Goal: Task Accomplishment & Management: Manage account settings

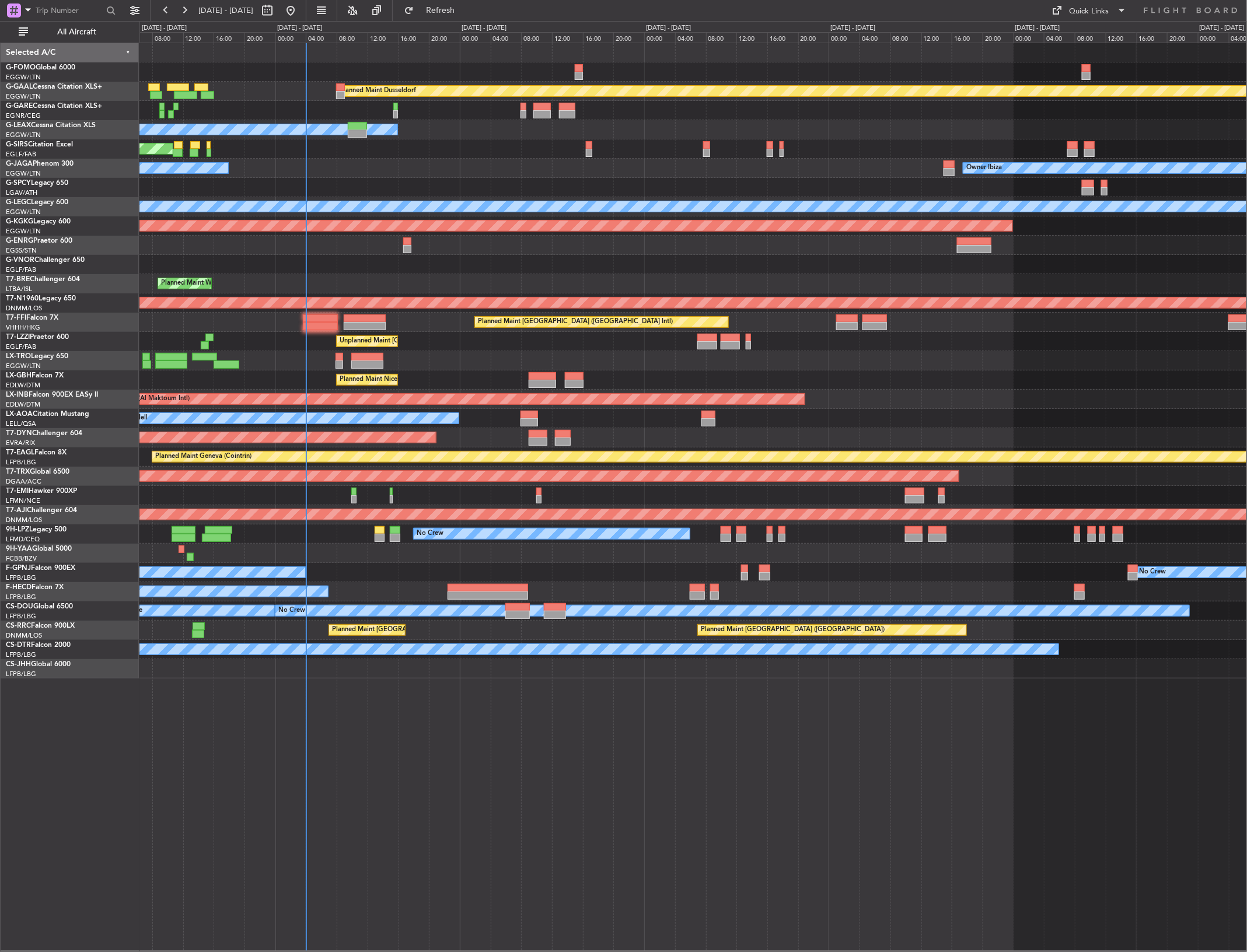
click at [401, 182] on div "Planned Maint Dusseldorf Owner Unplanned Maint Oxford (Kidlington) No Crew Cann…" at bounding box center [693, 361] width 1107 height 635
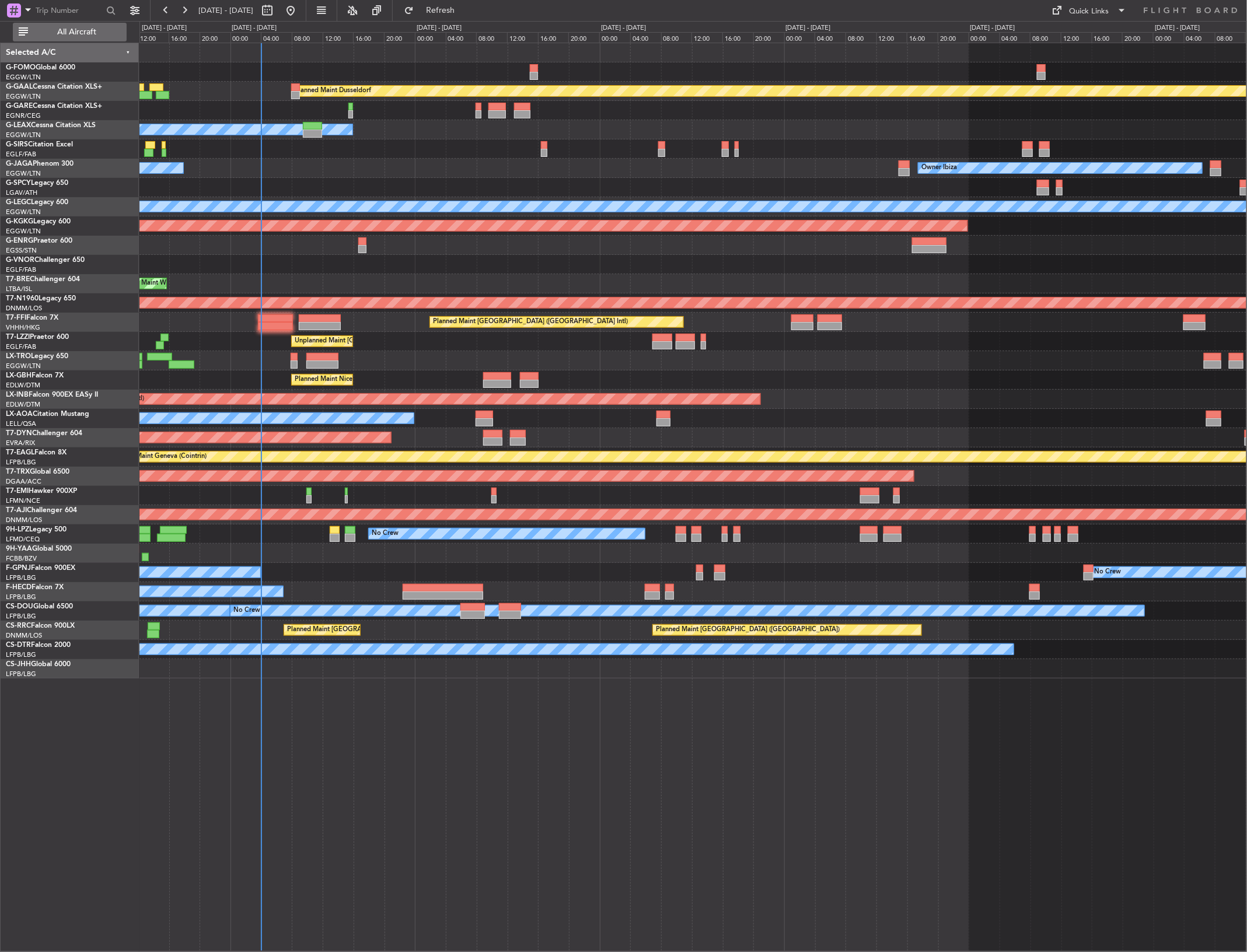
click at [97, 34] on span "All Aircraft" at bounding box center [77, 31] width 93 height 8
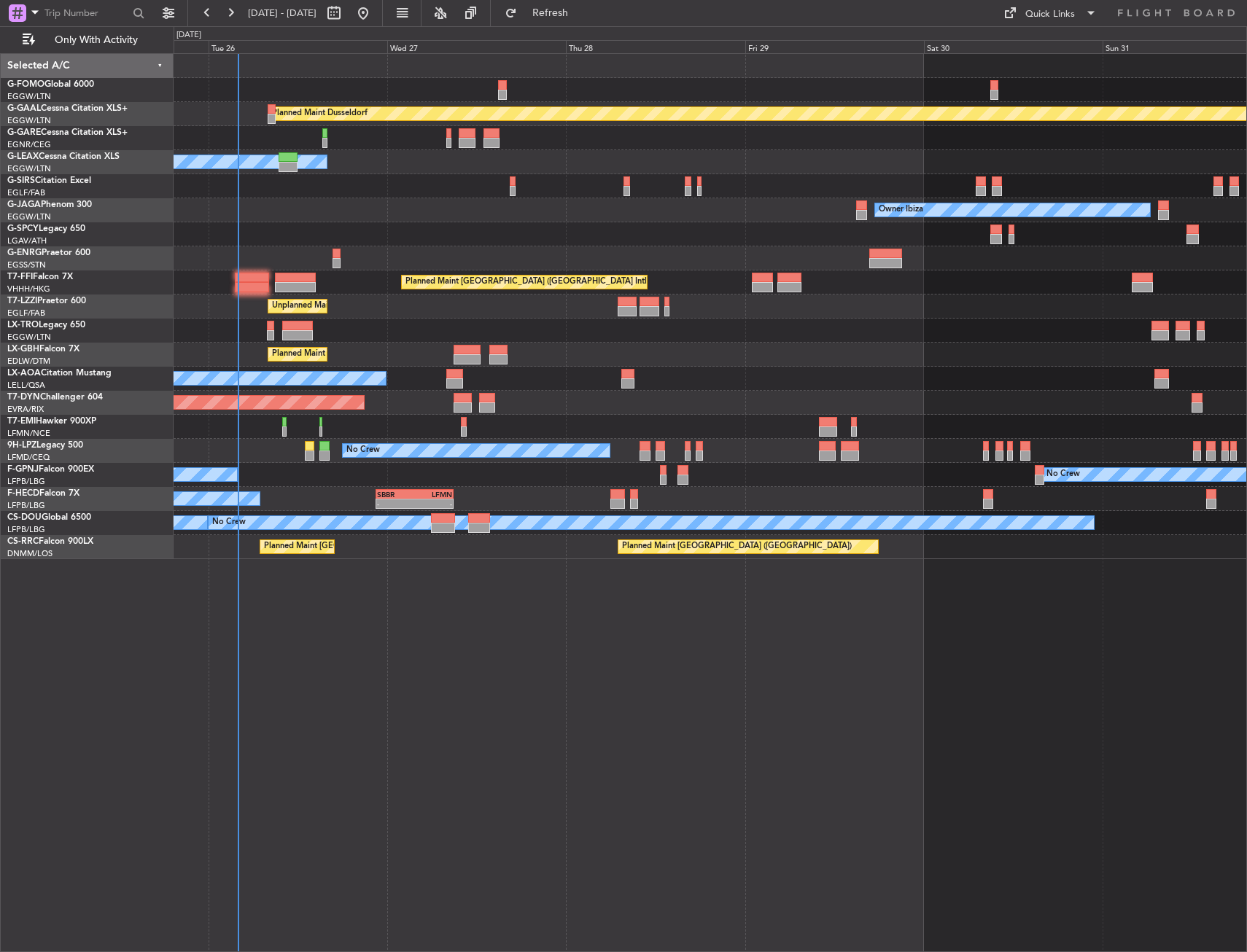
click at [261, 104] on div "Planned Maint Dusseldorf" at bounding box center [709, 113] width 1073 height 24
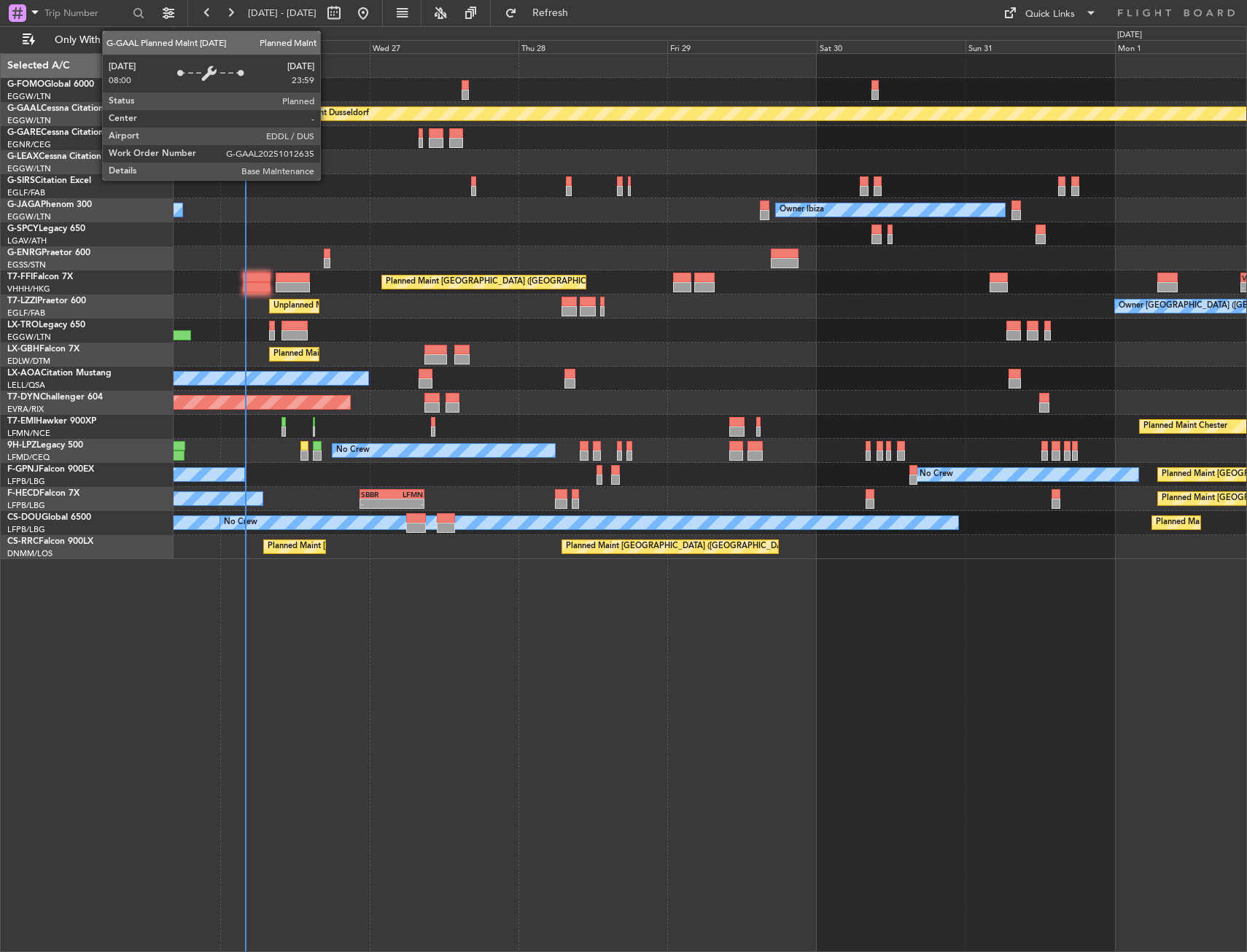
click at [298, 108] on div "Planned Maint Dusseldorf" at bounding box center [322, 113] width 96 height 22
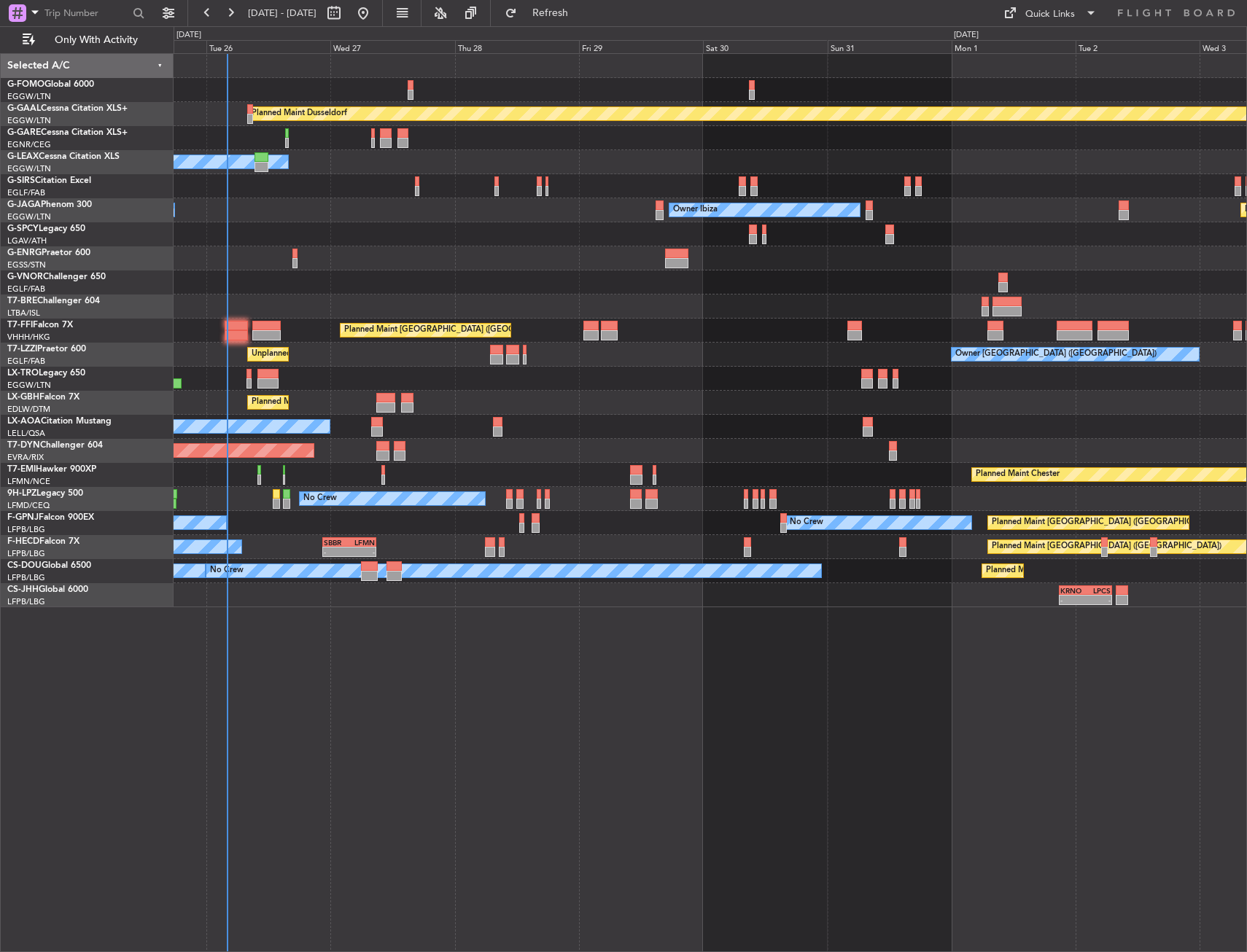
click at [346, 246] on div "Planned Maint Dusseldorf Owner Unplanned Maint Oxford (Kidlington) Owner Ibiza …" at bounding box center [709, 331] width 1073 height 553
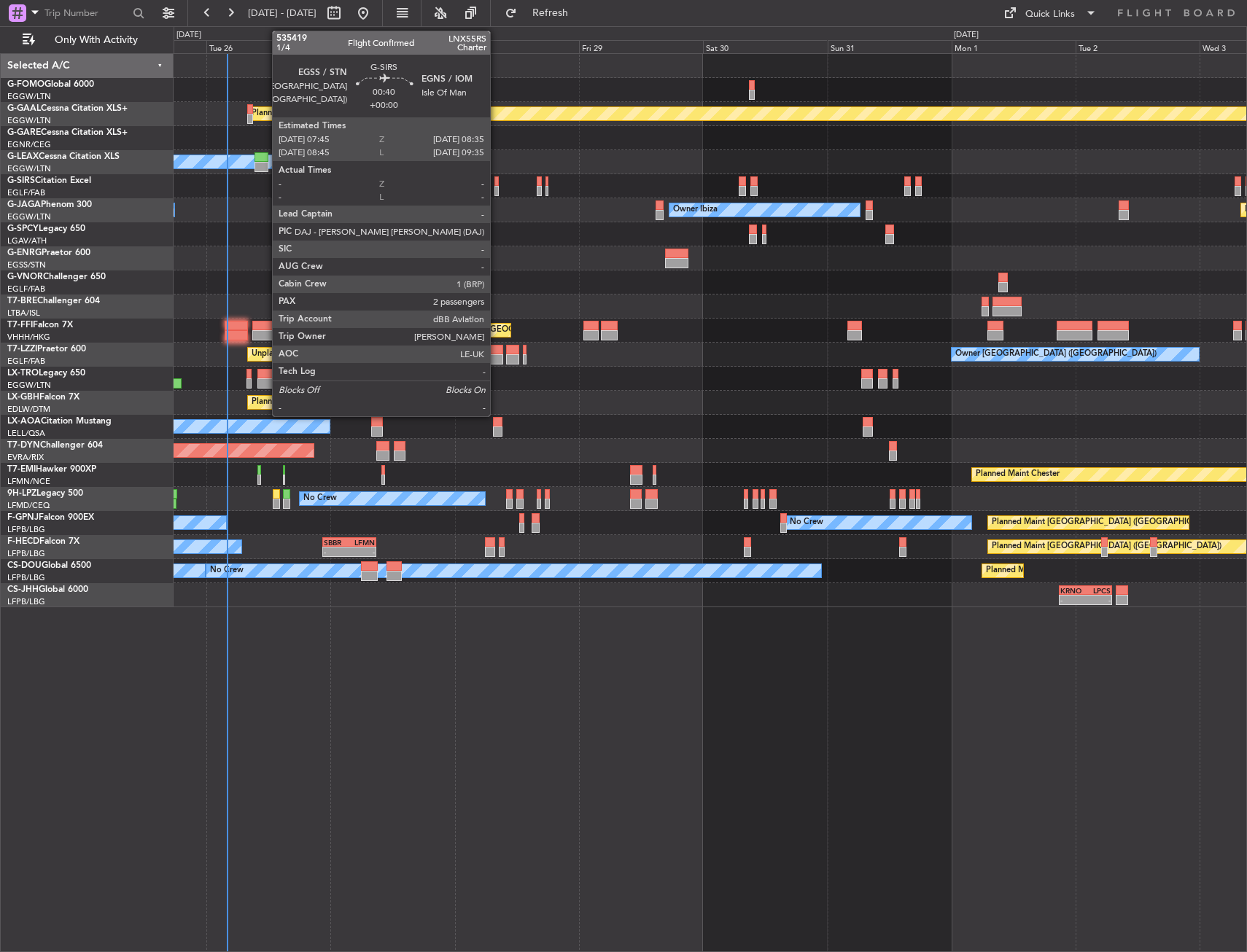
click at [497, 186] on div at bounding box center [497, 190] width 5 height 10
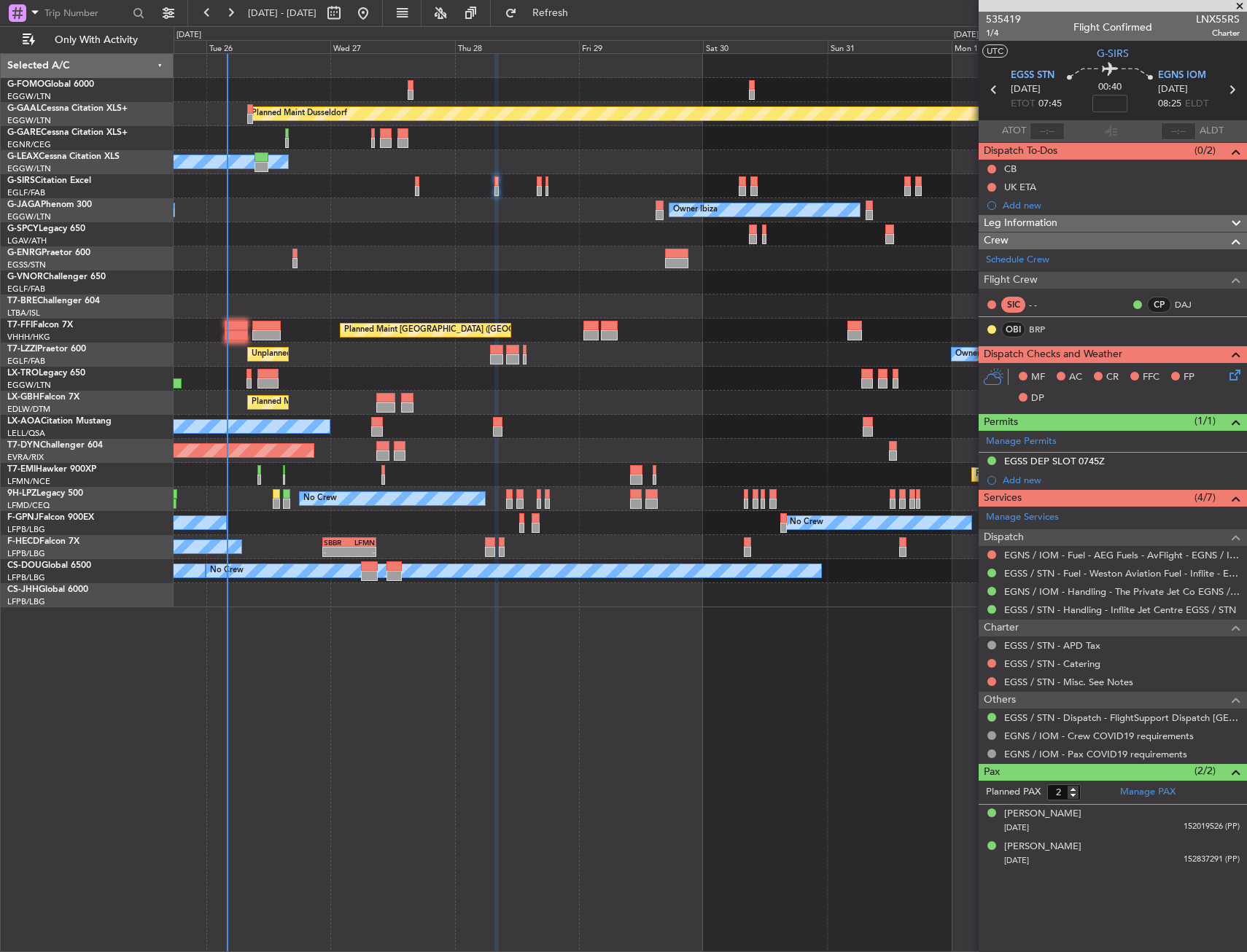
click at [284, 711] on div "Planned Maint Dusseldorf Owner Unplanned Maint [GEOGRAPHIC_DATA] ([GEOGRAPHIC_D…" at bounding box center [710, 503] width 1073 height 899
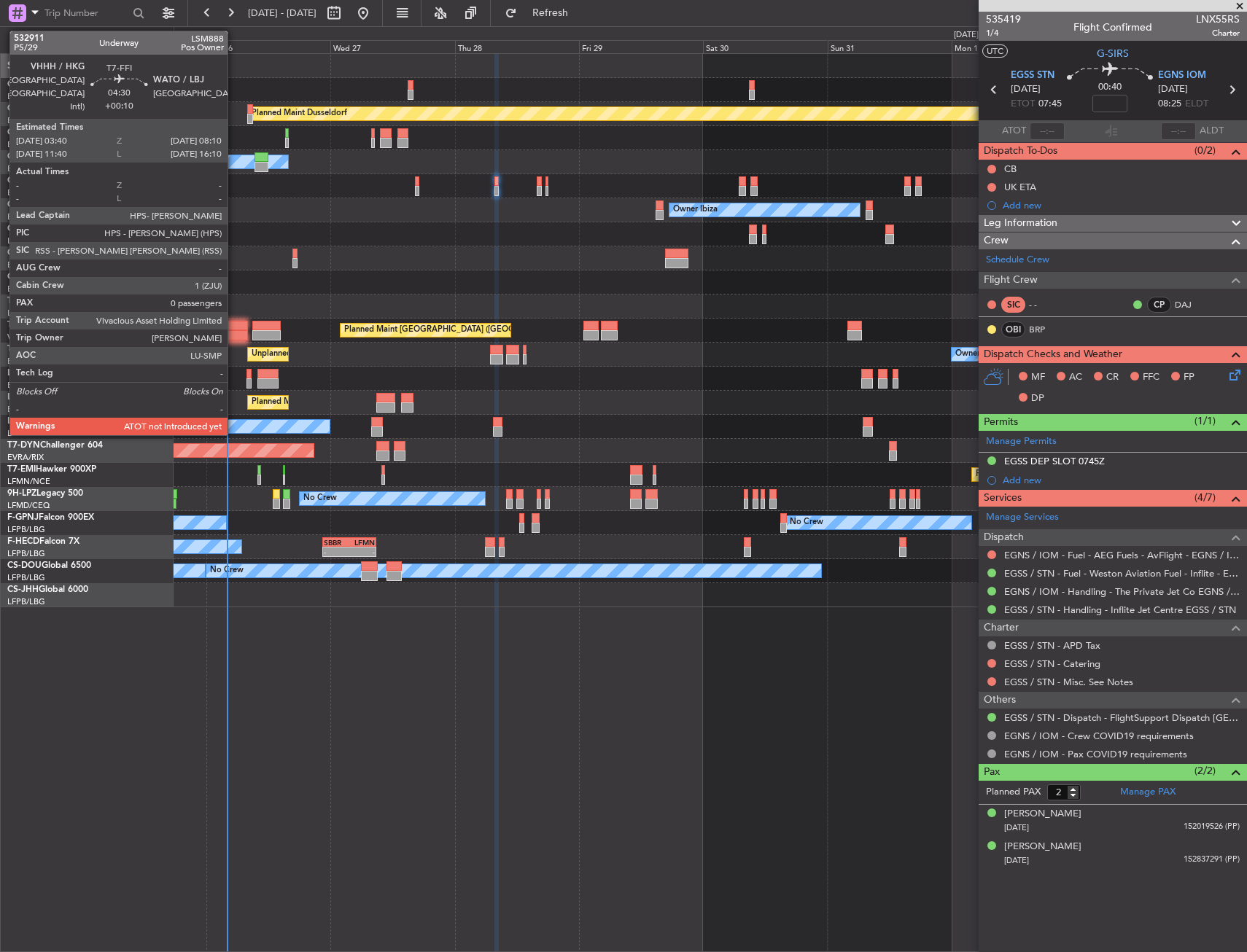
click at [234, 329] on div at bounding box center [236, 325] width 23 height 10
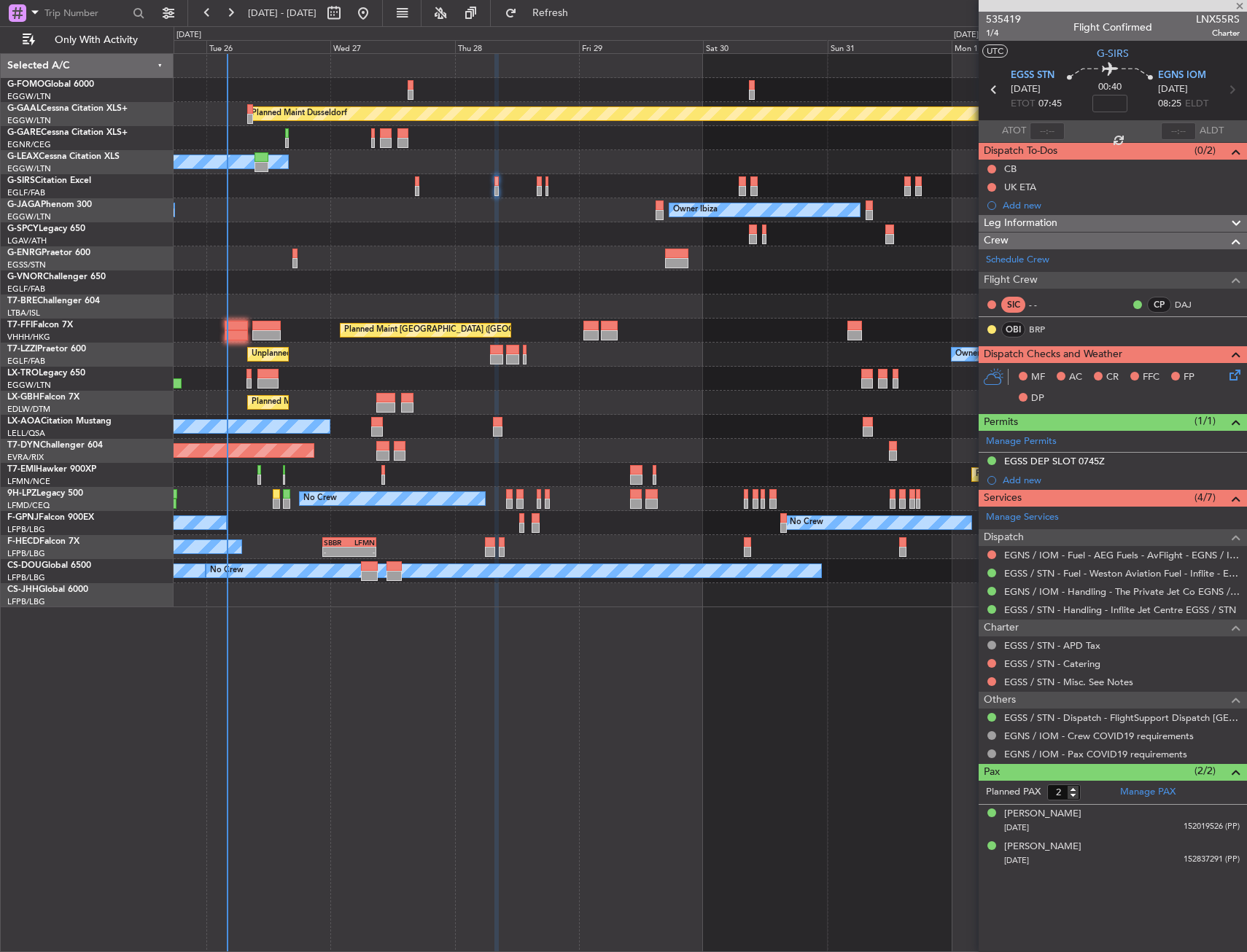
type input "+00:10"
type input "0"
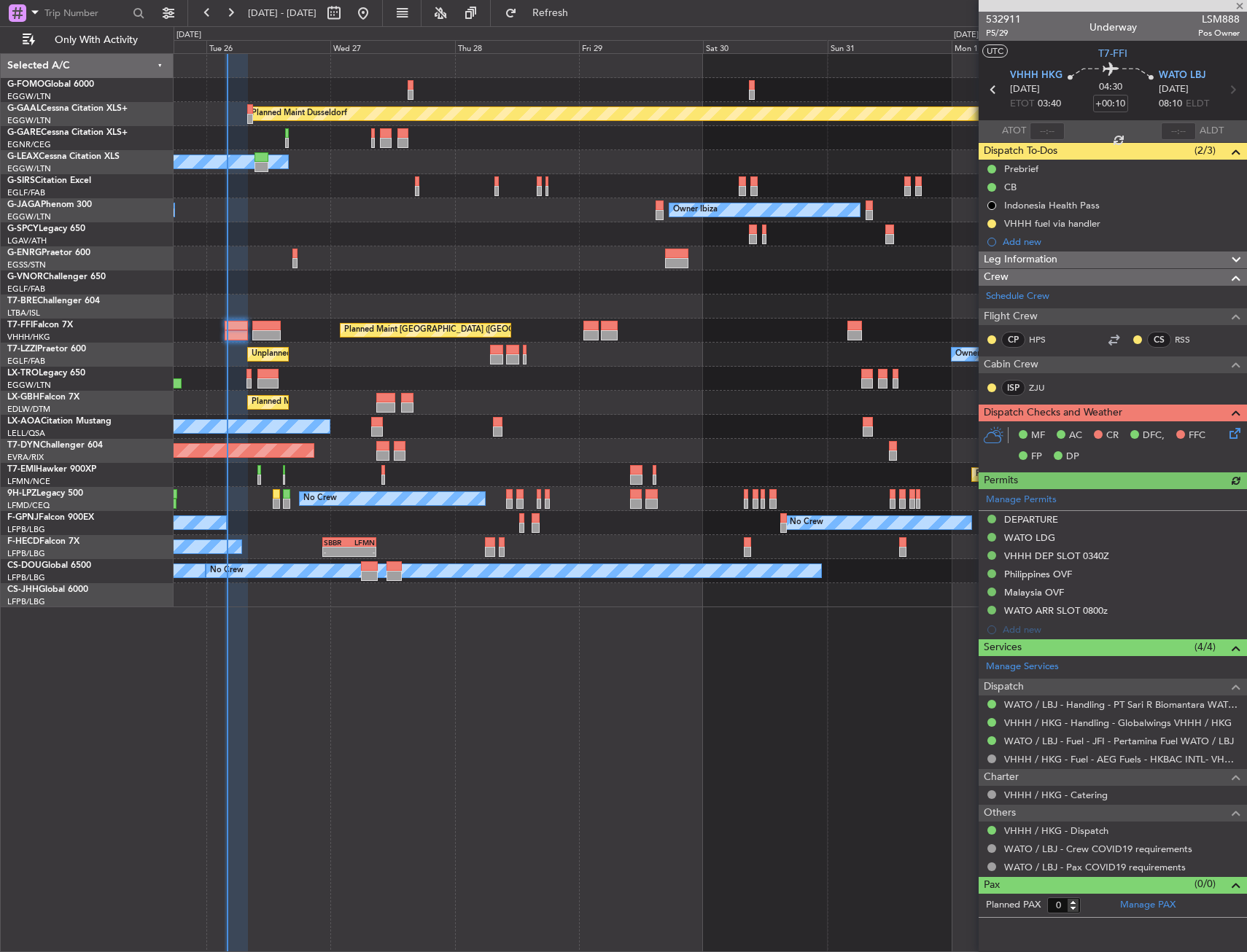
click at [1049, 132] on div at bounding box center [1046, 131] width 35 height 18
click at [1043, 133] on input "text" at bounding box center [1046, 131] width 35 height 18
click at [1068, 113] on div "04:30 +00:10" at bounding box center [1111, 89] width 96 height 54
click at [736, 789] on div "Planned Maint Dusseldorf Owner Unplanned Maint [GEOGRAPHIC_DATA] ([GEOGRAPHIC_D…" at bounding box center [710, 503] width 1073 height 899
type input "04:00"
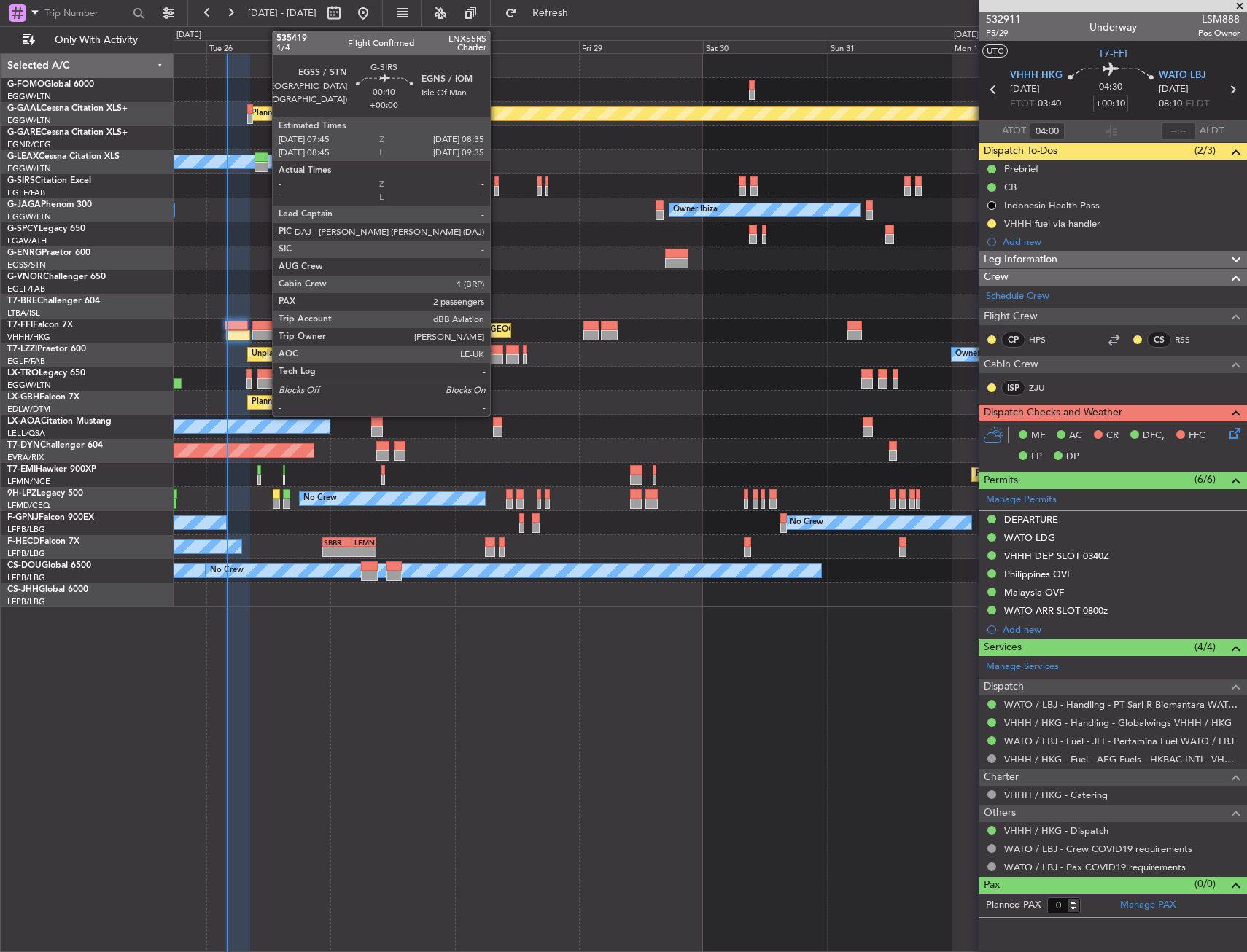
click at [497, 183] on div at bounding box center [497, 181] width 5 height 10
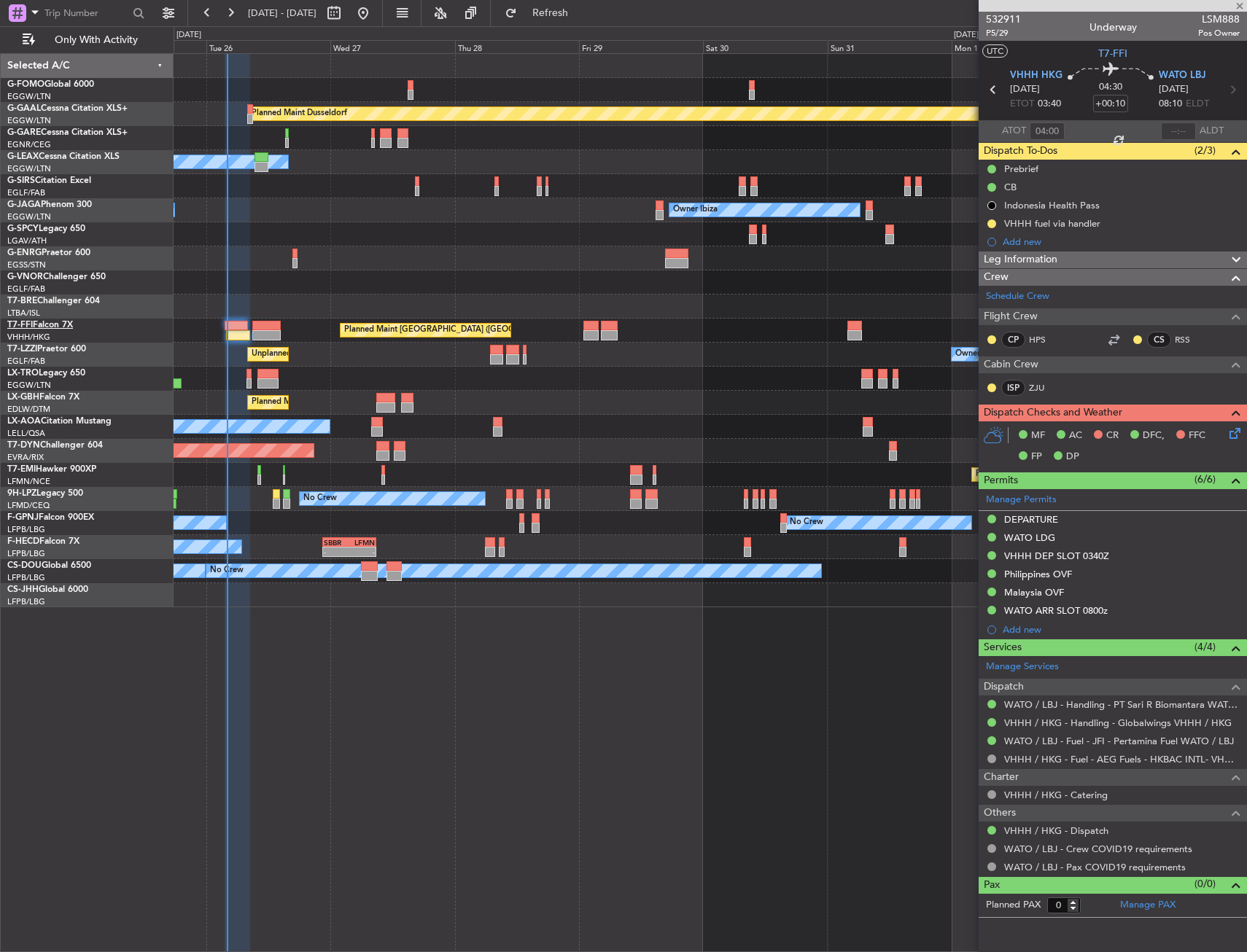
type input "2"
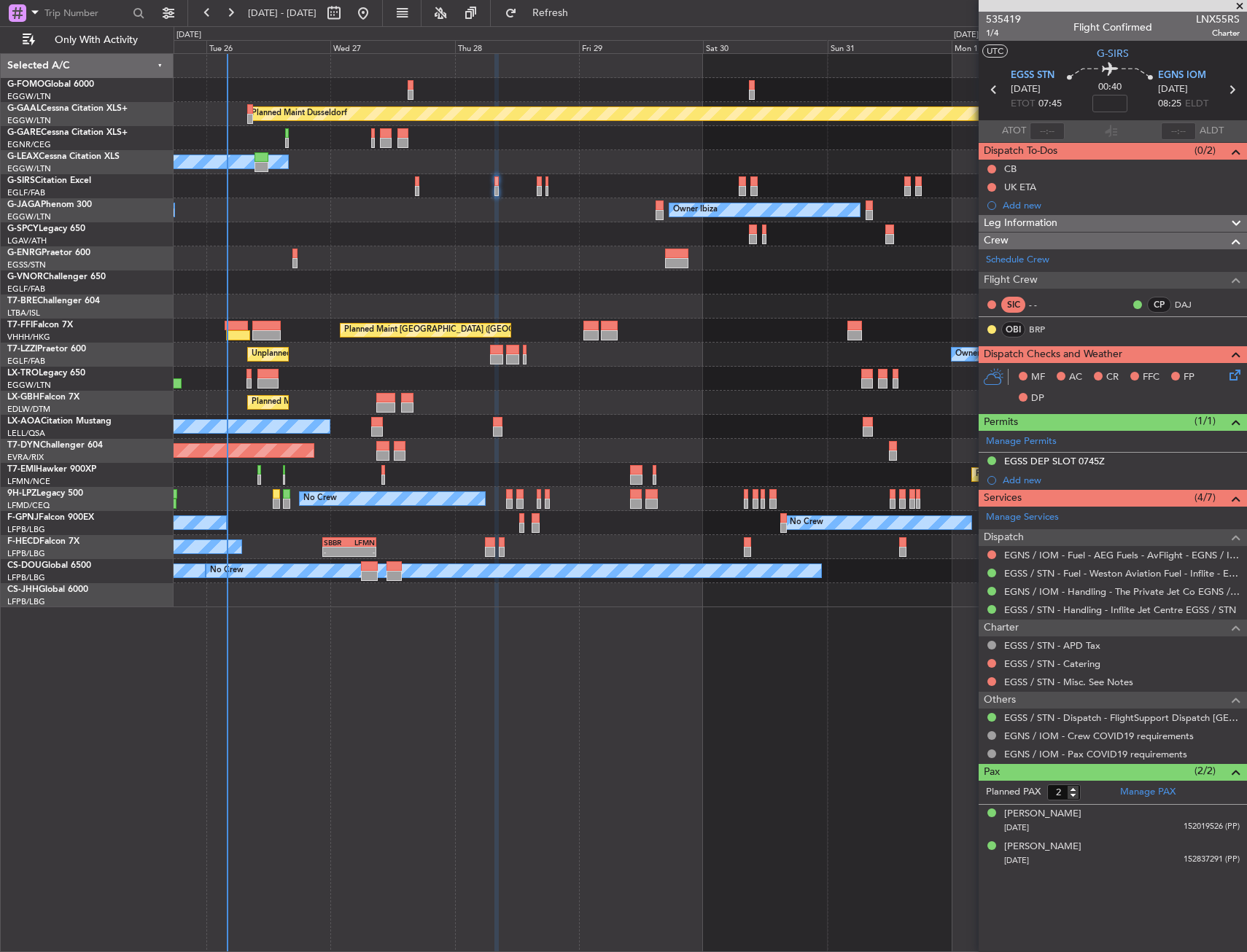
click at [1219, 26] on div "LNX55RS Charter" at bounding box center [1218, 25] width 44 height 28
click at [1219, 26] on span "LNX55RS" at bounding box center [1218, 19] width 44 height 15
click at [1189, 8] on div at bounding box center [1113, 5] width 268 height 12
click at [1198, 14] on span "LNX55RS" at bounding box center [1218, 19] width 44 height 15
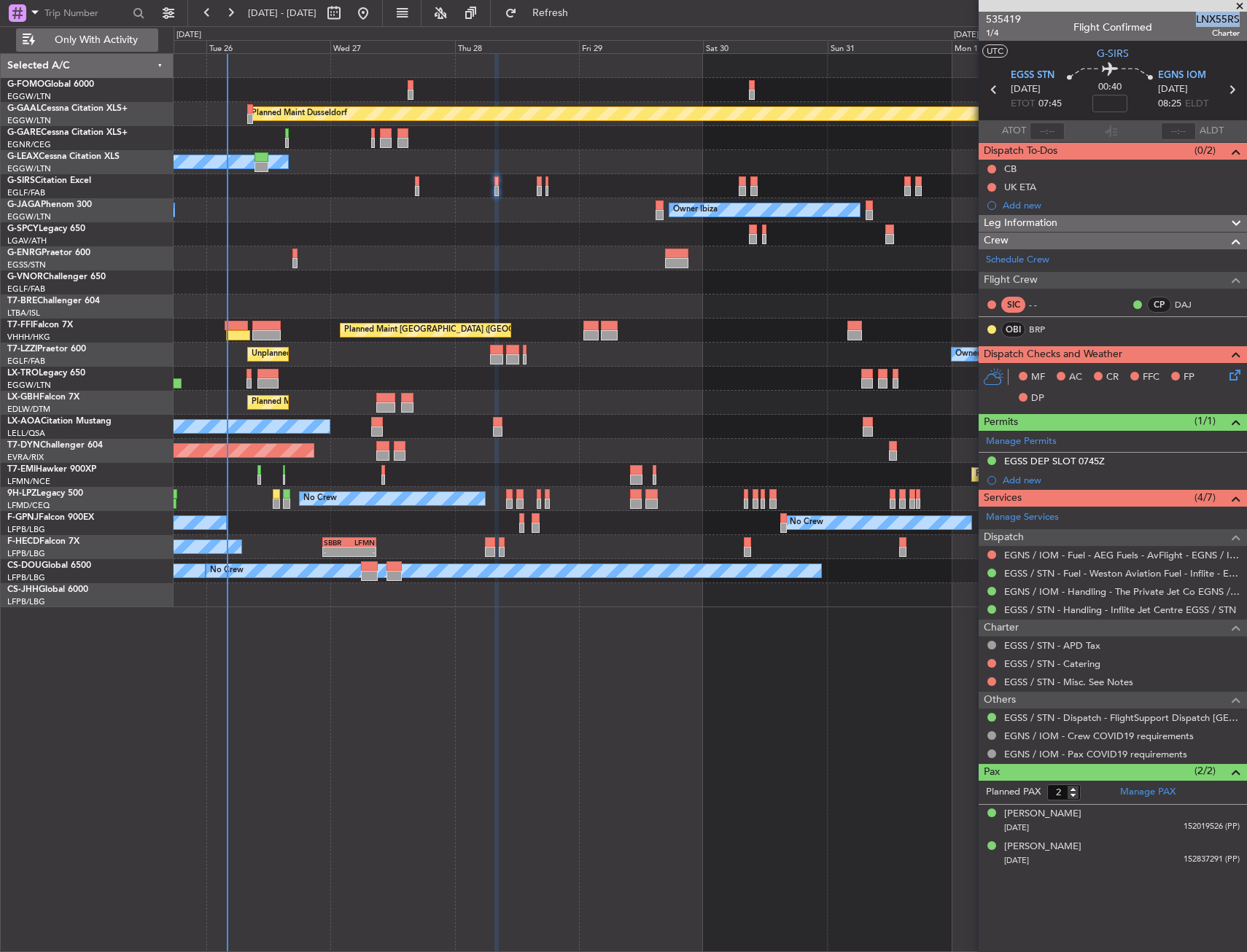
copy span "LNX55RS"
click at [1018, 808] on div "Dorothy Latham" at bounding box center [1043, 814] width 77 height 15
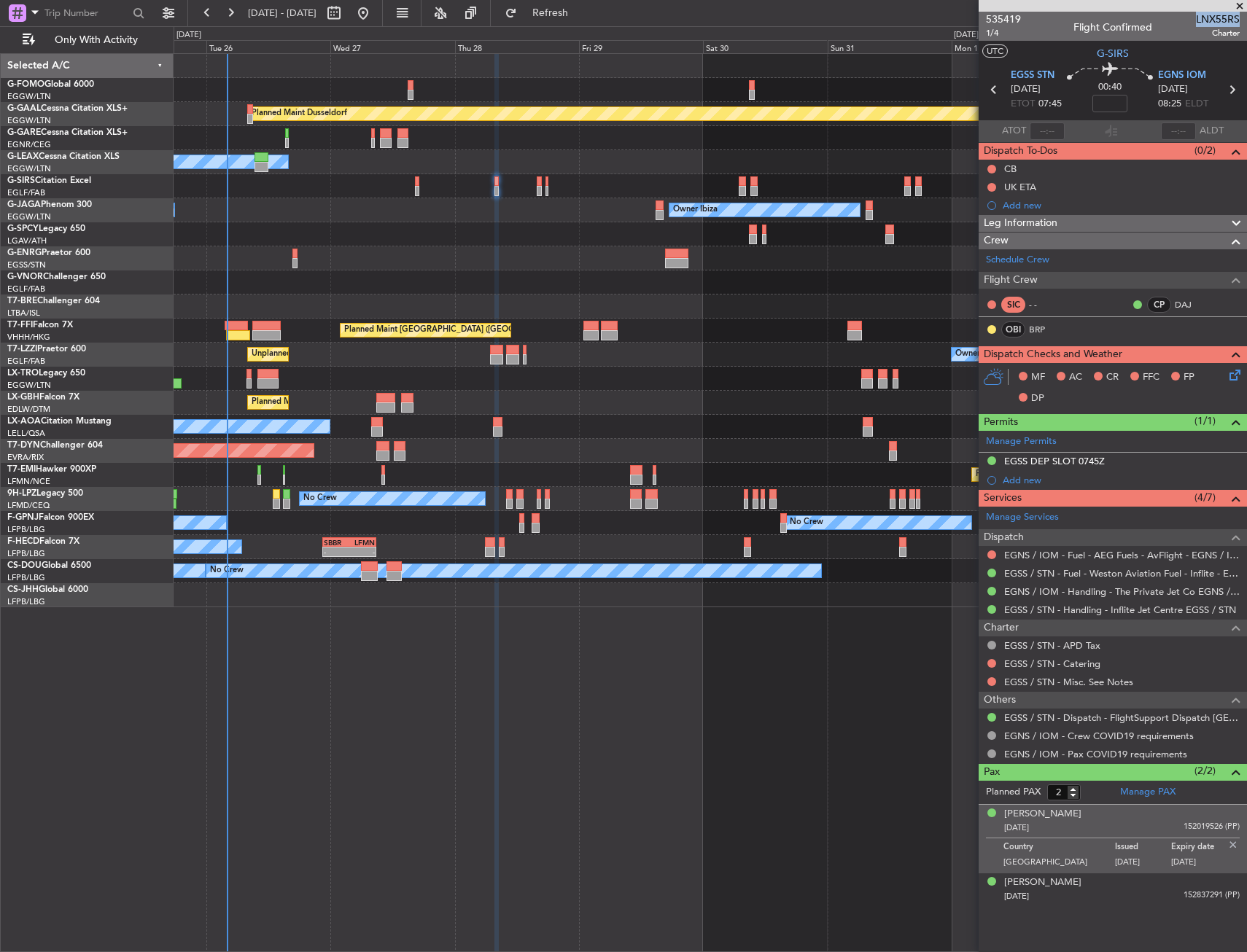
click at [490, 180] on div "Unplanned Maint Oxford ([GEOGRAPHIC_DATA])" at bounding box center [709, 186] width 1073 height 24
click at [491, 180] on div "Unplanned Maint Oxford ([GEOGRAPHIC_DATA])" at bounding box center [709, 186] width 1073 height 24
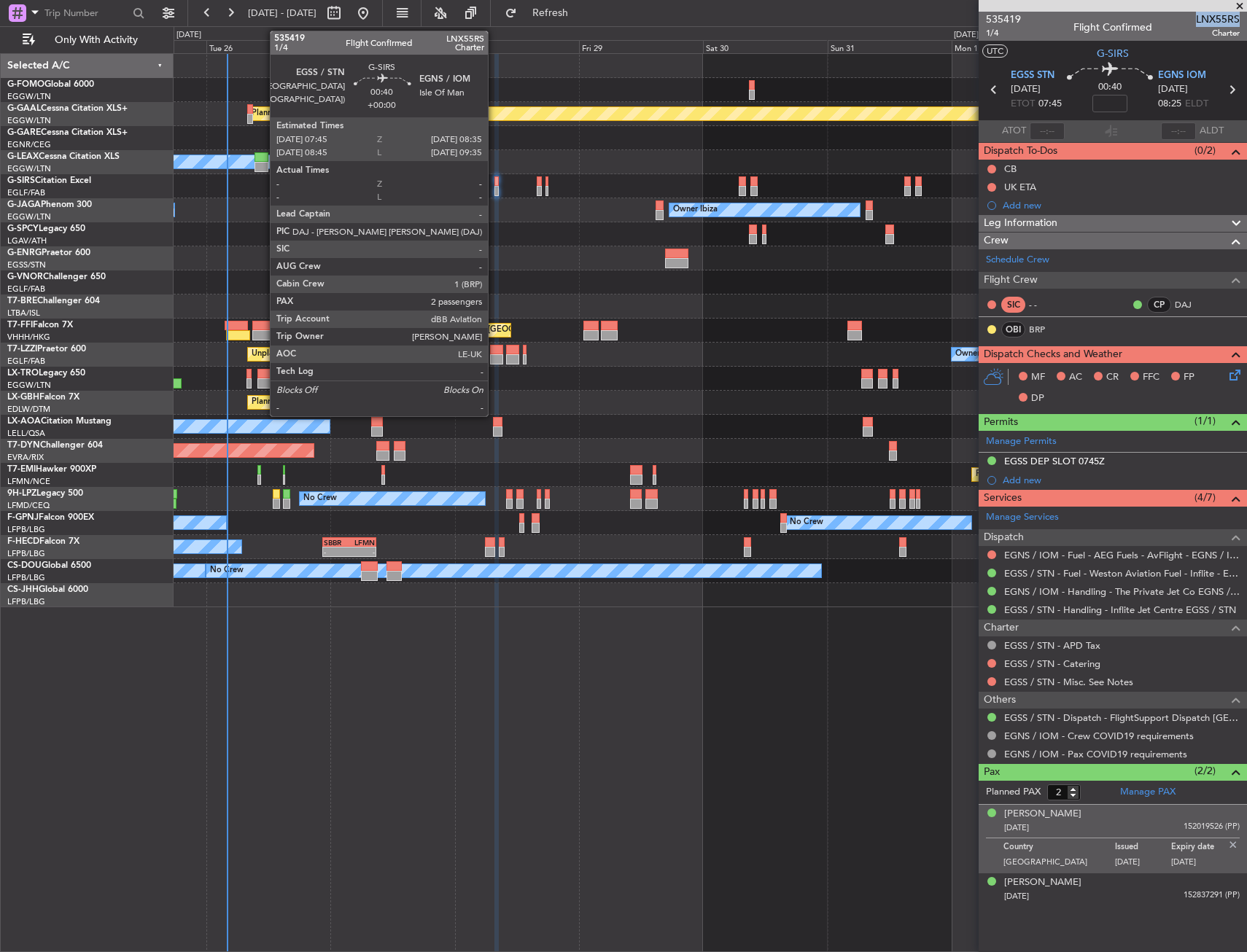
click at [497, 180] on div at bounding box center [497, 181] width 5 height 10
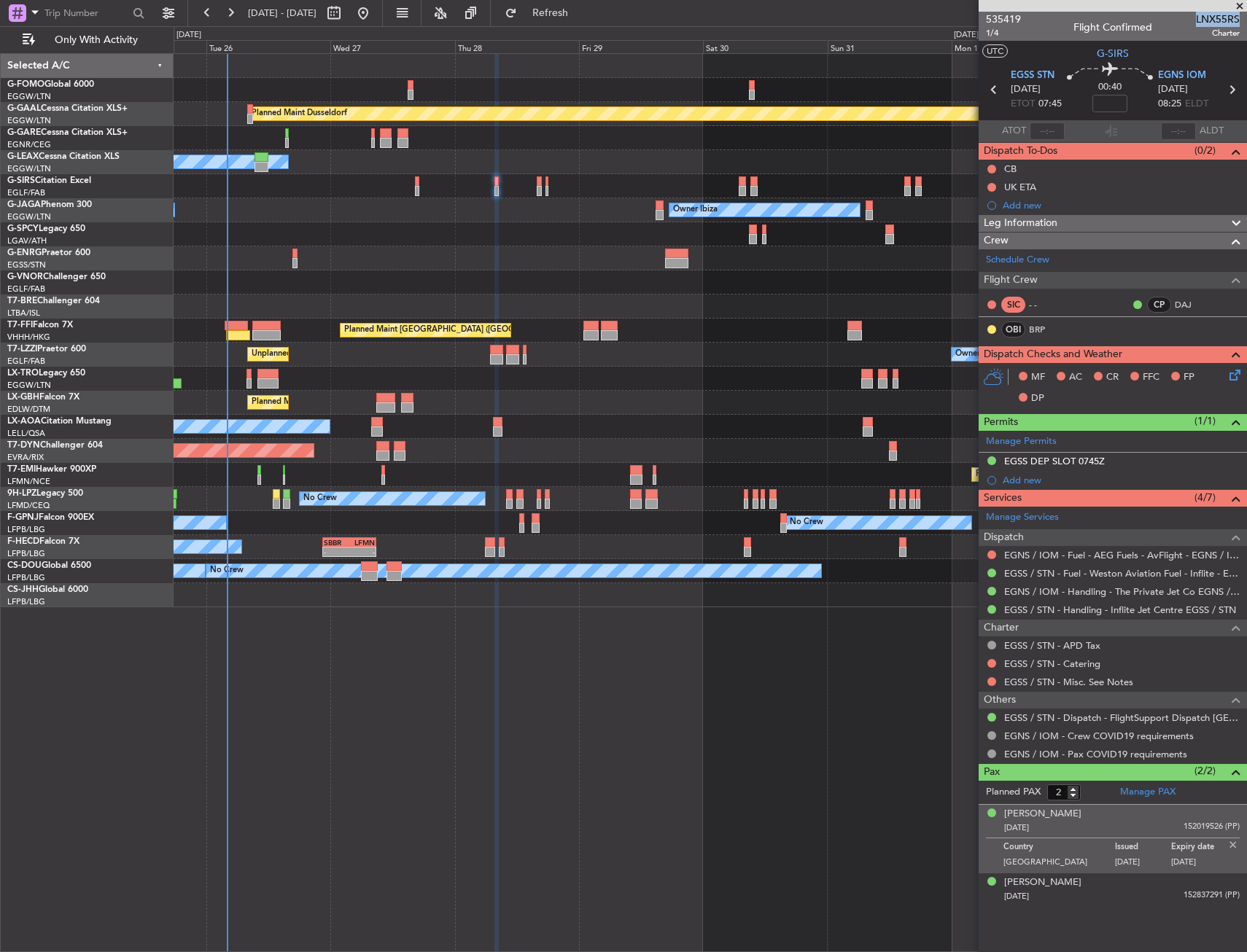
click at [371, 677] on div "Planned Maint Dusseldorf Owner Unplanned Maint Oxford (Kidlington) No Crew Cann…" at bounding box center [710, 503] width 1073 height 899
click at [993, 167] on button at bounding box center [991, 169] width 8 height 8
click at [984, 230] on span "Completed" at bounding box center [998, 233] width 48 height 15
drag, startPoint x: 1235, startPoint y: 383, endPoint x: 1228, endPoint y: 377, distance: 9.2
click at [1235, 383] on div "MF AC CR FFC FP DP" at bounding box center [1113, 388] width 268 height 50
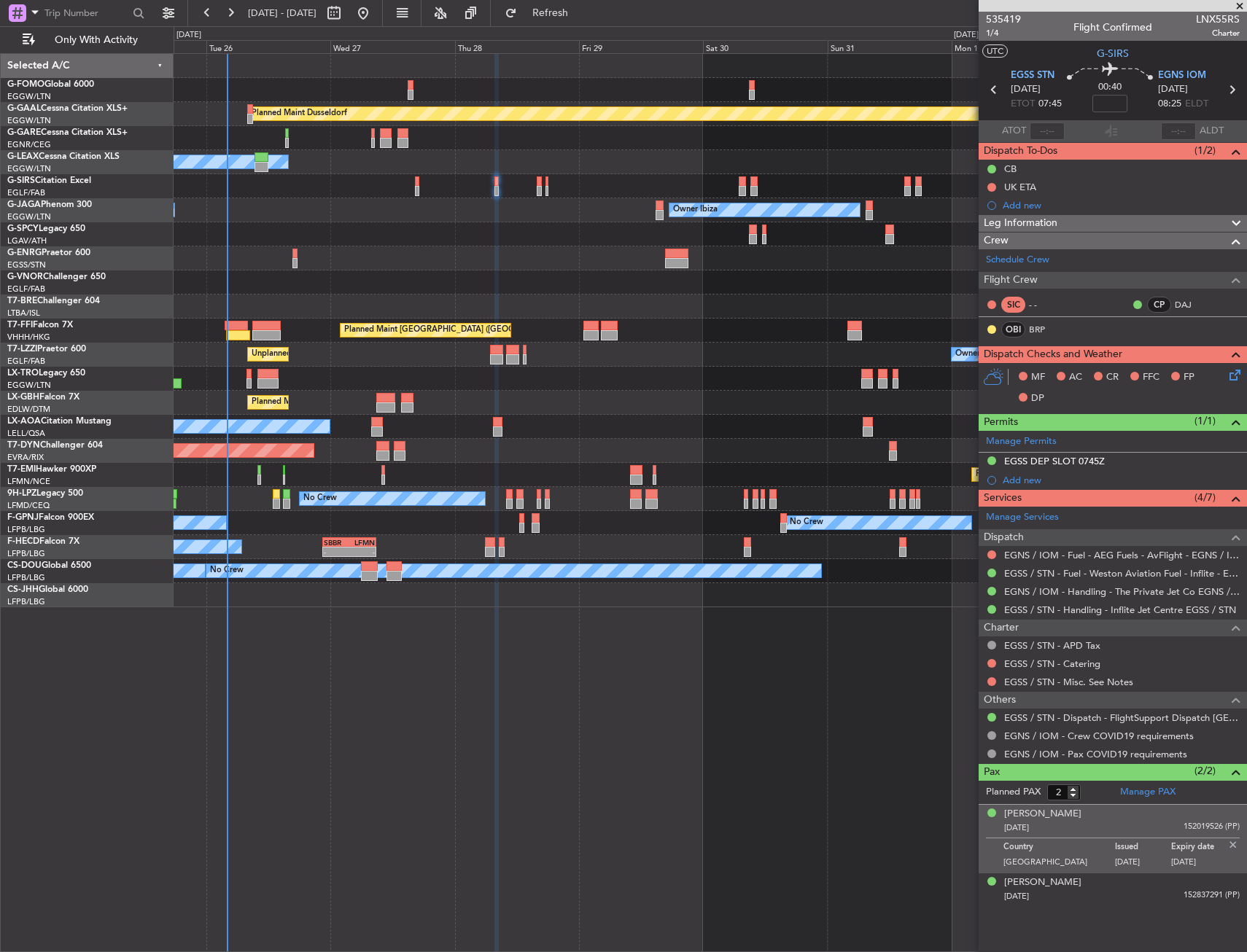
click at [1207, 369] on div "MF AC CR FFC FP DP" at bounding box center [1119, 389] width 214 height 43
click at [1228, 372] on icon at bounding box center [1232, 372] width 12 height 12
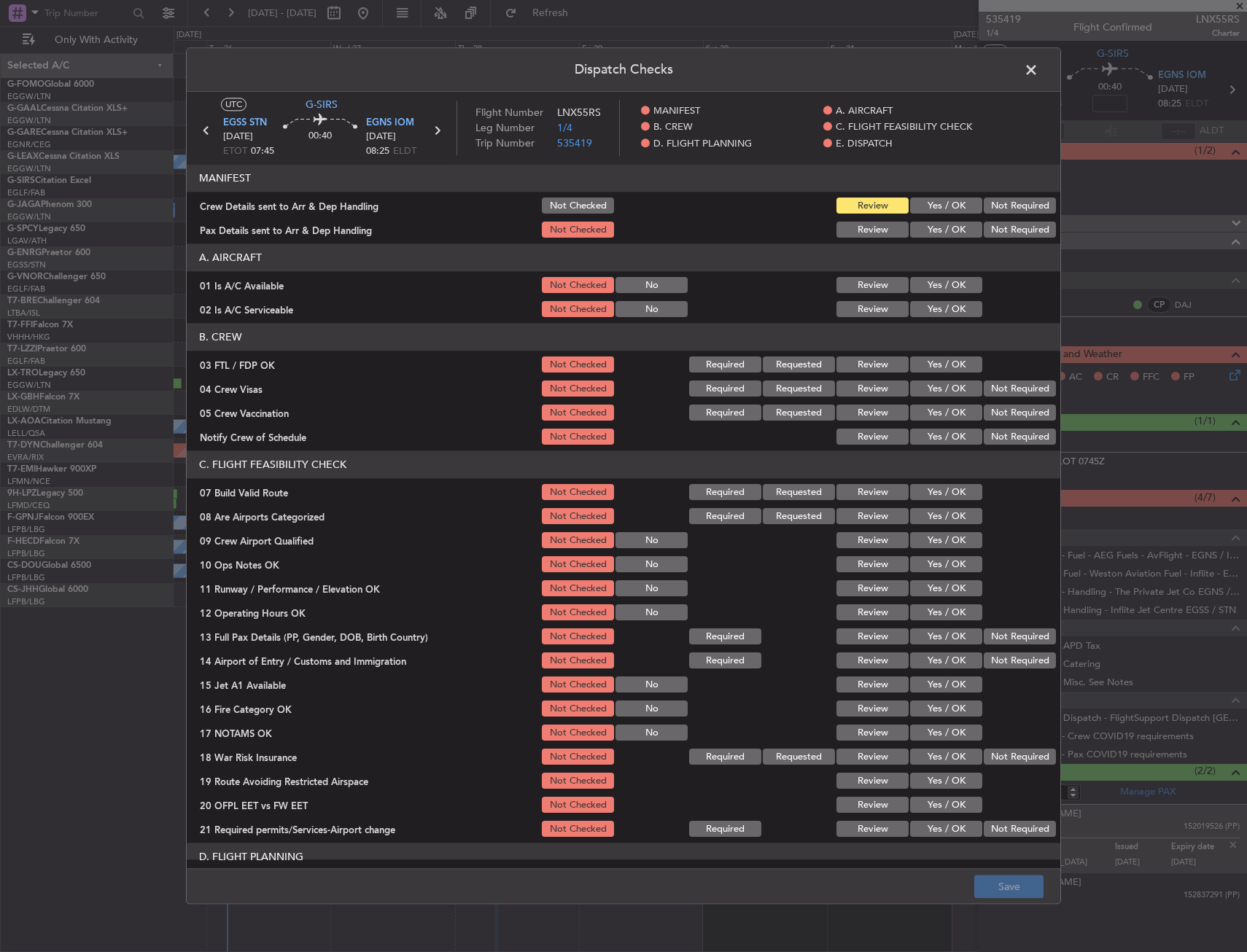
click at [908, 290] on div "Yes / OK" at bounding box center [944, 285] width 73 height 20
click at [912, 317] on div "Yes / OK" at bounding box center [944, 310] width 73 height 20
click at [925, 274] on section "A. AIRCRAFT 01 Is A/C Available Not Checked No Review Yes / OK 02 Is A/C Servic…" at bounding box center [623, 282] width 874 height 76
click at [916, 302] on button "Yes / OK" at bounding box center [946, 309] width 72 height 16
click at [916, 291] on button "Yes / OK" at bounding box center [946, 285] width 72 height 16
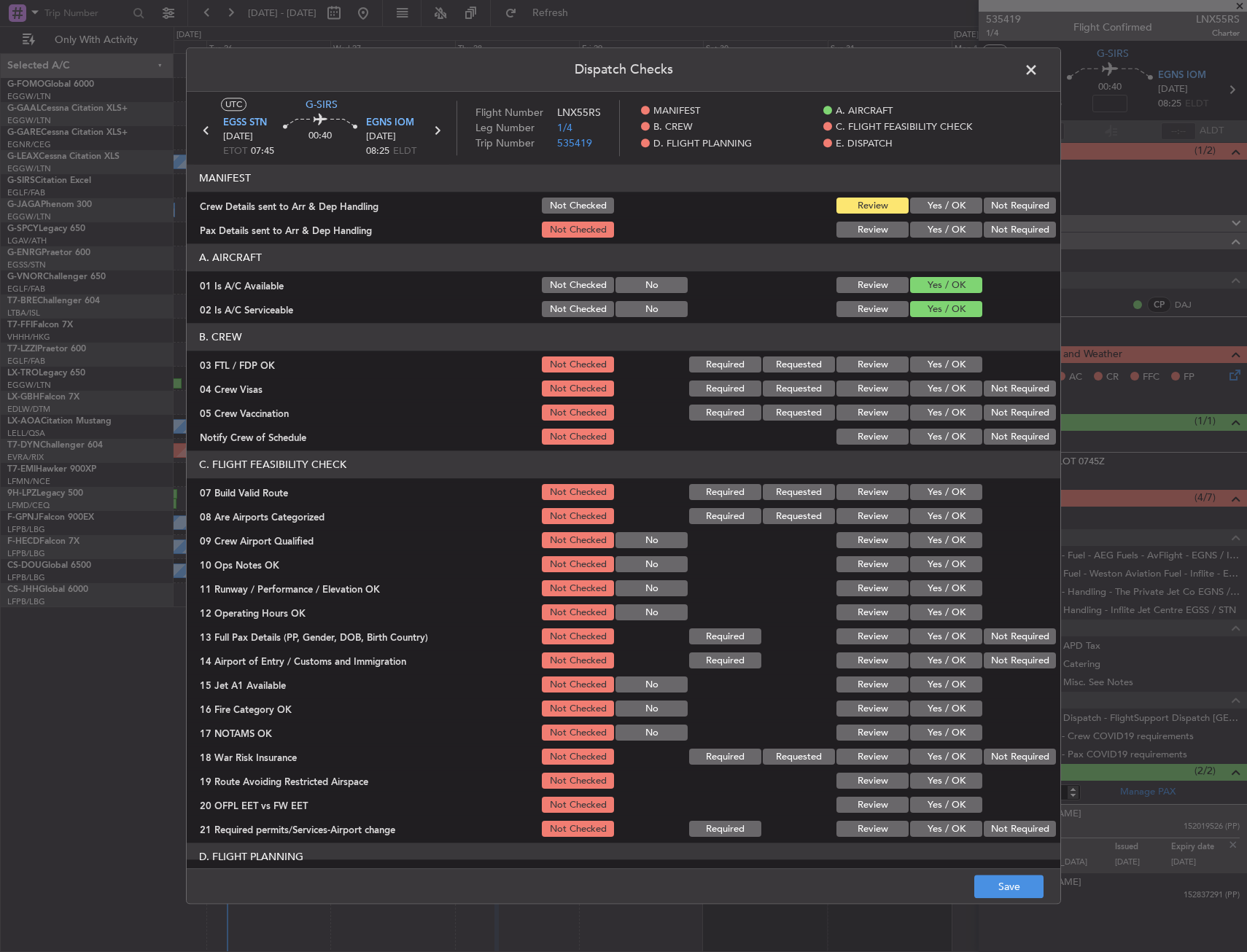
click at [940, 477] on header "C. FLIGHT FEASIBILITY CHECK" at bounding box center [623, 465] width 874 height 28
click at [939, 486] on button "Yes / OK" at bounding box center [946, 493] width 72 height 16
click at [943, 551] on section "C. FLIGHT FEASIBILITY CHECK 07 Build Valid Route Not Checked Required Requested…" at bounding box center [623, 645] width 874 height 389
click at [942, 570] on button "Yes / OK" at bounding box center [946, 564] width 72 height 16
drag, startPoint x: 937, startPoint y: 568, endPoint x: 935, endPoint y: 577, distance: 9.2
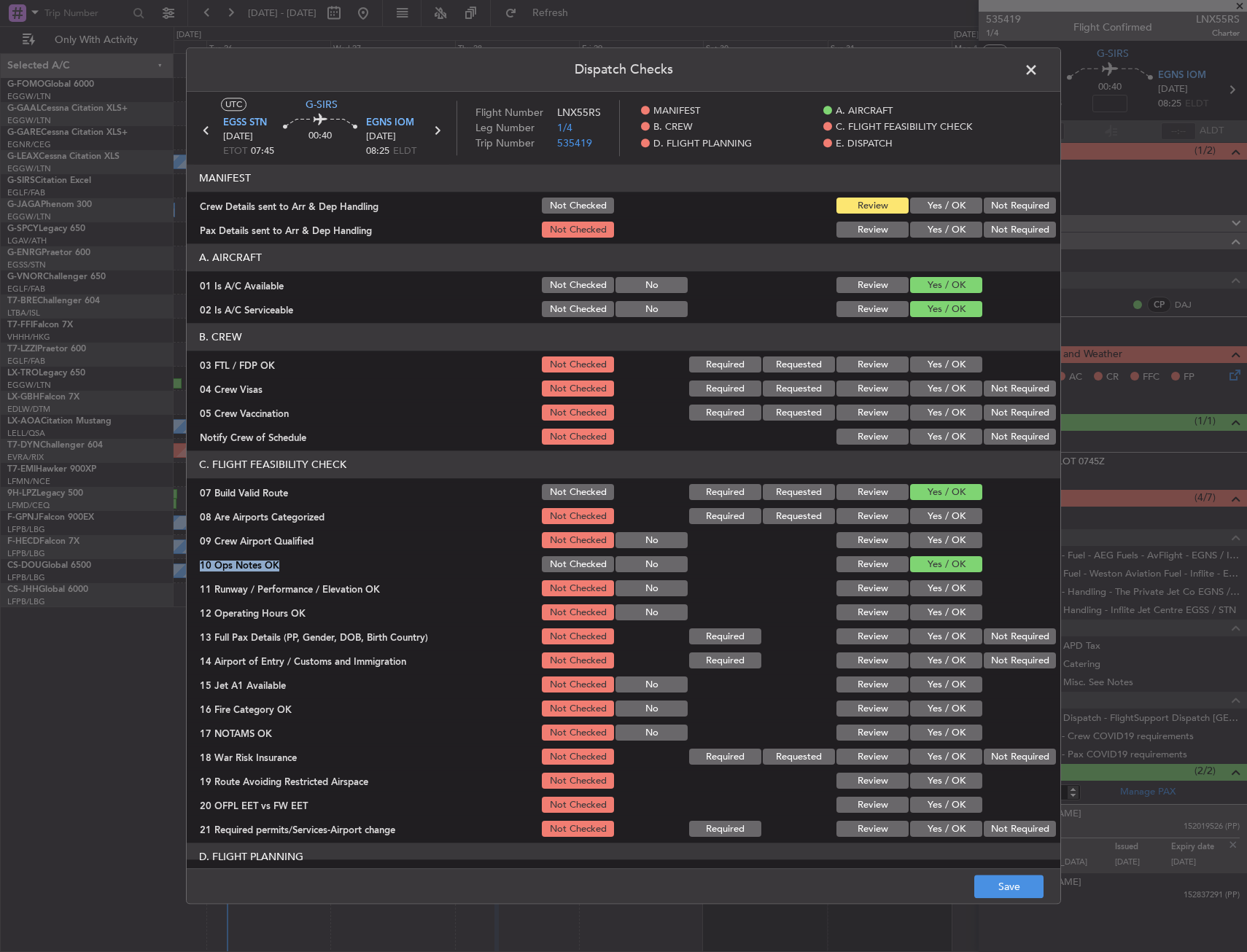
click at [936, 568] on button "Yes / OK" at bounding box center [946, 564] width 72 height 16
click at [930, 613] on button "Yes / OK" at bounding box center [946, 613] width 72 height 16
drag, startPoint x: 928, startPoint y: 599, endPoint x: 929, endPoint y: 610, distance: 11.0
click at [928, 598] on section "C. FLIGHT FEASIBILITY CHECK 07 Build Valid Route Not Checked Required Requested…" at bounding box center [623, 645] width 874 height 389
click at [933, 638] on button "Yes / OK" at bounding box center [946, 637] width 72 height 16
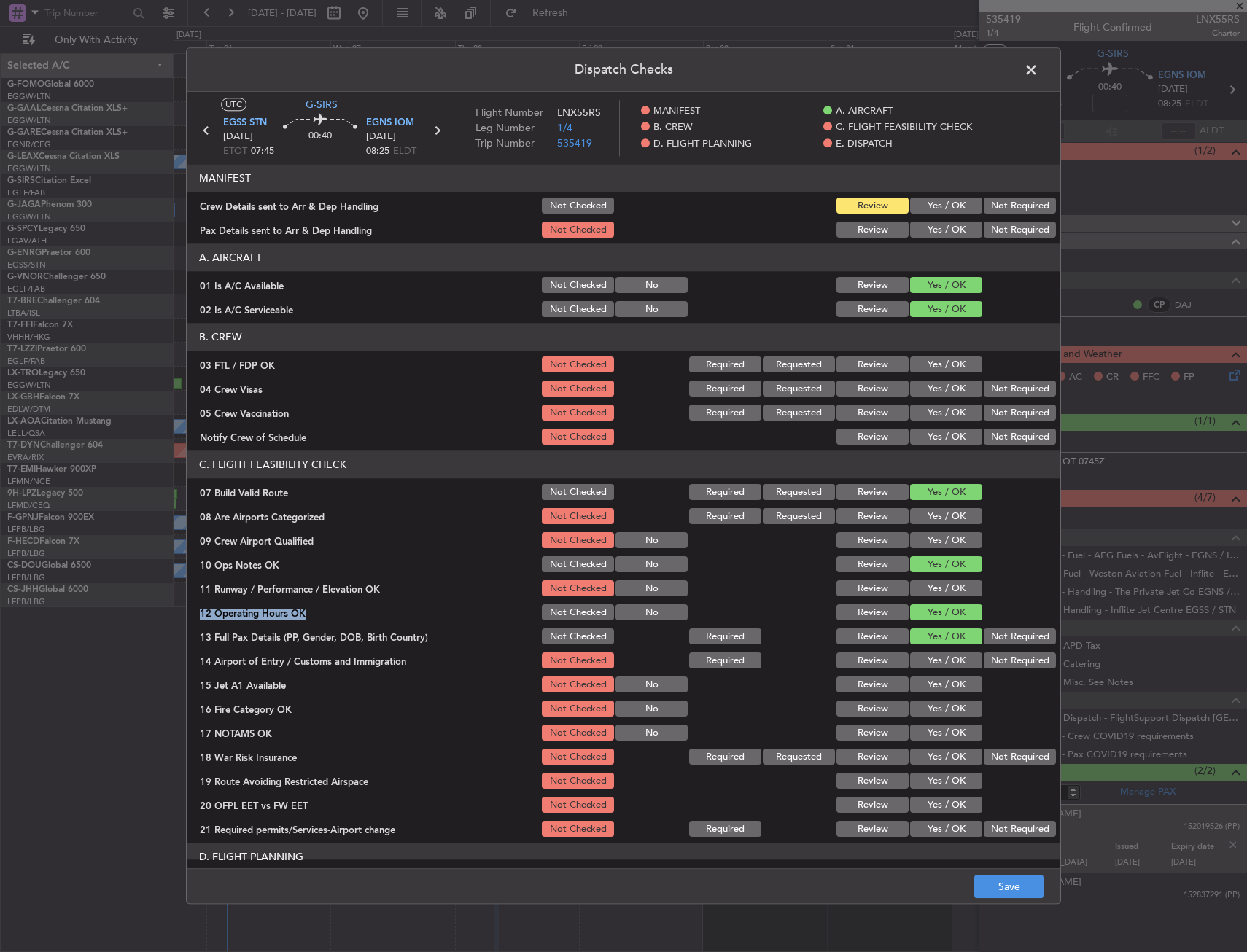
click at [926, 590] on button "Yes / OK" at bounding box center [946, 589] width 72 height 16
click at [927, 653] on button "Yes / OK" at bounding box center [946, 661] width 72 height 16
click at [921, 668] on button "Yes / OK" at bounding box center [946, 661] width 72 height 16
drag, startPoint x: 917, startPoint y: 678, endPoint x: 917, endPoint y: 692, distance: 14.0
click at [917, 690] on button "Yes / OK" at bounding box center [946, 685] width 72 height 16
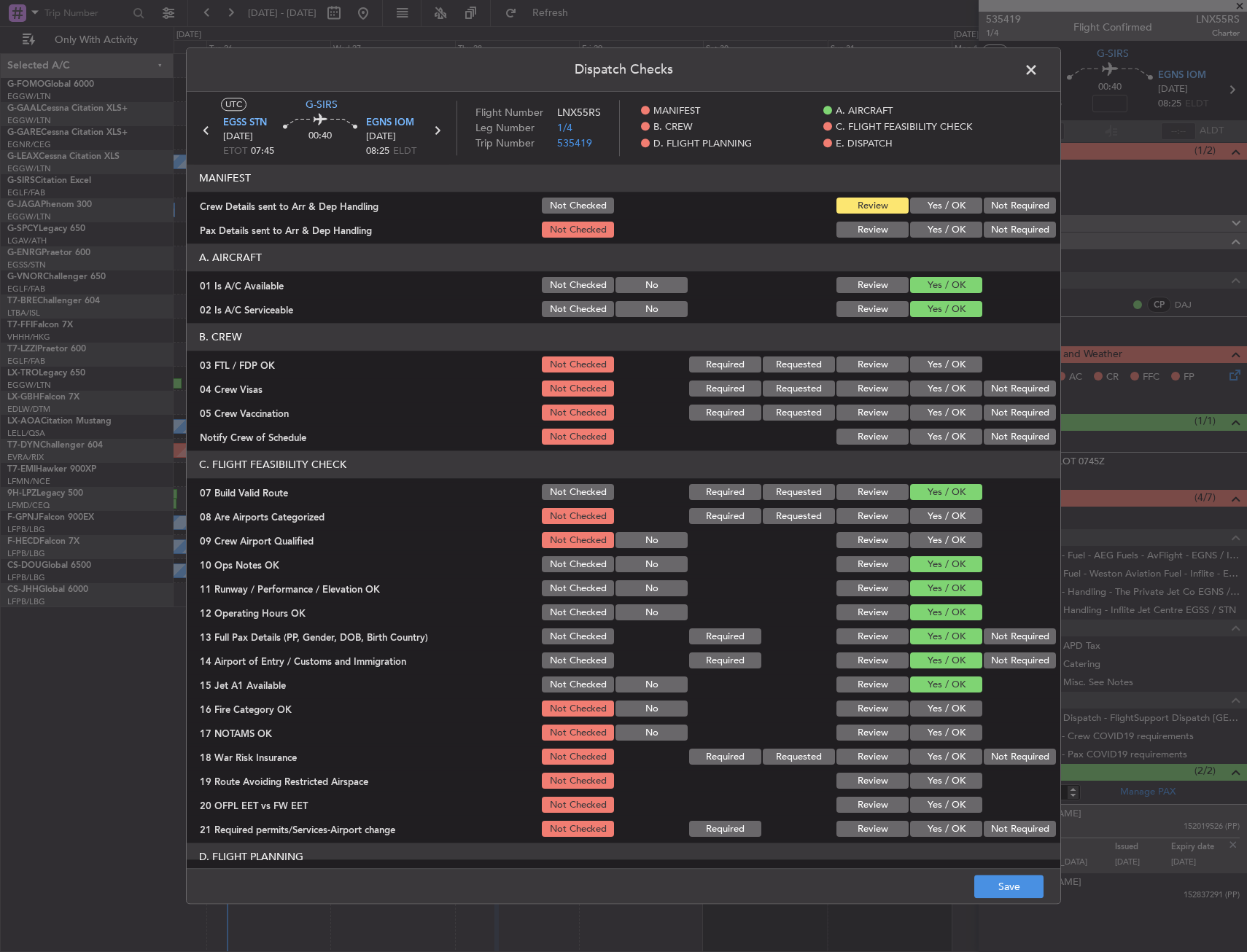
click at [922, 717] on div "Yes / OK" at bounding box center [944, 709] width 73 height 20
click at [922, 742] on div "Yes / OK" at bounding box center [944, 733] width 73 height 20
click at [934, 705] on button "Yes / OK" at bounding box center [946, 709] width 72 height 16
drag, startPoint x: 932, startPoint y: 725, endPoint x: 976, endPoint y: 749, distance: 50.1
click at [932, 727] on button "Yes / OK" at bounding box center [946, 733] width 72 height 16
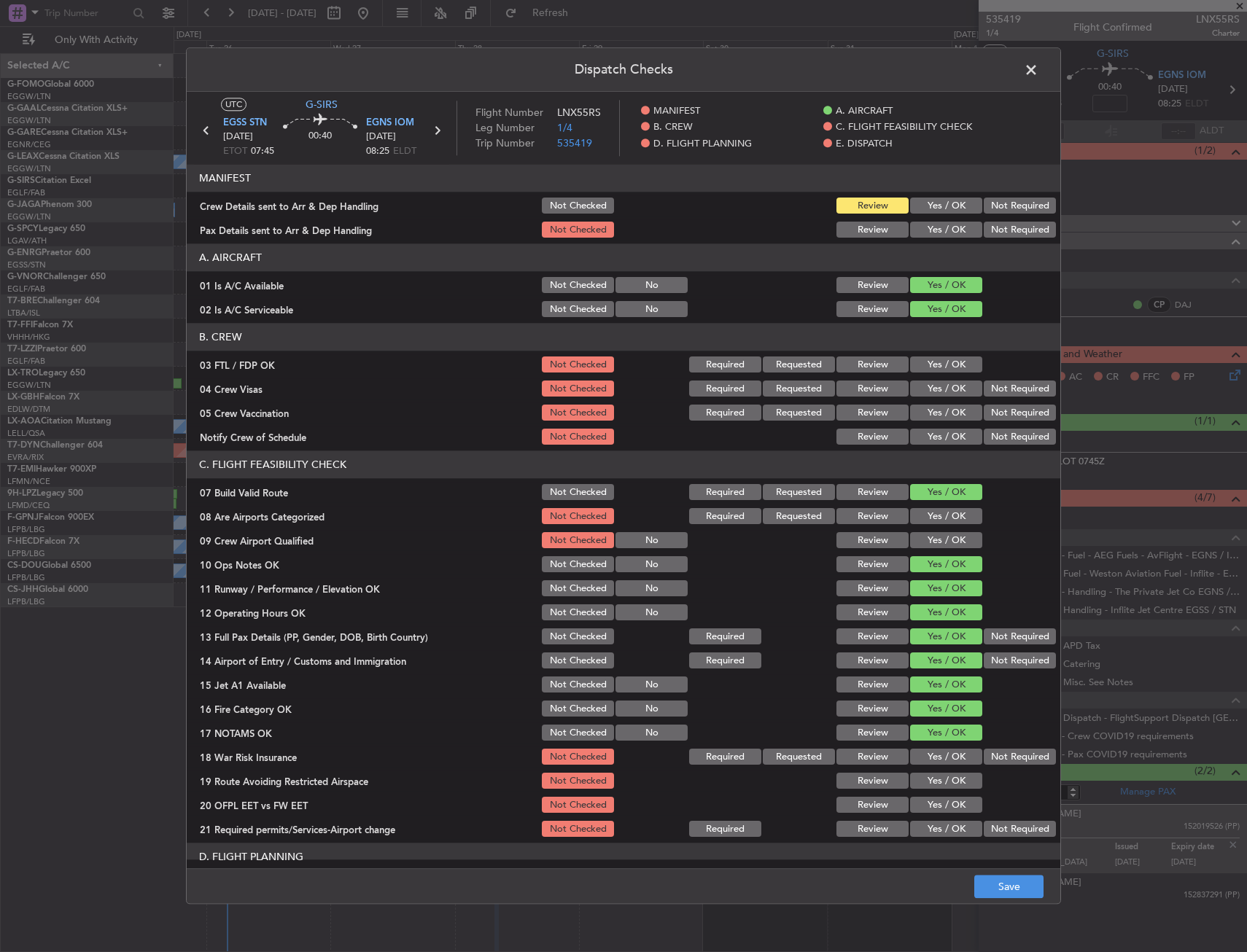
click at [1010, 757] on button "Not Required" at bounding box center [1020, 757] width 72 height 16
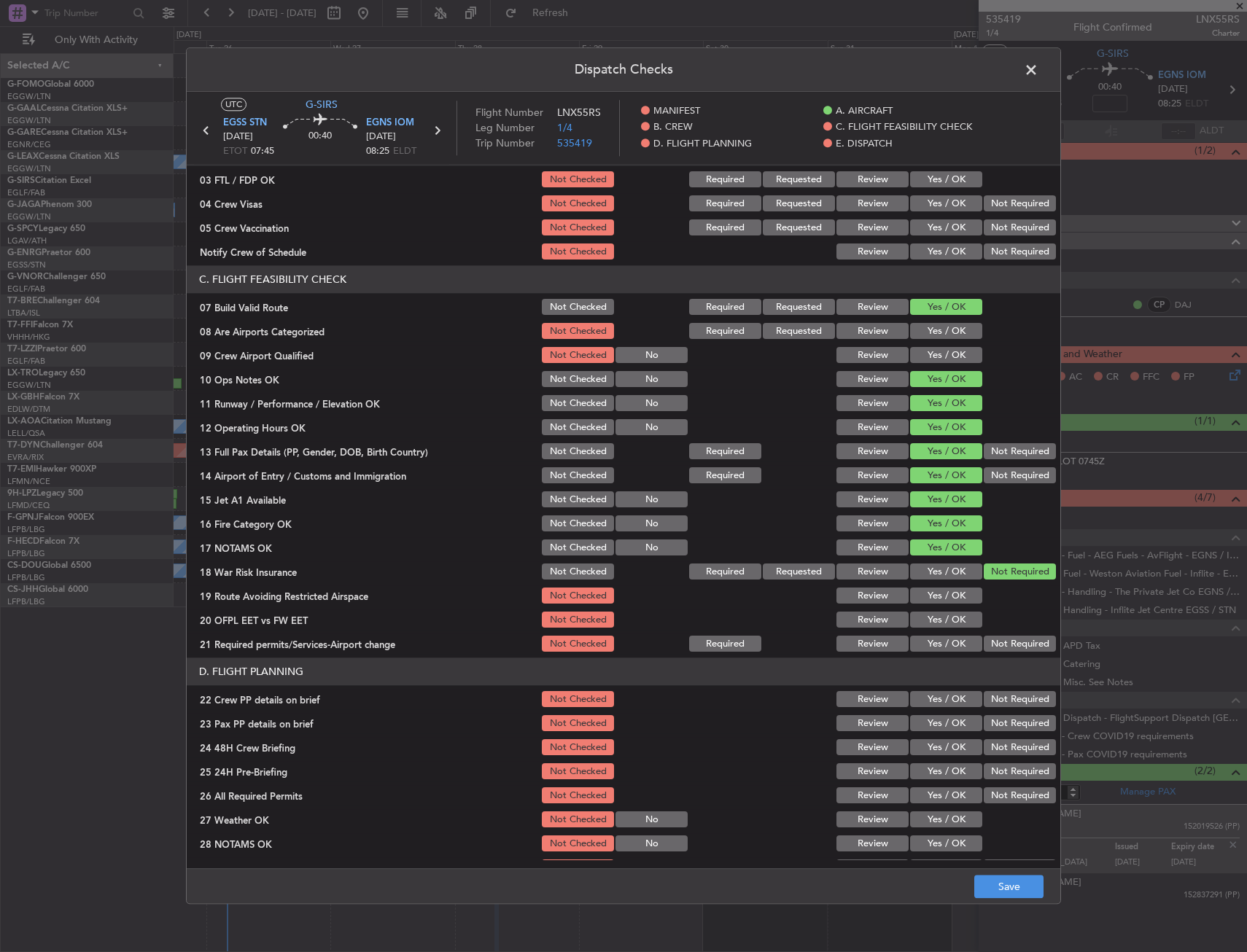
scroll to position [437, 0]
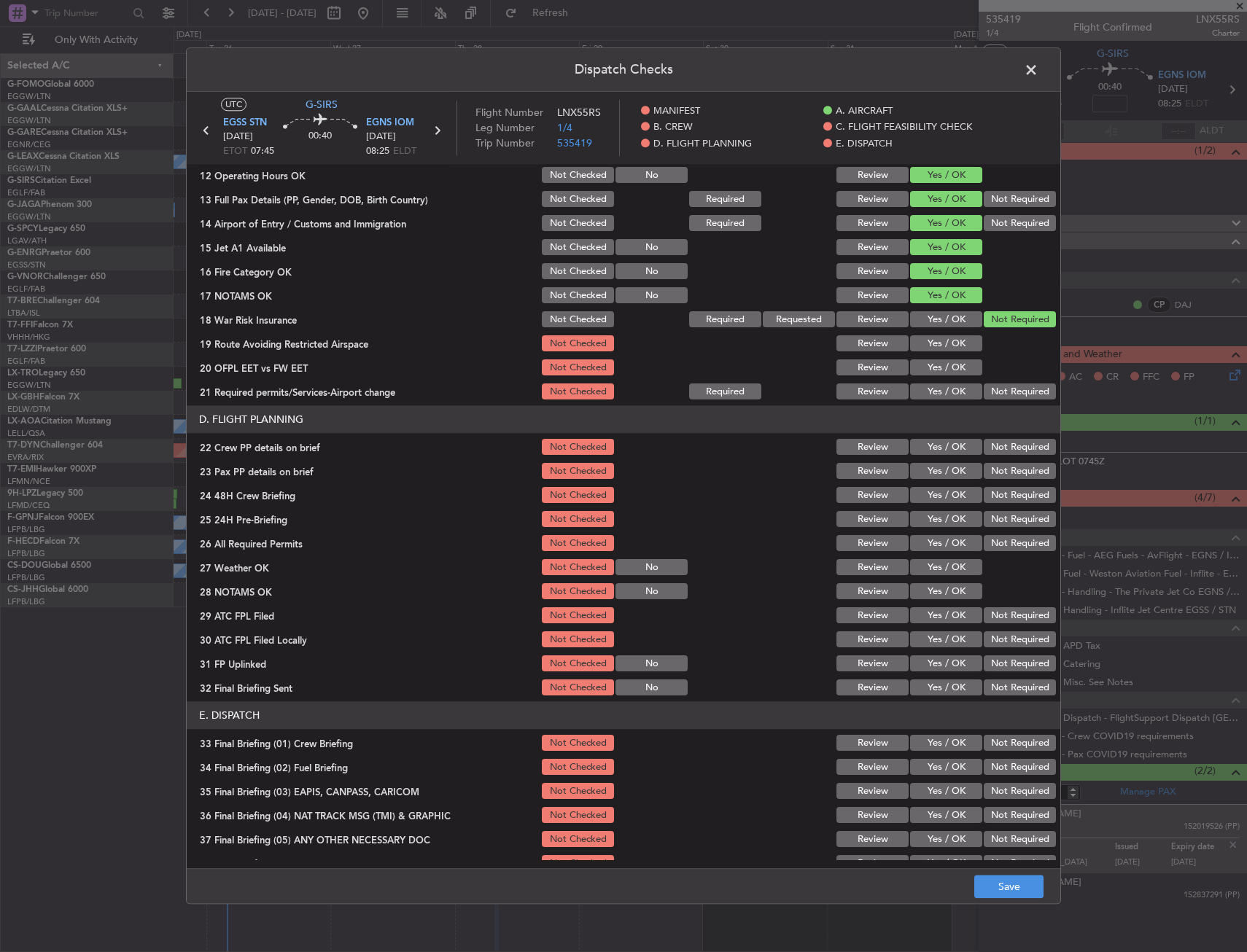
click at [929, 345] on button "Yes / OK" at bounding box center [946, 344] width 72 height 16
click at [925, 365] on button "Yes / OK" at bounding box center [946, 368] width 72 height 16
drag, startPoint x: 920, startPoint y: 386, endPoint x: 919, endPoint y: 463, distance: 77.0
click at [920, 393] on button "Yes / OK" at bounding box center [946, 392] width 72 height 16
click at [919, 463] on button "Yes / OK" at bounding box center [946, 471] width 72 height 16
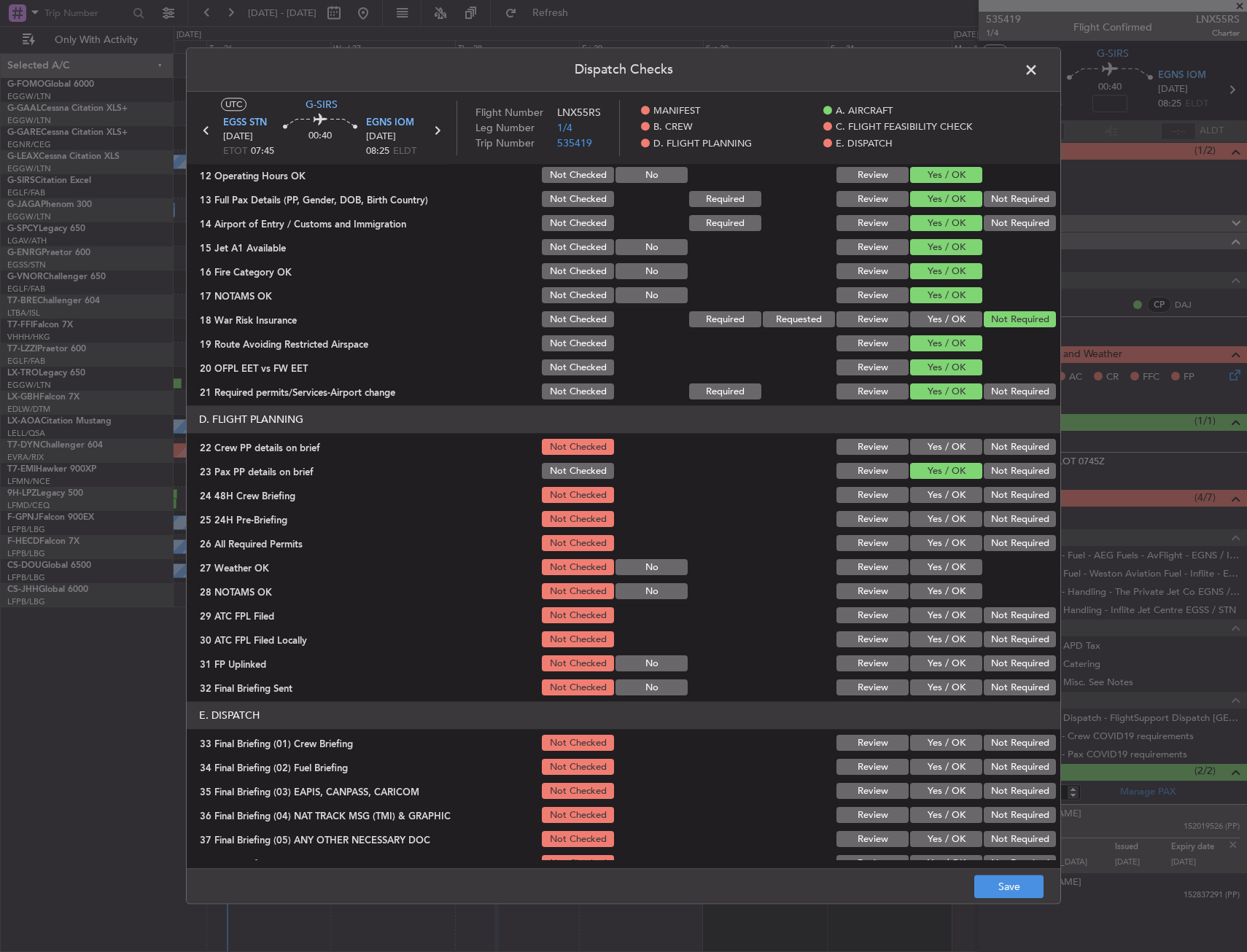
click at [929, 441] on button "Yes / OK" at bounding box center [946, 447] width 72 height 16
click at [924, 486] on div "Yes / OK" at bounding box center [944, 496] width 73 height 20
click at [969, 505] on section "D. FLIGHT PLANNING 22 Crew PP details on brief Not Checked Review Yes / OK Not …" at bounding box center [623, 552] width 874 height 292
drag, startPoint x: 948, startPoint y: 488, endPoint x: 969, endPoint y: 496, distance: 22.5
click at [949, 488] on button "Yes / OK" at bounding box center [946, 496] width 72 height 16
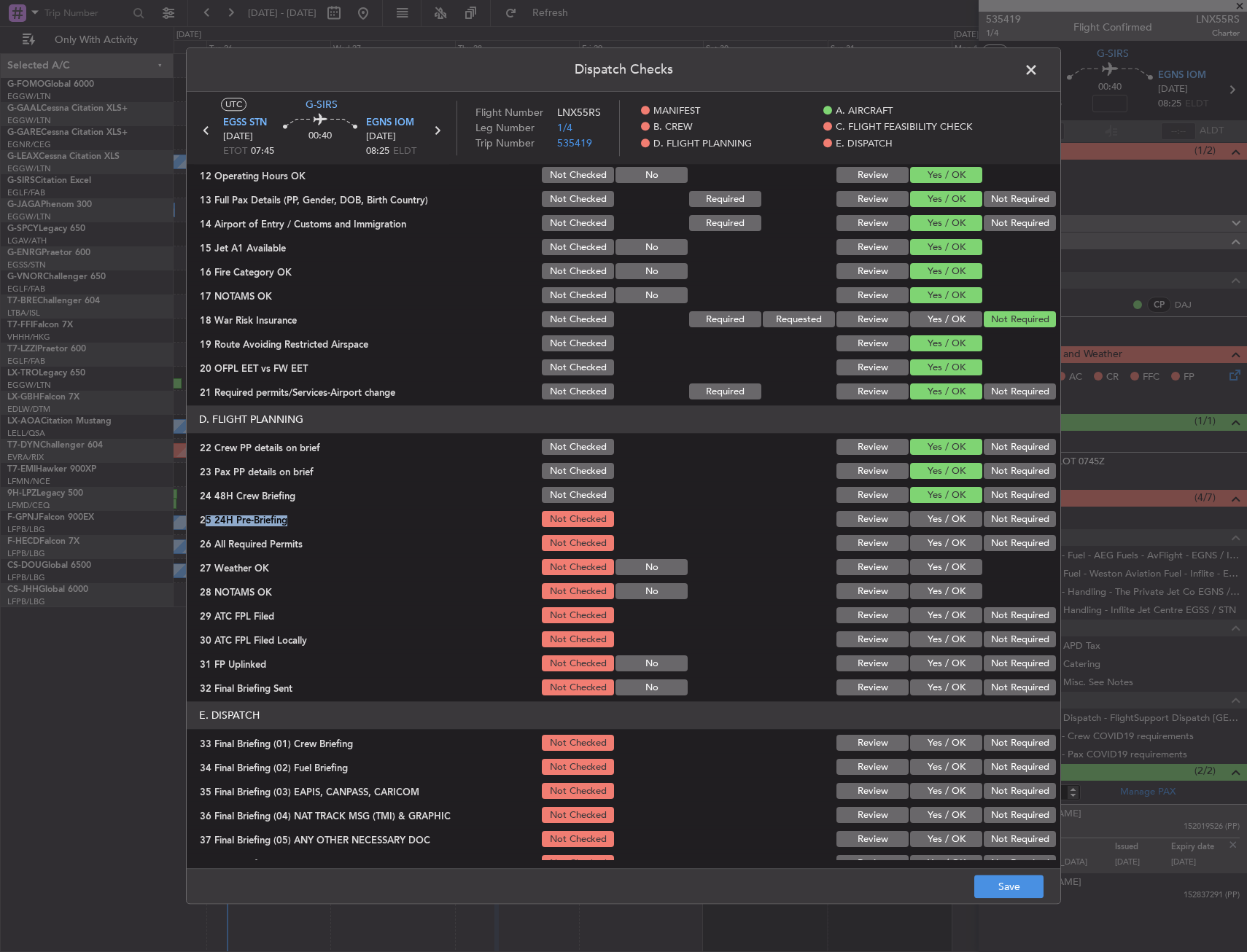
click at [996, 514] on button "Not Required" at bounding box center [1020, 520] width 72 height 16
click at [971, 876] on footer "Save" at bounding box center [623, 886] width 874 height 35
click at [982, 880] on button "Save" at bounding box center [1009, 887] width 69 height 23
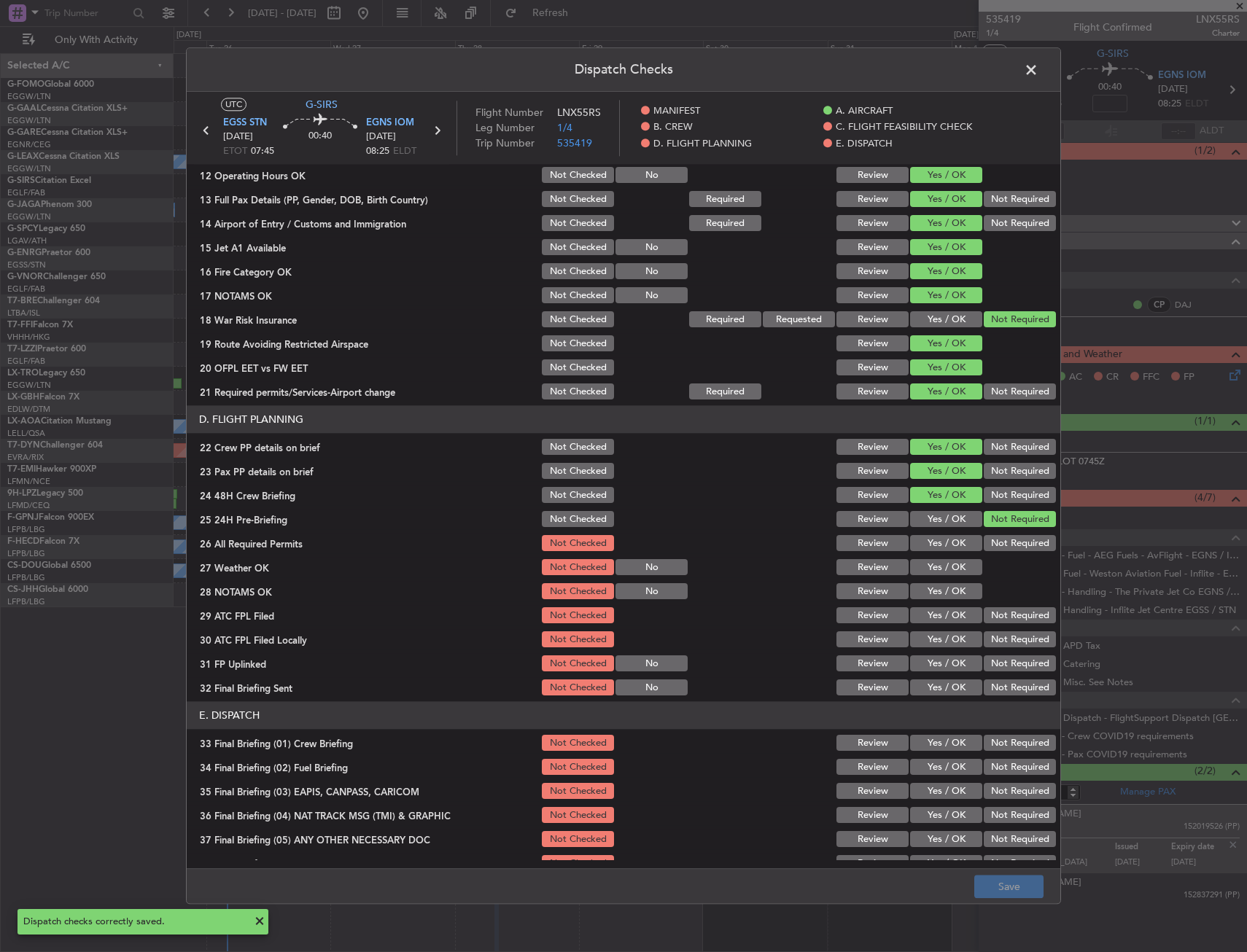
click at [1038, 79] on span at bounding box center [1038, 74] width 0 height 29
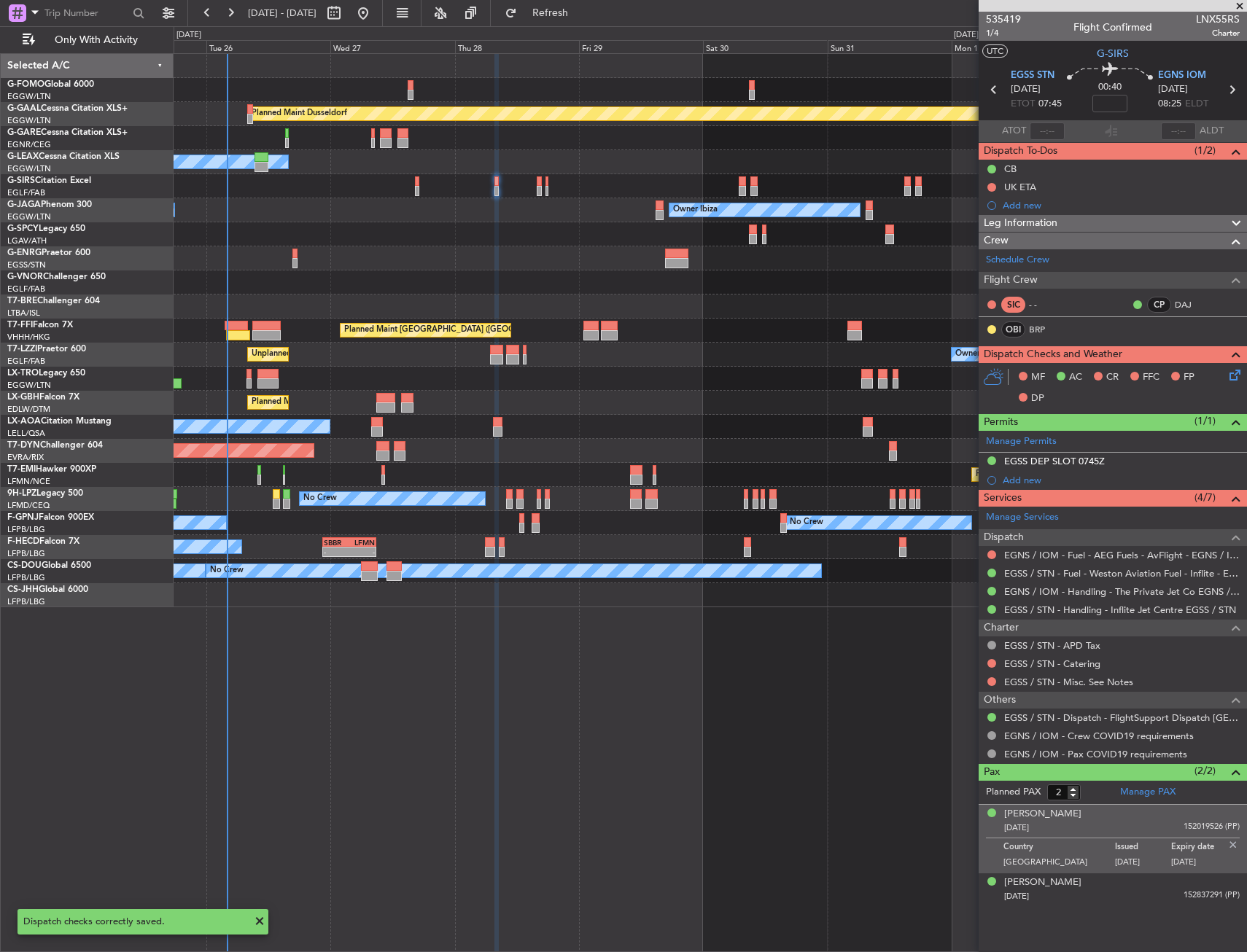
drag, startPoint x: 1227, startPoint y: 86, endPoint x: 1212, endPoint y: 91, distance: 15.8
click at [1227, 86] on icon at bounding box center [1232, 89] width 19 height 19
click at [500, 146] on div at bounding box center [709, 138] width 1073 height 24
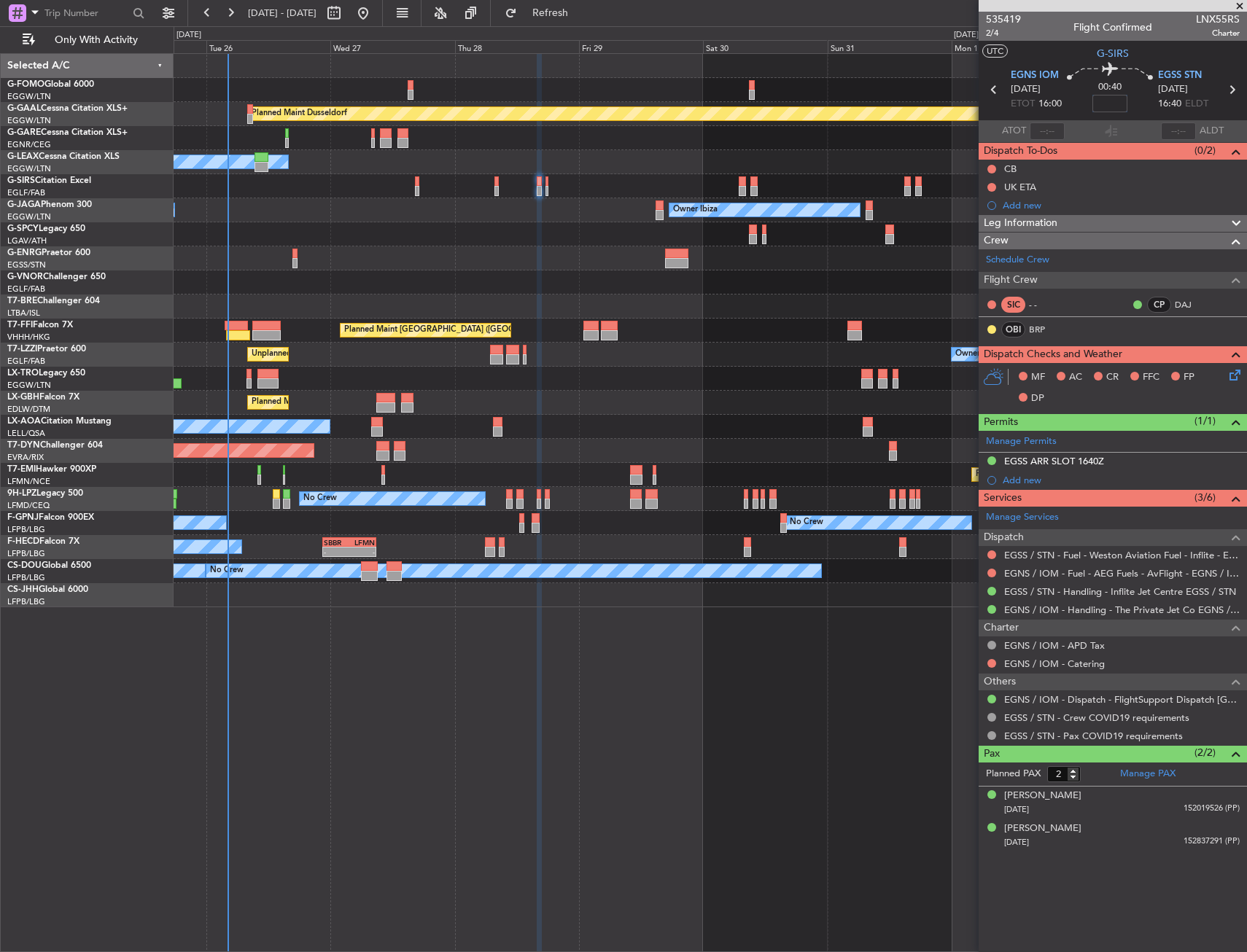
click at [1104, 108] on input at bounding box center [1109, 103] width 35 height 18
click at [1136, 105] on div "00:40 5" at bounding box center [1110, 89] width 96 height 54
click at [992, 167] on button at bounding box center [991, 169] width 8 height 8
type input "+00:05"
click at [972, 230] on li "Completed" at bounding box center [993, 233] width 77 height 22
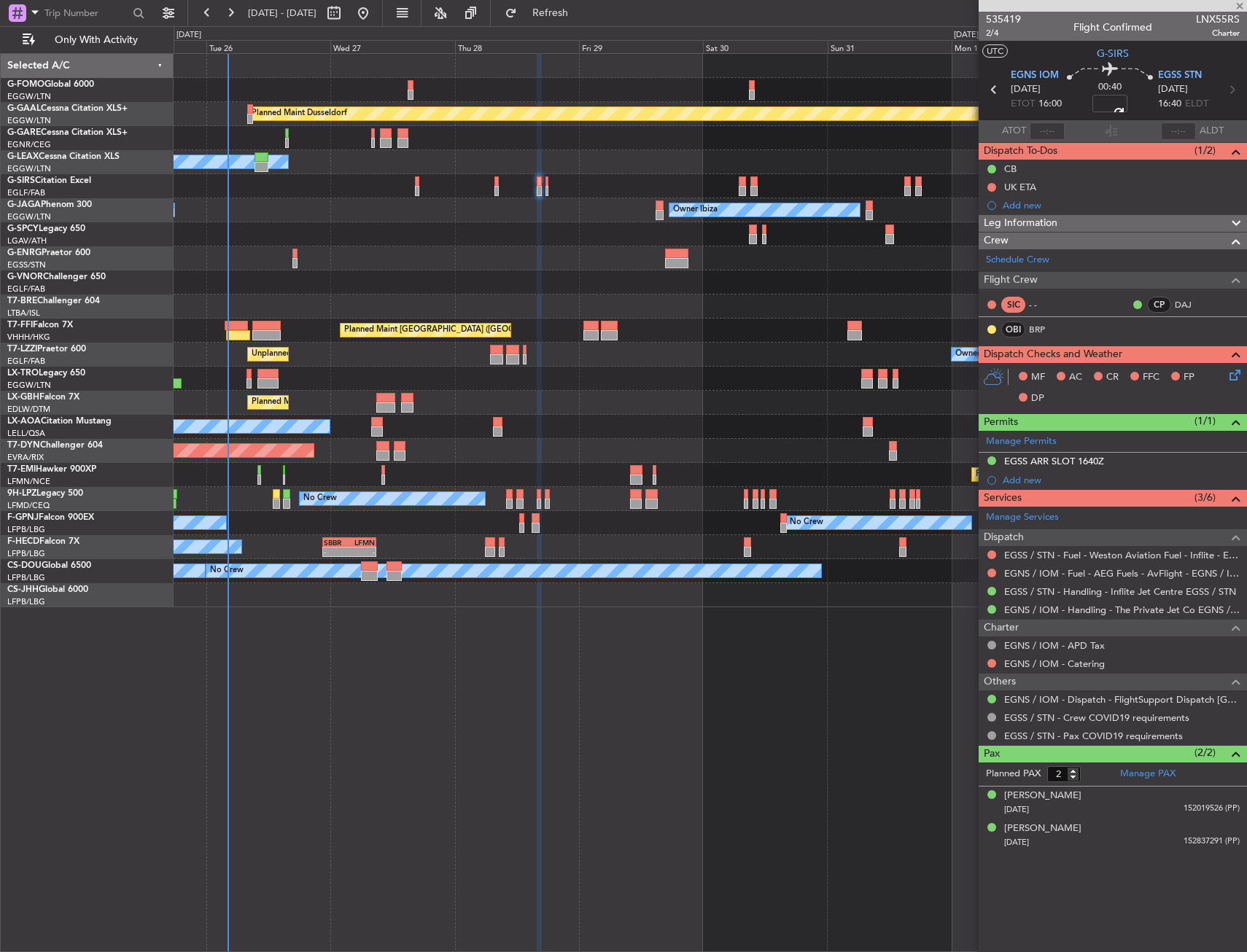
click at [534, 186] on div "Unplanned Maint Oxford ([GEOGRAPHIC_DATA])" at bounding box center [709, 186] width 1073 height 24
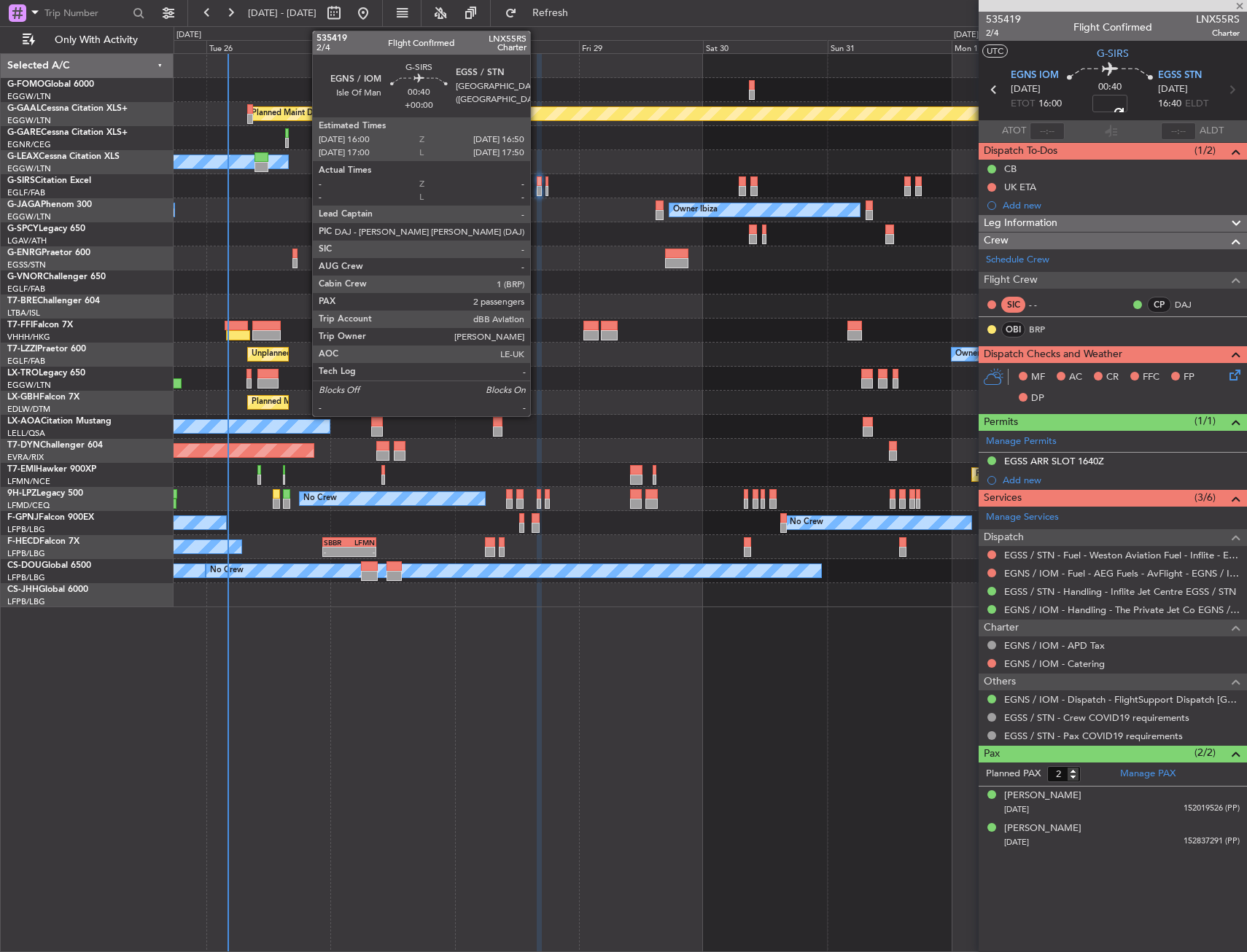
click at [537, 185] on div at bounding box center [539, 181] width 5 height 10
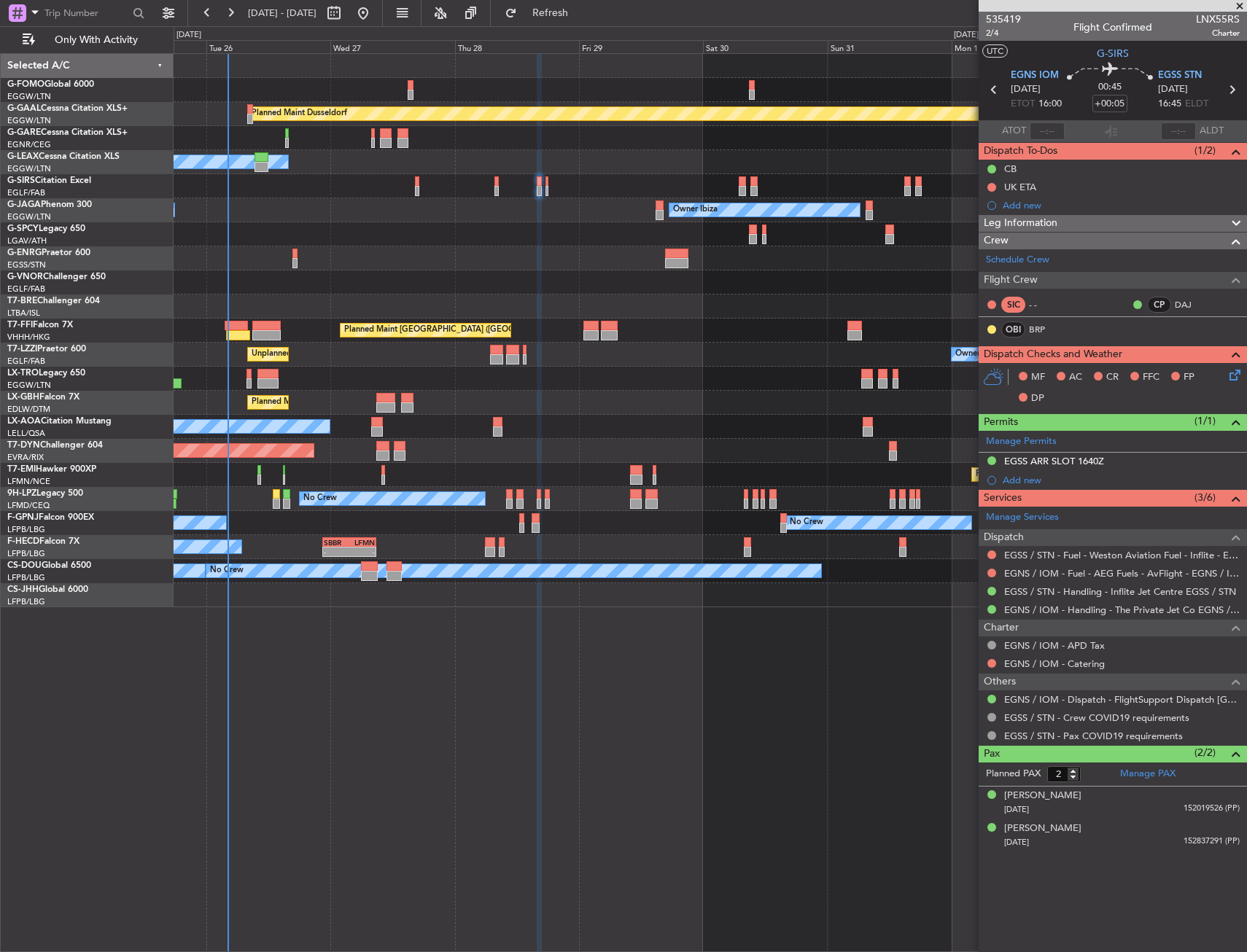
click at [1205, 20] on span "LNX55RS" at bounding box center [1218, 19] width 44 height 15
copy span "LNX55RS"
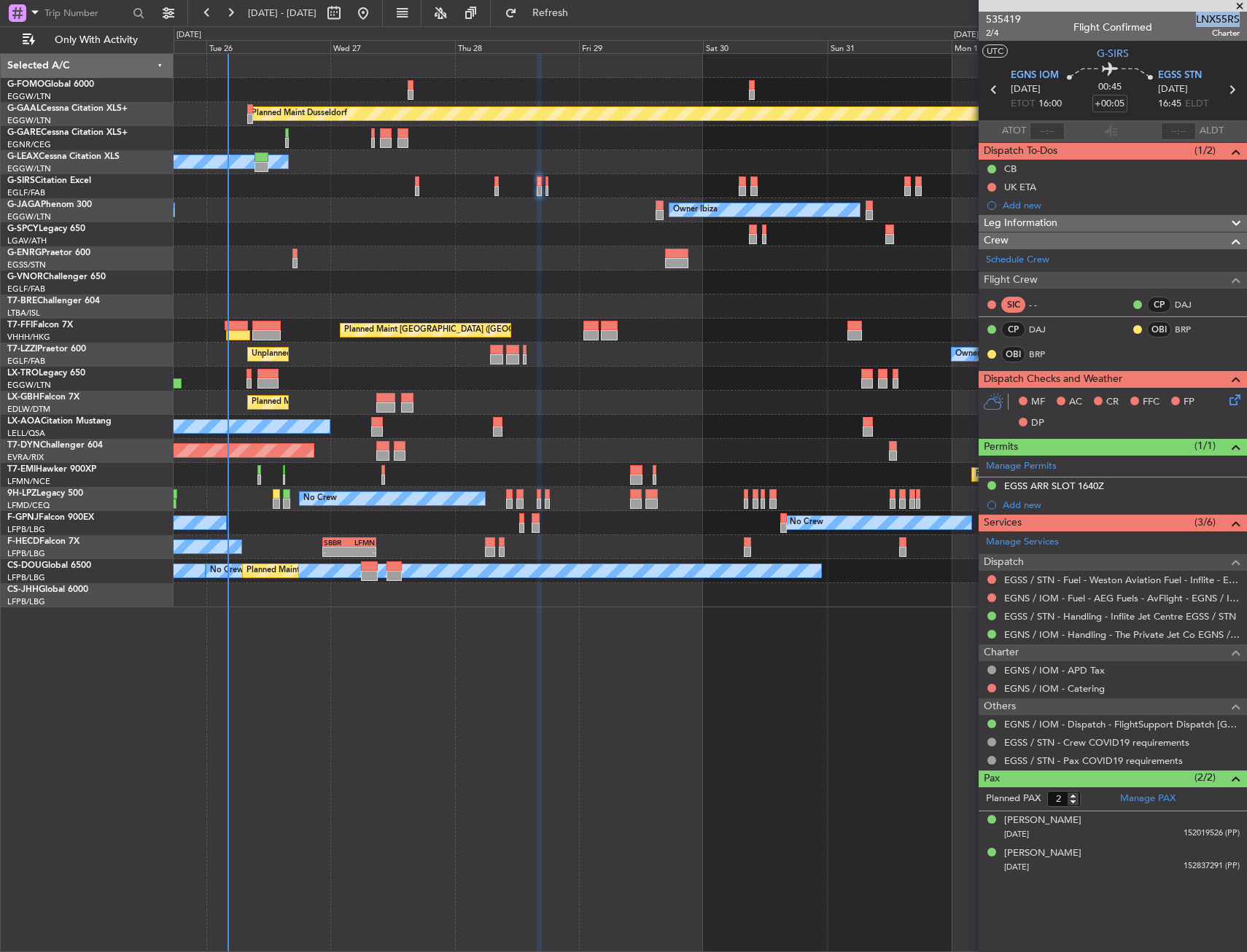
click at [540, 725] on div at bounding box center [539, 503] width 5 height 899
click at [1237, 403] on icon at bounding box center [1232, 397] width 12 height 12
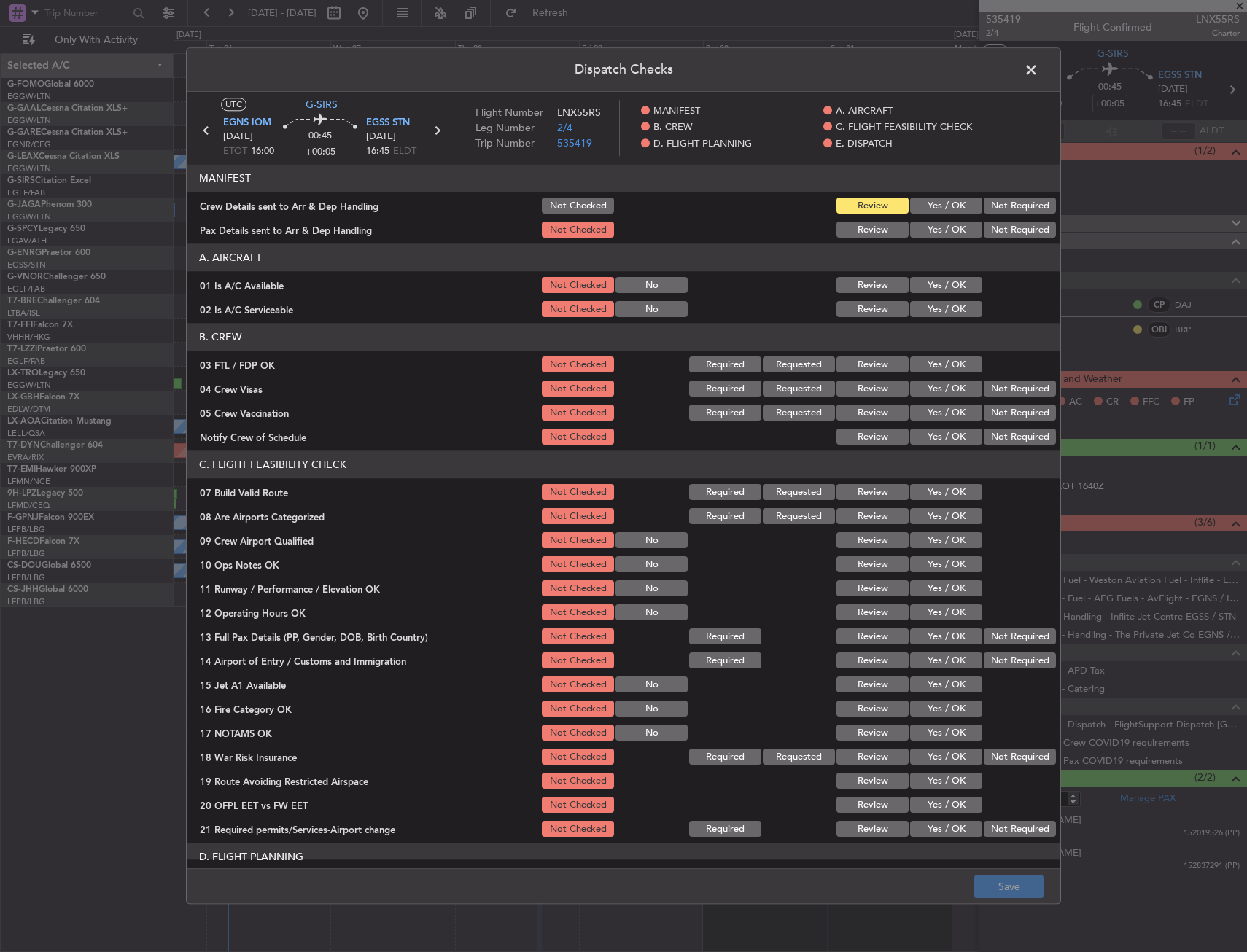
click at [955, 283] on button "Yes / OK" at bounding box center [946, 285] width 72 height 16
drag, startPoint x: 942, startPoint y: 301, endPoint x: 933, endPoint y: 326, distance: 26.6
click at [942, 303] on button "Yes / OK" at bounding box center [946, 309] width 72 height 16
drag, startPoint x: 930, startPoint y: 488, endPoint x: 932, endPoint y: 551, distance: 63.0
click at [929, 489] on button "Yes / OK" at bounding box center [946, 493] width 72 height 16
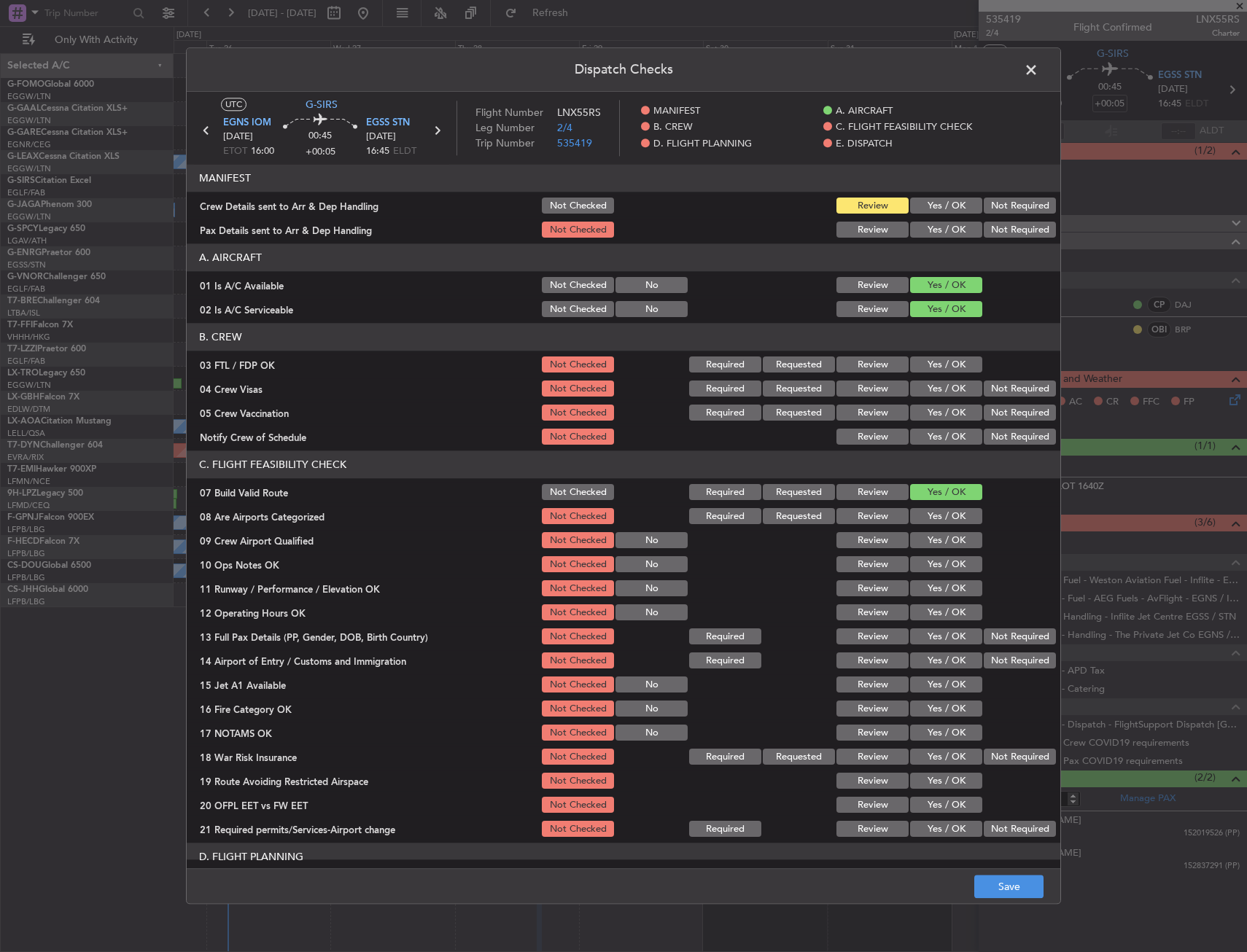
drag, startPoint x: 932, startPoint y: 553, endPoint x: 926, endPoint y: 563, distance: 11.7
click at [932, 553] on section "C. FLIGHT FEASIBILITY CHECK 07 Build Valid Route Not Checked Required Requested…" at bounding box center [623, 645] width 874 height 389
click at [926, 563] on button "Yes / OK" at bounding box center [946, 564] width 72 height 16
click at [929, 588] on button "Yes / OK" at bounding box center [946, 589] width 72 height 16
click at [927, 611] on section "C. FLIGHT FEASIBILITY CHECK 07 Build Valid Route Not Checked Required Requested…" at bounding box center [623, 645] width 874 height 389
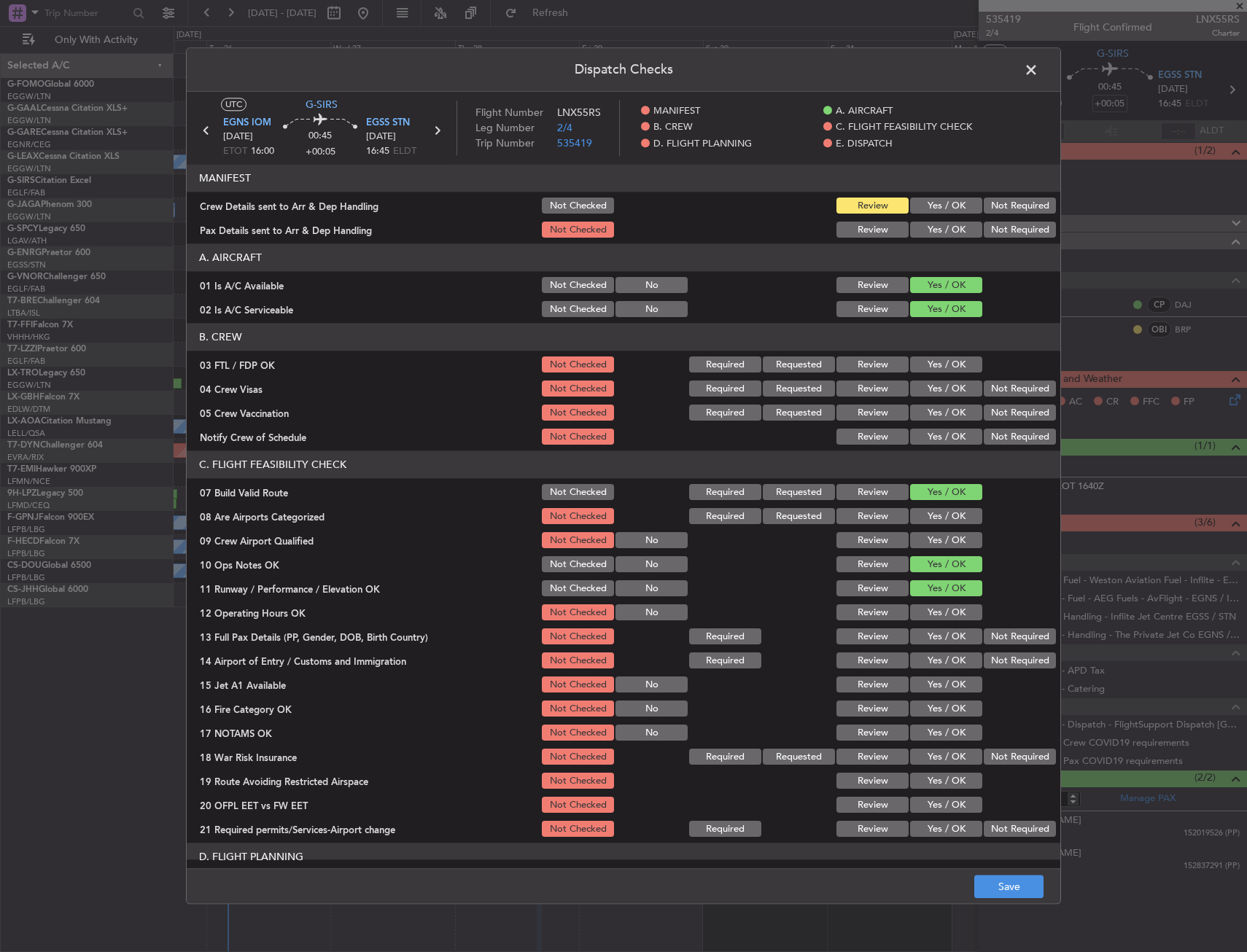
click at [928, 627] on div "Yes / OK" at bounding box center [944, 637] width 73 height 20
click at [928, 644] on button "Yes / OK" at bounding box center [946, 637] width 72 height 16
click at [925, 661] on button "Yes / OK" at bounding box center [946, 661] width 72 height 16
drag, startPoint x: 925, startPoint y: 619, endPoint x: 922, endPoint y: 644, distance: 25.2
click at [925, 619] on button "Yes / OK" at bounding box center [946, 613] width 72 height 16
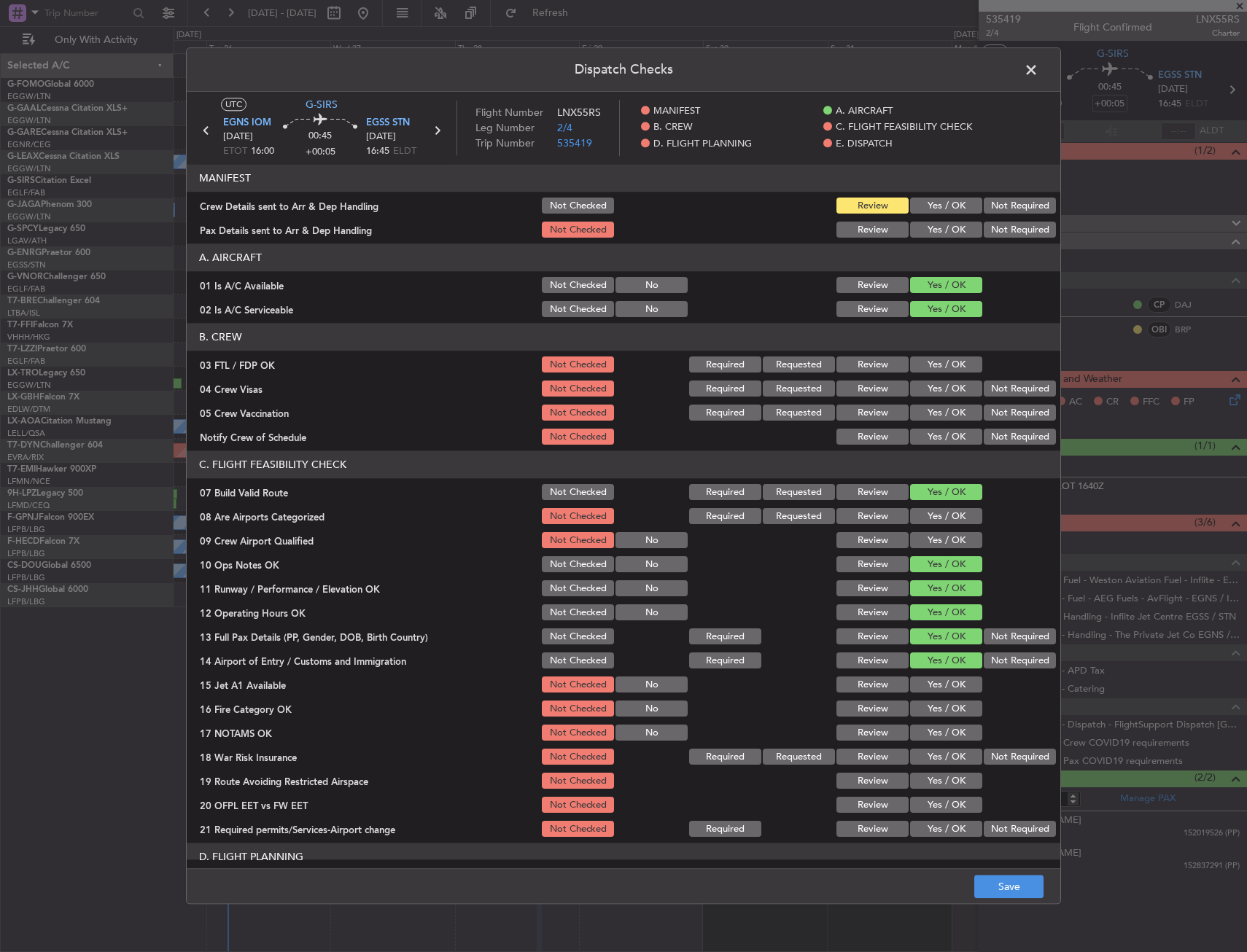
click at [920, 693] on div "Yes / OK" at bounding box center [944, 685] width 73 height 20
click at [925, 711] on button "Yes / OK" at bounding box center [946, 709] width 72 height 16
click at [925, 681] on button "Yes / OK" at bounding box center [946, 685] width 72 height 16
click at [928, 725] on div "Yes / OK" at bounding box center [944, 733] width 73 height 20
click at [979, 744] on section "C. FLIGHT FEASIBILITY CHECK 07 Build Valid Route Not Checked Required Requested…" at bounding box center [623, 645] width 874 height 389
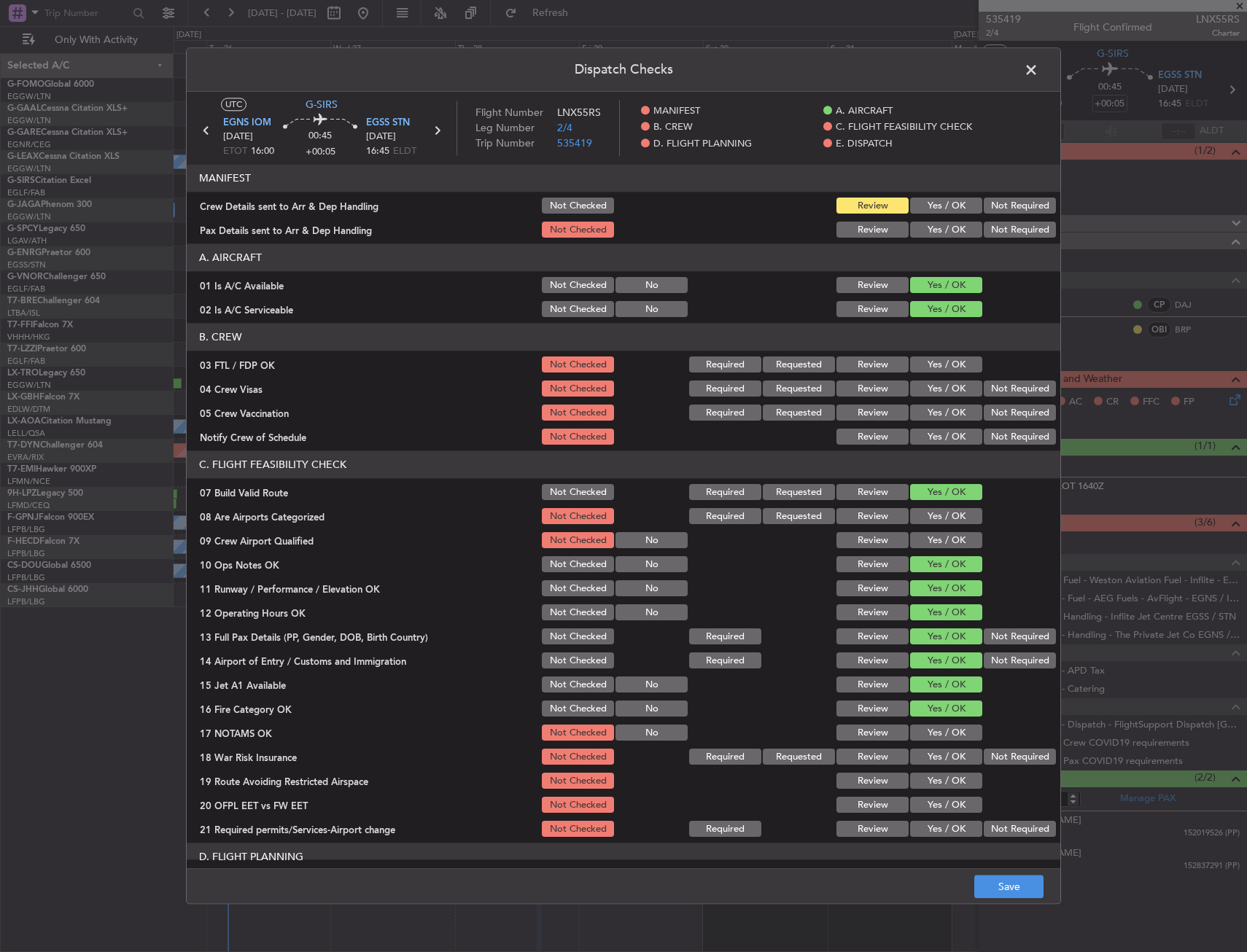
click at [962, 735] on button "Yes / OK" at bounding box center [946, 733] width 72 height 16
drag, startPoint x: 1003, startPoint y: 759, endPoint x: 983, endPoint y: 746, distance: 23.9
click at [1003, 759] on button "Not Required" at bounding box center [1020, 757] width 72 height 16
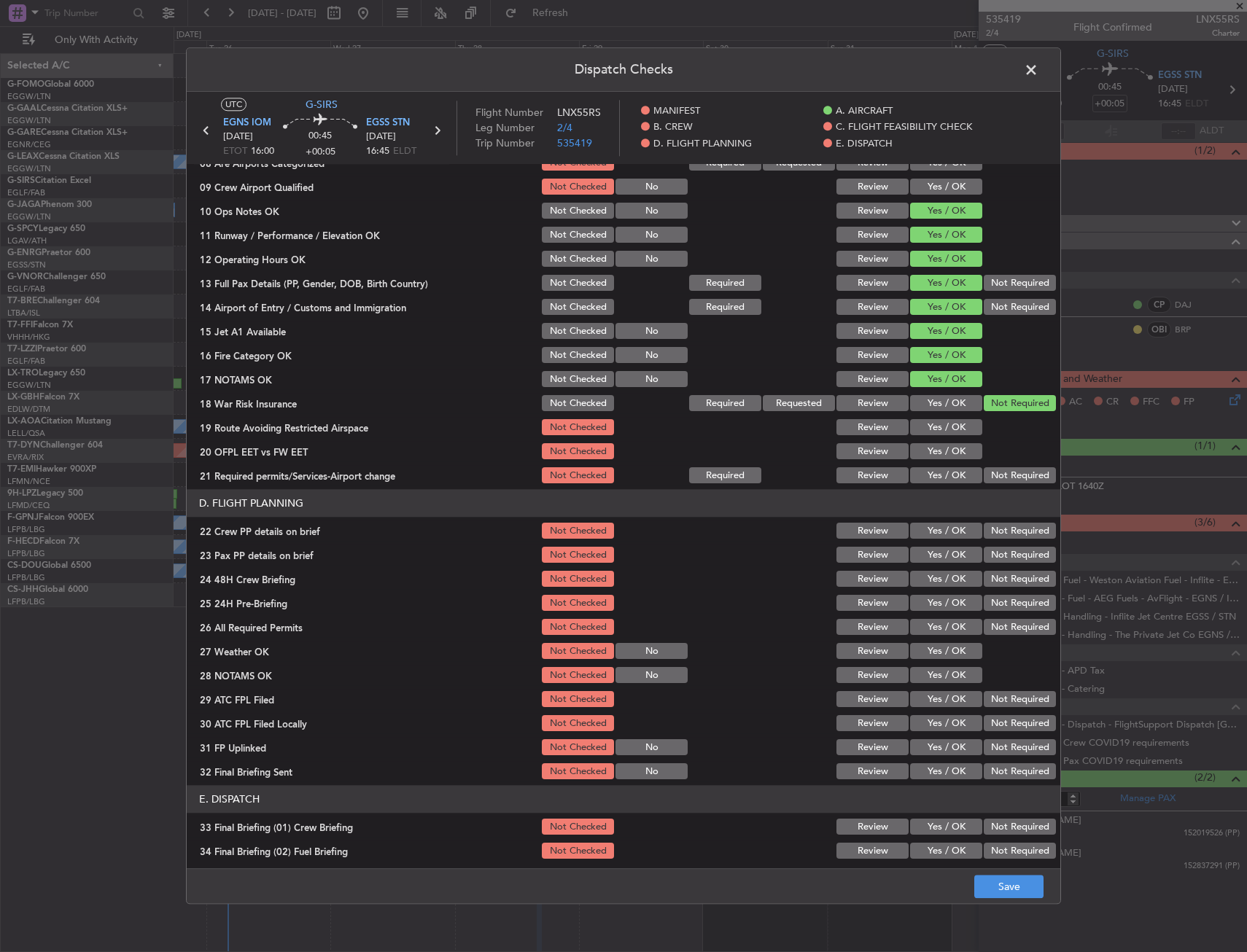
scroll to position [510, 0]
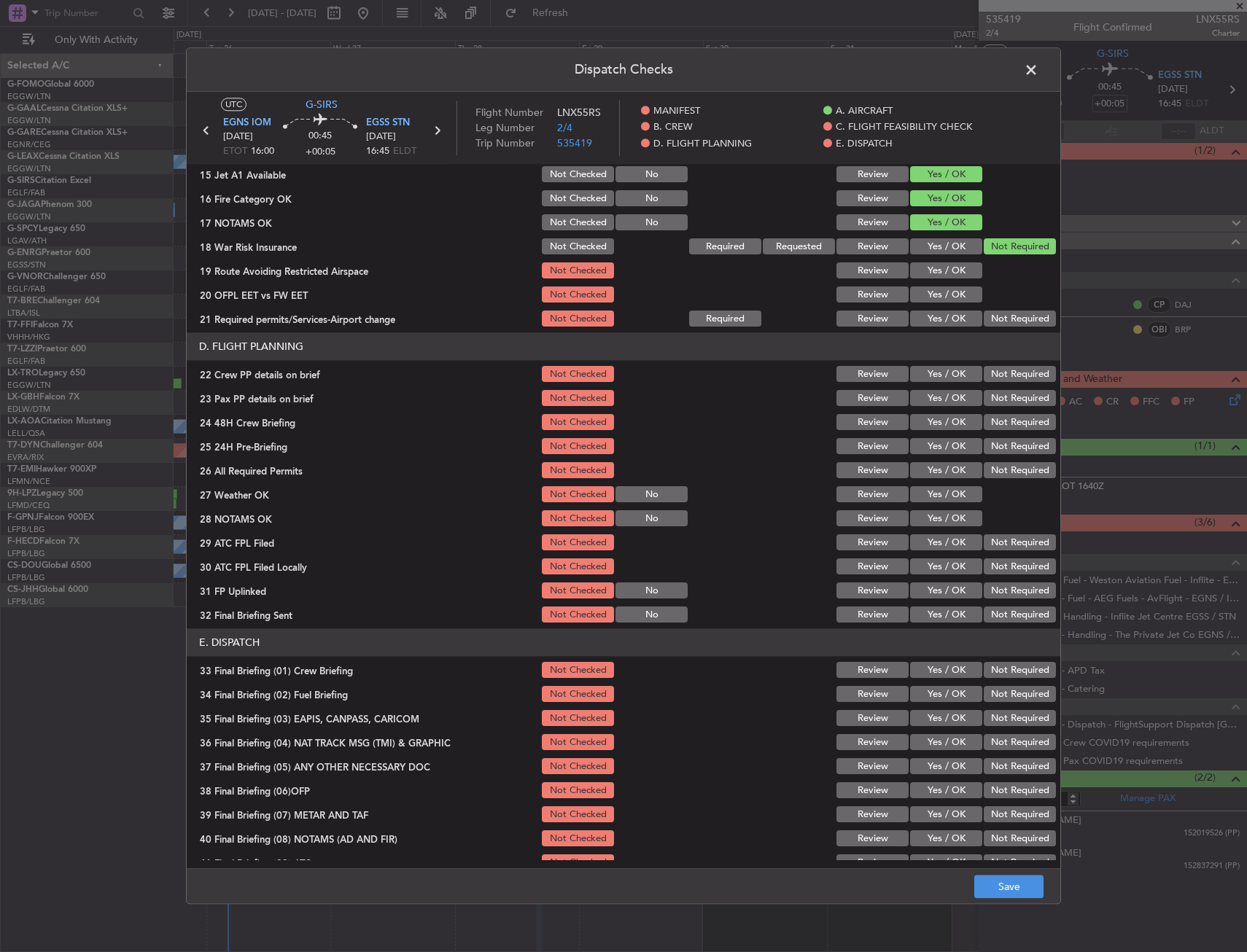
click at [920, 271] on button "Yes / OK" at bounding box center [946, 271] width 72 height 16
click at [915, 295] on button "Yes / OK" at bounding box center [946, 295] width 72 height 16
click at [918, 315] on button "Yes / OK" at bounding box center [946, 319] width 72 height 16
click at [925, 379] on button "Yes / OK" at bounding box center [946, 375] width 72 height 16
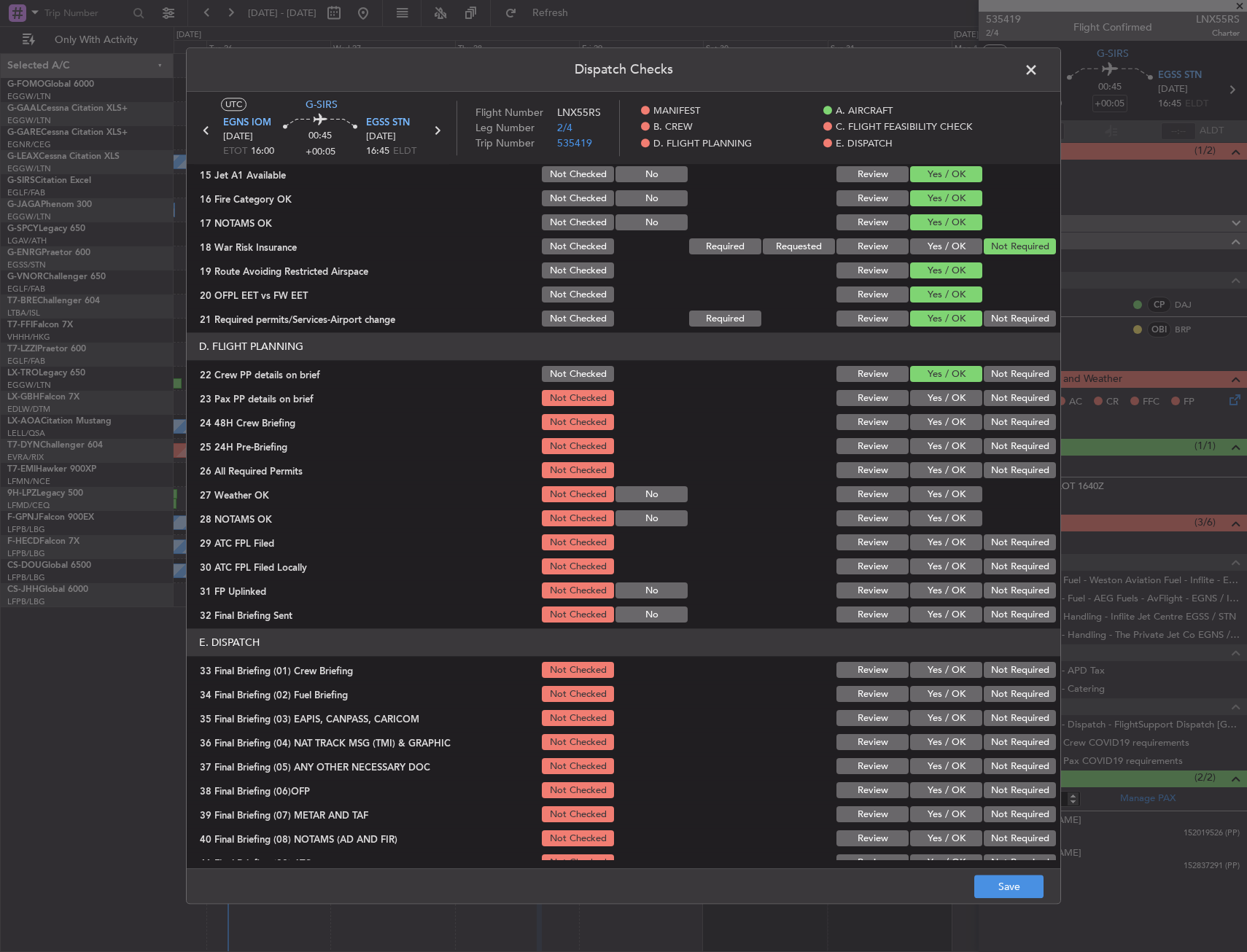
click at [920, 408] on div "Yes / OK" at bounding box center [944, 399] width 73 height 20
click at [925, 442] on button "Yes / OK" at bounding box center [946, 446] width 72 height 16
click at [1011, 454] on button "Not Required" at bounding box center [1020, 446] width 72 height 16
click at [940, 398] on button "Yes / OK" at bounding box center [946, 399] width 72 height 16
click at [936, 418] on button "Yes / OK" at bounding box center [946, 422] width 72 height 16
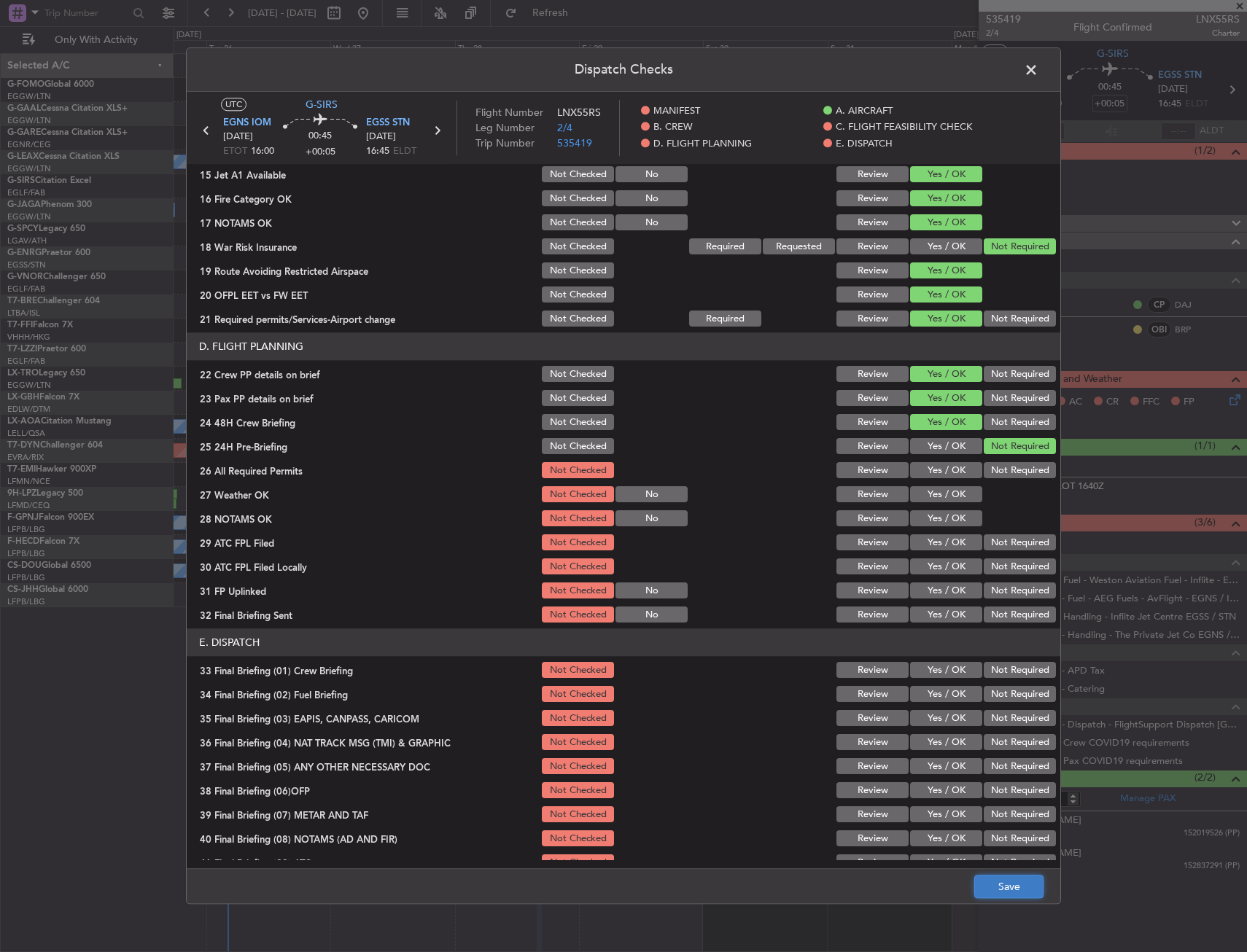
click at [988, 876] on button "Save" at bounding box center [1009, 887] width 69 height 23
click at [1038, 72] on span at bounding box center [1038, 74] width 0 height 29
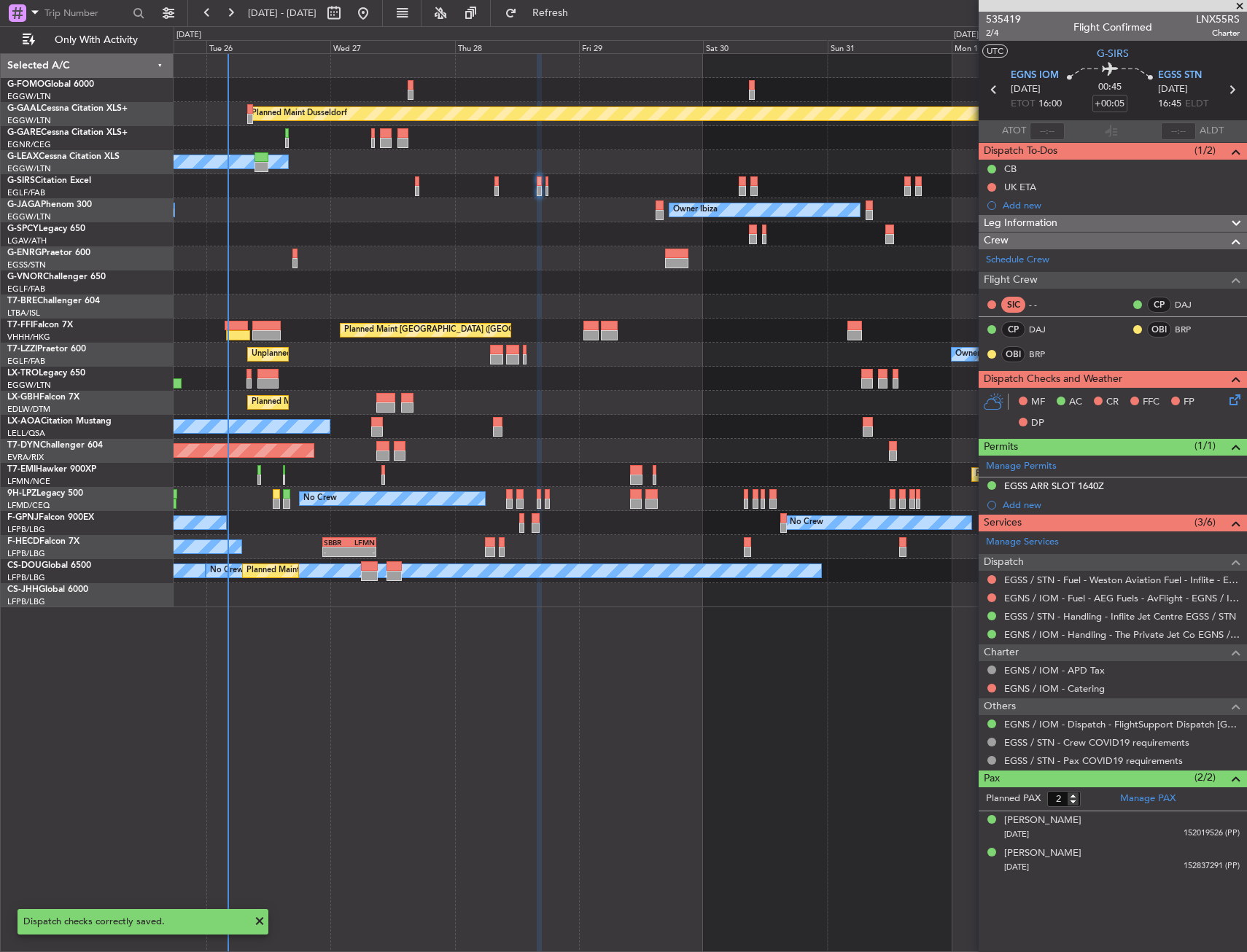
click at [594, 288] on div at bounding box center [709, 282] width 1073 height 24
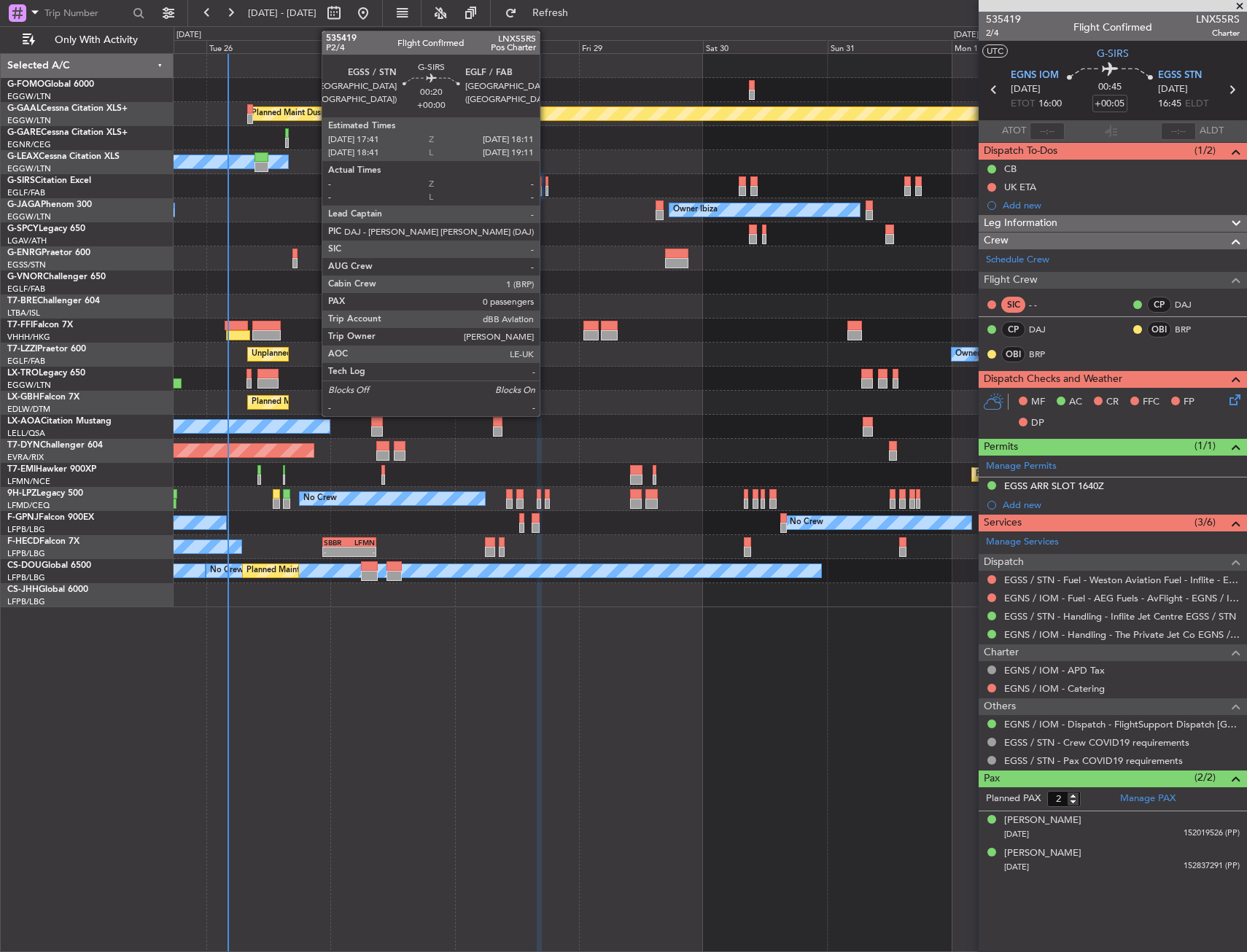
click at [546, 190] on div at bounding box center [547, 190] width 3 height 10
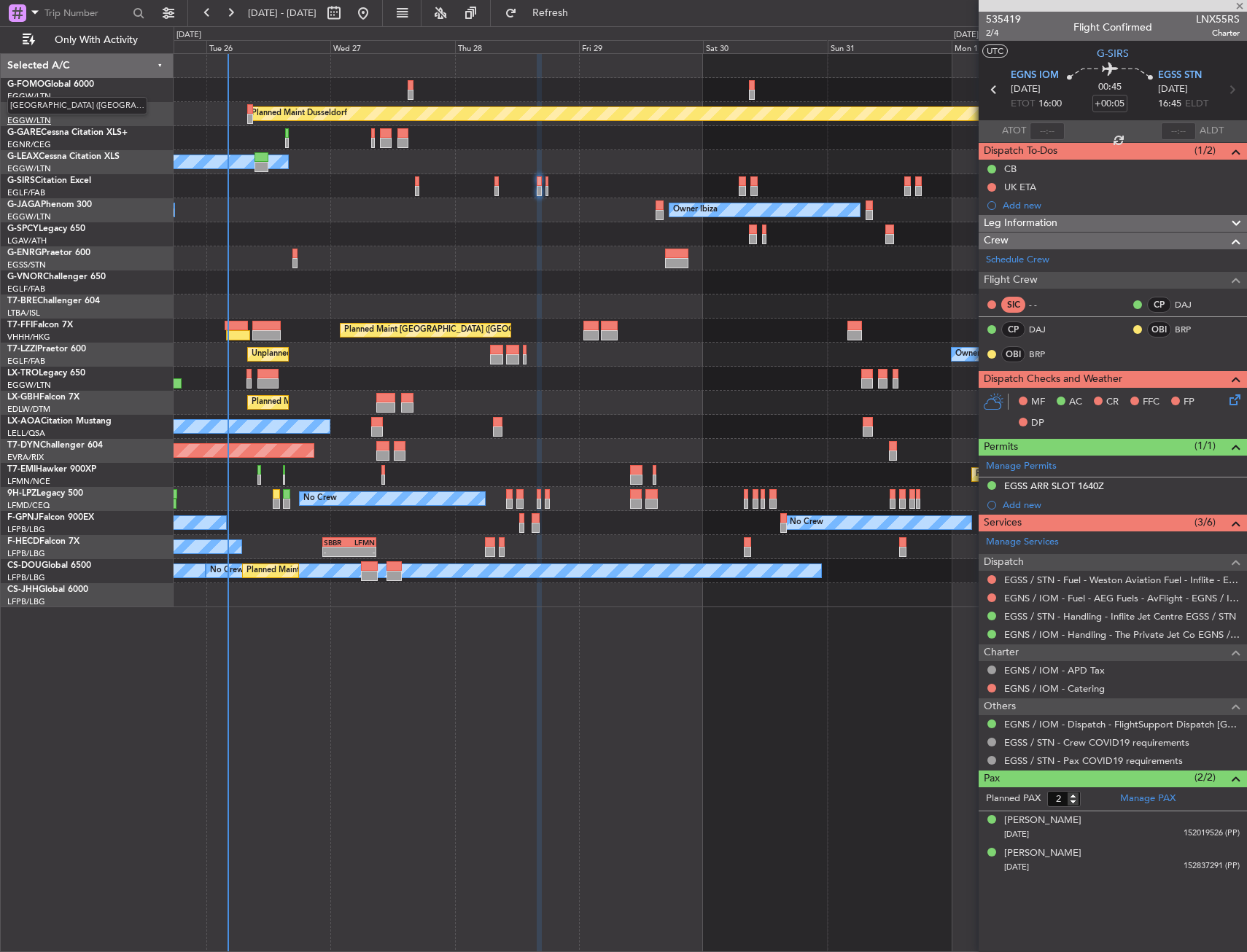
type input "0"
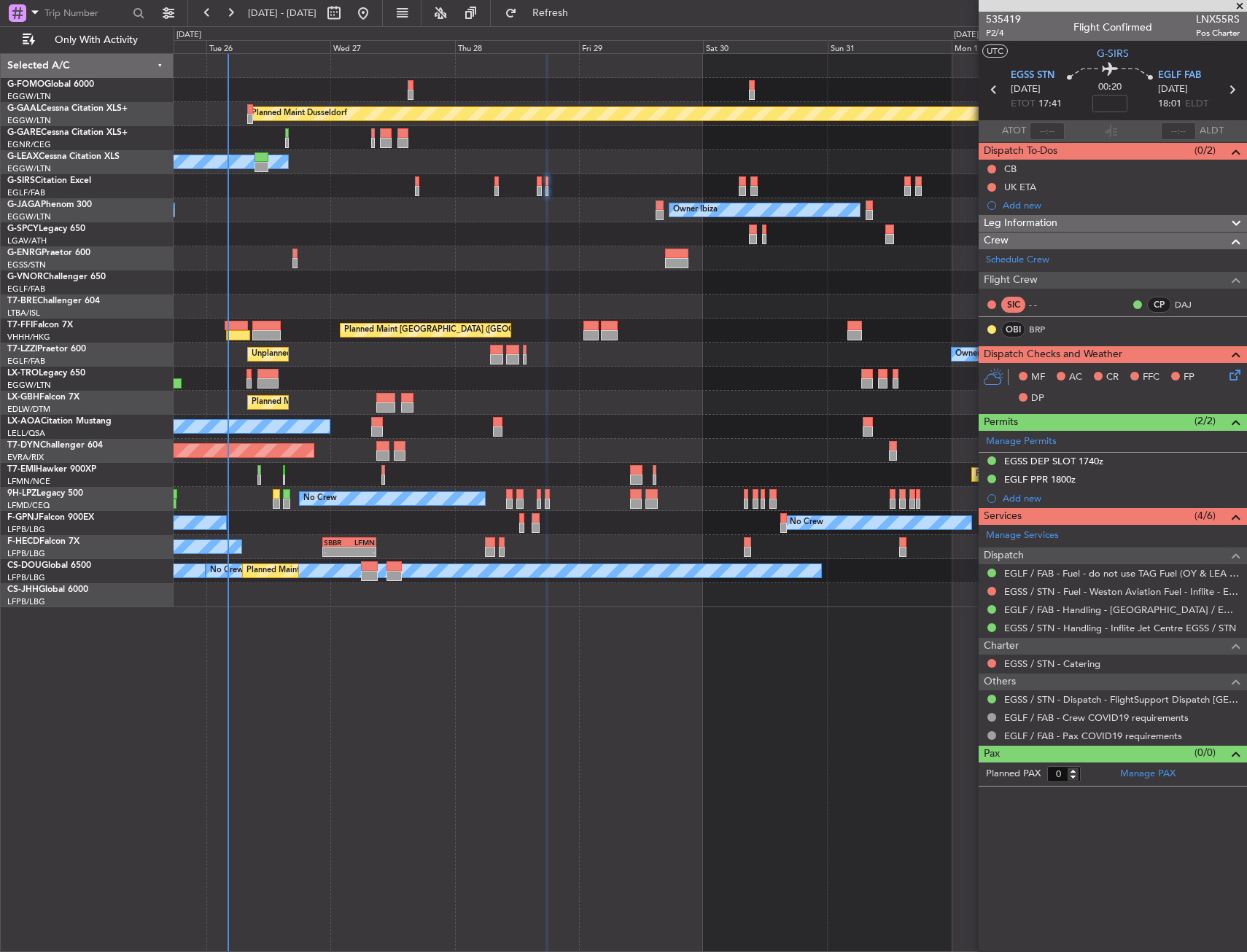
click at [1223, 15] on span "LNX55RS" at bounding box center [1218, 19] width 44 height 15
copy span "LNX55RS"
click at [1107, 102] on input at bounding box center [1109, 103] width 35 height 18
click at [1141, 85] on div "00:20 5" at bounding box center [1110, 89] width 96 height 54
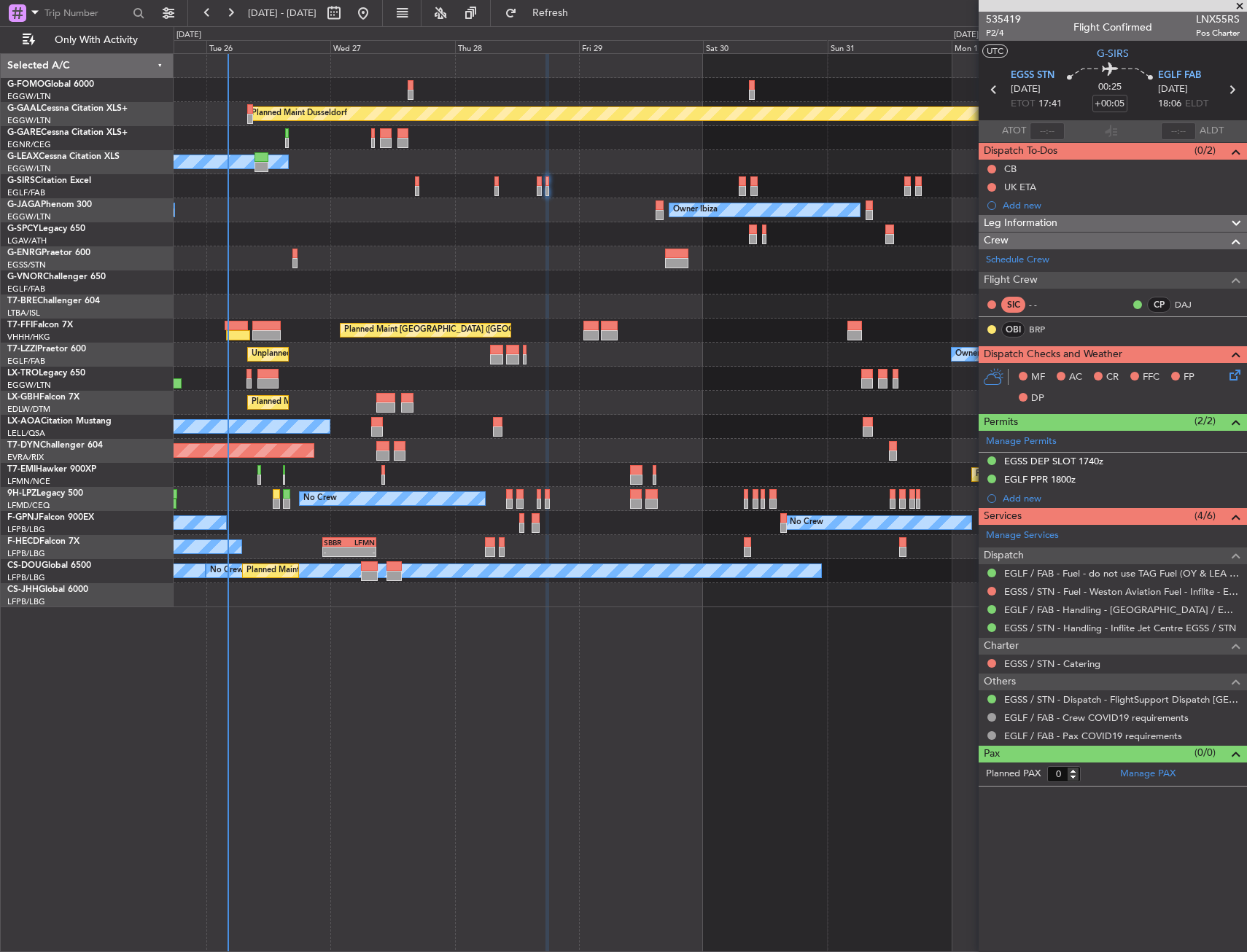
click at [1097, 112] on nimbus-time-variation "+00:05" at bounding box center [1109, 106] width 35 height 22
click at [1110, 109] on input "+00:05" at bounding box center [1109, 103] width 35 height 18
type input "+00:10"
click at [1134, 94] on div "00:25 +00:10" at bounding box center [1110, 89] width 96 height 54
click at [986, 166] on div "CB" at bounding box center [1113, 169] width 268 height 19
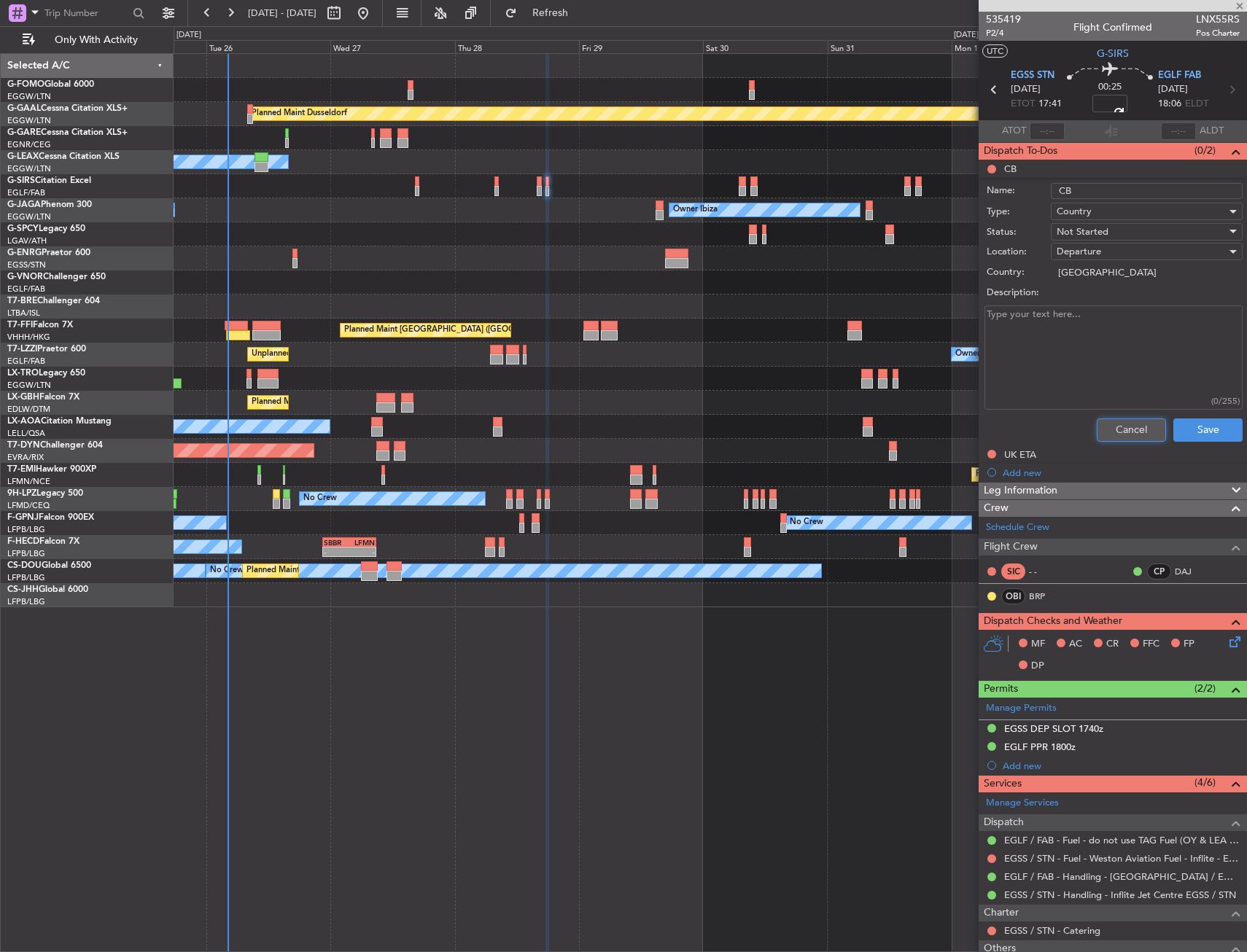
click at [1129, 426] on button "Cancel" at bounding box center [1131, 430] width 69 height 23
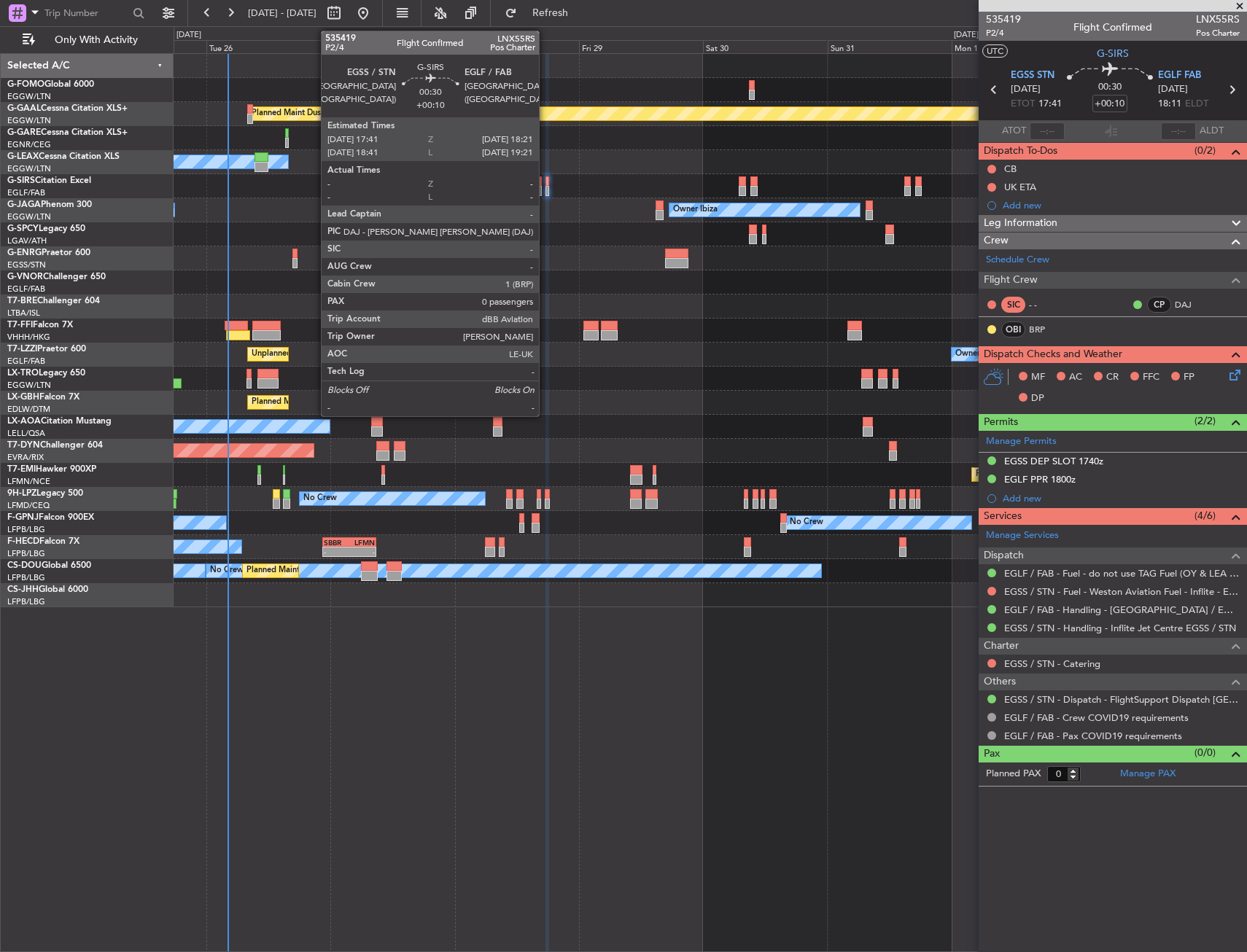
click at [547, 182] on div at bounding box center [547, 181] width 4 height 10
click at [548, 182] on div at bounding box center [547, 181] width 4 height 10
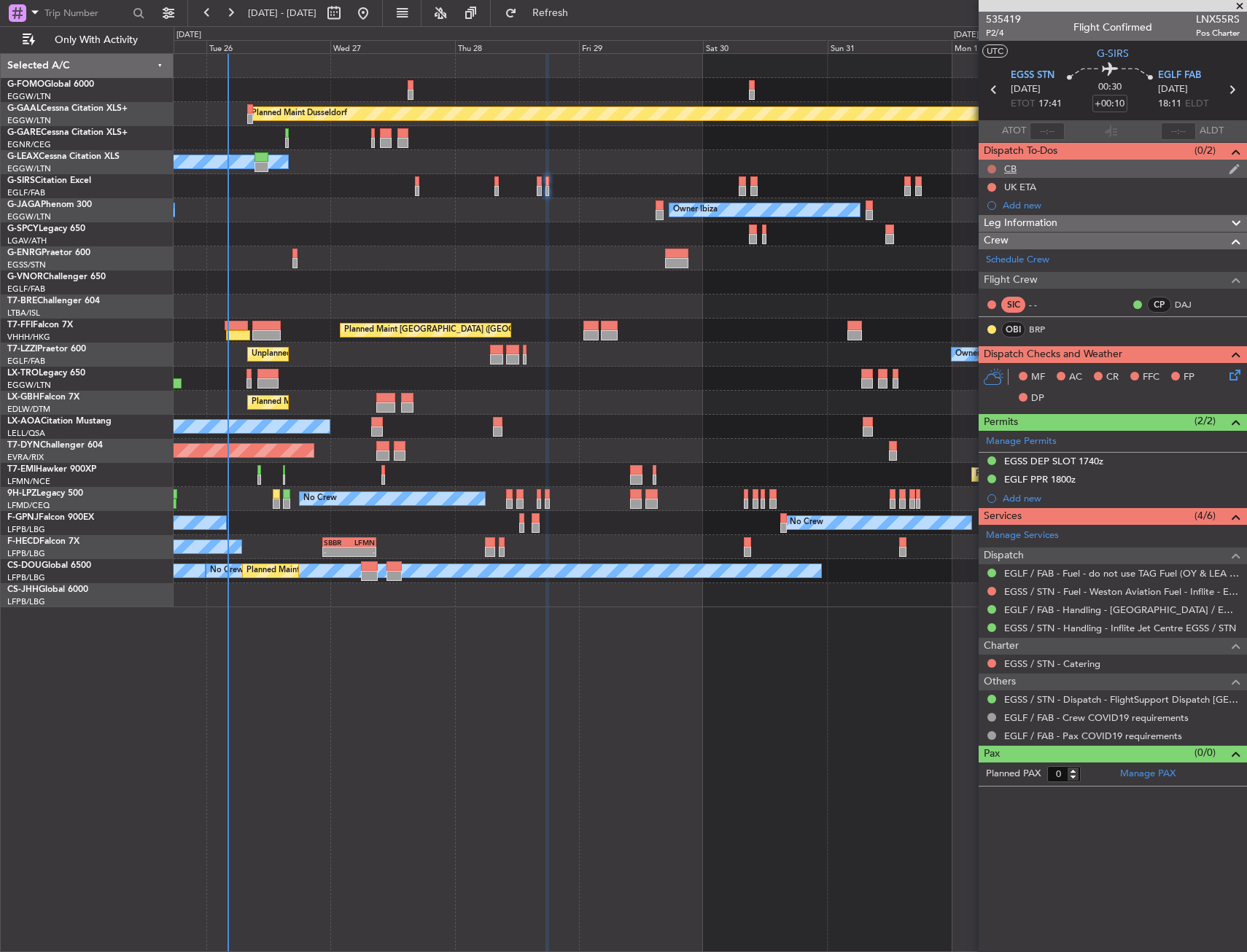
click at [989, 169] on button at bounding box center [991, 169] width 8 height 8
click at [978, 237] on span "Completed" at bounding box center [998, 233] width 48 height 15
click at [462, 227] on div at bounding box center [709, 234] width 1073 height 24
click at [1227, 378] on icon at bounding box center [1232, 372] width 12 height 12
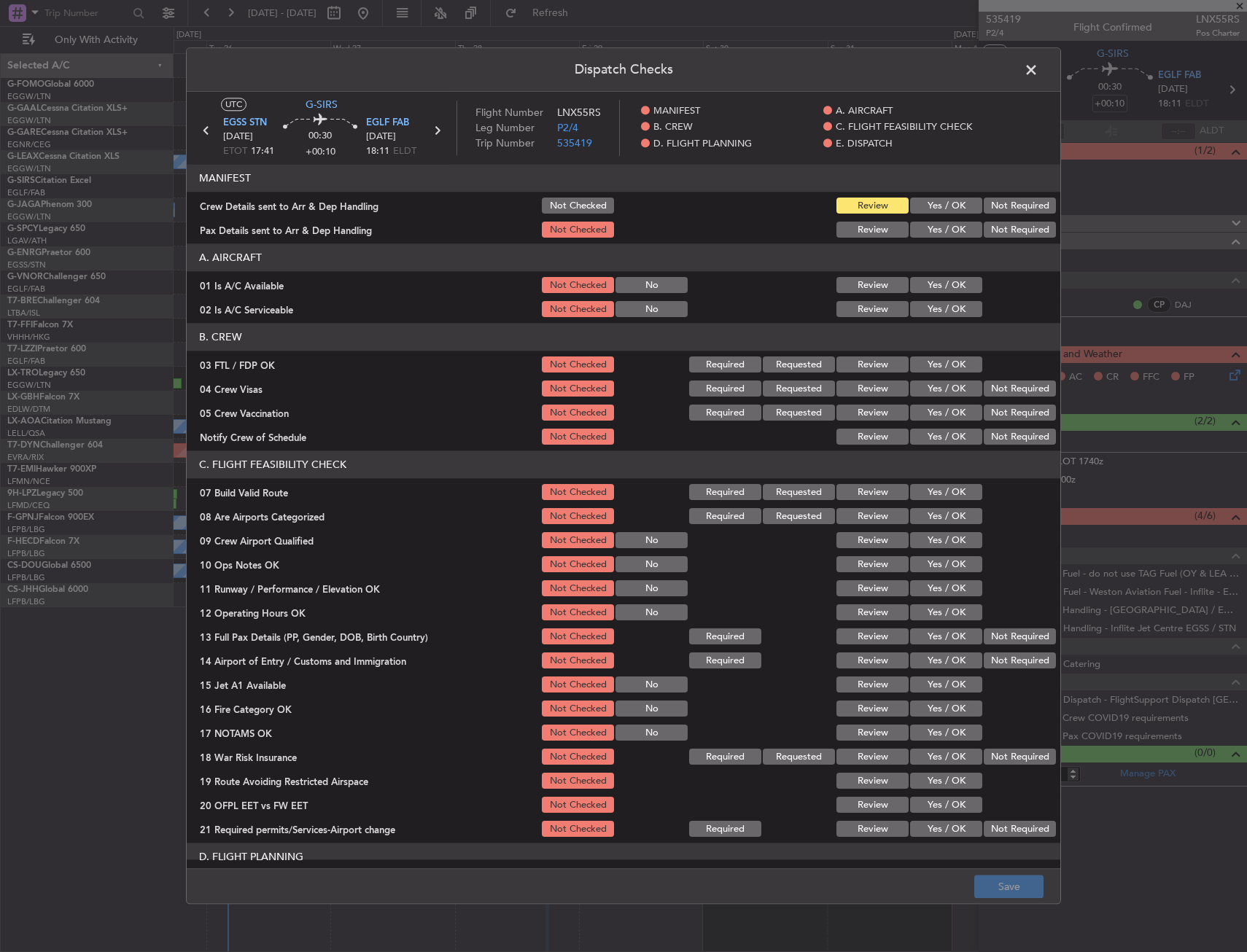
drag, startPoint x: 941, startPoint y: 307, endPoint x: 938, endPoint y: 284, distance: 23.2
click at [939, 306] on button "Yes / OK" at bounding box center [946, 309] width 72 height 16
click at [938, 284] on button "Yes / OK" at bounding box center [946, 285] width 72 height 16
click at [937, 489] on button "Yes / OK" at bounding box center [946, 493] width 72 height 16
click at [935, 551] on section "C. FLIGHT FEASIBILITY CHECK 07 Build Valid Route Not Checked Required Requested…" at bounding box center [623, 645] width 874 height 389
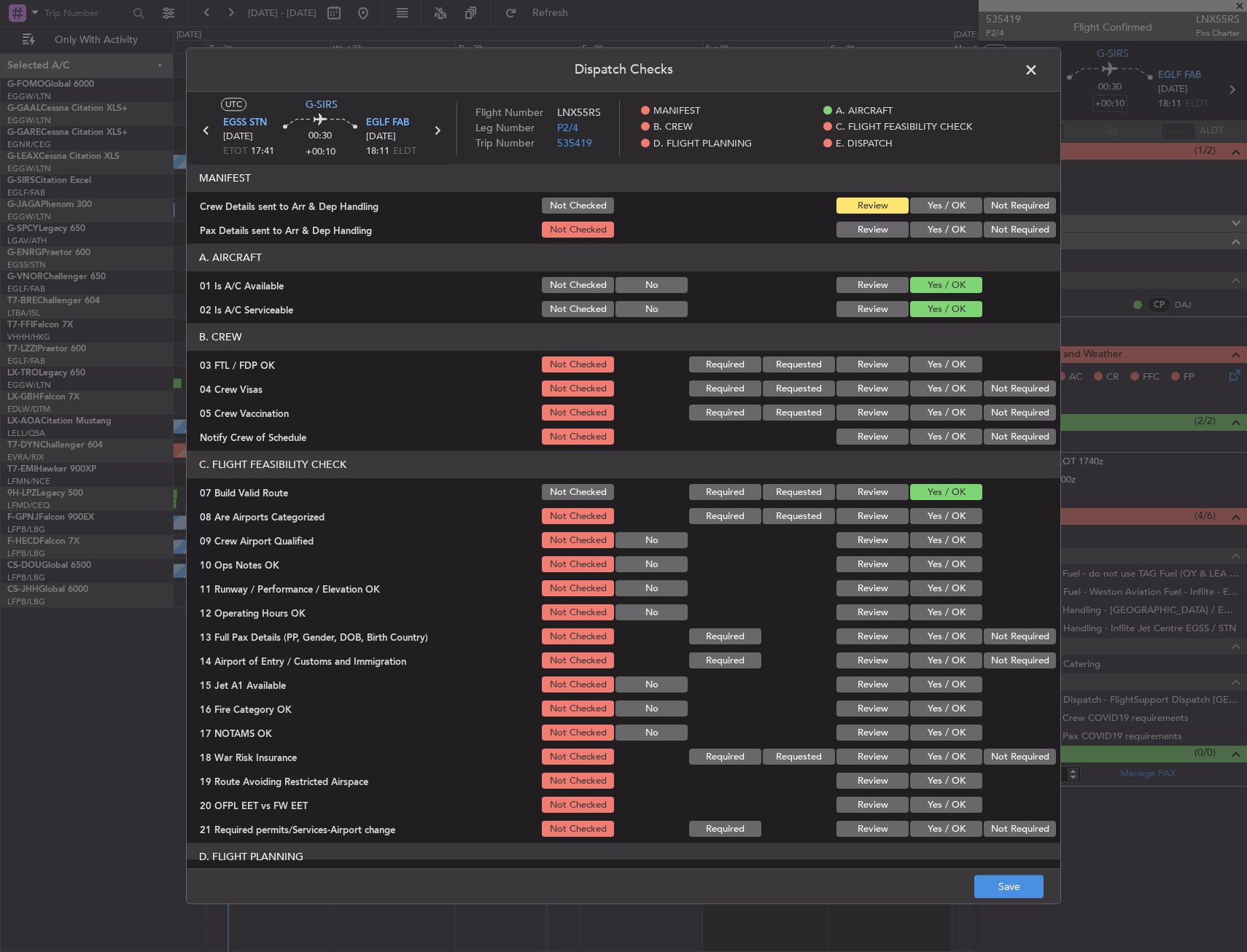
click at [932, 575] on section "C. FLIGHT FEASIBILITY CHECK 07 Build Valid Route Not Checked Required Requested…" at bounding box center [623, 645] width 874 height 389
click at [934, 567] on button "Yes / OK" at bounding box center [946, 564] width 72 height 16
click at [939, 584] on button "Yes / OK" at bounding box center [946, 589] width 72 height 16
drag, startPoint x: 935, startPoint y: 597, endPoint x: 930, endPoint y: 619, distance: 22.6
click at [934, 603] on section "C. FLIGHT FEASIBILITY CHECK 07 Build Valid Route Not Checked Required Requested…" at bounding box center [623, 645] width 874 height 389
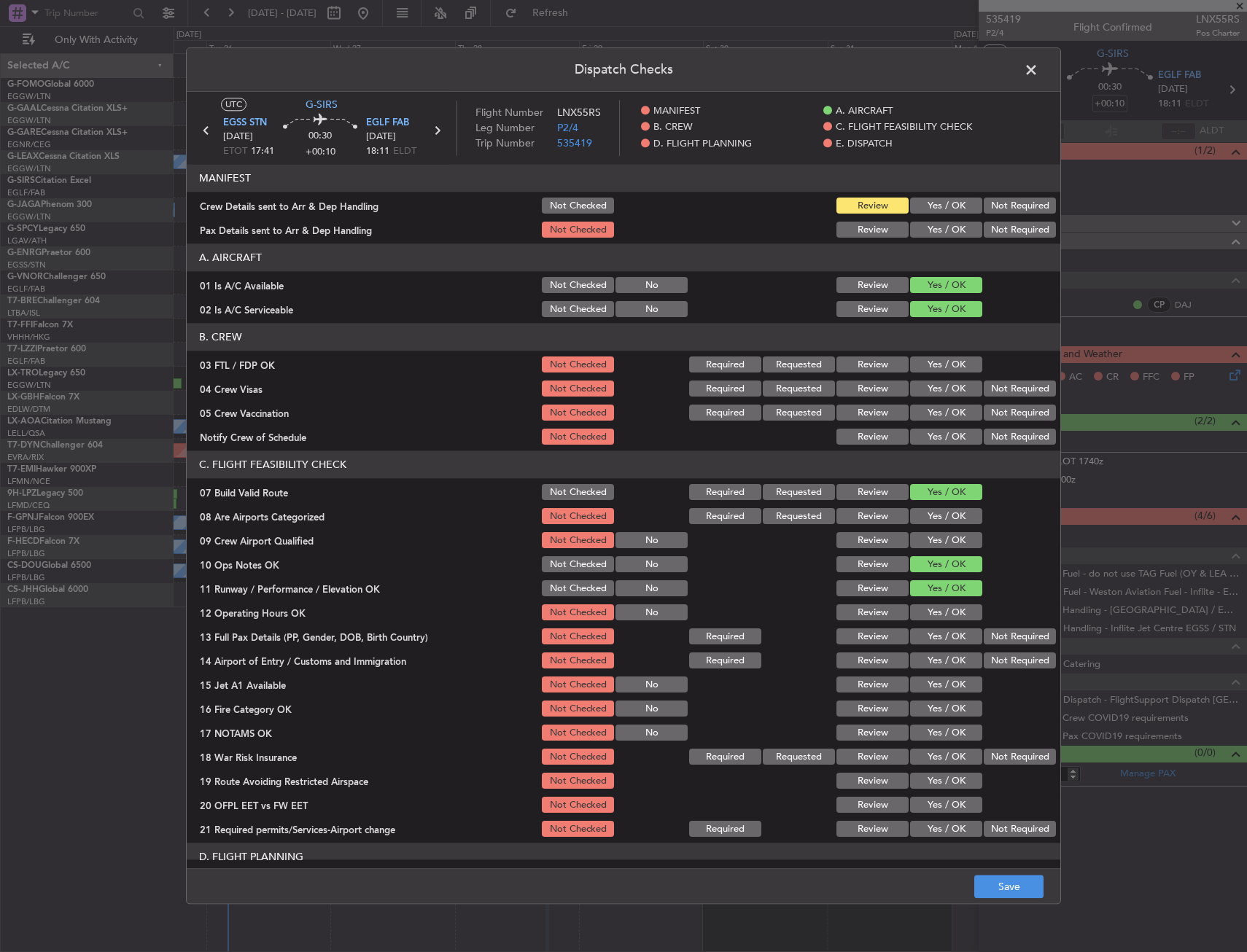
click at [930, 617] on button "Yes / OK" at bounding box center [946, 613] width 72 height 16
drag, startPoint x: 924, startPoint y: 635, endPoint x: 915, endPoint y: 635, distance: 9.0
click at [915, 635] on button "Yes / OK" at bounding box center [946, 637] width 72 height 16
click at [923, 659] on button "Yes / OK" at bounding box center [946, 661] width 72 height 16
drag, startPoint x: 925, startPoint y: 667, endPoint x: 929, endPoint y: 686, distance: 19.4
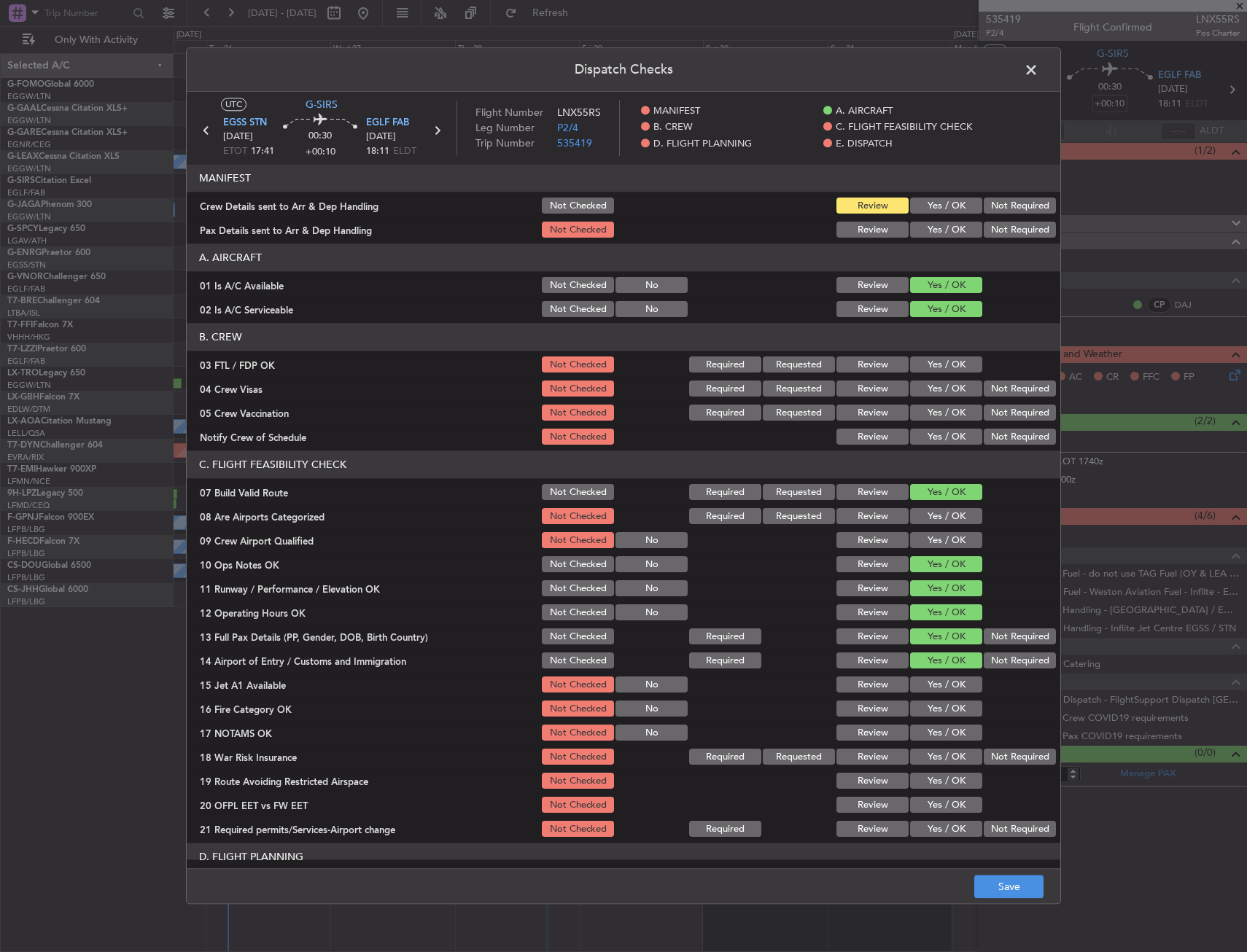
click at [926, 671] on div "Yes / OK" at bounding box center [944, 661] width 73 height 20
click at [929, 687] on button "Yes / OK" at bounding box center [946, 685] width 72 height 16
click at [931, 699] on div "Yes / OK" at bounding box center [944, 709] width 73 height 20
click at [932, 720] on section "C. FLIGHT FEASIBILITY CHECK 07 Build Valid Route Not Checked Required Requested…" at bounding box center [623, 645] width 874 height 389
click at [932, 728] on button "Yes / OK" at bounding box center [946, 733] width 72 height 16
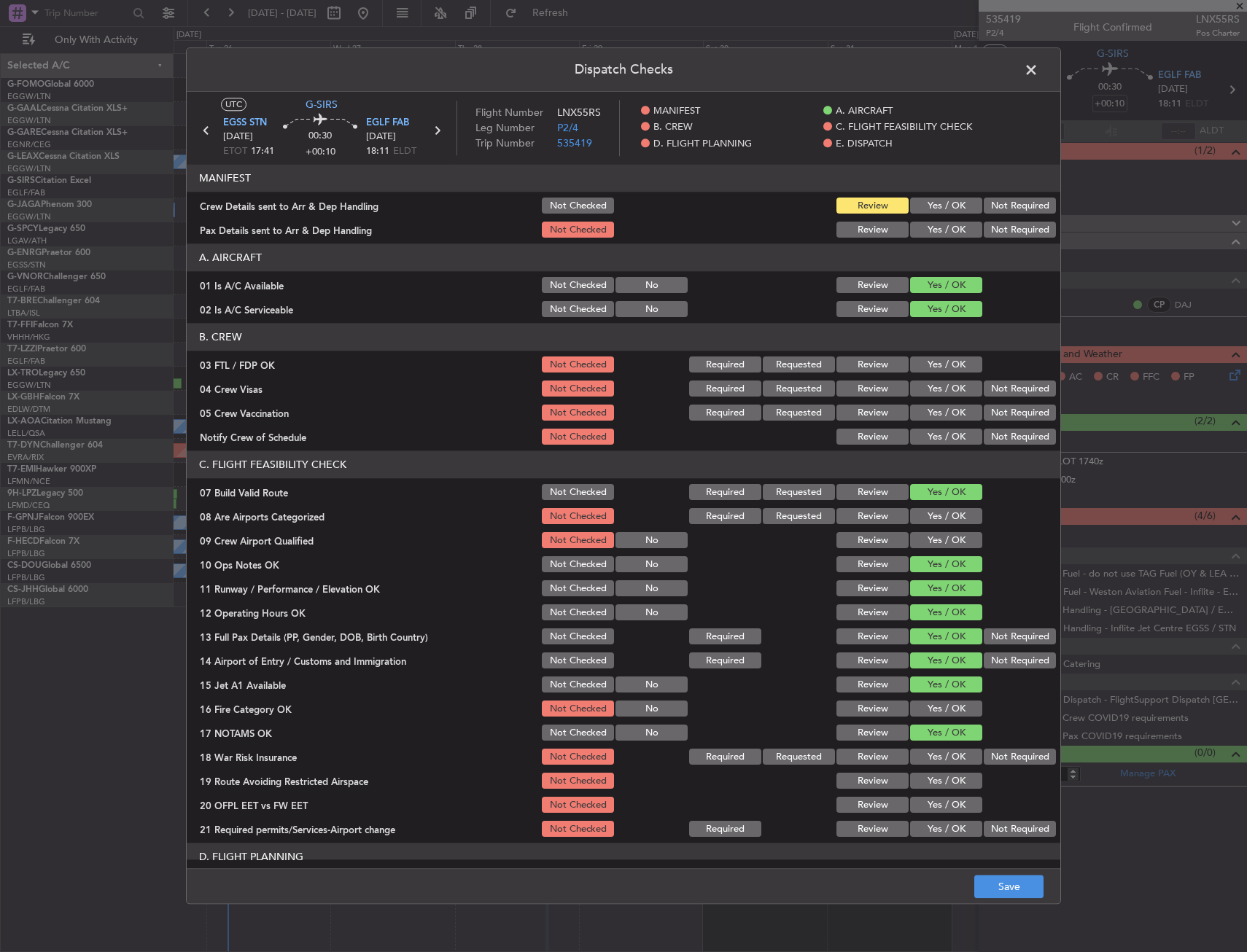
drag, startPoint x: 934, startPoint y: 734, endPoint x: 934, endPoint y: 715, distance: 19.0
click at [934, 723] on div "Yes / OK" at bounding box center [944, 733] width 73 height 20
drag, startPoint x: 934, startPoint y: 715, endPoint x: 948, endPoint y: 720, distance: 14.9
click at [935, 715] on button "Yes / OK" at bounding box center [946, 709] width 72 height 16
click at [1008, 757] on button "Not Required" at bounding box center [1020, 757] width 72 height 16
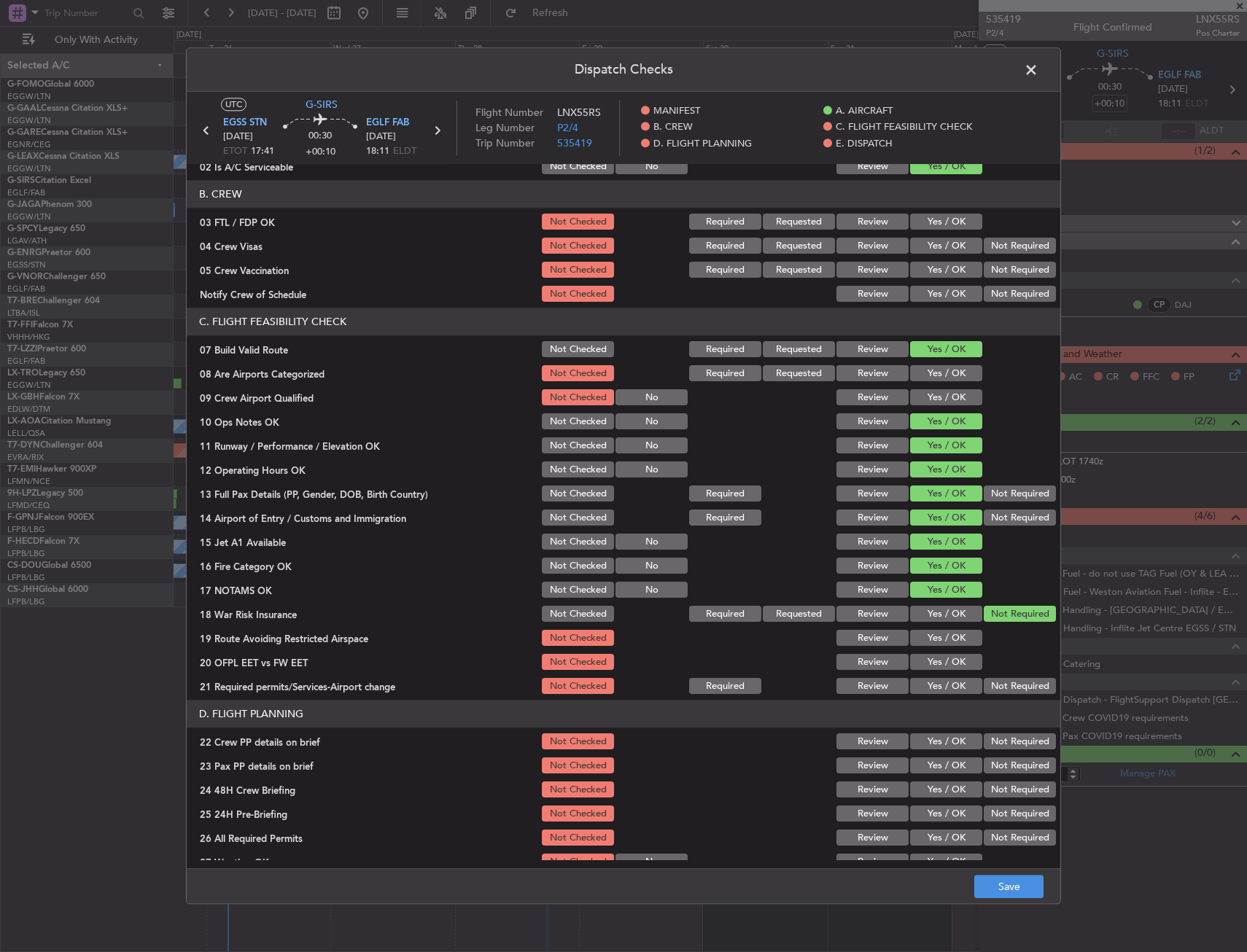
scroll to position [219, 0]
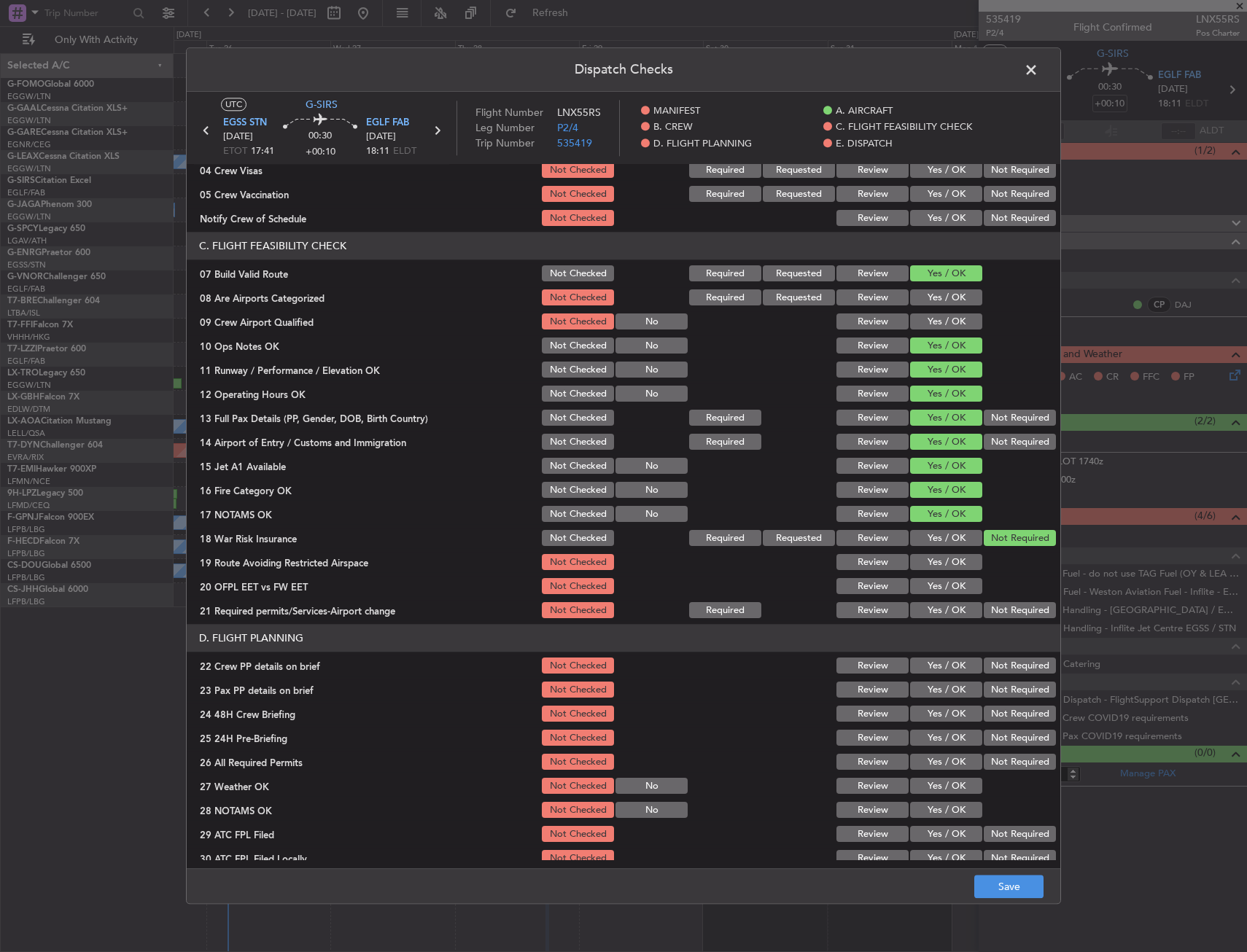
click at [921, 549] on section "C. FLIGHT FEASIBILITY CHECK 07 Build Valid Route Not Checked Required Requested…" at bounding box center [623, 427] width 874 height 389
click at [922, 569] on button "Yes / OK" at bounding box center [946, 563] width 72 height 16
click at [930, 563] on button "Yes / OK" at bounding box center [946, 563] width 72 height 16
click at [930, 592] on button "Yes / OK" at bounding box center [946, 587] width 72 height 16
click at [932, 620] on div "Yes / OK" at bounding box center [944, 611] width 73 height 20
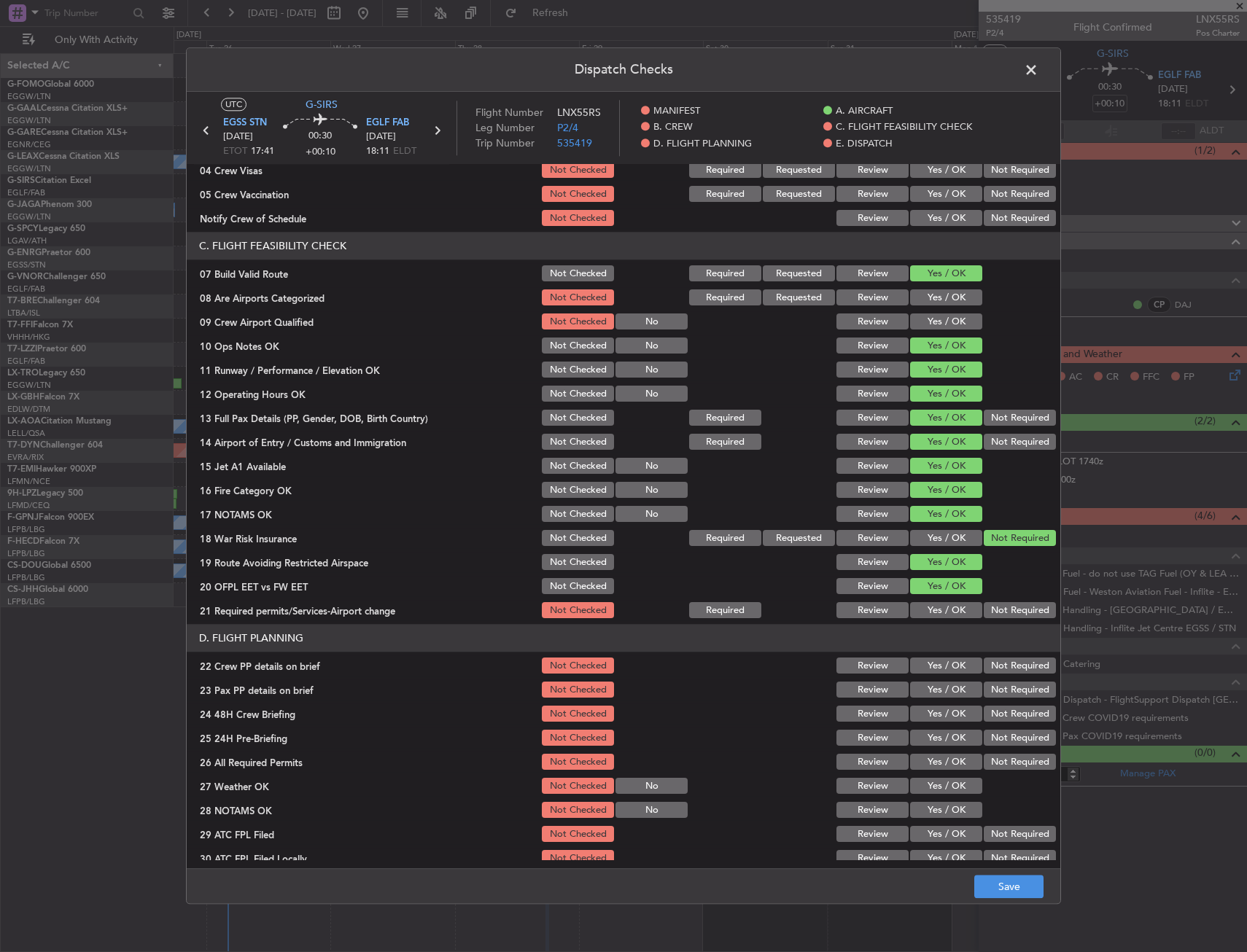
click at [932, 614] on button "Yes / OK" at bounding box center [946, 611] width 72 height 16
click at [939, 653] on section "D. FLIGHT PLANNING 22 Crew PP details on brief Not Checked Review Yes / OK Not …" at bounding box center [623, 770] width 874 height 292
click at [939, 664] on button "Yes / OK" at bounding box center [946, 666] width 72 height 16
click at [936, 690] on button "Yes / OK" at bounding box center [946, 690] width 72 height 16
click at [937, 711] on button "Yes / OK" at bounding box center [946, 714] width 72 height 16
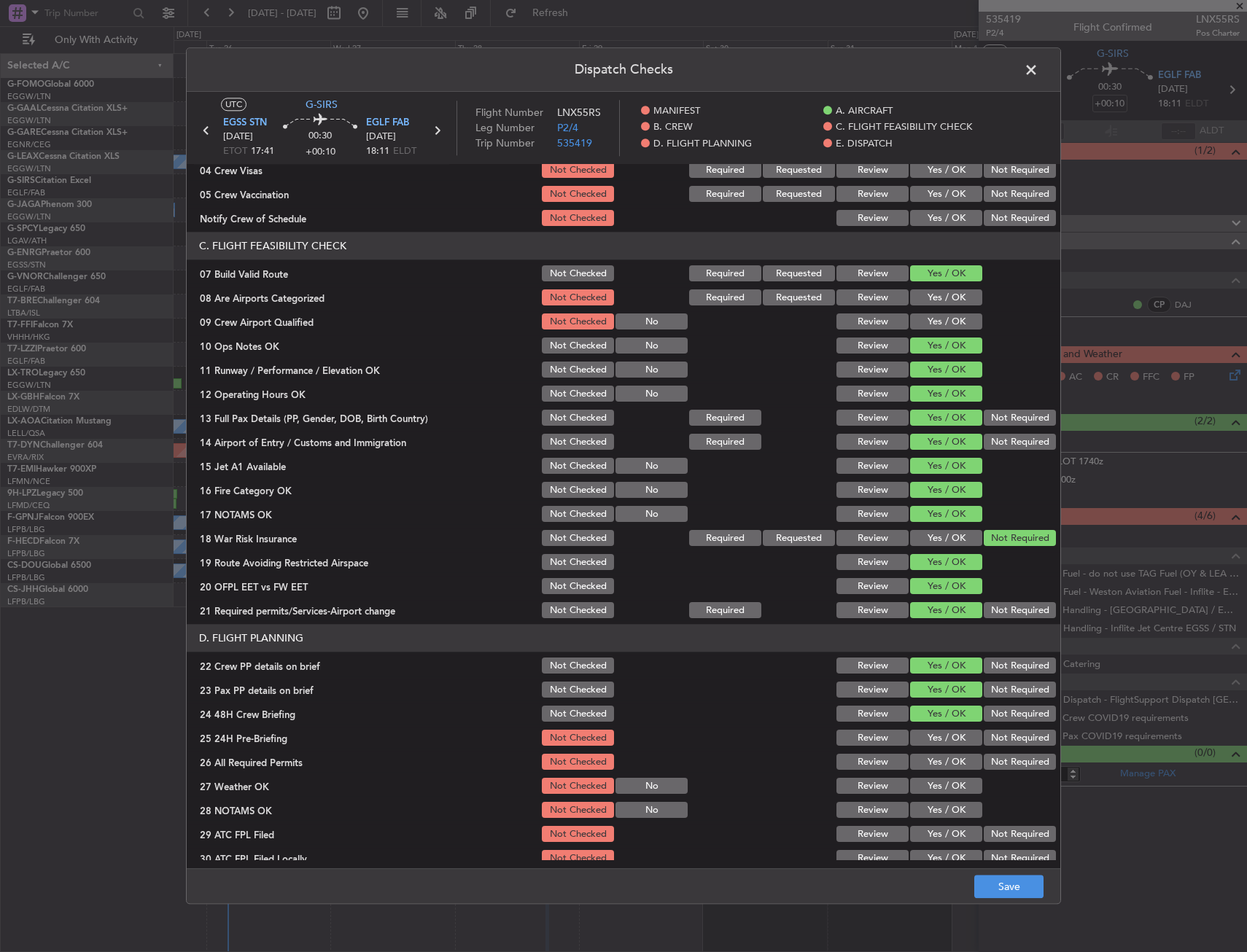
click at [989, 732] on button "Not Required" at bounding box center [1020, 738] width 72 height 16
click at [994, 869] on footer "Save" at bounding box center [623, 886] width 874 height 35
drag, startPoint x: 997, startPoint y: 871, endPoint x: 1005, endPoint y: 880, distance: 12.0
click at [999, 872] on footer "Save" at bounding box center [623, 886] width 874 height 35
click at [1012, 896] on button "Save" at bounding box center [1009, 887] width 69 height 23
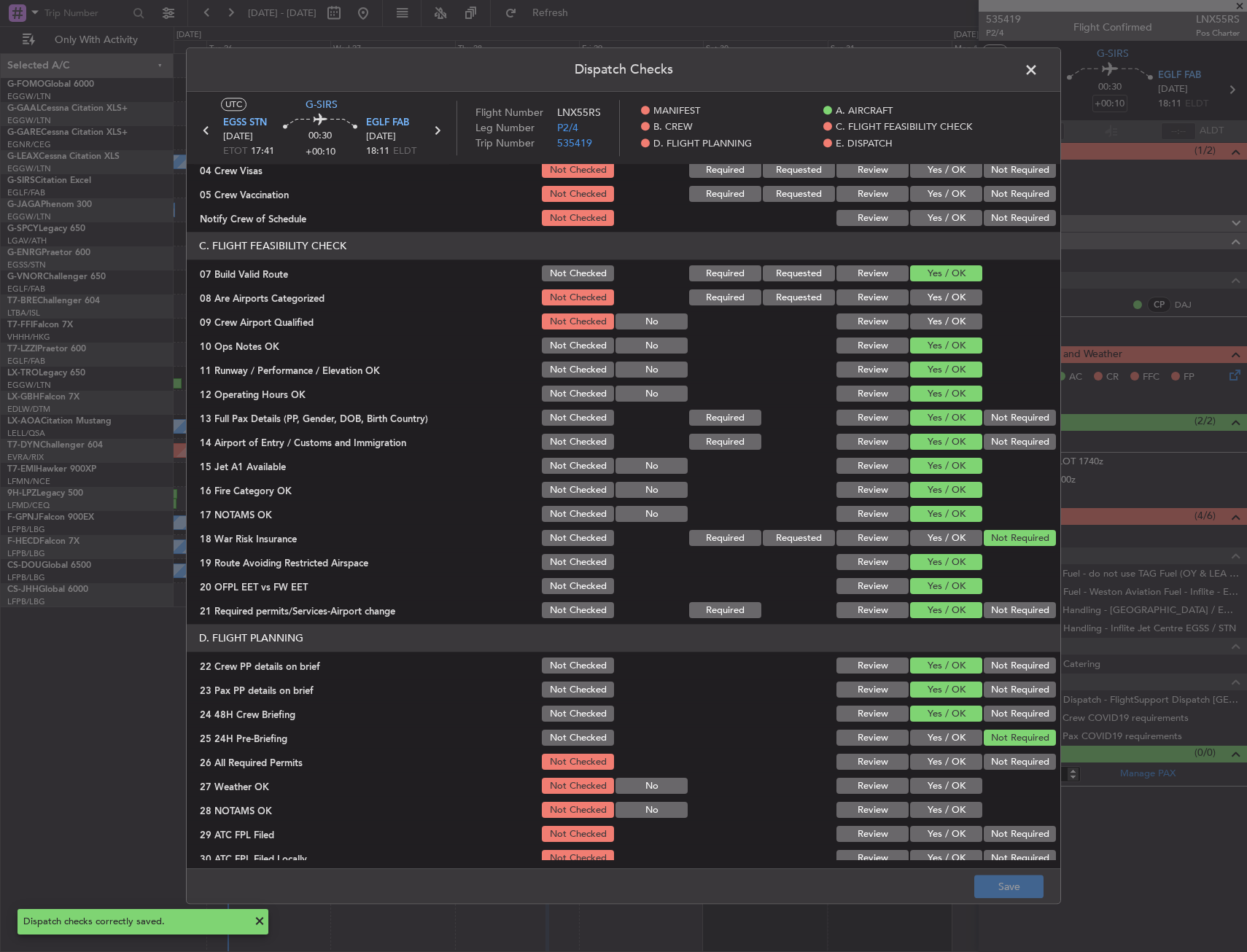
click at [1038, 70] on span at bounding box center [1038, 74] width 0 height 29
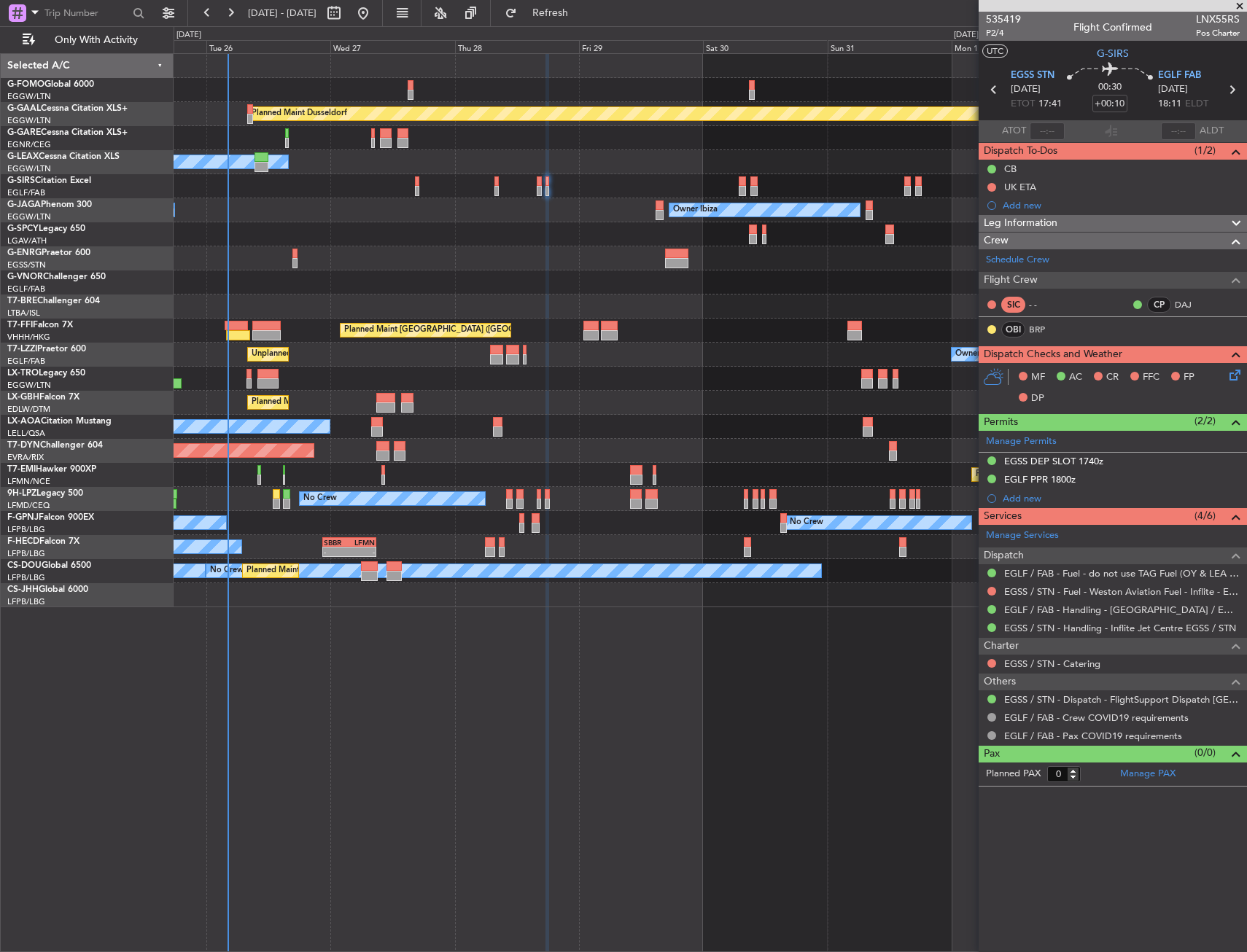
click at [639, 699] on div "Planned Maint Dusseldorf Owner Unplanned Maint Oxford (Kidlington) Owner Ibiza …" at bounding box center [710, 503] width 1073 height 899
click at [1025, 335] on div "OBI BRP" at bounding box center [1023, 329] width 76 height 16
click at [1030, 331] on link "BRP" at bounding box center [1045, 329] width 33 height 13
click at [581, 12] on span "Refresh" at bounding box center [550, 12] width 61 height 10
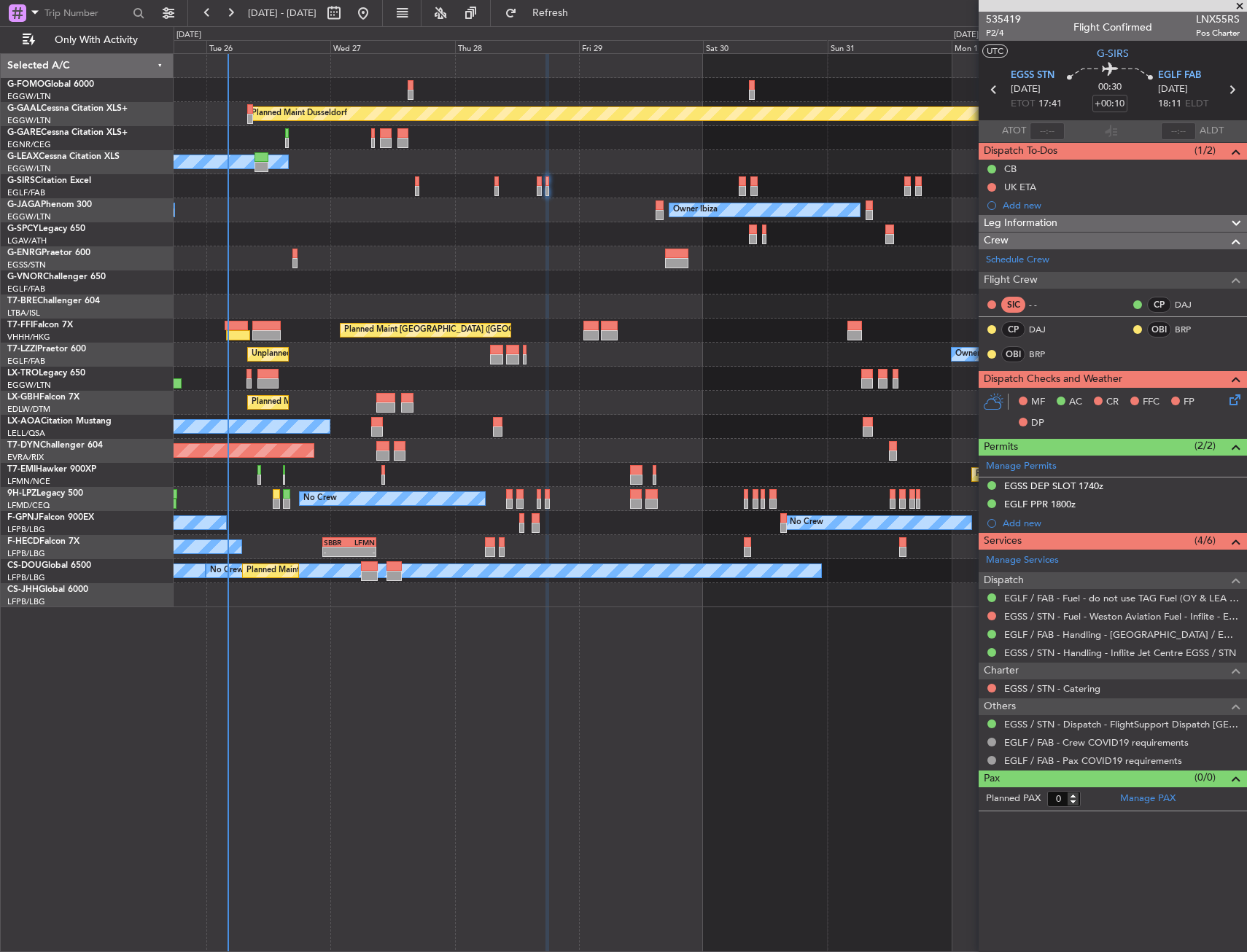
click at [524, 722] on div "Planned Maint Dusseldorf Owner Unplanned Maint Oxford (Kidlington) Owner Ibiza …" at bounding box center [710, 503] width 1073 height 899
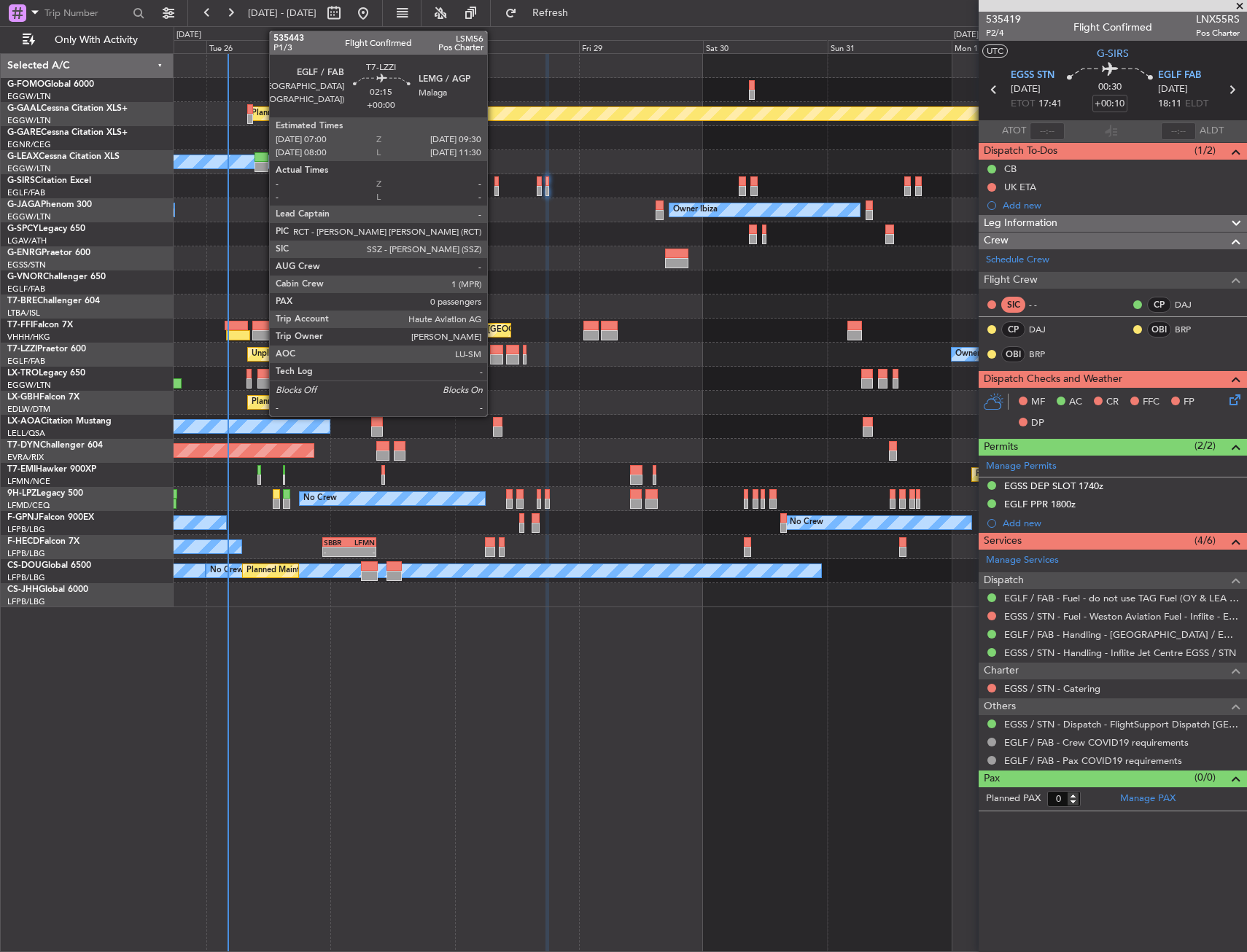
click at [494, 352] on div at bounding box center [496, 349] width 13 height 10
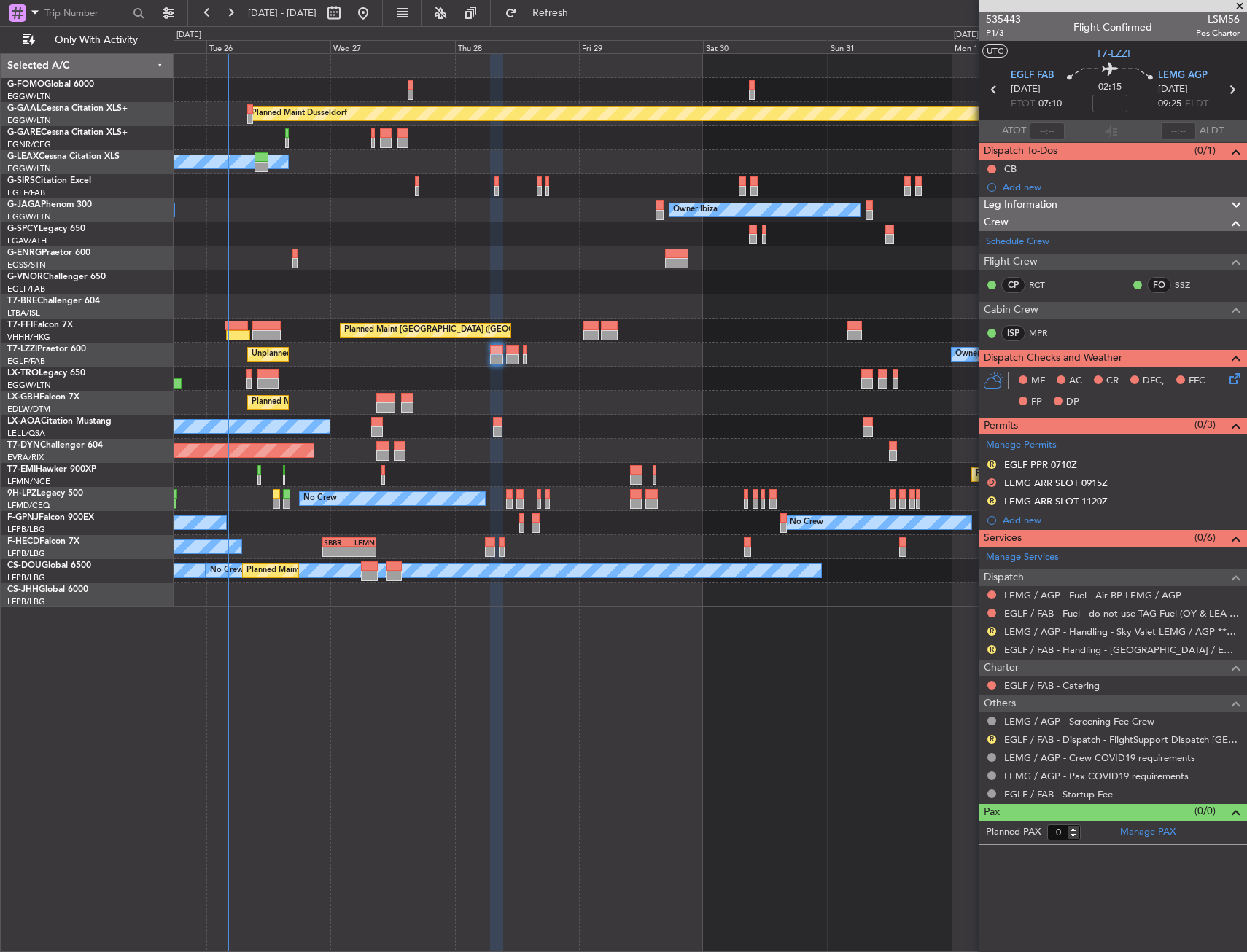
click at [491, 427] on div "No Crew Sabadell" at bounding box center [709, 426] width 1073 height 24
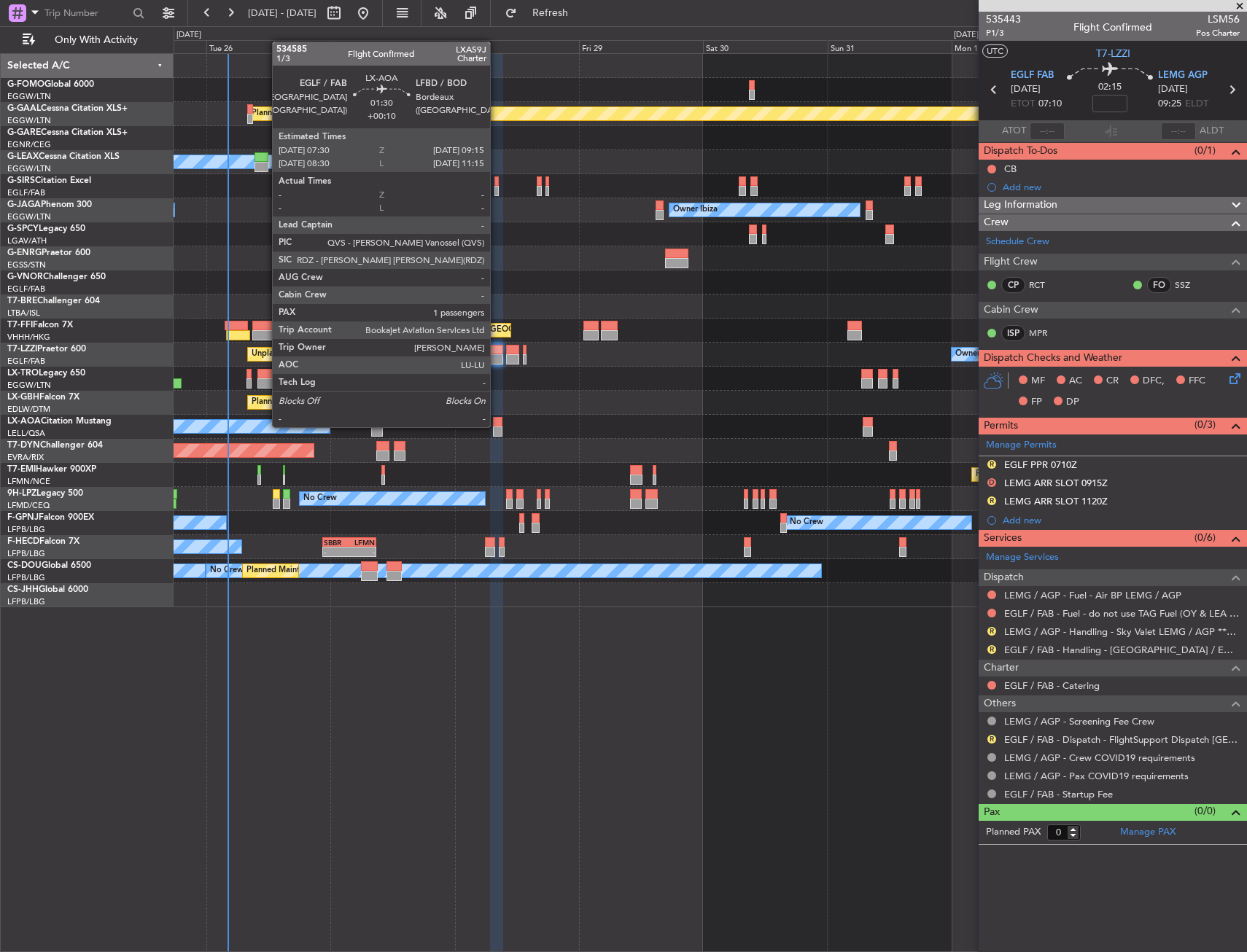
click at [497, 426] on div at bounding box center [497, 422] width 9 height 10
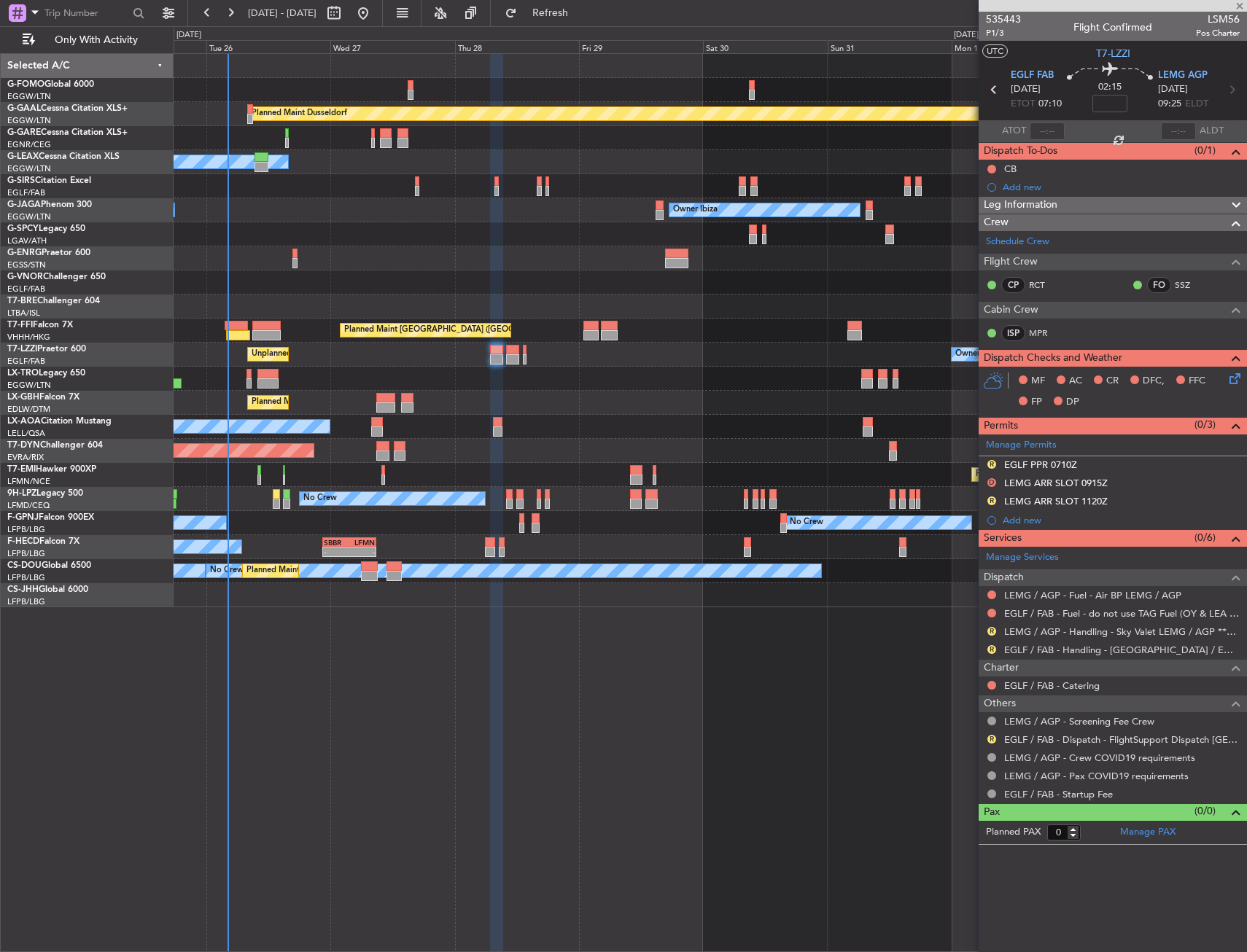
type input "+00:10"
type input "1"
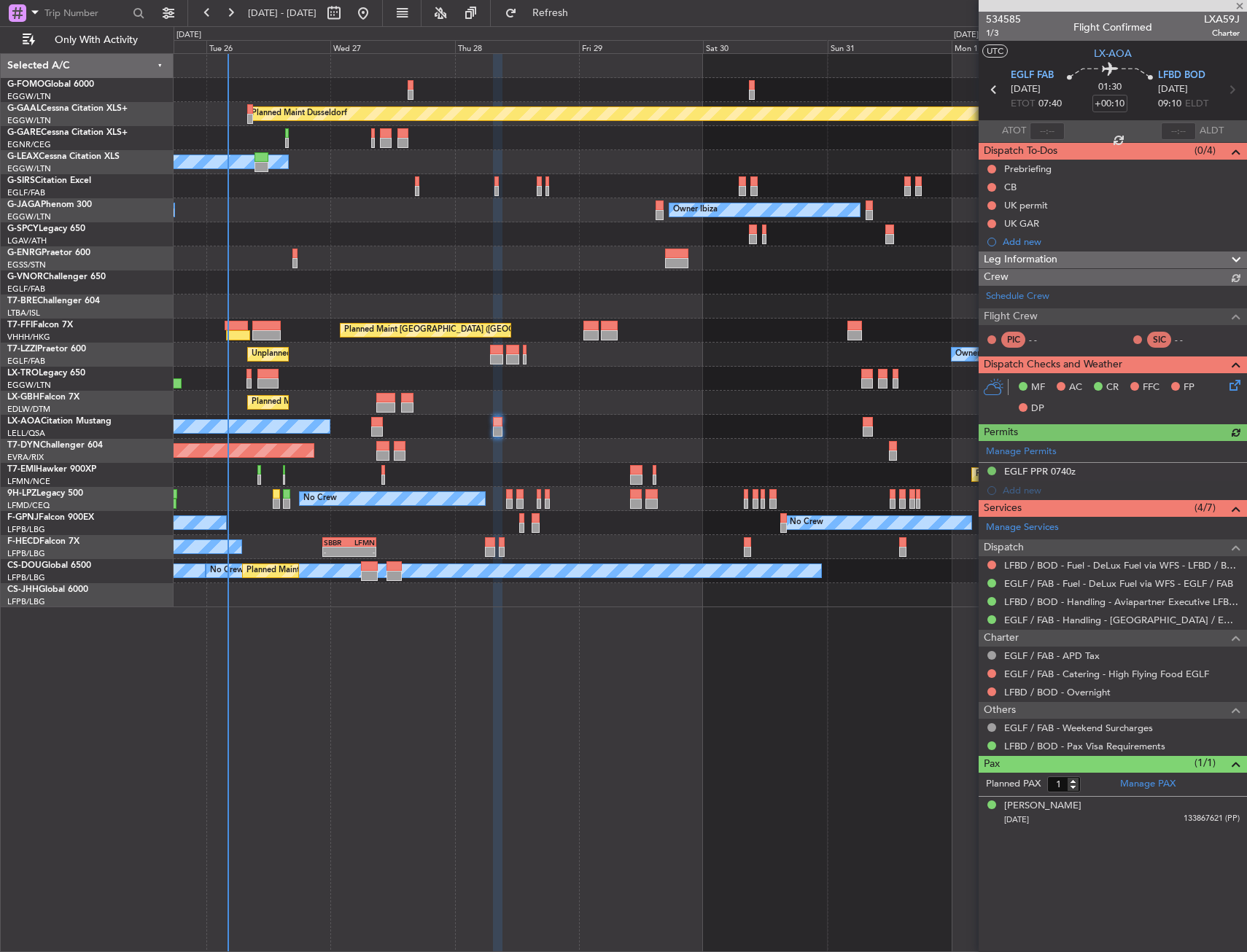
click at [491, 359] on div at bounding box center [496, 359] width 13 height 10
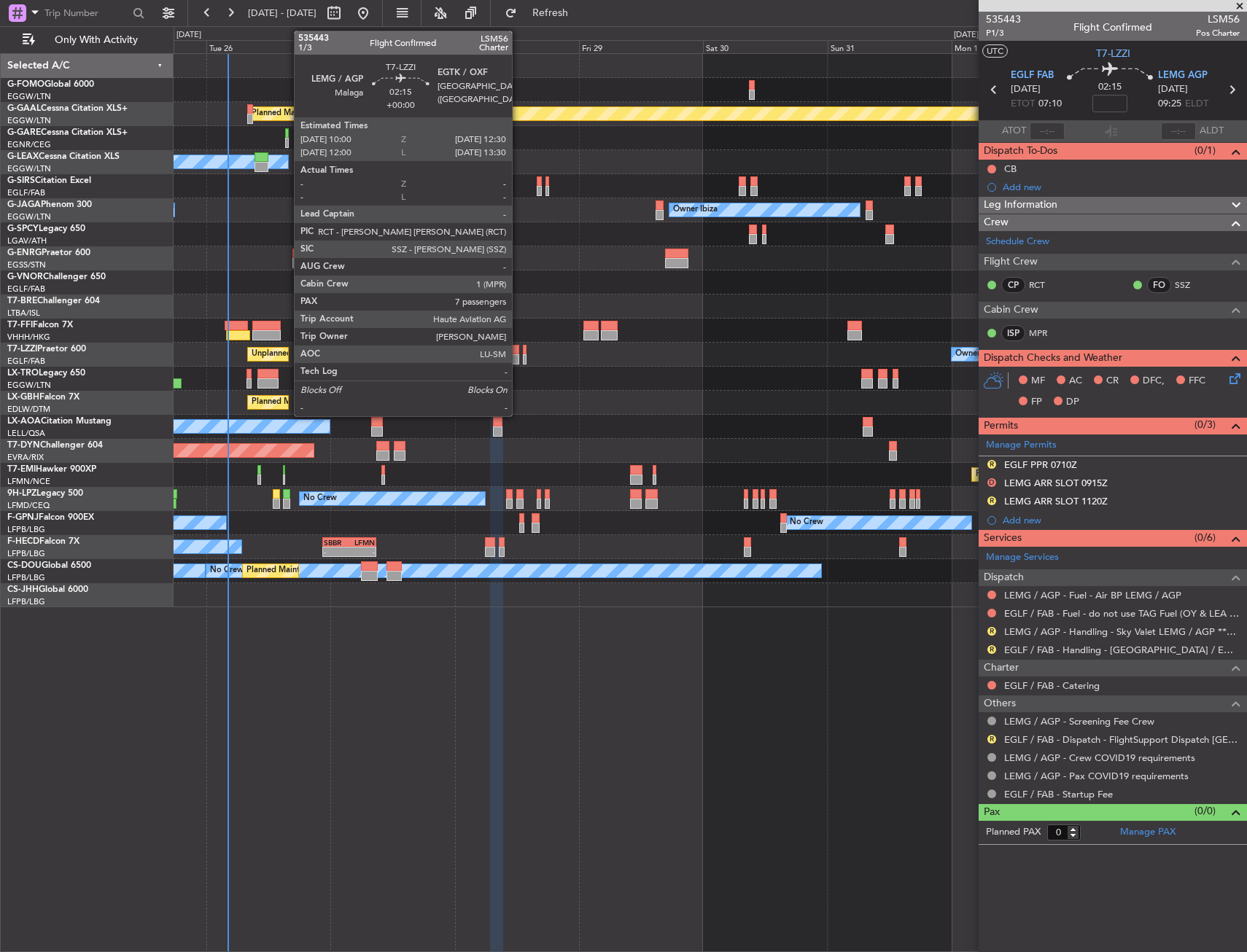
click at [518, 352] on div at bounding box center [512, 349] width 13 height 10
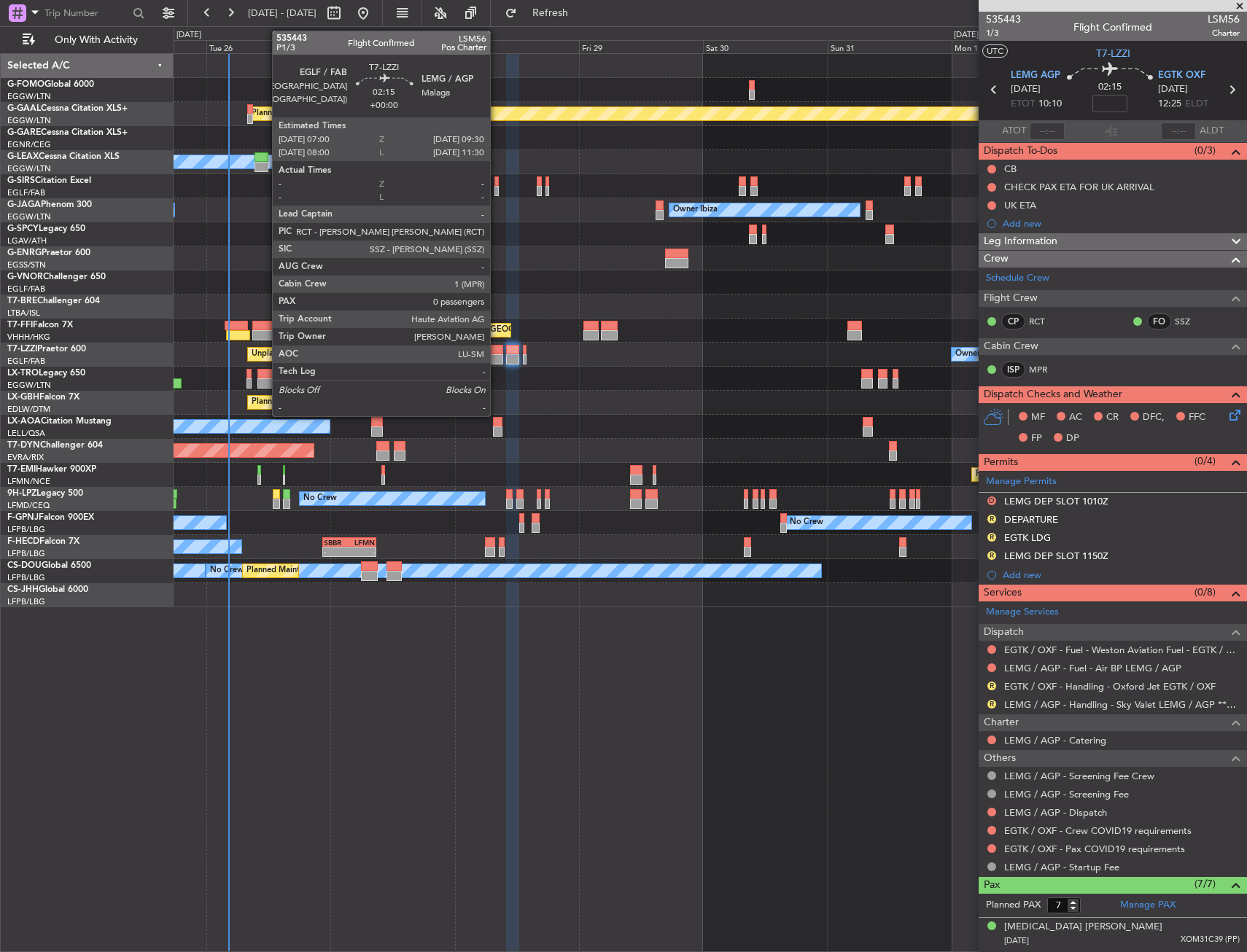
click at [493, 355] on div at bounding box center [496, 359] width 13 height 10
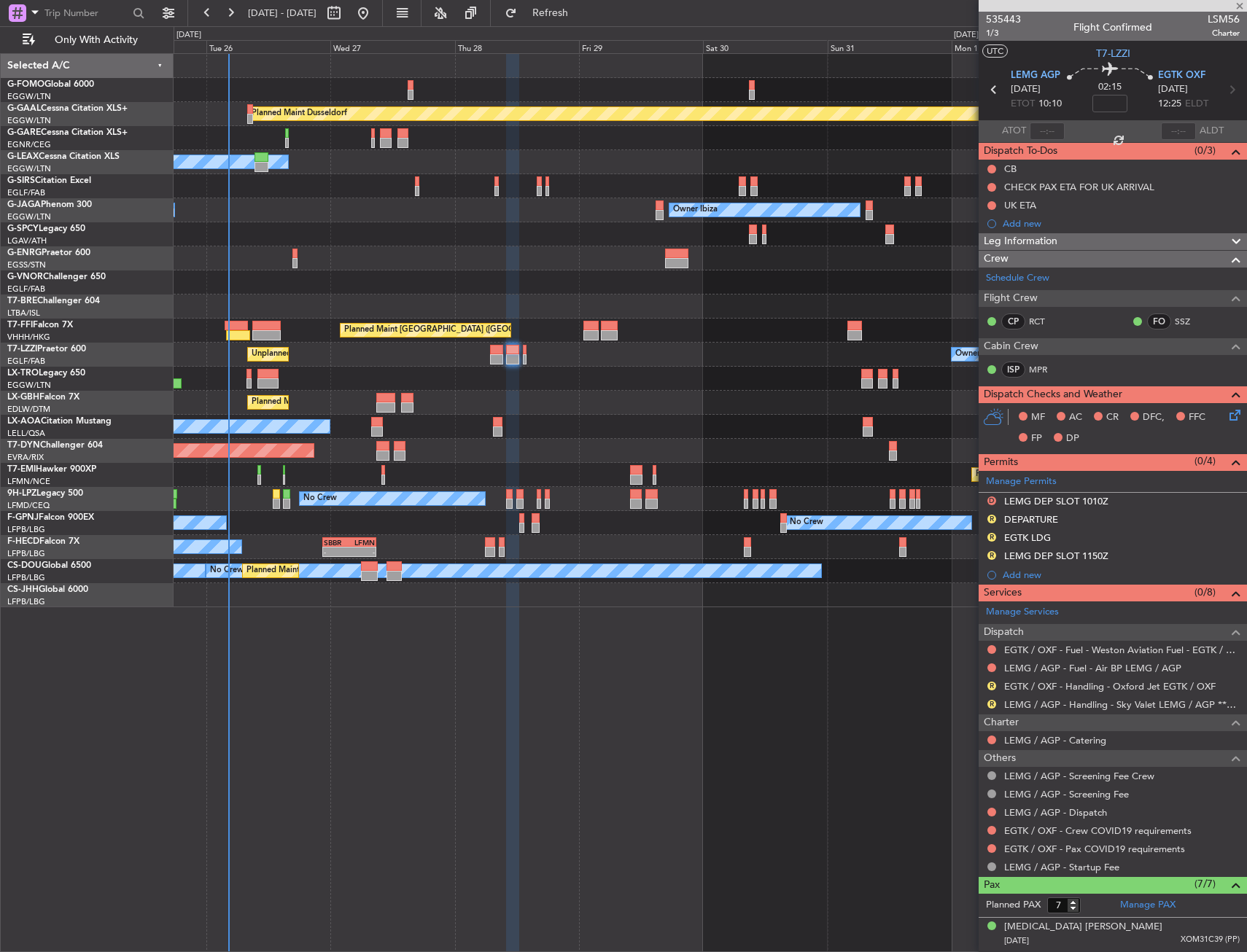
type input "0"
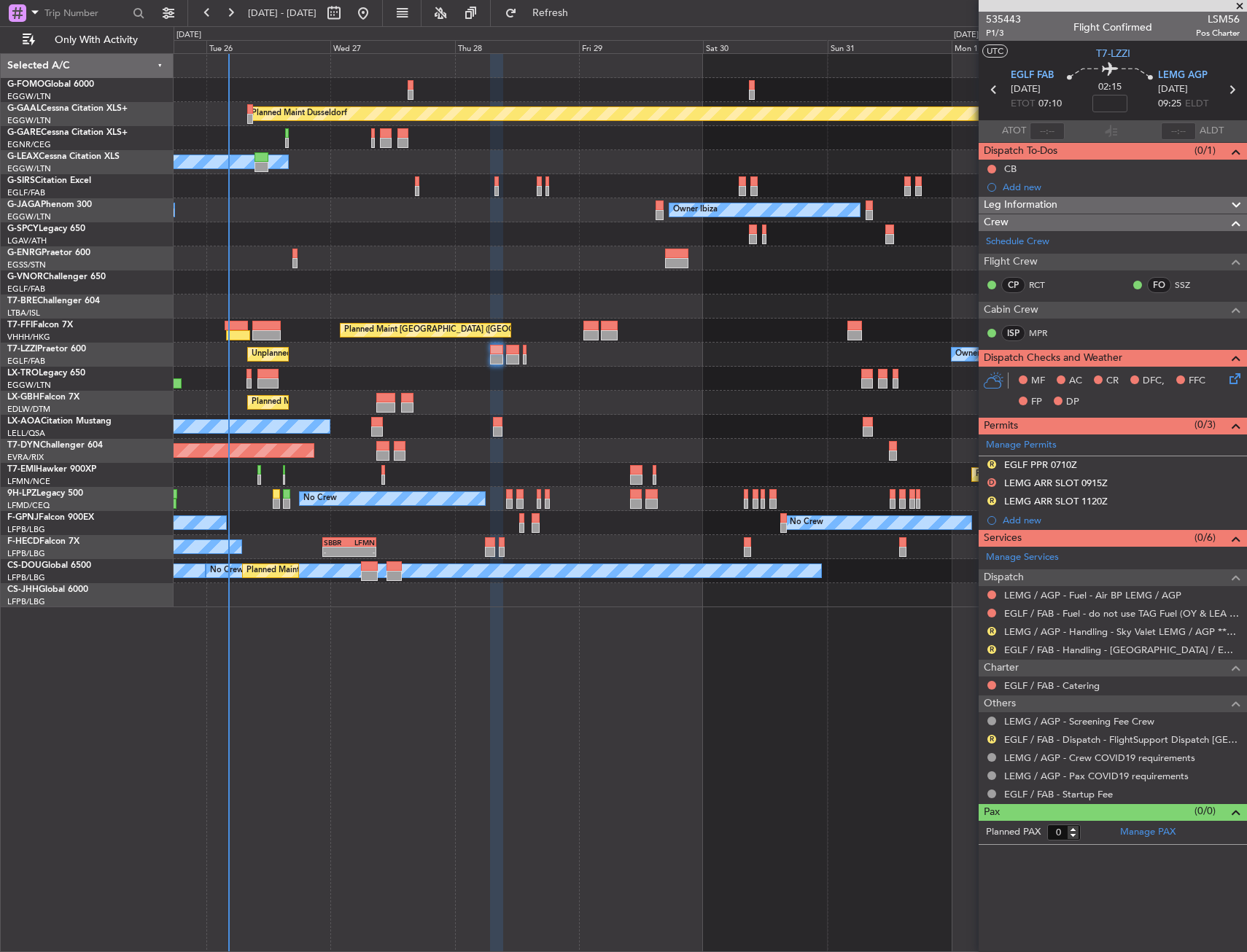
click at [519, 264] on div at bounding box center [709, 258] width 1073 height 24
click at [581, 362] on div "Owner [GEOGRAPHIC_DATA] ([GEOGRAPHIC_DATA]) Unplanned Maint [GEOGRAPHIC_DATA] (…" at bounding box center [709, 354] width 1073 height 24
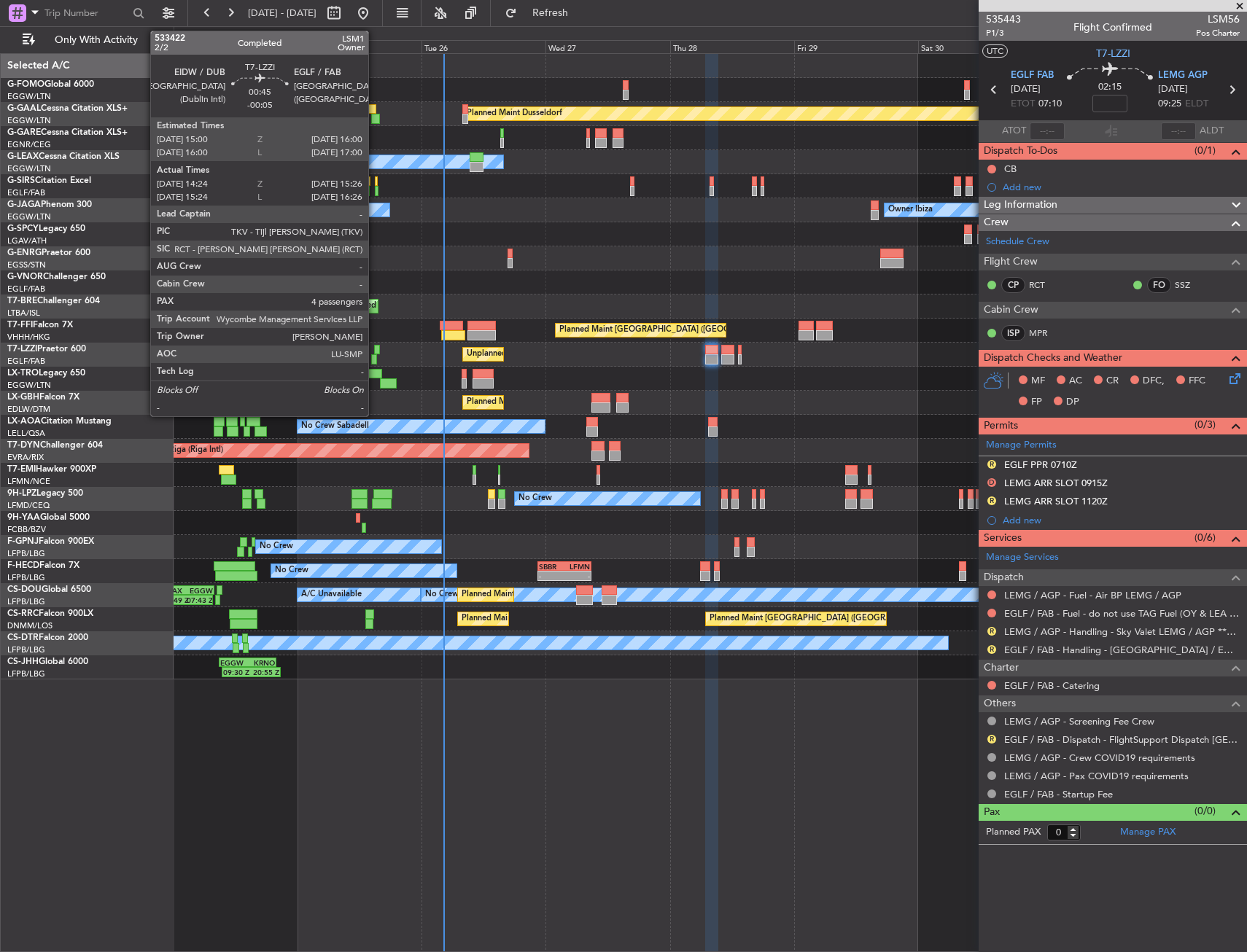
click at [375, 355] on div at bounding box center [374, 359] width 6 height 10
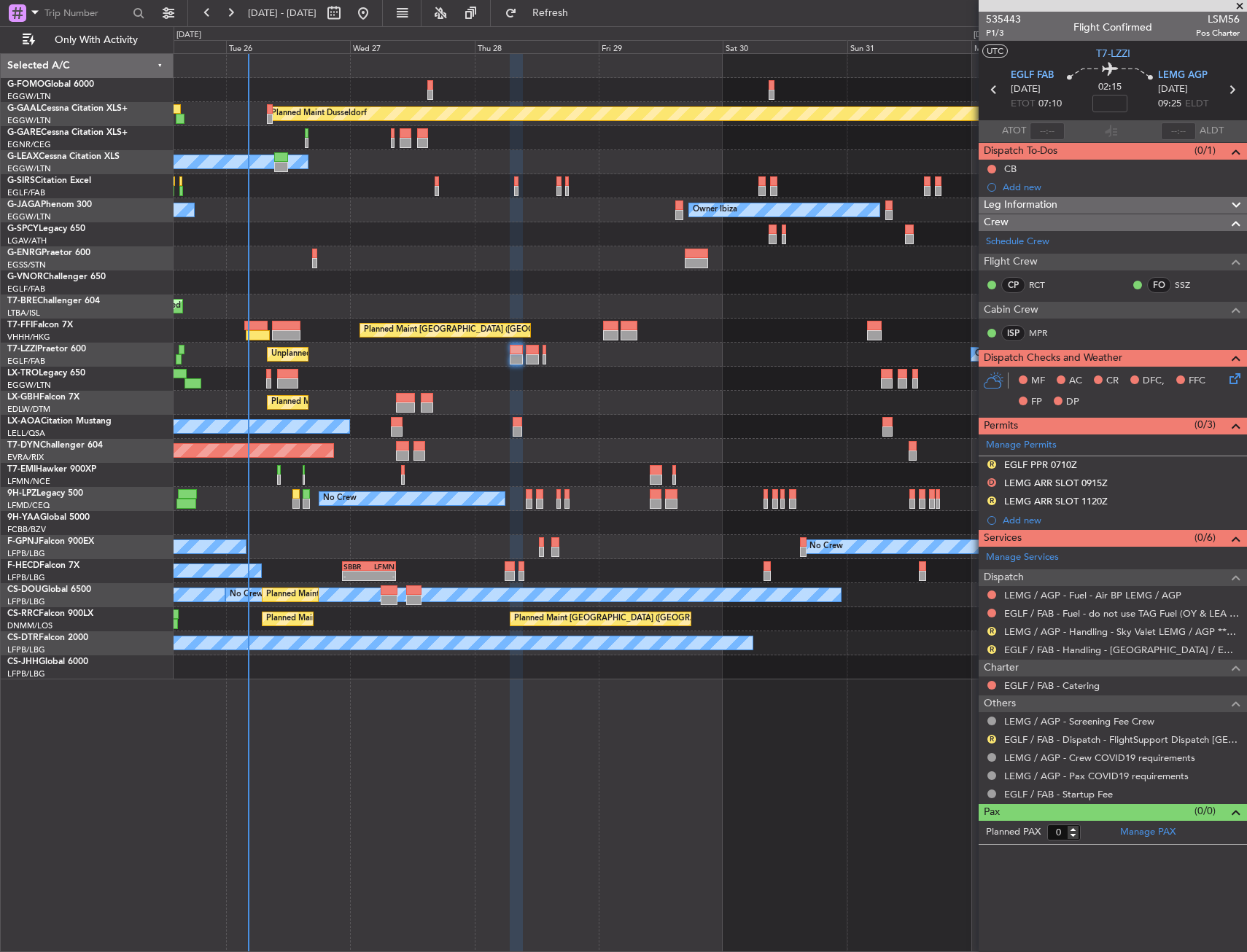
click at [510, 289] on div "Planned Maint Dusseldorf Owner Unplanned Maint Oxford (Kidlington) Owner Ibiza …" at bounding box center [709, 366] width 1073 height 625
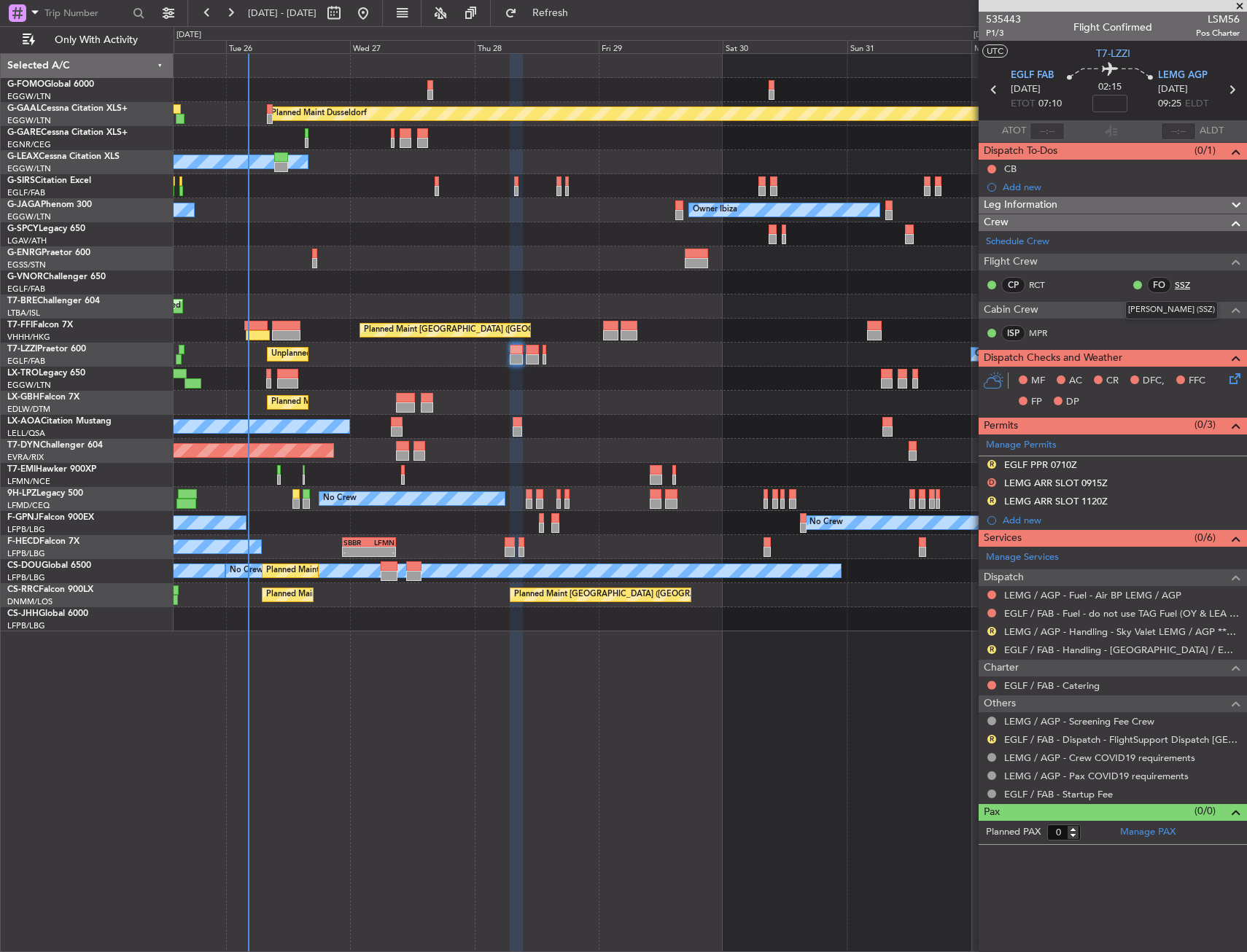
click at [1180, 286] on link "SSZ" at bounding box center [1191, 284] width 33 height 13
click at [1032, 334] on link "MPR" at bounding box center [1045, 333] width 33 height 13
click at [1119, 104] on input at bounding box center [1109, 103] width 35 height 18
drag, startPoint x: 1141, startPoint y: 105, endPoint x: 727, endPoint y: 315, distance: 464.2
click at [1136, 109] on div "02:15 10" at bounding box center [1110, 89] width 96 height 54
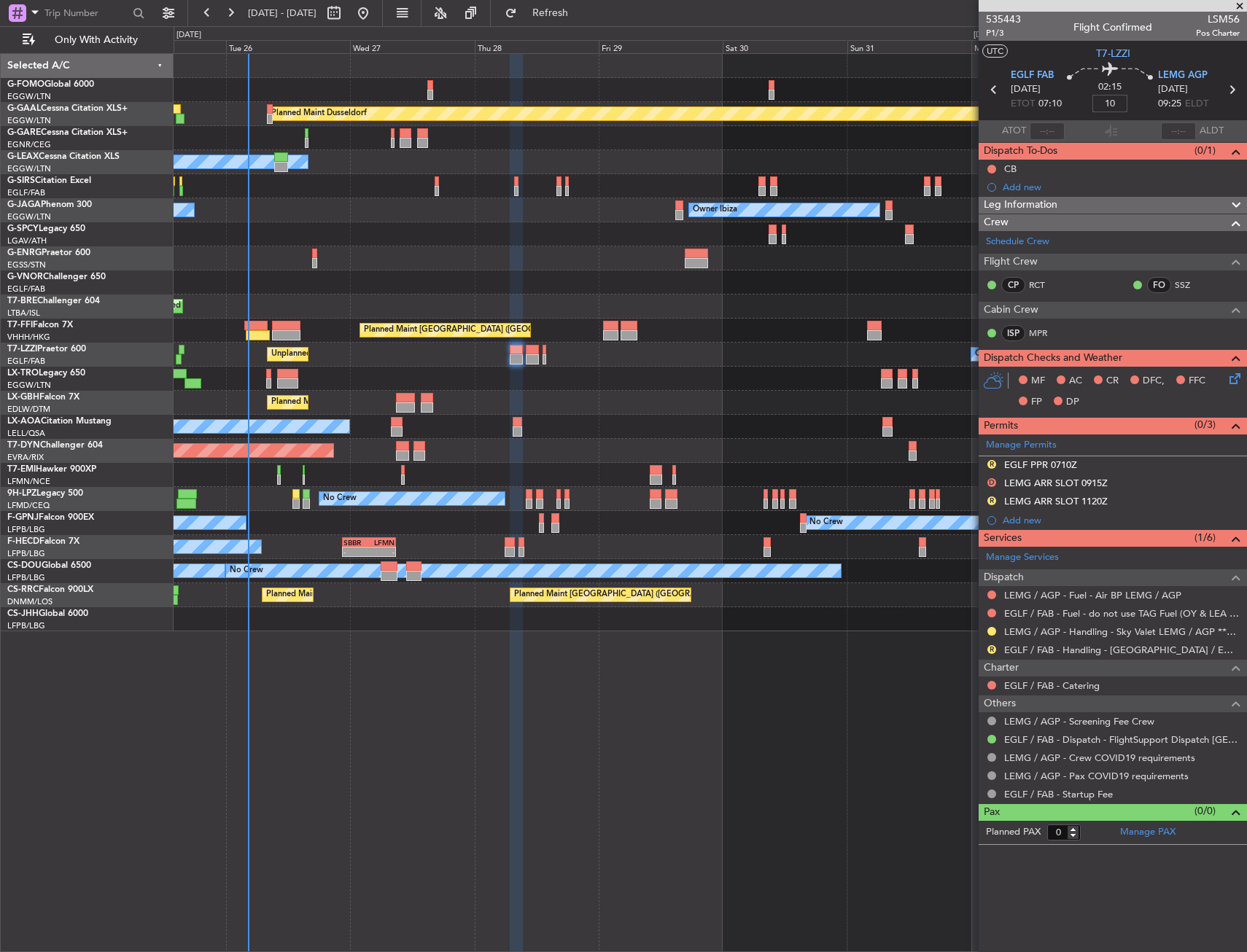
type input "+00:10"
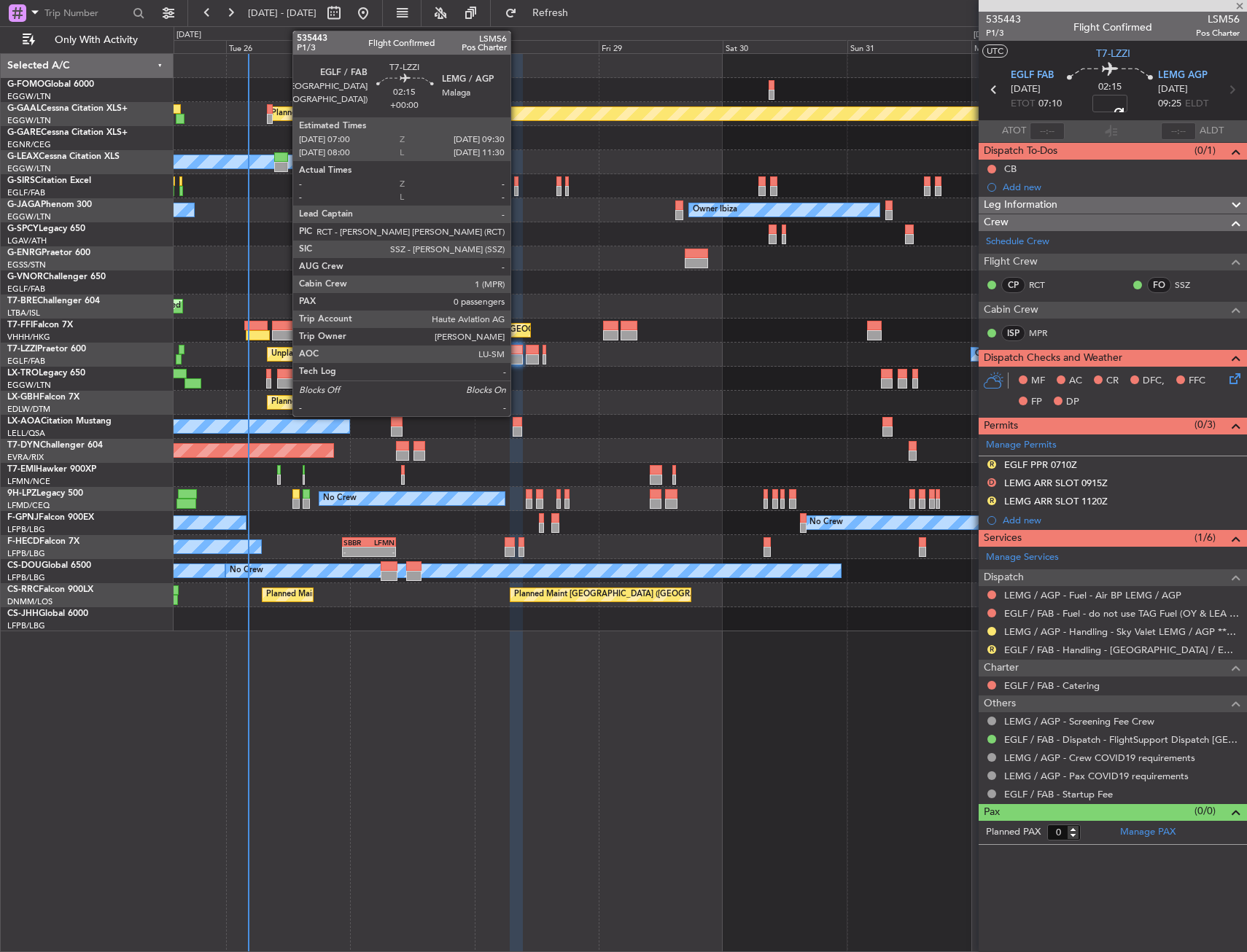
click at [517, 352] on div at bounding box center [516, 349] width 13 height 10
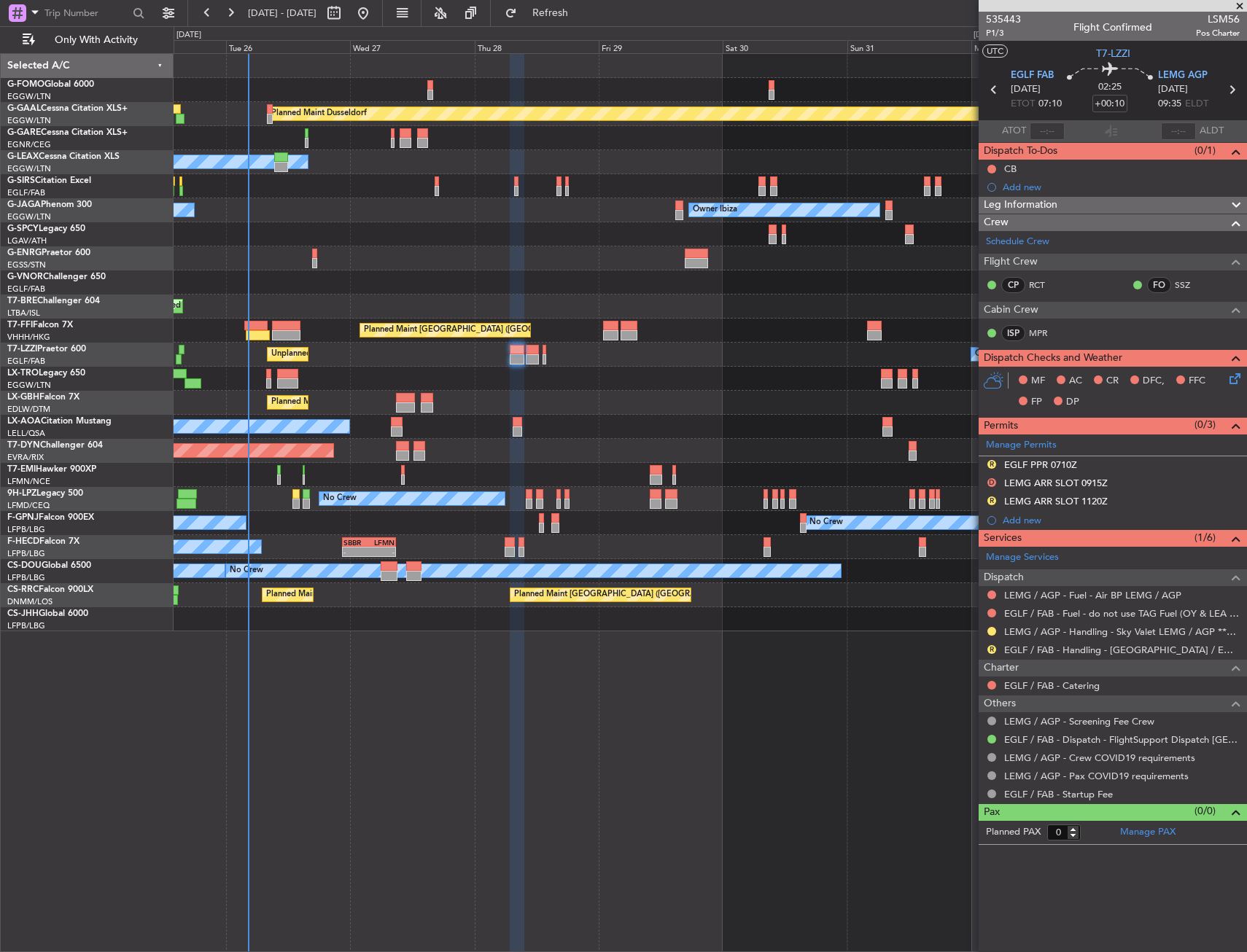
drag, startPoint x: 988, startPoint y: 170, endPoint x: 986, endPoint y: 207, distance: 37.1
click at [988, 170] on button at bounding box center [991, 169] width 8 height 8
drag, startPoint x: 981, startPoint y: 230, endPoint x: 1011, endPoint y: 258, distance: 41.0
click at [982, 230] on span "Completed" at bounding box center [998, 233] width 48 height 15
click at [1238, 389] on div "MF AC CR DFC, FFC FP DP" at bounding box center [1113, 392] width 268 height 50
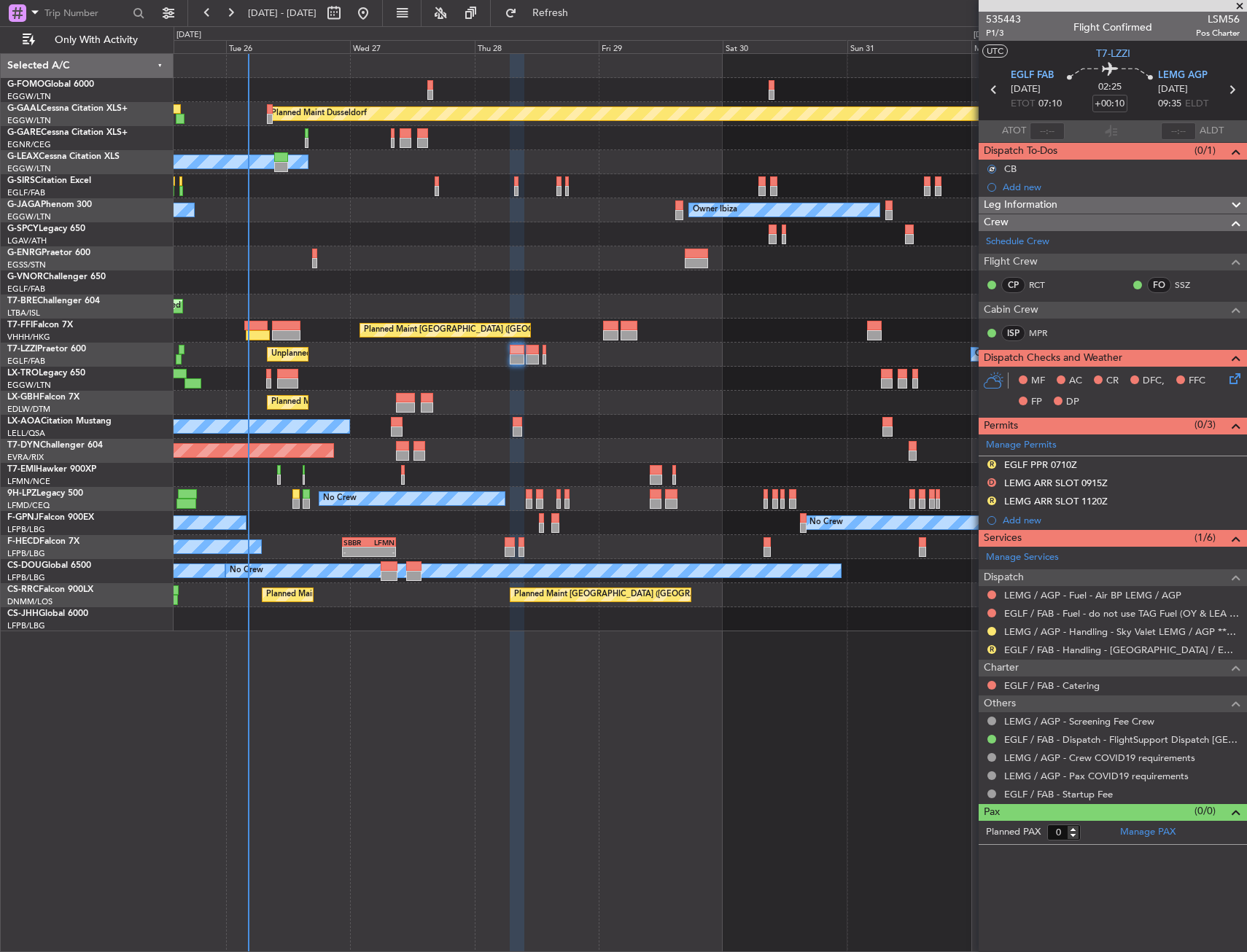
click at [1233, 378] on icon at bounding box center [1232, 375] width 12 height 12
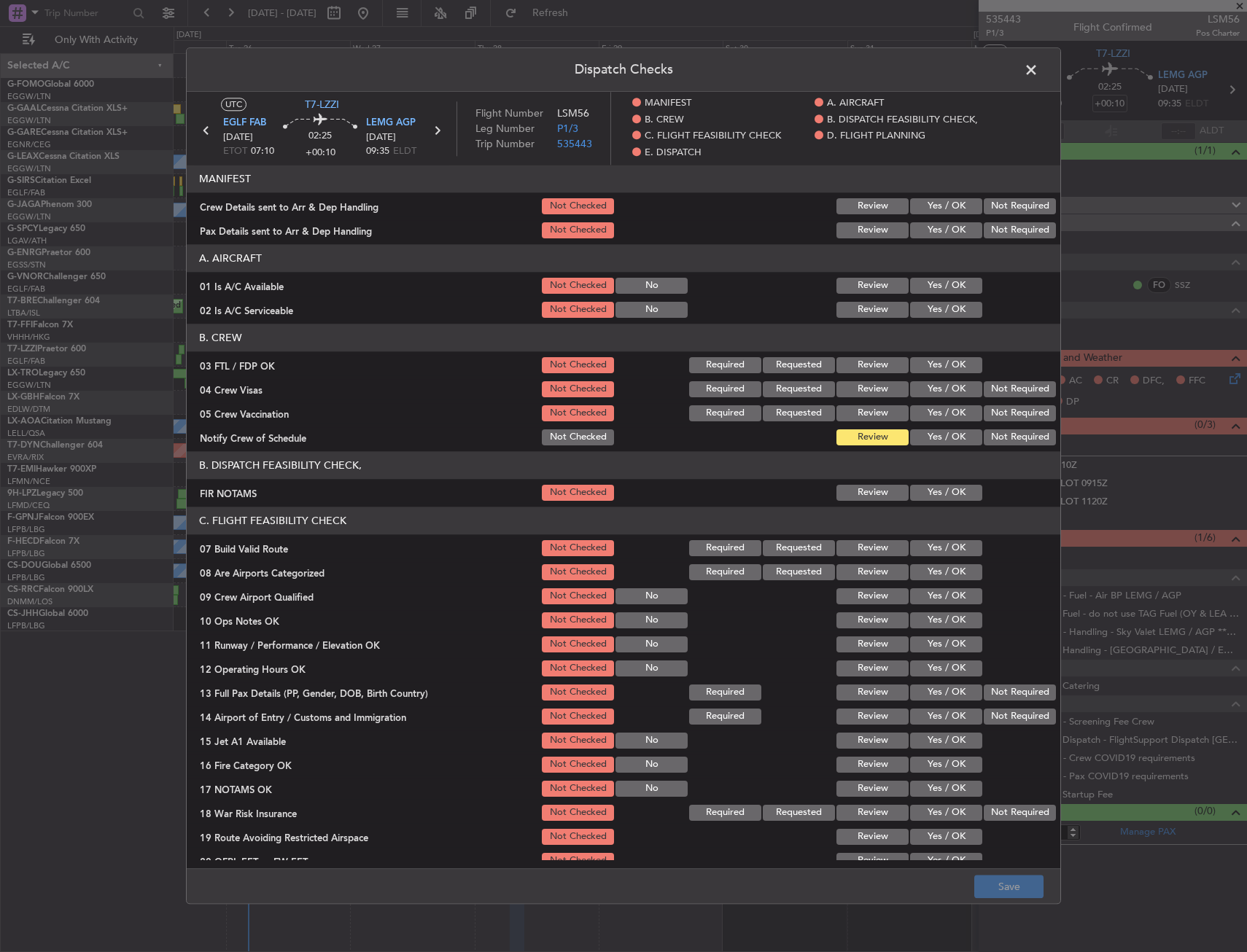
click at [945, 279] on button "Yes / OK" at bounding box center [946, 285] width 72 height 16
click at [942, 307] on button "Yes / OK" at bounding box center [946, 309] width 72 height 16
click at [924, 486] on button "Yes / OK" at bounding box center [946, 493] width 72 height 16
click at [925, 546] on button "Yes / OK" at bounding box center [946, 548] width 72 height 16
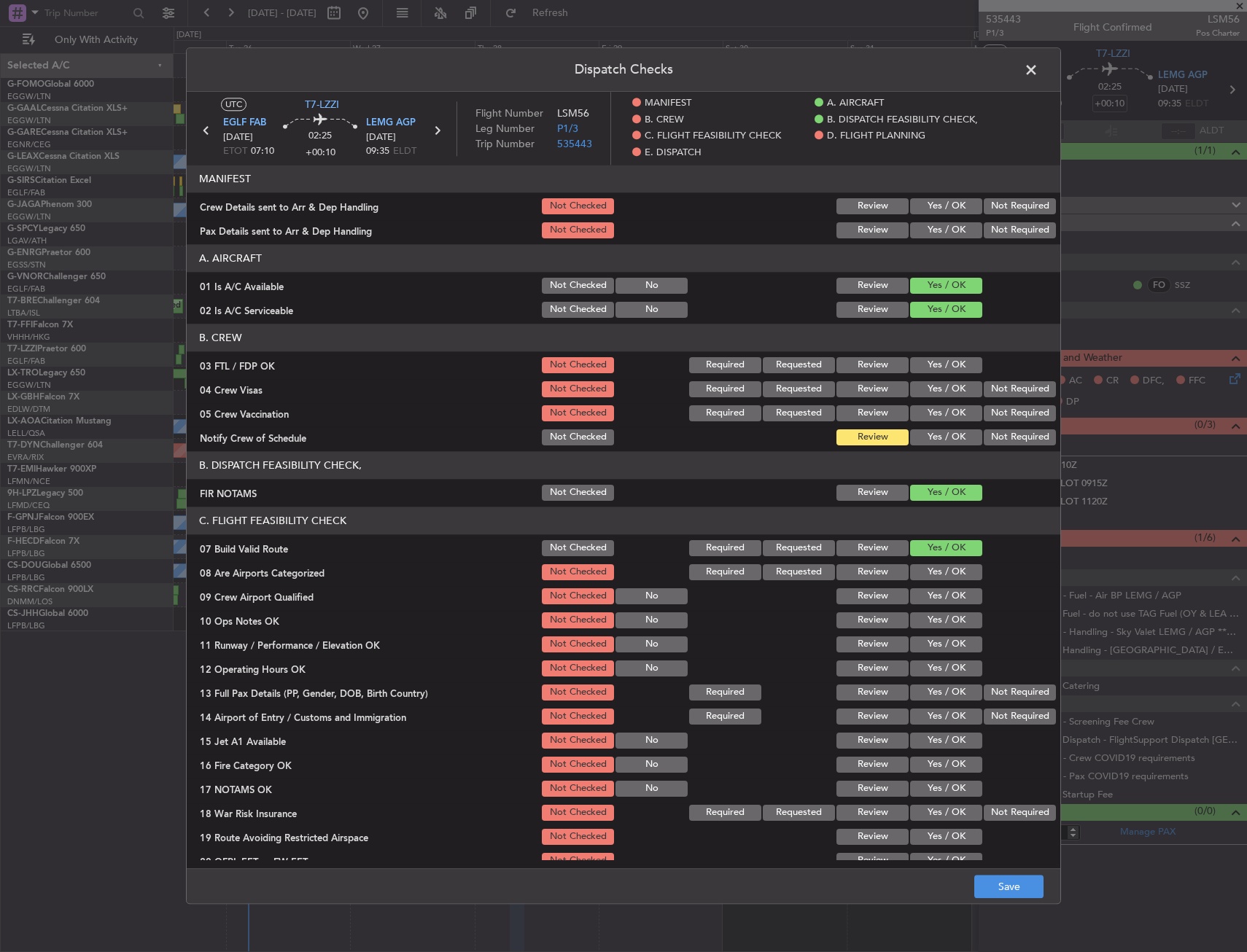
click at [935, 622] on button "Yes / OK" at bounding box center [946, 620] width 72 height 16
click at [931, 652] on button "Yes / OK" at bounding box center [946, 644] width 72 height 16
click at [931, 674] on button "Yes / OK" at bounding box center [946, 668] width 72 height 16
drag, startPoint x: 929, startPoint y: 693, endPoint x: 932, endPoint y: 704, distance: 11.4
click at [929, 700] on button "Yes / OK" at bounding box center [946, 692] width 72 height 16
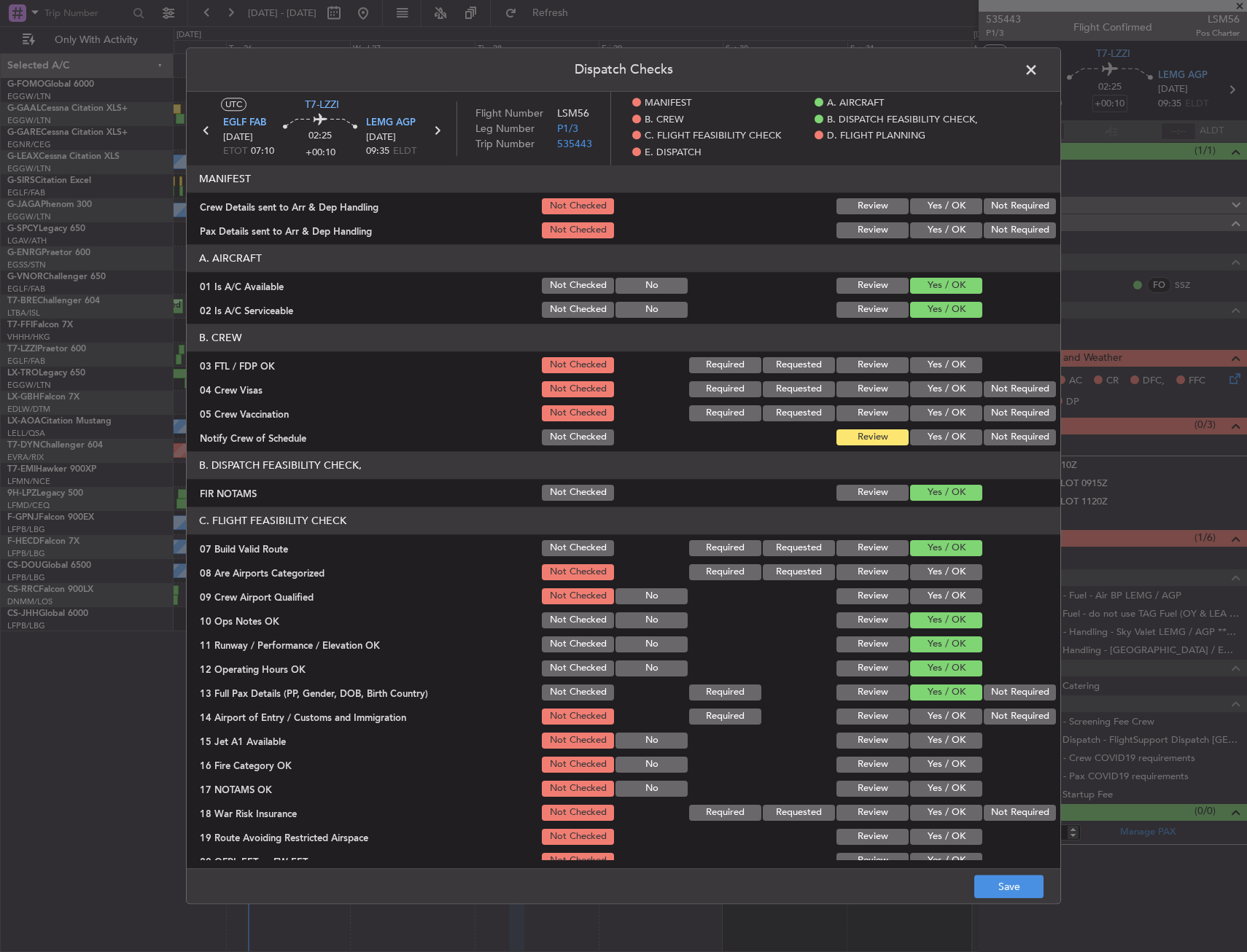
drag, startPoint x: 937, startPoint y: 712, endPoint x: 940, endPoint y: 728, distance: 16.3
click at [939, 720] on button "Yes / OK" at bounding box center [946, 716] width 72 height 16
click at [942, 735] on button "Yes / OK" at bounding box center [946, 740] width 72 height 16
click at [943, 754] on section "C. FLIGHT FEASIBILITY CHECK 07 Build Valid Route Not Checked Required Requested…" at bounding box center [623, 701] width 874 height 389
drag, startPoint x: 945, startPoint y: 772, endPoint x: 945, endPoint y: 782, distance: 10.0
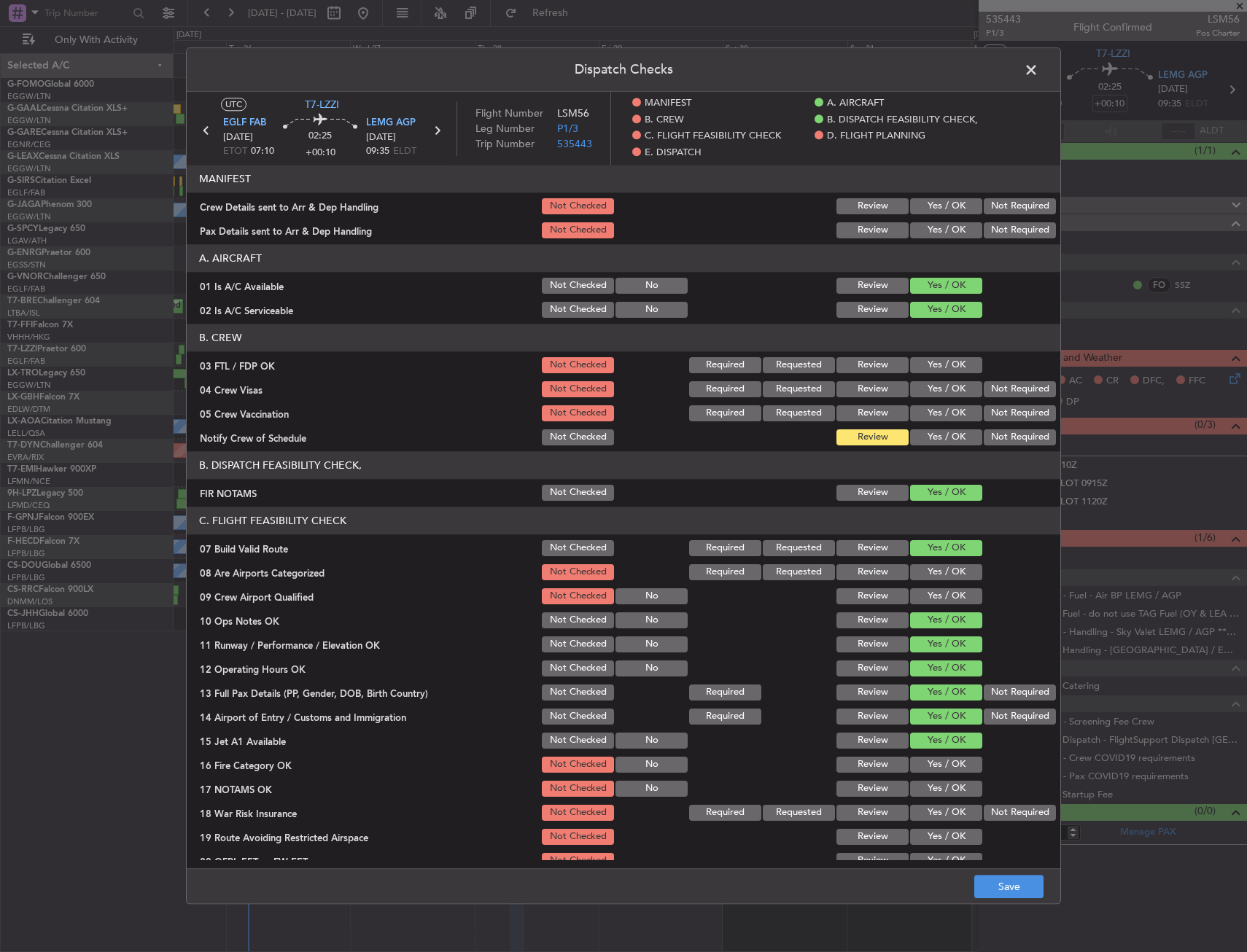
click at [945, 772] on button "Yes / OK" at bounding box center [946, 764] width 72 height 16
click at [948, 790] on button "Yes / OK" at bounding box center [946, 789] width 72 height 16
click at [988, 816] on button "Not Required" at bounding box center [1020, 812] width 72 height 16
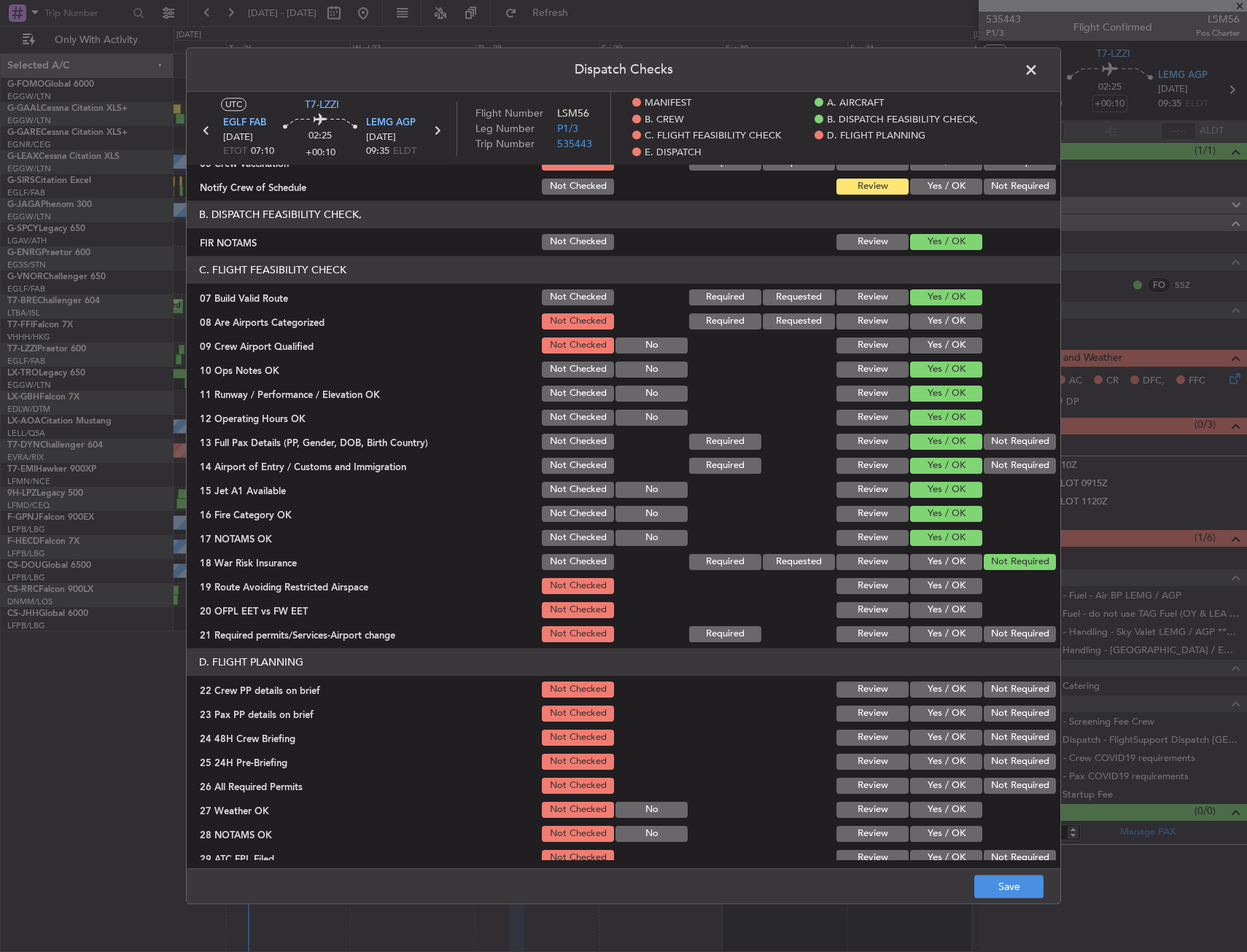
scroll to position [437, 0]
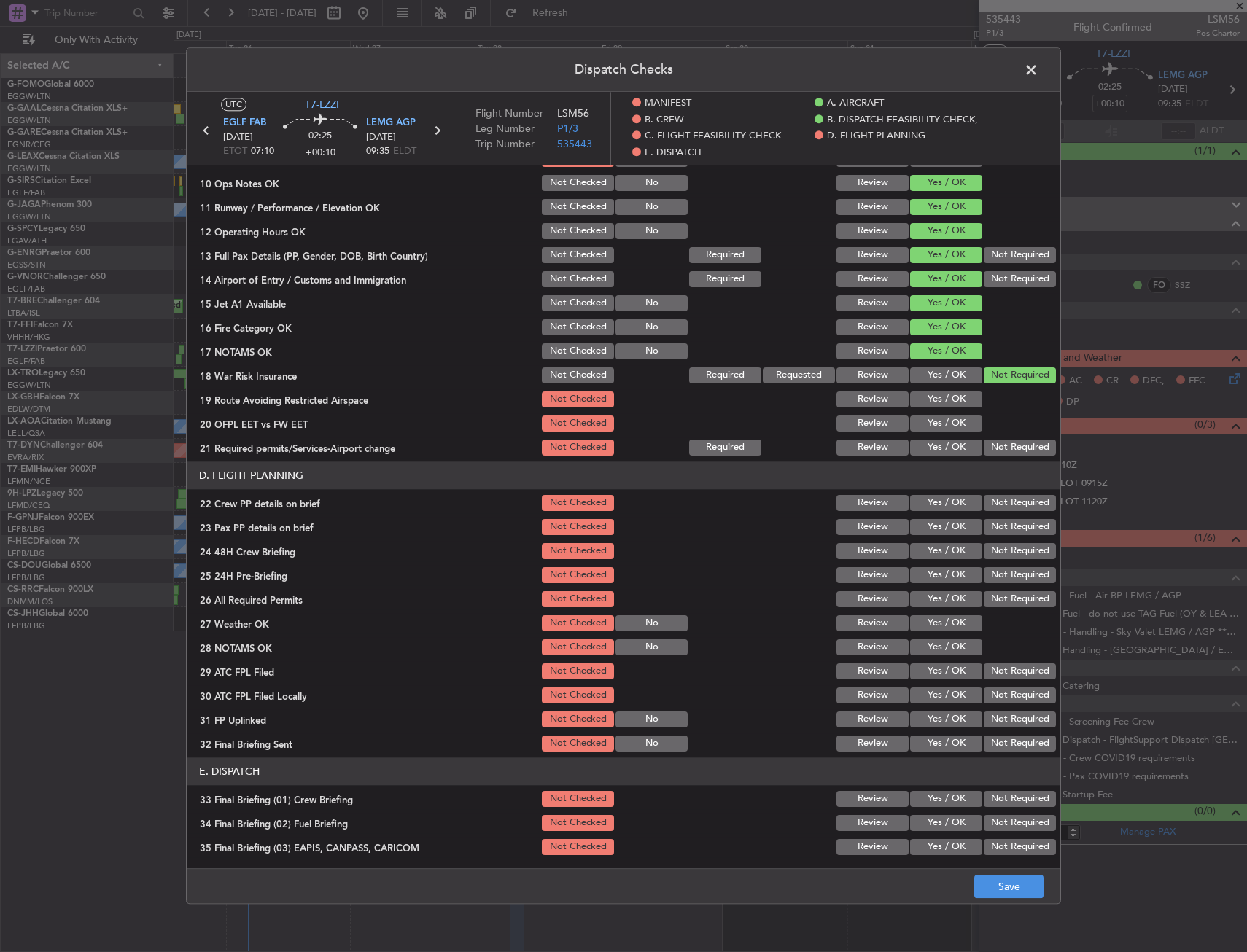
click at [929, 404] on button "Yes / OK" at bounding box center [946, 399] width 72 height 16
click at [932, 432] on button "Yes / OK" at bounding box center [946, 423] width 72 height 16
click at [932, 450] on button "Yes / OK" at bounding box center [946, 447] width 72 height 16
click at [935, 495] on button "Yes / OK" at bounding box center [946, 503] width 72 height 16
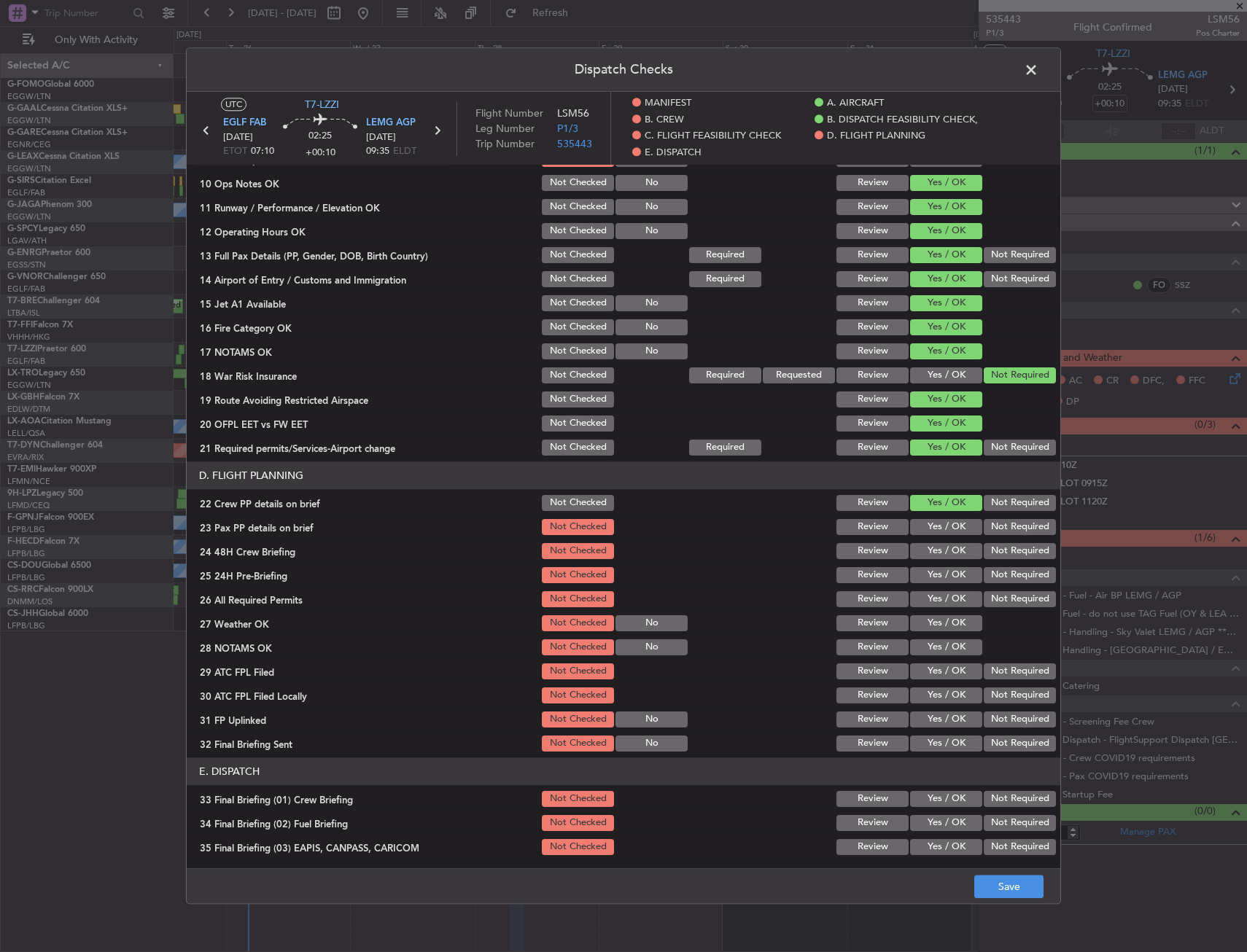
drag, startPoint x: 938, startPoint y: 516, endPoint x: 938, endPoint y: 530, distance: 14.0
click at [938, 518] on div "Yes / OK" at bounding box center [944, 526] width 73 height 20
click at [942, 537] on div "Yes / OK" at bounding box center [944, 526] width 73 height 20
click at [941, 547] on button "Yes / OK" at bounding box center [946, 550] width 72 height 16
click at [939, 531] on button "Yes / OK" at bounding box center [946, 526] width 72 height 16
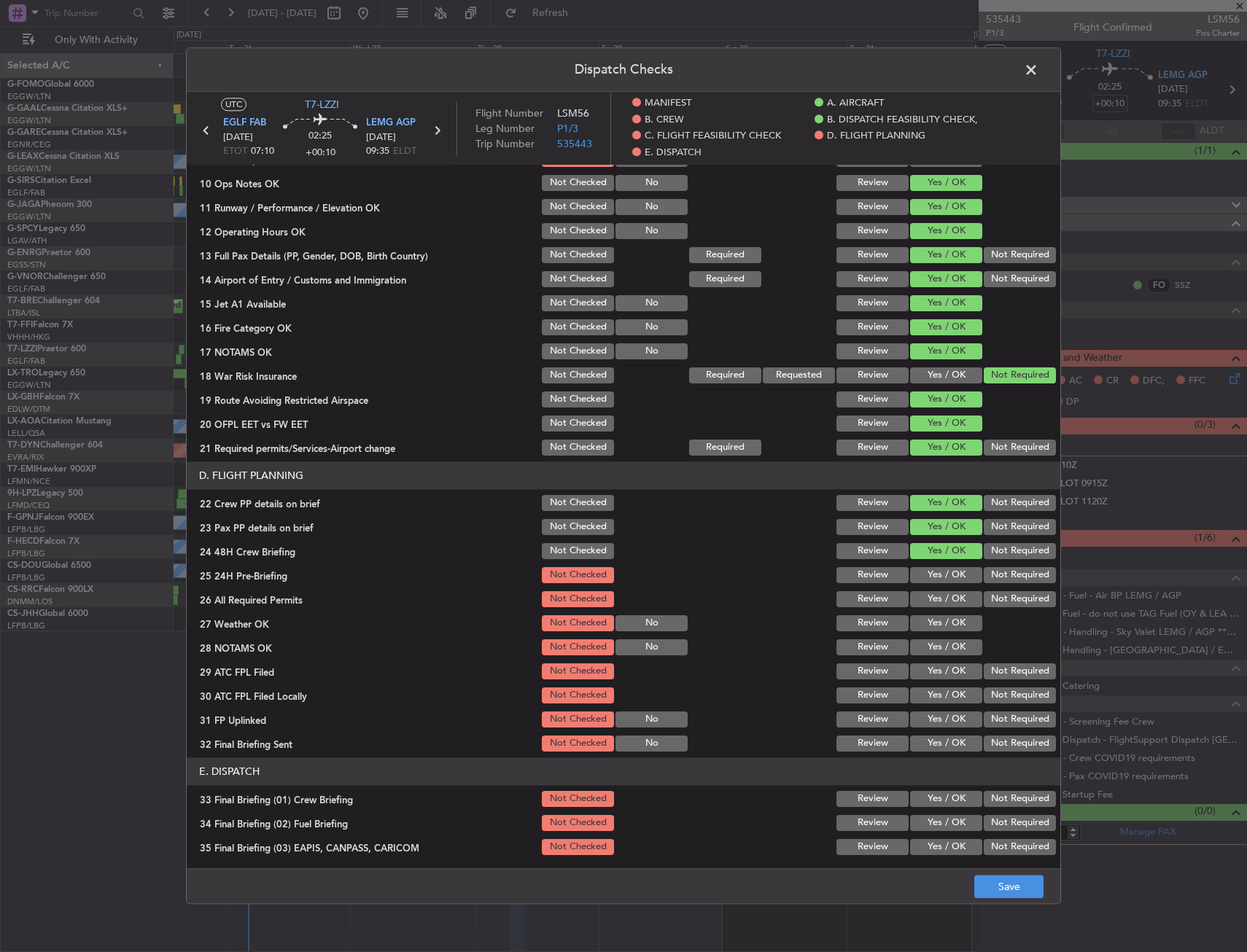
click at [994, 584] on div "Not Required" at bounding box center [1018, 575] width 73 height 20
click at [996, 582] on div "Not Required" at bounding box center [1018, 575] width 73 height 20
click at [996, 580] on button "Not Required" at bounding box center [1020, 575] width 72 height 16
click at [1014, 902] on footer "Save" at bounding box center [623, 886] width 874 height 35
drag, startPoint x: 1014, startPoint y: 886, endPoint x: 1013, endPoint y: 875, distance: 11.0
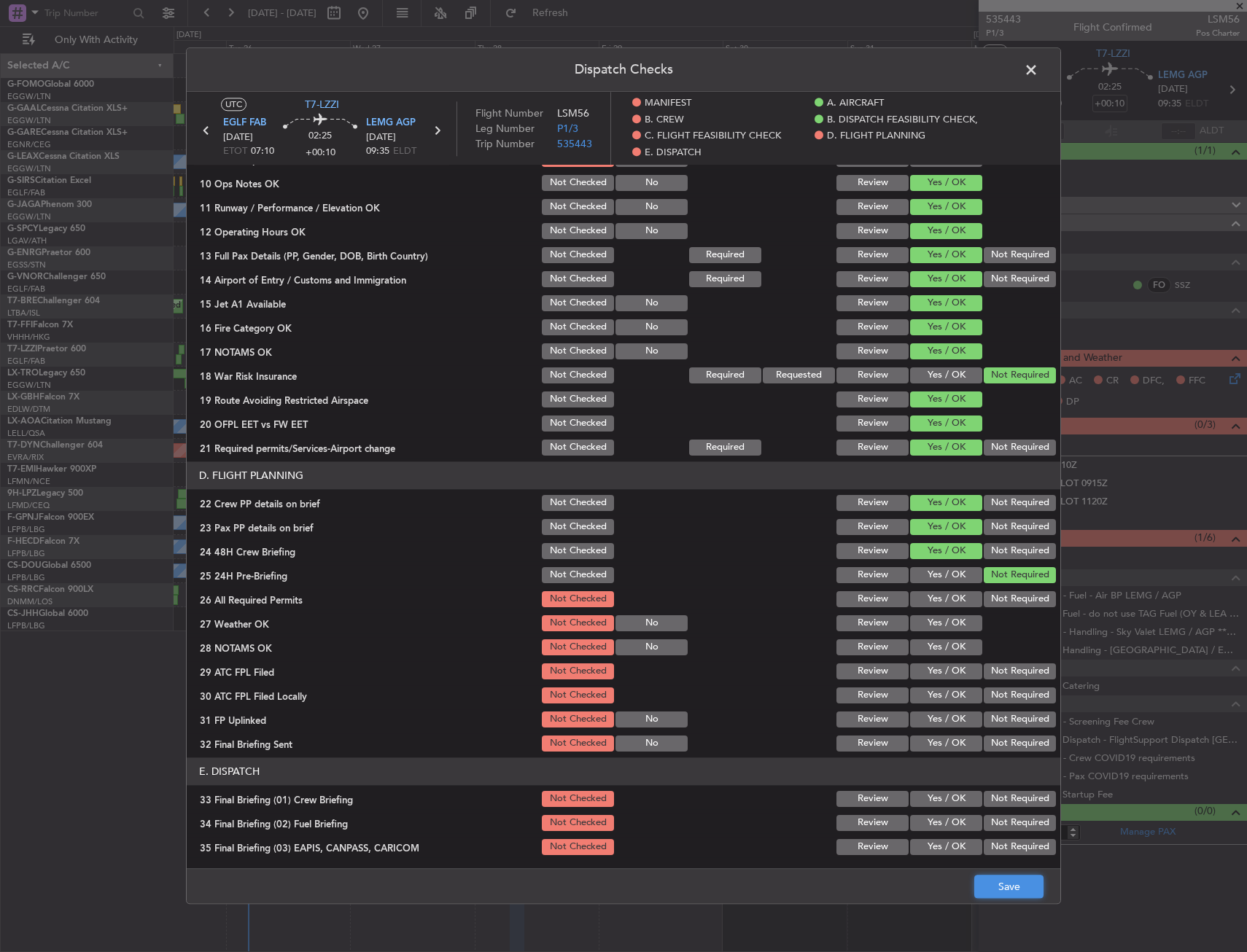
click at [1013, 886] on button "Save" at bounding box center [1009, 887] width 69 height 23
click at [1038, 60] on span at bounding box center [1038, 74] width 0 height 29
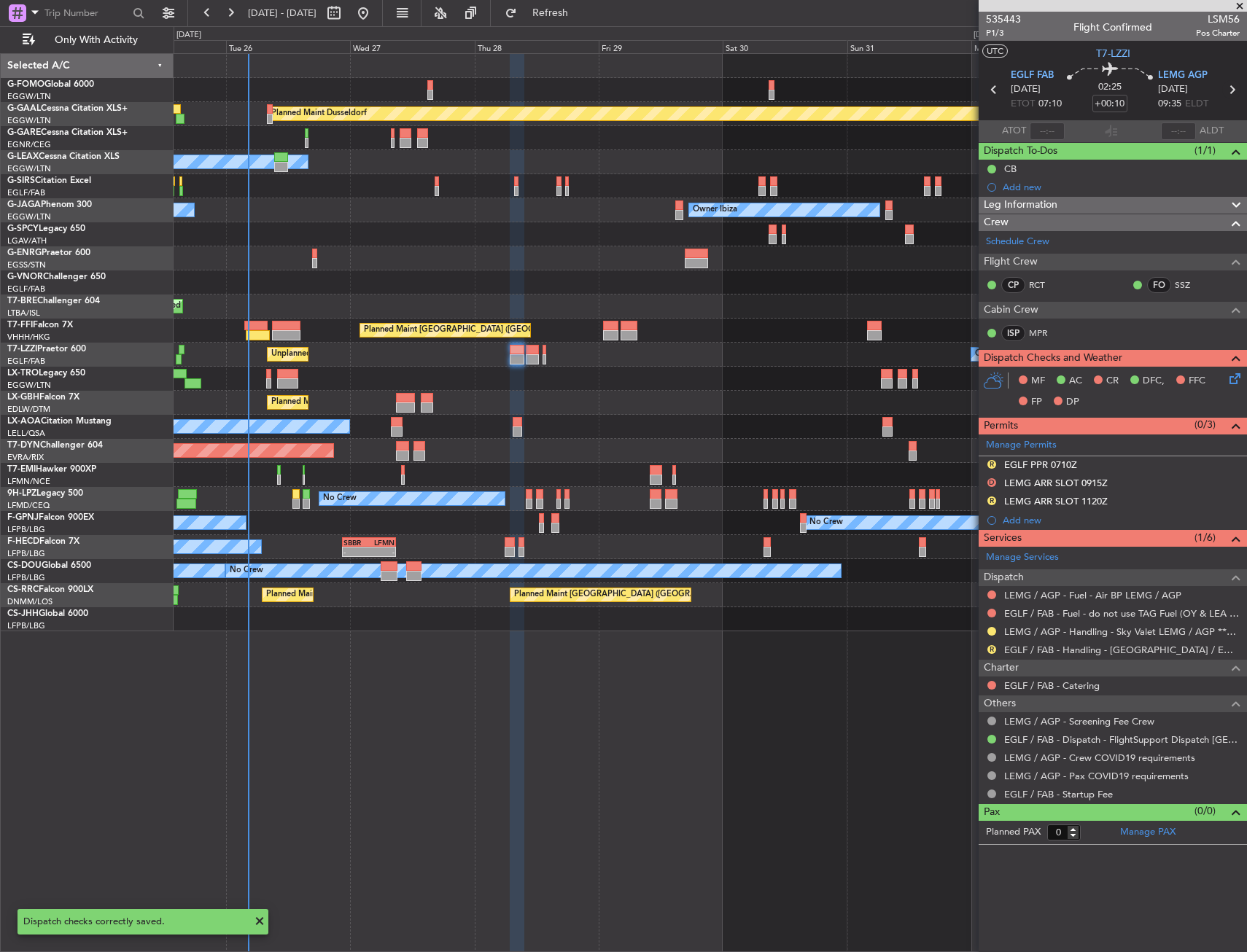
click at [1225, 86] on icon at bounding box center [1232, 89] width 19 height 19
type input "7"
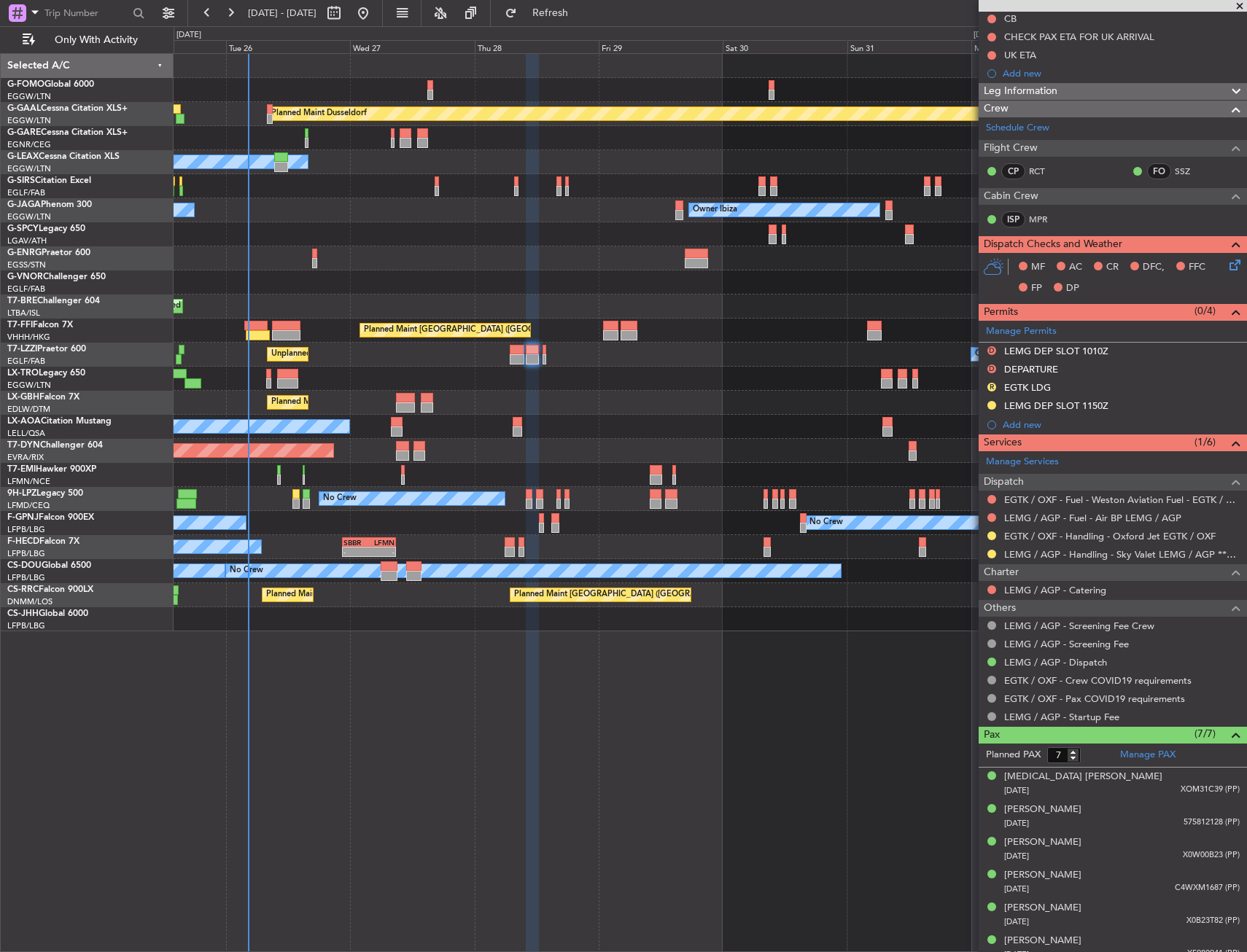
scroll to position [194, 0]
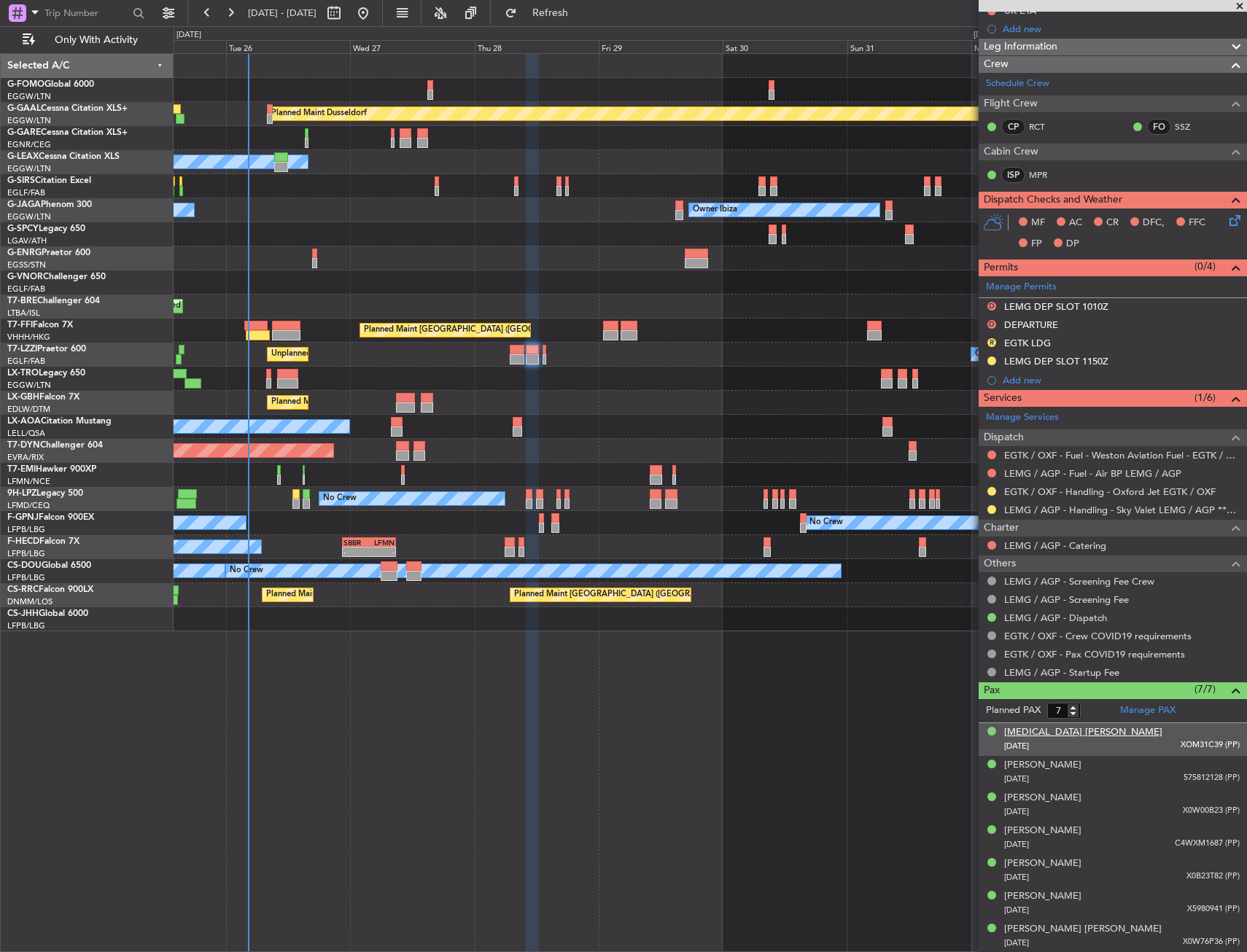
click at [1052, 731] on div "Allegra Anna schwarzenbach" at bounding box center [1083, 732] width 158 height 15
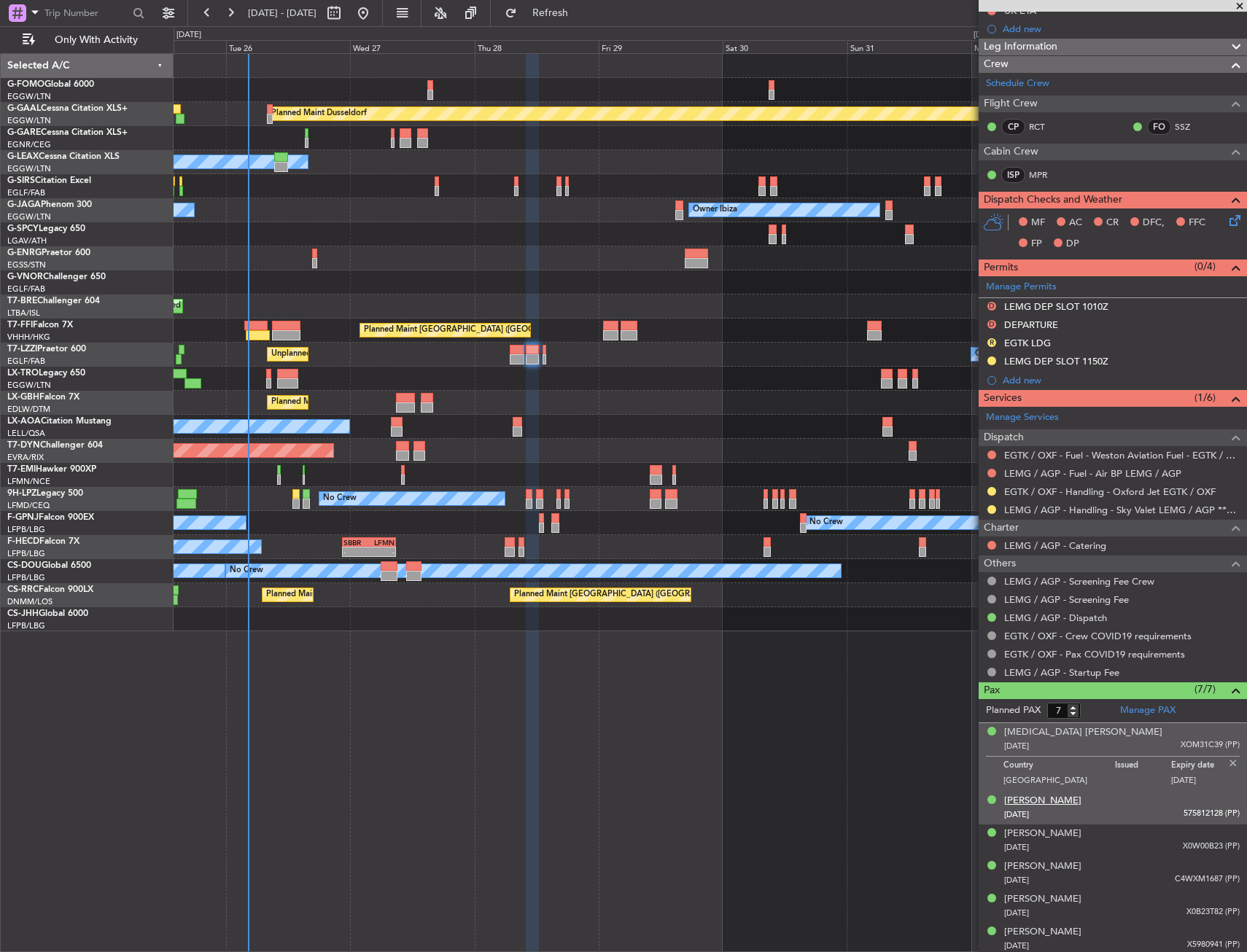
click at [1023, 802] on div "Angus Geoffrey Olds" at bounding box center [1043, 801] width 77 height 15
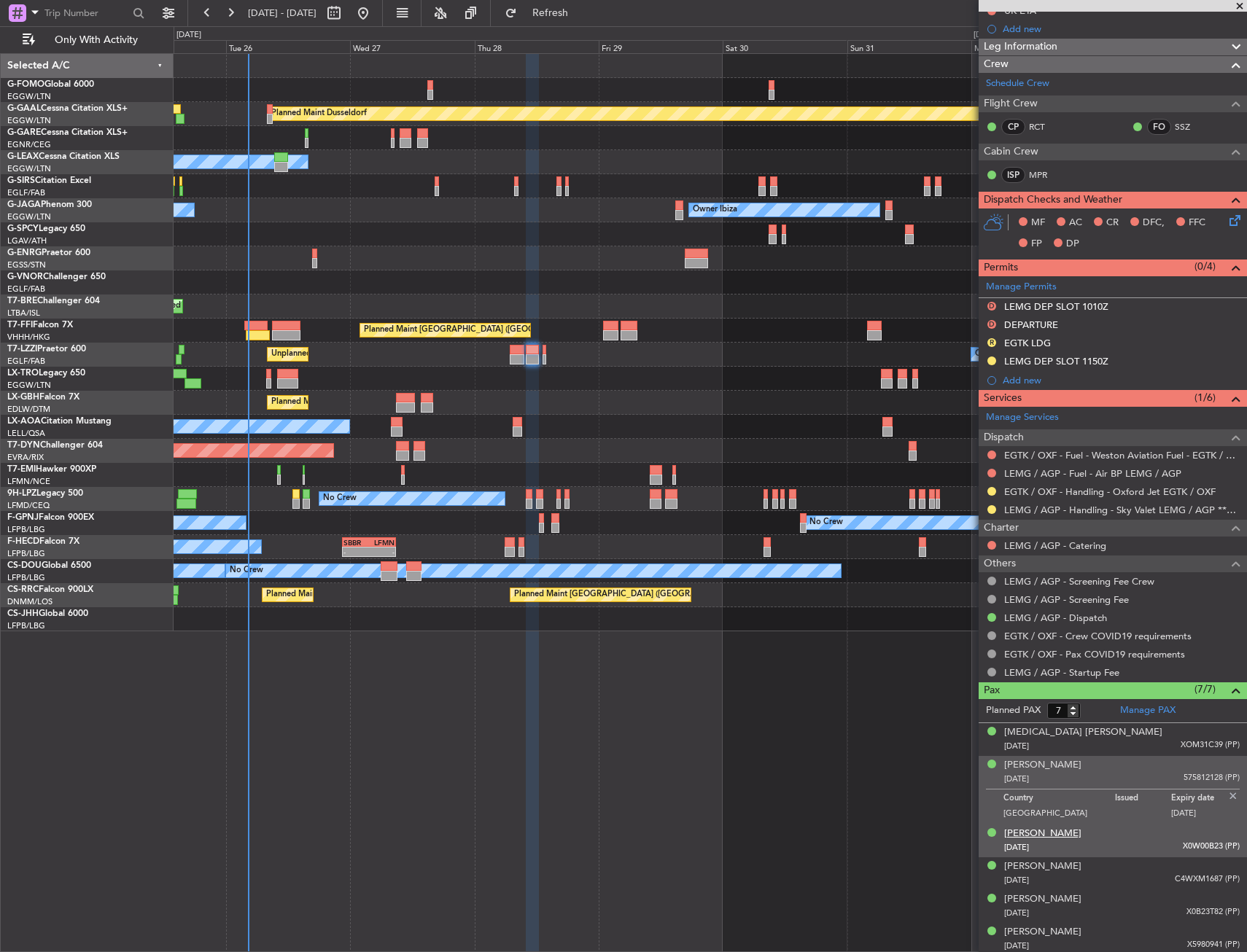
click at [1015, 832] on div "Guy Vivian Ernst Schwarzenbach" at bounding box center [1043, 833] width 77 height 15
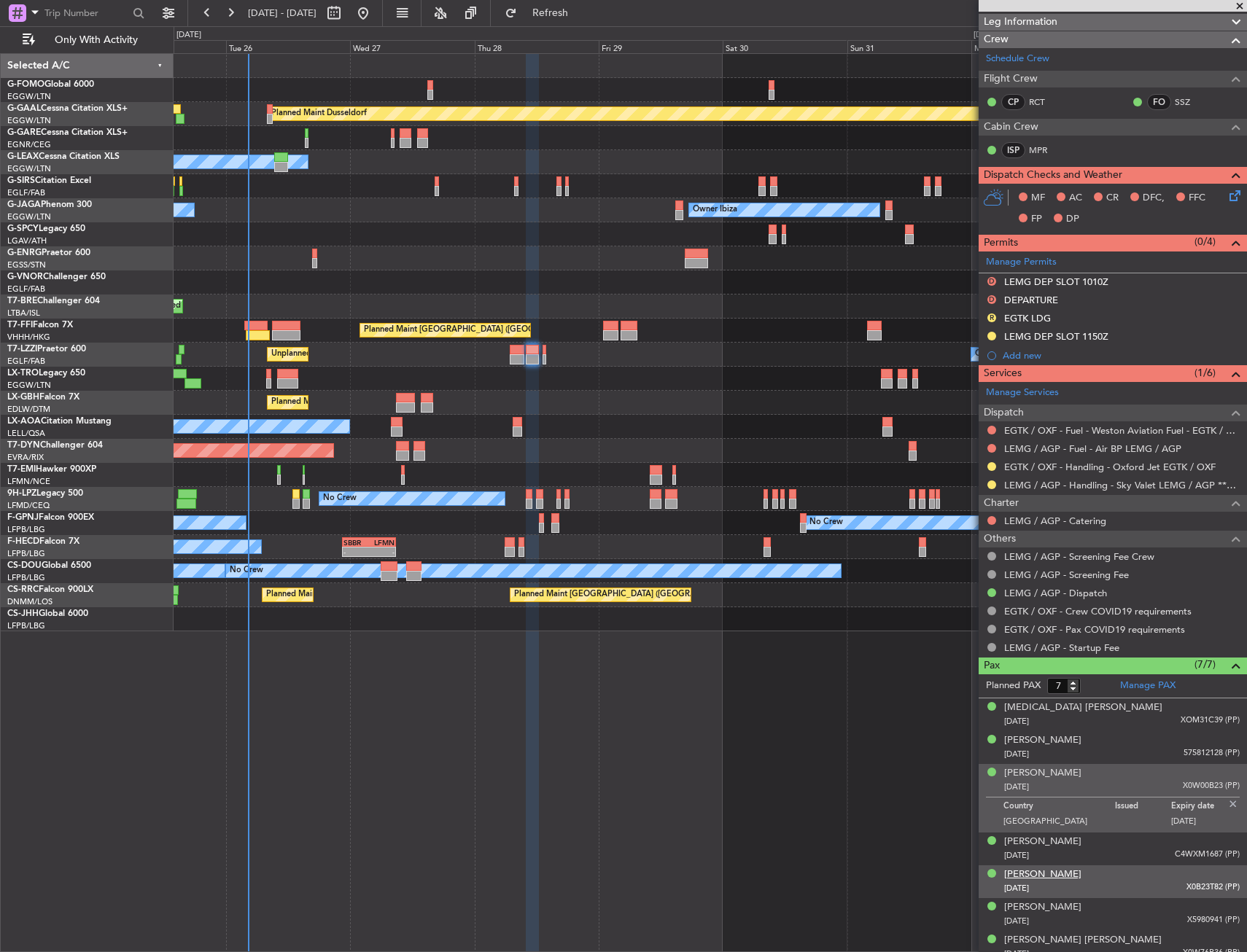
scroll to position [230, 0]
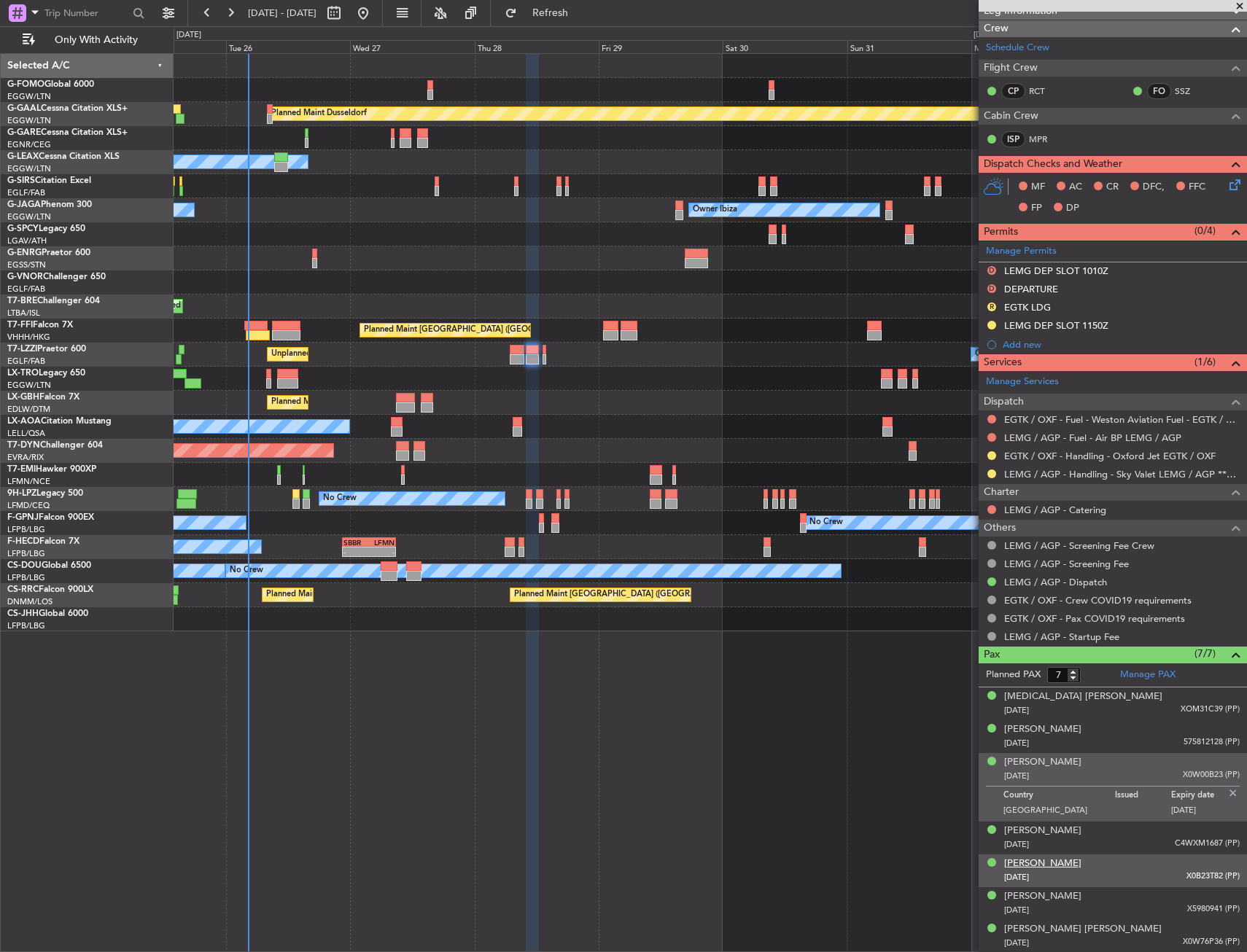
click at [1033, 859] on div "Michelle Anne Schwarzenbach" at bounding box center [1043, 863] width 77 height 15
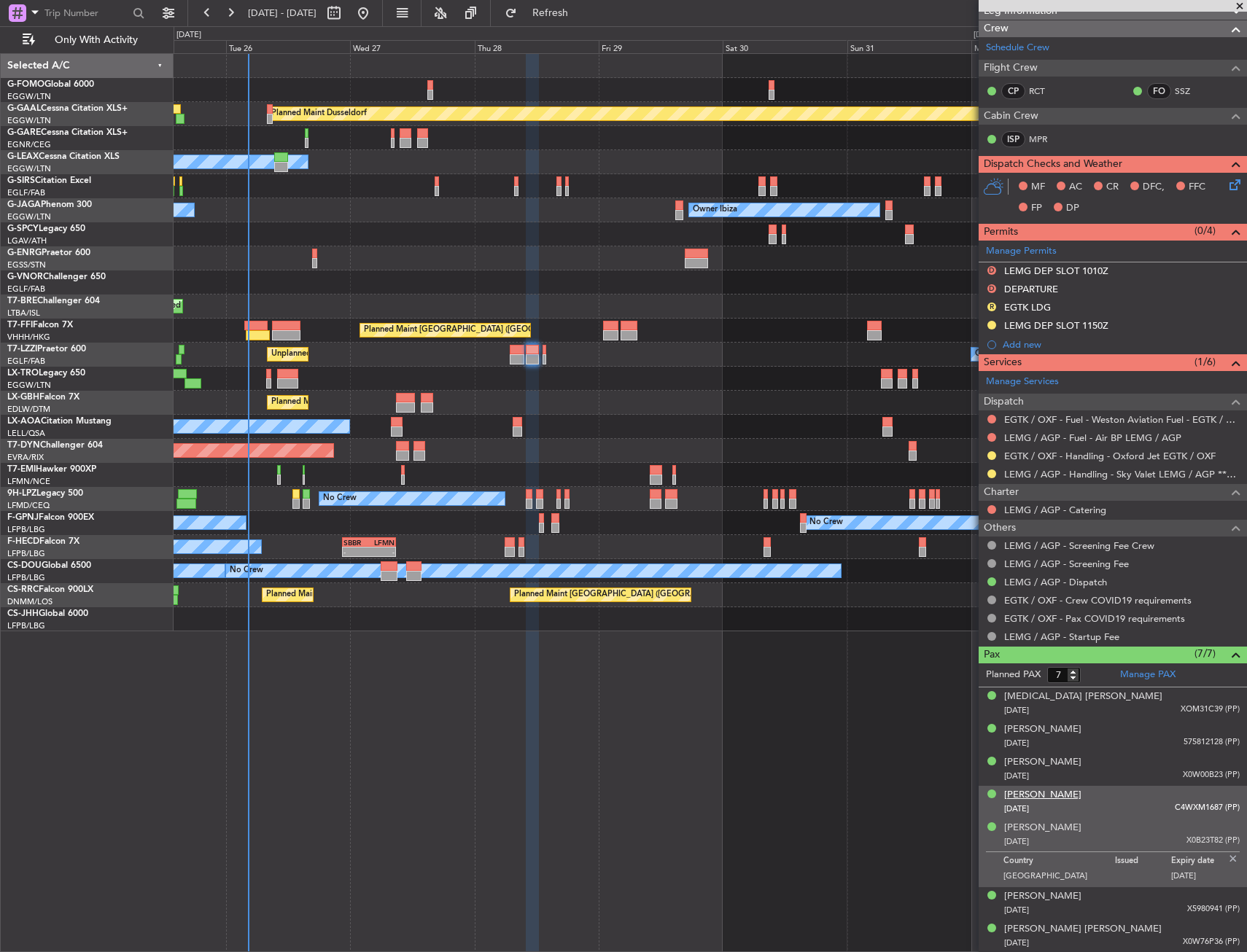
click at [1043, 795] on div "Kristina Michel" at bounding box center [1043, 795] width 77 height 15
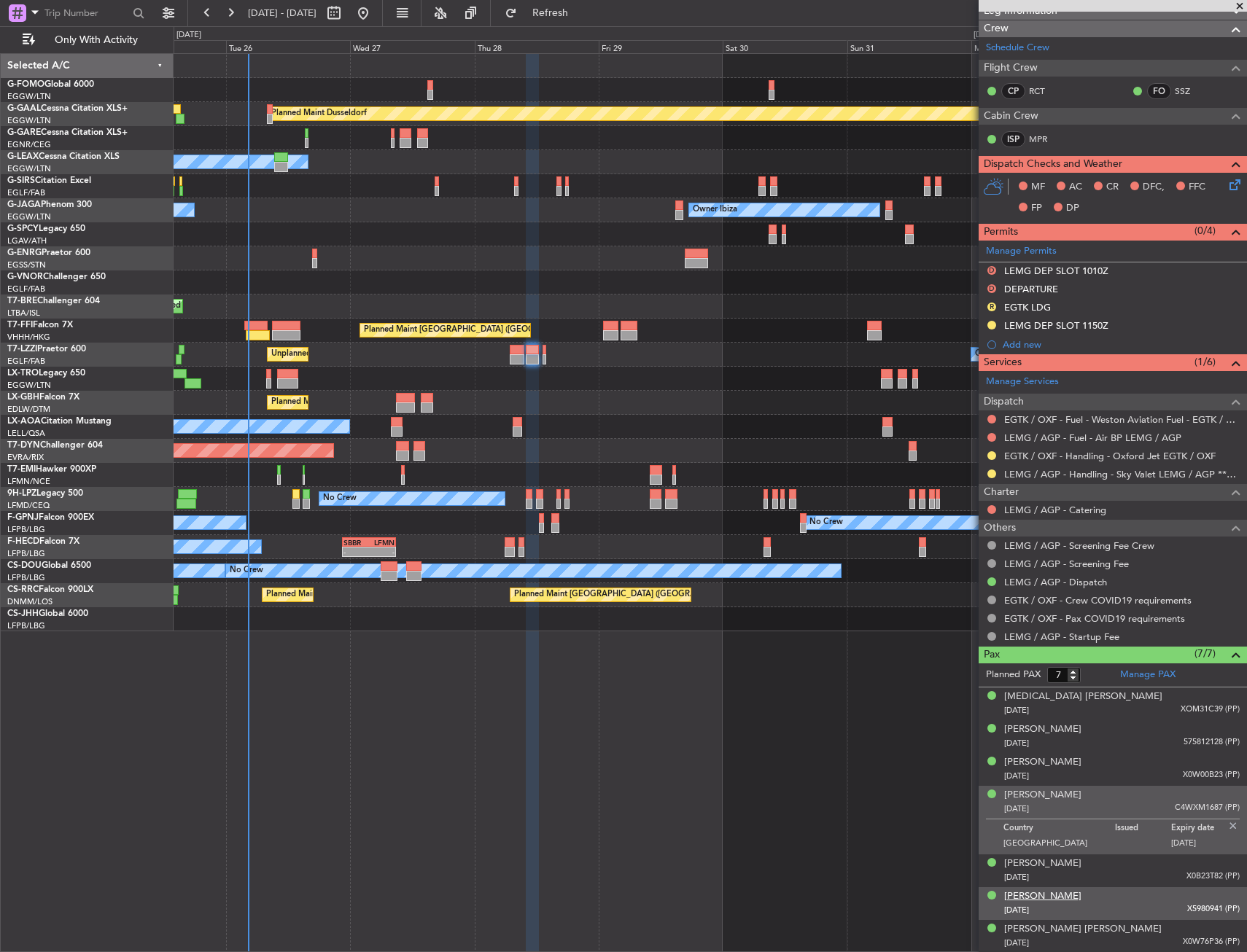
click at [1047, 892] on div "Rhea Francesca Swarzenbach" at bounding box center [1043, 896] width 77 height 15
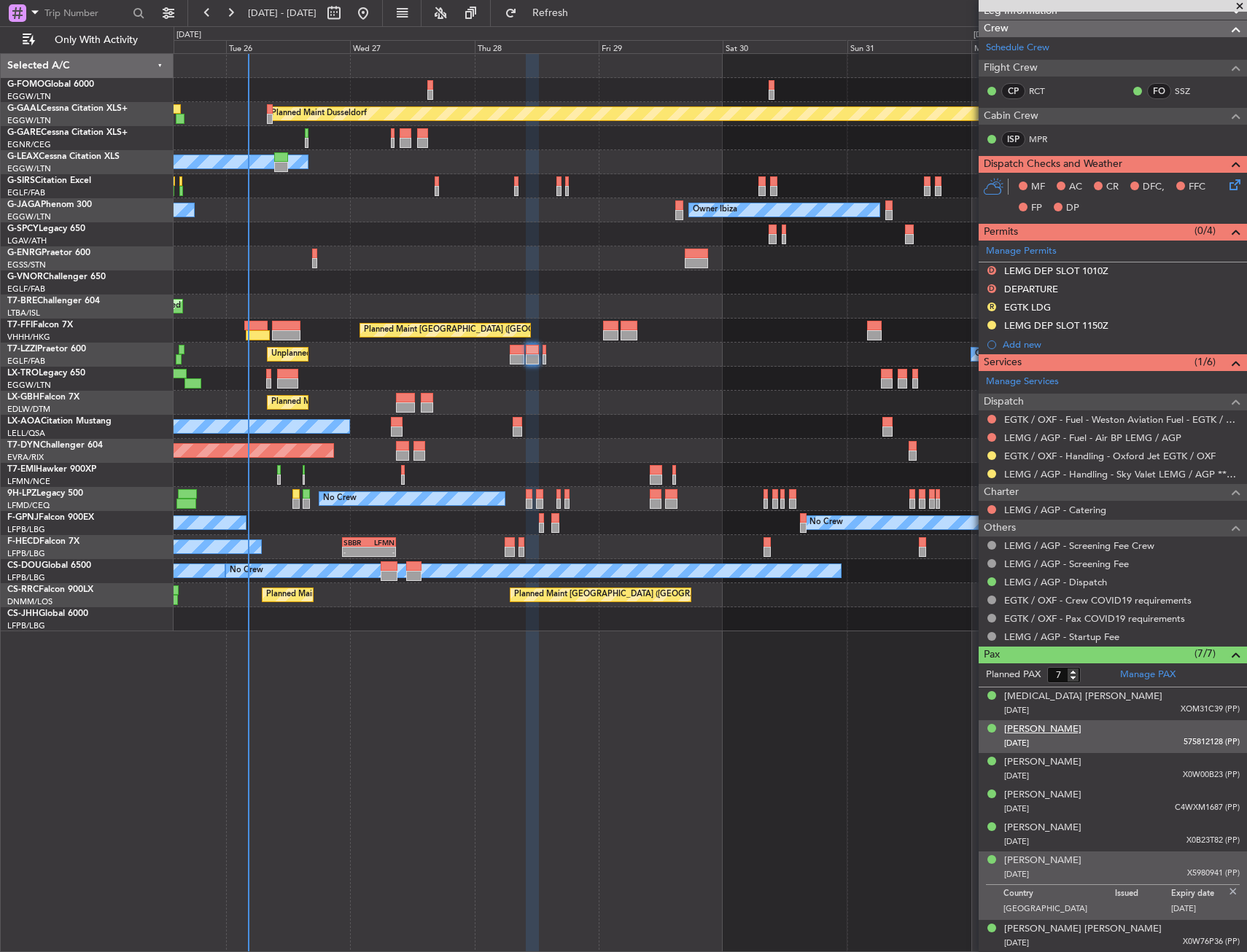
click at [1036, 728] on div "Angus Geoffrey Olds" at bounding box center [1043, 729] width 77 height 15
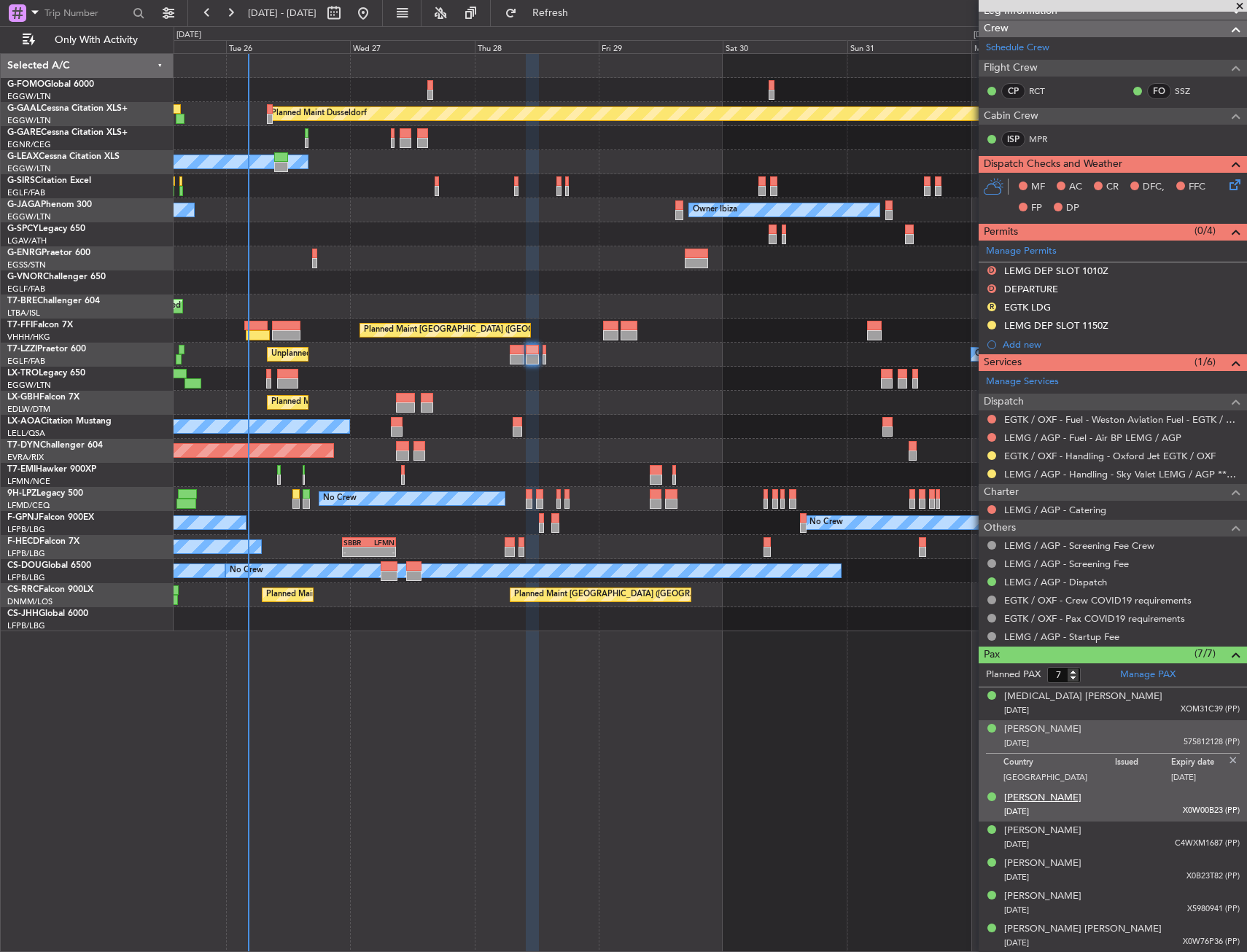
click at [1043, 799] on div "Guy Vivian Ernst Schwarzenbach" at bounding box center [1043, 798] width 77 height 15
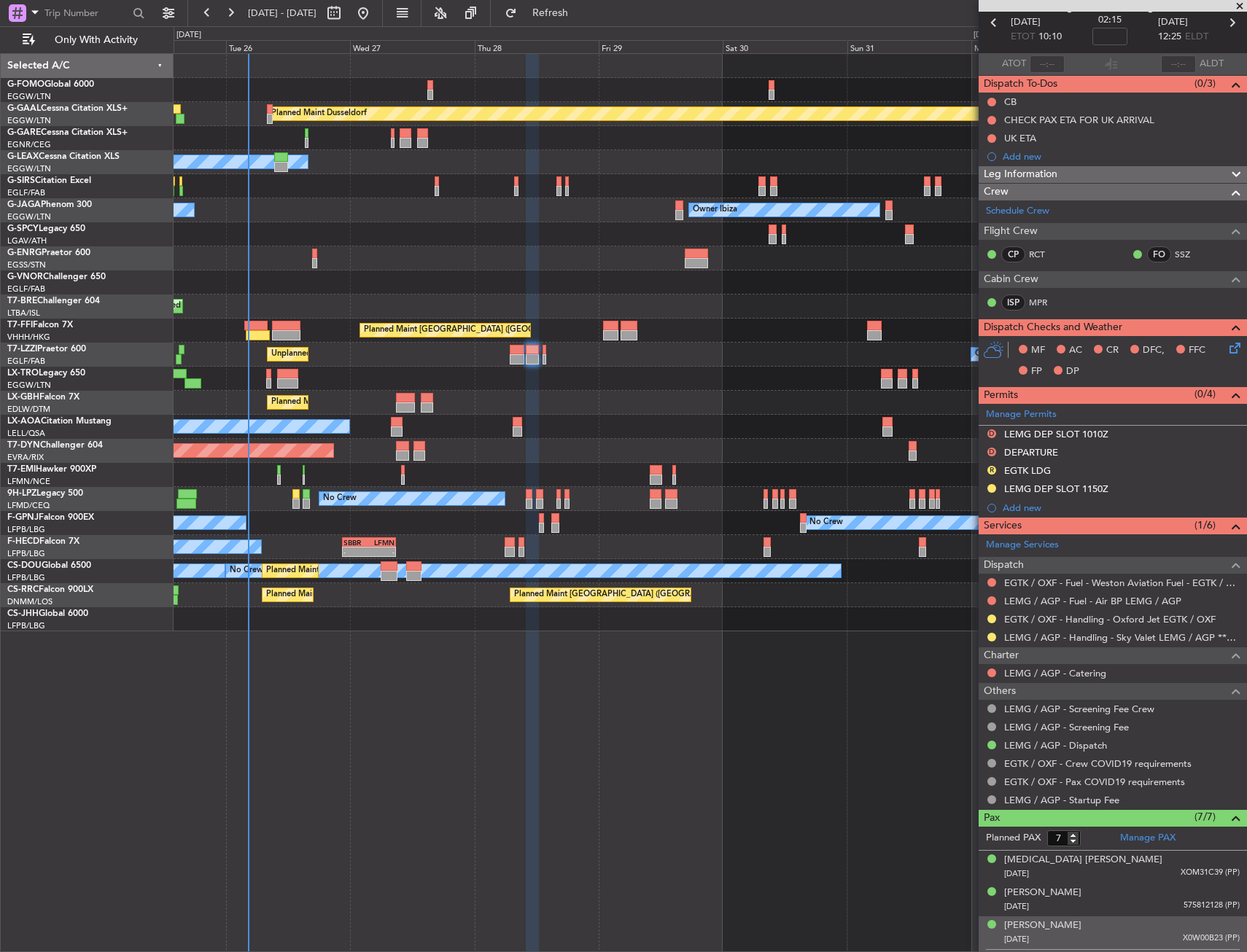
scroll to position [0, 0]
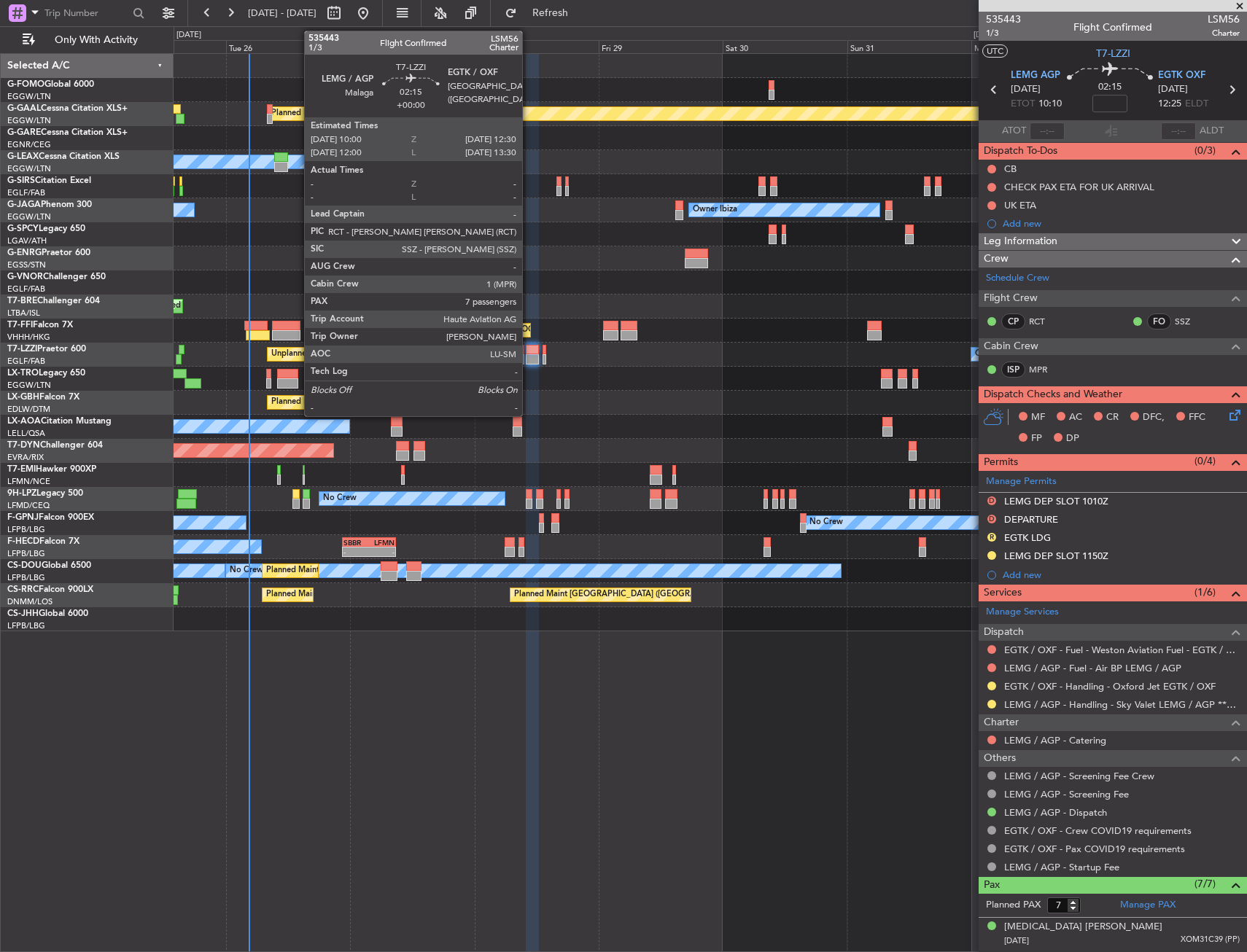
click at [528, 356] on div at bounding box center [532, 359] width 13 height 10
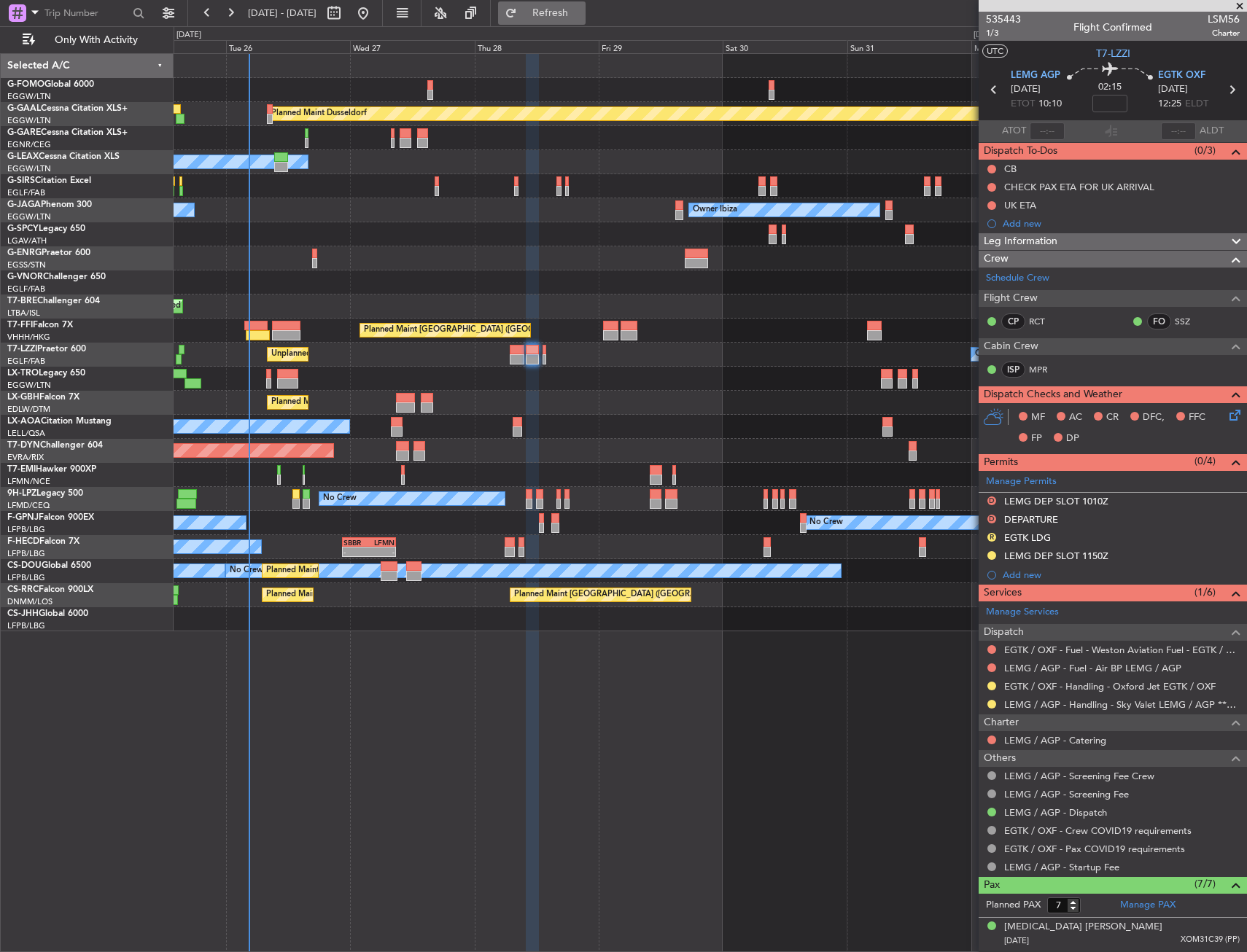
click at [585, 21] on button "Refresh" at bounding box center [541, 13] width 87 height 23
click at [871, 685] on div "Planned Maint Dusseldorf Owner Unplanned Maint Oxford (Kidlington) No Crew Cann…" at bounding box center [710, 503] width 1073 height 899
click at [992, 167] on button at bounding box center [991, 169] width 8 height 8
click at [988, 228] on span "Completed" at bounding box center [998, 233] width 48 height 15
click at [1226, 412] on icon at bounding box center [1232, 412] width 12 height 12
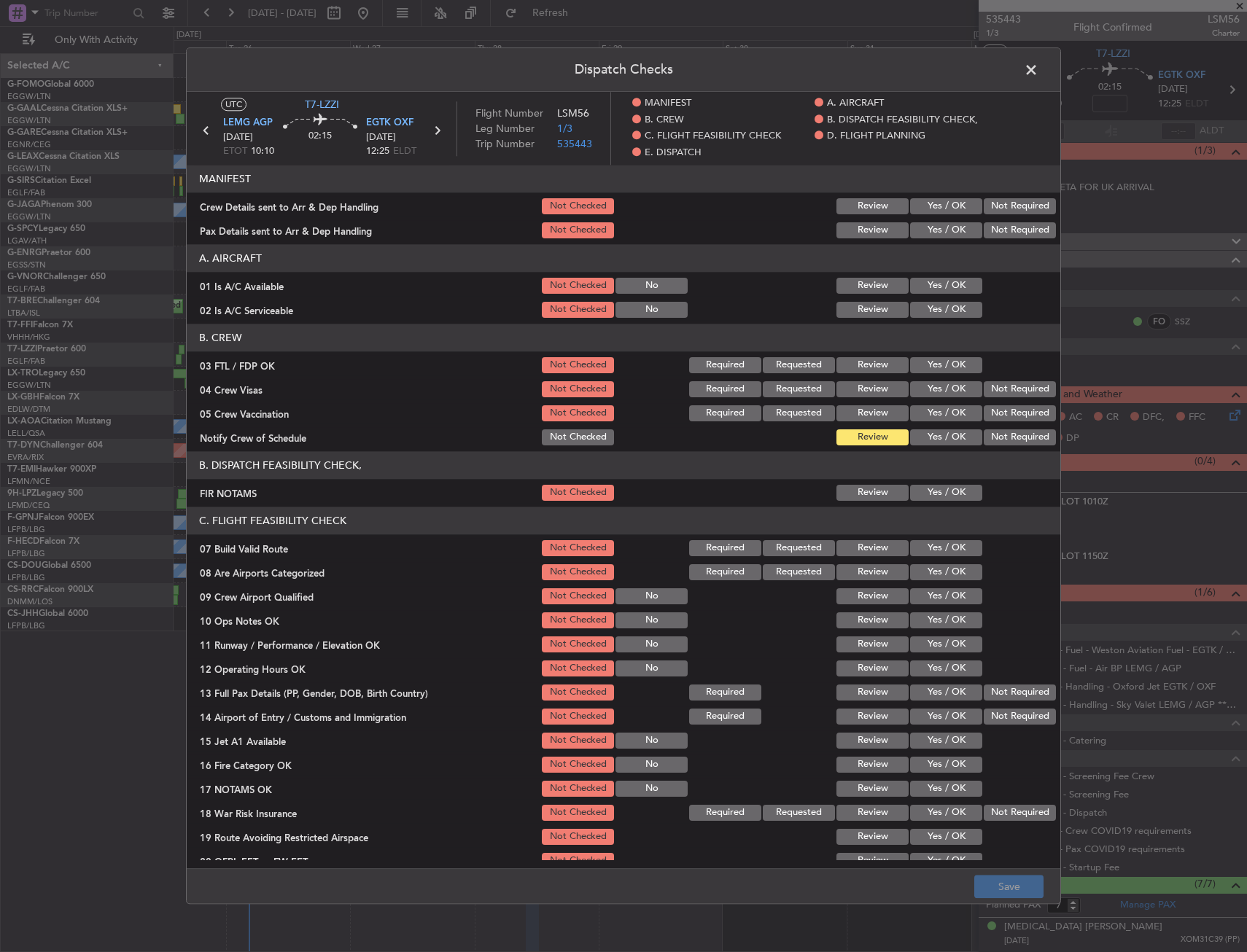
click at [914, 287] on button "Yes / OK" at bounding box center [946, 285] width 72 height 16
click at [926, 307] on button "Yes / OK" at bounding box center [946, 309] width 72 height 16
click at [926, 309] on button "Yes / OK" at bounding box center [946, 309] width 72 height 16
click at [932, 481] on section "B. DISPATCH FEASIBILITY CHECK, FIR NOTAMS Not Checked Review Yes / OK" at bounding box center [623, 476] width 874 height 52
click at [932, 492] on button "Yes / OK" at bounding box center [946, 493] width 72 height 16
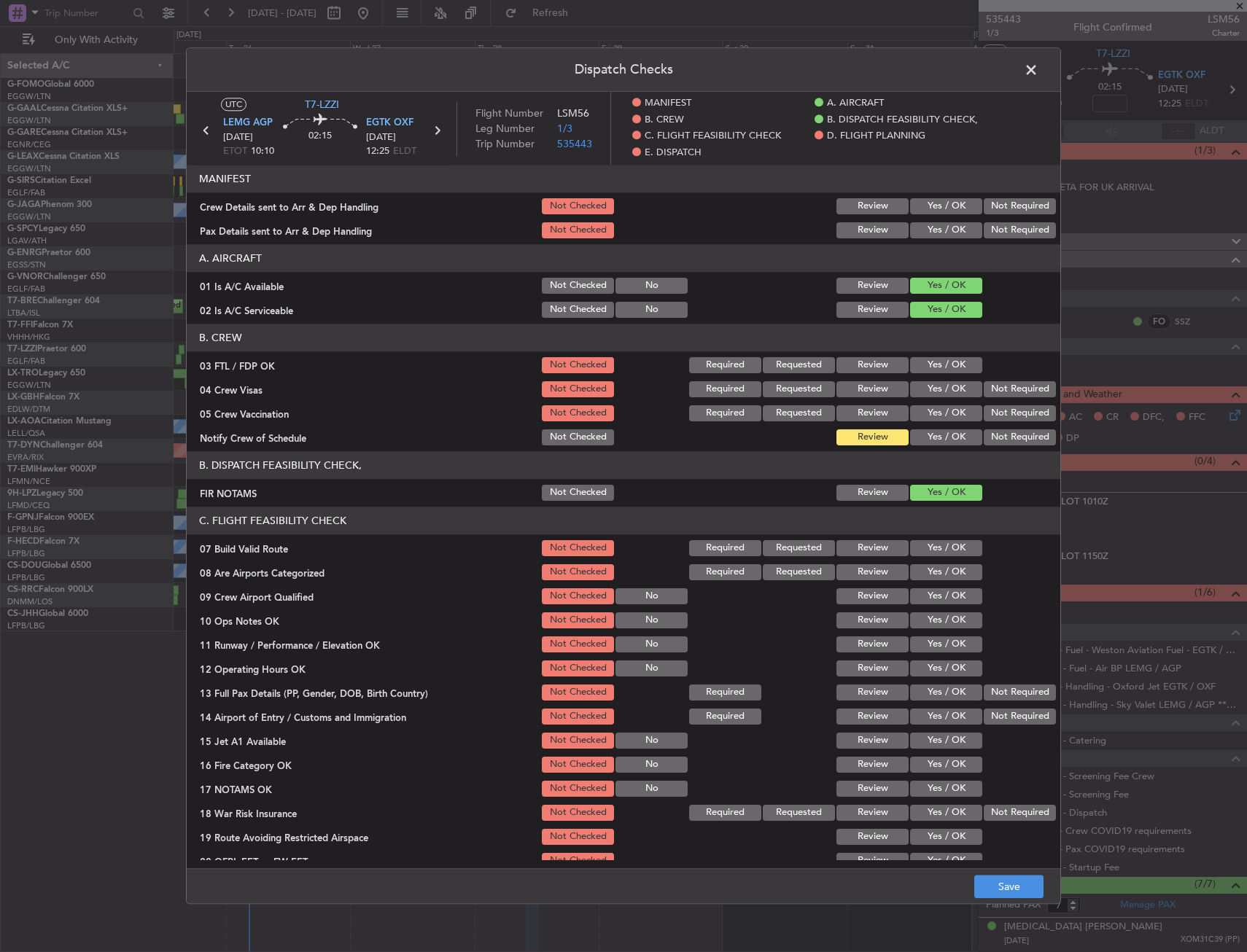
click at [935, 535] on section "C. FLIGHT FEASIBILITY CHECK 07 Build Valid Route Not Checked Required Requested…" at bounding box center [623, 701] width 874 height 389
click at [936, 543] on button "Yes / OK" at bounding box center [946, 548] width 72 height 16
click at [916, 620] on button "Yes / OK" at bounding box center [946, 620] width 72 height 16
drag, startPoint x: 921, startPoint y: 648, endPoint x: 921, endPoint y: 659, distance: 11.0
click at [921, 651] on button "Yes / OK" at bounding box center [946, 644] width 72 height 16
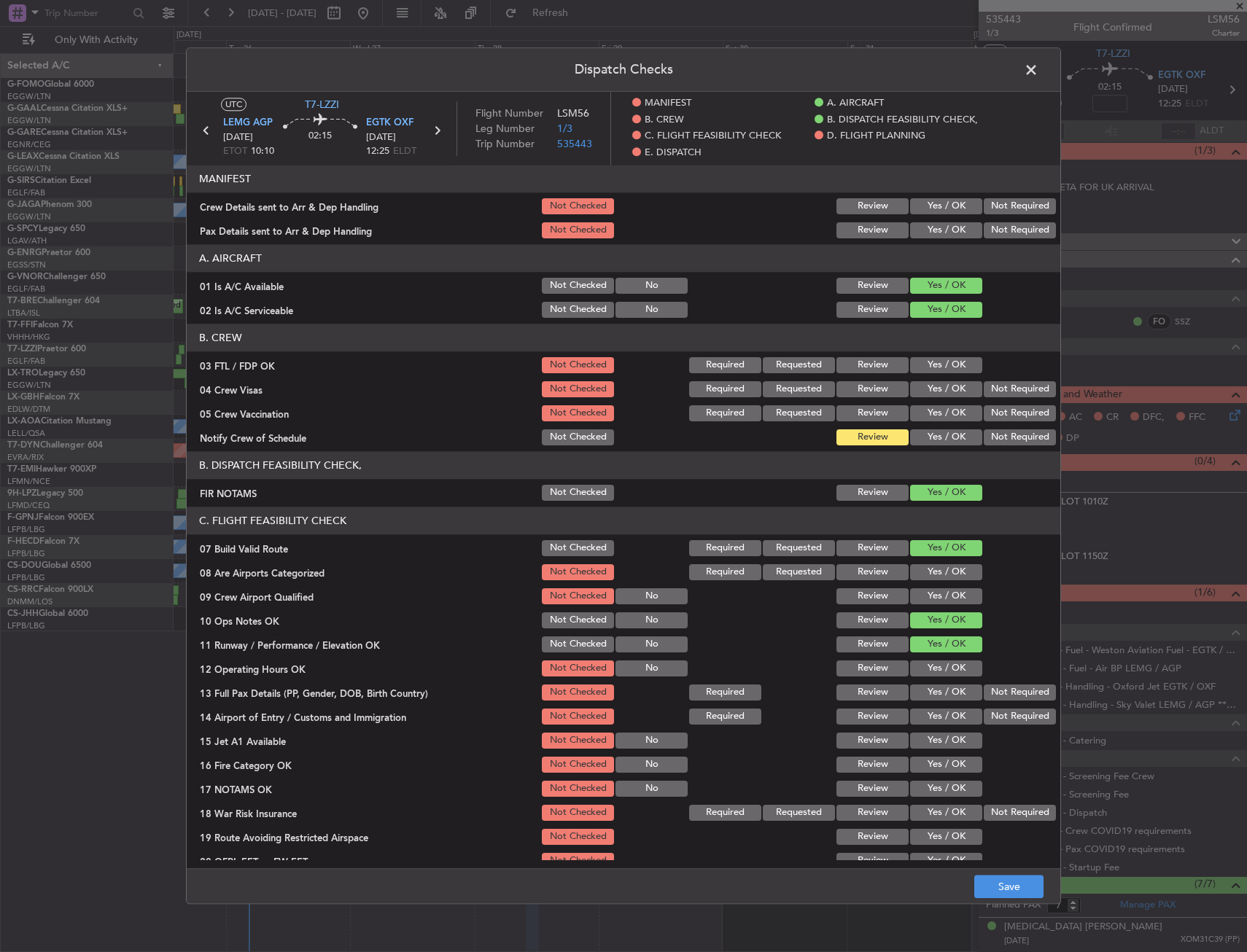
drag, startPoint x: 921, startPoint y: 663, endPoint x: 921, endPoint y: 681, distance: 18.0
click at [921, 669] on button "Yes / OK" at bounding box center [946, 668] width 72 height 16
drag, startPoint x: 921, startPoint y: 681, endPoint x: 921, endPoint y: 695, distance: 14.0
click at [921, 688] on section "C. FLIGHT FEASIBILITY CHECK 07 Build Valid Route Not Checked Required Requested…" at bounding box center [623, 701] width 874 height 389
drag, startPoint x: 921, startPoint y: 695, endPoint x: 923, endPoint y: 708, distance: 13.2
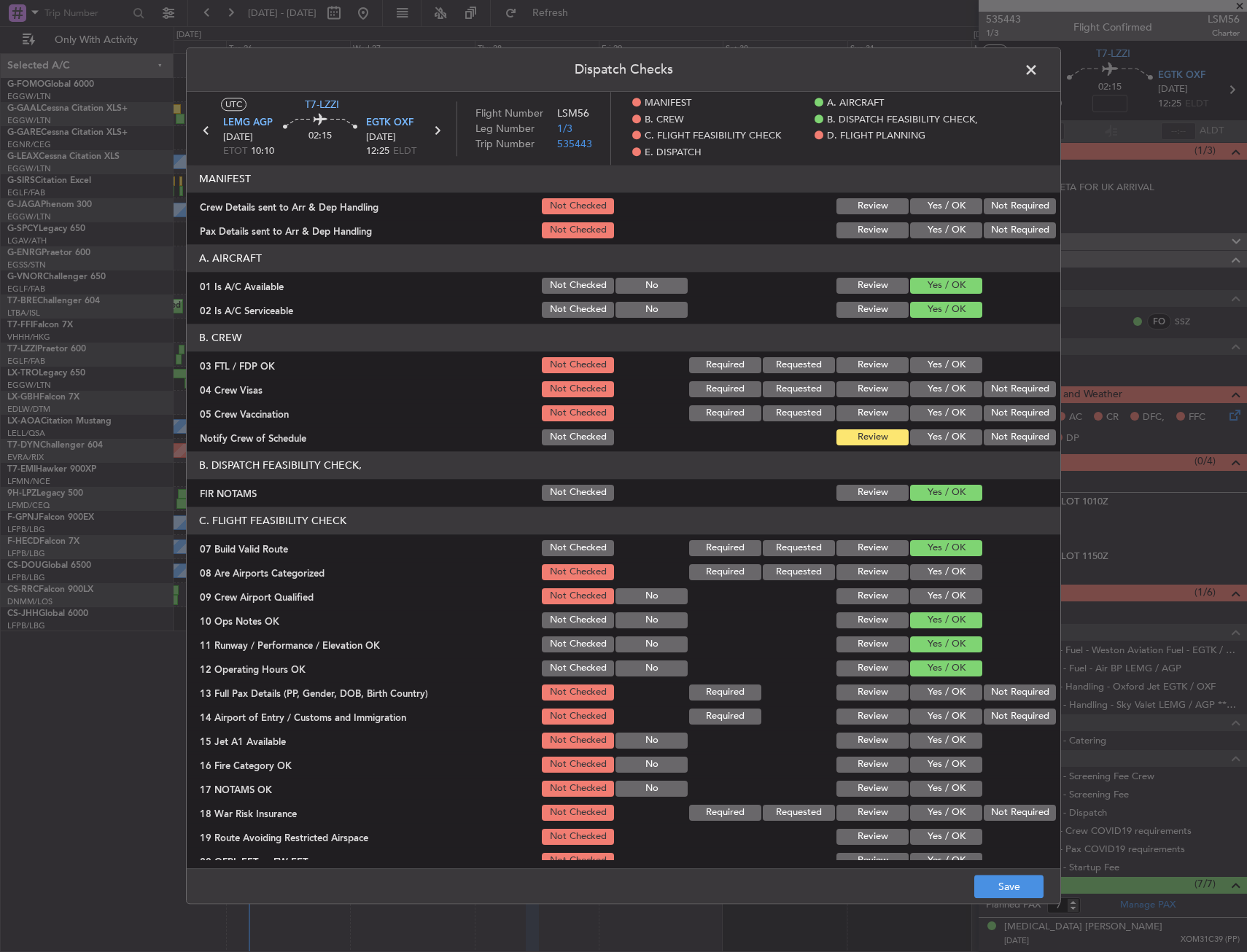
click at [921, 698] on button "Yes / OK" at bounding box center [946, 692] width 72 height 16
click at [923, 711] on button "Yes / OK" at bounding box center [946, 716] width 72 height 16
click at [925, 725] on button "Yes / OK" at bounding box center [946, 716] width 72 height 16
click at [931, 749] on div "Yes / OK" at bounding box center [944, 740] width 73 height 20
drag, startPoint x: 931, startPoint y: 755, endPoint x: 932, endPoint y: 766, distance: 11.0
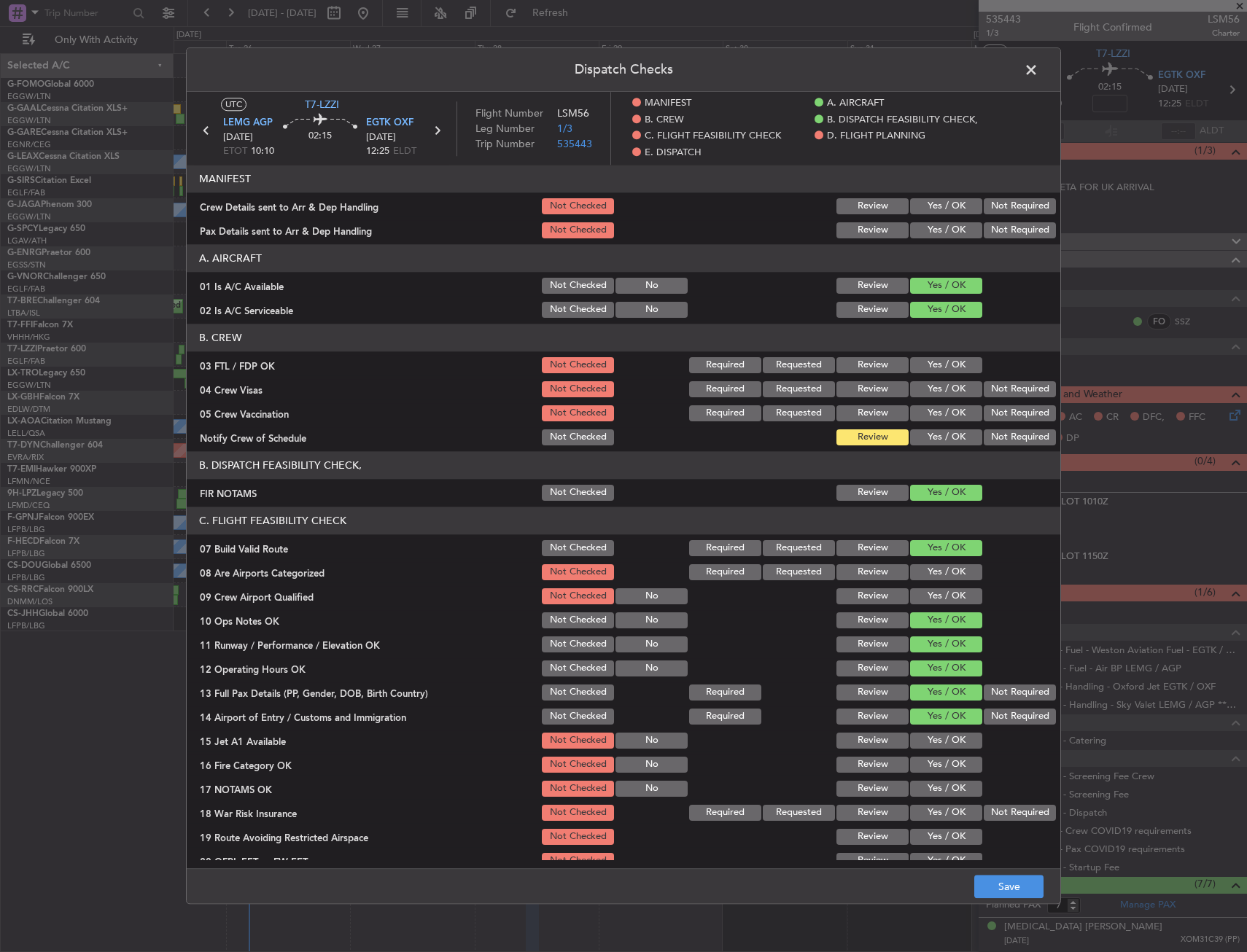
click at [932, 766] on div "Yes / OK" at bounding box center [944, 765] width 73 height 20
click at [935, 742] on button "Yes / OK" at bounding box center [946, 740] width 72 height 16
drag, startPoint x: 932, startPoint y: 759, endPoint x: 933, endPoint y: 776, distance: 17.0
click at [932, 765] on button "Yes / OK" at bounding box center [946, 764] width 72 height 16
click at [933, 779] on section "C. FLIGHT FEASIBILITY CHECK 07 Build Valid Route Not Checked Required Requested…" at bounding box center [623, 701] width 874 height 389
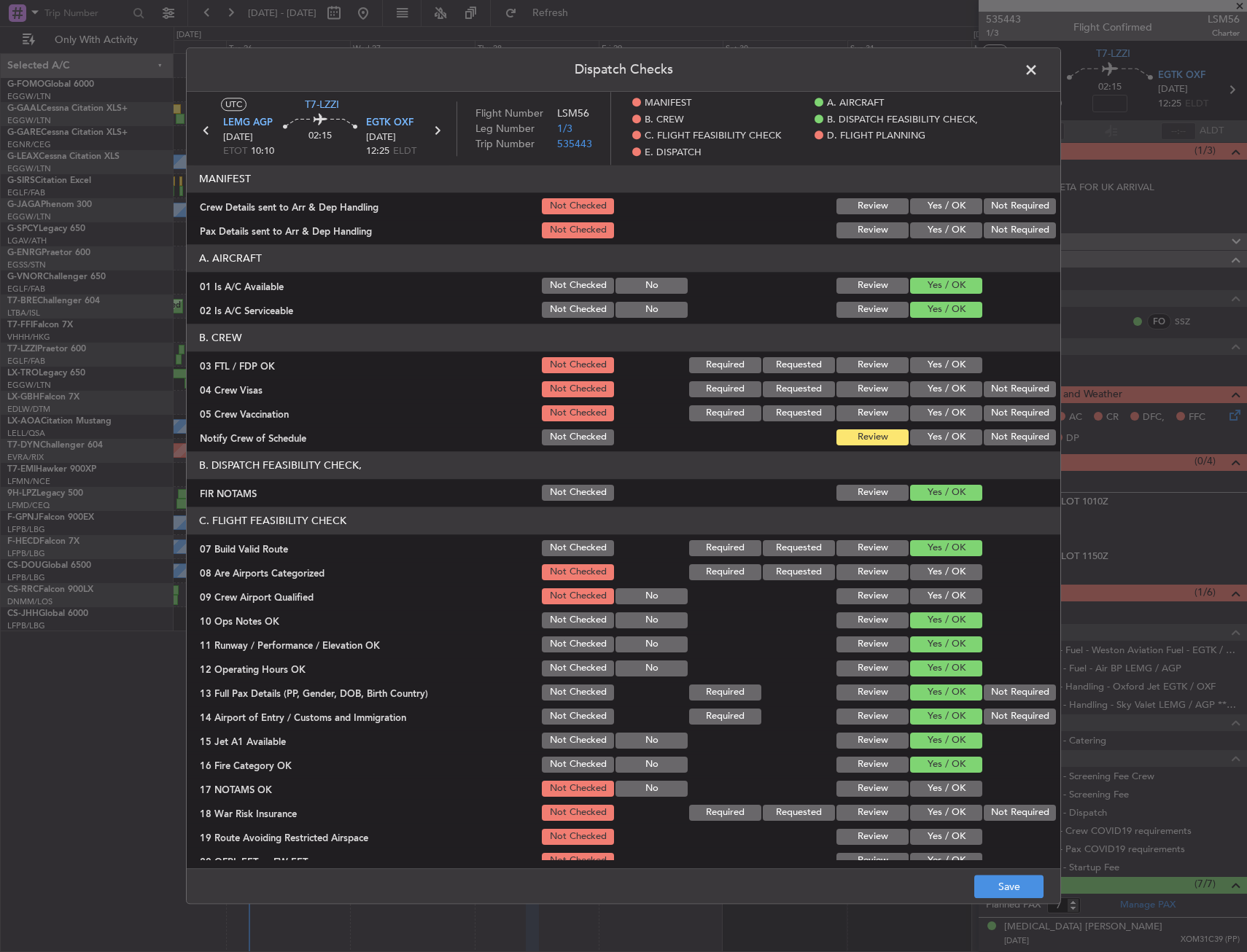
click at [938, 796] on button "Yes / OK" at bounding box center [946, 789] width 72 height 16
click at [1023, 809] on button "Not Required" at bounding box center [1020, 812] width 72 height 16
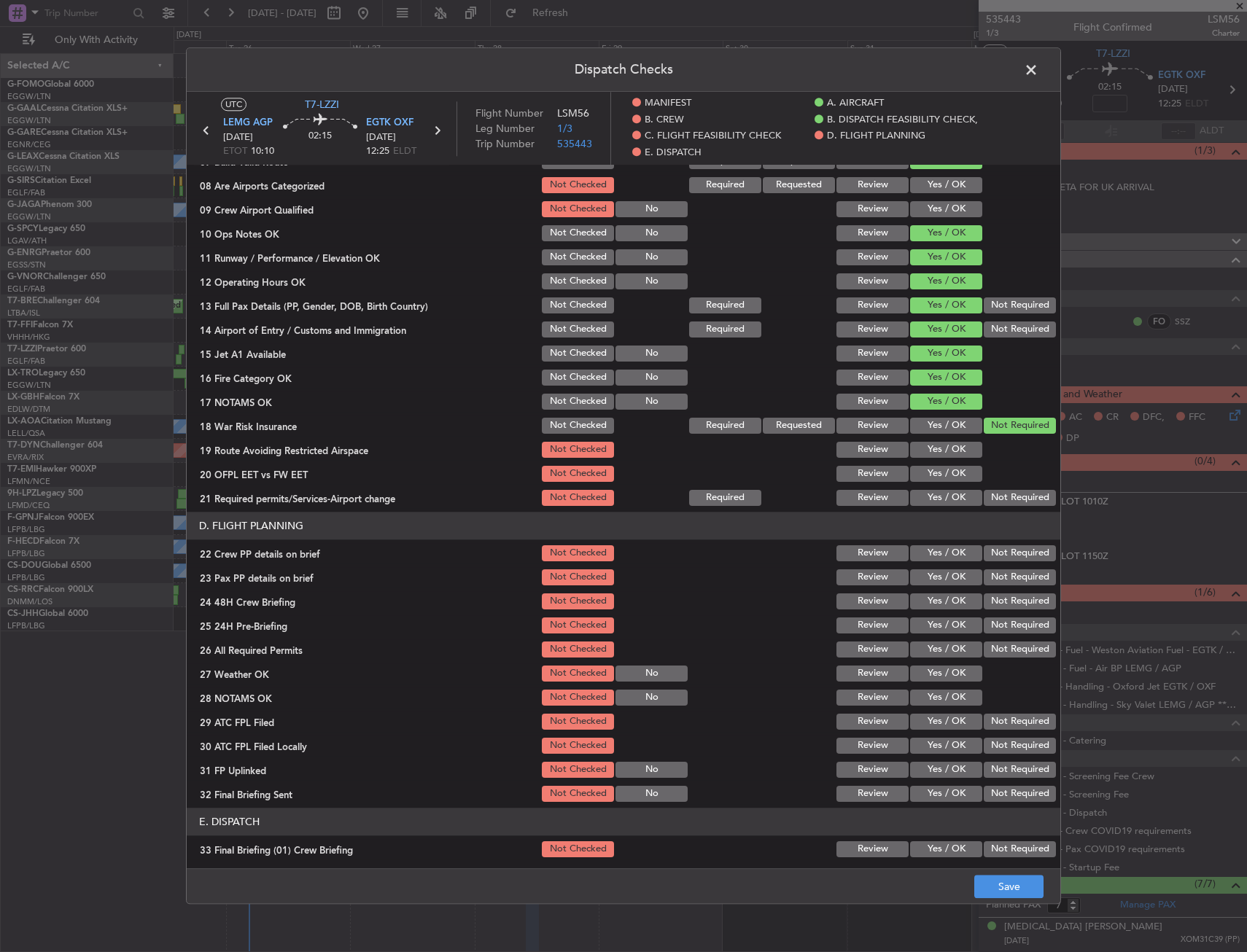
scroll to position [437, 0]
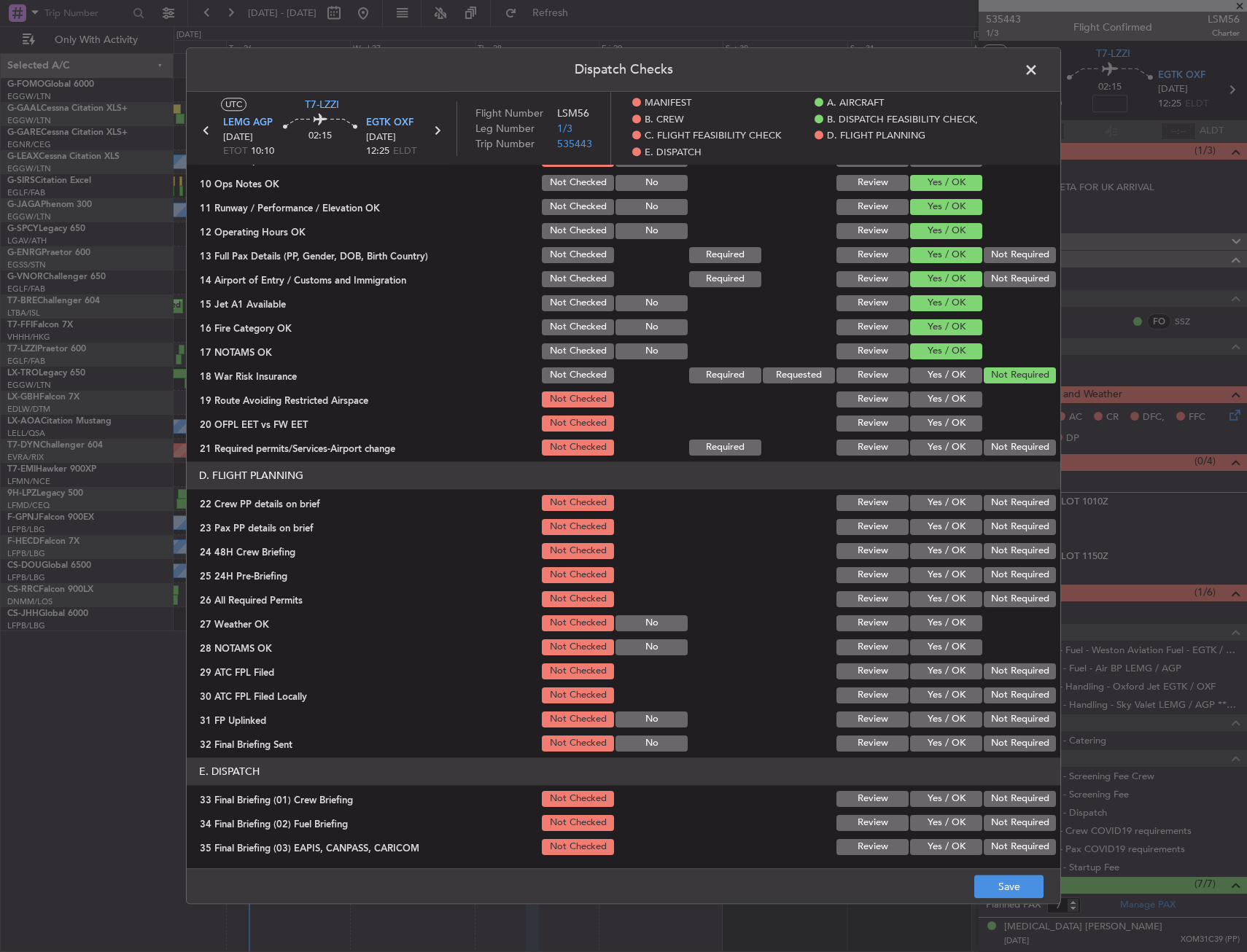
drag, startPoint x: 933, startPoint y: 390, endPoint x: 924, endPoint y: 416, distance: 27.5
click at [932, 391] on div "Yes / OK" at bounding box center [944, 399] width 73 height 20
drag, startPoint x: 924, startPoint y: 416, endPoint x: 923, endPoint y: 427, distance: 11.0
click at [924, 419] on button "Yes / OK" at bounding box center [946, 423] width 72 height 16
click at [923, 426] on button "Yes / OK" at bounding box center [946, 423] width 72 height 16
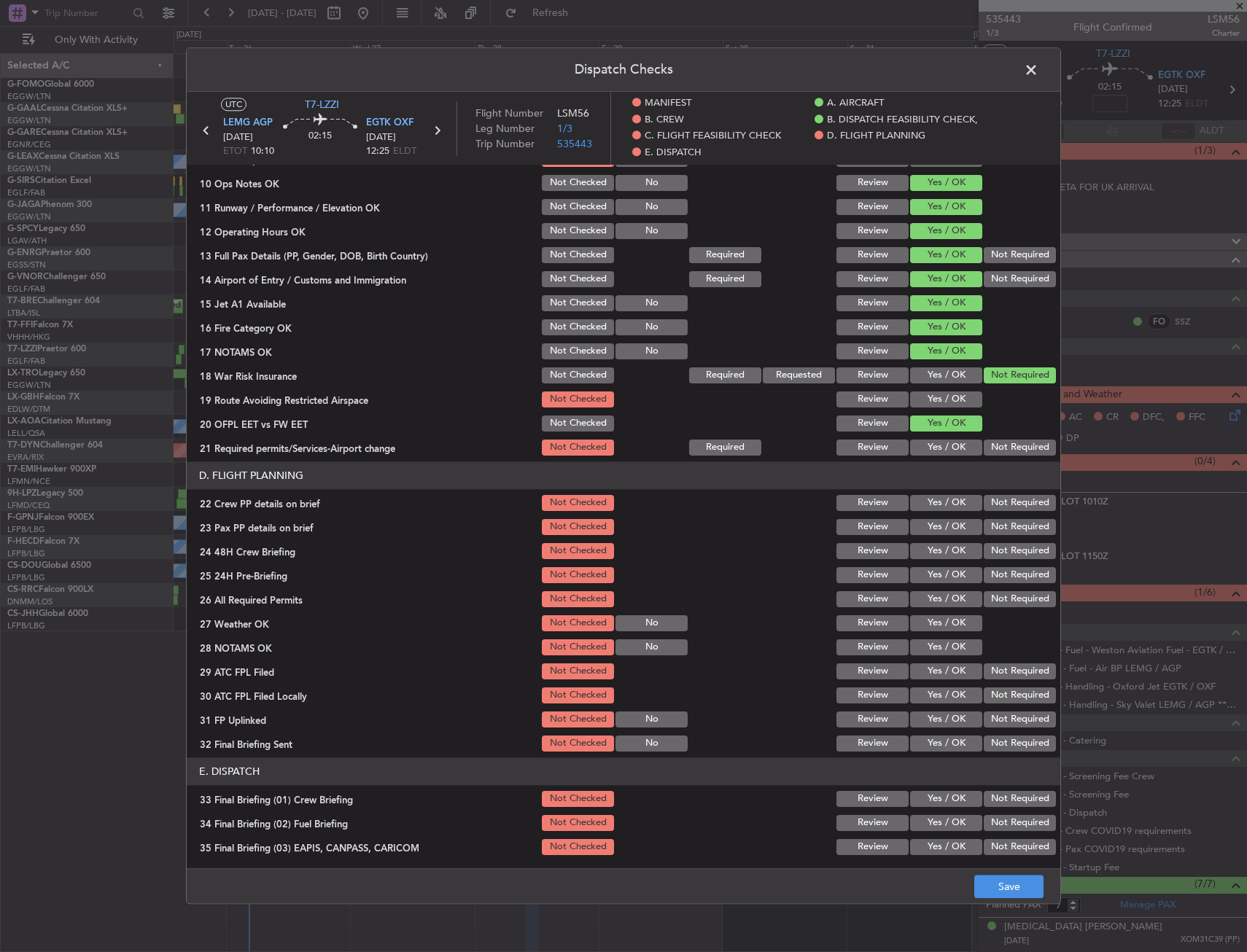
click at [924, 409] on div "Yes / OK" at bounding box center [944, 399] width 73 height 20
click at [924, 444] on button "Yes / OK" at bounding box center [946, 447] width 72 height 16
click at [929, 405] on section "C. FLIGHT FEASIBILITY CHECK 07 Build Valid Route Not Checked Required Requested…" at bounding box center [623, 264] width 874 height 389
click at [930, 404] on button "Yes / OK" at bounding box center [946, 399] width 72 height 16
click at [930, 515] on section "D. FLIGHT PLANNING 22 Crew PP details on brief Not Checked Review Yes / OK Not …" at bounding box center [623, 607] width 874 height 292
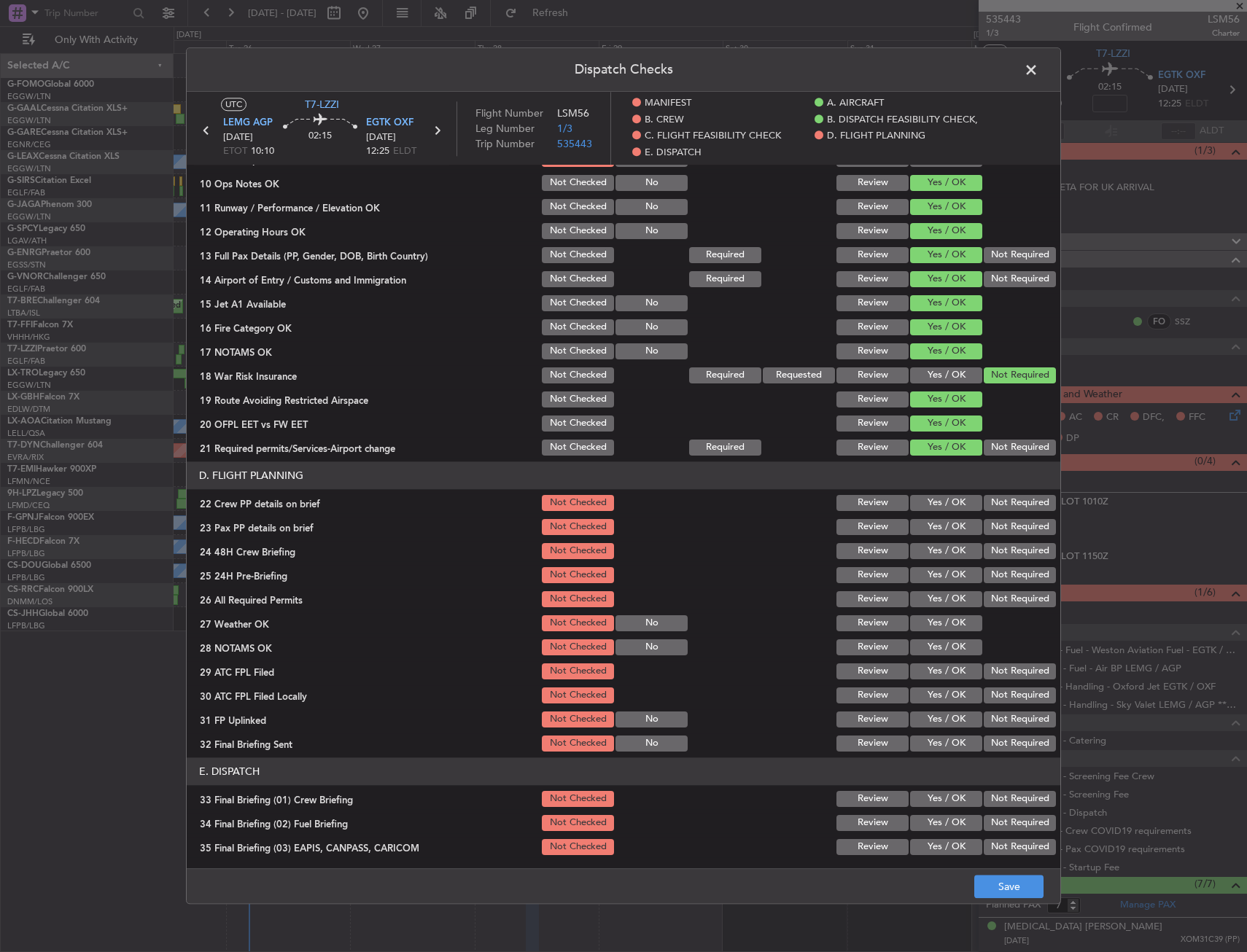
click at [930, 502] on button "Yes / OK" at bounding box center [946, 503] width 72 height 16
click at [927, 522] on button "Yes / OK" at bounding box center [946, 526] width 72 height 16
drag, startPoint x: 937, startPoint y: 553, endPoint x: 979, endPoint y: 568, distance: 44.6
click at [939, 554] on button "Yes / OK" at bounding box center [946, 550] width 72 height 16
click at [1006, 583] on button "Not Required" at bounding box center [1020, 575] width 72 height 16
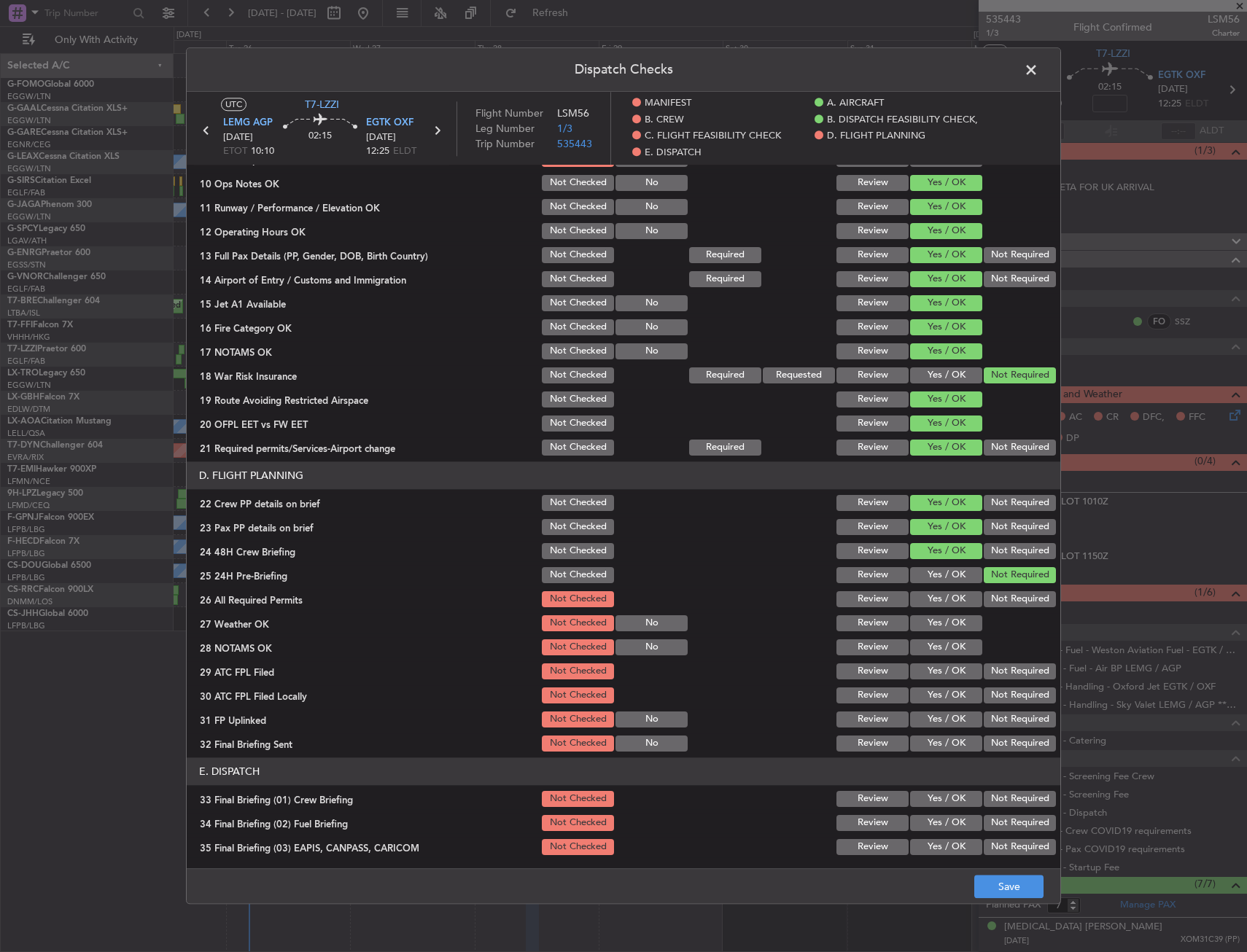
click at [1006, 903] on div "Dispatch Checks UTC T7-LZZI LEMG AGP 28/08/2025 ETOT 10:10 02:15 EGTK OXF 28/08…" at bounding box center [623, 475] width 875 height 856
click at [1004, 884] on button "Save" at bounding box center [1009, 887] width 69 height 23
click at [1038, 61] on span at bounding box center [1038, 74] width 0 height 29
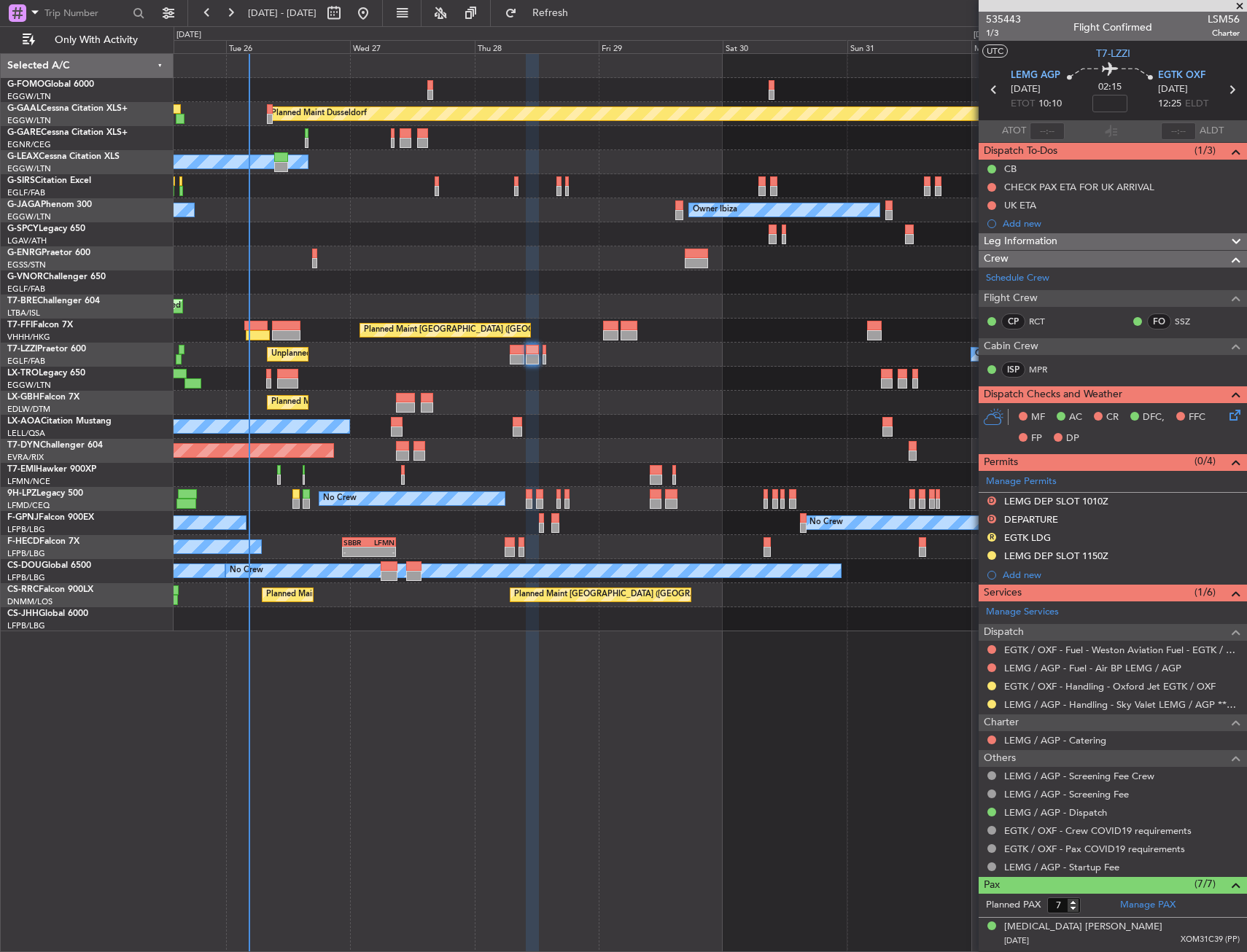
click at [544, 353] on div at bounding box center [544, 349] width 4 height 10
type input "0"
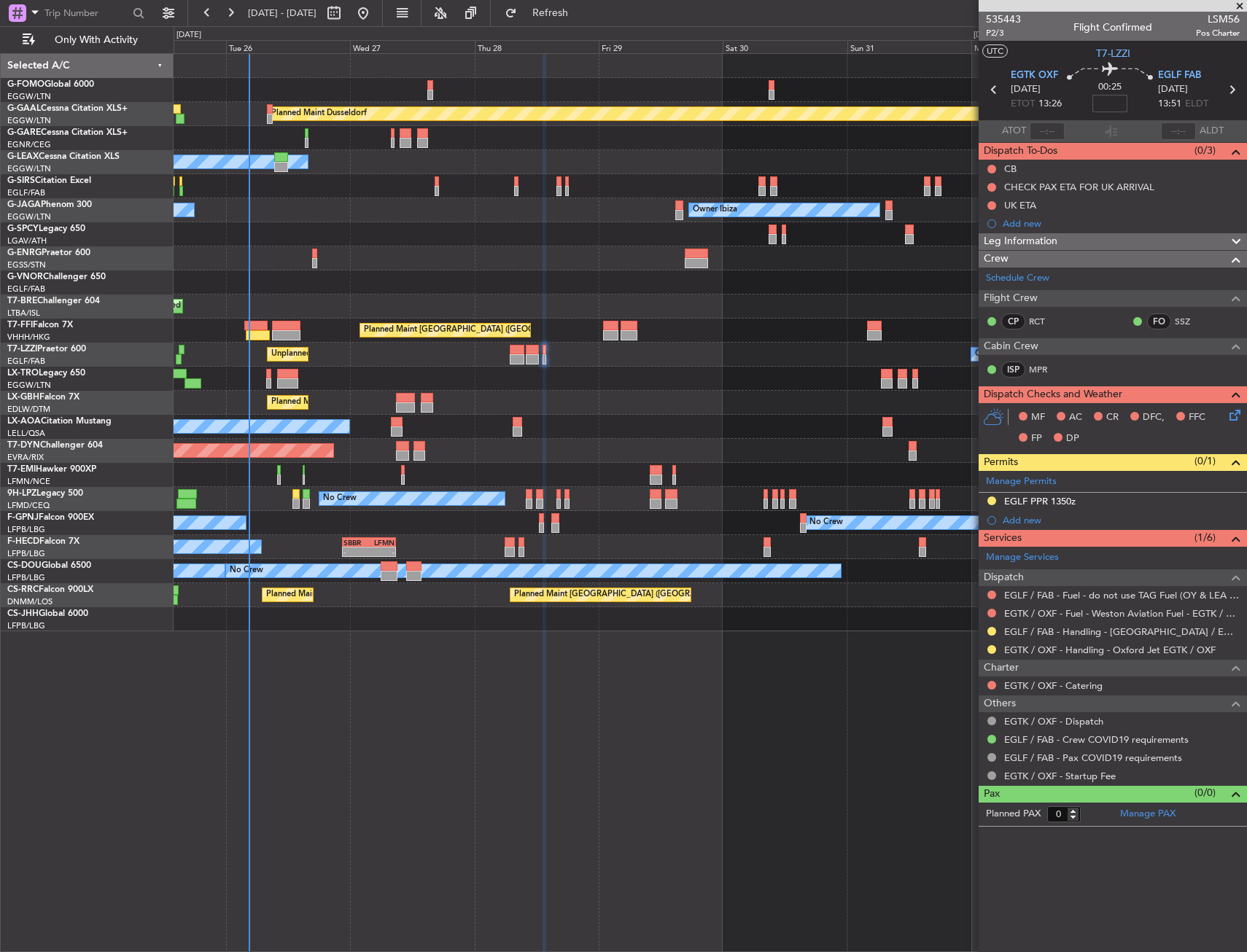
click at [1111, 103] on input at bounding box center [1109, 103] width 35 height 18
click at [1077, 120] on section "ATOT ALDT" at bounding box center [1113, 131] width 268 height 22
drag, startPoint x: 990, startPoint y: 168, endPoint x: 986, endPoint y: 207, distance: 39.2
click at [990, 167] on button at bounding box center [991, 169] width 8 height 8
type input "-00:05"
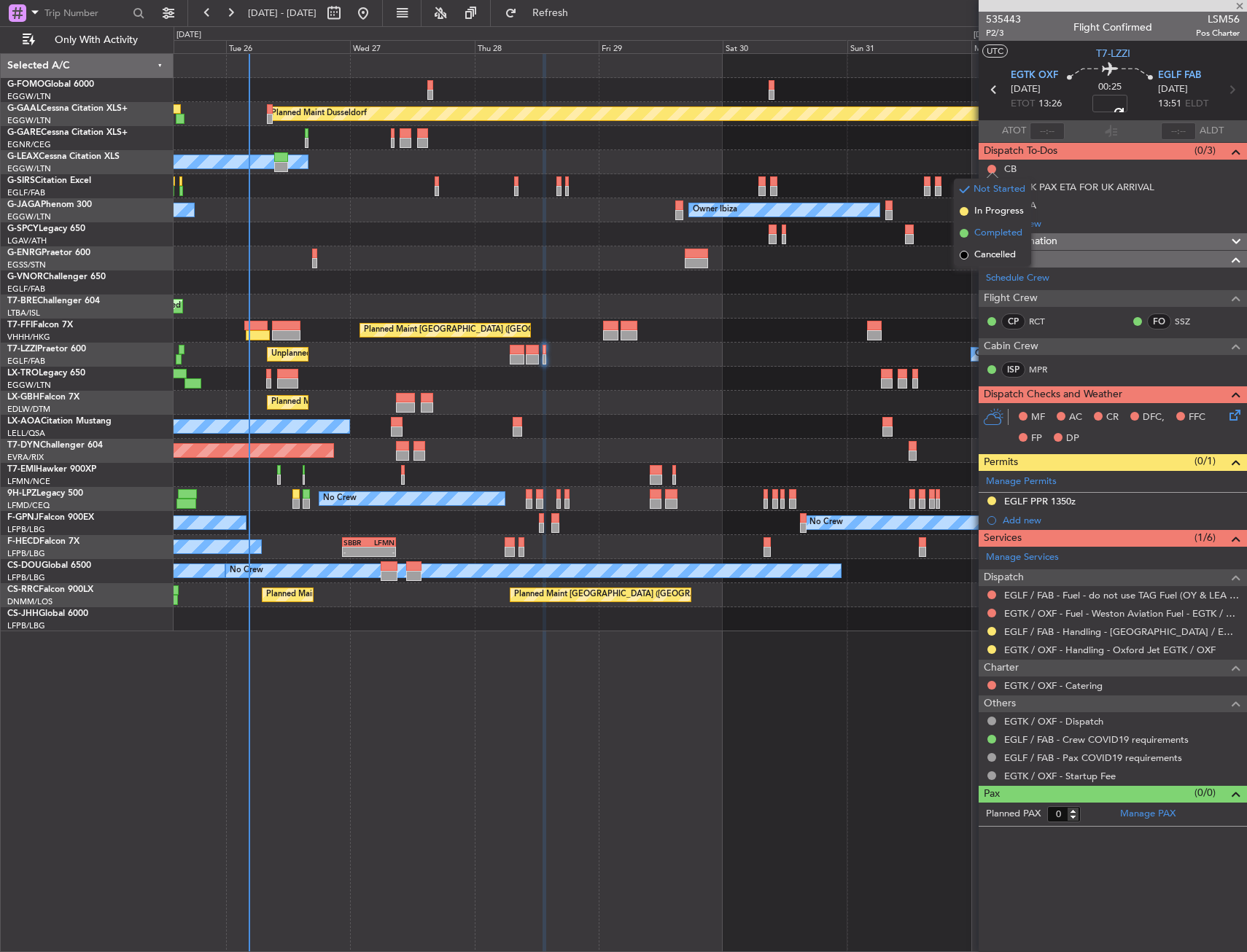
click at [987, 239] on span "Completed" at bounding box center [998, 233] width 48 height 15
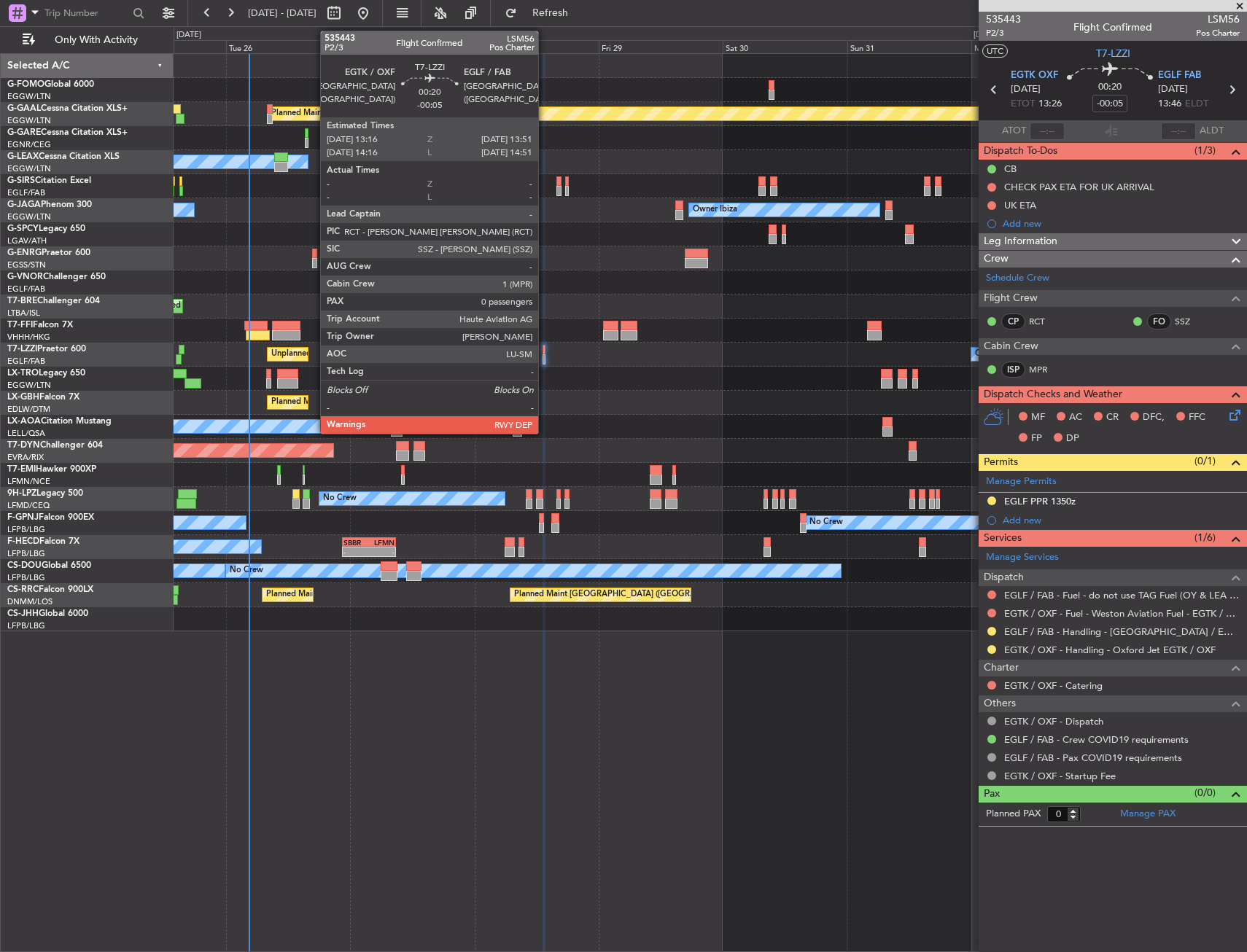
click at [544, 353] on div at bounding box center [544, 349] width 4 height 10
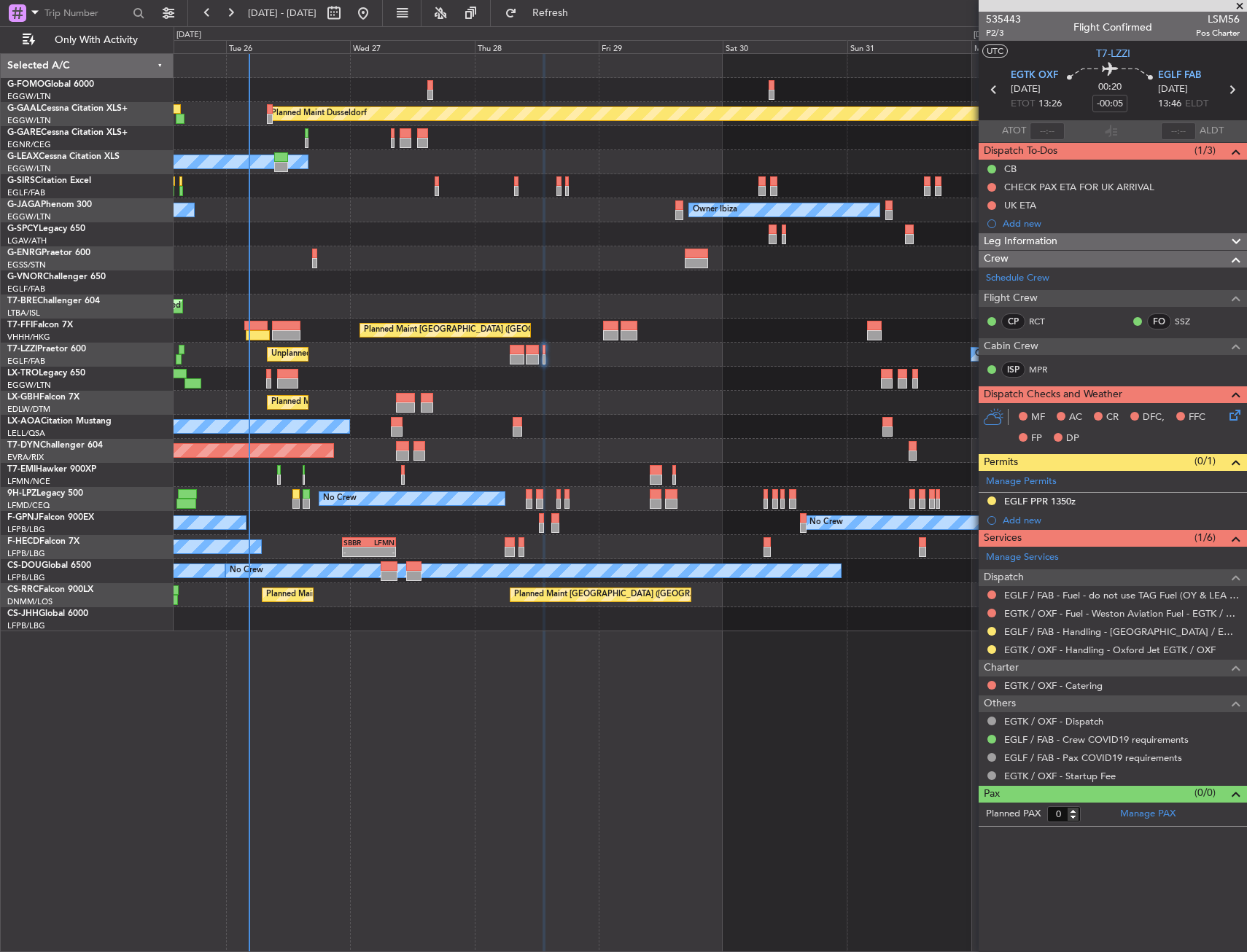
click at [1238, 410] on icon at bounding box center [1232, 412] width 12 height 12
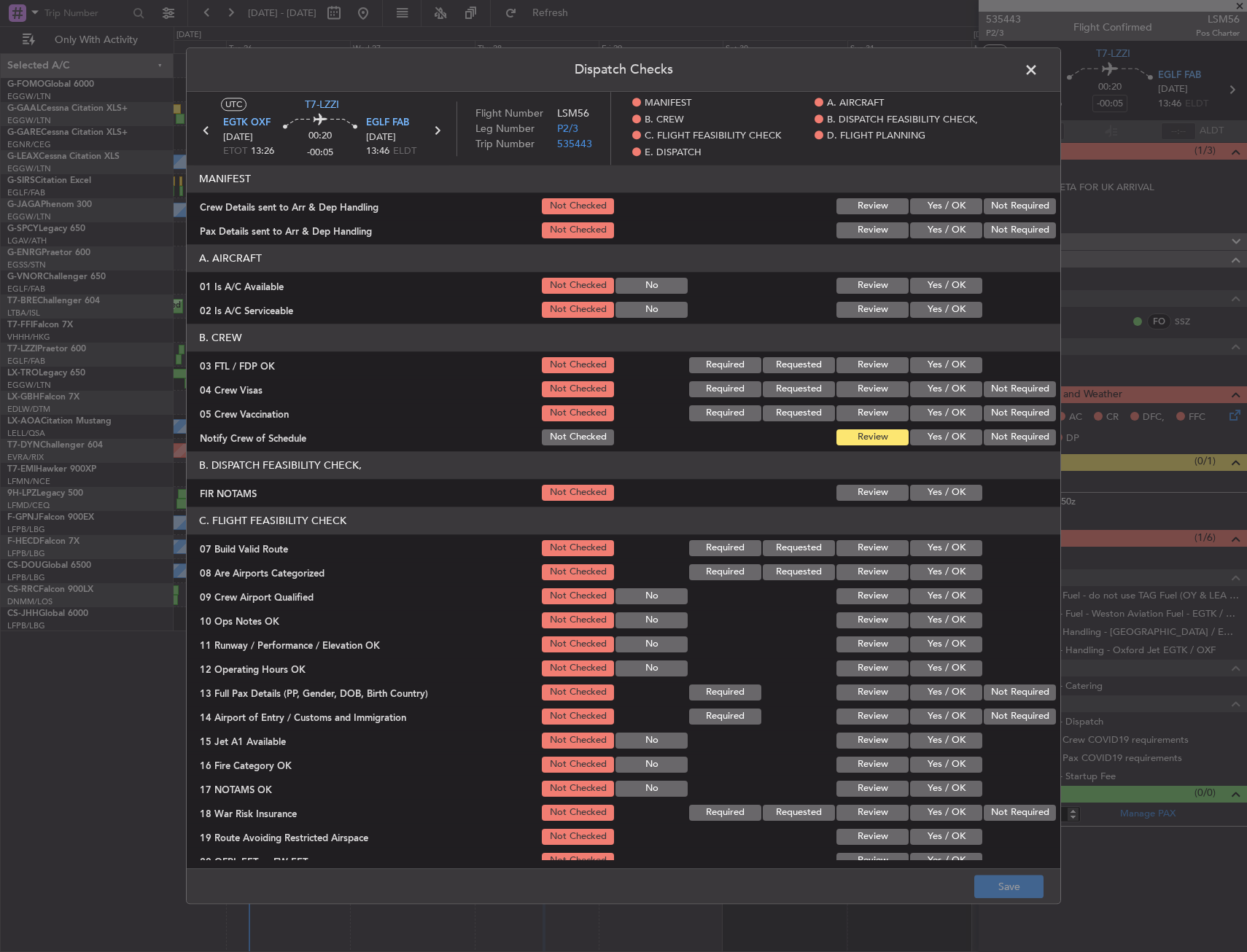
click at [919, 281] on section "A. AIRCRAFT 01 Is A/C Available Not Checked No Review Yes / OK 02 Is A/C Servic…" at bounding box center [623, 282] width 874 height 76
click at [922, 301] on section "A. AIRCRAFT 01 Is A/C Available Not Checked No Review Yes / OK 02 Is A/C Servic…" at bounding box center [623, 282] width 874 height 76
click at [925, 300] on div "Yes / OK" at bounding box center [944, 310] width 73 height 20
click at [929, 288] on button "Yes / OK" at bounding box center [946, 285] width 72 height 16
click at [935, 302] on section "A. AIRCRAFT 01 Is A/C Available Not Checked No Review Yes / OK 02 Is A/C Servic…" at bounding box center [623, 282] width 874 height 76
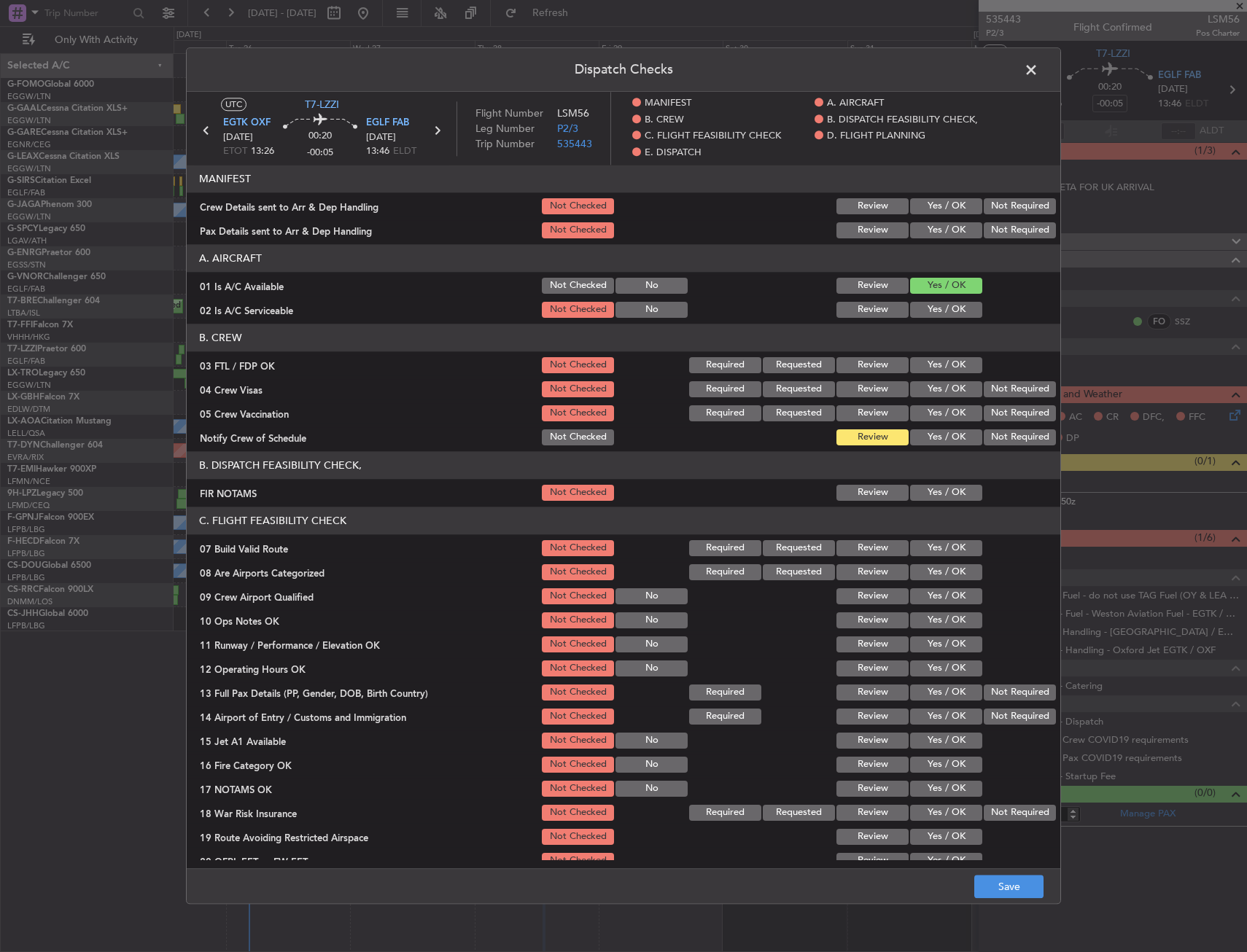
click at [933, 307] on button "Yes / OK" at bounding box center [946, 309] width 72 height 16
click at [927, 469] on header "B. DISPATCH FEASIBILITY CHECK," at bounding box center [623, 465] width 874 height 28
drag, startPoint x: 927, startPoint y: 484, endPoint x: 925, endPoint y: 493, distance: 9.2
click at [925, 493] on div "Yes / OK" at bounding box center [944, 493] width 73 height 20
click at [925, 493] on button "Yes / OK" at bounding box center [946, 493] width 72 height 16
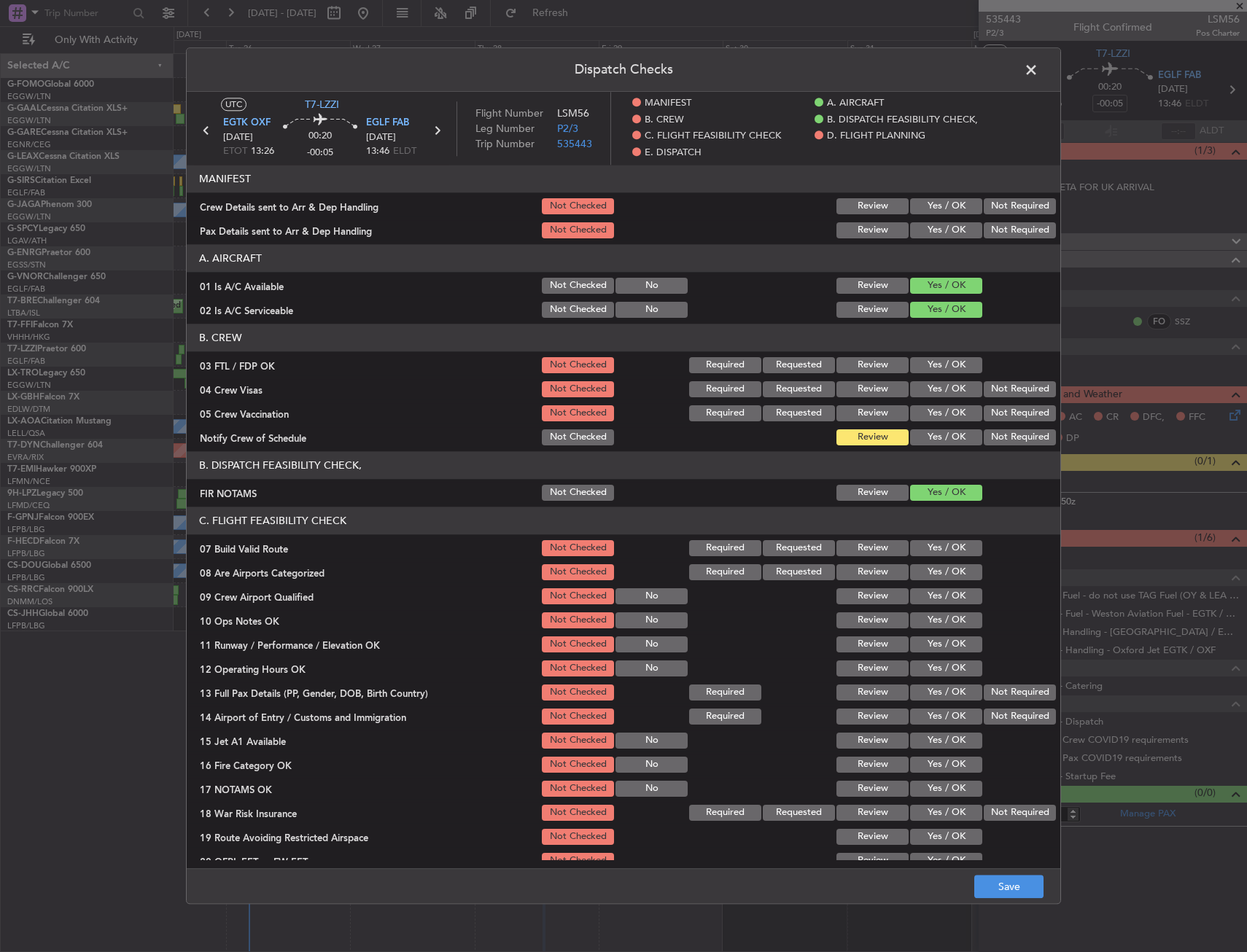
click at [931, 556] on div "Yes / OK" at bounding box center [944, 548] width 73 height 20
drag, startPoint x: 932, startPoint y: 541, endPoint x: 929, endPoint y: 609, distance: 68.1
click at [933, 541] on button "Yes / OK" at bounding box center [946, 548] width 72 height 16
click at [929, 630] on div "Yes / OK" at bounding box center [944, 620] width 73 height 20
drag, startPoint x: 934, startPoint y: 608, endPoint x: 927, endPoint y: 637, distance: 29.8
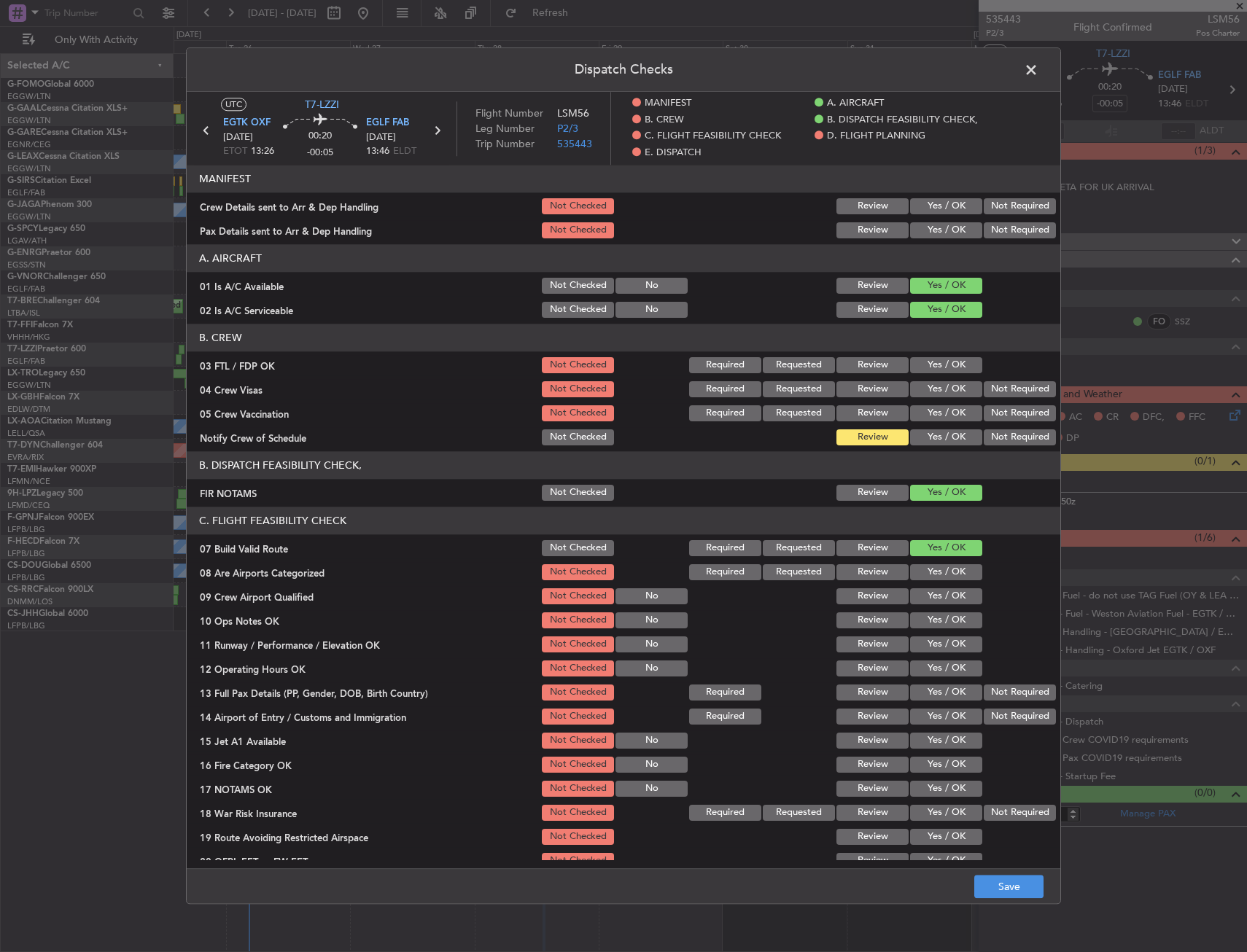
click at [934, 611] on section "C. FLIGHT FEASIBILITY CHECK 07 Build Valid Route Not Checked Required Requested…" at bounding box center [623, 701] width 874 height 389
click at [927, 637] on button "Yes / OK" at bounding box center [946, 644] width 72 height 16
click at [925, 621] on button "Yes / OK" at bounding box center [946, 620] width 72 height 16
click at [925, 680] on section "C. FLIGHT FEASIBILITY CHECK 07 Build Valid Route Not Checked Required Requested…" at bounding box center [623, 701] width 874 height 389
click at [928, 699] on button "Yes / OK" at bounding box center [946, 692] width 72 height 16
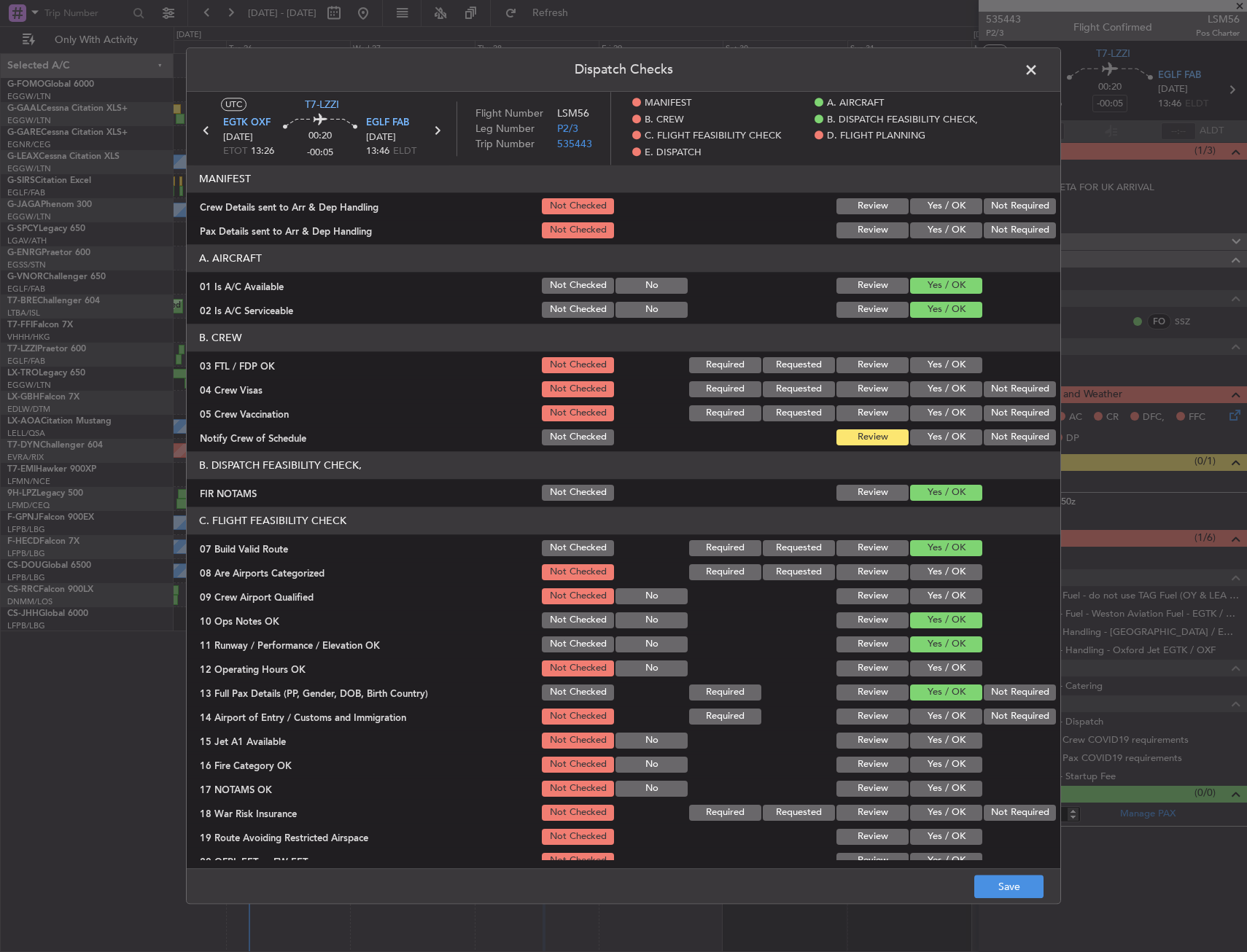
click at [930, 670] on button "Yes / OK" at bounding box center [946, 668] width 72 height 16
drag, startPoint x: 931, startPoint y: 711, endPoint x: 932, endPoint y: 733, distance: 22.0
click at [931, 715] on button "Yes / OK" at bounding box center [946, 716] width 72 height 16
click at [932, 742] on button "Yes / OK" at bounding box center [946, 740] width 72 height 16
click at [931, 756] on div "Yes / OK" at bounding box center [944, 765] width 73 height 20
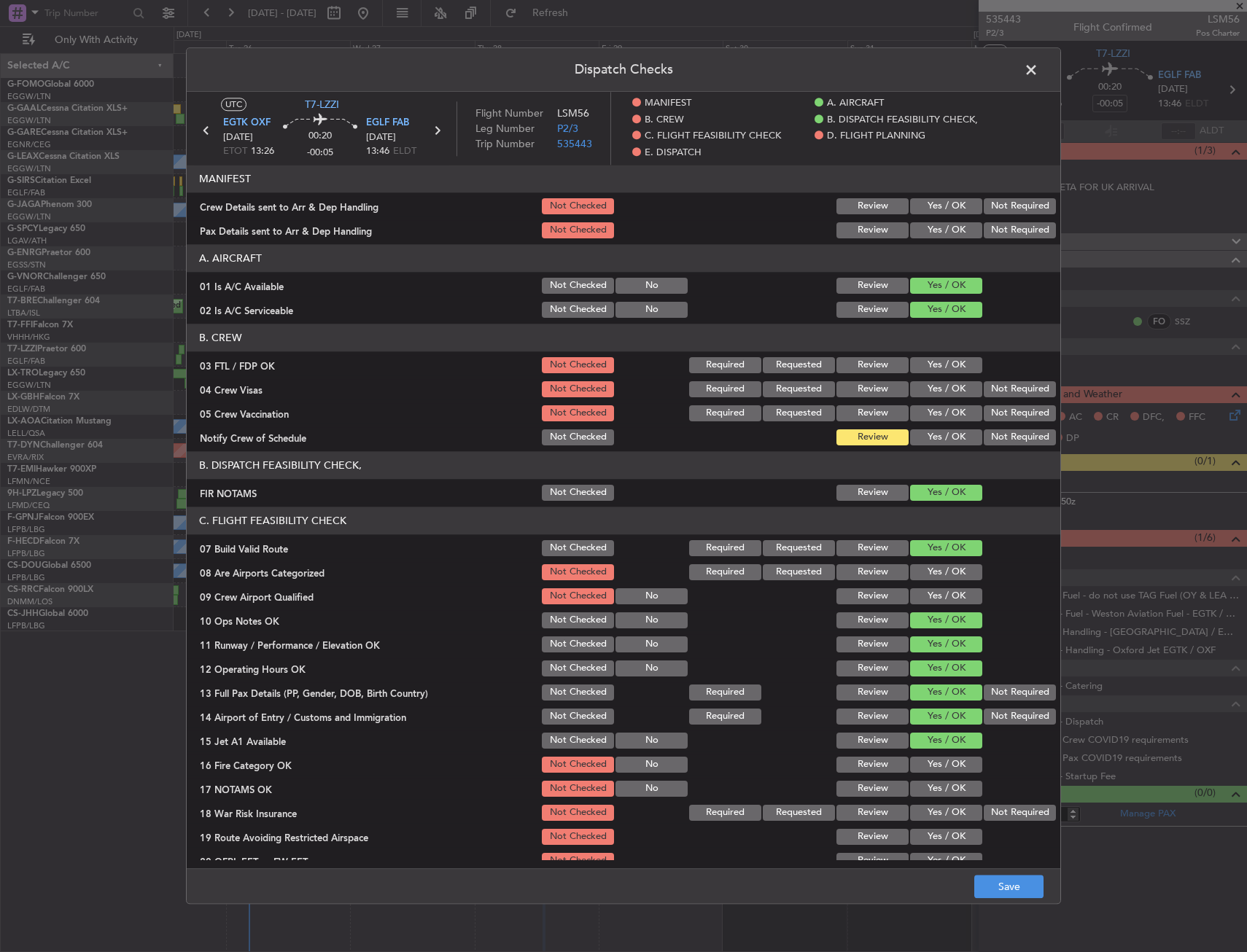
click at [931, 767] on button "Yes / OK" at bounding box center [946, 764] width 72 height 16
click at [942, 785] on button "Yes / OK" at bounding box center [946, 789] width 72 height 16
drag, startPoint x: 982, startPoint y: 807, endPoint x: 979, endPoint y: 796, distance: 11.4
click at [983, 807] on button "Not Required" at bounding box center [1020, 812] width 72 height 16
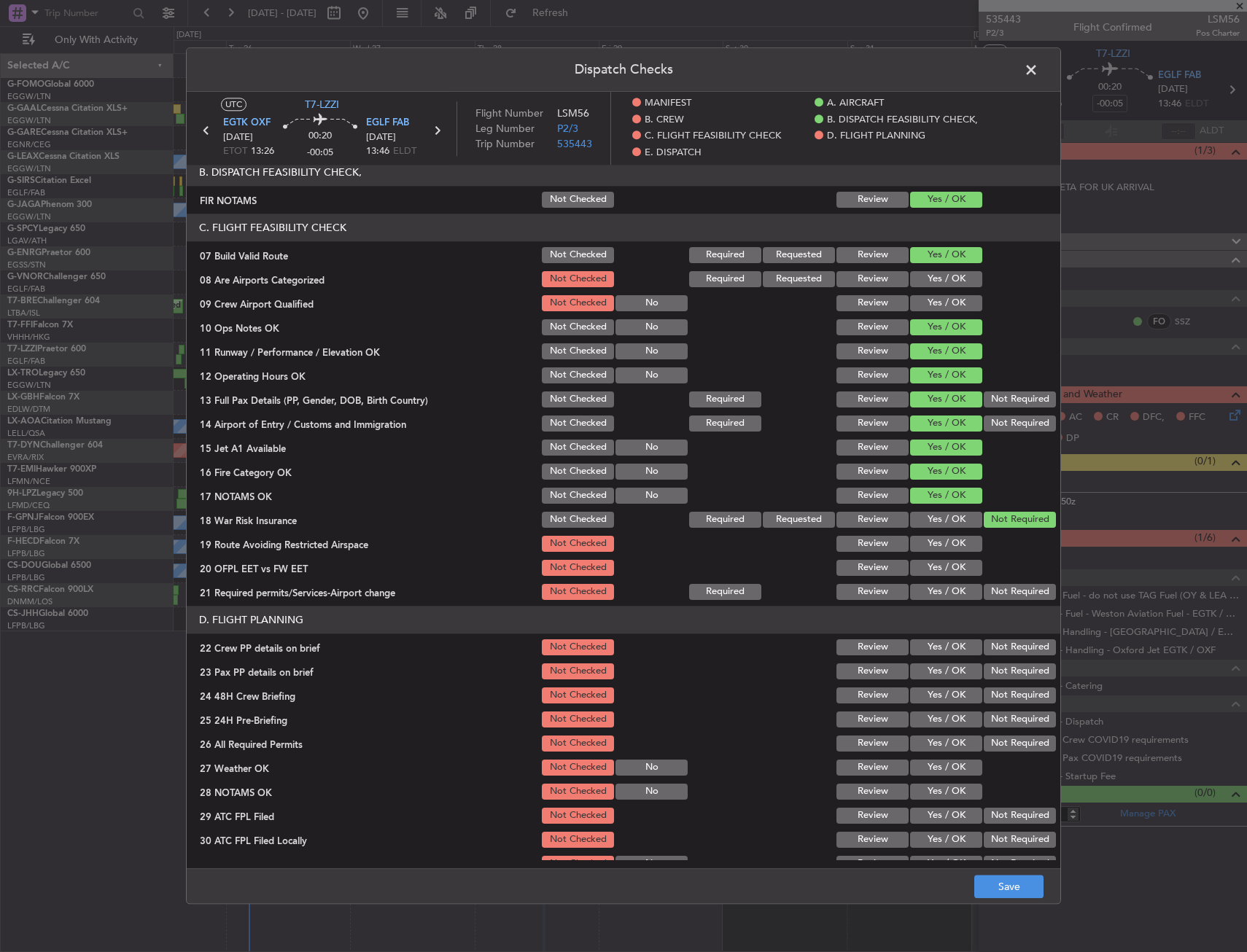
scroll to position [365, 0]
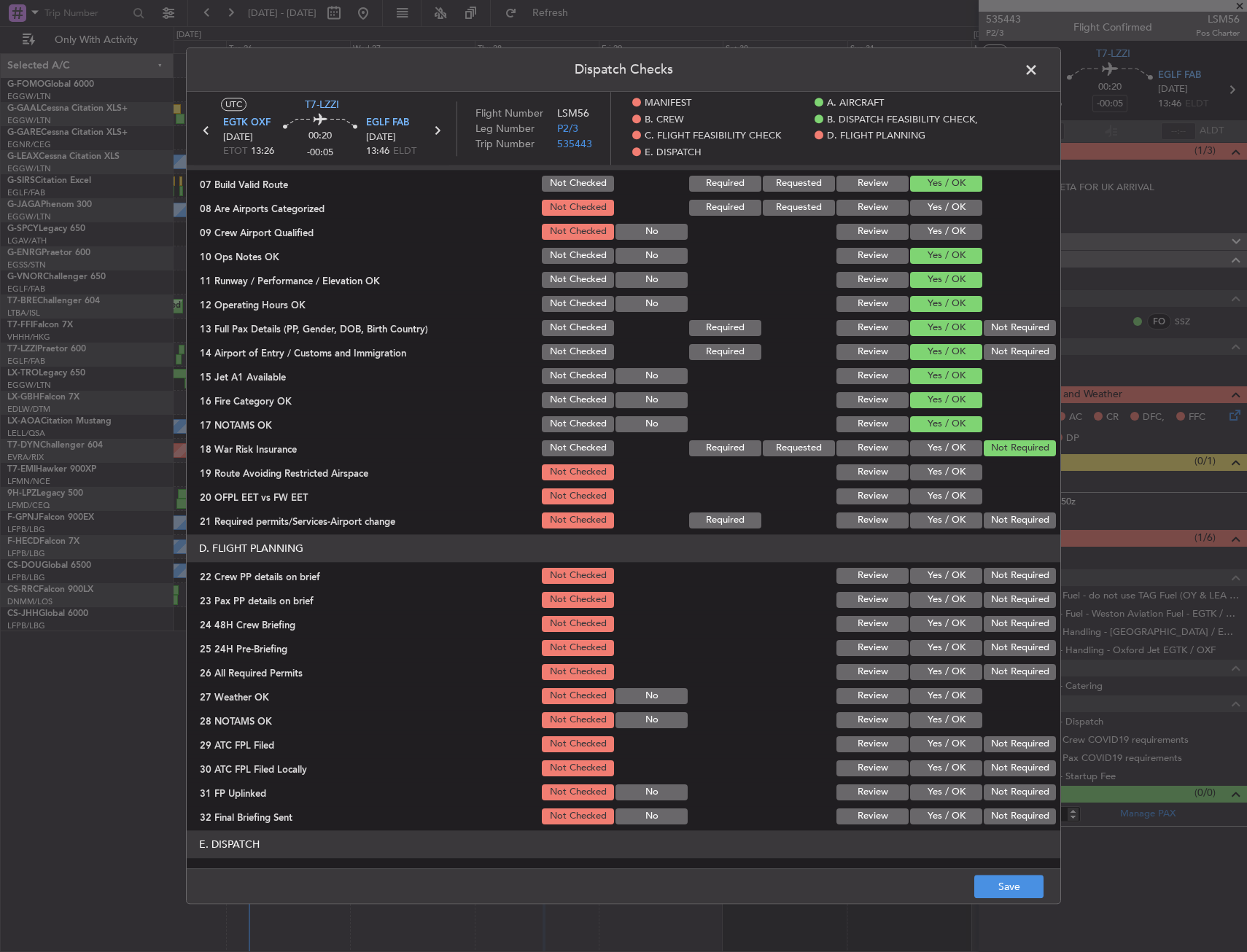
click at [929, 530] on div "Yes / OK" at bounding box center [944, 520] width 73 height 20
click at [933, 510] on section "C. FLIGHT FEASIBILITY CHECK 07 Build Valid Route Not Checked Required Requested…" at bounding box center [623, 336] width 874 height 389
click at [935, 488] on div "Yes / OK" at bounding box center [944, 496] width 73 height 20
click at [939, 475] on button "Yes / OK" at bounding box center [946, 472] width 72 height 16
click at [929, 507] on section "C. FLIGHT FEASIBILITY CHECK 07 Build Valid Route Not Checked Required Requested…" at bounding box center [623, 336] width 874 height 389
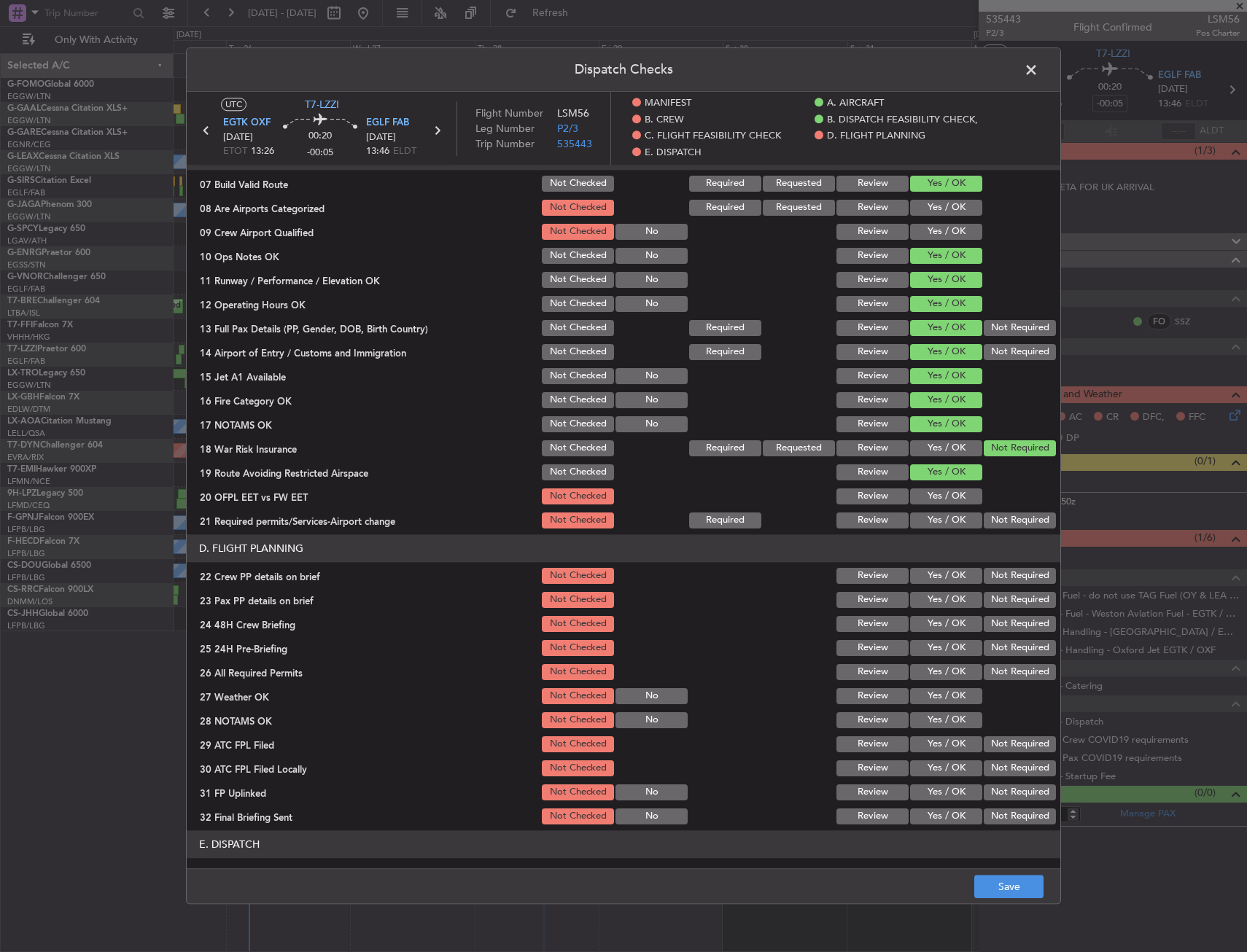
click at [934, 496] on button "Yes / OK" at bounding box center [946, 496] width 72 height 16
click at [935, 513] on button "Yes / OK" at bounding box center [946, 520] width 72 height 16
click at [920, 592] on button "Yes / OK" at bounding box center [946, 600] width 72 height 16
click at [929, 581] on button "Yes / OK" at bounding box center [946, 576] width 72 height 16
click at [935, 627] on button "Yes / OK" at bounding box center [946, 624] width 72 height 16
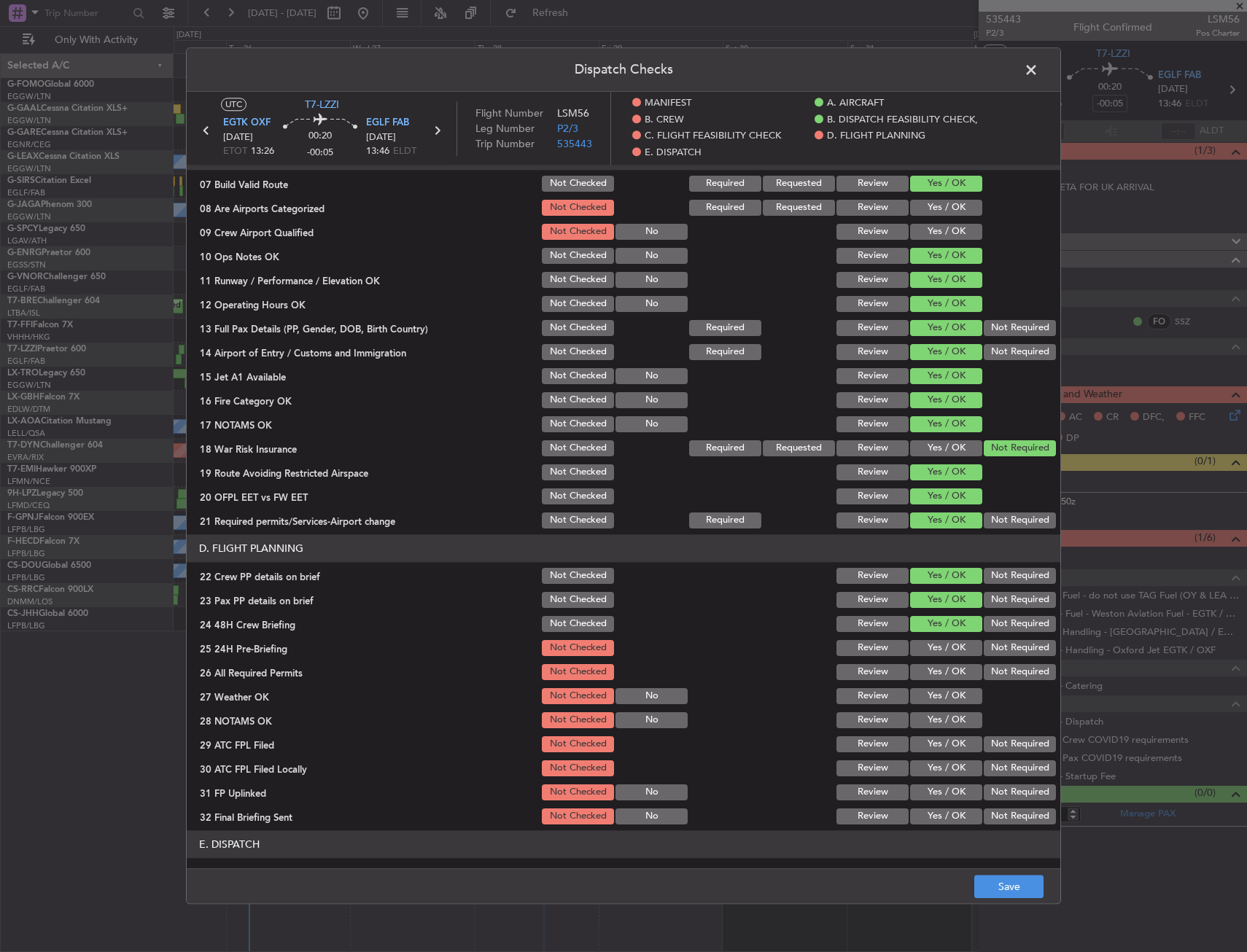
click at [1001, 648] on button "Not Required" at bounding box center [1020, 648] width 72 height 16
click at [1011, 896] on footer "Save" at bounding box center [623, 886] width 874 height 35
click at [1016, 876] on button "Save" at bounding box center [1009, 887] width 69 height 23
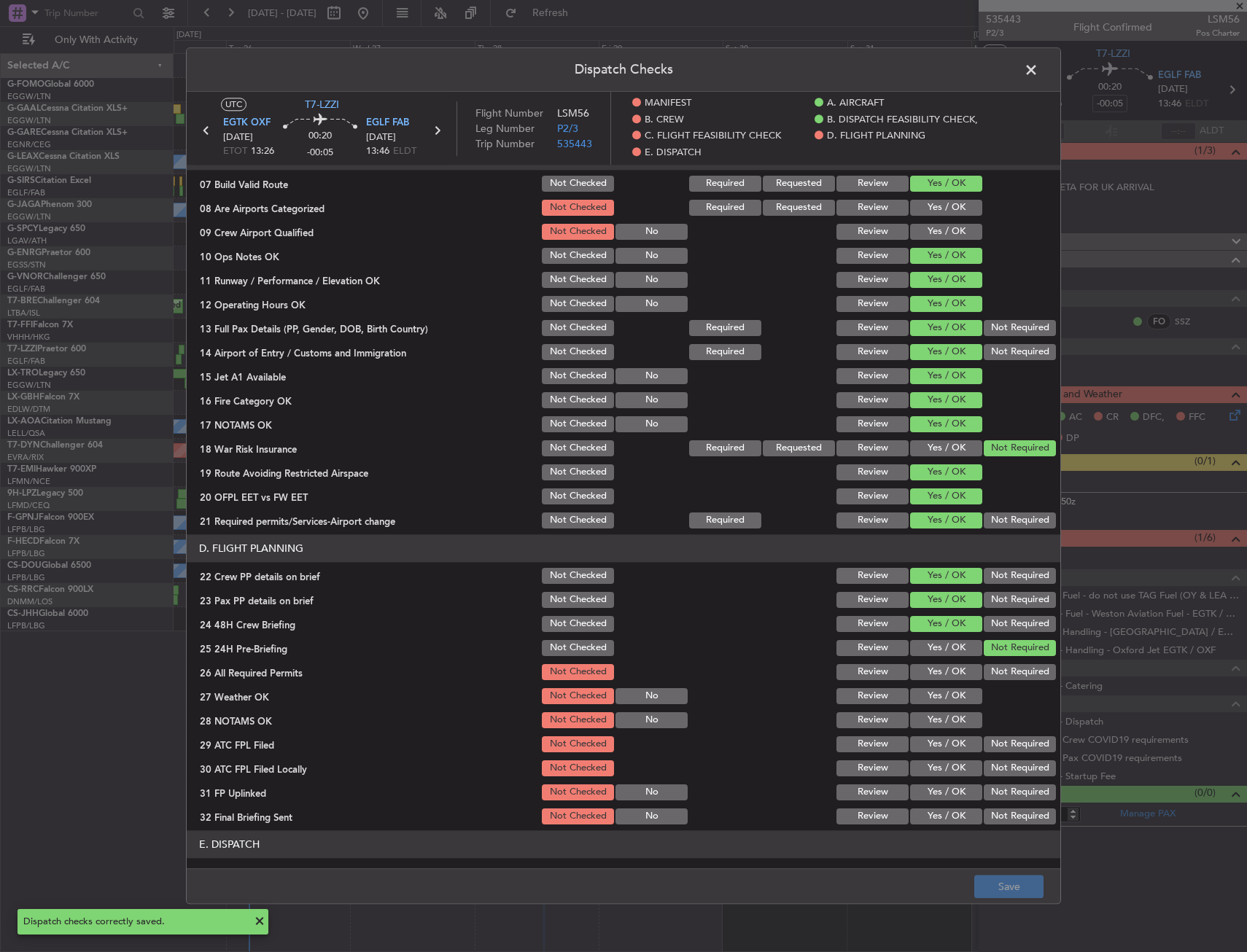
click at [1038, 68] on span at bounding box center [1038, 74] width 0 height 29
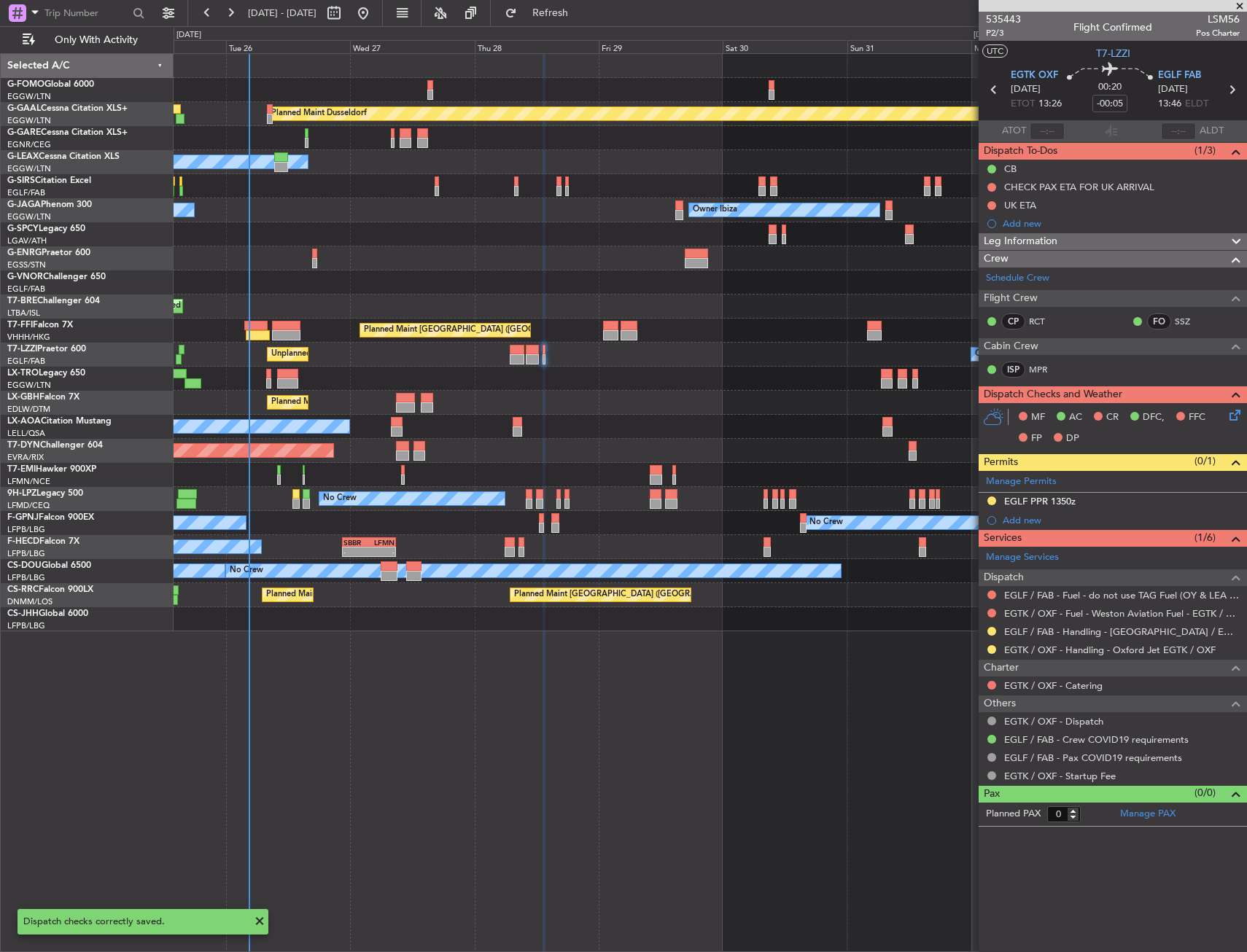
click at [544, 348] on div at bounding box center [544, 349] width 4 height 10
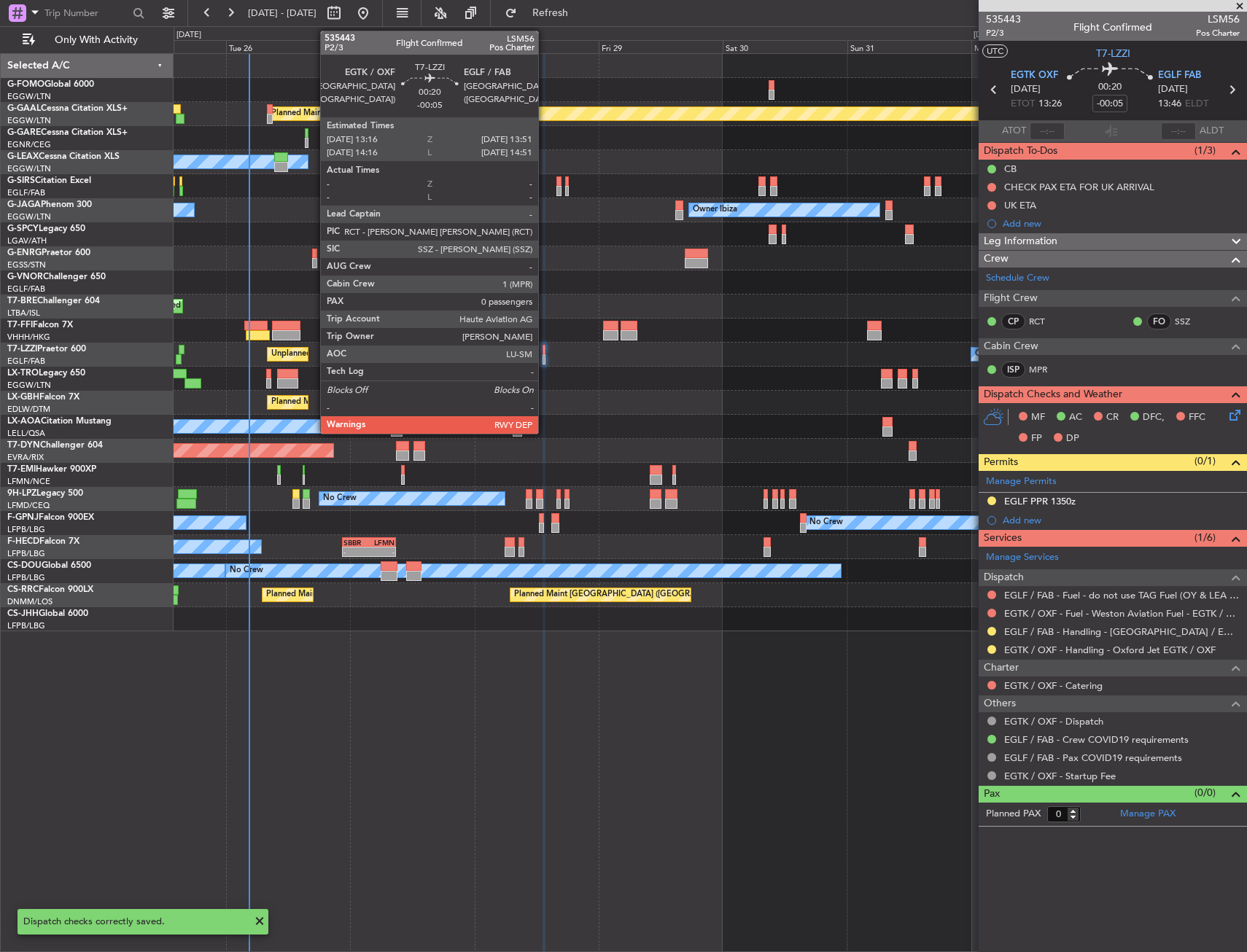
click at [544, 348] on div at bounding box center [544, 349] width 4 height 10
click at [544, 358] on div at bounding box center [544, 359] width 4 height 10
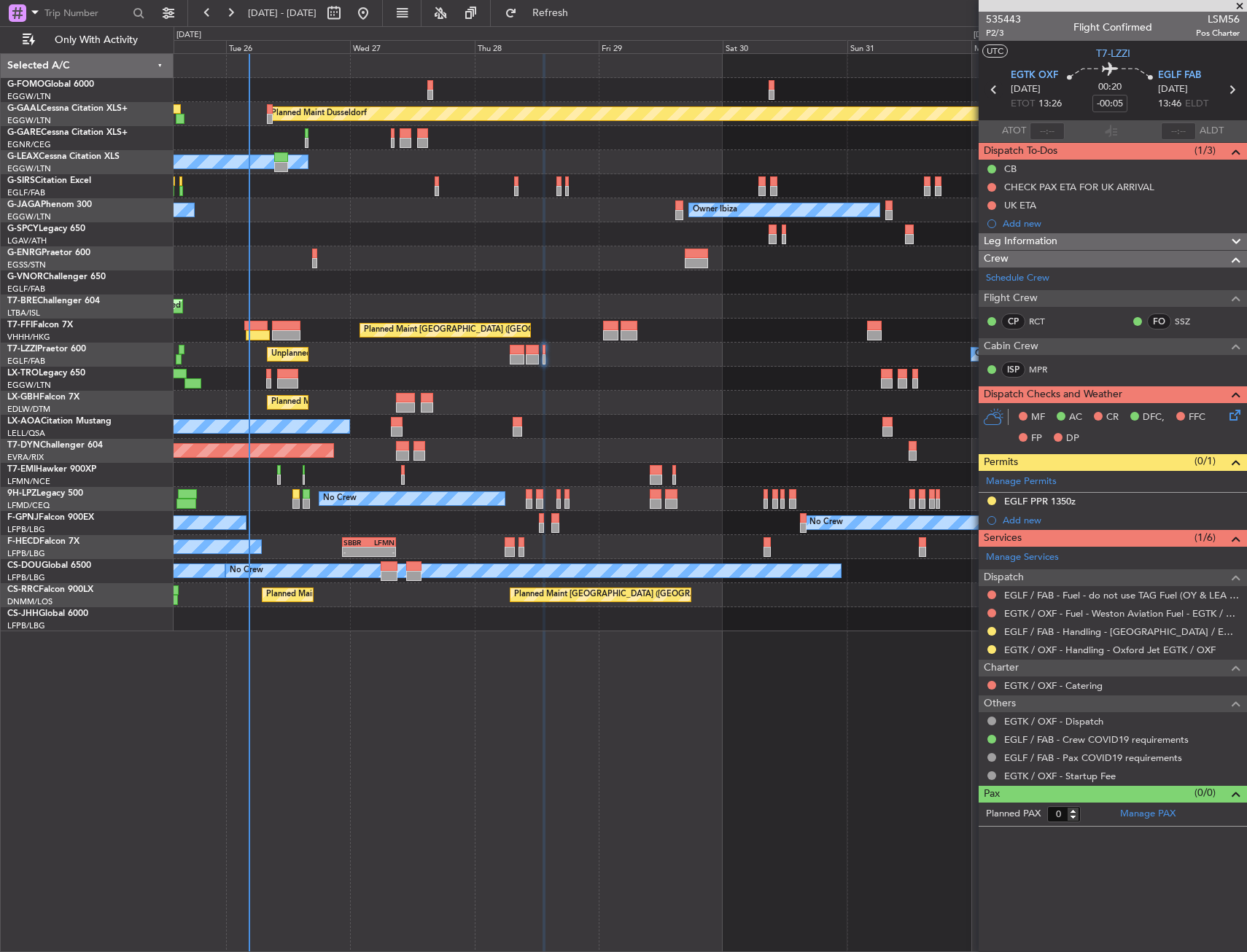
click at [994, 94] on icon at bounding box center [993, 89] width 19 height 19
type input "7"
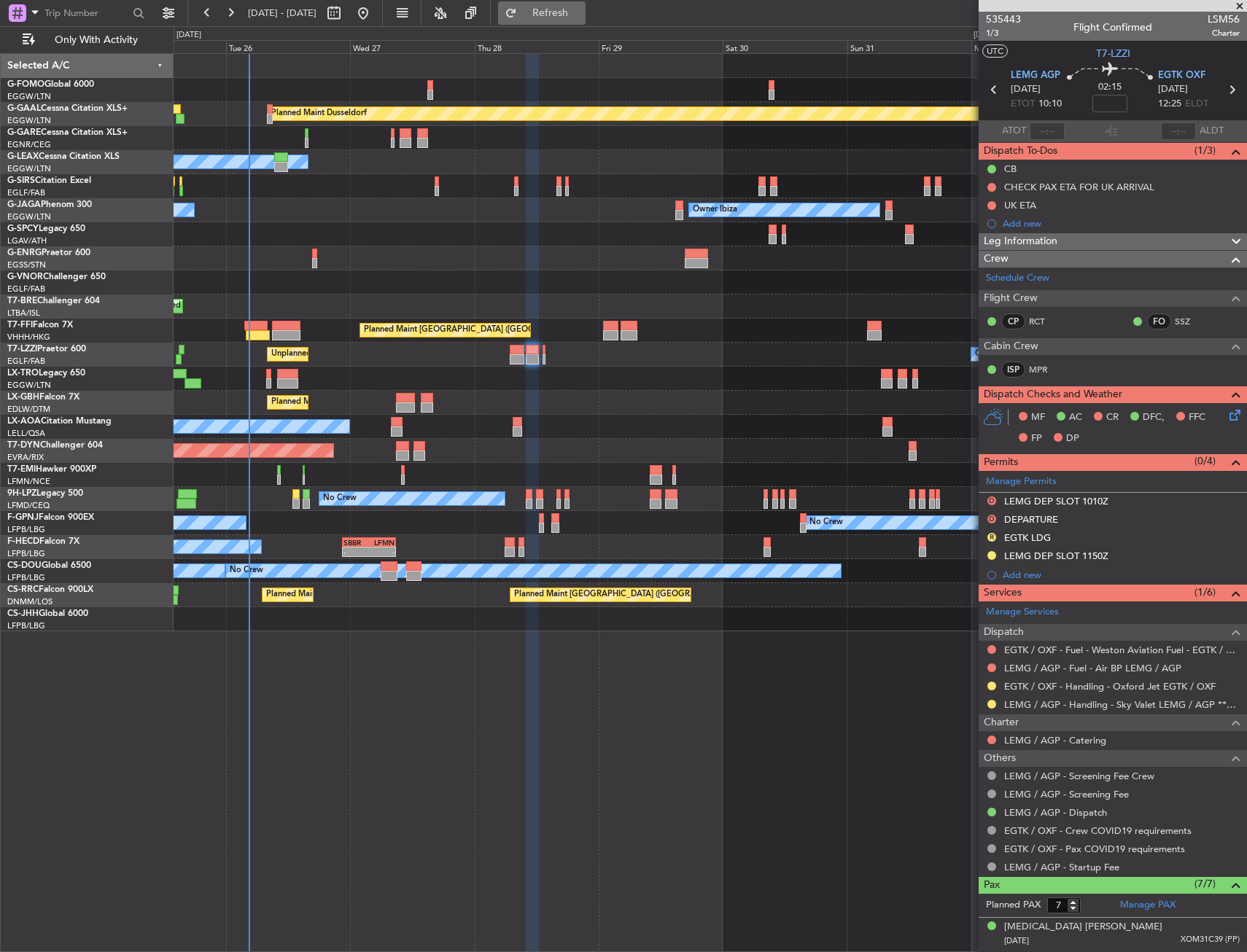
click at [585, 22] on button "Refresh" at bounding box center [541, 13] width 87 height 23
click at [585, 20] on button "Refresh" at bounding box center [541, 13] width 87 height 23
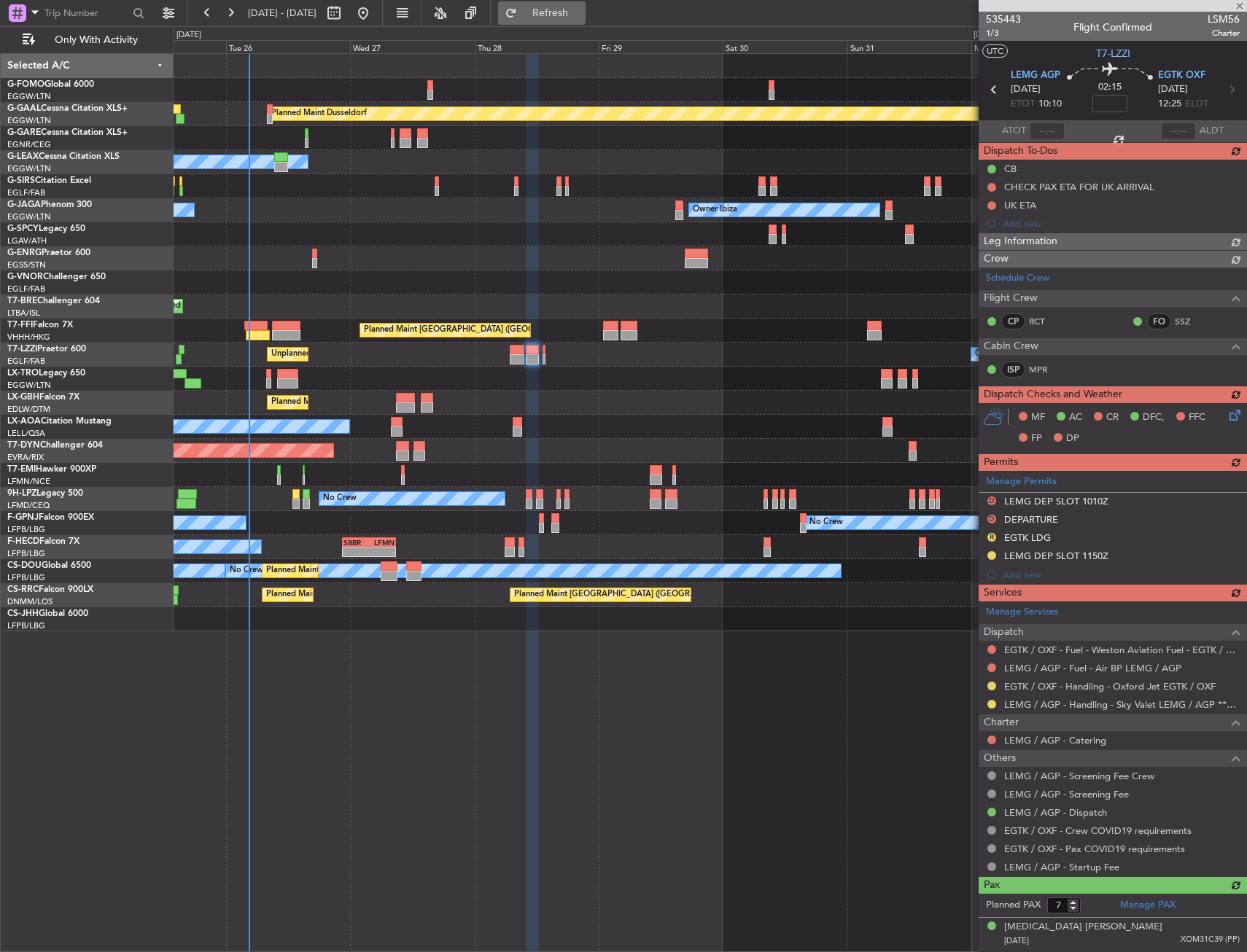
click at [585, 20] on button "Refresh" at bounding box center [541, 13] width 87 height 23
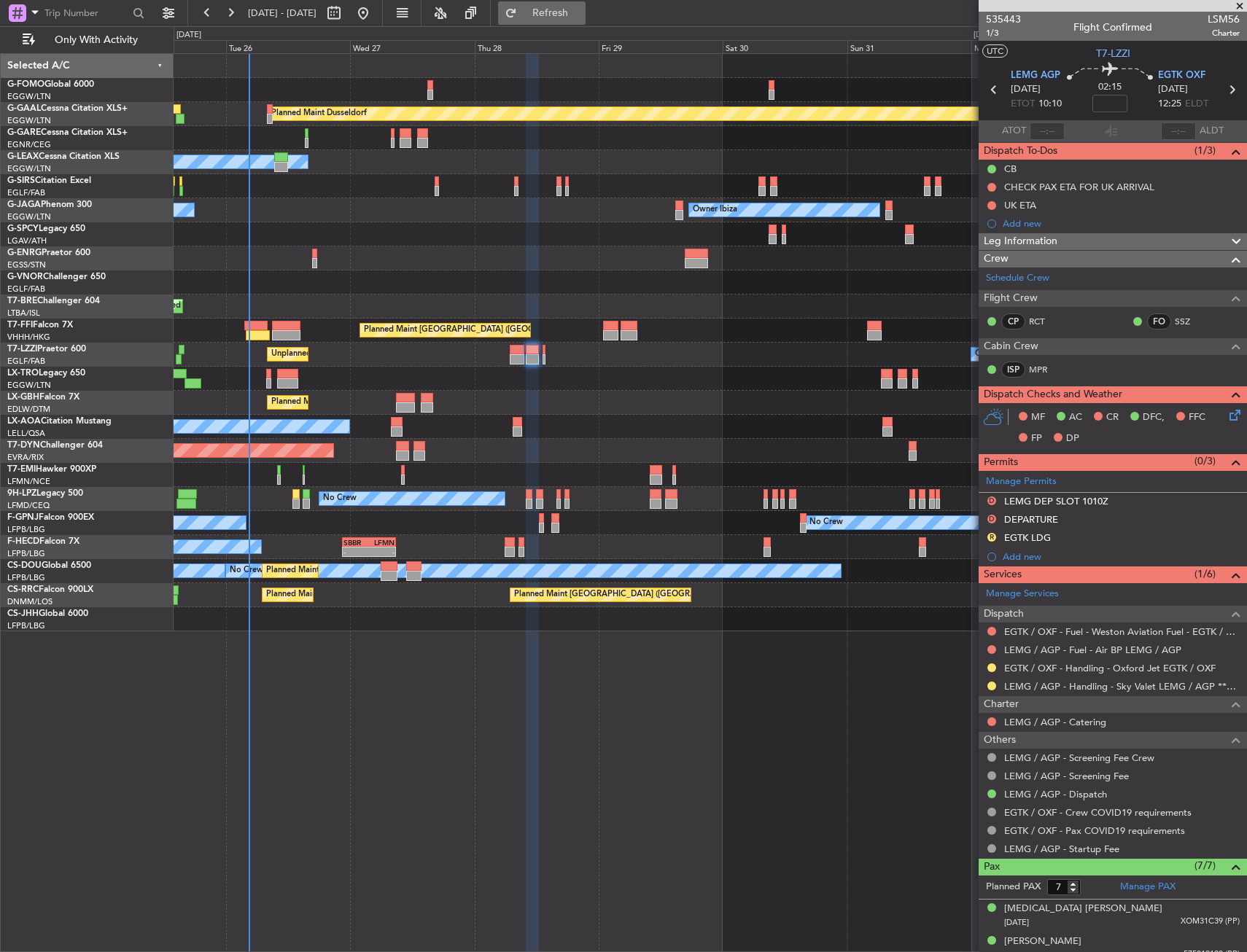
click at [585, 20] on button "Refresh" at bounding box center [541, 13] width 87 height 23
click at [581, 17] on span "Refresh" at bounding box center [550, 12] width 61 height 10
click at [581, 8] on span "Refresh" at bounding box center [550, 12] width 61 height 10
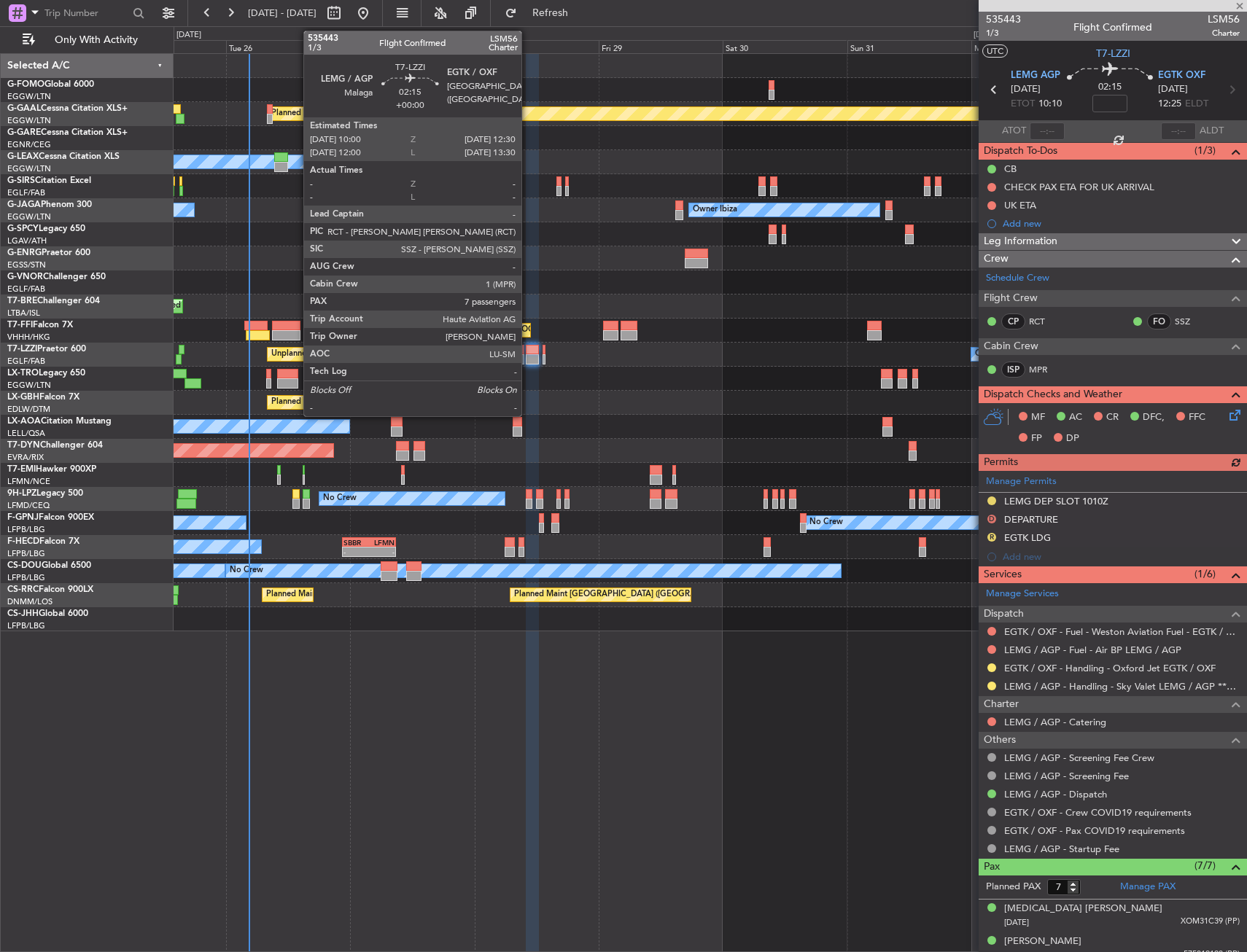
click at [527, 345] on div at bounding box center [532, 349] width 13 height 10
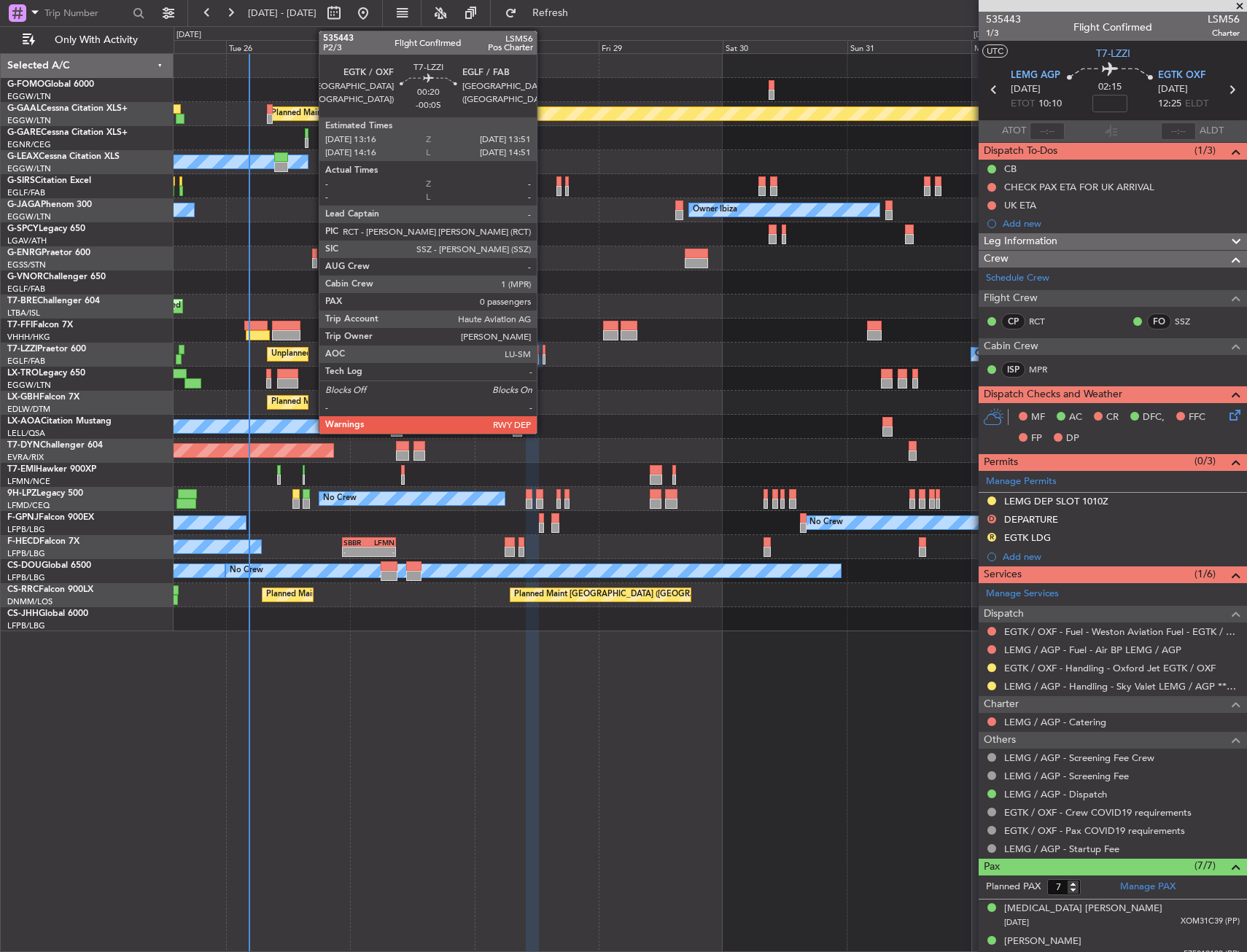
click at [543, 351] on div at bounding box center [544, 349] width 4 height 10
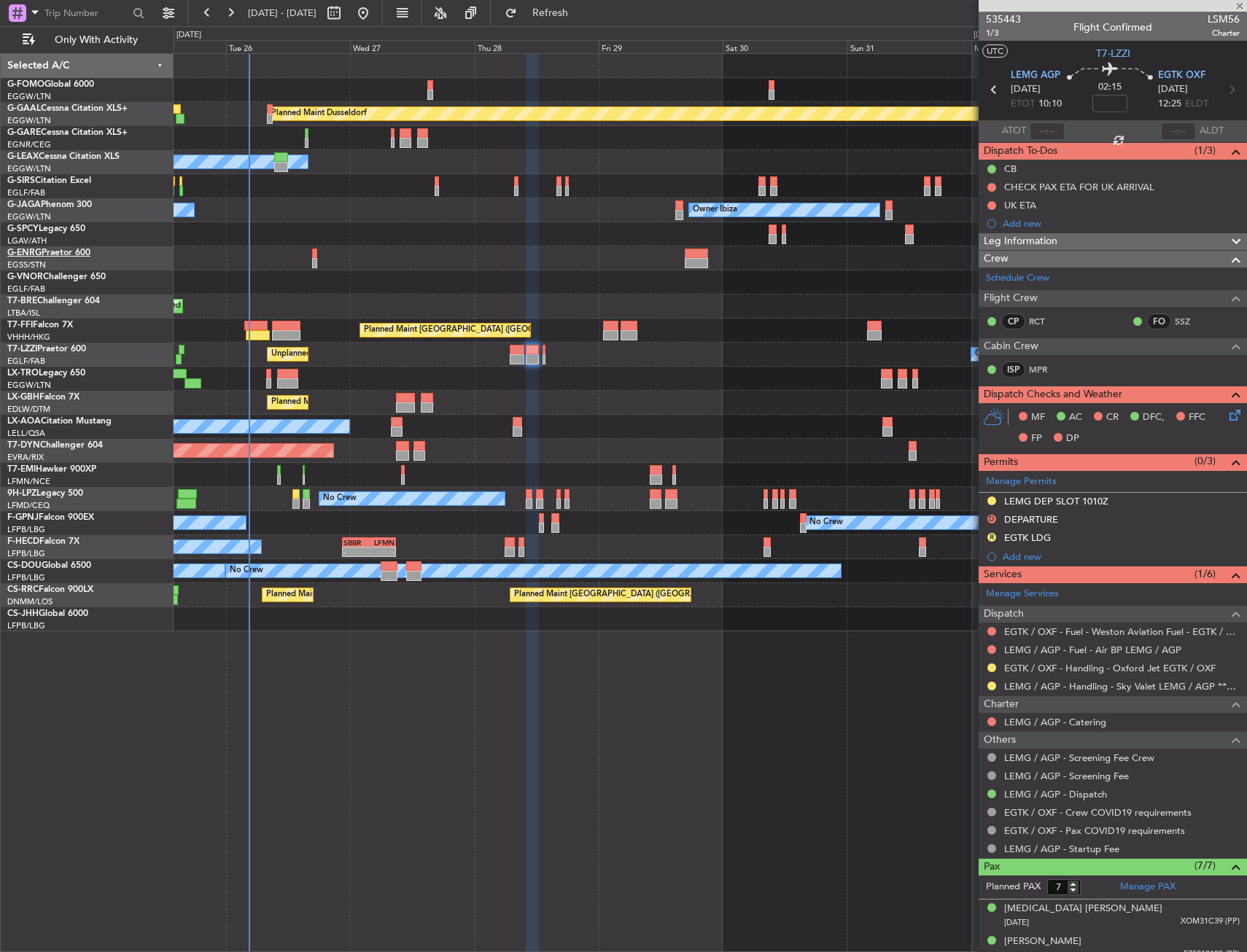
type input "-00:05"
type input "0"
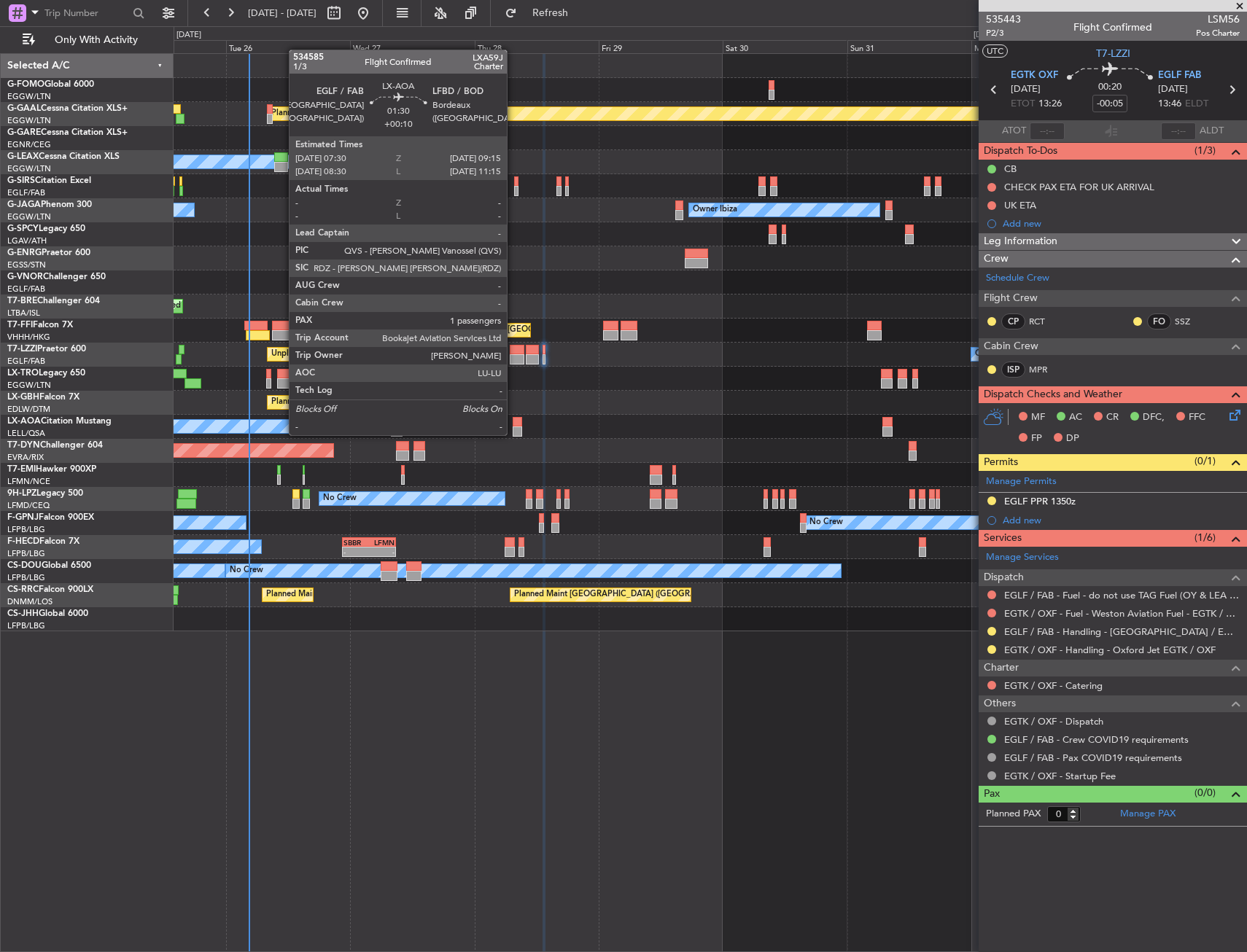
click at [514, 434] on div at bounding box center [517, 431] width 9 height 10
type input "+00:10"
type input "1"
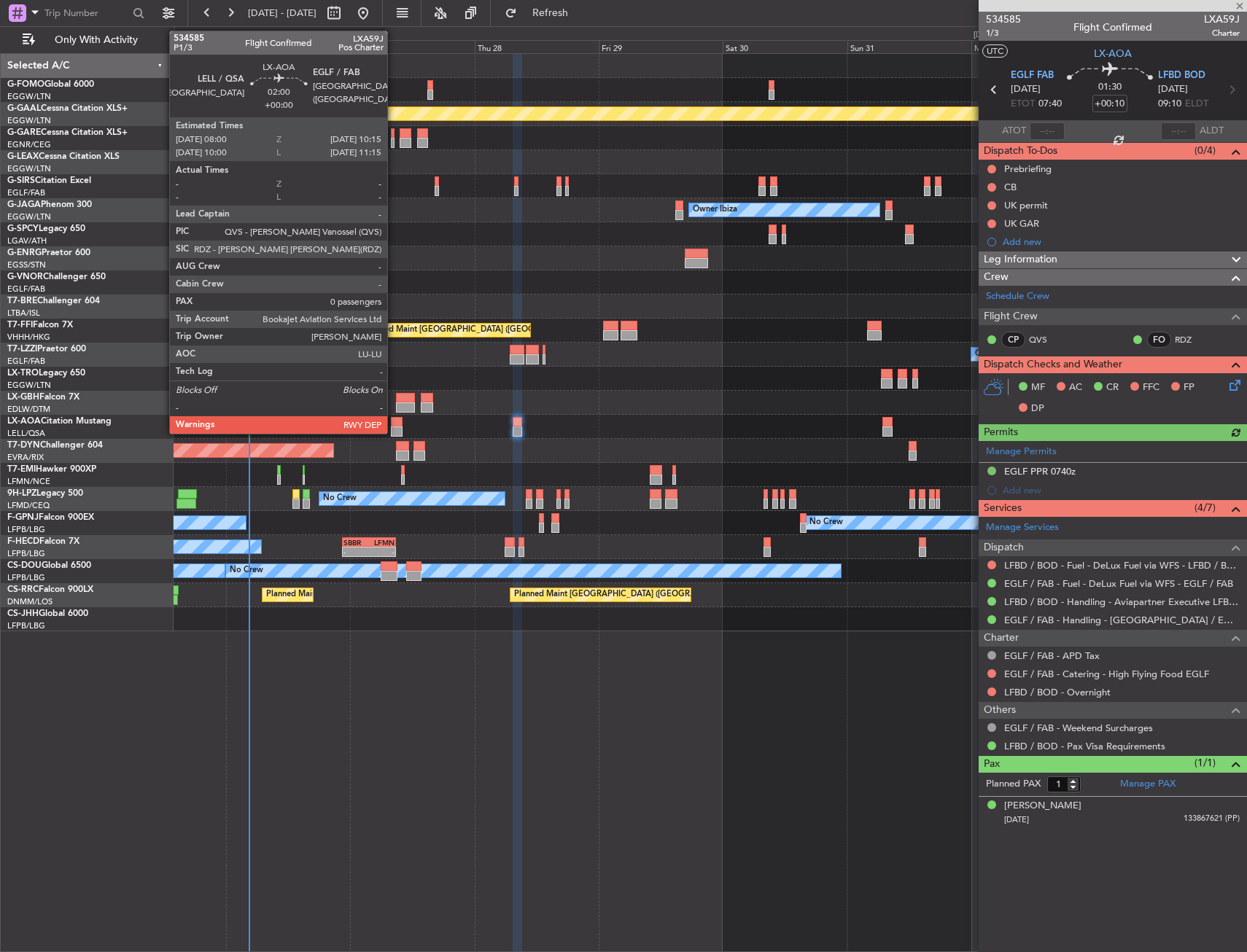
click at [394, 431] on div at bounding box center [396, 431] width 12 height 10
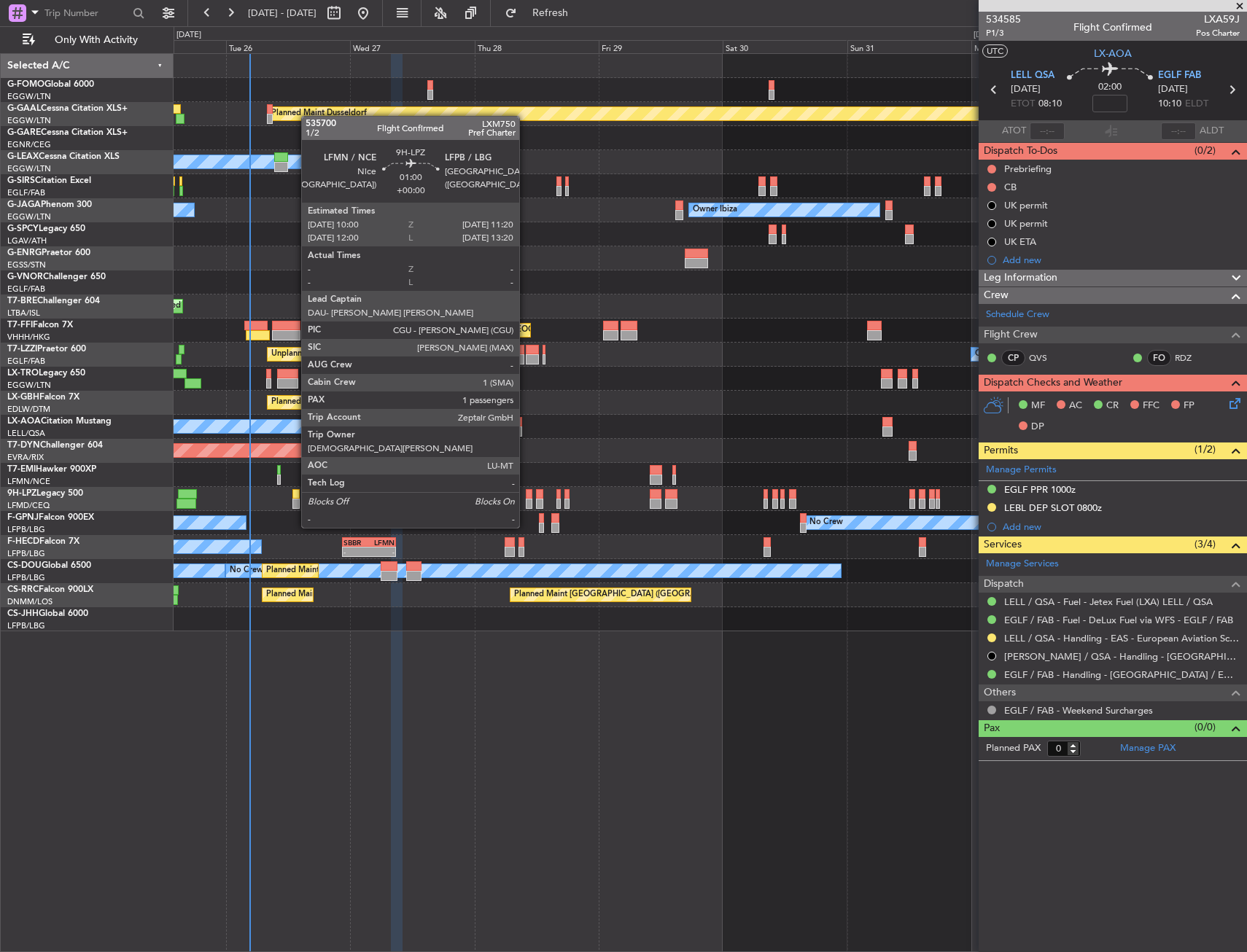
click at [526, 500] on div at bounding box center [529, 503] width 7 height 10
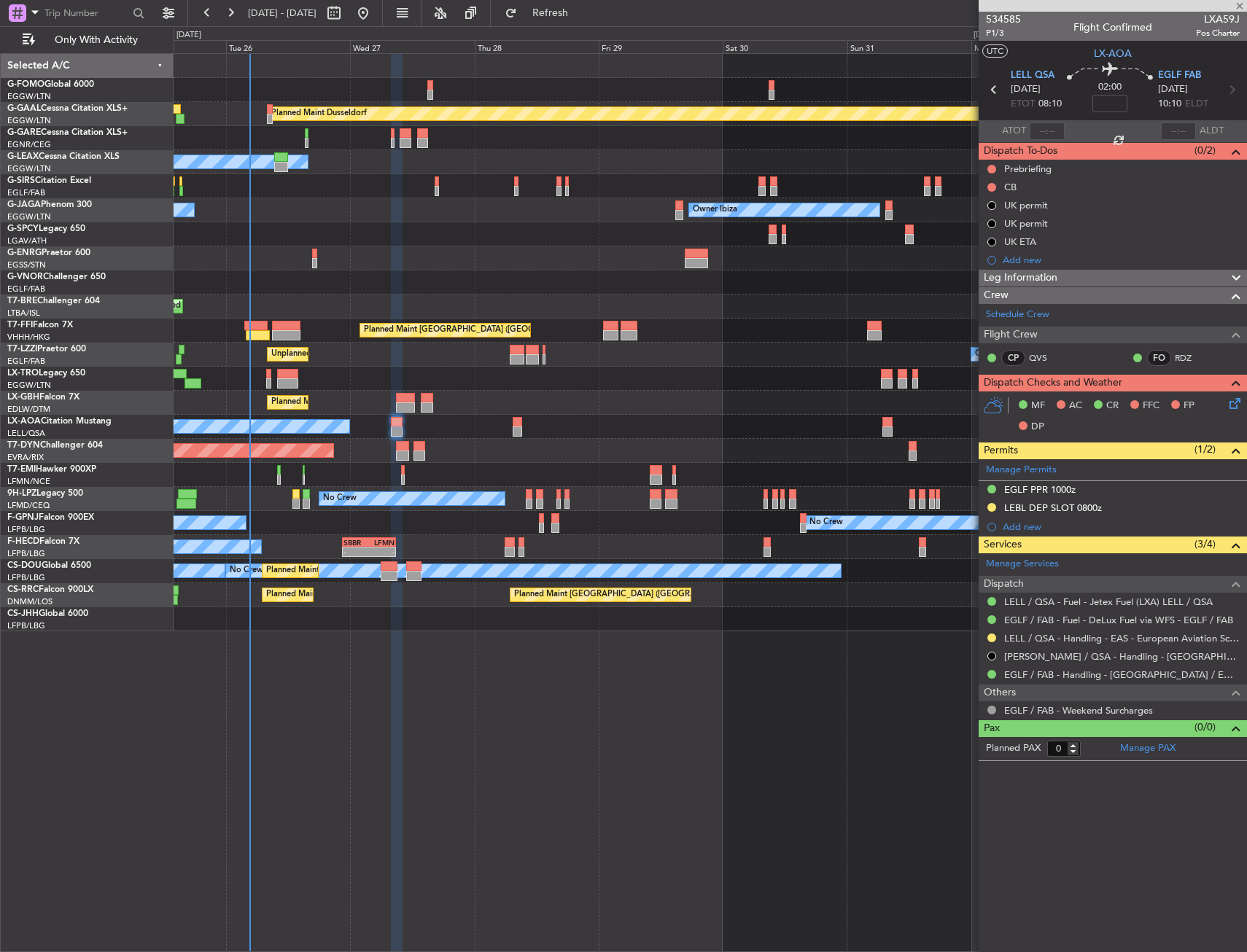
type input "1"
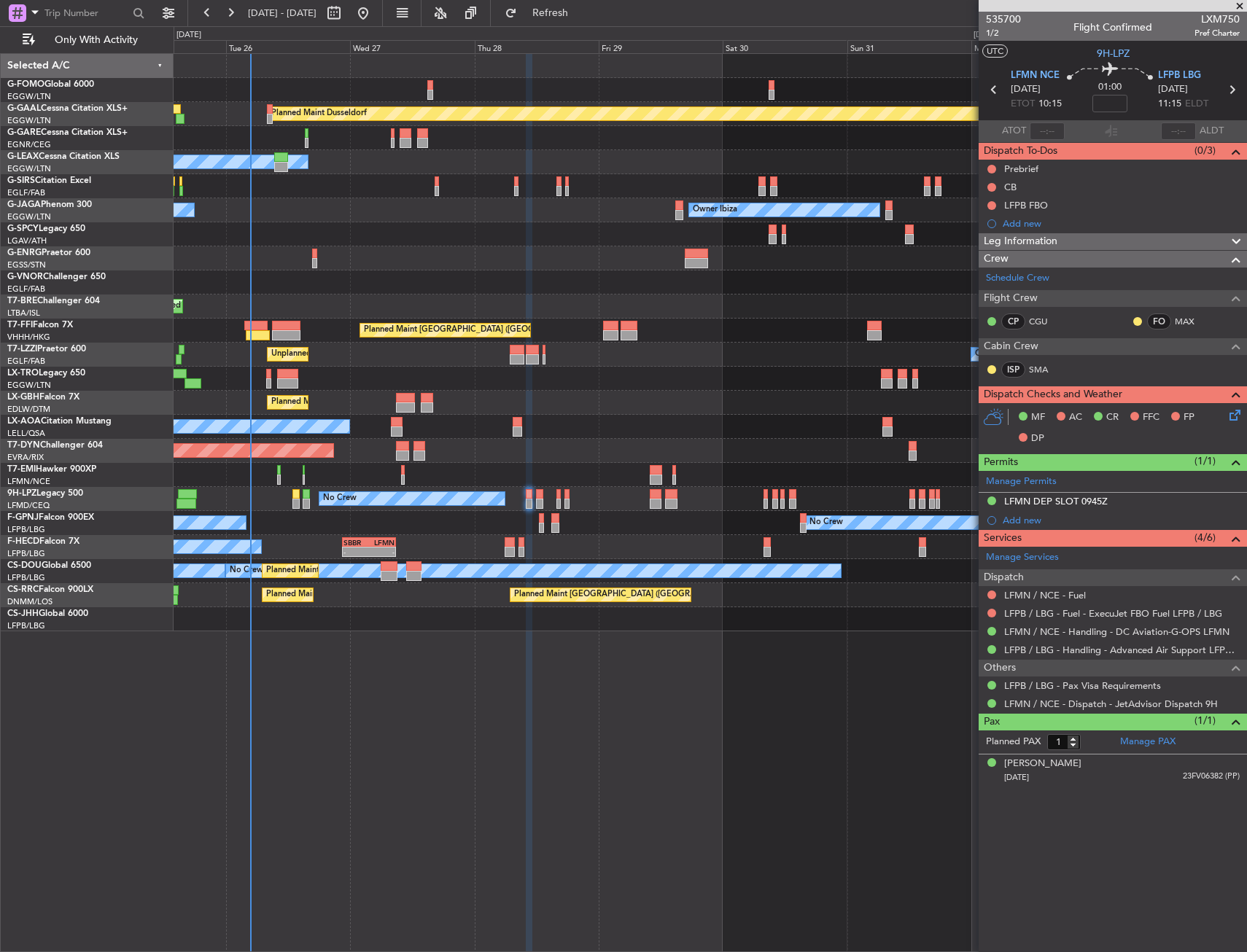
click at [1221, 22] on span "LXM750" at bounding box center [1217, 19] width 45 height 15
copy span "LXM750"
click at [575, 699] on div "Planned Maint Dusseldorf Owner Unplanned Maint Oxford (Kidlington) Owner Ibiza …" at bounding box center [710, 503] width 1073 height 899
click at [1041, 368] on link "SMA" at bounding box center [1045, 369] width 33 height 13
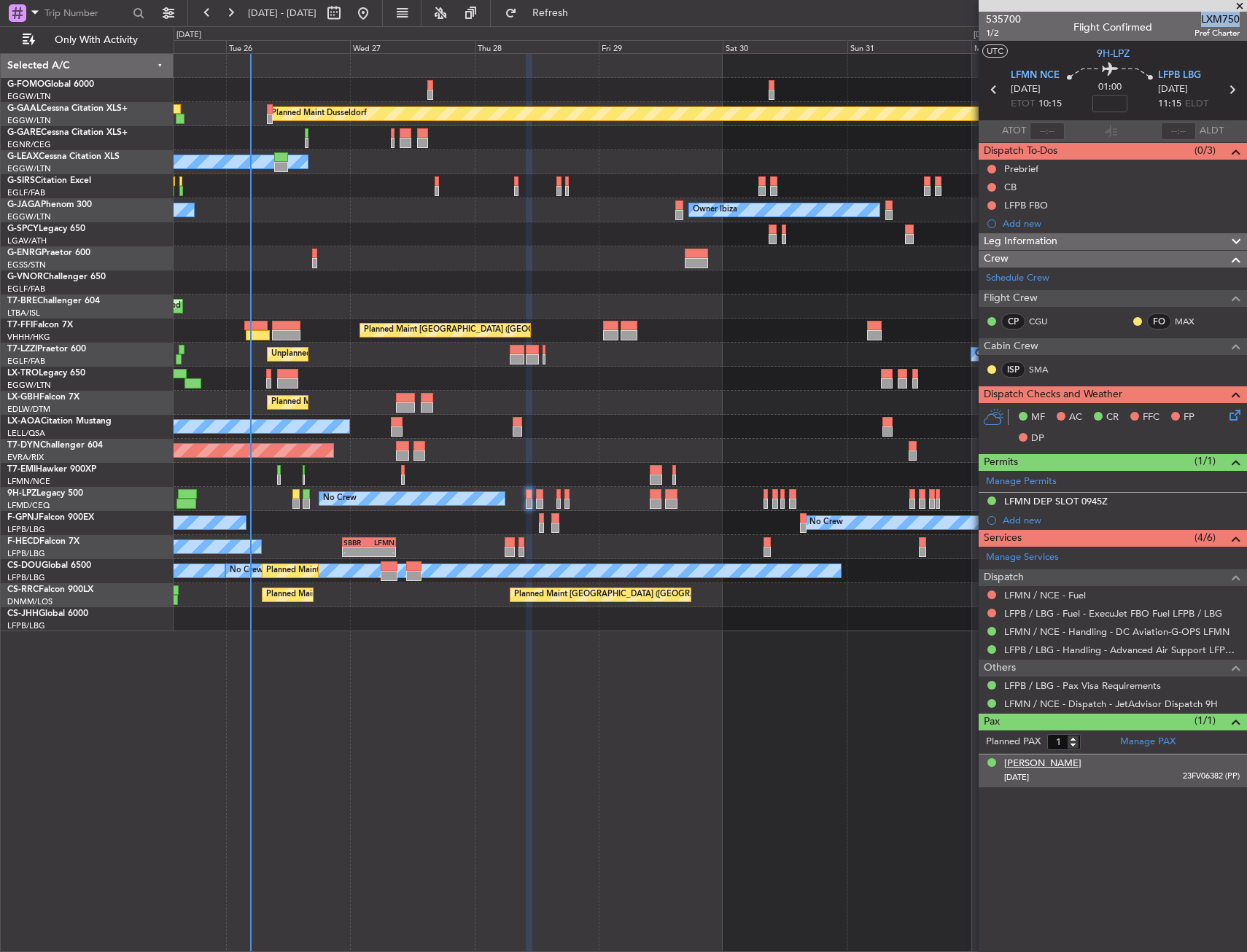
click at [1023, 767] on div "Fayza LAMARI" at bounding box center [1043, 763] width 77 height 15
click at [1229, 792] on img at bounding box center [1232, 794] width 13 height 13
click at [1111, 120] on section "ATOT ALDT" at bounding box center [1113, 131] width 268 height 22
click at [1111, 108] on input at bounding box center [1109, 103] width 35 height 18
click at [1149, 96] on div "01:00 5" at bounding box center [1110, 89] width 96 height 54
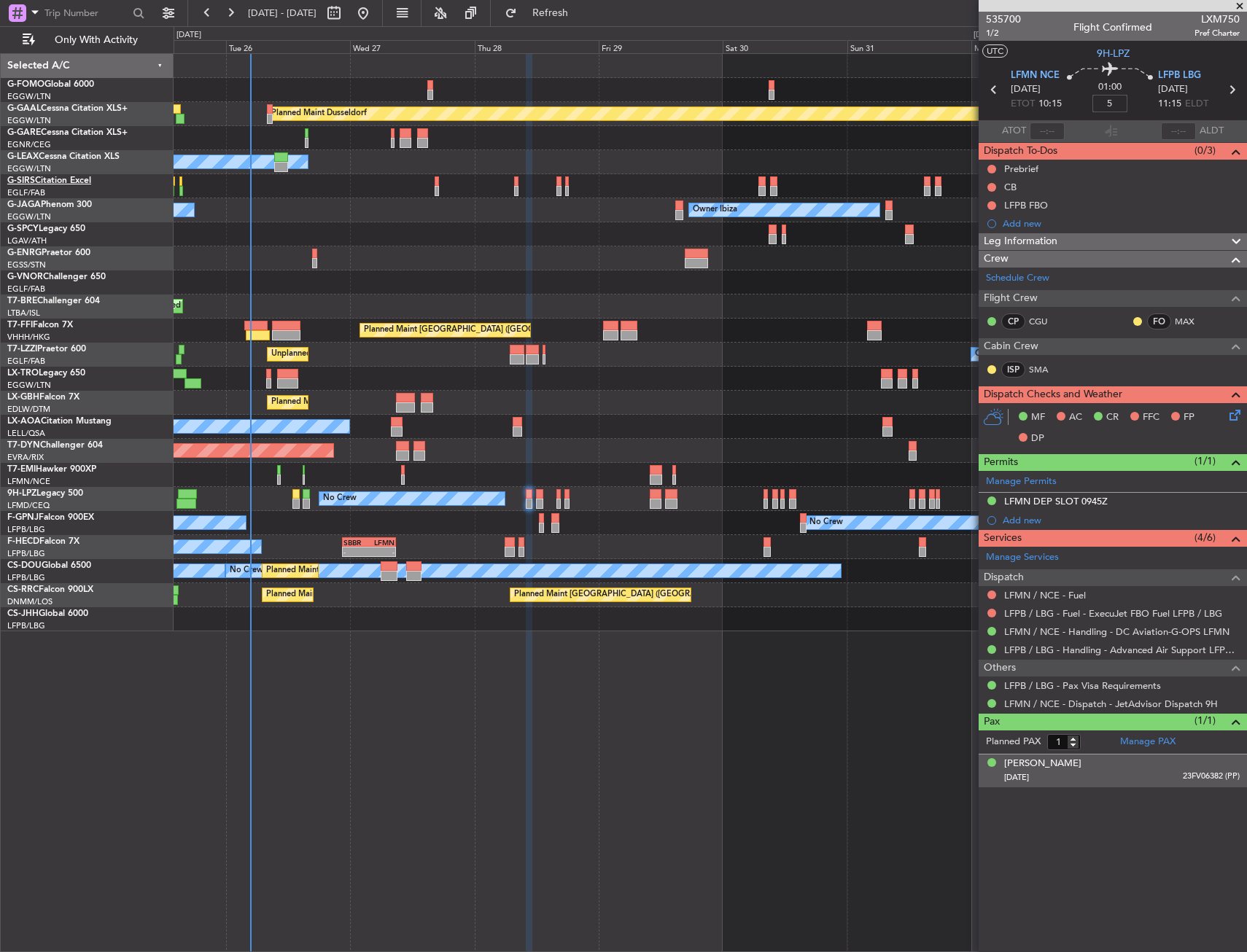
type input "+00:05"
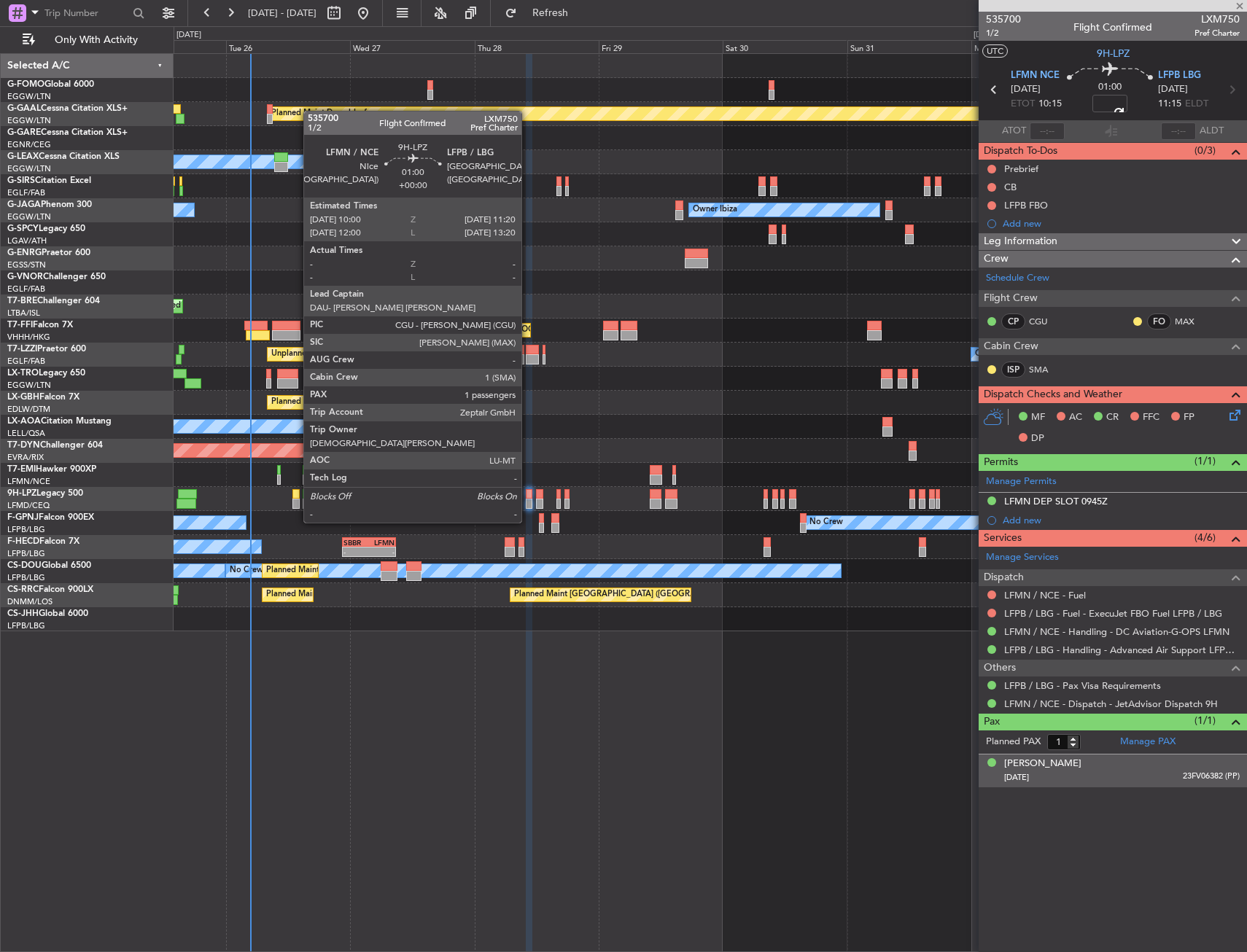
click at [528, 495] on div at bounding box center [529, 493] width 7 height 10
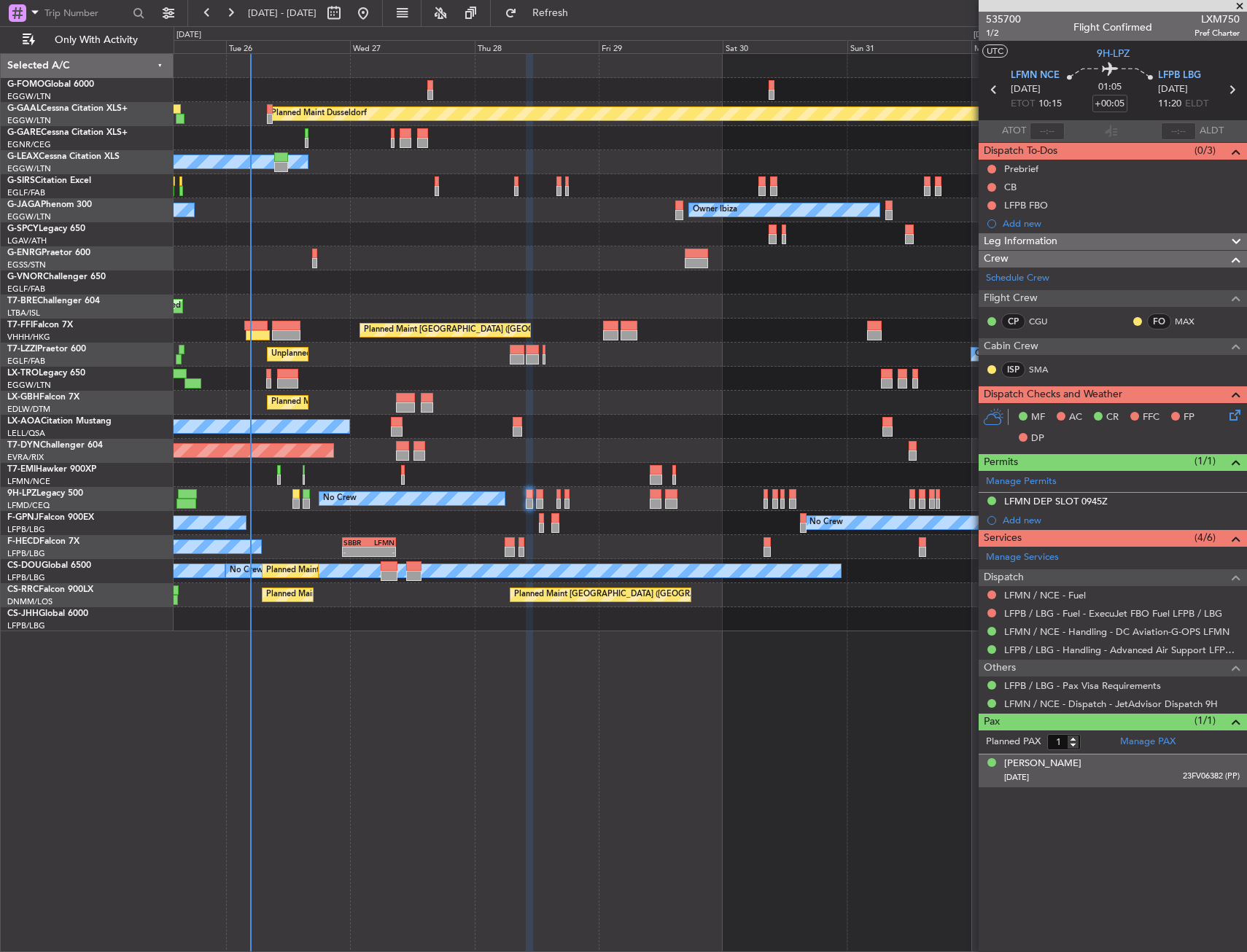
click at [985, 182] on div "CB" at bounding box center [1113, 187] width 268 height 19
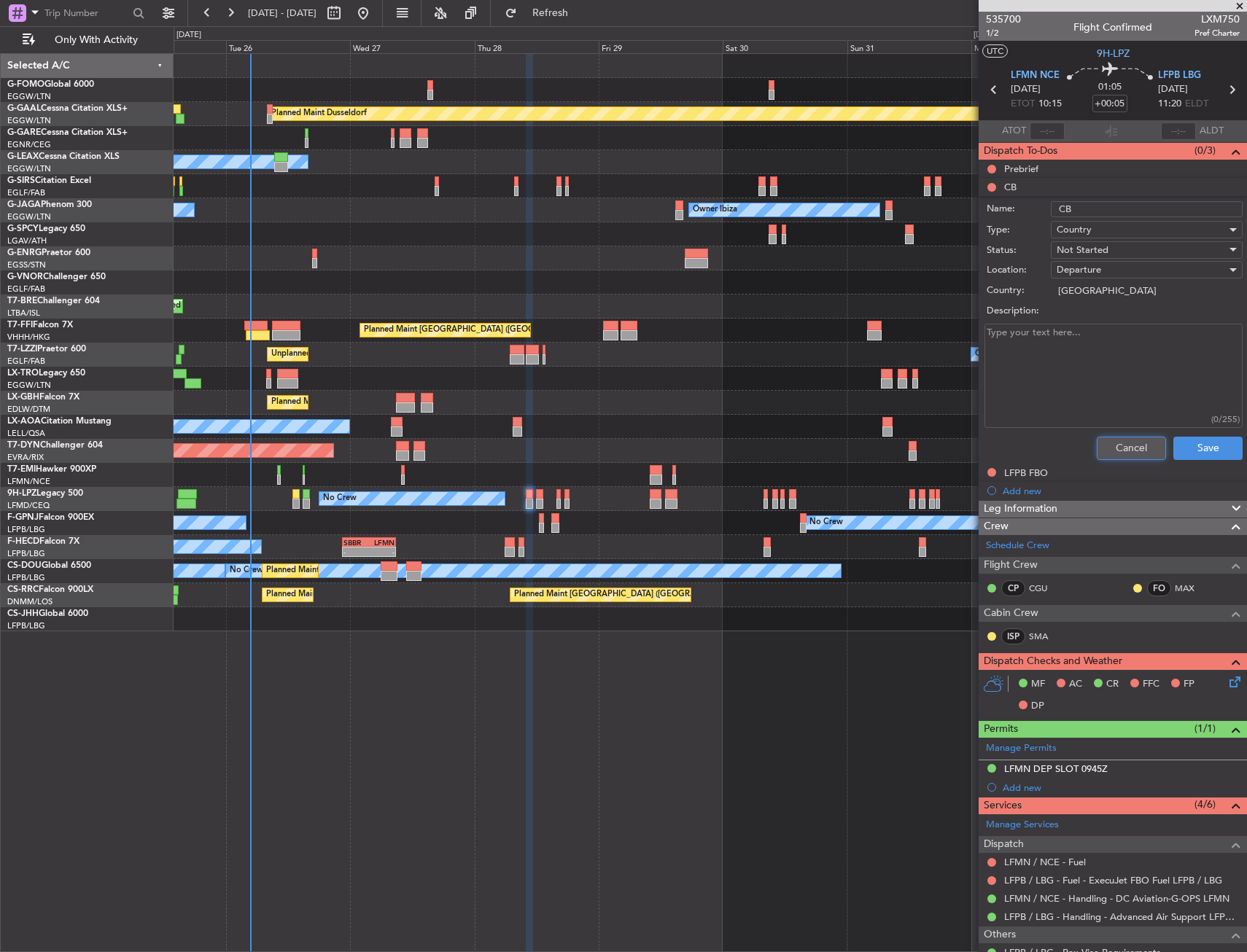
click at [1116, 450] on button "Cancel" at bounding box center [1131, 448] width 69 height 23
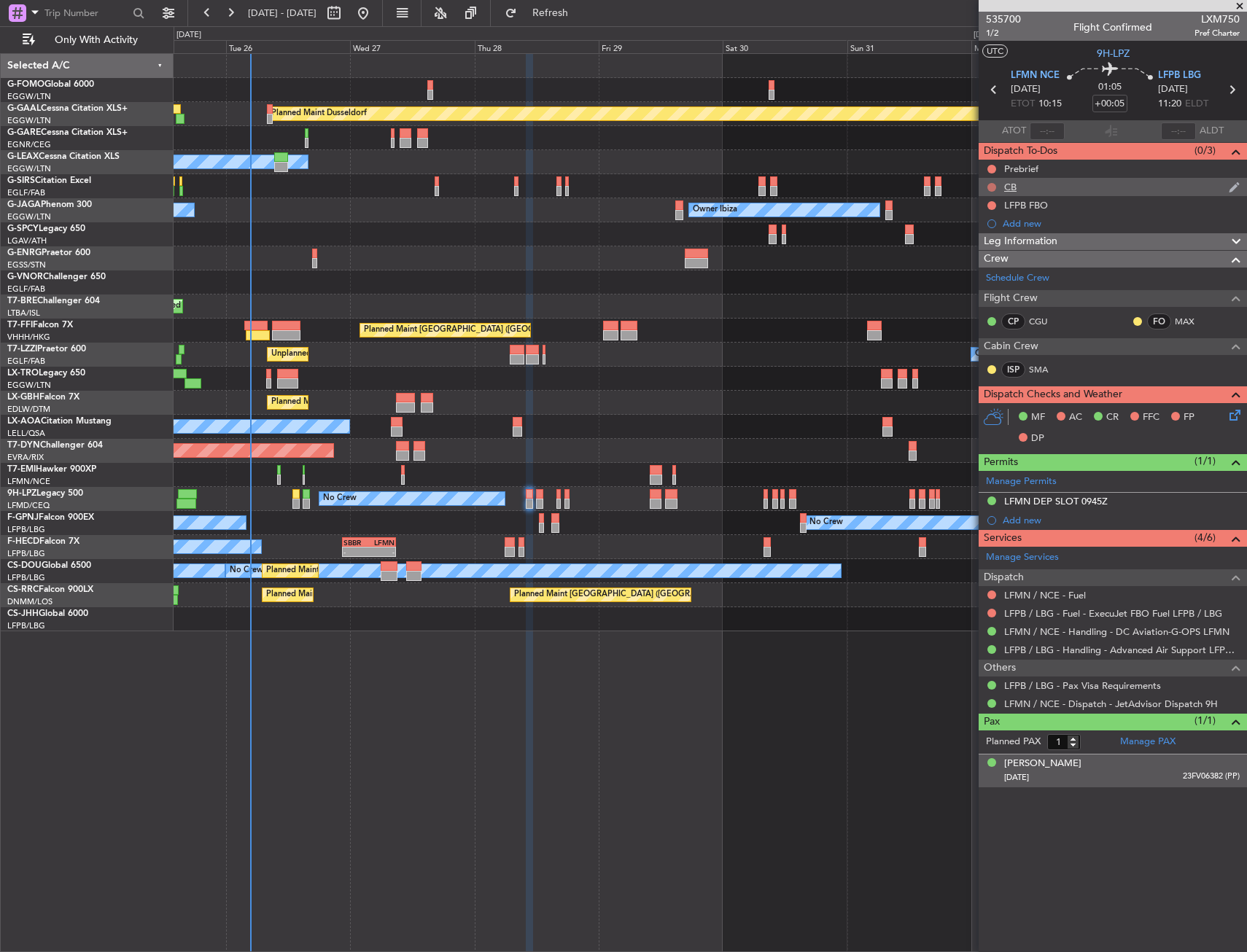
click at [994, 190] on button at bounding box center [991, 187] width 8 height 8
click at [970, 254] on li "Completed" at bounding box center [993, 251] width 77 height 22
click at [993, 169] on button at bounding box center [991, 169] width 8 height 8
click at [976, 218] on span "In Progress" at bounding box center [999, 211] width 49 height 15
click at [1228, 412] on icon at bounding box center [1232, 412] width 12 height 12
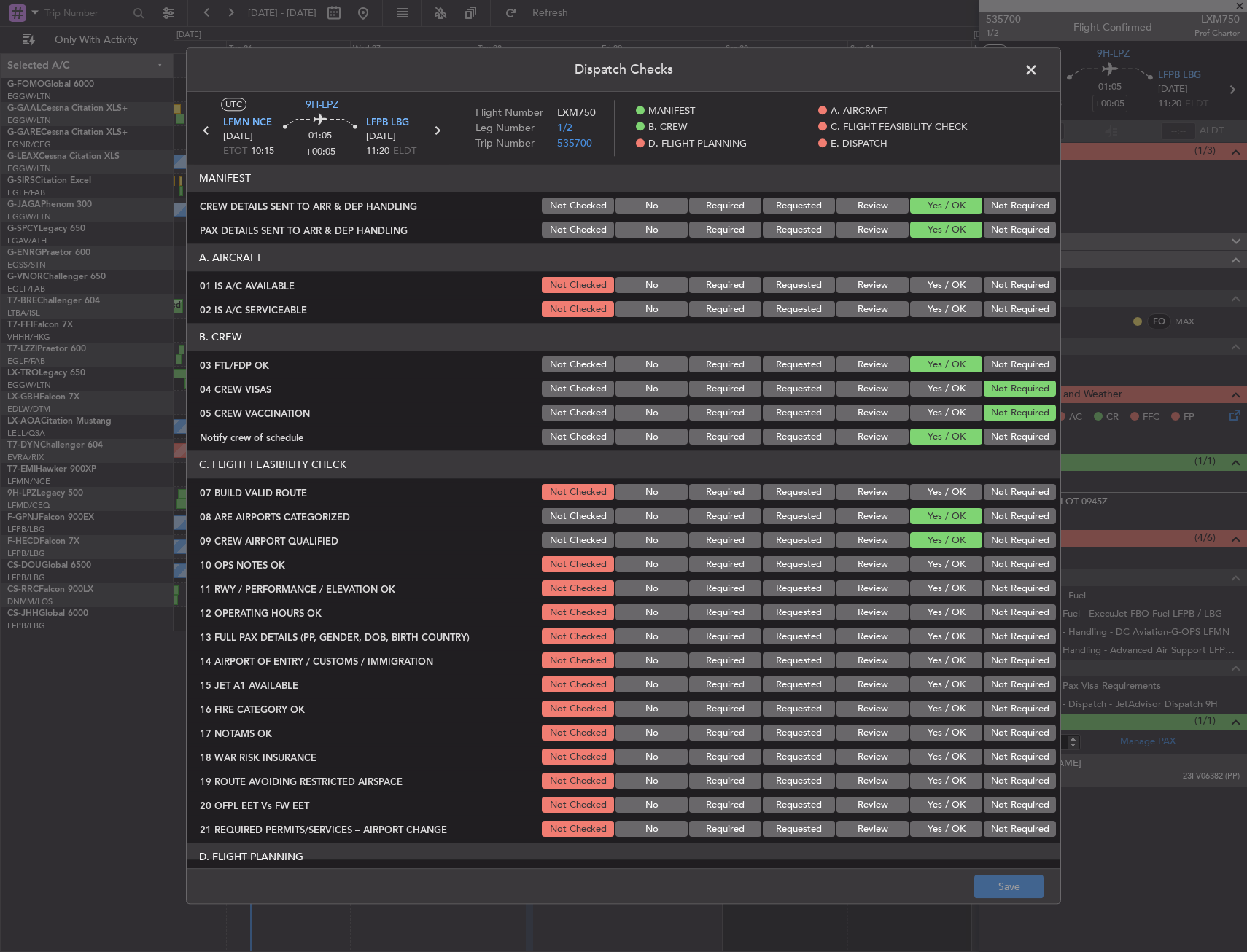
click at [1239, 419] on div "Dispatch Checks UTC 9H-LPZ LFMN NCE 28/08/2025 ETOT 10:15 01:05 +00:05 LFPB LBG…" at bounding box center [623, 476] width 1247 height 952
click at [953, 298] on section "A. AIRCRAFT 01 IS A/C AVAILABLE Not Checked No Required Requested Review Yes / …" at bounding box center [623, 282] width 874 height 76
drag, startPoint x: 945, startPoint y: 280, endPoint x: 937, endPoint y: 304, distance: 25.3
click at [943, 288] on button "Yes / OK" at bounding box center [946, 285] width 72 height 16
click at [937, 304] on button "Yes / OK" at bounding box center [946, 309] width 72 height 16
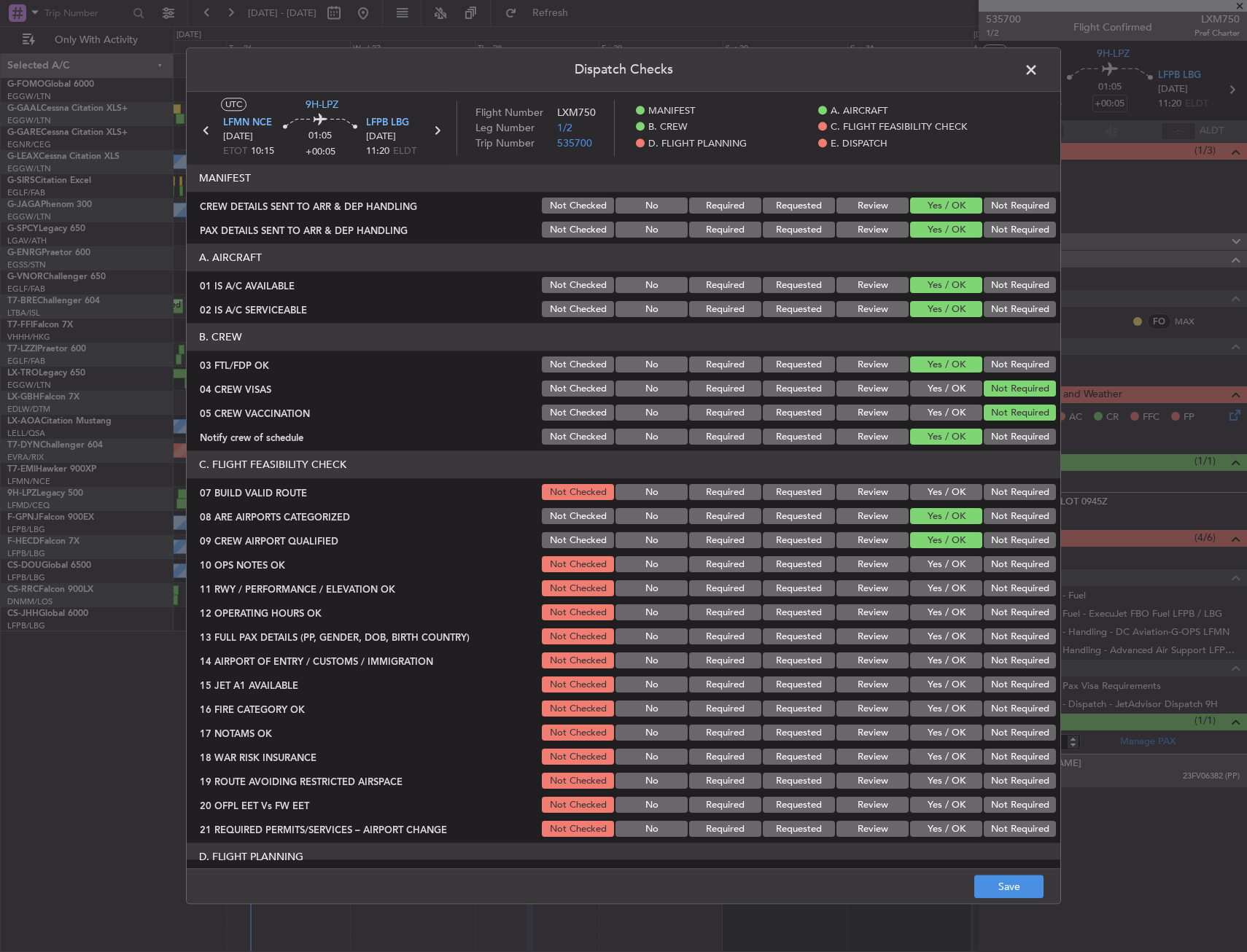
click at [944, 503] on section "C. FLIGHT FEASIBILITY CHECK 07 BUILD VALID ROUTE Not Checked No Required Reques…" at bounding box center [623, 645] width 874 height 389
click at [943, 487] on button "Yes / OK" at bounding box center [946, 493] width 72 height 16
drag, startPoint x: 952, startPoint y: 555, endPoint x: 946, endPoint y: 567, distance: 13.4
click at [952, 555] on div "Yes / OK" at bounding box center [944, 565] width 73 height 20
click at [943, 577] on section "C. FLIGHT FEASIBILITY CHECK 07 BUILD VALID ROUTE Not Checked No Required Reques…" at bounding box center [623, 645] width 874 height 389
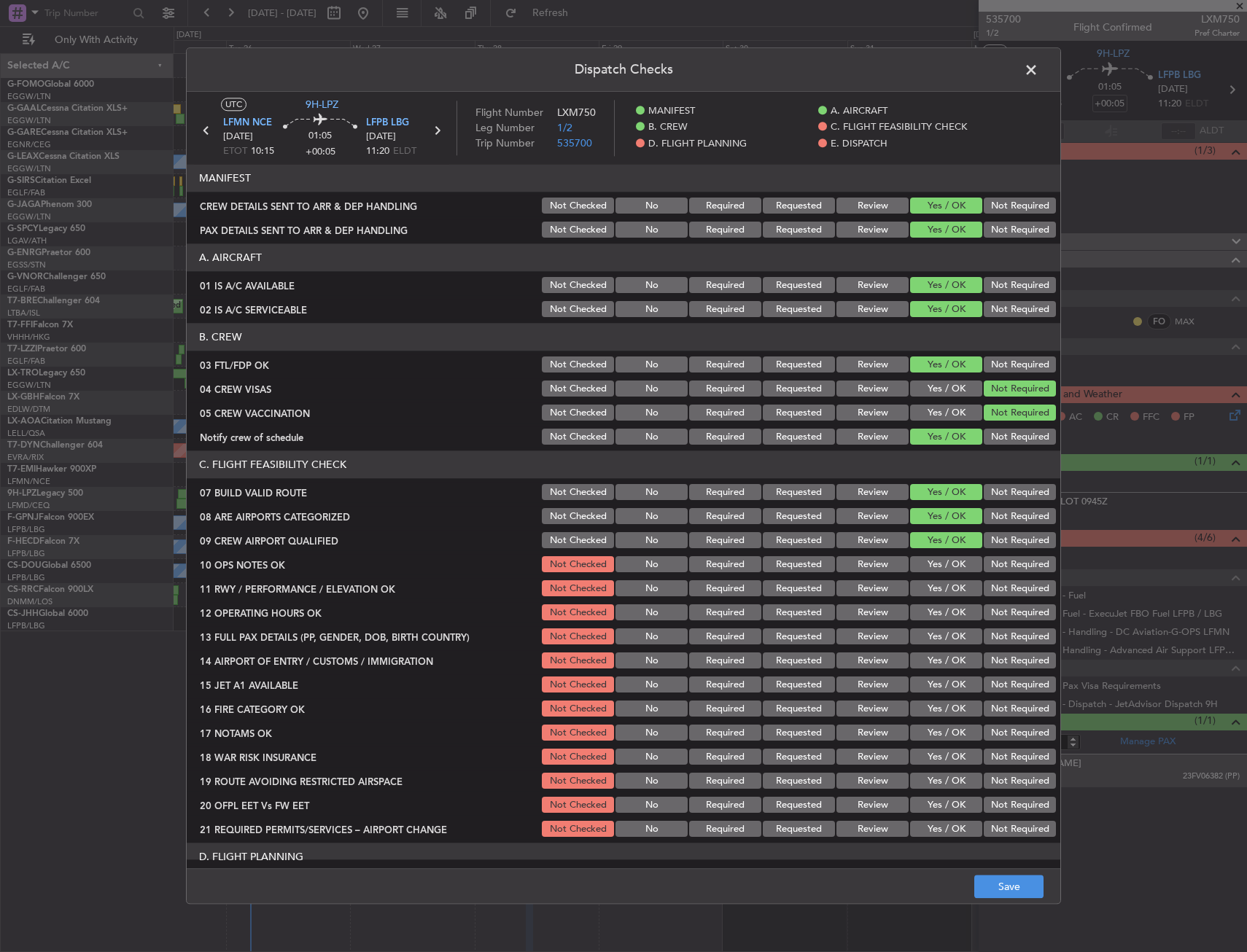
click at [941, 569] on button "Yes / OK" at bounding box center [946, 564] width 72 height 16
drag, startPoint x: 937, startPoint y: 583, endPoint x: 939, endPoint y: 606, distance: 23.1
click at [937, 590] on button "Yes / OK" at bounding box center [946, 589] width 72 height 16
click at [939, 608] on button "Yes / OK" at bounding box center [946, 613] width 72 height 16
drag, startPoint x: 932, startPoint y: 633, endPoint x: 932, endPoint y: 647, distance: 14.0
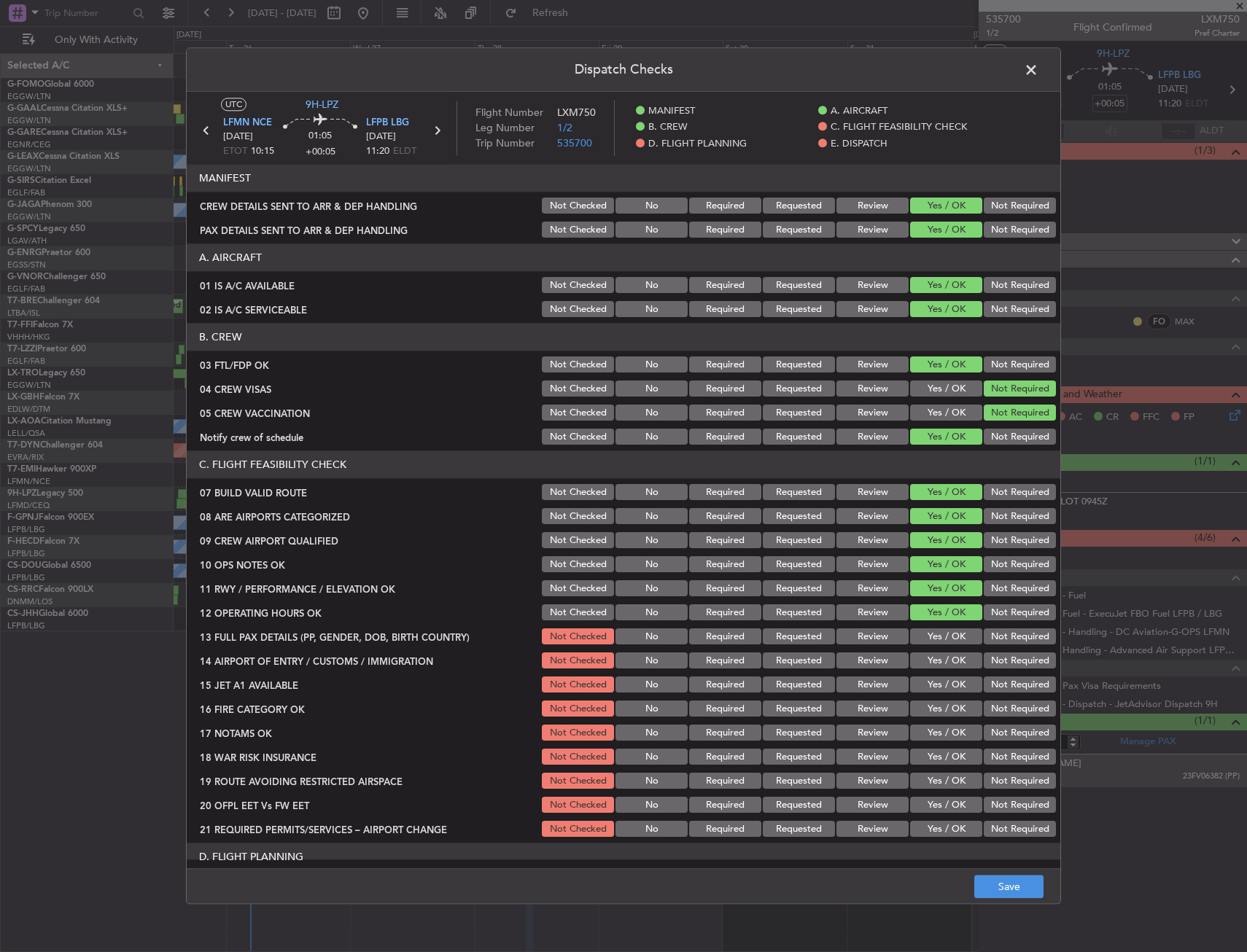
click at [932, 637] on button "Yes / OK" at bounding box center [946, 637] width 72 height 16
drag, startPoint x: 932, startPoint y: 647, endPoint x: 931, endPoint y: 672, distance: 25.0
click at [932, 648] on section "C. FLIGHT FEASIBILITY CHECK 07 BUILD VALID ROUTE Not Checked No Required Reques…" at bounding box center [623, 645] width 874 height 389
click at [923, 692] on button "Yes / OK" at bounding box center [946, 685] width 72 height 16
click at [924, 721] on section "C. FLIGHT FEASIBILITY CHECK 07 BUILD VALID ROUTE Not Checked No Required Reques…" at bounding box center [623, 645] width 874 height 389
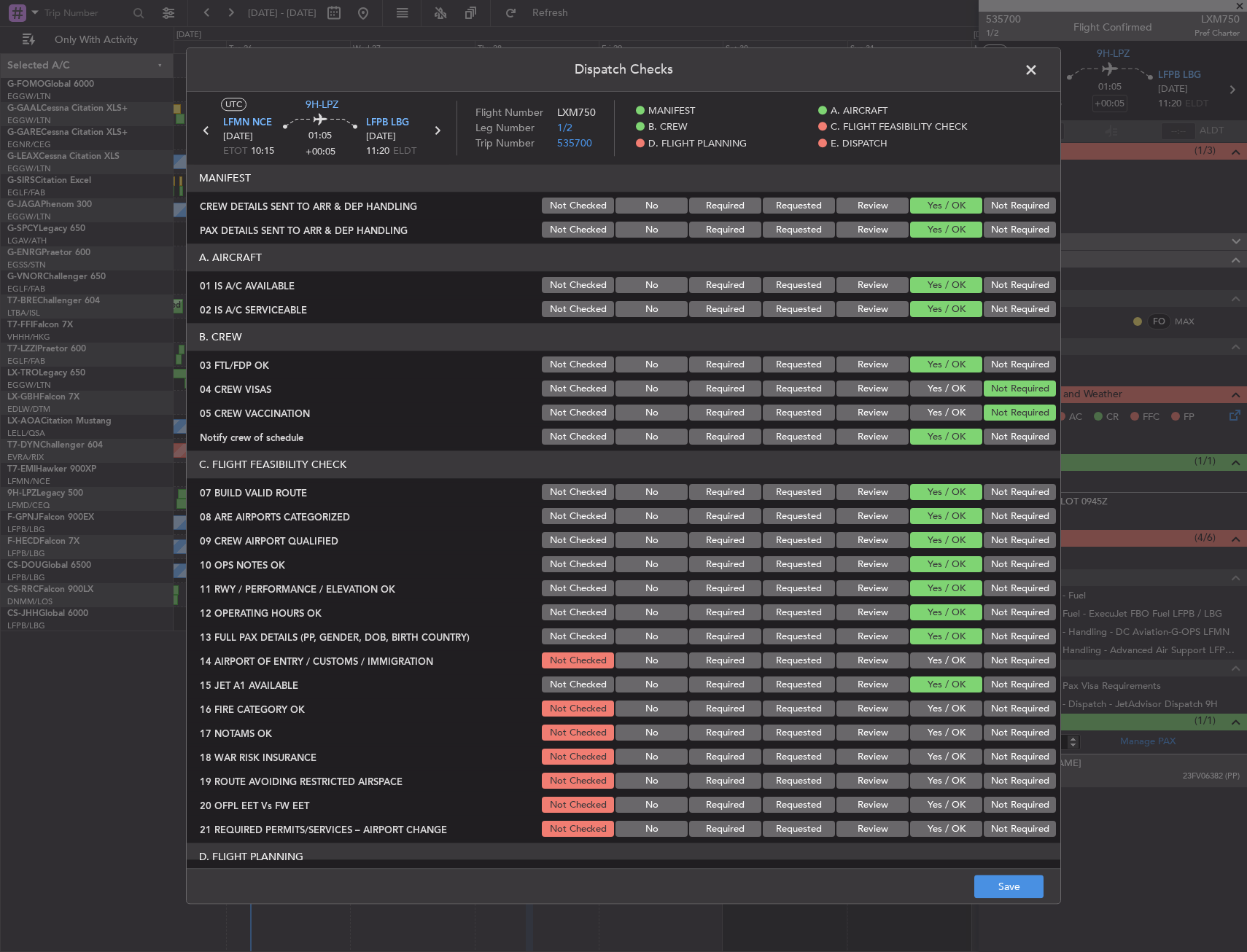
click at [934, 683] on button "Yes / OK" at bounding box center [946, 685] width 72 height 16
click at [941, 662] on button "Yes / OK" at bounding box center [946, 661] width 72 height 16
click at [922, 712] on button "Yes / OK" at bounding box center [946, 709] width 72 height 16
click at [922, 742] on div "Yes / OK" at bounding box center [944, 733] width 73 height 20
click at [929, 732] on button "Yes / OK" at bounding box center [946, 733] width 72 height 16
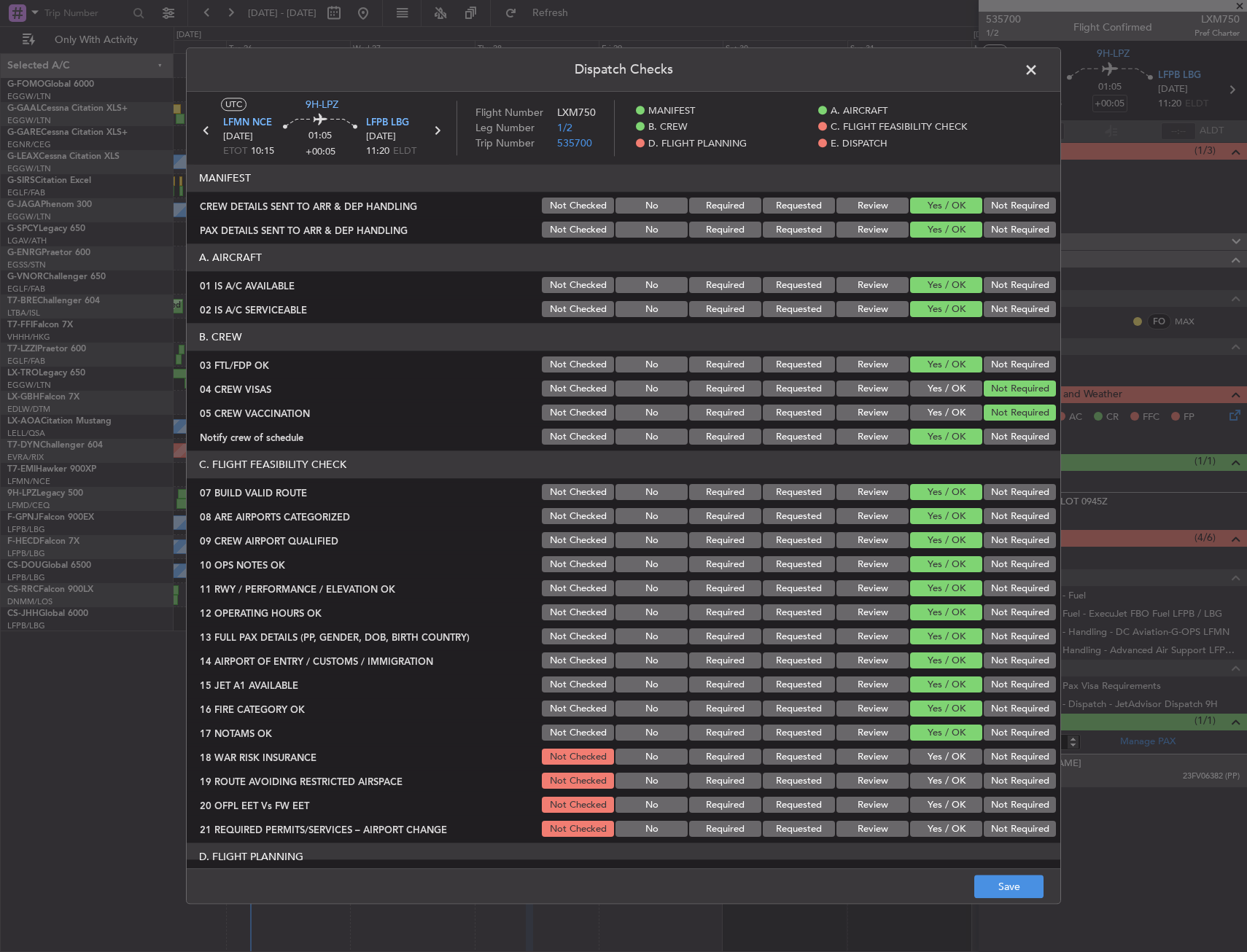
click at [1018, 754] on button "Not Required" at bounding box center [1020, 757] width 72 height 16
click at [941, 787] on button "Yes / OK" at bounding box center [946, 781] width 72 height 16
drag, startPoint x: 940, startPoint y: 812, endPoint x: 938, endPoint y: 826, distance: 14.1
click at [939, 812] on button "Yes / OK" at bounding box center [946, 805] width 72 height 16
click at [938, 826] on button "Yes / OK" at bounding box center [946, 829] width 72 height 16
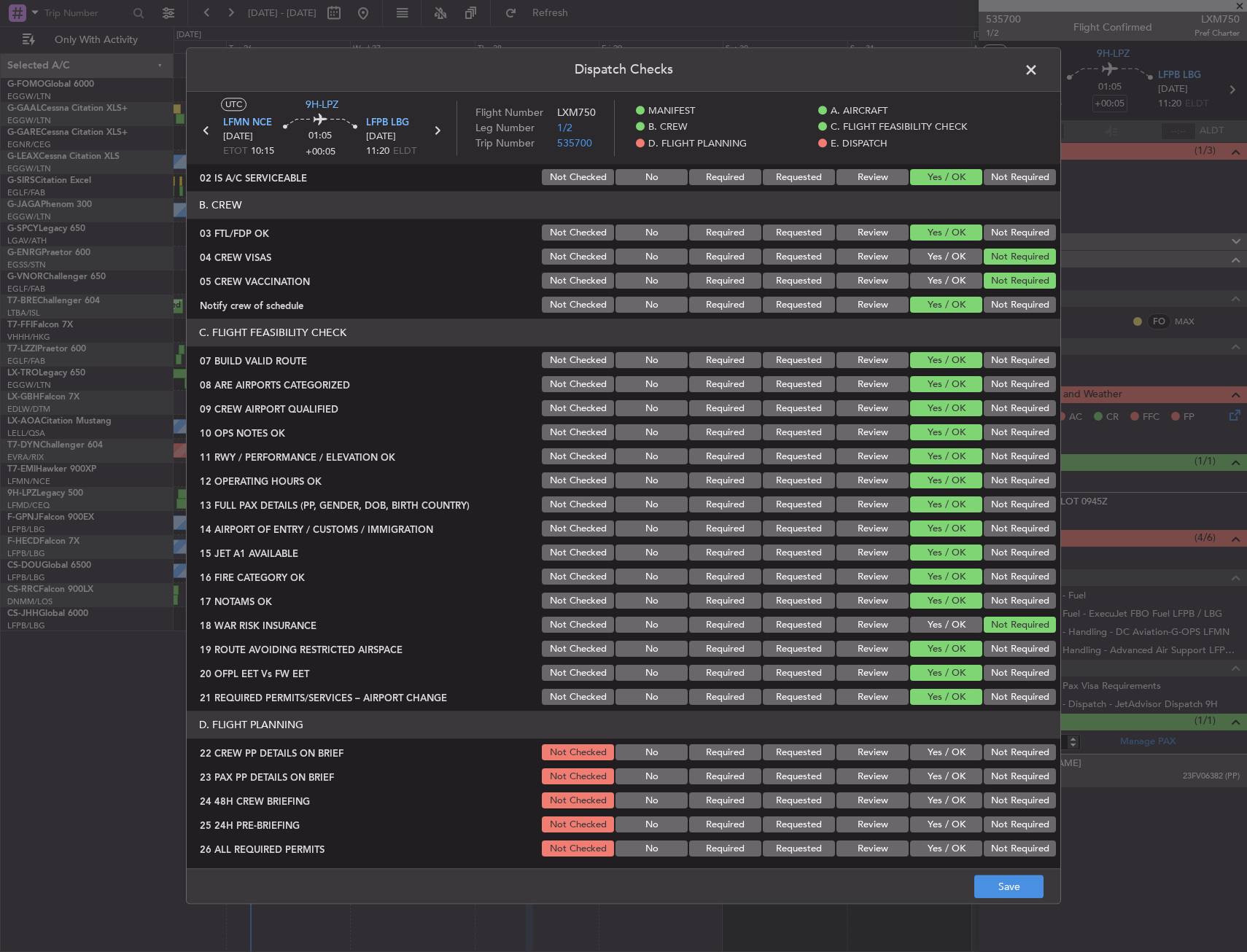
scroll to position [219, 0]
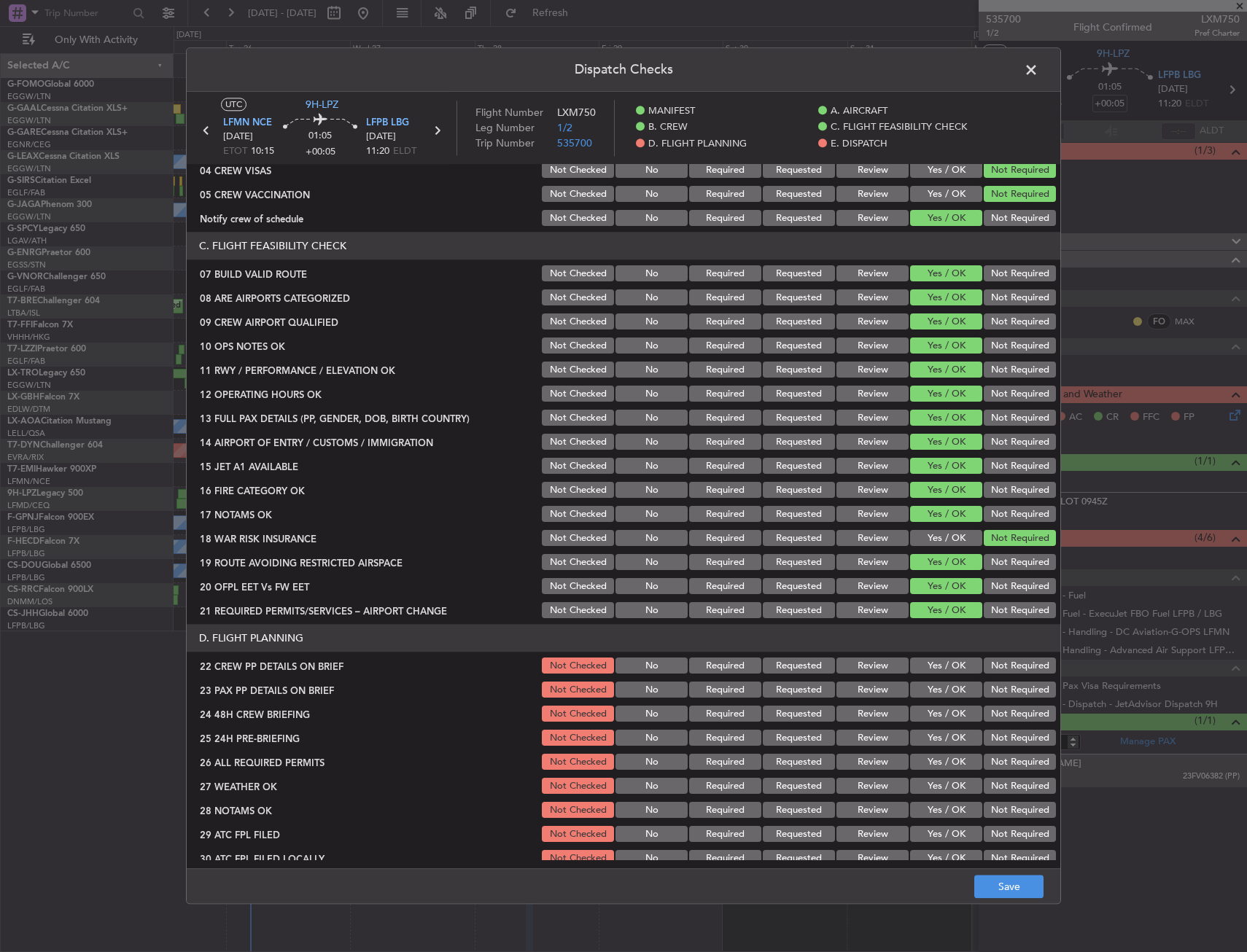
click at [943, 668] on button "Yes / OK" at bounding box center [946, 666] width 72 height 16
drag, startPoint x: 936, startPoint y: 698, endPoint x: 935, endPoint y: 715, distance: 17.0
click at [936, 699] on div "Yes / OK" at bounding box center [944, 690] width 73 height 20
click at [936, 728] on div "Yes / OK" at bounding box center [944, 738] width 73 height 20
click at [945, 711] on button "Yes / OK" at bounding box center [946, 714] width 72 height 16
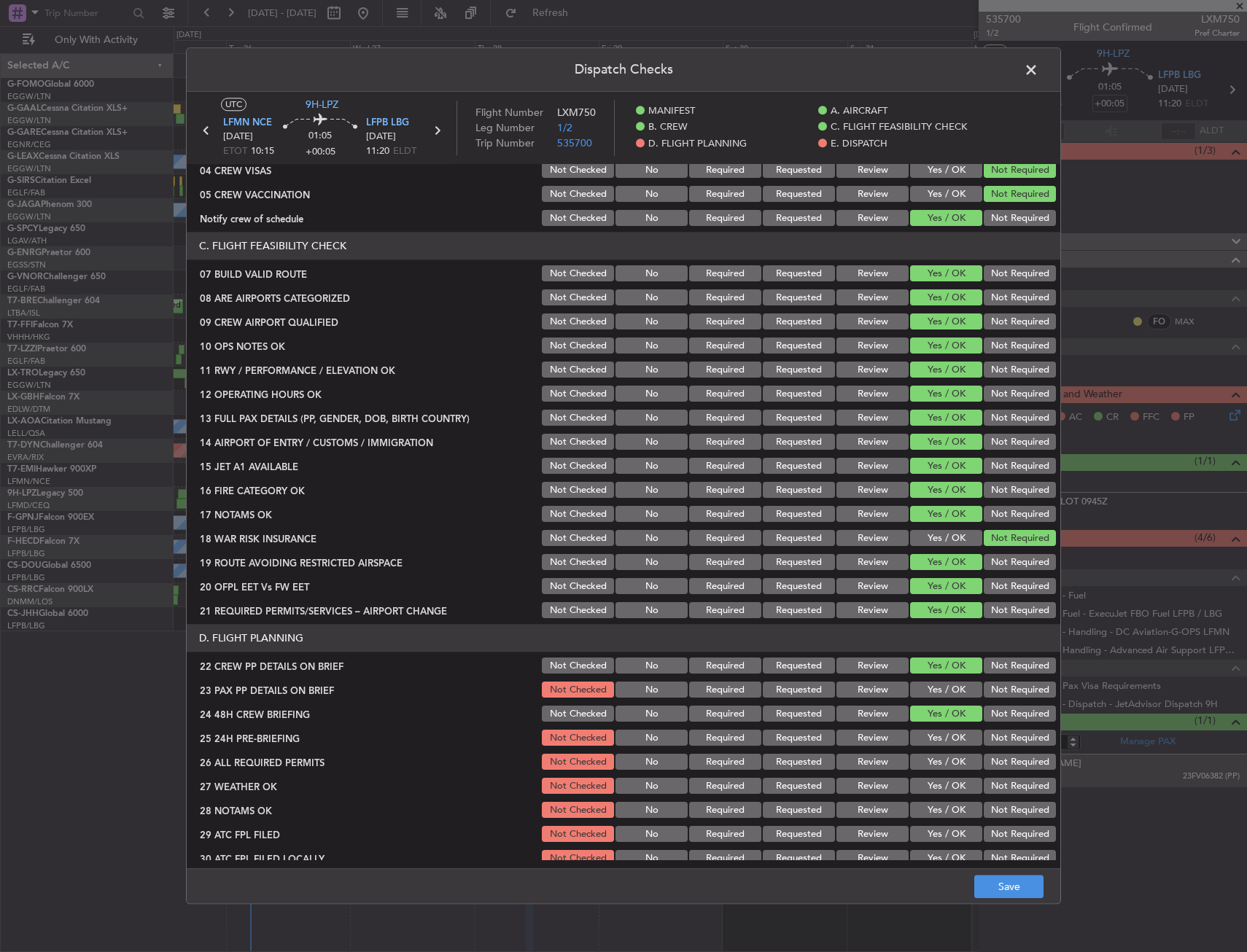
click at [941, 686] on button "Yes / OK" at bounding box center [946, 690] width 72 height 16
click at [999, 736] on button "Not Required" at bounding box center [1020, 738] width 72 height 16
click at [1010, 891] on button "Save" at bounding box center [1009, 887] width 69 height 23
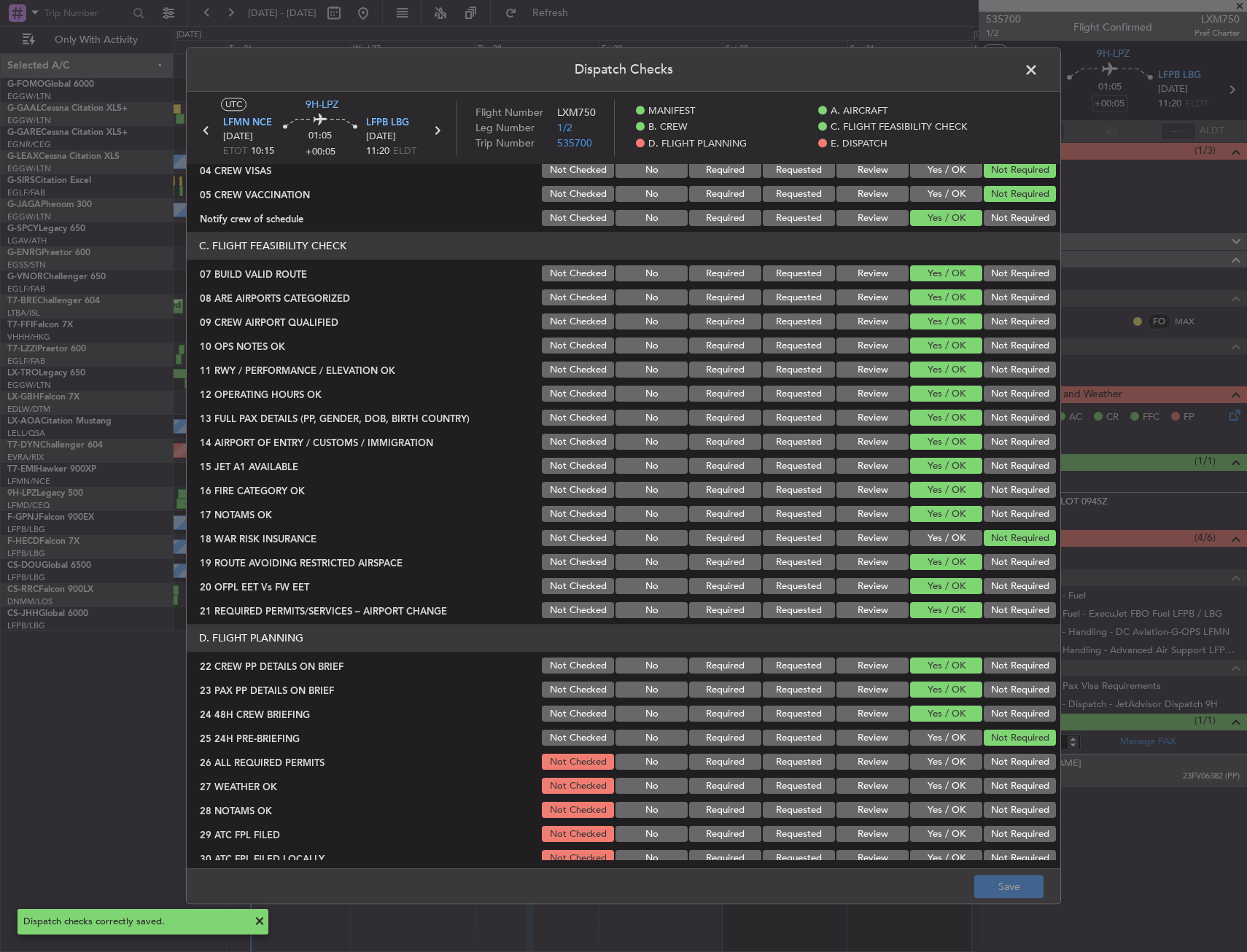
click at [1038, 76] on span at bounding box center [1038, 74] width 0 height 29
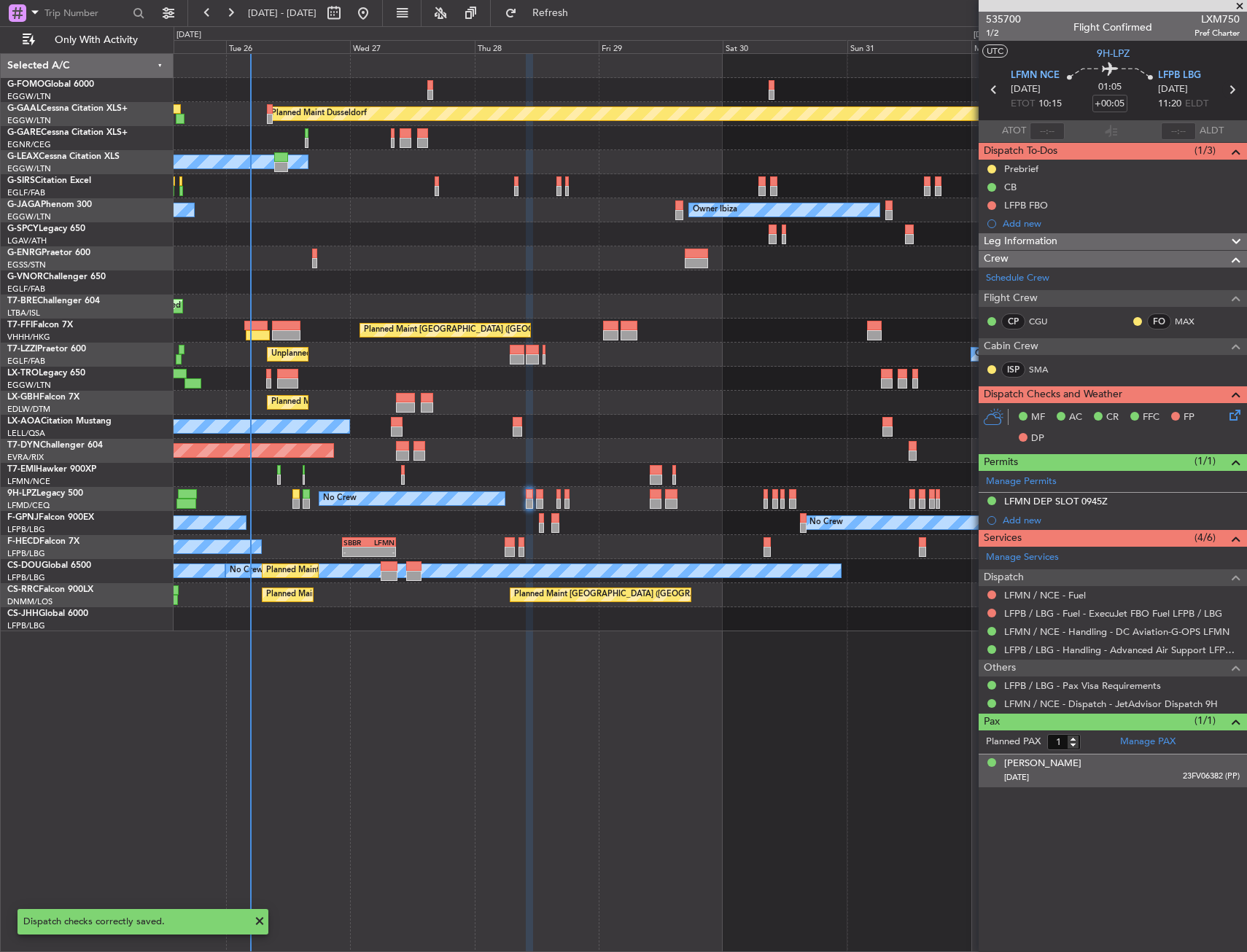
click at [1227, 87] on icon at bounding box center [1232, 89] width 19 height 19
type input "0"
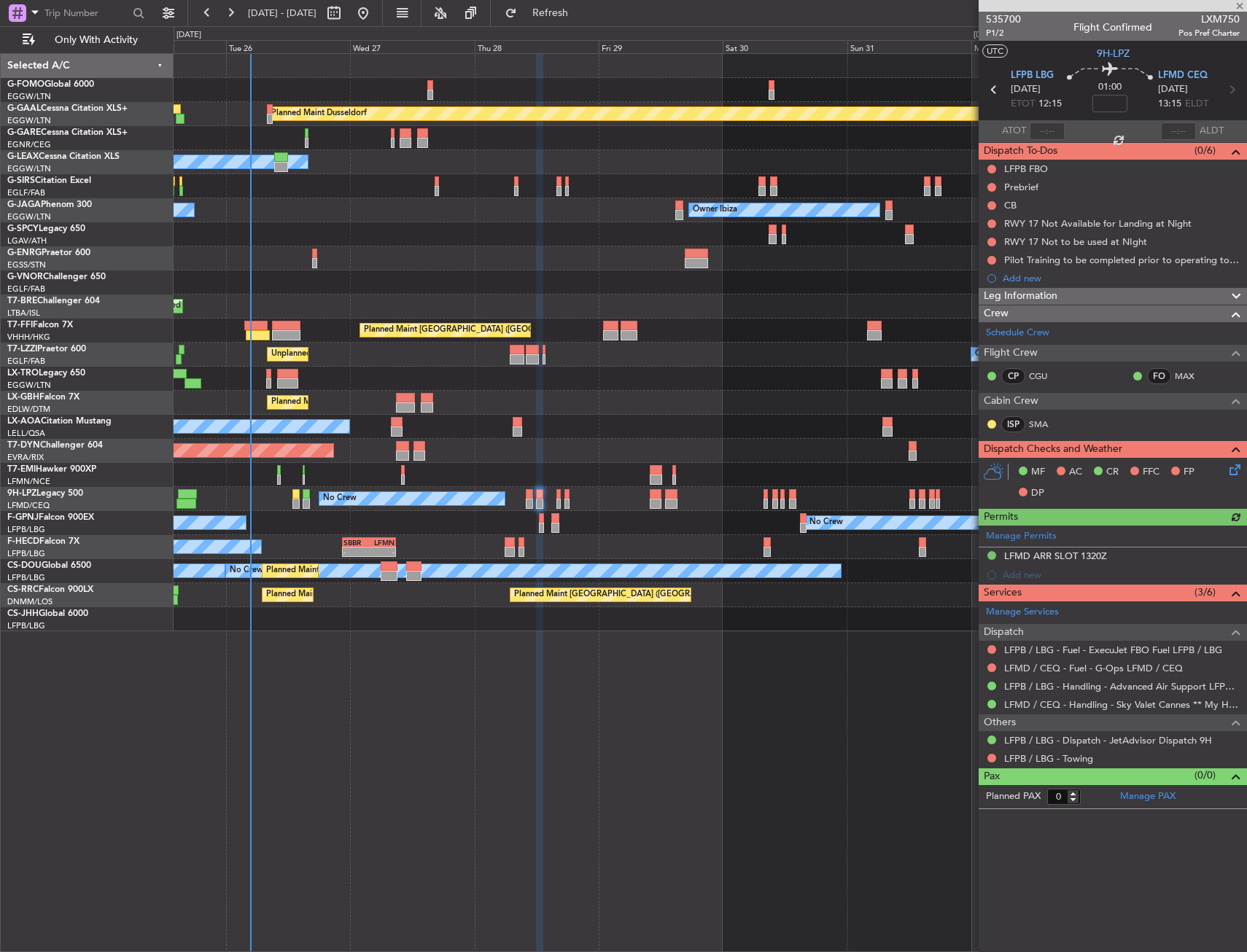
click at [410, 664] on div "Planned Maint Dusseldorf Owner Unplanned Maint [GEOGRAPHIC_DATA] ([GEOGRAPHIC_D…" at bounding box center [710, 503] width 1073 height 899
click at [1102, 115] on nimbus-time-variation at bounding box center [1109, 106] width 35 height 22
click at [1109, 102] on input at bounding box center [1109, 103] width 35 height 18
click at [1132, 90] on div "01:00 5" at bounding box center [1110, 89] width 96 height 54
type input "+00:05"
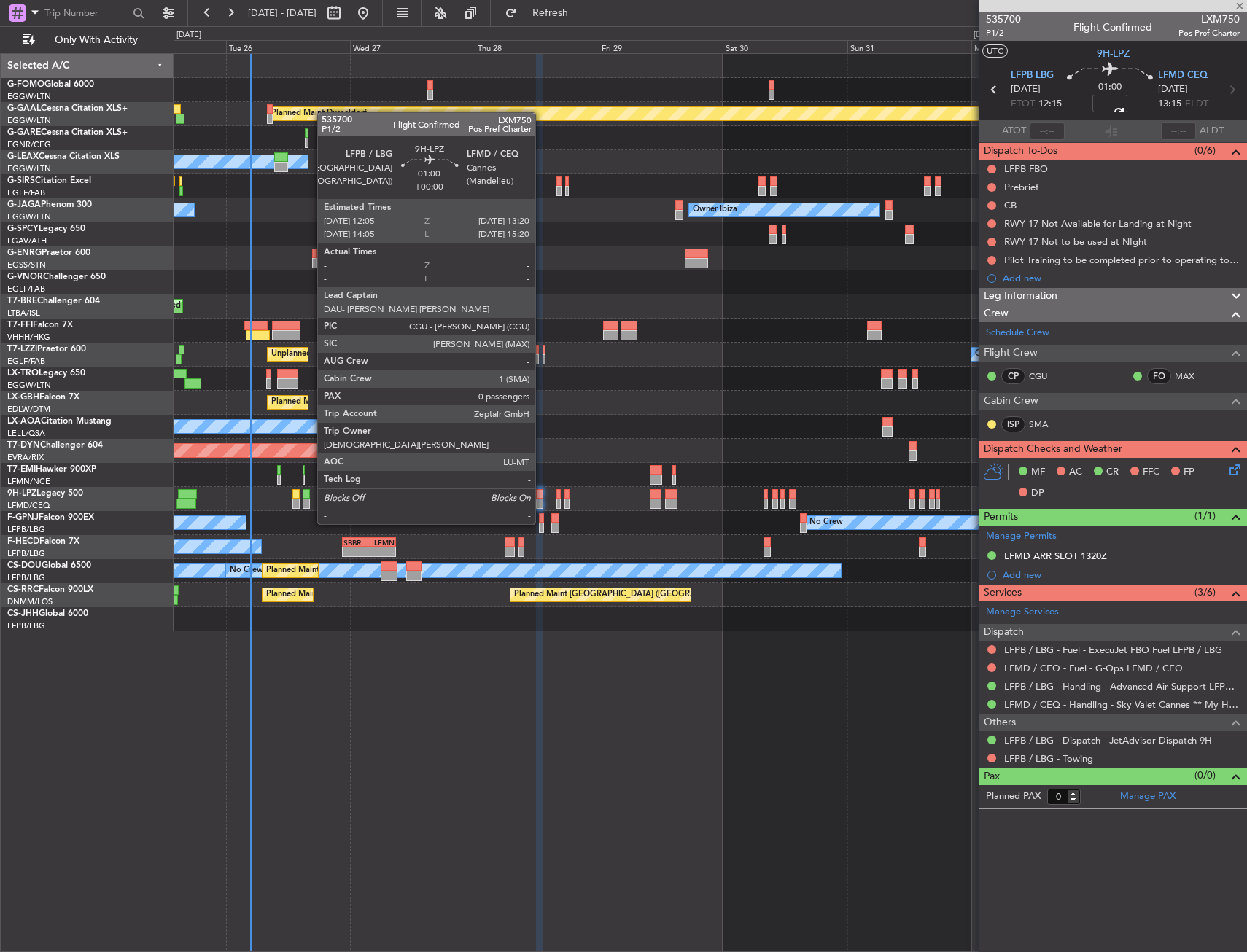
click at [541, 496] on div at bounding box center [539, 493] width 7 height 10
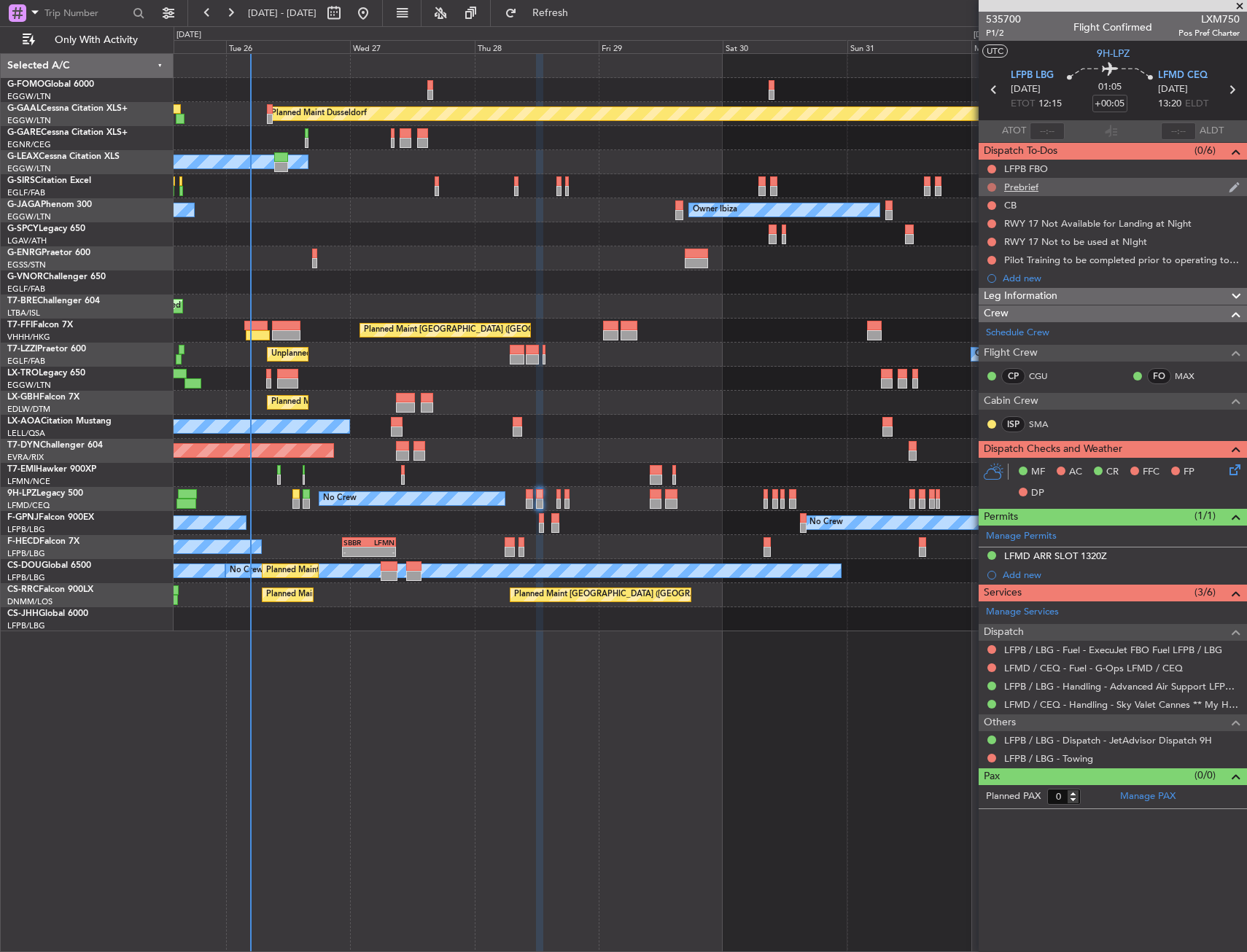
click at [988, 186] on button at bounding box center [991, 187] width 8 height 8
click at [998, 227] on mat-tooltip-component "Not Started" at bounding box center [991, 210] width 70 height 39
click at [995, 228] on span "In Progress" at bounding box center [999, 229] width 49 height 15
click at [988, 205] on button at bounding box center [991, 205] width 8 height 8
click at [989, 264] on span "Completed" at bounding box center [998, 269] width 48 height 15
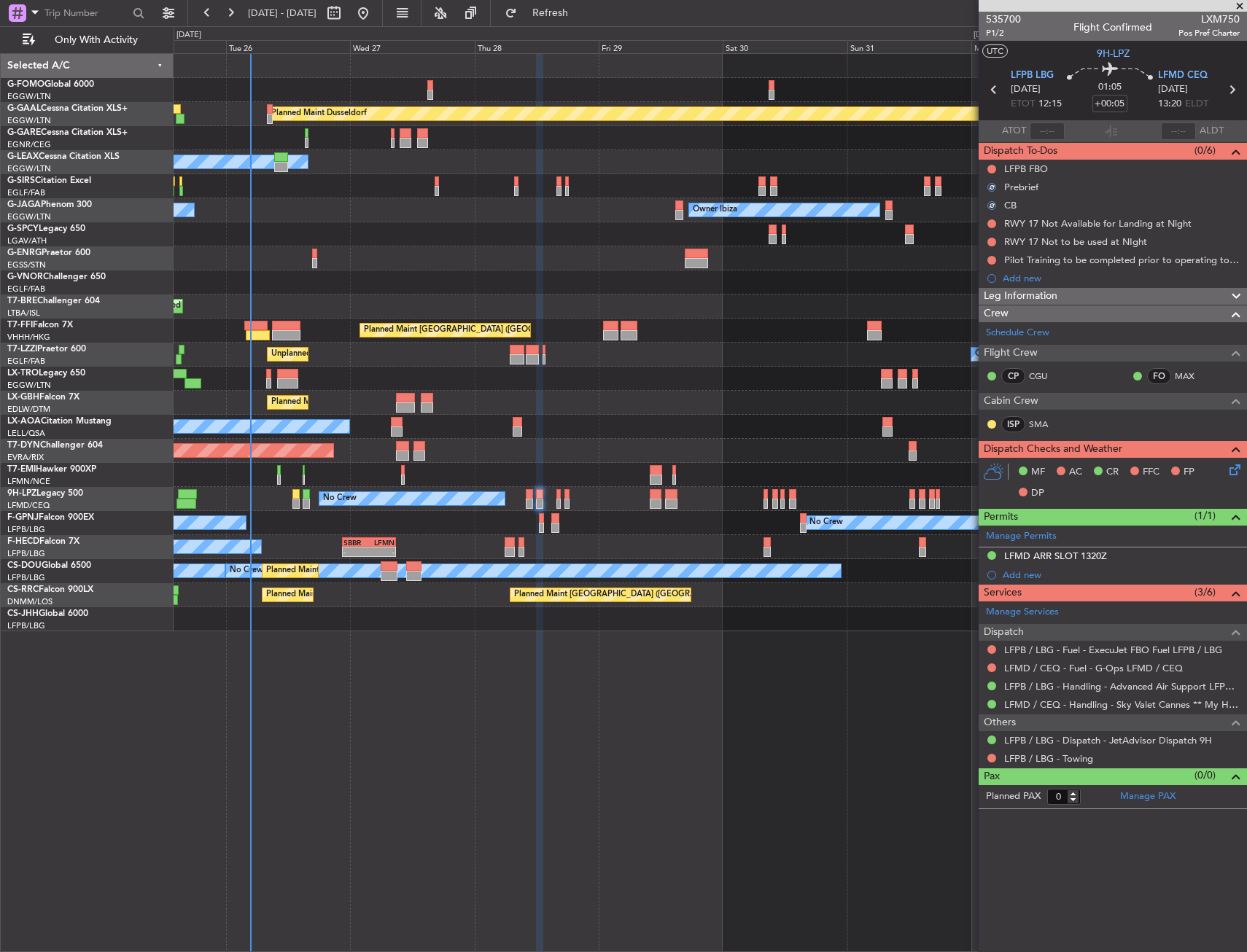
click at [1227, 469] on icon at bounding box center [1232, 466] width 12 height 12
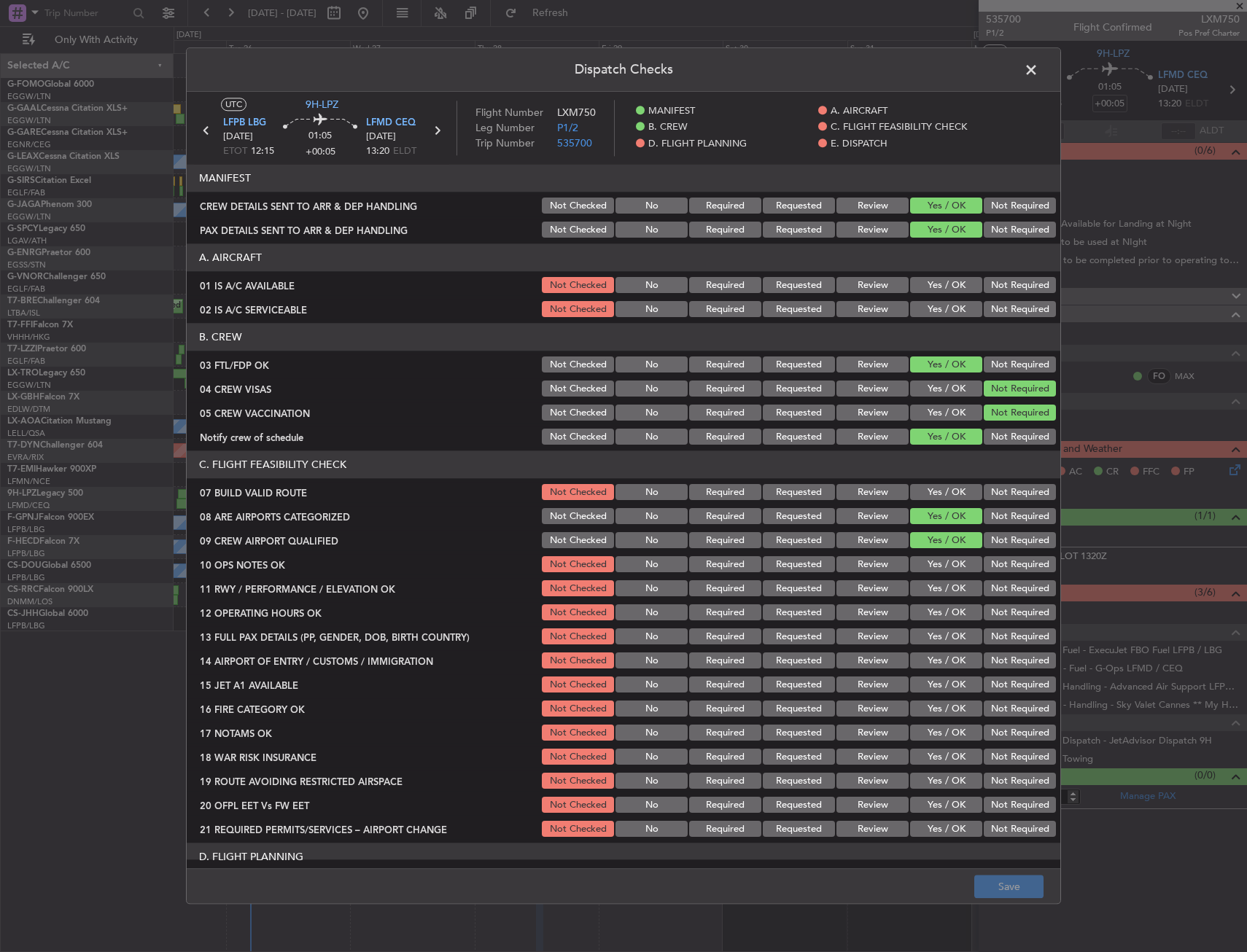
click at [924, 284] on button "Yes / OK" at bounding box center [946, 285] width 72 height 16
click at [925, 306] on button "Yes / OK" at bounding box center [946, 309] width 72 height 16
click at [922, 512] on button "Yes / OK" at bounding box center [946, 516] width 72 height 16
click at [931, 496] on button "Yes / OK" at bounding box center [946, 493] width 72 height 16
click at [919, 567] on button "Yes / OK" at bounding box center [946, 564] width 72 height 16
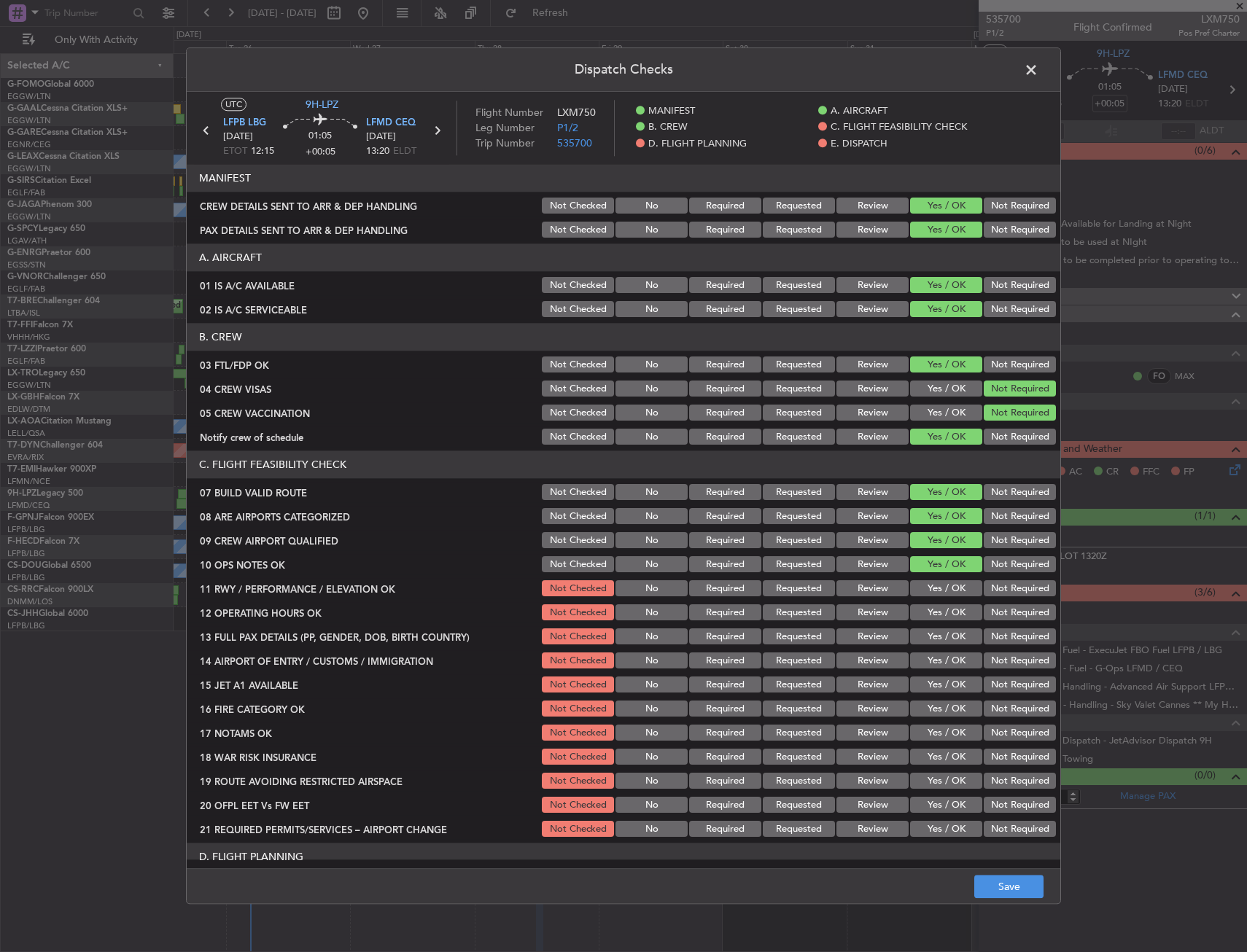
click at [919, 579] on section "C. FLIGHT FEASIBILITY CHECK 07 BUILD VALID ROUTE Not Checked No Required Reques…" at bounding box center [623, 645] width 874 height 389
click at [925, 608] on button "Yes / OK" at bounding box center [946, 613] width 72 height 16
click at [927, 587] on button "Yes / OK" at bounding box center [946, 589] width 72 height 16
click at [927, 618] on button "Yes / OK" at bounding box center [946, 613] width 72 height 16
click at [928, 633] on button "Yes / OK" at bounding box center [946, 637] width 72 height 16
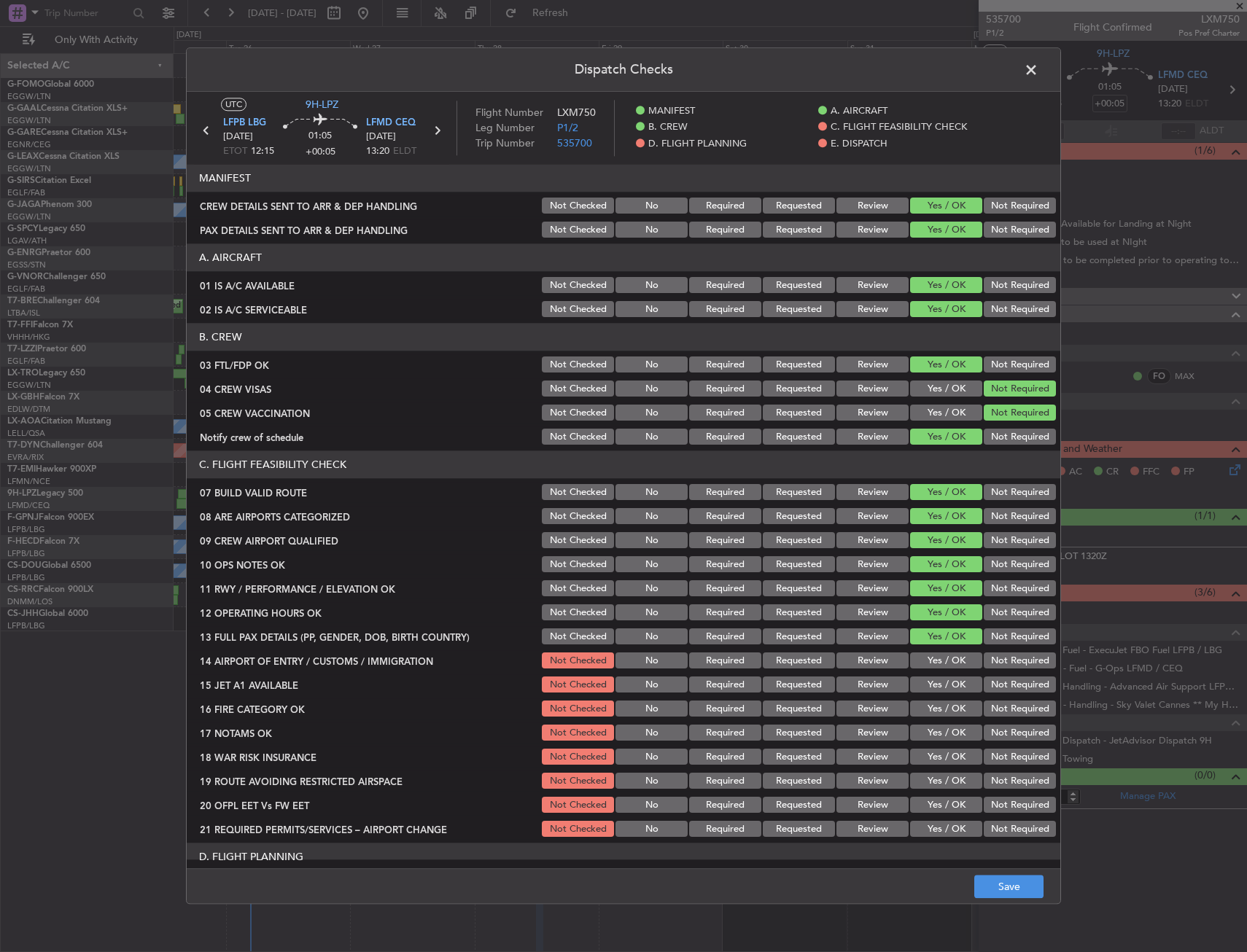
click at [935, 668] on button "Yes / OK" at bounding box center [946, 661] width 72 height 16
drag, startPoint x: 934, startPoint y: 683, endPoint x: 933, endPoint y: 701, distance: 18.0
click at [933, 701] on section "C. FLIGHT FEASIBILITY CHECK 07 BUILD VALID ROUTE Not Checked No Required Reques…" at bounding box center [623, 645] width 874 height 389
click at [933, 701] on button "Yes / OK" at bounding box center [946, 709] width 72 height 16
drag, startPoint x: 933, startPoint y: 713, endPoint x: 934, endPoint y: 722, distance: 9.1
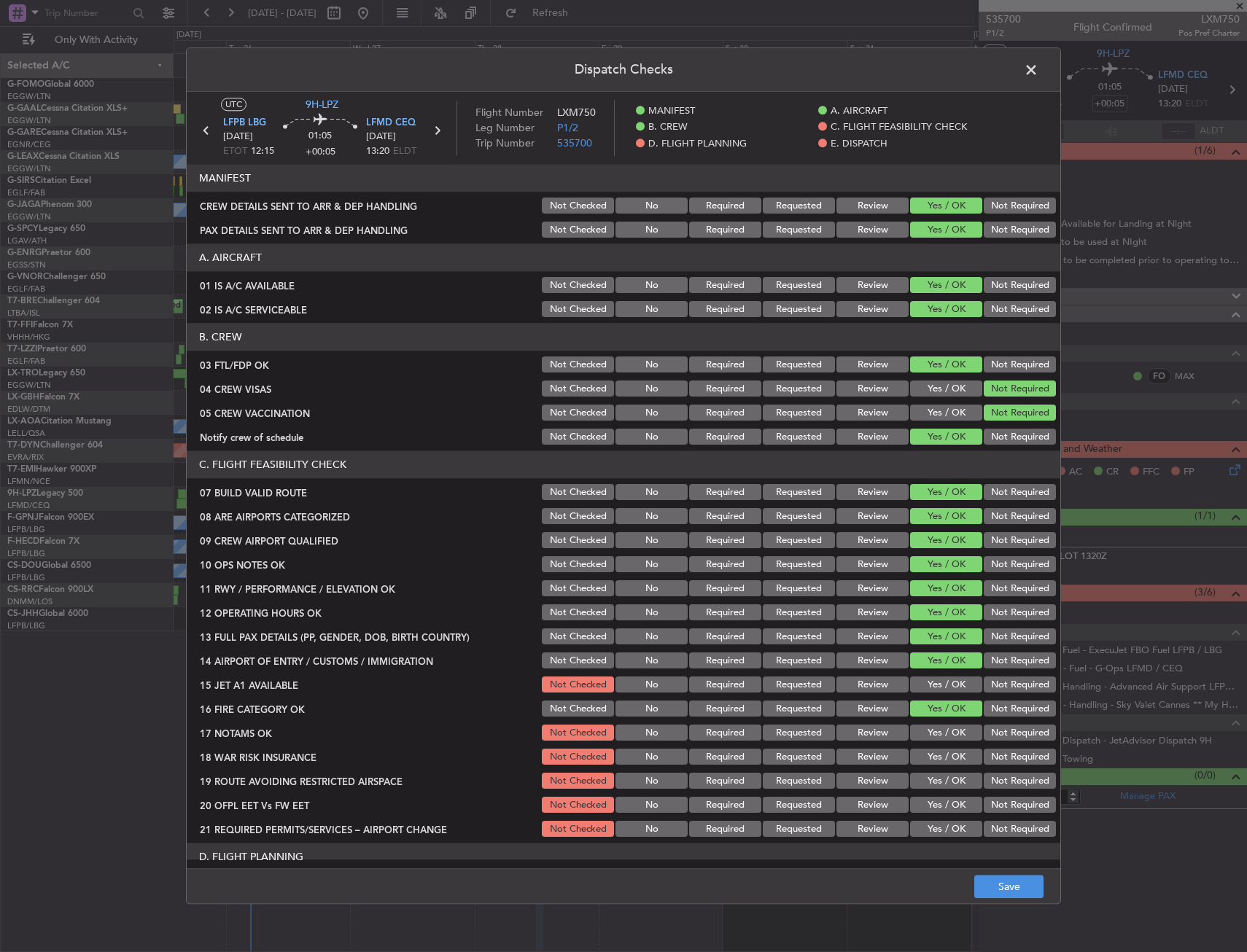
click at [934, 715] on button "Yes / OK" at bounding box center [946, 709] width 72 height 16
drag, startPoint x: 936, startPoint y: 723, endPoint x: 935, endPoint y: 735, distance: 12.0
click at [936, 724] on div "Yes / OK" at bounding box center [944, 733] width 73 height 20
drag, startPoint x: 935, startPoint y: 735, endPoint x: 934, endPoint y: 686, distance: 49.0
click at [933, 733] on button "Yes / OK" at bounding box center [946, 733] width 72 height 16
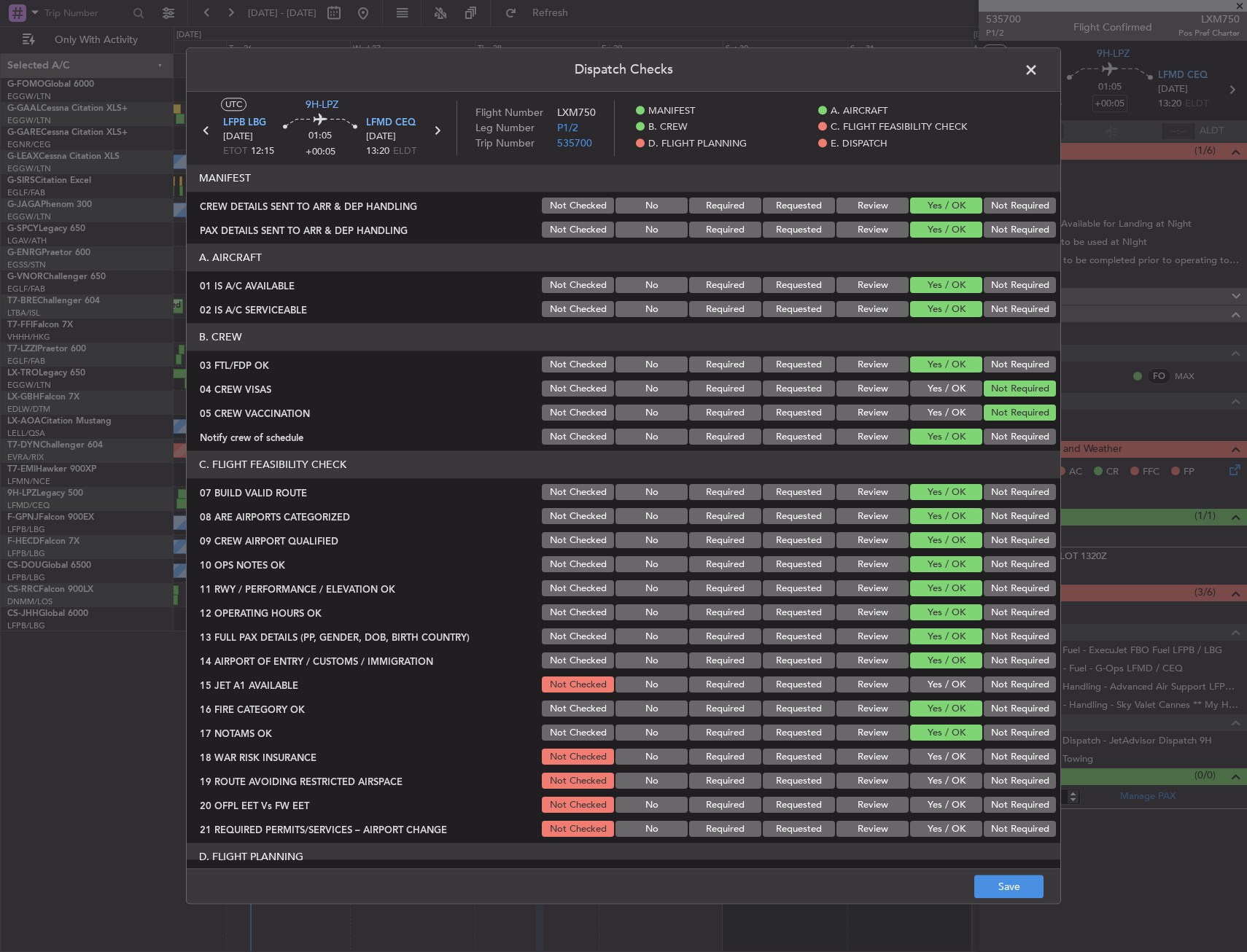
click at [934, 686] on button "Yes / OK" at bounding box center [946, 685] width 72 height 16
click at [1033, 761] on button "Not Required" at bounding box center [1020, 757] width 72 height 16
click at [955, 789] on button "Yes / OK" at bounding box center [946, 781] width 72 height 16
drag, startPoint x: 952, startPoint y: 806, endPoint x: 949, endPoint y: 818, distance: 12.4
click at [950, 809] on button "Yes / OK" at bounding box center [946, 805] width 72 height 16
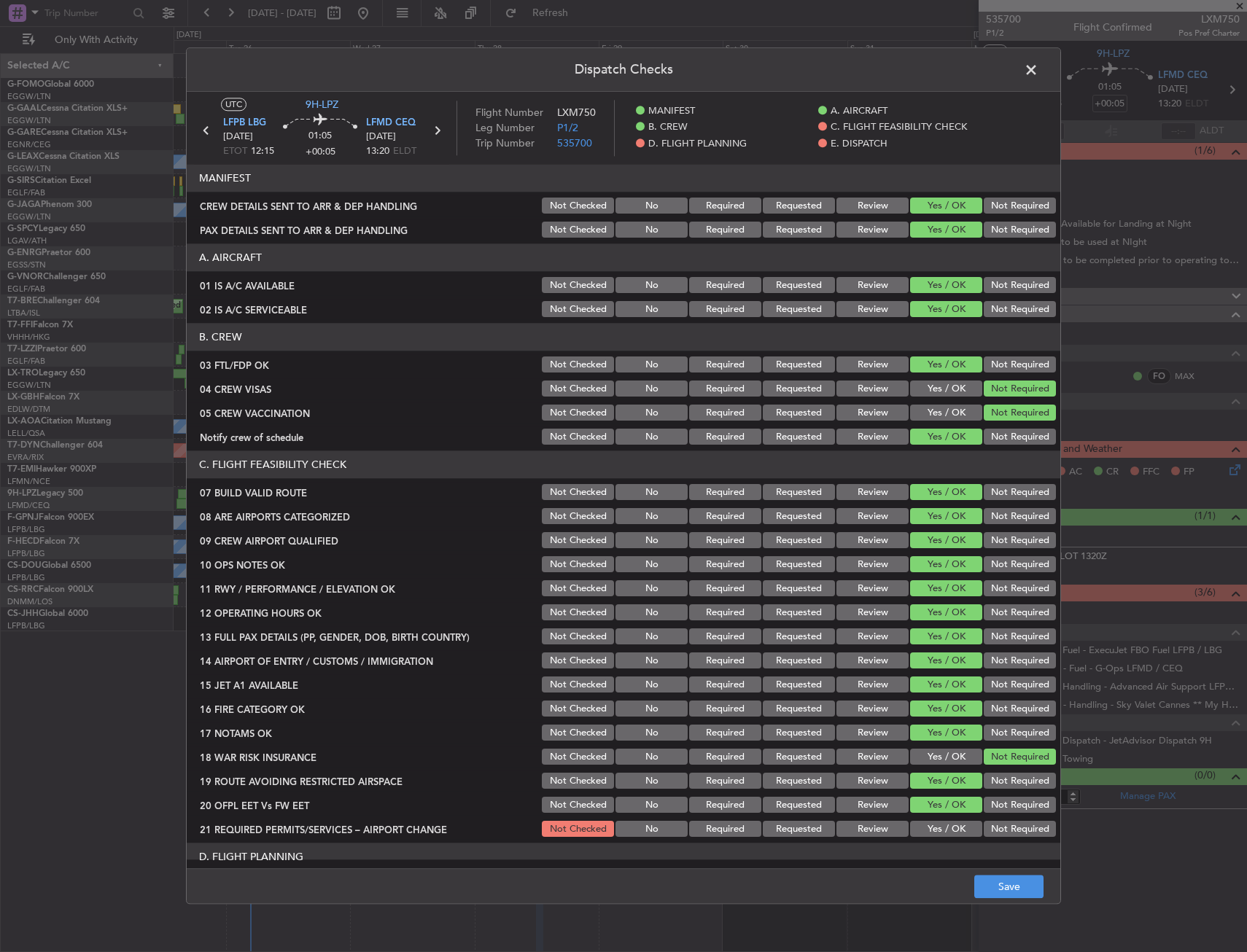
drag, startPoint x: 948, startPoint y: 822, endPoint x: 948, endPoint y: 833, distance: 11.0
click at [948, 826] on button "Yes / OK" at bounding box center [946, 829] width 72 height 16
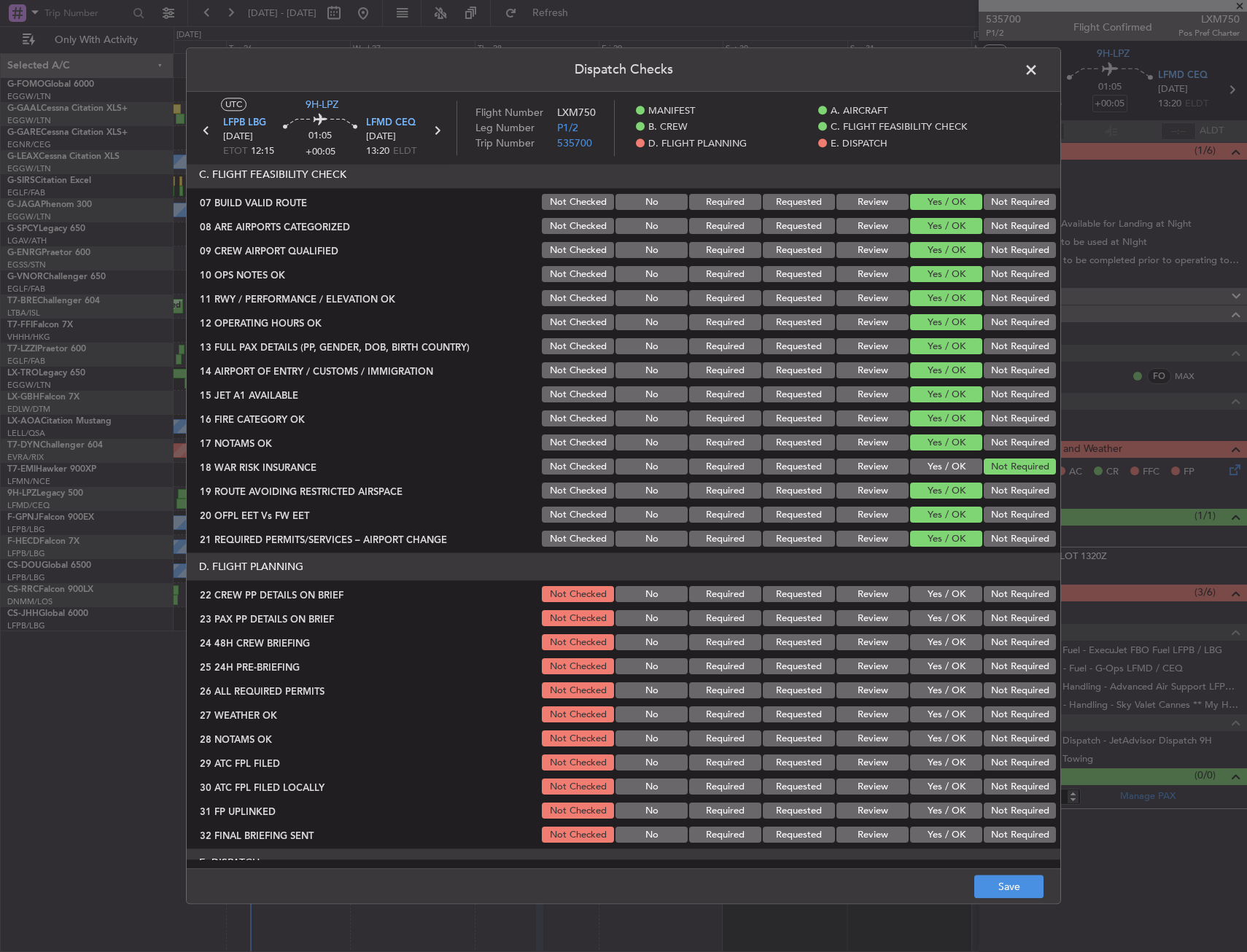
scroll to position [291, 0]
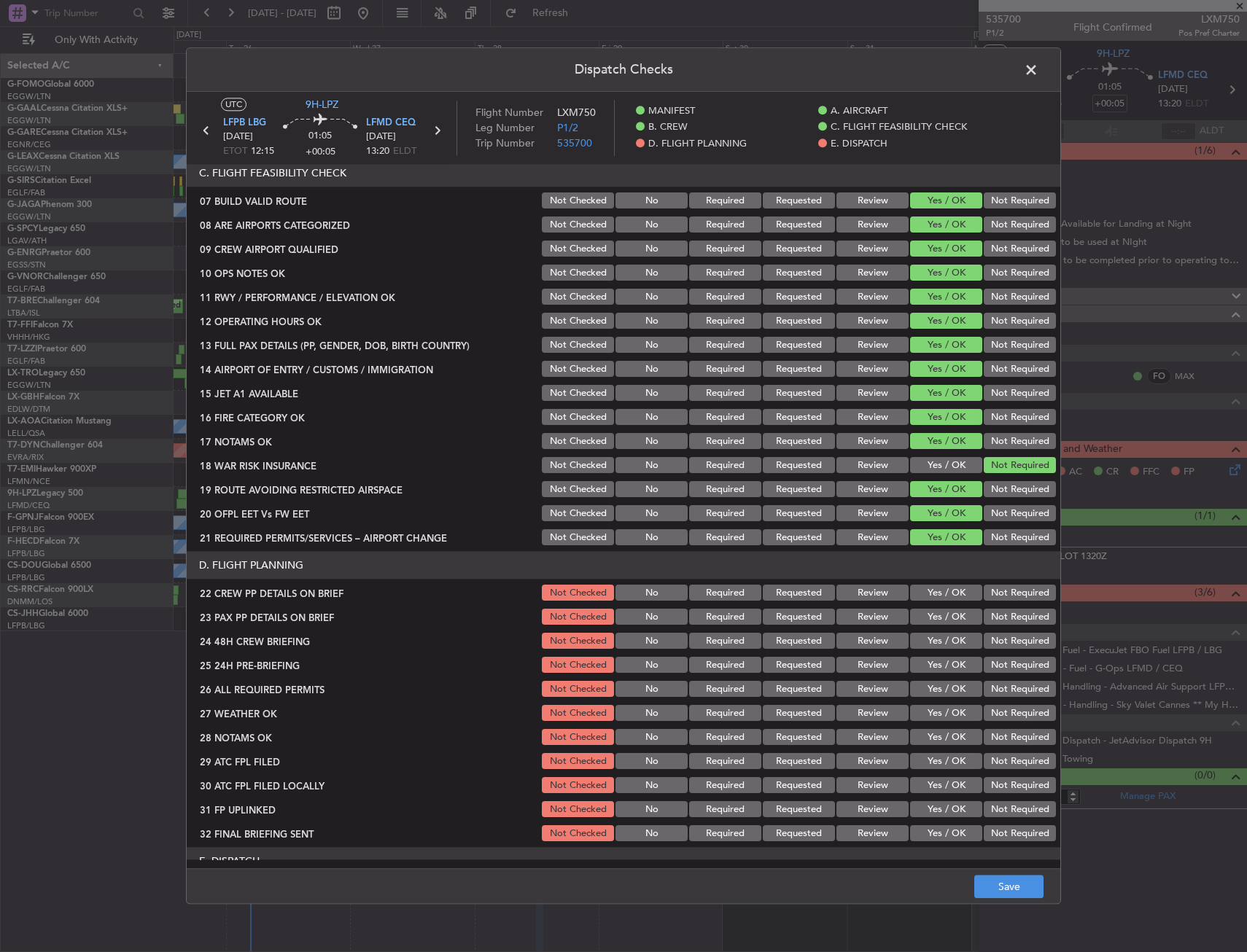
click at [941, 594] on button "Yes / OK" at bounding box center [946, 593] width 72 height 16
click at [929, 619] on button "Yes / OK" at bounding box center [946, 617] width 72 height 16
click at [929, 641] on button "Yes / OK" at bounding box center [946, 641] width 72 height 16
click at [1006, 662] on button "Not Required" at bounding box center [1020, 665] width 72 height 16
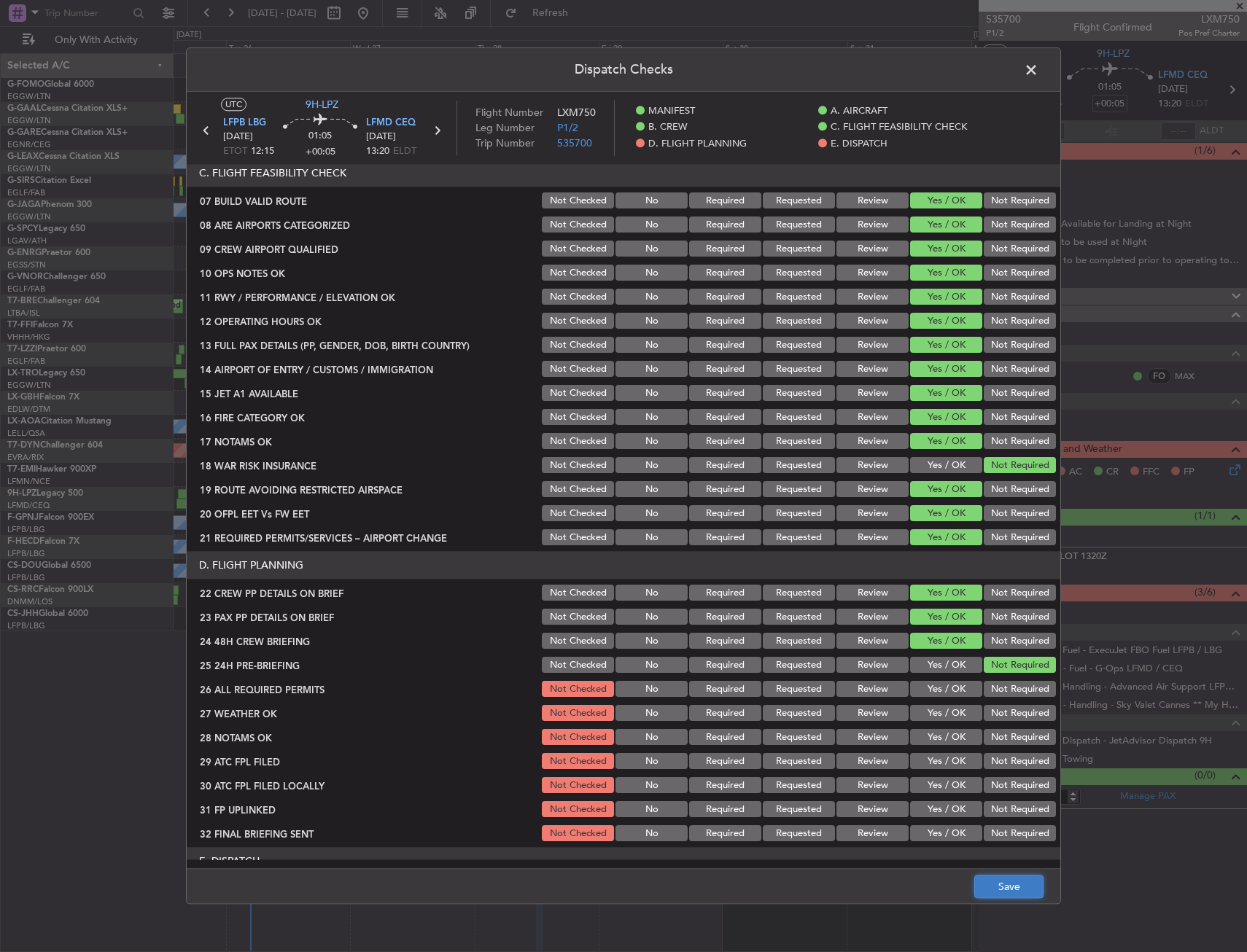
click at [999, 876] on button "Save" at bounding box center [1009, 887] width 69 height 23
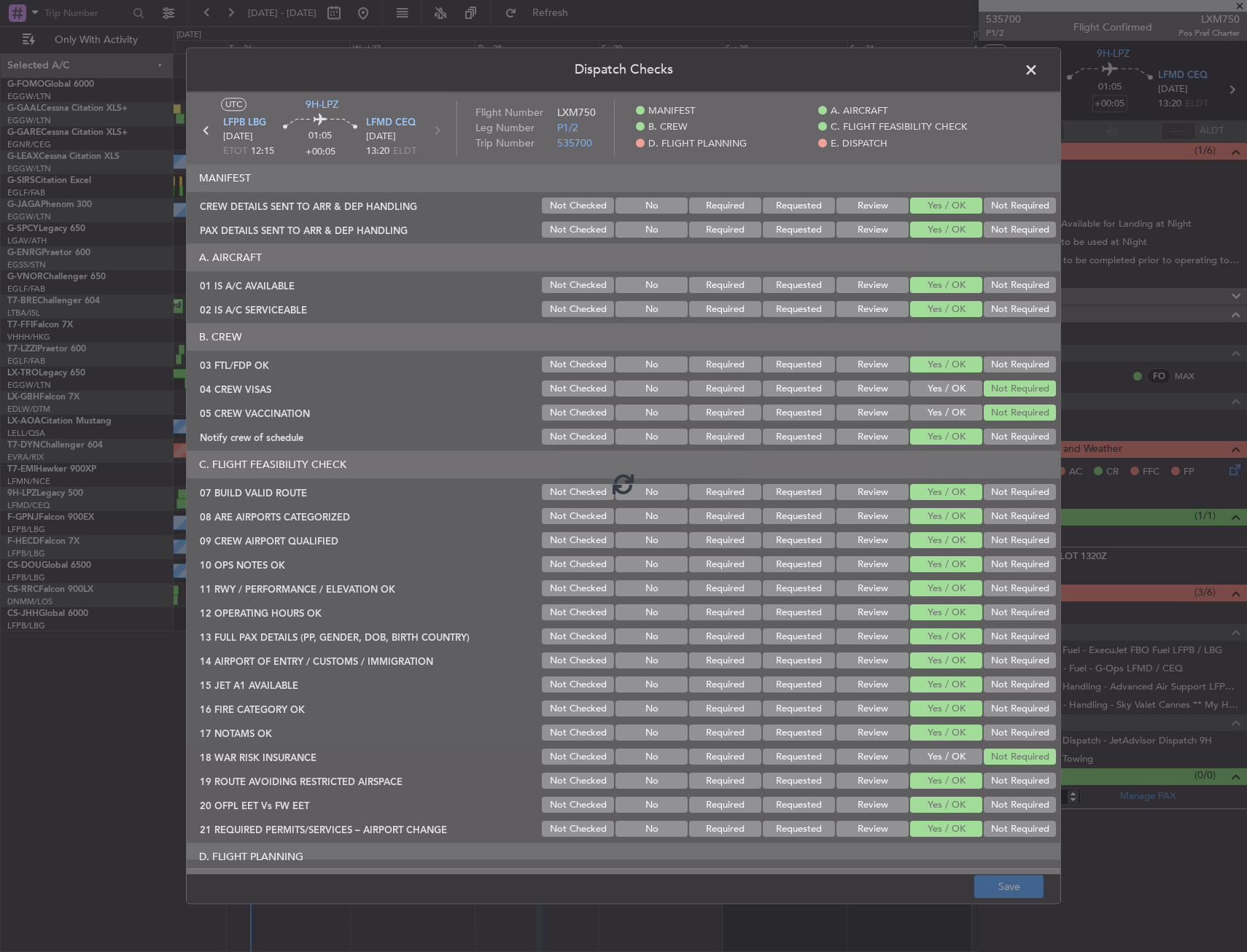
scroll to position [291, 0]
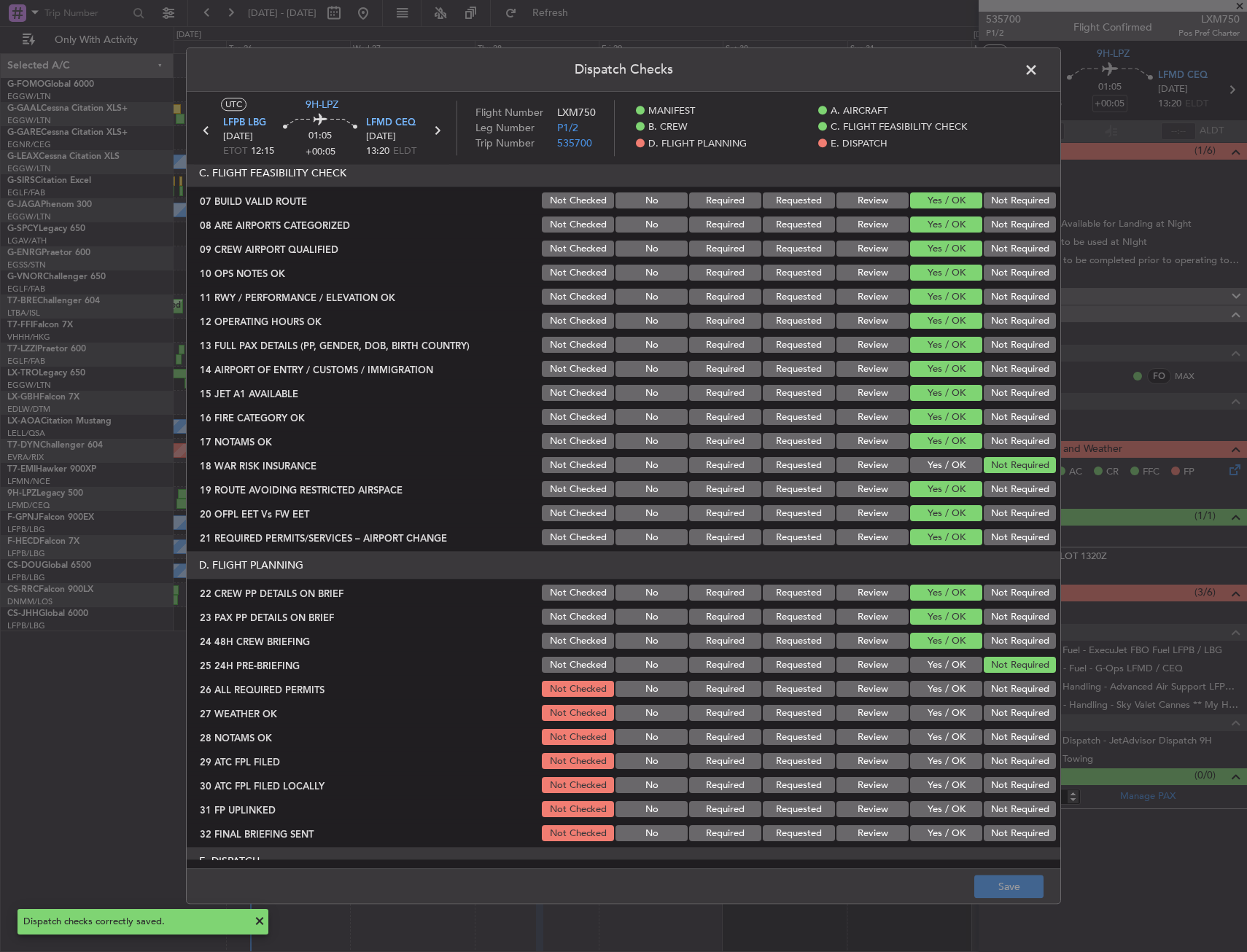
drag, startPoint x: 1036, startPoint y: 72, endPoint x: 1029, endPoint y: 76, distance: 8.1
click at [1038, 72] on span at bounding box center [1038, 74] width 0 height 29
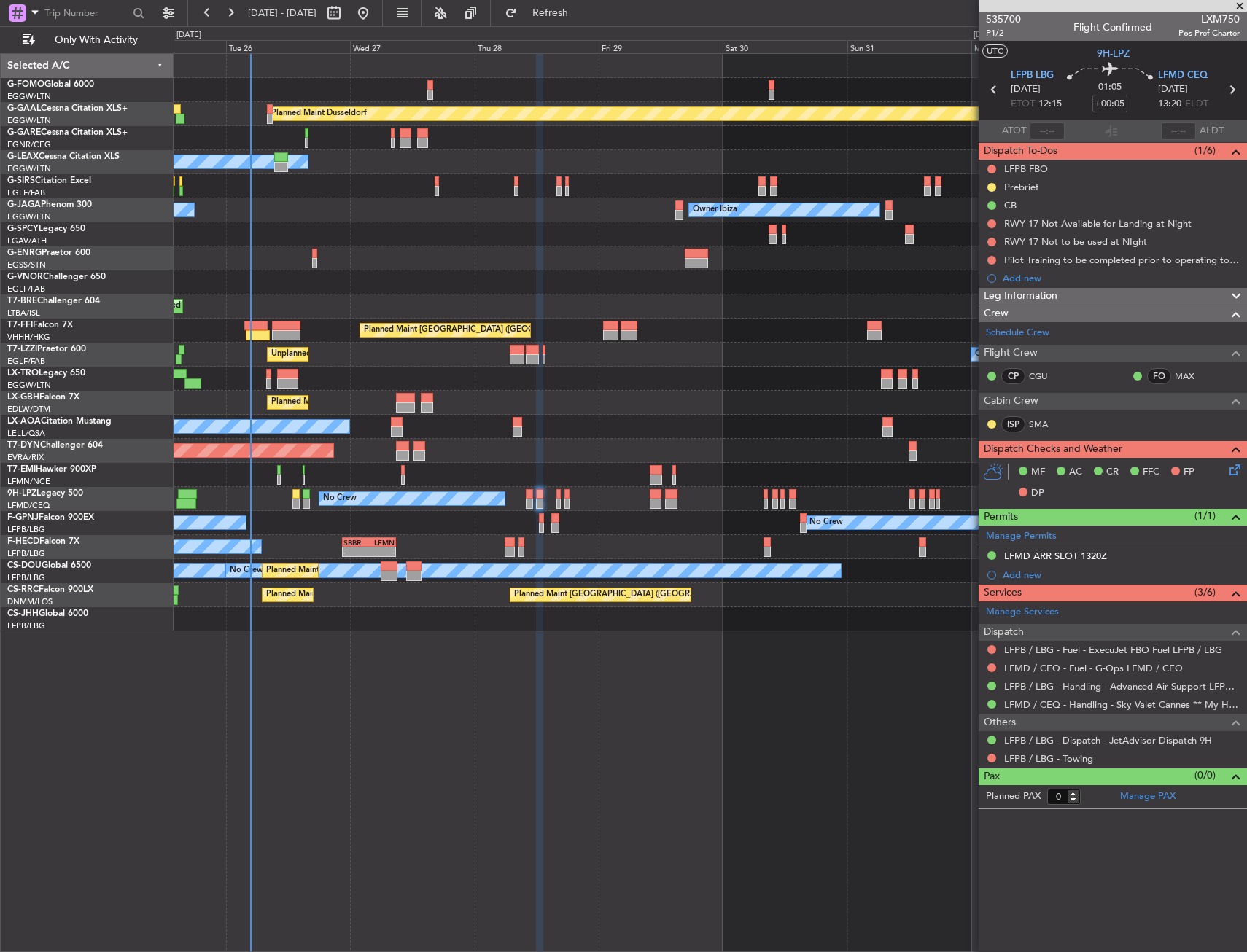
click at [1228, 93] on icon at bounding box center [1232, 89] width 19 height 19
type input "2"
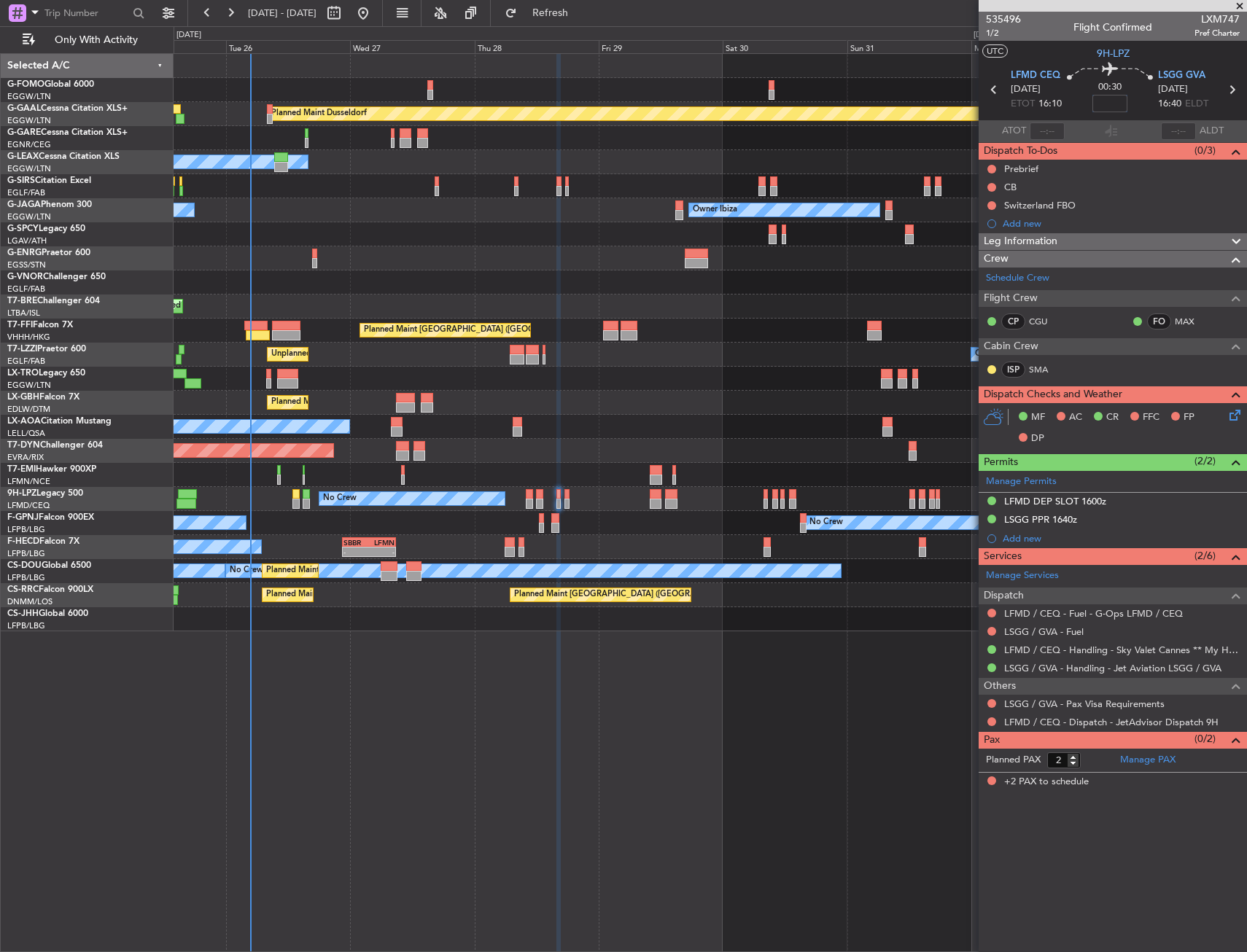
click at [1107, 101] on input at bounding box center [1109, 103] width 35 height 18
click at [1131, 90] on div "00:30 10" at bounding box center [1110, 89] width 96 height 54
type input "+00:10"
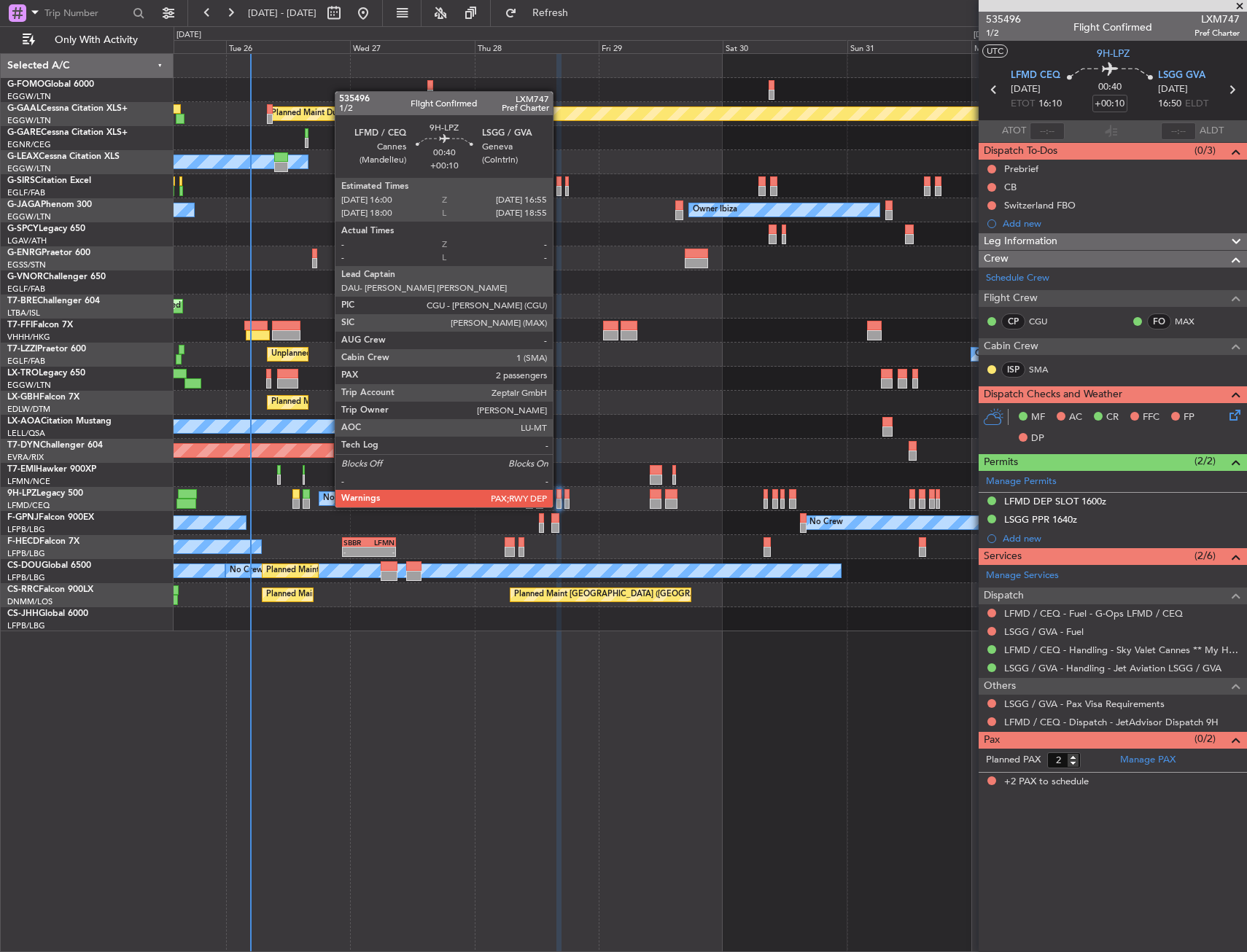
click at [559, 493] on div at bounding box center [558, 493] width 5 height 10
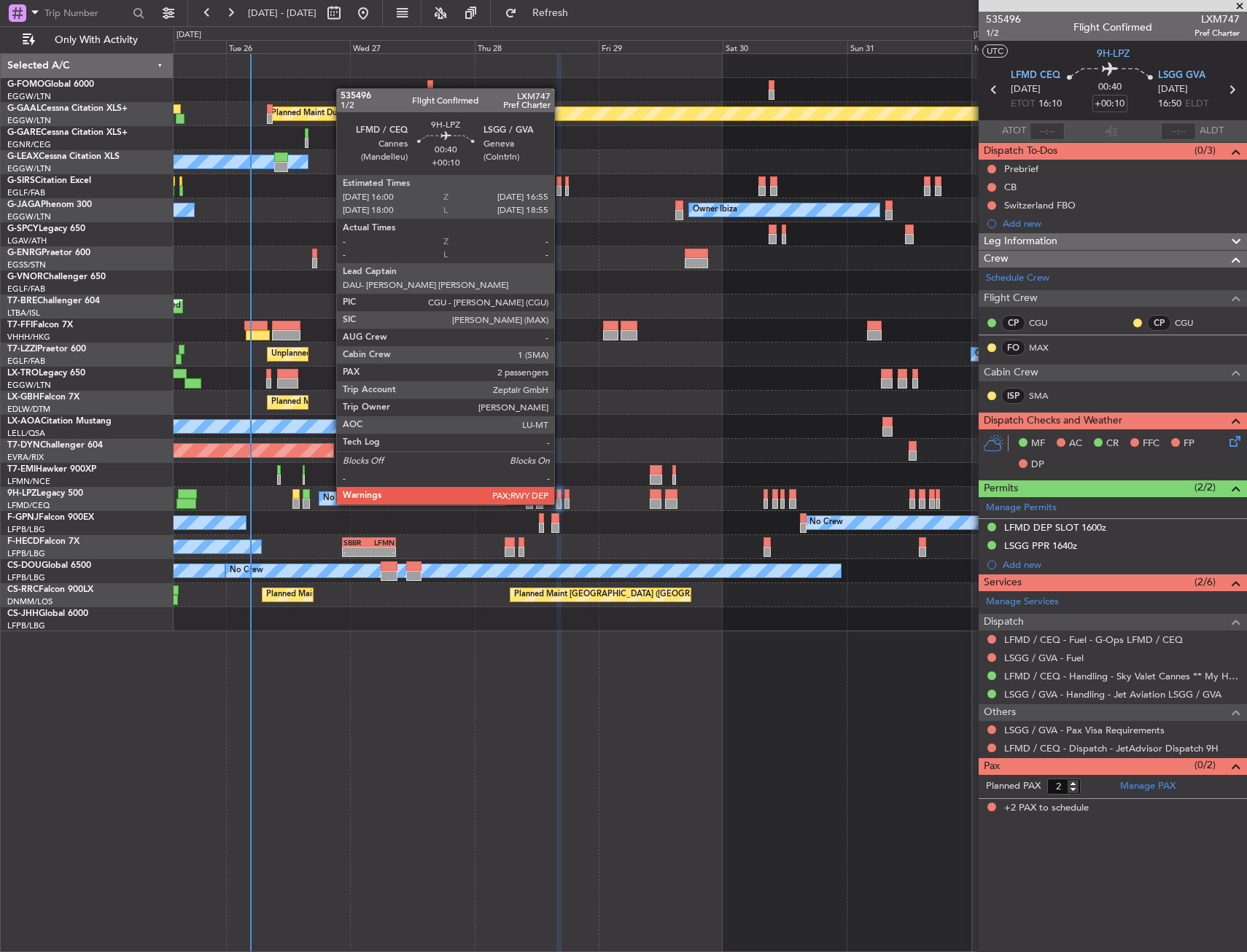
click at [561, 489] on div at bounding box center [558, 493] width 5 height 10
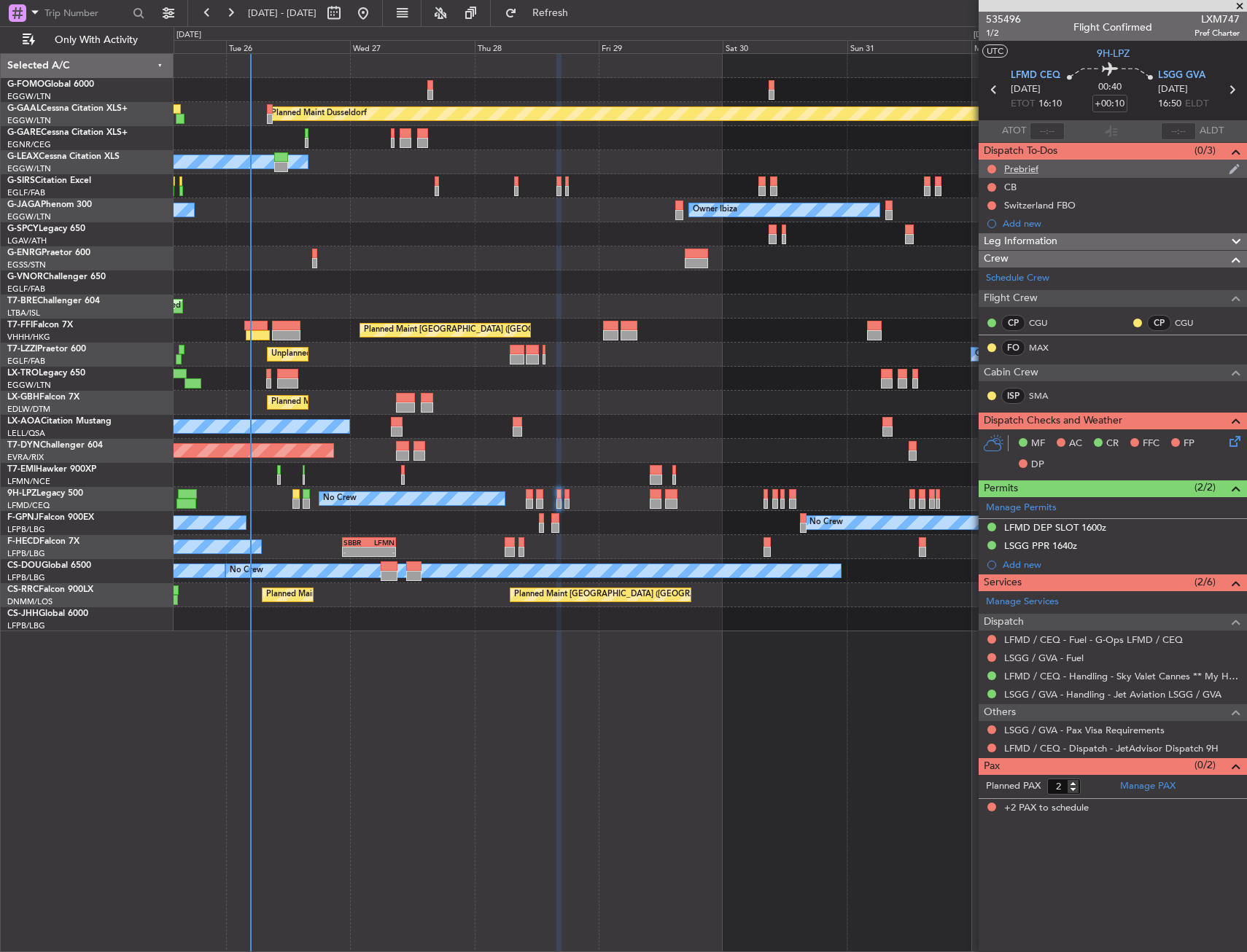
click at [989, 161] on div "Prebrief" at bounding box center [1113, 169] width 268 height 19
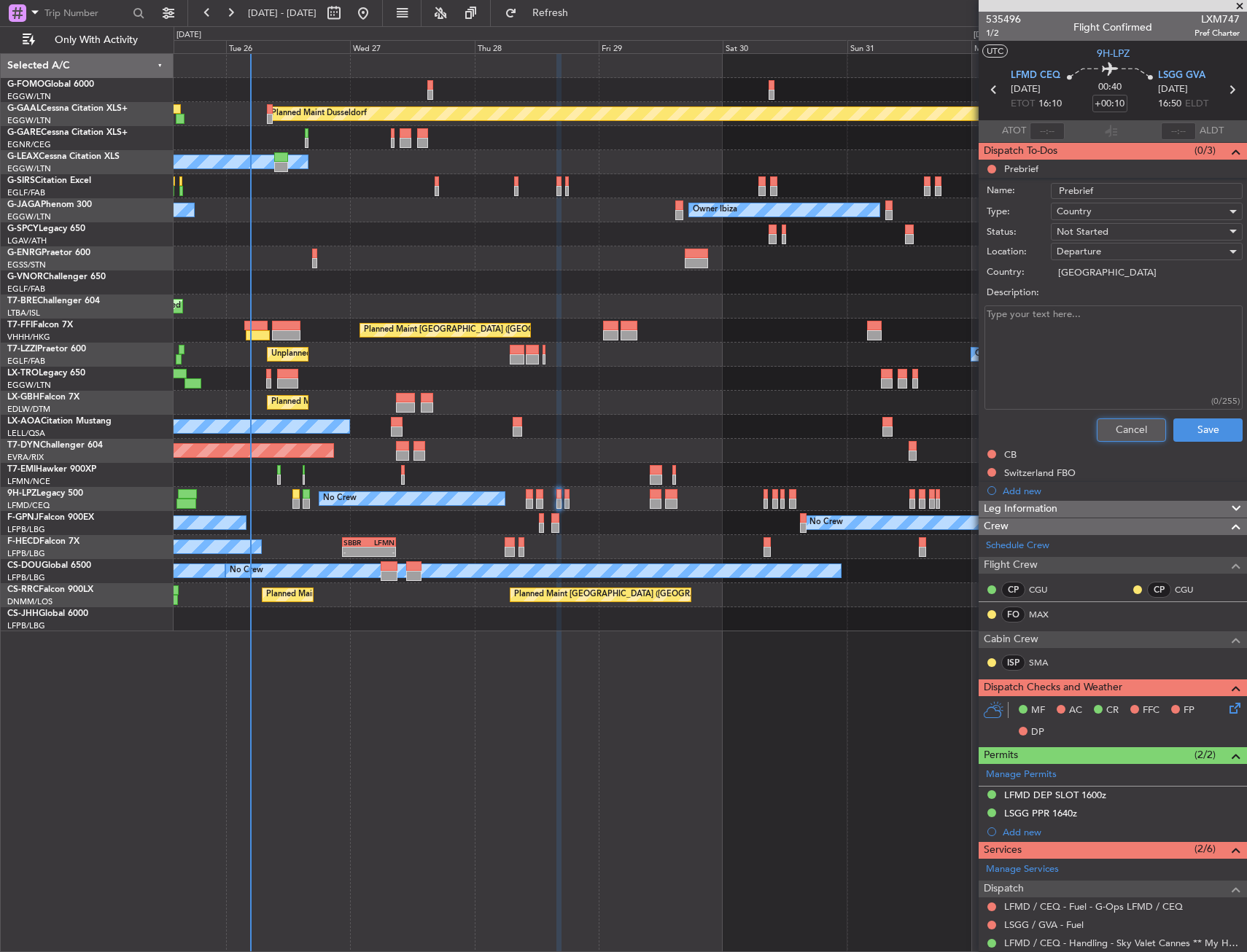
drag, startPoint x: 1088, startPoint y: 431, endPoint x: 1081, endPoint y: 385, distance: 46.5
click at [1097, 430] on button "Cancel" at bounding box center [1131, 430] width 69 height 23
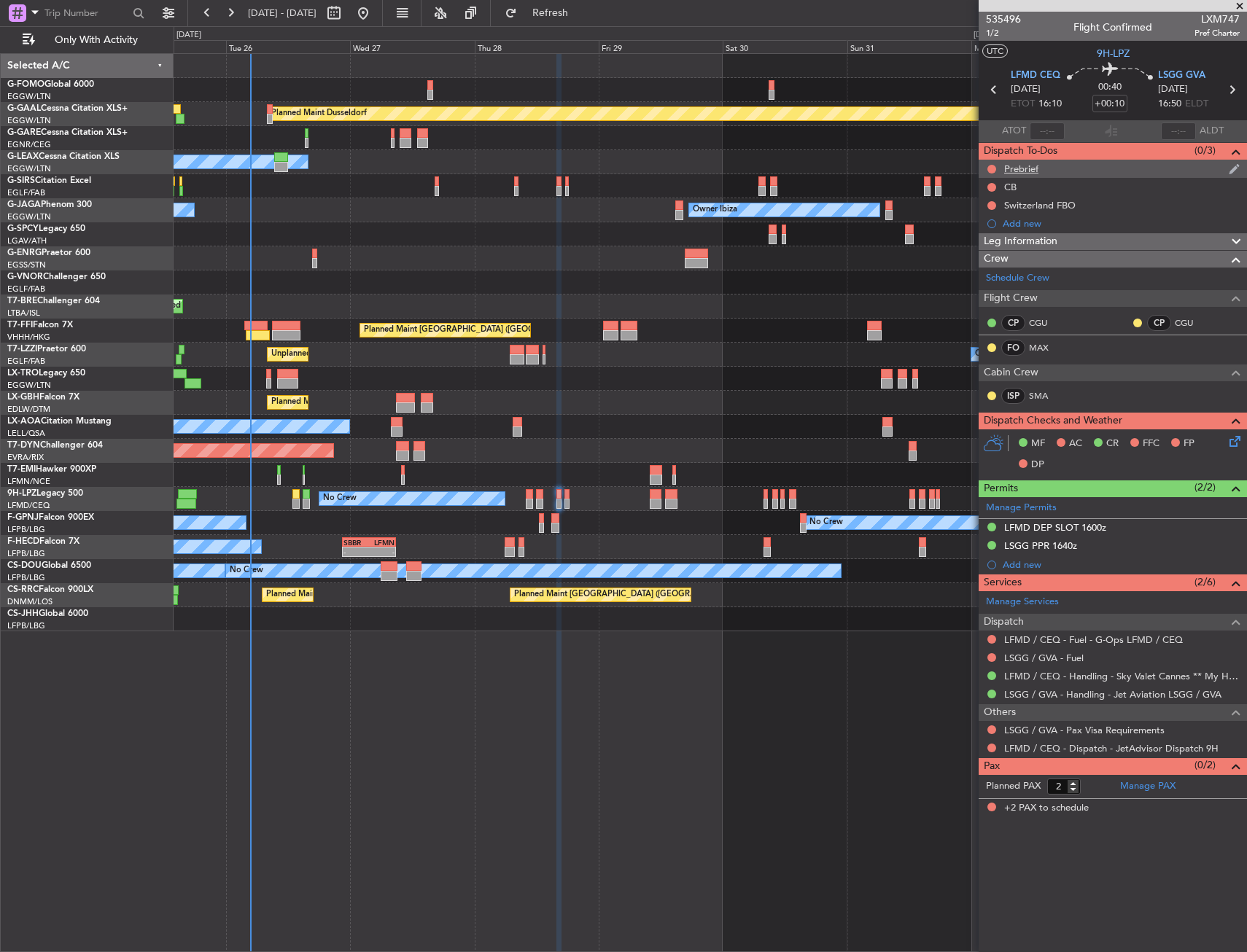
click at [989, 163] on div at bounding box center [991, 169] width 12 height 12
click at [996, 163] on nimbus-traffic-light at bounding box center [991, 169] width 12 height 12
click at [993, 168] on button at bounding box center [991, 169] width 8 height 8
click at [983, 208] on span "In Progress" at bounding box center [999, 211] width 49 height 15
click at [991, 189] on button at bounding box center [991, 187] width 8 height 8
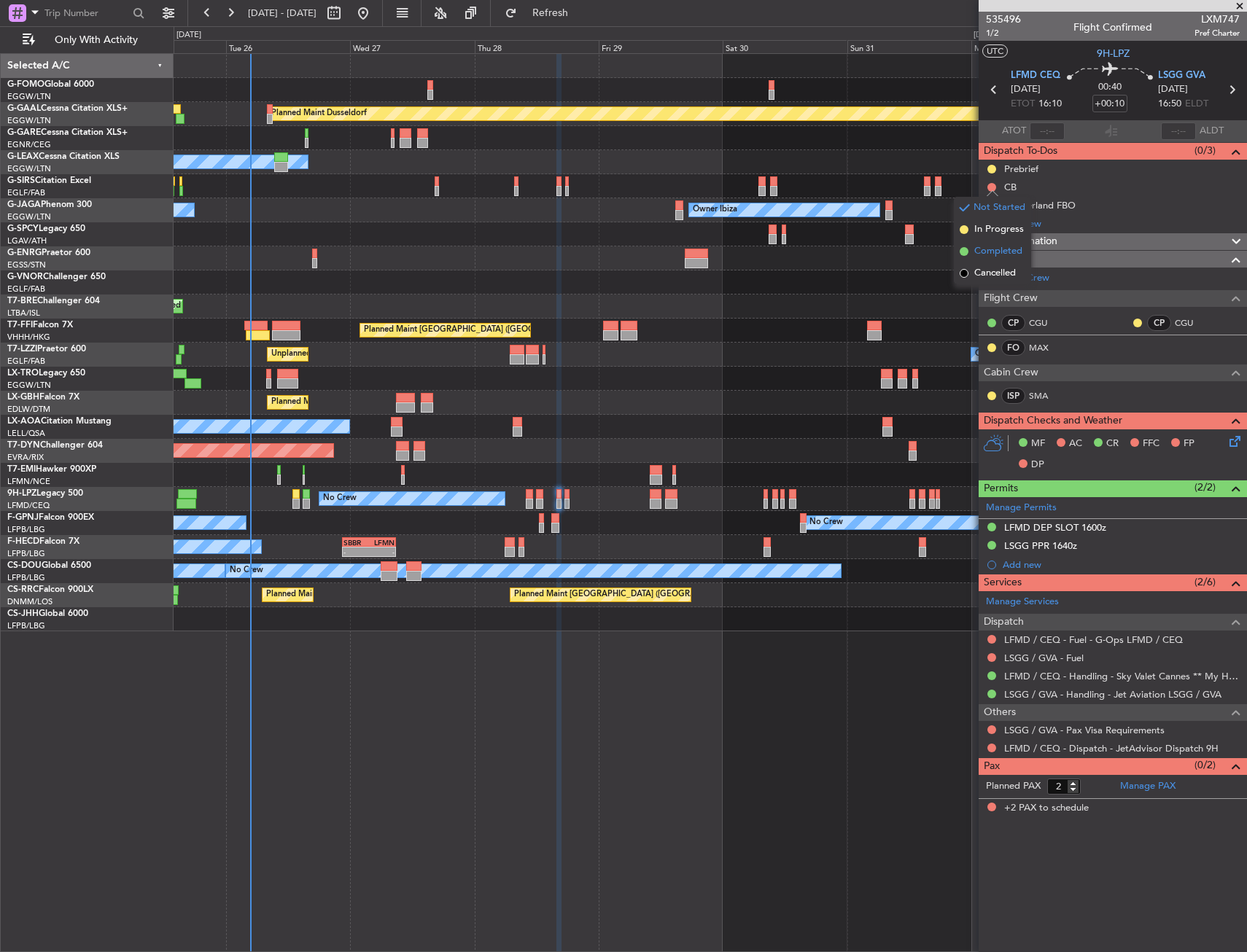
click at [989, 242] on li "Completed" at bounding box center [993, 251] width 77 height 22
click at [1223, 442] on div "MF AC CR FFC FP DP" at bounding box center [1119, 455] width 214 height 43
click at [1227, 441] on icon at bounding box center [1232, 439] width 12 height 12
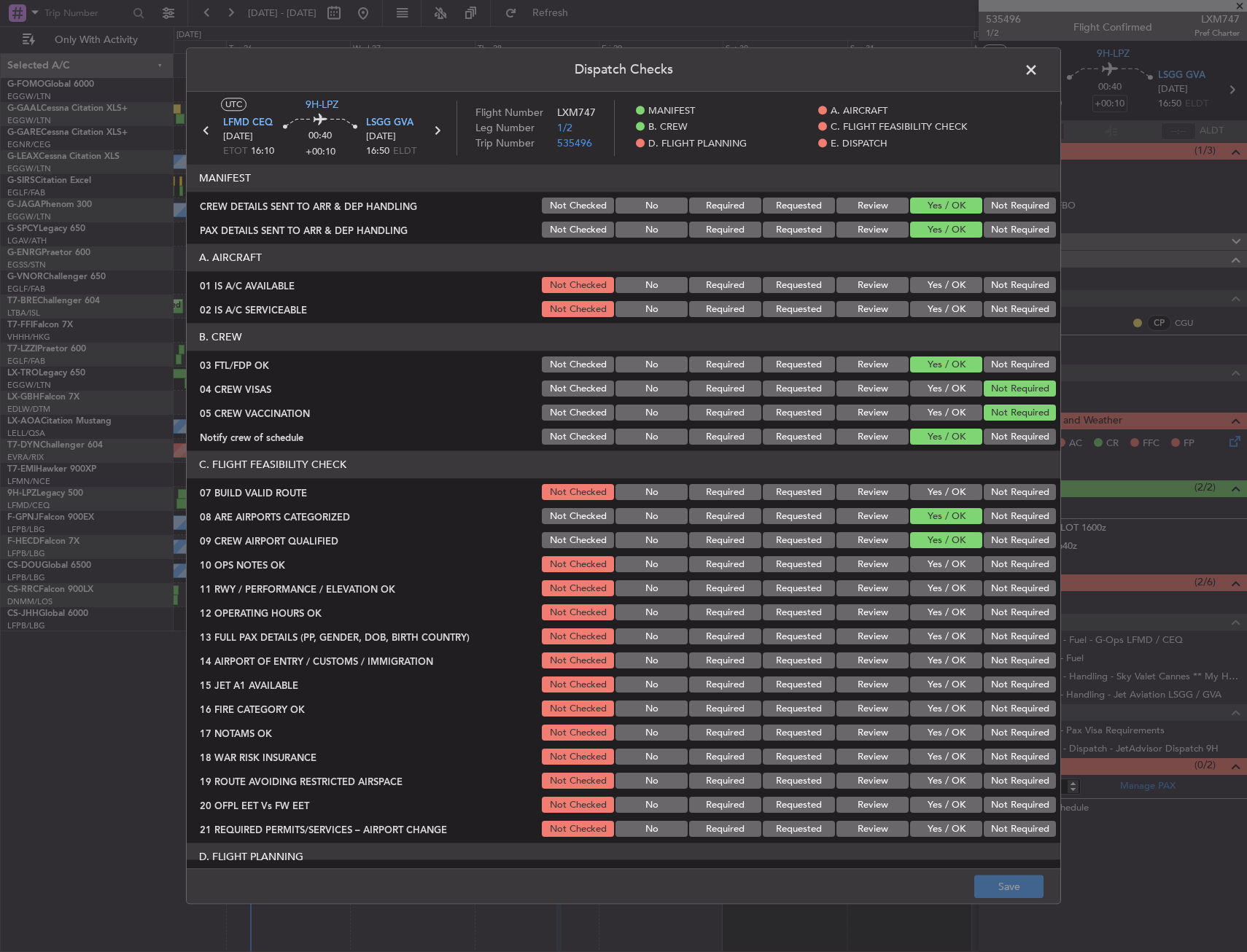
click at [1038, 78] on span at bounding box center [1038, 74] width 0 height 29
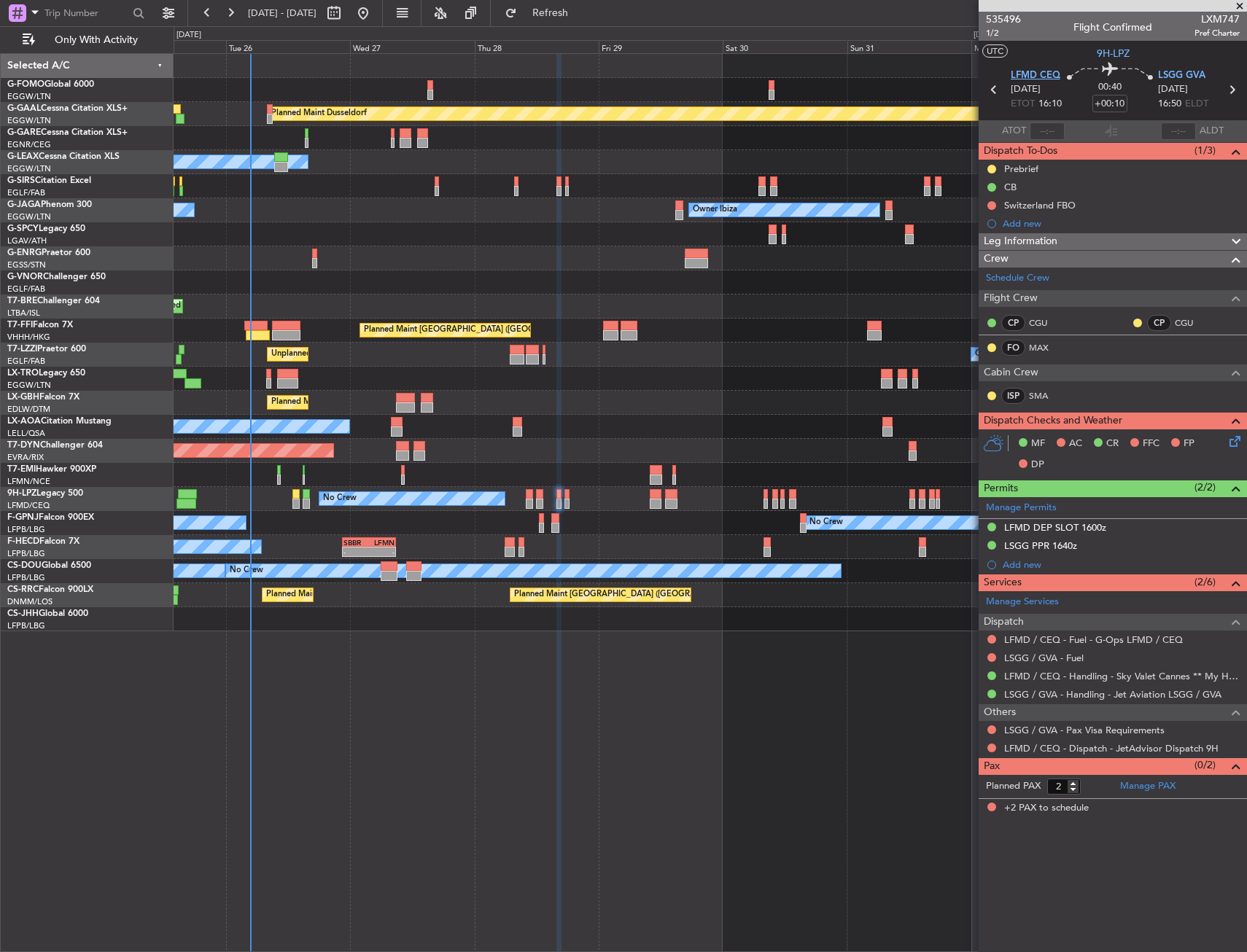
click at [1030, 70] on span "LFMD CEQ" at bounding box center [1035, 76] width 49 height 15
click at [1234, 434] on icon at bounding box center [1232, 439] width 12 height 12
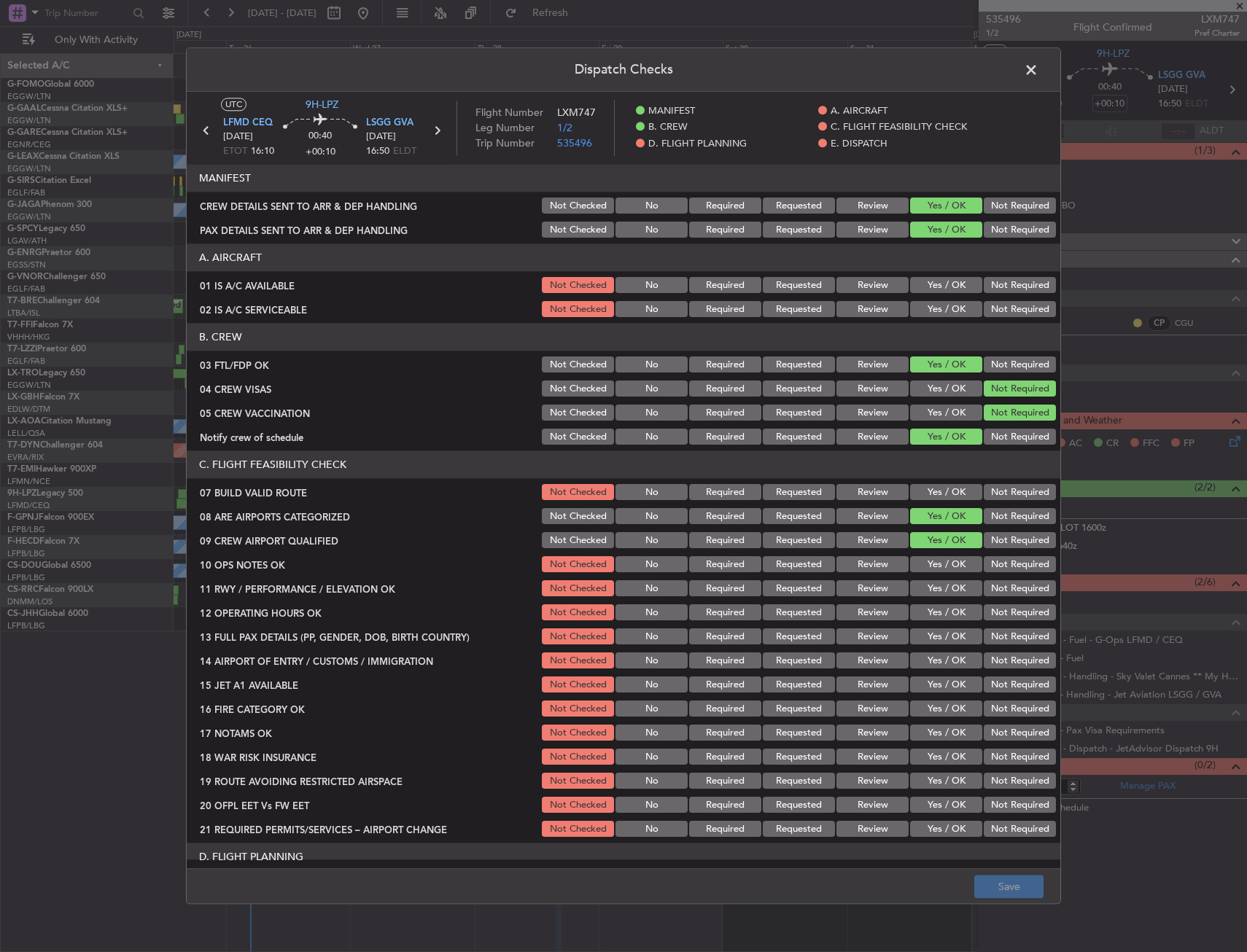
click at [924, 281] on button "Yes / OK" at bounding box center [946, 285] width 72 height 16
click at [922, 301] on div "Yes / OK" at bounding box center [944, 310] width 73 height 20
click at [925, 315] on div "Yes / OK" at bounding box center [944, 310] width 73 height 20
click at [925, 312] on button "Yes / OK" at bounding box center [946, 309] width 72 height 16
click at [920, 483] on div "Yes / OK" at bounding box center [944, 493] width 73 height 20
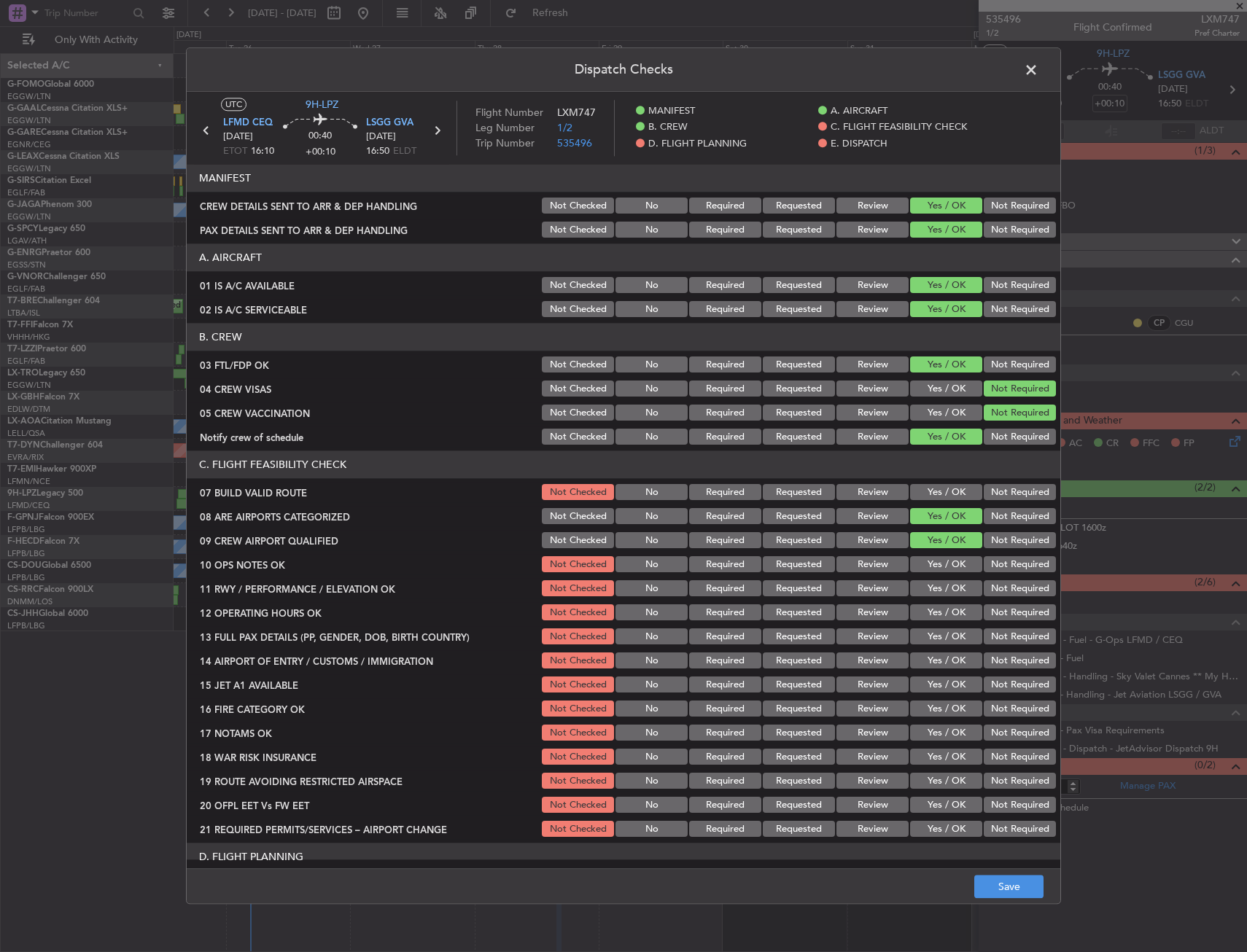
click at [925, 492] on button "Yes / OK" at bounding box center [946, 493] width 72 height 16
click at [928, 561] on button "Yes / OK" at bounding box center [946, 564] width 72 height 16
click at [929, 588] on button "Yes / OK" at bounding box center [946, 589] width 72 height 16
click at [922, 616] on button "Yes / OK" at bounding box center [946, 613] width 72 height 16
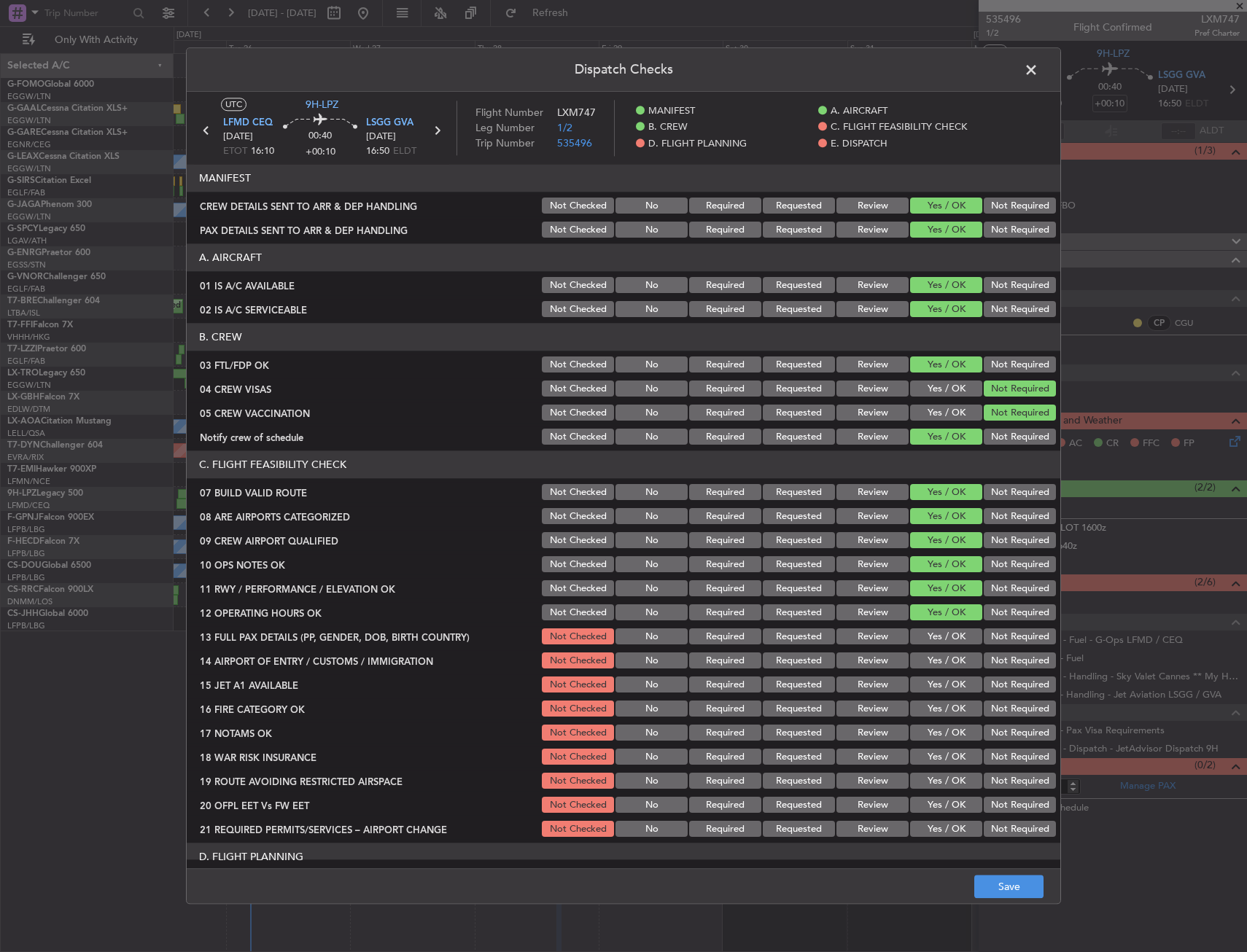
click at [923, 619] on button "Yes / OK" at bounding box center [946, 613] width 72 height 16
click at [927, 639] on button "Yes / OK" at bounding box center [946, 637] width 72 height 16
click at [933, 663] on button "Yes / OK" at bounding box center [946, 661] width 72 height 16
click at [926, 681] on button "Yes / OK" at bounding box center [946, 685] width 72 height 16
click at [929, 701] on button "Yes / OK" at bounding box center [946, 709] width 72 height 16
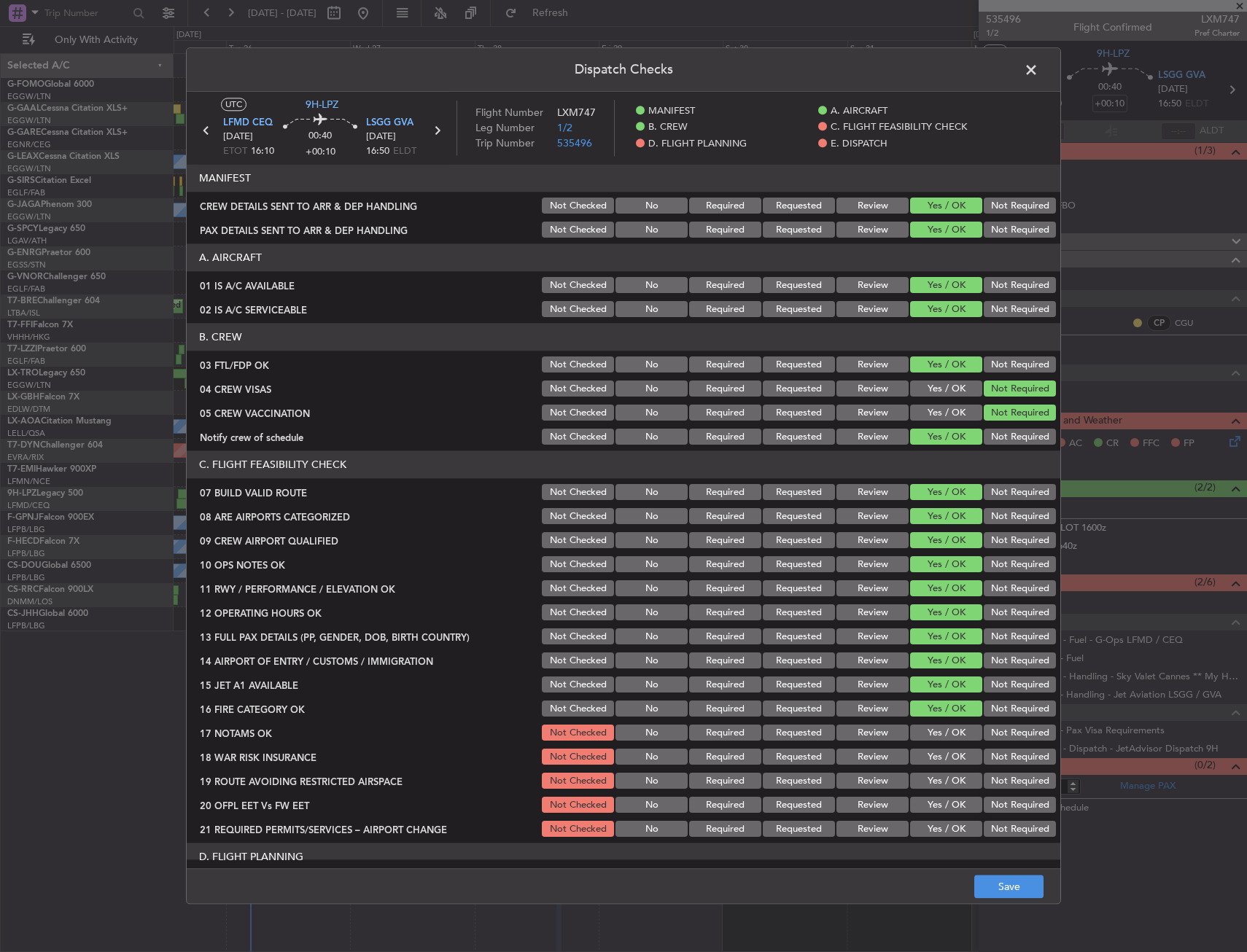
click at [932, 724] on div "Yes / OK" at bounding box center [944, 733] width 73 height 20
click at [935, 741] on button "Yes / OK" at bounding box center [946, 733] width 72 height 16
click at [996, 756] on button "Not Required" at bounding box center [1020, 757] width 72 height 16
click at [922, 789] on div "Yes / OK" at bounding box center [944, 781] width 73 height 20
drag, startPoint x: 915, startPoint y: 822, endPoint x: 916, endPoint y: 832, distance: 10.0
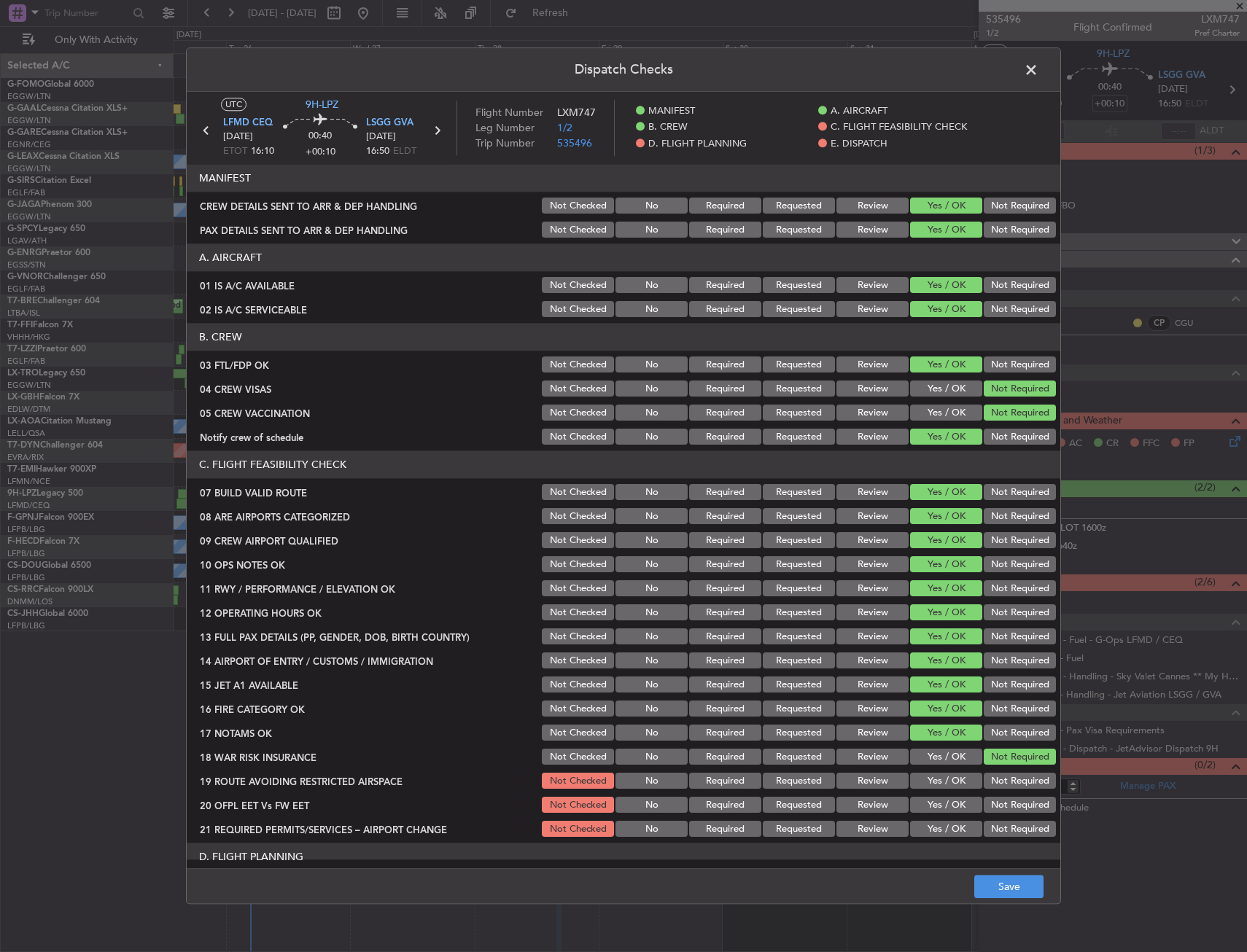
click at [915, 823] on div "Yes / OK" at bounding box center [944, 829] width 73 height 20
click at [923, 819] on div "Yes / OK" at bounding box center [944, 829] width 73 height 20
click at [932, 796] on div "Yes / OK" at bounding box center [944, 806] width 73 height 20
drag, startPoint x: 929, startPoint y: 772, endPoint x: 928, endPoint y: 799, distance: 27.0
click at [928, 774] on button "Yes / OK" at bounding box center [946, 781] width 72 height 16
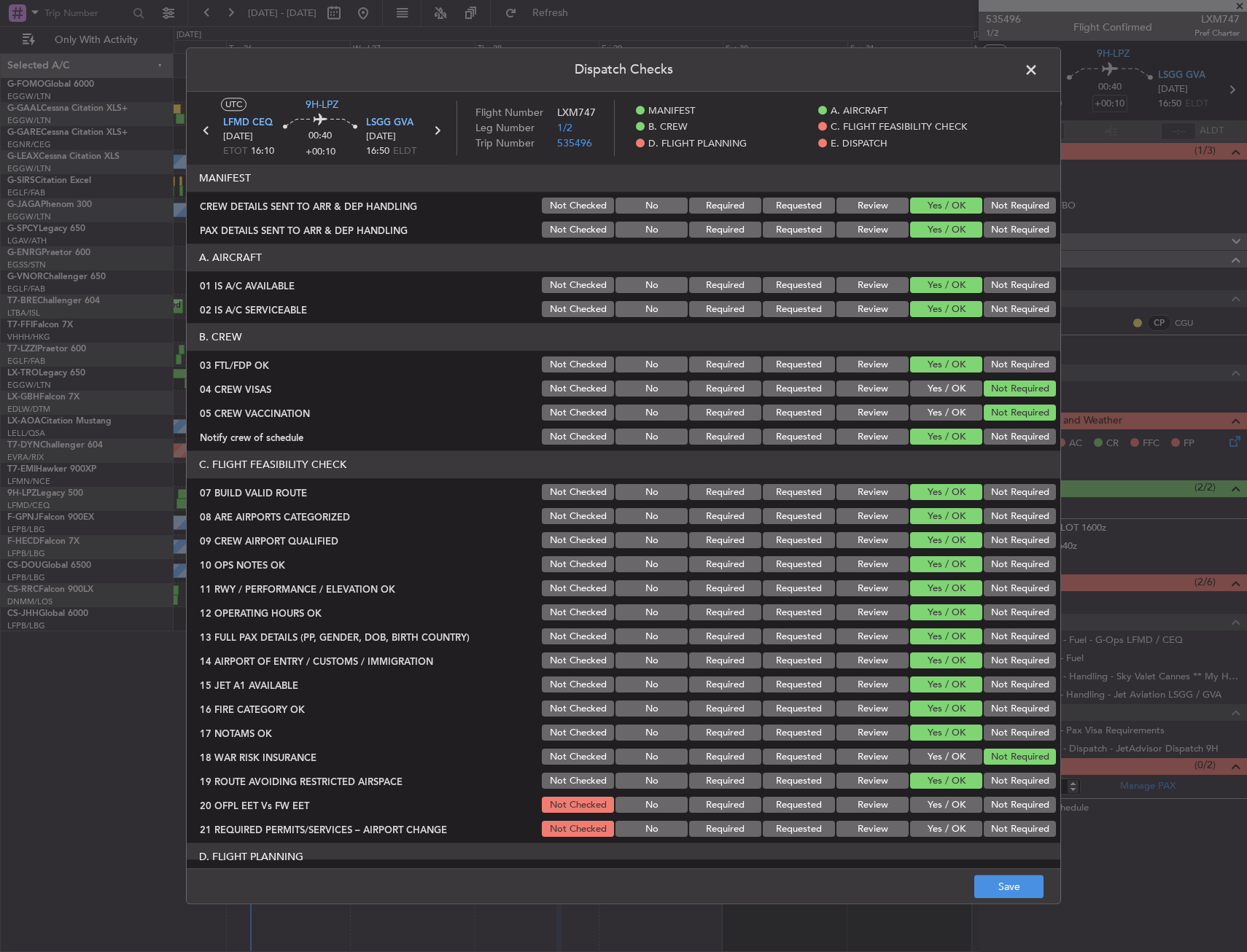
drag, startPoint x: 927, startPoint y: 803, endPoint x: 928, endPoint y: 815, distance: 12.0
click at [927, 806] on button "Yes / OK" at bounding box center [946, 805] width 72 height 16
drag, startPoint x: 928, startPoint y: 815, endPoint x: 929, endPoint y: 835, distance: 20.0
click at [928, 821] on section "C. FLIGHT FEASIBILITY CHECK 07 BUILD VALID ROUTE Not Checked No Required Reques…" at bounding box center [623, 645] width 874 height 389
click at [929, 834] on button "Yes / OK" at bounding box center [946, 829] width 72 height 16
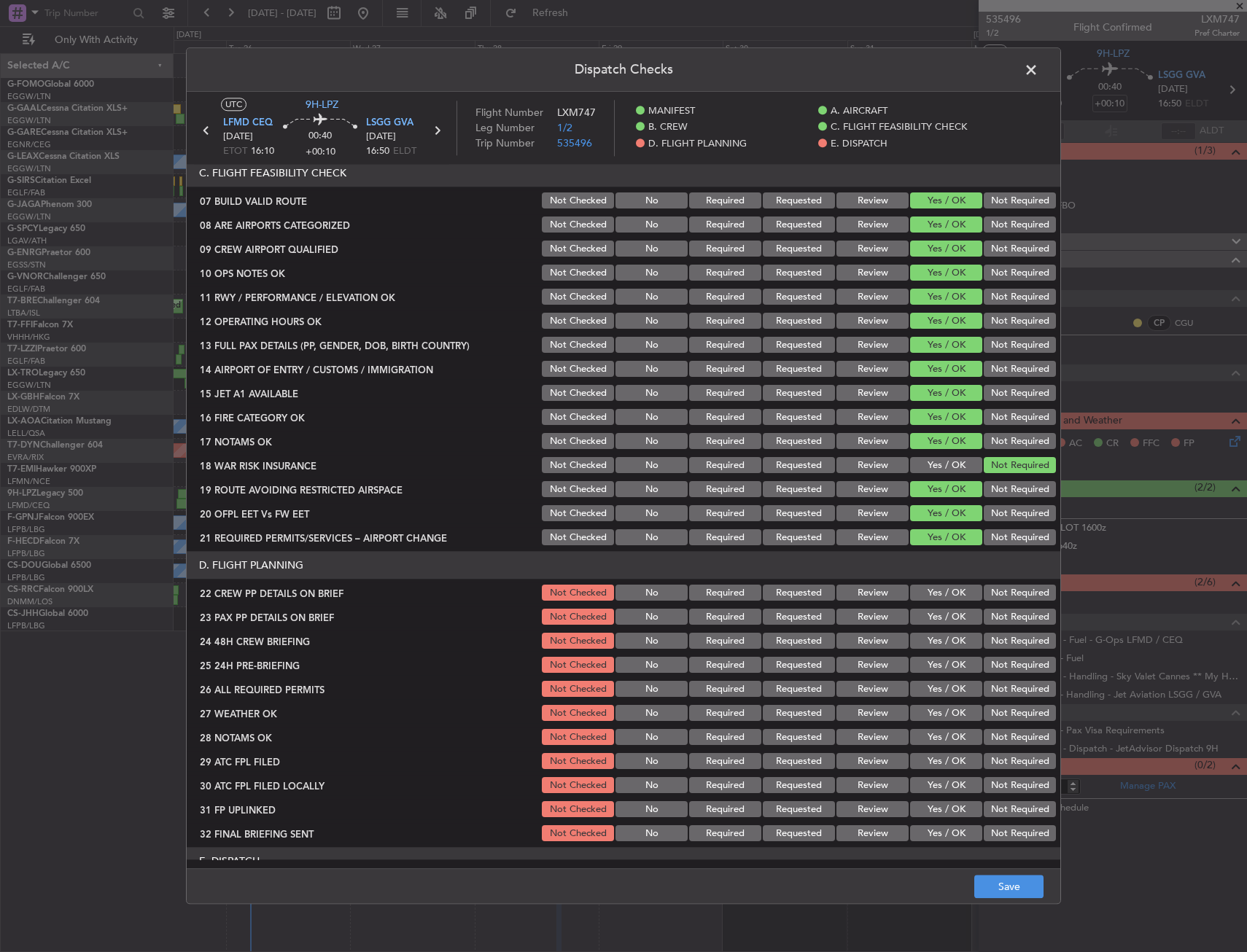
click at [875, 570] on header "D. FLIGHT PLANNING" at bounding box center [623, 566] width 874 height 28
click at [929, 597] on button "Yes / OK" at bounding box center [946, 593] width 72 height 16
drag, startPoint x: 929, startPoint y: 623, endPoint x: 926, endPoint y: 643, distance: 20.2
click at [929, 626] on div "Yes / OK" at bounding box center [944, 617] width 73 height 20
click at [926, 646] on button "Yes / OK" at bounding box center [946, 641] width 72 height 16
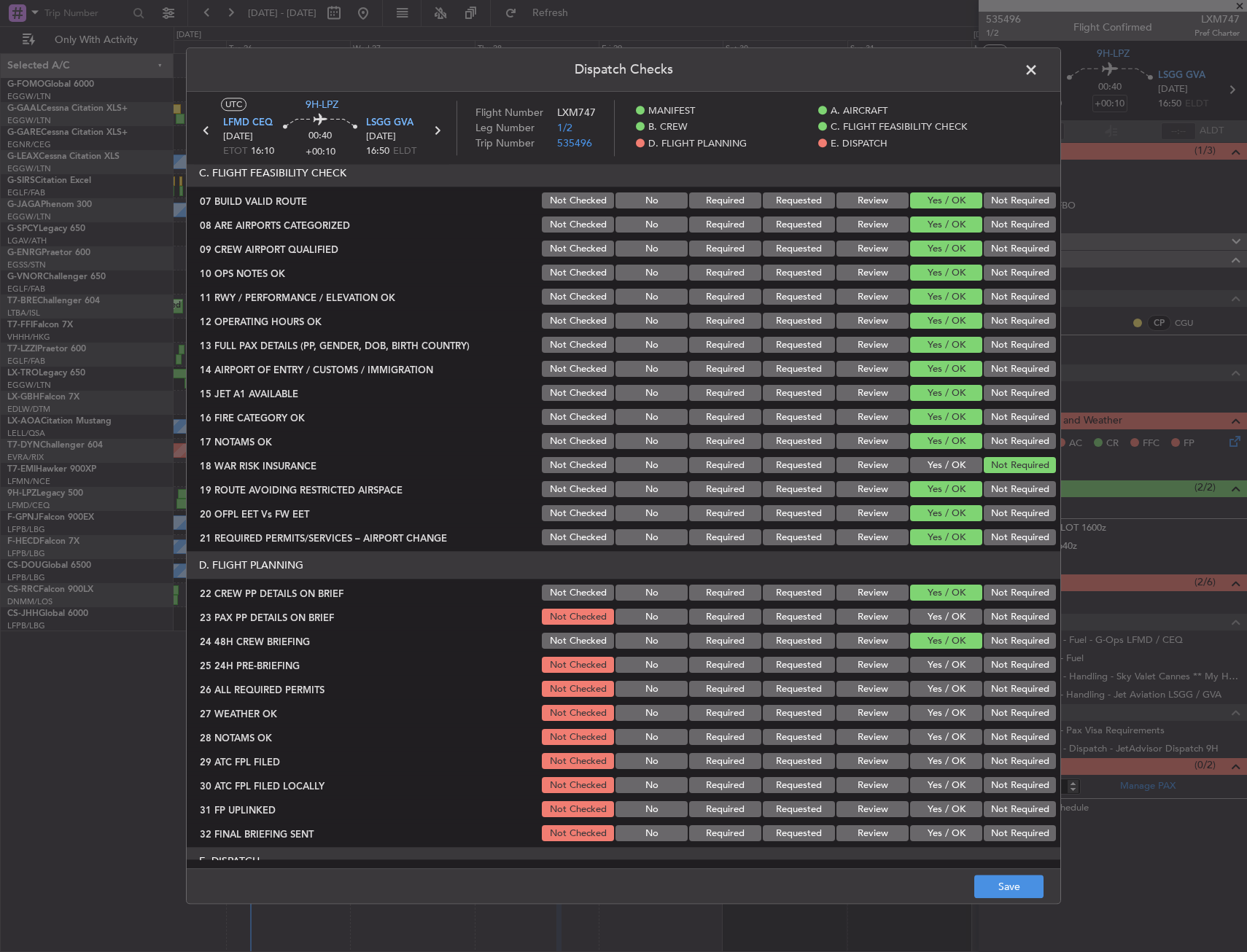
click at [991, 672] on button "Not Required" at bounding box center [1020, 665] width 72 height 16
click at [930, 617] on button "Yes / OK" at bounding box center [946, 617] width 72 height 16
drag, startPoint x: 1007, startPoint y: 923, endPoint x: 1005, endPoint y: 916, distance: 7.3
click at [1005, 920] on div "Dispatch Checks UTC 9H-LPZ LFMD CEQ 28/08/2025 ETOT 16:10 00:40 +00:10 LSGG GVA…" at bounding box center [623, 476] width 1247 height 952
click at [1006, 880] on button "Save" at bounding box center [1009, 887] width 69 height 23
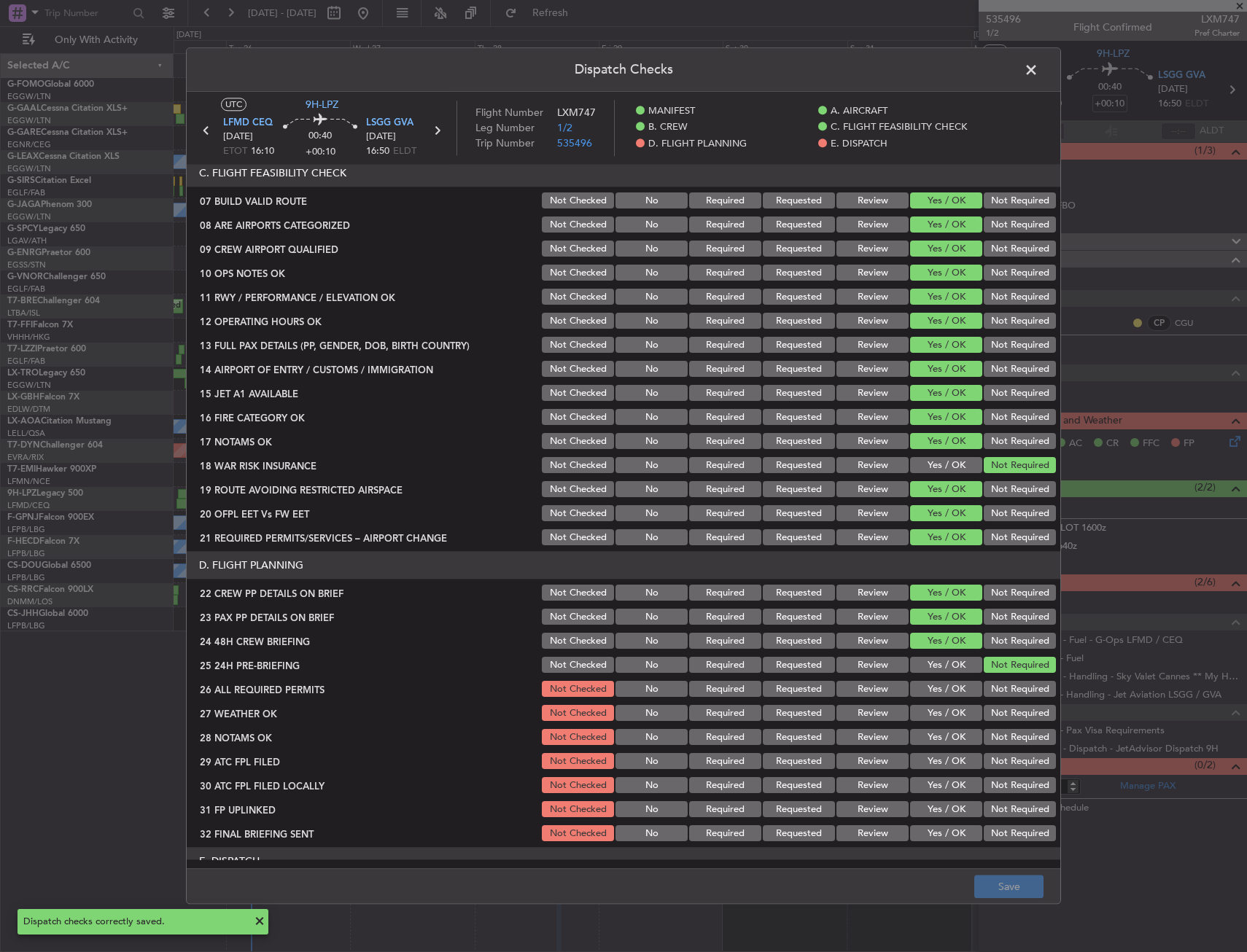
click at [1038, 75] on span at bounding box center [1038, 74] width 0 height 29
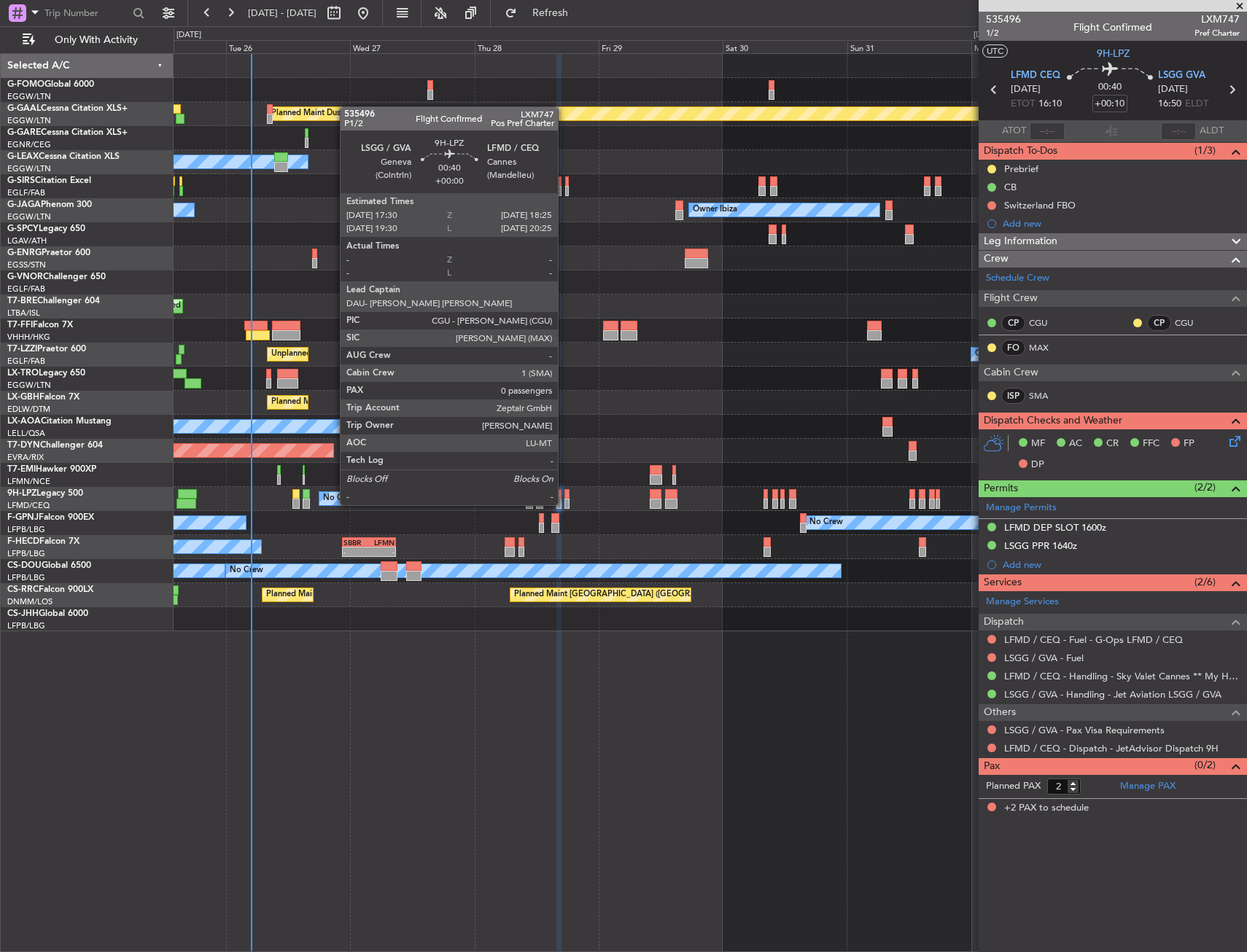
click at [568, 494] on div at bounding box center [567, 493] width 5 height 10
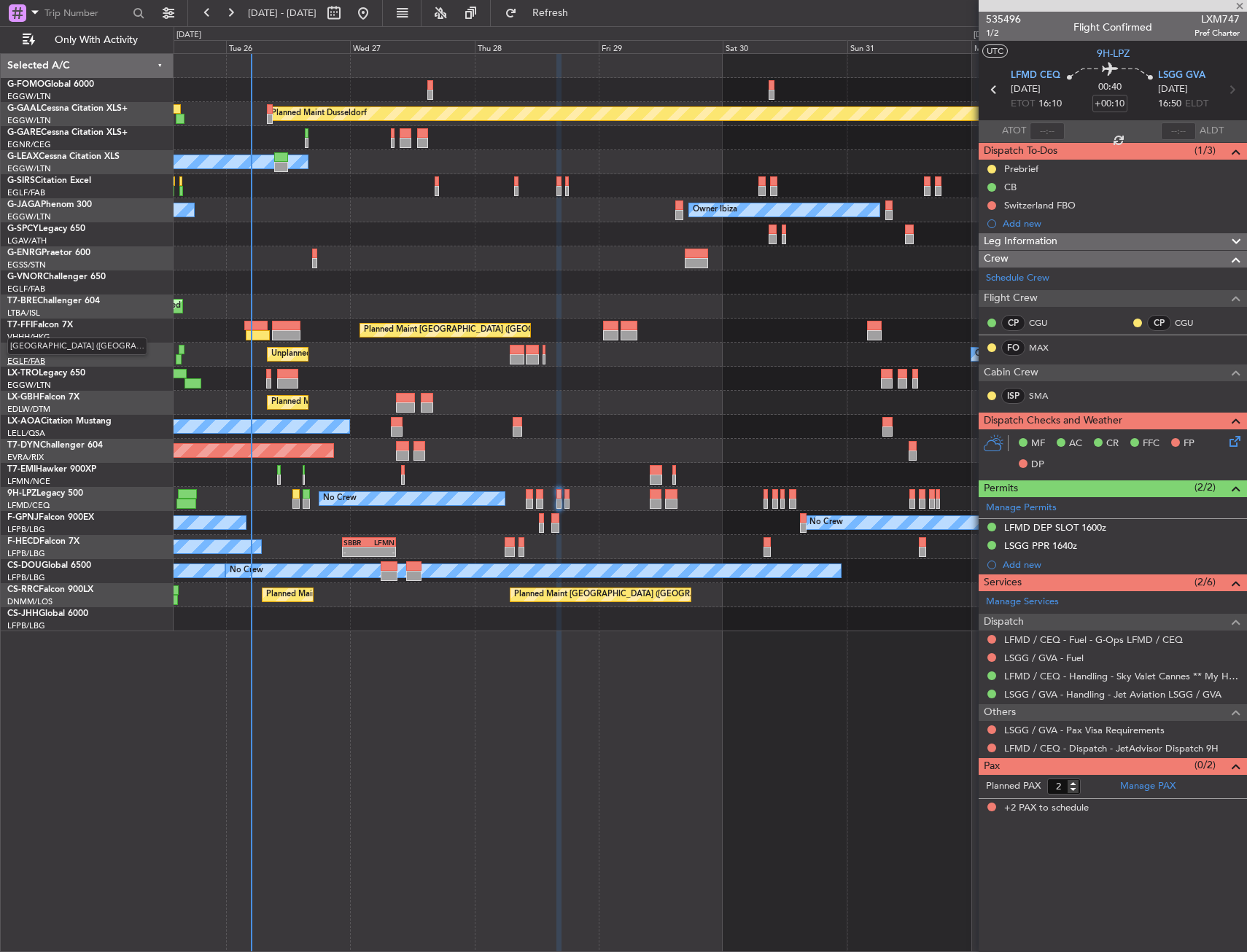
type input "0"
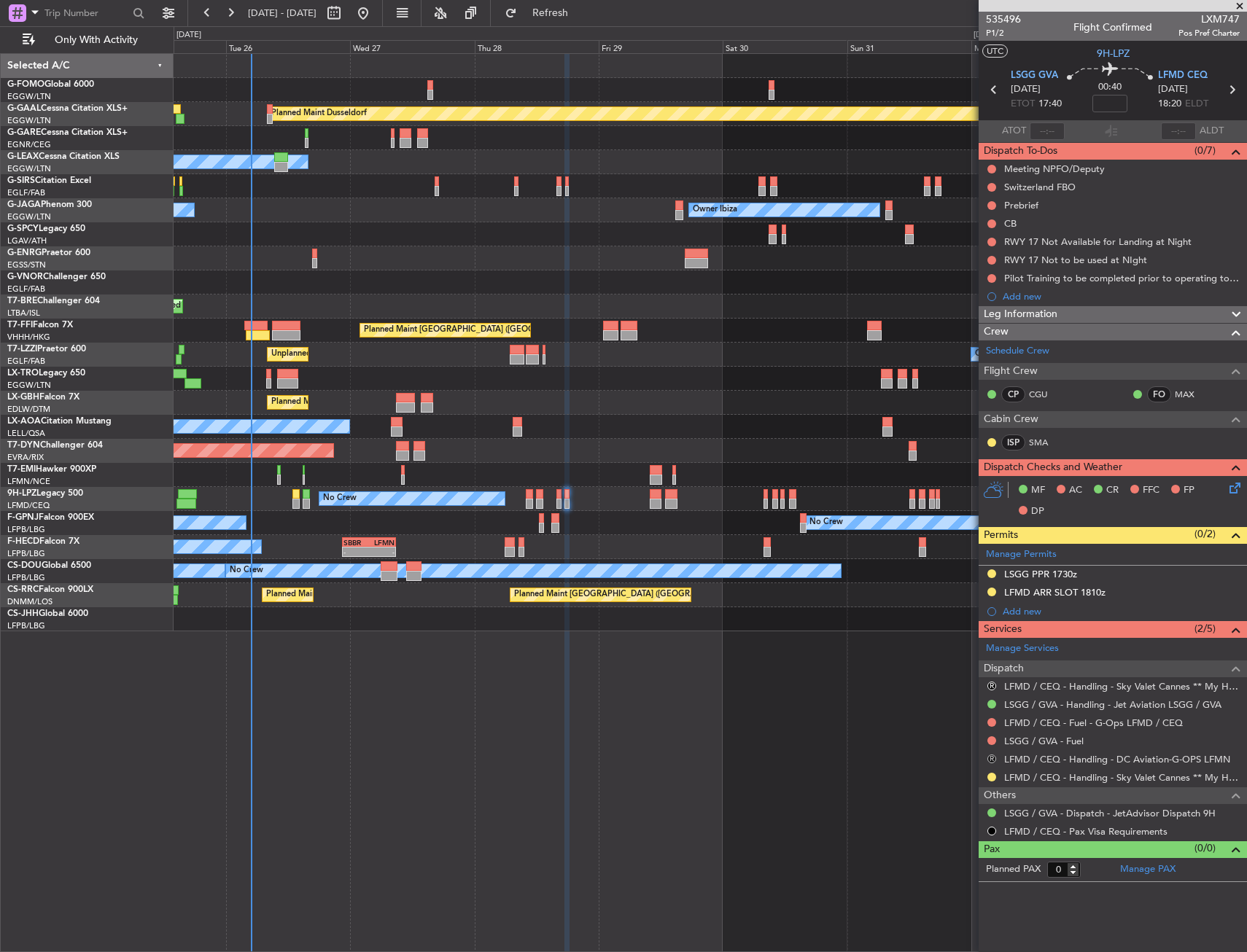
click at [991, 755] on button "R" at bounding box center [991, 759] width 8 height 8
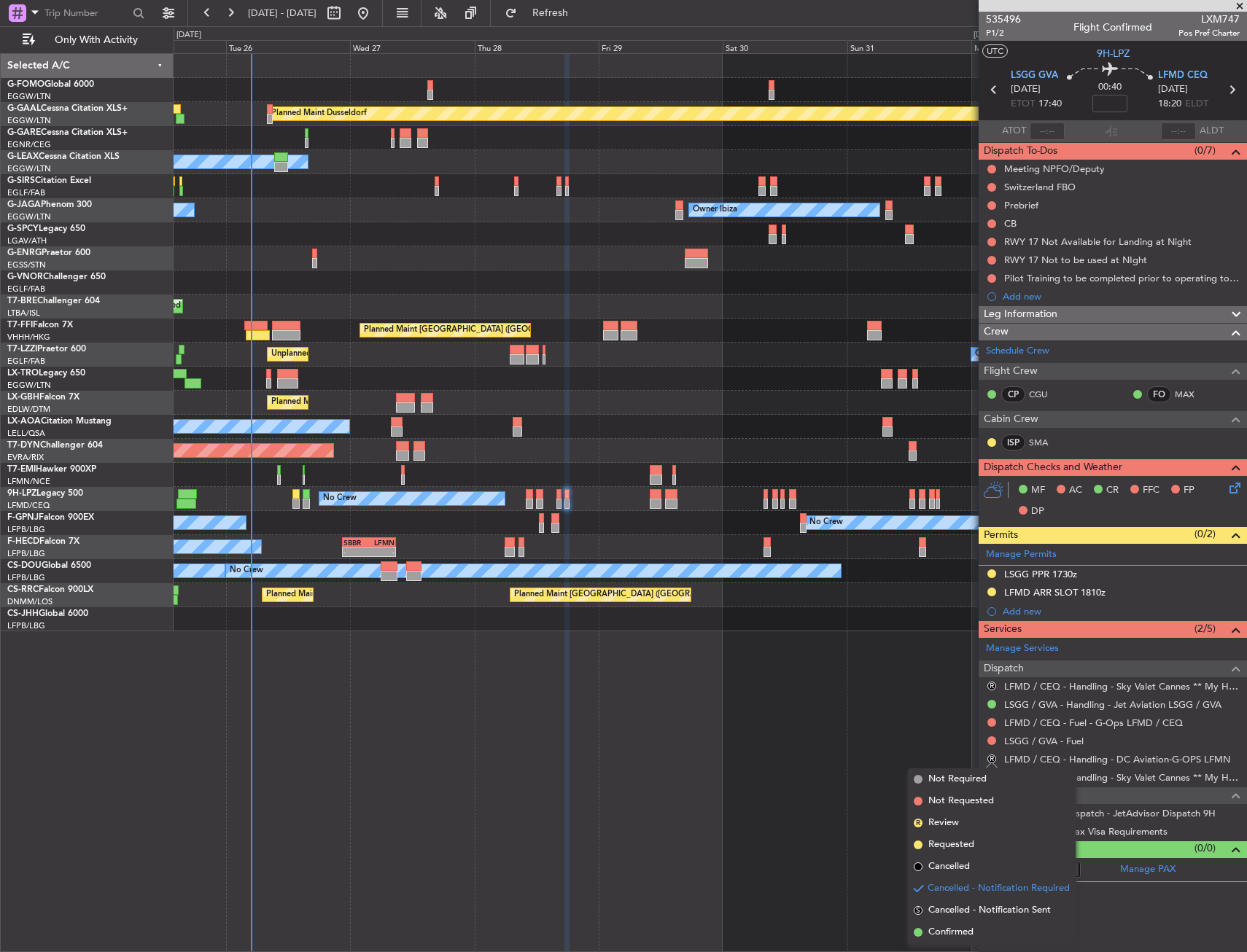
drag, startPoint x: 959, startPoint y: 873, endPoint x: 959, endPoint y: 863, distance: 10.0
click at [959, 864] on span "Cancelled" at bounding box center [949, 866] width 42 height 15
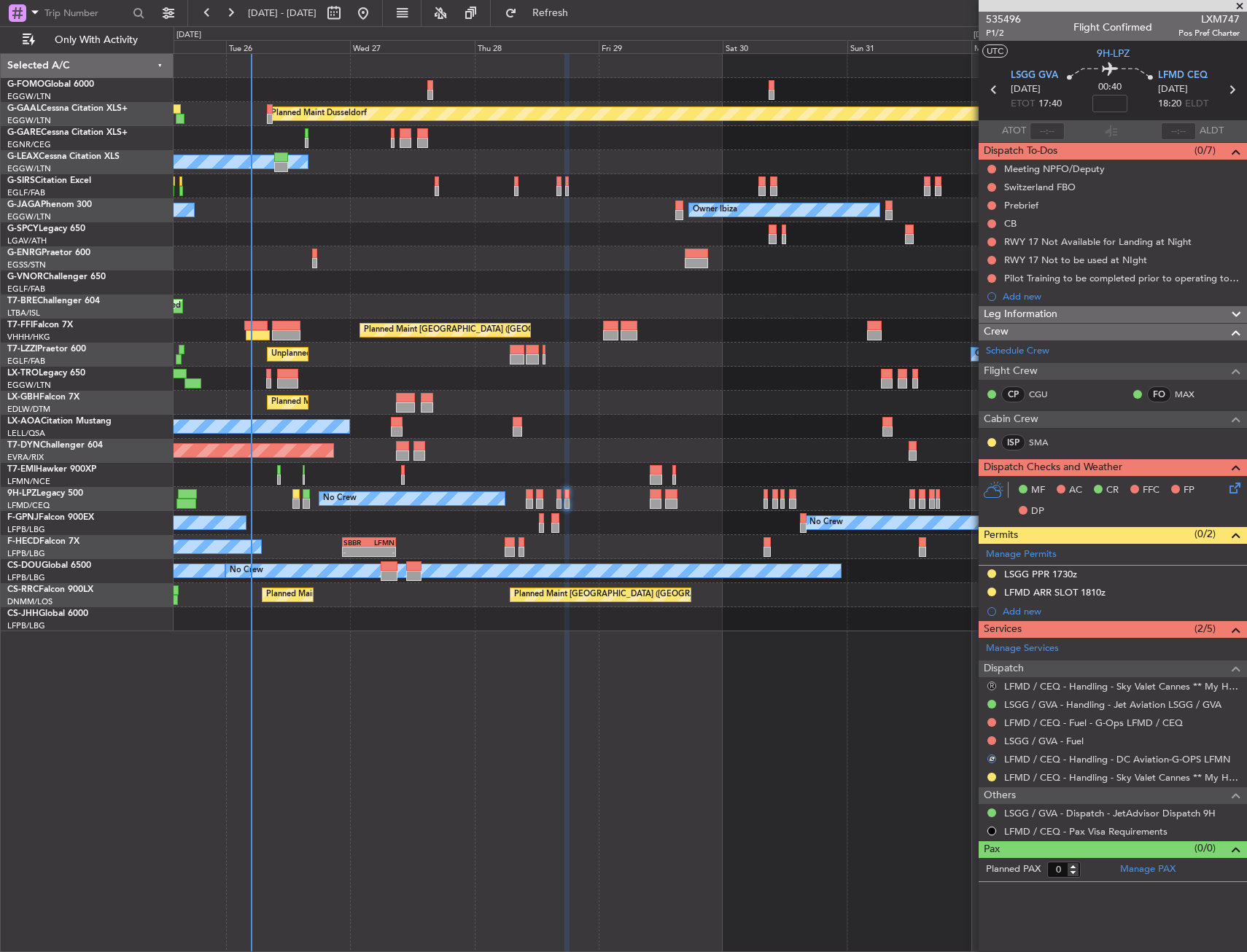
click at [993, 681] on button "R" at bounding box center [991, 685] width 8 height 8
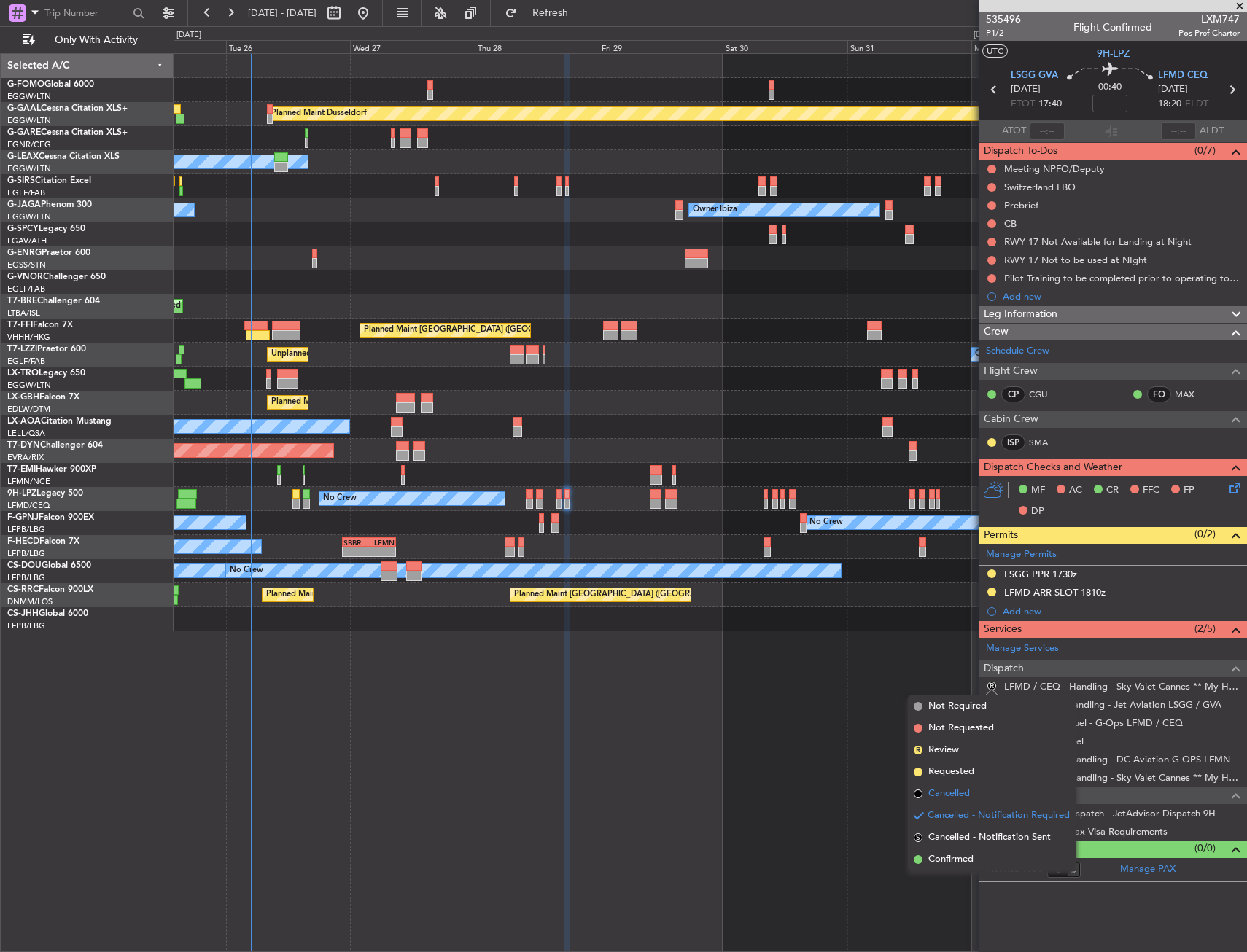
click at [970, 797] on span "Cancelled" at bounding box center [949, 793] width 42 height 15
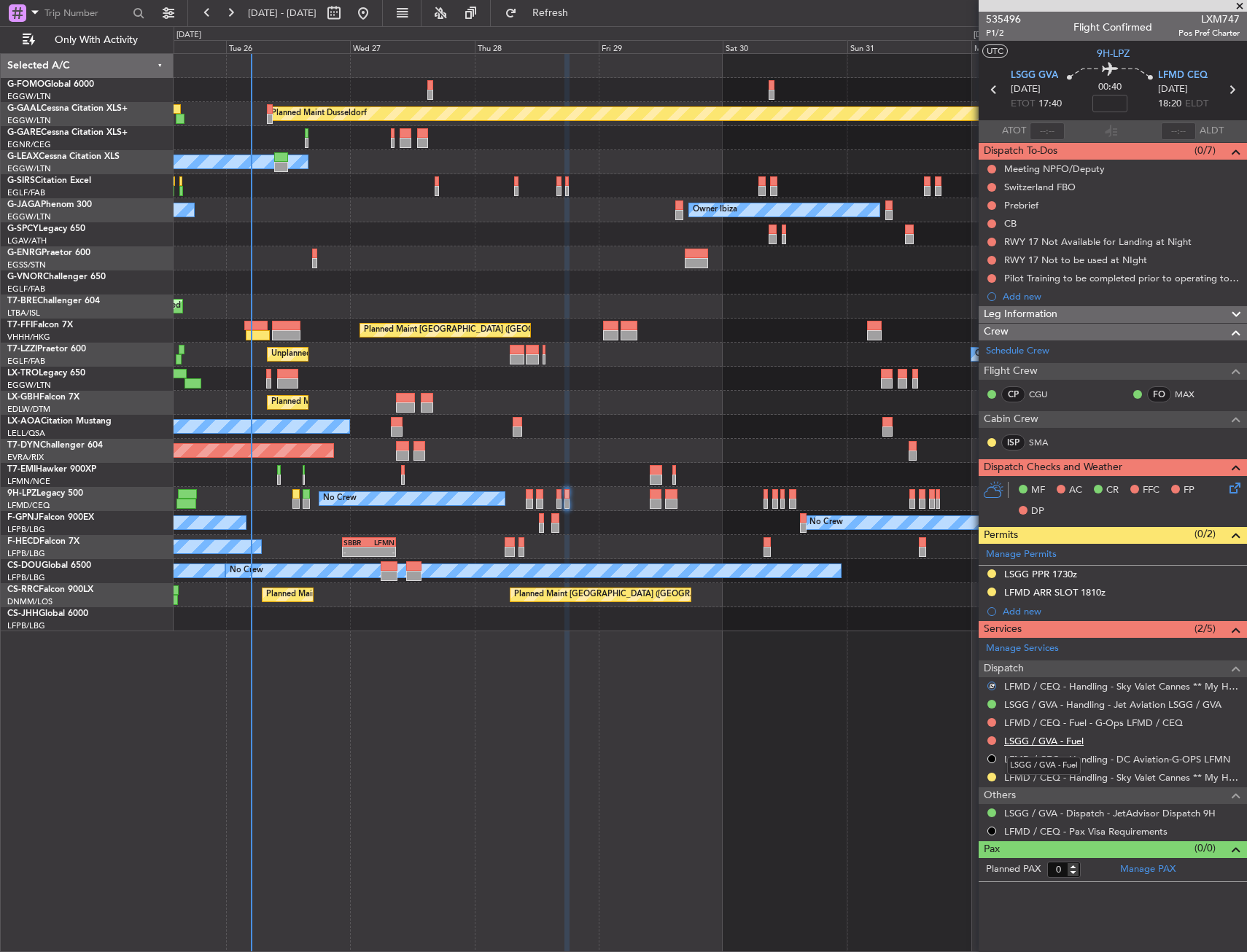
click at [1066, 739] on link "LSGG / GVA - Fuel" at bounding box center [1043, 741] width 79 height 12
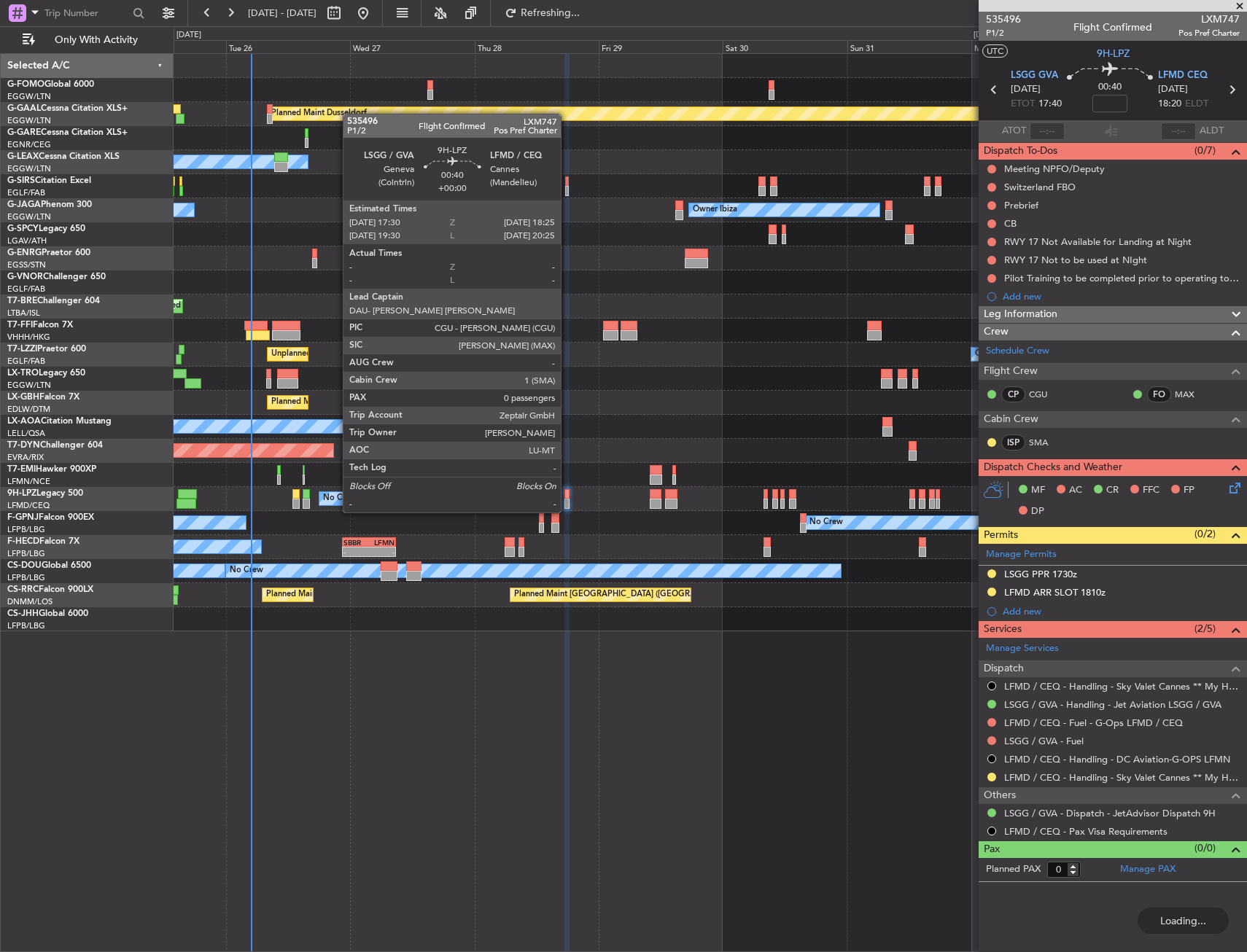
click at [565, 498] on div at bounding box center [567, 493] width 5 height 10
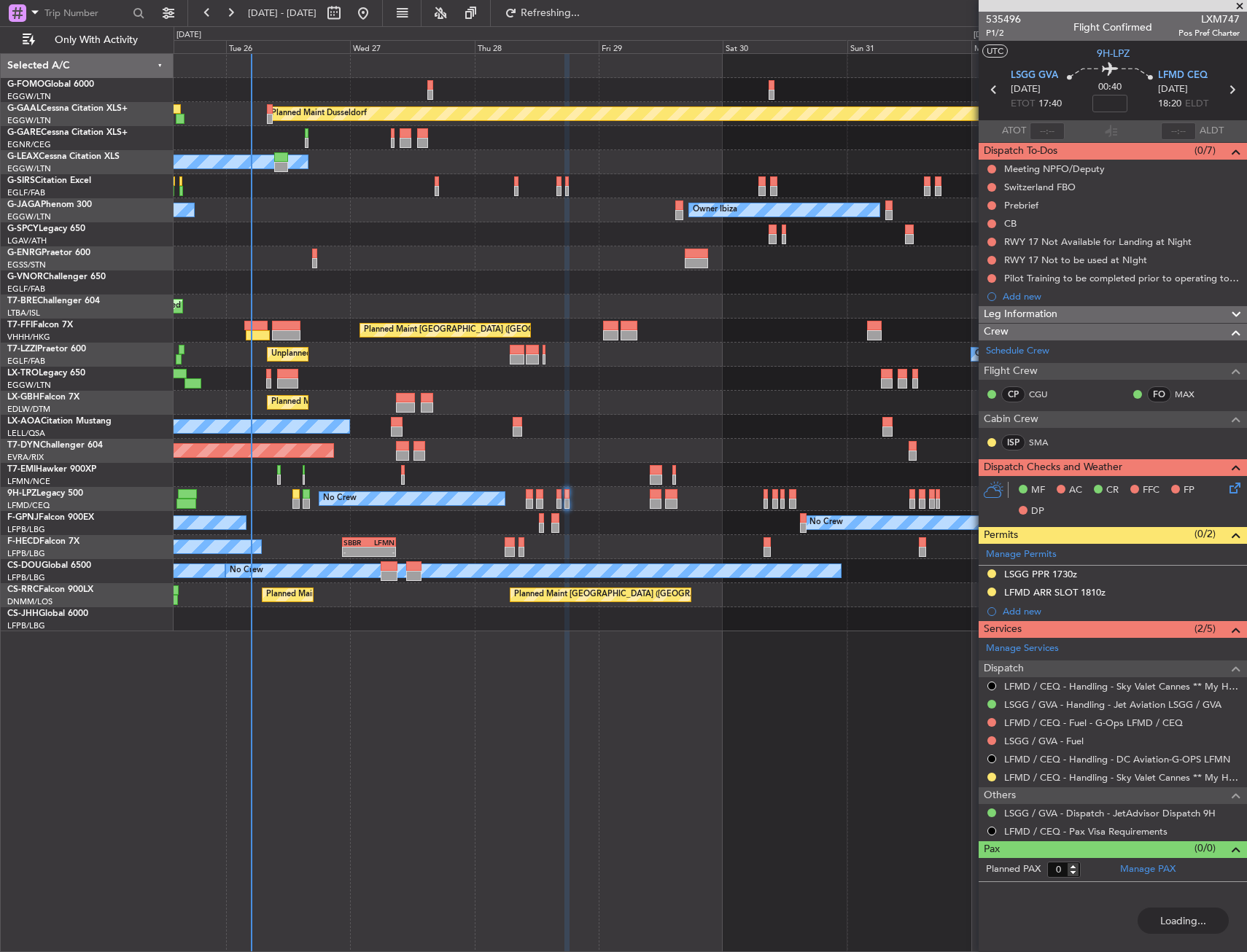
click at [563, 498] on div "No Crew No Crew" at bounding box center [709, 499] width 1073 height 24
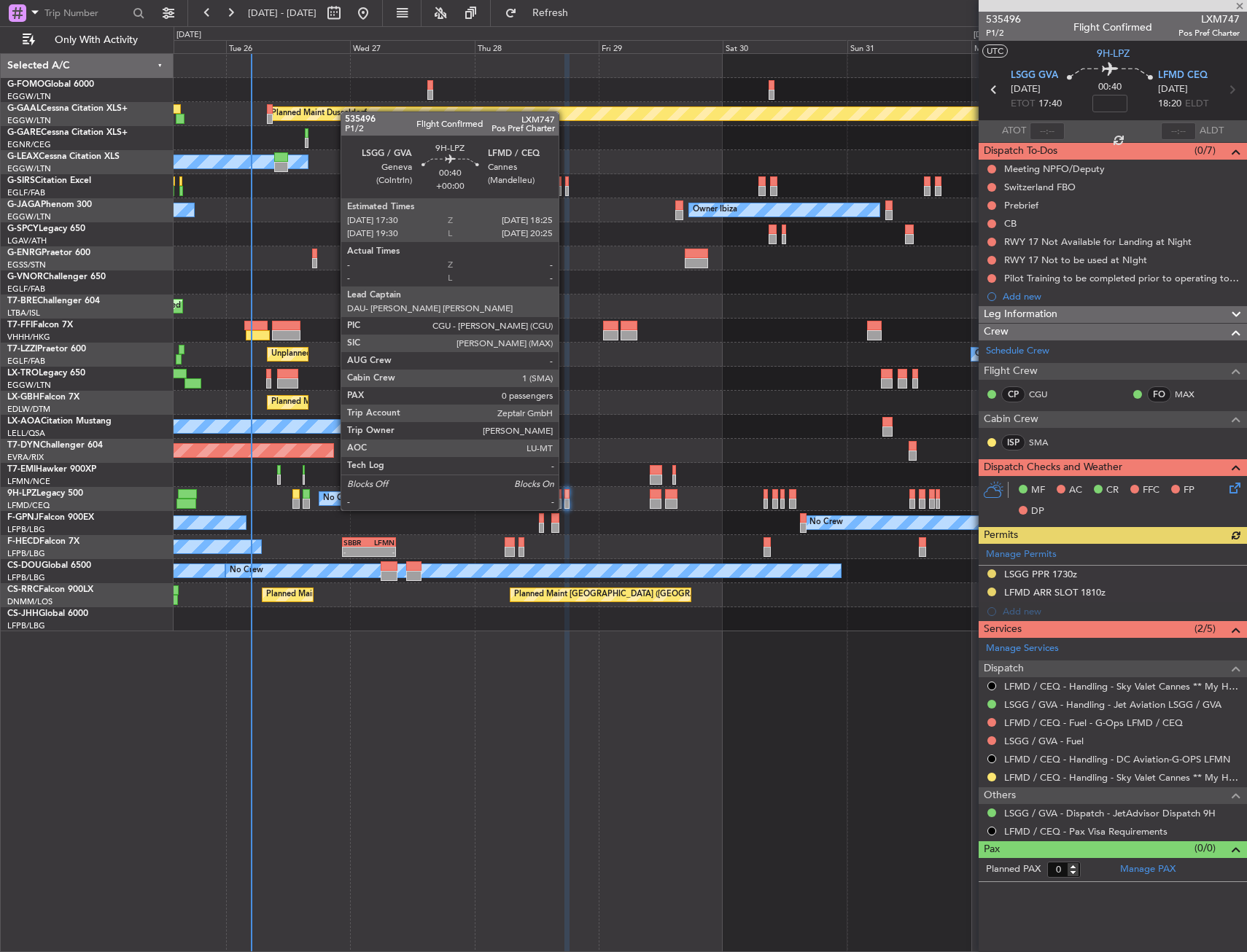
click at [568, 494] on div at bounding box center [567, 493] width 5 height 10
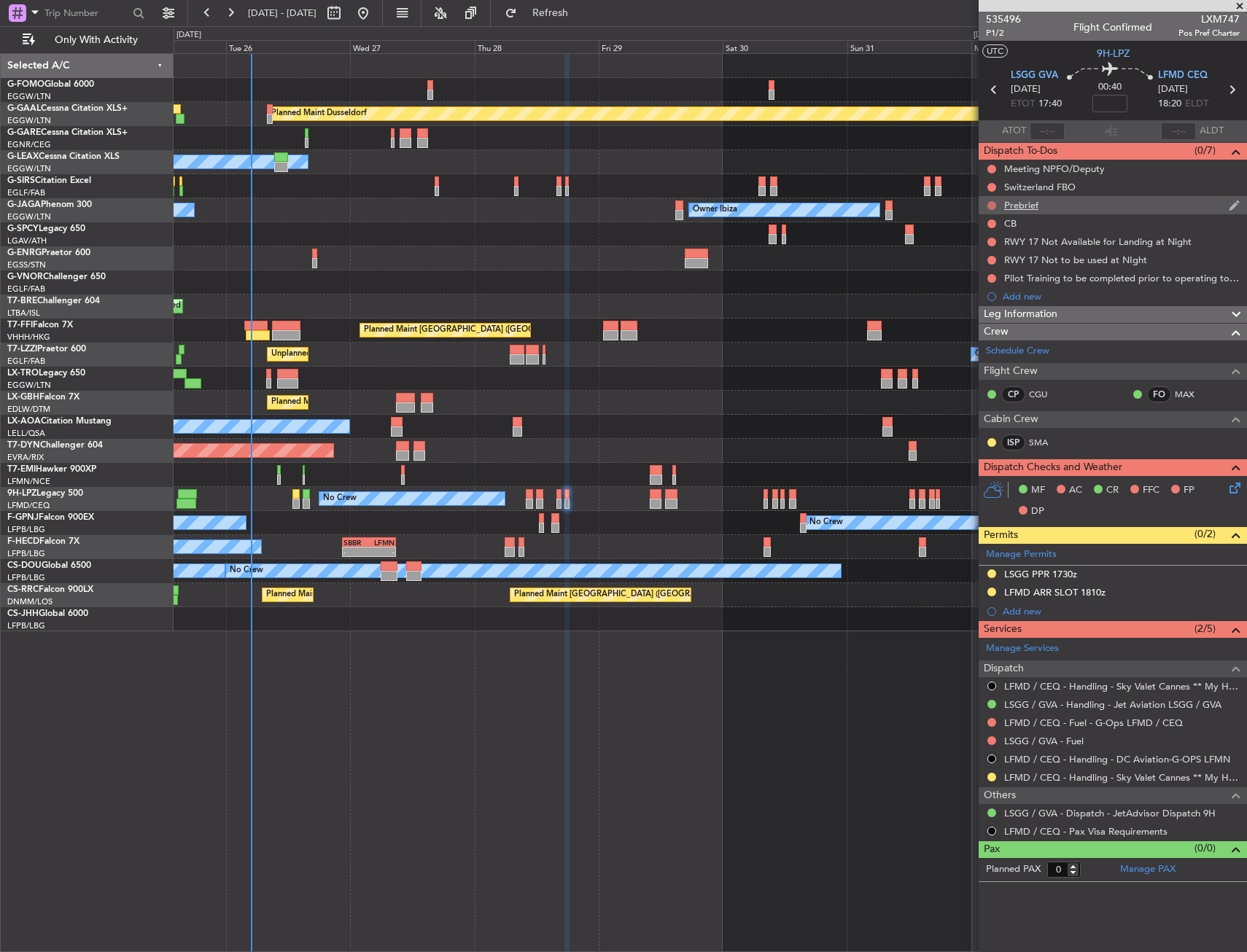
click at [989, 206] on button at bounding box center [991, 205] width 8 height 8
drag, startPoint x: 989, startPoint y: 247, endPoint x: 1000, endPoint y: 228, distance: 22.0
click at [989, 247] on span "In Progress" at bounding box center [999, 247] width 49 height 15
click at [990, 224] on button at bounding box center [991, 224] width 8 height 8
click at [983, 292] on span "Completed" at bounding box center [998, 288] width 48 height 15
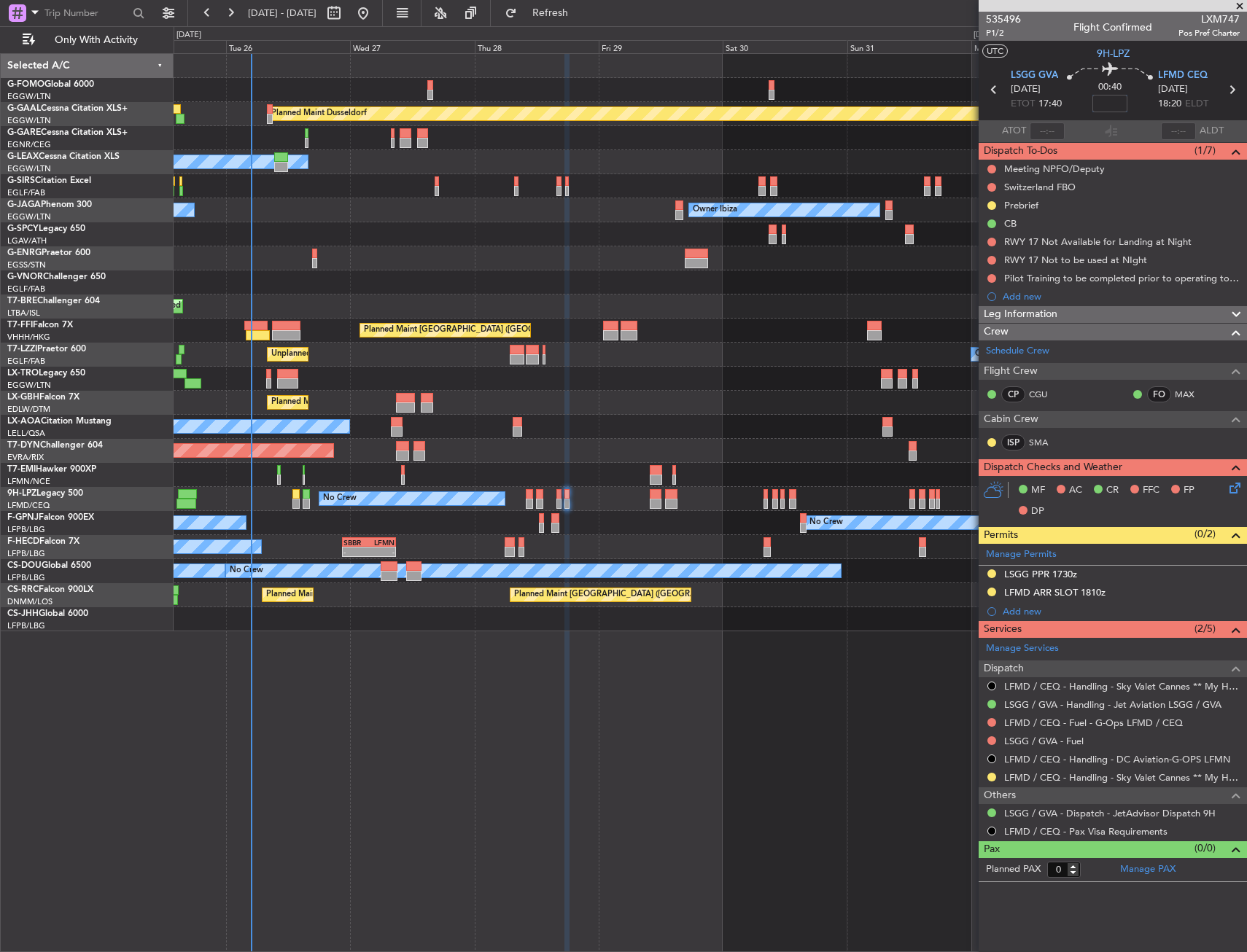
click at [1099, 107] on input at bounding box center [1109, 103] width 35 height 18
click at [1132, 100] on div "00:40 5" at bounding box center [1110, 89] width 96 height 54
type input "+00:05"
click at [1222, 489] on div "MF AC CR FFC FP DP" at bounding box center [1119, 501] width 214 height 43
click at [1230, 486] on icon at bounding box center [1232, 485] width 12 height 12
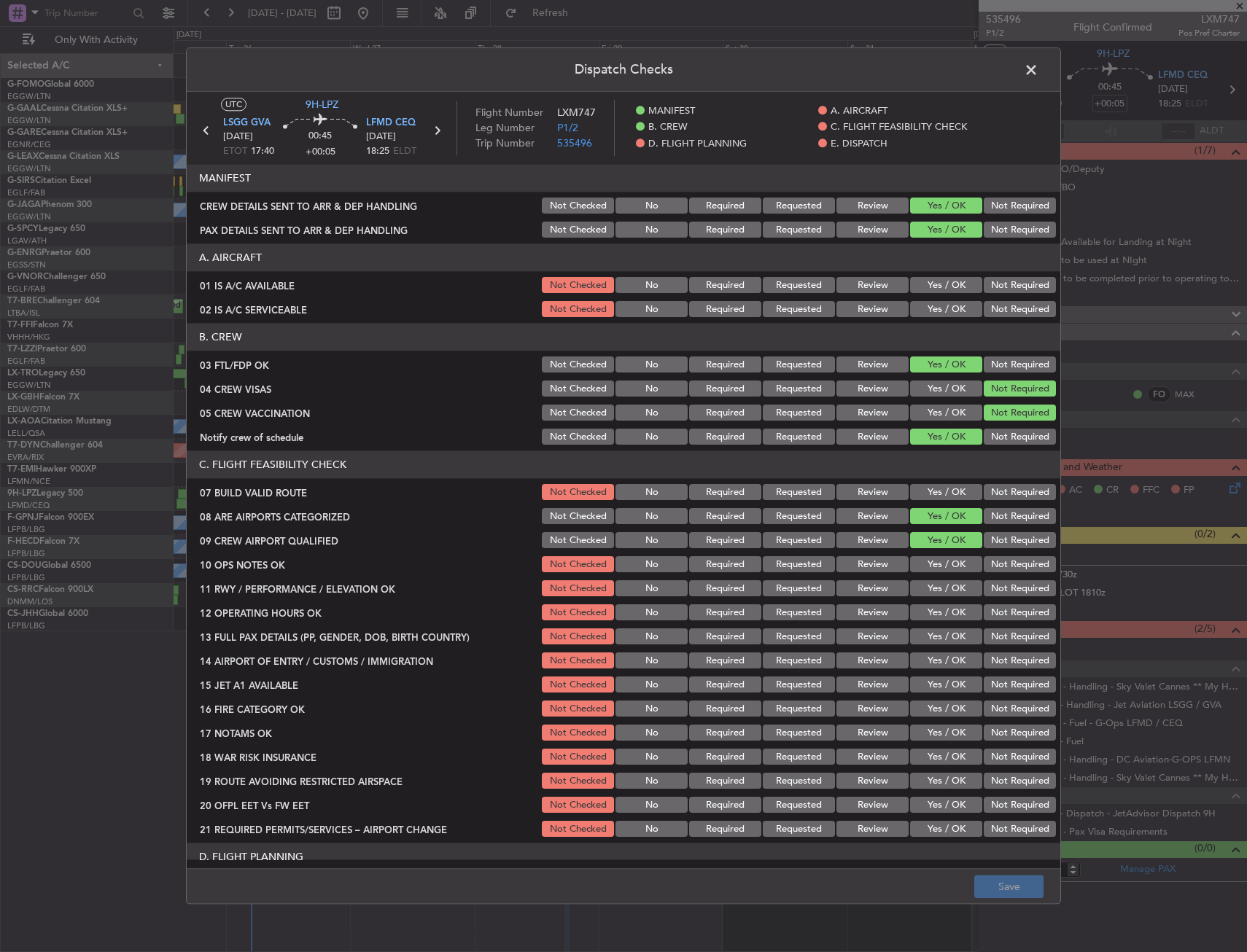
drag, startPoint x: 932, startPoint y: 312, endPoint x: 931, endPoint y: 294, distance: 18.0
click at [932, 309] on button "Yes / OK" at bounding box center [946, 309] width 72 height 16
click at [931, 294] on div "Yes / OK" at bounding box center [944, 285] width 73 height 20
click at [934, 287] on button "Yes / OK" at bounding box center [946, 285] width 72 height 16
click at [946, 496] on button "Yes / OK" at bounding box center [946, 493] width 72 height 16
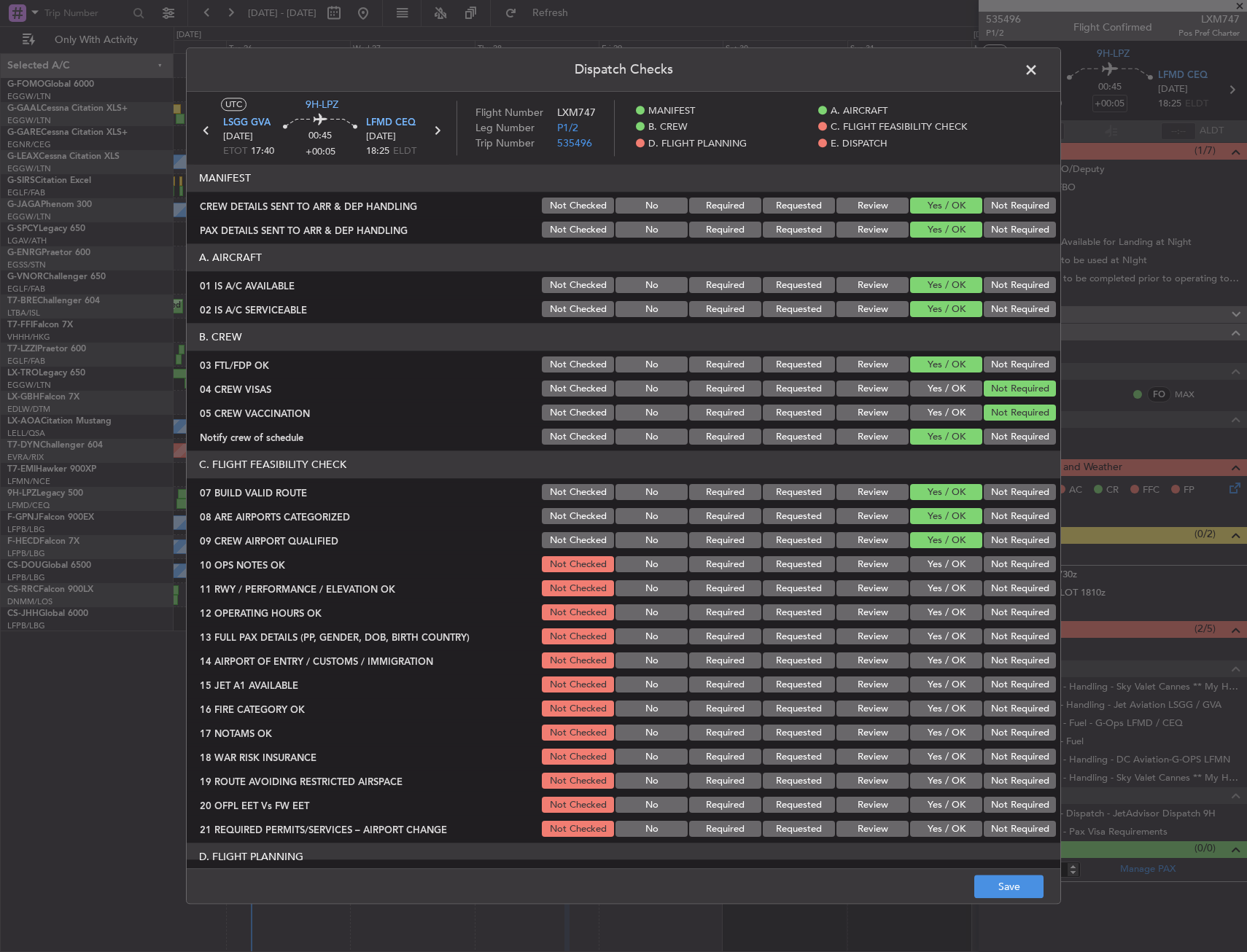
drag, startPoint x: 933, startPoint y: 570, endPoint x: 937, endPoint y: 581, distance: 11.7
click at [934, 570] on button "Yes / OK" at bounding box center [946, 564] width 72 height 16
click at [938, 584] on button "Yes / OK" at bounding box center [946, 589] width 72 height 16
click at [939, 595] on button "Yes / OK" at bounding box center [946, 589] width 72 height 16
click at [938, 623] on section "C. FLIGHT FEASIBILITY CHECK 07 BUILD VALID ROUTE Not Checked No Required Reques…" at bounding box center [623, 645] width 874 height 389
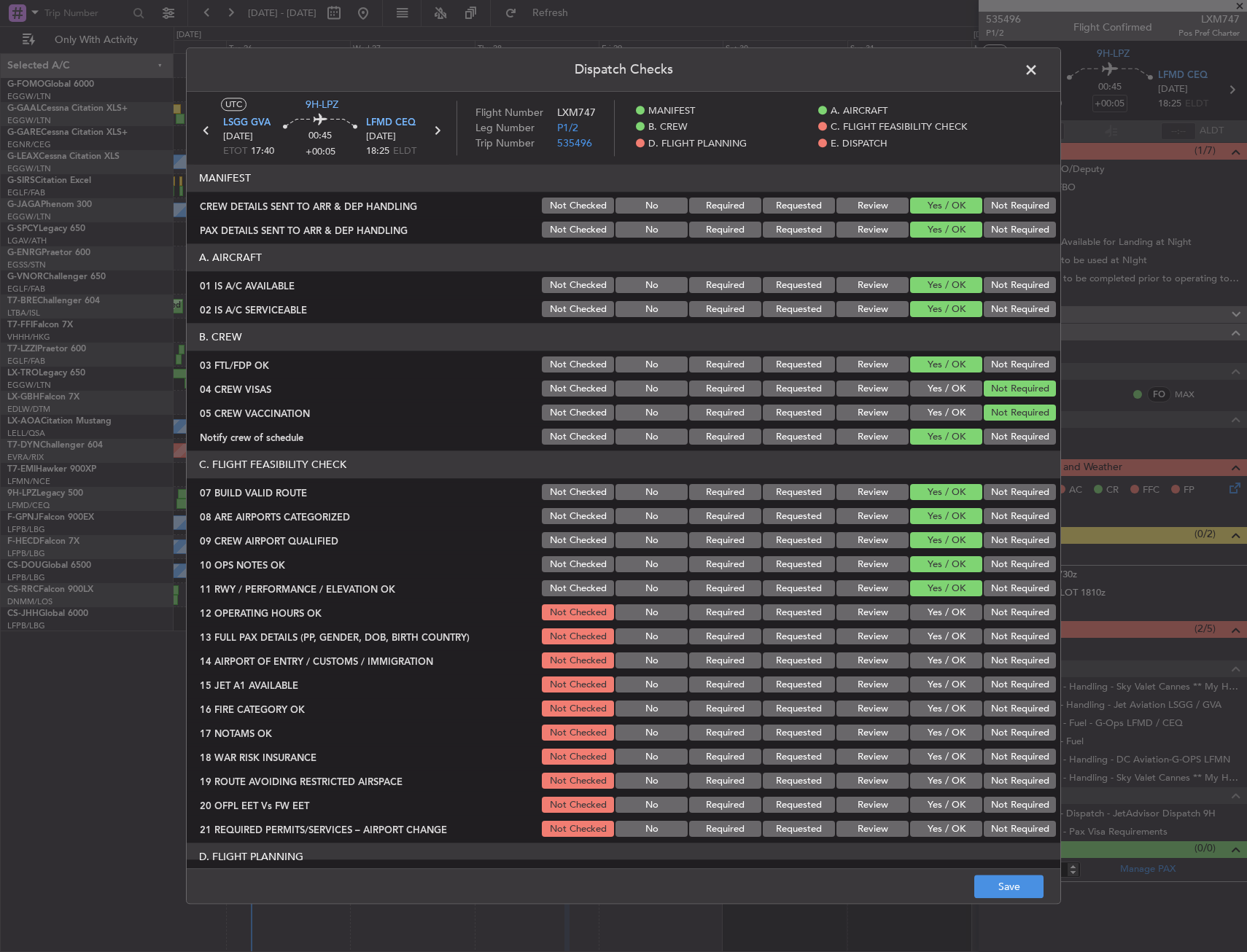
drag, startPoint x: 941, startPoint y: 634, endPoint x: 920, endPoint y: 649, distance: 25.8
click at [936, 641] on button "Yes / OK" at bounding box center [946, 637] width 72 height 16
click at [915, 651] on div "Yes / OK" at bounding box center [944, 661] width 73 height 20
click at [974, 757] on div "18 WAR RISK INSURANCE Not Checked No Required Requested Review Yes / OK Not Req…" at bounding box center [623, 757] width 874 height 20
click at [985, 758] on button "Not Required" at bounding box center [1020, 757] width 72 height 16
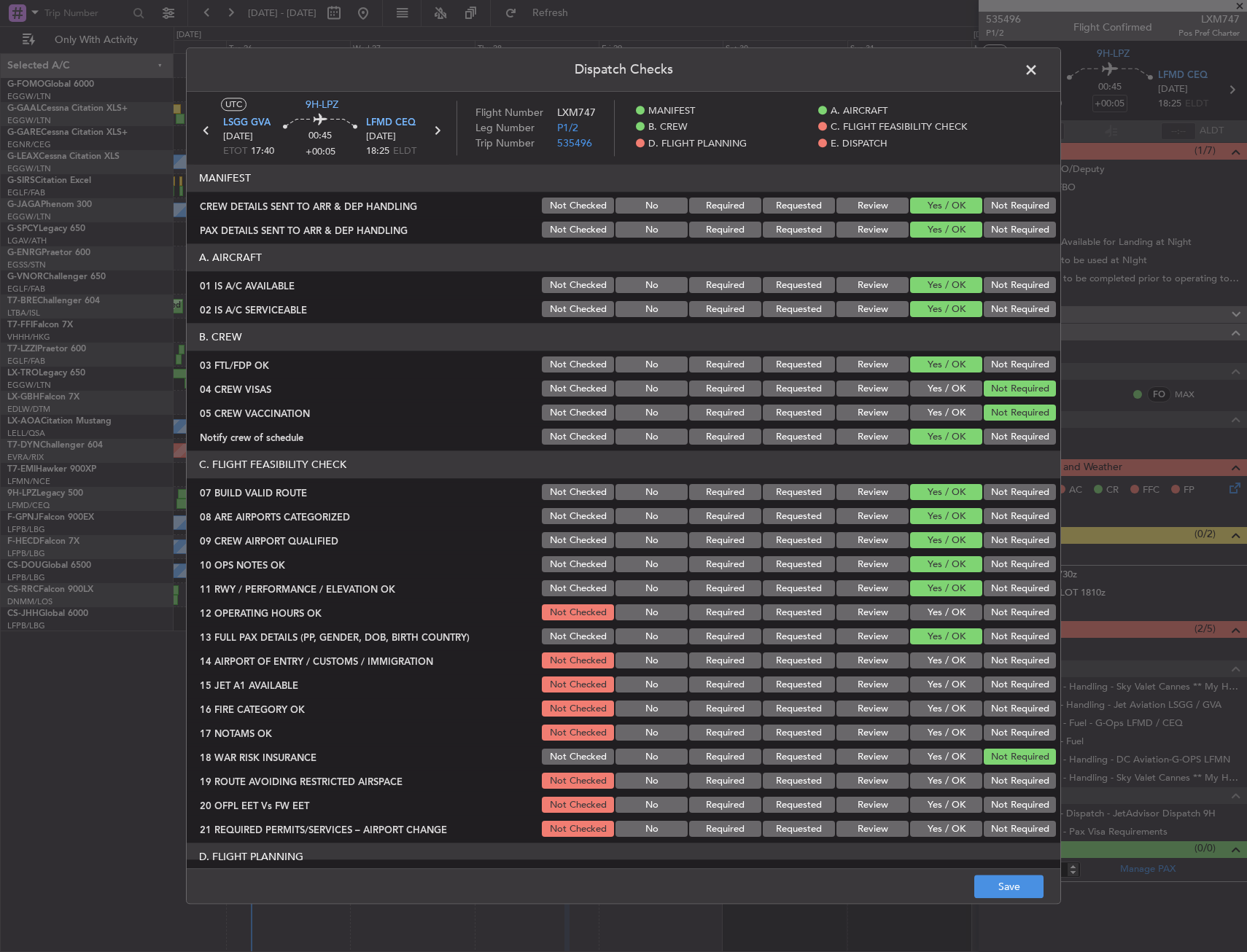
drag, startPoint x: 943, startPoint y: 646, endPoint x: 935, endPoint y: 627, distance: 20.6
click at [942, 648] on section "C. FLIGHT FEASIBILITY CHECK 07 BUILD VALID ROUTE Not Checked No Required Reques…" at bounding box center [623, 645] width 874 height 389
click at [935, 627] on div "Yes / OK" at bounding box center [944, 637] width 73 height 20
click at [922, 608] on button "Yes / OK" at bounding box center [946, 613] width 72 height 16
click at [912, 677] on button "Yes / OK" at bounding box center [946, 685] width 72 height 16
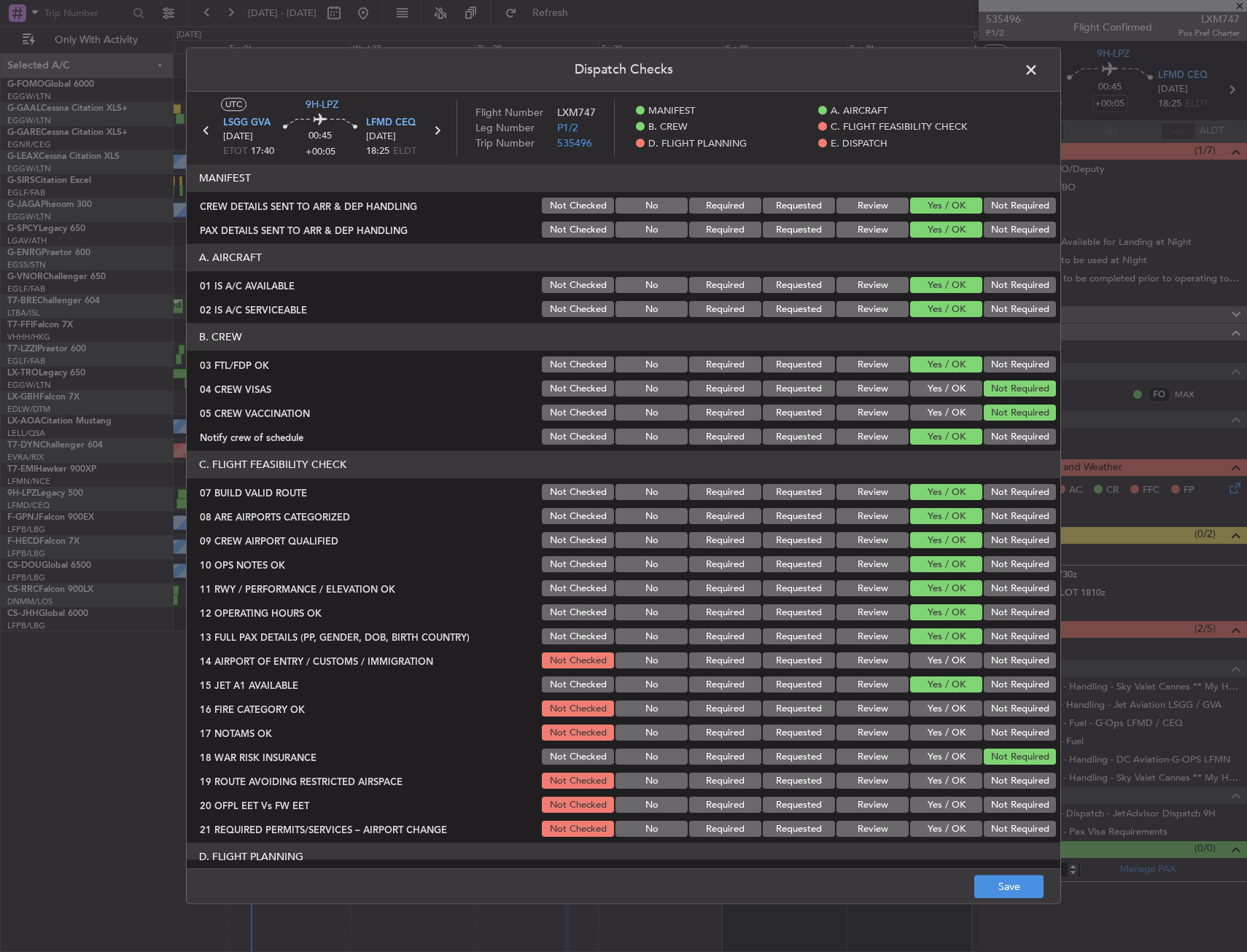
click at [916, 695] on div "Yes / OK" at bounding box center [944, 685] width 73 height 20
click at [921, 662] on button "Yes / OK" at bounding box center [946, 661] width 72 height 16
click at [926, 705] on button "Yes / OK" at bounding box center [946, 709] width 72 height 16
click at [930, 742] on div "Yes / OK" at bounding box center [944, 733] width 73 height 20
drag, startPoint x: 934, startPoint y: 739, endPoint x: 935, endPoint y: 795, distance: 56.0
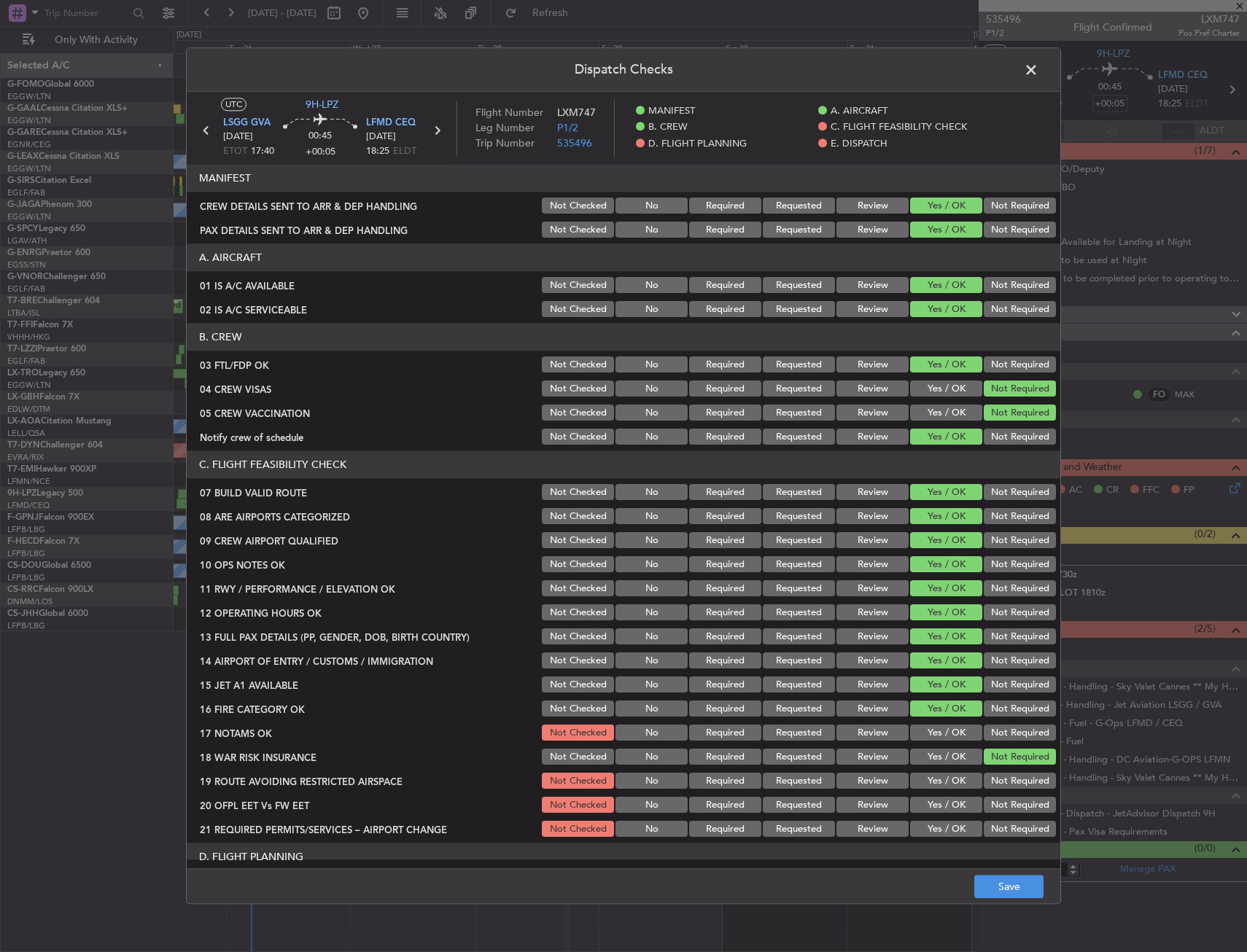
click at [935, 738] on button "Yes / OK" at bounding box center [946, 733] width 72 height 16
click at [935, 796] on div "Yes / OK" at bounding box center [944, 806] width 73 height 20
click at [933, 782] on button "Yes / OK" at bounding box center [946, 781] width 72 height 16
click at [932, 806] on button "Yes / OK" at bounding box center [946, 805] width 72 height 16
drag, startPoint x: 932, startPoint y: 832, endPoint x: 926, endPoint y: 822, distance: 11.7
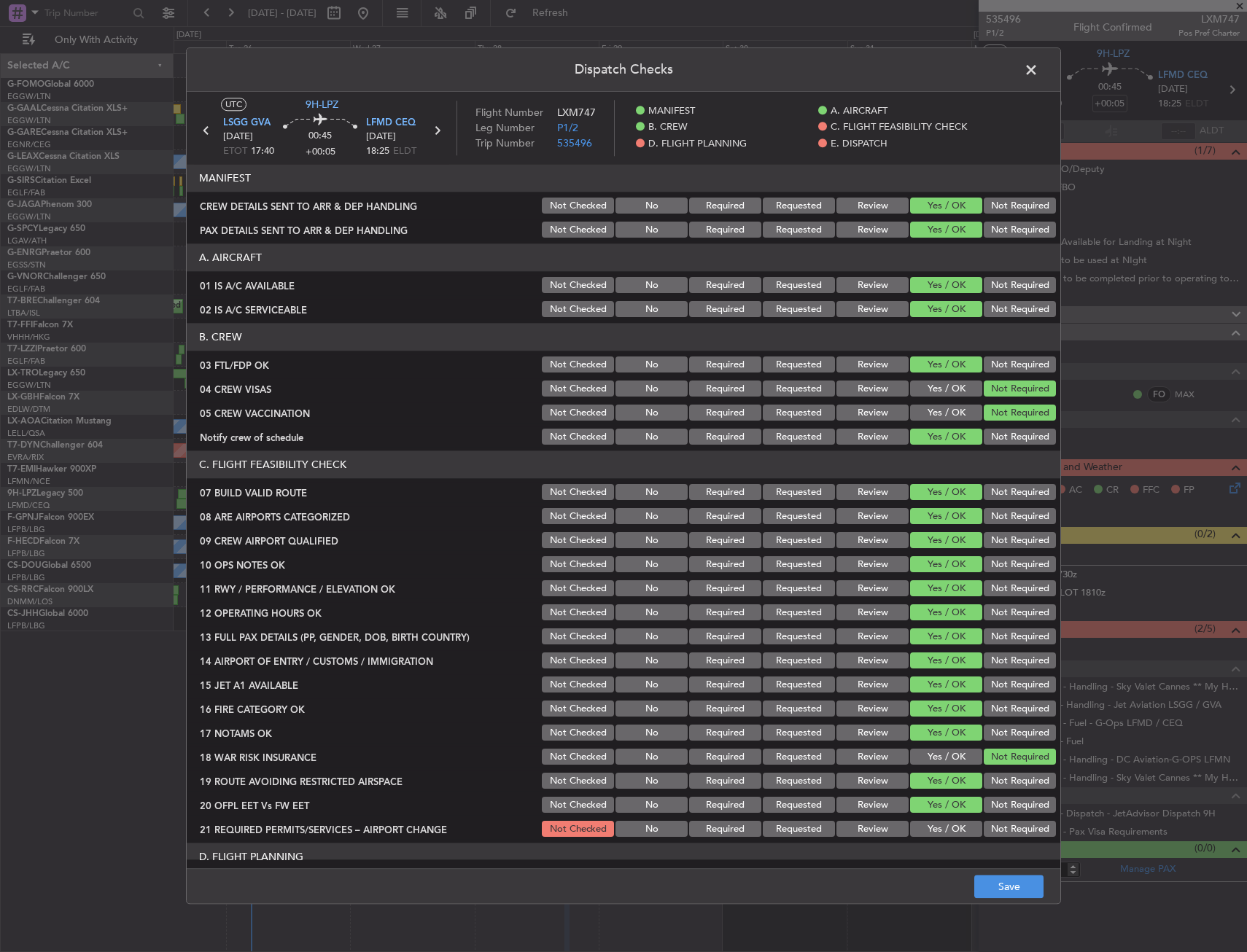
click at [930, 831] on button "Yes / OK" at bounding box center [946, 829] width 72 height 16
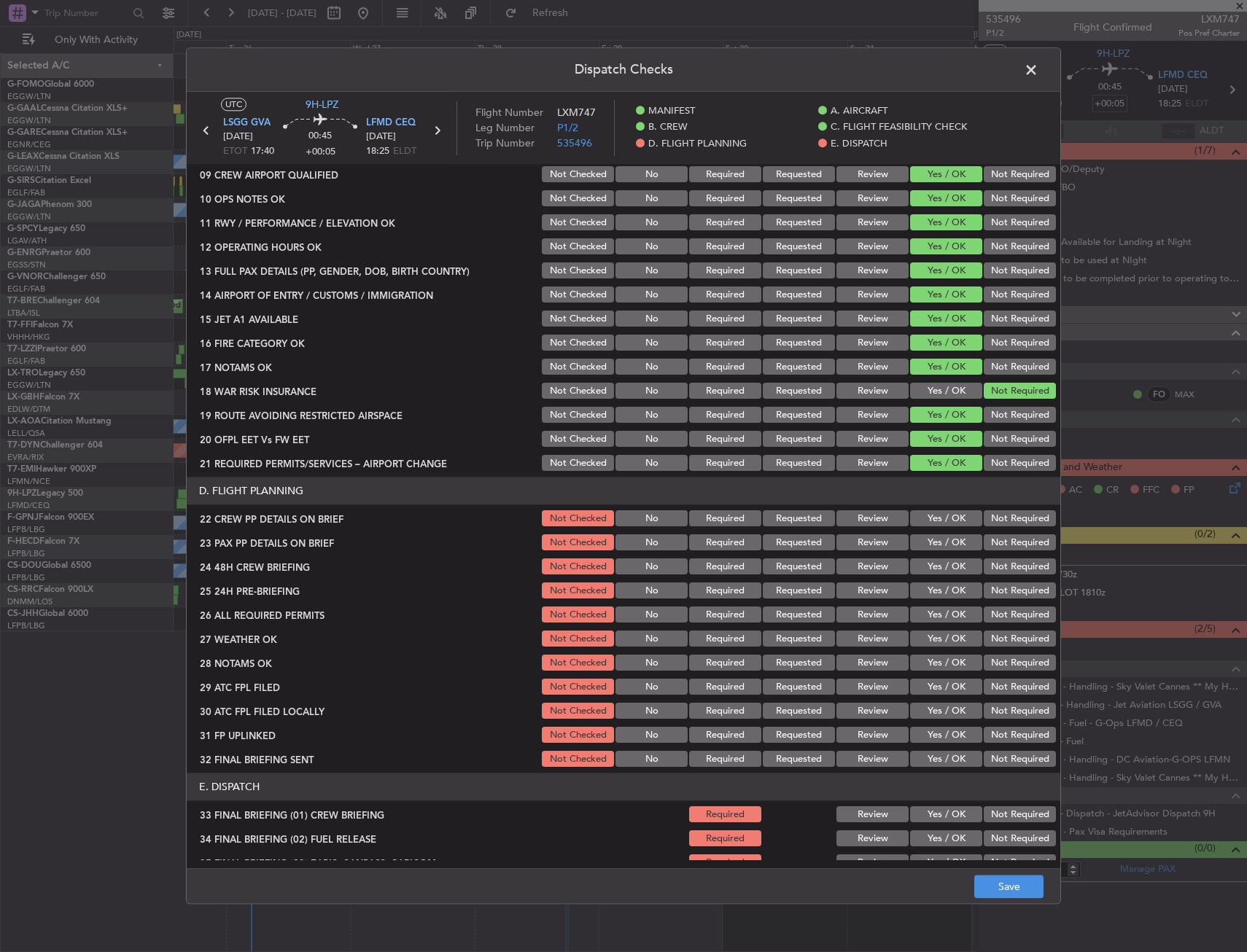
scroll to position [437, 0]
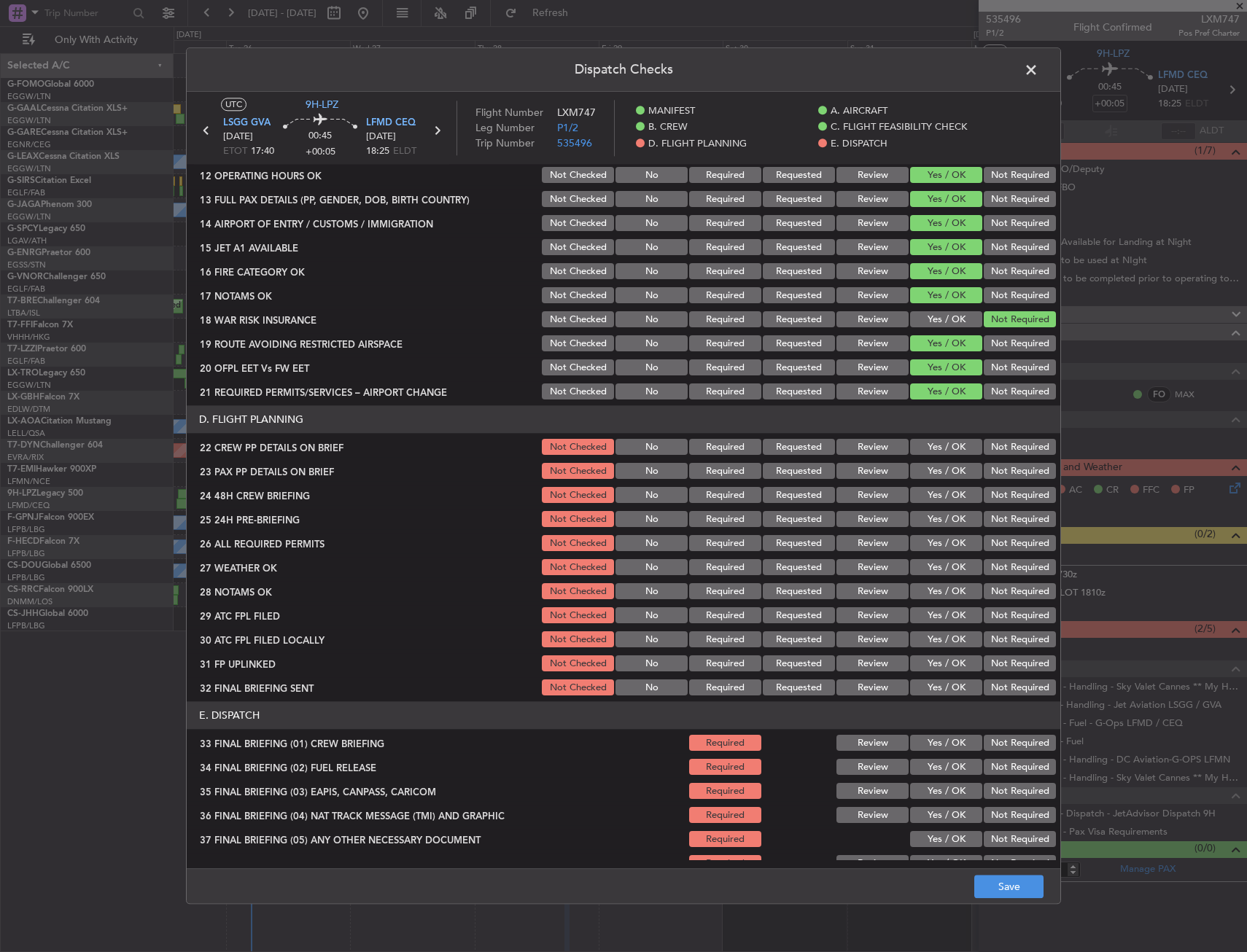
click at [931, 459] on section "D. FLIGHT PLANNING 22 CREW PP DETAILS ON BRIEF Not Checked No Required Requeste…" at bounding box center [623, 552] width 874 height 292
click at [930, 477] on button "Yes / OK" at bounding box center [946, 471] width 72 height 16
click at [930, 453] on button "Yes / OK" at bounding box center [946, 447] width 72 height 16
click at [927, 489] on button "Yes / OK" at bounding box center [946, 496] width 72 height 16
click at [999, 520] on button "Not Required" at bounding box center [1020, 520] width 72 height 16
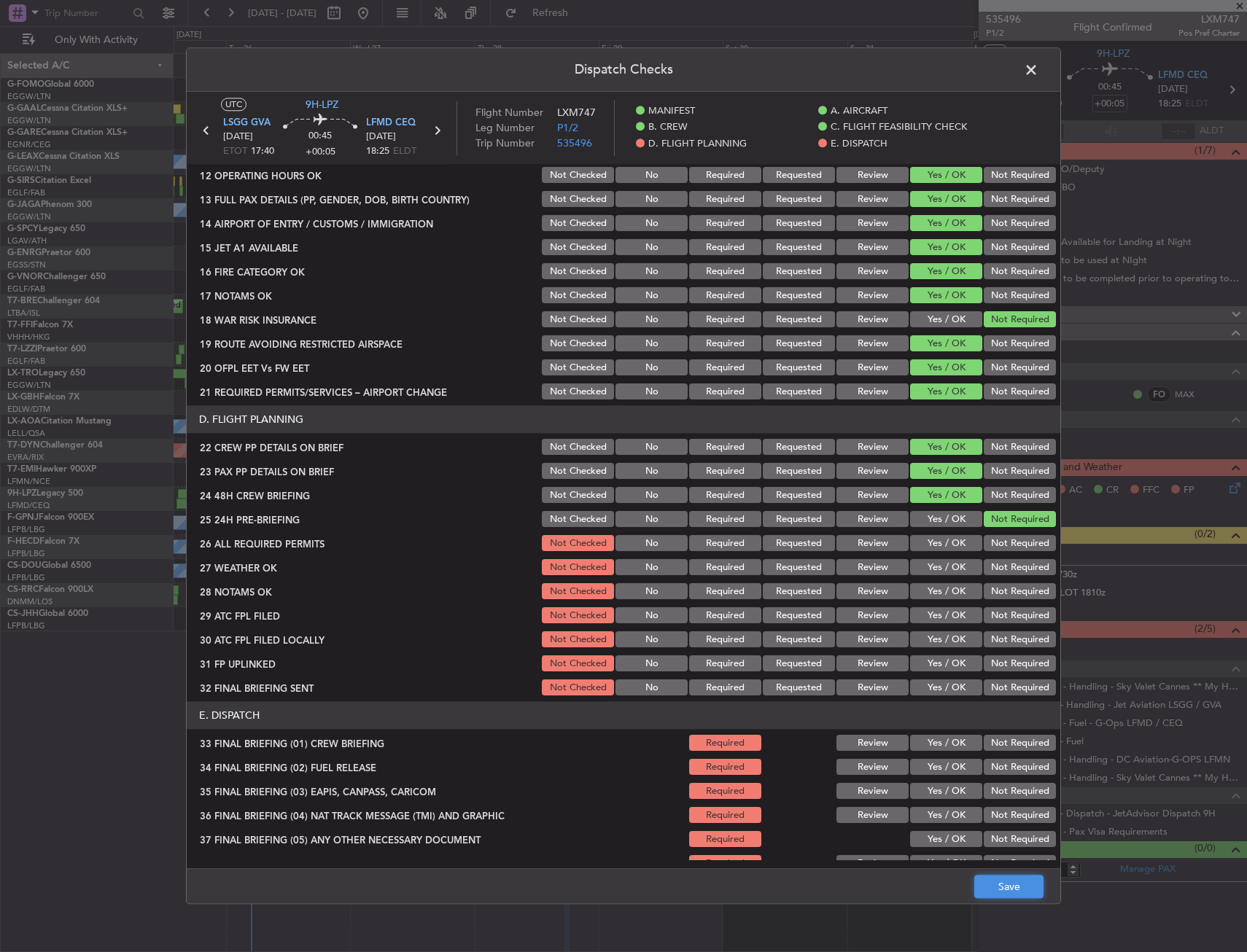
click at [1010, 876] on button "Save" at bounding box center [1009, 887] width 69 height 23
click at [1038, 66] on span at bounding box center [1038, 74] width 0 height 29
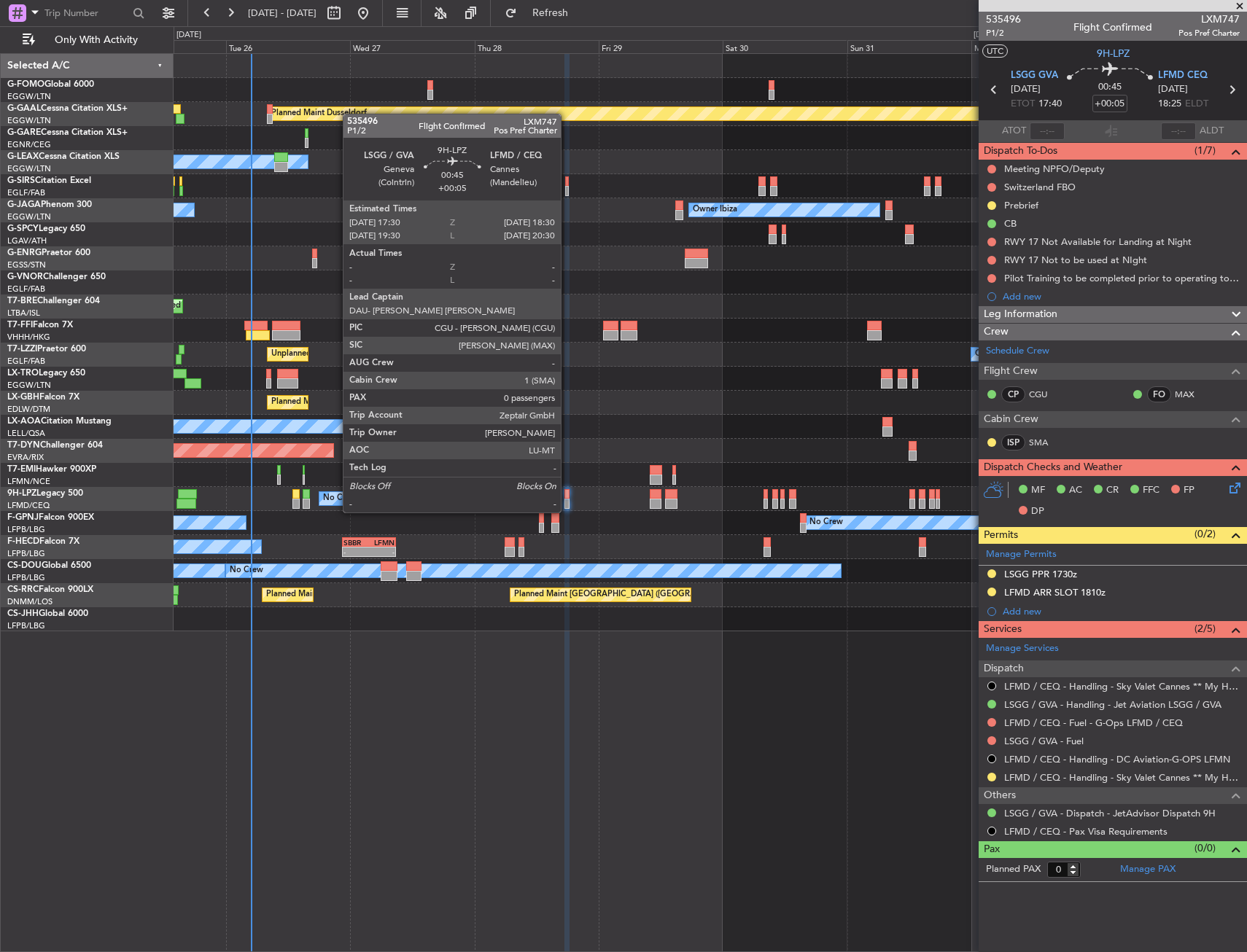
click at [568, 498] on div at bounding box center [568, 493] width 6 height 10
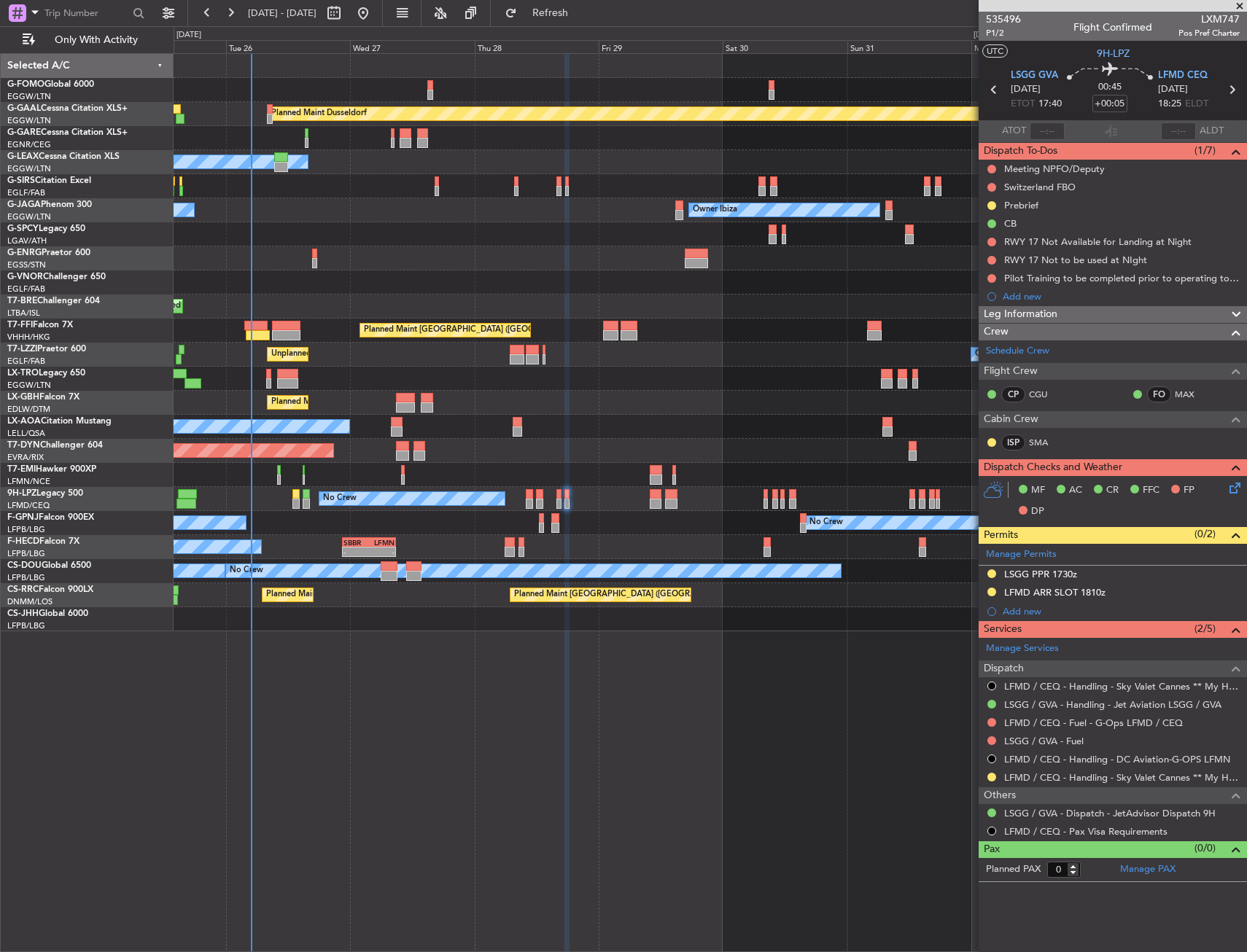
click at [537, 521] on div "No Crew Planned Maint Paris (Le Bourget) No Crew No Crew" at bounding box center [709, 523] width 1073 height 24
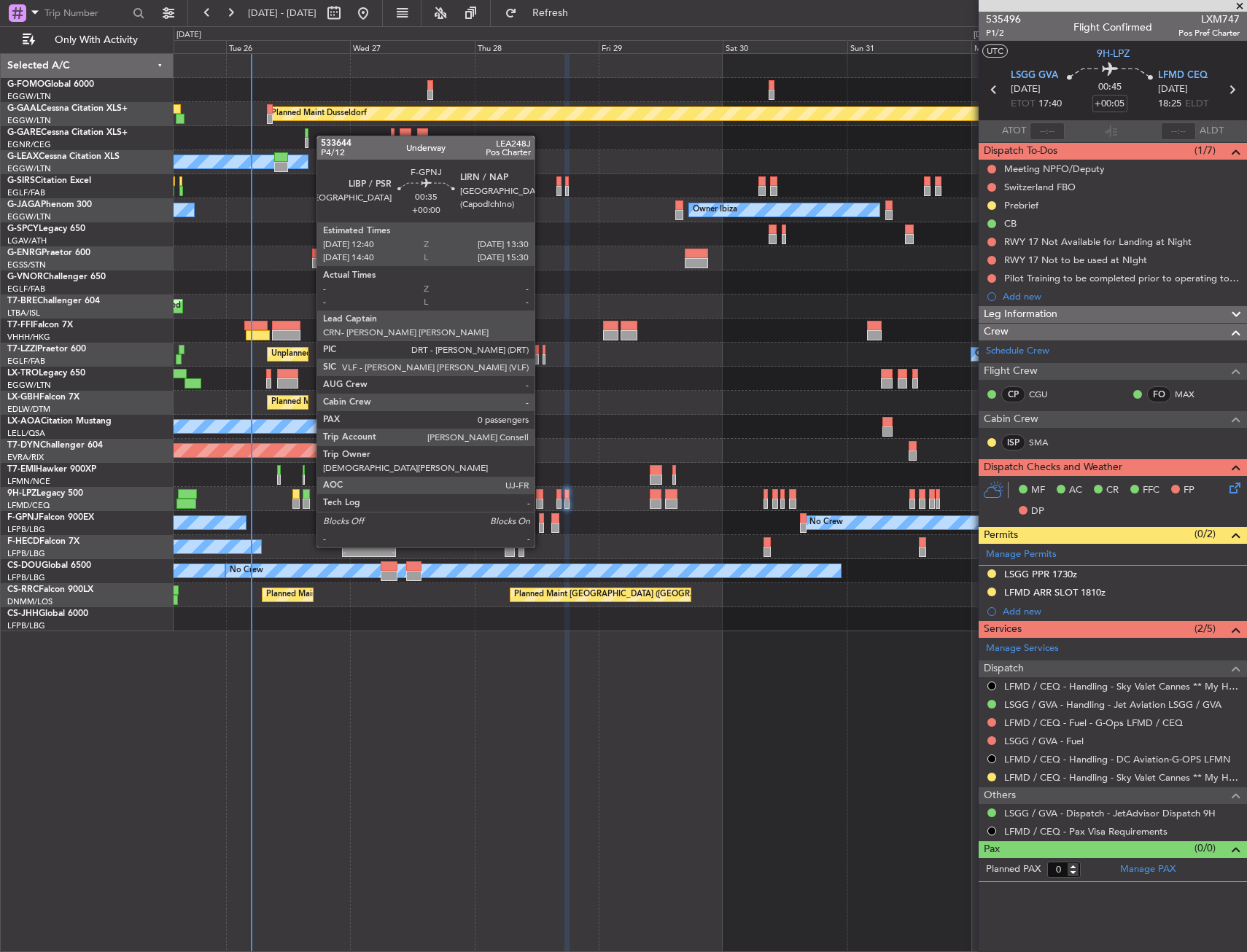
click at [541, 520] on div at bounding box center [541, 518] width 5 height 10
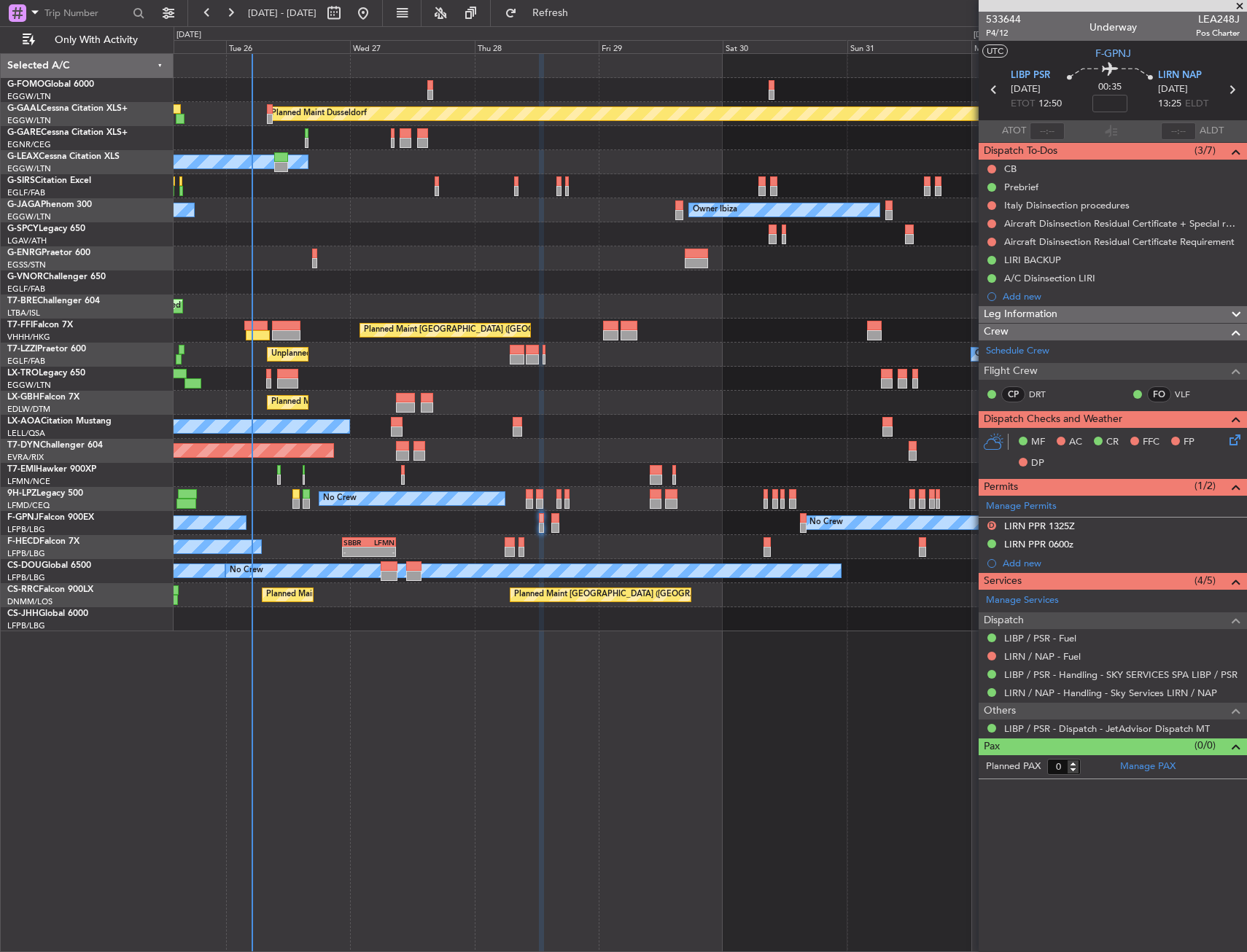
click at [1199, 22] on span "LEA248J" at bounding box center [1218, 19] width 44 height 15
copy span "LEA248J"
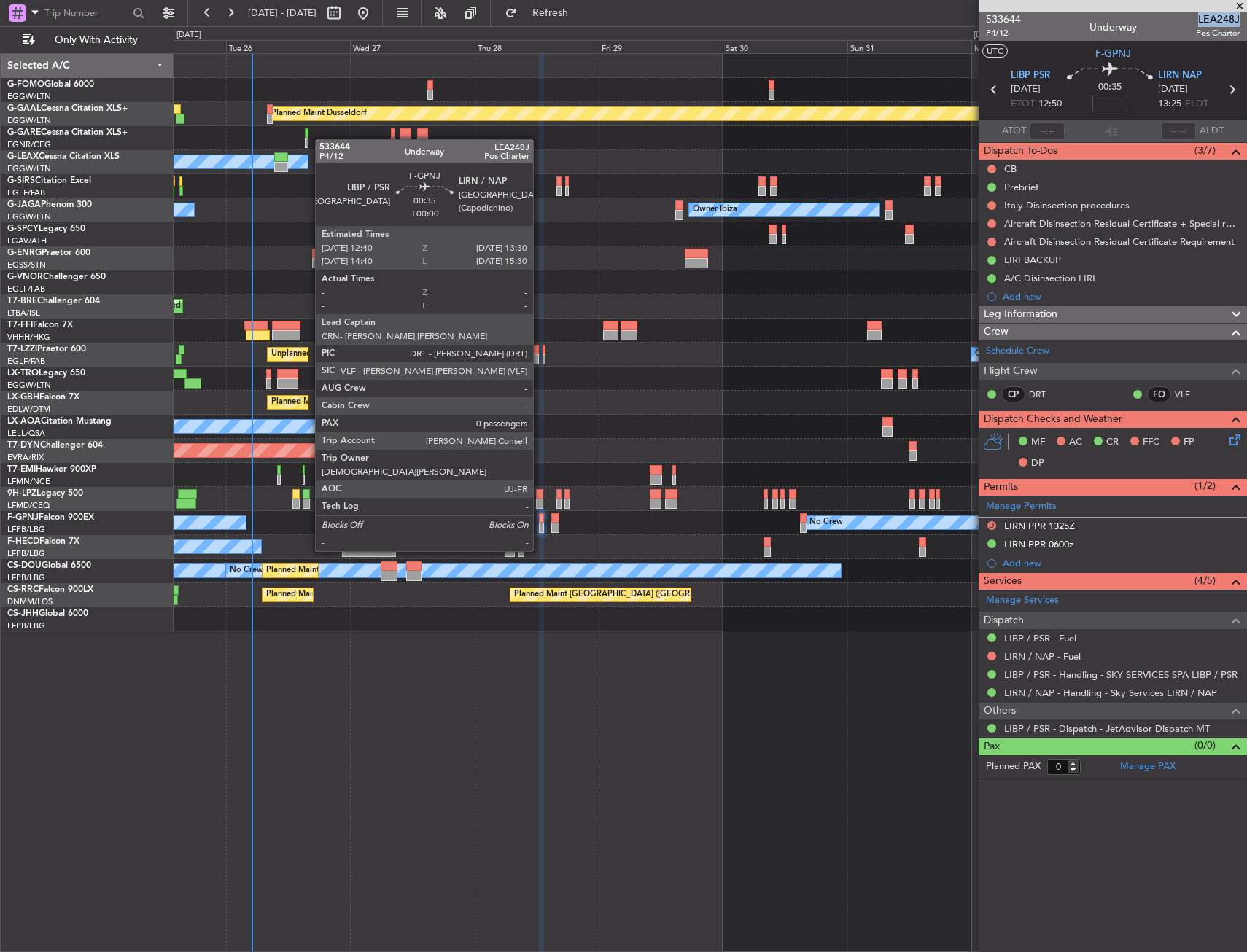
click at [540, 523] on div at bounding box center [541, 527] width 5 height 10
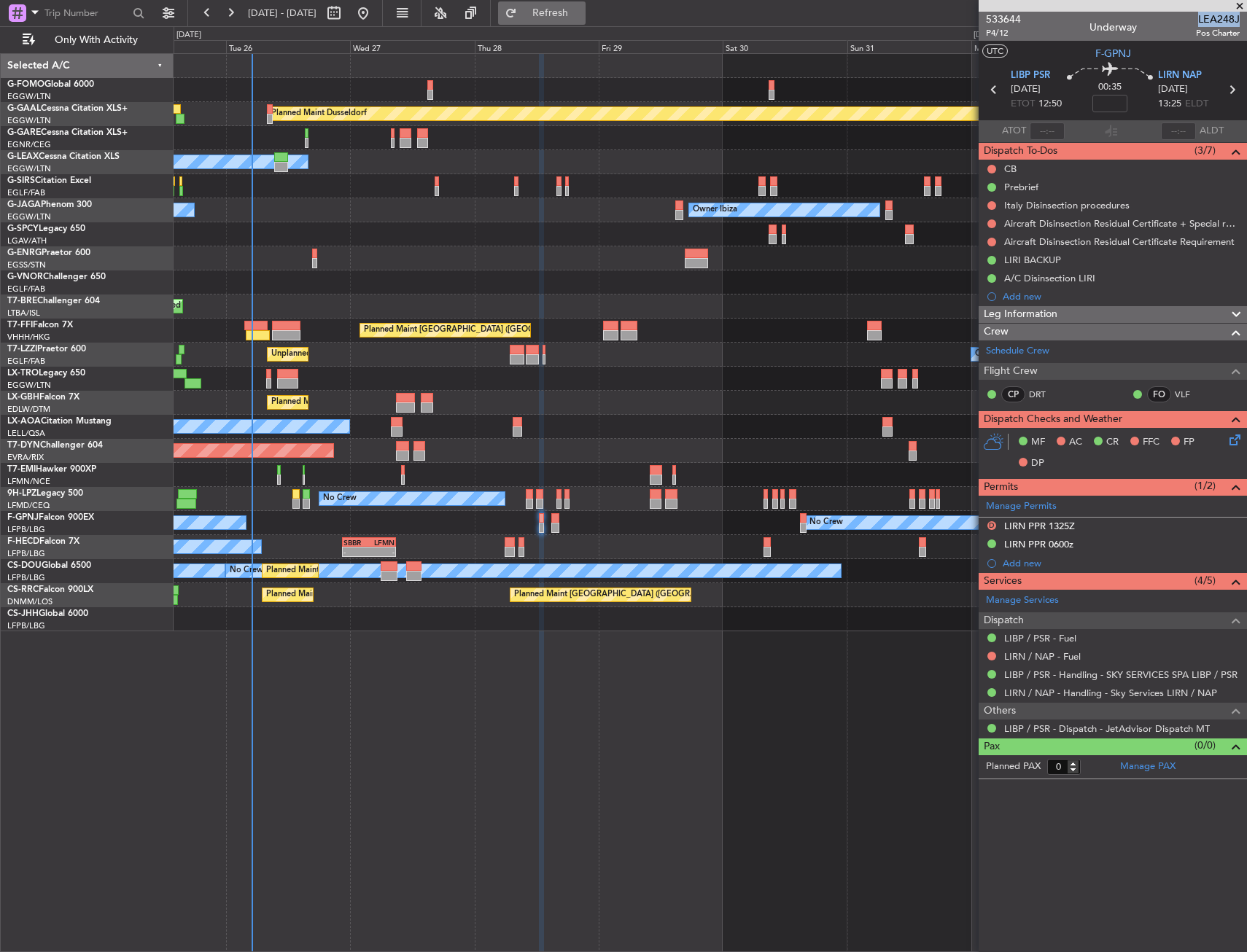
click at [585, 2] on button "Refresh" at bounding box center [541, 13] width 87 height 23
click at [603, 769] on div "Planned Maint Dusseldorf Owner Unplanned Maint Oxford (Kidlington) No Crew Cann…" at bounding box center [710, 503] width 1073 height 899
click at [993, 165] on button at bounding box center [991, 169] width 8 height 8
drag, startPoint x: 982, startPoint y: 230, endPoint x: 1020, endPoint y: 195, distance: 51.7
click at [982, 228] on span "Completed" at bounding box center [998, 233] width 48 height 15
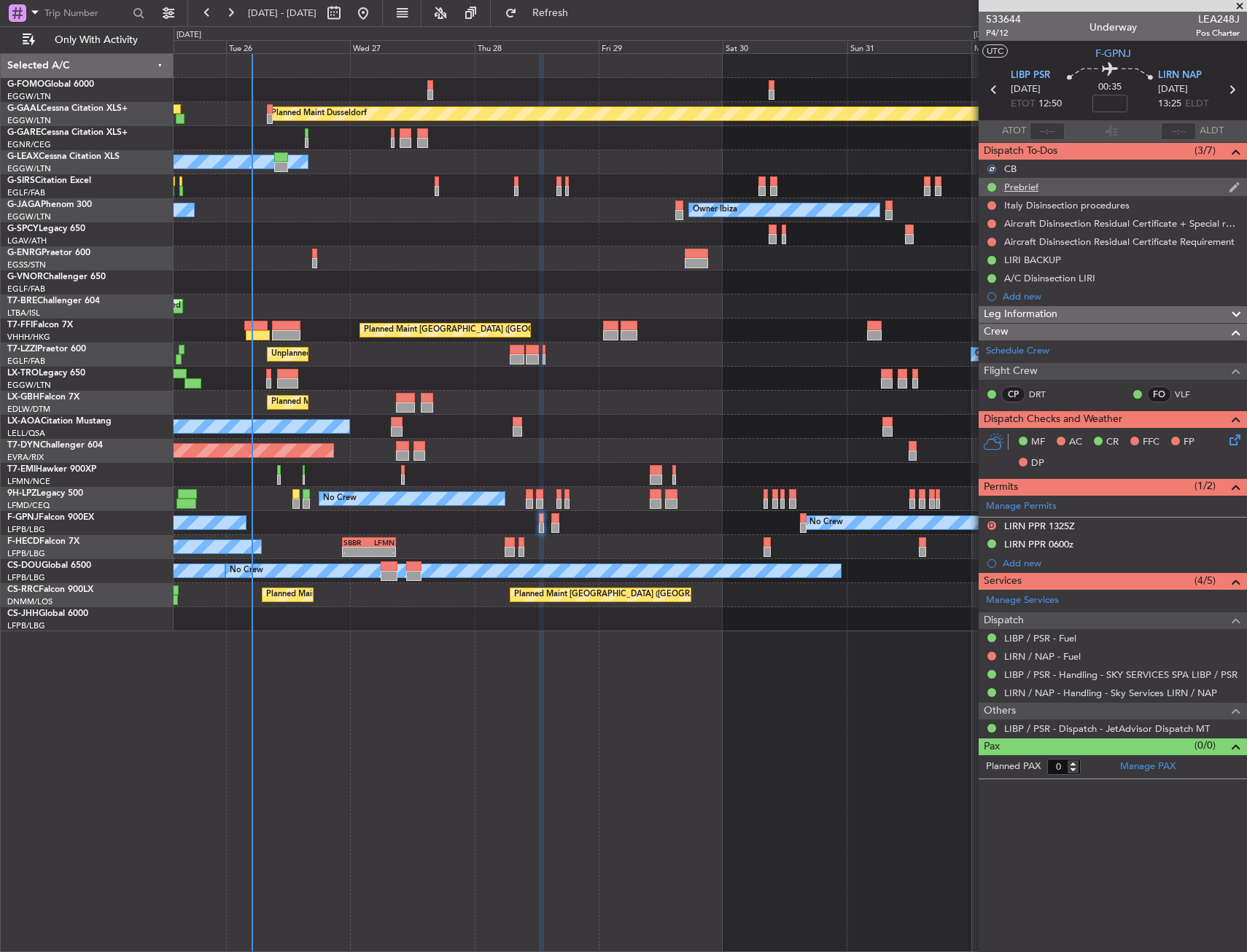
click at [1028, 185] on div "Prebrief" at bounding box center [1021, 187] width 34 height 12
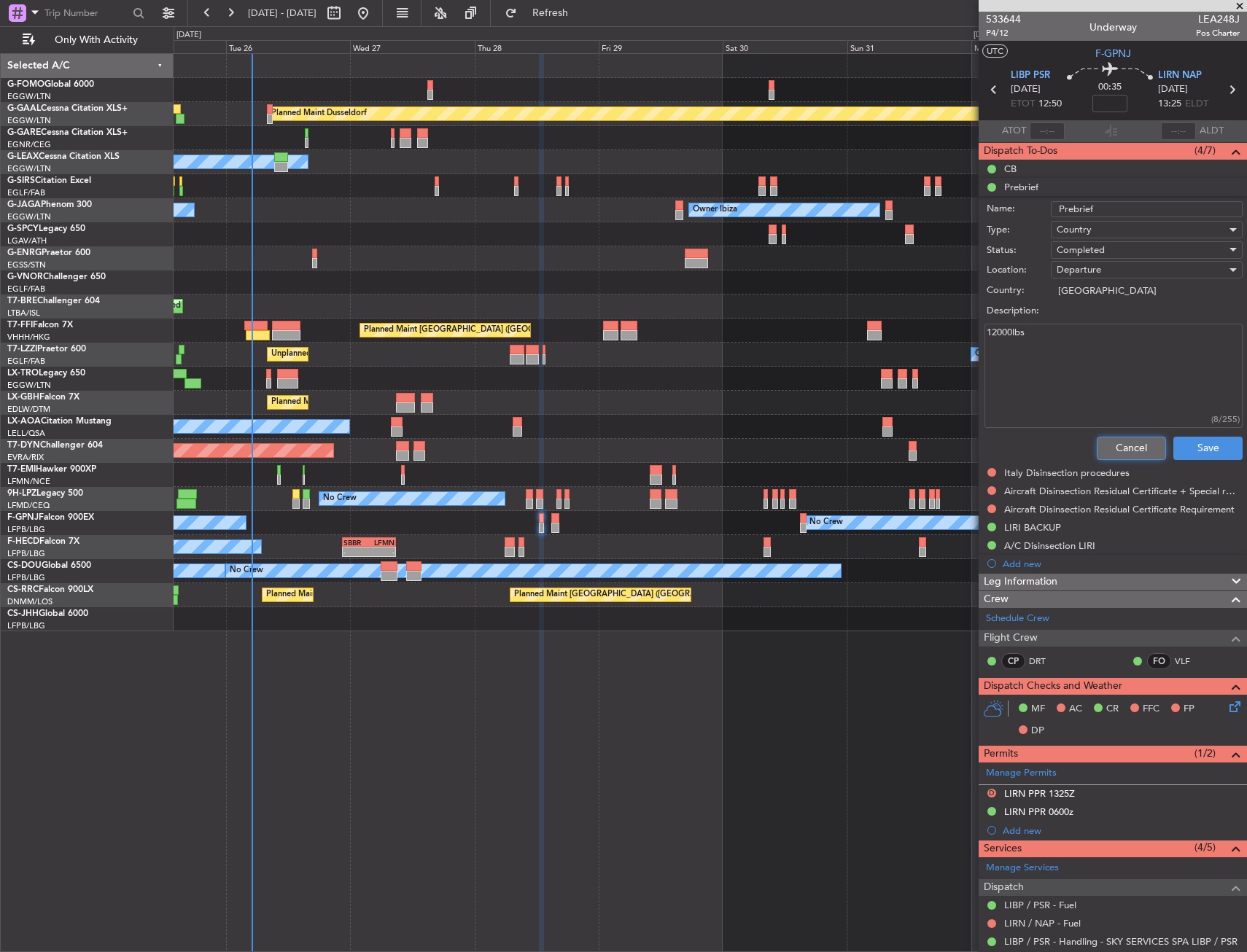
click at [1115, 439] on button "Cancel" at bounding box center [1131, 448] width 69 height 23
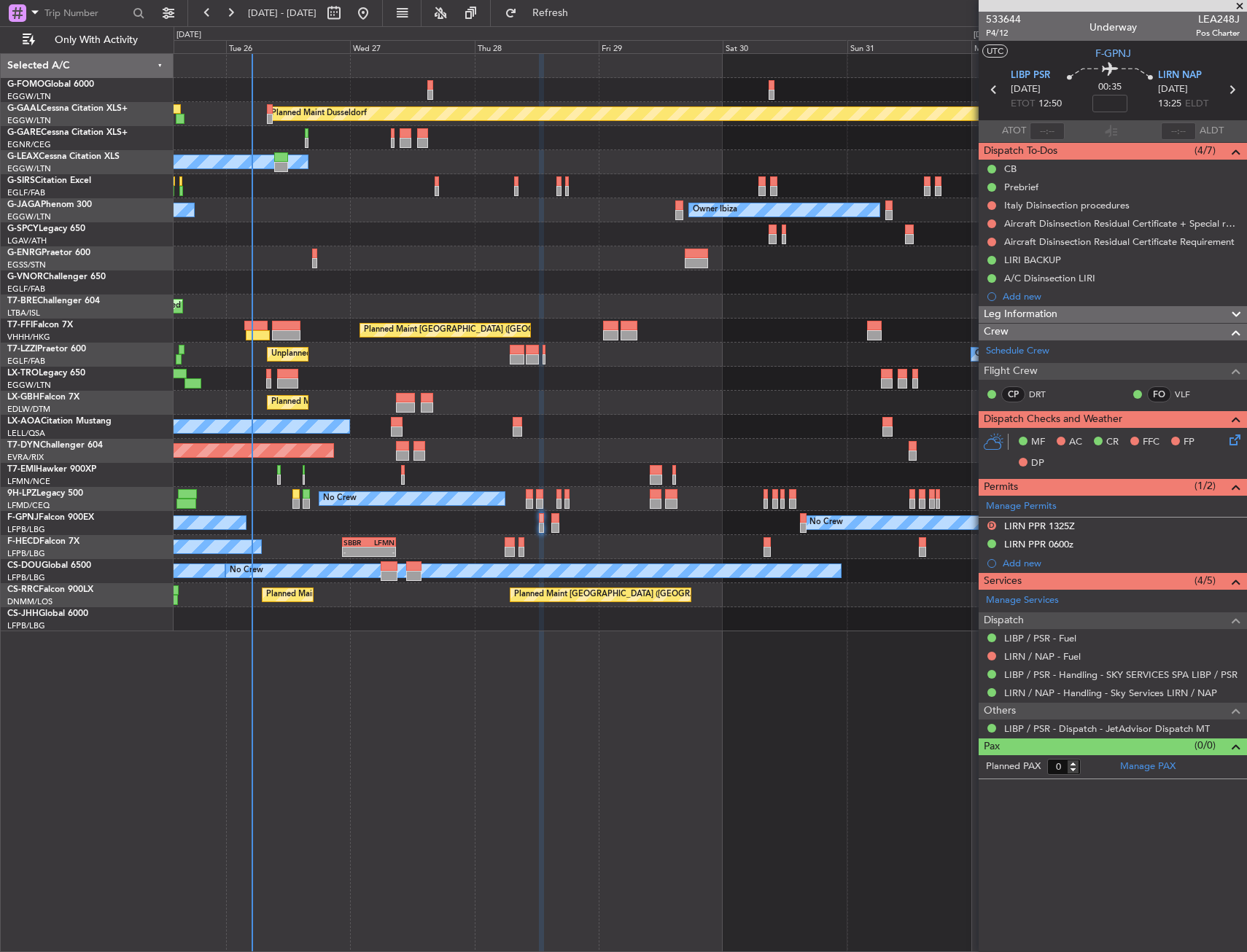
click at [1230, 443] on icon at bounding box center [1232, 437] width 12 height 12
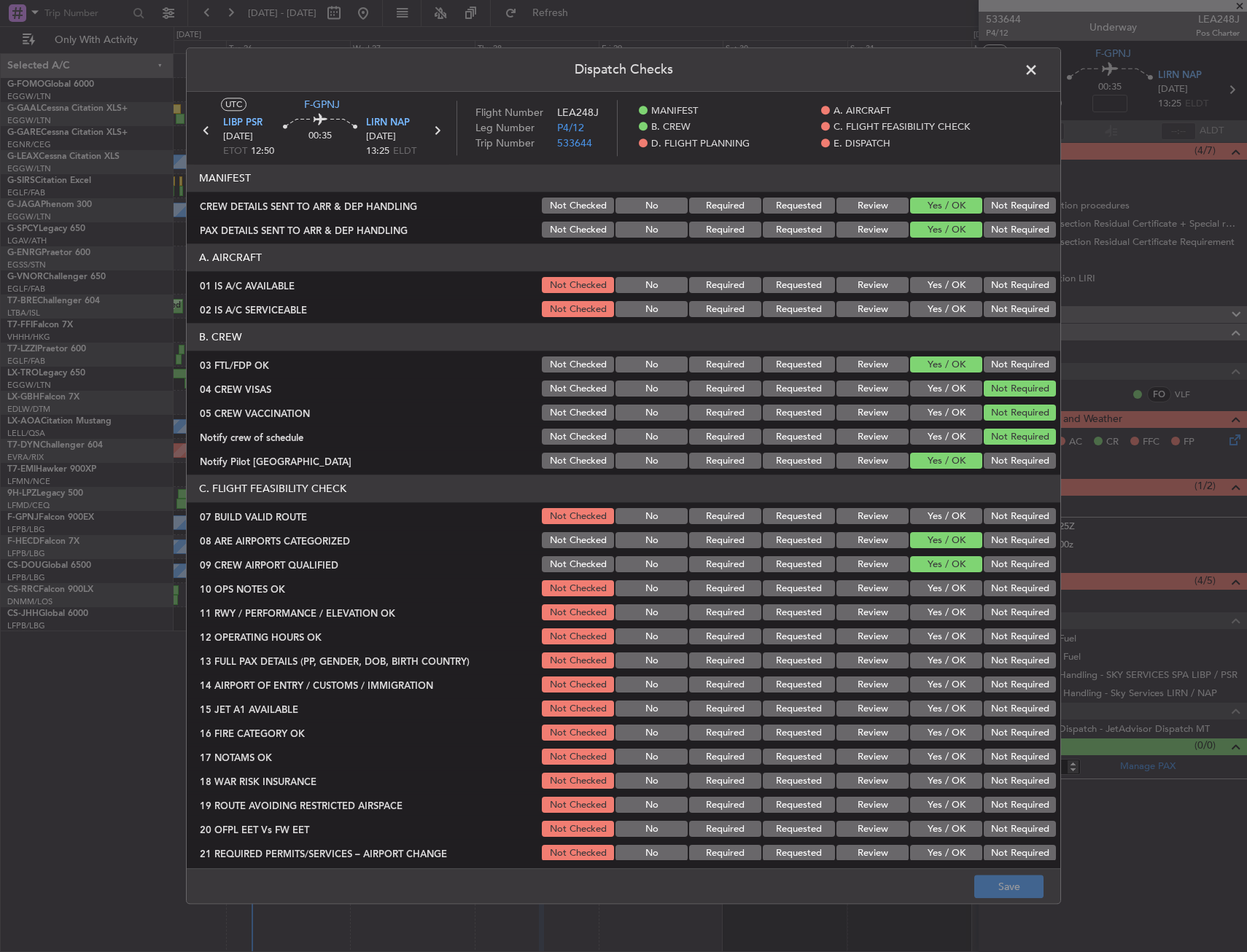
drag, startPoint x: 910, startPoint y: 270, endPoint x: 918, endPoint y: 280, distance: 12.8
click at [911, 270] on header "A. AIRCRAFT" at bounding box center [623, 258] width 874 height 28
click at [921, 301] on button "Yes / OK" at bounding box center [946, 309] width 72 height 16
click at [930, 276] on div "Yes / OK" at bounding box center [944, 285] width 73 height 20
click at [929, 300] on div "Yes / OK" at bounding box center [944, 310] width 73 height 20
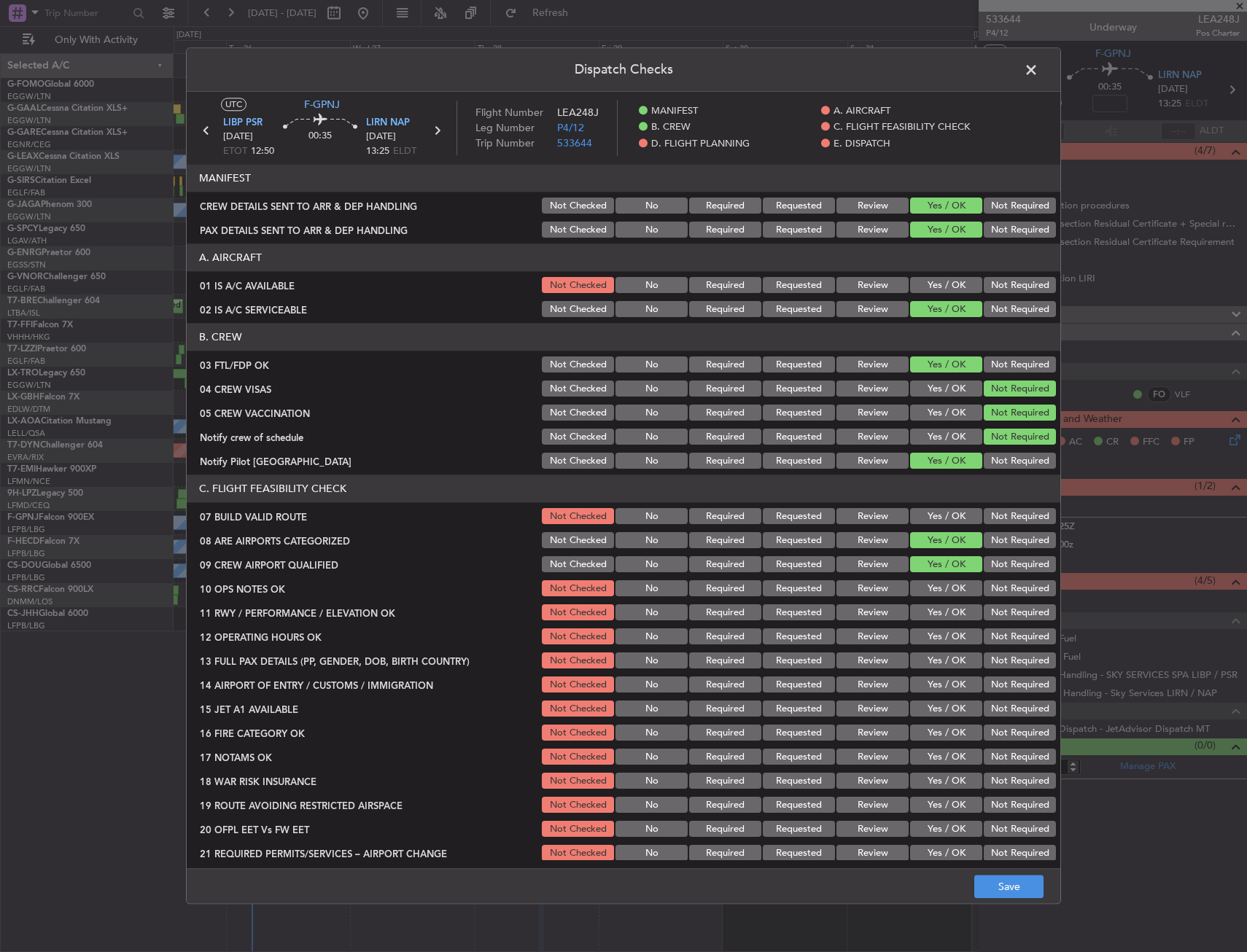
click at [931, 284] on button "Yes / OK" at bounding box center [946, 285] width 72 height 16
click at [908, 503] on section "C. FLIGHT FEASIBILITY CHECK 07 BUILD VALID ROUTE Not Checked No Required Reques…" at bounding box center [623, 669] width 874 height 389
click at [915, 517] on button "Yes / OK" at bounding box center [946, 516] width 72 height 16
click at [926, 557] on button "Yes / OK" at bounding box center [946, 564] width 72 height 16
click at [930, 584] on button "Yes / OK" at bounding box center [946, 589] width 72 height 16
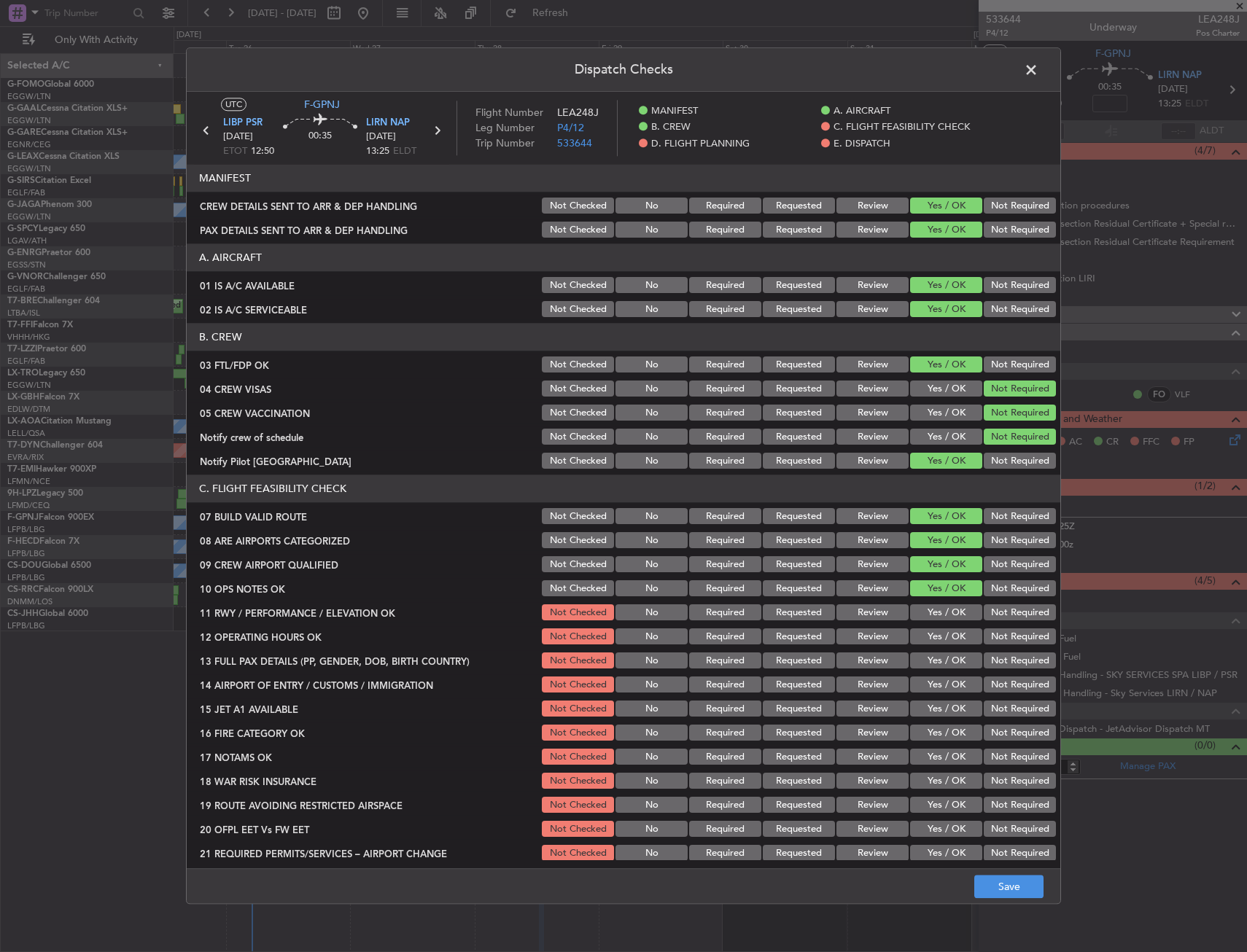
drag, startPoint x: 932, startPoint y: 599, endPoint x: 916, endPoint y: 632, distance: 36.7
click at [932, 599] on section "C. FLIGHT FEASIBILITY CHECK 07 BUILD VALID ROUTE Not Checked No Required Reques…" at bounding box center [623, 669] width 874 height 389
drag, startPoint x: 916, startPoint y: 632, endPoint x: 916, endPoint y: 641, distance: 9.0
click at [916, 632] on button "Yes / OK" at bounding box center [946, 637] width 72 height 16
click at [916, 641] on button "Yes / OK" at bounding box center [946, 637] width 72 height 16
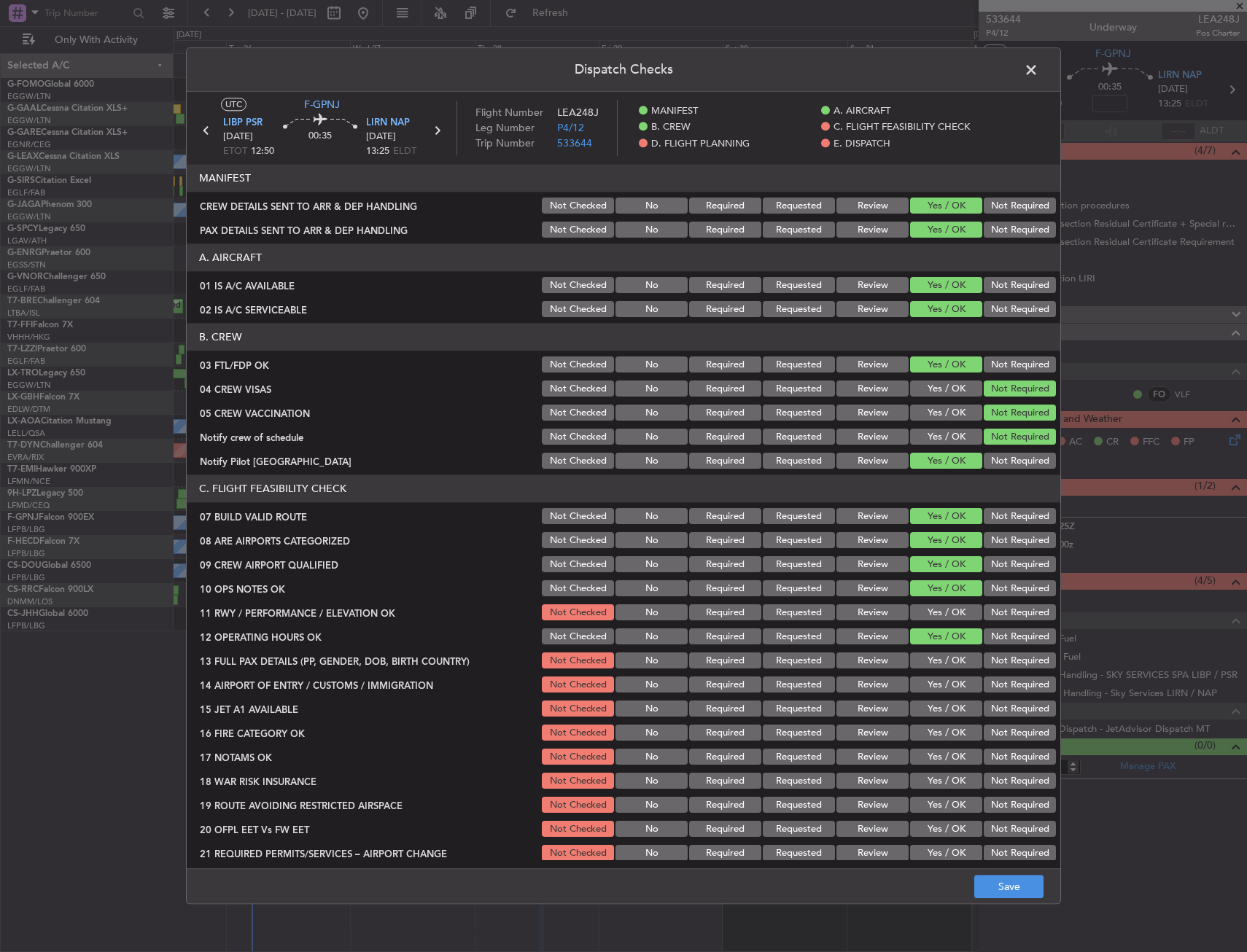
click at [916, 654] on button "Yes / OK" at bounding box center [946, 661] width 72 height 16
click at [916, 662] on button "Yes / OK" at bounding box center [946, 661] width 72 height 16
click at [916, 669] on div "Yes / OK" at bounding box center [944, 661] width 73 height 20
click at [915, 678] on button "Yes / OK" at bounding box center [946, 685] width 72 height 16
click at [916, 588] on button "Yes / OK" at bounding box center [946, 589] width 72 height 16
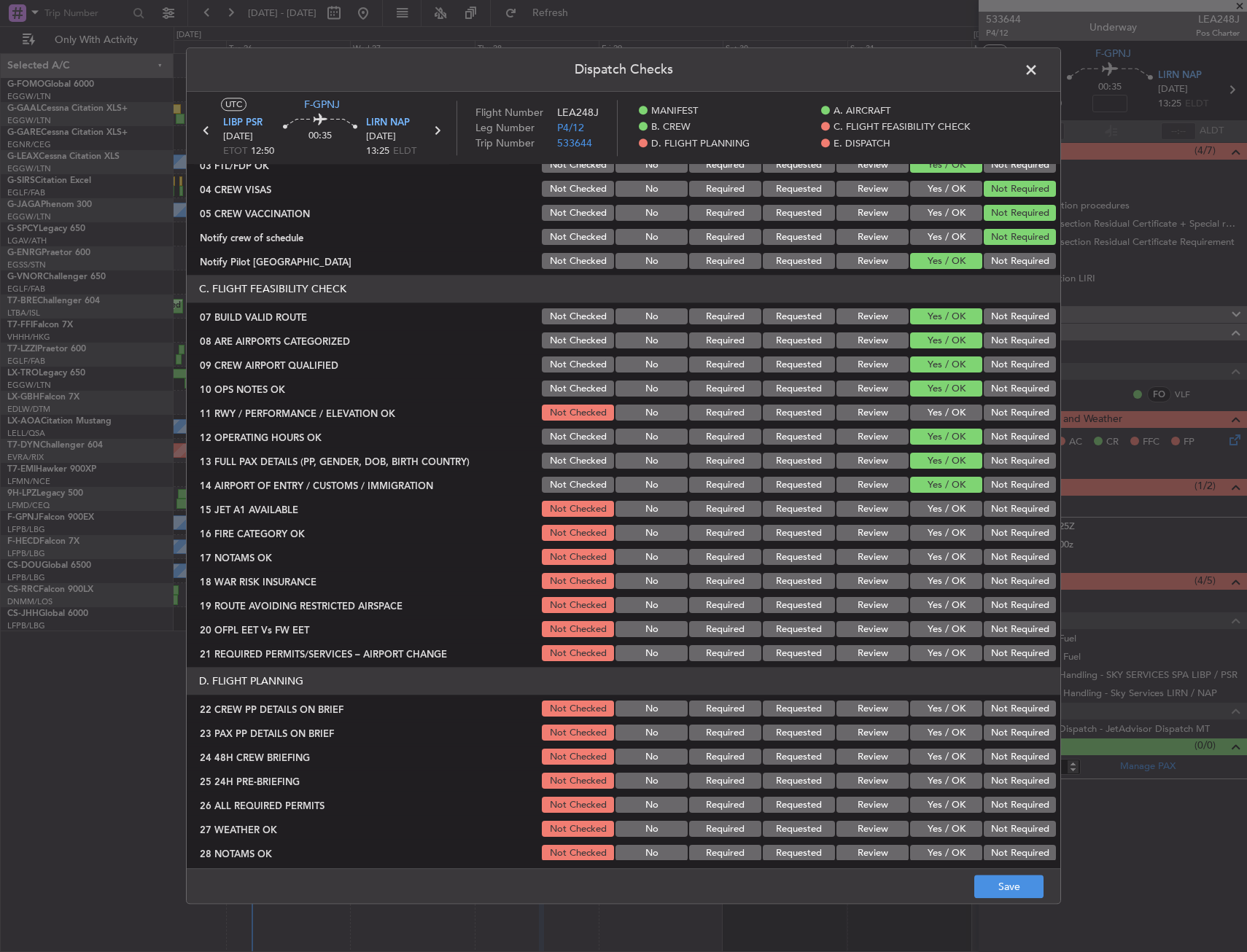
scroll to position [219, 0]
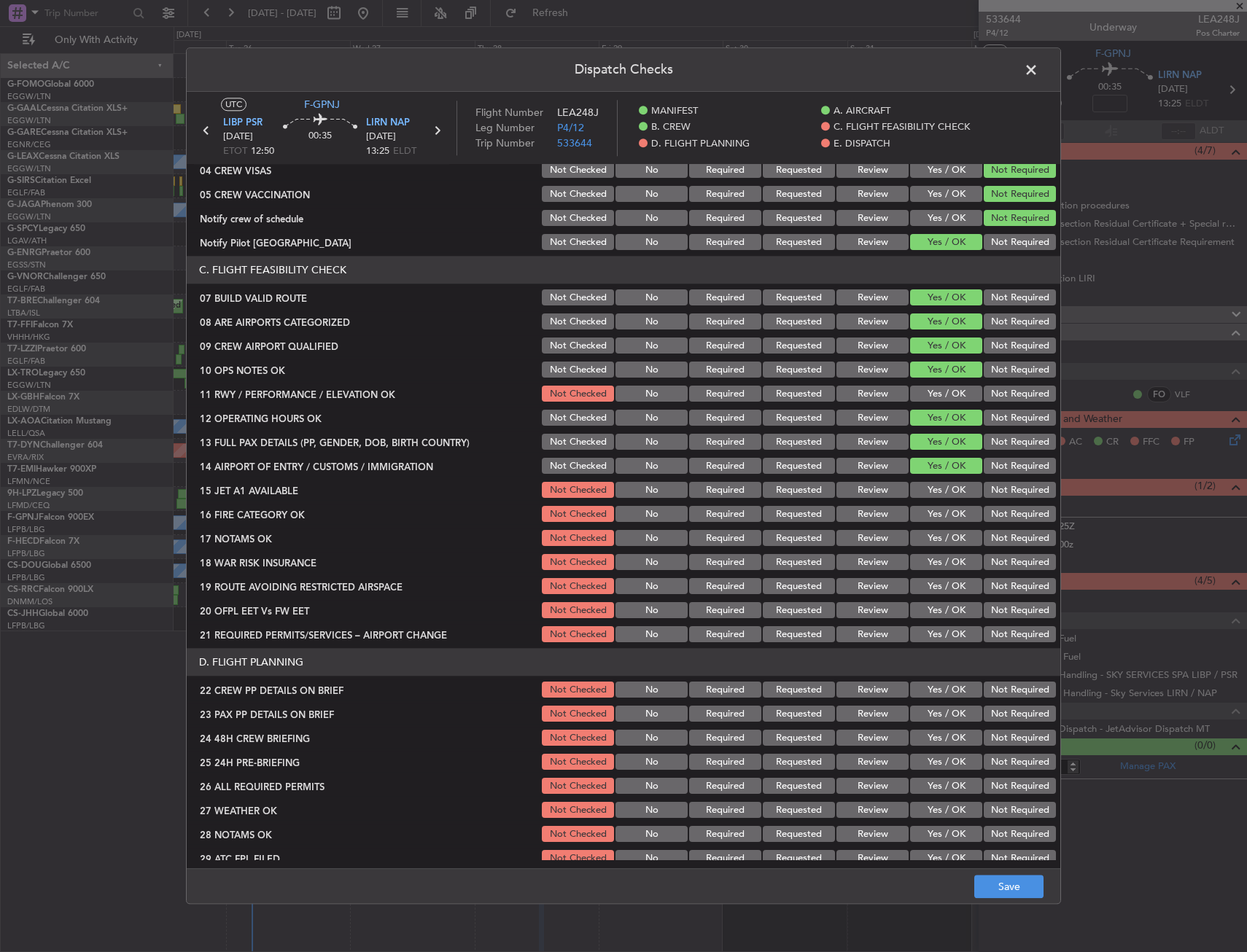
click at [983, 556] on button "Not Required" at bounding box center [1020, 563] width 72 height 16
click at [942, 389] on button "Yes / OK" at bounding box center [946, 394] width 72 height 16
drag, startPoint x: 929, startPoint y: 469, endPoint x: 935, endPoint y: 484, distance: 16.2
click at [929, 469] on button "Yes / OK" at bounding box center [946, 466] width 72 height 16
click at [935, 488] on button "Yes / OK" at bounding box center [946, 490] width 72 height 16
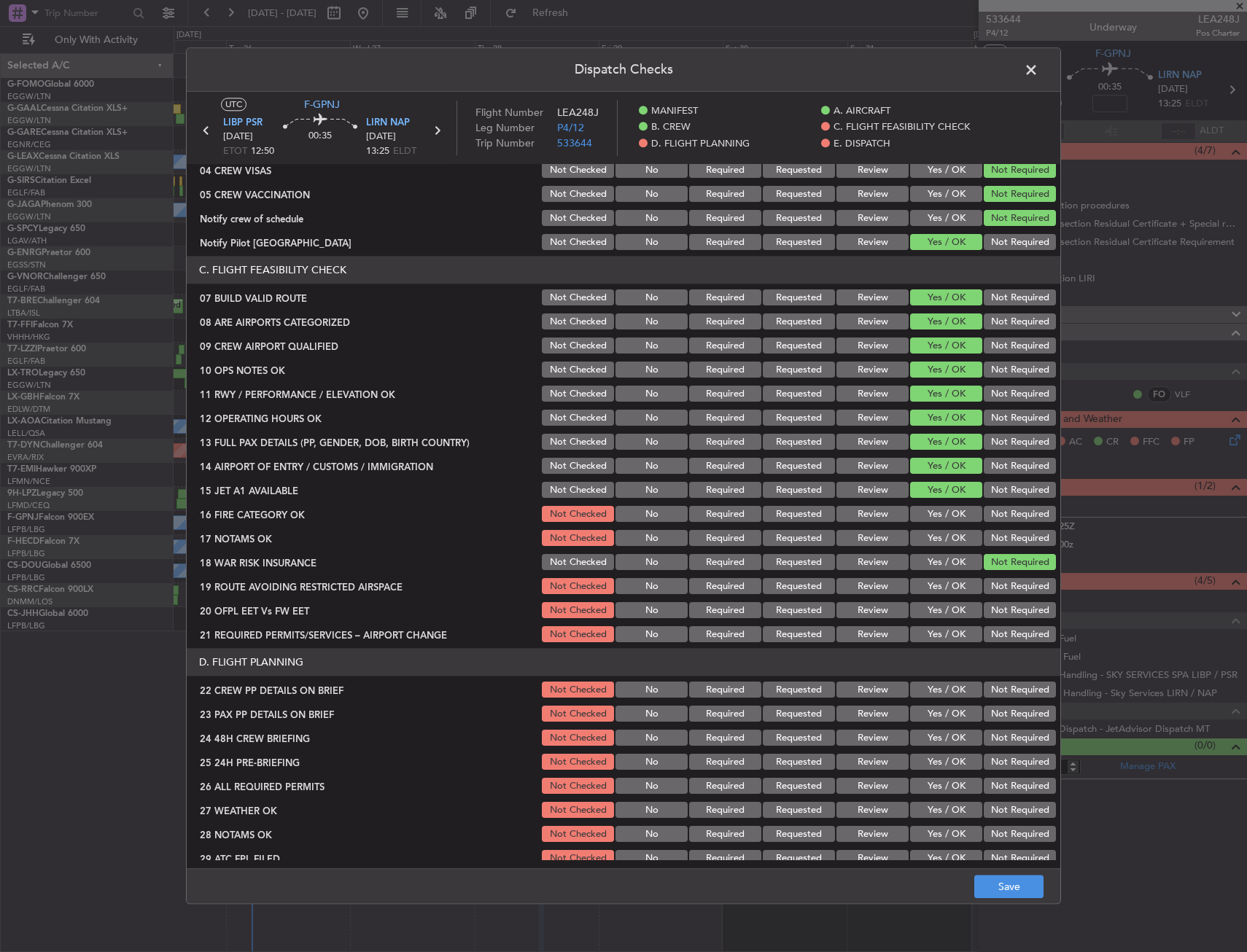
drag, startPoint x: 935, startPoint y: 508, endPoint x: 935, endPoint y: 520, distance: 12.0
click at [935, 510] on div "Yes / OK" at bounding box center [944, 514] width 73 height 20
click at [935, 523] on div "Yes / OK" at bounding box center [944, 514] width 73 height 20
click at [935, 531] on button "Yes / OK" at bounding box center [946, 538] width 72 height 16
click at [935, 514] on button "Yes / OK" at bounding box center [946, 514] width 72 height 16
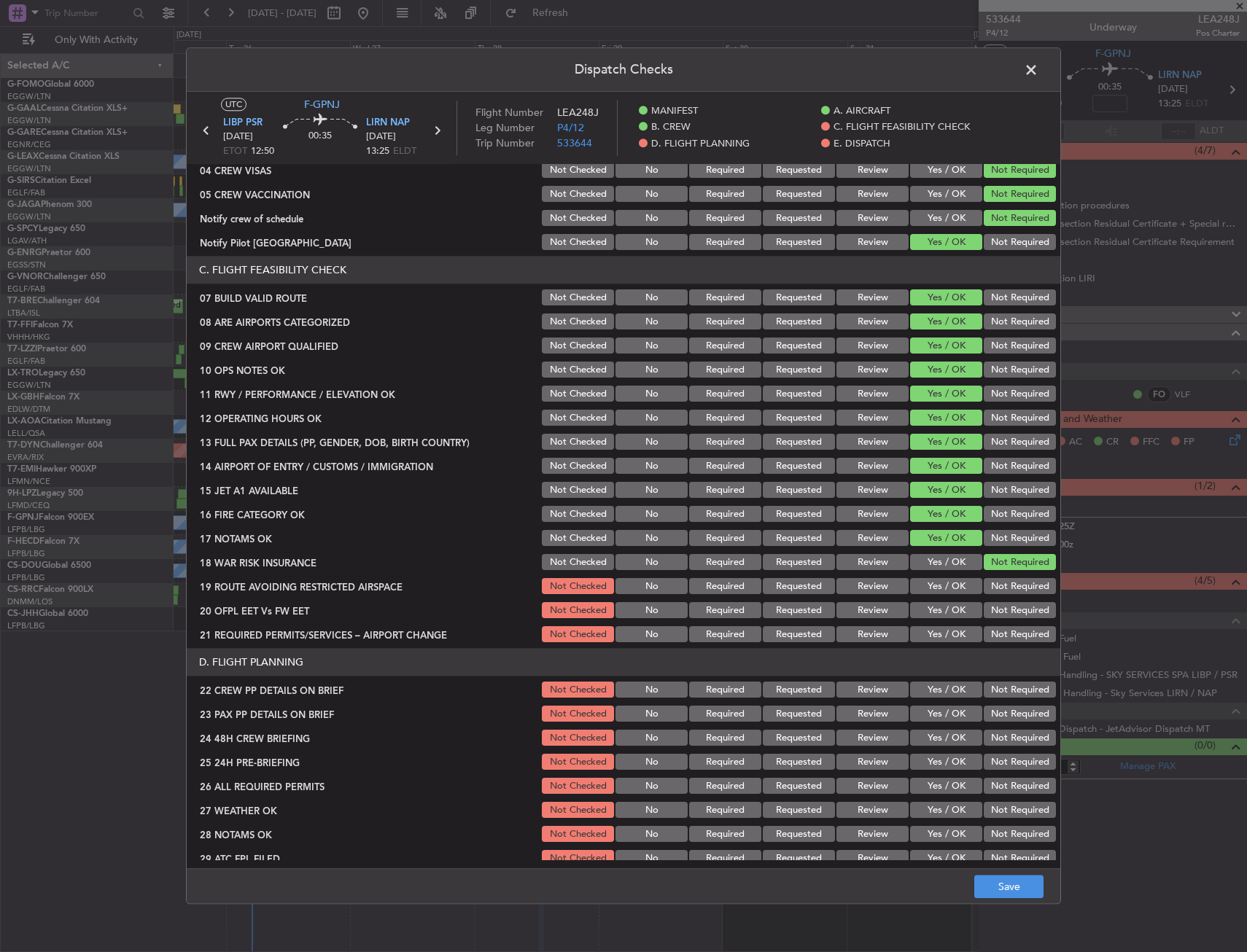
click at [935, 584] on button "Yes / OK" at bounding box center [946, 587] width 72 height 16
click at [934, 610] on button "Yes / OK" at bounding box center [946, 611] width 72 height 16
click at [932, 622] on section "C. FLIGHT FEASIBILITY CHECK 07 BUILD VALID ROUTE Not Checked No Required Reques…" at bounding box center [623, 451] width 874 height 389
click at [930, 634] on button "Yes / OK" at bounding box center [946, 634] width 72 height 16
click at [931, 671] on header "D. FLIGHT PLANNING" at bounding box center [623, 662] width 874 height 28
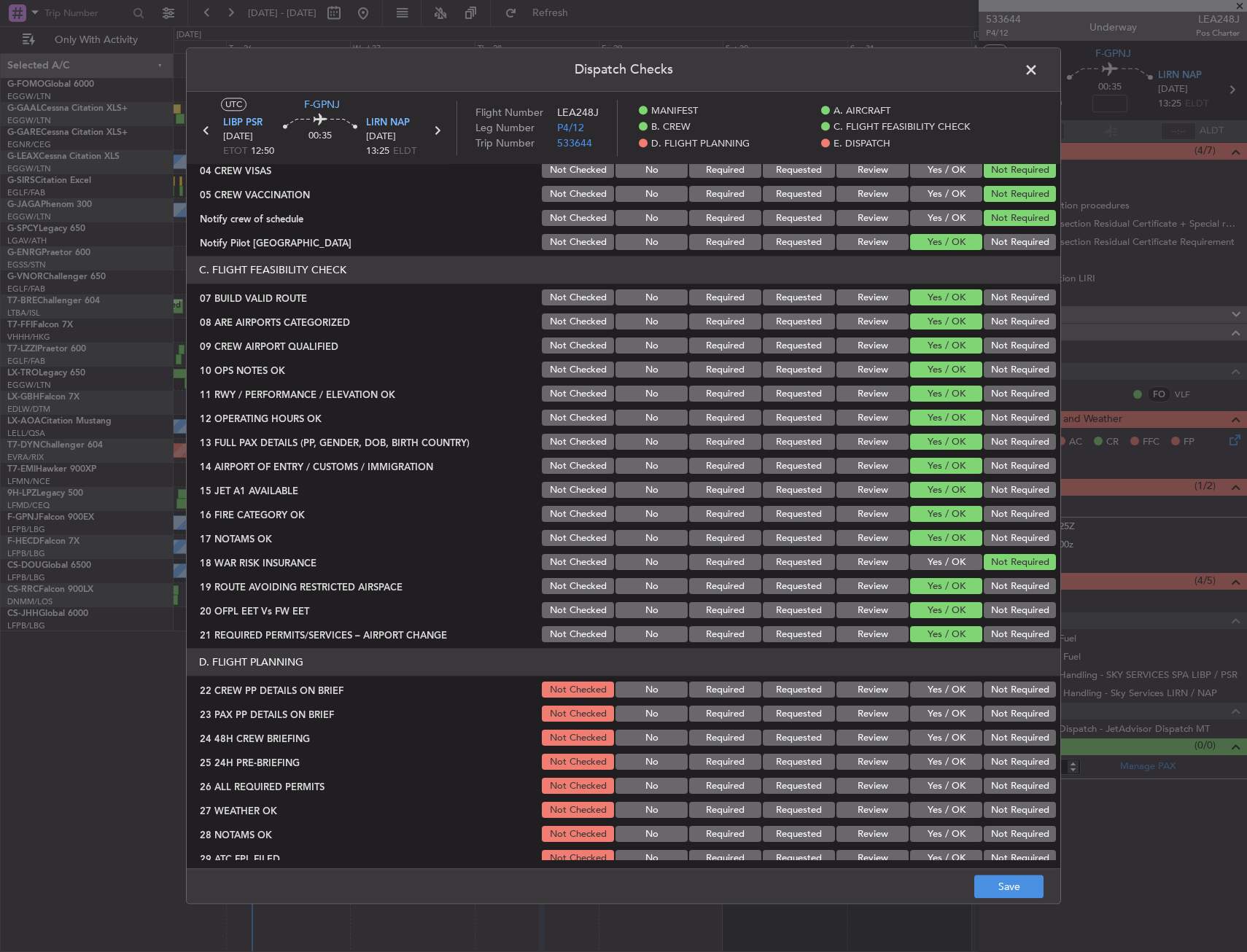
click at [935, 688] on button "Yes / OK" at bounding box center [946, 690] width 72 height 16
click at [939, 728] on div "Yes / OK" at bounding box center [944, 738] width 73 height 20
click at [938, 738] on button "Yes / OK" at bounding box center [946, 738] width 72 height 16
drag, startPoint x: 936, startPoint y: 715, endPoint x: 957, endPoint y: 745, distance: 36.6
click at [936, 718] on button "Yes / OK" at bounding box center [946, 714] width 72 height 16
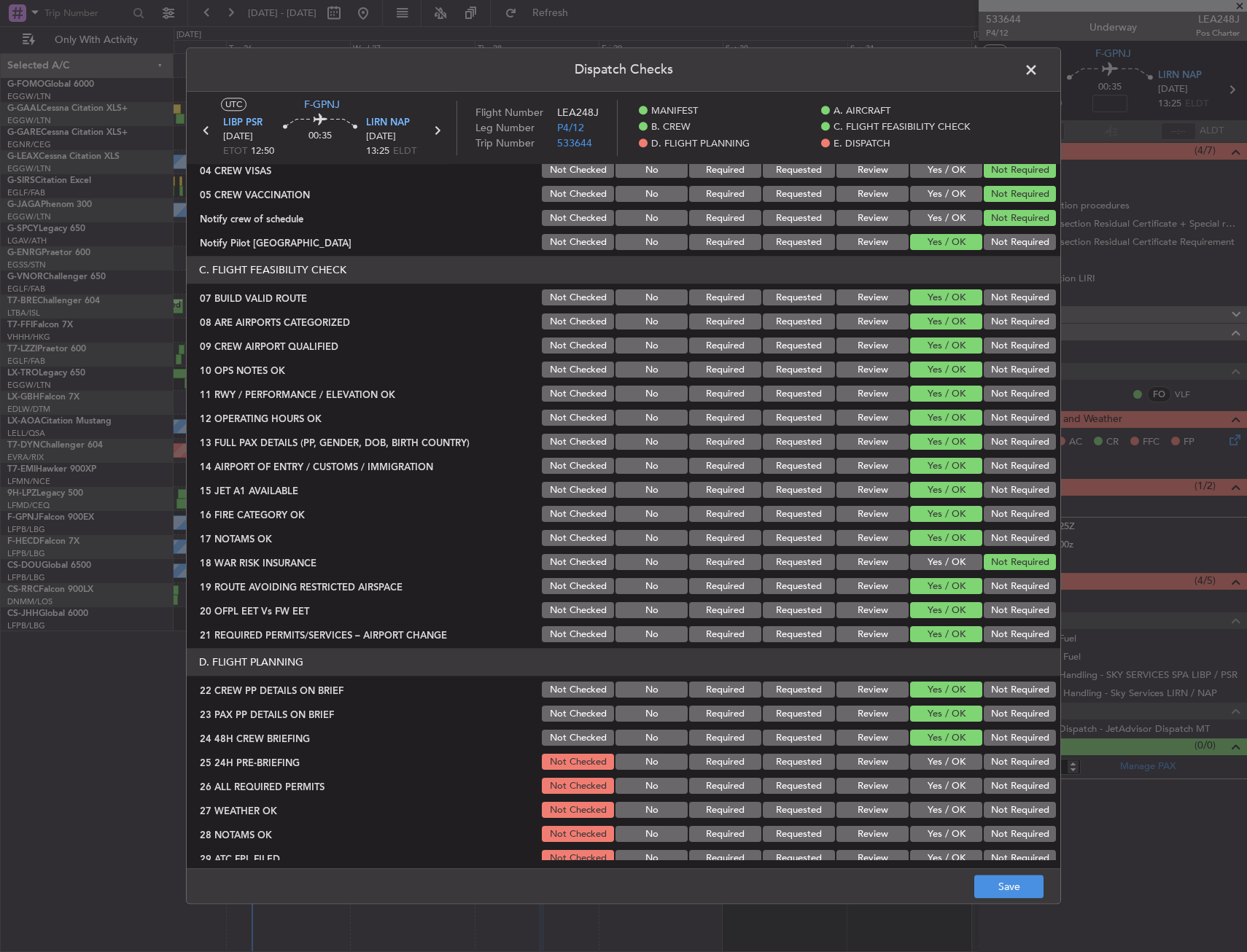
click at [983, 762] on button "Not Required" at bounding box center [1020, 762] width 72 height 16
click at [1019, 903] on footer "Save" at bounding box center [623, 886] width 874 height 35
drag, startPoint x: 1010, startPoint y: 887, endPoint x: 1009, endPoint y: 878, distance: 9.1
click at [1010, 886] on button "Save" at bounding box center [1009, 887] width 69 height 23
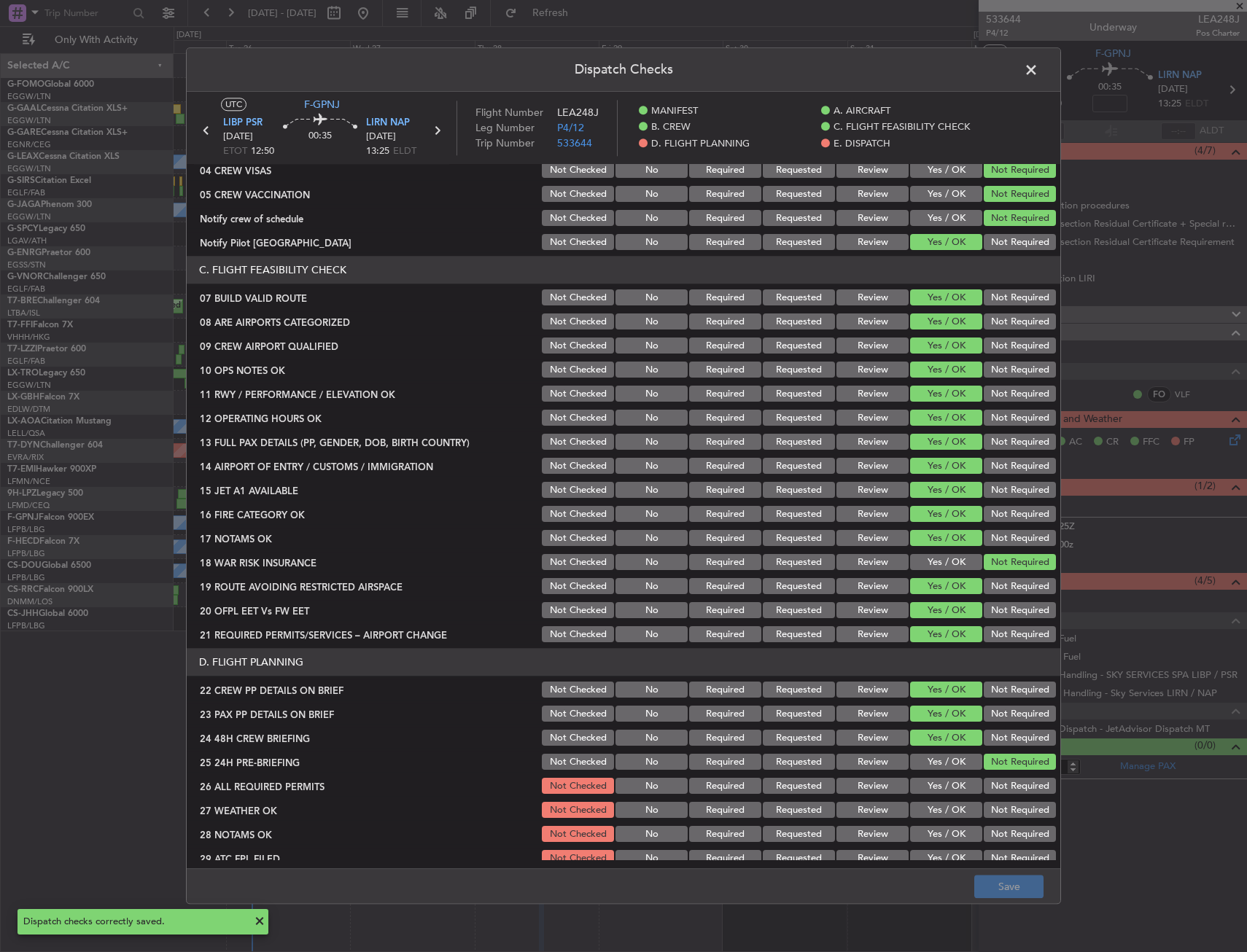
click at [1038, 73] on span at bounding box center [1038, 74] width 0 height 29
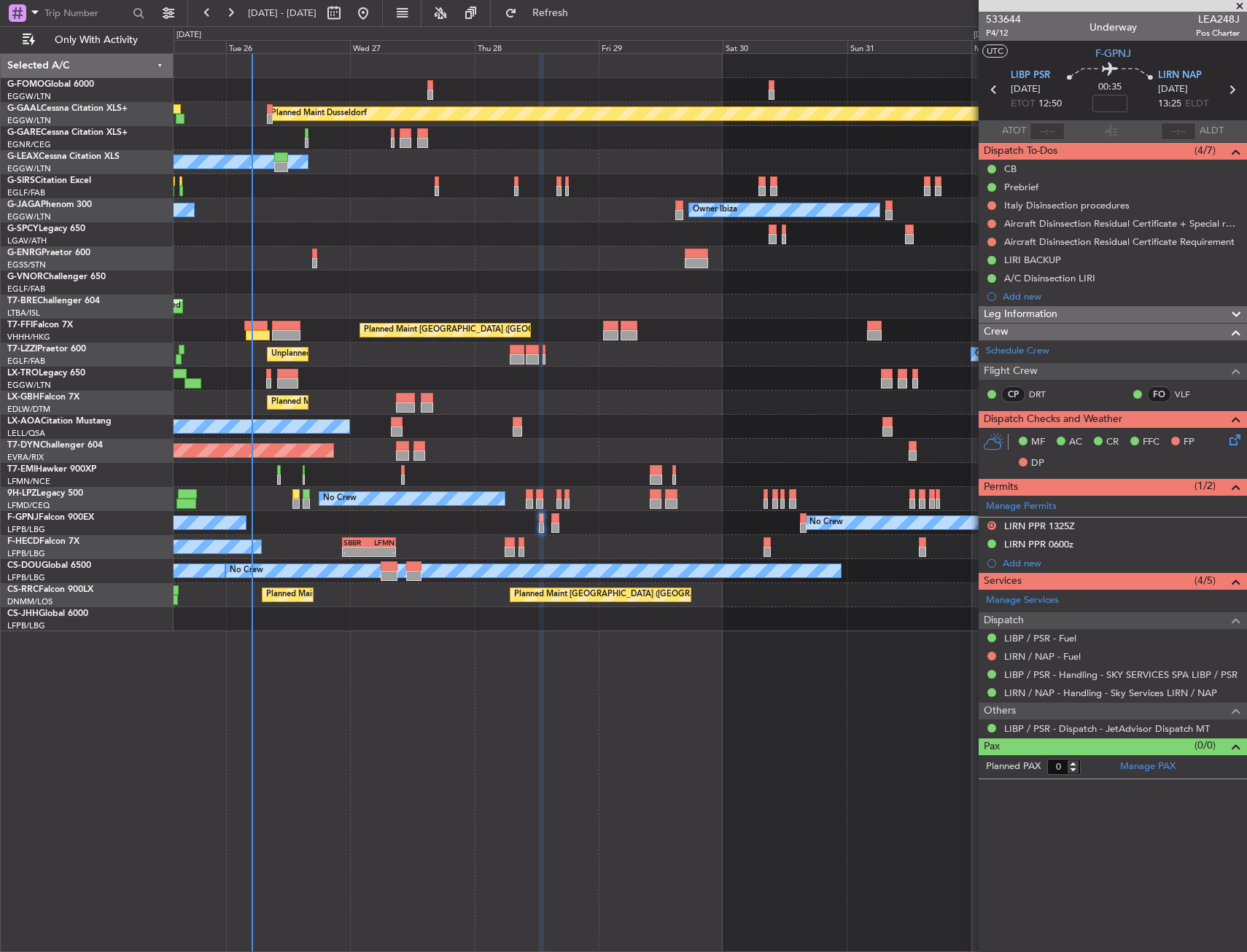
click at [1233, 90] on icon at bounding box center [1232, 89] width 19 height 19
type input "4"
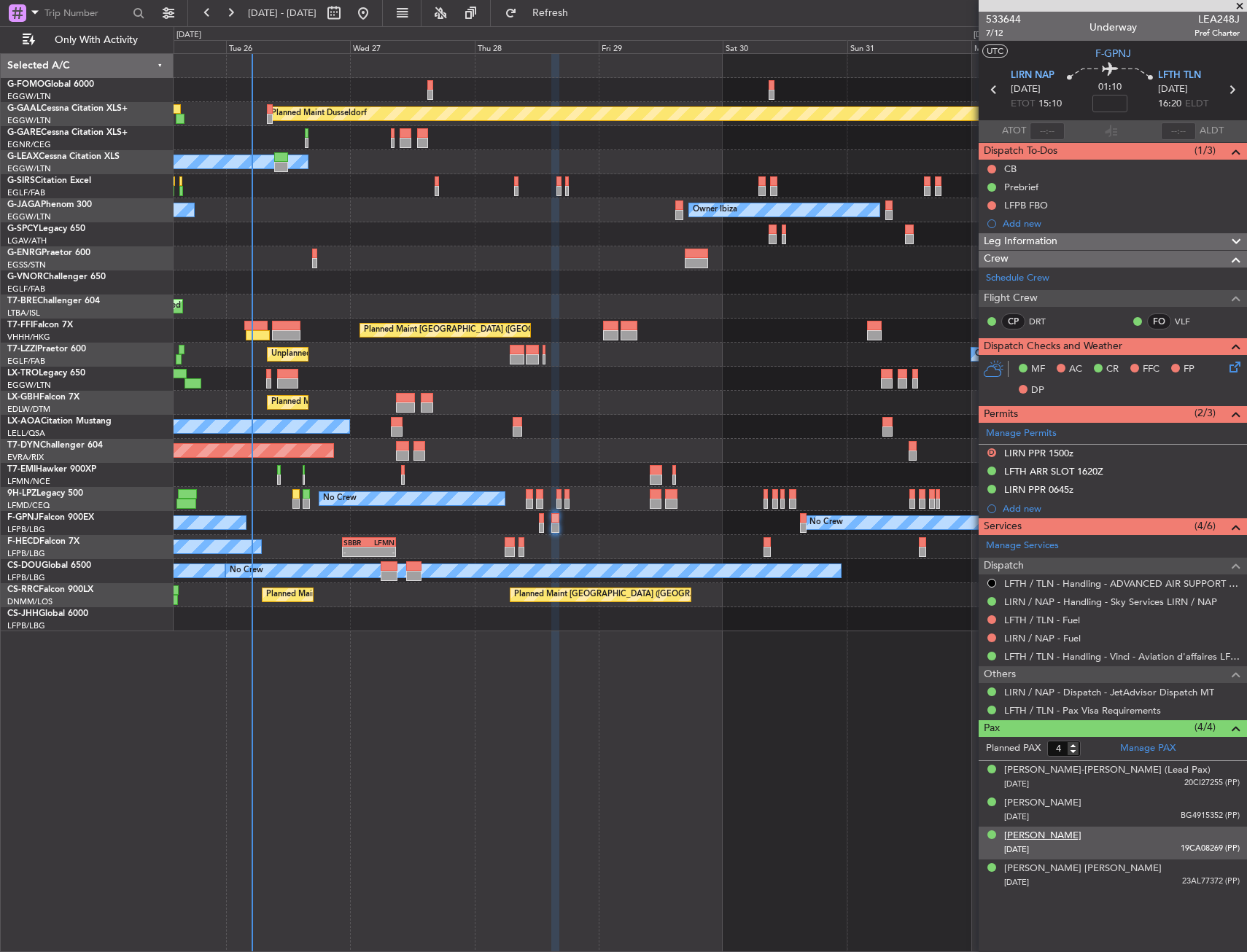
click at [1036, 834] on div "Marc LAVOINE" at bounding box center [1043, 836] width 77 height 15
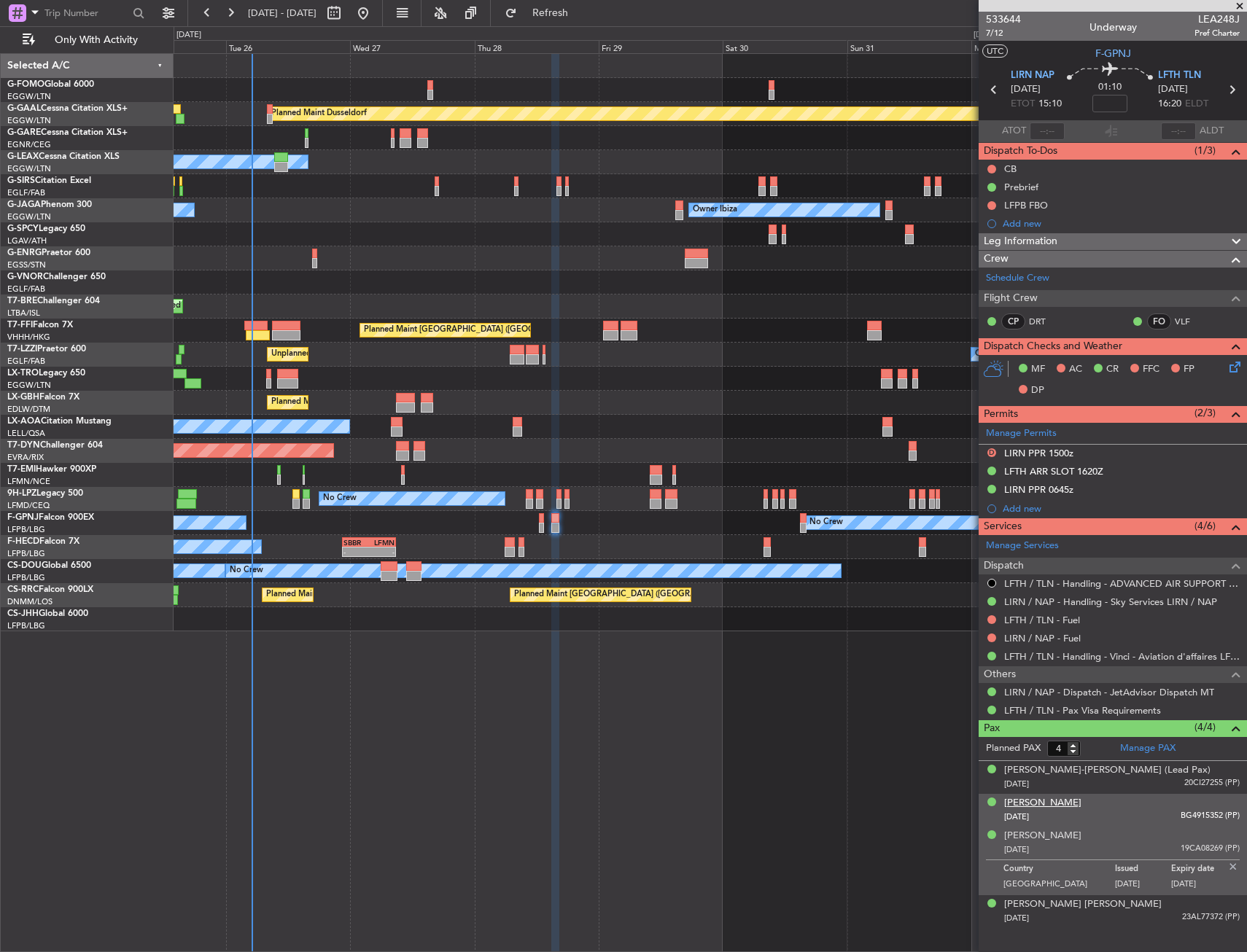
click at [1028, 803] on div "Adriana KAREMBEU" at bounding box center [1043, 802] width 77 height 15
drag, startPoint x: 1034, startPoint y: 776, endPoint x: 629, endPoint y: 803, distance: 405.9
click at [687, 813] on fb-app "25 Aug 2025 - 03 Sep 2025 Refresh Quick Links Only With Activity Planned Maint …" at bounding box center [623, 481] width 1247 height 941
click at [1235, 829] on img at bounding box center [1232, 833] width 13 height 13
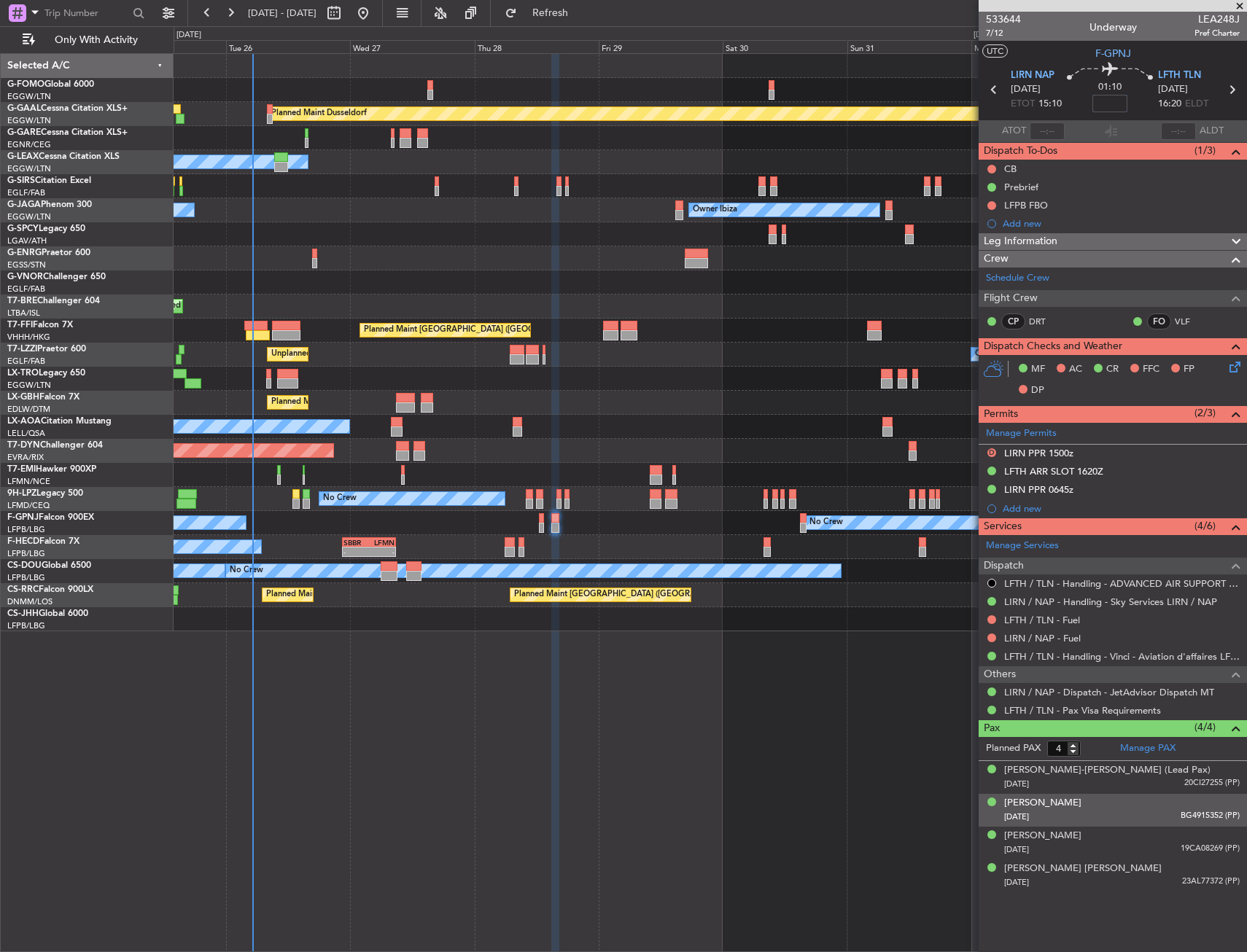
click at [1121, 105] on input at bounding box center [1109, 103] width 35 height 18
click at [1145, 108] on div "01:10 10" at bounding box center [1110, 89] width 96 height 54
type input "+00:10"
click at [989, 169] on button at bounding box center [991, 169] width 8 height 8
click at [982, 237] on span "Completed" at bounding box center [998, 233] width 48 height 15
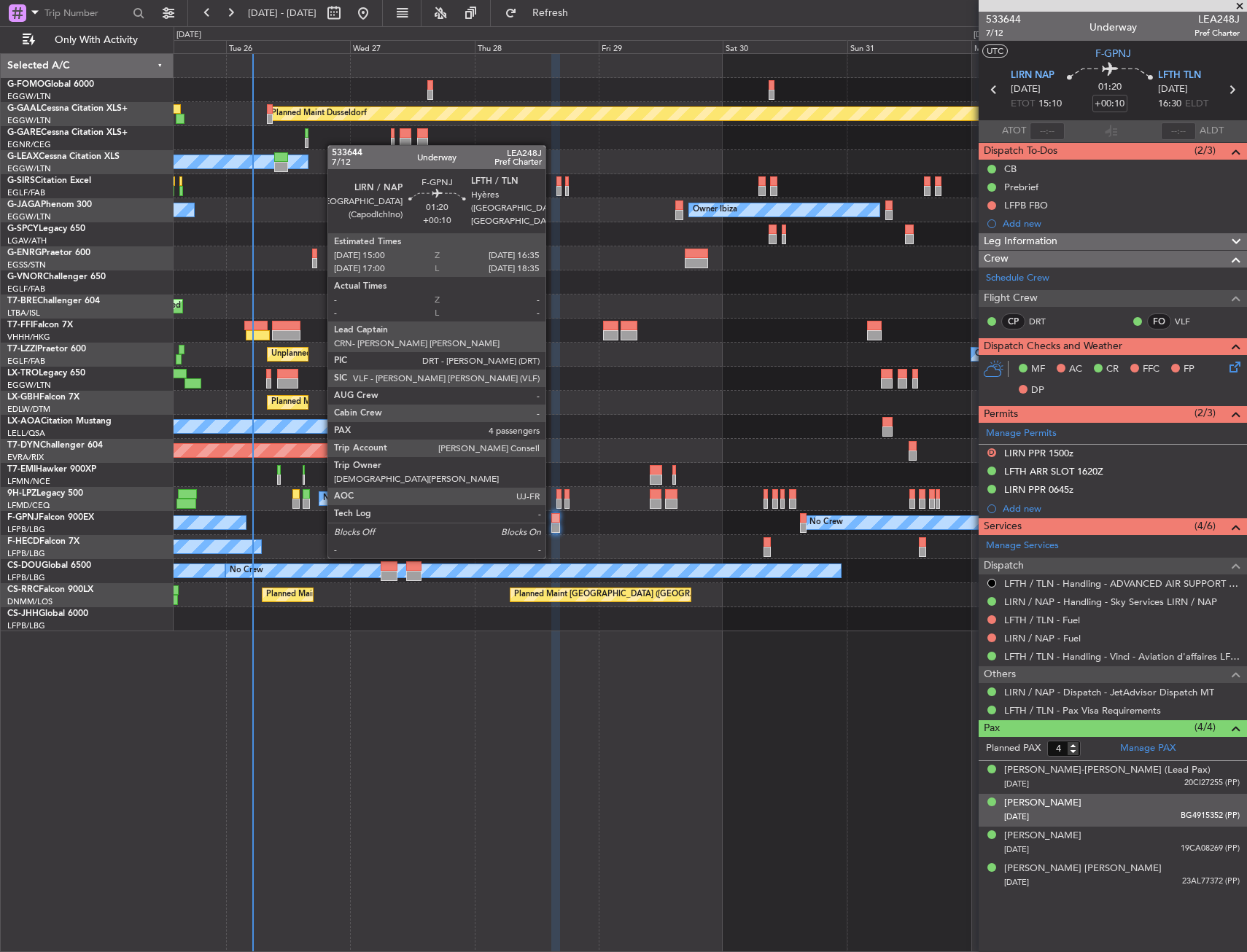
click at [552, 529] on div at bounding box center [555, 527] width 8 height 10
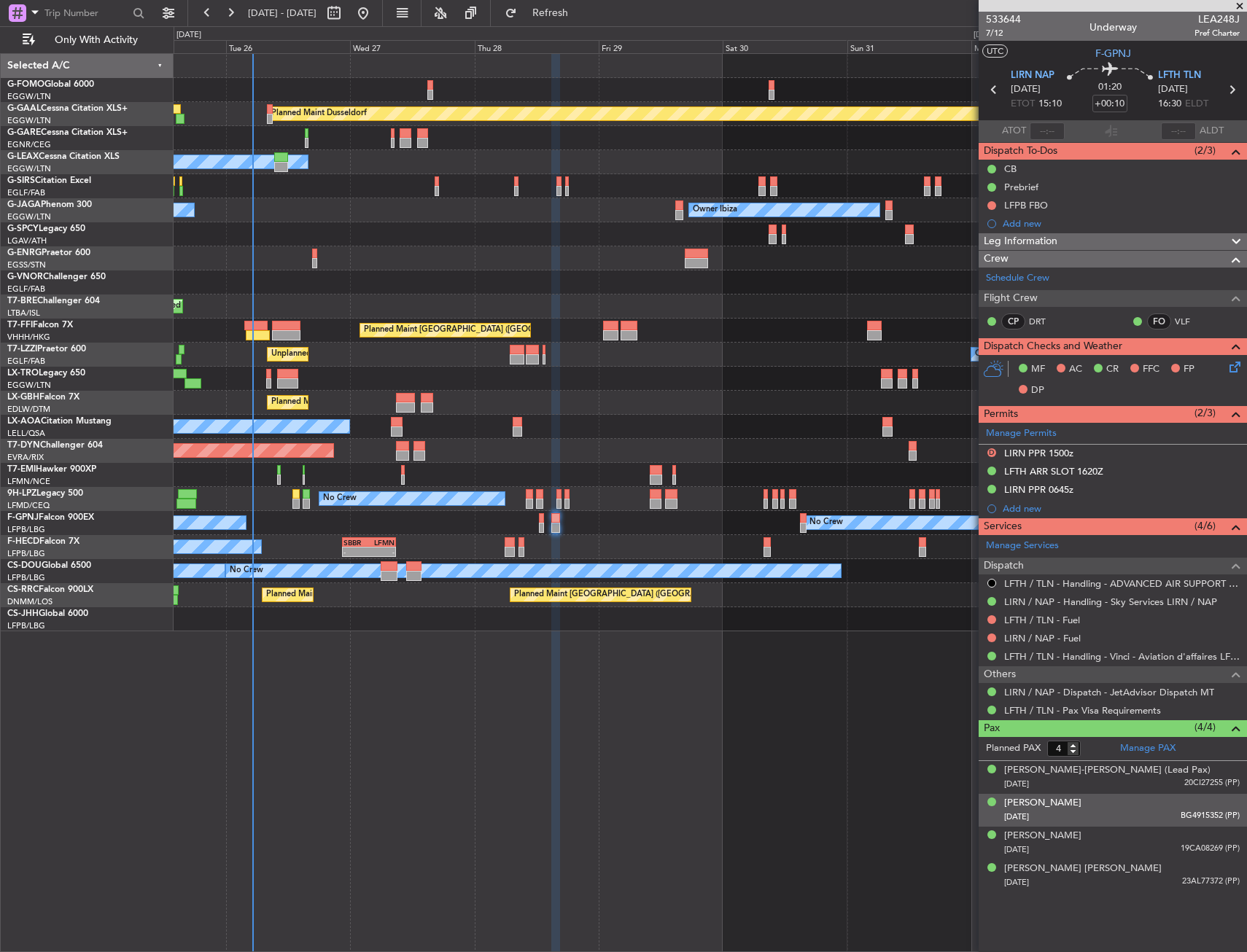
click at [1232, 370] on icon at bounding box center [1232, 364] width 12 height 12
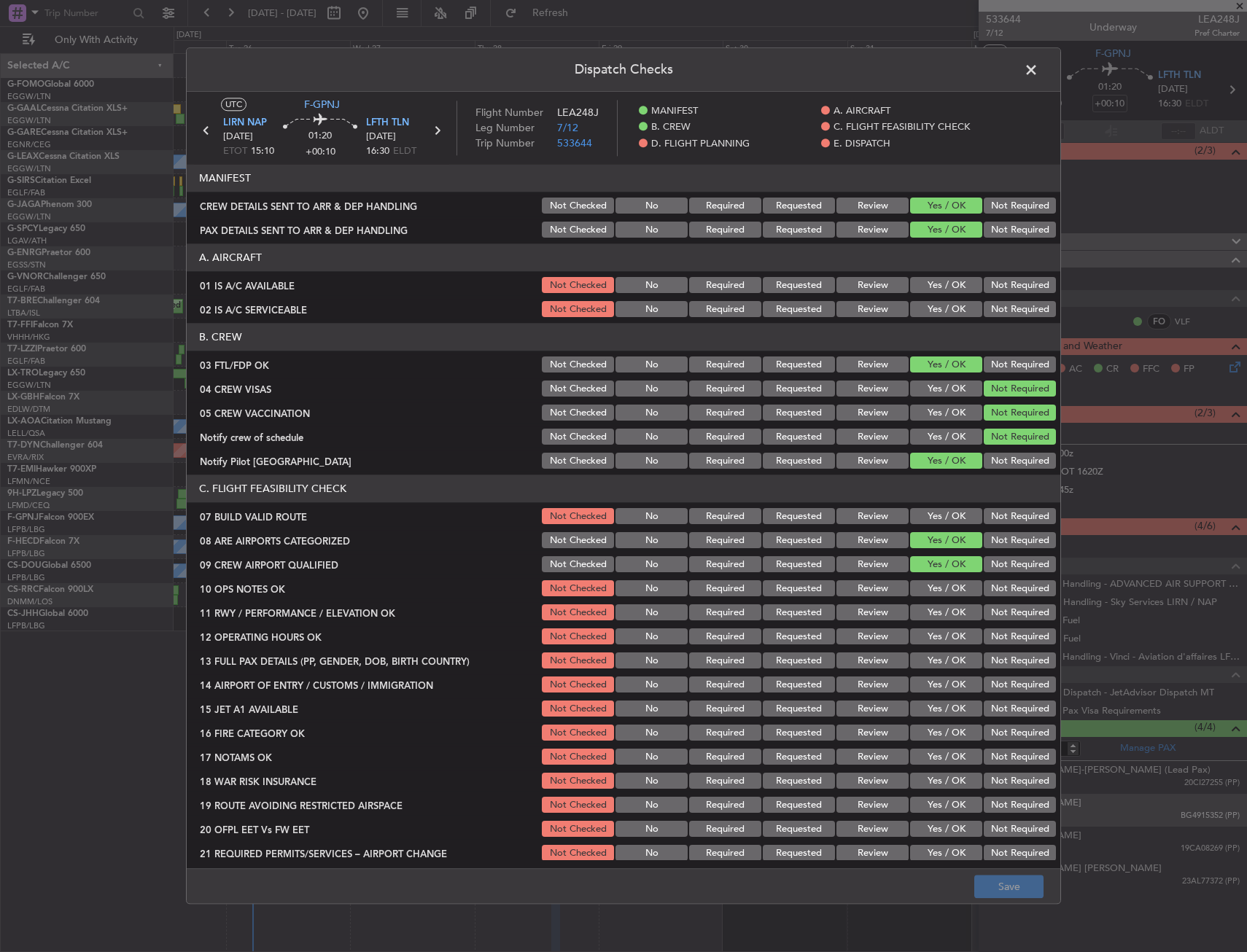
click at [921, 305] on button "Yes / OK" at bounding box center [946, 309] width 72 height 16
click at [922, 297] on section "A. AIRCRAFT 01 IS A/C AVAILABLE Not Checked No Required Requested Review Yes / …" at bounding box center [623, 282] width 874 height 76
click at [925, 288] on button "Yes / OK" at bounding box center [946, 285] width 72 height 16
click at [946, 513] on button "Yes / OK" at bounding box center [946, 516] width 72 height 16
click at [943, 586] on button "Yes / OK" at bounding box center [946, 589] width 72 height 16
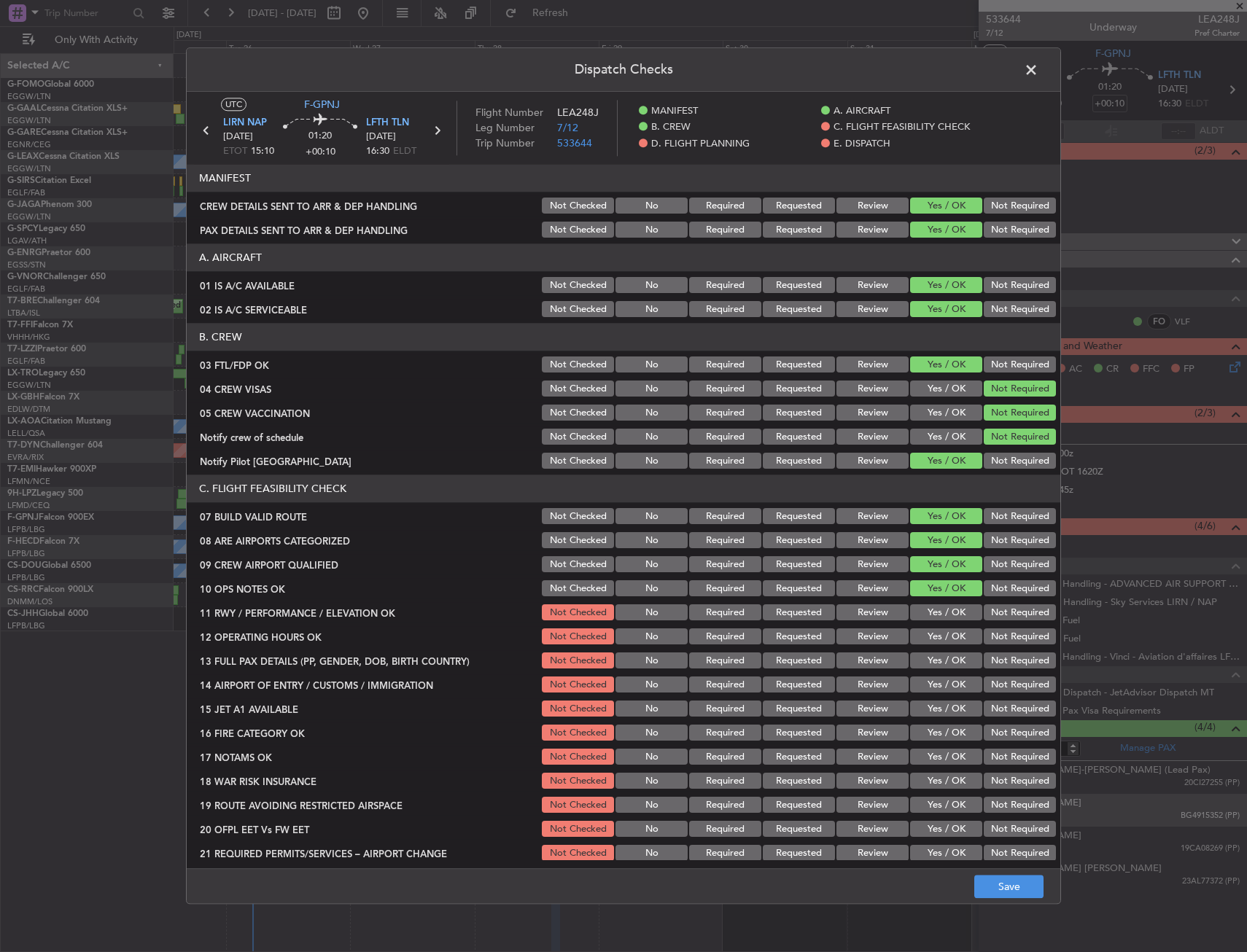
drag, startPoint x: 943, startPoint y: 586, endPoint x: 943, endPoint y: 609, distance: 23.0
click at [943, 604] on section "C. FLIGHT FEASIBILITY CHECK 07 BUILD VALID ROUTE Not Checked No Required Reques…" at bounding box center [623, 669] width 874 height 389
click at [942, 609] on button "Yes / OK" at bounding box center [946, 613] width 72 height 16
drag, startPoint x: 942, startPoint y: 627, endPoint x: 927, endPoint y: 648, distance: 25.8
click at [937, 637] on section "C. FLIGHT FEASIBILITY CHECK 07 BUILD VALID ROUTE Not Checked No Required Reques…" at bounding box center [623, 669] width 874 height 389
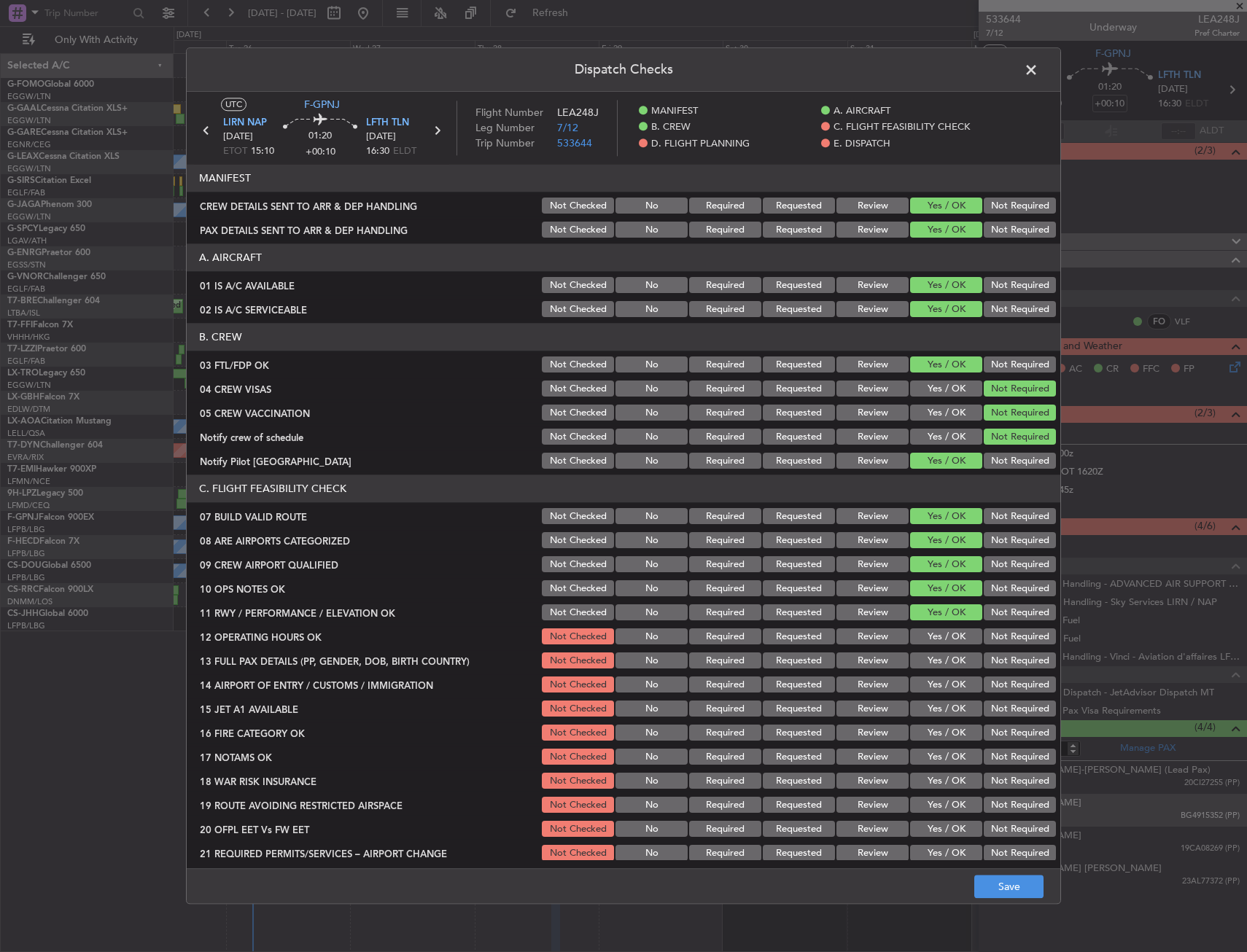
click at [927, 648] on section "C. FLIGHT FEASIBILITY CHECK 07 BUILD VALID ROUTE Not Checked No Required Reques…" at bounding box center [623, 669] width 874 height 389
click at [927, 629] on button "Yes / OK" at bounding box center [946, 637] width 72 height 16
click at [927, 648] on section "C. FLIGHT FEASIBILITY CHECK 07 BUILD VALID ROUTE Not Checked No Required Reques…" at bounding box center [623, 669] width 874 height 389
drag, startPoint x: 925, startPoint y: 681, endPoint x: 931, endPoint y: 701, distance: 20.9
click at [925, 681] on button "Yes / OK" at bounding box center [946, 685] width 72 height 16
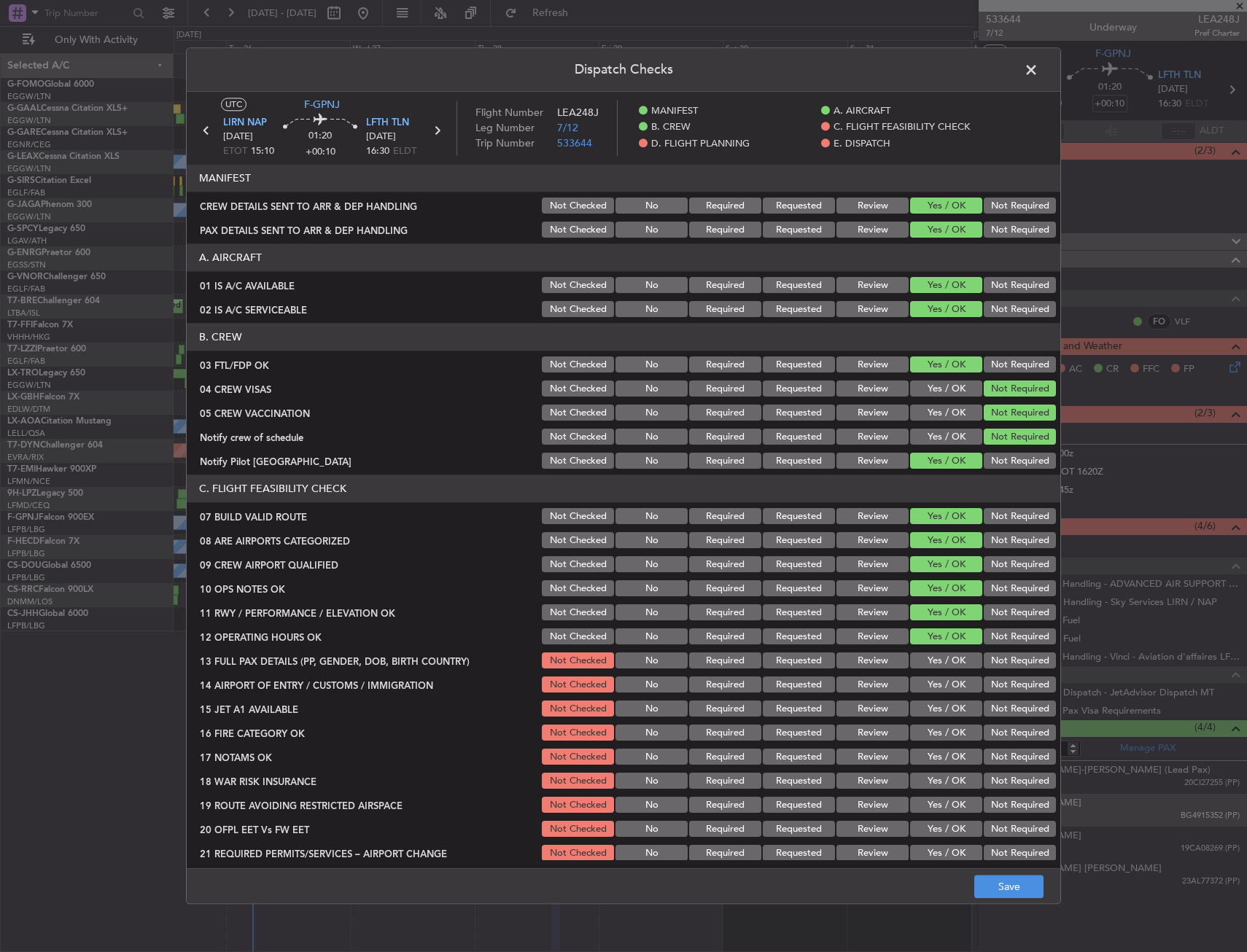
click at [931, 701] on section "C. FLIGHT FEASIBILITY CHECK 07 BUILD VALID ROUTE Not Checked No Required Reques…" at bounding box center [623, 669] width 874 height 389
drag, startPoint x: 933, startPoint y: 707, endPoint x: 936, endPoint y: 670, distance: 37.1
click at [934, 694] on section "C. FLIGHT FEASIBILITY CHECK 07 BUILD VALID ROUTE Not Checked No Required Reques…" at bounding box center [623, 669] width 874 height 389
click at [943, 637] on button "Yes / OK" at bounding box center [946, 637] width 72 height 16
click at [940, 653] on button "Yes / OK" at bounding box center [946, 661] width 72 height 16
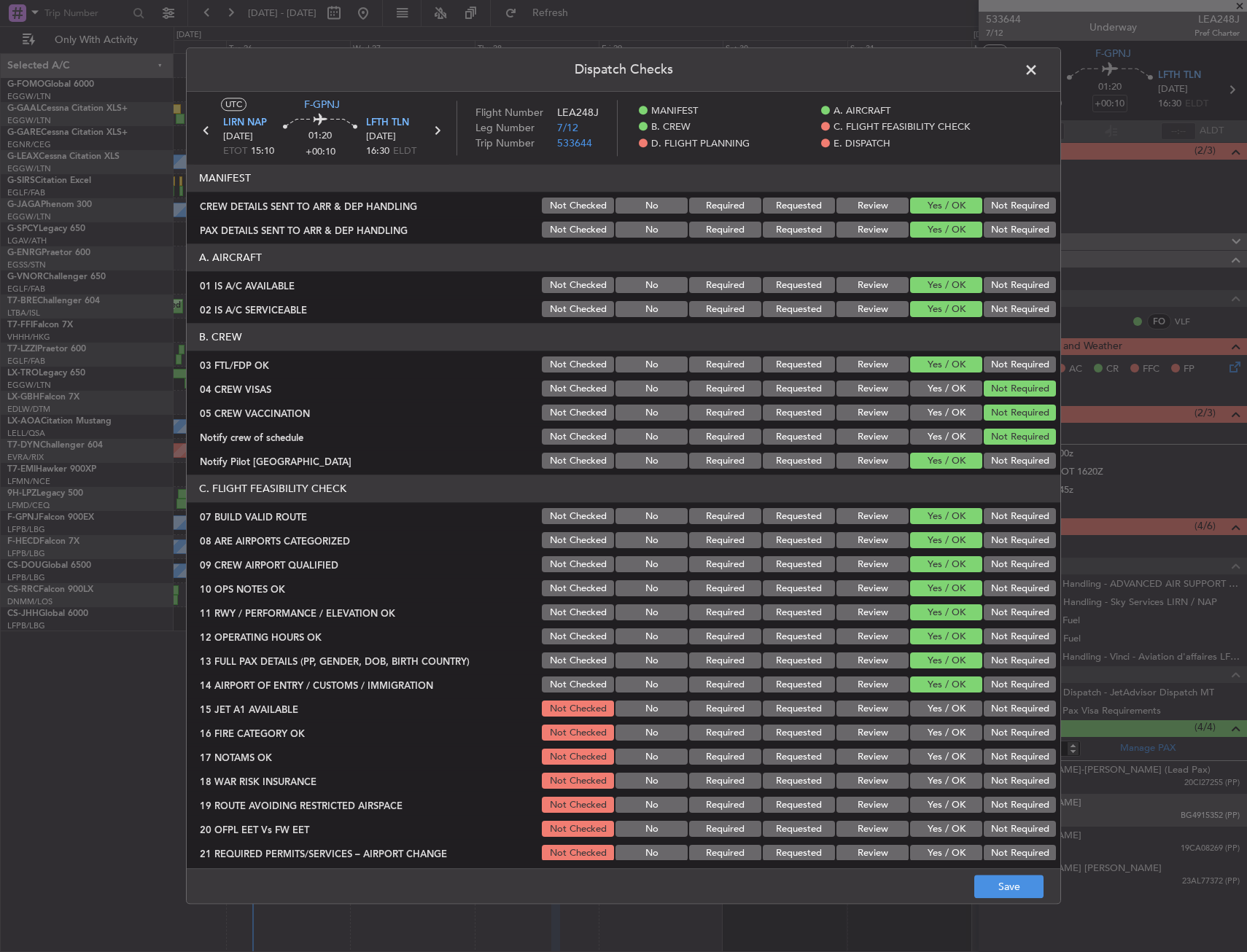
click at [941, 661] on button "Yes / OK" at bounding box center [946, 661] width 72 height 16
click at [942, 705] on button "Yes / OK" at bounding box center [946, 709] width 72 height 16
click at [940, 725] on button "Yes / OK" at bounding box center [946, 733] width 72 height 16
click at [930, 759] on button "Yes / OK" at bounding box center [946, 757] width 72 height 16
click at [1010, 782] on button "Not Required" at bounding box center [1020, 781] width 72 height 16
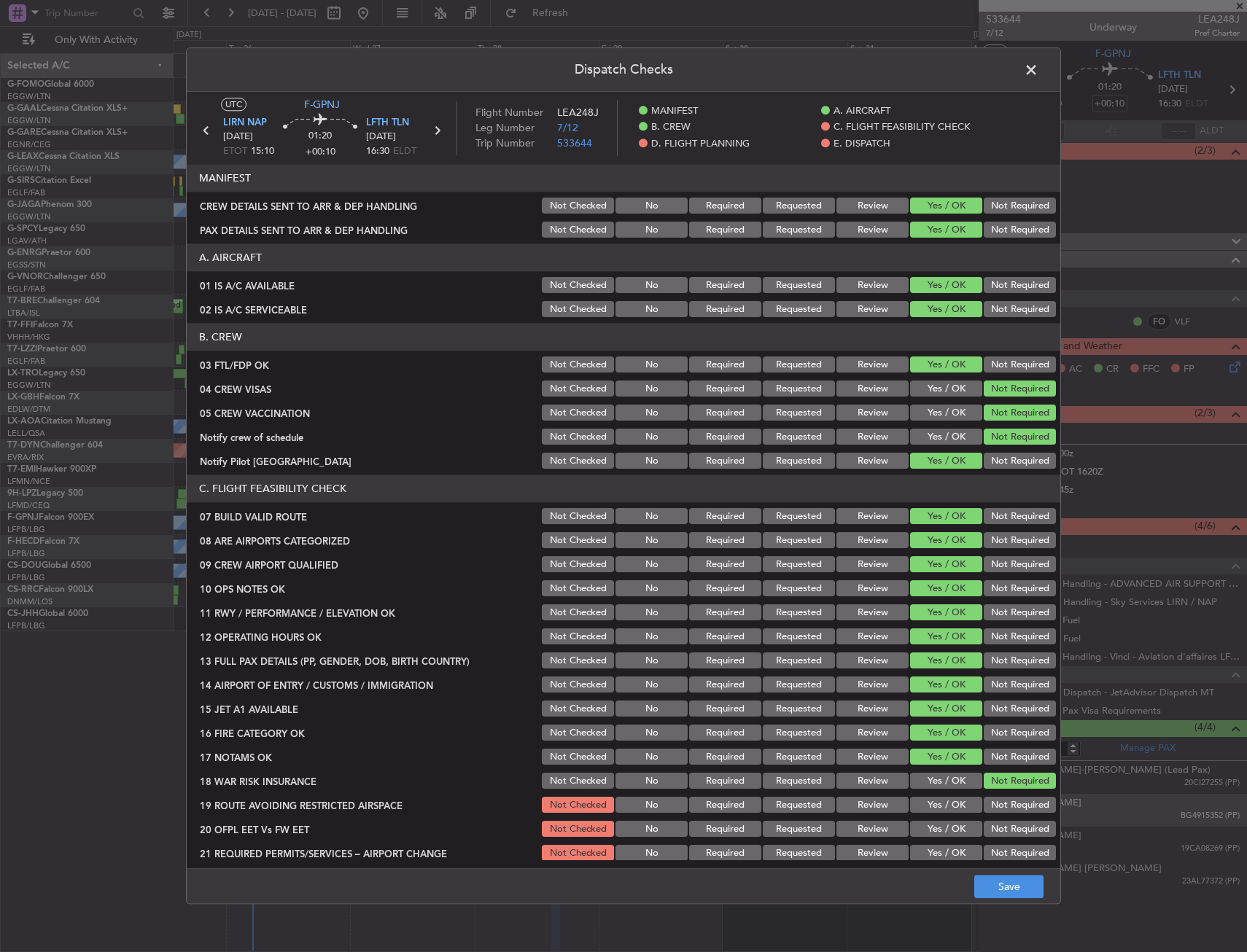
click at [922, 810] on button "Yes / OK" at bounding box center [946, 805] width 72 height 16
drag, startPoint x: 925, startPoint y: 834, endPoint x: 931, endPoint y: 853, distance: 19.9
click at [925, 836] on button "Yes / OK" at bounding box center [946, 829] width 72 height 16
click at [931, 853] on button "Yes / OK" at bounding box center [946, 853] width 72 height 16
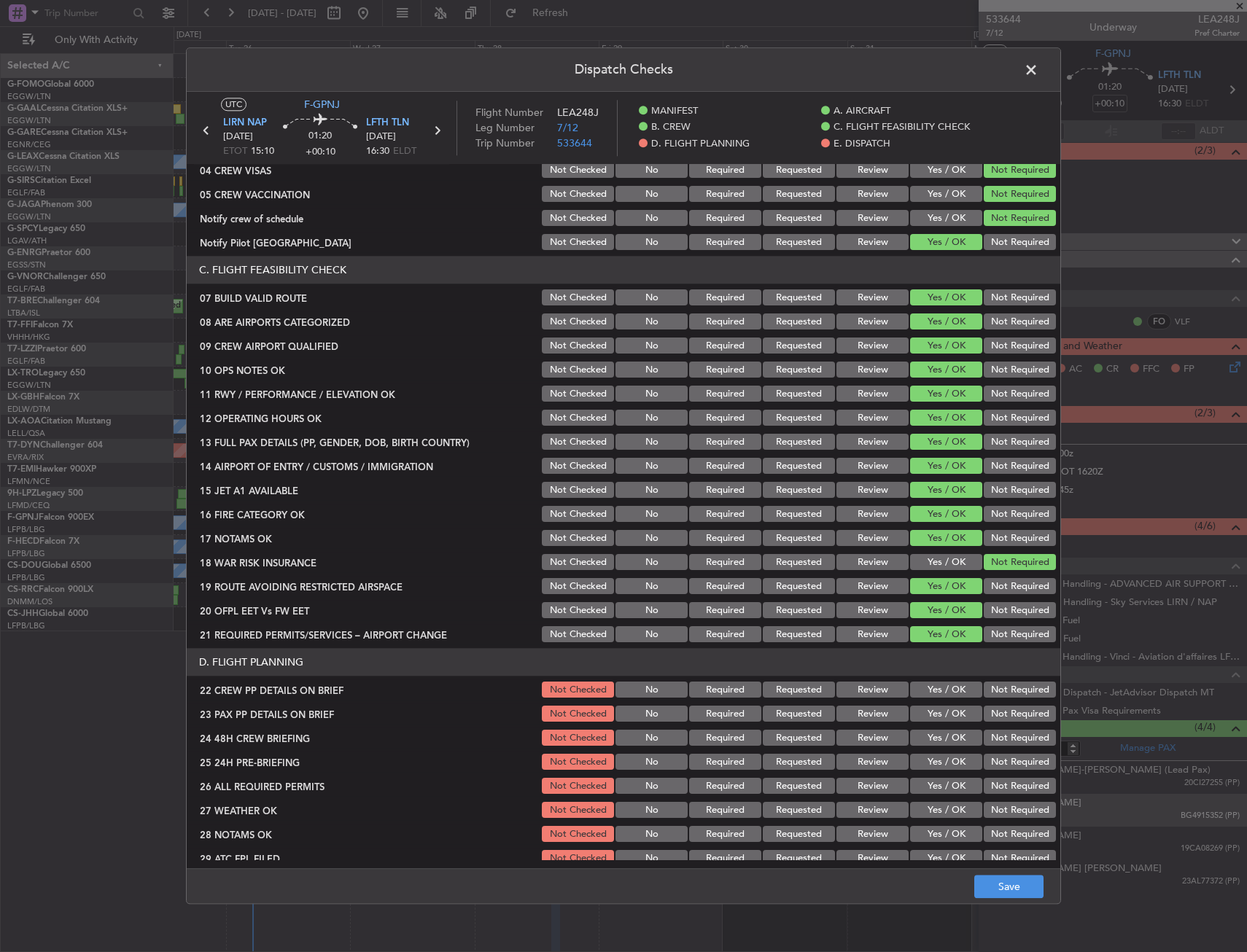
click at [941, 688] on button "Yes / OK" at bounding box center [946, 690] width 72 height 16
drag, startPoint x: 933, startPoint y: 723, endPoint x: 933, endPoint y: 737, distance: 14.0
click at [932, 724] on div "Yes / OK" at bounding box center [944, 714] width 73 height 20
click at [933, 742] on button "Yes / OK" at bounding box center [946, 738] width 72 height 16
click at [932, 711] on button "Yes / OK" at bounding box center [946, 714] width 72 height 16
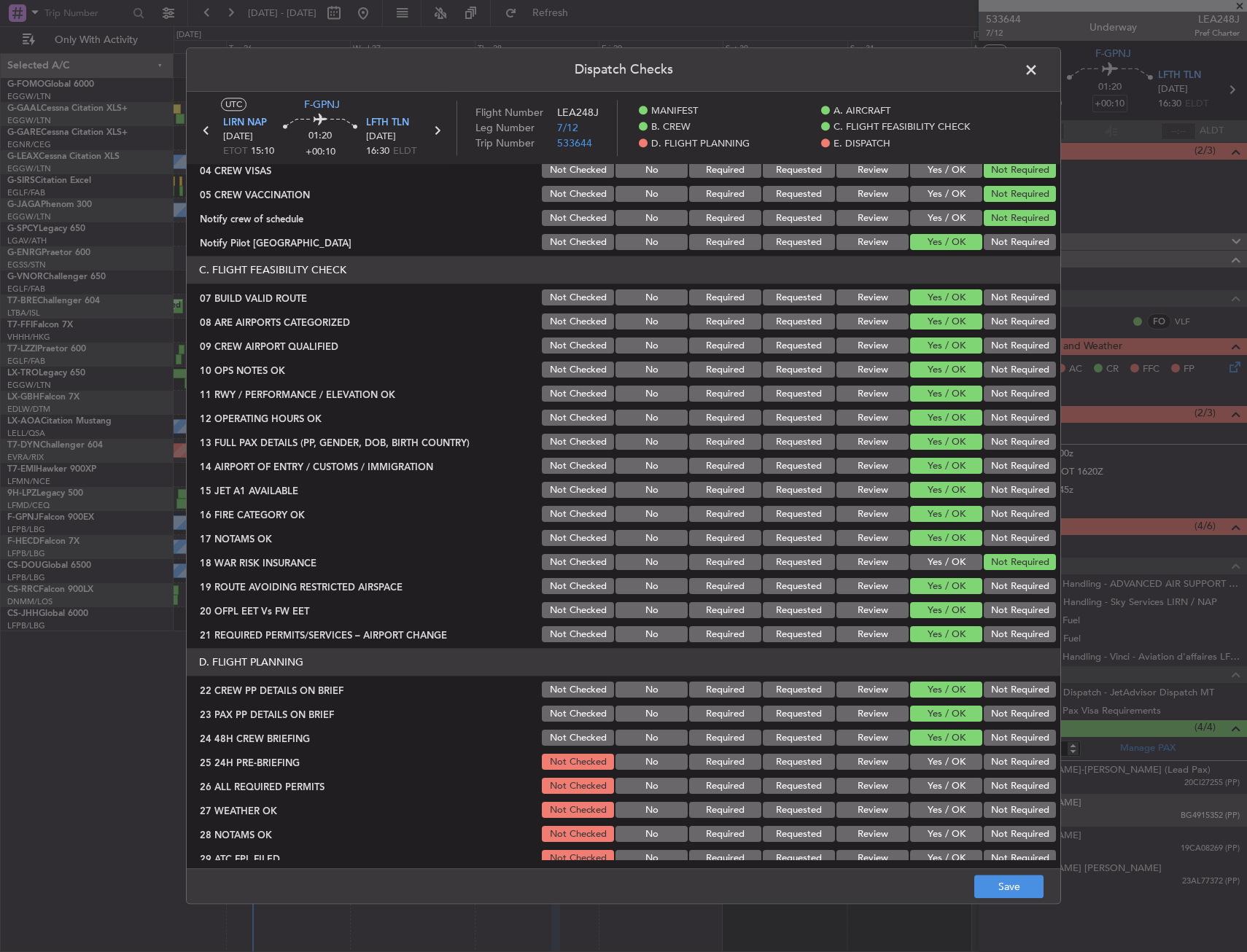
click at [1000, 755] on button "Not Required" at bounding box center [1020, 762] width 72 height 16
click at [1023, 901] on footer "Save" at bounding box center [623, 886] width 874 height 35
click at [1018, 886] on button "Save" at bounding box center [1009, 887] width 69 height 23
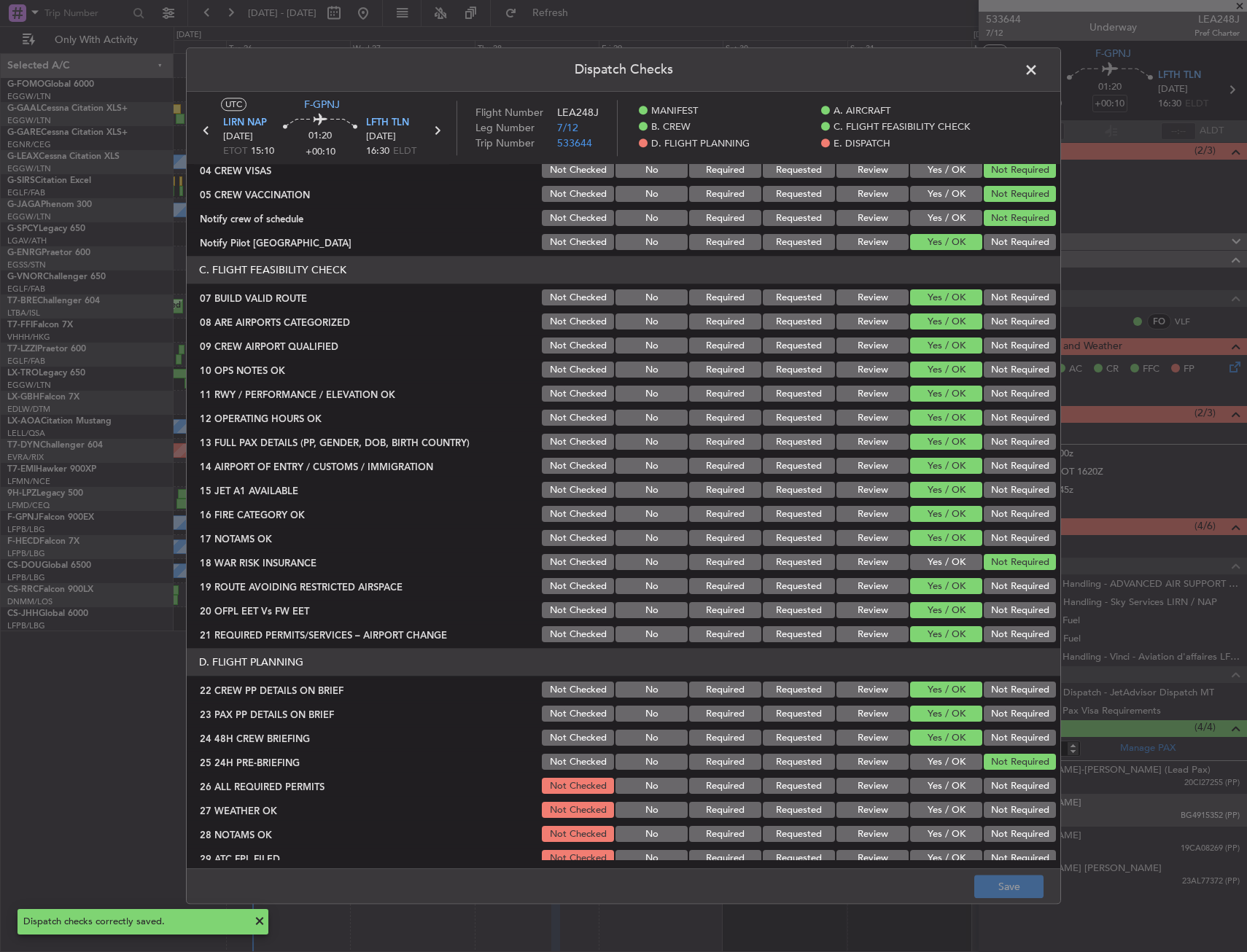
click at [1023, 84] on header "Dispatch Checks" at bounding box center [623, 69] width 874 height 44
click at [1038, 77] on span at bounding box center [1038, 74] width 0 height 29
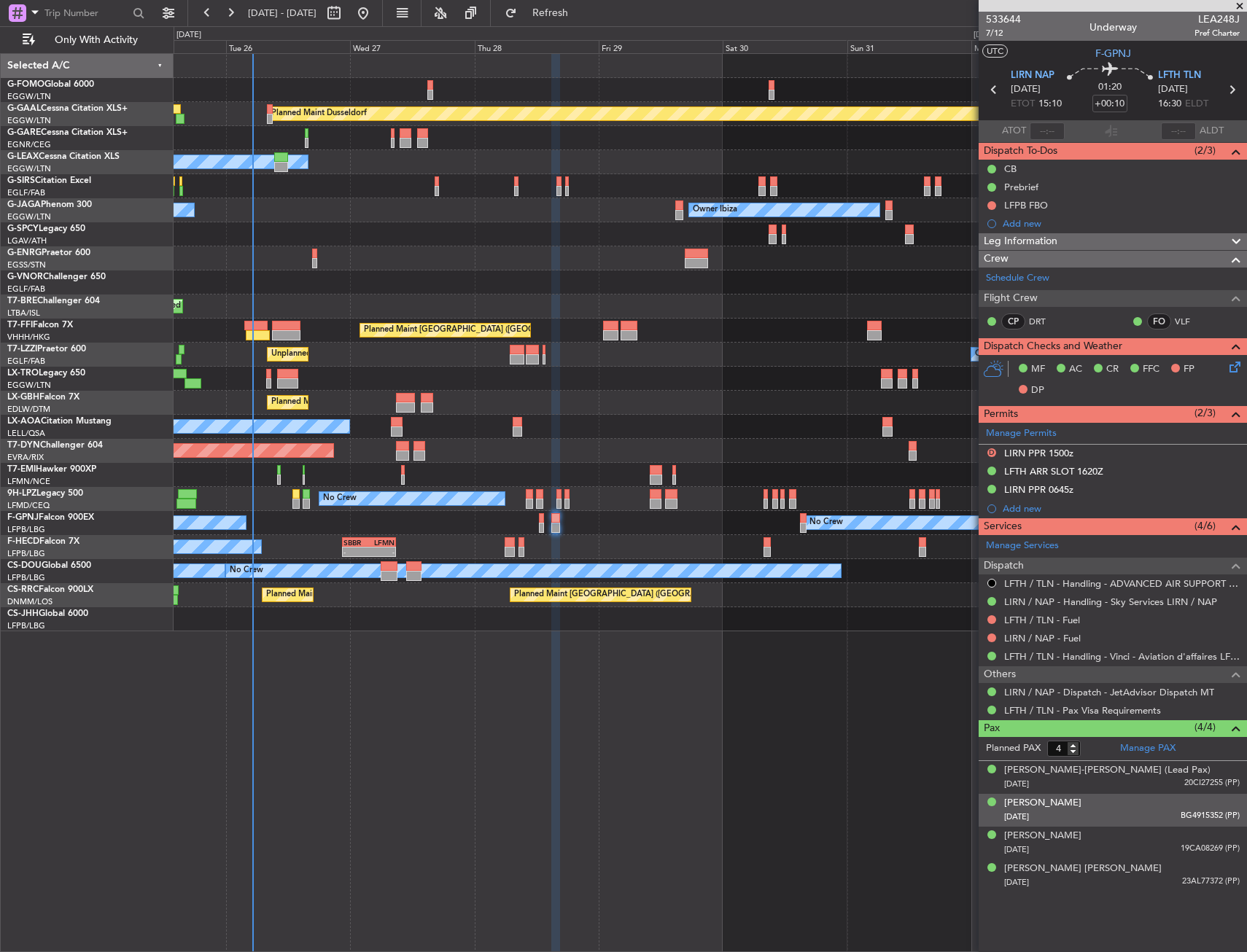
click at [377, 215] on div "No Crew Cannes (Mandelieu) Owner Ibiza Planned Maint London (Luton)" at bounding box center [709, 210] width 1073 height 24
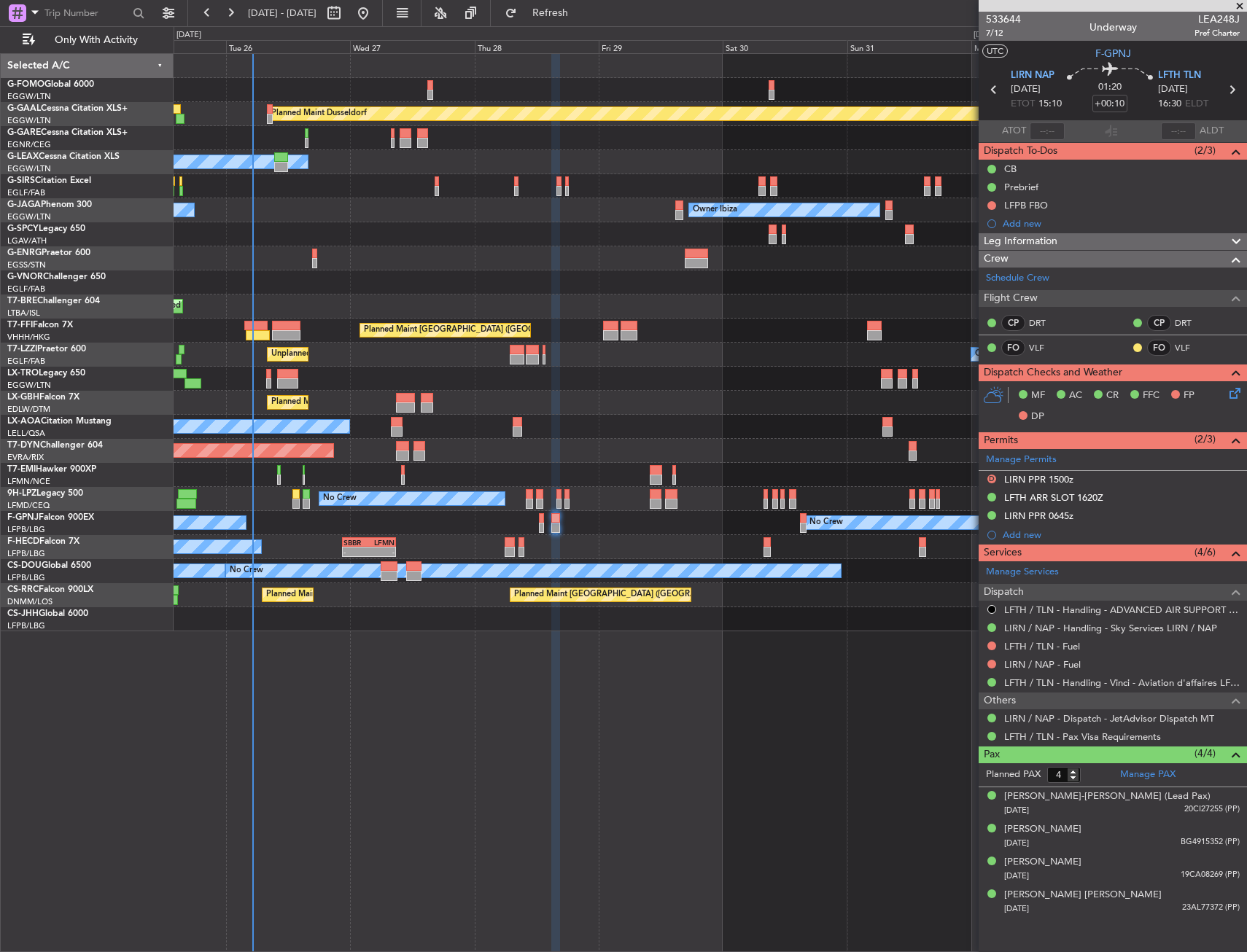
click at [703, 652] on div "Planned Maint Dusseldorf Owner Unplanned Maint [GEOGRAPHIC_DATA] ([GEOGRAPHIC_D…" at bounding box center [710, 503] width 1073 height 899
click at [557, 648] on div "Planned Maint Dusseldorf Owner Unplanned Maint [GEOGRAPHIC_DATA] ([GEOGRAPHIC_D…" at bounding box center [710, 503] width 1073 height 899
click at [549, 654] on div "Planned Maint Dusseldorf Owner Unplanned Maint [GEOGRAPHIC_DATA] ([GEOGRAPHIC_D…" at bounding box center [710, 503] width 1073 height 899
drag, startPoint x: 426, startPoint y: 637, endPoint x: 390, endPoint y: 628, distance: 37.1
click at [689, 856] on div "Planned Maint Dusseldorf Owner Unplanned Maint [GEOGRAPHIC_DATA] ([GEOGRAPHIC_D…" at bounding box center [710, 503] width 1073 height 899
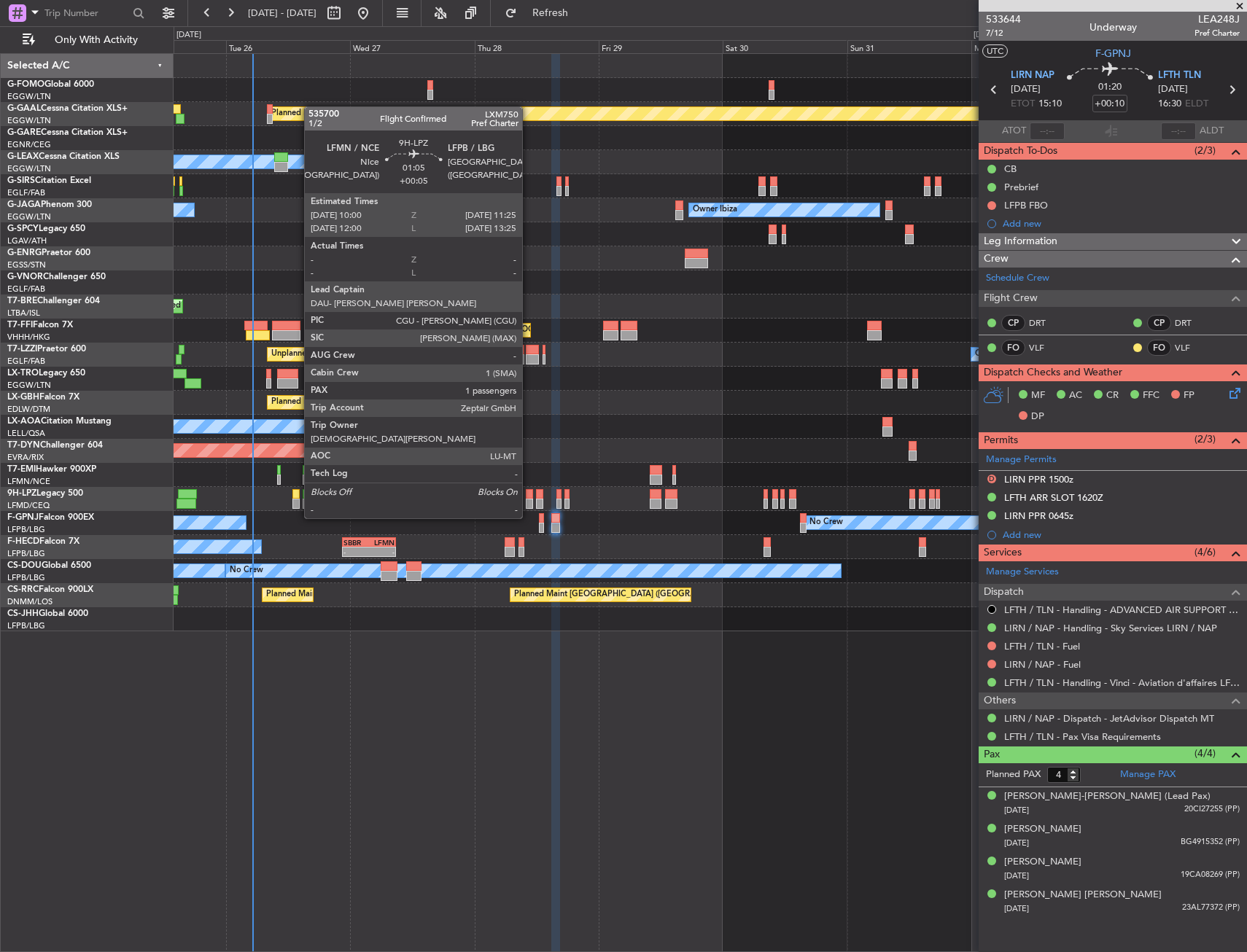
click at [528, 490] on div at bounding box center [530, 493] width 8 height 10
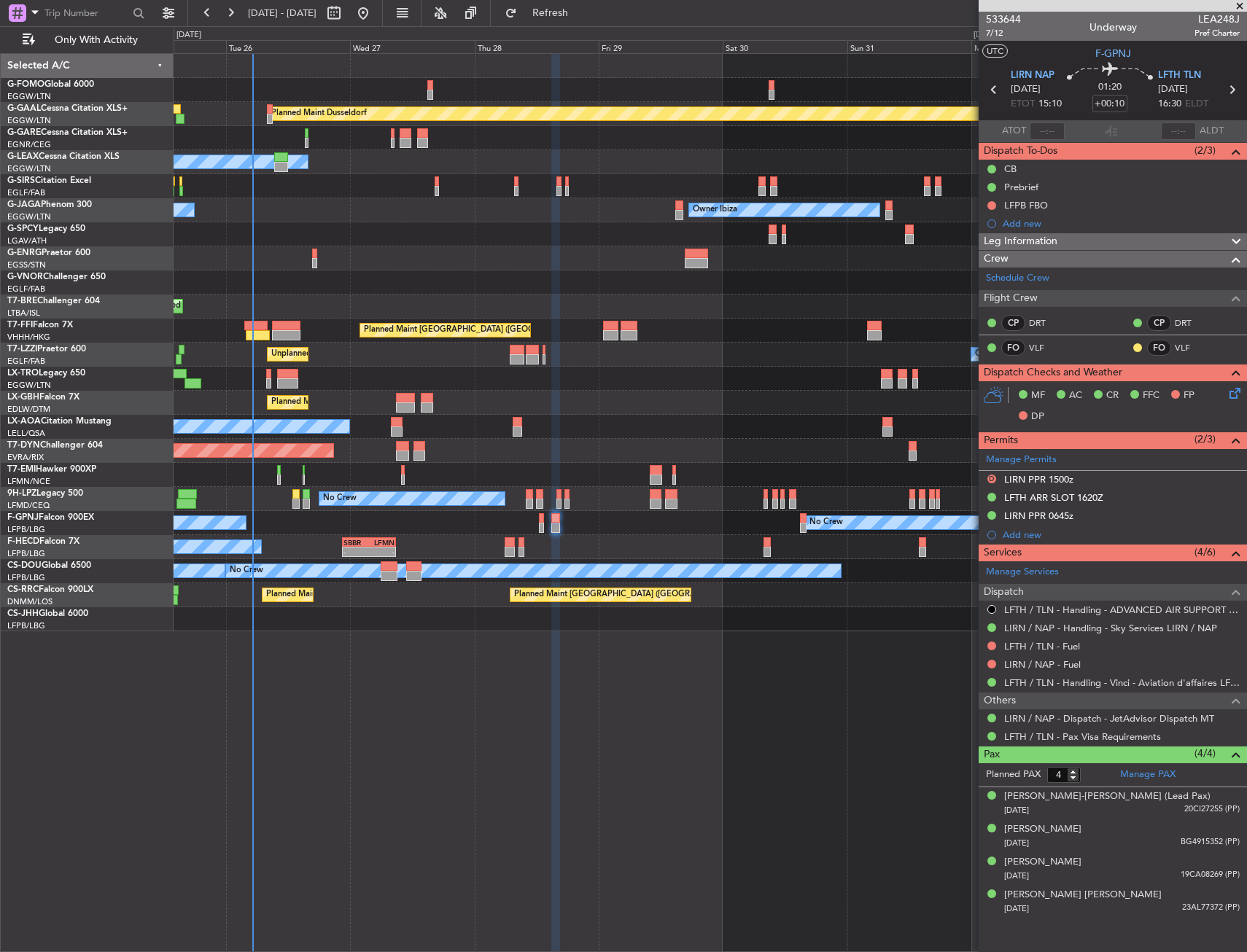
click at [535, 494] on div "No Crew No Crew" at bounding box center [709, 499] width 1073 height 24
click at [536, 495] on div "No Crew No Crew" at bounding box center [709, 499] width 1073 height 24
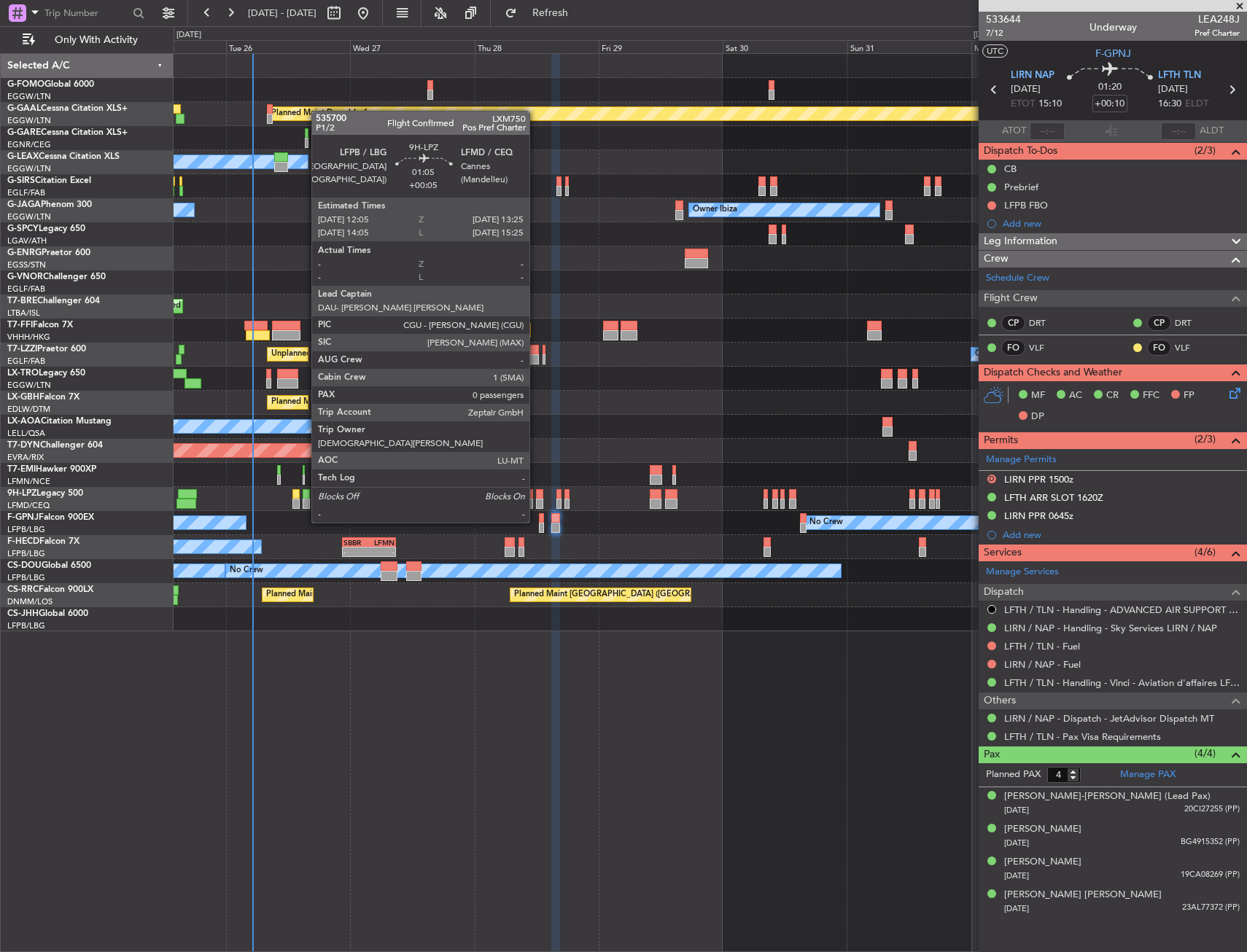
click at [536, 495] on div at bounding box center [539, 493] width 7 height 10
click at [536, 496] on div at bounding box center [539, 493] width 7 height 10
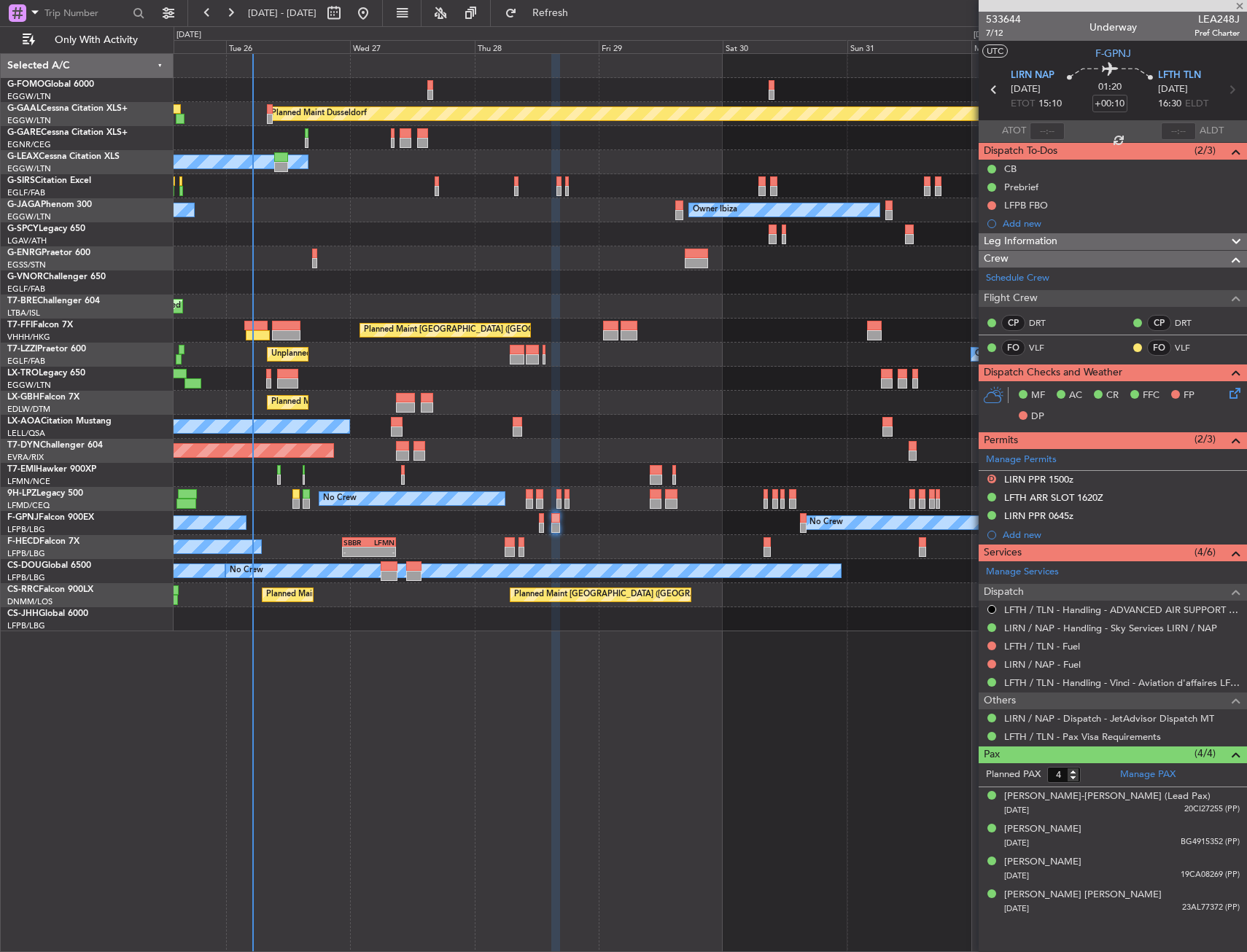
click at [536, 496] on div at bounding box center [539, 493] width 7 height 10
click at [531, 500] on div at bounding box center [530, 503] width 8 height 10
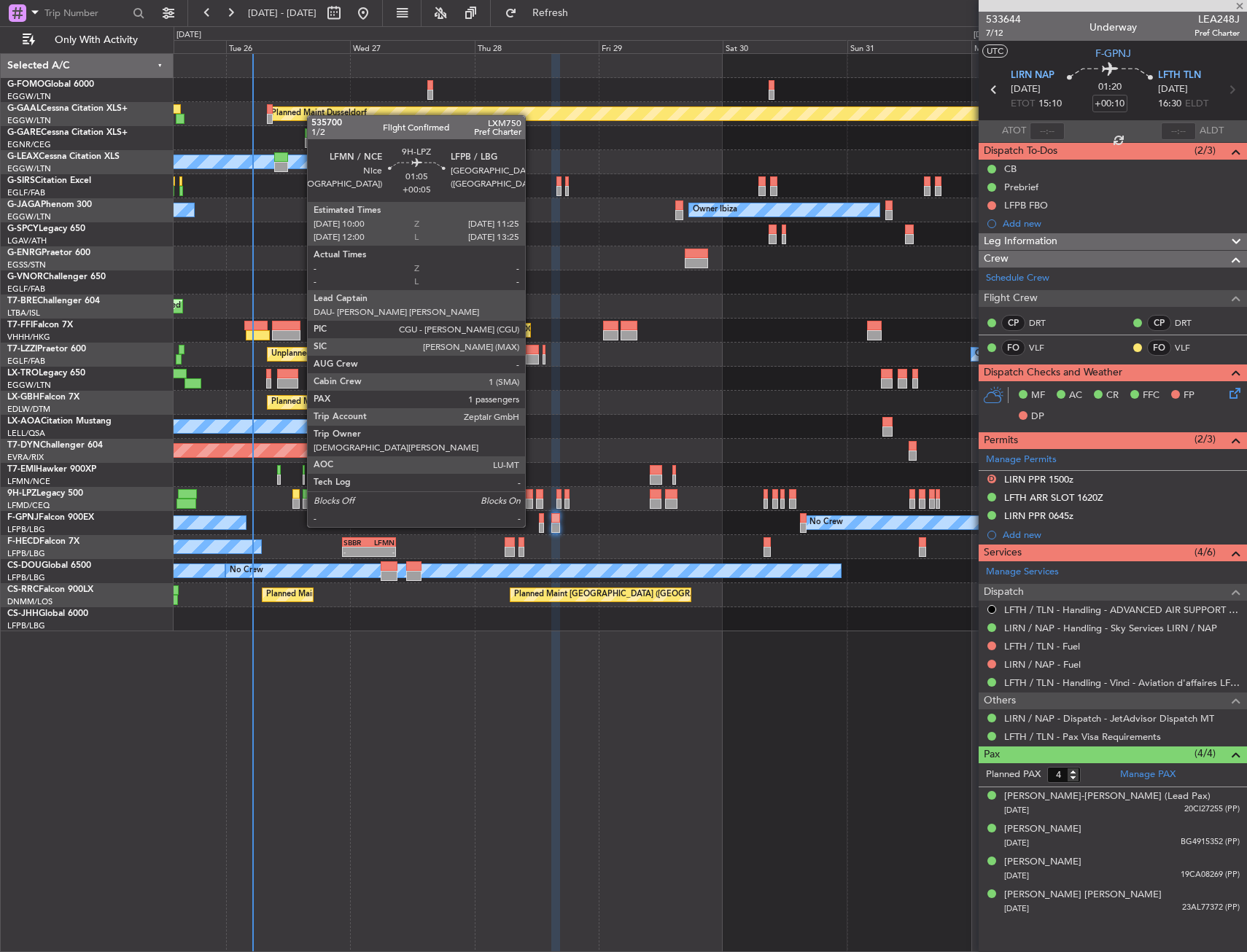
click at [531, 500] on div at bounding box center [530, 503] width 8 height 10
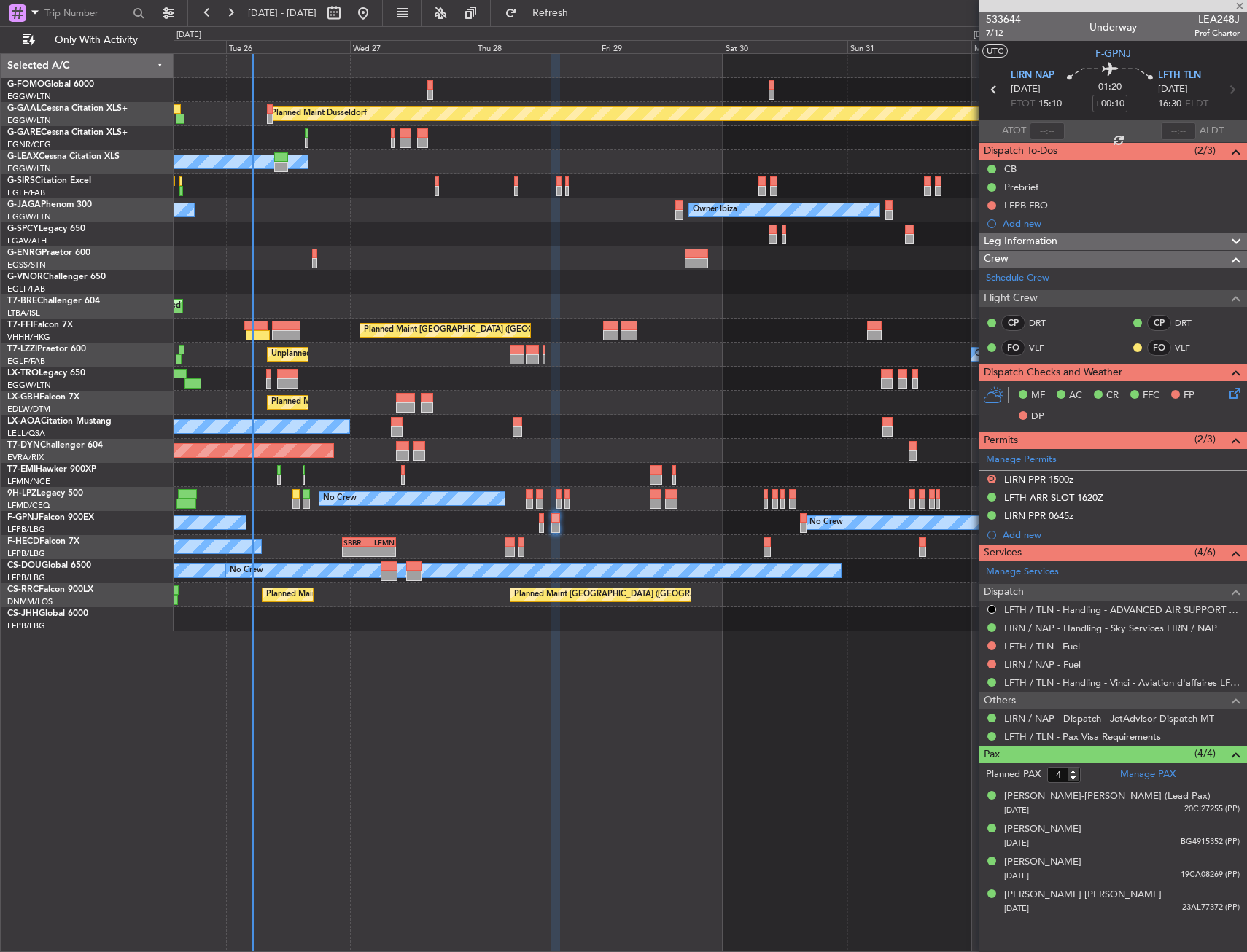
type input "+00:05"
type input "0"
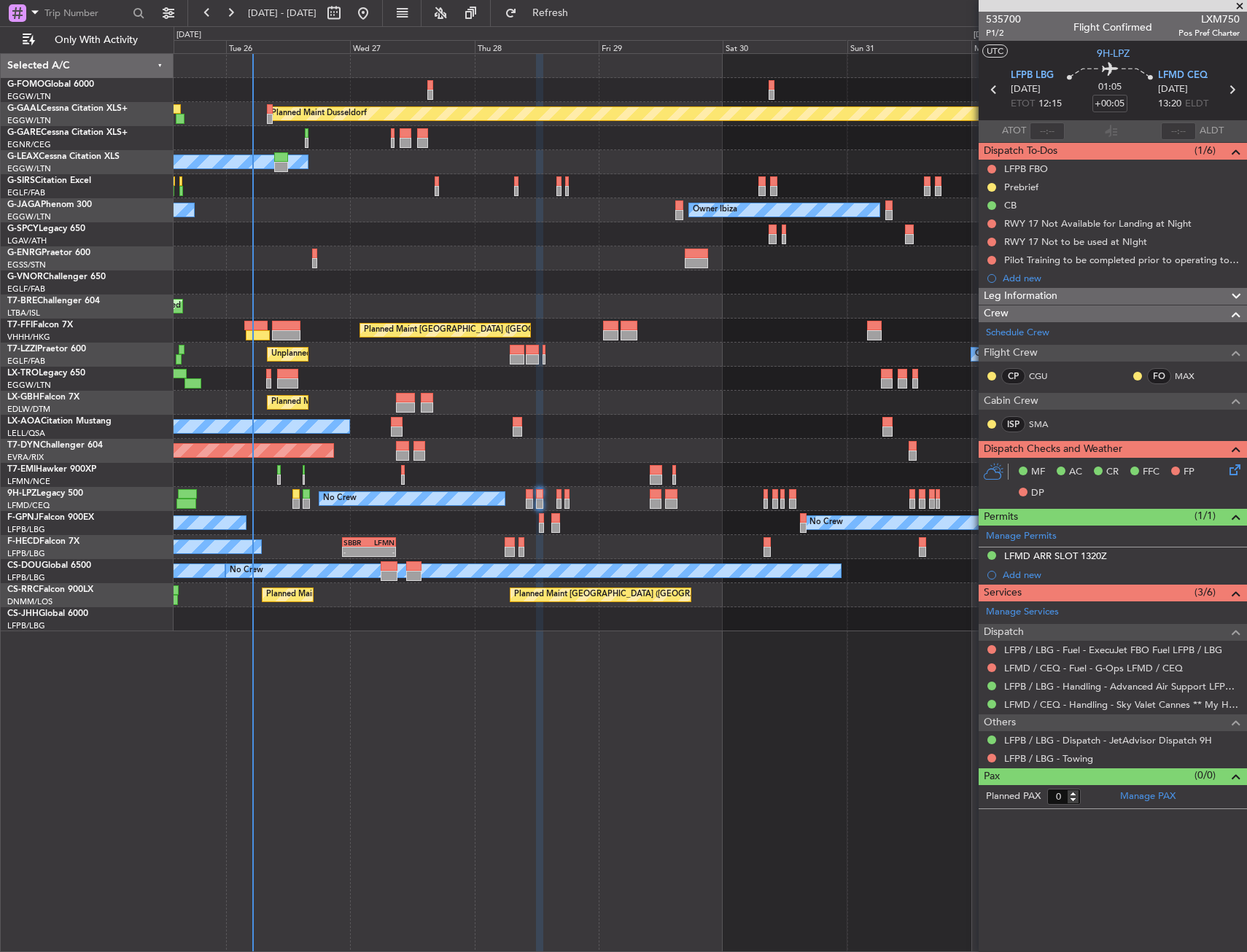
click at [500, 772] on div "Planned Maint Dusseldorf Owner Unplanned Maint [GEOGRAPHIC_DATA] ([GEOGRAPHIC_D…" at bounding box center [710, 503] width 1073 height 899
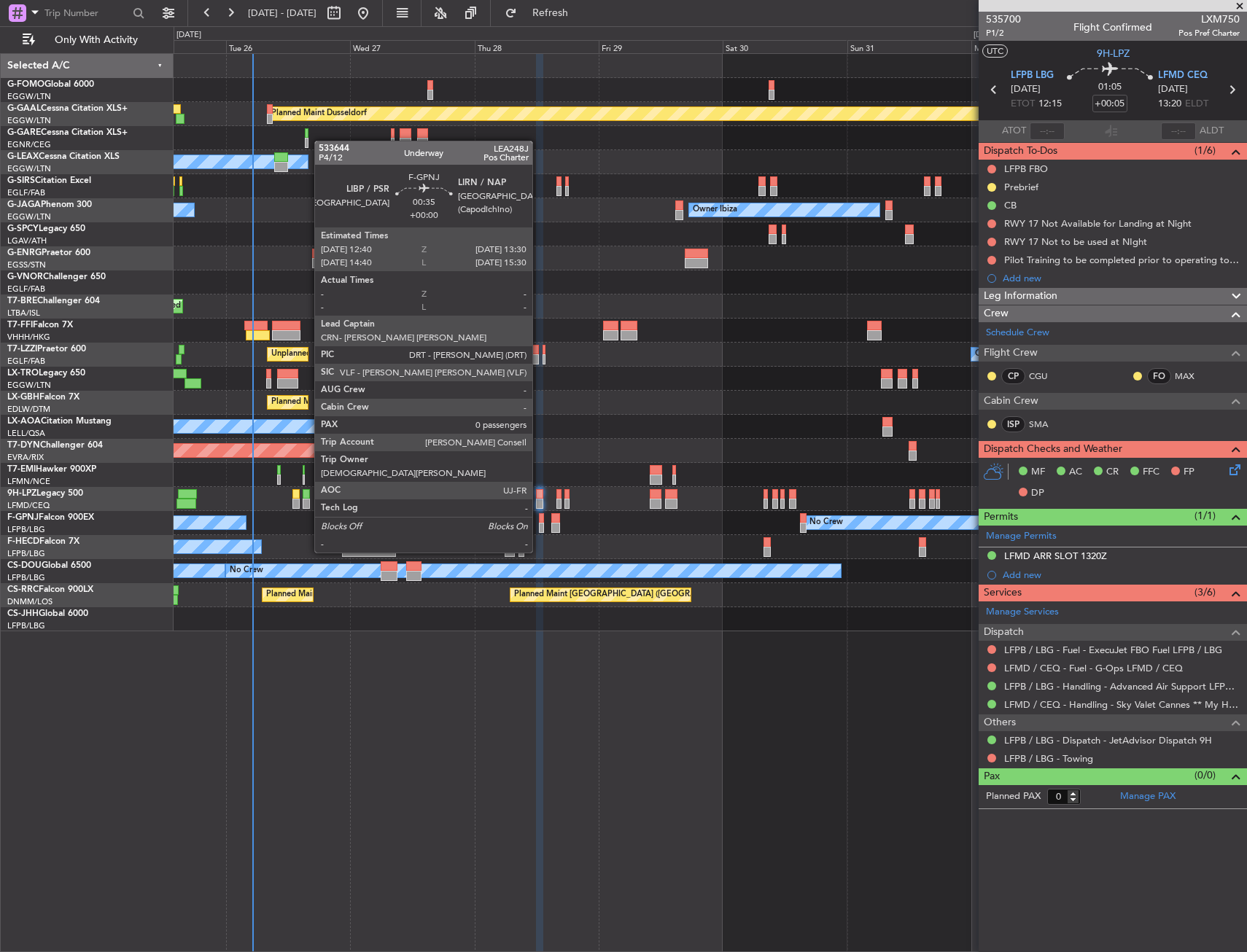
click at [539, 525] on div at bounding box center [541, 527] width 5 height 10
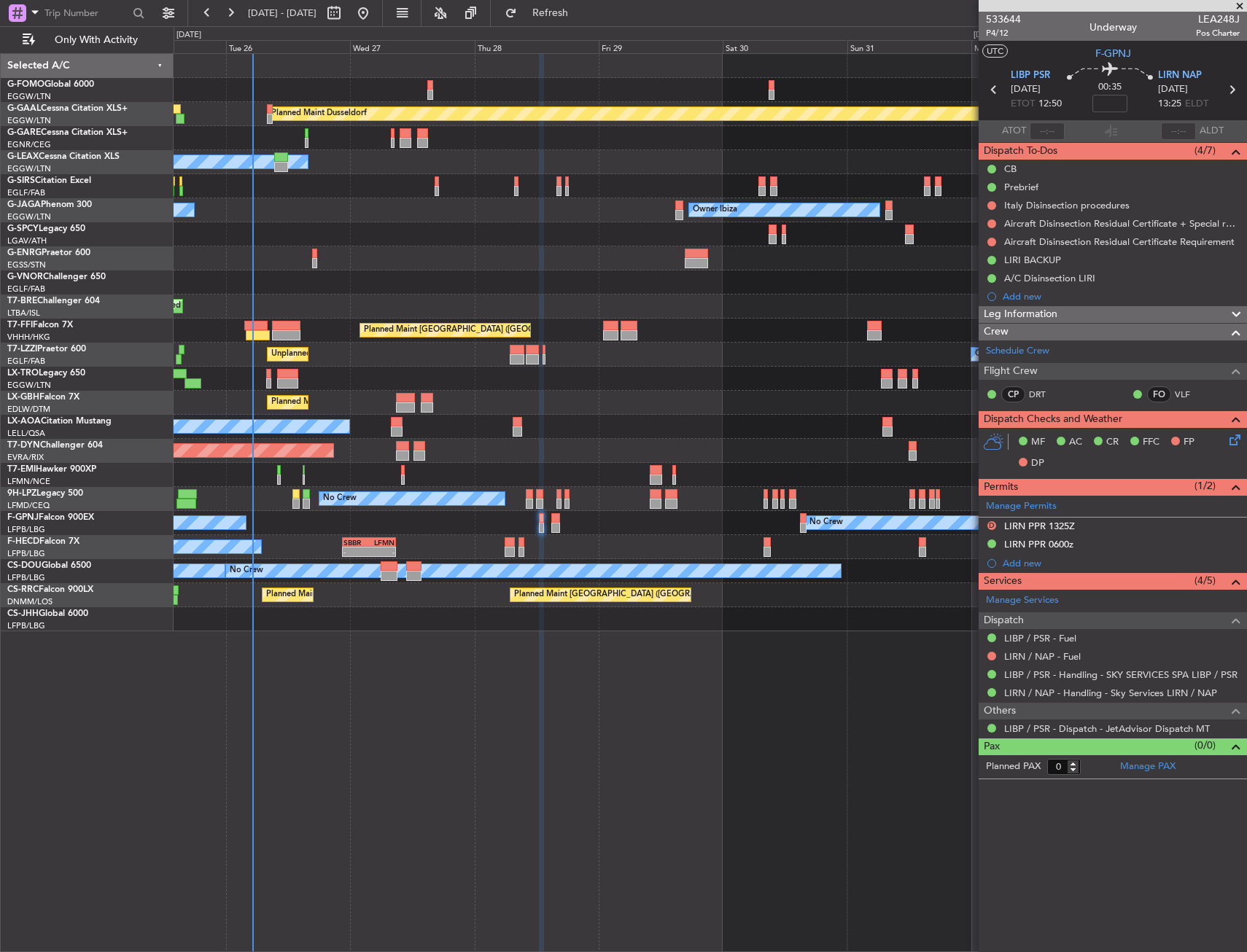
click at [582, 415] on div "No Crew Sabadell" at bounding box center [709, 426] width 1073 height 24
click at [535, 203] on div "Planned Maint Dusseldorf Owner Unplanned Maint [GEOGRAPHIC_DATA] ([GEOGRAPHIC_D…" at bounding box center [709, 342] width 1073 height 577
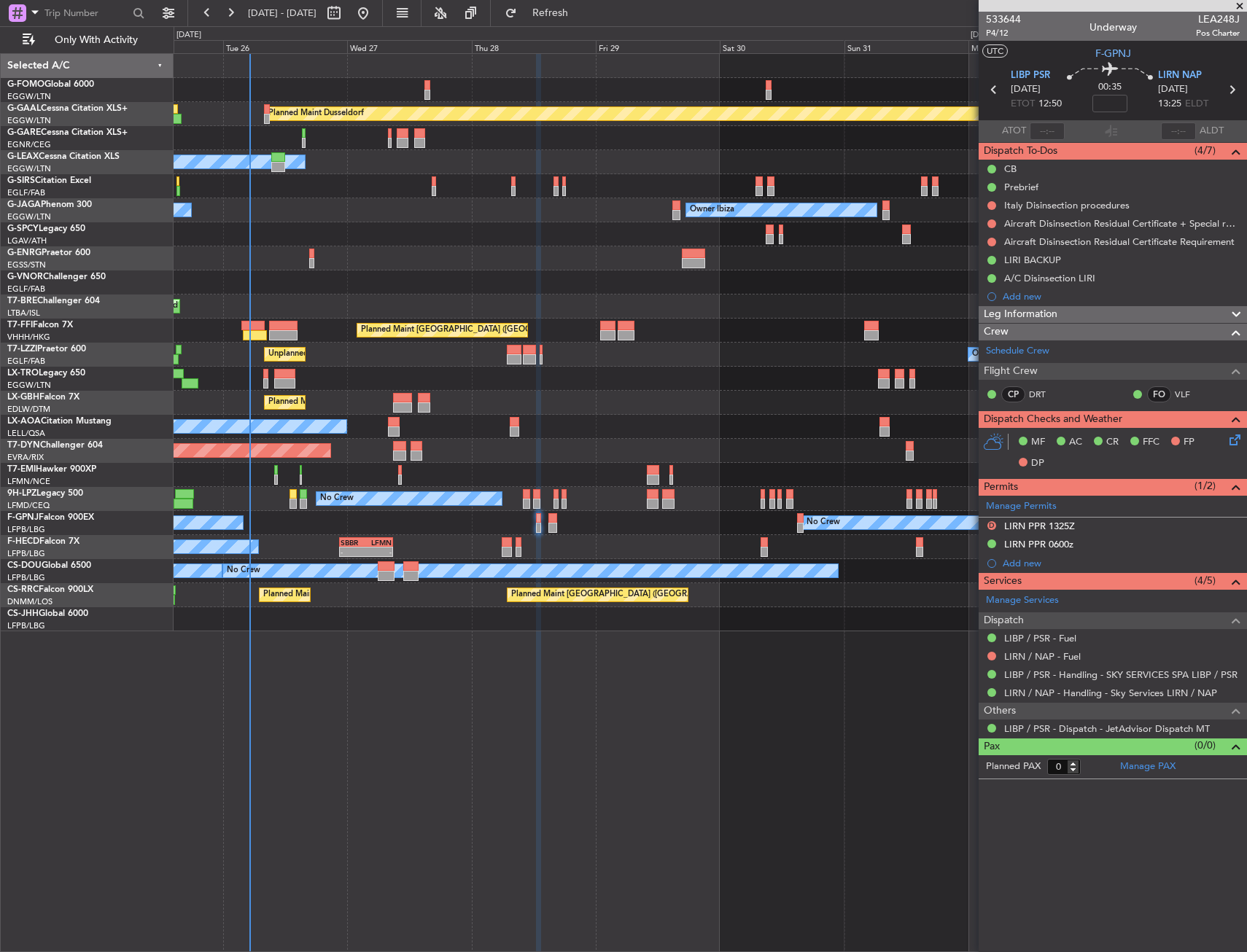
click at [645, 764] on div "Planned Maint Dusseldorf Owner Unplanned Maint [GEOGRAPHIC_DATA] ([GEOGRAPHIC_D…" at bounding box center [710, 503] width 1073 height 899
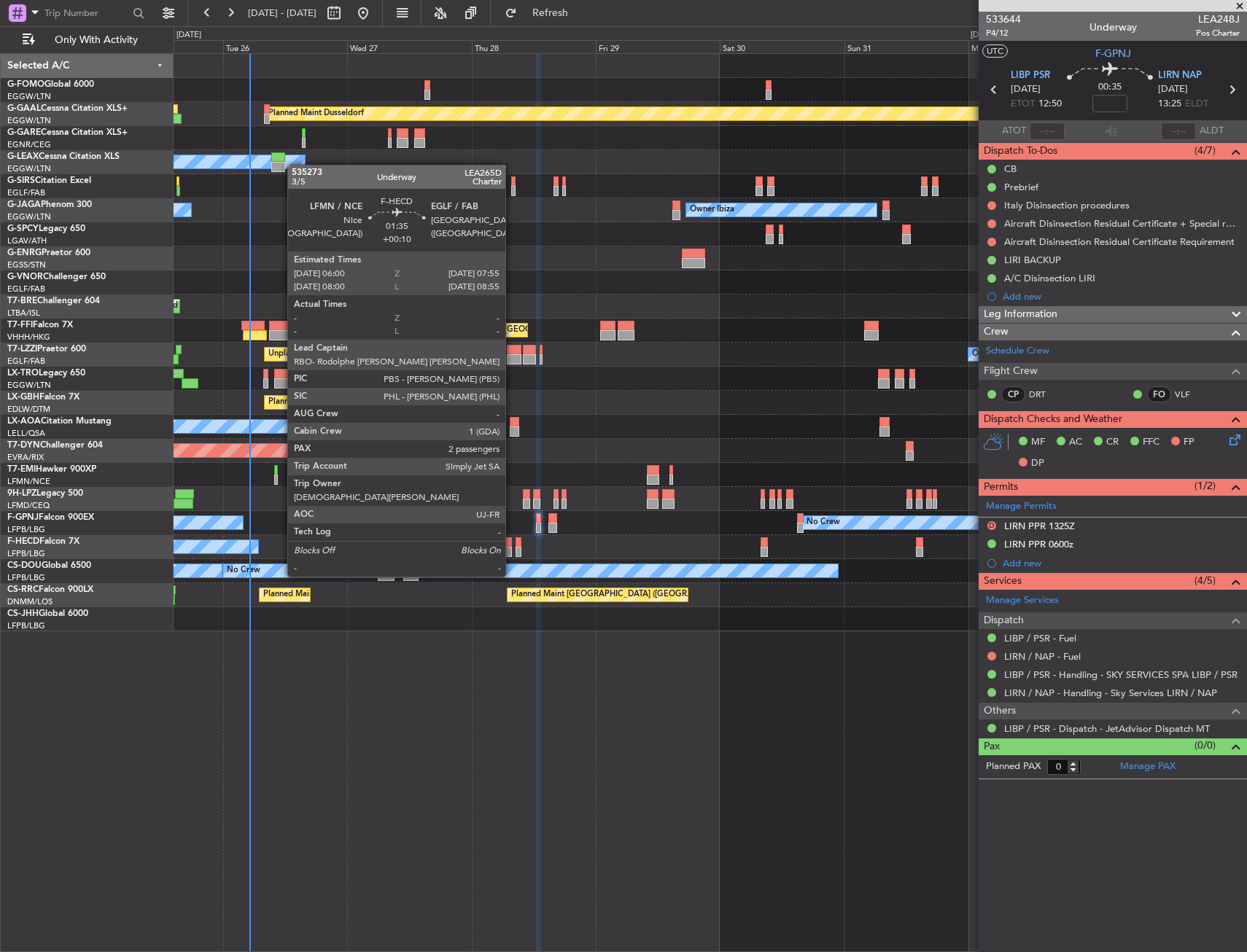
click at [509, 548] on div at bounding box center [506, 551] width 10 height 10
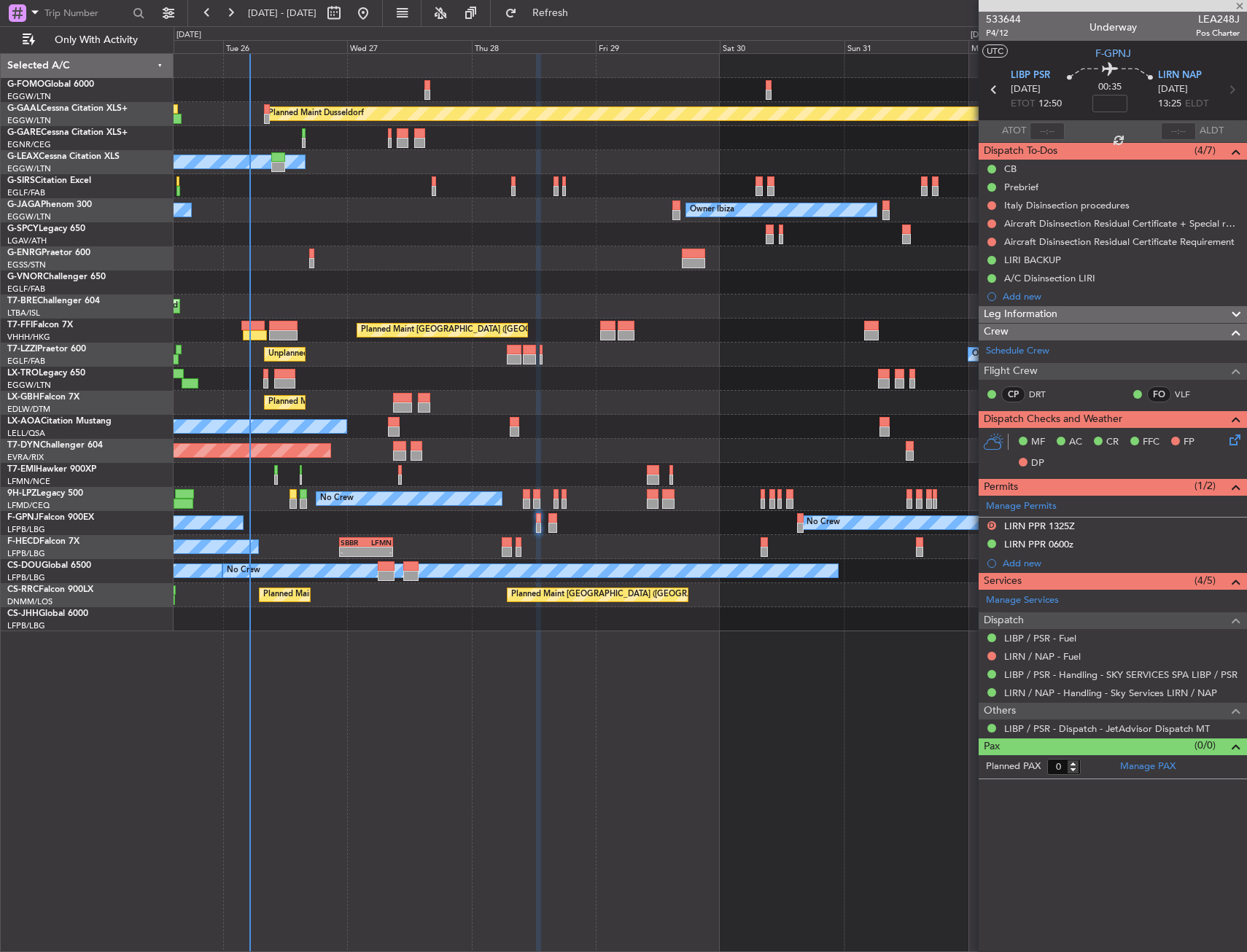
type input "+00:10"
type input "2"
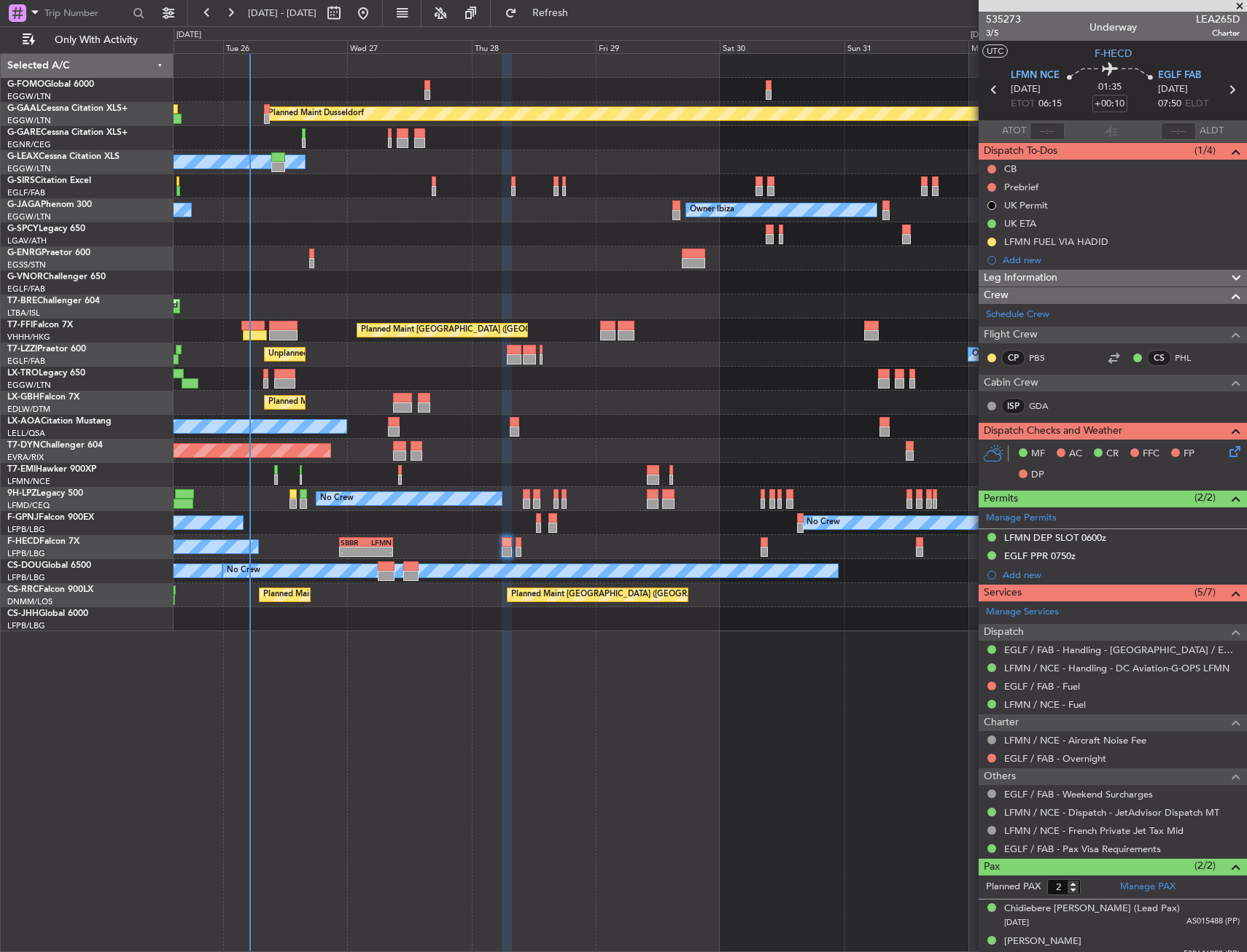
click at [1199, 18] on span "LEA265D" at bounding box center [1218, 19] width 44 height 15
copy span "LEA265D"
click at [577, 689] on div "Planned Maint Dusseldorf Owner Unplanned Maint [GEOGRAPHIC_DATA] ([GEOGRAPHIC_D…" at bounding box center [710, 503] width 1073 height 899
click at [1050, 402] on link "GDA" at bounding box center [1045, 405] width 33 height 13
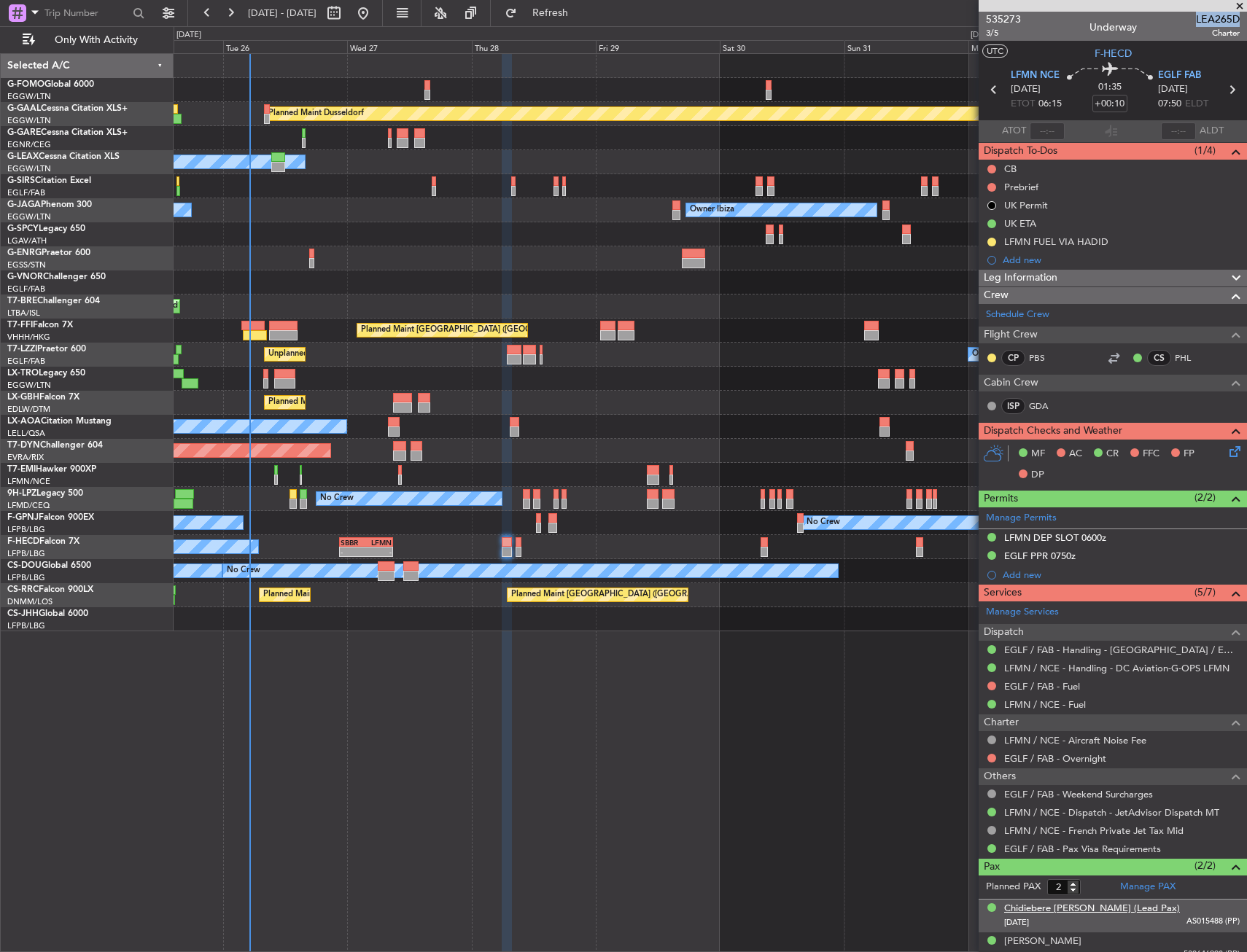
click at [1073, 903] on div "Chidiebere Emmanuel Ajaere (Lead Pax)" at bounding box center [1092, 909] width 176 height 15
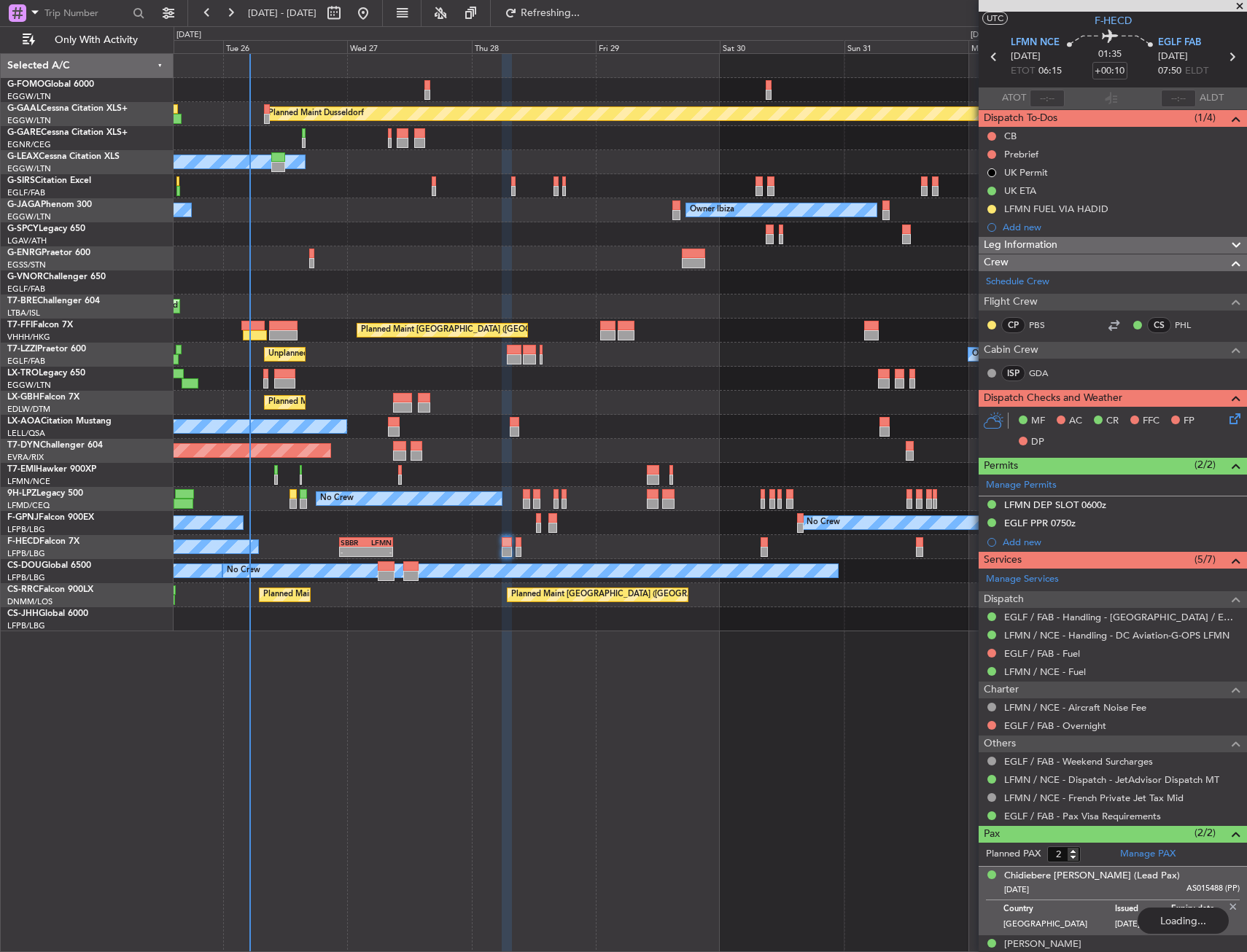
scroll to position [48, 0]
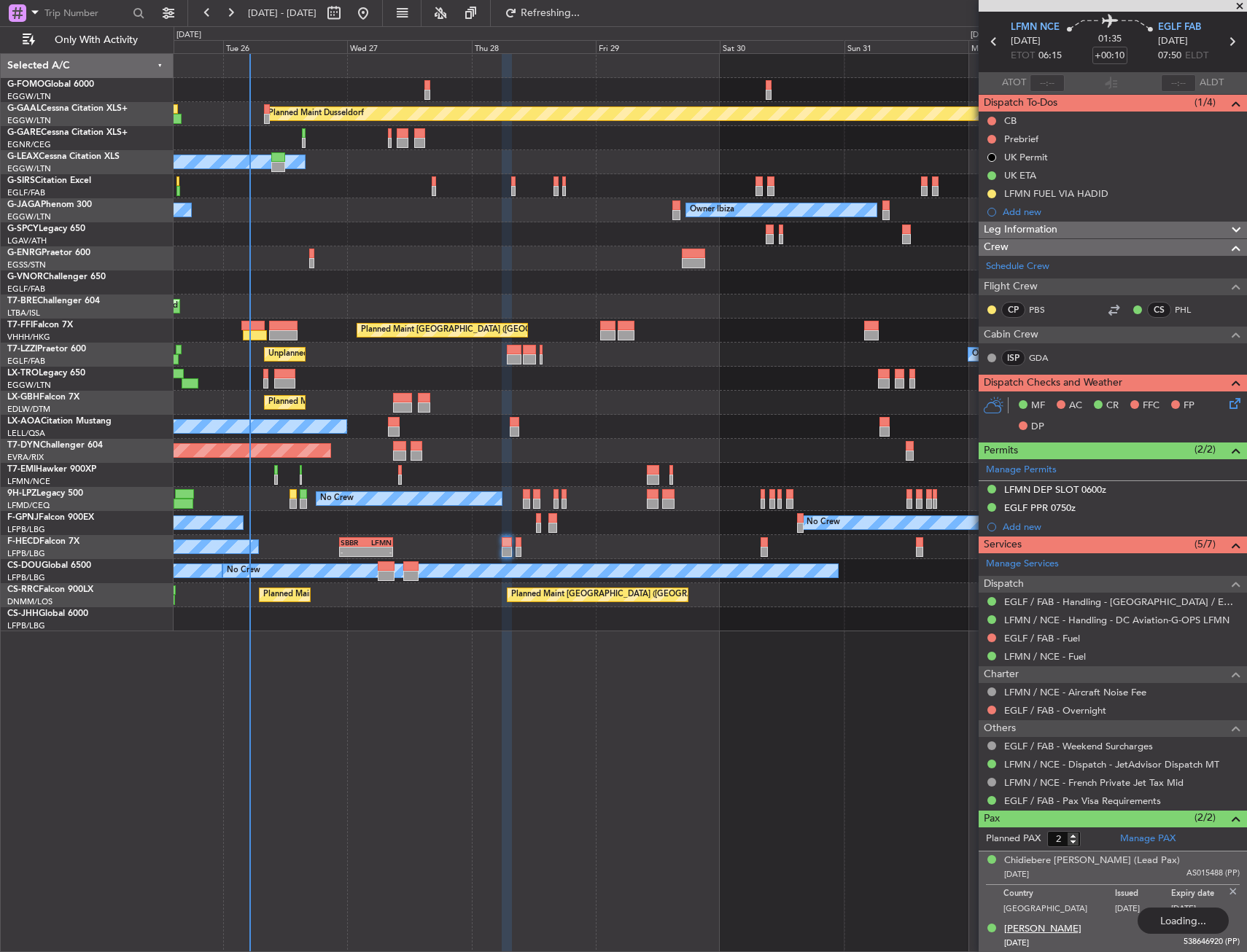
click at [1033, 929] on div "Adebayo Olawale Edun" at bounding box center [1043, 929] width 77 height 15
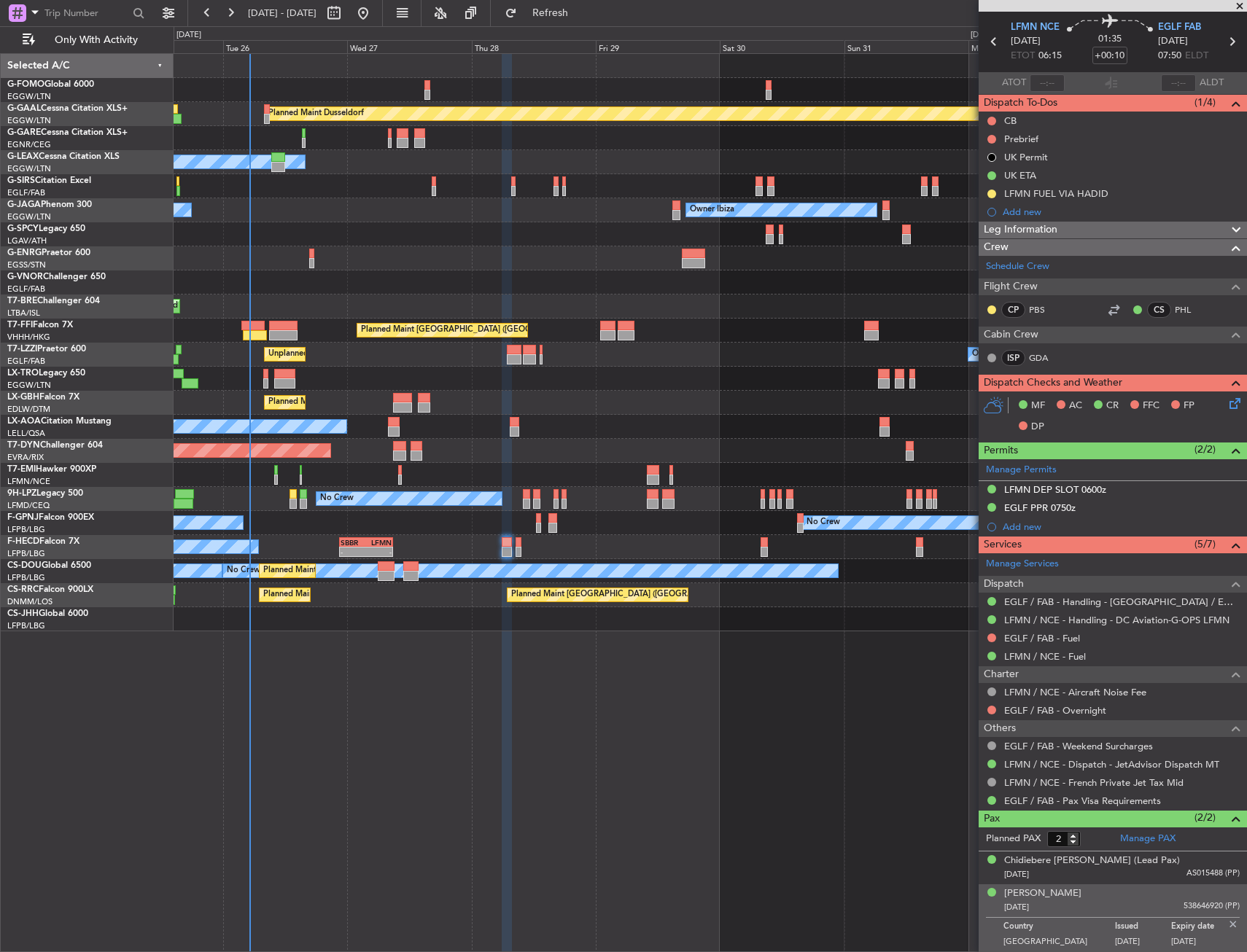
click at [684, 670] on div "Planned Maint Dusseldorf Owner Unplanned Maint Oxford (Kidlington) Owner Ibiza …" at bounding box center [710, 503] width 1073 height 899
click at [1226, 919] on img at bounding box center [1232, 923] width 13 height 13
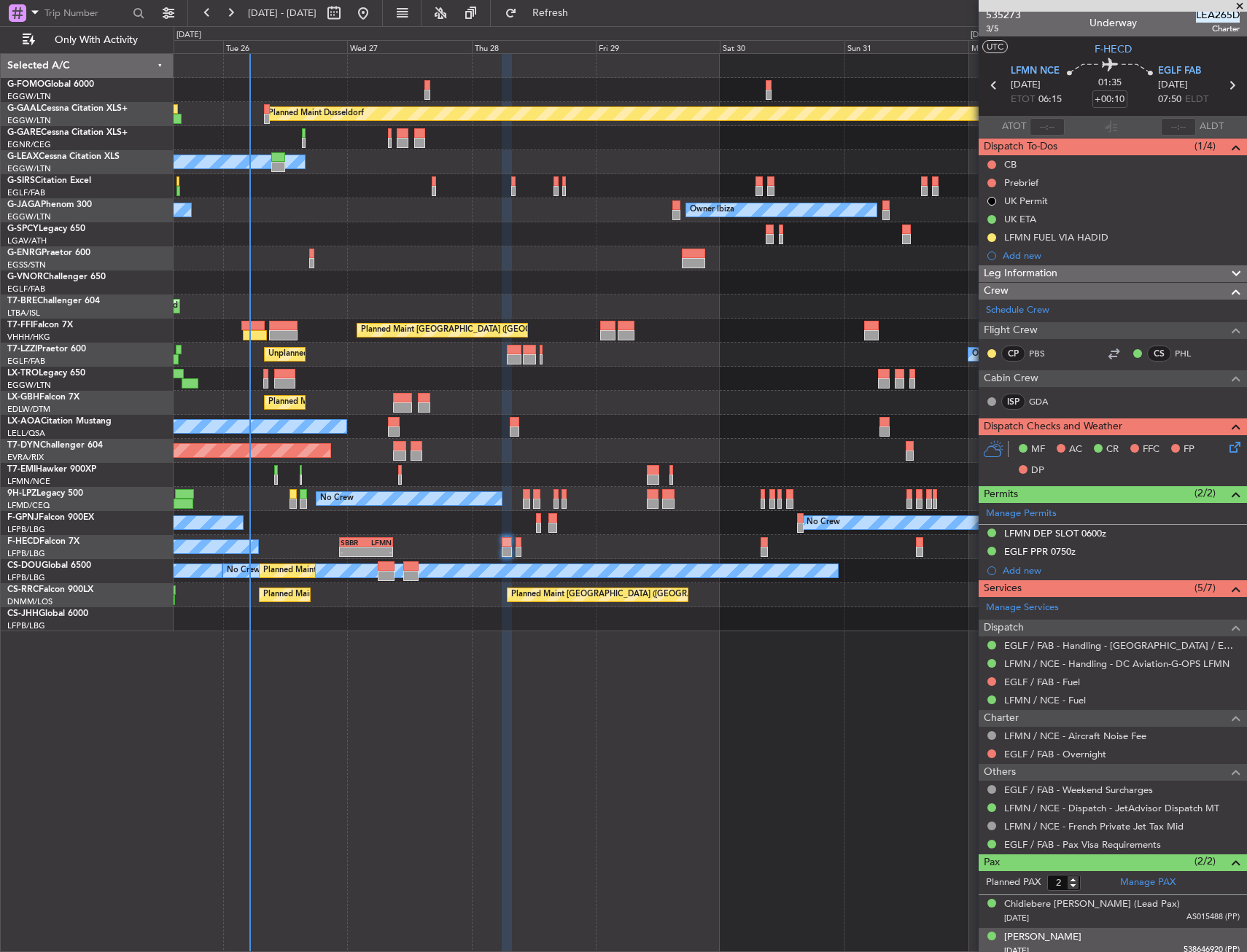
scroll to position [0, 0]
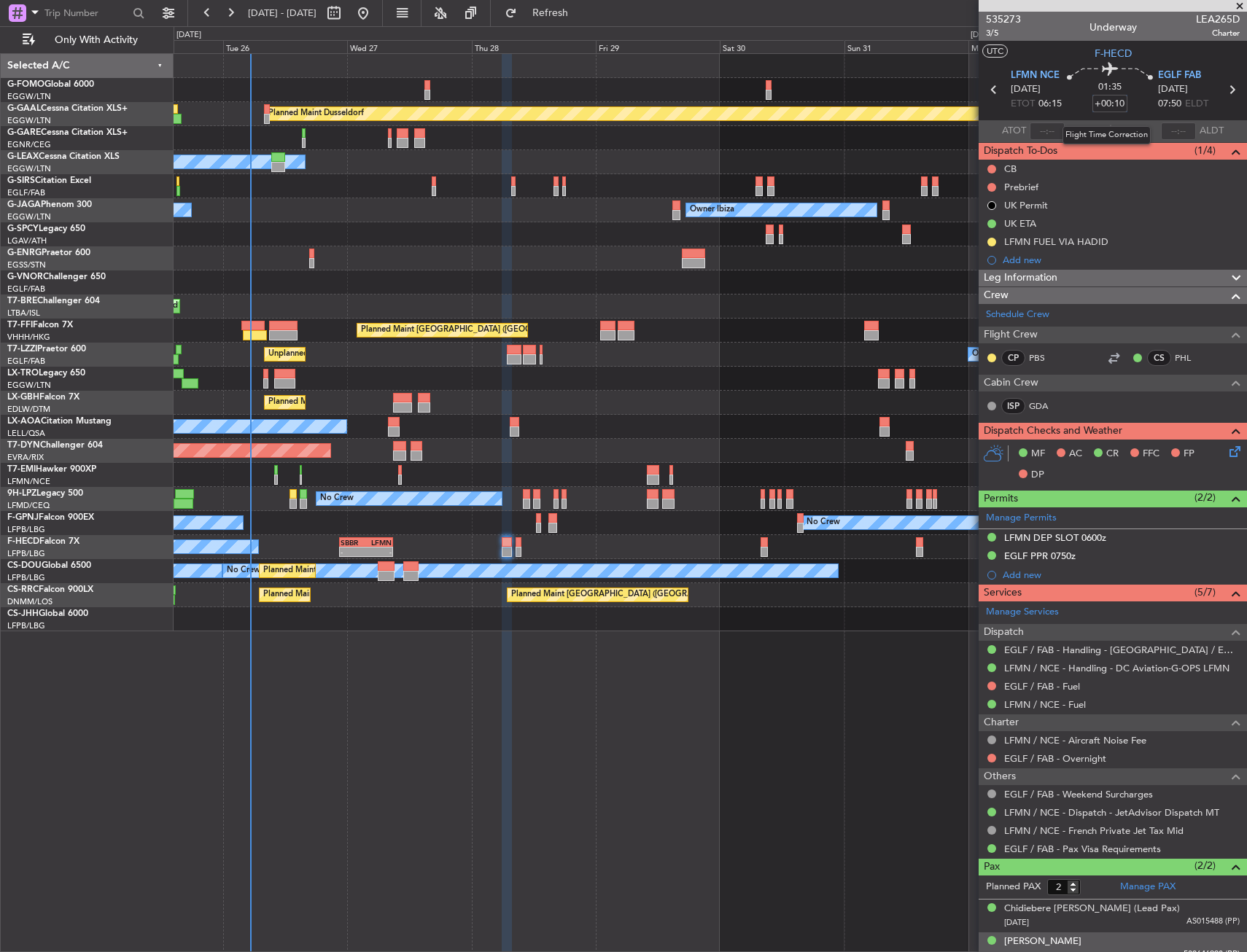
click at [1111, 105] on input "+00:10" at bounding box center [1109, 103] width 35 height 18
type input "+00:05"
click at [1124, 96] on div "01:35 +00:05" at bounding box center [1110, 89] width 96 height 54
click at [497, 541] on div "Planned Maint Paris (Le Bourget) No Crew - - SBBR 22:30 Z LFMN 08:55 Z" at bounding box center [709, 547] width 1073 height 24
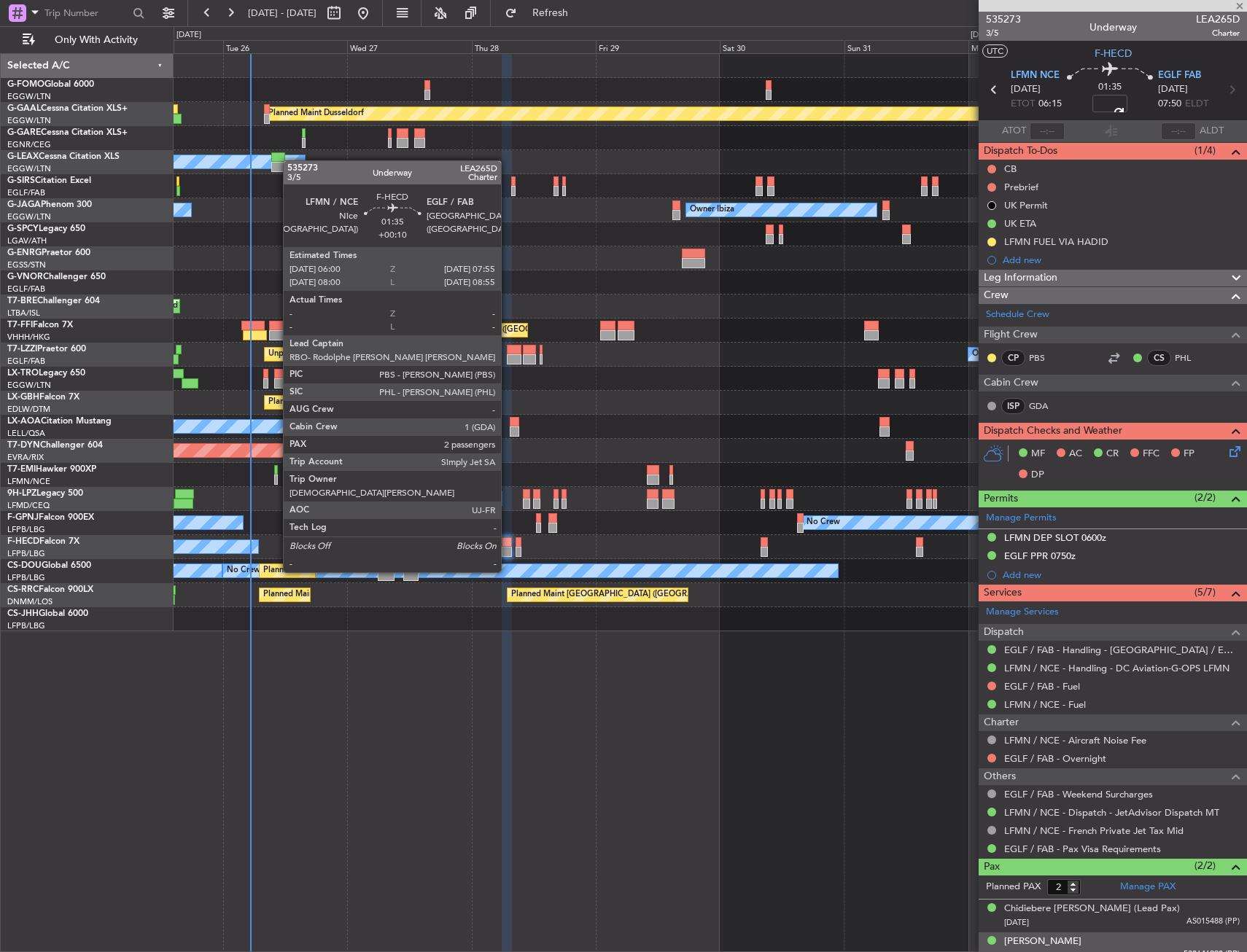
click at [507, 544] on div at bounding box center [506, 542] width 10 height 10
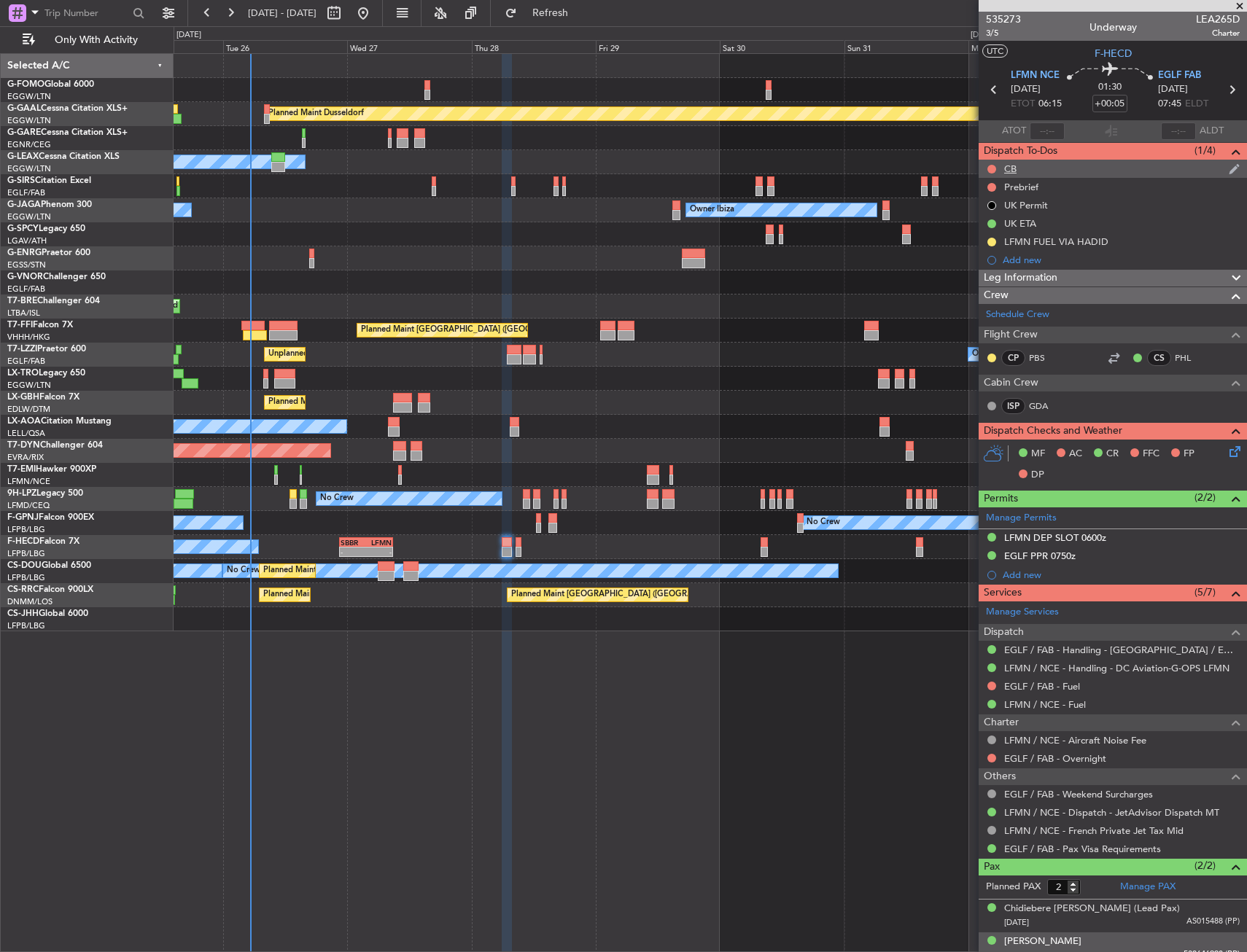
click at [999, 164] on div "CB" at bounding box center [1113, 169] width 268 height 19
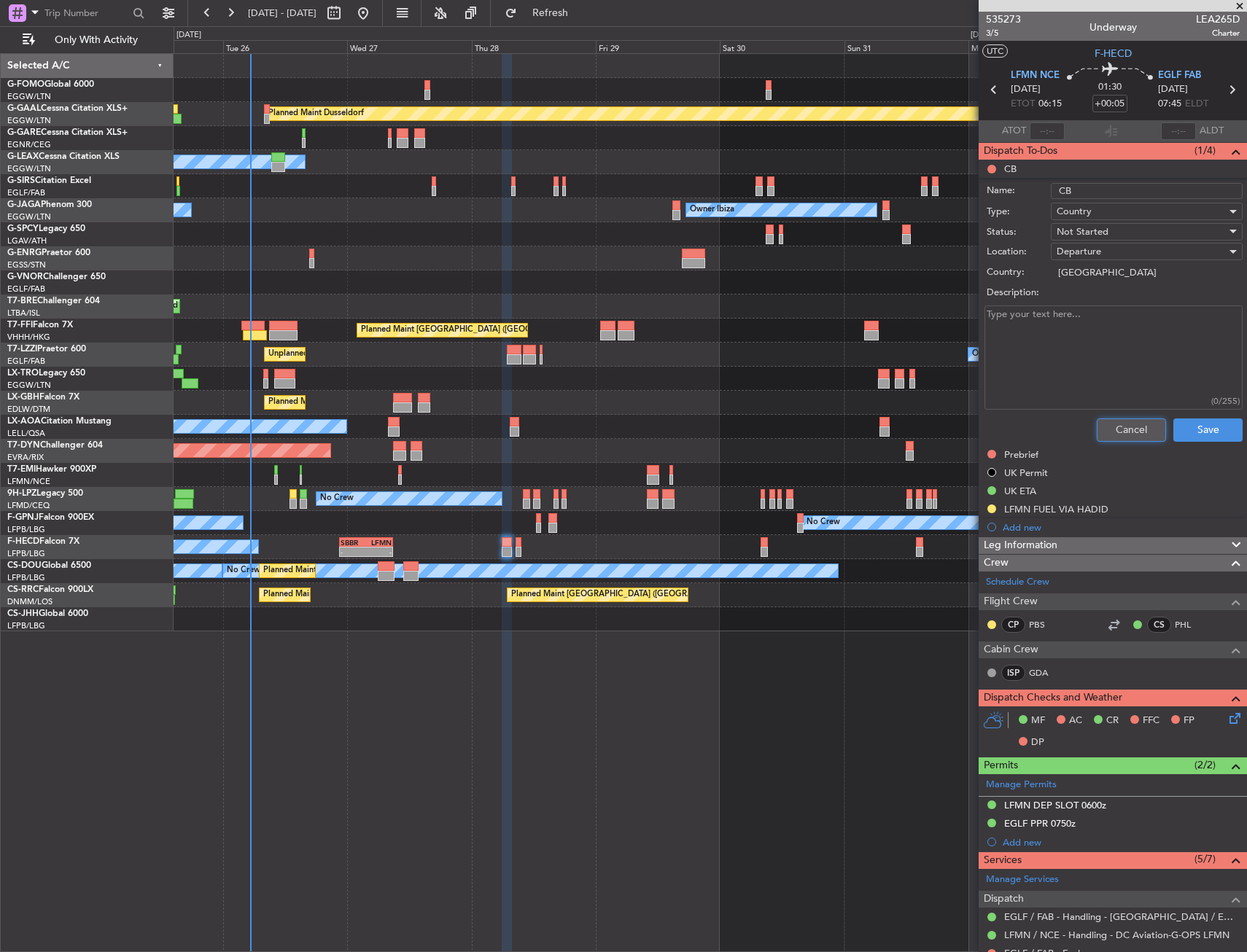
click at [1123, 439] on button "Cancel" at bounding box center [1131, 430] width 69 height 23
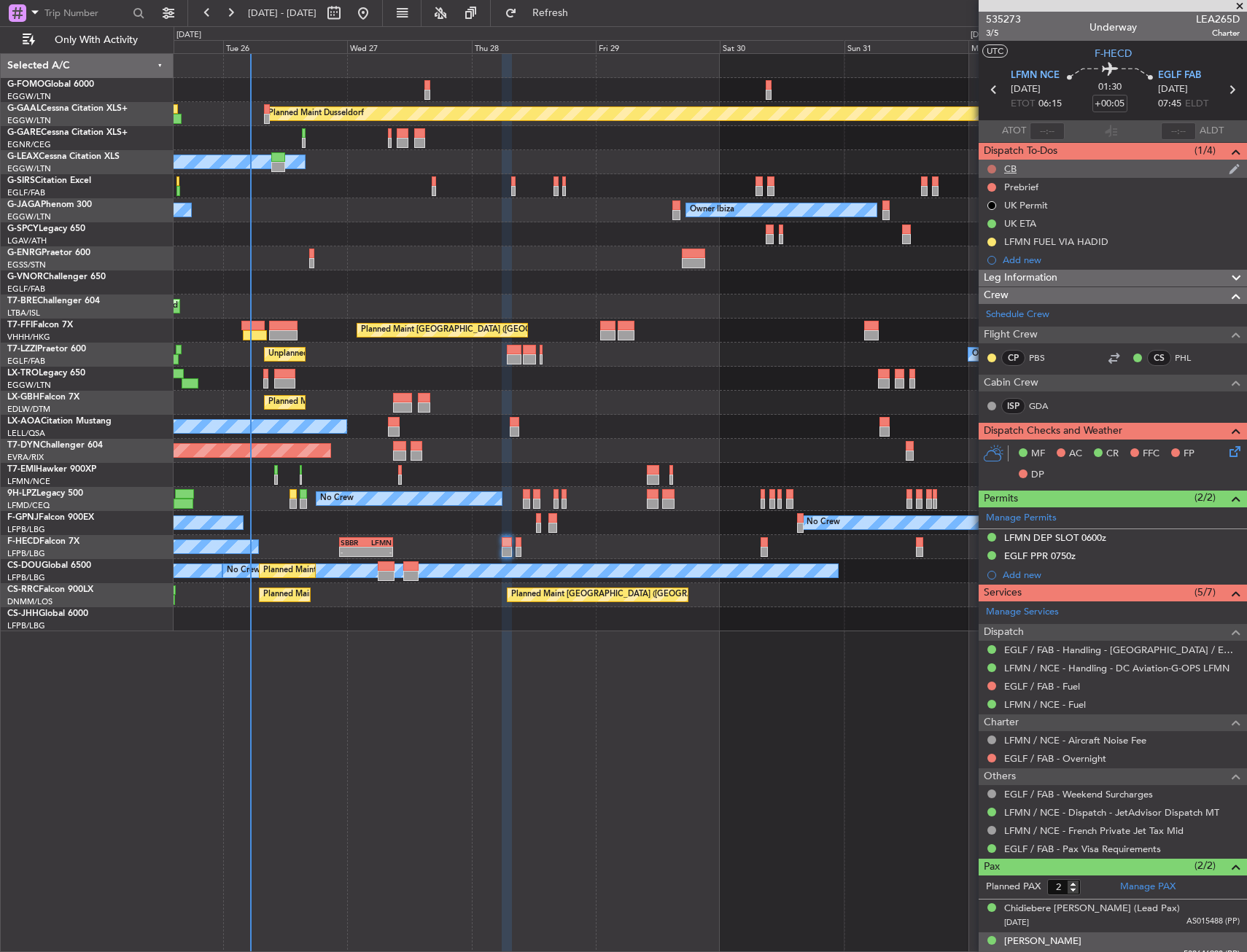
click at [989, 169] on button at bounding box center [991, 169] width 8 height 8
click at [984, 226] on span "Completed" at bounding box center [998, 233] width 48 height 15
click at [992, 191] on div at bounding box center [991, 187] width 12 height 12
click at [990, 187] on button at bounding box center [991, 187] width 8 height 8
click at [989, 227] on mat-tooltip-component "Not Started" at bounding box center [991, 210] width 70 height 39
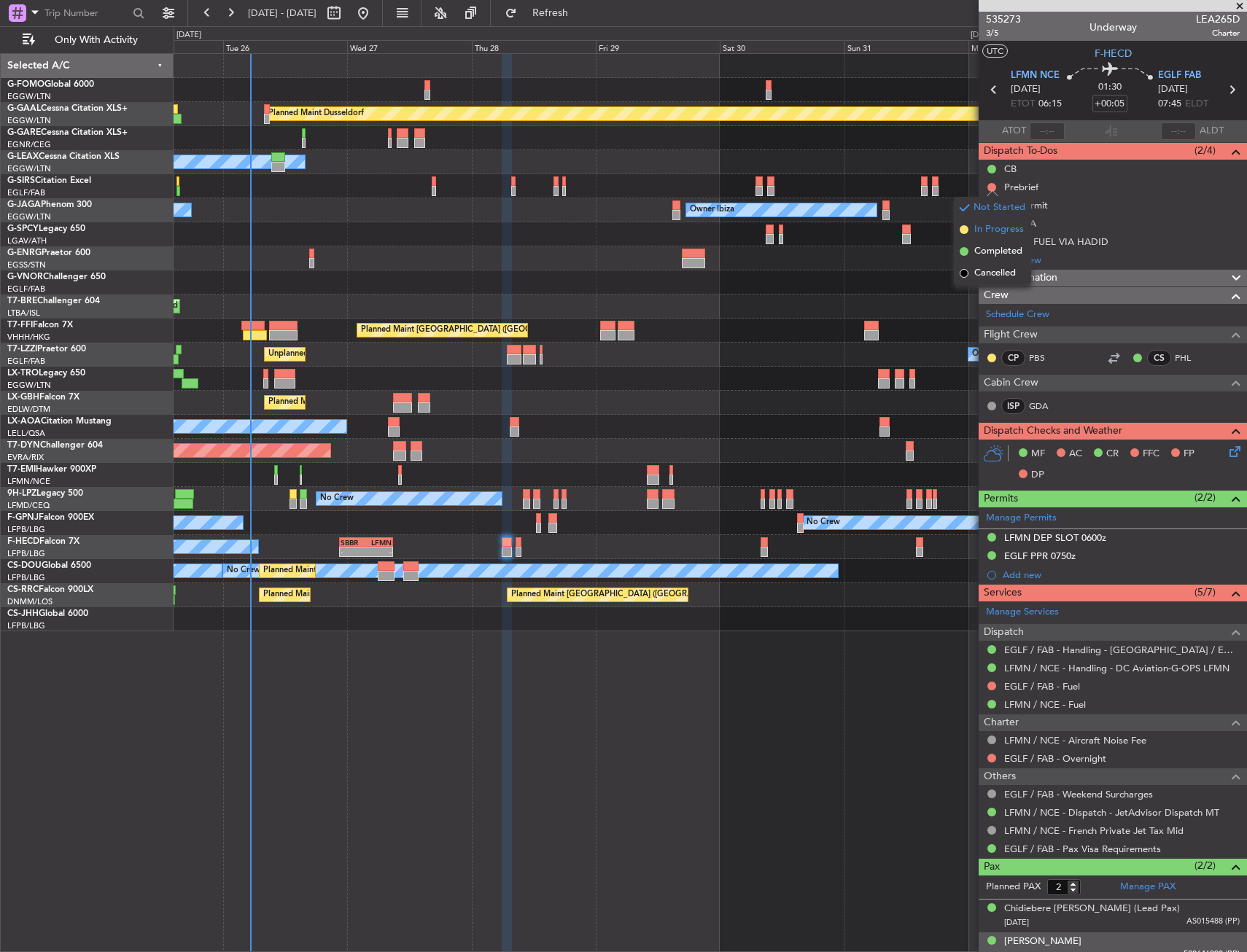
click at [970, 234] on li "In Progress" at bounding box center [993, 230] width 77 height 22
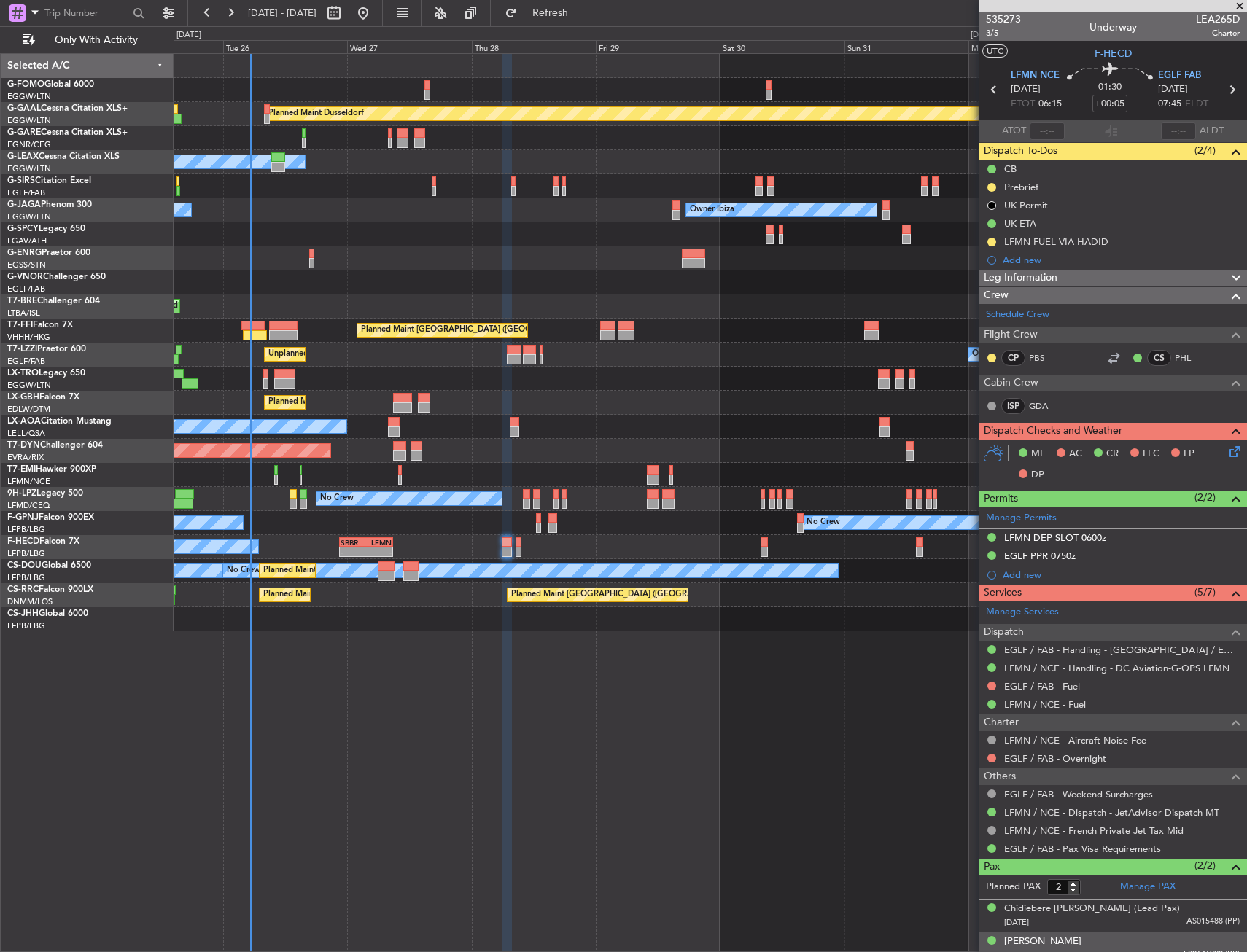
click at [765, 722] on div "Planned Maint Dusseldorf Owner Unplanned Maint Oxford (Kidlington) Owner Ibiza …" at bounding box center [710, 503] width 1073 height 899
click at [1214, 453] on div "MF AC CR FFC FP DP" at bounding box center [1119, 465] width 214 height 43
click at [1226, 446] on icon at bounding box center [1232, 449] width 12 height 12
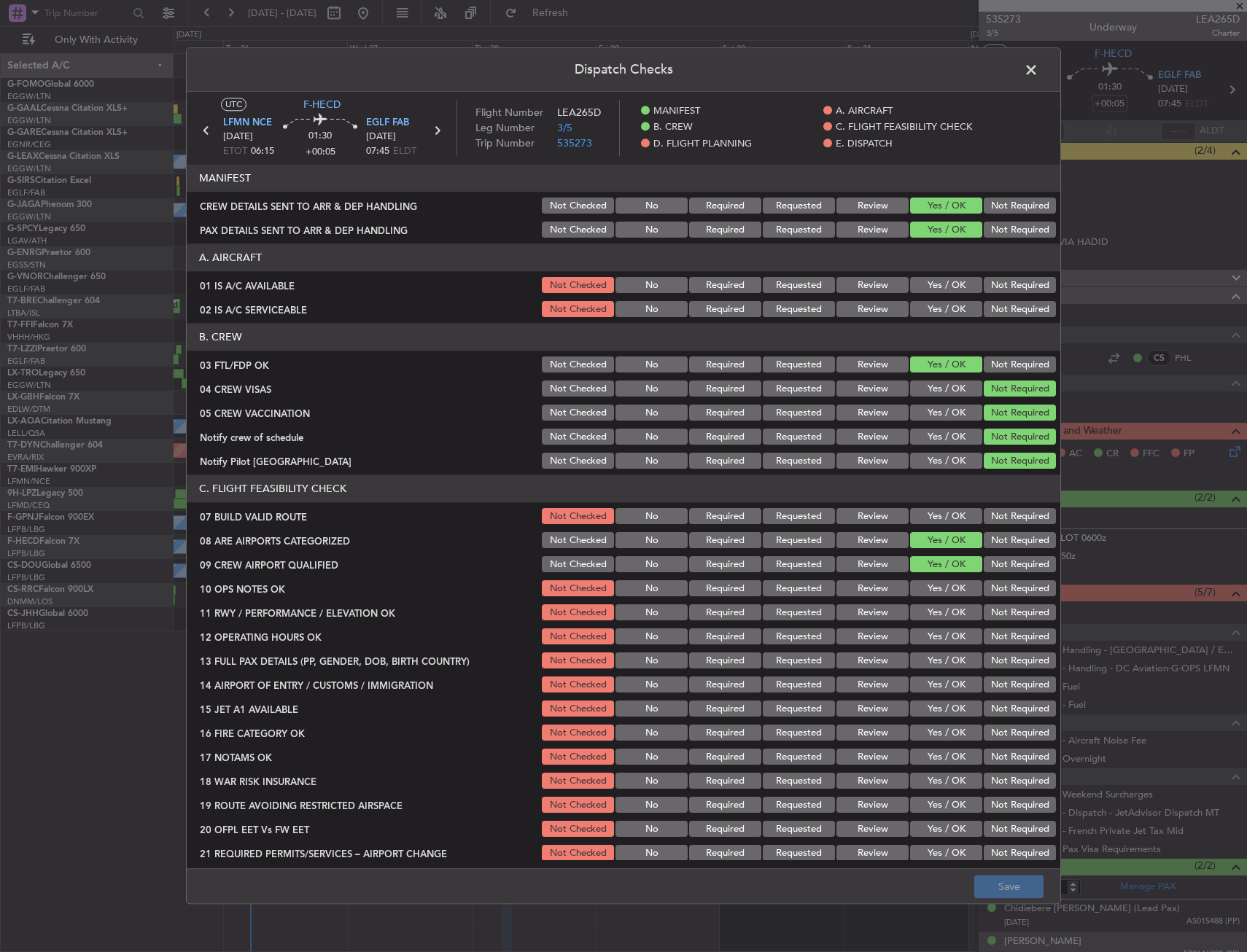
drag, startPoint x: 931, startPoint y: 279, endPoint x: 929, endPoint y: 301, distance: 22.1
click at [931, 281] on button "Yes / OK" at bounding box center [946, 285] width 72 height 16
click at [929, 301] on div "Yes / OK" at bounding box center [944, 310] width 73 height 20
drag, startPoint x: 929, startPoint y: 303, endPoint x: 929, endPoint y: 315, distance: 12.0
click at [929, 304] on button "Yes / OK" at bounding box center [946, 309] width 72 height 16
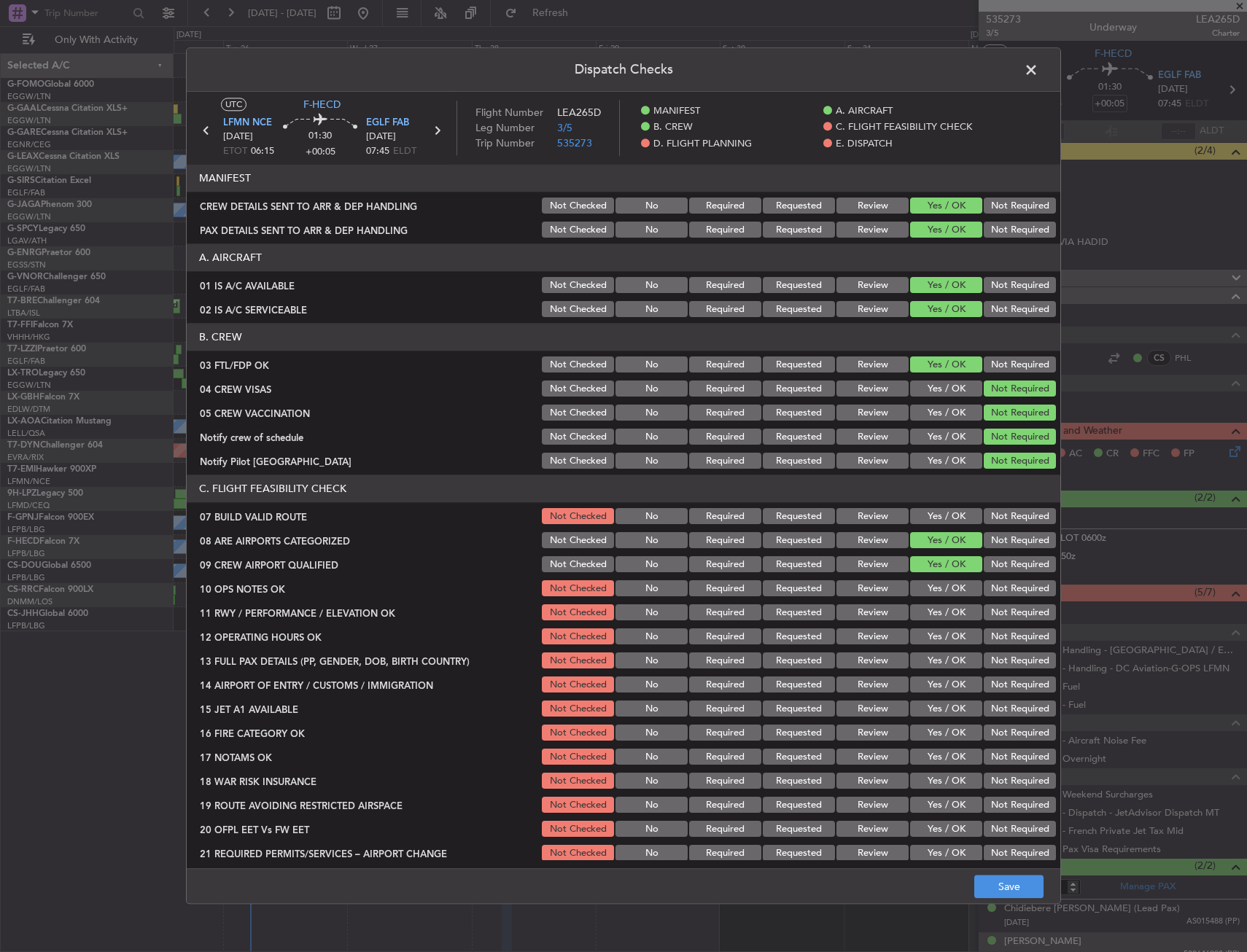
click at [931, 518] on button "Yes / OK" at bounding box center [946, 516] width 72 height 16
click at [929, 594] on button "Yes / OK" at bounding box center [946, 589] width 72 height 16
click at [938, 622] on div "Yes / OK" at bounding box center [944, 613] width 73 height 20
drag, startPoint x: 939, startPoint y: 631, endPoint x: 938, endPoint y: 637, distance: 6.1
click at [938, 637] on button "Yes / OK" at bounding box center [946, 637] width 72 height 16
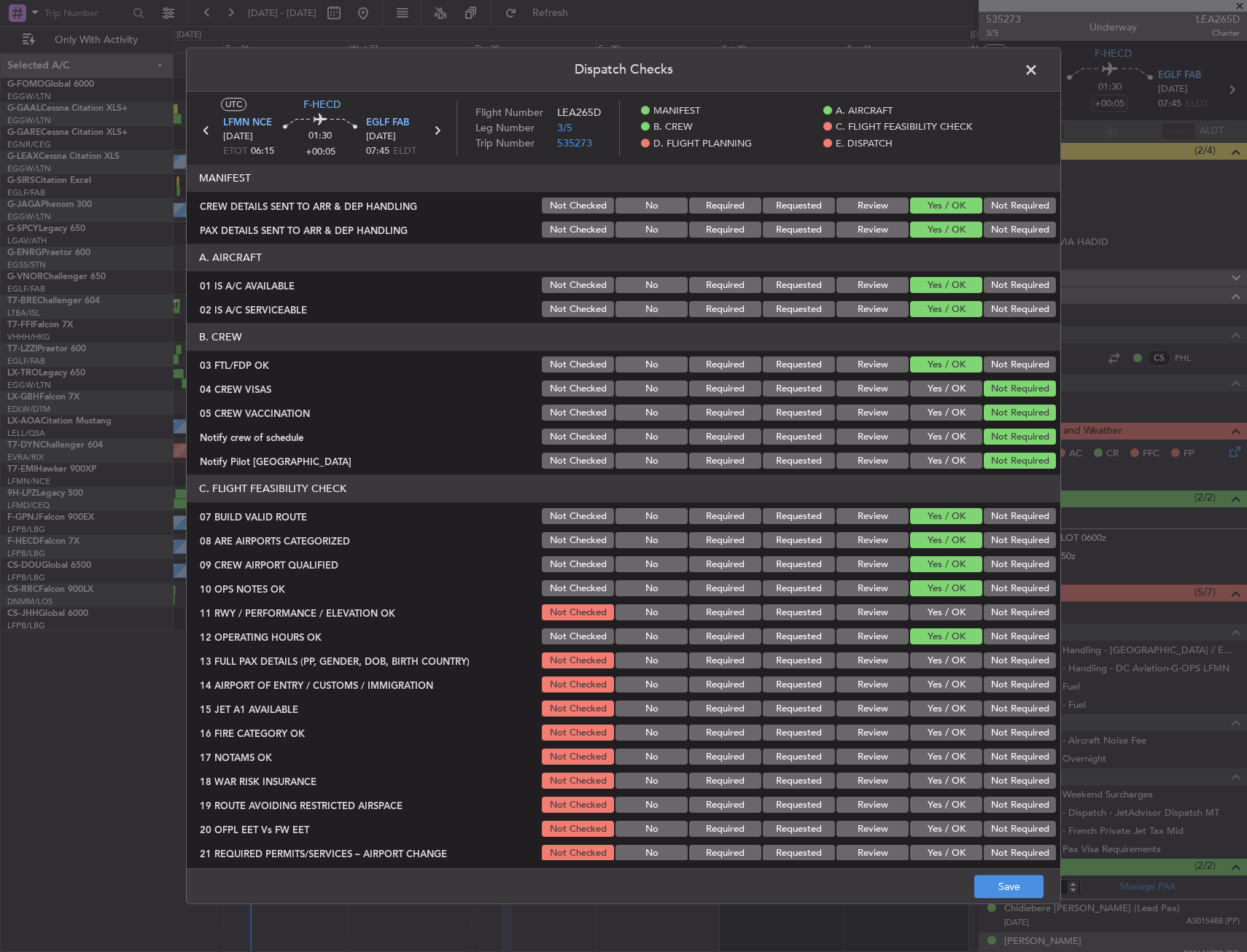
click at [934, 612] on button "Yes / OK" at bounding box center [946, 613] width 72 height 16
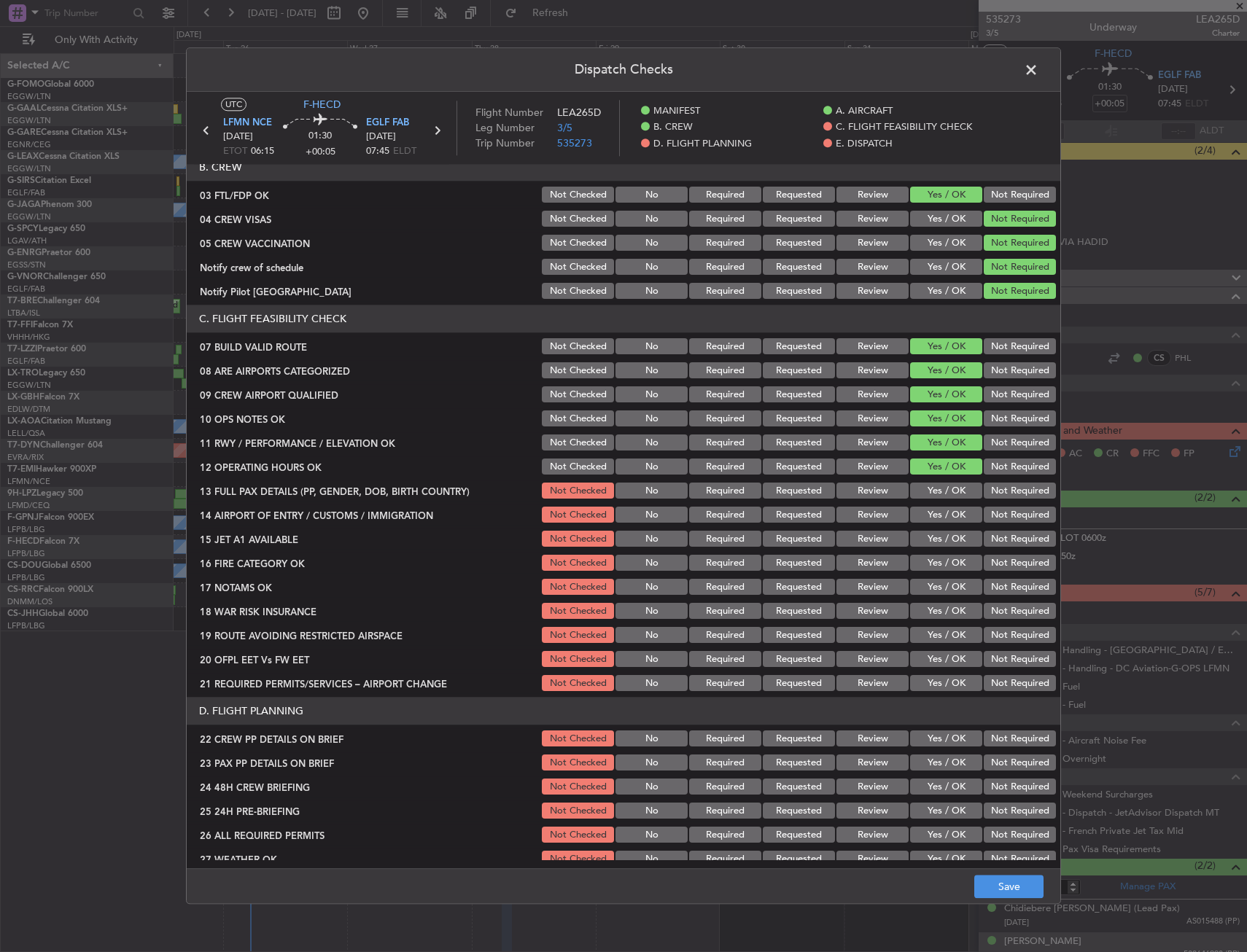
scroll to position [291, 0]
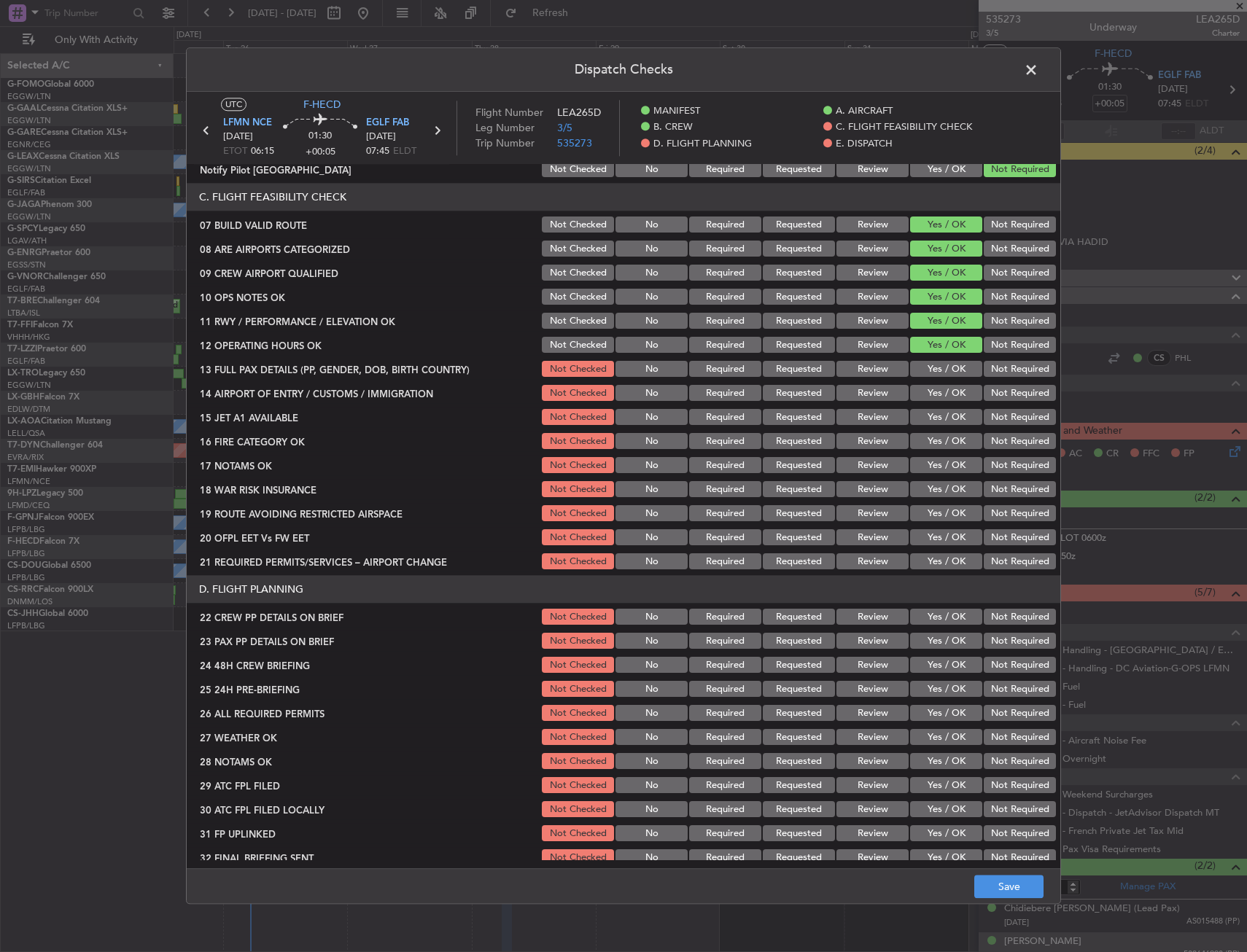
drag, startPoint x: 1000, startPoint y: 495, endPoint x: 943, endPoint y: 410, distance: 102.3
click at [1000, 493] on button "Not Required" at bounding box center [1020, 489] width 72 height 16
click at [935, 376] on button "Yes / OK" at bounding box center [946, 369] width 72 height 16
click at [934, 402] on div "Yes / OK" at bounding box center [944, 393] width 73 height 20
drag, startPoint x: 933, startPoint y: 407, endPoint x: 933, endPoint y: 417, distance: 10.0
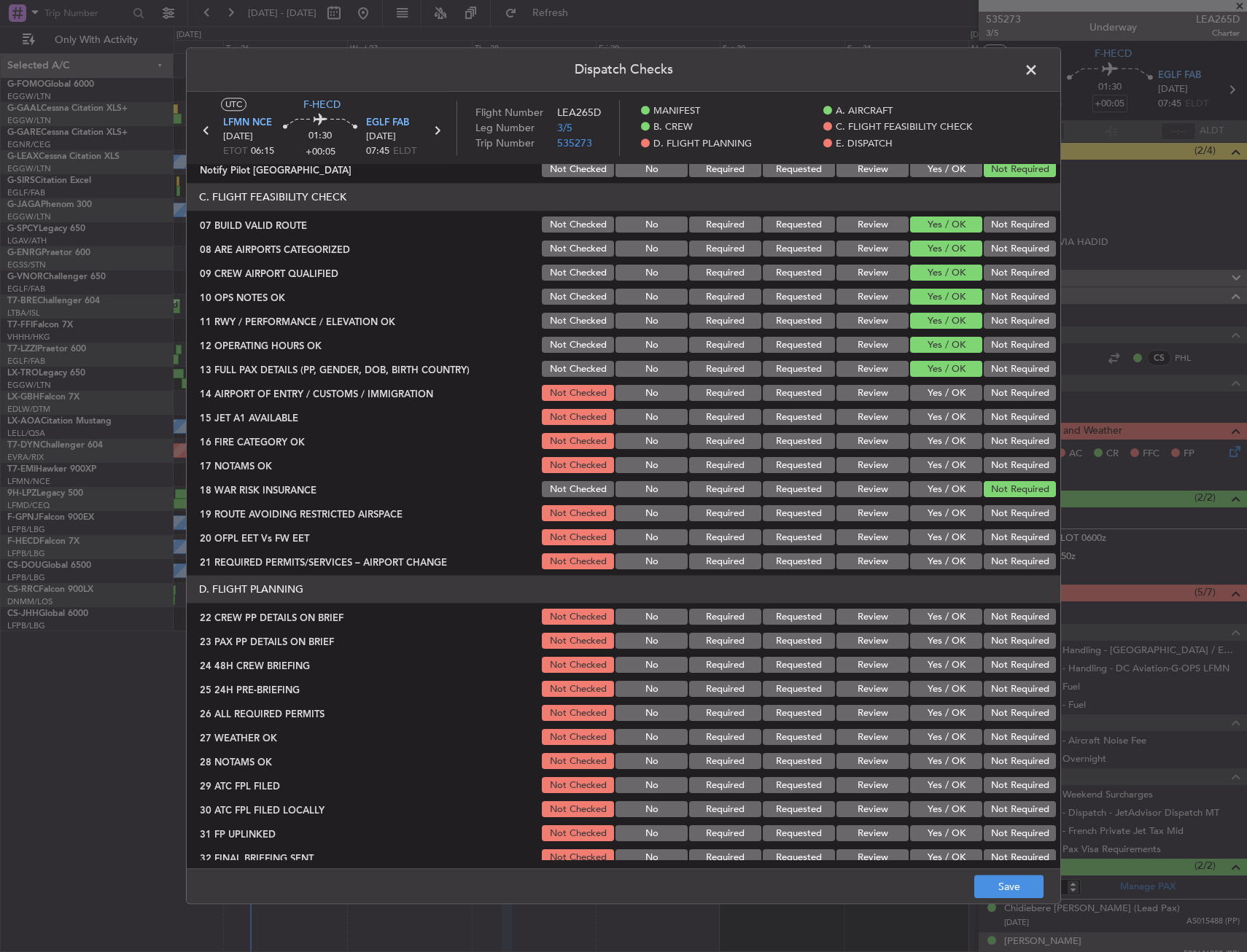
click at [933, 409] on div "Yes / OK" at bounding box center [944, 418] width 73 height 20
click at [933, 422] on button "Yes / OK" at bounding box center [946, 417] width 72 height 16
click at [933, 427] on div "Yes / OK" at bounding box center [944, 418] width 73 height 20
click at [935, 389] on button "Yes / OK" at bounding box center [946, 393] width 72 height 16
click at [925, 448] on button "Yes / OK" at bounding box center [946, 442] width 72 height 16
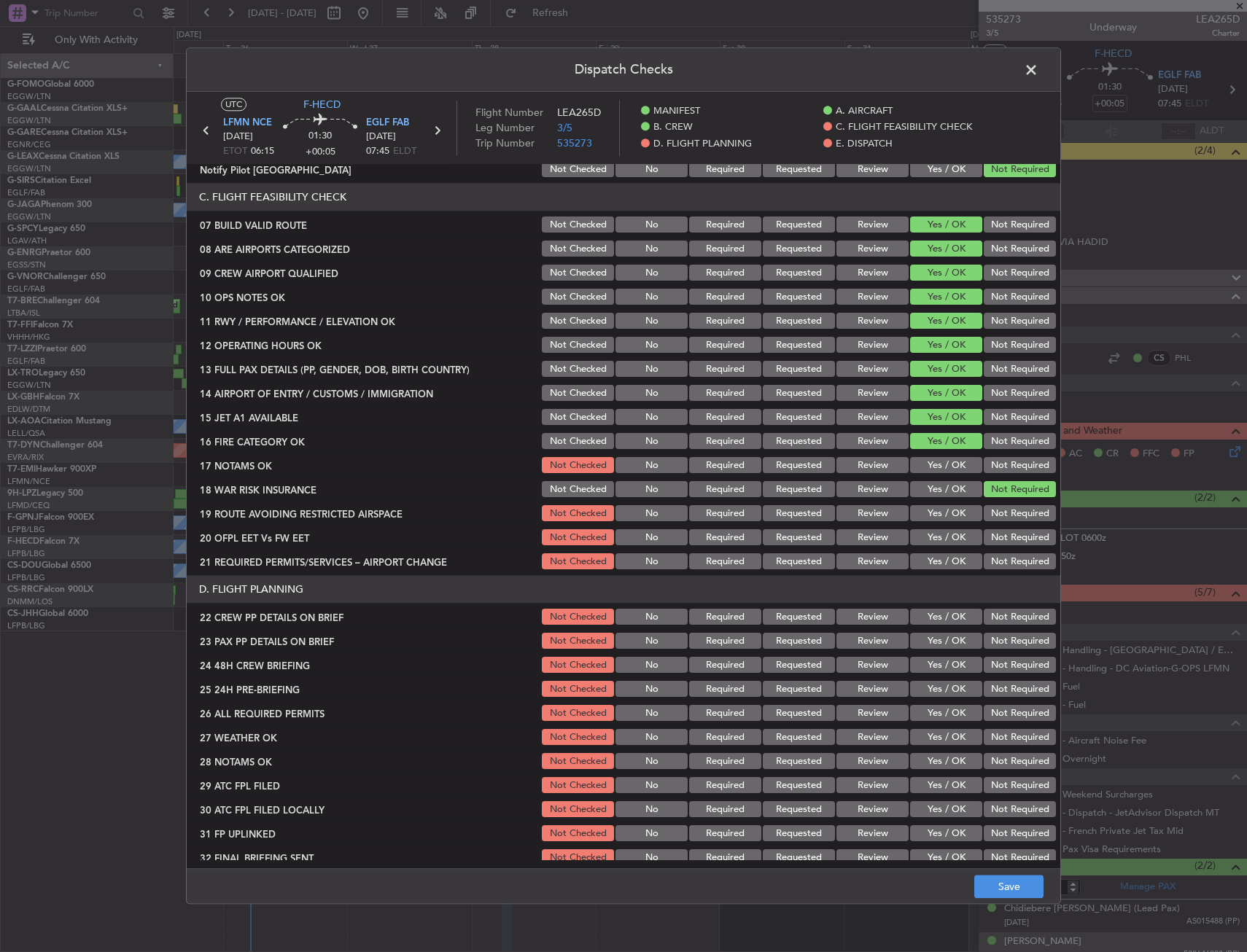
click at [928, 458] on button "Yes / OK" at bounding box center [946, 466] width 72 height 16
click at [932, 516] on button "Yes / OK" at bounding box center [946, 513] width 72 height 16
click at [933, 542] on button "Yes / OK" at bounding box center [946, 537] width 72 height 16
drag, startPoint x: 934, startPoint y: 555, endPoint x: 932, endPoint y: 573, distance: 18.1
click at [934, 559] on button "Yes / OK" at bounding box center [946, 562] width 72 height 16
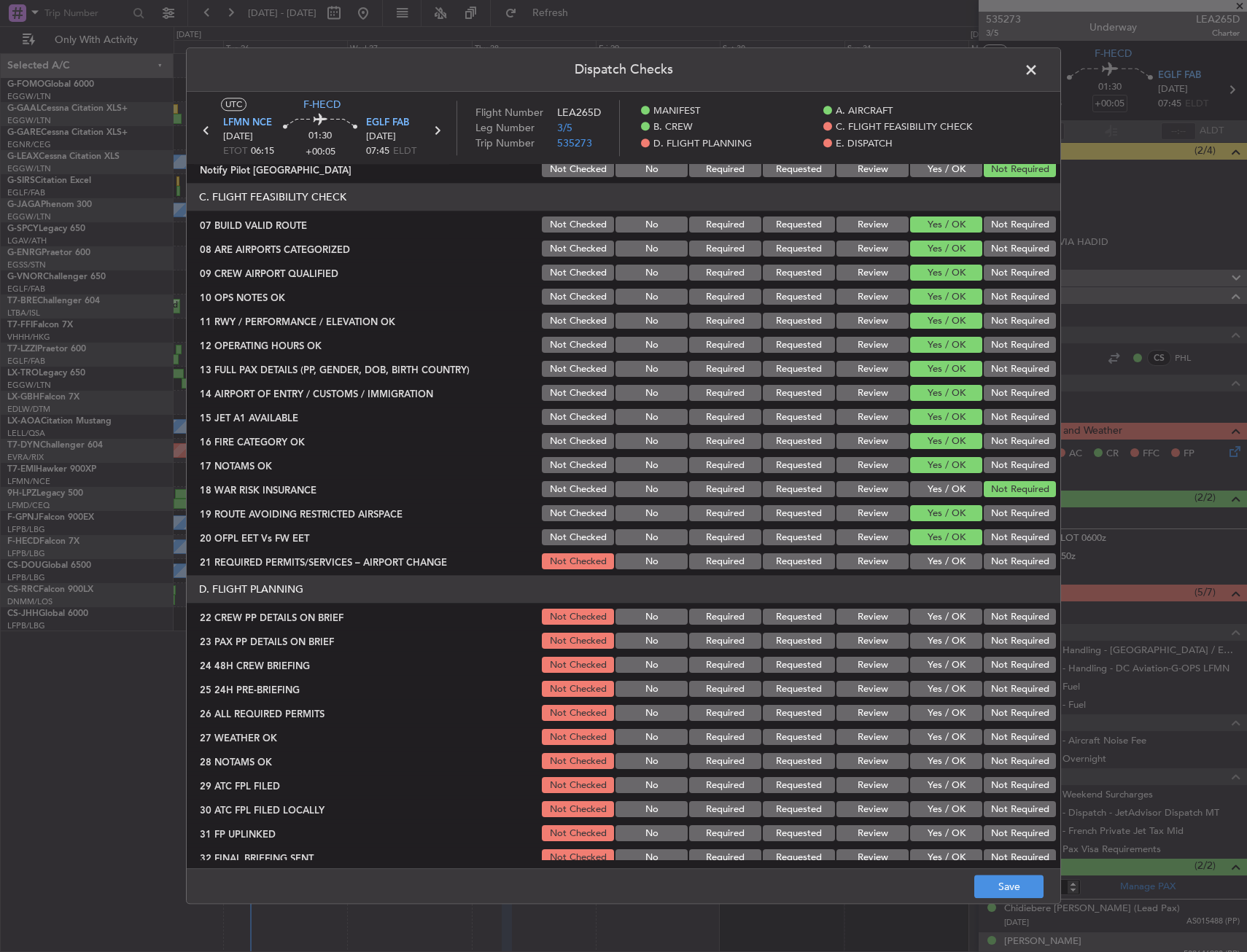
click at [932, 574] on article "MANIFEST CREW DETAILS SENT TO ARR & DEP HANDLING Not Checked No Required Reques…" at bounding box center [623, 512] width 874 height 695
click at [932, 627] on div "Yes / OK" at bounding box center [944, 617] width 73 height 20
click at [929, 618] on button "Yes / OK" at bounding box center [946, 617] width 72 height 16
click at [931, 639] on button "Yes / OK" at bounding box center [946, 641] width 72 height 16
click at [930, 648] on button "Yes / OK" at bounding box center [946, 641] width 72 height 16
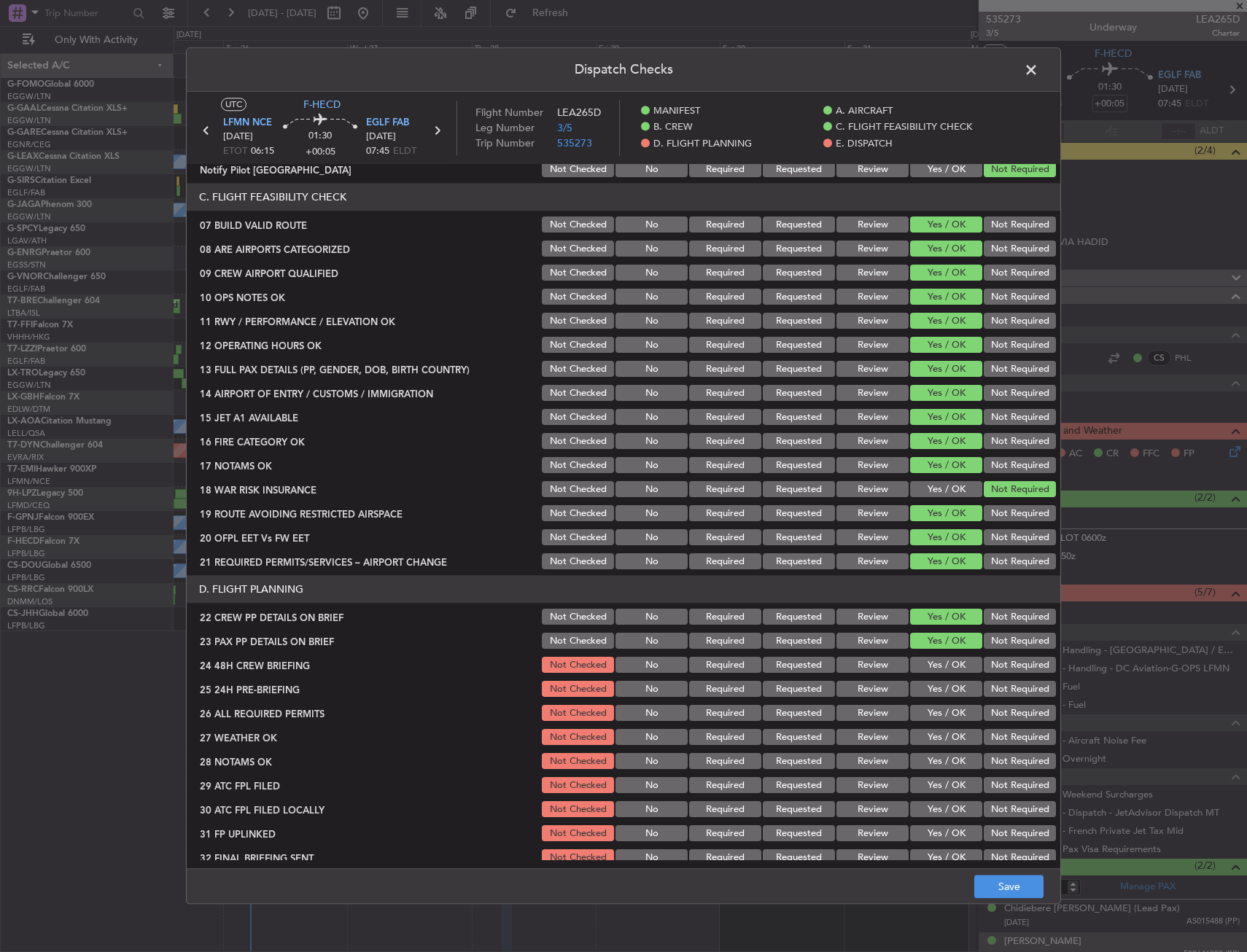
click at [932, 662] on button "Yes / OK" at bounding box center [946, 665] width 72 height 16
click at [983, 688] on button "Not Required" at bounding box center [1020, 689] width 72 height 16
click at [993, 699] on div "Not Required" at bounding box center [1018, 689] width 73 height 20
drag, startPoint x: 1012, startPoint y: 890, endPoint x: 1011, endPoint y: 875, distance: 15.0
click at [1011, 890] on button "Save" at bounding box center [1009, 887] width 69 height 23
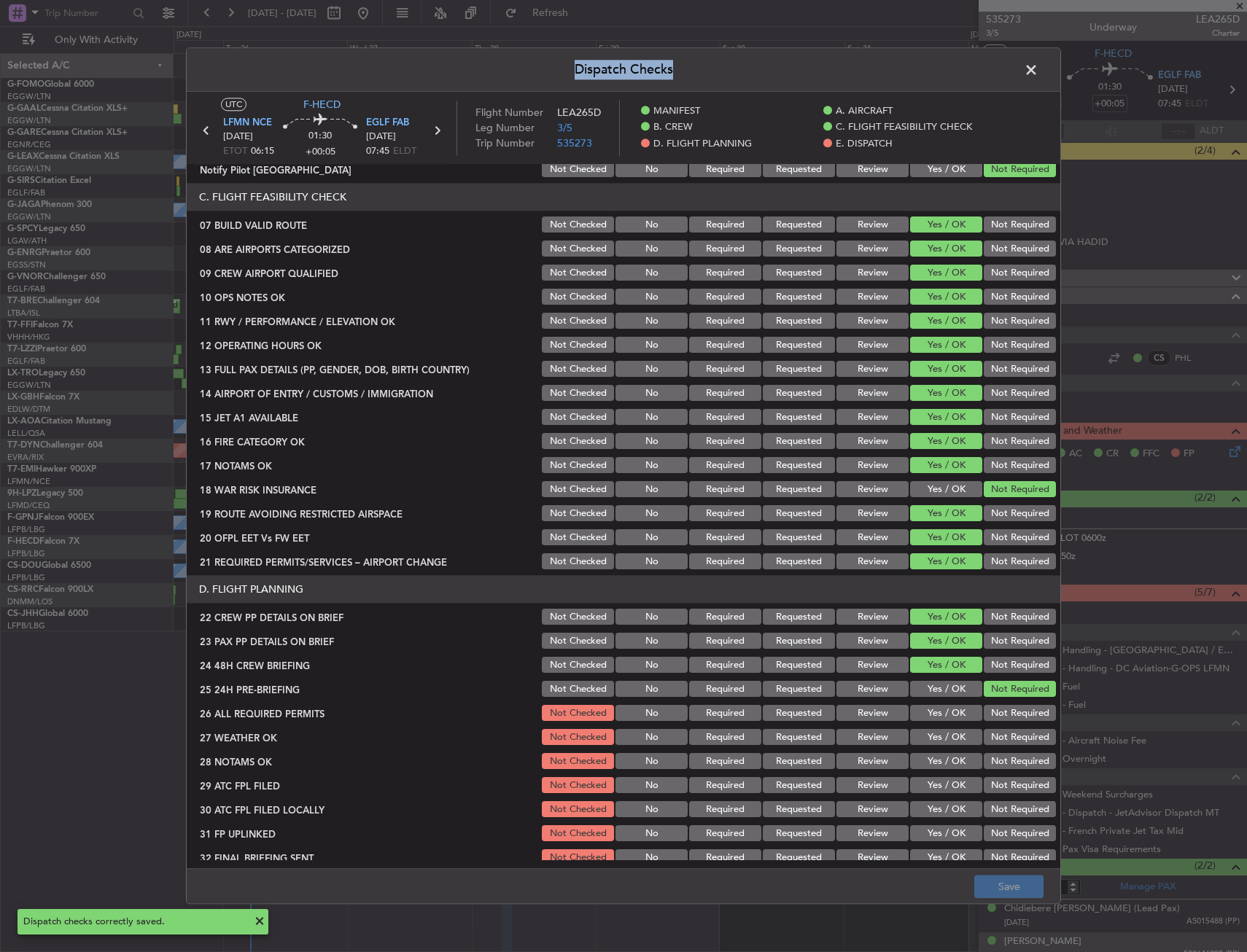
click at [1033, 83] on div "Dispatch Checks UTC F-HECD LFMN NCE 28/08/2025 ETOT 06:15 01:30 +00:05 EGLF FAB…" at bounding box center [623, 475] width 875 height 856
click at [1038, 77] on span at bounding box center [1038, 74] width 0 height 29
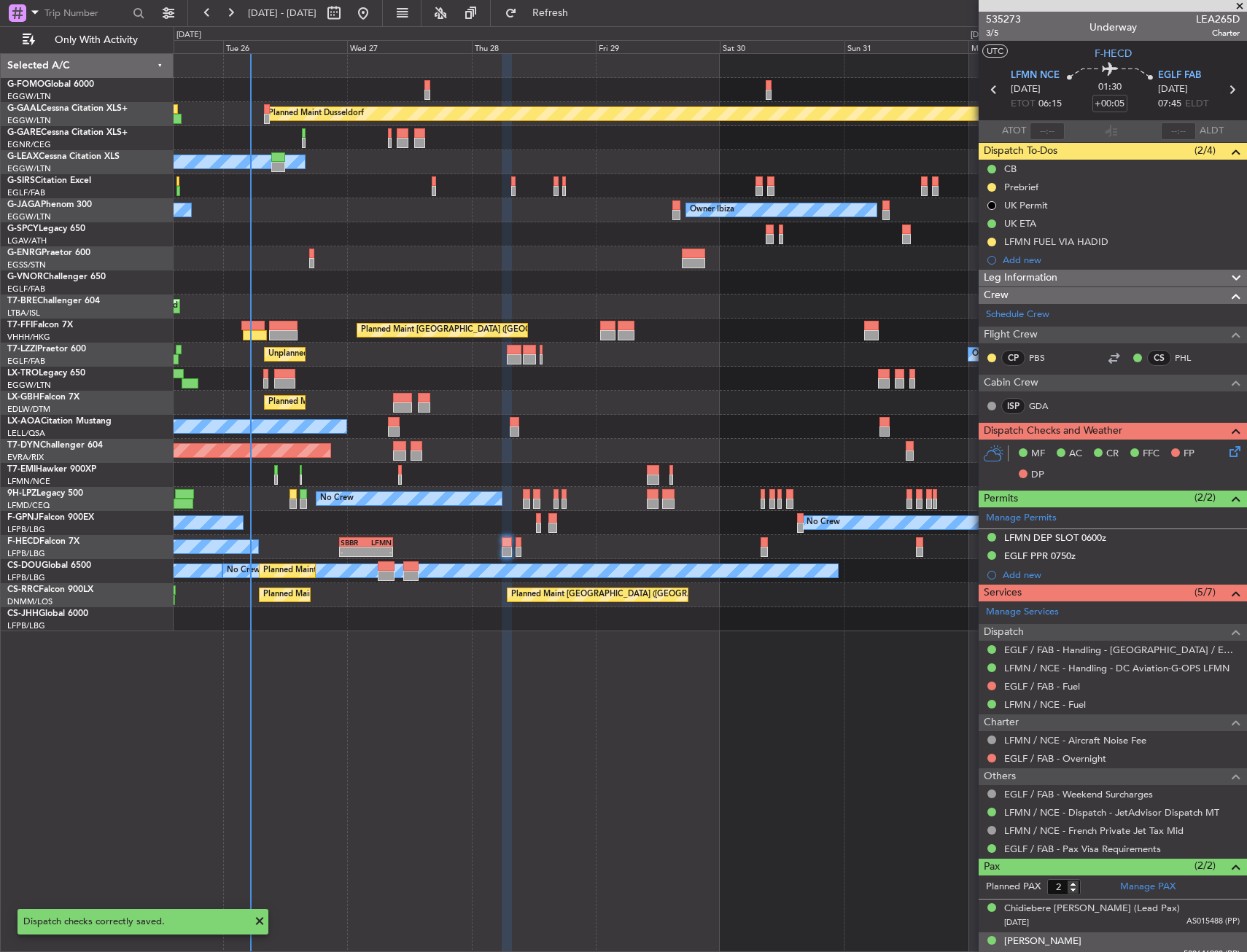
click at [1223, 89] on icon at bounding box center [1232, 89] width 19 height 19
type input "0"
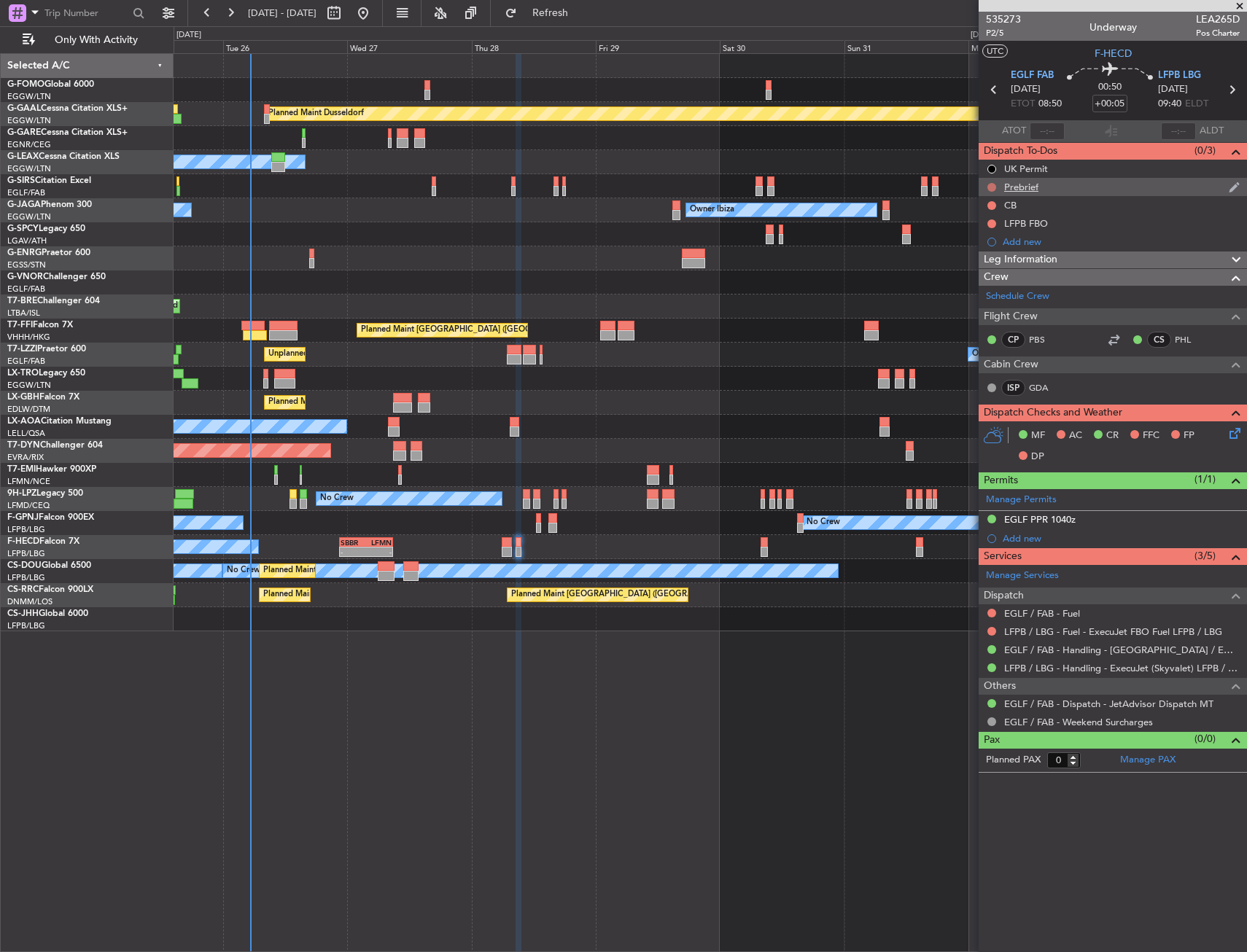
click at [993, 187] on button at bounding box center [991, 187] width 8 height 8
click at [989, 231] on span "In Progress" at bounding box center [999, 229] width 49 height 15
click at [992, 206] on button at bounding box center [991, 205] width 8 height 8
click at [978, 265] on span "Completed" at bounding box center [998, 269] width 48 height 15
click at [301, 246] on div at bounding box center [709, 234] width 1073 height 24
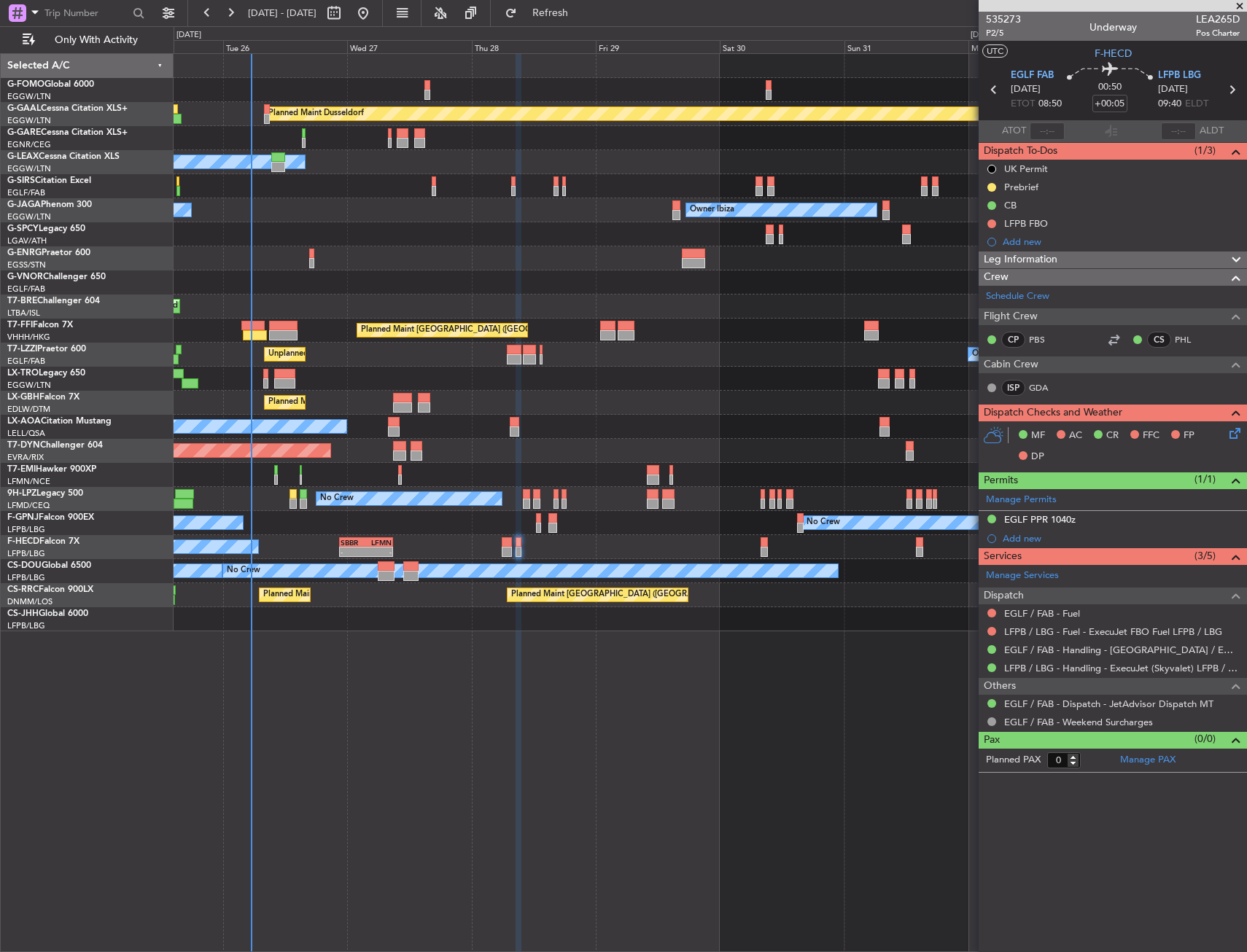
click at [502, 715] on div "Planned Maint Dusseldorf Owner Unplanned Maint [GEOGRAPHIC_DATA] ([GEOGRAPHIC_D…" at bounding box center [710, 503] width 1073 height 899
click at [1227, 436] on icon at bounding box center [1232, 430] width 12 height 12
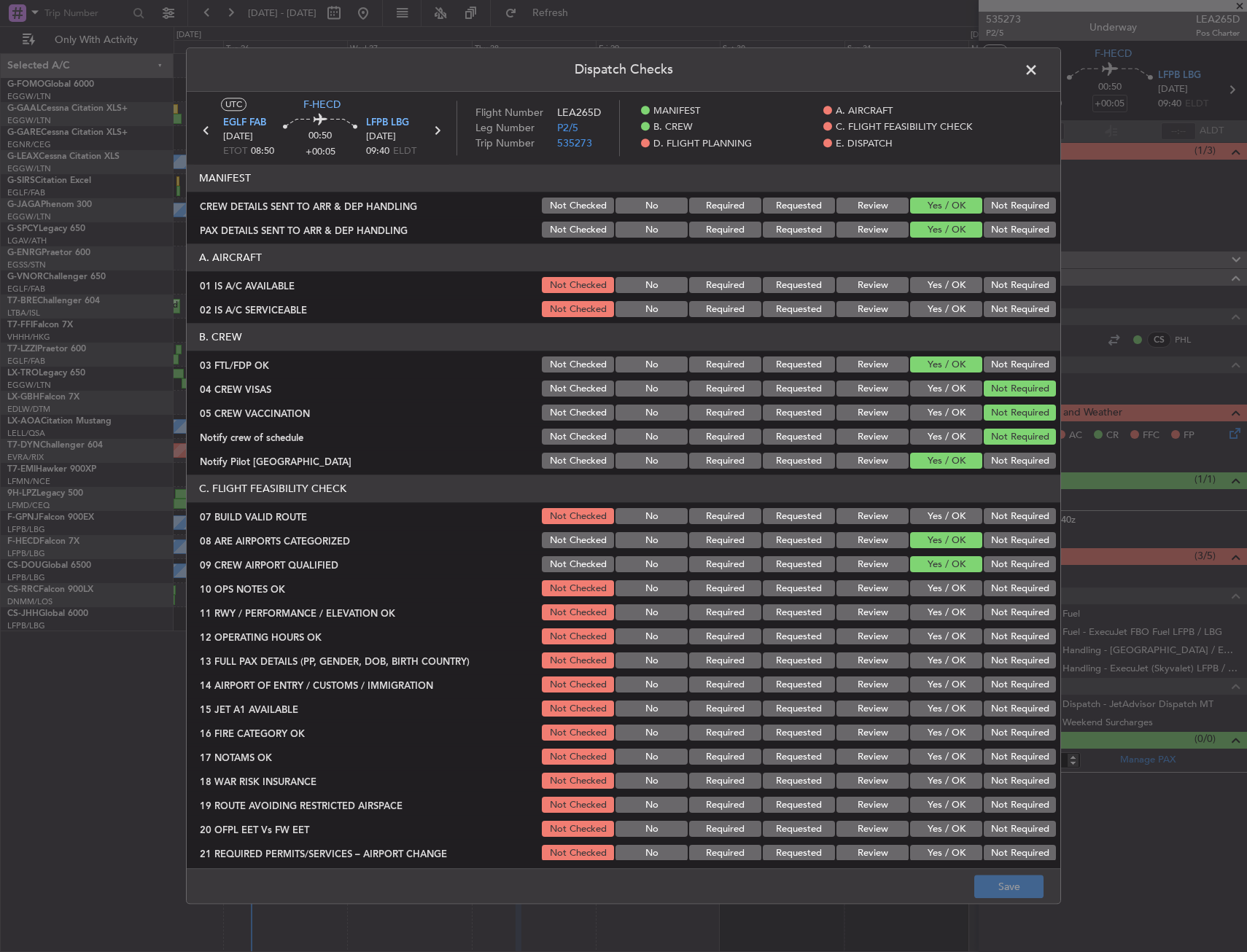
click at [920, 289] on button "Yes / OK" at bounding box center [946, 285] width 72 height 16
click at [929, 308] on button "Yes / OK" at bounding box center [946, 309] width 72 height 16
click at [927, 513] on button "Yes / OK" at bounding box center [946, 516] width 72 height 16
drag, startPoint x: 925, startPoint y: 612, endPoint x: 927, endPoint y: 596, distance: 16.1
click at [924, 612] on button "Yes / OK" at bounding box center [946, 613] width 72 height 16
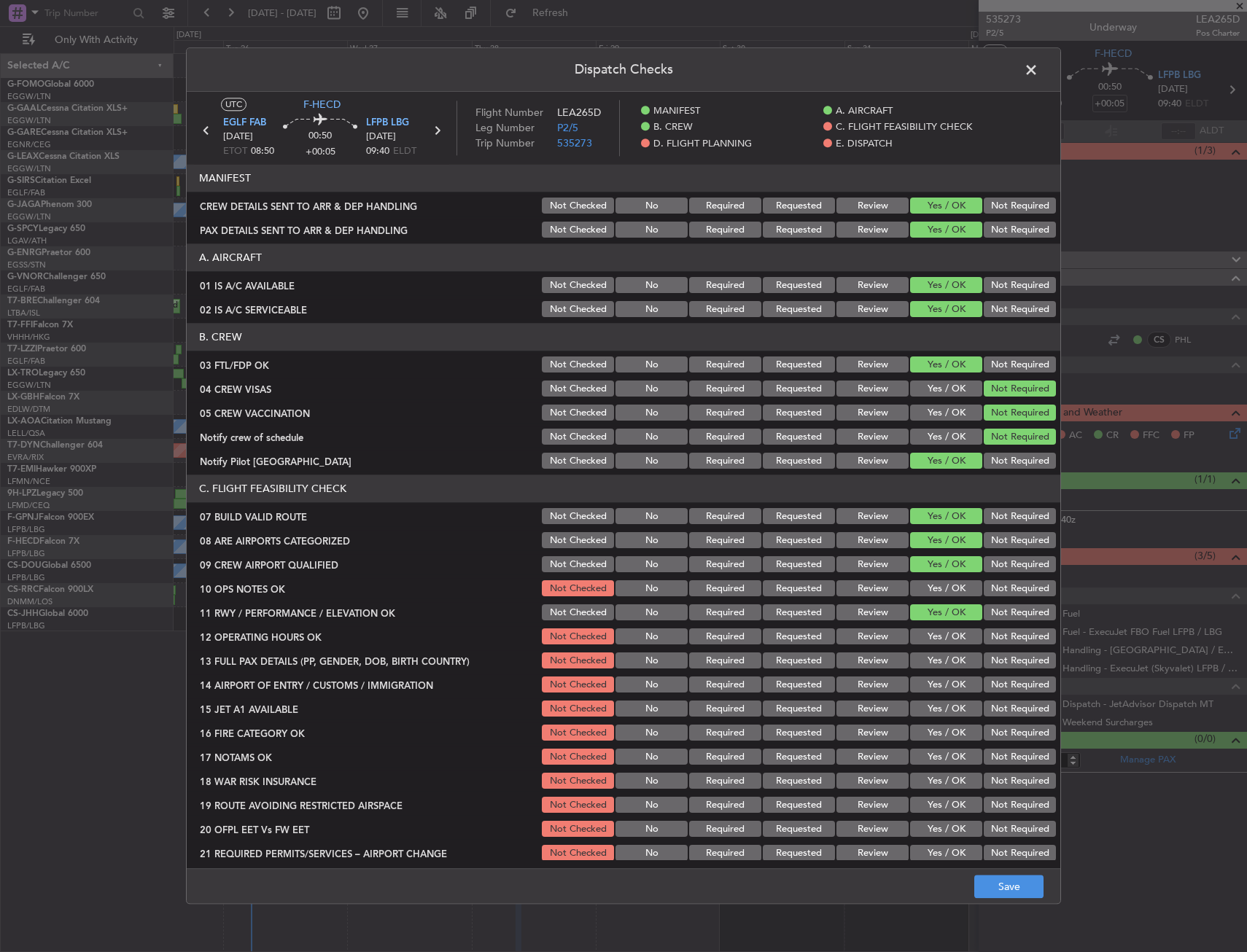
click at [927, 596] on button "Yes / OK" at bounding box center [946, 589] width 72 height 16
drag, startPoint x: 922, startPoint y: 636, endPoint x: 919, endPoint y: 654, distance: 18.2
click at [922, 642] on button "Yes / OK" at bounding box center [946, 637] width 72 height 16
click at [920, 653] on div "Yes / OK" at bounding box center [944, 661] width 73 height 20
drag, startPoint x: 916, startPoint y: 668, endPoint x: 916, endPoint y: 677, distance: 9.0
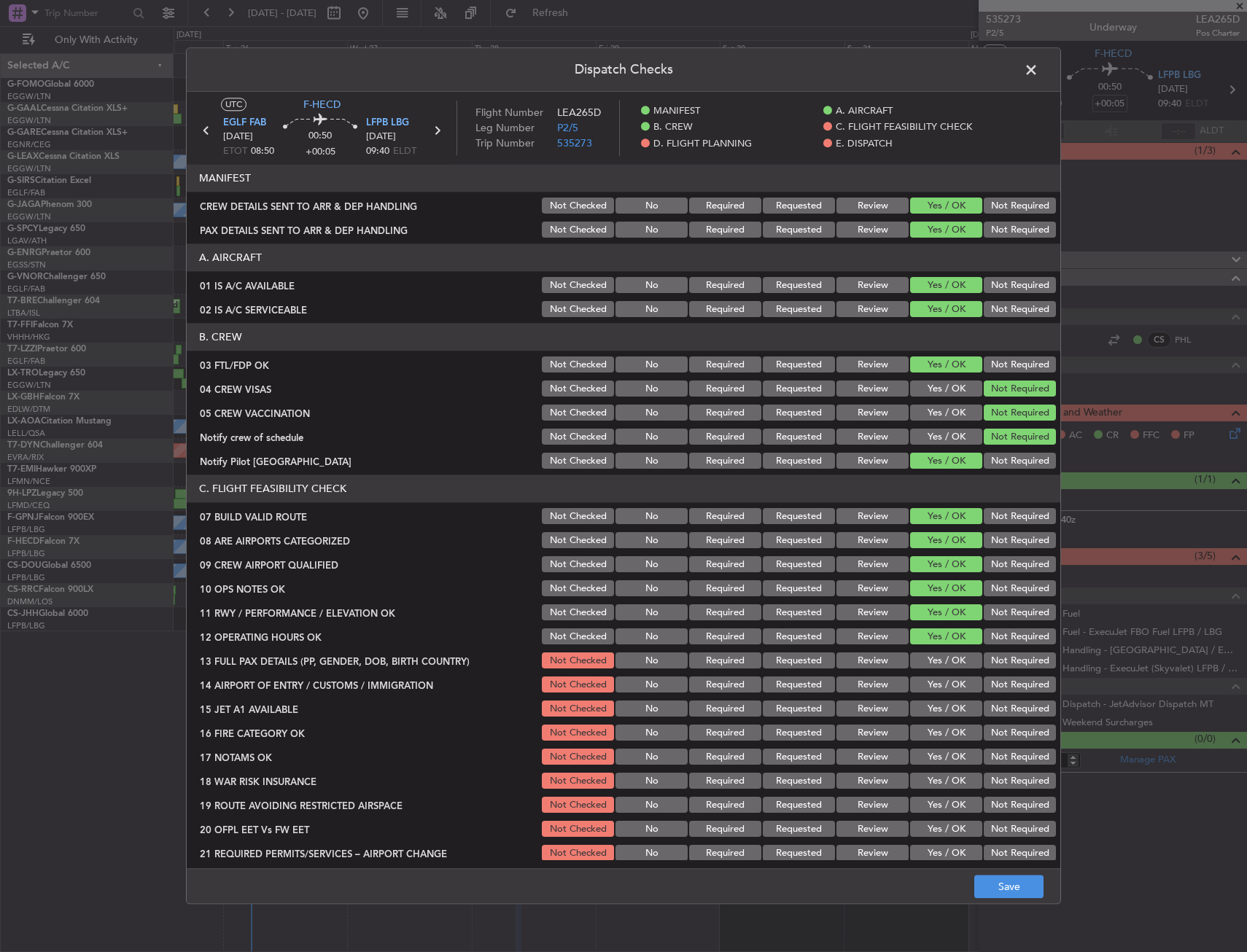
click at [916, 671] on div "Yes / OK" at bounding box center [944, 661] width 73 height 20
click at [918, 690] on button "Yes / OK" at bounding box center [946, 685] width 72 height 16
click at [919, 697] on section "C. FLIGHT FEASIBILITY CHECK 07 BUILD VALID ROUTE Not Checked No Required Reques…" at bounding box center [623, 669] width 874 height 389
click at [928, 668] on button "Yes / OK" at bounding box center [946, 661] width 72 height 16
drag, startPoint x: 925, startPoint y: 698, endPoint x: 922, endPoint y: 714, distance: 16.3
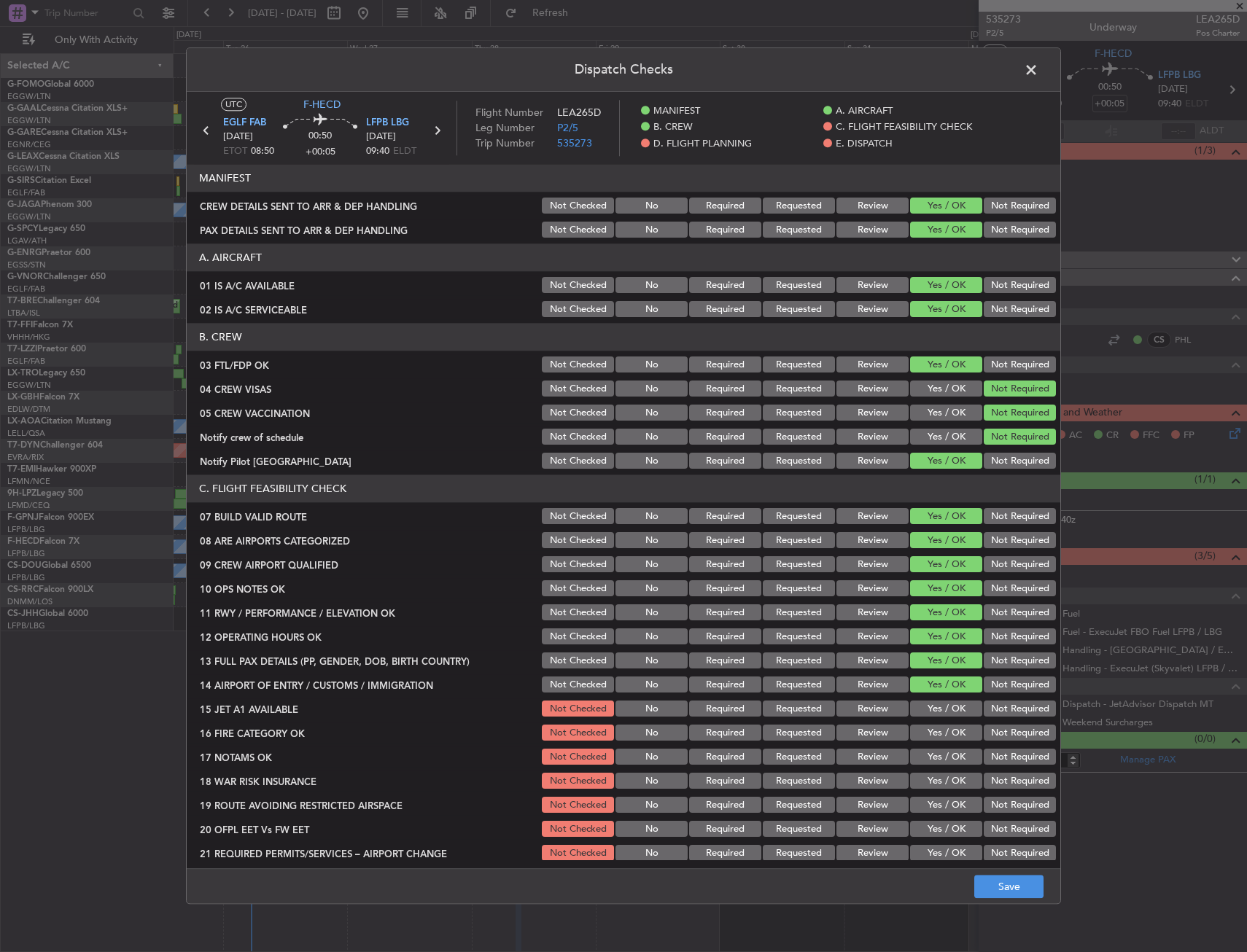
click at [923, 702] on div "Yes / OK" at bounding box center [944, 709] width 73 height 20
drag, startPoint x: 922, startPoint y: 714, endPoint x: 917, endPoint y: 720, distance: 7.8
click at [922, 715] on button "Yes / OK" at bounding box center [946, 709] width 72 height 16
click at [1003, 788] on button "Not Required" at bounding box center [1020, 781] width 72 height 16
click at [939, 735] on button "Yes / OK" at bounding box center [946, 733] width 72 height 16
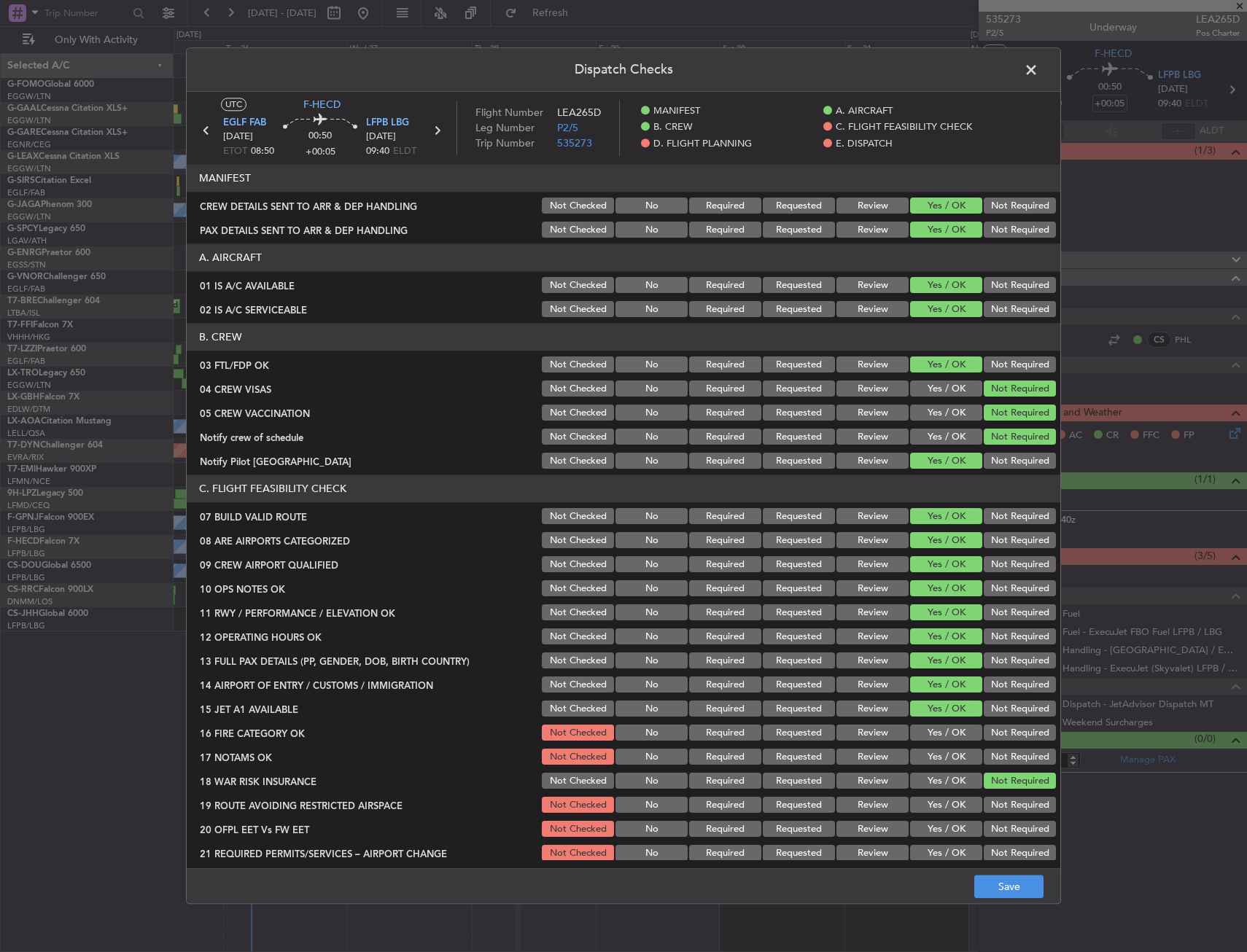
click at [936, 761] on button "Yes / OK" at bounding box center [946, 757] width 72 height 16
click at [935, 808] on button "Yes / OK" at bounding box center [946, 805] width 72 height 16
click at [934, 832] on button "Yes / OK" at bounding box center [946, 829] width 72 height 16
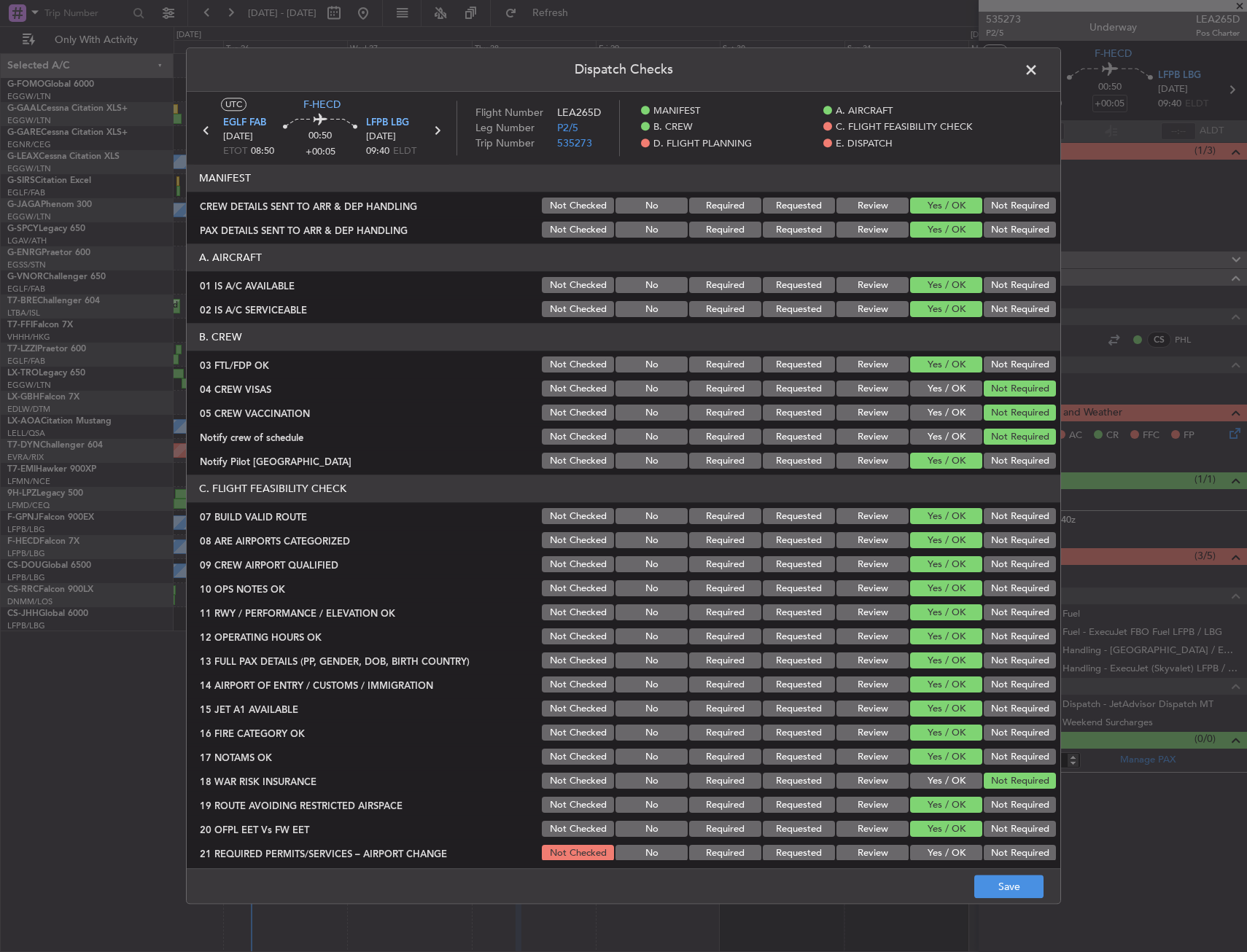
click at [933, 851] on button "Yes / OK" at bounding box center [946, 853] width 72 height 16
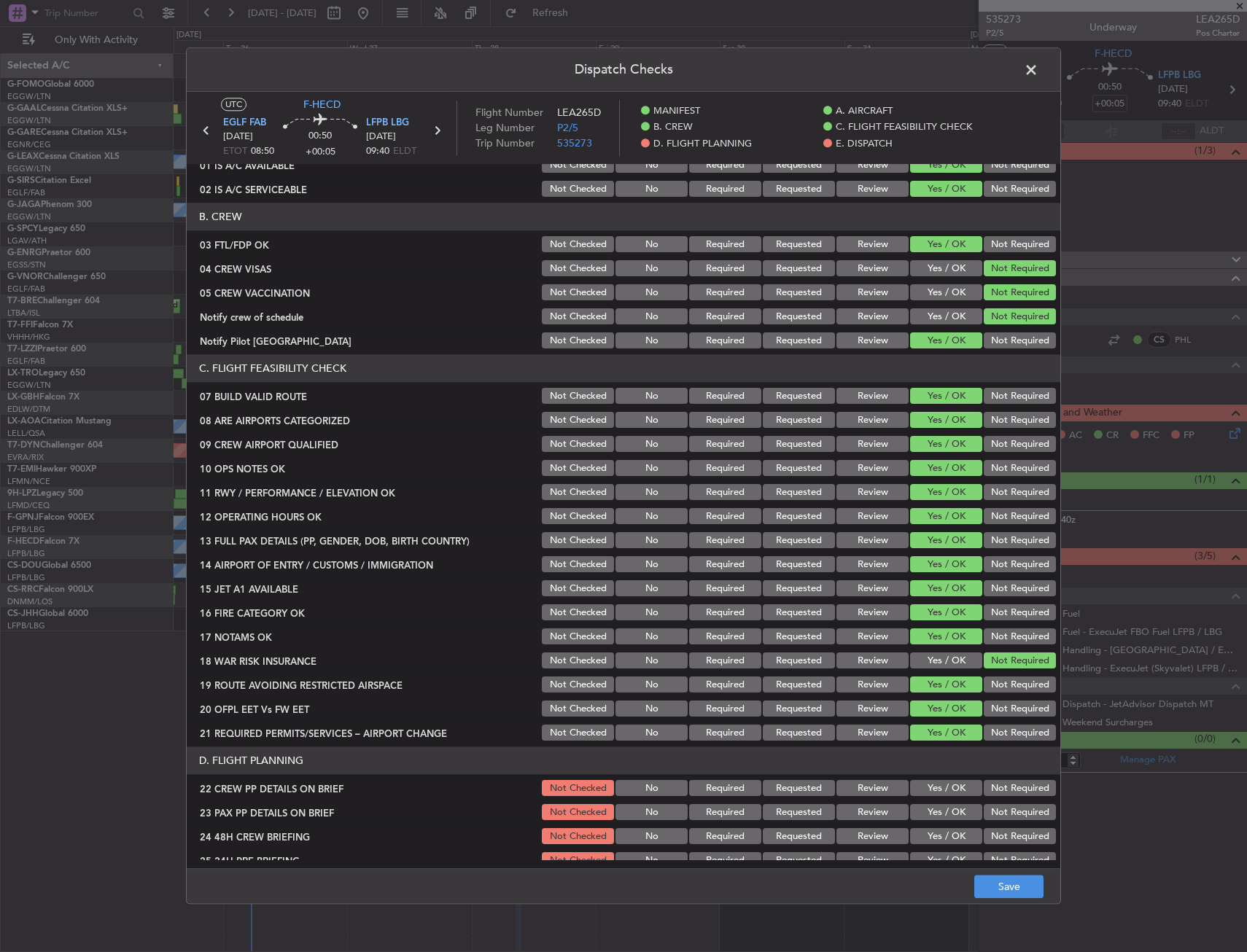
scroll to position [219, 0]
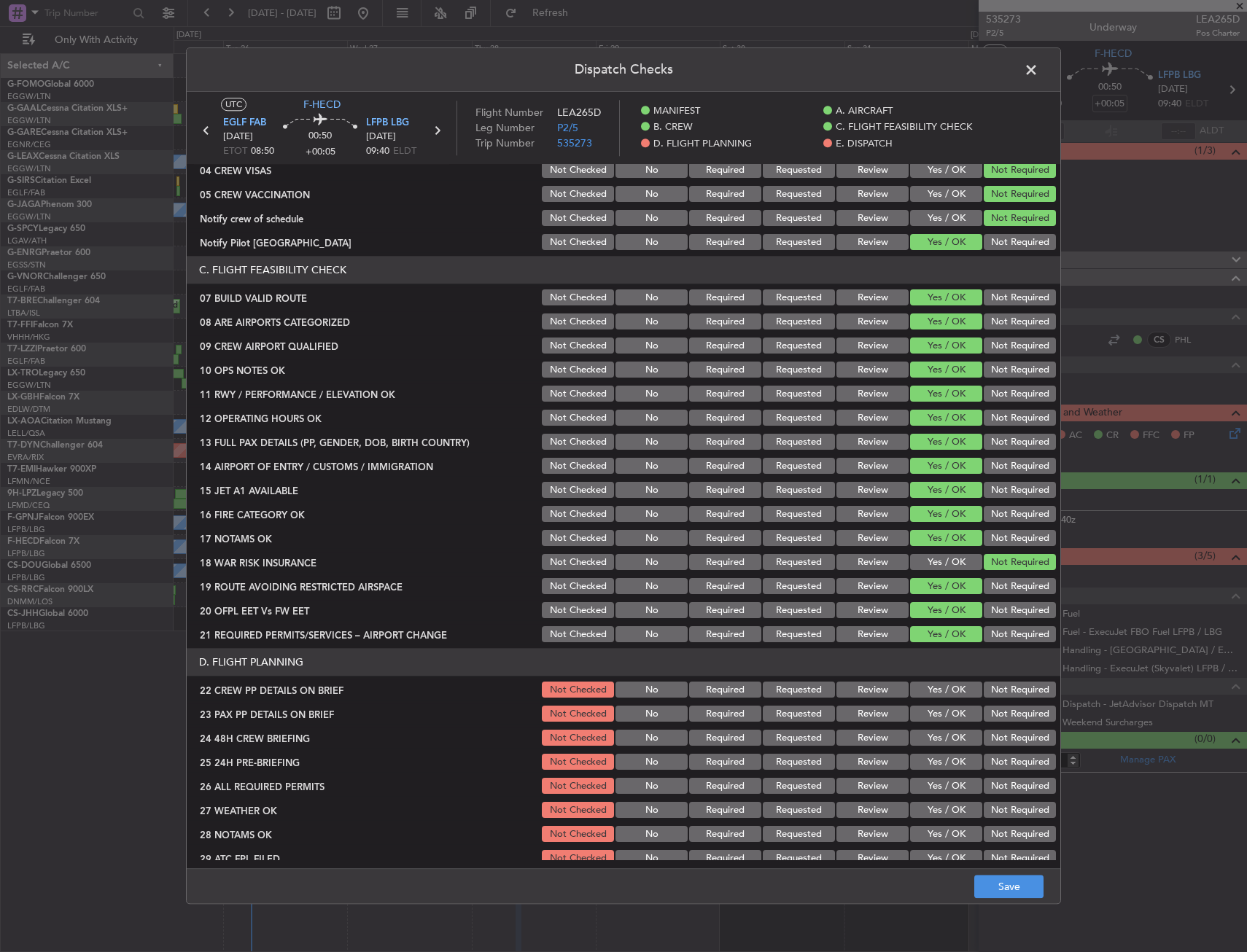
click at [928, 687] on button "Yes / OK" at bounding box center [946, 690] width 72 height 16
click at [929, 709] on button "Yes / OK" at bounding box center [946, 714] width 72 height 16
click at [924, 736] on button "Yes / OK" at bounding box center [946, 738] width 72 height 16
click at [989, 768] on button "Not Required" at bounding box center [1020, 762] width 72 height 16
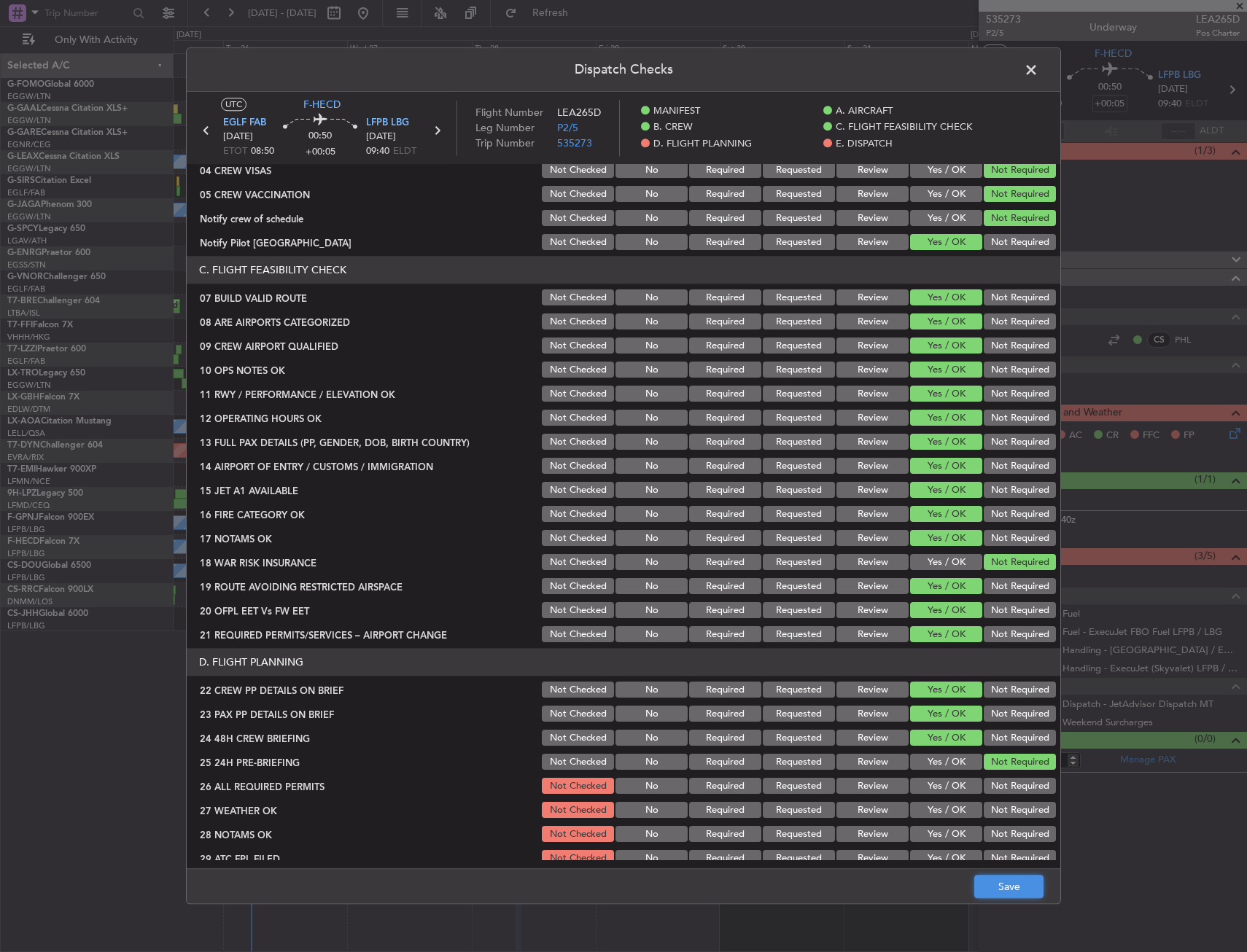
click at [1008, 892] on button "Save" at bounding box center [1009, 887] width 69 height 23
click at [1043, 82] on header "Dispatch Checks" at bounding box center [623, 69] width 874 height 44
click at [1038, 72] on span at bounding box center [1038, 74] width 0 height 29
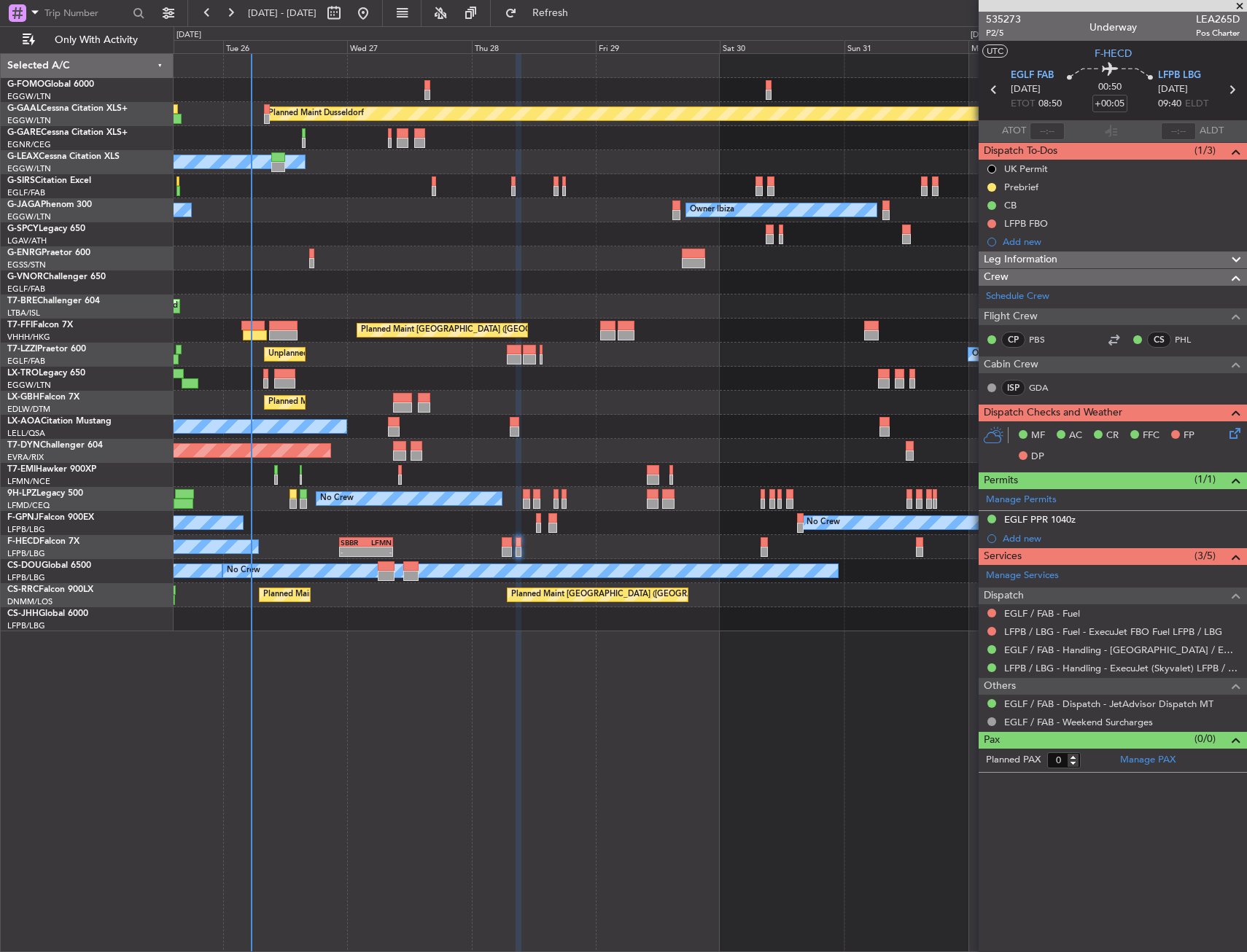
click at [527, 448] on div "AOG Maint Riga (Riga Intl)" at bounding box center [709, 450] width 1073 height 24
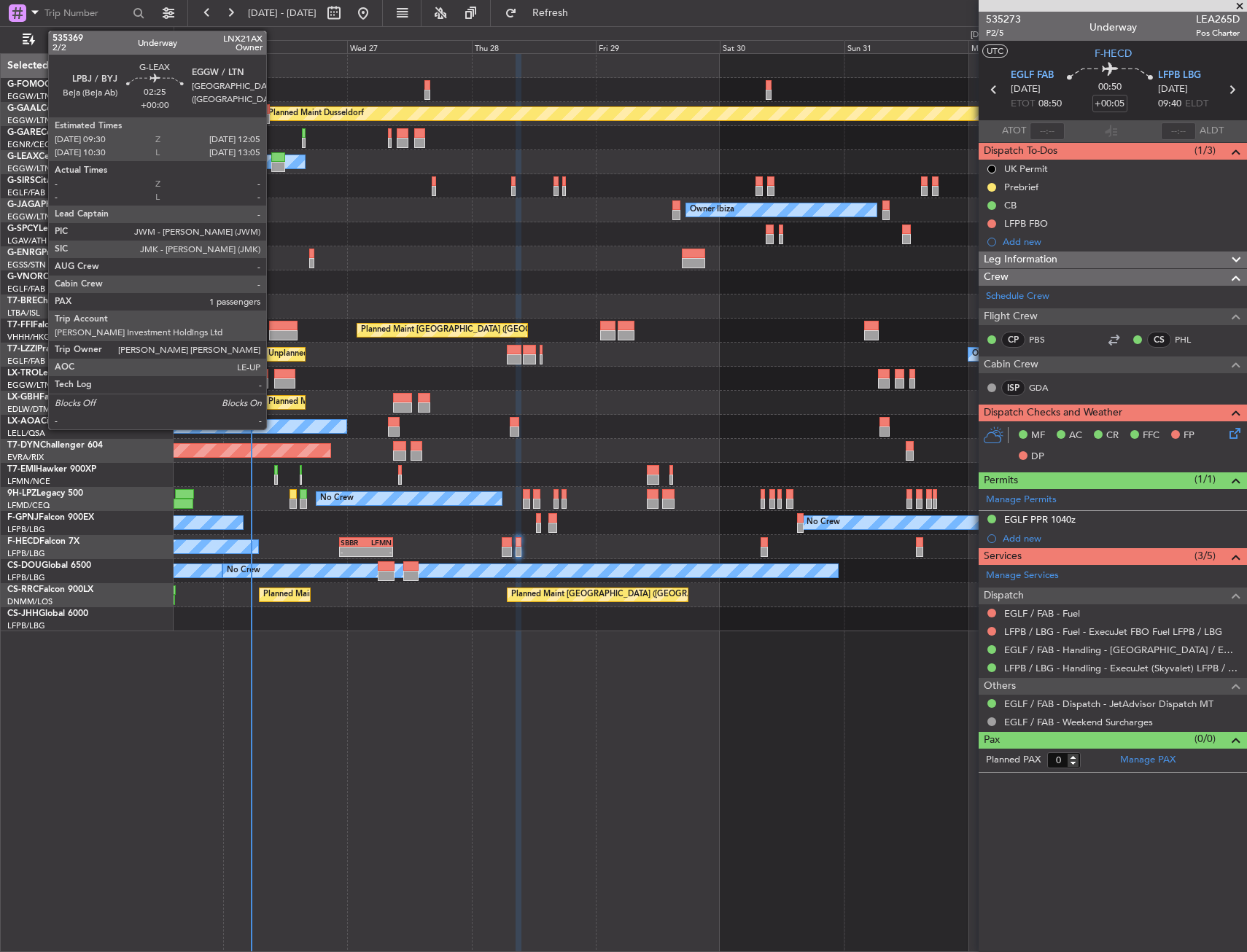
click at [273, 153] on div at bounding box center [278, 157] width 14 height 10
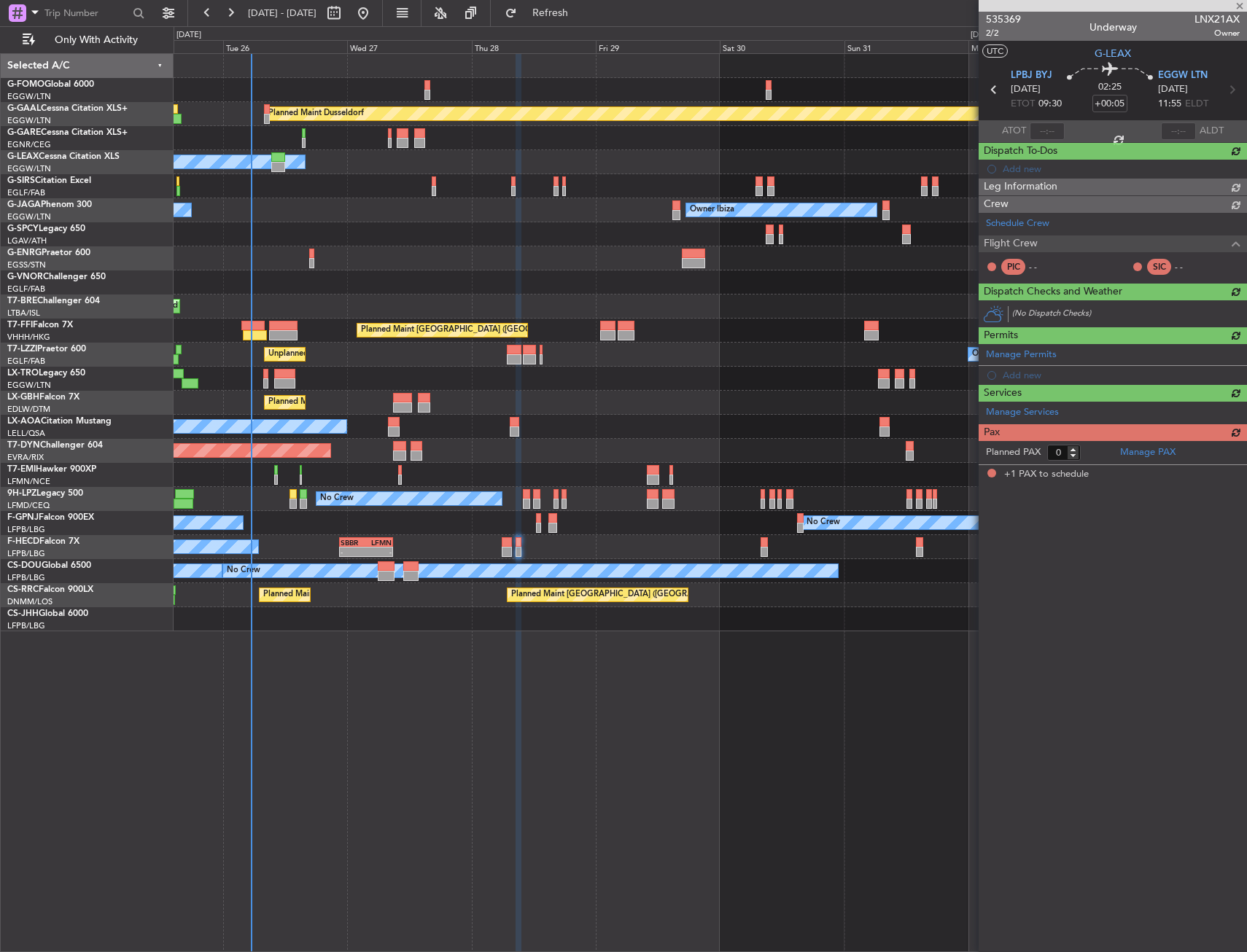
type input "1"
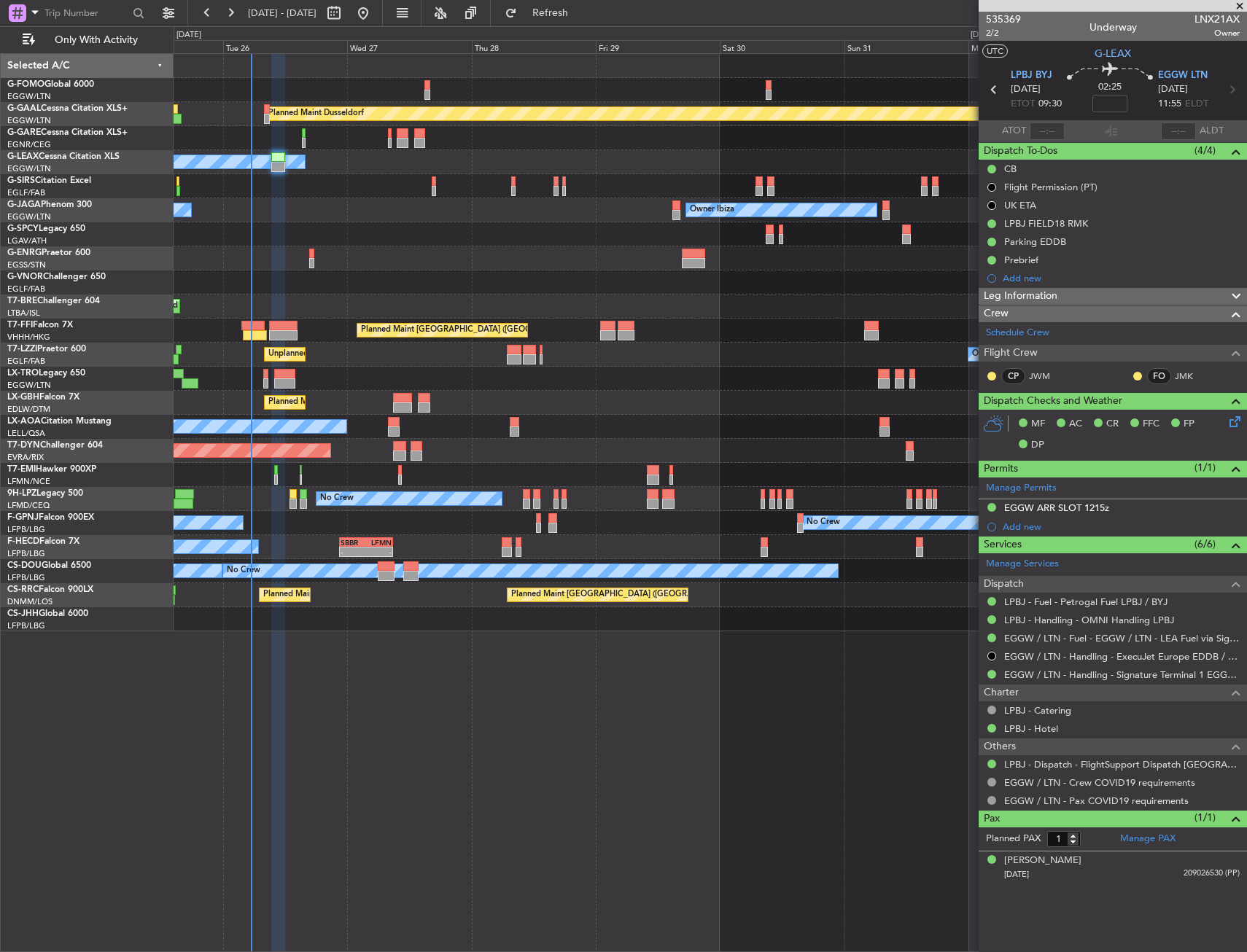
click at [503, 553] on div at bounding box center [506, 551] width 10 height 10
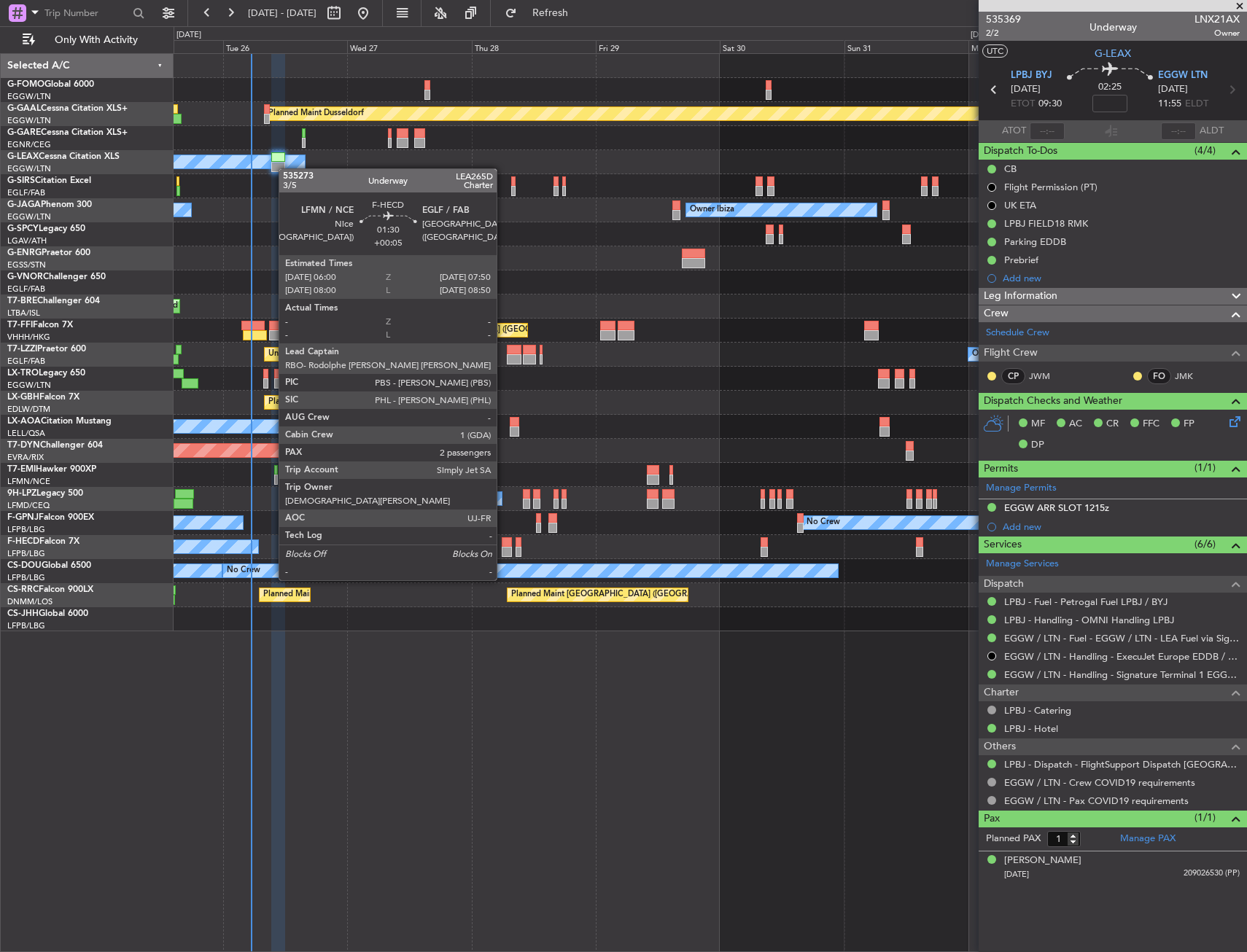
click at [503, 553] on div at bounding box center [506, 551] width 10 height 10
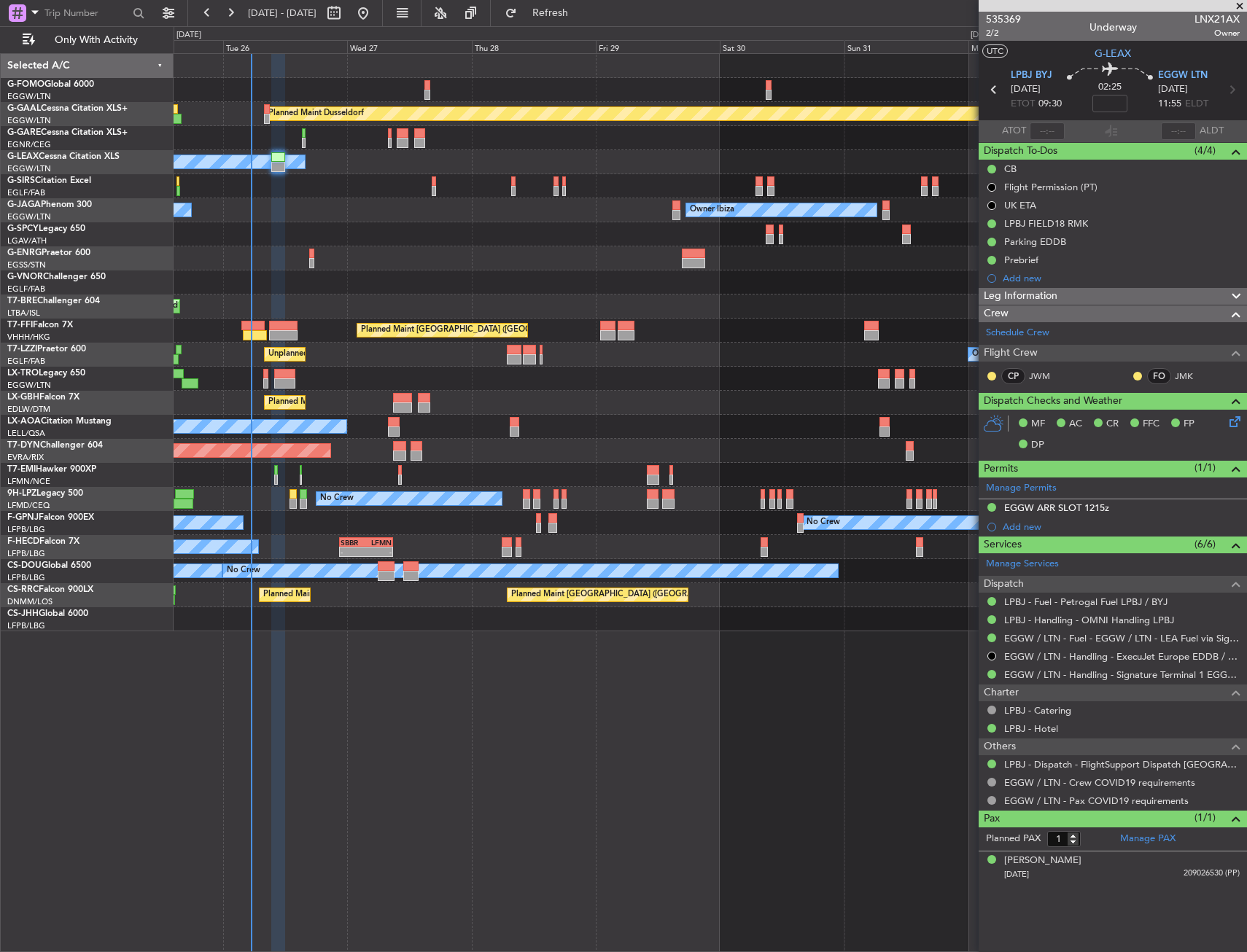
click at [537, 544] on div "Planned Maint Dusseldorf Owner Unplanned Maint [GEOGRAPHIC_DATA] ([GEOGRAPHIC_D…" at bounding box center [709, 342] width 1073 height 577
click at [506, 541] on div at bounding box center [505, 542] width 10 height 10
click at [472, 534] on div "No Crew Planned Maint [GEOGRAPHIC_DATA] ([GEOGRAPHIC_DATA]) No Crew No Crew" at bounding box center [709, 523] width 1073 height 24
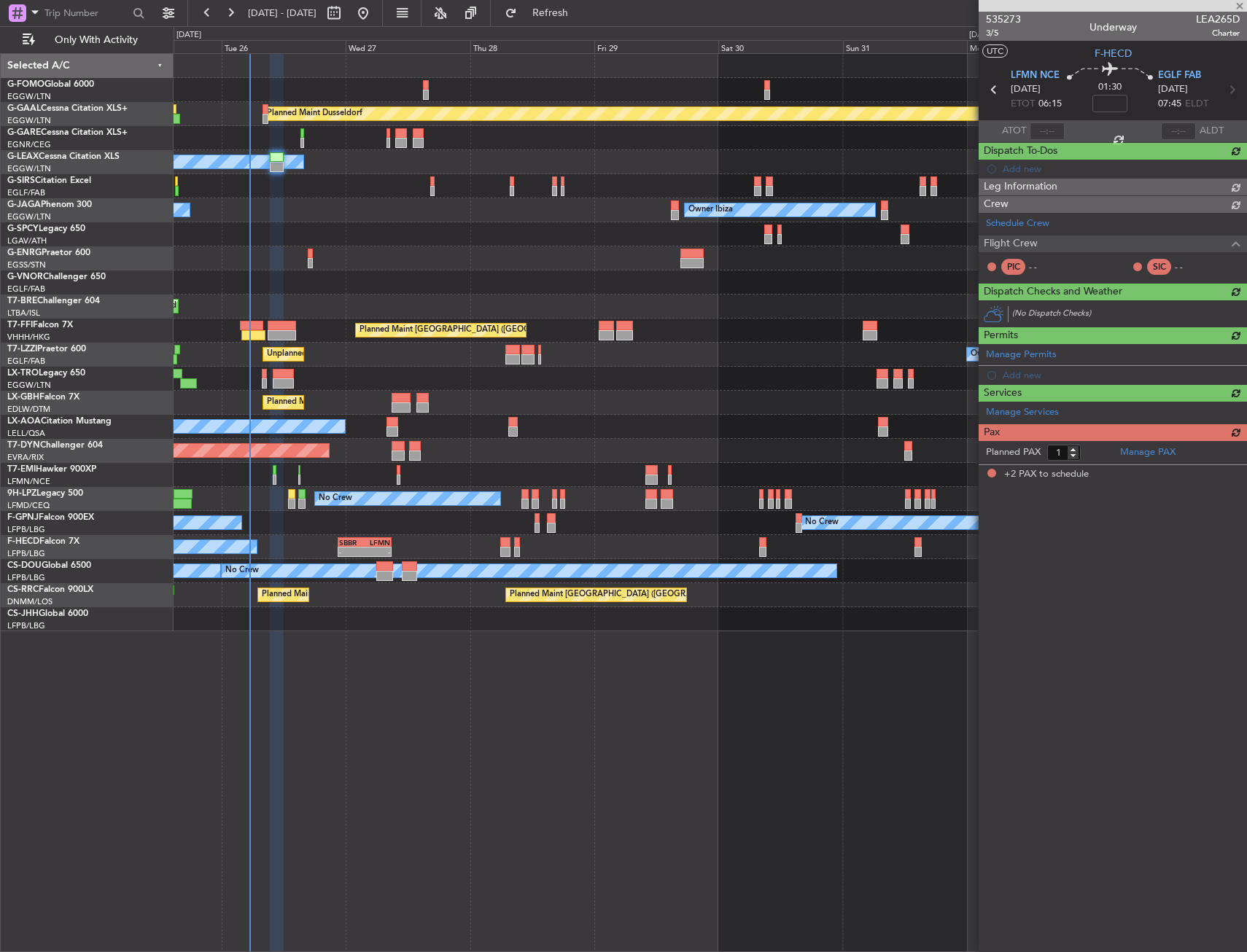
type input "+00:05"
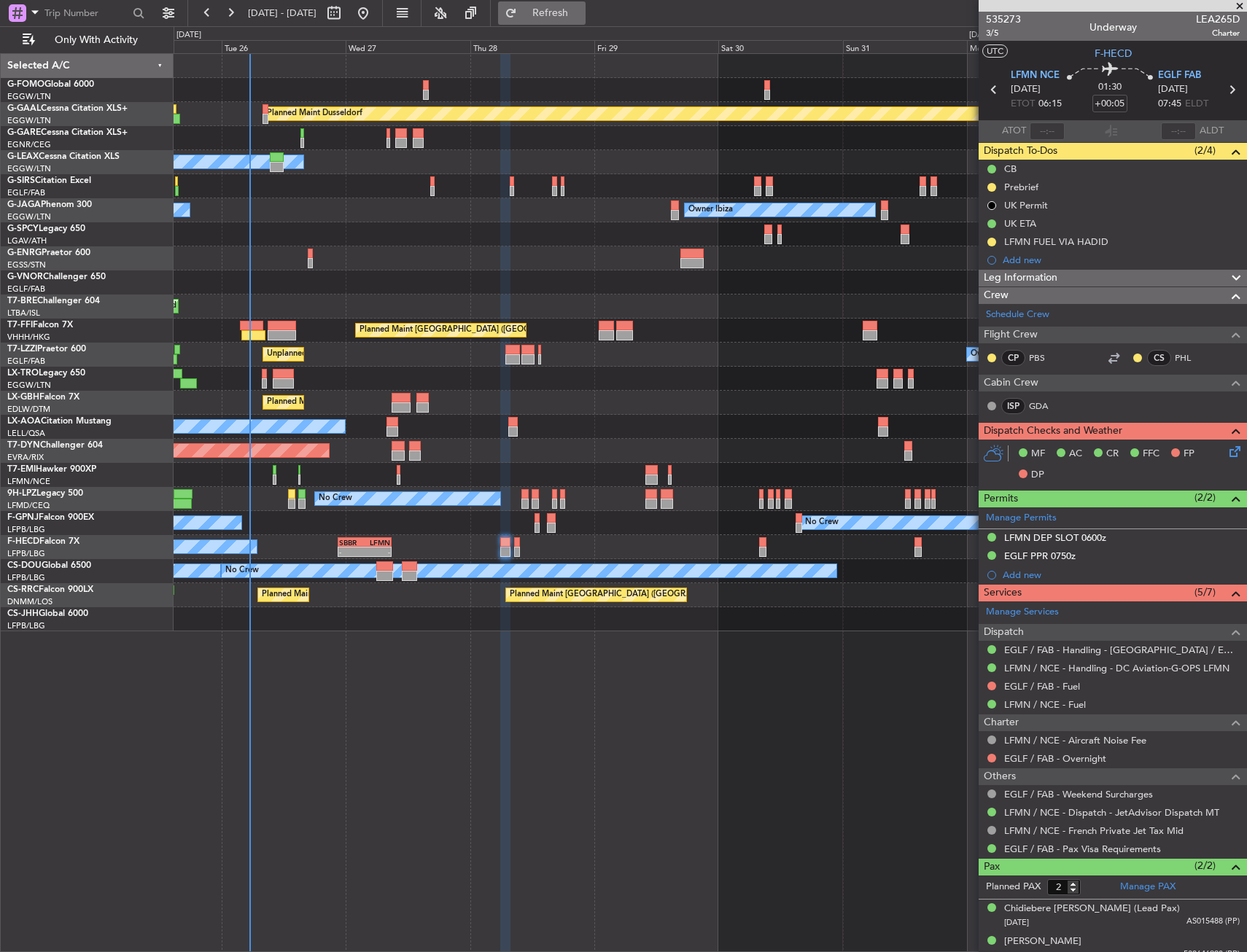
click at [576, 23] on button "Refresh" at bounding box center [541, 13] width 87 height 23
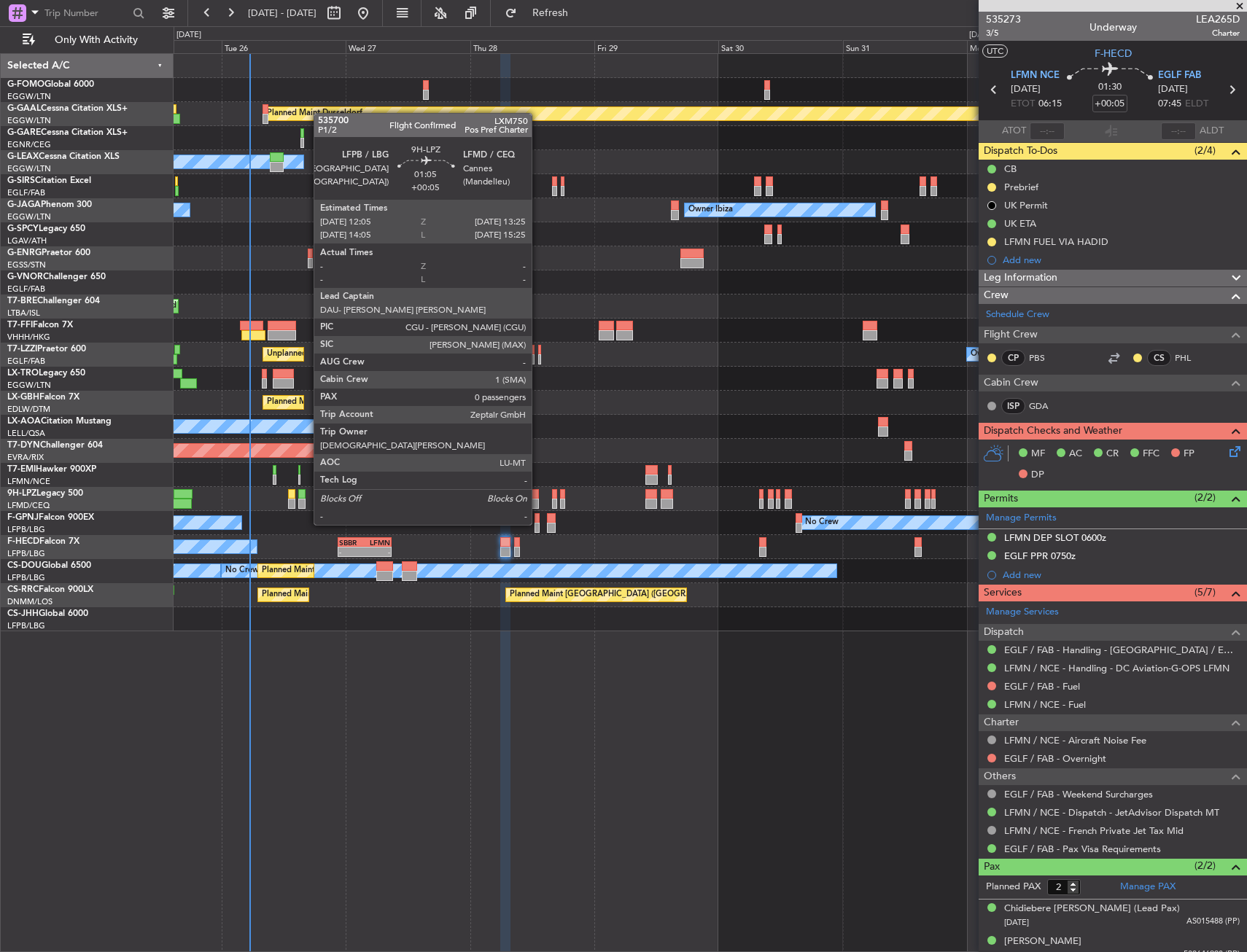
click at [538, 497] on div at bounding box center [534, 493] width 7 height 10
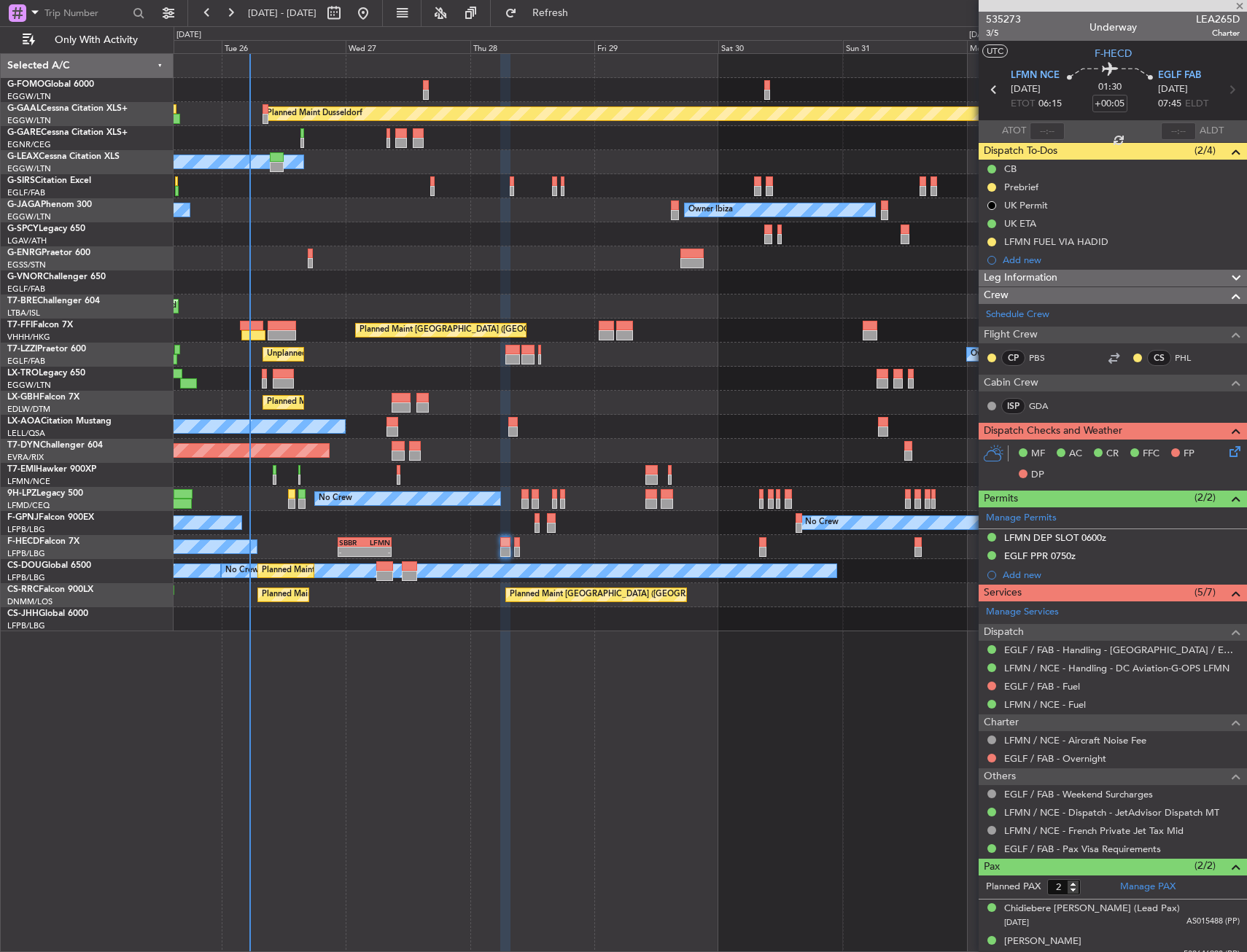
type input "0"
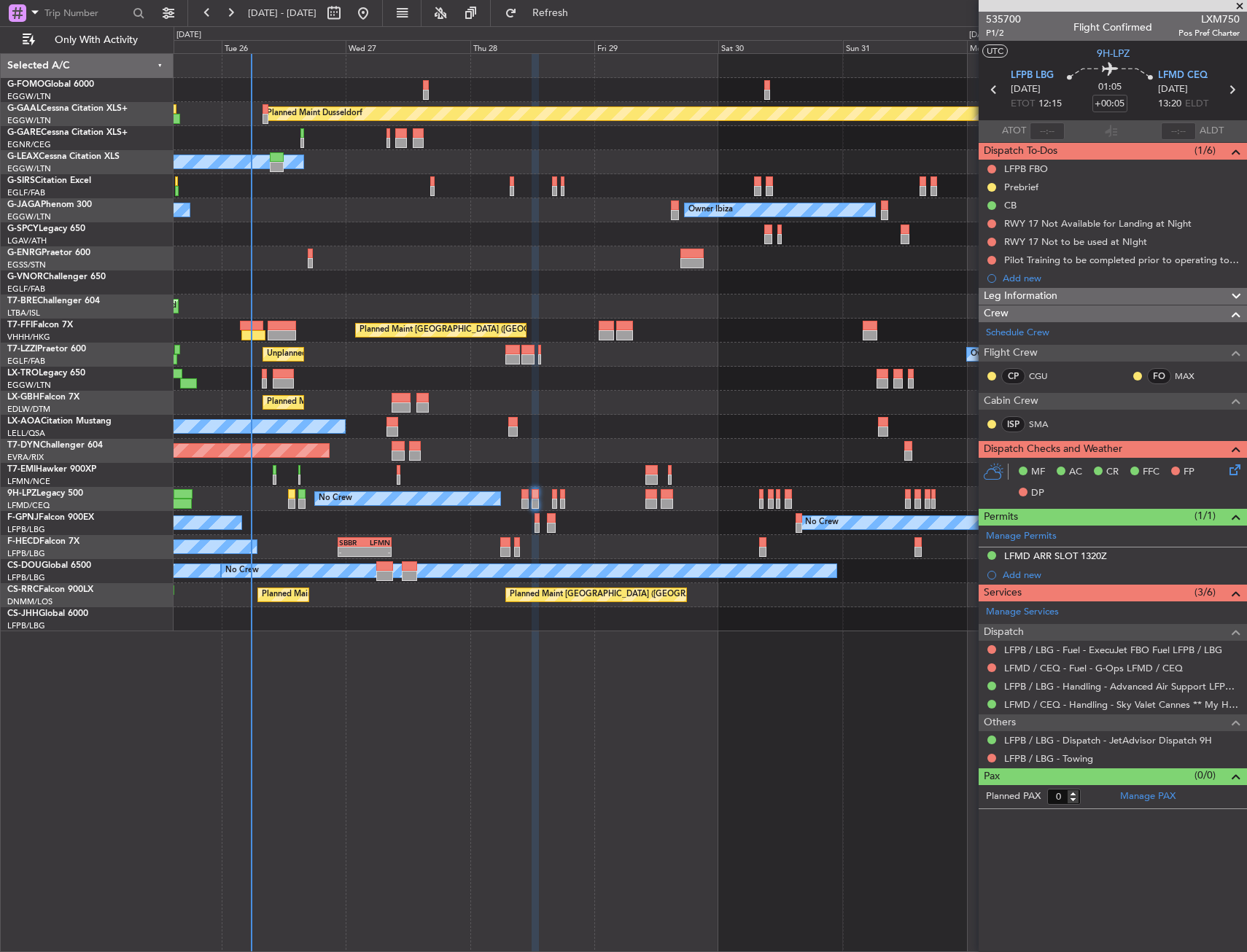
click at [447, 785] on div "Planned Maint Dusseldorf Owner Unplanned Maint [GEOGRAPHIC_DATA] ([GEOGRAPHIC_D…" at bounding box center [710, 503] width 1073 height 899
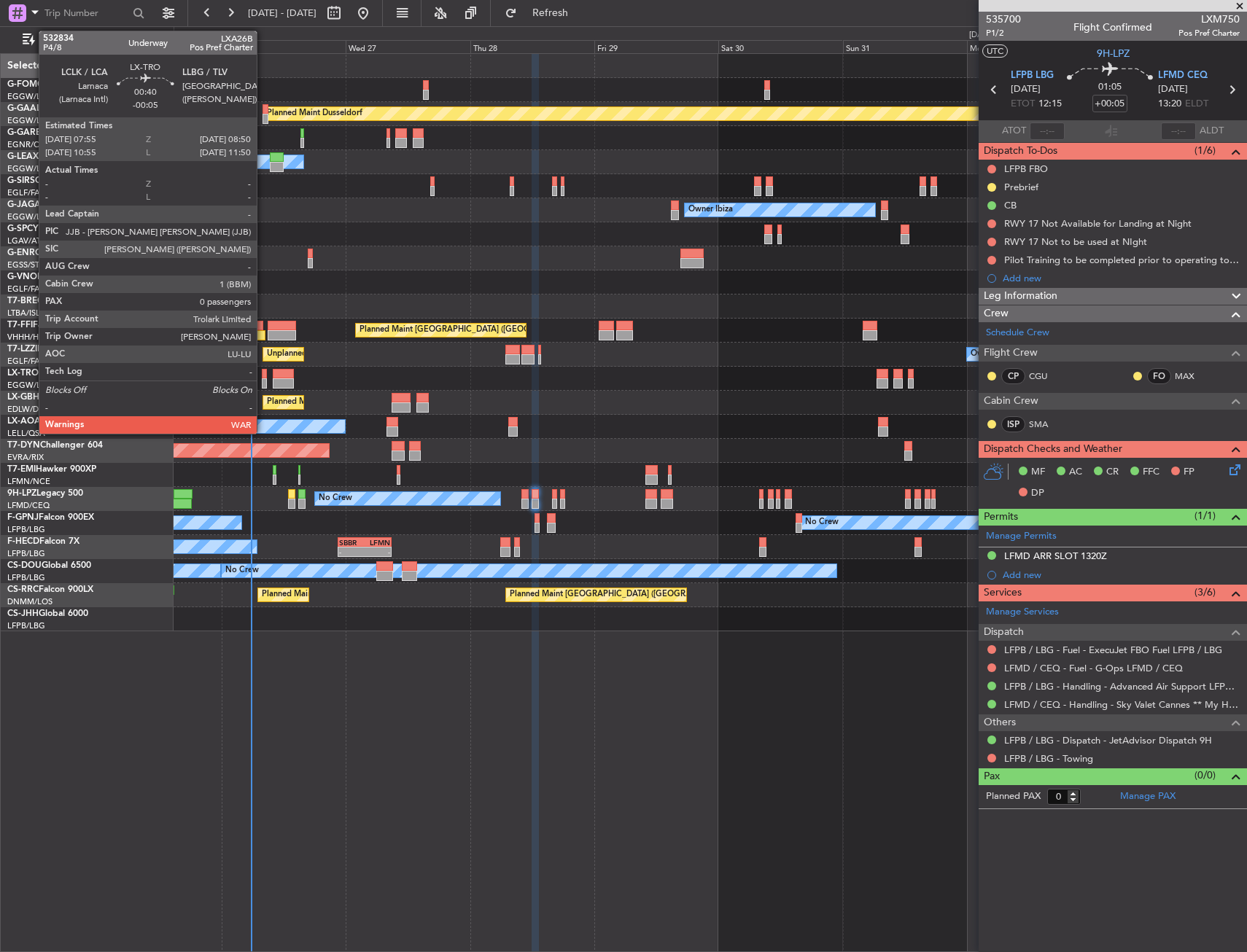
click at [263, 379] on div at bounding box center [264, 383] width 5 height 10
type input "-00:05"
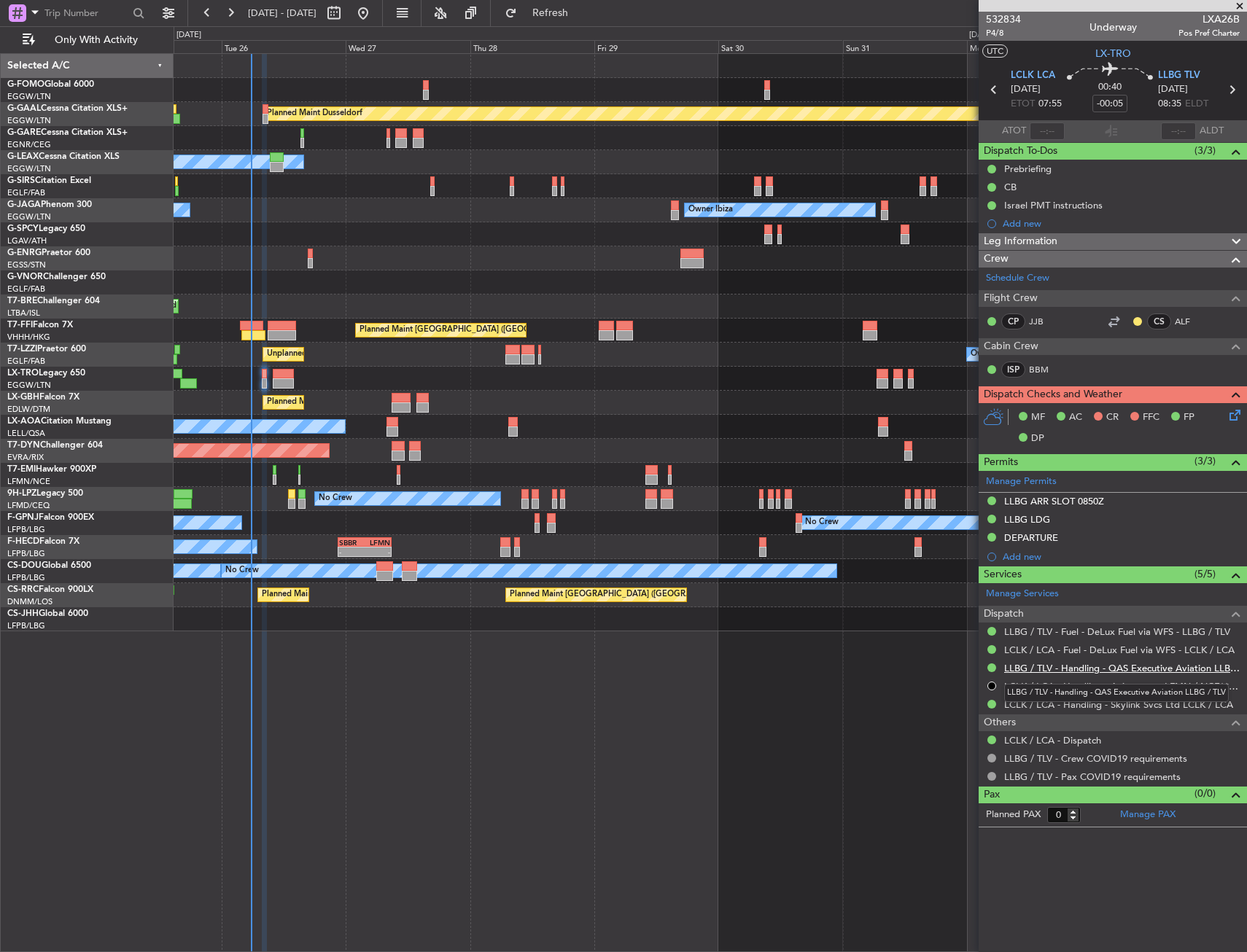
click at [1033, 665] on link "LLBG / TLV - Handling - QAS Executive Aviation LLBG / TLV" at bounding box center [1121, 668] width 235 height 12
click at [581, 3] on fb-refresh-button "Refresh" at bounding box center [541, 13] width 102 height 26
click at [583, 21] on button "Refresh" at bounding box center [541, 13] width 87 height 23
click at [262, 107] on div at bounding box center [265, 109] width 6 height 10
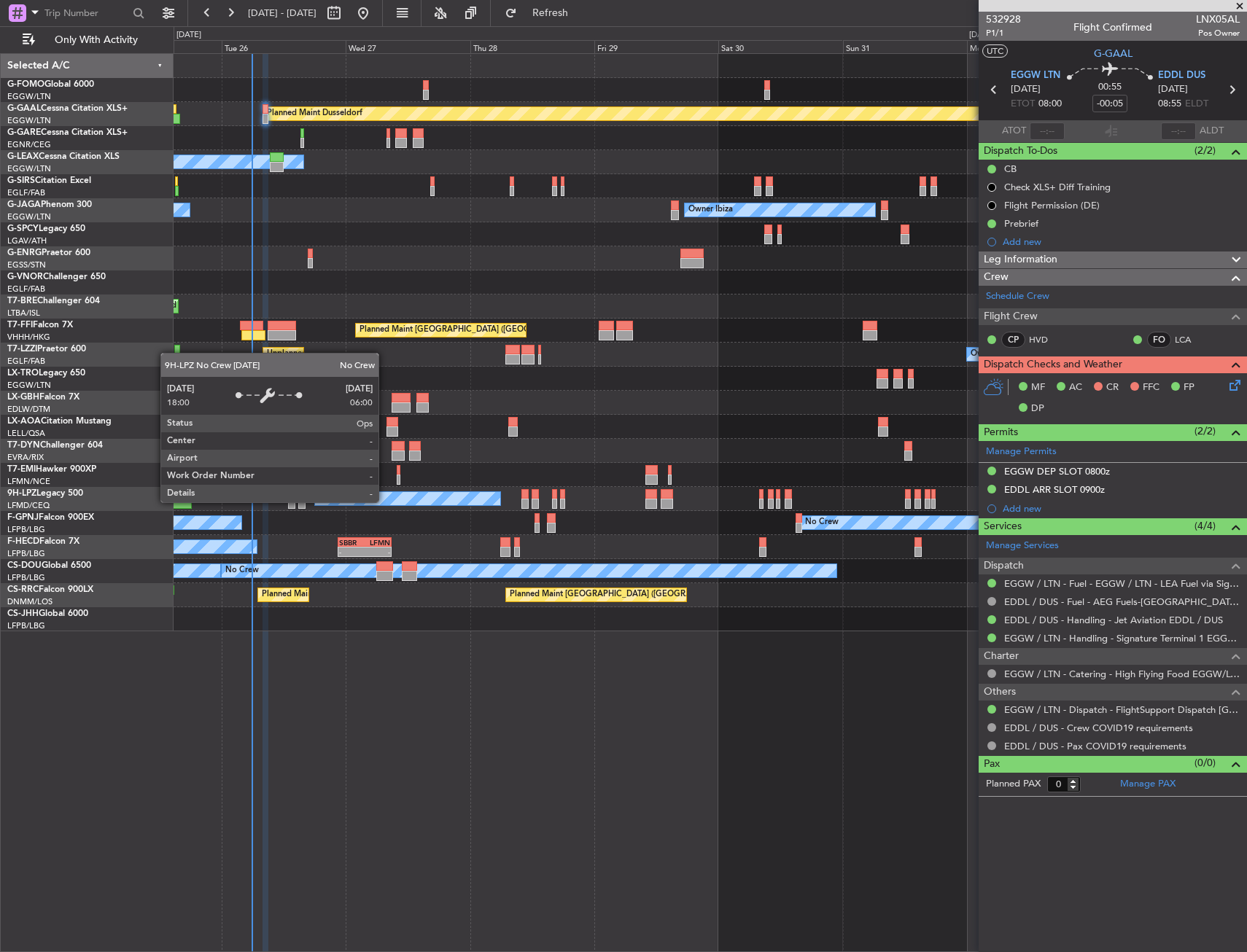
click at [385, 501] on div "No Crew" at bounding box center [407, 498] width 185 height 13
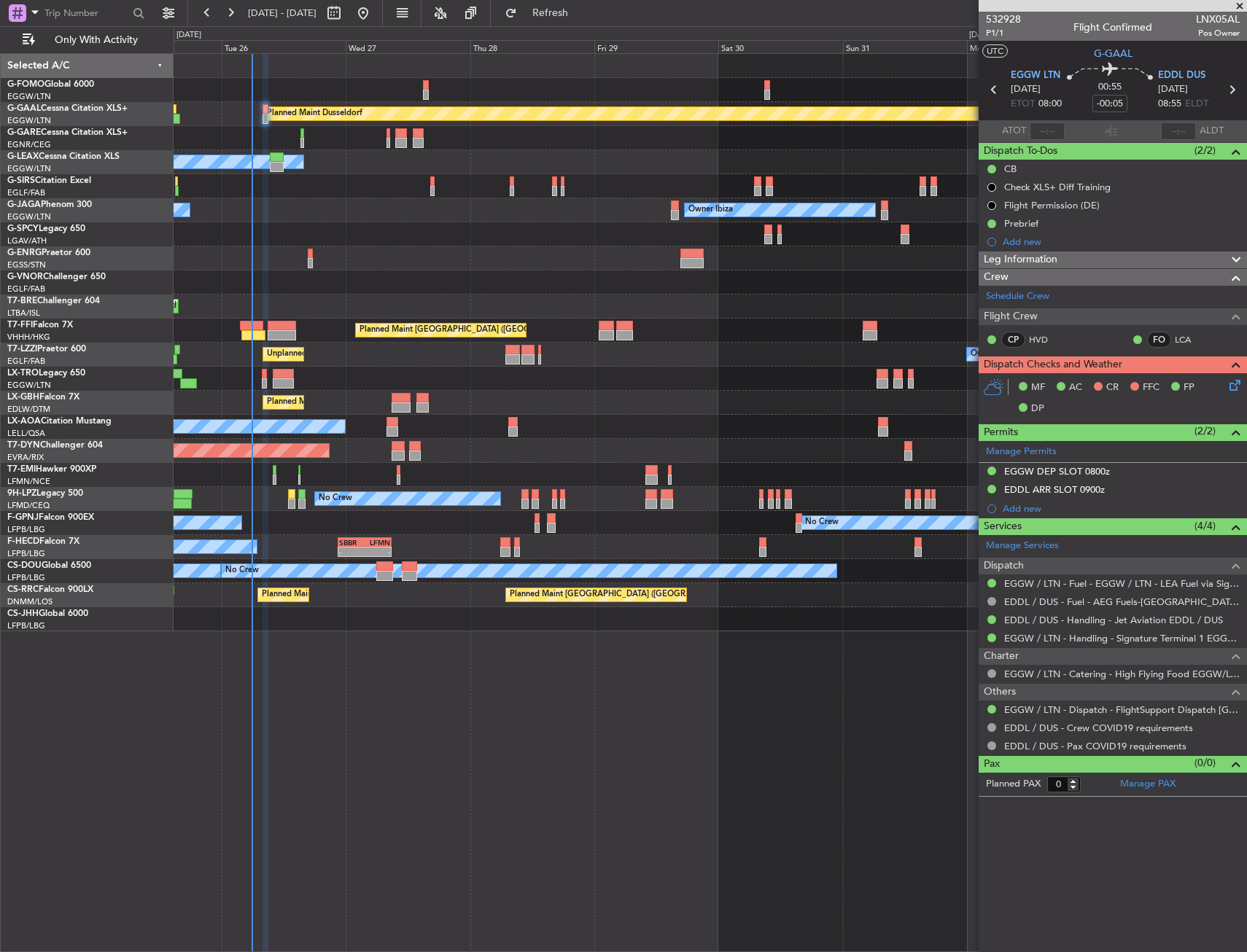
click at [259, 382] on div at bounding box center [709, 378] width 1073 height 24
click at [261, 381] on div at bounding box center [709, 378] width 1073 height 24
click at [268, 379] on div at bounding box center [709, 378] width 1073 height 24
click at [246, 377] on div at bounding box center [709, 378] width 1073 height 24
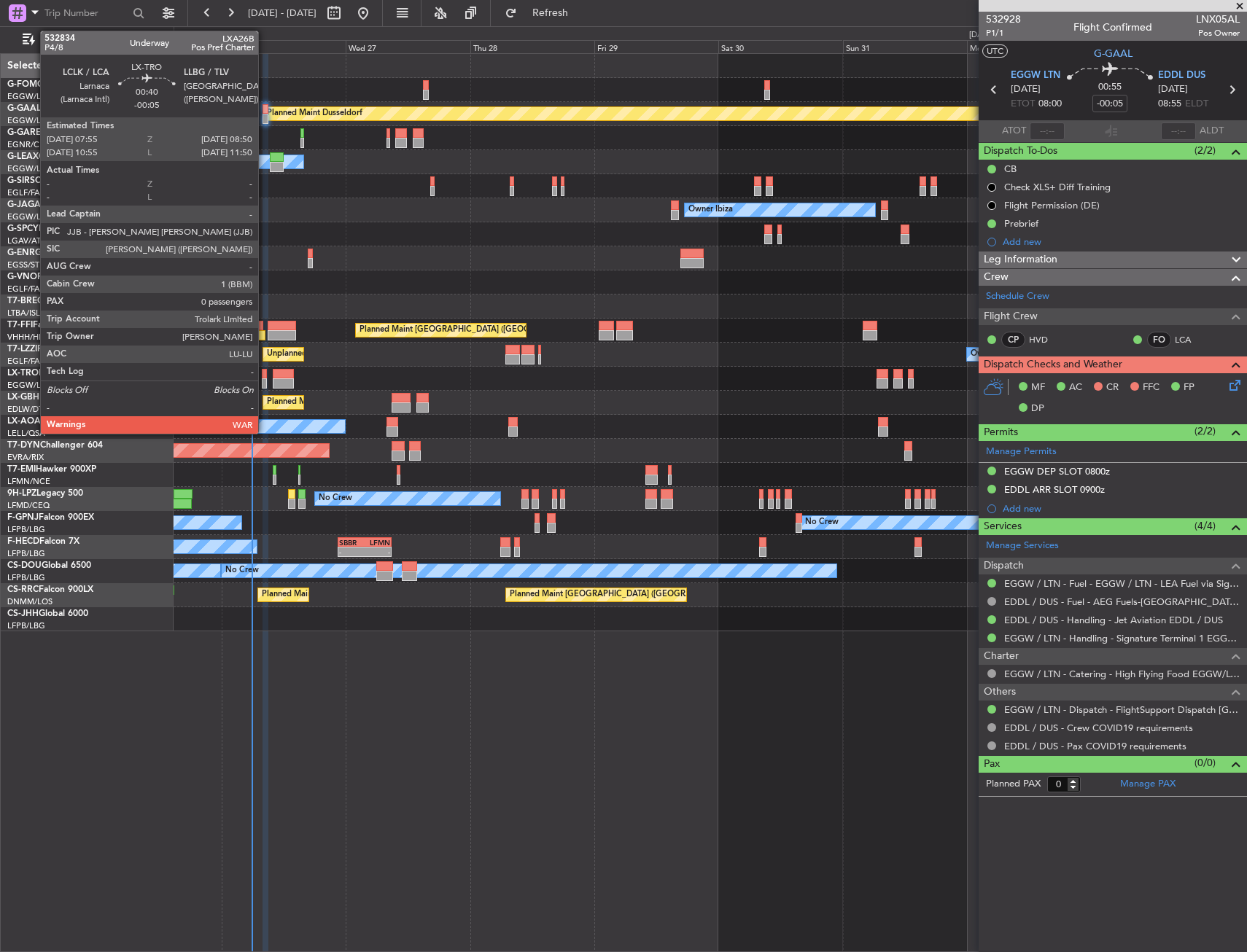
click at [265, 375] on div at bounding box center [264, 373] width 5 height 10
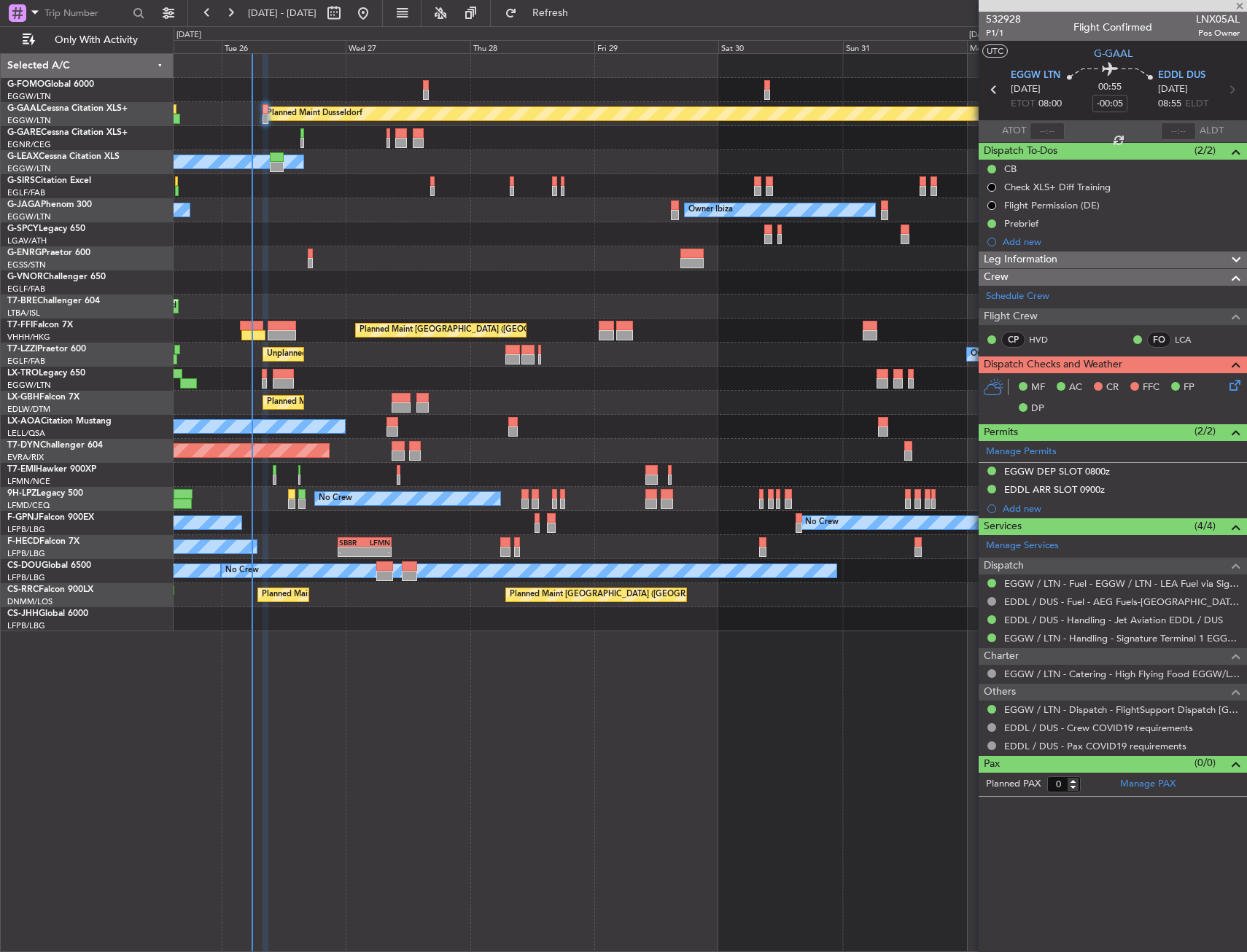
drag, startPoint x: 396, startPoint y: 375, endPoint x: 377, endPoint y: 364, distance: 22.0
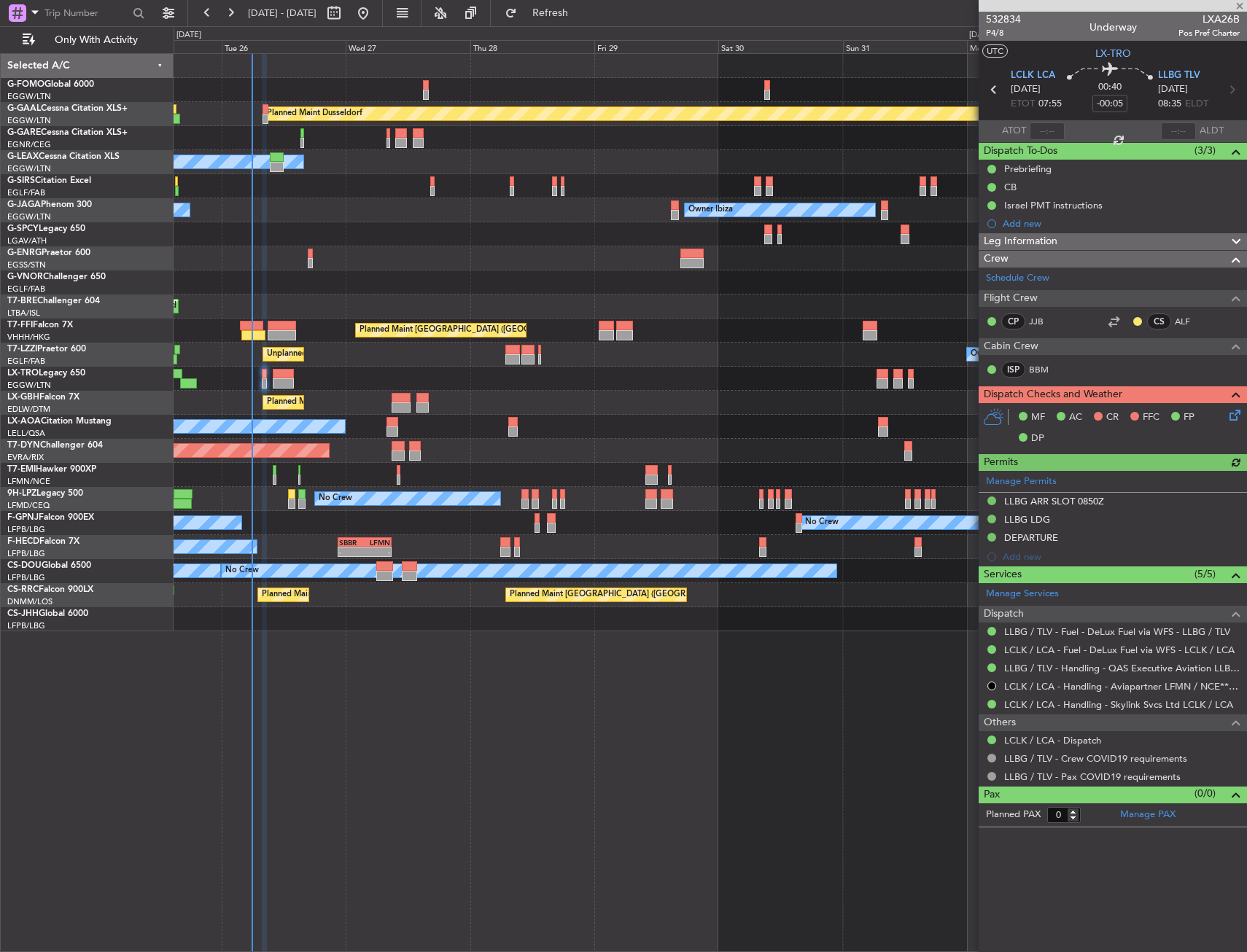
click at [348, 355] on div "Unplanned Maint [GEOGRAPHIC_DATA] ([GEOGRAPHIC_DATA]) Owner London ([GEOGRAPHIC…" at bounding box center [709, 354] width 1073 height 24
click at [595, 352] on div "Unplanned Maint [GEOGRAPHIC_DATA] ([GEOGRAPHIC_DATA]) Owner London ([GEOGRAPHIC…" at bounding box center [709, 354] width 1073 height 24
click at [418, 238] on div at bounding box center [709, 234] width 1073 height 24
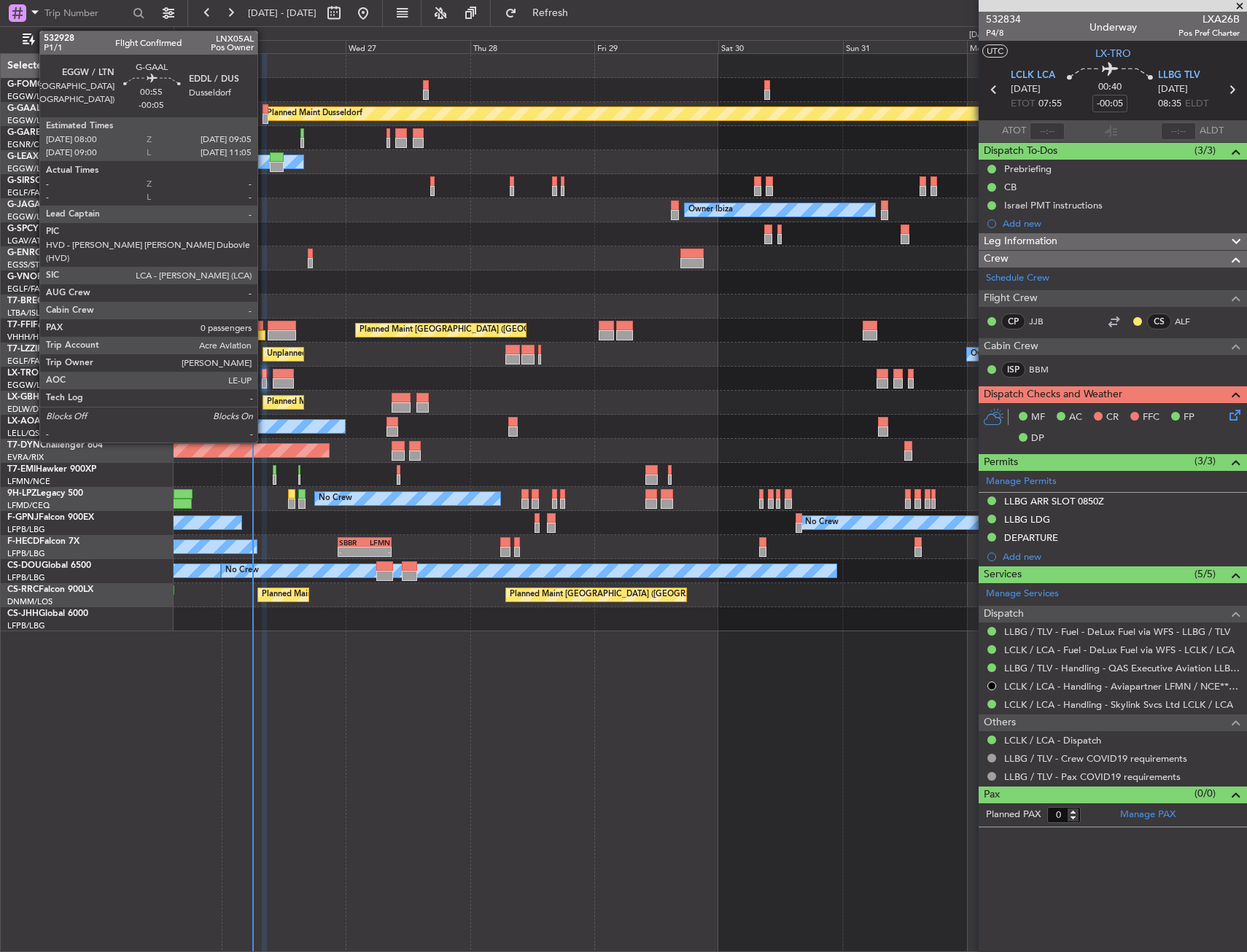
click at [264, 122] on div at bounding box center [265, 118] width 6 height 10
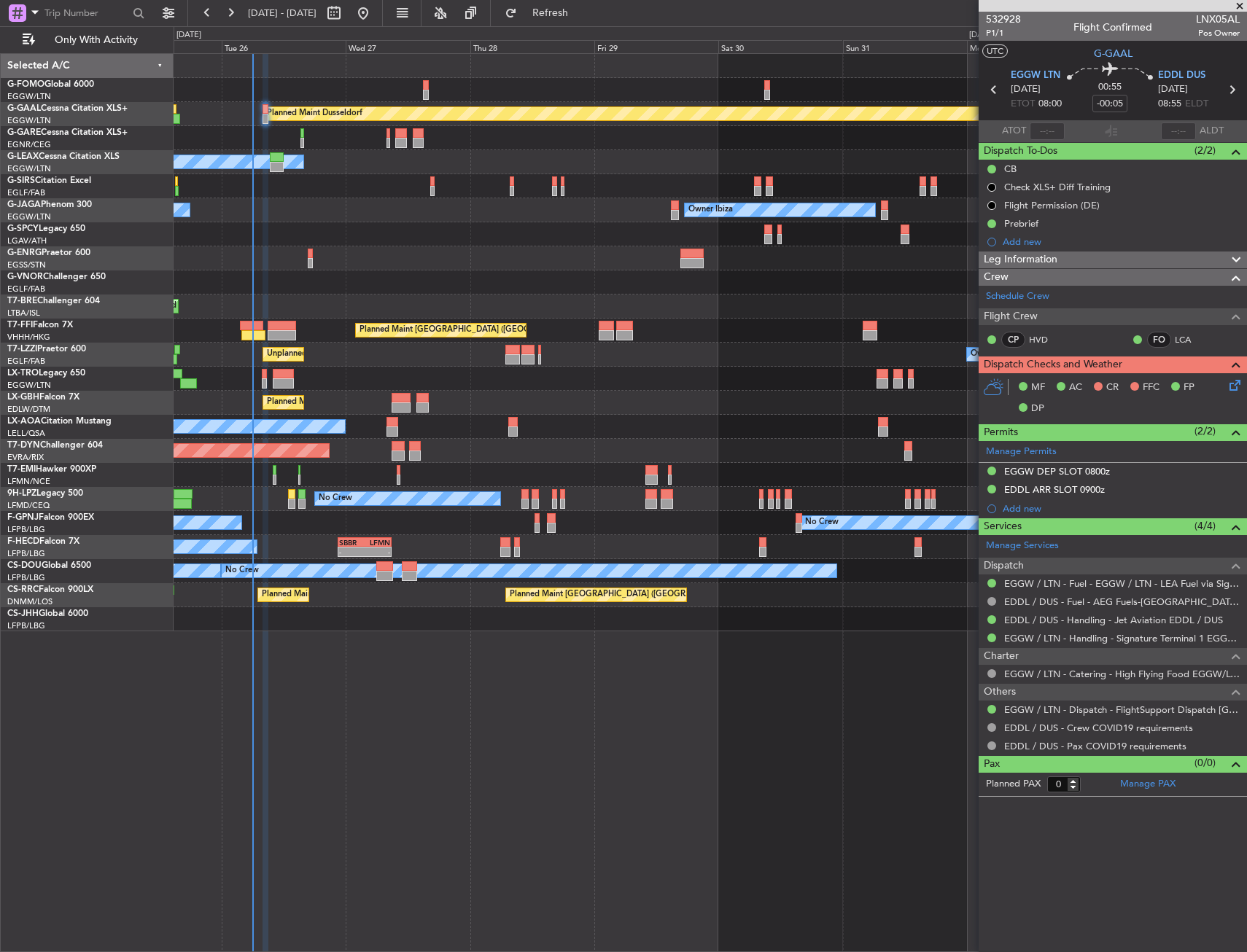
click at [384, 419] on div "No Crew Sabadell" at bounding box center [709, 426] width 1073 height 24
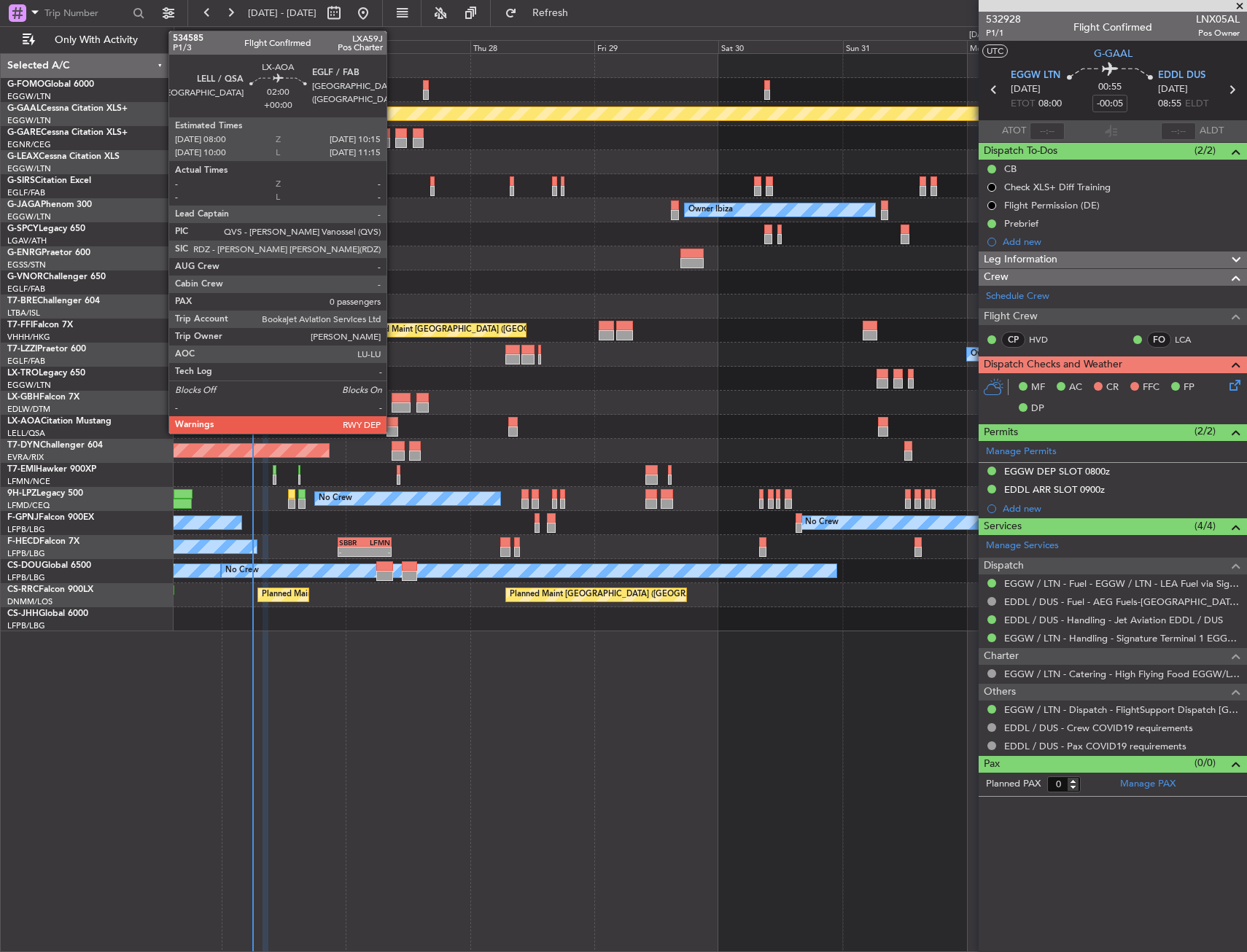
click at [394, 424] on div at bounding box center [392, 422] width 12 height 10
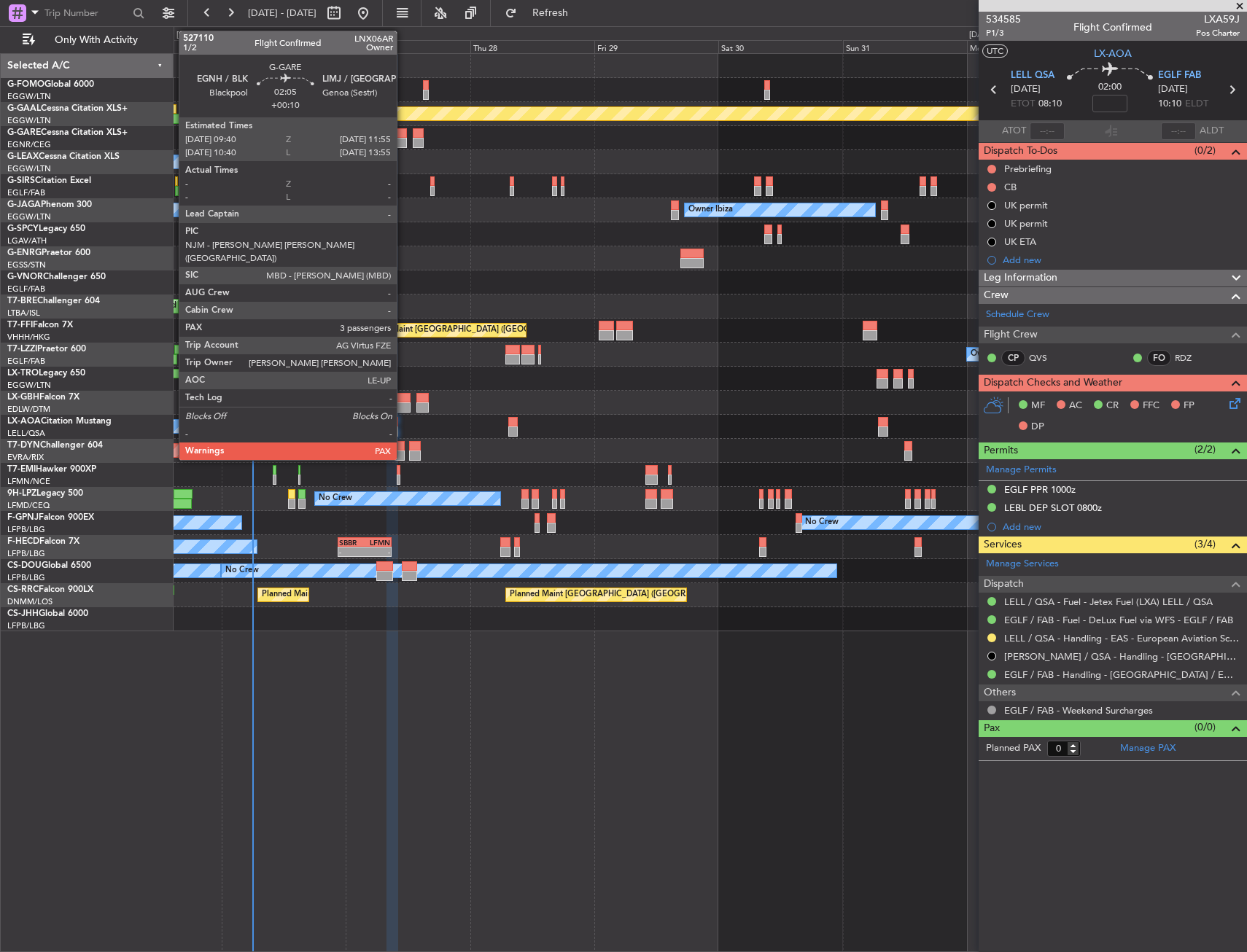
click at [403, 143] on div at bounding box center [400, 143] width 12 height 10
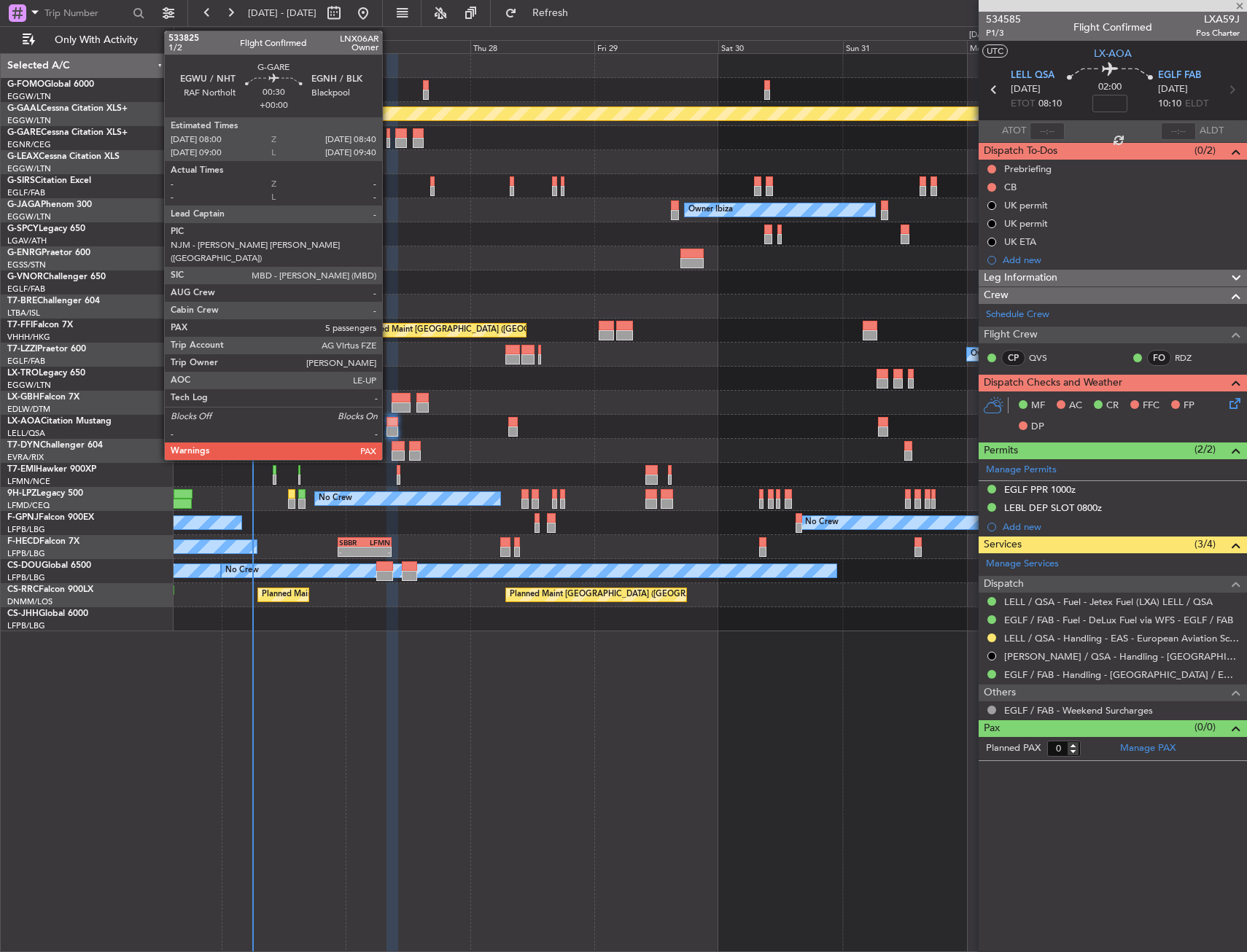
type input "+00:10"
type input "3"
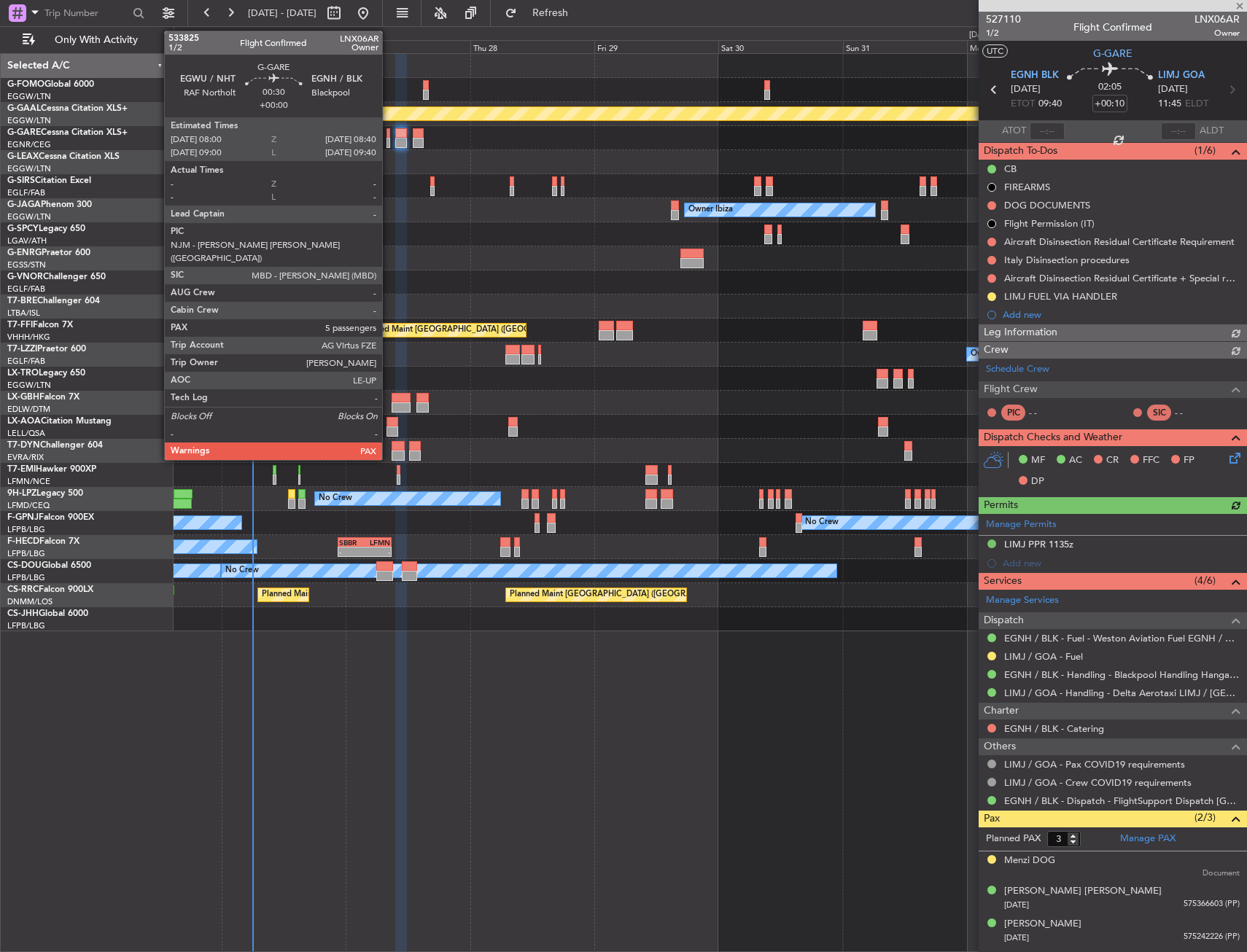
click at [389, 136] on div at bounding box center [388, 133] width 4 height 10
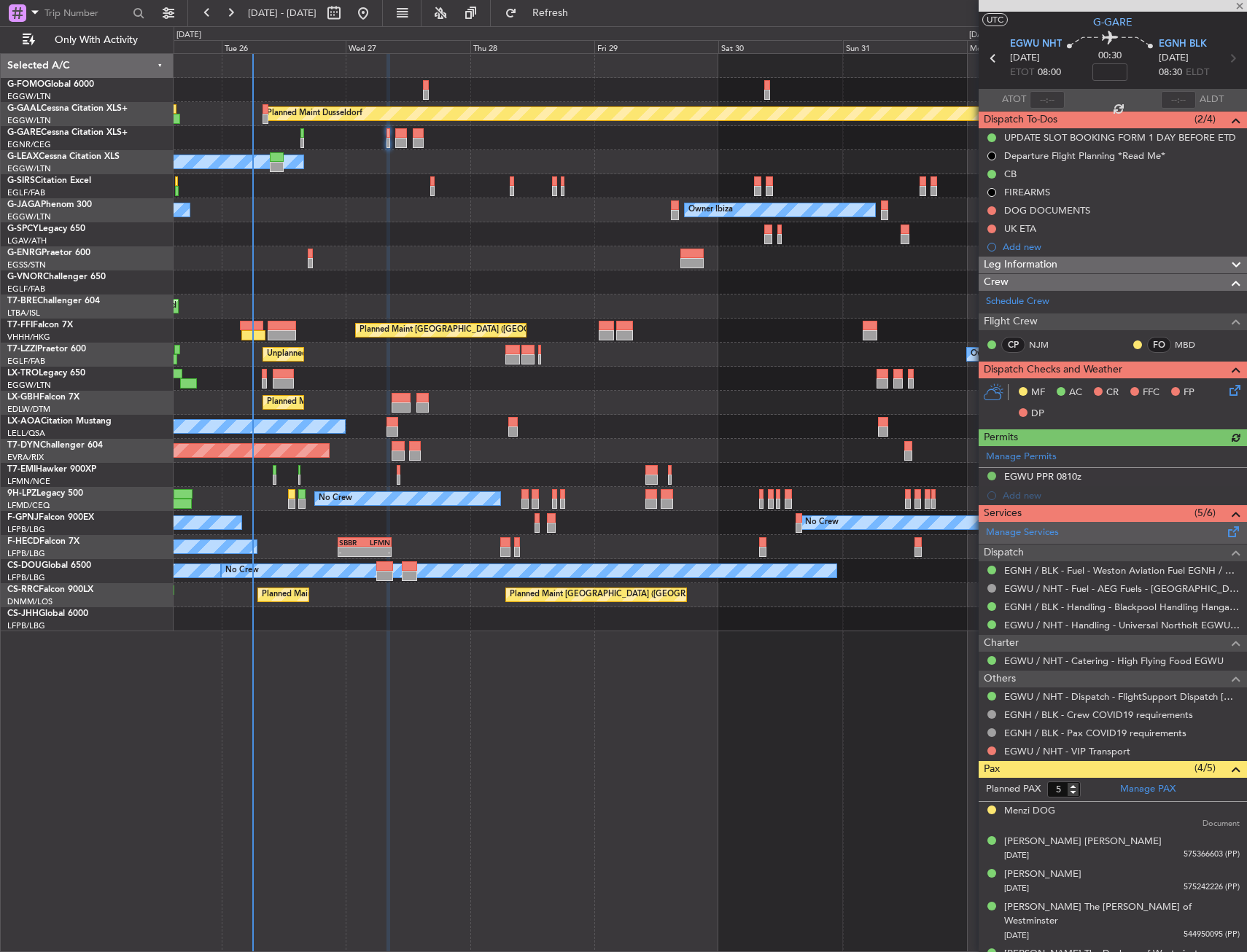
scroll to position [42, 0]
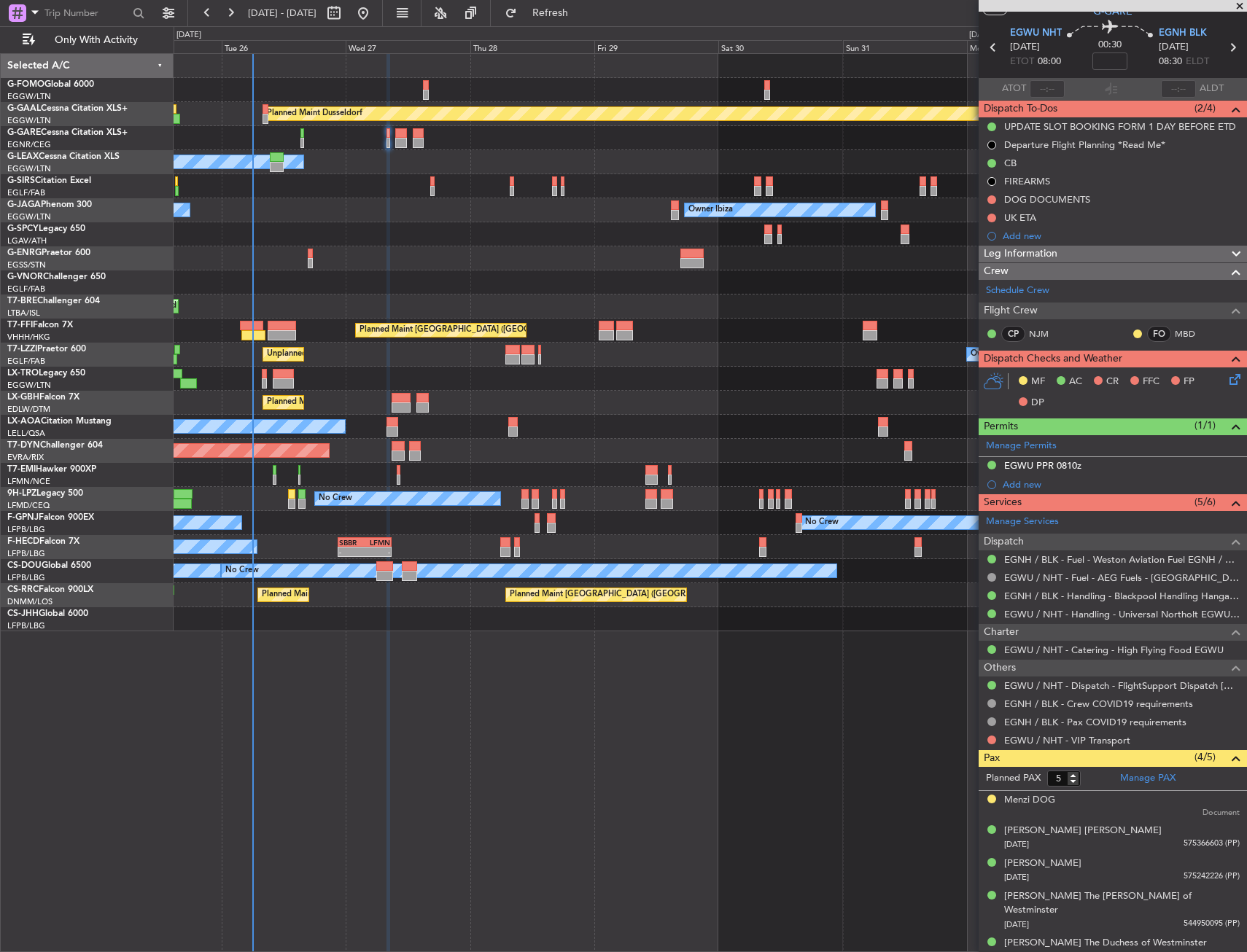
click at [305, 262] on div at bounding box center [709, 258] width 1073 height 24
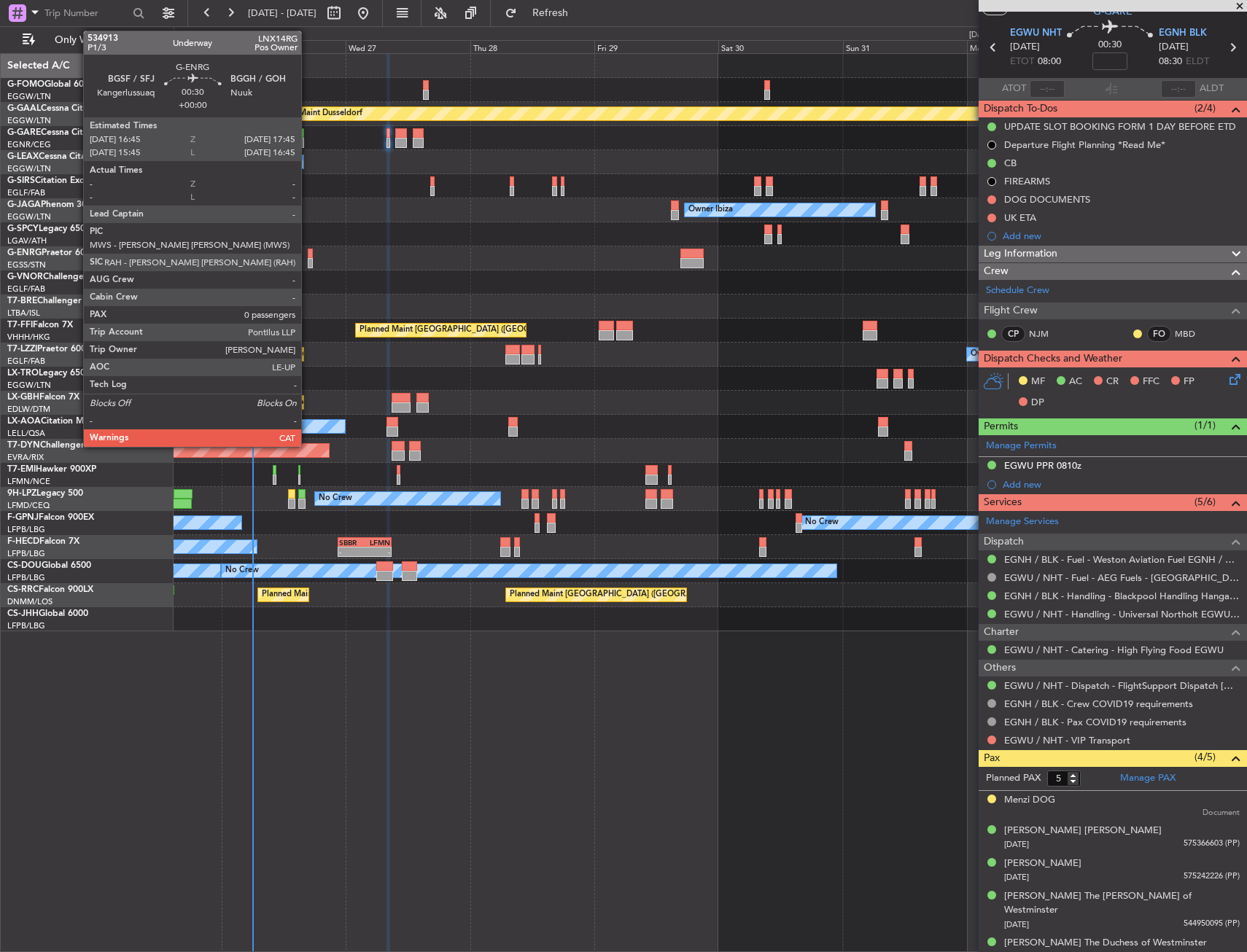
click at [308, 261] on div at bounding box center [311, 263] width 6 height 10
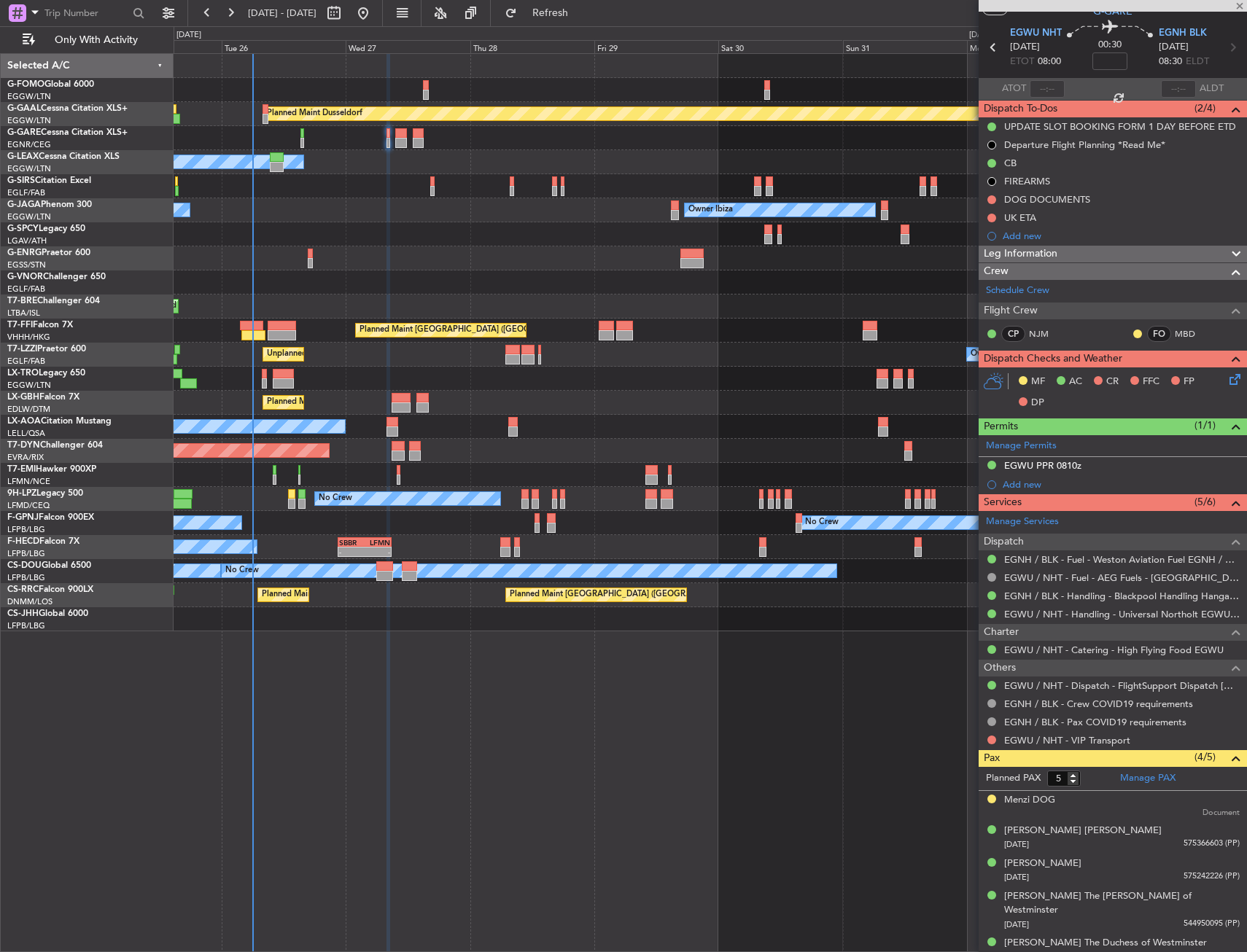
type input "0"
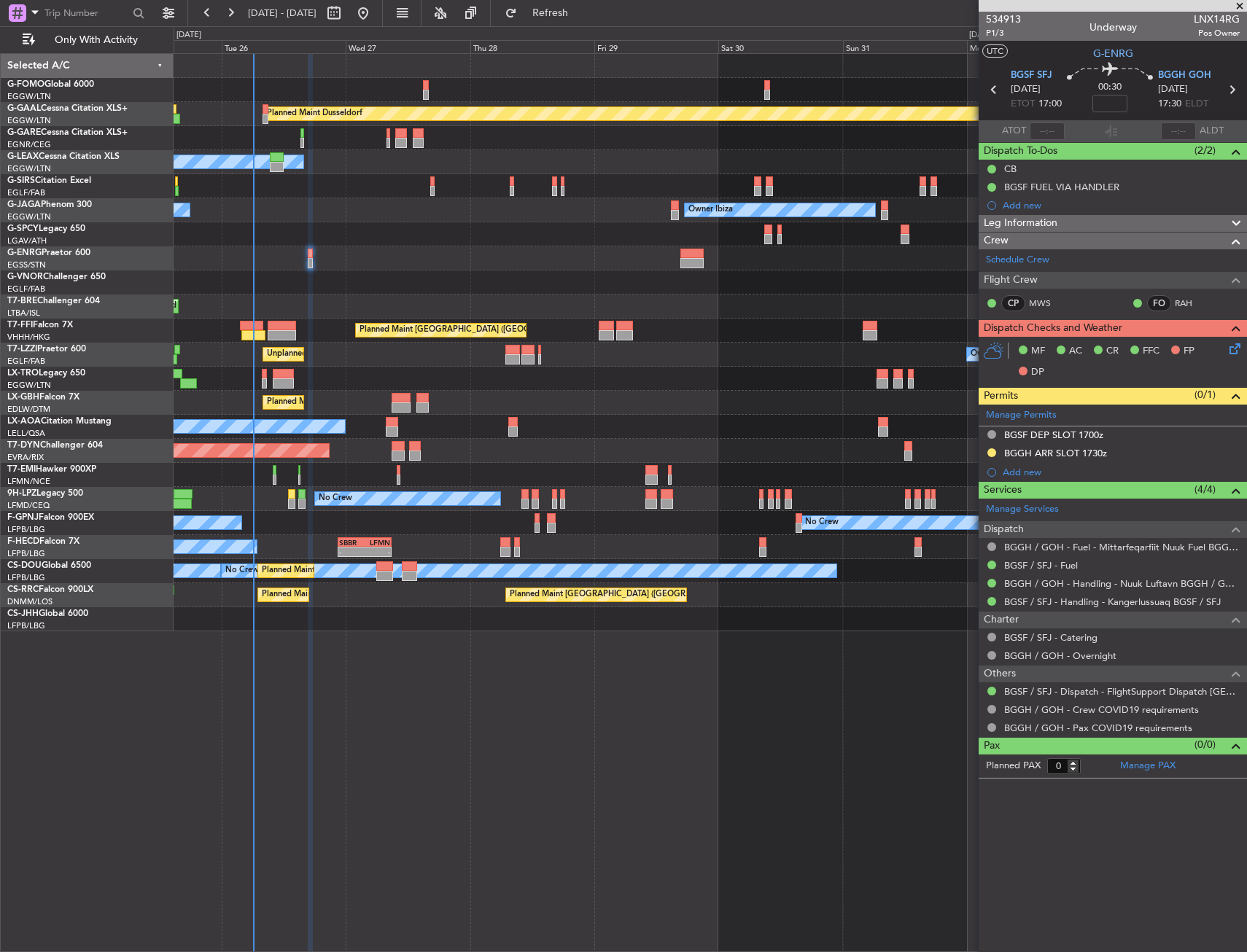
click at [312, 229] on div at bounding box center [709, 234] width 1073 height 24
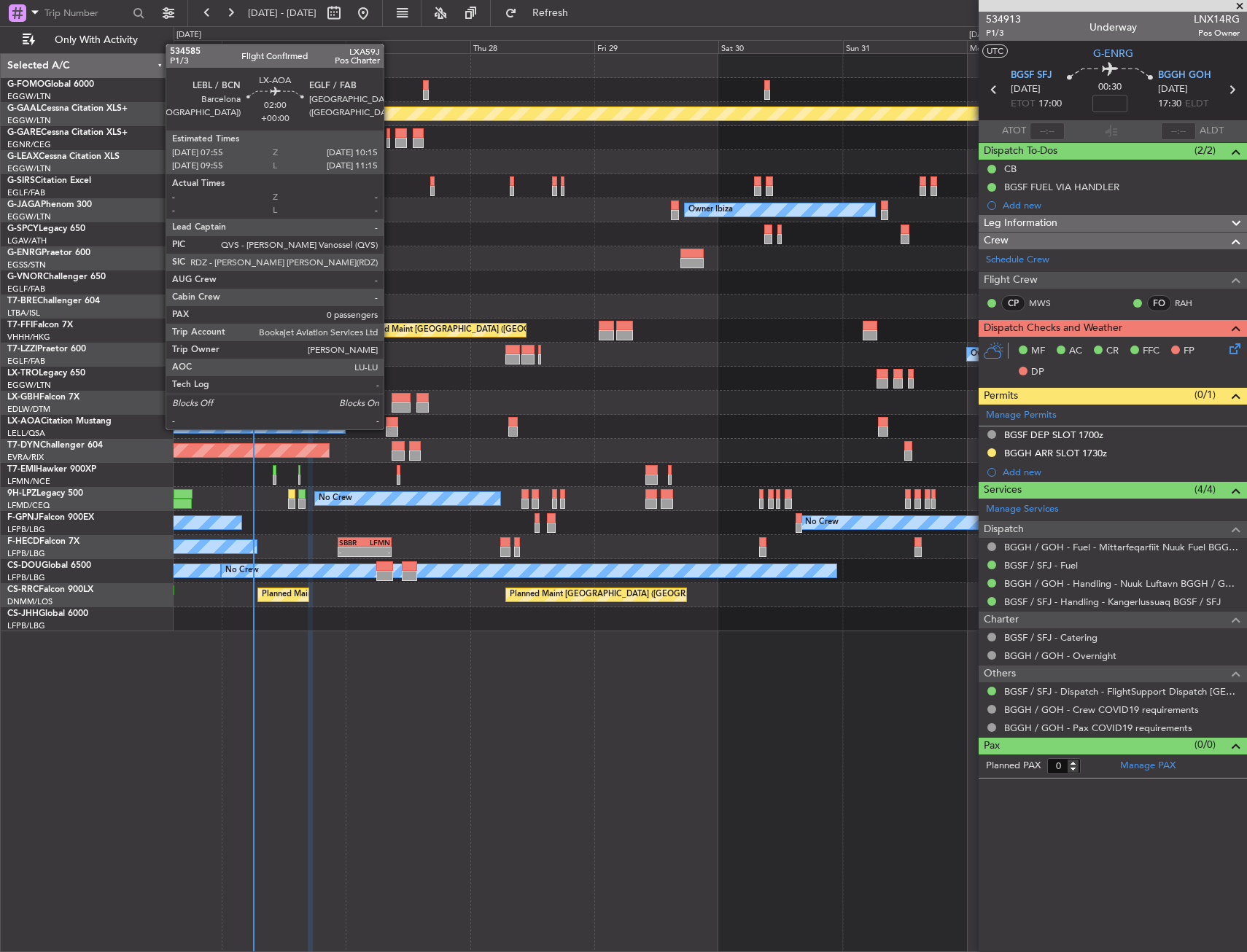
click at [390, 428] on div at bounding box center [392, 431] width 12 height 10
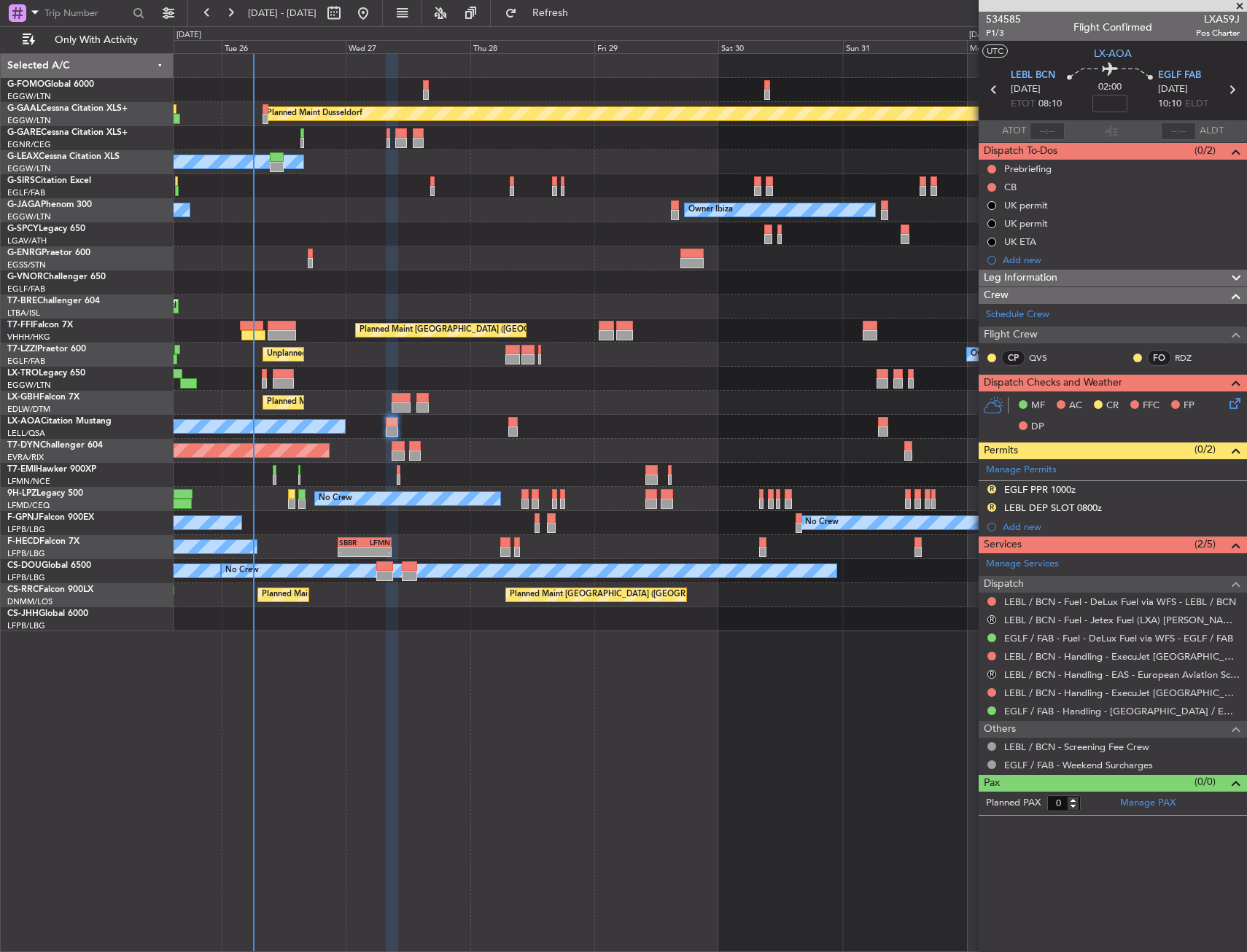
click at [1215, 28] on mat-tooltip-component "Flight Number" at bounding box center [1196, 46] width 79 height 39
click at [1218, 18] on span "LXA59J" at bounding box center [1218, 19] width 44 height 15
copy span "LXA59J"
click at [1111, 103] on input at bounding box center [1109, 103] width 35 height 18
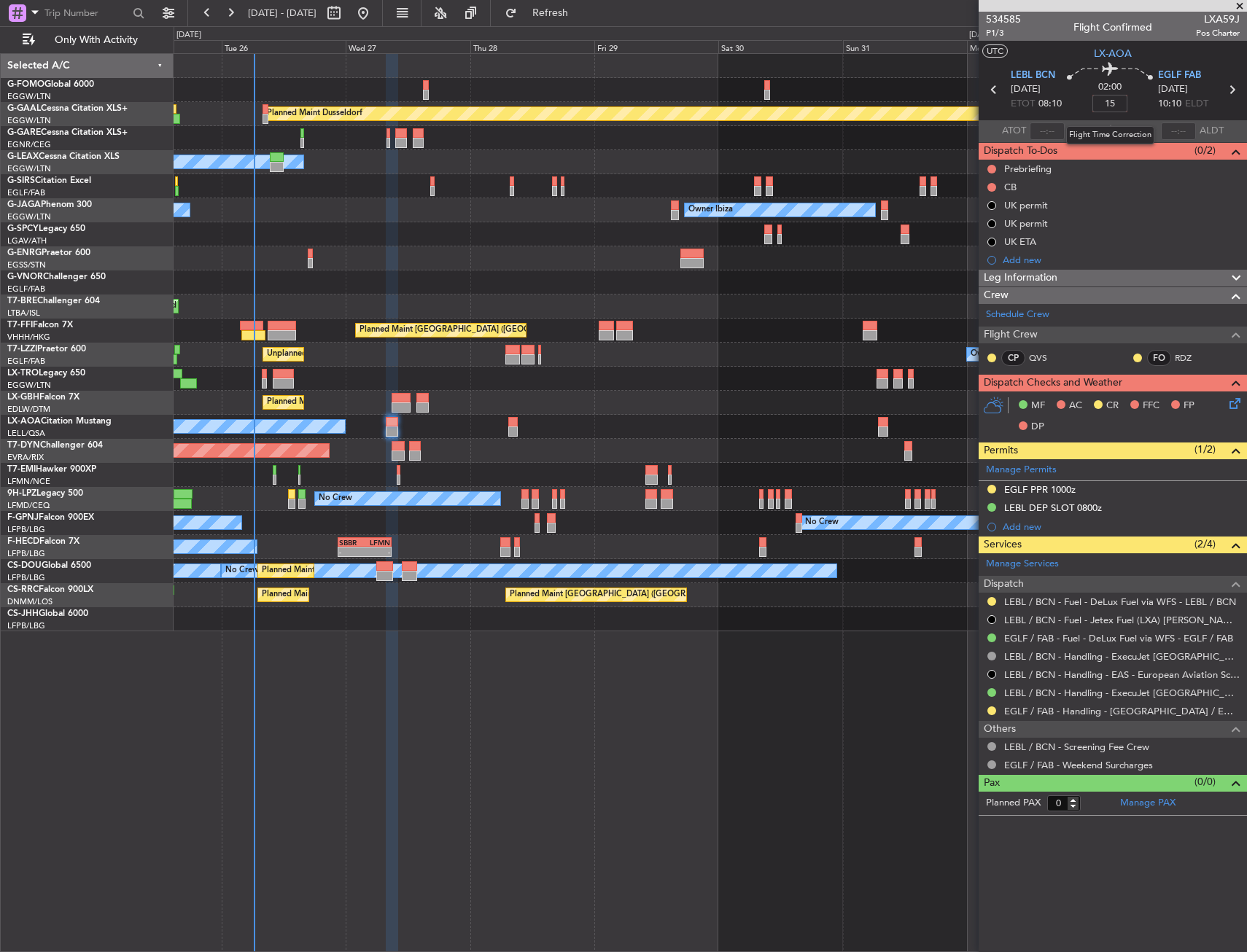
click at [1133, 108] on div "02:00 15" at bounding box center [1110, 89] width 96 height 54
click at [399, 421] on div "No Crew Sabadell" at bounding box center [709, 426] width 1073 height 24
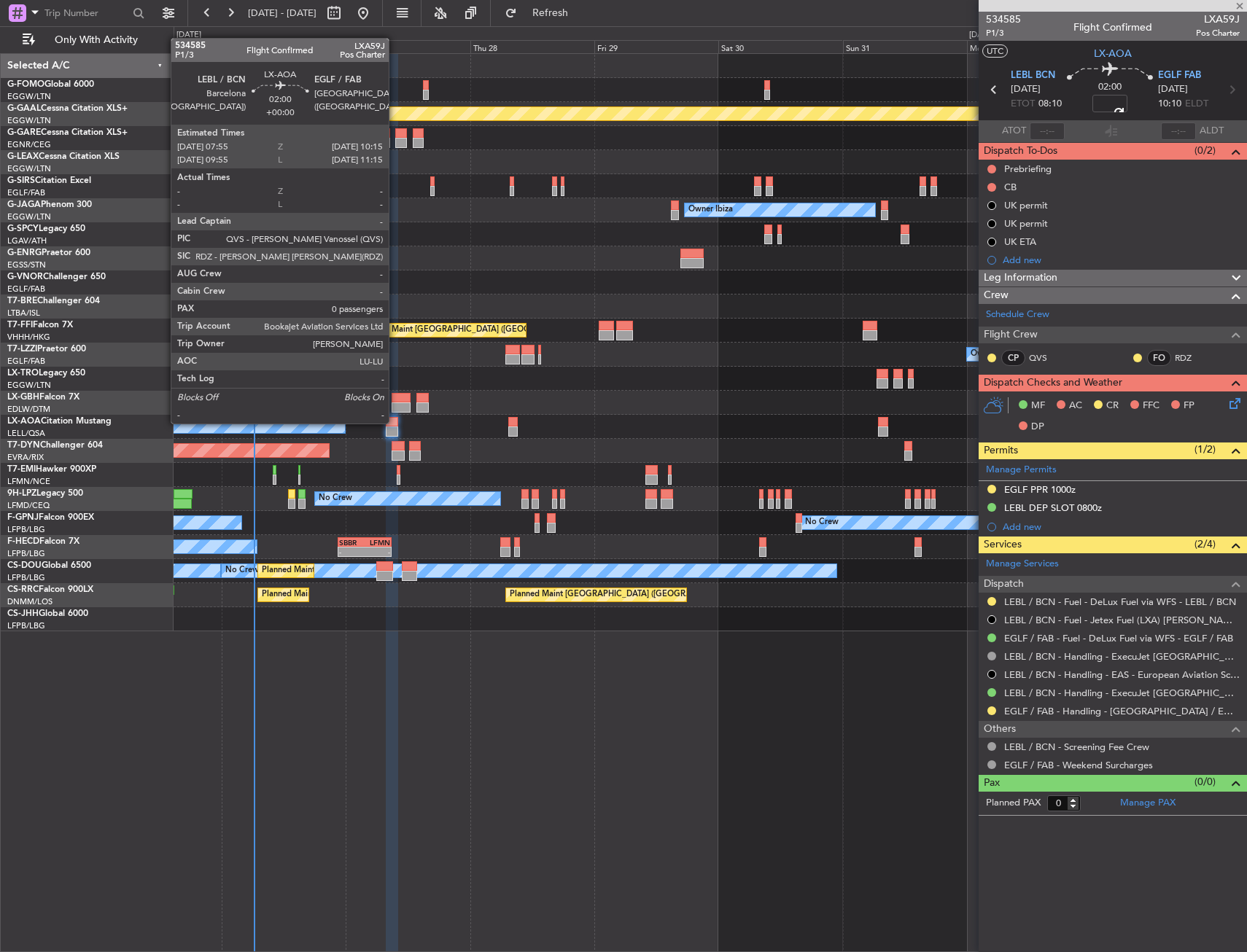
click at [395, 422] on div at bounding box center [392, 422] width 12 height 10
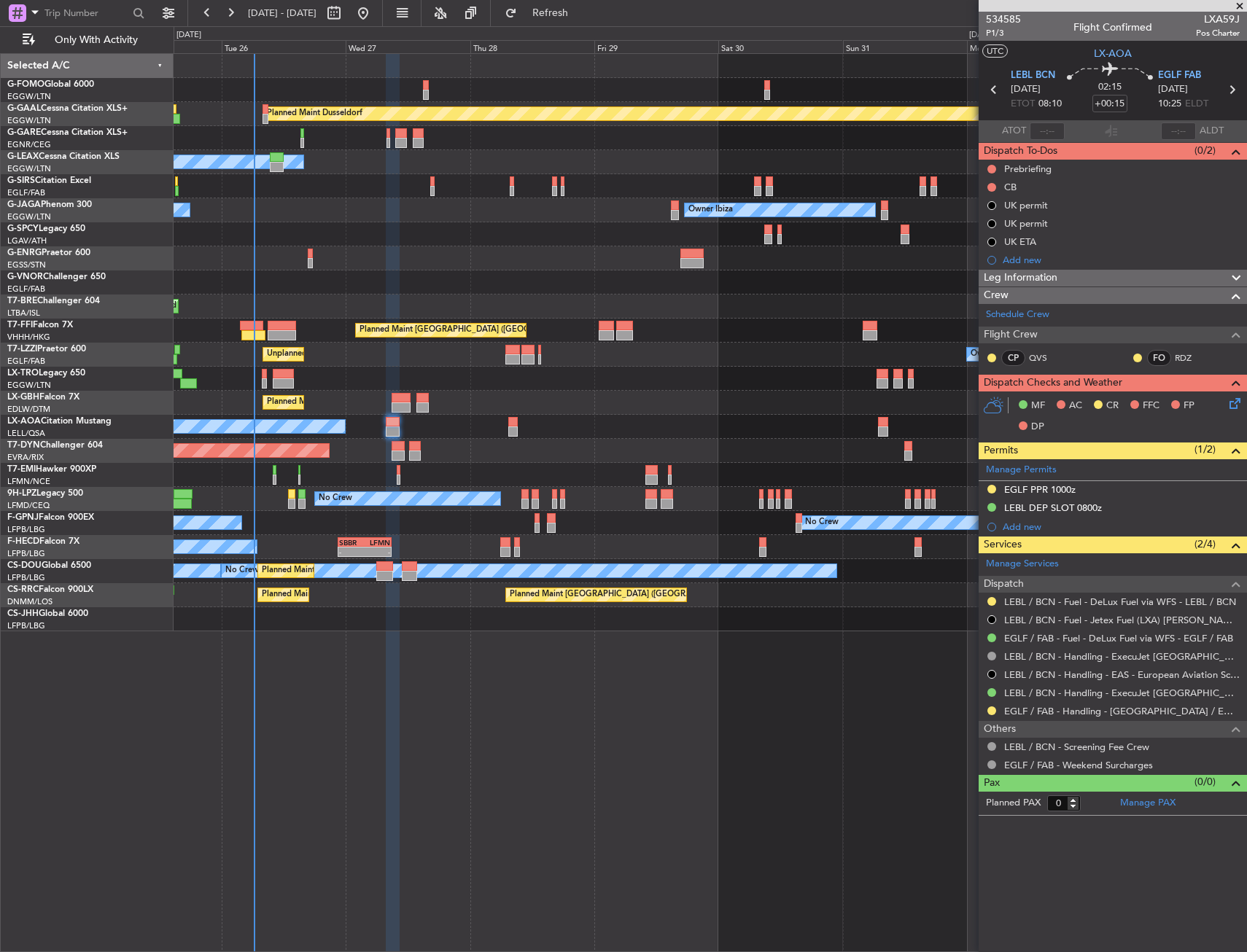
click at [1242, 416] on div "MF AC CR FFC FP DP" at bounding box center [1113, 416] width 268 height 50
click at [1233, 407] on icon at bounding box center [1232, 400] width 12 height 12
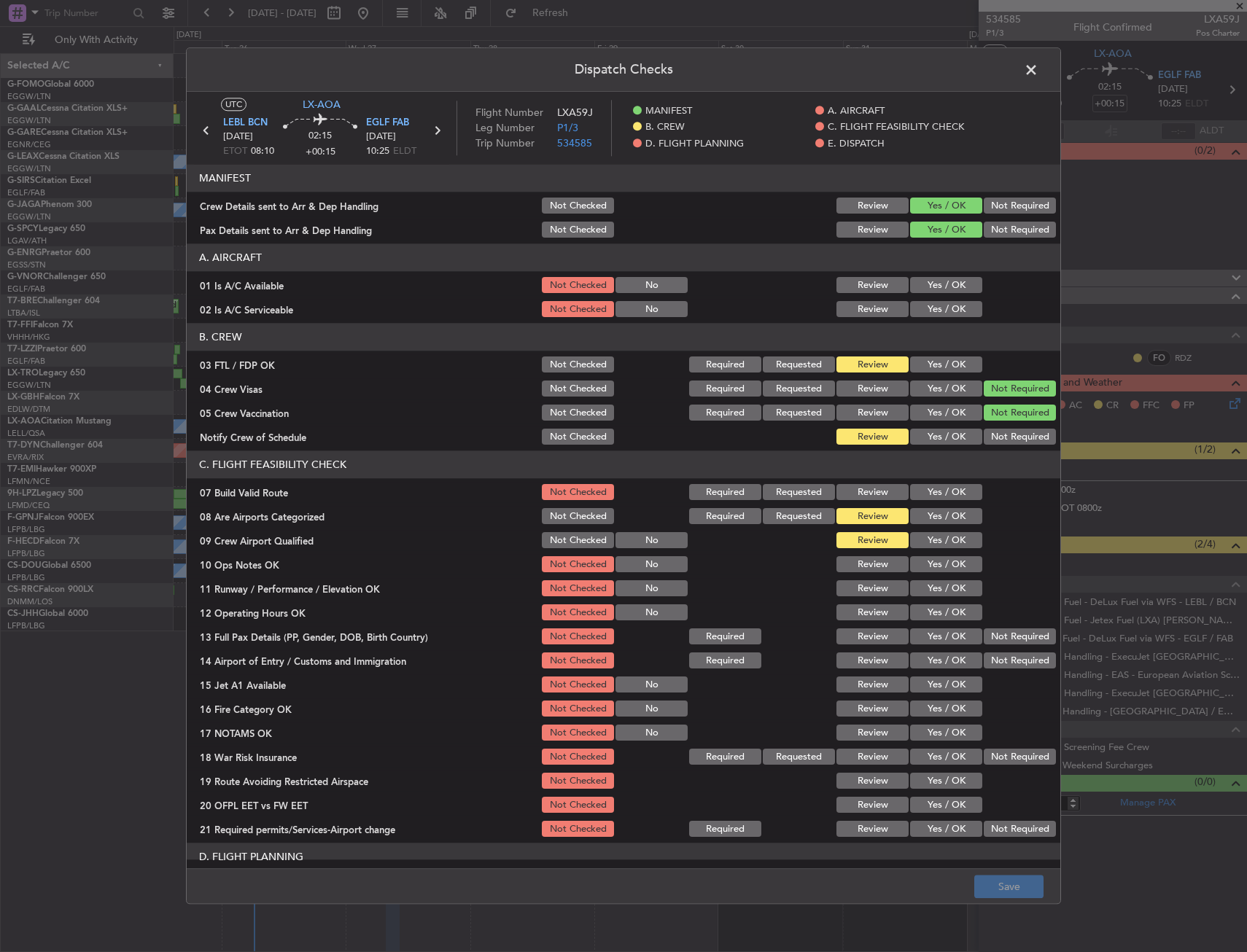
click at [913, 274] on section "A. AIRCRAFT 01 Is A/C Available Not Checked No Review Yes / OK 02 Is A/C Servic…" at bounding box center [623, 282] width 874 height 76
click at [927, 288] on button "Yes / OK" at bounding box center [946, 285] width 72 height 16
drag, startPoint x: 927, startPoint y: 307, endPoint x: 927, endPoint y: 328, distance: 21.0
click at [927, 308] on button "Yes / OK" at bounding box center [946, 309] width 72 height 16
click at [927, 364] on button "Yes / OK" at bounding box center [946, 365] width 72 height 16
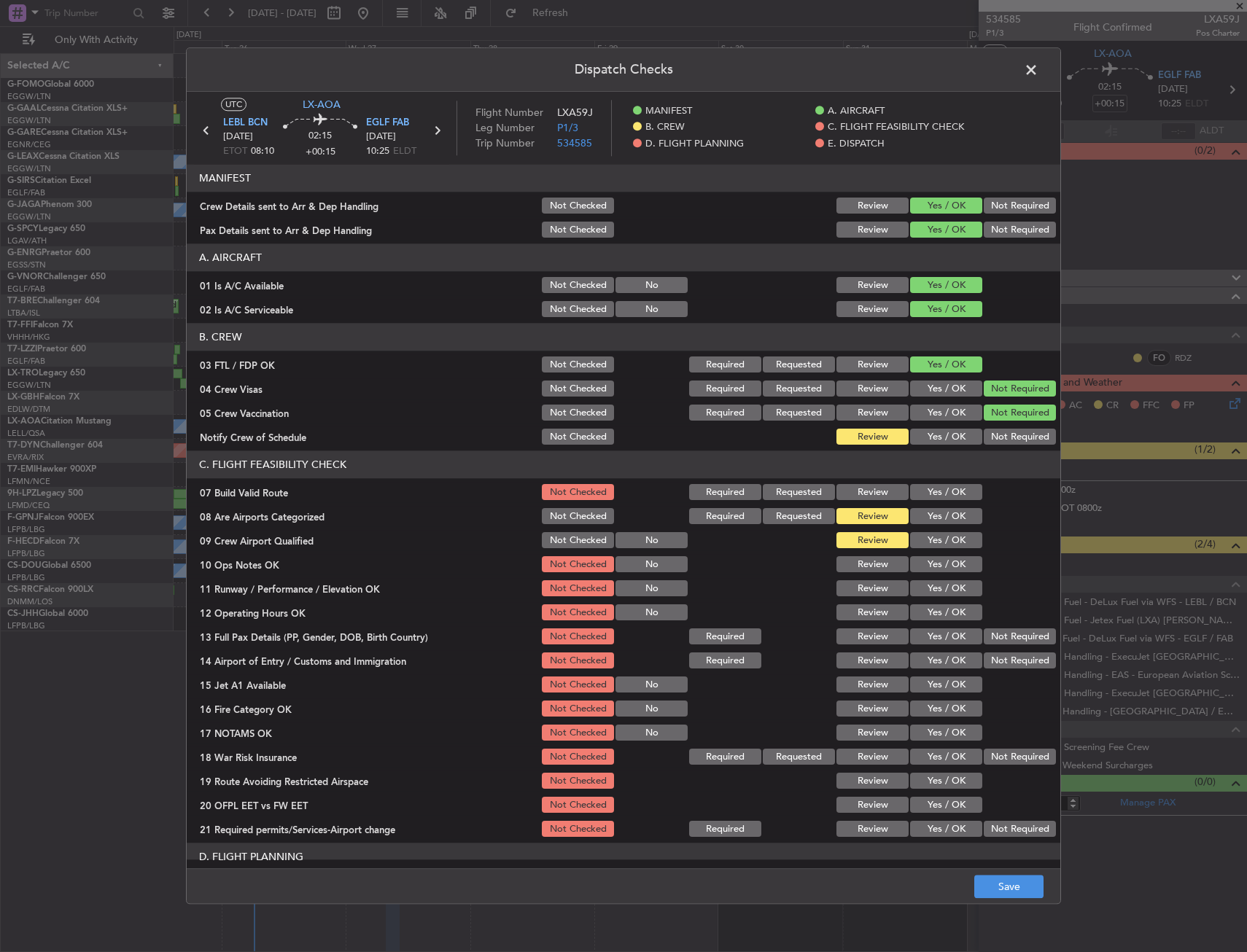
click at [929, 435] on button "Yes / OK" at bounding box center [946, 437] width 72 height 16
click at [917, 497] on button "Yes / OK" at bounding box center [946, 493] width 72 height 16
click at [923, 533] on button "Yes / OK" at bounding box center [946, 540] width 72 height 16
click at [923, 541] on button "Yes / OK" at bounding box center [946, 540] width 72 height 16
click at [922, 517] on button "Yes / OK" at bounding box center [946, 516] width 72 height 16
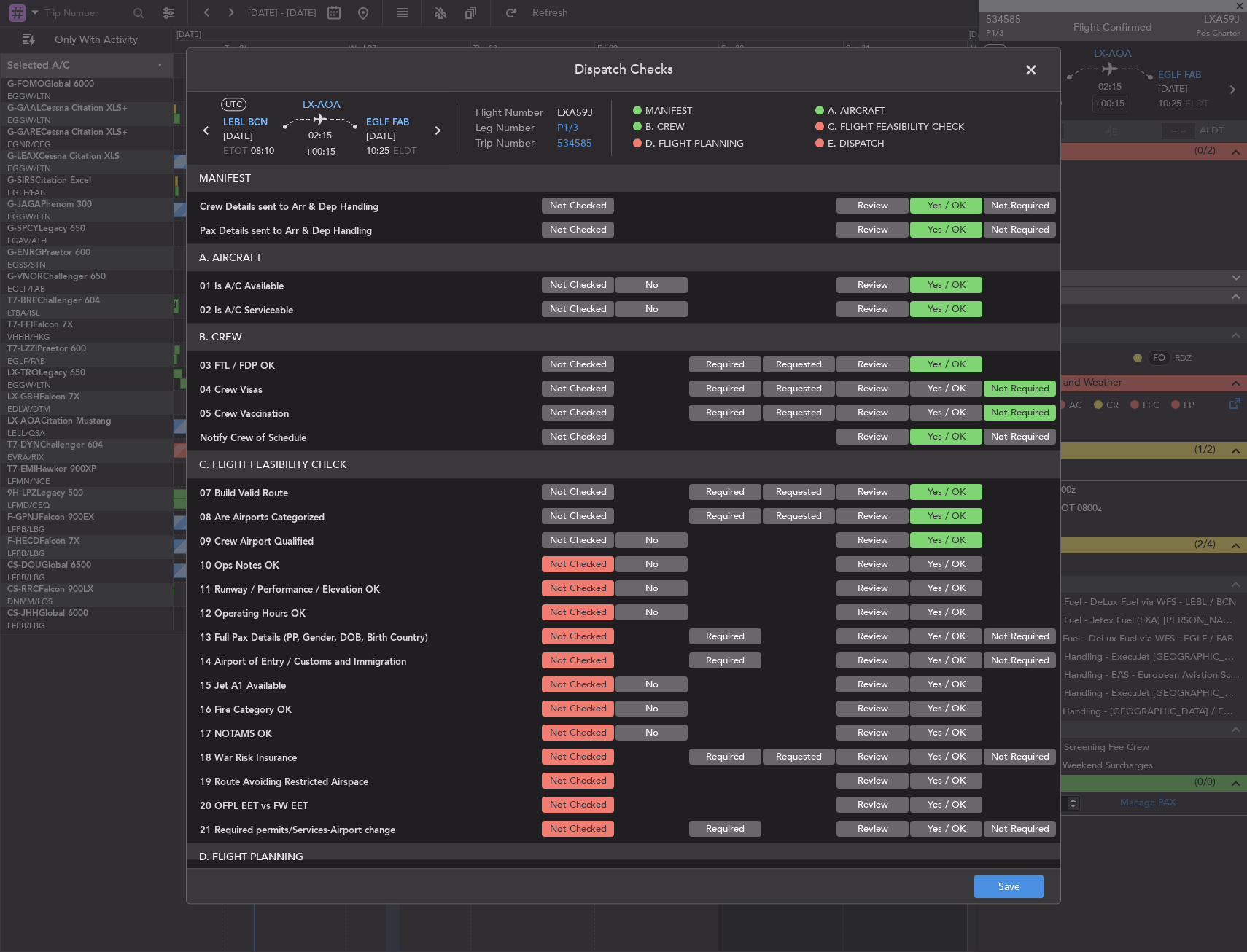
drag, startPoint x: 920, startPoint y: 570, endPoint x: 925, endPoint y: 584, distance: 14.9
click at [921, 570] on button "Yes / OK" at bounding box center [946, 564] width 72 height 16
drag, startPoint x: 925, startPoint y: 585, endPoint x: 925, endPoint y: 600, distance: 15.0
click at [925, 587] on button "Yes / OK" at bounding box center [946, 589] width 72 height 16
click at [924, 602] on section "C. FLIGHT FEASIBILITY CHECK 07 Build Valid Route Not Checked Required Requested…" at bounding box center [623, 645] width 874 height 389
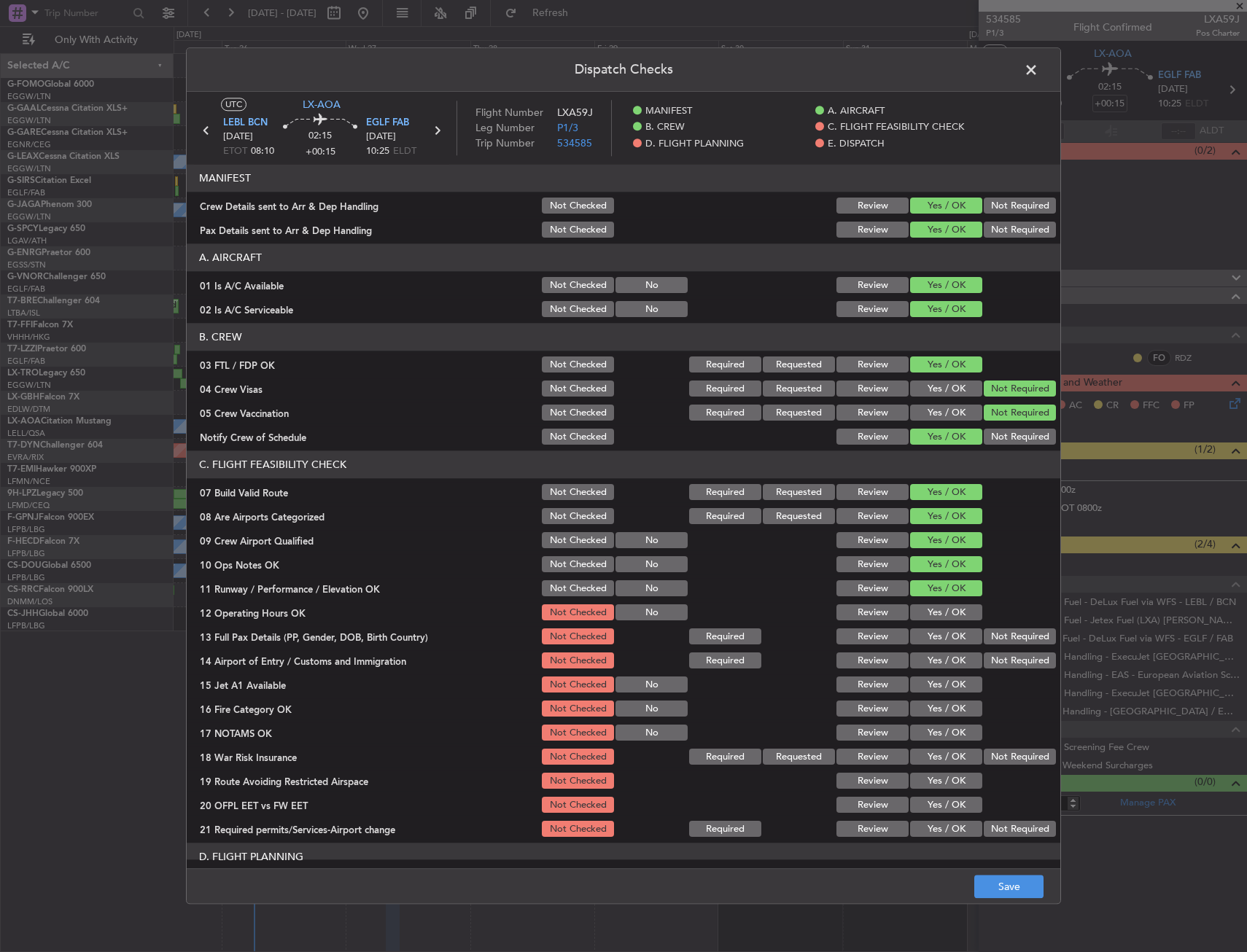
drag, startPoint x: 920, startPoint y: 611, endPoint x: 920, endPoint y: 625, distance: 14.0
click at [920, 614] on div "Yes / OK" at bounding box center [944, 613] width 73 height 20
drag, startPoint x: 920, startPoint y: 625, endPoint x: 920, endPoint y: 638, distance: 13.0
click at [920, 627] on section "C. FLIGHT FEASIBILITY CHECK 07 Build Valid Route Not Checked Required Requested…" at bounding box center [623, 645] width 874 height 389
click at [920, 637] on button "Yes / OK" at bounding box center [946, 637] width 72 height 16
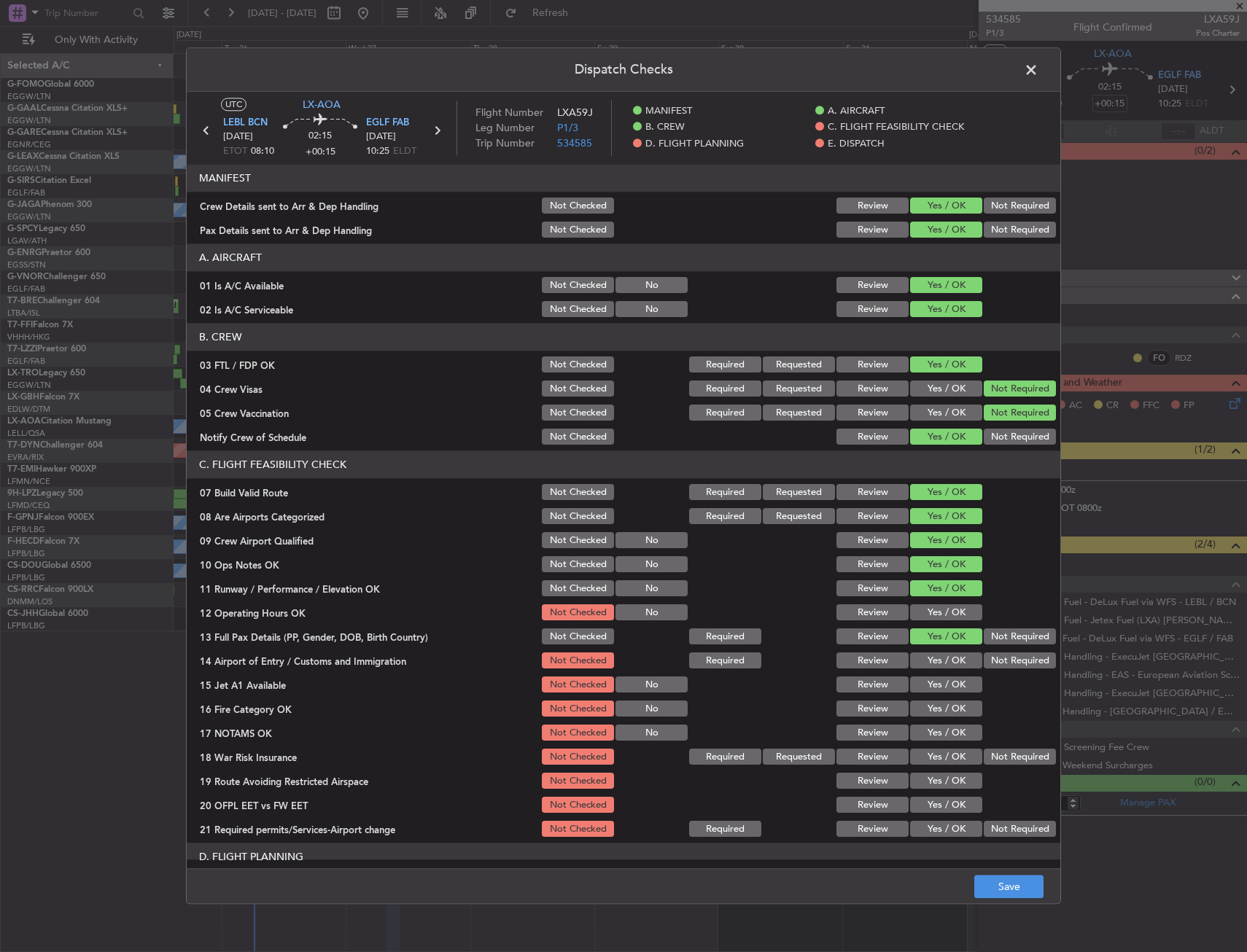
click at [911, 648] on section "C. FLIGHT FEASIBILITY CHECK 07 Build Valid Route Not Checked Required Requested…" at bounding box center [623, 645] width 874 height 389
drag, startPoint x: 923, startPoint y: 615, endPoint x: 922, endPoint y: 623, distance: 8.1
click at [922, 617] on button "Yes / OK" at bounding box center [946, 613] width 72 height 16
drag, startPoint x: 916, startPoint y: 672, endPoint x: 914, endPoint y: 680, distance: 8.2
click at [914, 675] on section "C. FLIGHT FEASIBILITY CHECK 07 Build Valid Route Not Checked Required Requested…" at bounding box center [623, 645] width 874 height 389
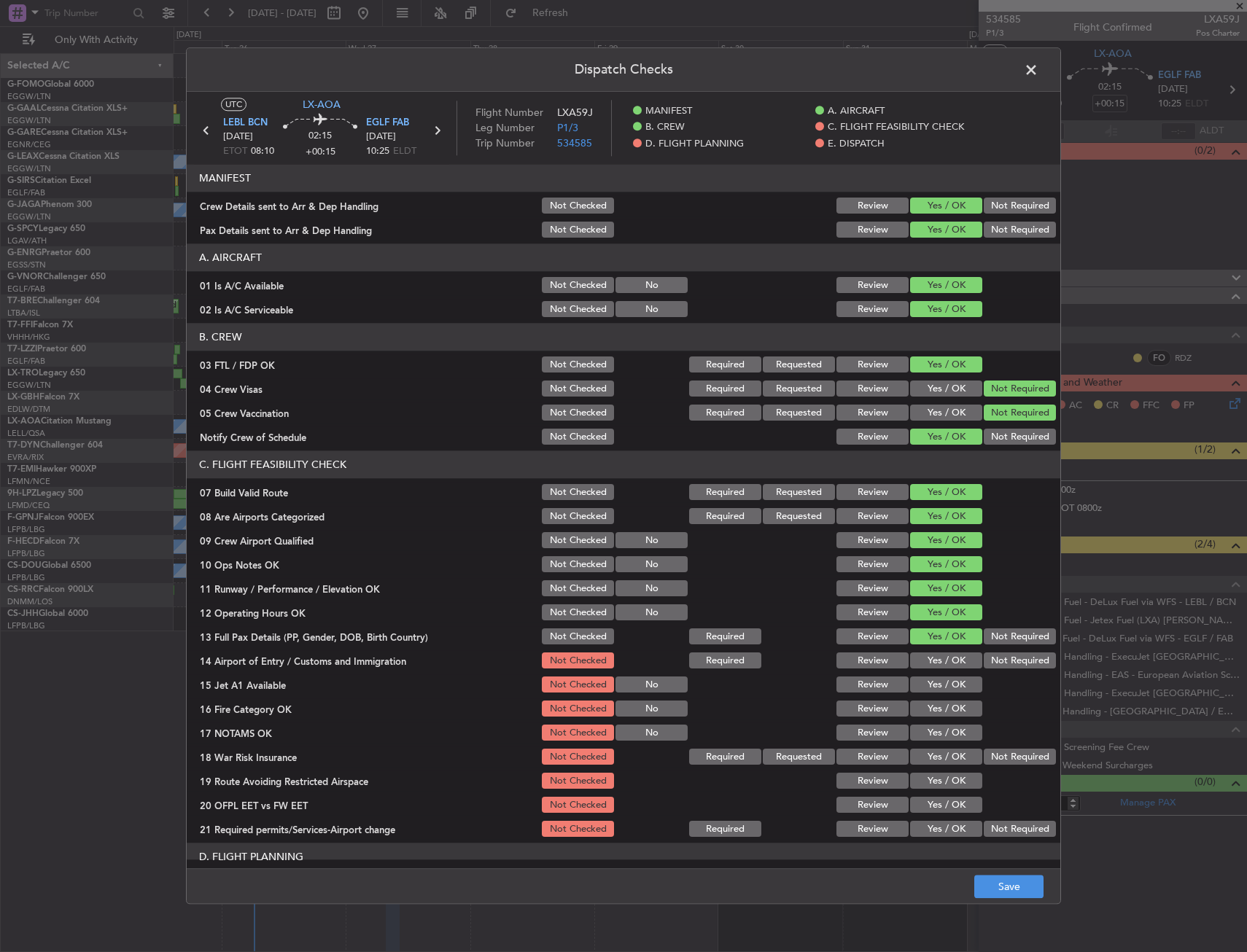
drag, startPoint x: 928, startPoint y: 656, endPoint x: 924, endPoint y: 690, distance: 34.2
click at [928, 659] on button "Yes / OK" at bounding box center [946, 661] width 72 height 16
drag, startPoint x: 924, startPoint y: 690, endPoint x: 925, endPoint y: 708, distance: 18.0
click at [924, 693] on div "Yes / OK" at bounding box center [944, 685] width 73 height 20
drag, startPoint x: 925, startPoint y: 708, endPoint x: 925, endPoint y: 718, distance: 10.0
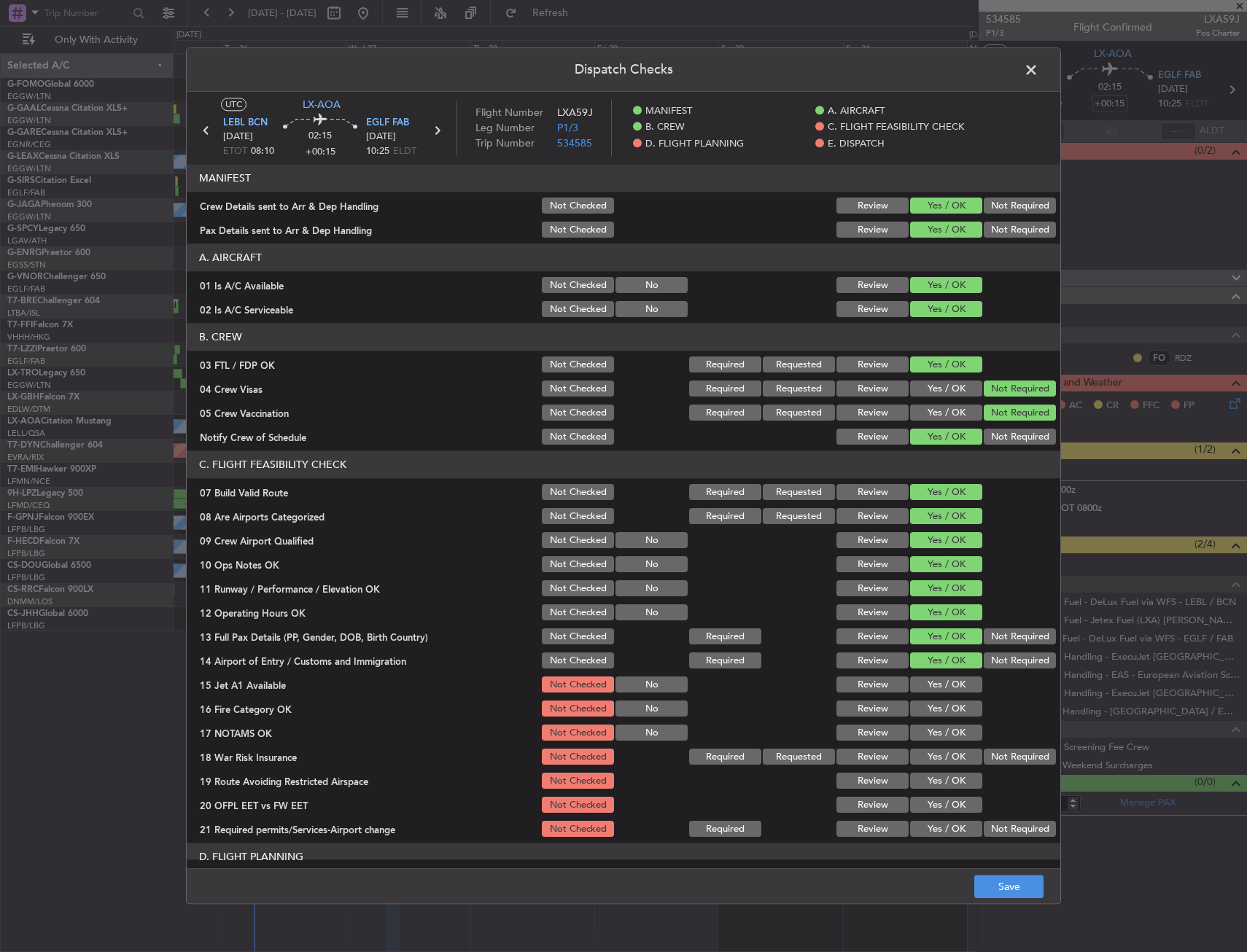
click at [925, 718] on div "Yes / OK" at bounding box center [944, 709] width 73 height 20
click at [928, 732] on button "Yes / OK" at bounding box center [946, 733] width 72 height 16
click at [932, 712] on button "Yes / OK" at bounding box center [946, 709] width 72 height 16
click at [933, 694] on div "Yes / OK" at bounding box center [944, 685] width 73 height 20
drag, startPoint x: 1013, startPoint y: 758, endPoint x: 955, endPoint y: 686, distance: 92.5
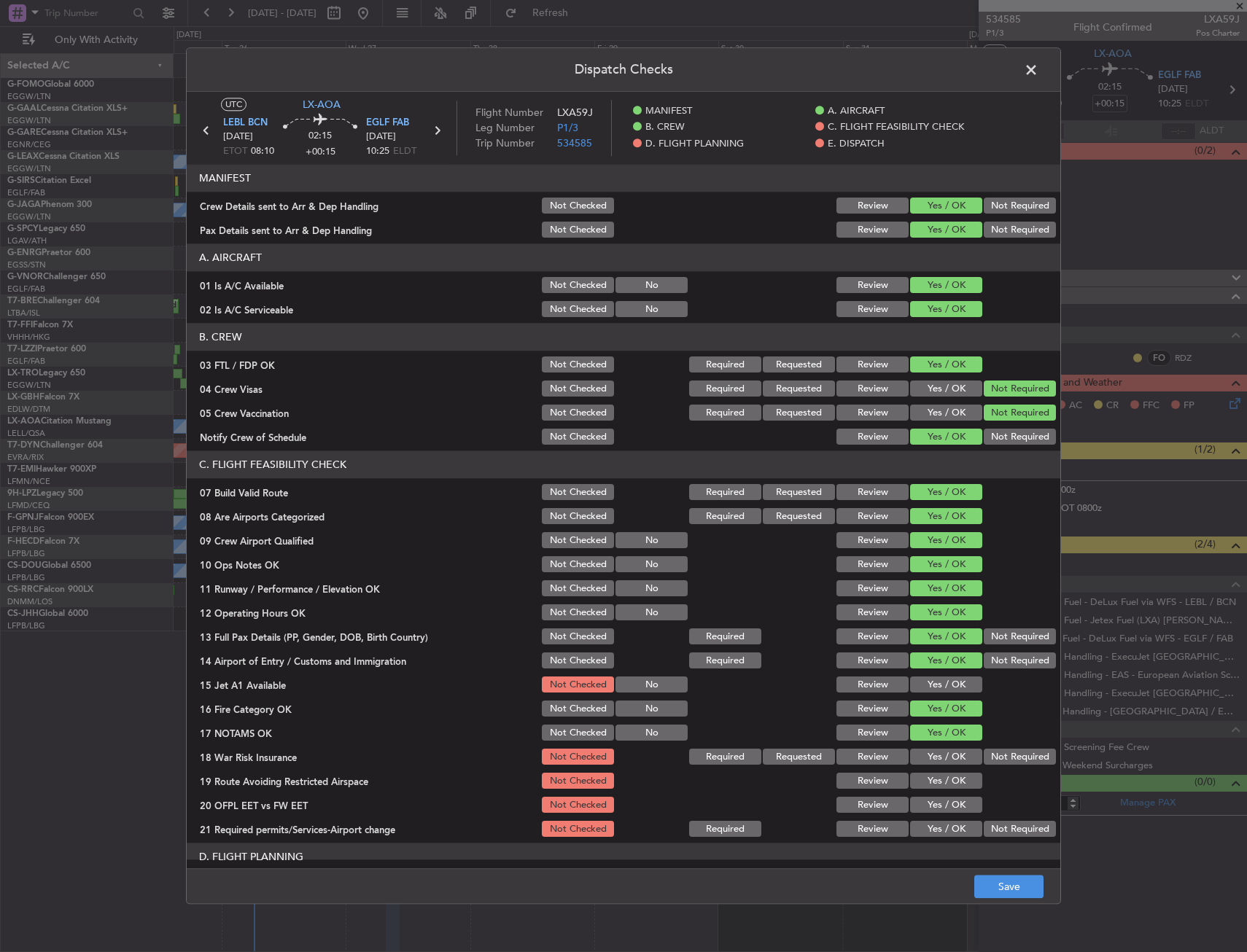
click at [1010, 754] on button "Not Required" at bounding box center [1020, 757] width 72 height 16
click at [955, 686] on button "Yes / OK" at bounding box center [946, 685] width 72 height 16
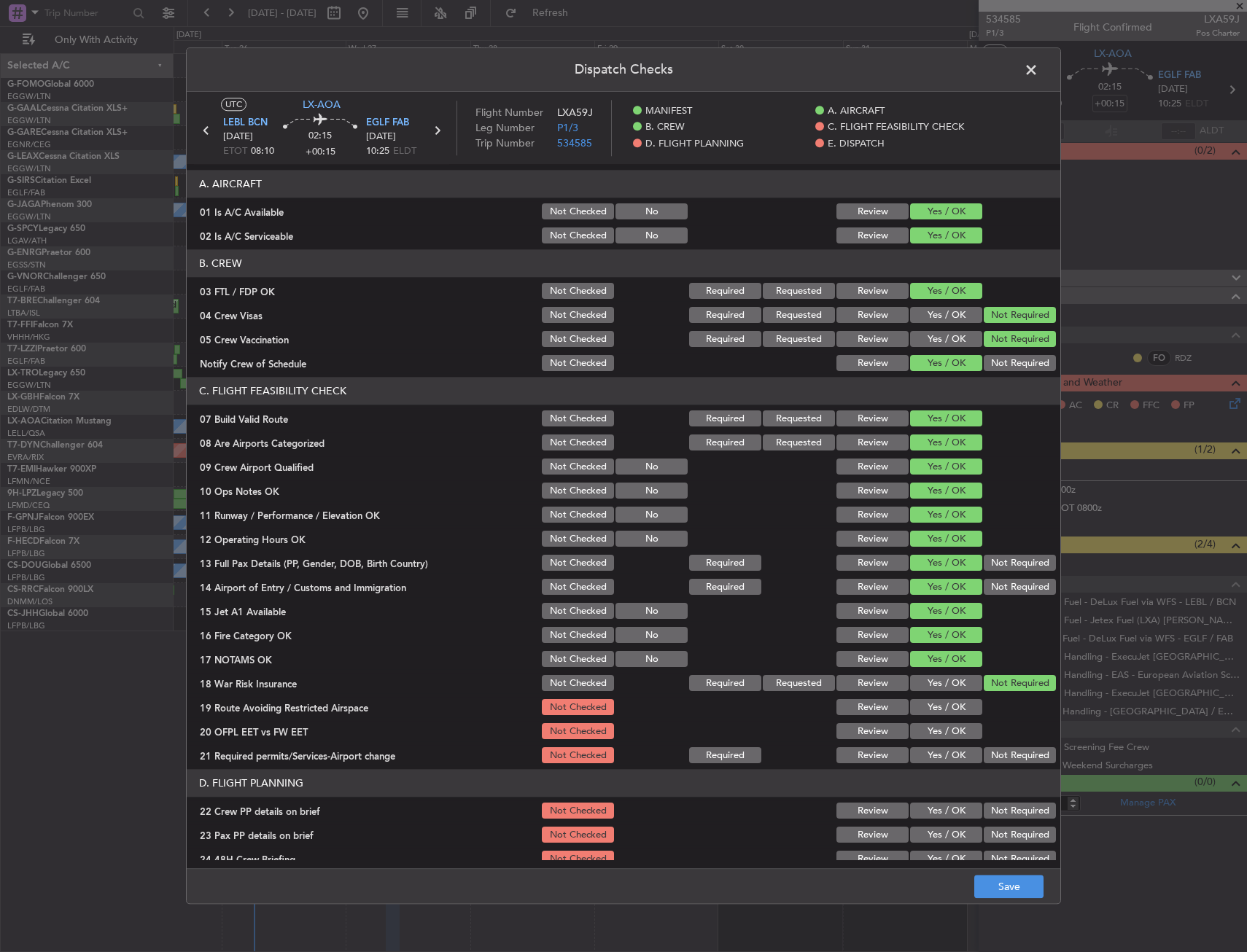
scroll to position [146, 0]
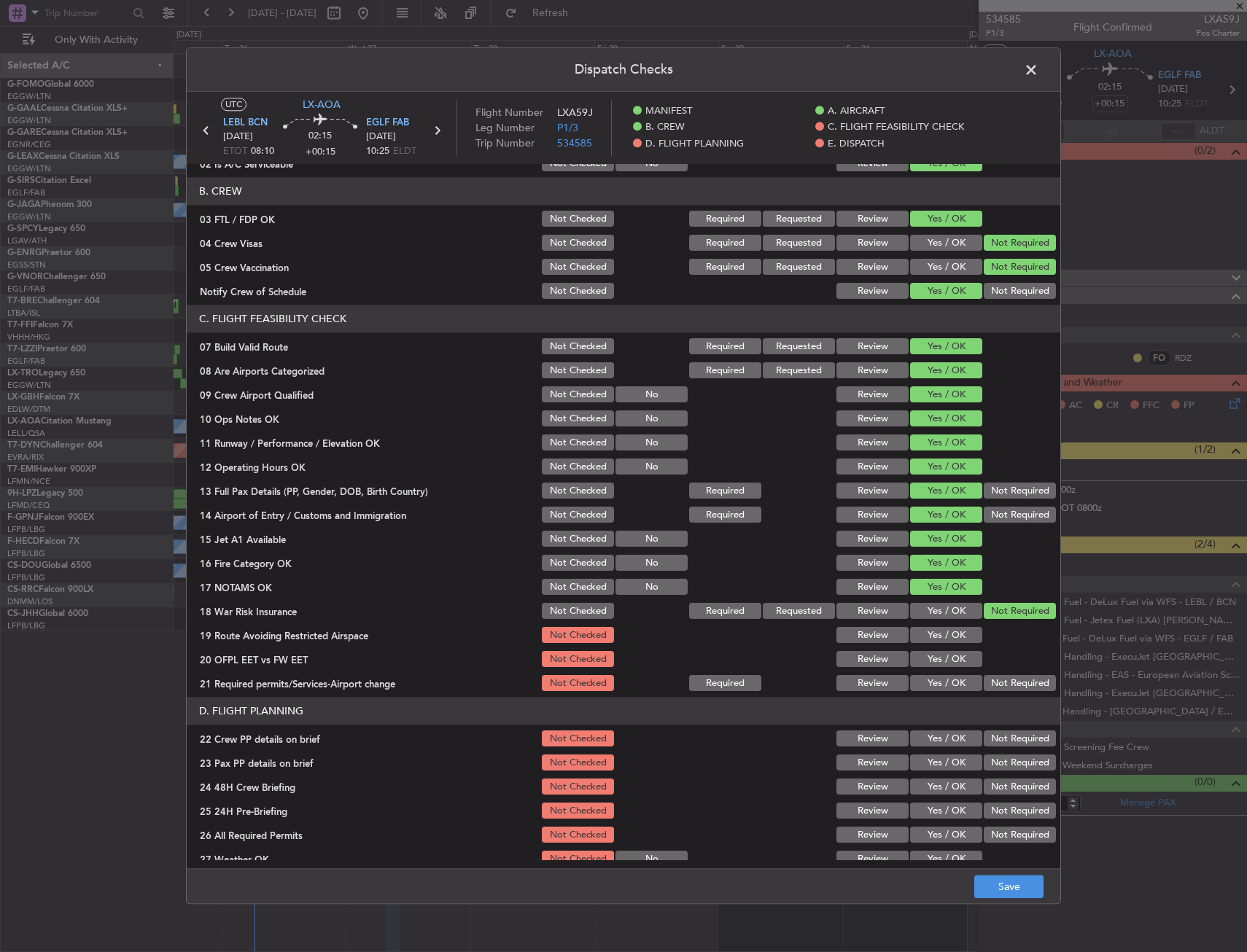
click at [946, 638] on button "Yes / OK" at bounding box center [946, 635] width 72 height 16
click at [940, 658] on button "Yes / OK" at bounding box center [946, 659] width 72 height 16
drag, startPoint x: 942, startPoint y: 680, endPoint x: 933, endPoint y: 711, distance: 32.3
click at [942, 680] on button "Yes / OK" at bounding box center [946, 683] width 72 height 16
click at [935, 741] on button "Yes / OK" at bounding box center [946, 738] width 72 height 16
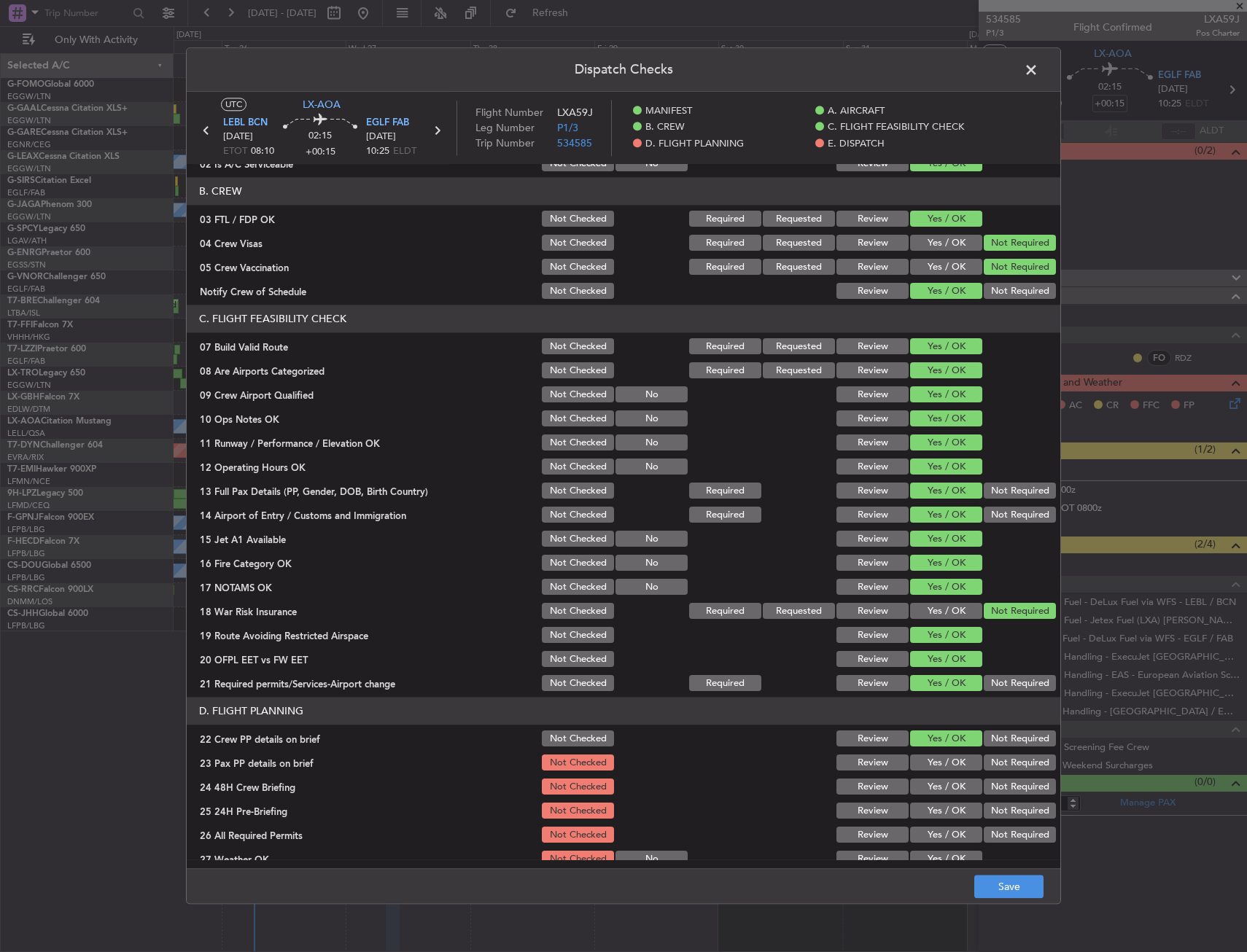
click at [945, 761] on button "Yes / OK" at bounding box center [946, 763] width 72 height 16
click at [942, 780] on button "Yes / OK" at bounding box center [946, 787] width 72 height 16
click at [1019, 811] on button "Not Required" at bounding box center [1020, 811] width 72 height 16
drag, startPoint x: 1010, startPoint y: 886, endPoint x: 1003, endPoint y: 884, distance: 7.3
click at [1010, 886] on button "Save" at bounding box center [1009, 887] width 69 height 23
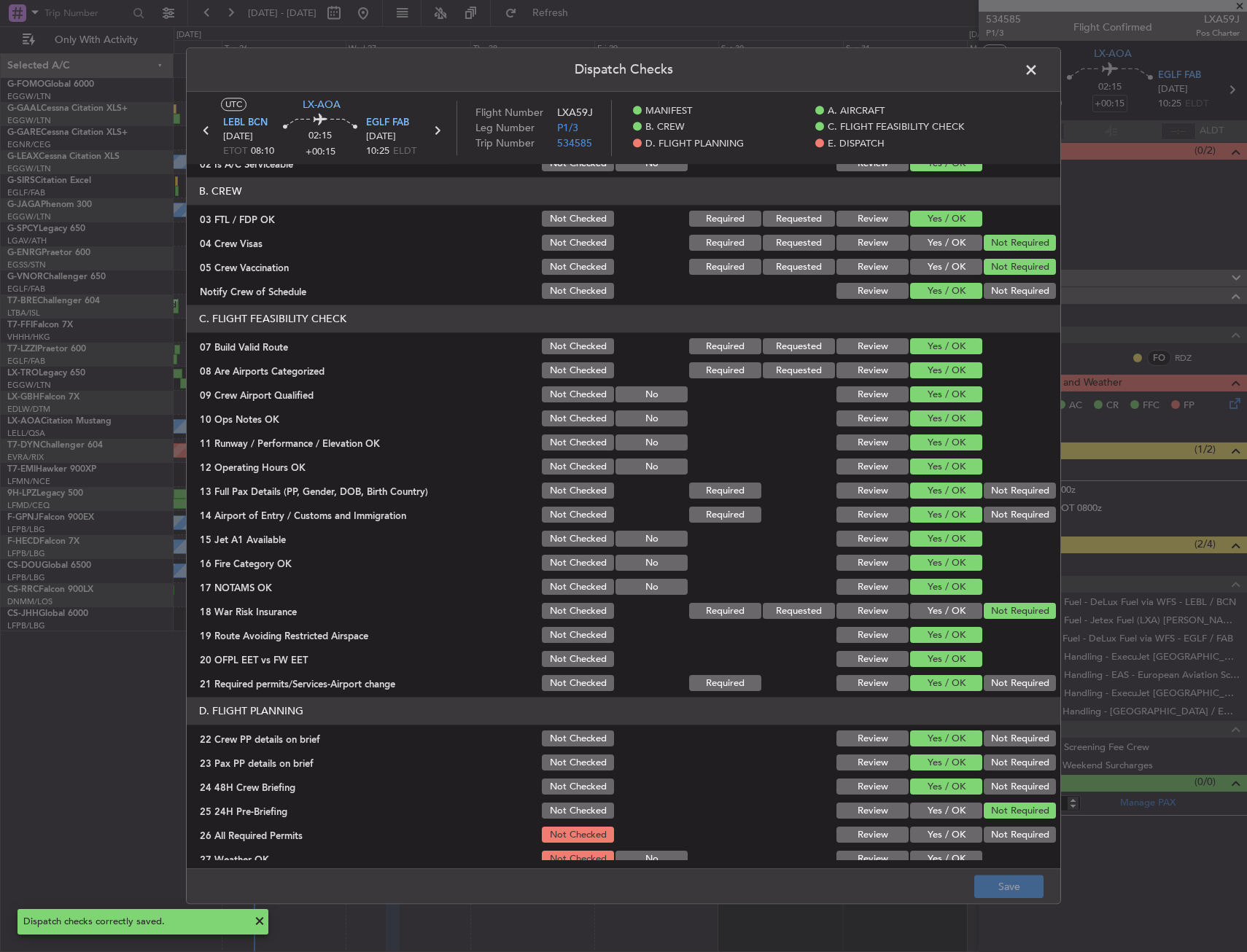
click at [1022, 82] on header "Dispatch Checks" at bounding box center [623, 69] width 874 height 44
click at [1038, 73] on span at bounding box center [1038, 74] width 0 height 29
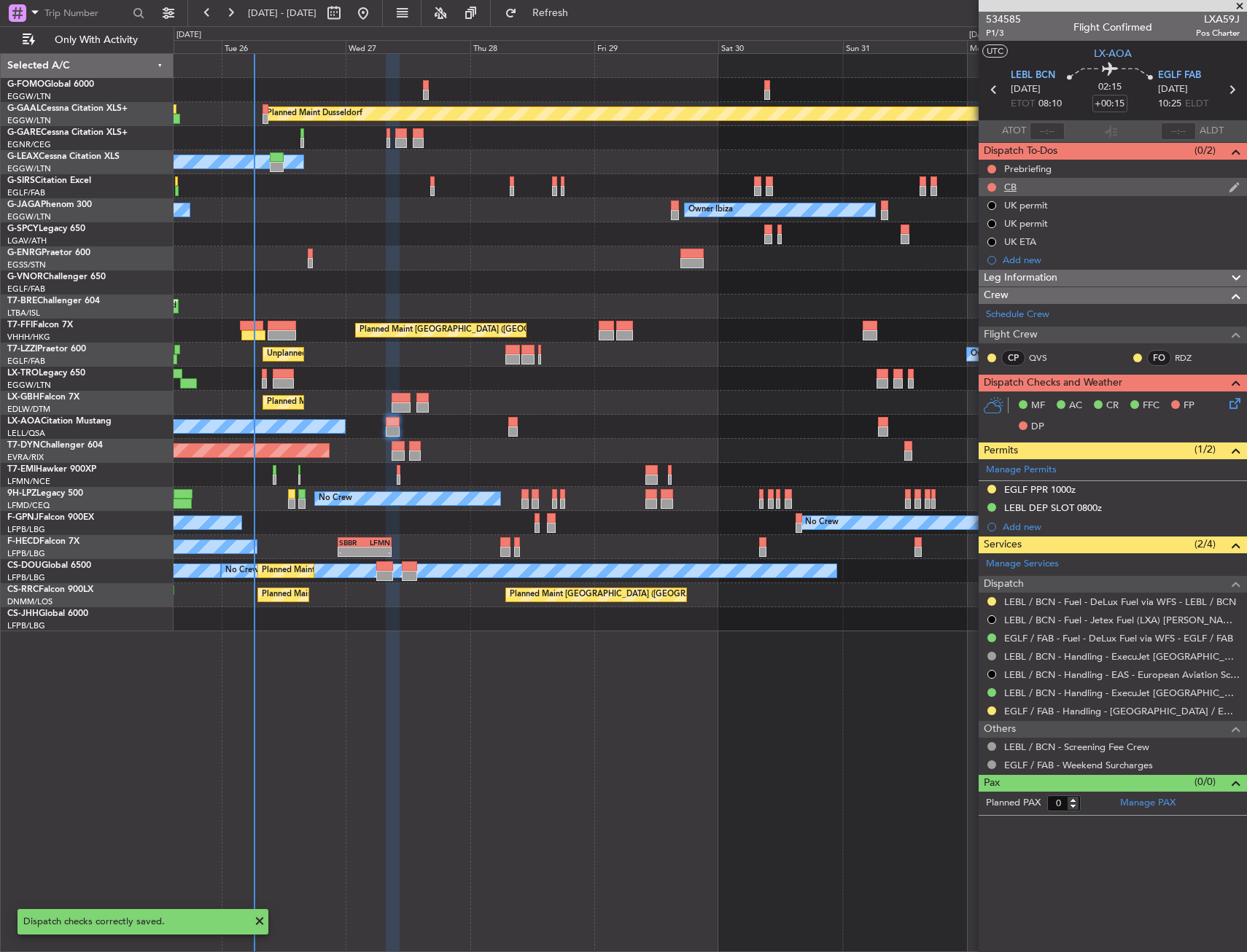
click at [988, 192] on nimbus-traffic-light at bounding box center [991, 187] width 12 height 12
click at [989, 190] on button at bounding box center [991, 187] width 8 height 8
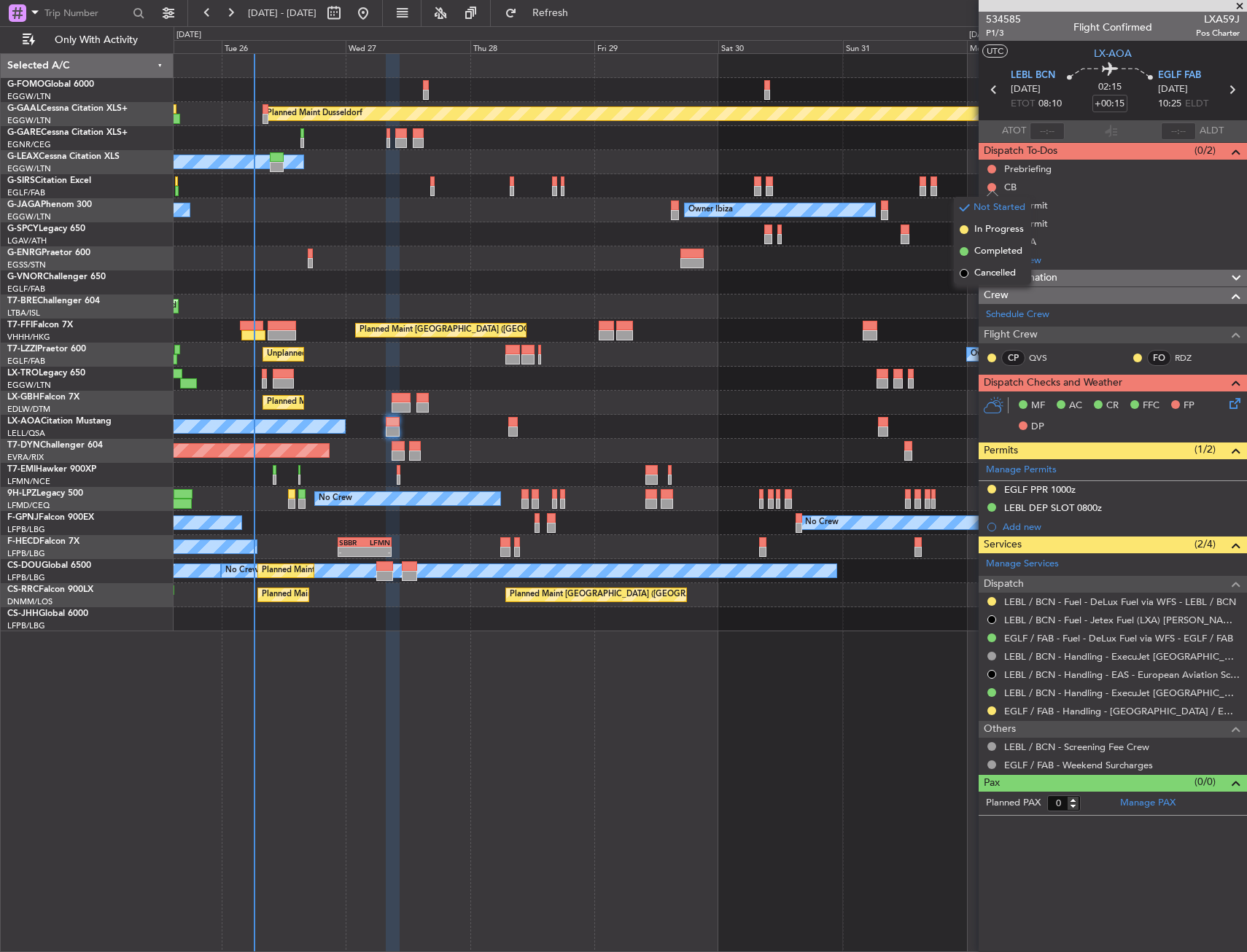
click at [975, 252] on span "Completed" at bounding box center [998, 251] width 48 height 15
drag, startPoint x: 997, startPoint y: 163, endPoint x: 991, endPoint y: 170, distance: 9.2
click at [998, 163] on div "Prebriefing" at bounding box center [1113, 169] width 268 height 19
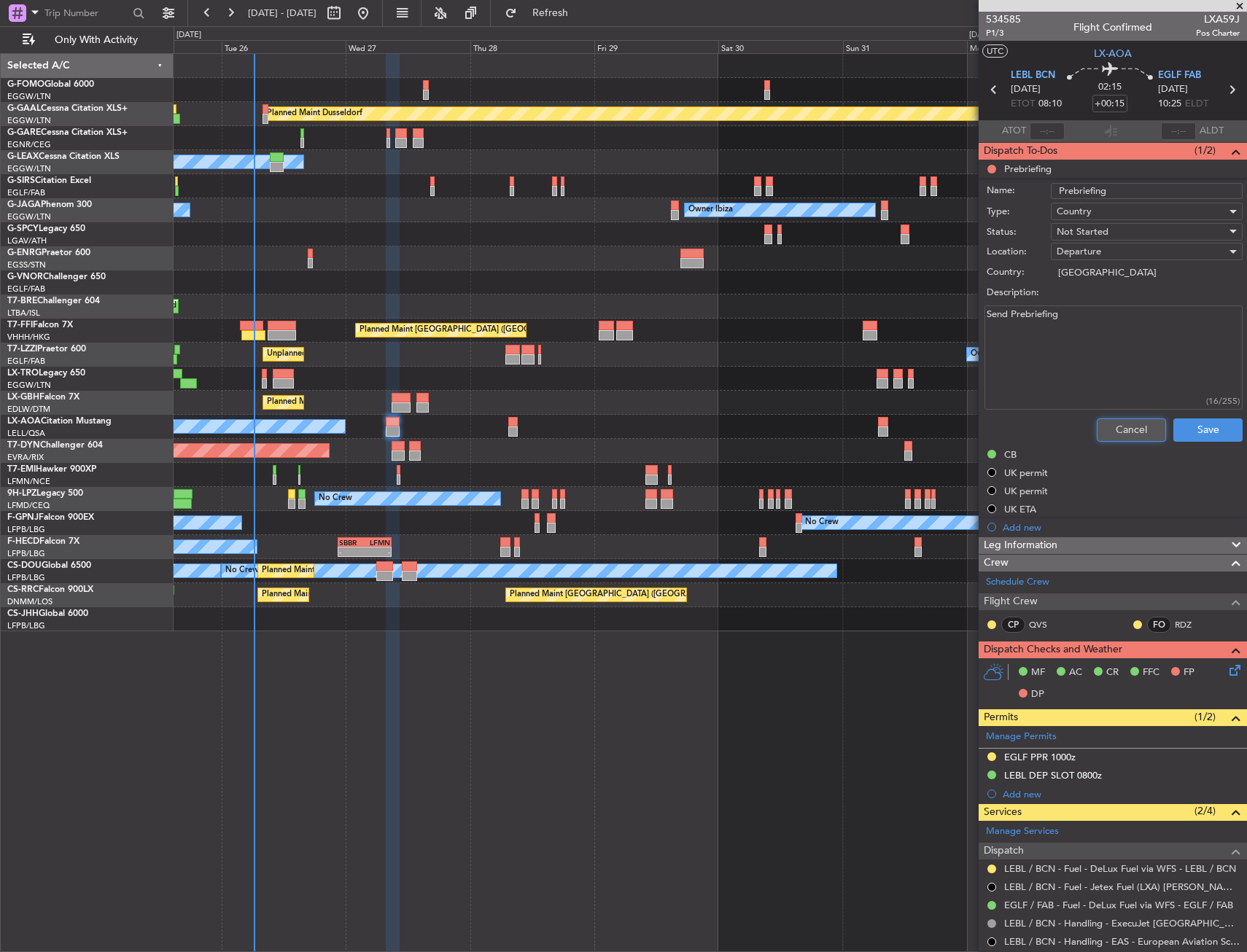
drag, startPoint x: 1105, startPoint y: 422, endPoint x: 1056, endPoint y: 284, distance: 146.4
click at [1105, 419] on button "Cancel" at bounding box center [1131, 430] width 69 height 23
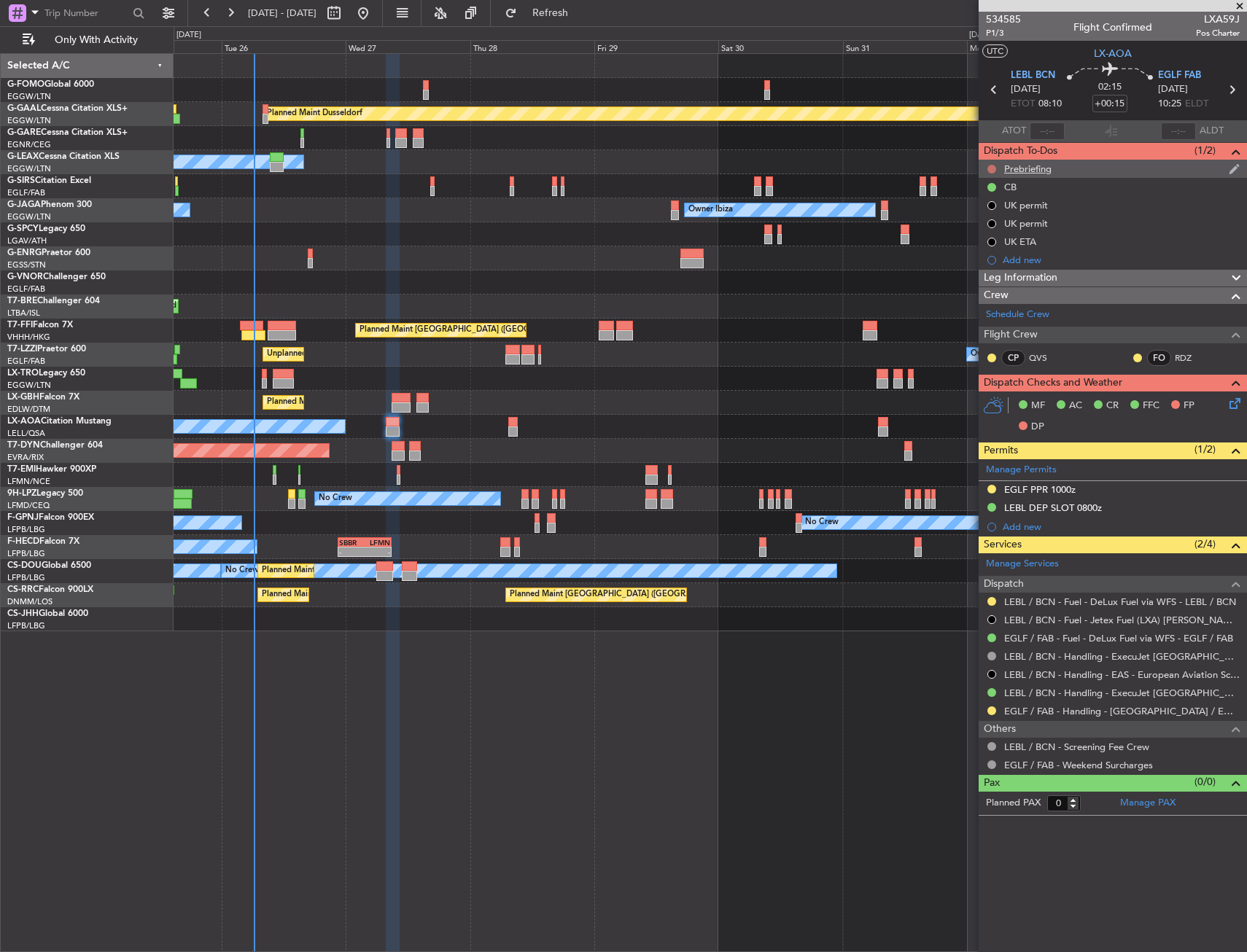
click at [989, 167] on button at bounding box center [991, 169] width 8 height 8
click at [964, 214] on span at bounding box center [963, 211] width 8 height 8
click at [676, 328] on div "Planned Maint [GEOGRAPHIC_DATA] ([GEOGRAPHIC_DATA] Intl)" at bounding box center [709, 330] width 1073 height 24
click at [680, 659] on div "Planned Maint Dusseldorf Owner Unplanned Maint Oxford (Kidlington) Owner Ibiza …" at bounding box center [710, 503] width 1073 height 899
click at [1226, 92] on icon at bounding box center [1232, 89] width 19 height 19
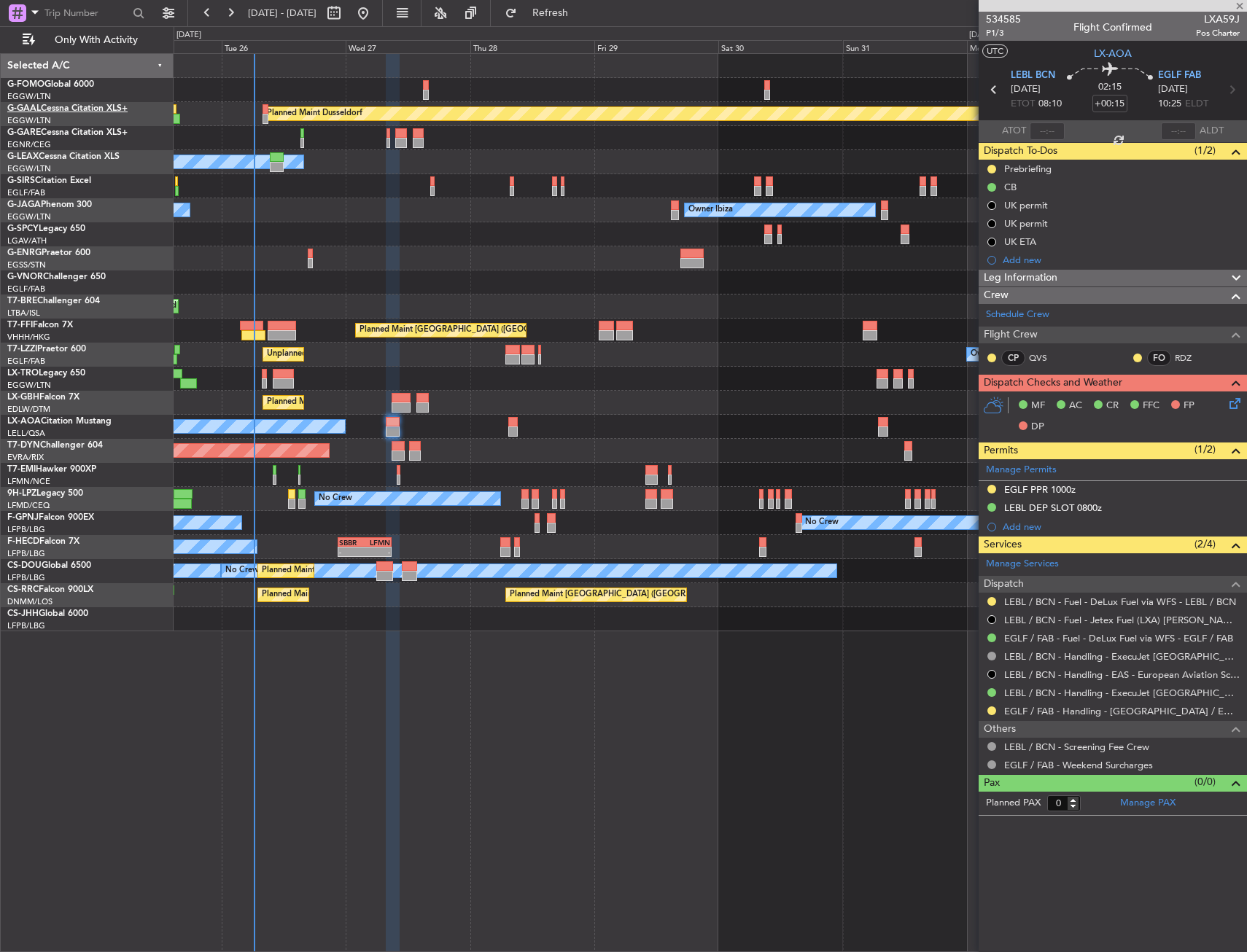
type input "+00:10"
type input "1"
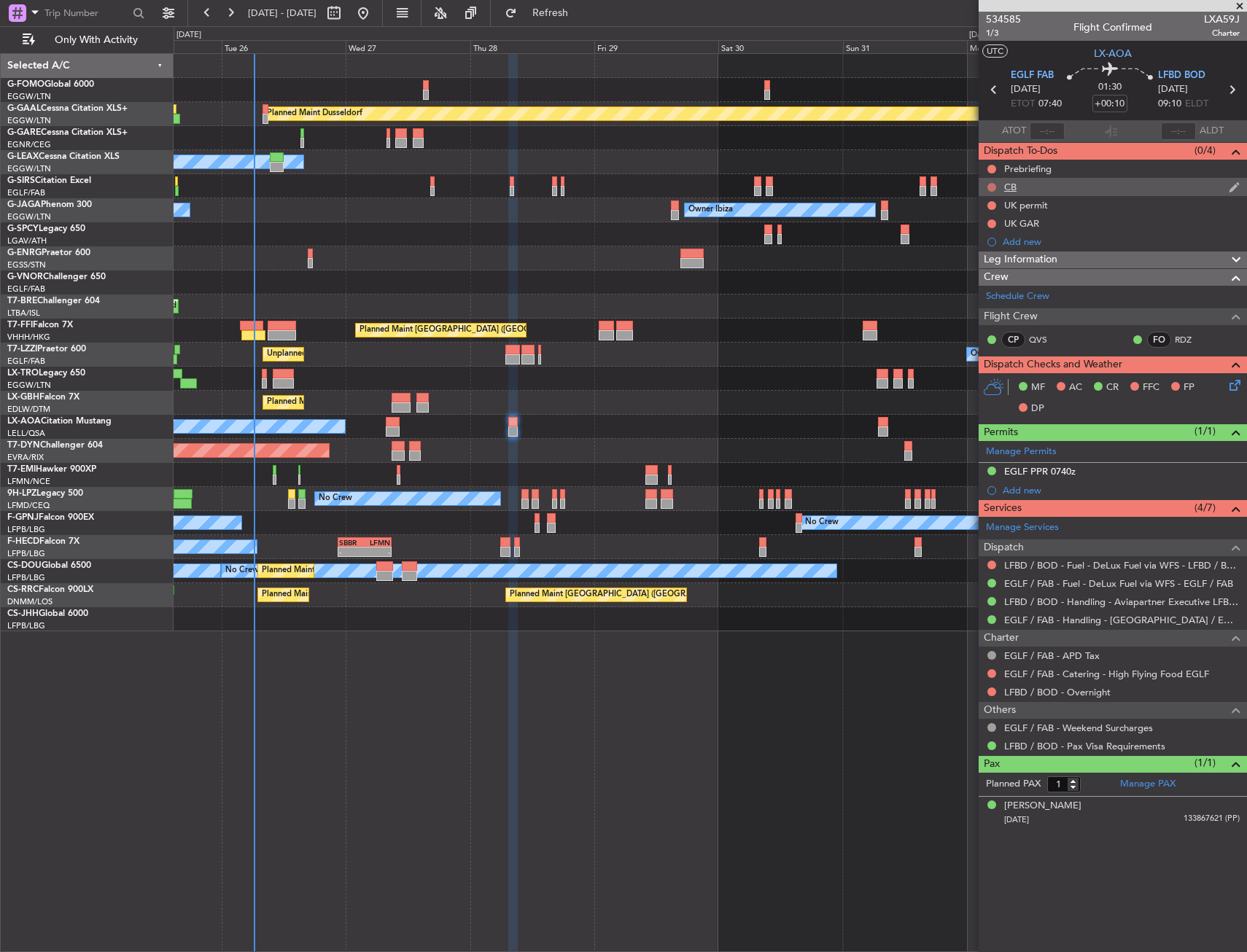
click at [989, 184] on button at bounding box center [991, 187] width 8 height 8
drag, startPoint x: 976, startPoint y: 253, endPoint x: 976, endPoint y: 245, distance: 8.0
click at [976, 247] on span "Completed" at bounding box center [998, 251] width 48 height 15
click at [989, 163] on div at bounding box center [991, 169] width 12 height 12
click at [990, 167] on button at bounding box center [991, 169] width 8 height 8
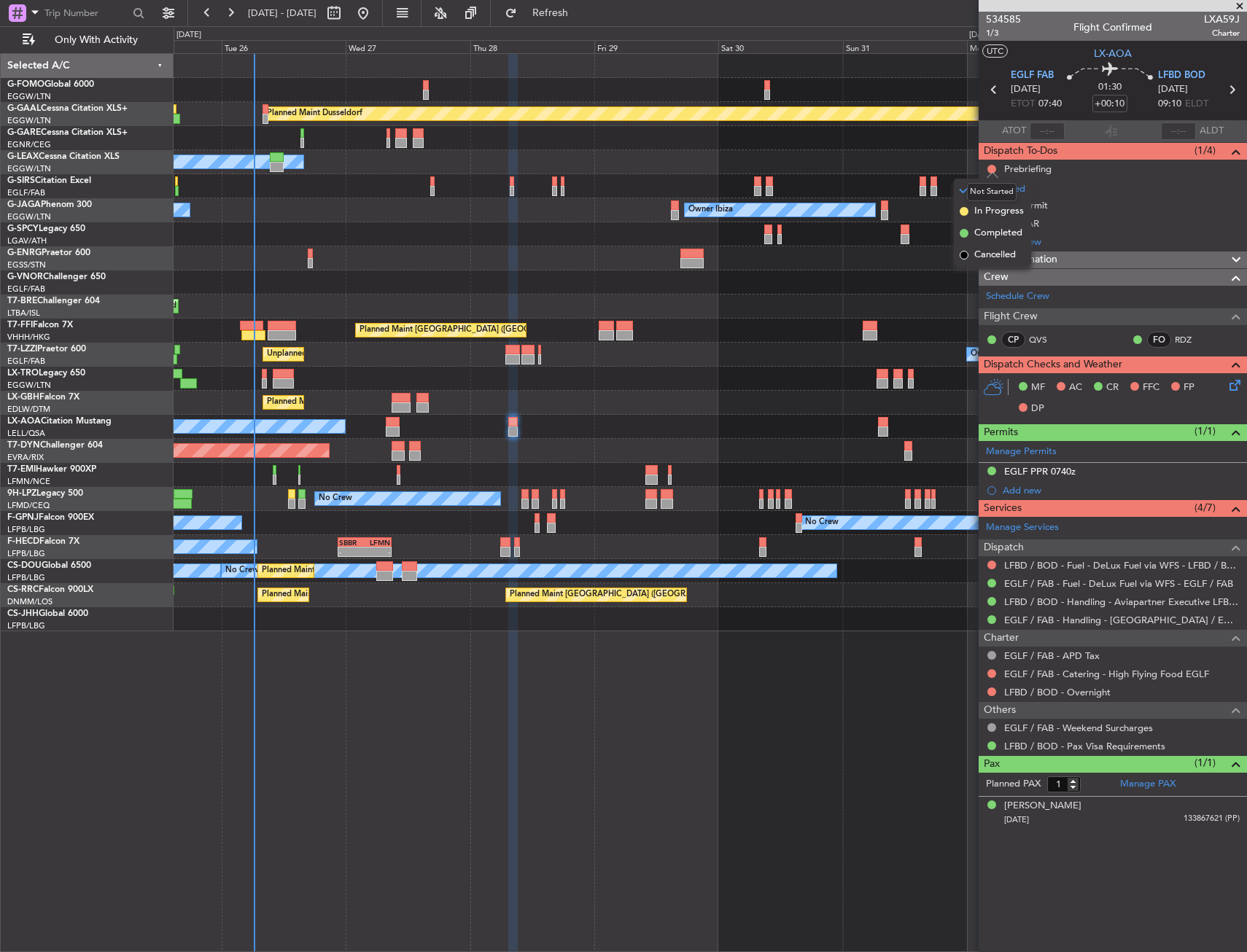
click at [975, 209] on mat-tooltip-component "Not Started" at bounding box center [991, 192] width 70 height 39
click at [977, 210] on span "In Progress" at bounding box center [999, 211] width 49 height 15
click at [989, 204] on button at bounding box center [991, 205] width 8 height 8
click at [982, 294] on span "Cancelled" at bounding box center [995, 291] width 42 height 15
click at [1053, 799] on div "Caspar Macdonald-Hall" at bounding box center [1043, 806] width 77 height 15
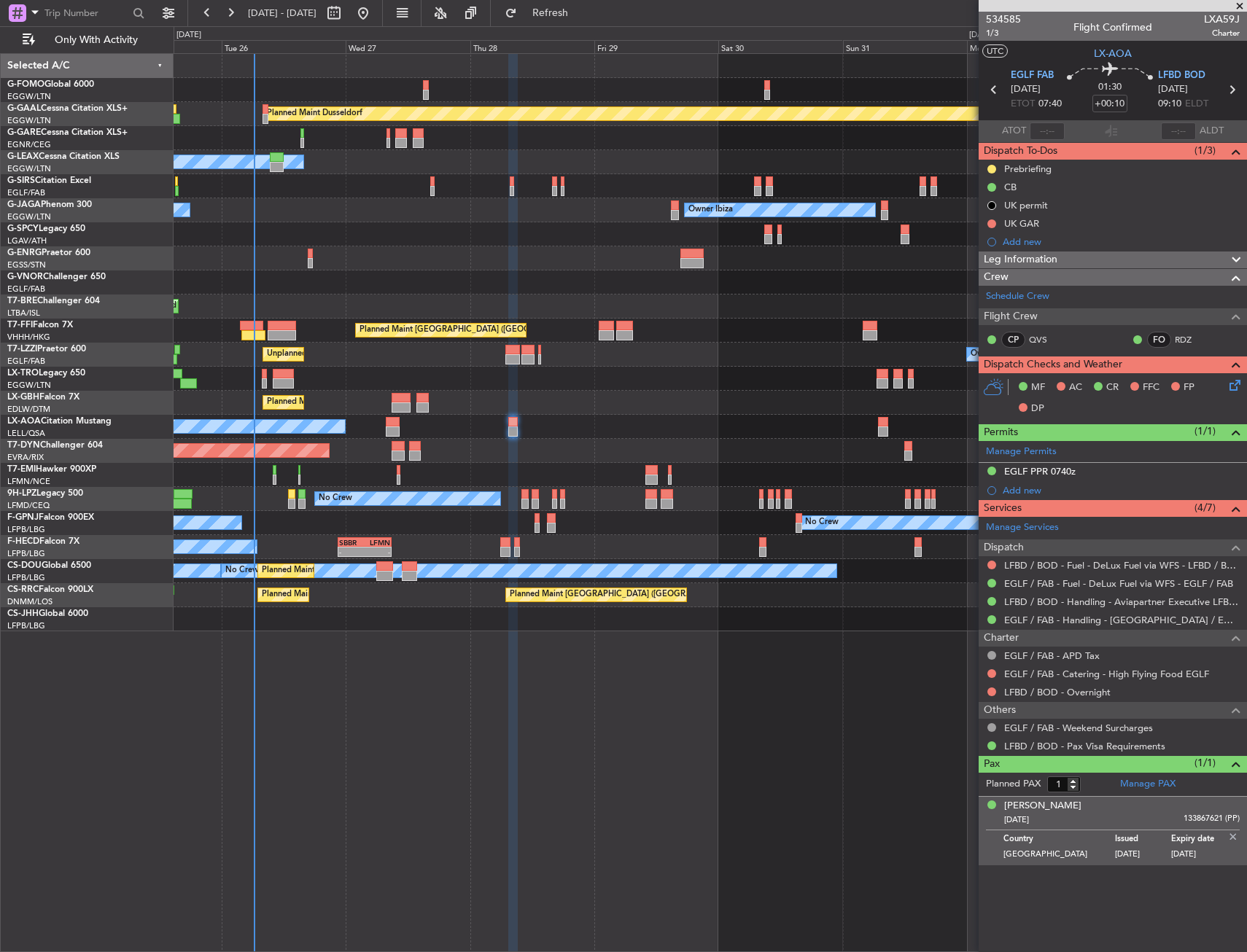
click at [1230, 836] on img at bounding box center [1232, 836] width 13 height 13
click at [504, 424] on div "No Crew Sabadell" at bounding box center [709, 426] width 1073 height 24
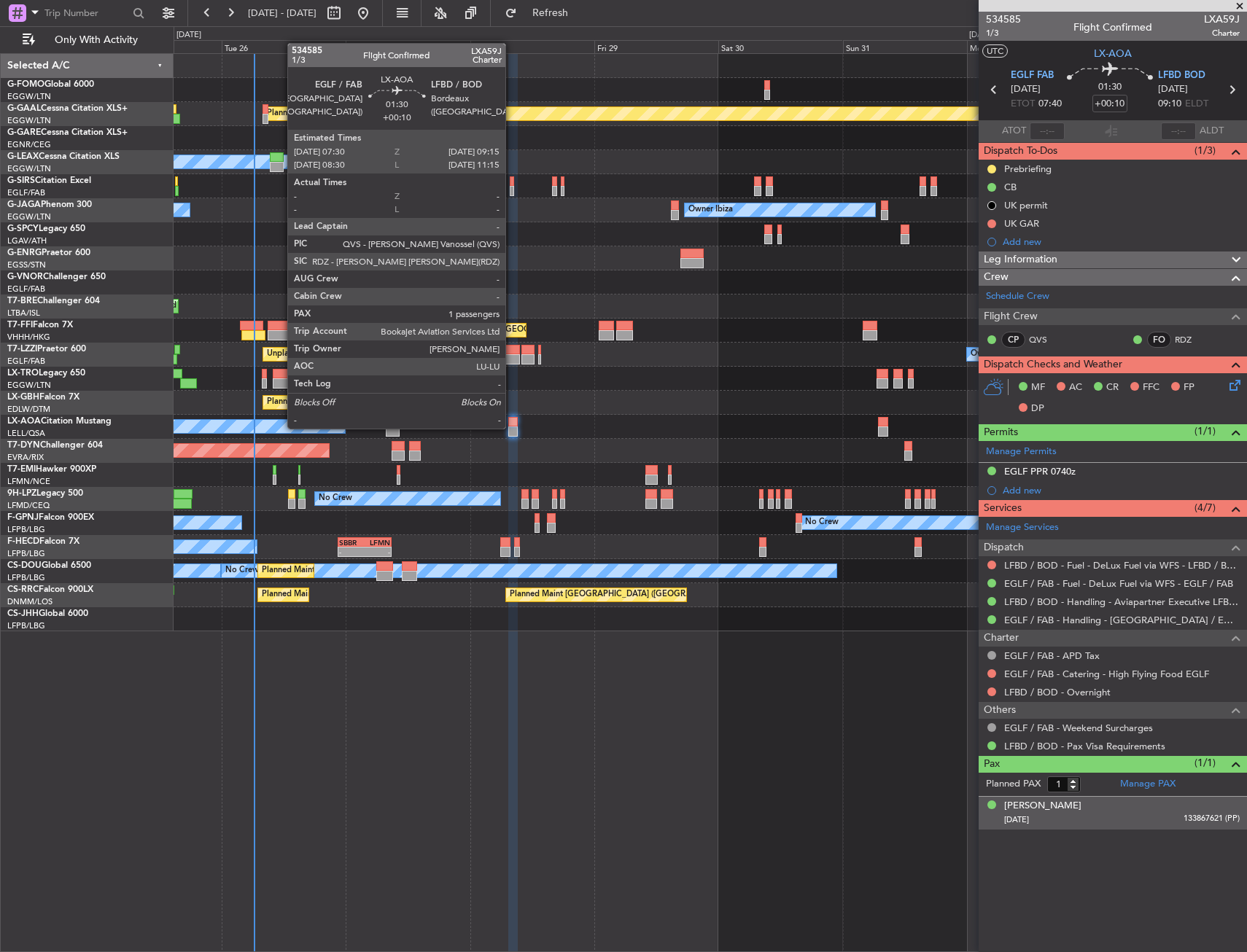
click at [512, 427] on div at bounding box center [513, 431] width 9 height 10
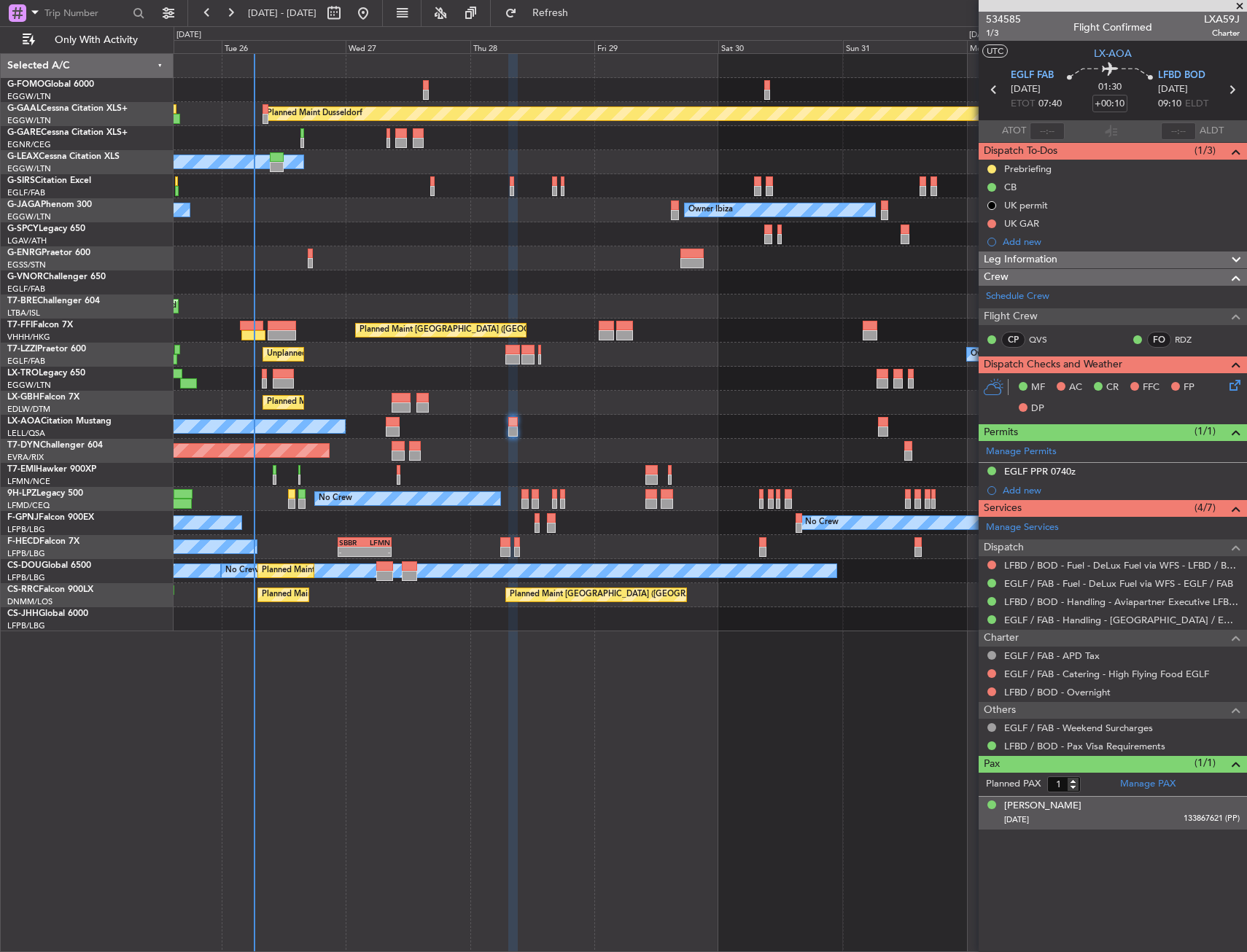
click at [1041, 263] on span "Leg Information" at bounding box center [1020, 260] width 73 height 17
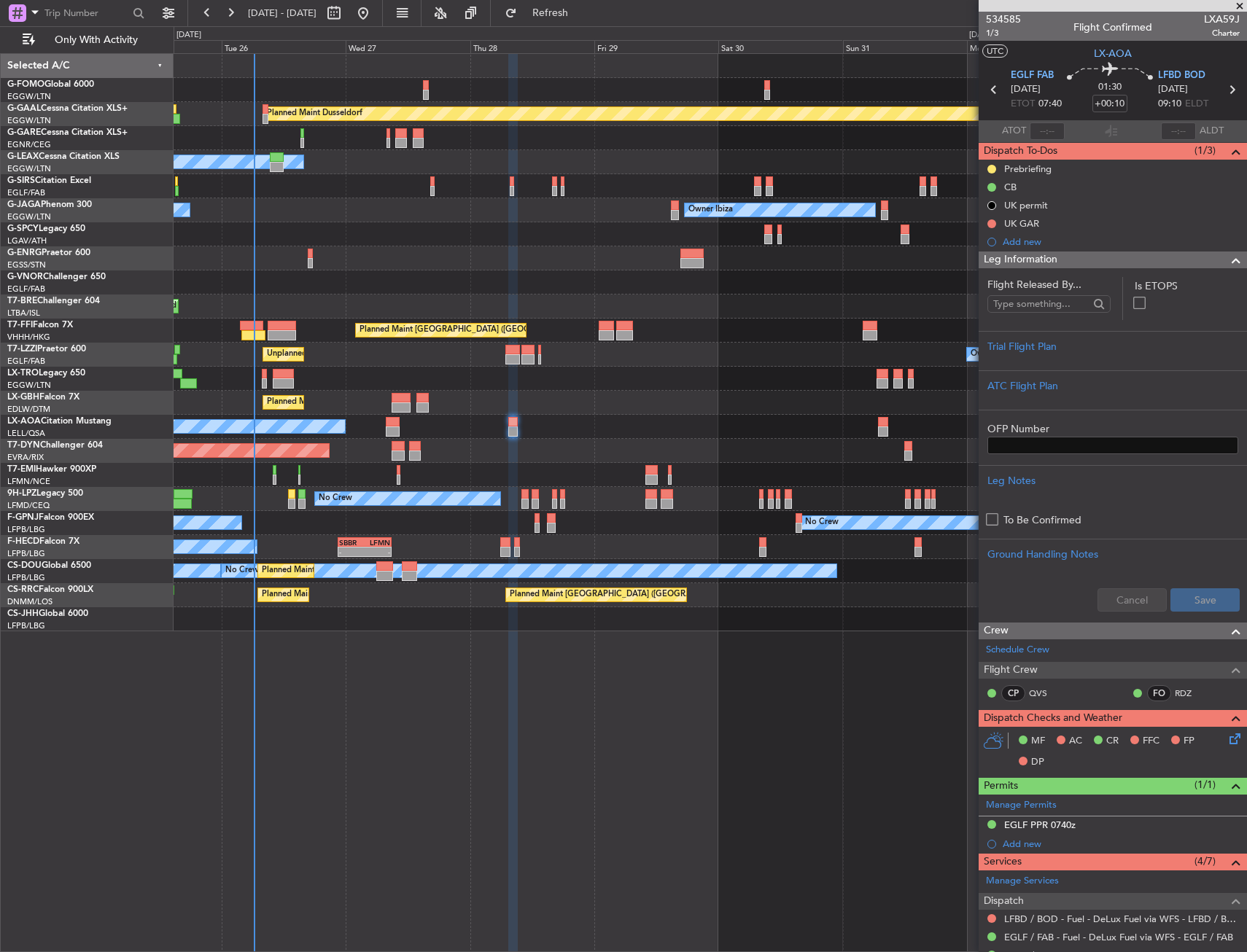
click at [1043, 261] on span "Leg Information" at bounding box center [1020, 260] width 73 height 17
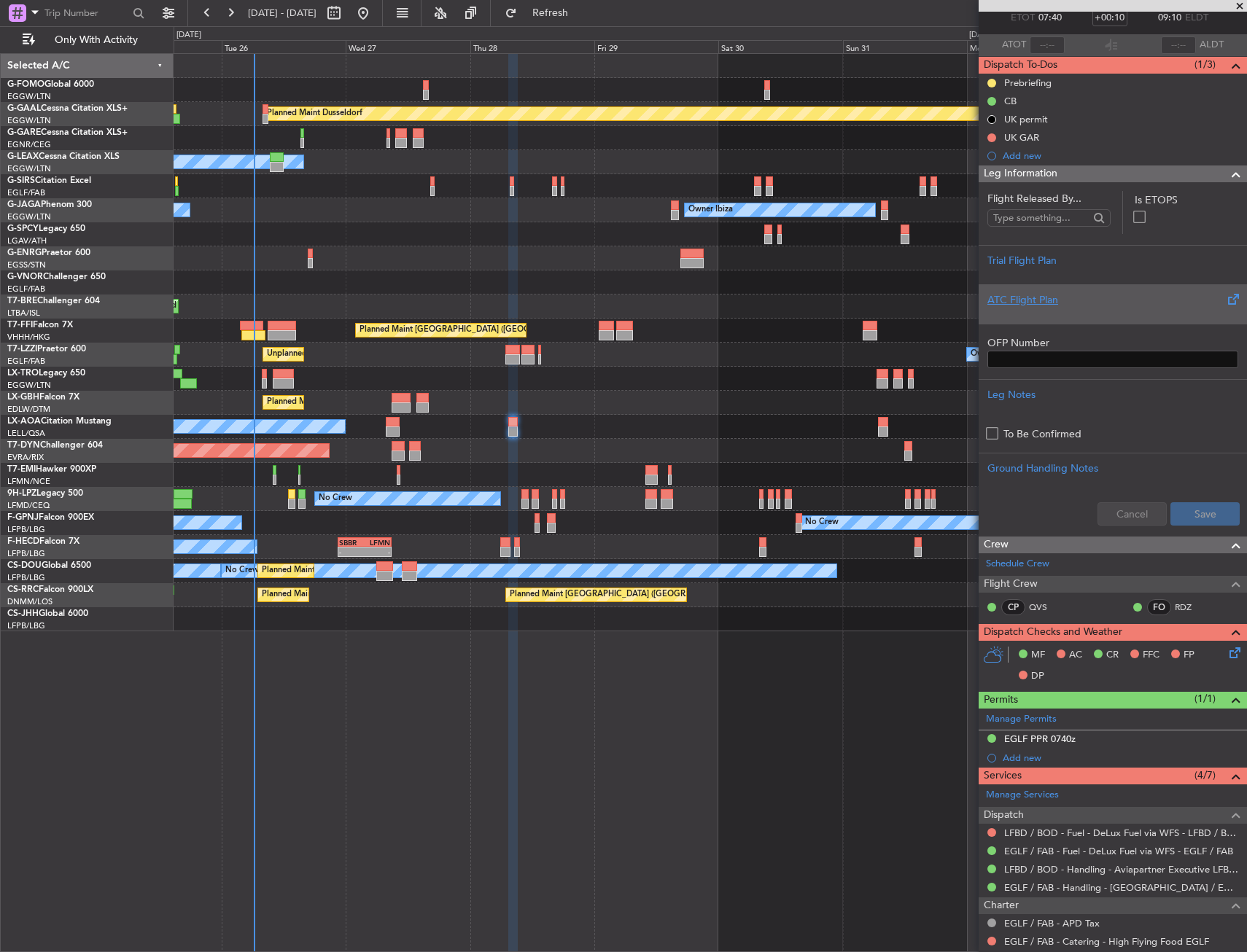
scroll to position [12, 0]
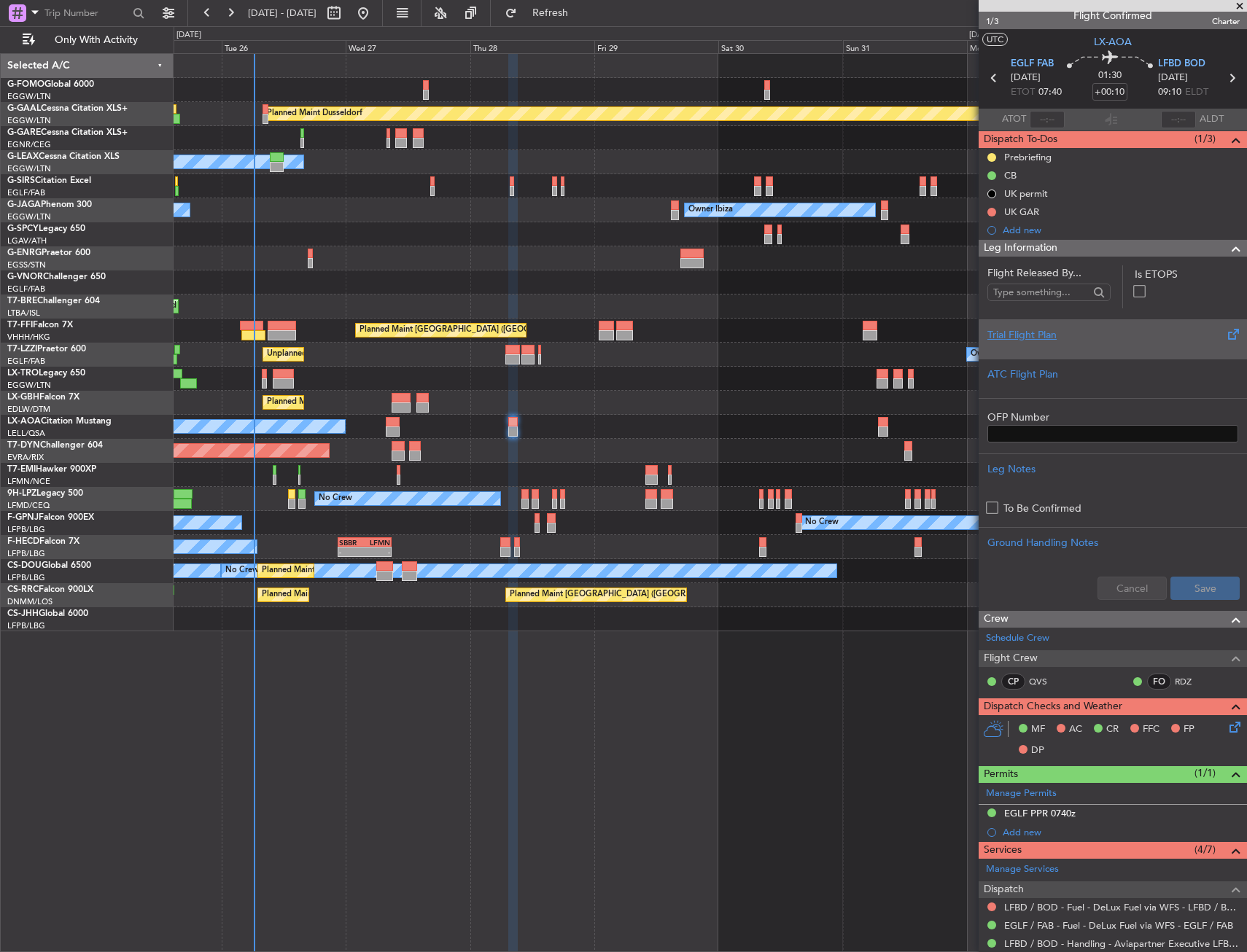
click at [1033, 341] on div "Trial Flight Plan" at bounding box center [1112, 335] width 251 height 15
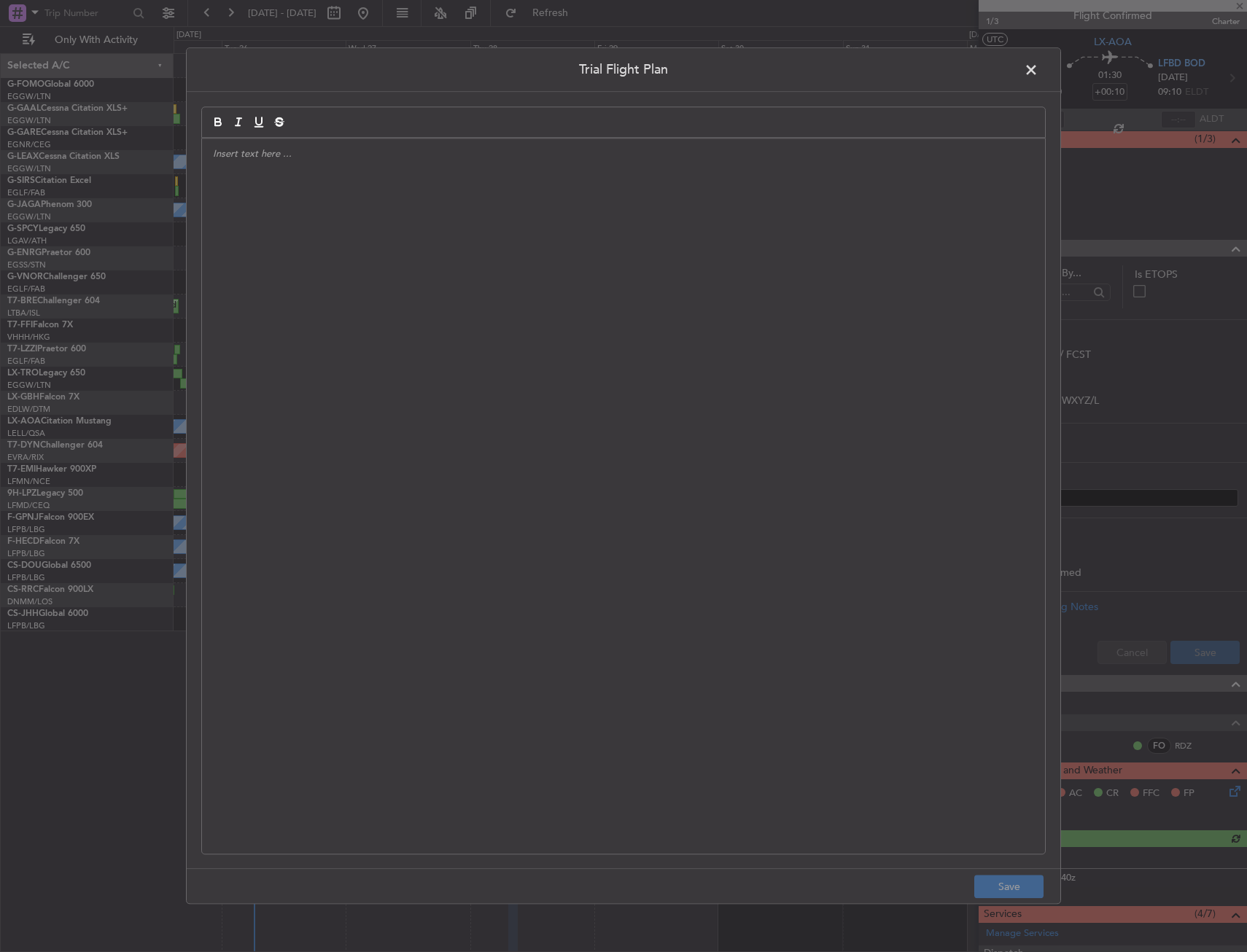
click at [1038, 71] on span at bounding box center [1038, 74] width 0 height 29
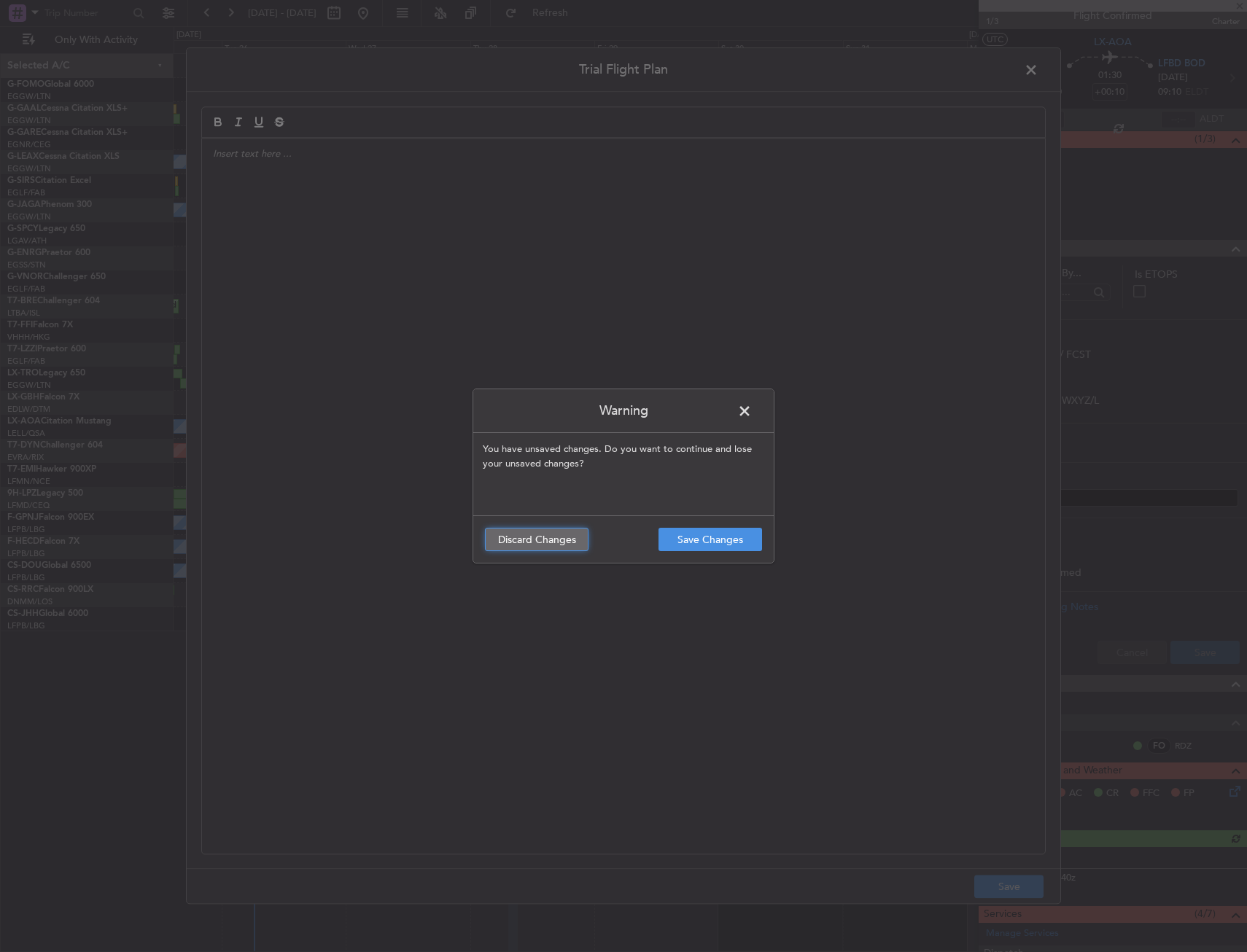
click at [541, 545] on button "Discard Changes" at bounding box center [537, 540] width 103 height 23
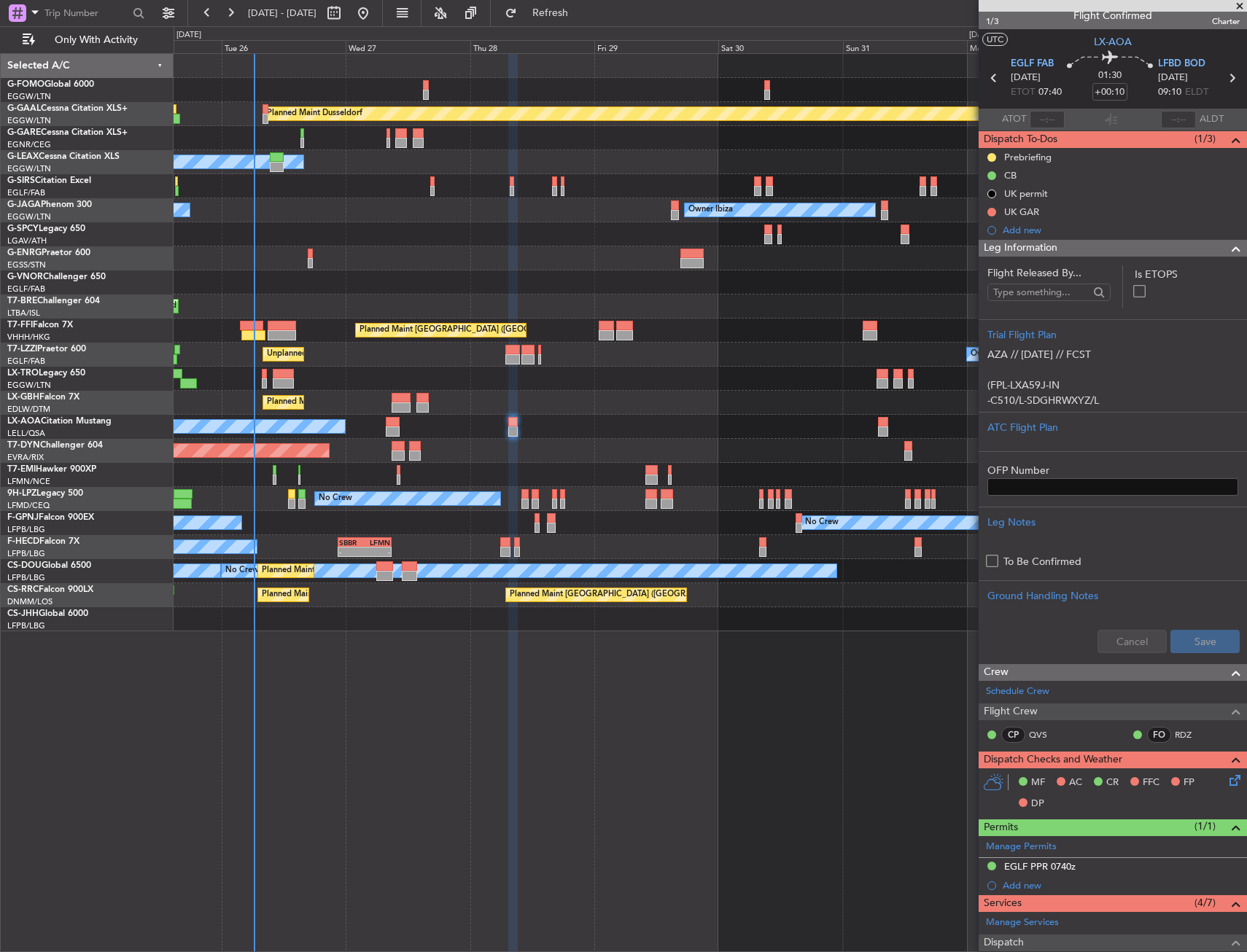
click at [1051, 250] on span "Leg Information" at bounding box center [1020, 248] width 73 height 17
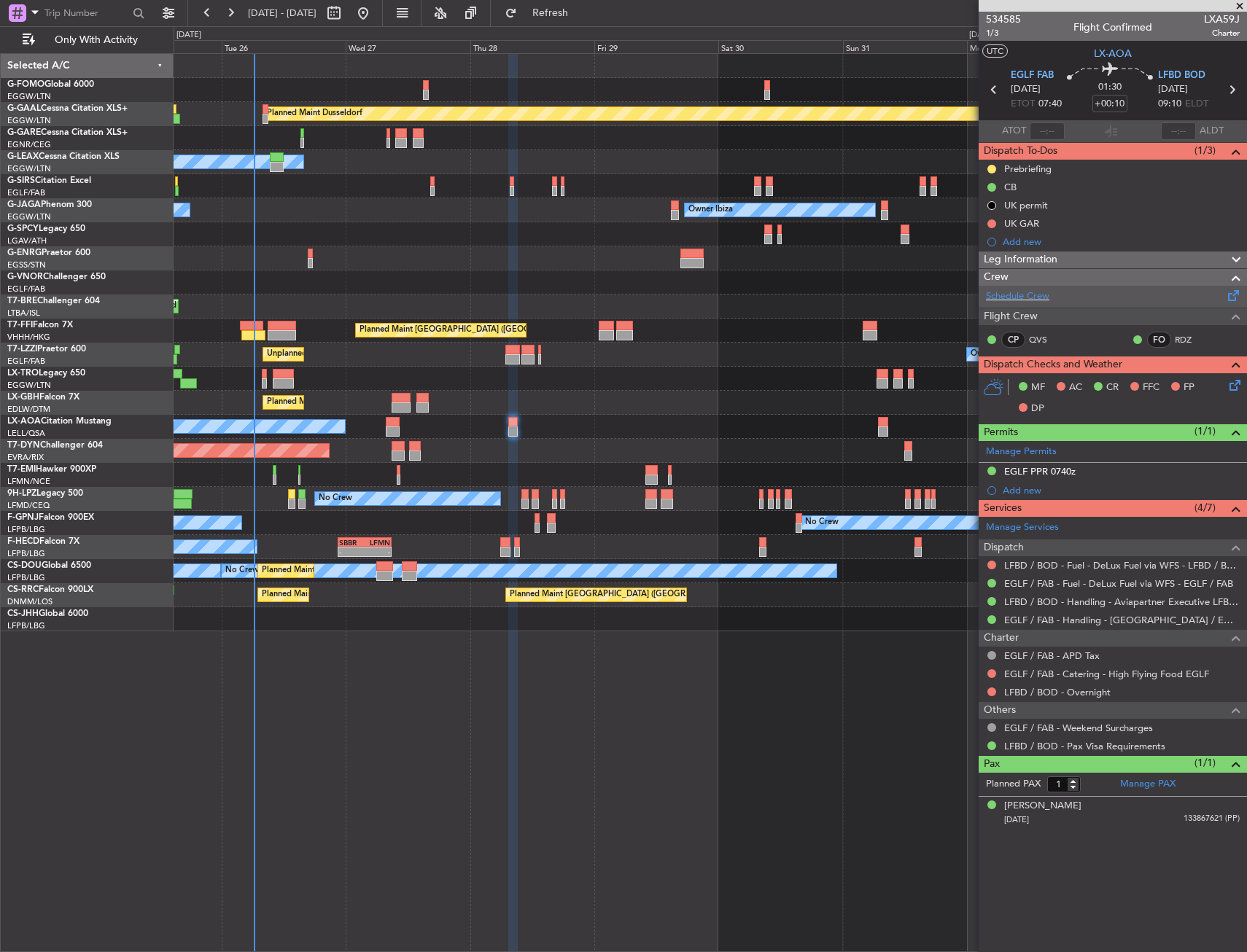
scroll to position [0, 0]
click at [1245, 385] on div "MF AC CR FFC FP DP" at bounding box center [1113, 398] width 268 height 50
click at [1238, 388] on icon at bounding box center [1232, 382] width 12 height 12
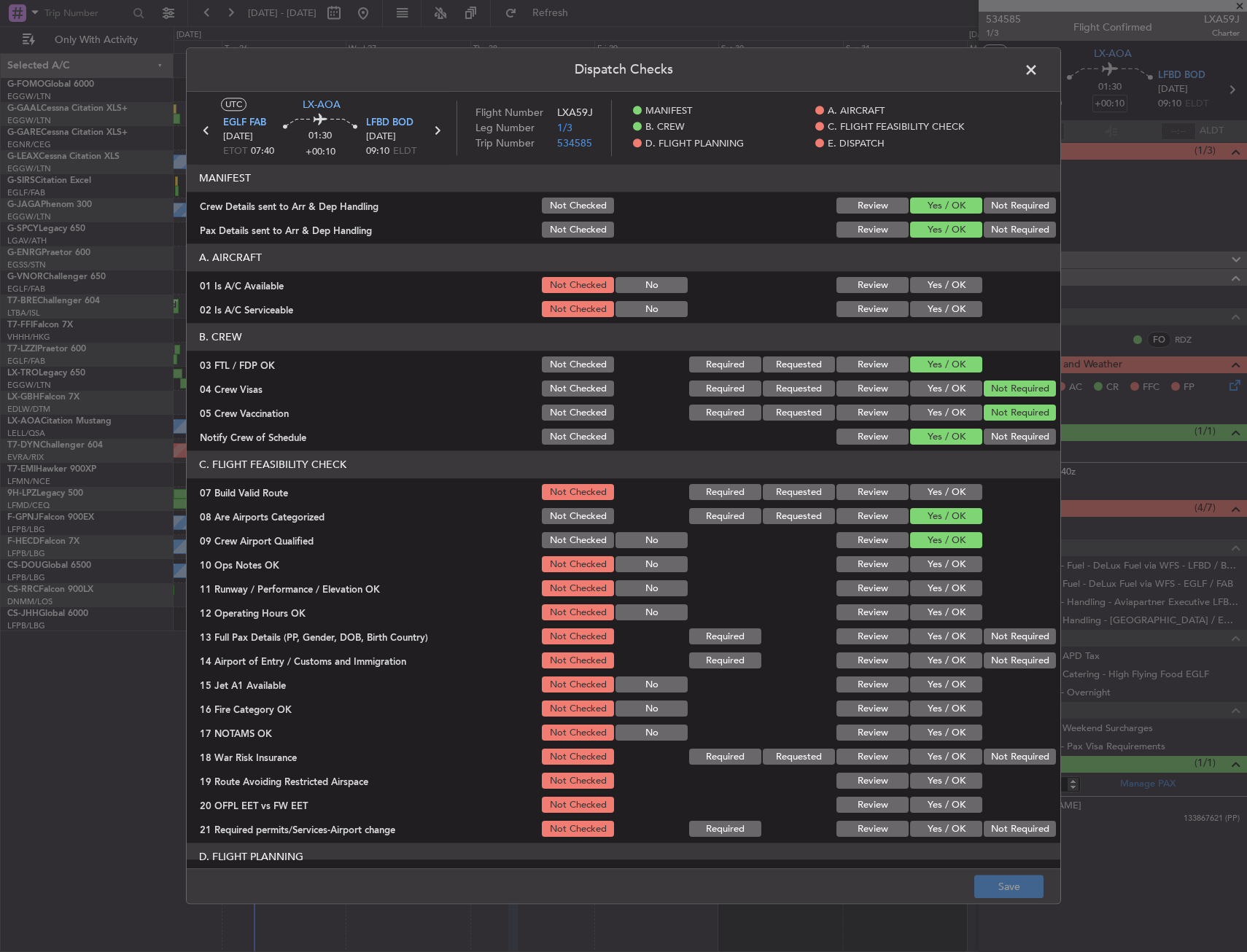
click at [854, 298] on section "A. AIRCRAFT 01 Is A/C Available Not Checked No Review Yes / OK 02 Is A/C Servic…" at bounding box center [623, 282] width 874 height 76
click at [951, 292] on button "Yes / OK" at bounding box center [946, 285] width 72 height 16
click at [951, 308] on button "Yes / OK" at bounding box center [946, 309] width 72 height 16
click at [939, 481] on section "C. FLIGHT FEASIBILITY CHECK 07 Build Valid Route Not Checked Required Requested…" at bounding box center [623, 645] width 874 height 389
click at [939, 488] on button "Yes / OK" at bounding box center [946, 493] width 72 height 16
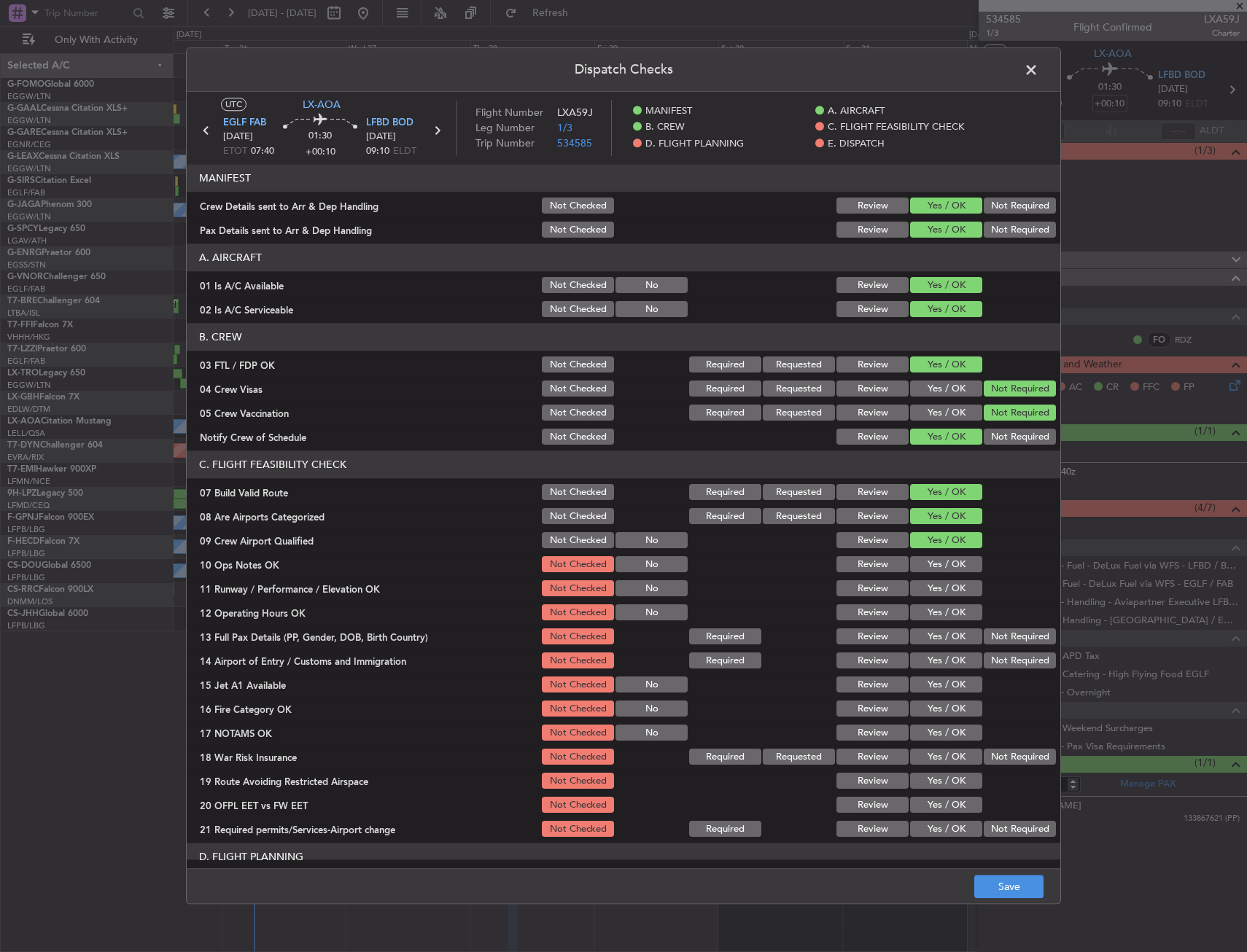
drag, startPoint x: 945, startPoint y: 554, endPoint x: 945, endPoint y: 567, distance: 13.0
click at [945, 555] on div "Yes / OK" at bounding box center [944, 565] width 73 height 20
click at [945, 567] on button "Yes / OK" at bounding box center [946, 564] width 72 height 16
click at [943, 571] on button "Yes / OK" at bounding box center [946, 564] width 72 height 16
click at [943, 590] on button "Yes / OK" at bounding box center [946, 589] width 72 height 16
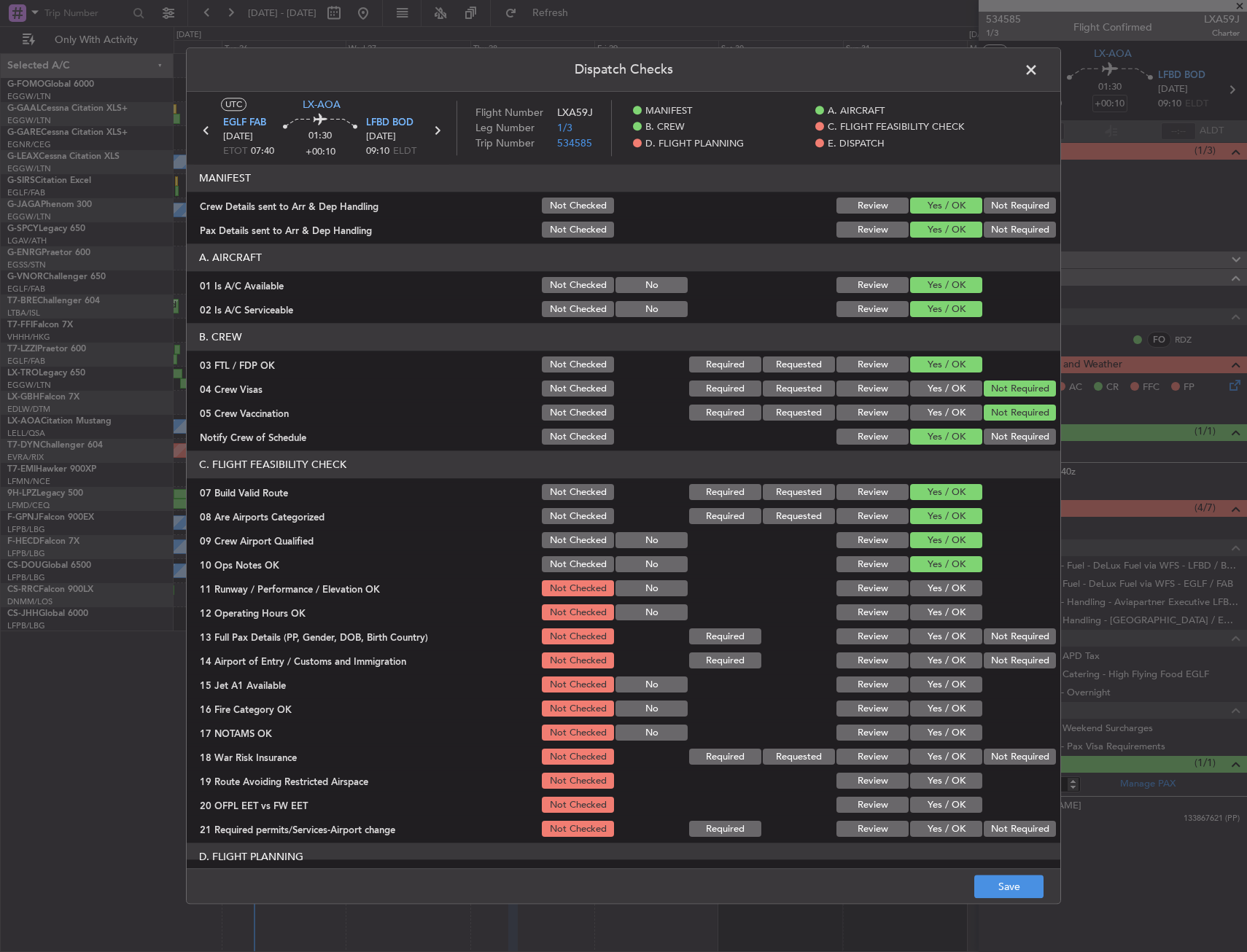
click at [935, 608] on section "C. FLIGHT FEASIBILITY CHECK 07 Build Valid Route Not Checked Required Requested…" at bounding box center [623, 645] width 874 height 389
drag, startPoint x: 935, startPoint y: 614, endPoint x: 934, endPoint y: 623, distance: 9.1
click at [935, 614] on button "Yes / OK" at bounding box center [946, 613] width 72 height 16
click at [934, 623] on section "C. FLIGHT FEASIBILITY CHECK 07 Build Valid Route Not Checked Required Requested…" at bounding box center [623, 645] width 874 height 389
click at [930, 645] on div "Yes / OK" at bounding box center [944, 637] width 73 height 20
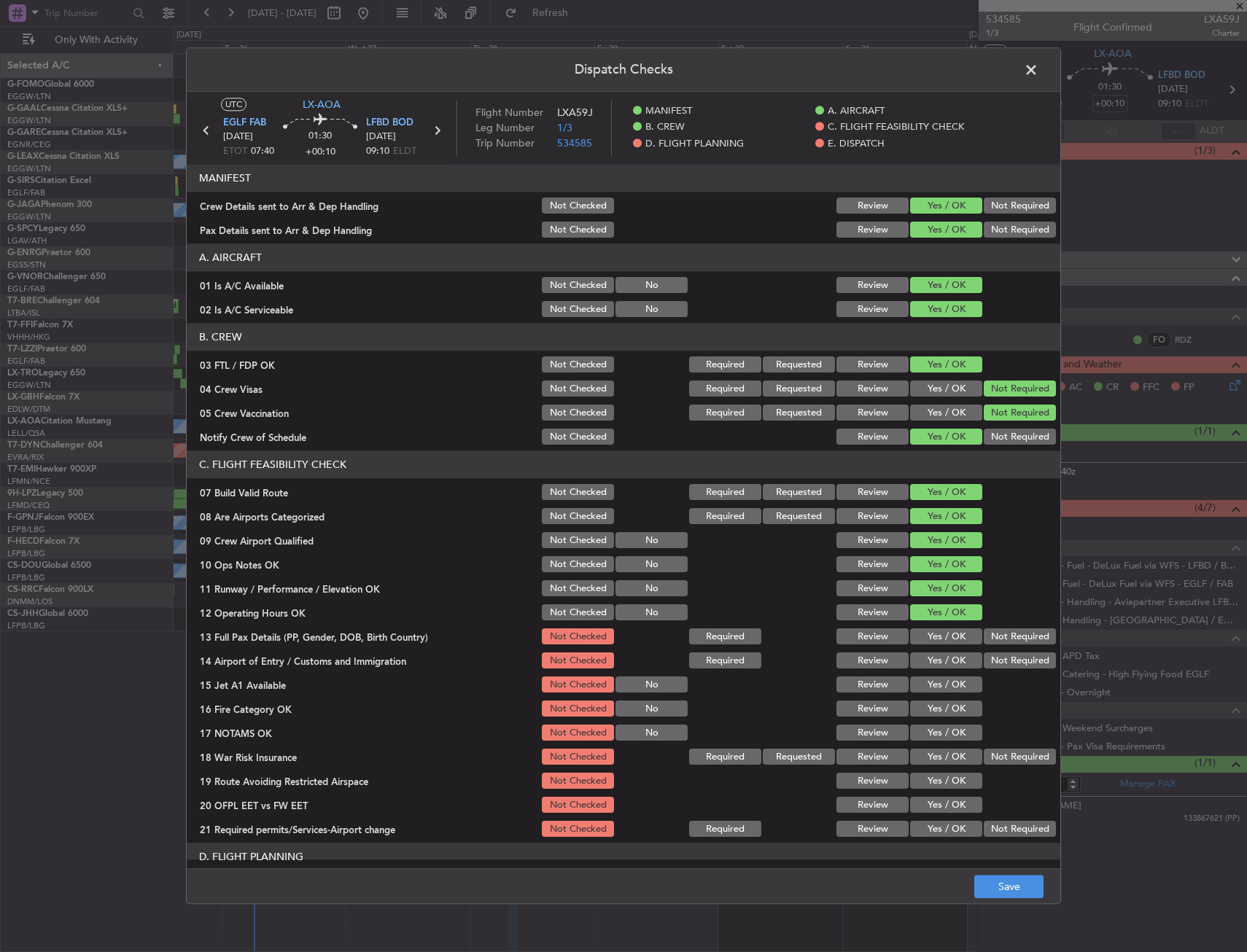
click at [928, 633] on button "Yes / OK" at bounding box center [946, 637] width 72 height 16
click at [929, 647] on div "Yes / OK" at bounding box center [944, 637] width 73 height 20
click at [929, 666] on button "Yes / OK" at bounding box center [946, 661] width 72 height 16
click at [929, 669] on div "Yes / OK" at bounding box center [944, 661] width 73 height 20
click at [929, 687] on button "Yes / OK" at bounding box center [946, 685] width 72 height 16
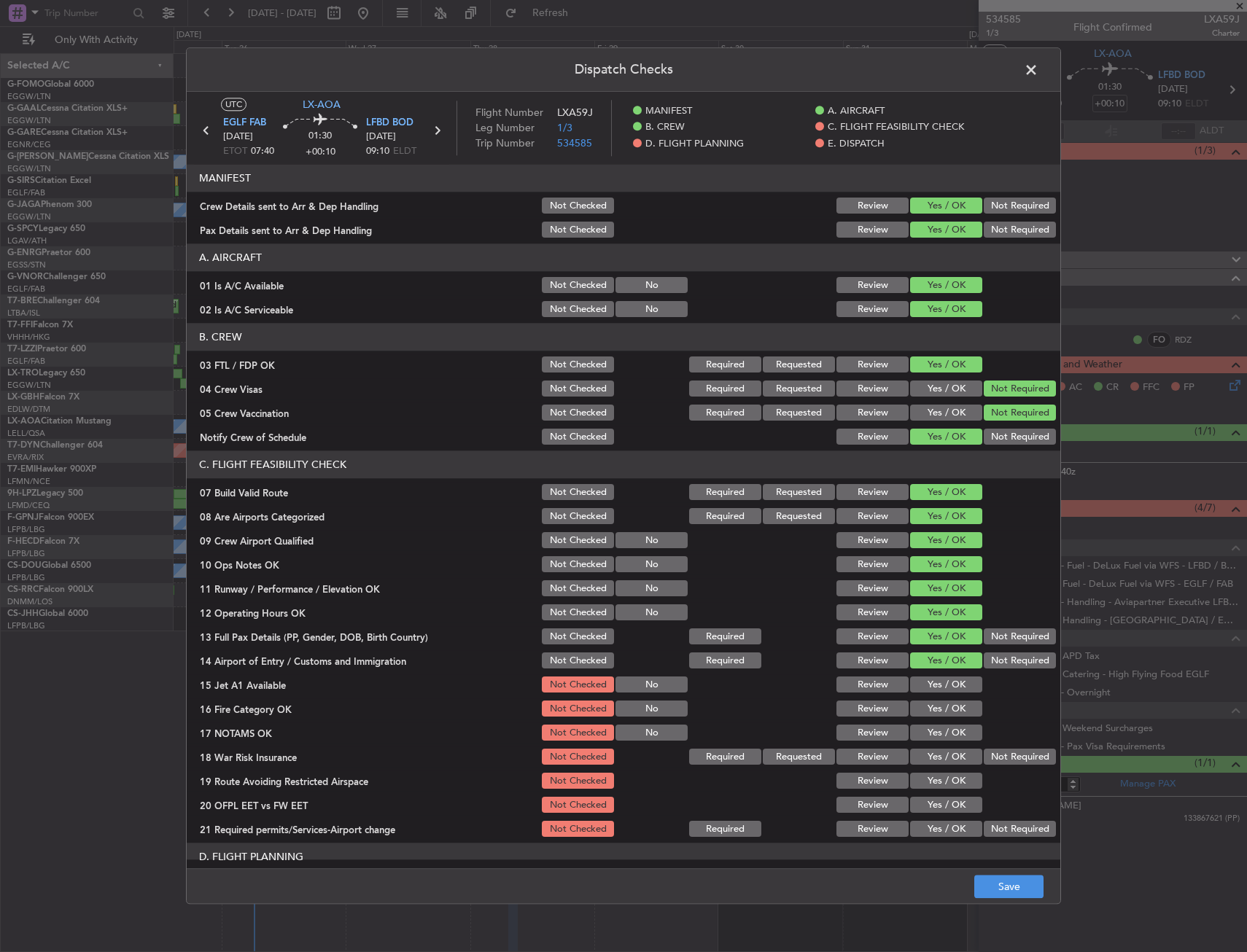
click at [928, 702] on section "C. FLIGHT FEASIBILITY CHECK 07 Build Valid Route Not Checked Required Requested…" at bounding box center [623, 645] width 874 height 389
click at [929, 710] on button "Yes / OK" at bounding box center [946, 709] width 72 height 16
click at [932, 721] on section "C. FLIGHT FEASIBILITY CHECK 07 Build Valid Route Not Checked Required Requested…" at bounding box center [623, 645] width 874 height 389
click at [932, 728] on button "Yes / OK" at bounding box center [946, 733] width 72 height 16
click at [932, 738] on button "Yes / OK" at bounding box center [946, 733] width 72 height 16
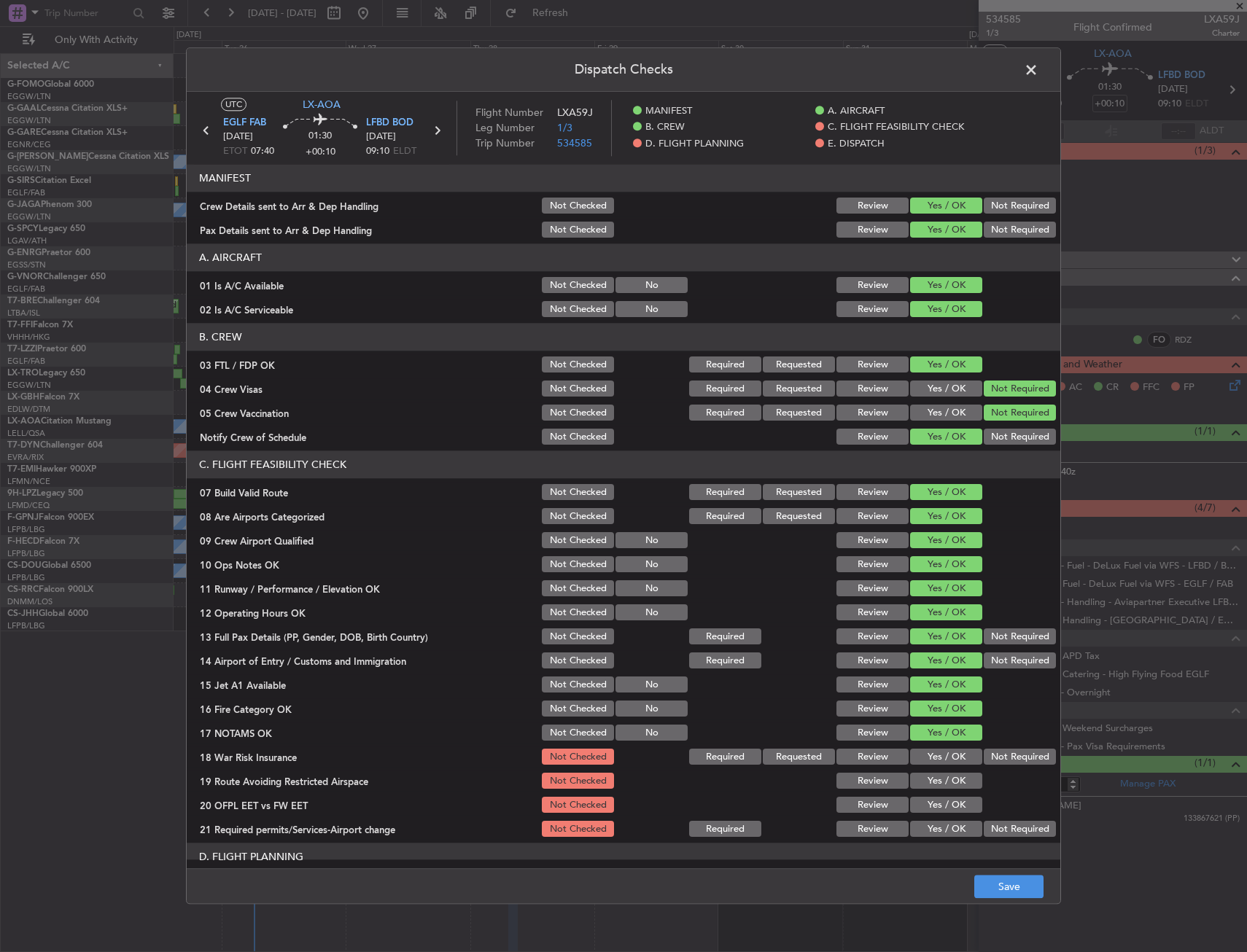
click at [998, 742] on div at bounding box center [1018, 733] width 73 height 20
click at [1002, 755] on button "Not Required" at bounding box center [1020, 757] width 72 height 16
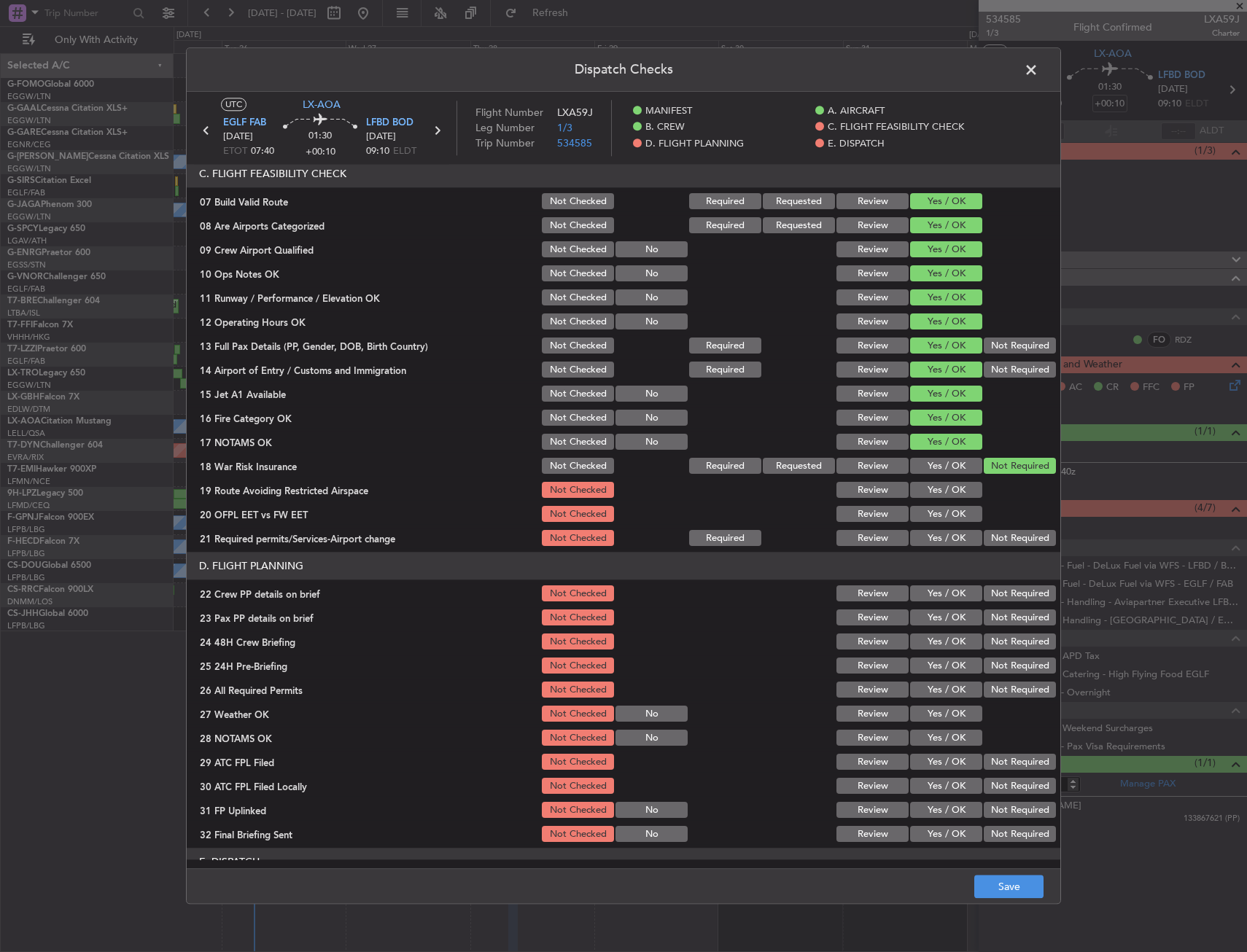
scroll to position [291, 0]
drag, startPoint x: 935, startPoint y: 493, endPoint x: 935, endPoint y: 503, distance: 10.0
click at [935, 494] on button "Yes / OK" at bounding box center [946, 489] width 72 height 16
click at [934, 520] on button "Yes / OK" at bounding box center [946, 513] width 72 height 16
click at [931, 532] on button "Yes / OK" at bounding box center [946, 537] width 72 height 16
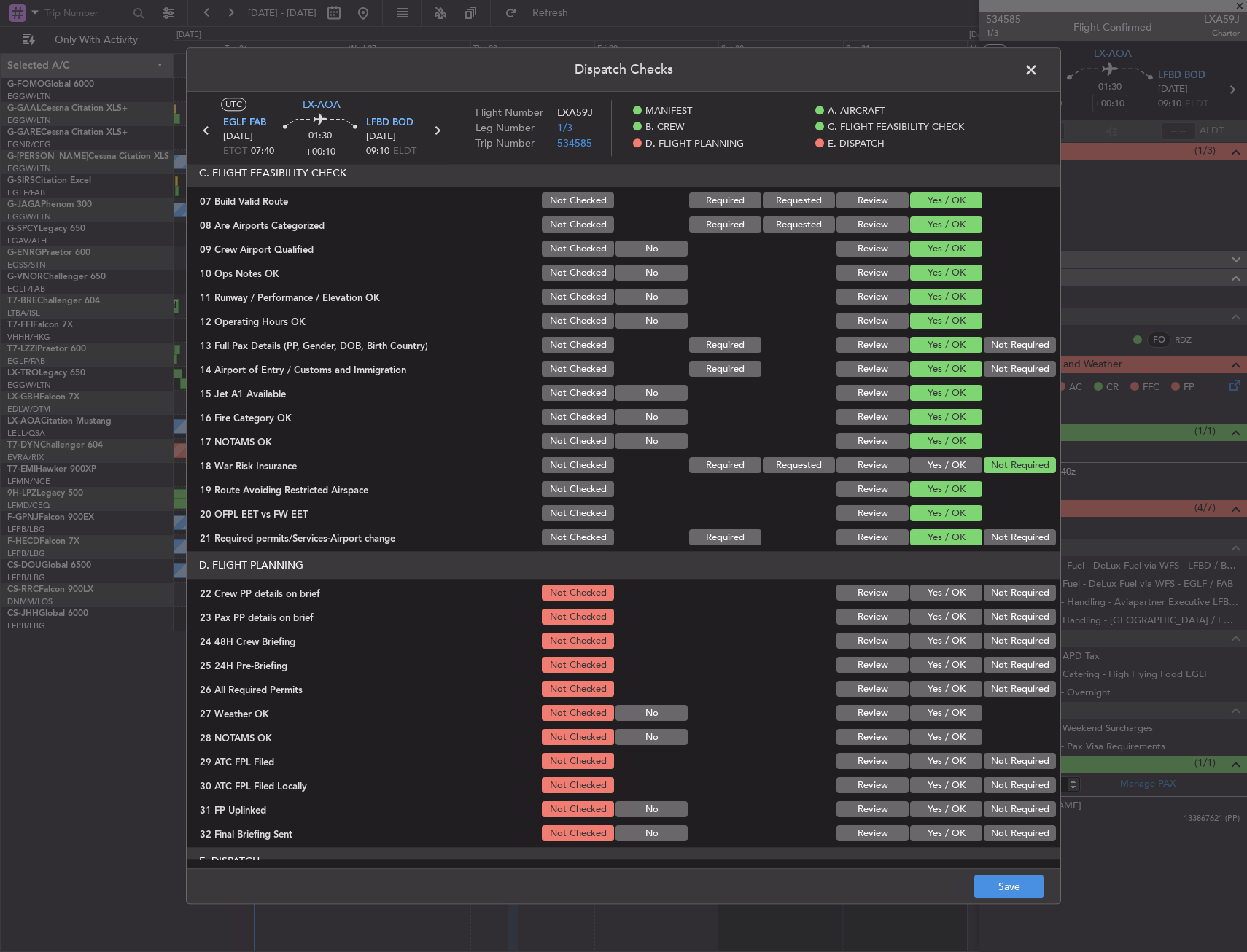
click at [932, 597] on button "Yes / OK" at bounding box center [946, 593] width 72 height 16
drag, startPoint x: 932, startPoint y: 614, endPoint x: 932, endPoint y: 622, distance: 8.0
click at [932, 622] on button "Yes / OK" at bounding box center [946, 617] width 72 height 16
click at [931, 627] on section "D. FLIGHT PLANNING 22 Crew PP details on brief Not Checked Review Yes / OK Not …" at bounding box center [623, 698] width 874 height 292
click at [931, 634] on button "Yes / OK" at bounding box center [946, 641] width 72 height 16
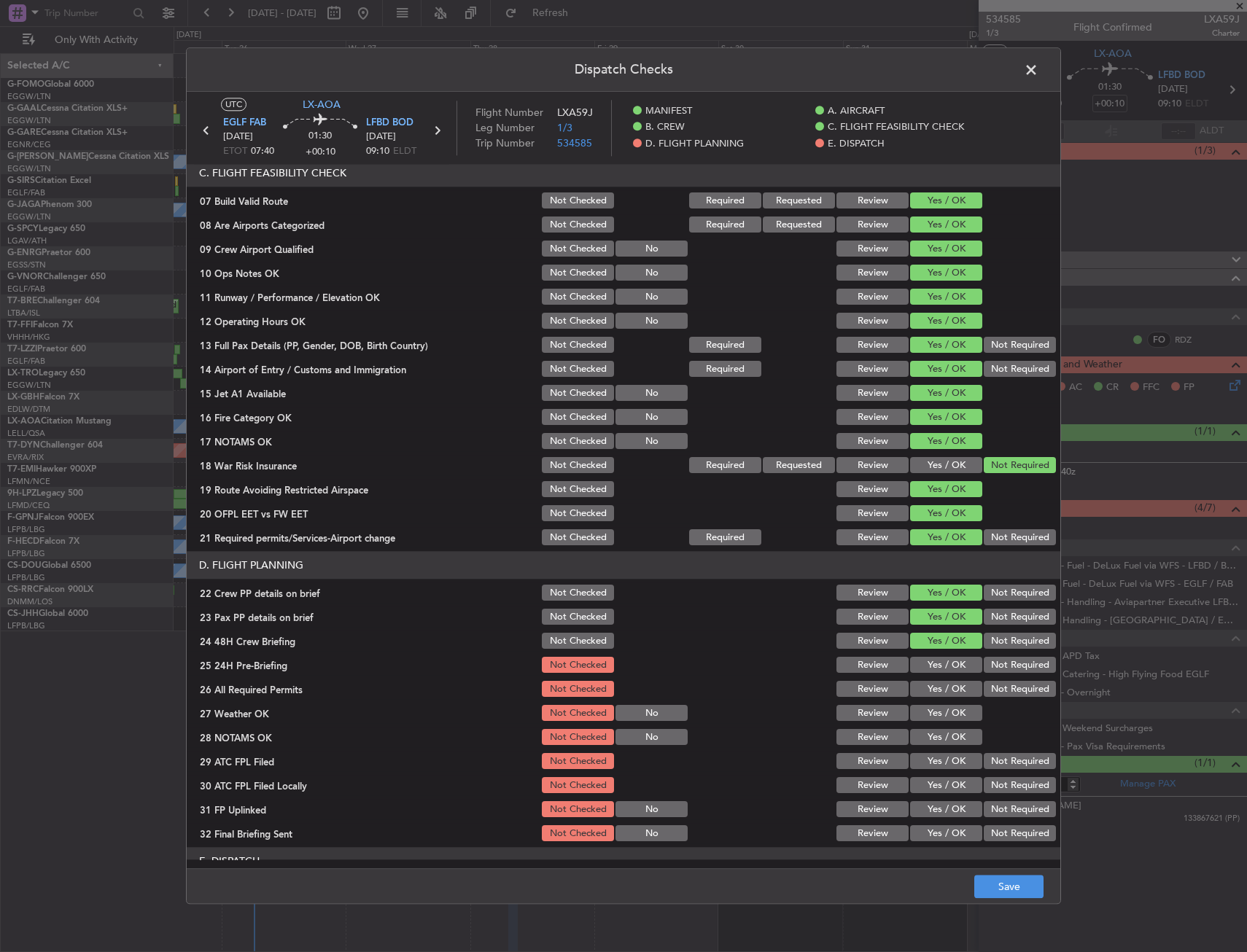
click at [932, 636] on button "Yes / OK" at bounding box center [946, 641] width 72 height 16
click at [986, 674] on div "Not Required" at bounding box center [1018, 665] width 73 height 20
click at [989, 667] on button "Not Required" at bounding box center [1020, 665] width 72 height 16
click at [1013, 903] on footer "Save" at bounding box center [623, 886] width 874 height 35
click at [1011, 889] on button "Save" at bounding box center [1009, 887] width 69 height 23
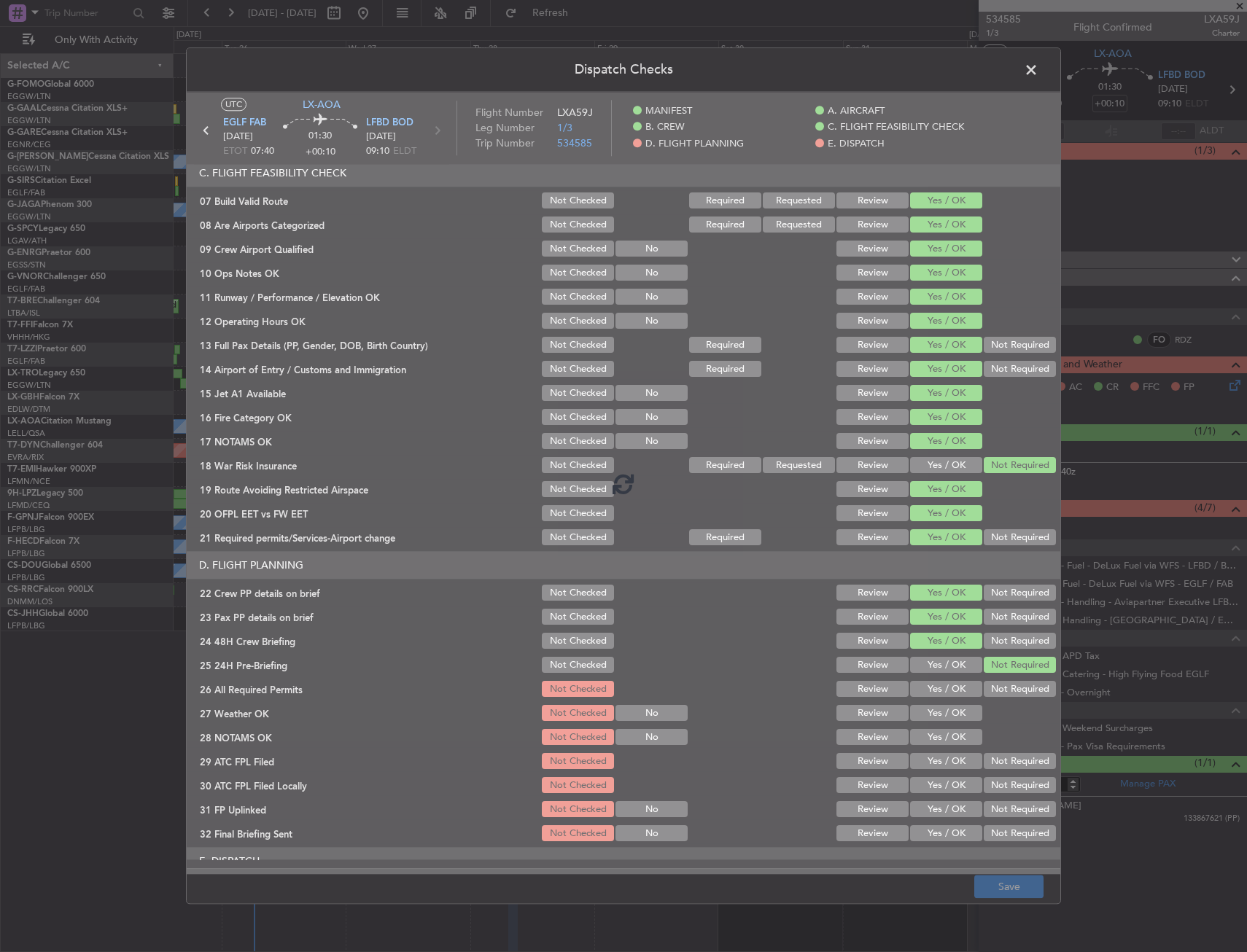
click at [870, 863] on div at bounding box center [623, 483] width 874 height 782
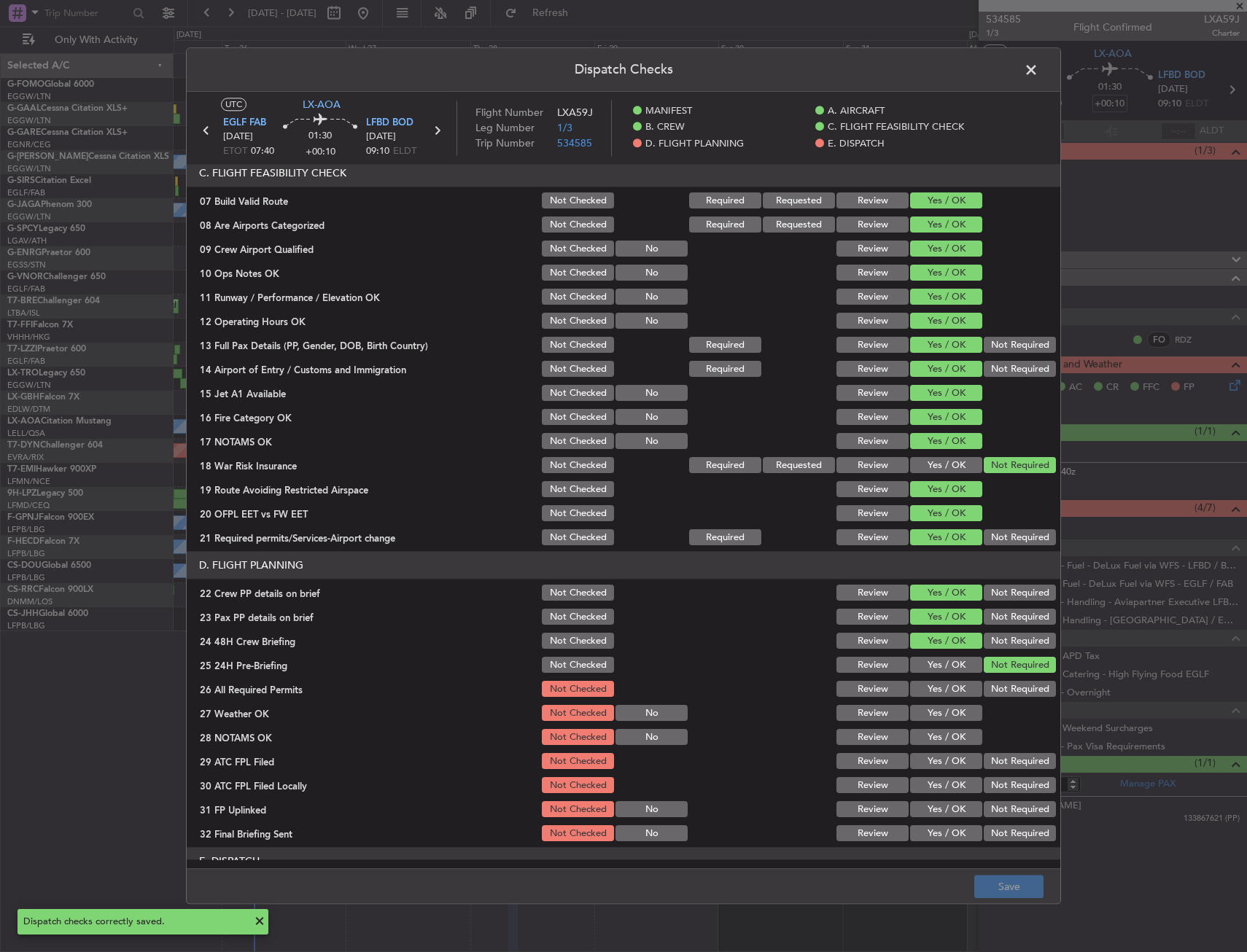
click at [1038, 71] on span at bounding box center [1038, 74] width 0 height 29
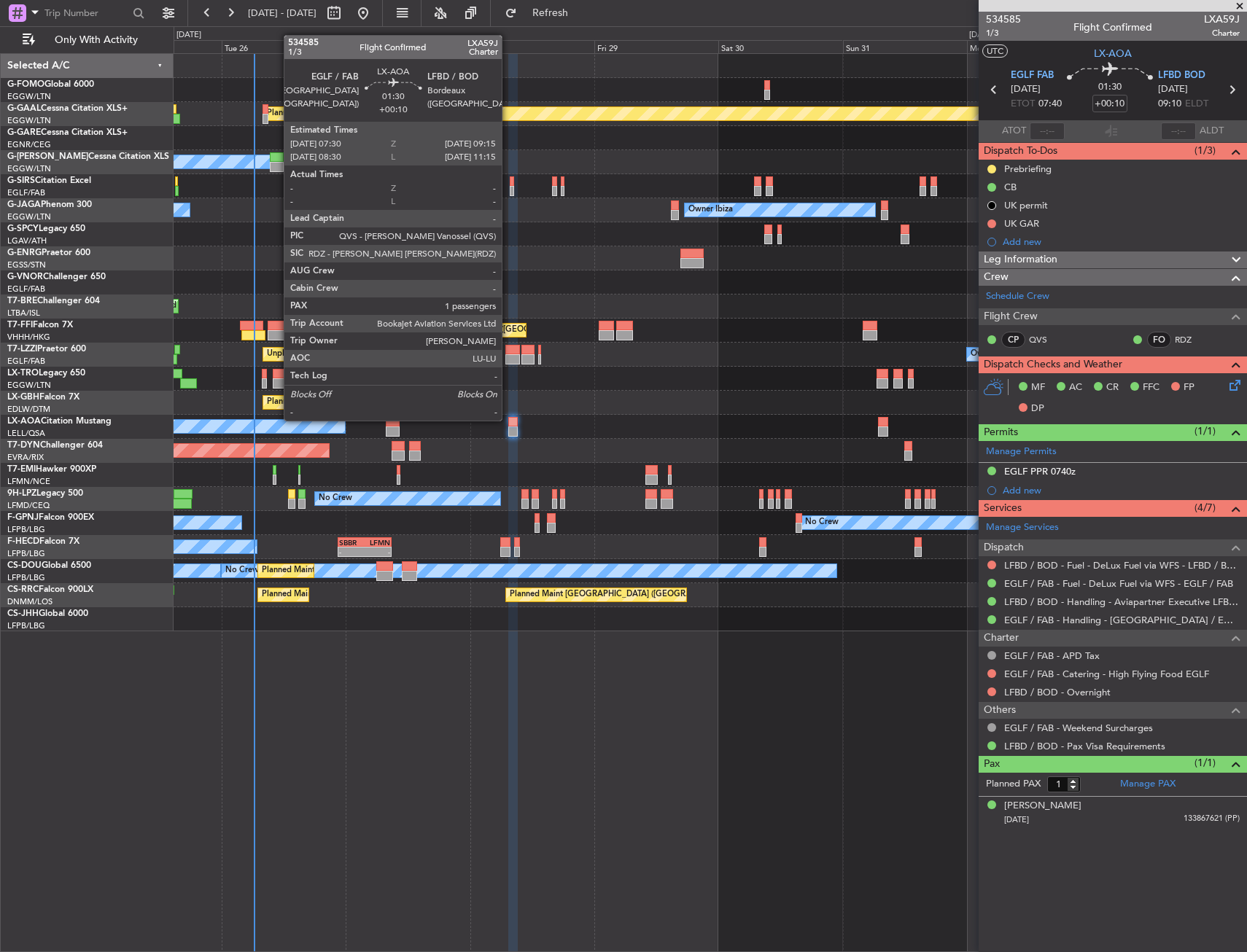
click at [508, 420] on div at bounding box center [513, 422] width 9 height 10
click at [511, 422] on div at bounding box center [513, 422] width 9 height 10
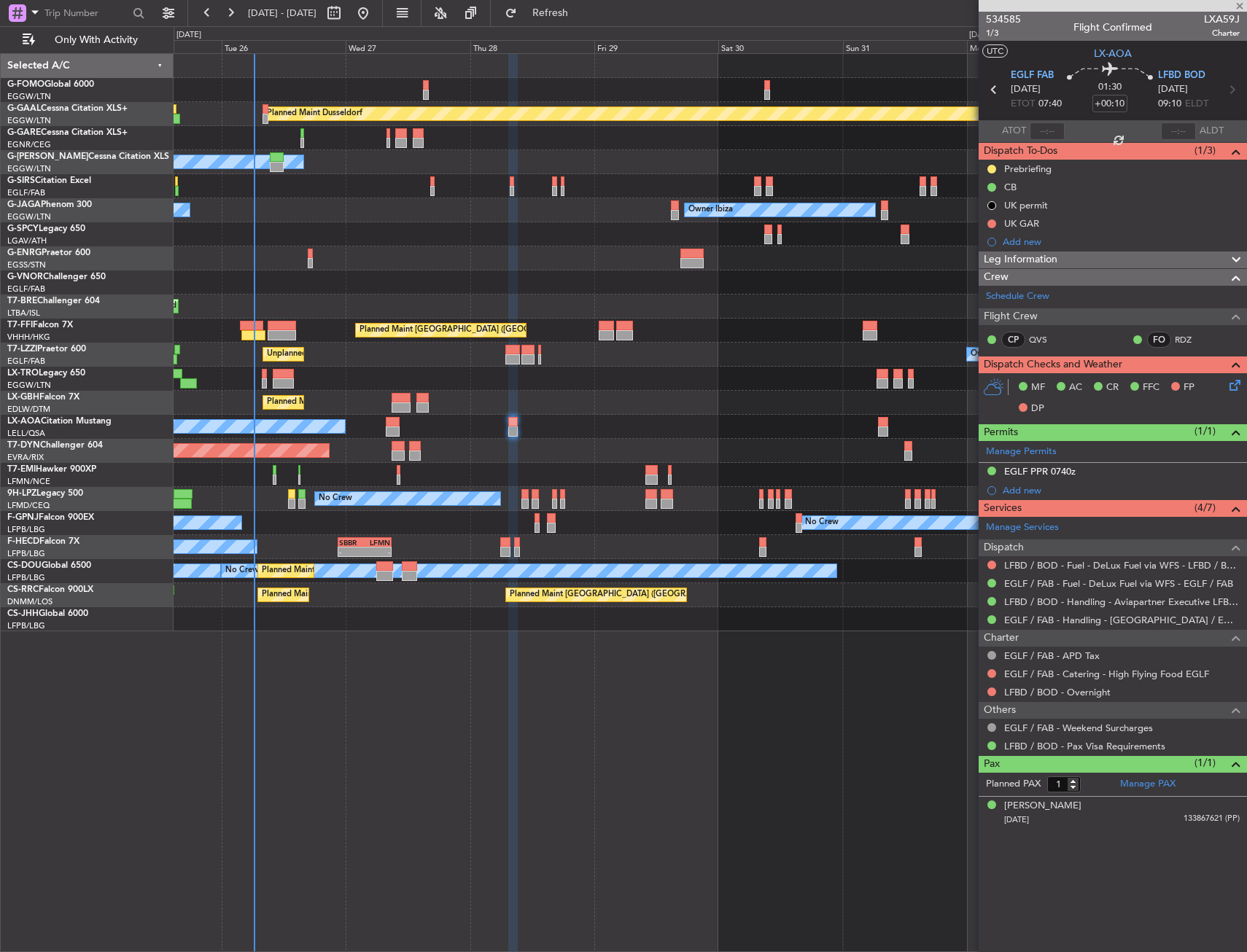
click at [511, 422] on div at bounding box center [513, 422] width 9 height 10
click at [352, 298] on div "Planned Maint Warsaw ([GEOGRAPHIC_DATA])" at bounding box center [709, 306] width 1073 height 24
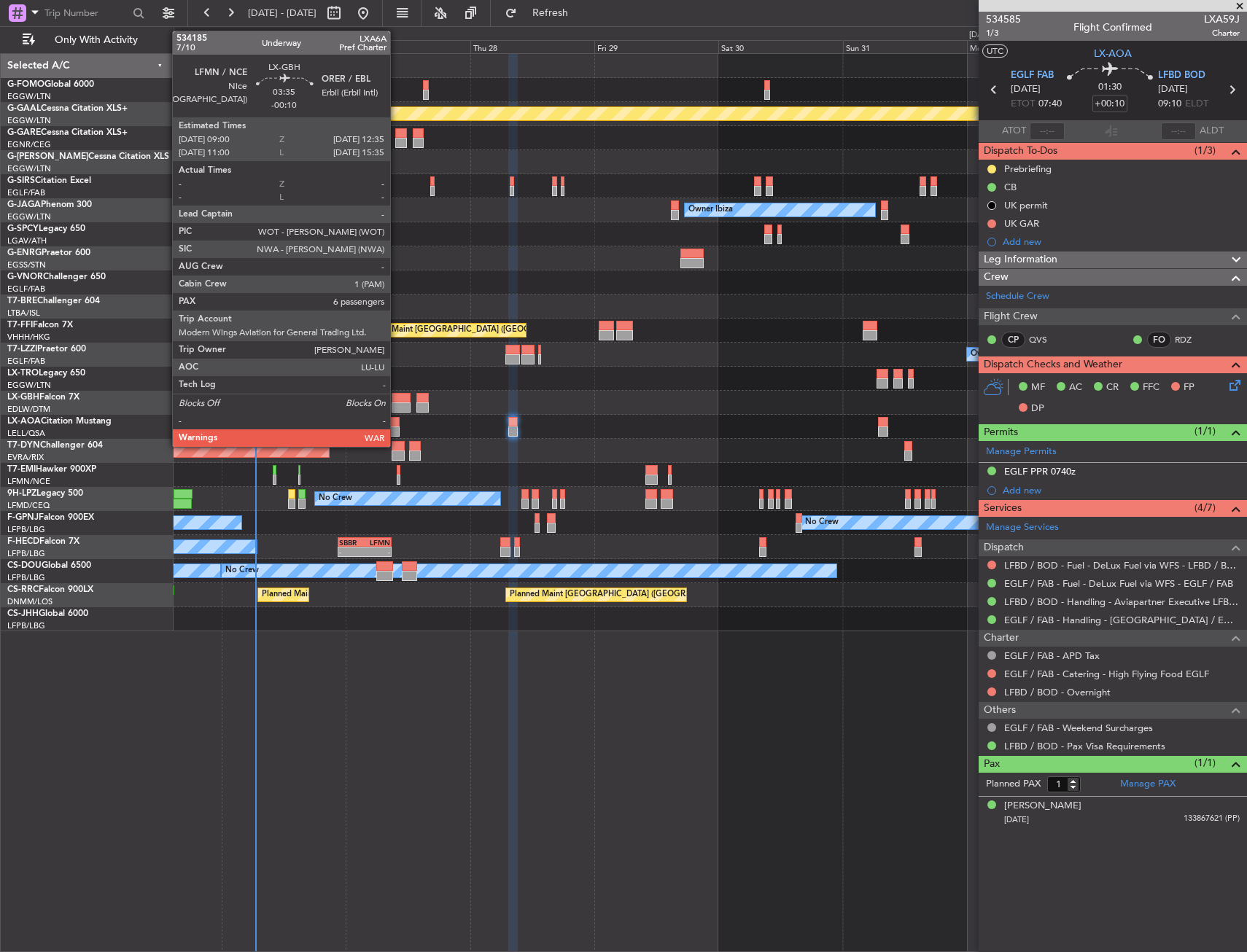
click at [400, 400] on div at bounding box center [401, 398] width 19 height 10
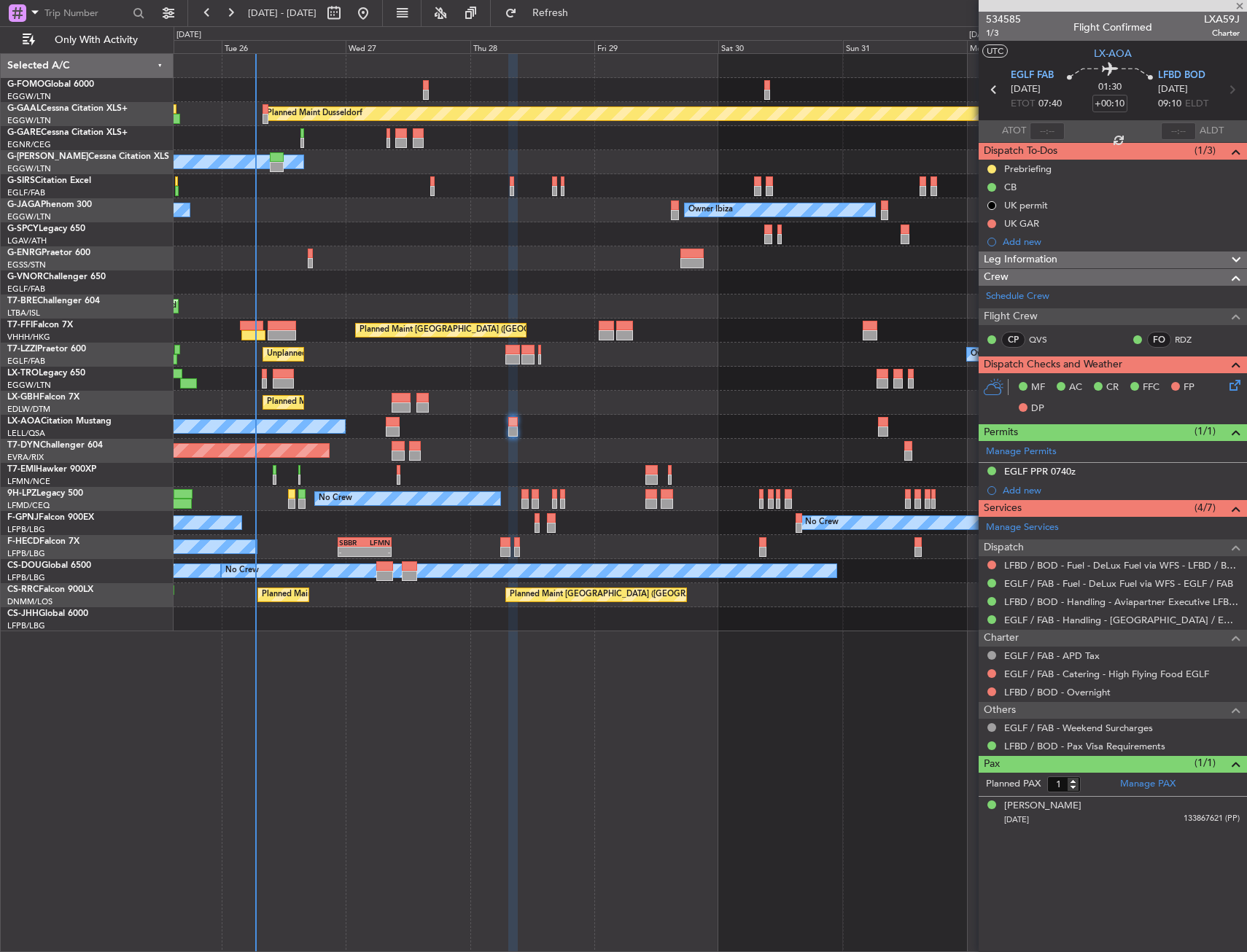
type input "-00:10"
type input "6"
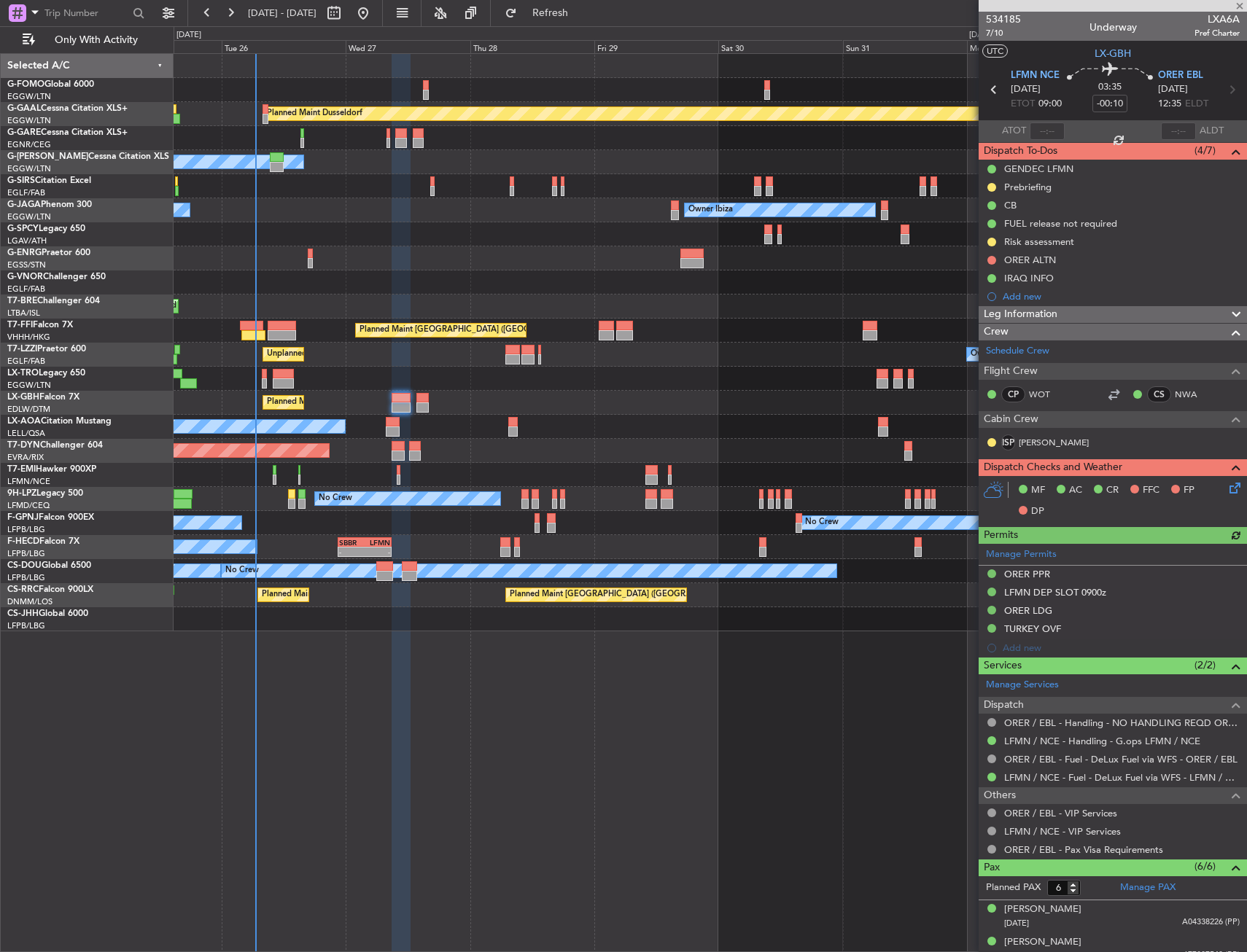
click at [383, 423] on div "No Crew Sabadell" at bounding box center [709, 426] width 1073 height 24
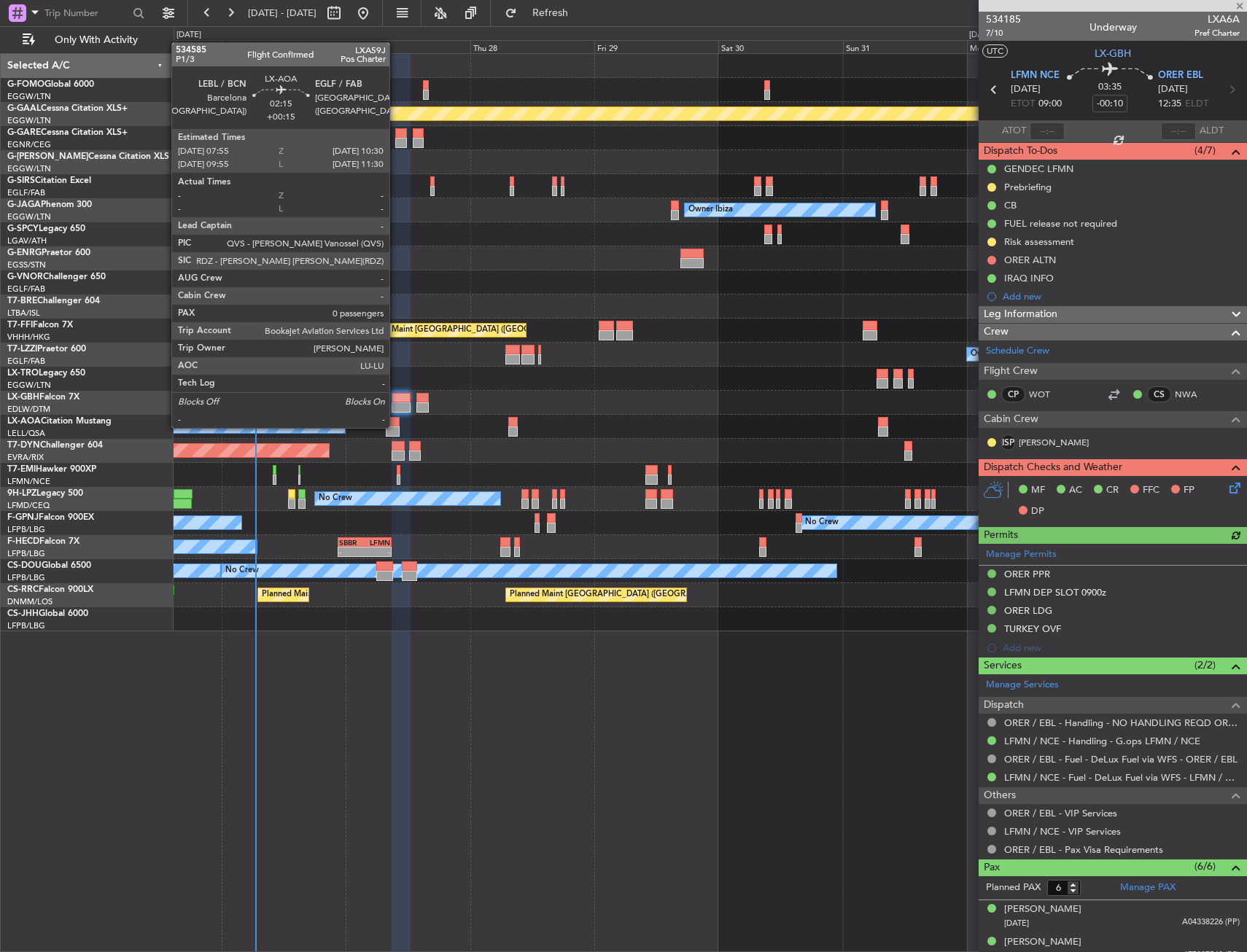
click at [395, 426] on div at bounding box center [393, 431] width 14 height 10
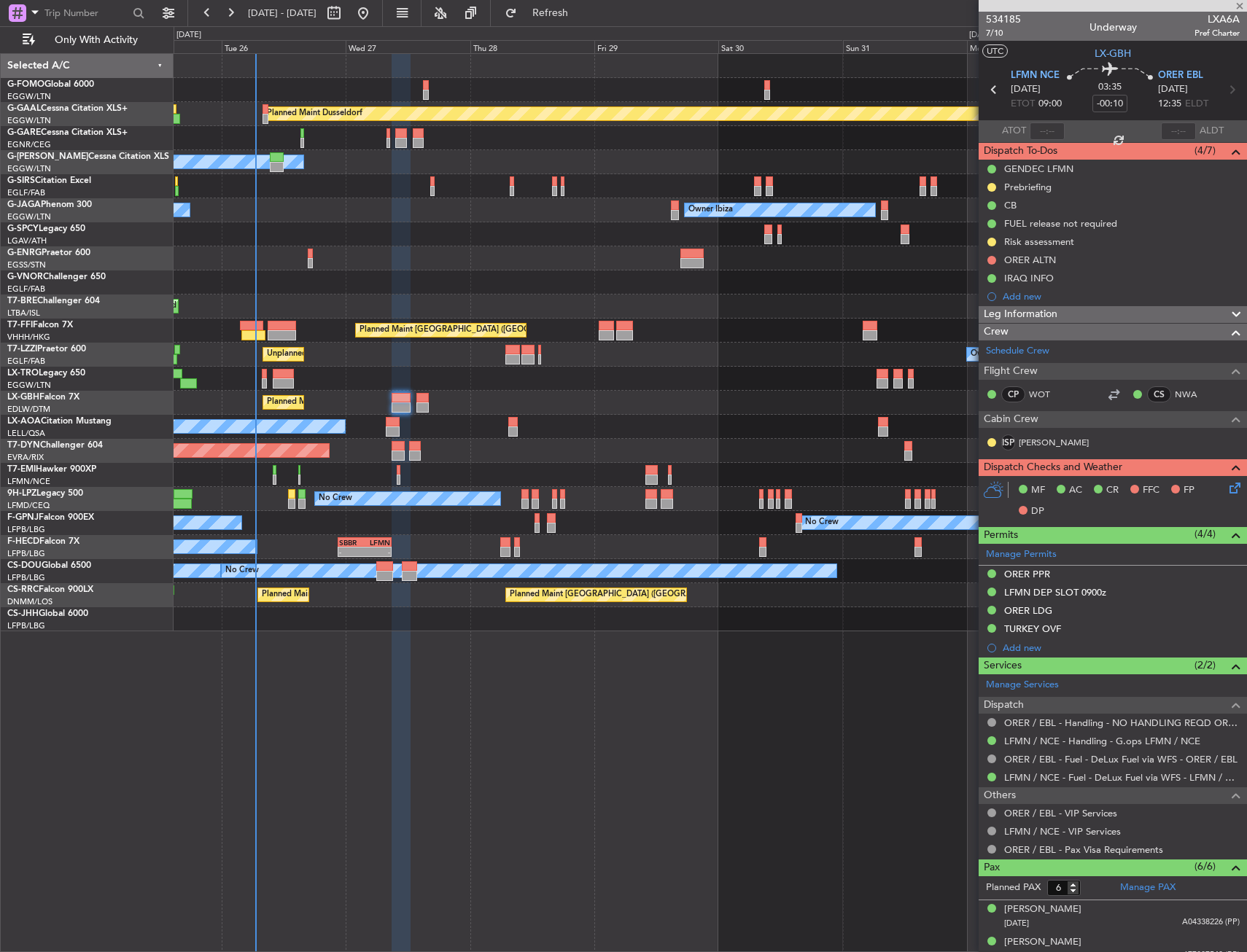
type input "+00:15"
type input "0"
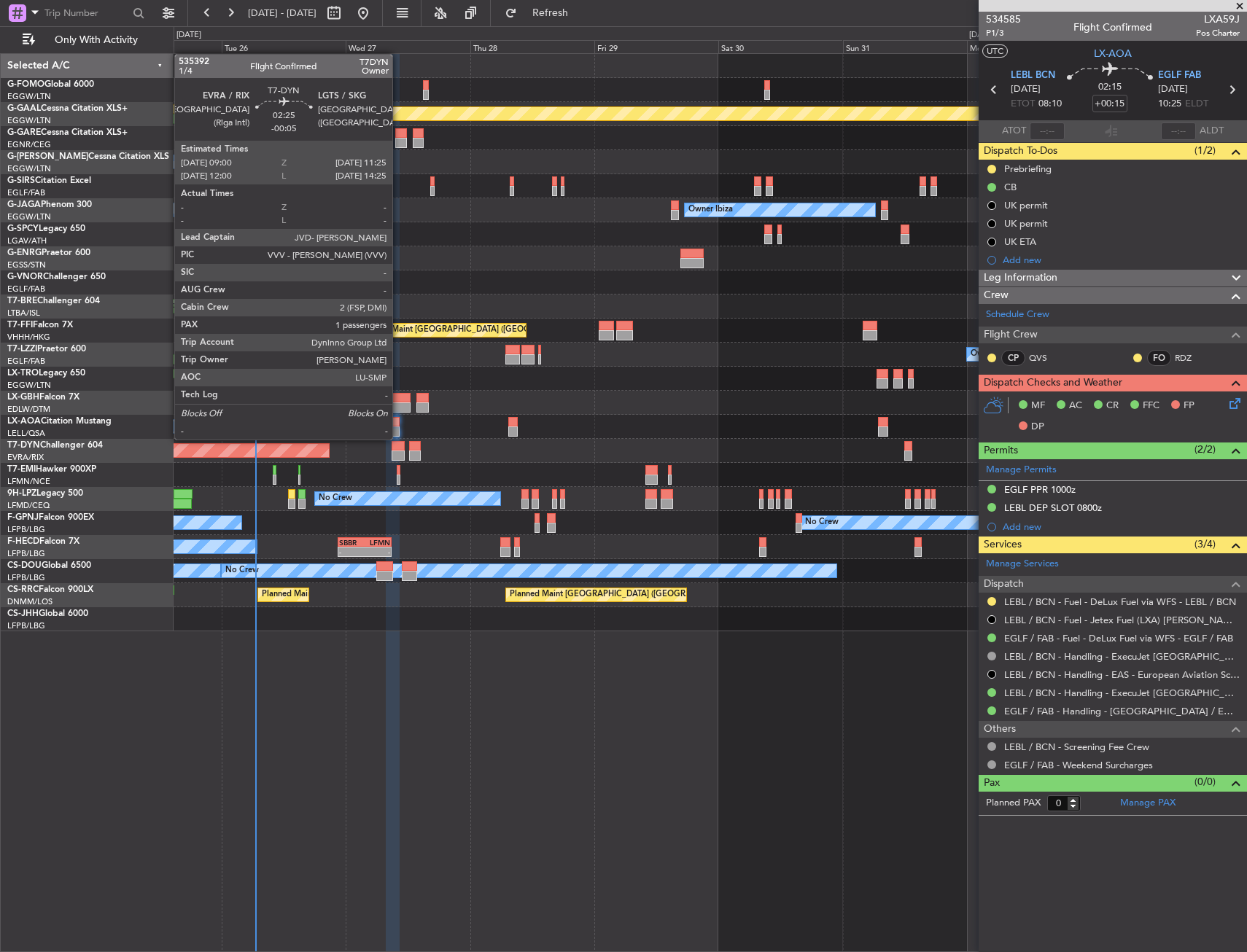
click at [399, 451] on div at bounding box center [398, 455] width 13 height 10
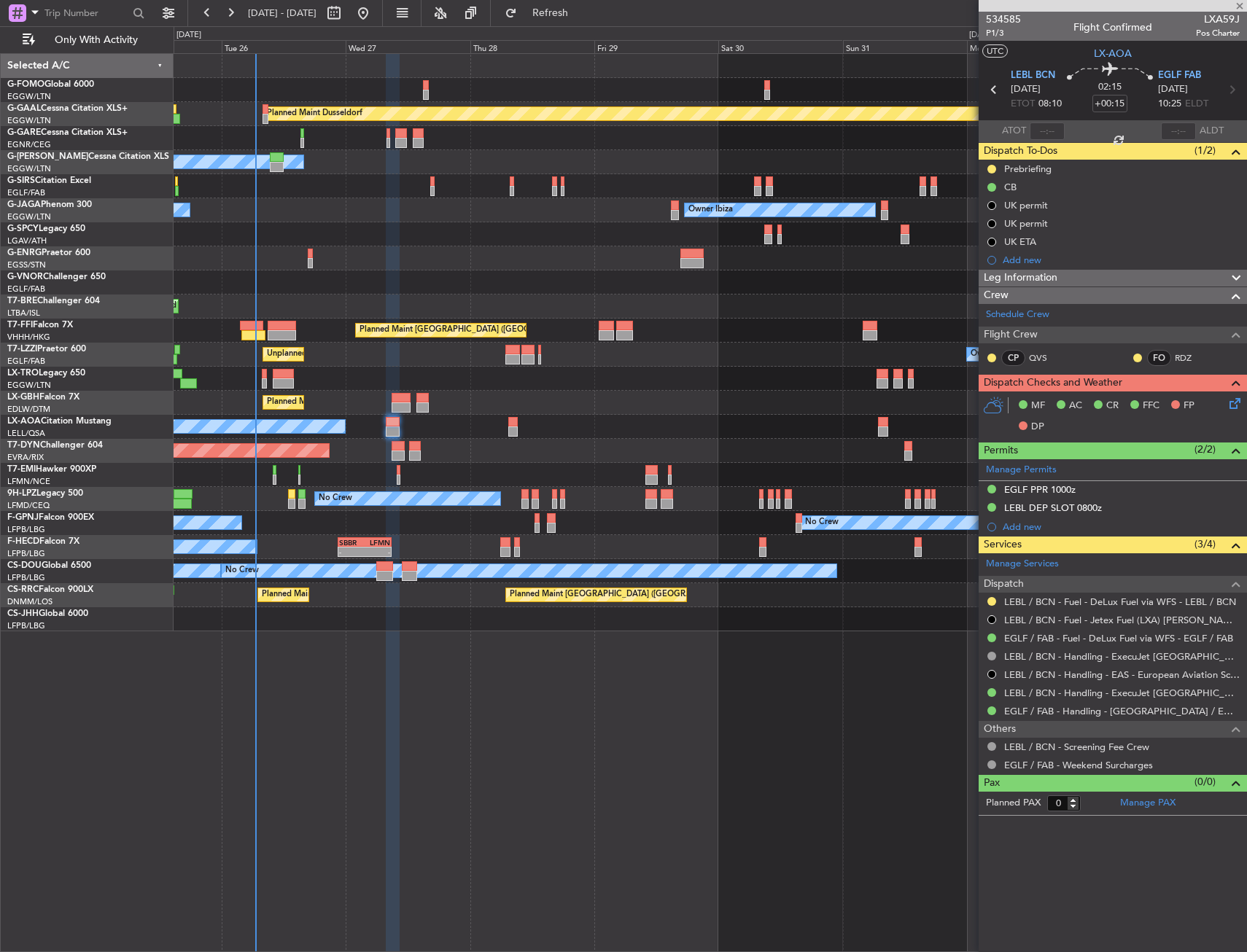
type input "-00:05"
type input "1"
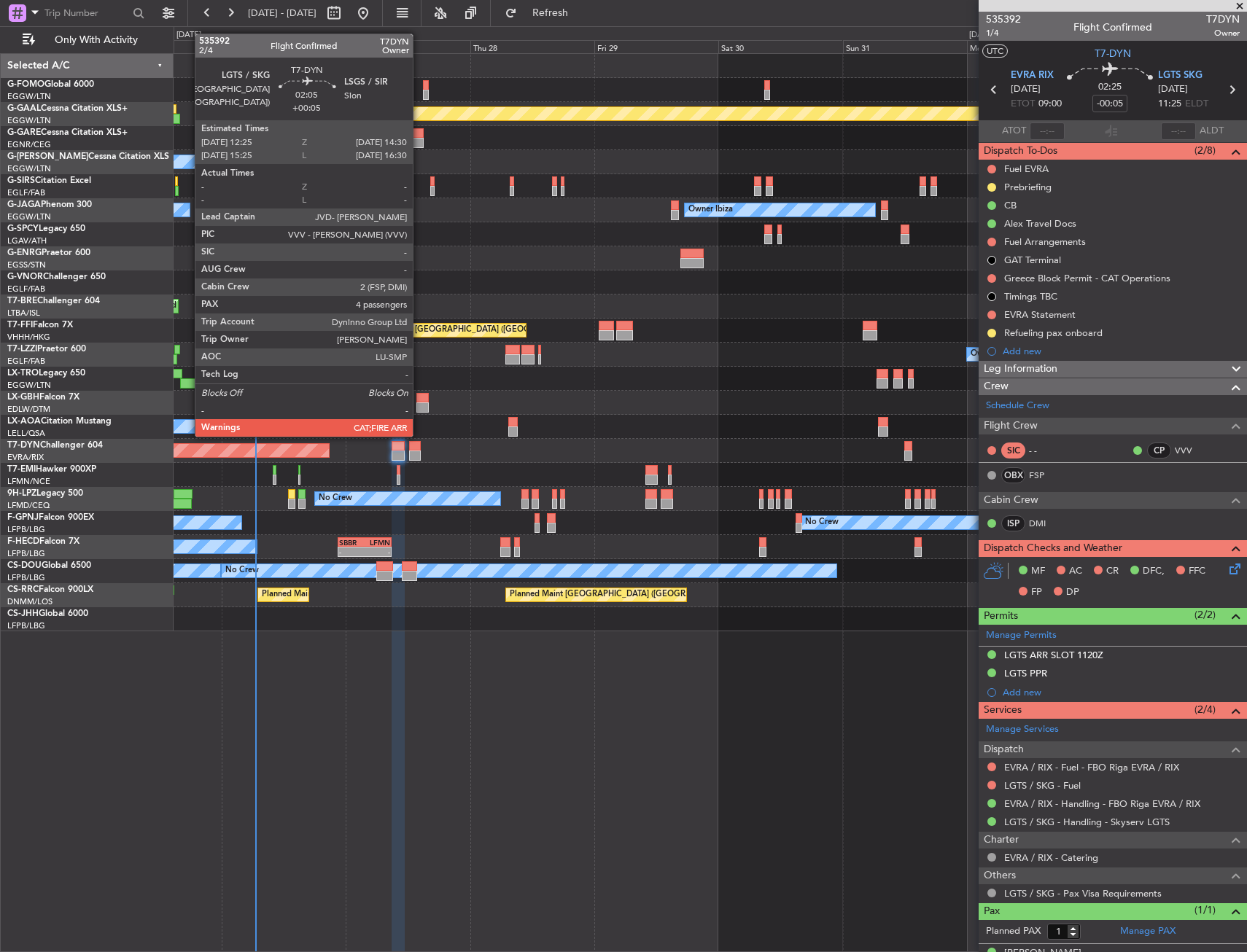
click at [420, 448] on div at bounding box center [414, 446] width 11 height 10
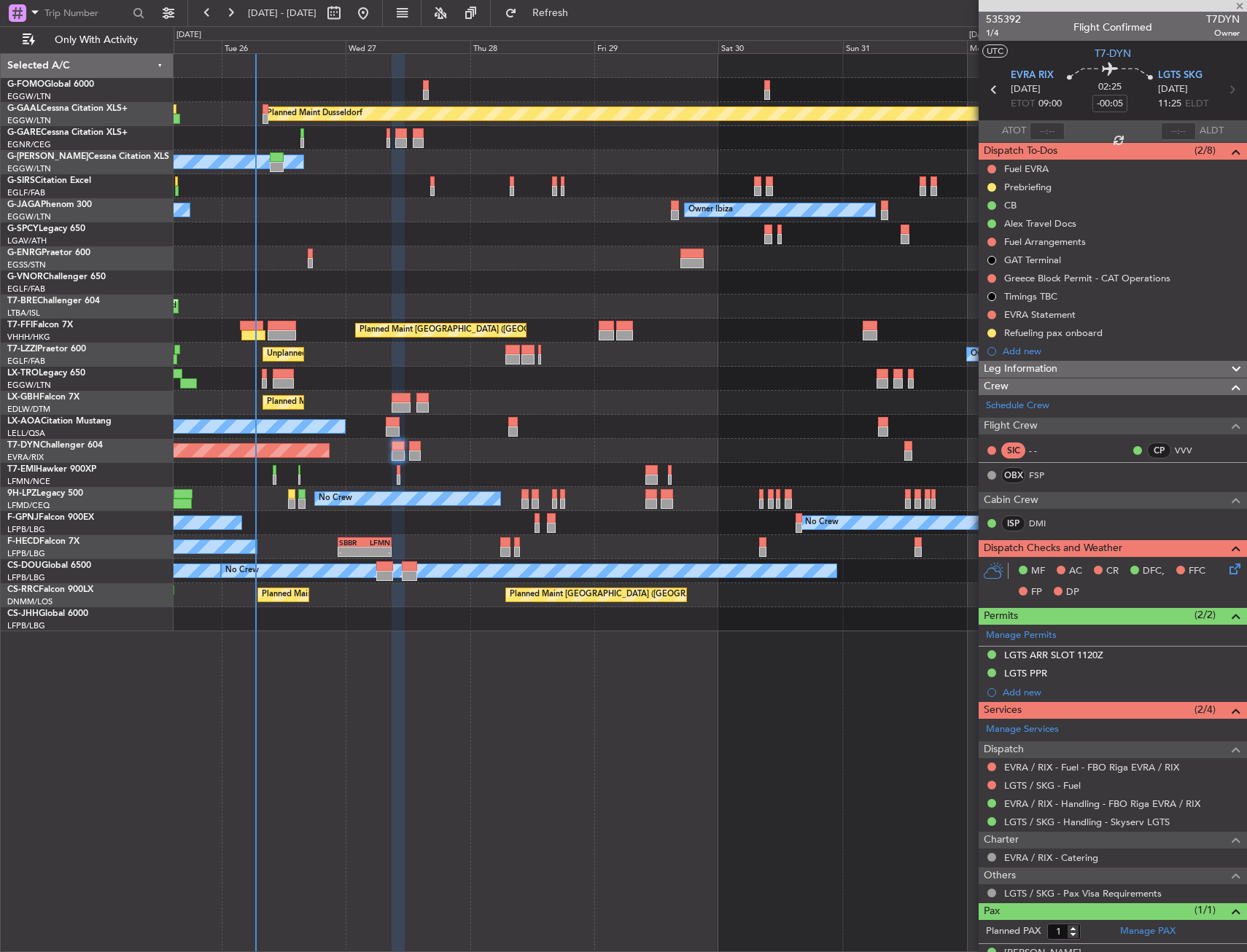
type input "+00:05"
type input "4"
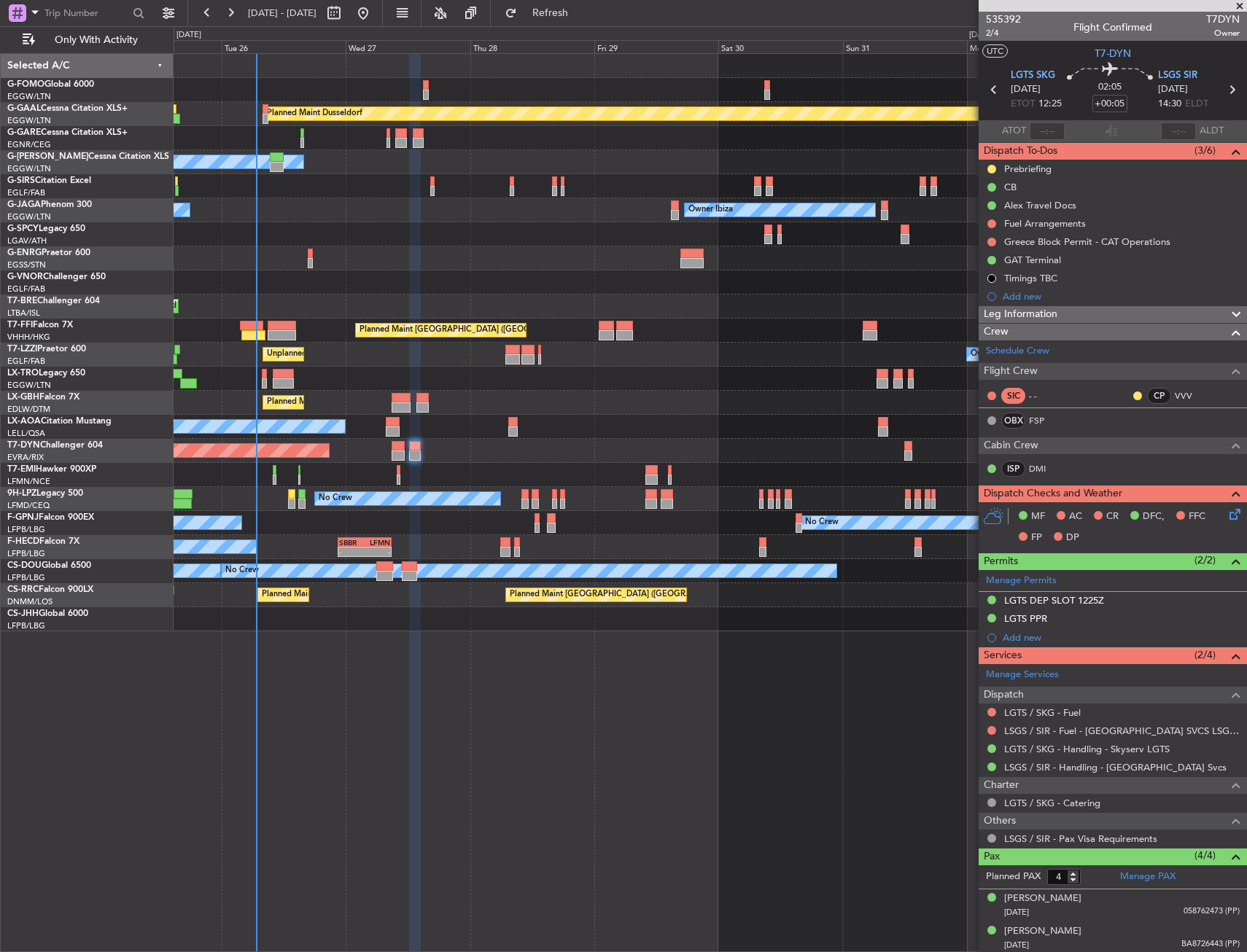
click at [641, 797] on div "Planned Maint Dusseldorf Owner Unplanned Maint Oxford (Kidlington) No Crew Cann…" at bounding box center [710, 503] width 1073 height 899
click at [581, 11] on span "Refresh" at bounding box center [550, 12] width 61 height 10
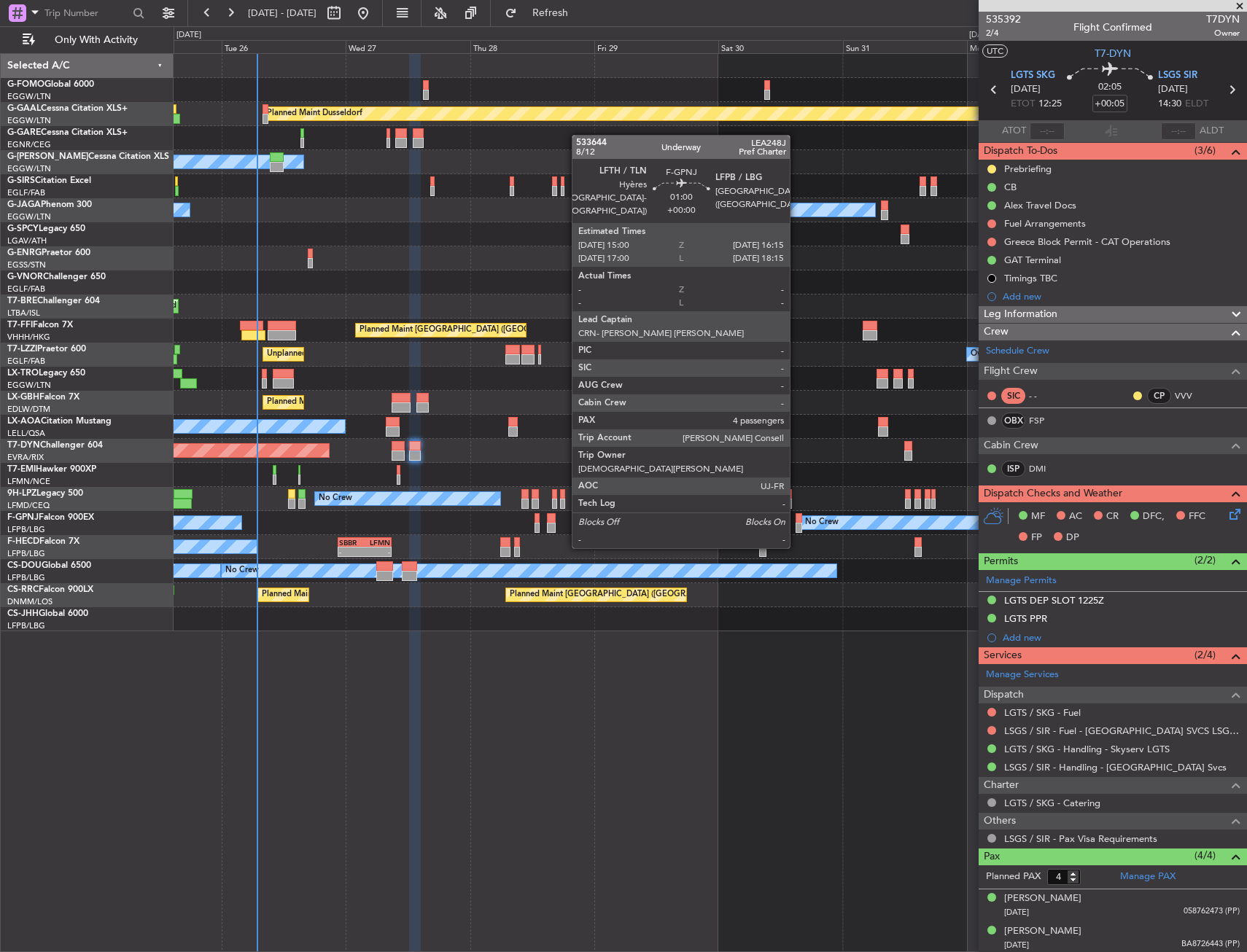
click at [796, 519] on div at bounding box center [799, 518] width 7 height 10
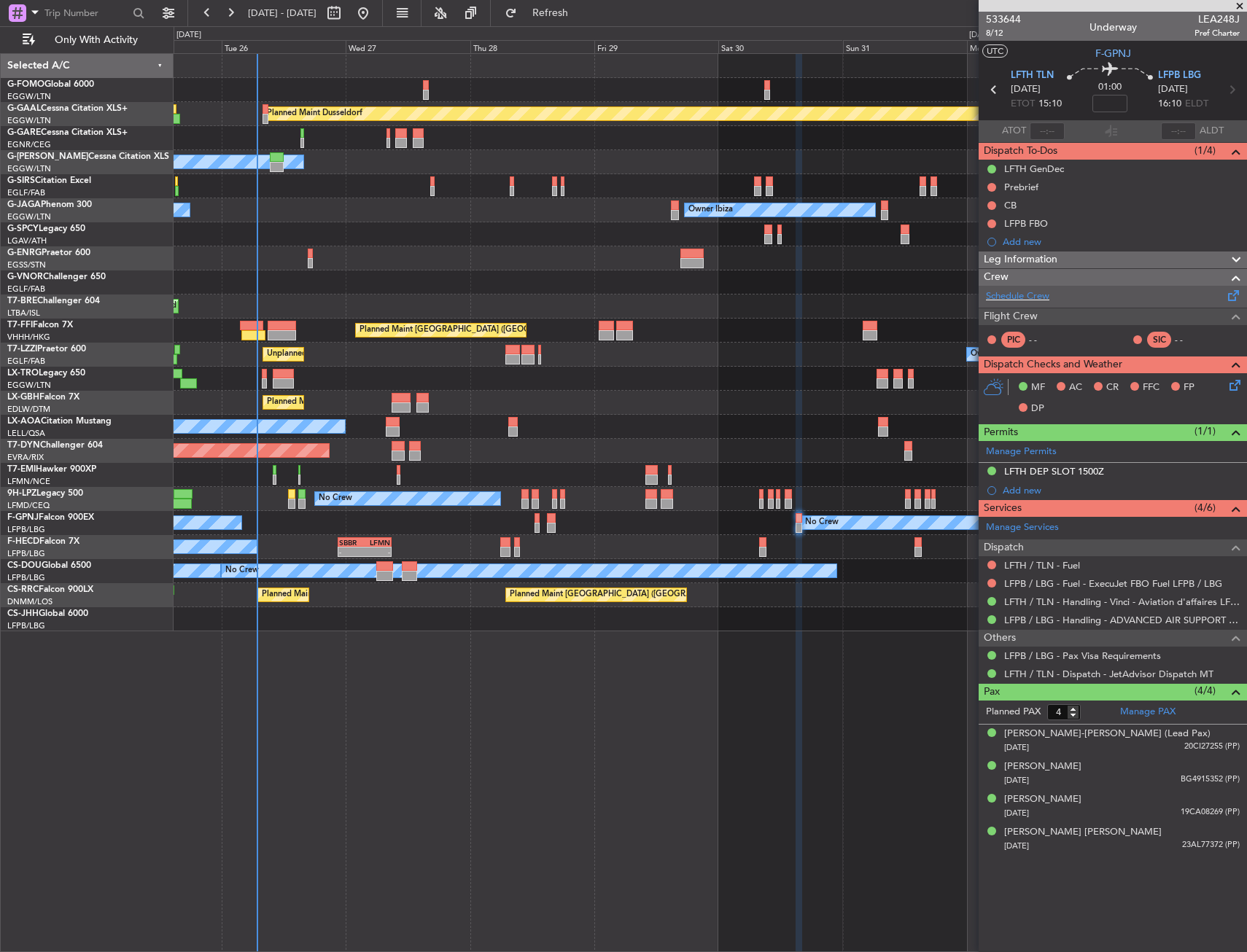
click at [1059, 303] on div "Schedule Crew" at bounding box center [1113, 297] width 268 height 22
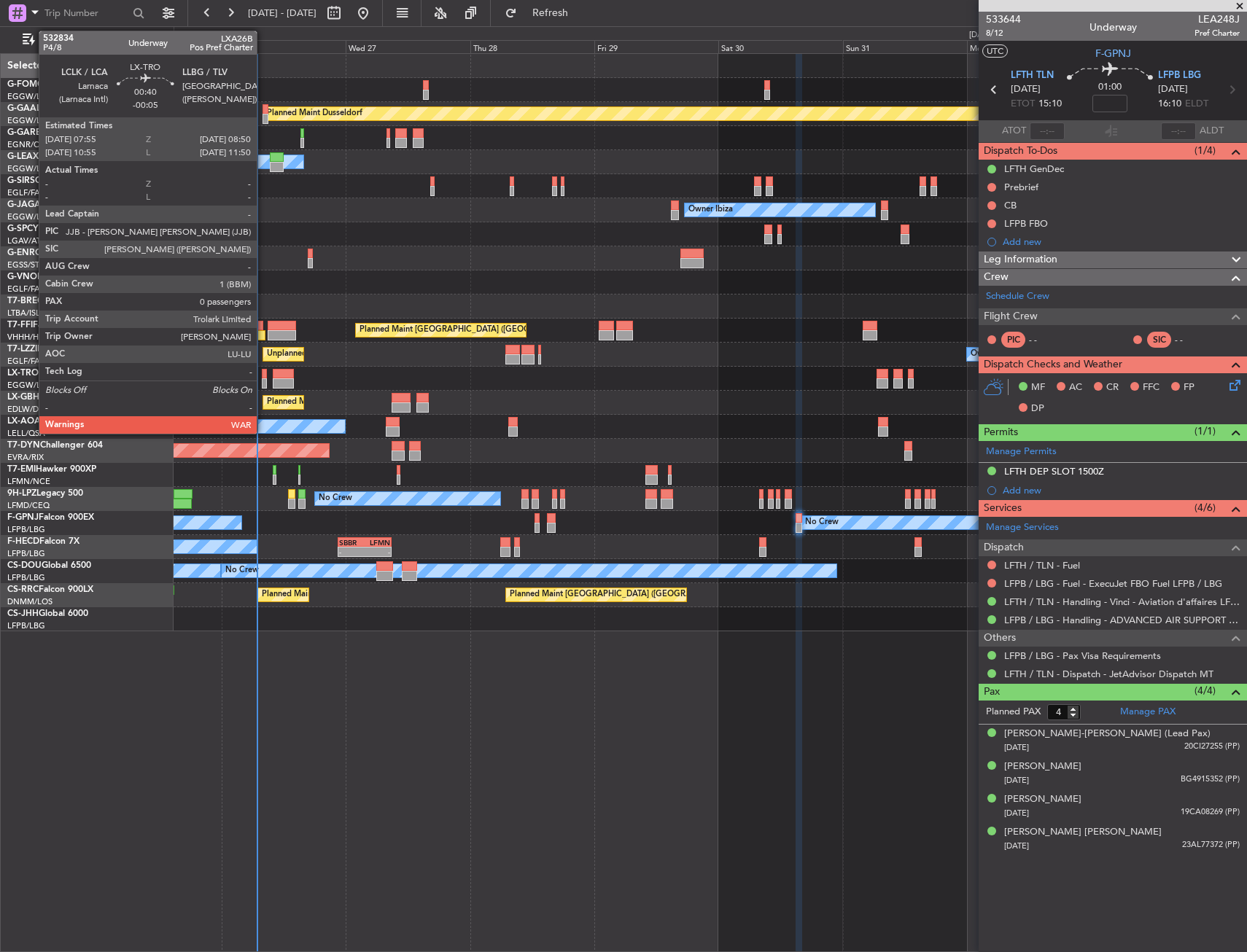
click at [263, 381] on div at bounding box center [264, 383] width 5 height 10
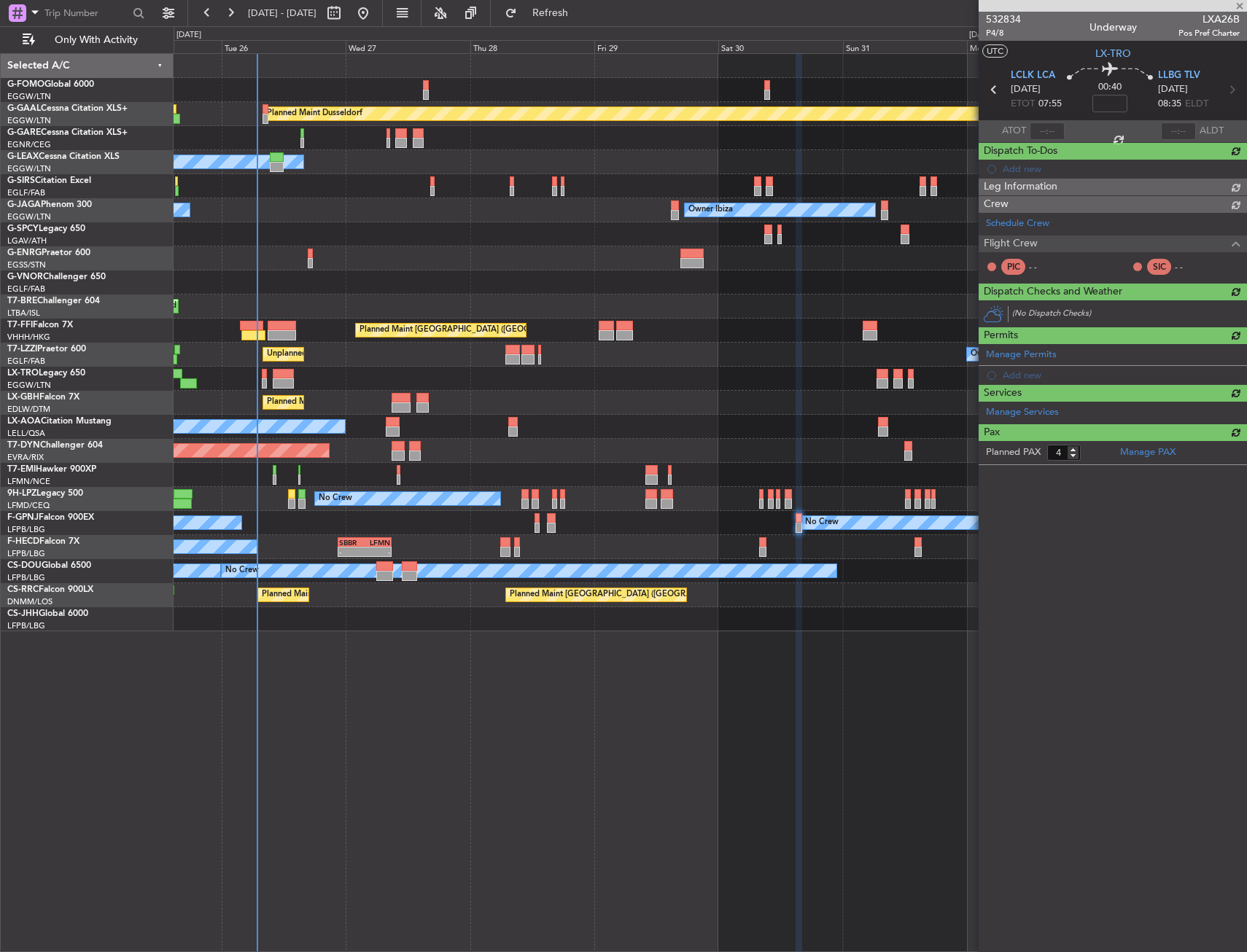
type input "-00:05"
type input "0"
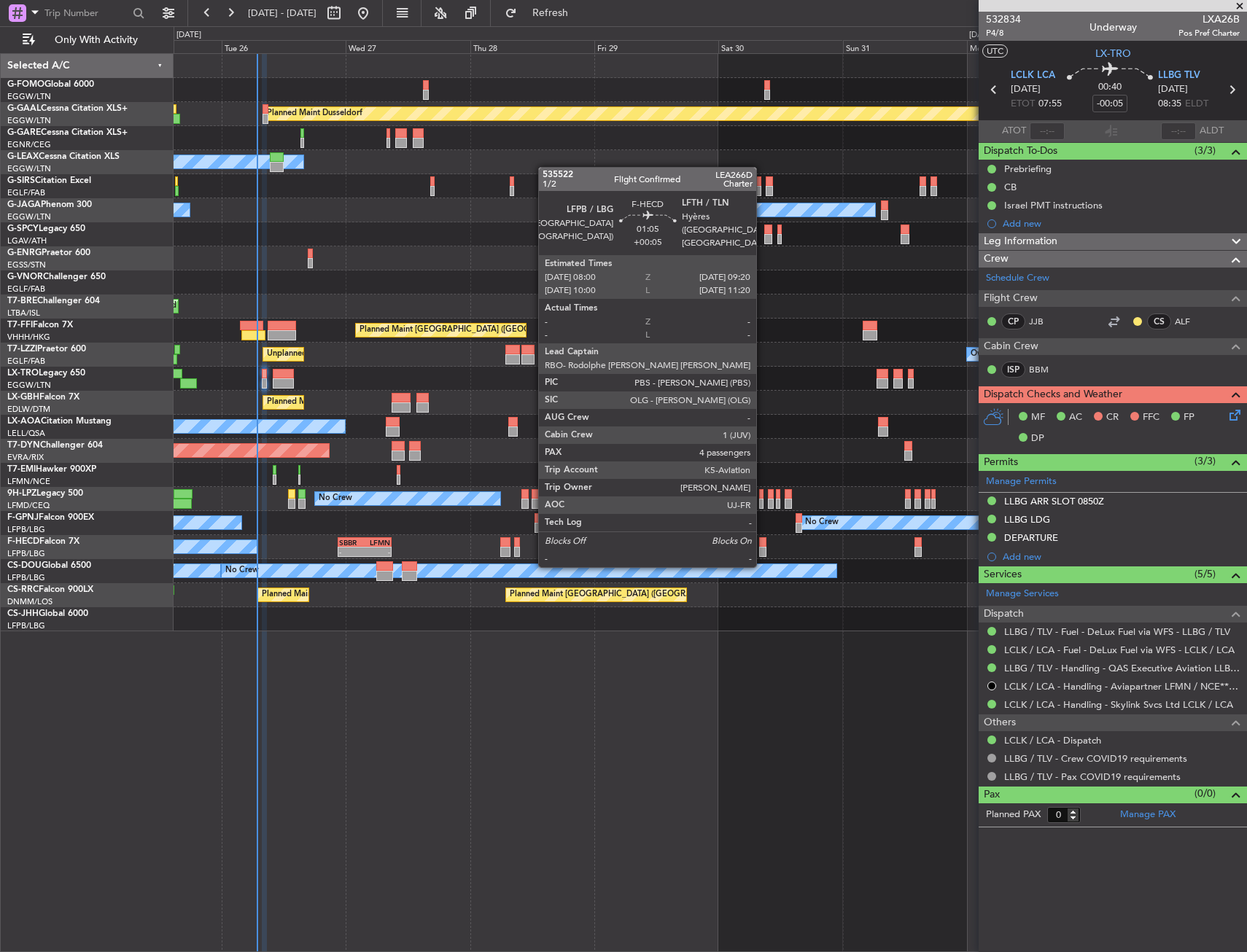
click at [763, 551] on div at bounding box center [762, 551] width 7 height 10
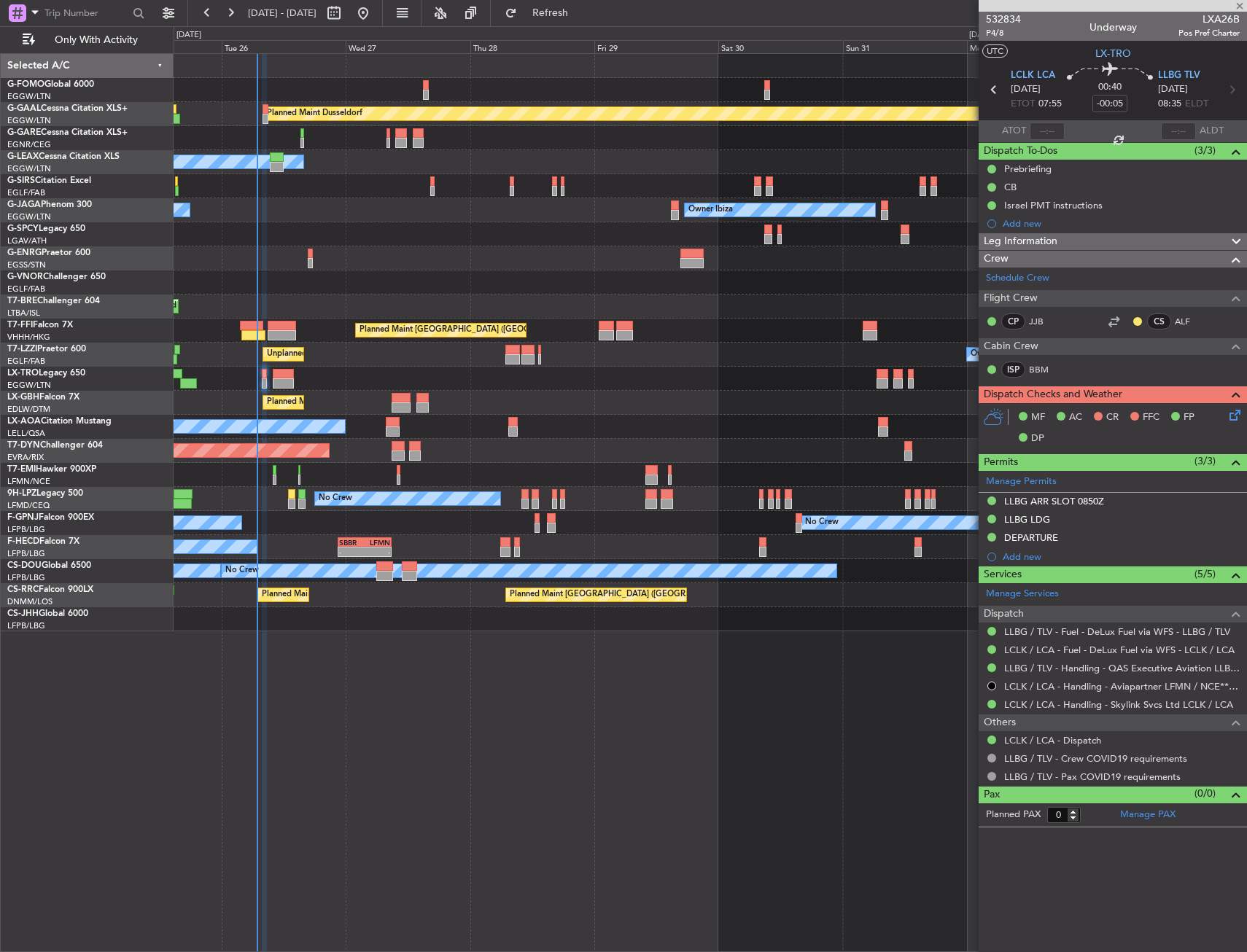
click at [794, 526] on div "No Crew Planned Maint [GEOGRAPHIC_DATA] ([GEOGRAPHIC_DATA]) No Crew No Crew" at bounding box center [709, 523] width 1073 height 24
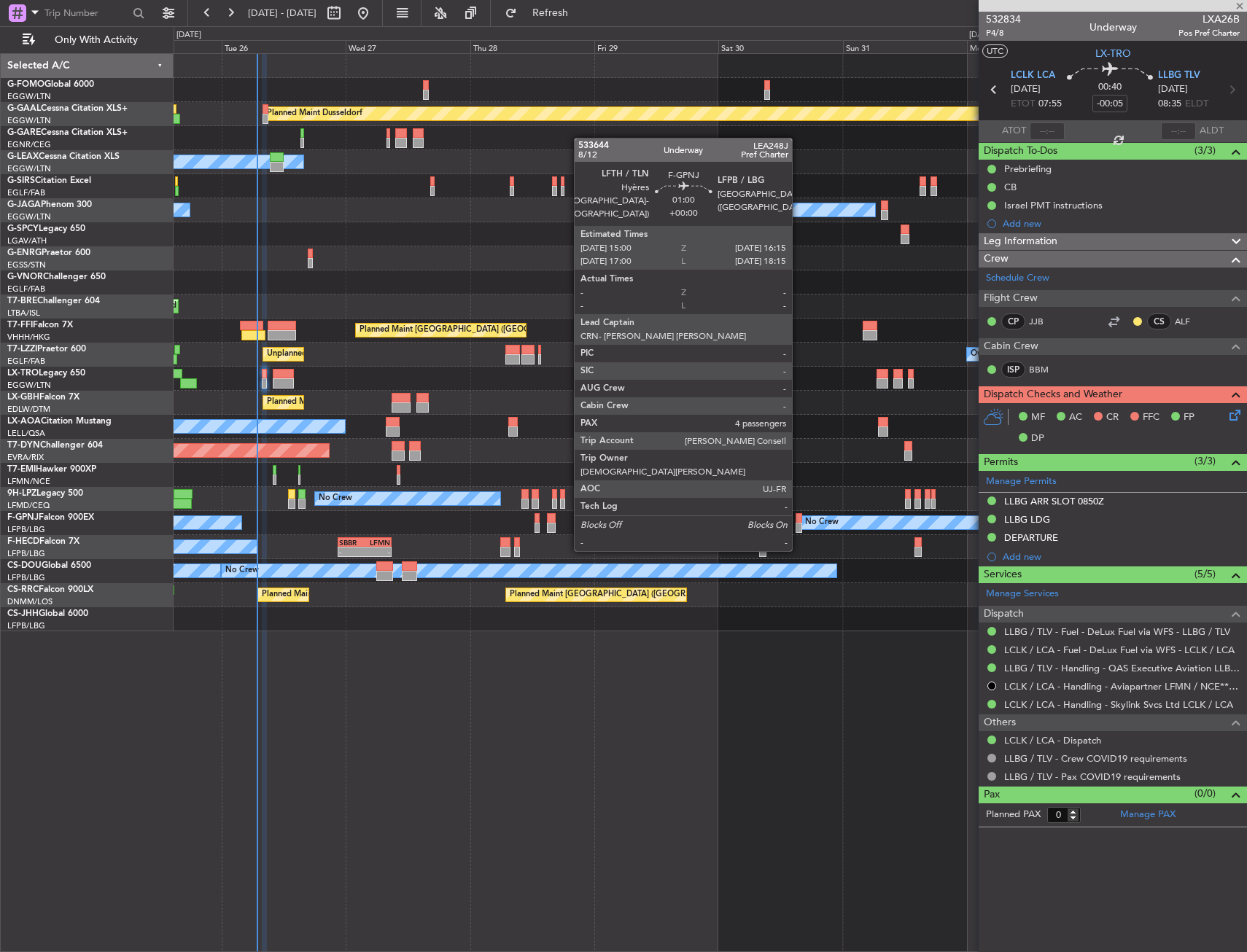
click at [798, 522] on div at bounding box center [799, 518] width 7 height 10
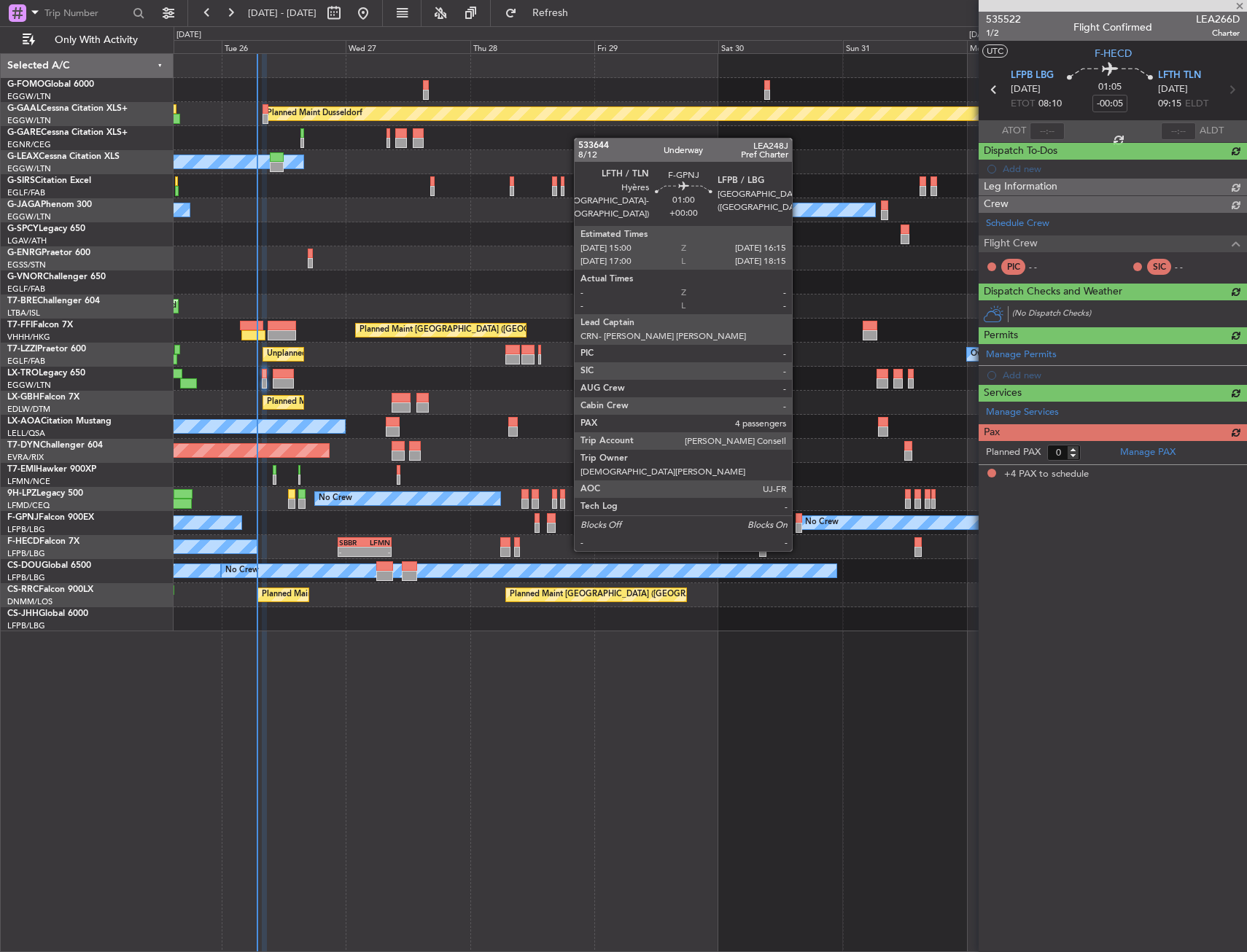
type input "+00:05"
type input "4"
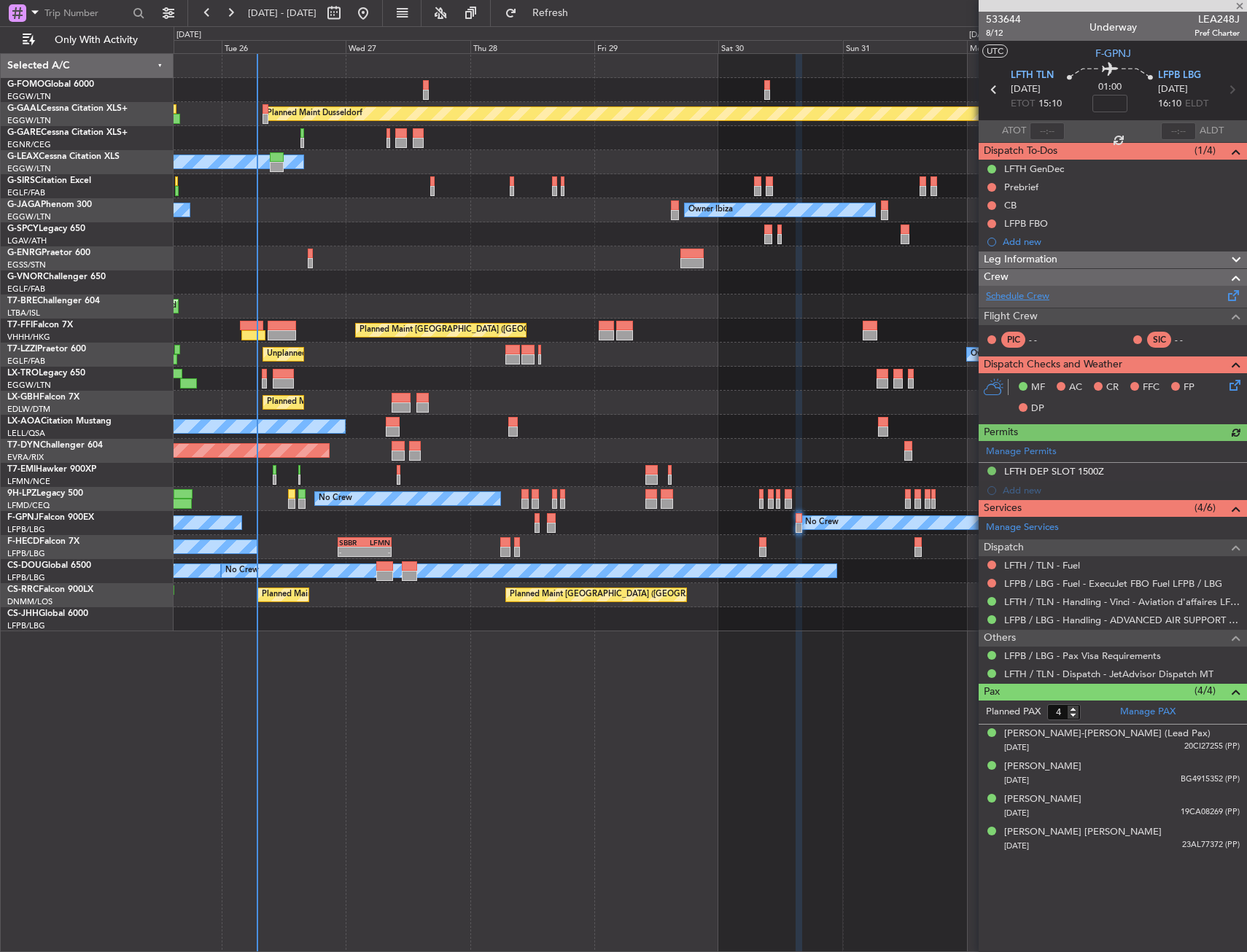
click at [1007, 298] on link "Schedule Crew" at bounding box center [1017, 296] width 63 height 15
click at [321, 190] on div "Unplanned Maint Oxford ([GEOGRAPHIC_DATA])" at bounding box center [709, 186] width 1073 height 24
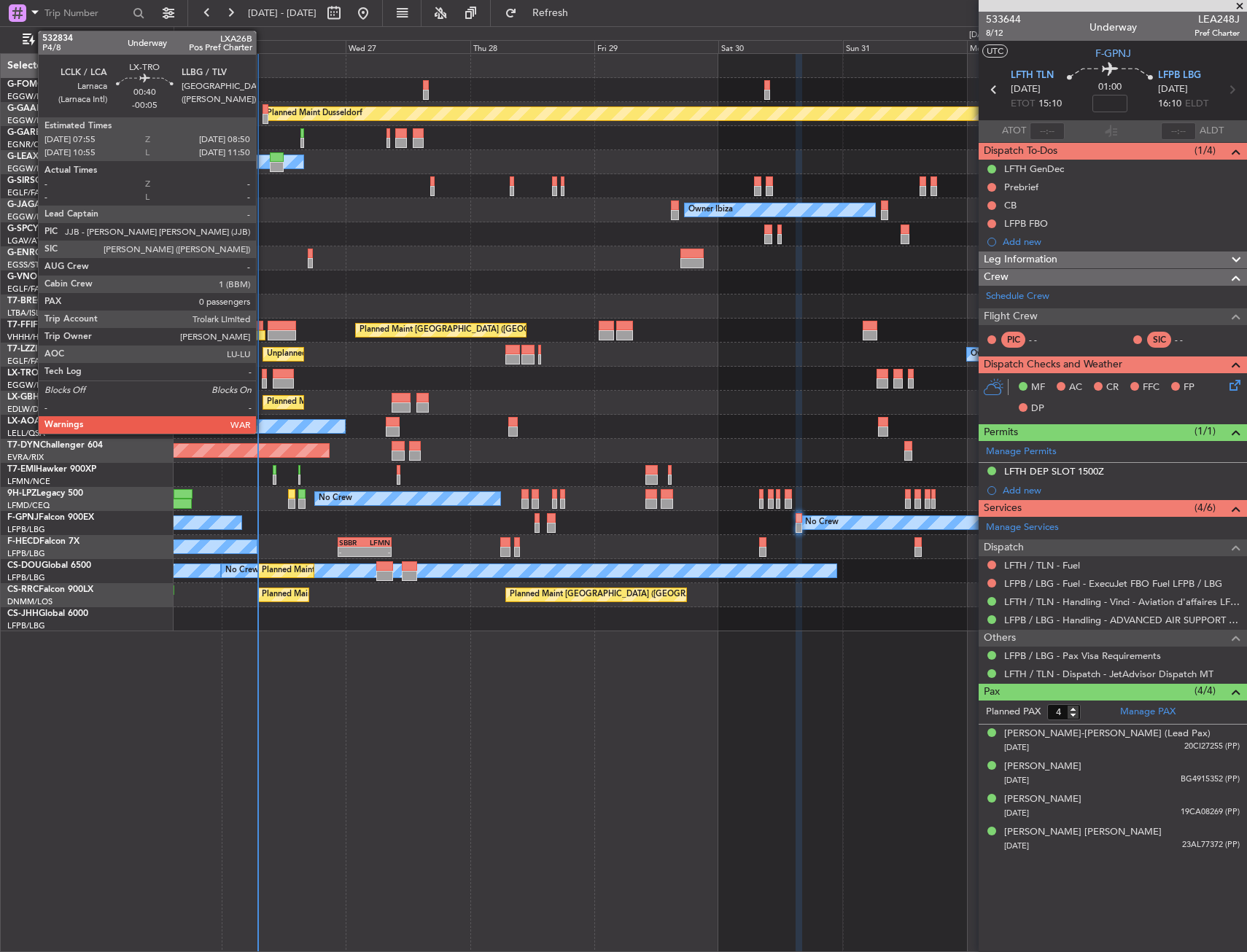
click at [262, 376] on div at bounding box center [264, 373] width 5 height 10
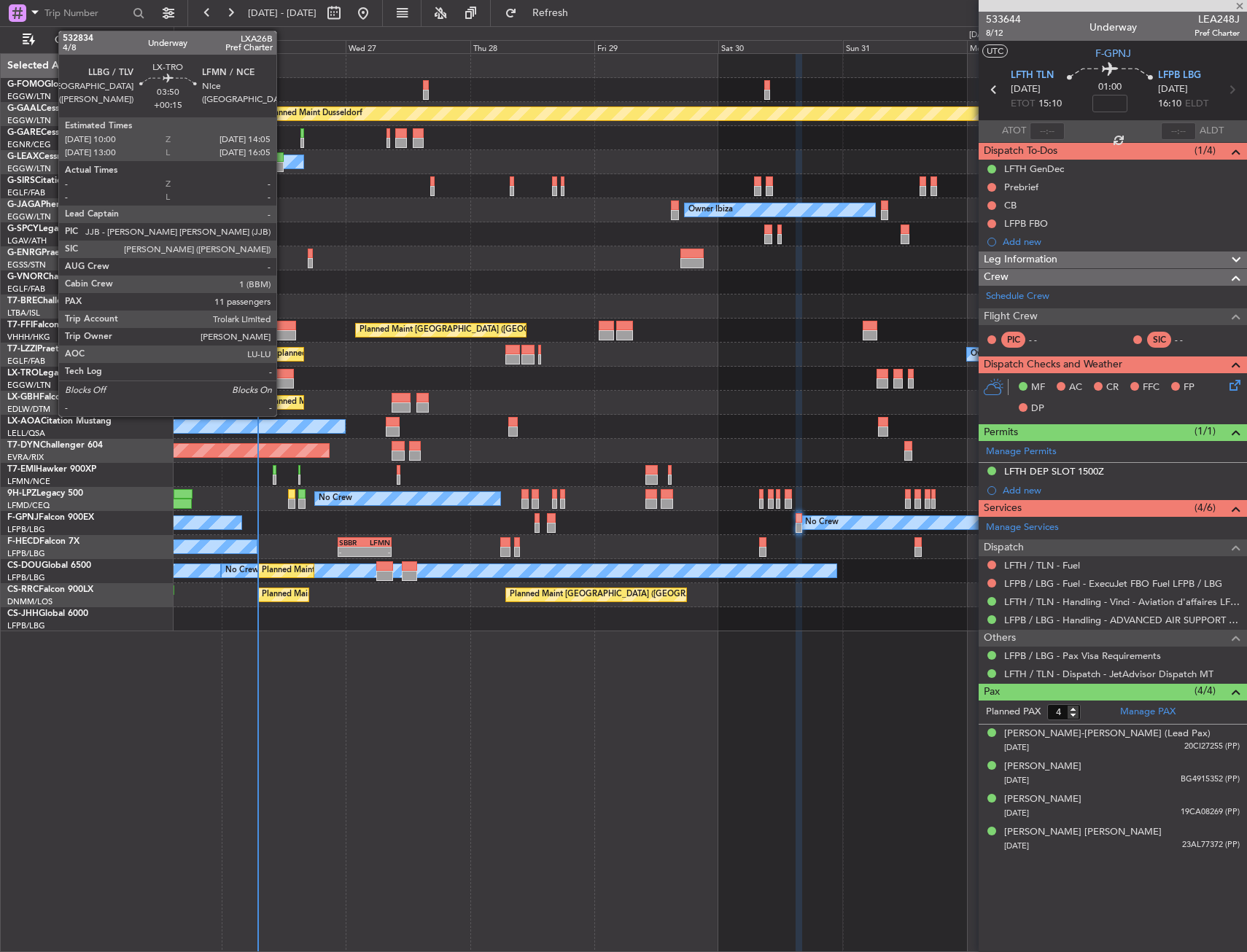
type input "-00:05"
type input "0"
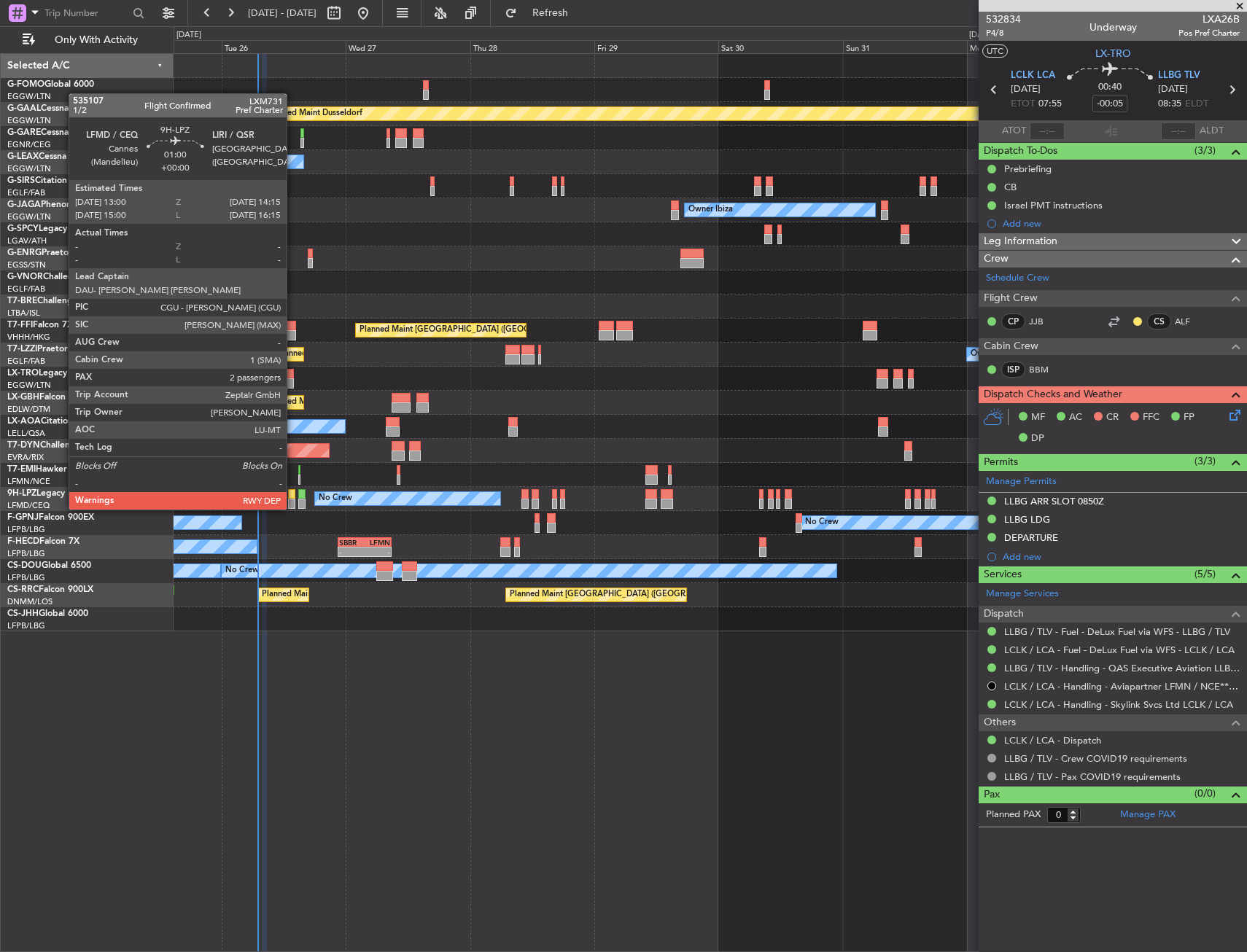
click at [294, 496] on div at bounding box center [291, 493] width 7 height 10
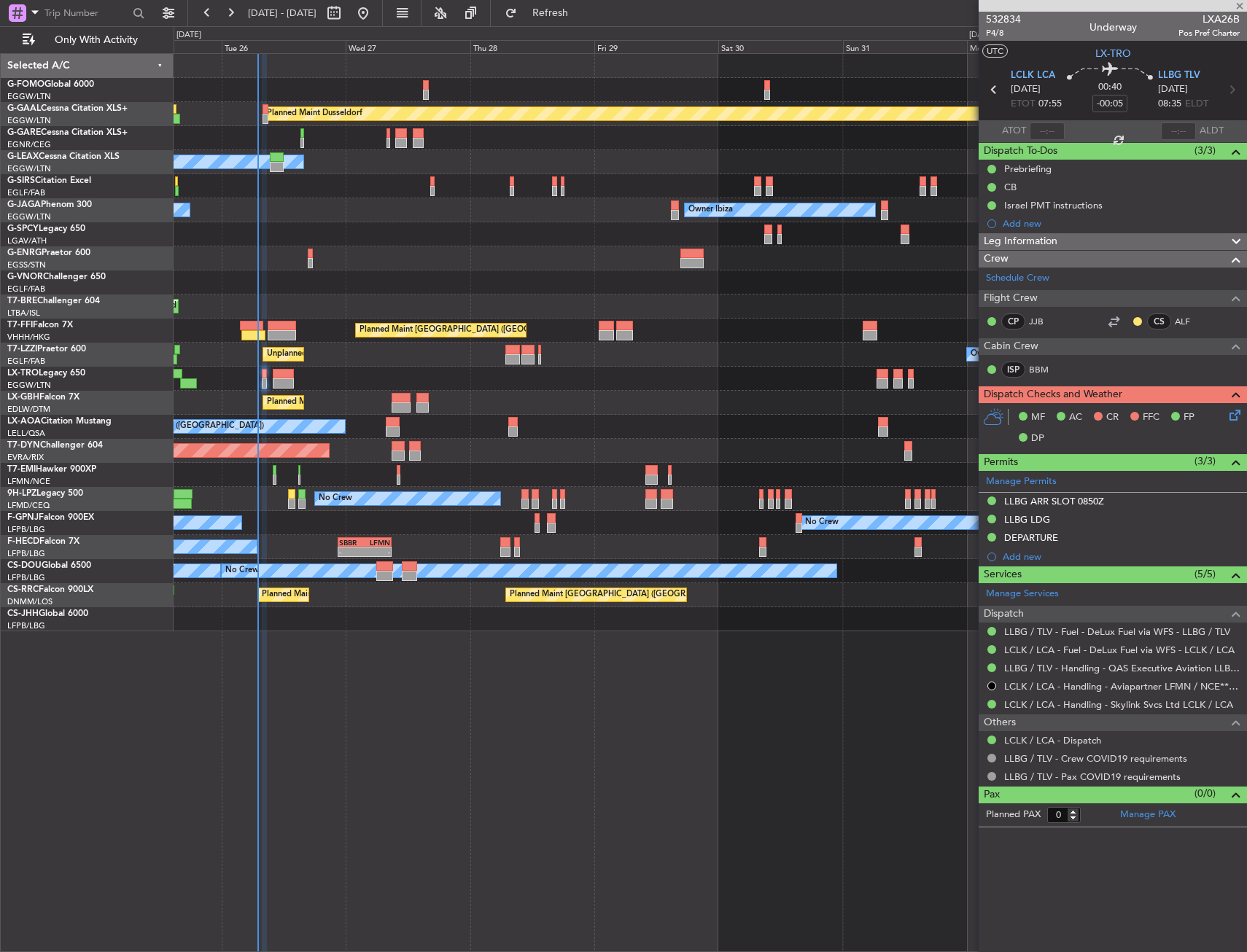
type input "2"
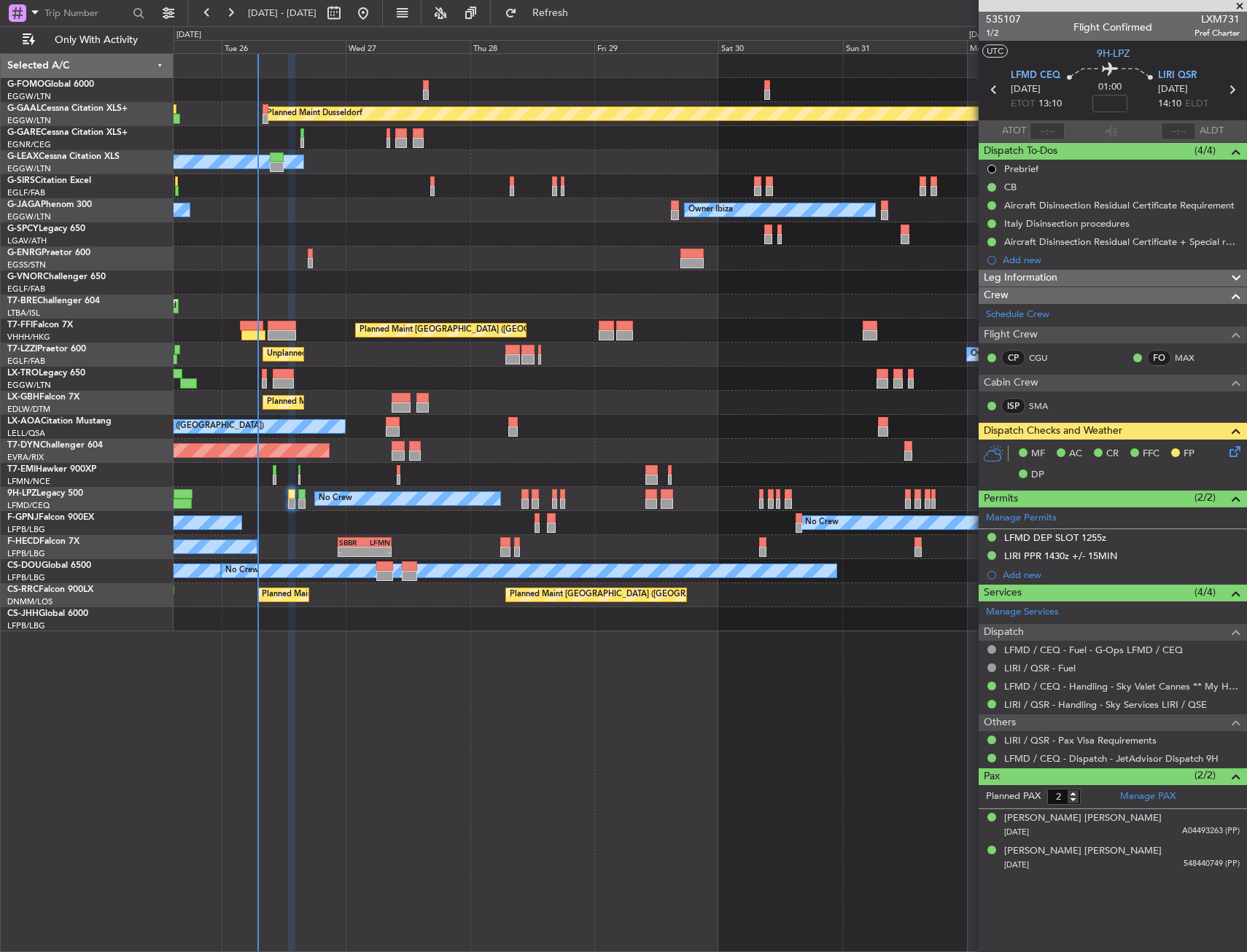
click at [339, 376] on div at bounding box center [709, 378] width 1073 height 24
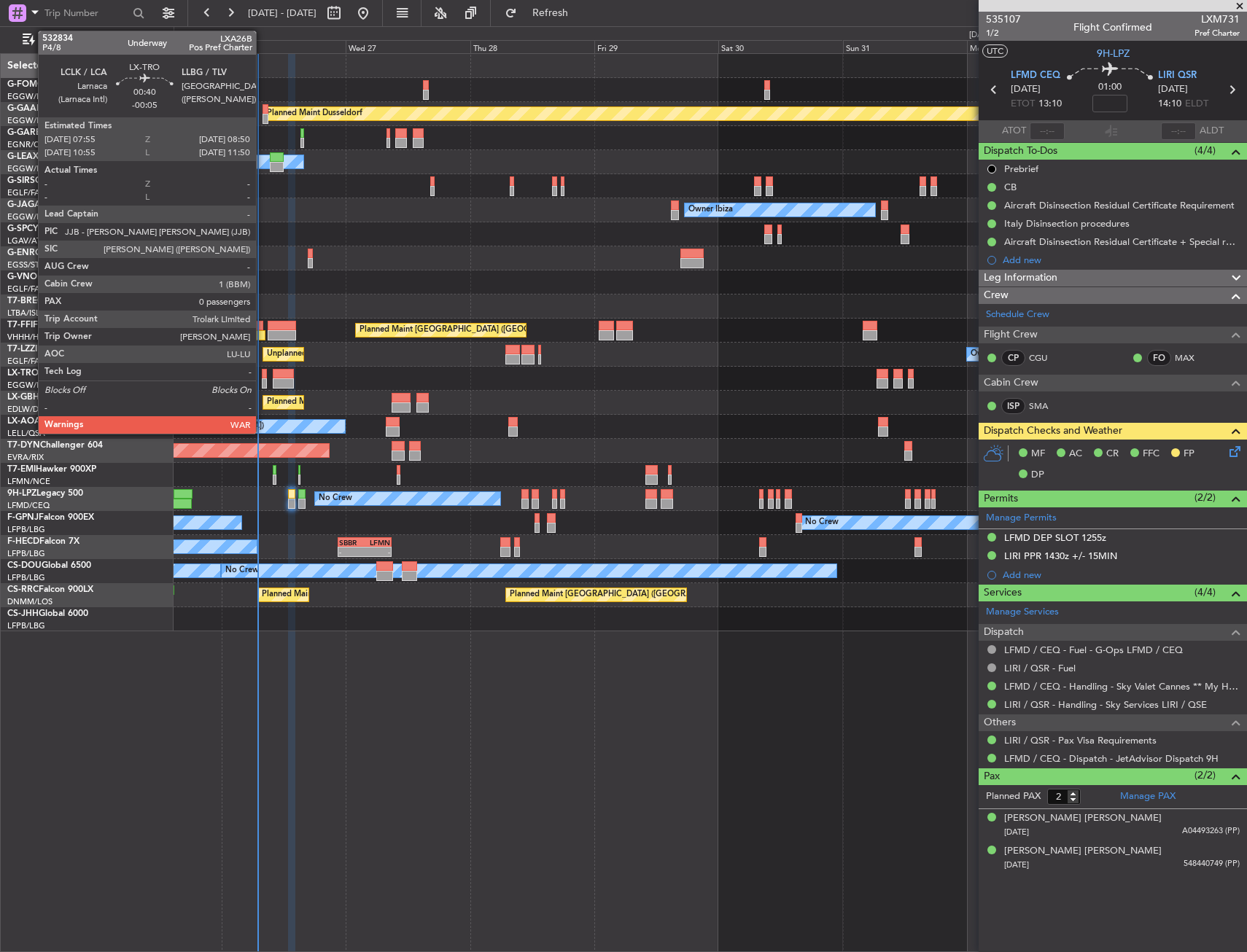
click at [262, 382] on div at bounding box center [264, 383] width 5 height 10
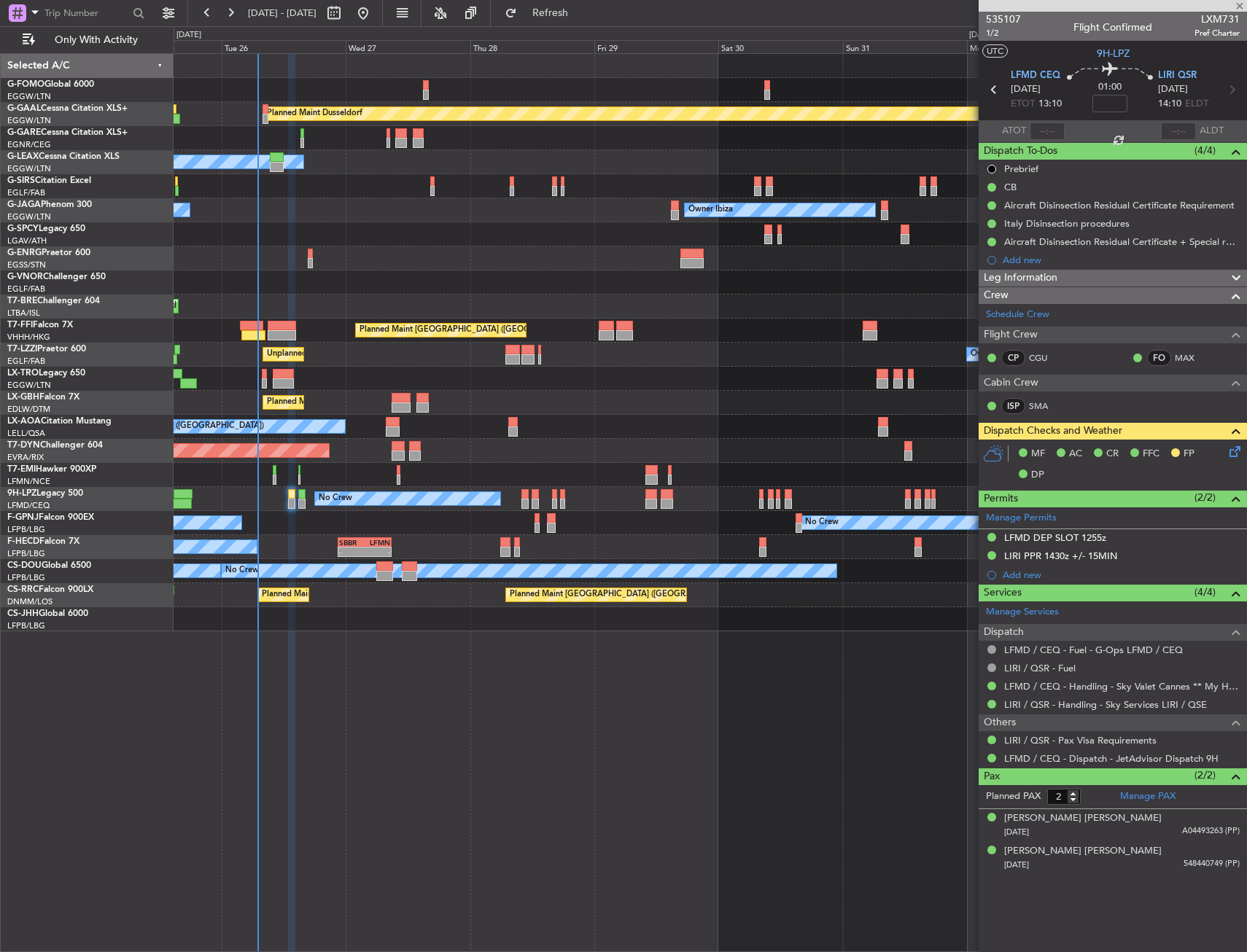
type input "-00:05"
type input "0"
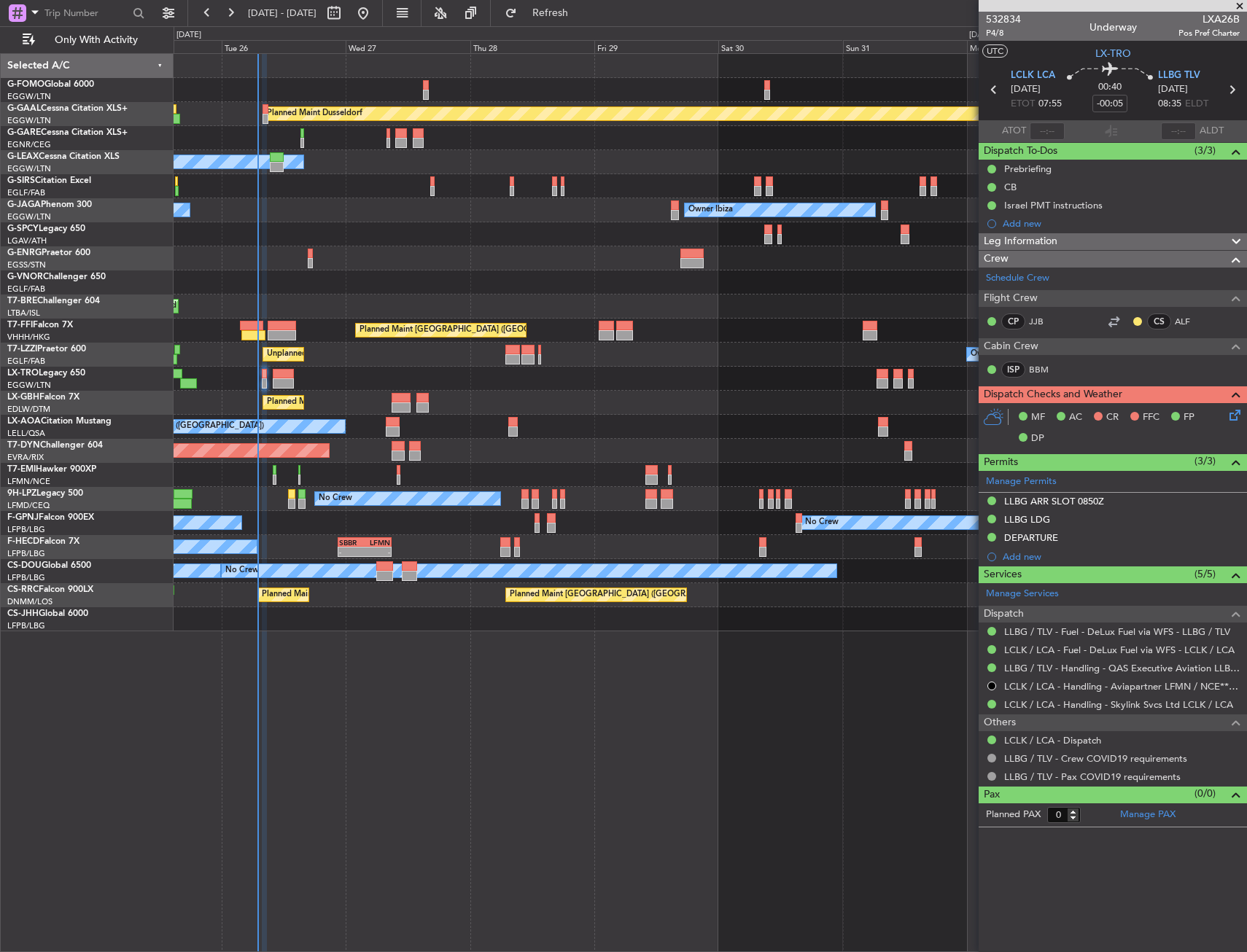
click at [265, 220] on div "No Crew Cannes (Mandelieu) Owner Ibiza Planned Maint [GEOGRAPHIC_DATA] ([GEOGRA…" at bounding box center [709, 210] width 1073 height 24
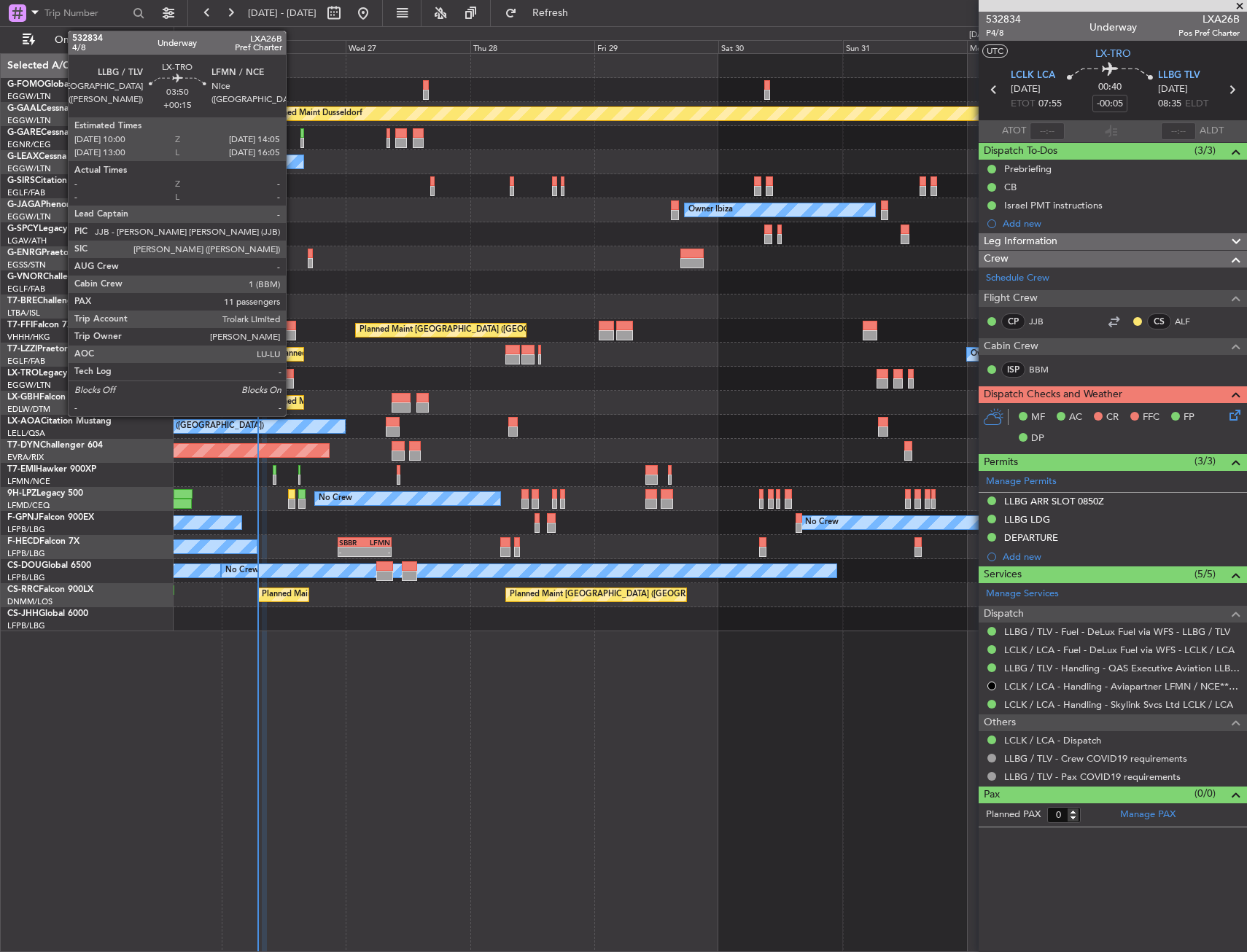
click at [292, 374] on div at bounding box center [283, 373] width 21 height 10
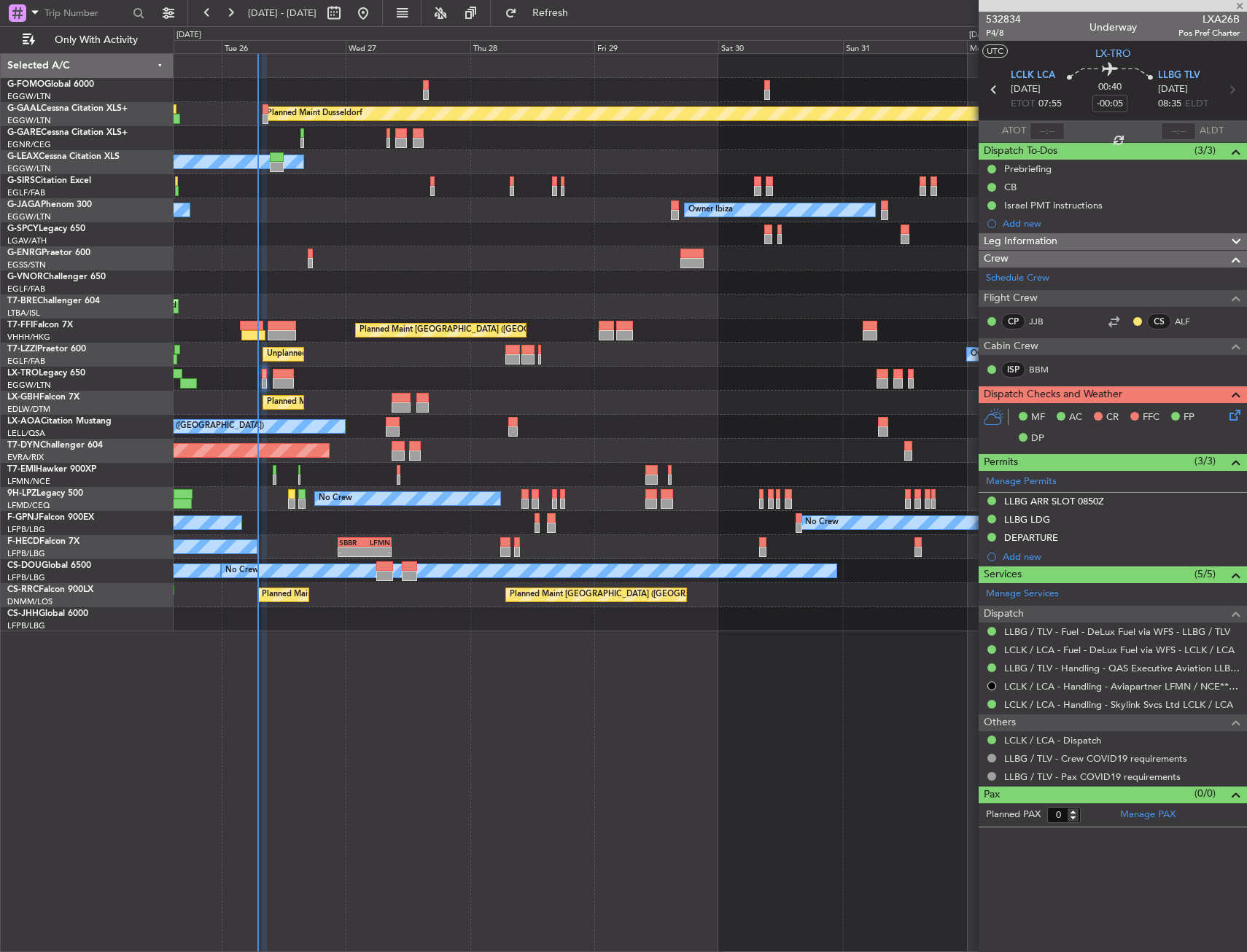
type input "+00:15"
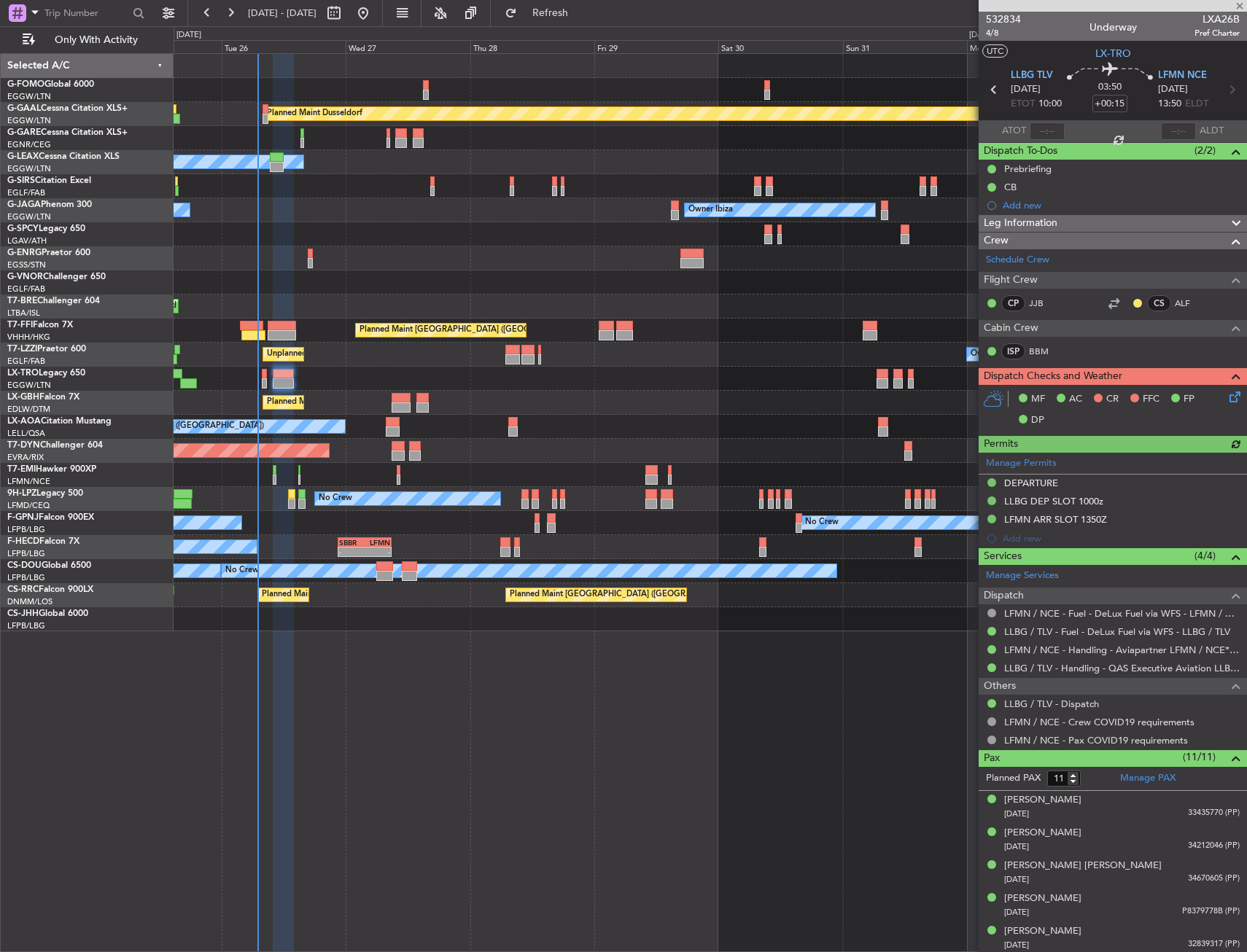
click at [334, 299] on div "Planned Maint Warsaw ([GEOGRAPHIC_DATA])" at bounding box center [709, 306] width 1073 height 24
click at [75, 24] on div at bounding box center [78, 15] width 142 height 22
click at [76, 36] on span "Only With Activity" at bounding box center [96, 39] width 116 height 10
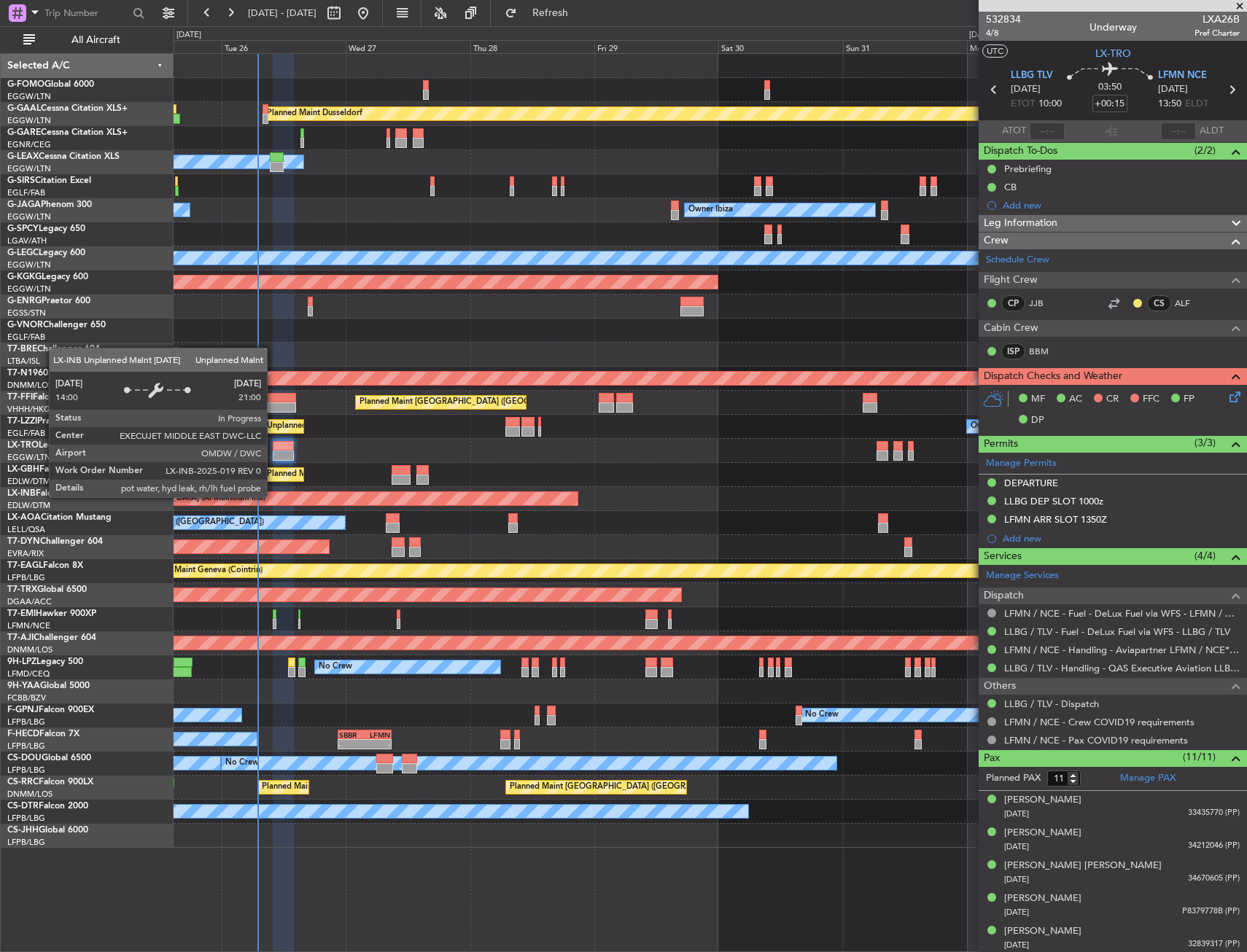
click at [274, 496] on div "Unplanned Maint [GEOGRAPHIC_DATA] (Al Maktoum Intl)" at bounding box center [312, 498] width 531 height 13
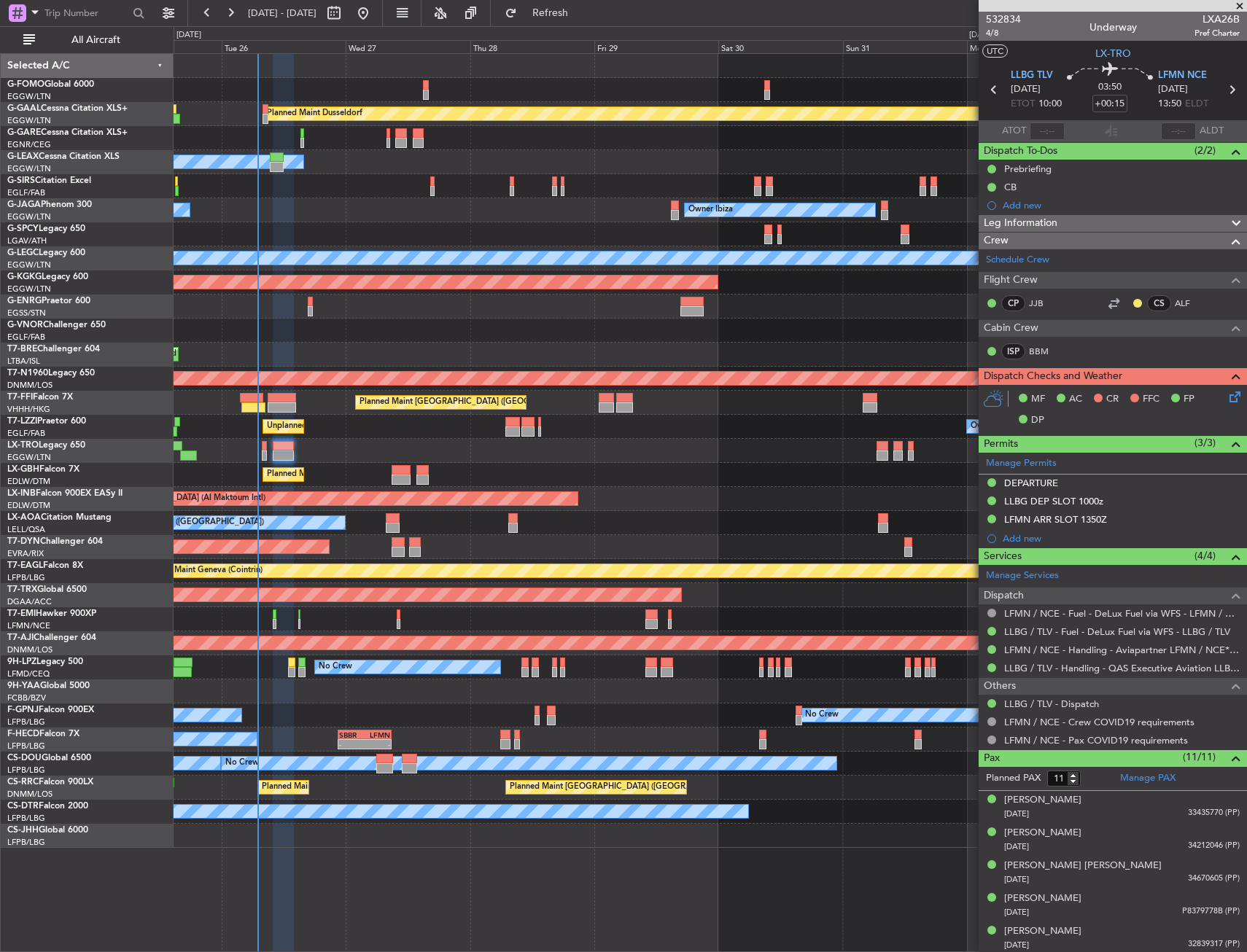
click at [648, 462] on div at bounding box center [709, 450] width 1073 height 24
click at [106, 52] on div "All Aircraft" at bounding box center [93, 39] width 187 height 27
click at [116, 38] on span "All Aircraft" at bounding box center [96, 39] width 116 height 10
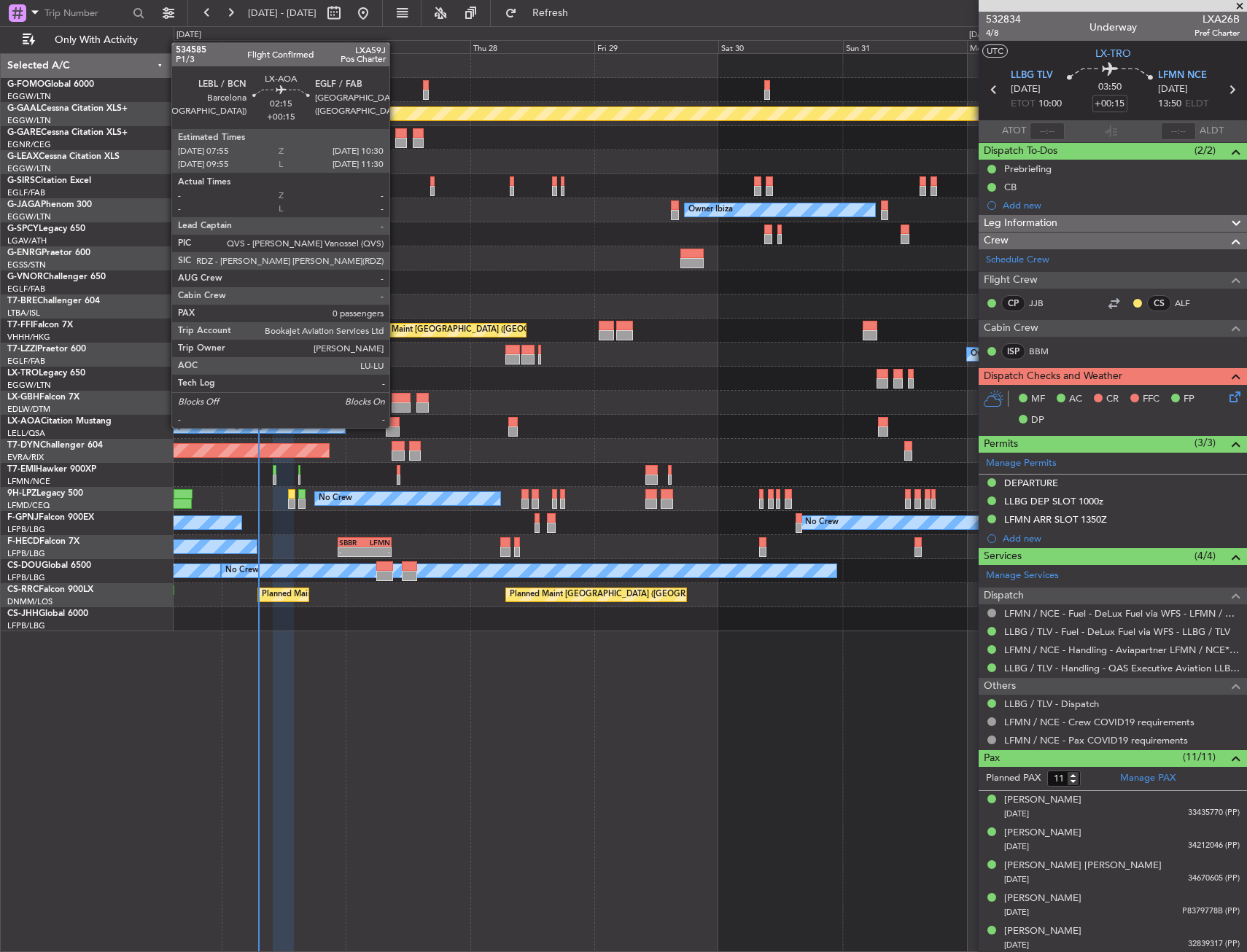
click at [396, 426] on div at bounding box center [393, 431] width 14 height 10
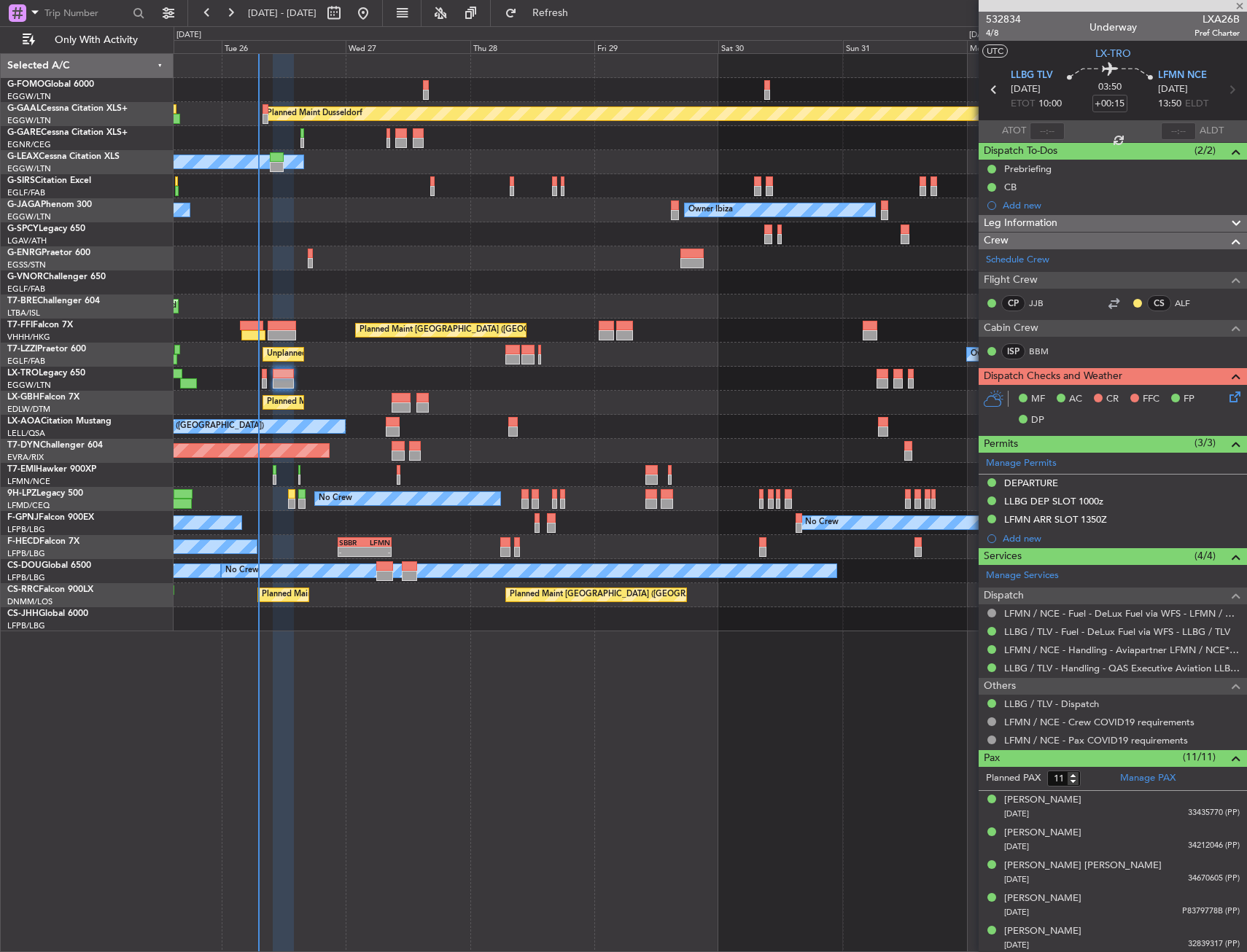
type input "0"
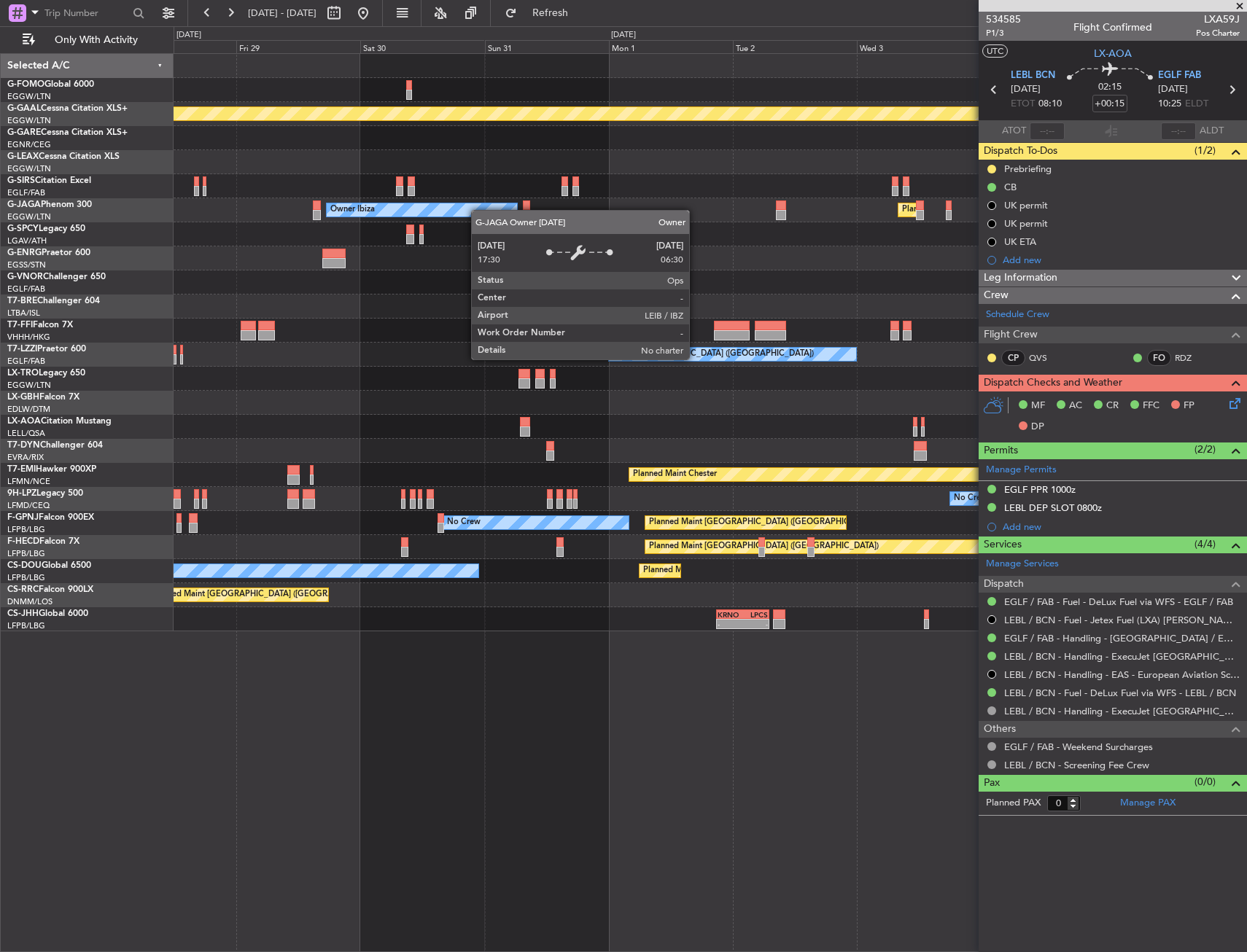
click at [0, 333] on html "[DATE] - [DATE] Refresh Quick Links Only With Activity Planned [GEOGRAPHIC_DATA…" at bounding box center [623, 476] width 1247 height 952
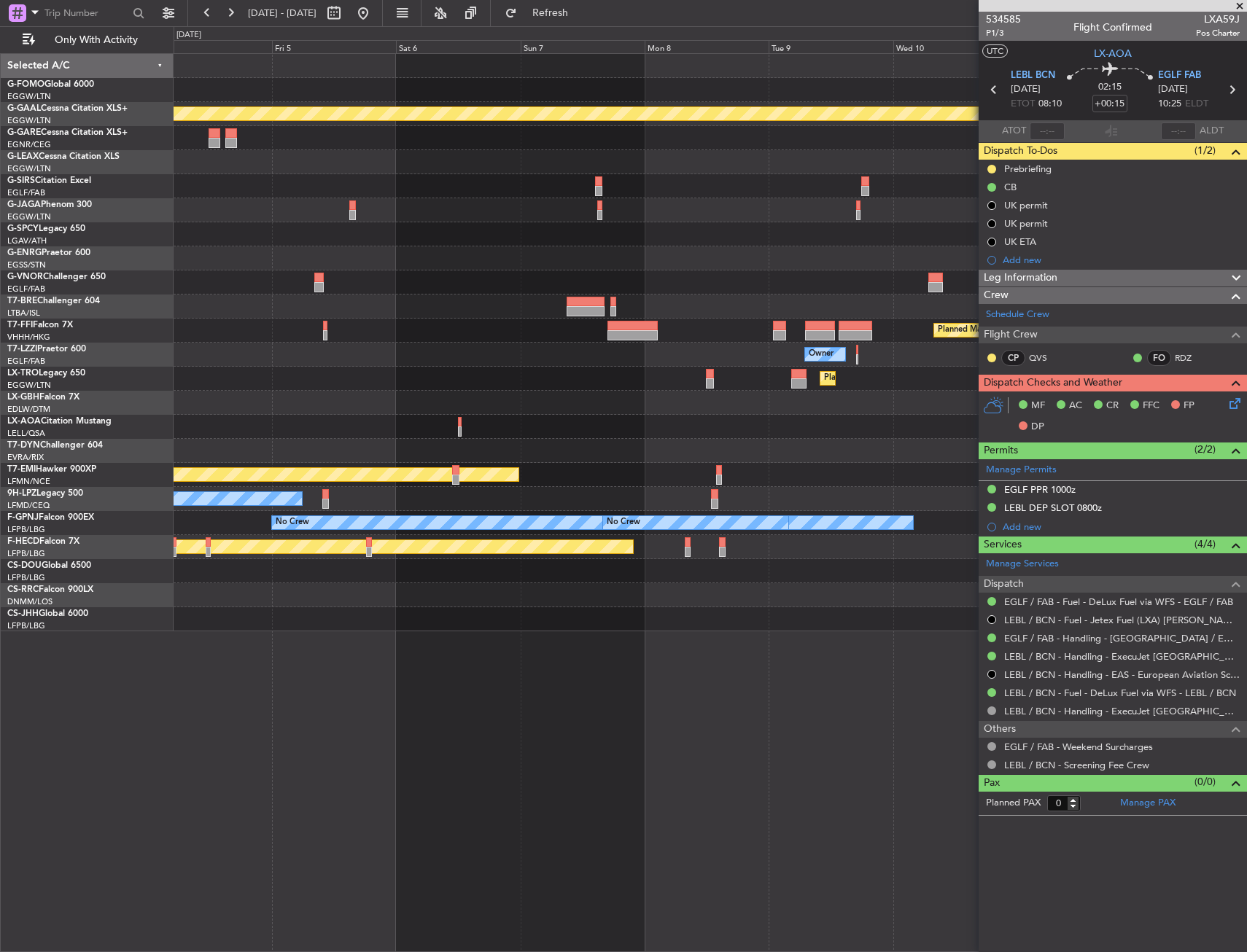
click at [52, 304] on div "Planned Maint Dusseldorf Planned Maint [GEOGRAPHIC_DATA] ([GEOGRAPHIC_DATA]) Pl…" at bounding box center [623, 489] width 1247 height 926
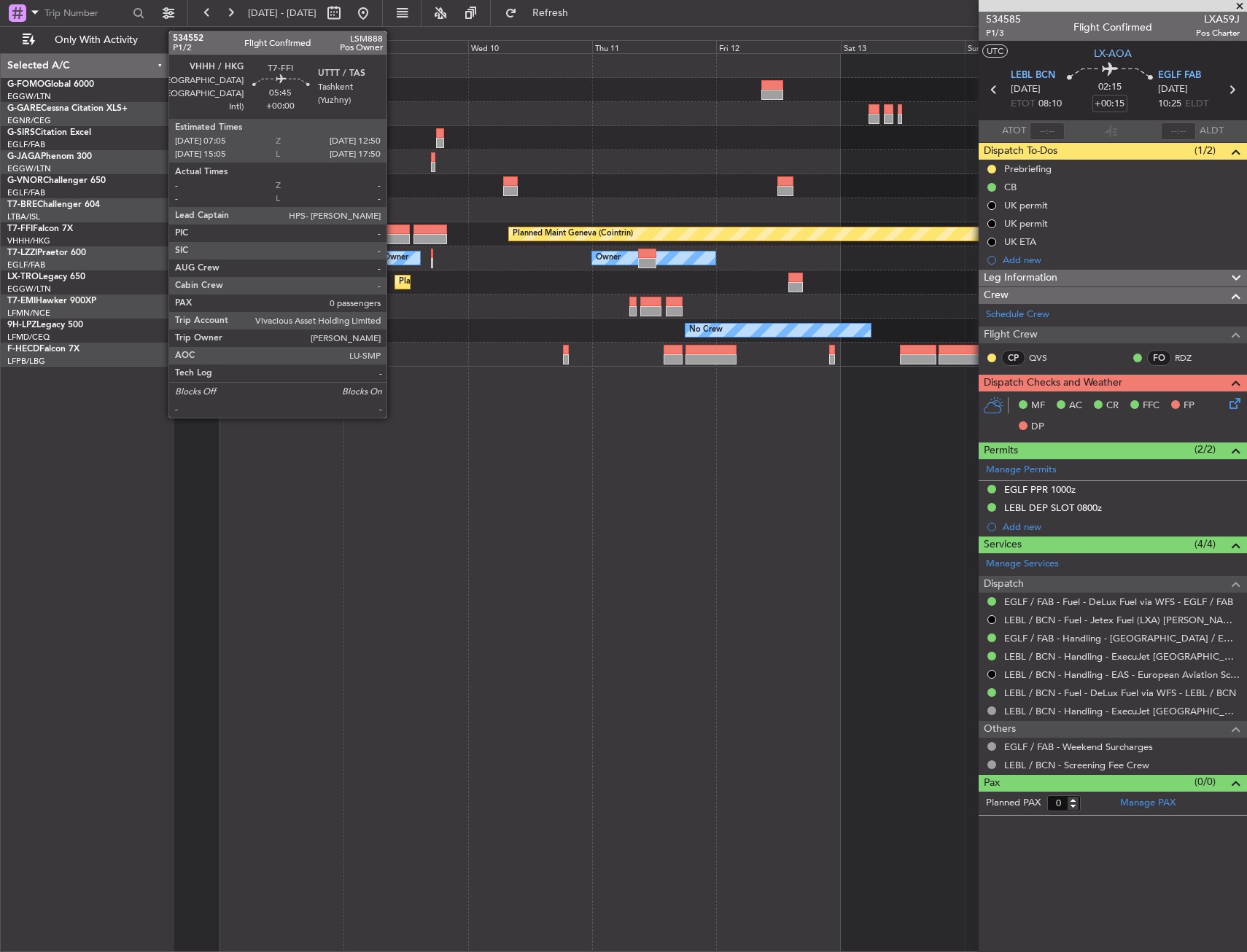
click at [393, 229] on div at bounding box center [395, 229] width 30 height 10
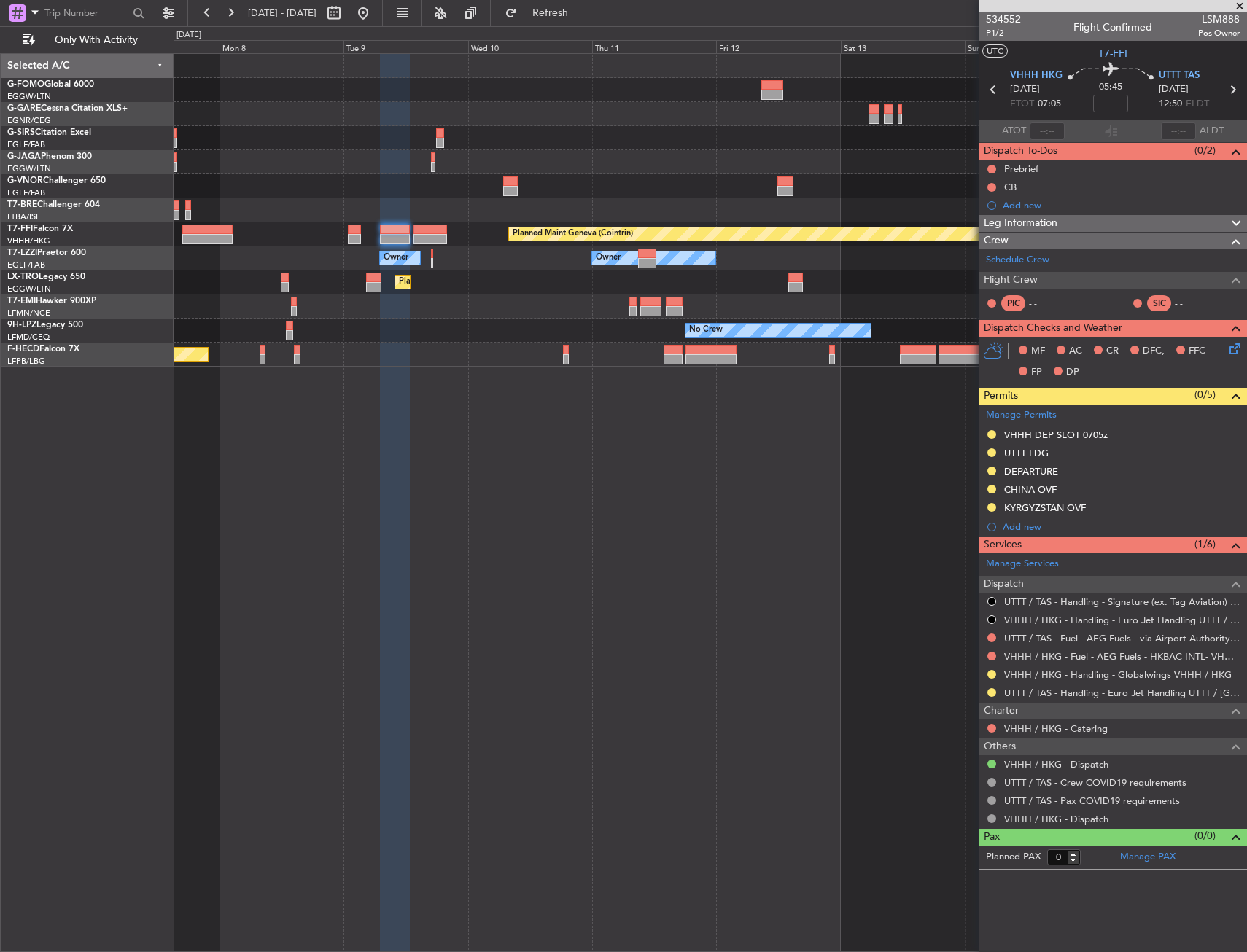
click at [1246, 336] on html "[DATE] - [DATE] Refresh Quick Links Only With Activity Planned Maint Geneva ([G…" at bounding box center [623, 476] width 1247 height 952
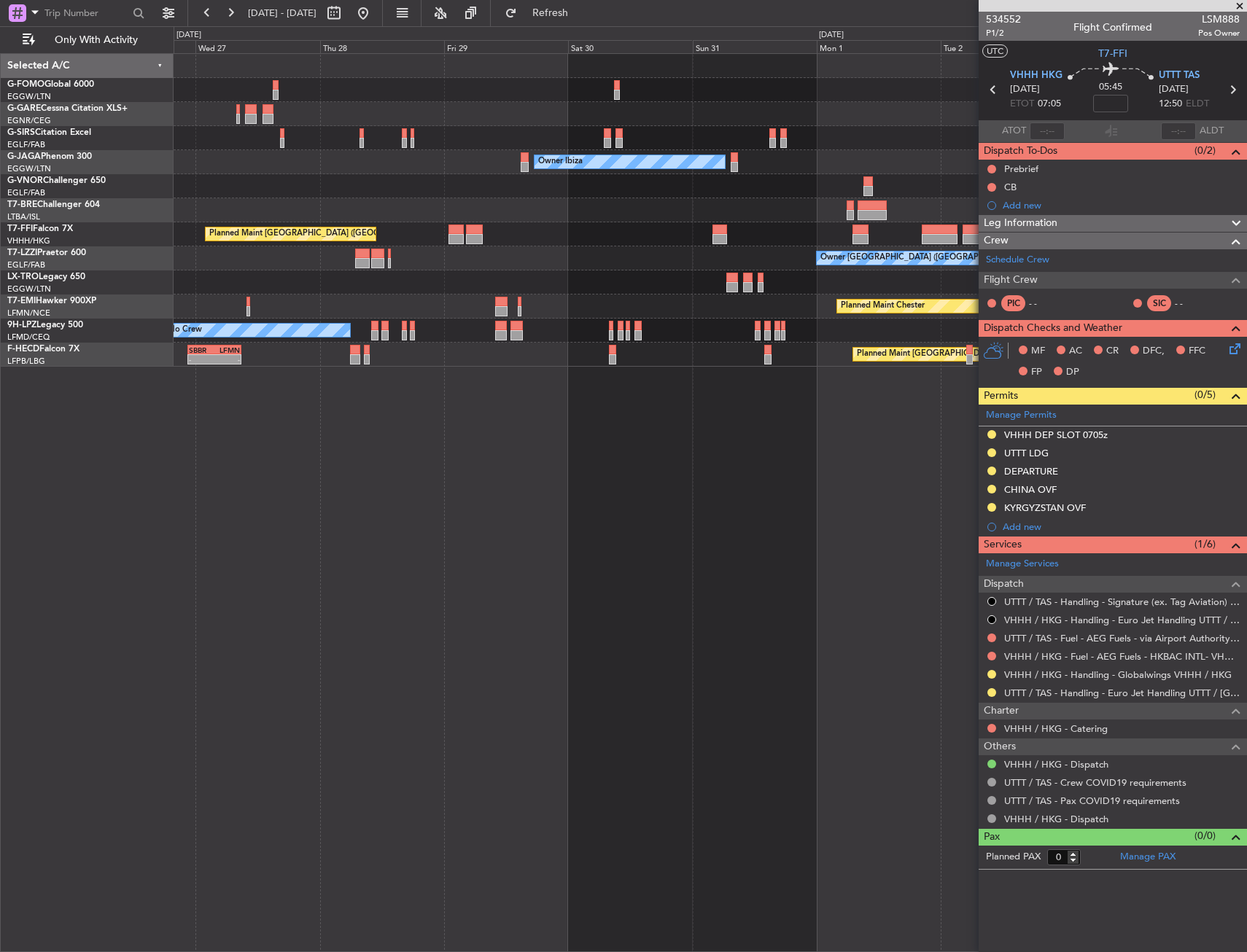
click at [1246, 296] on html "[DATE] - [DATE] Refresh Quick Links Only With Activity Unplanned Maint [GEOGRAP…" at bounding box center [623, 476] width 1247 height 952
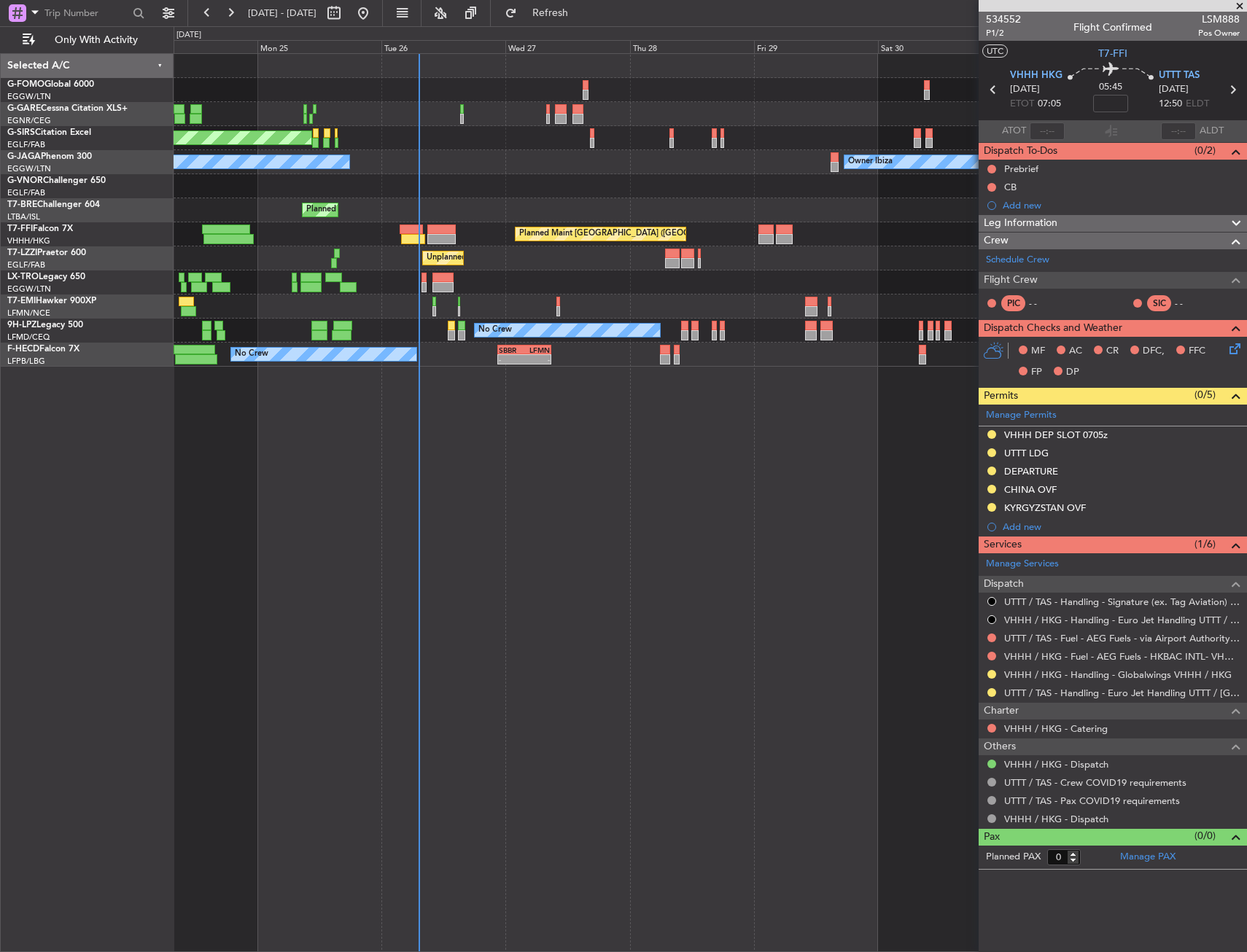
click at [988, 244] on fb-app "[DATE] - [DATE] Refresh Quick Links Only With Activity Unplanned Maint [GEOGRAP…" at bounding box center [623, 481] width 1247 height 941
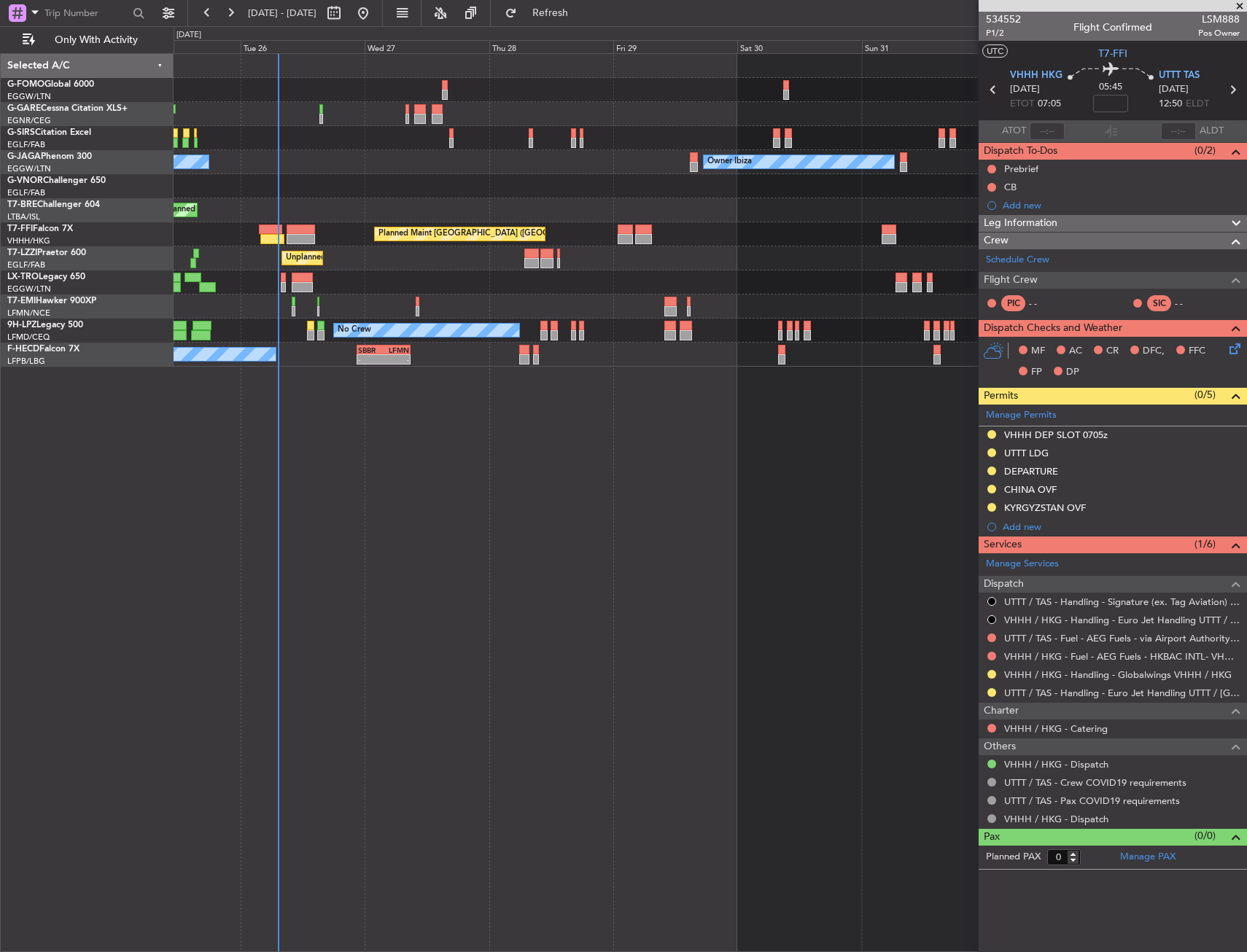
click at [327, 230] on div "Planned Maint [GEOGRAPHIC_DATA] ([GEOGRAPHIC_DATA] Intl)" at bounding box center [709, 234] width 1073 height 24
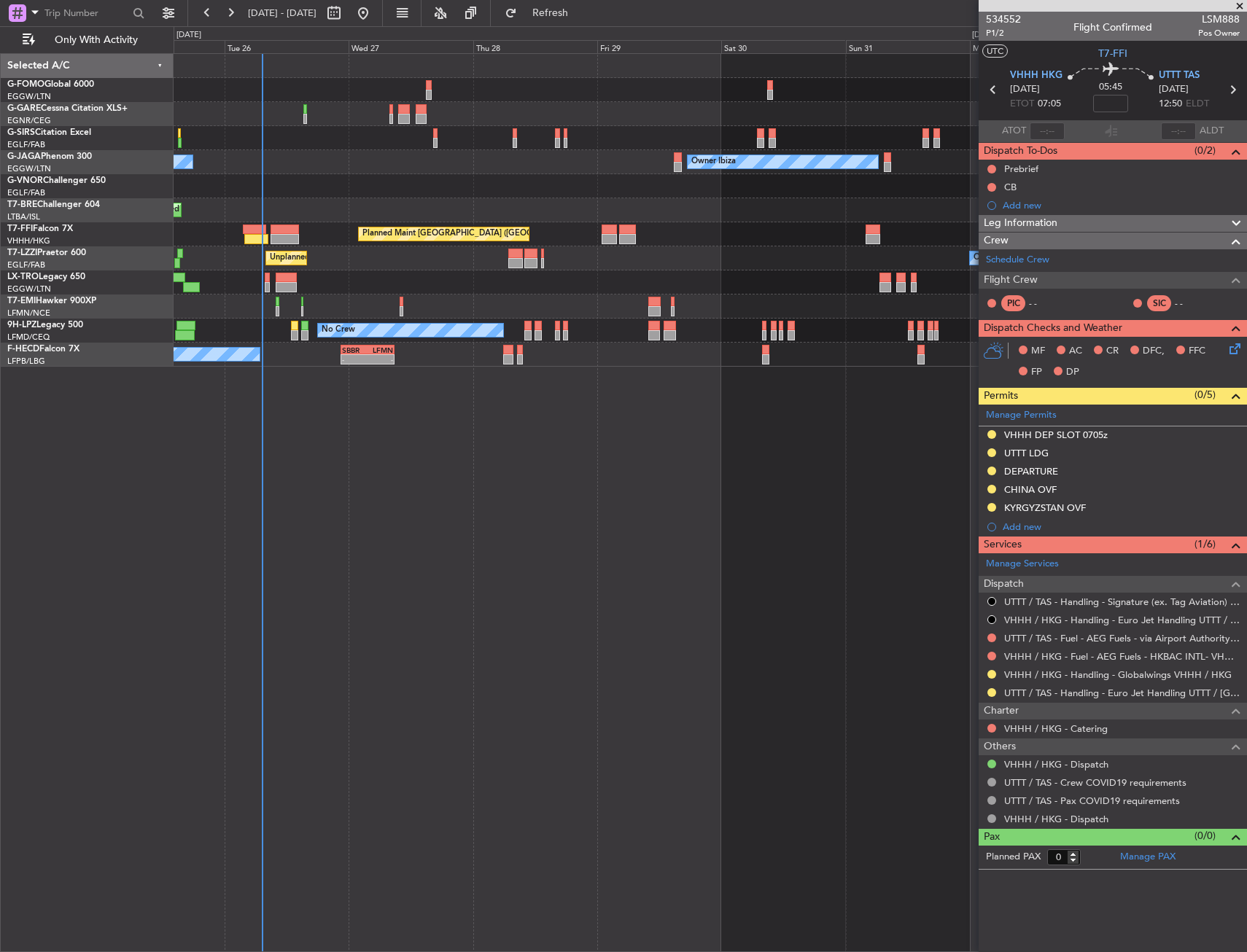
click at [356, 597] on div "Unplanned Maint Oxford ([GEOGRAPHIC_DATA]) Owner Ibiza No Crew Cannes ([GEOGRAP…" at bounding box center [710, 503] width 1073 height 899
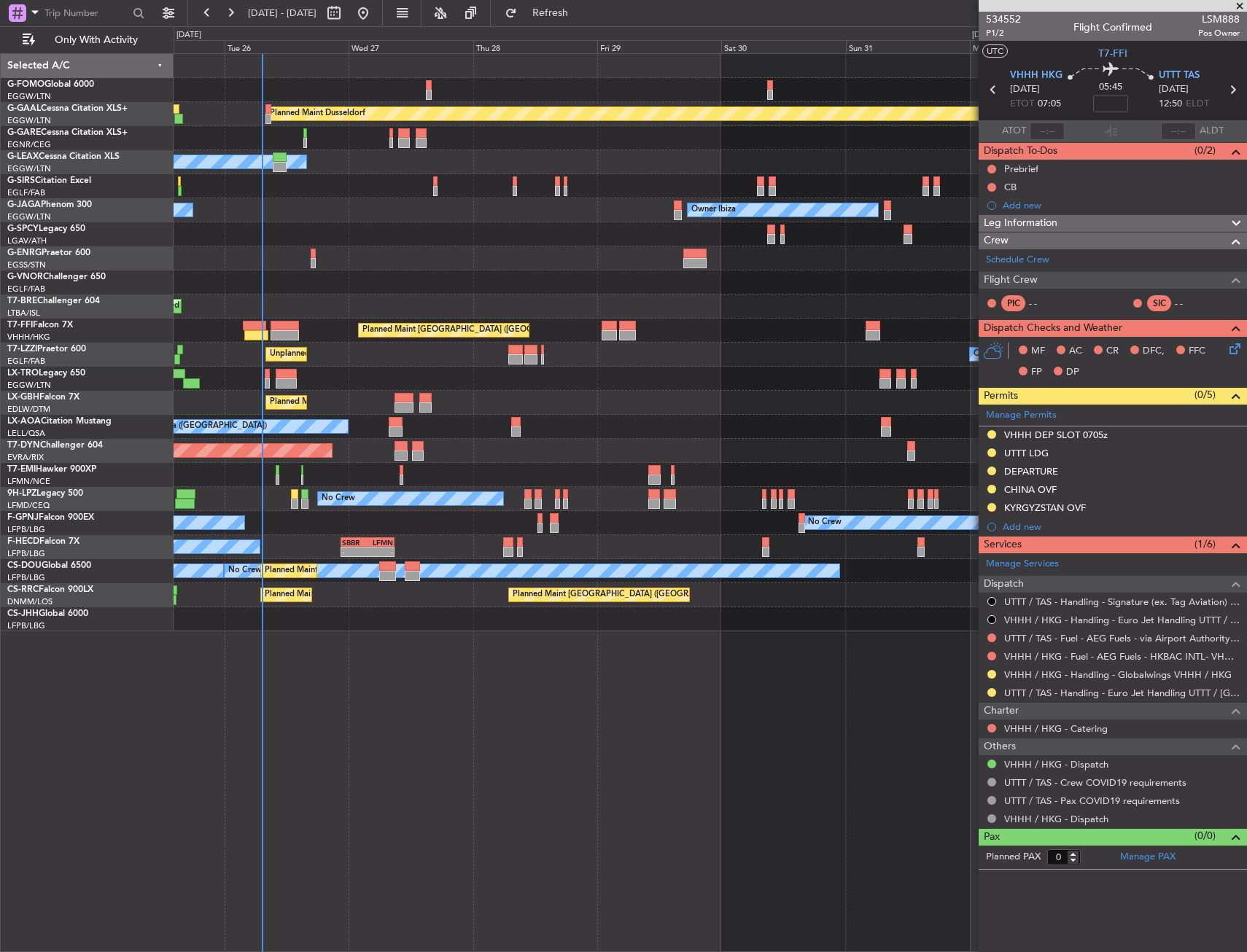
click at [363, 194] on div "Planned Maint Dusseldorf Owner Unplanned Maint [GEOGRAPHIC_DATA] ([GEOGRAPHIC_D…" at bounding box center [709, 342] width 1073 height 577
type input "+00:40"
click at [311, 257] on div at bounding box center [314, 253] width 6 height 10
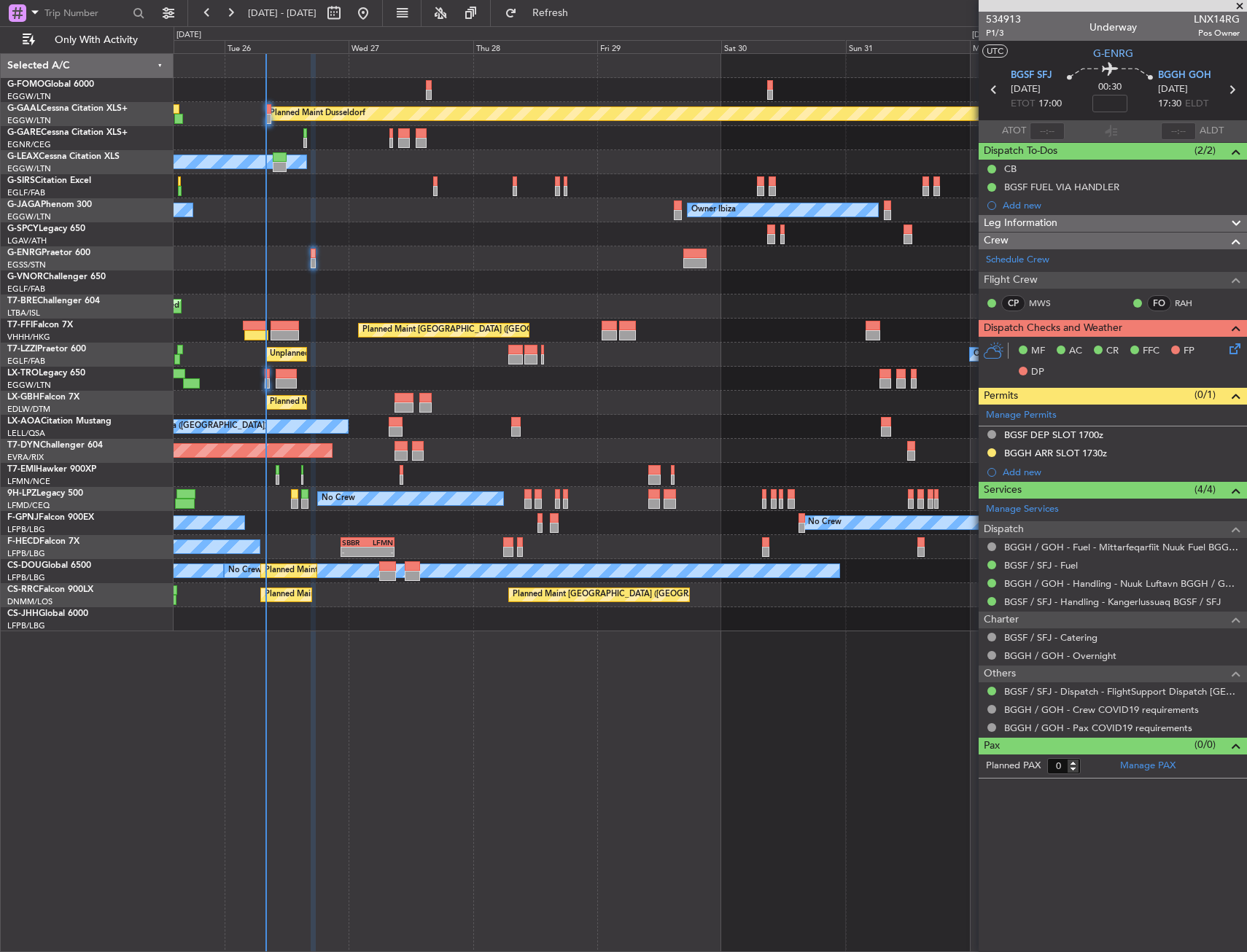
click at [409, 241] on div at bounding box center [709, 234] width 1073 height 24
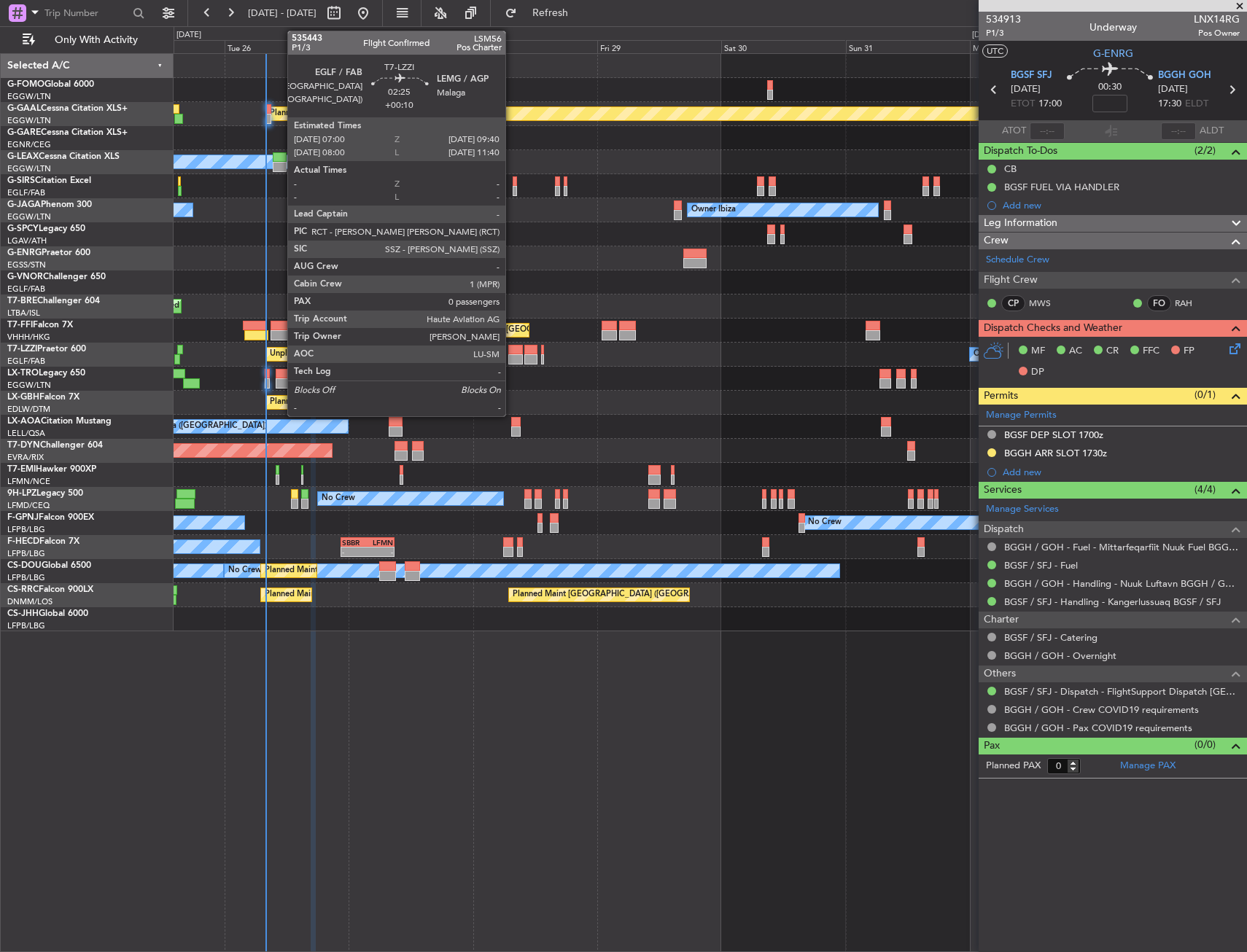
click at [512, 352] on div at bounding box center [515, 349] width 14 height 10
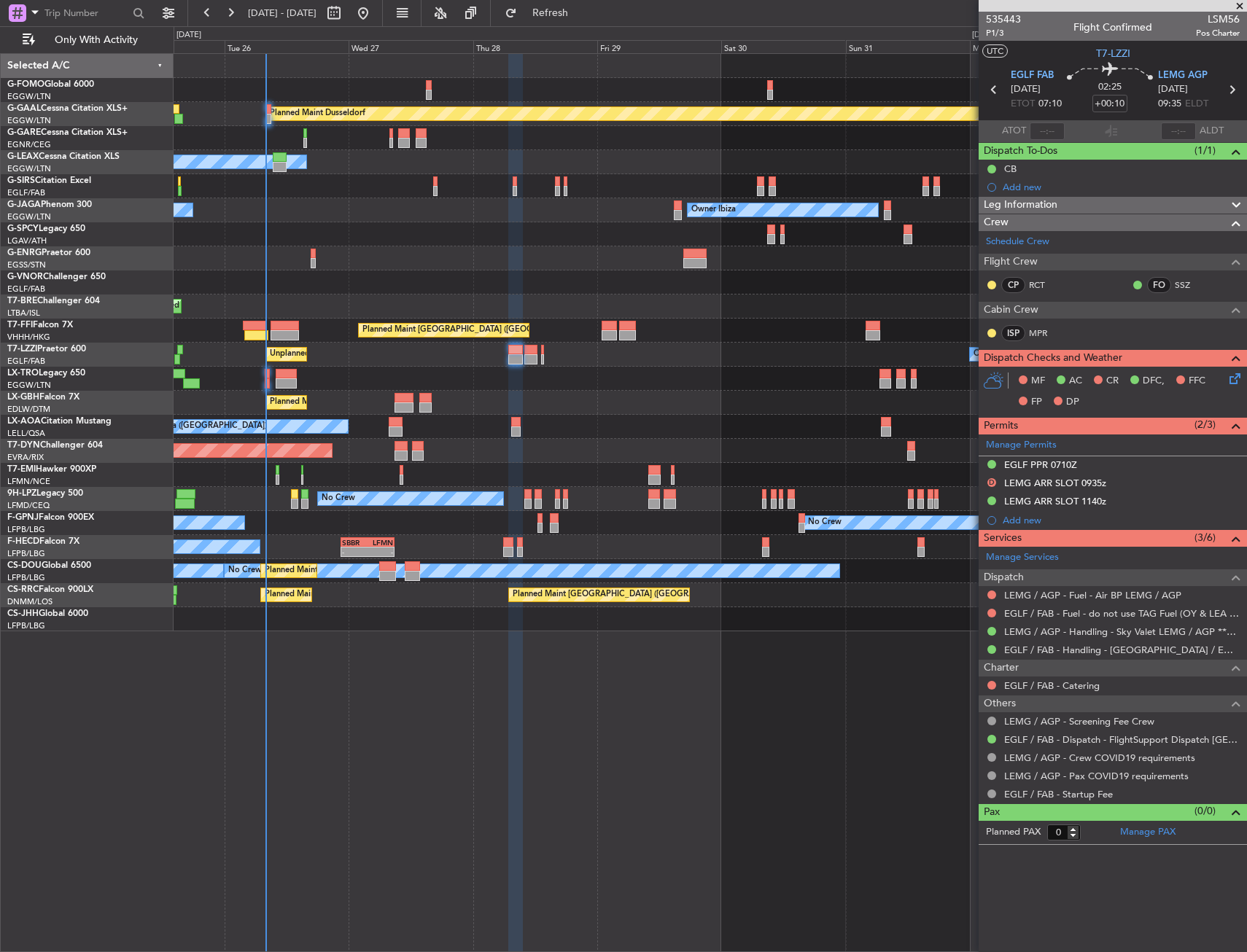
click at [264, 384] on div at bounding box center [709, 378] width 1073 height 24
click at [275, 375] on div at bounding box center [285, 373] width 21 height 10
type input "+00:15"
type input "11"
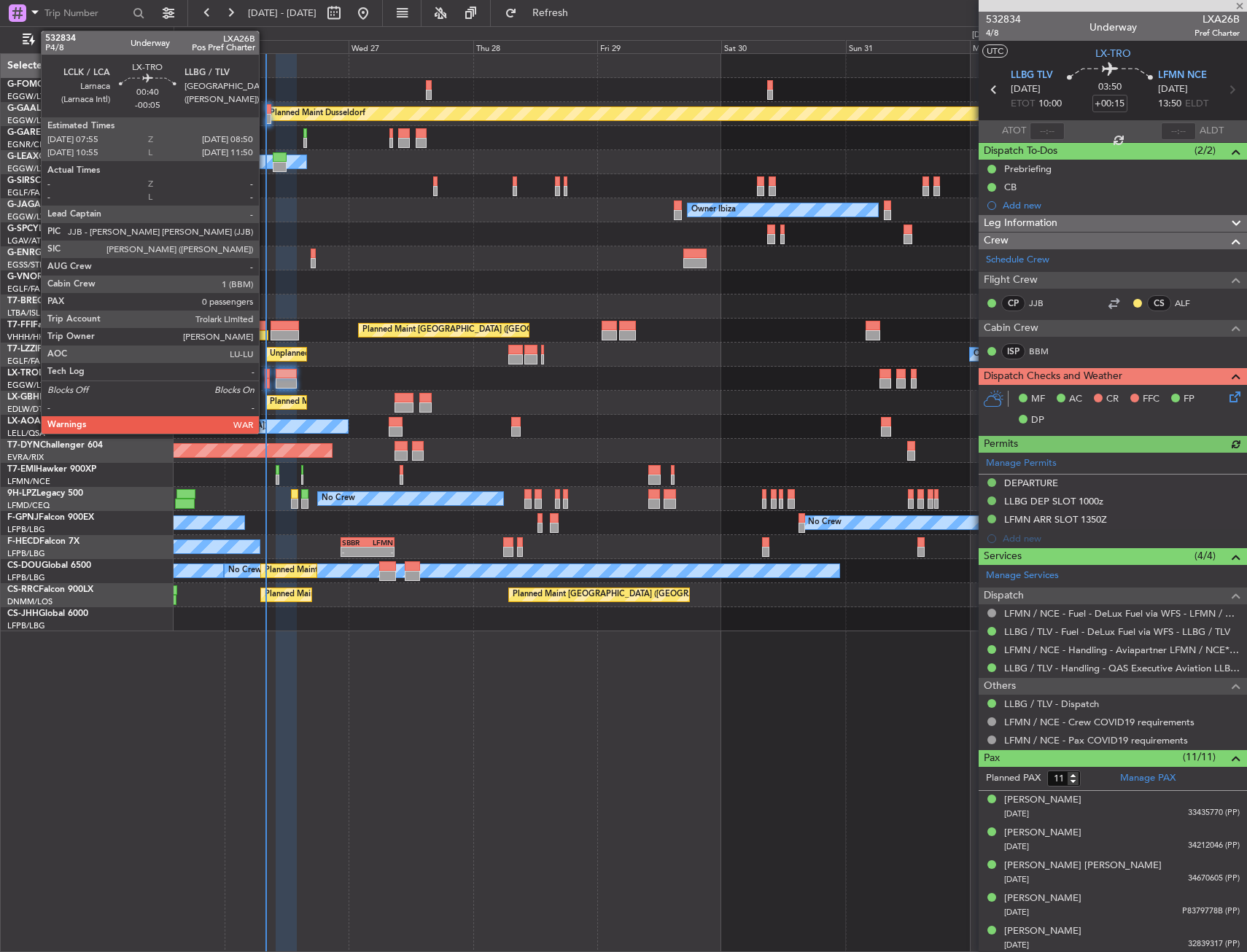
click at [265, 380] on div at bounding box center [267, 383] width 5 height 10
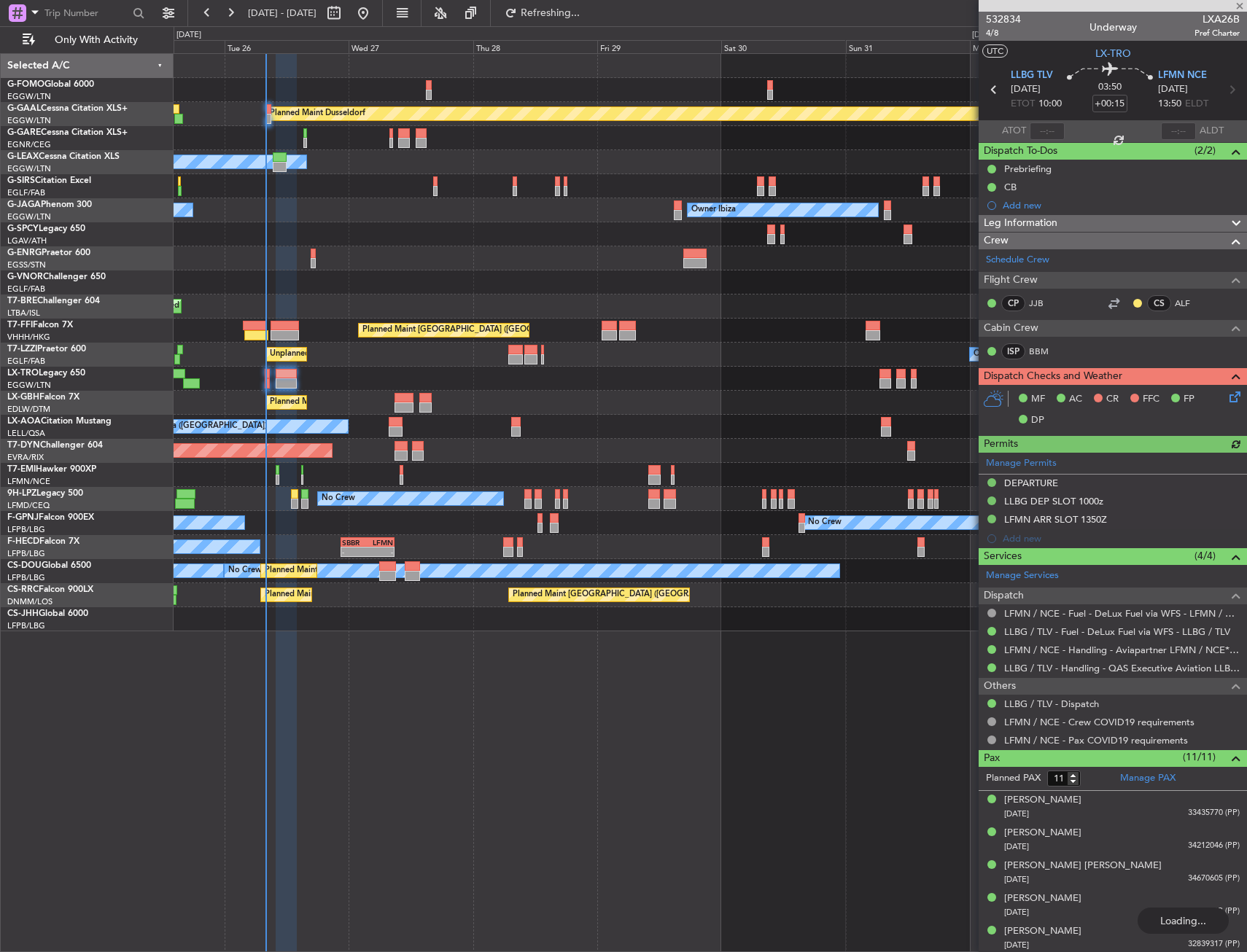
type input "-00:05"
type input "0"
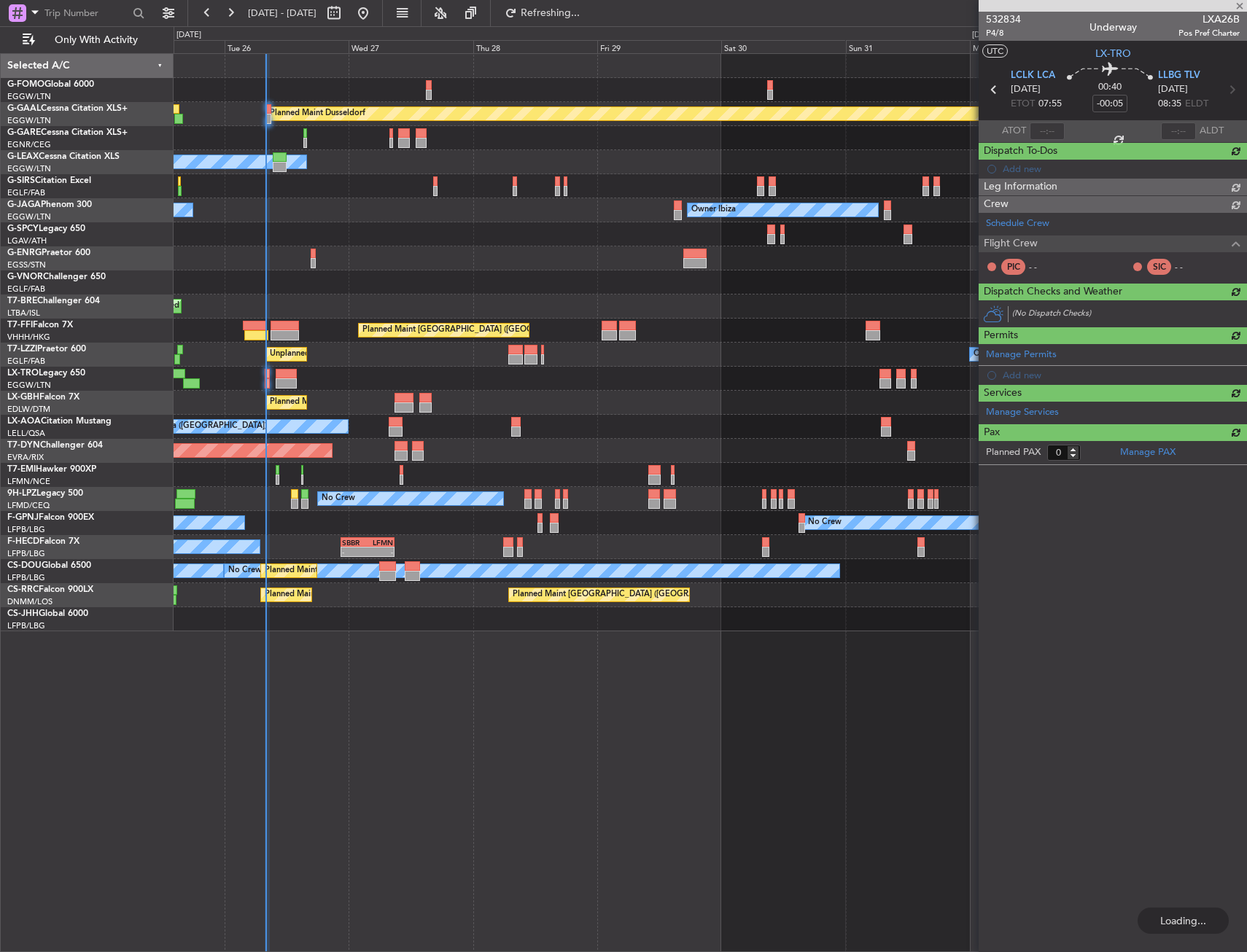
type input "+00:15"
type input "11"
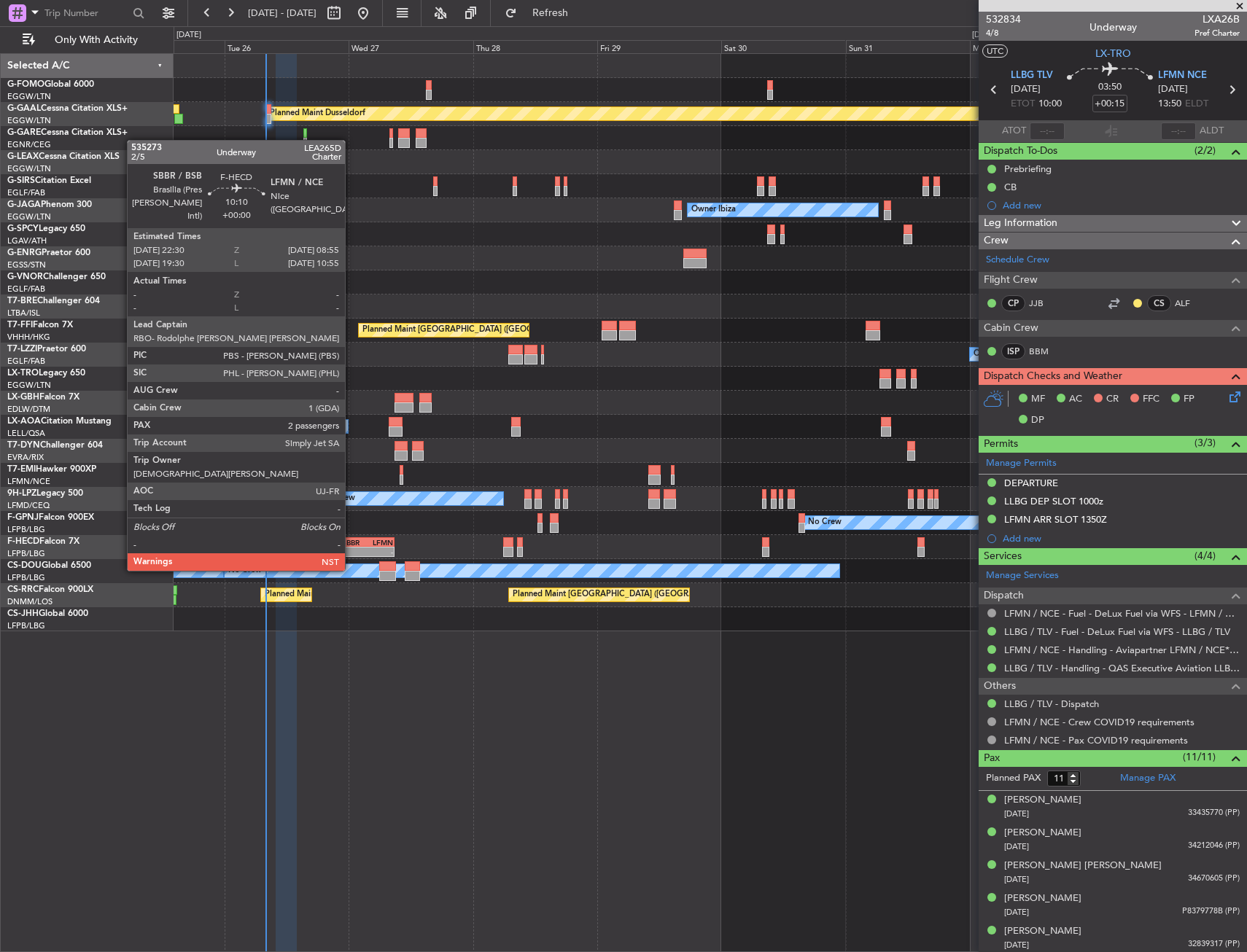
click at [352, 543] on div "SBBR" at bounding box center [354, 542] width 25 height 8
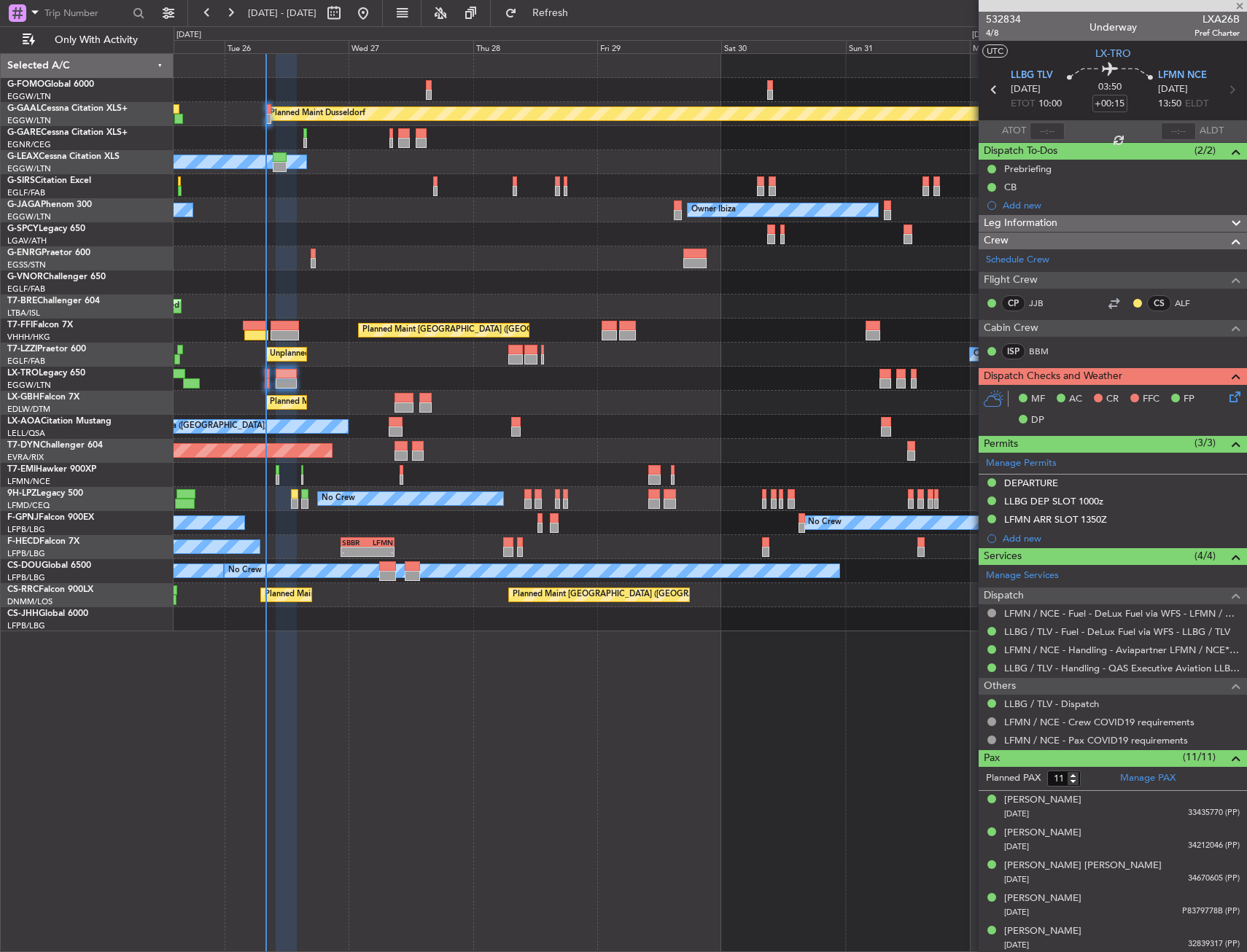
type input "2"
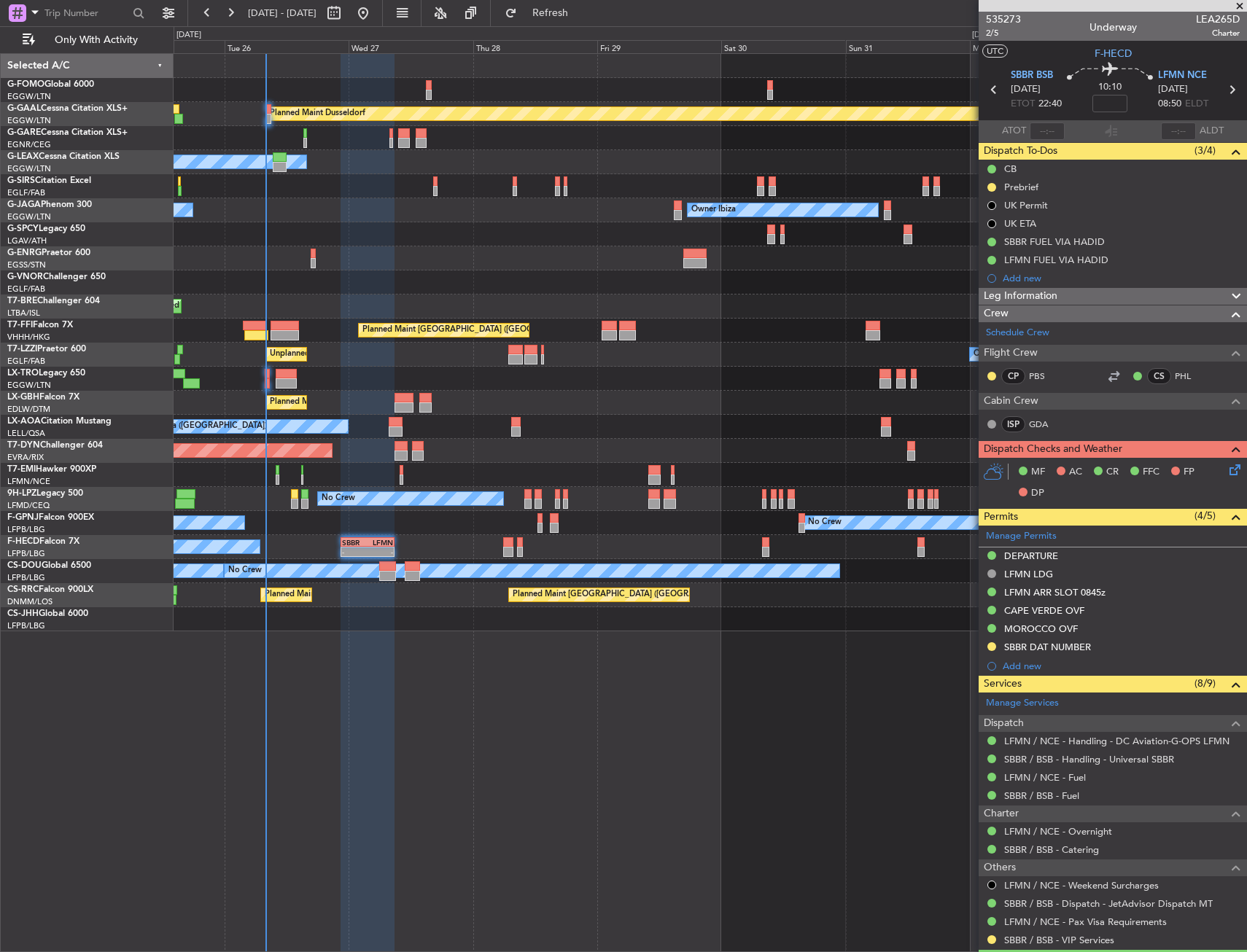
click at [305, 715] on div "Planned Maint Dusseldorf Owner Unplanned Maint [GEOGRAPHIC_DATA] ([GEOGRAPHIC_D…" at bounding box center [710, 503] width 1073 height 899
click at [271, 381] on div at bounding box center [709, 378] width 1073 height 24
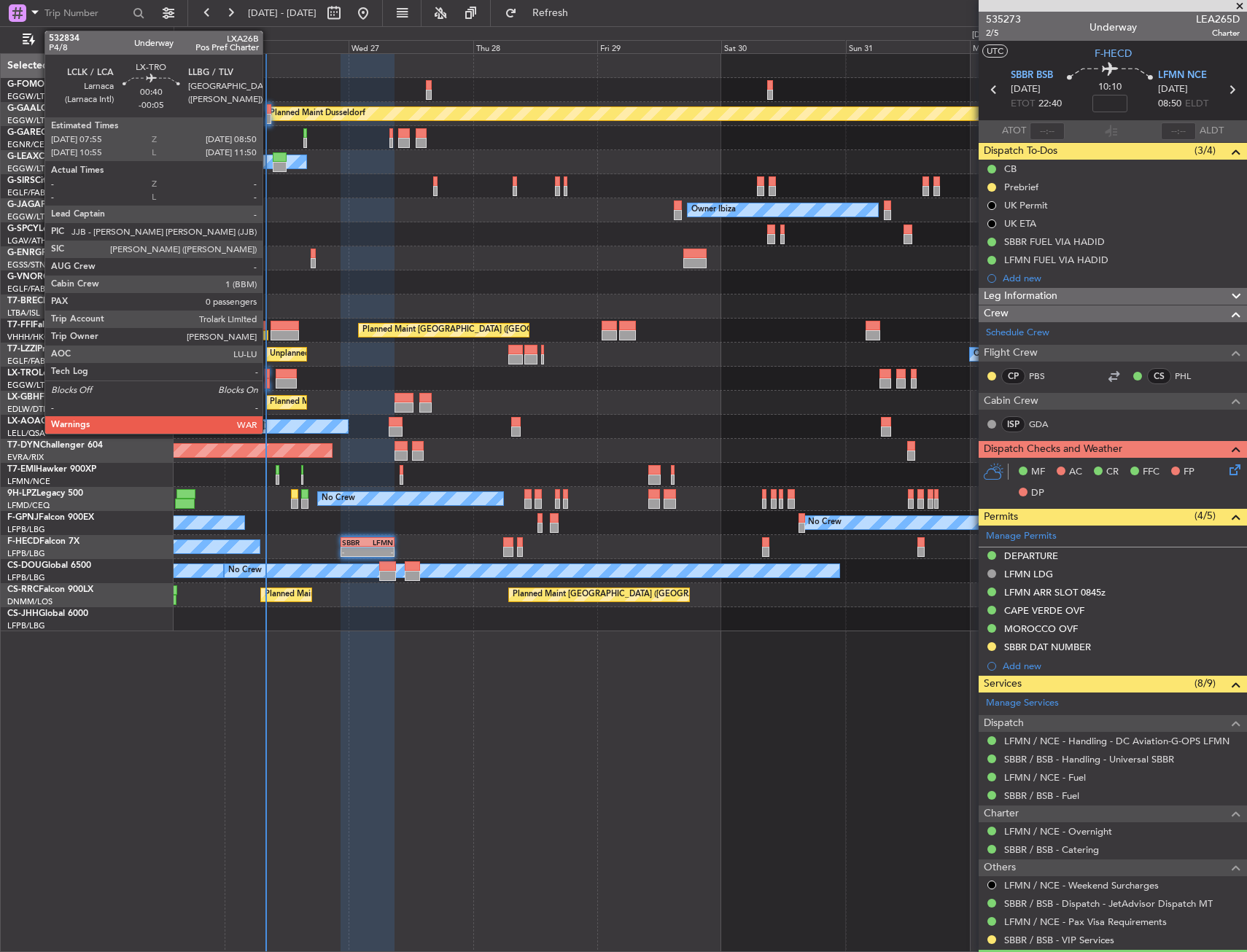
click at [268, 381] on div at bounding box center [267, 383] width 5 height 10
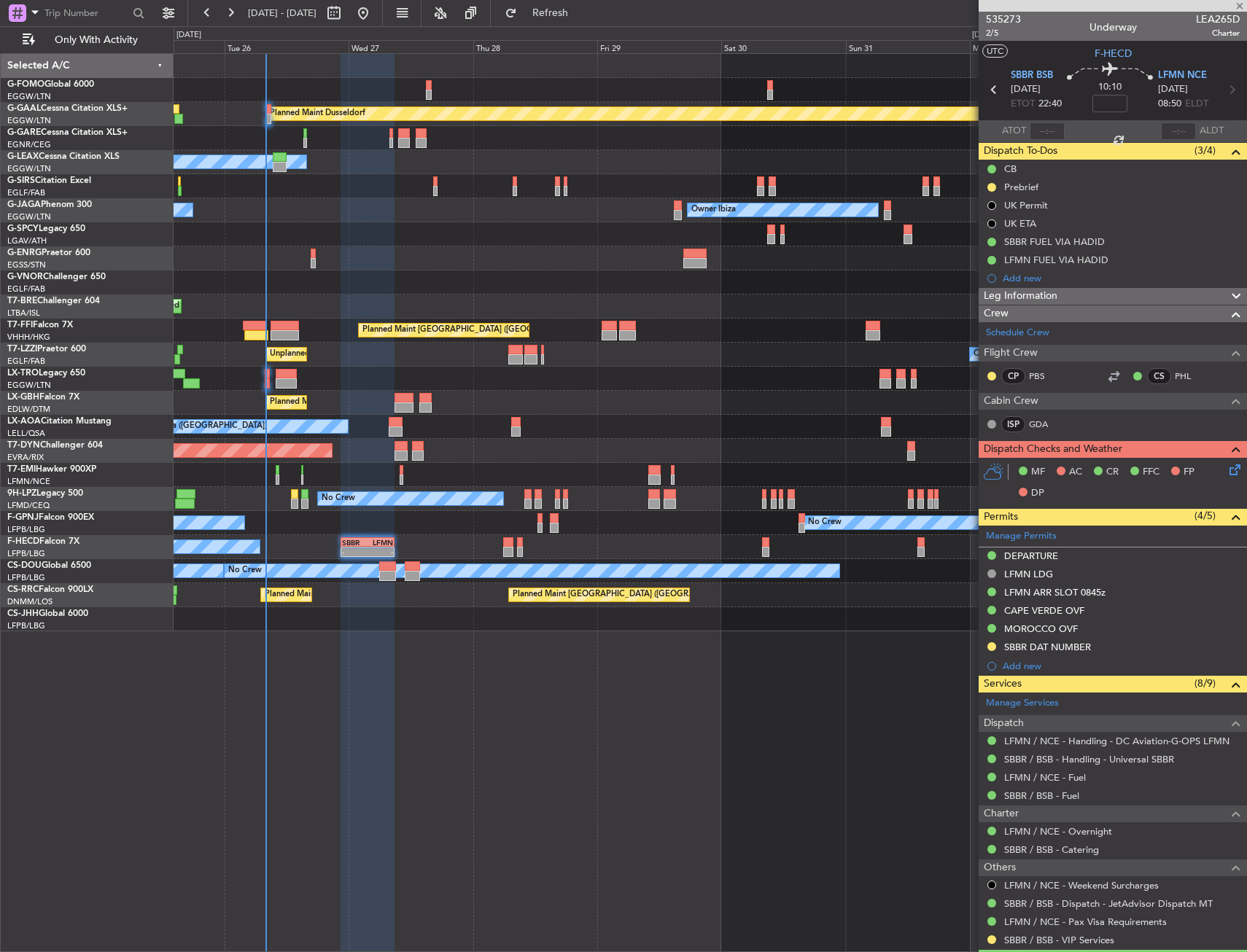
type input "-00:05"
type input "0"
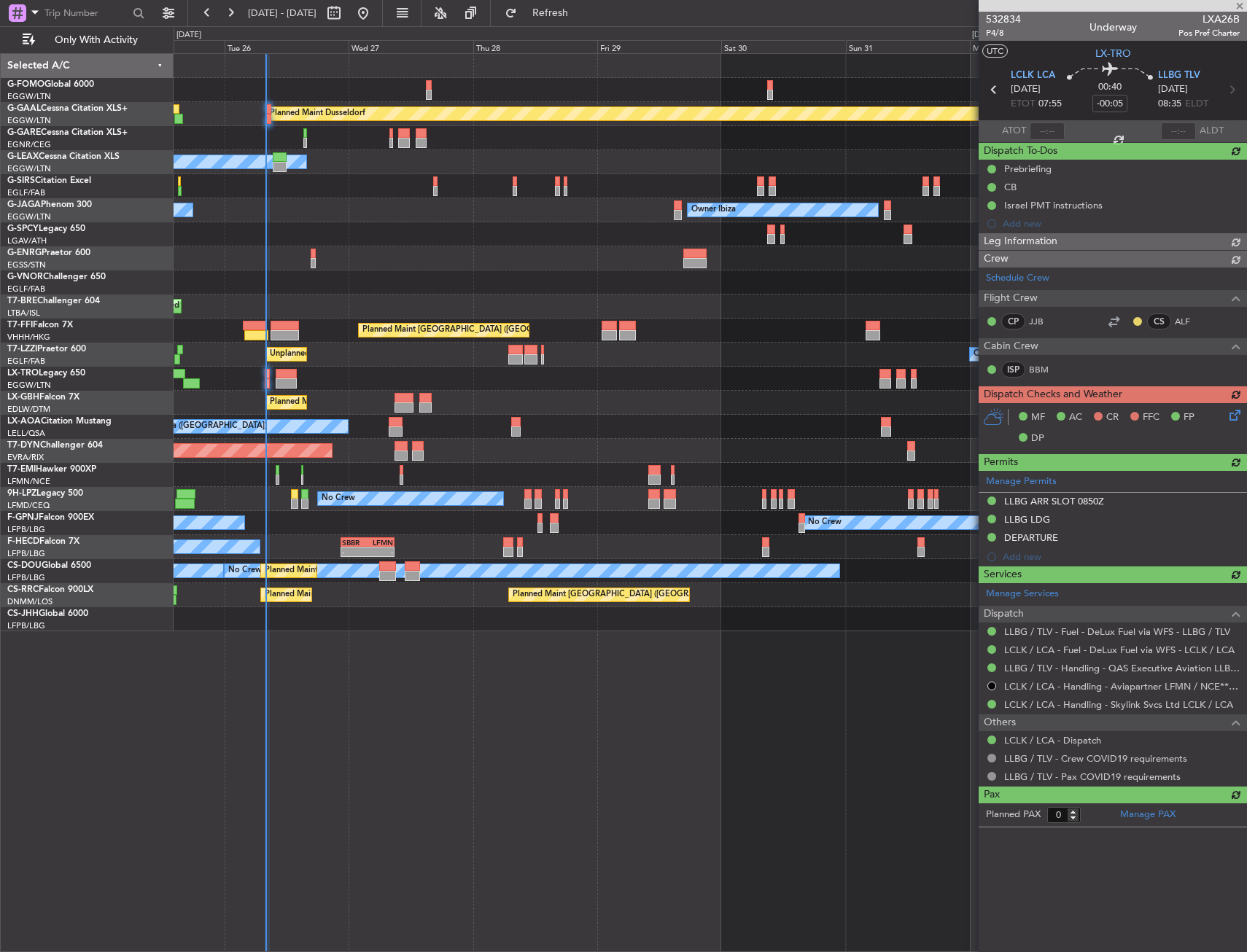
type input "07:59"
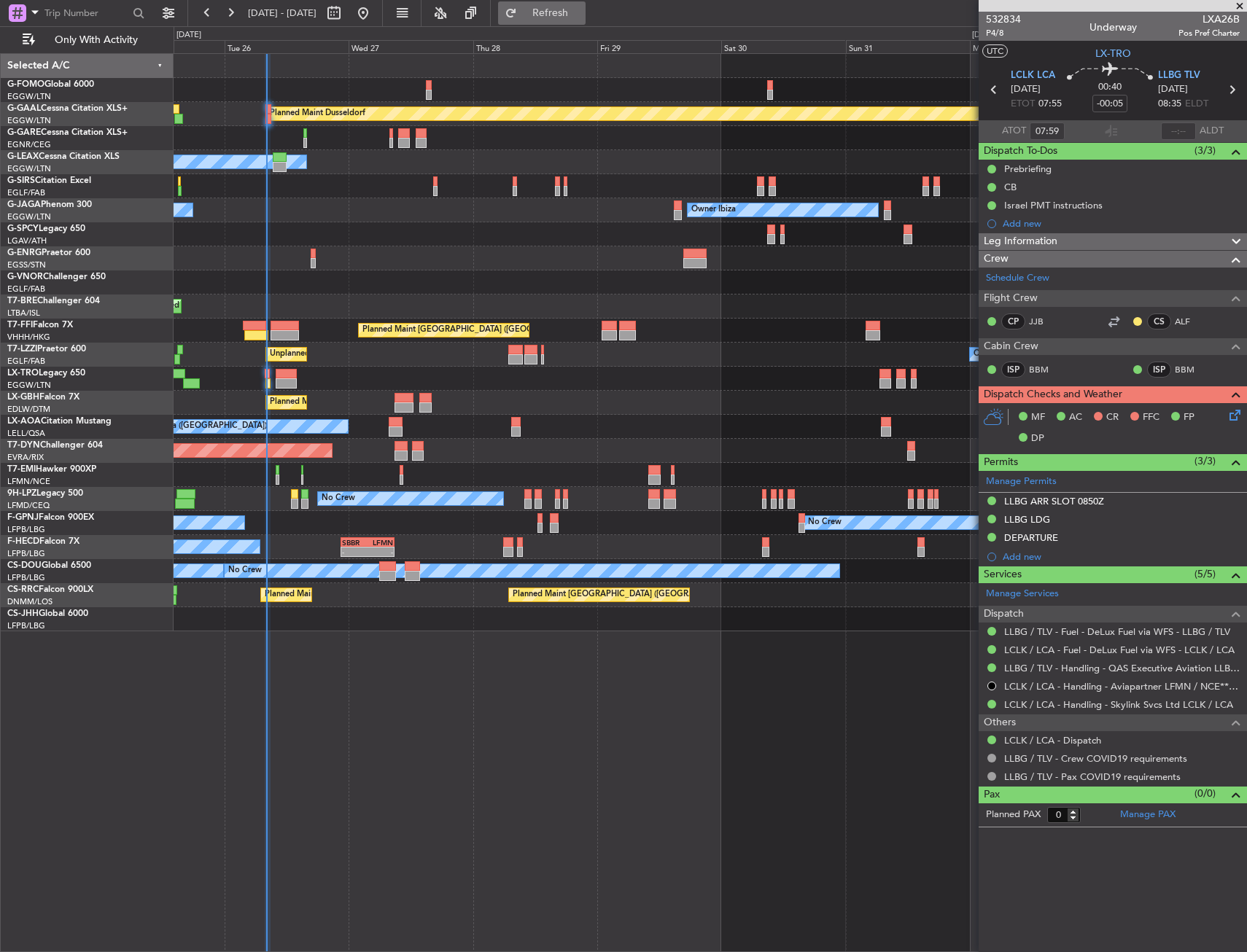
click at [581, 9] on span "Refresh" at bounding box center [550, 12] width 61 height 10
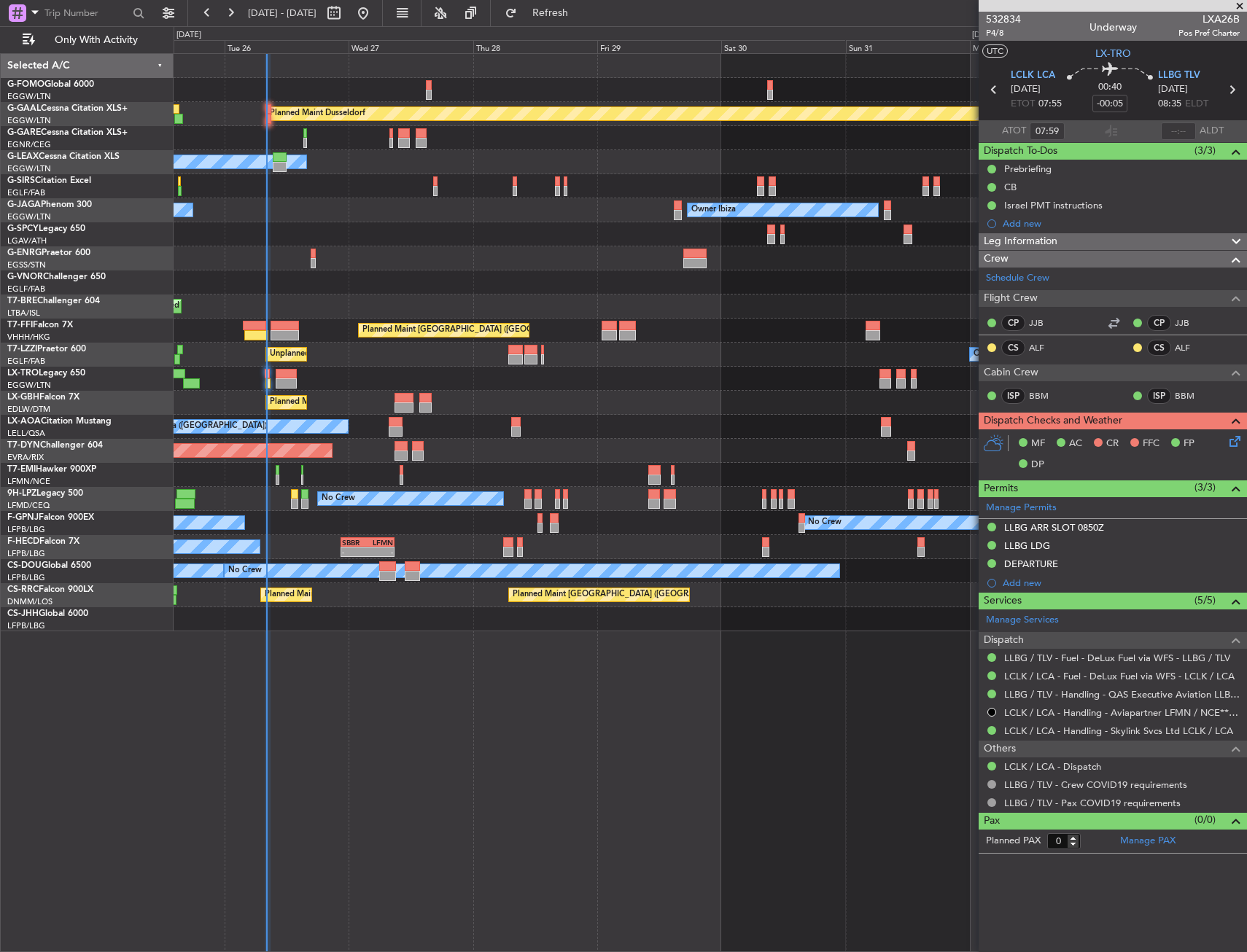
click at [385, 391] on div "Planned Maint Nice ([GEOGRAPHIC_DATA])" at bounding box center [709, 402] width 1073 height 24
click at [393, 396] on div "Planned Maint Nice ([GEOGRAPHIC_DATA])" at bounding box center [709, 402] width 1073 height 24
click at [394, 405] on div "Planned Maint Nice ([GEOGRAPHIC_DATA])" at bounding box center [709, 402] width 1073 height 24
click at [400, 402] on div at bounding box center [404, 407] width 19 height 10
type input "-00:10"
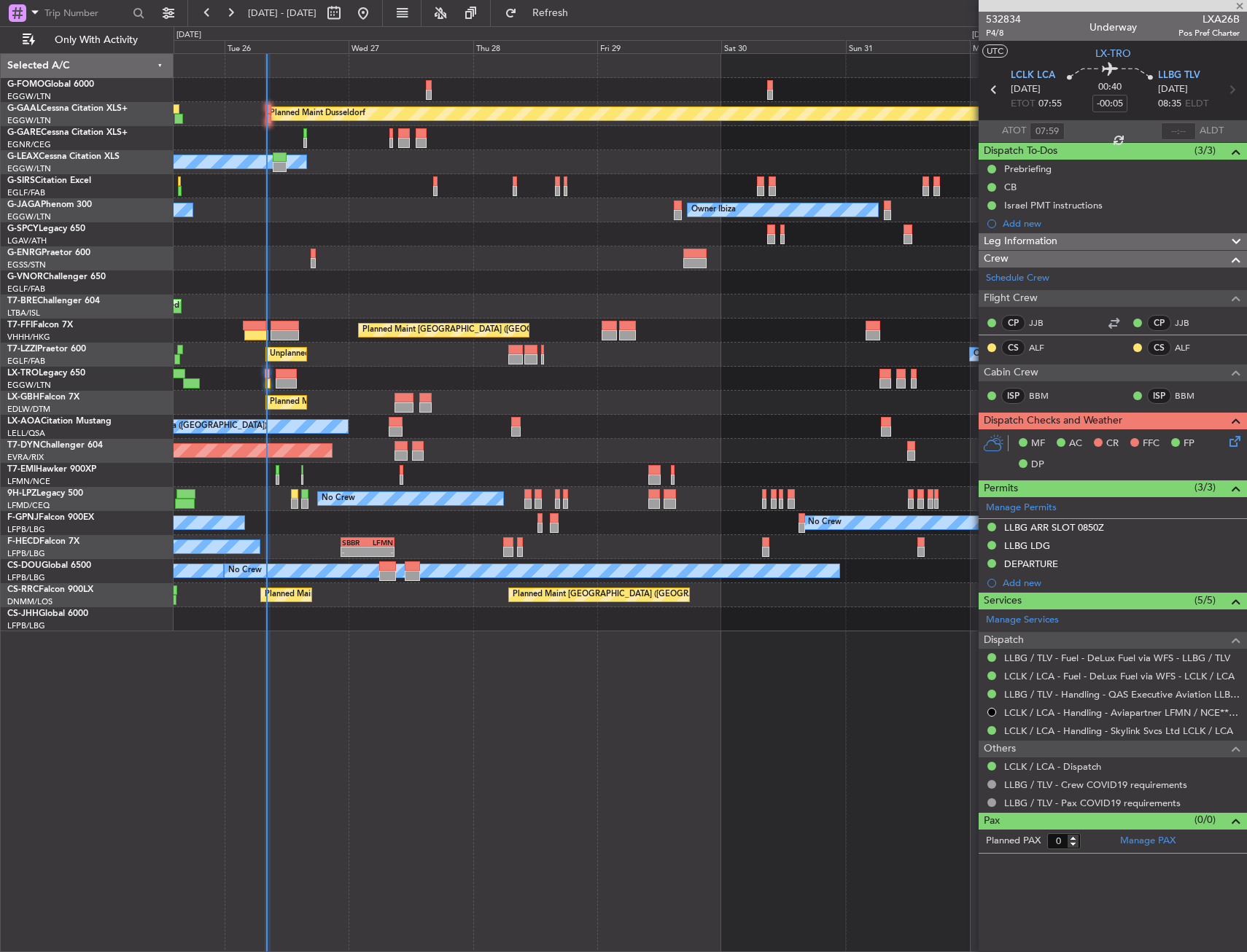
type input "6"
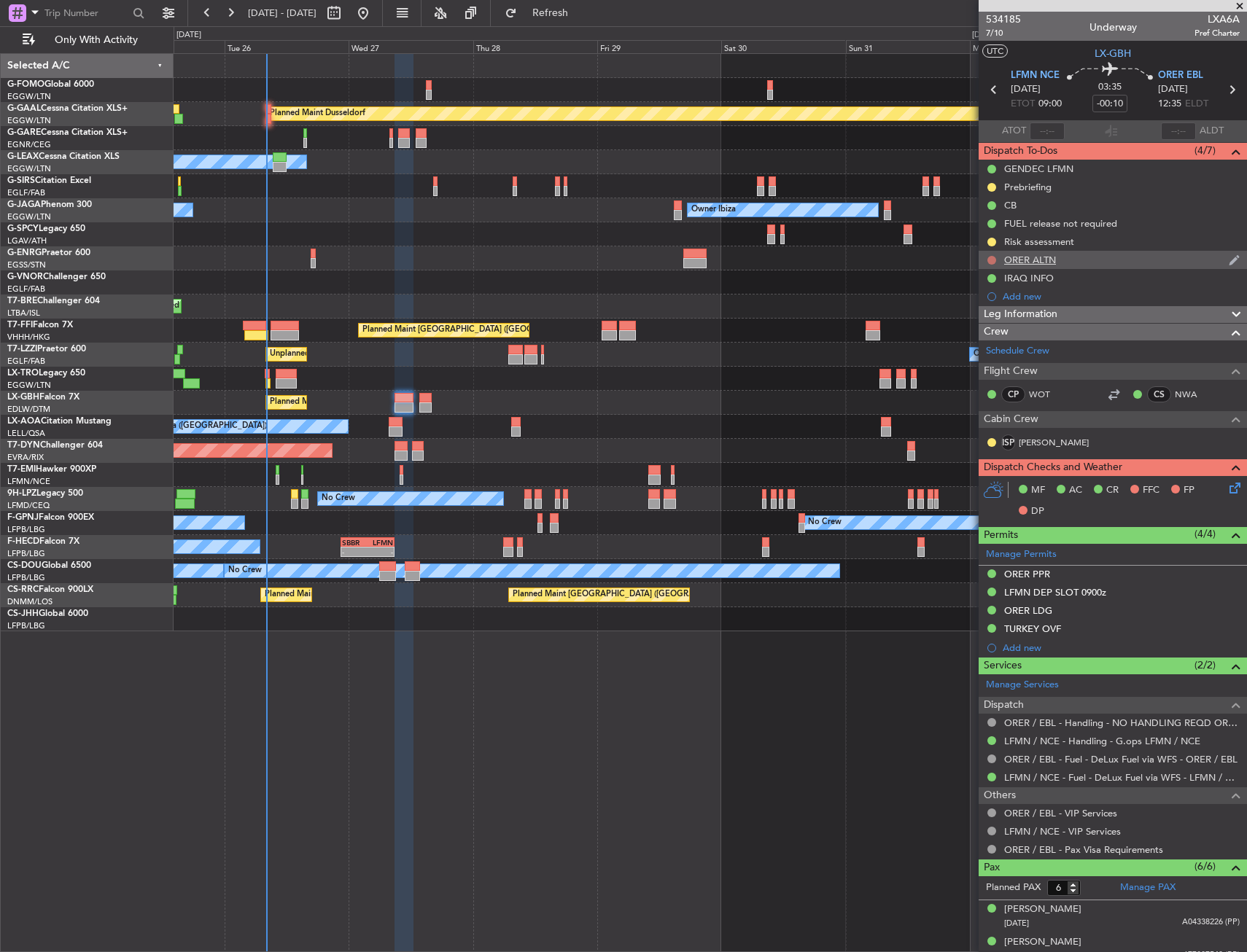
click at [990, 259] on button at bounding box center [991, 260] width 8 height 8
click at [972, 327] on li "Completed" at bounding box center [993, 325] width 77 height 22
click at [1224, 87] on icon at bounding box center [1232, 89] width 19 height 19
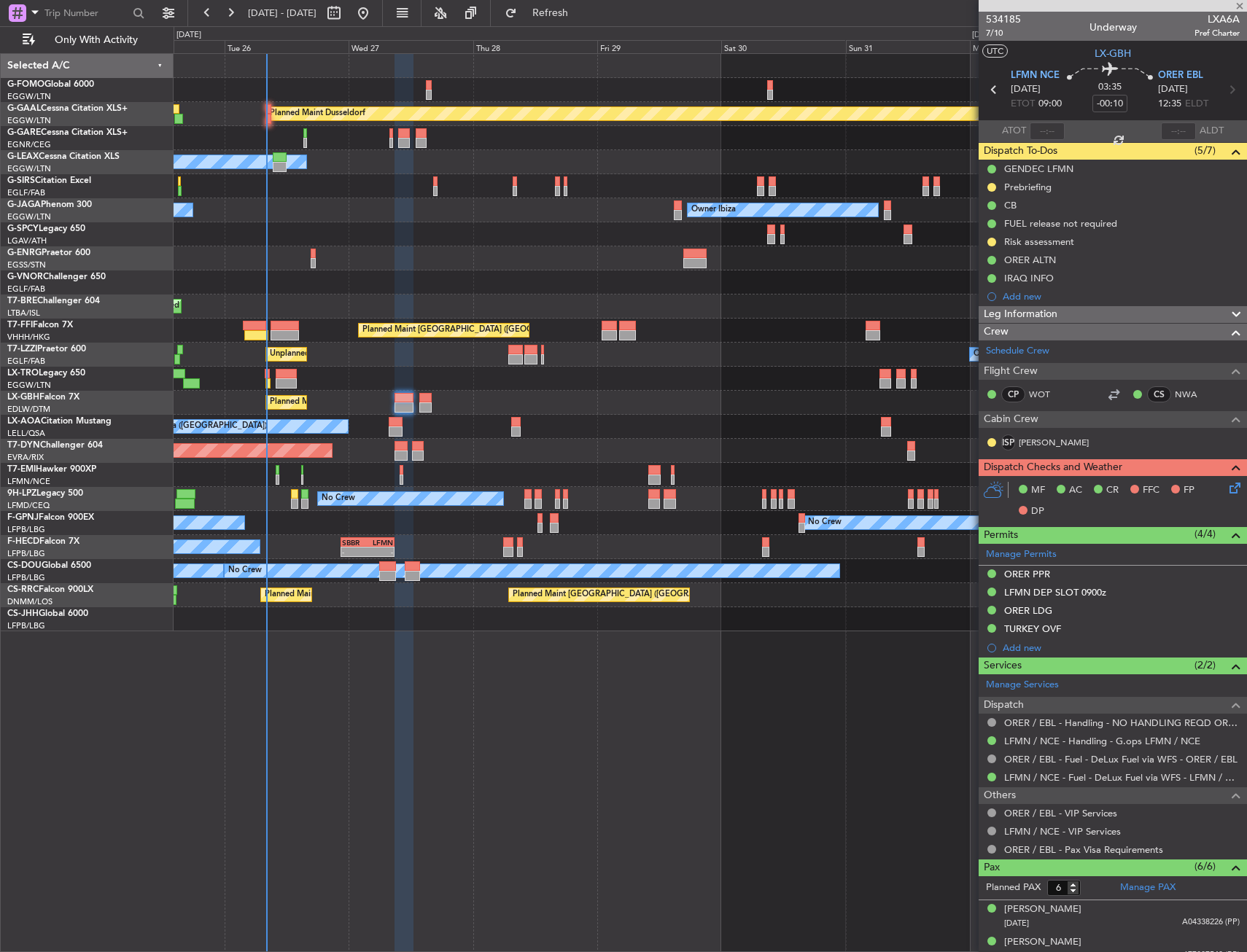
type input "+00:15"
type input "0"
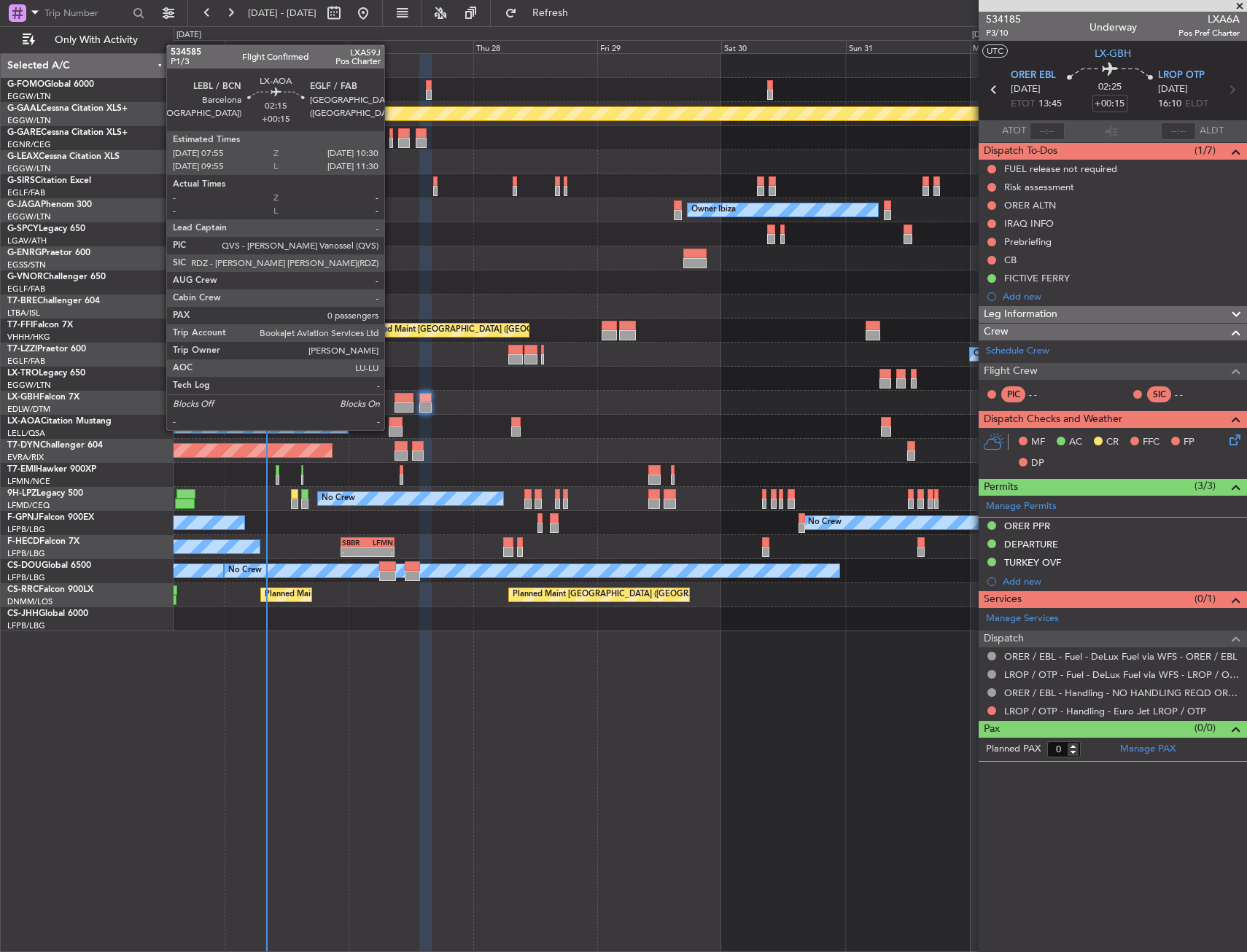
click at [391, 429] on div at bounding box center [396, 431] width 14 height 10
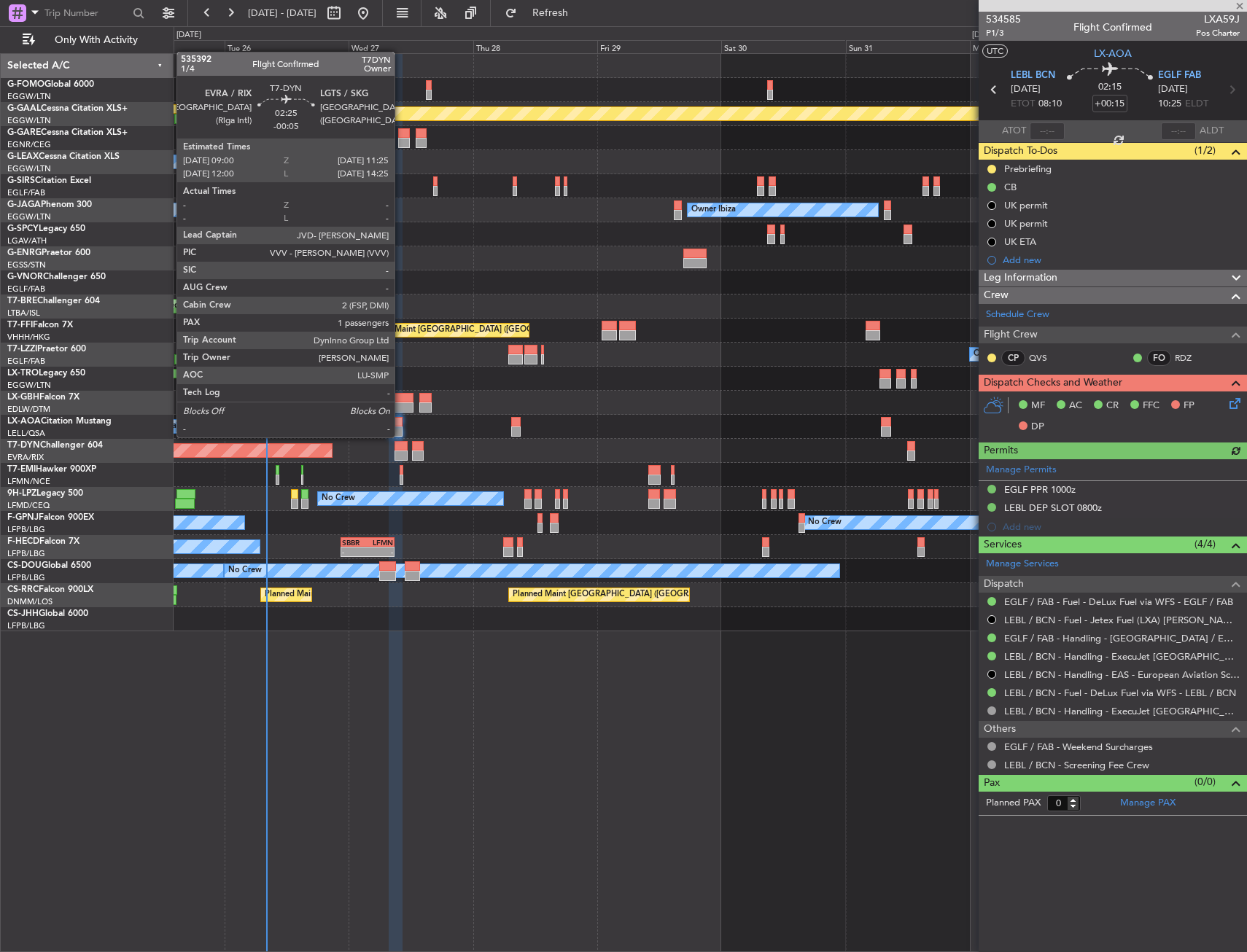
click at [401, 449] on div at bounding box center [401, 446] width 13 height 10
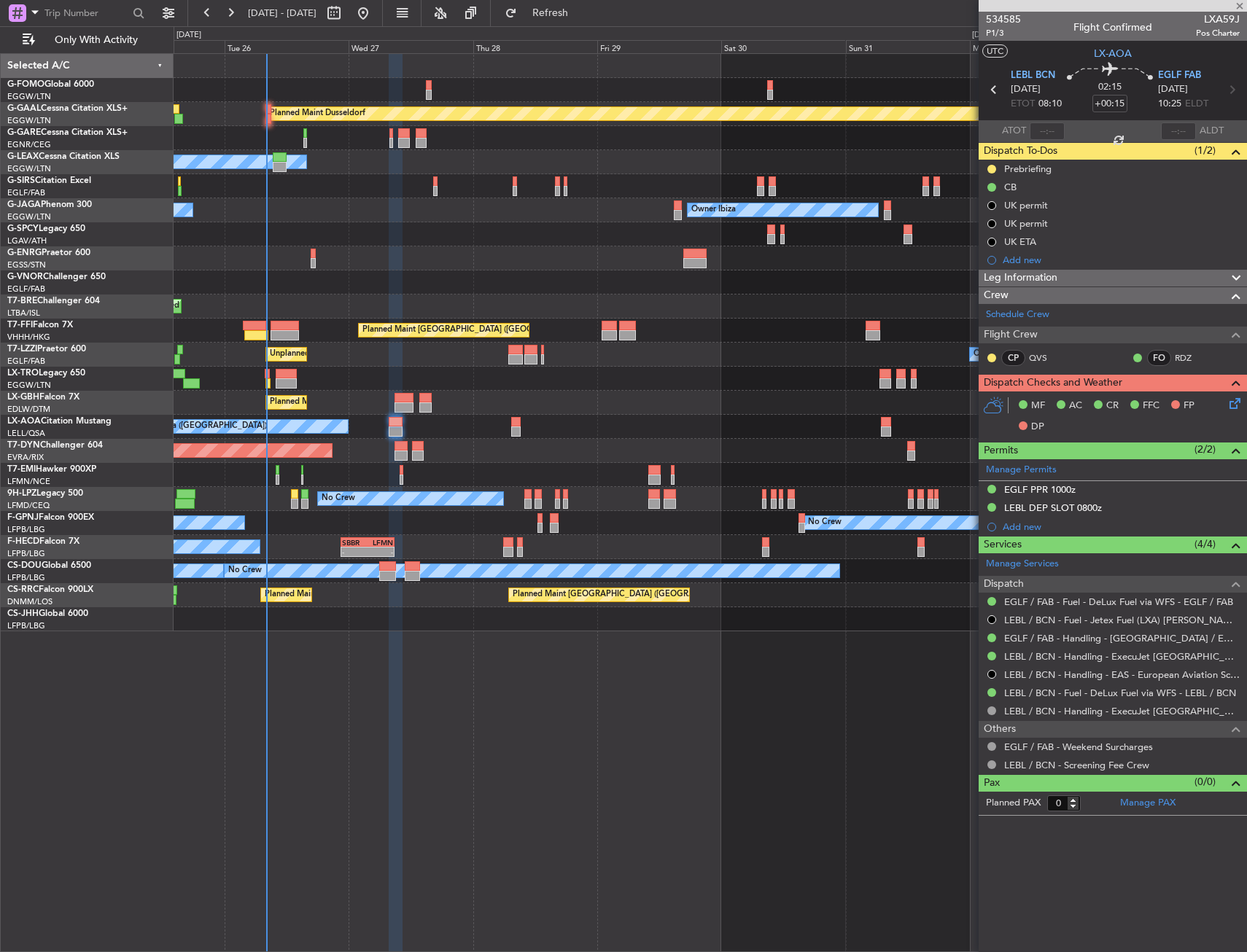
type input "-00:05"
type input "1"
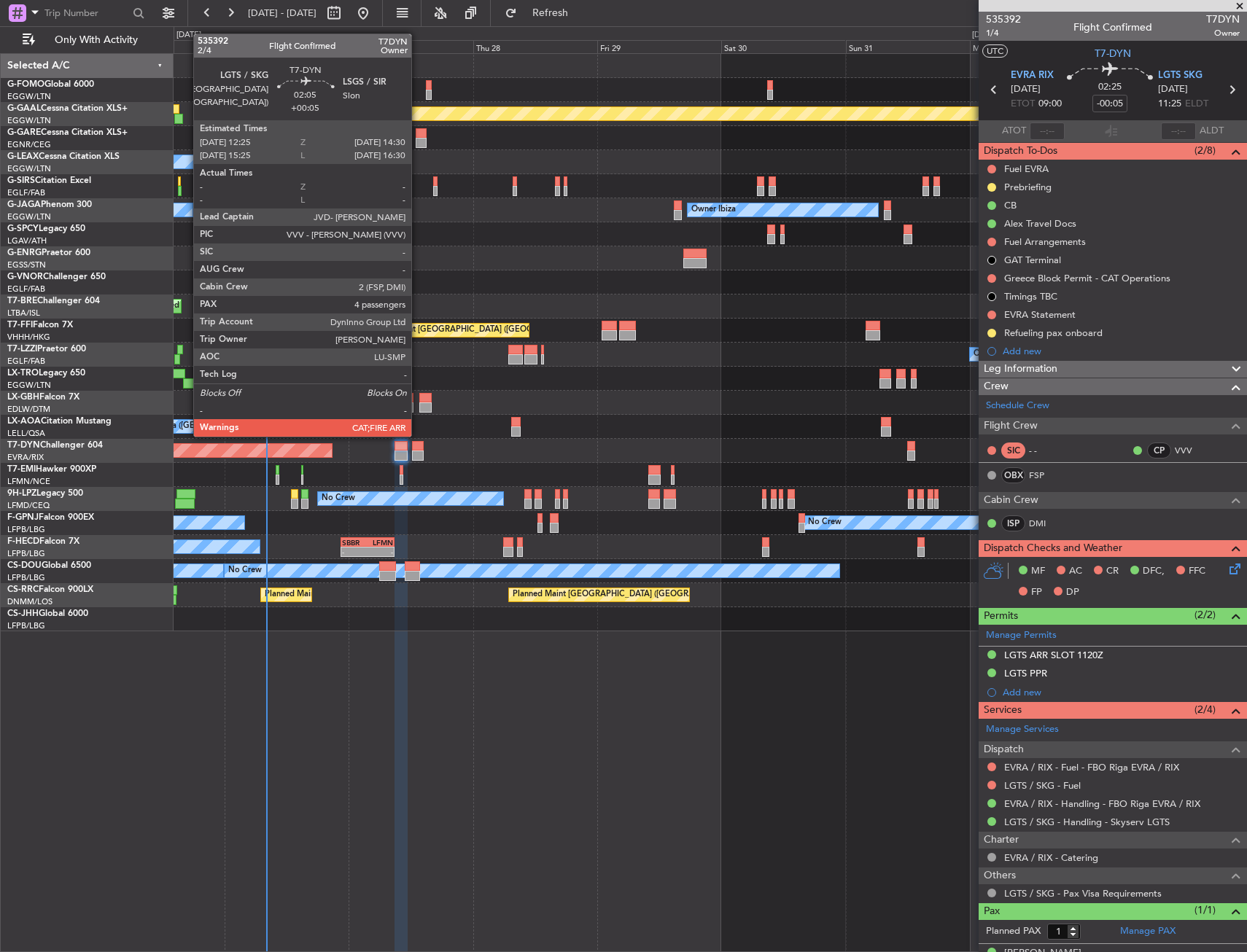
click at [418, 448] on div at bounding box center [417, 446] width 11 height 10
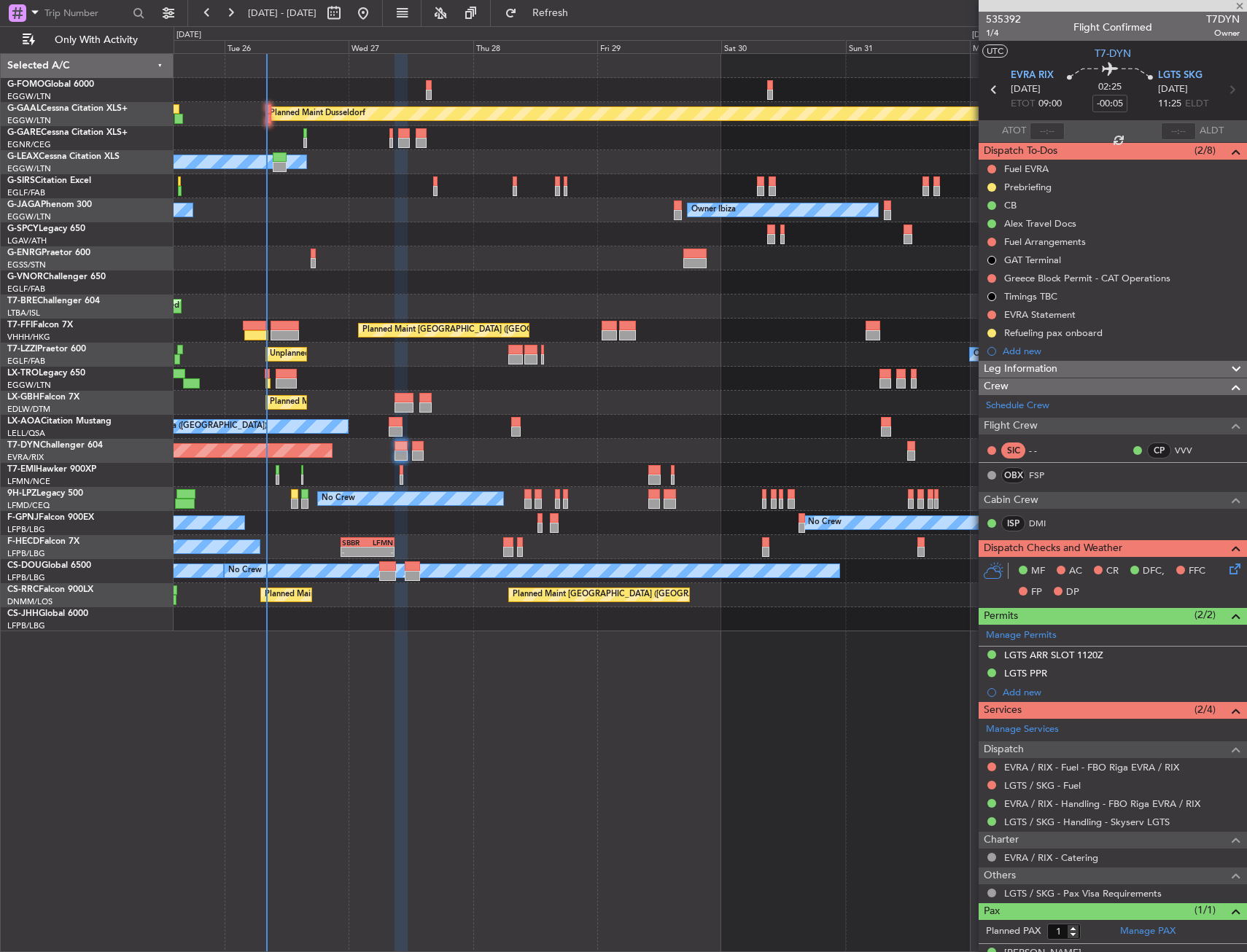
type input "+00:05"
type input "4"
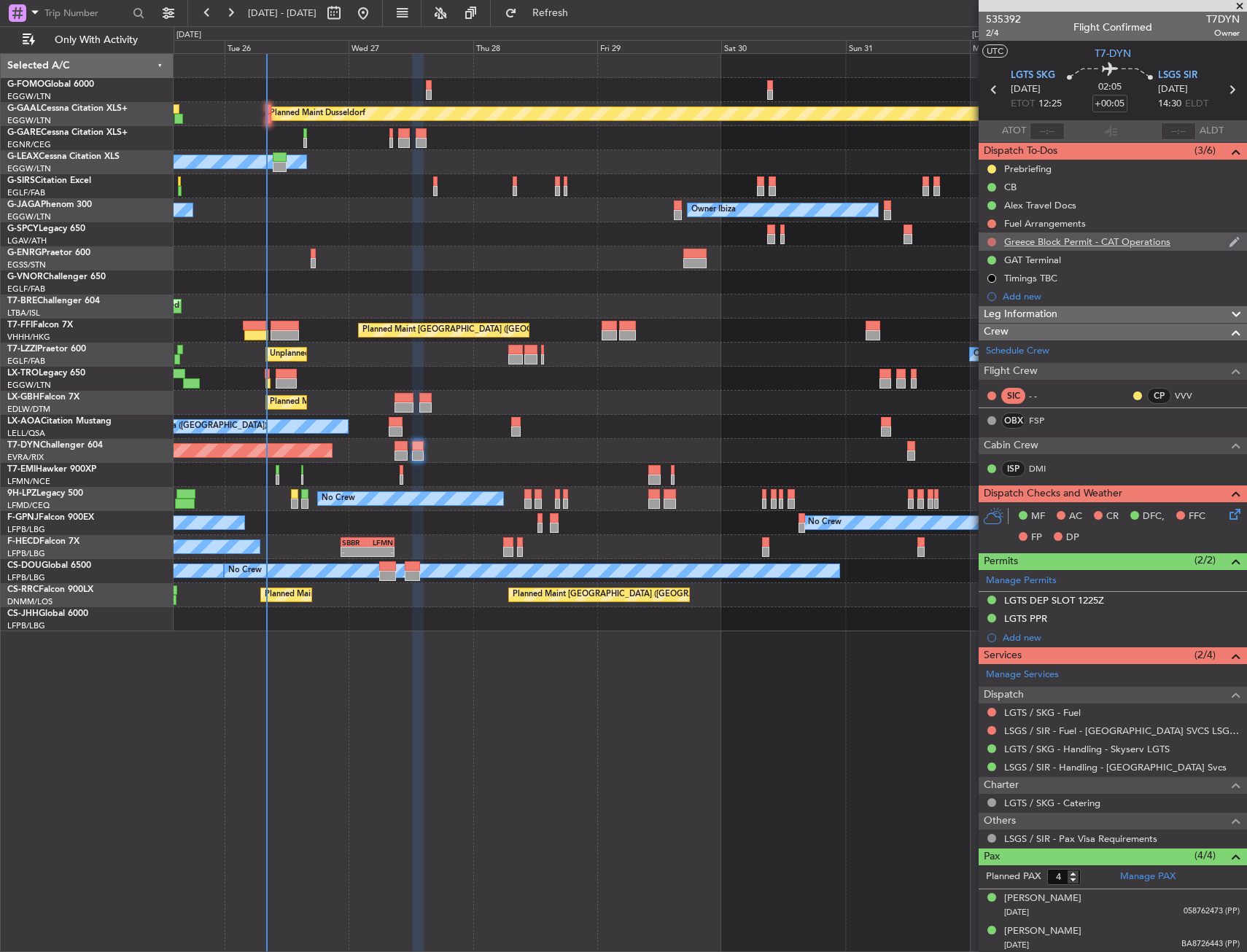
click at [995, 242] on button at bounding box center [991, 241] width 8 height 8
drag, startPoint x: 987, startPoint y: 344, endPoint x: 992, endPoint y: 324, distance: 20.6
click at [992, 324] on body "[DATE] - [DATE] Refresh Quick Links Only With Activity Planned [GEOGRAPHIC_DATA…" at bounding box center [623, 476] width 1247 height 952
click at [993, 324] on span "Cancelled" at bounding box center [995, 328] width 42 height 15
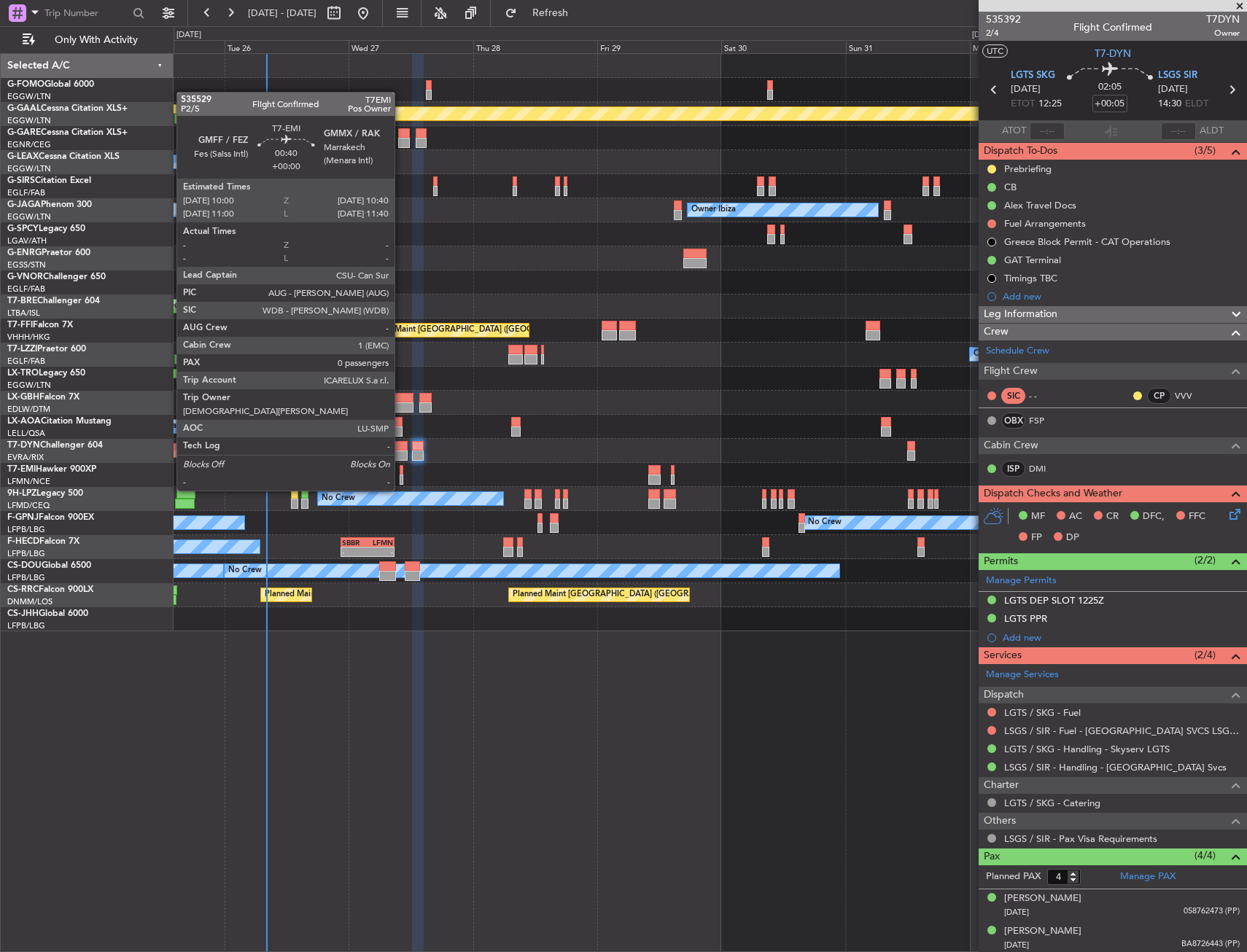
click at [401, 476] on div at bounding box center [401, 479] width 4 height 10
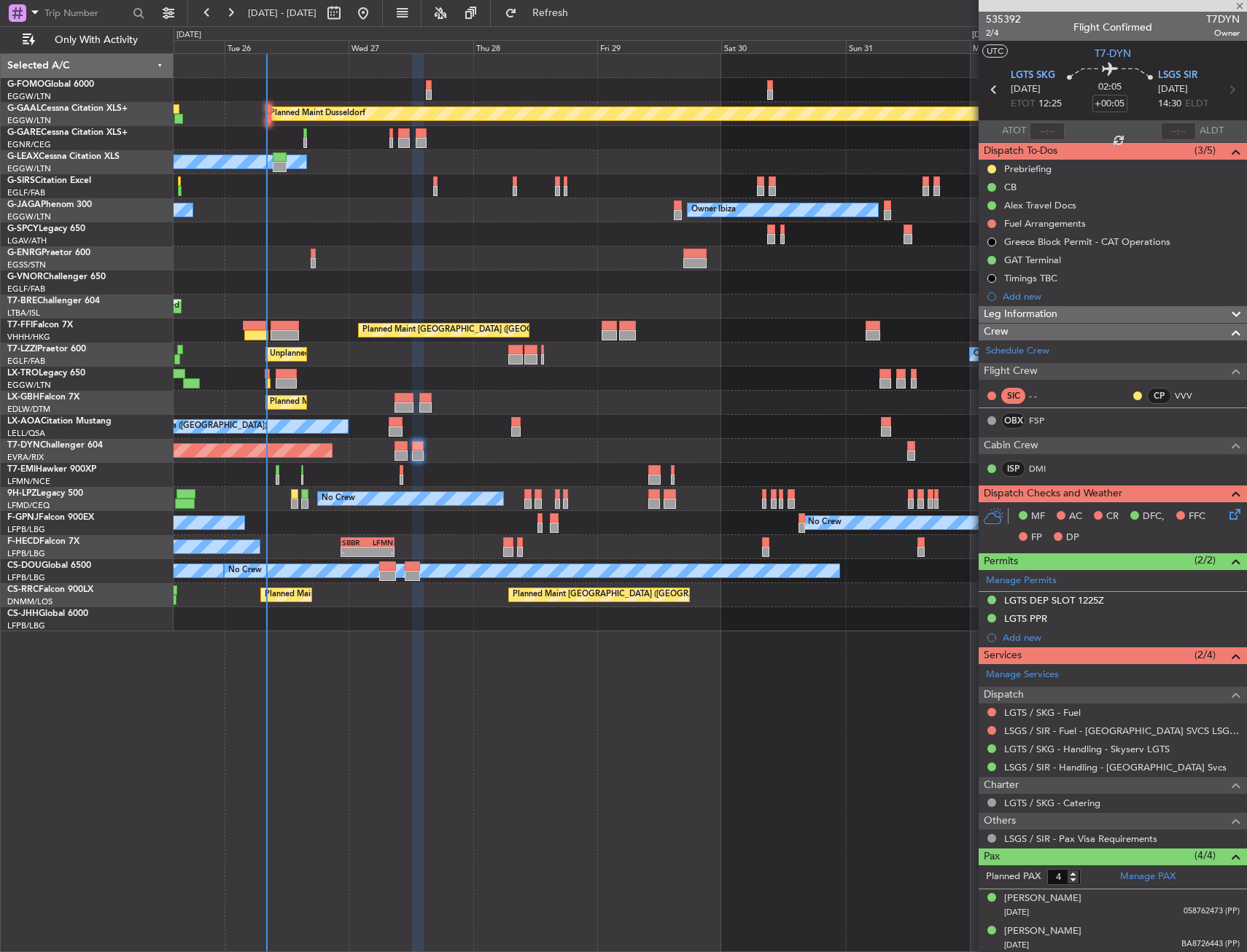
type input "0"
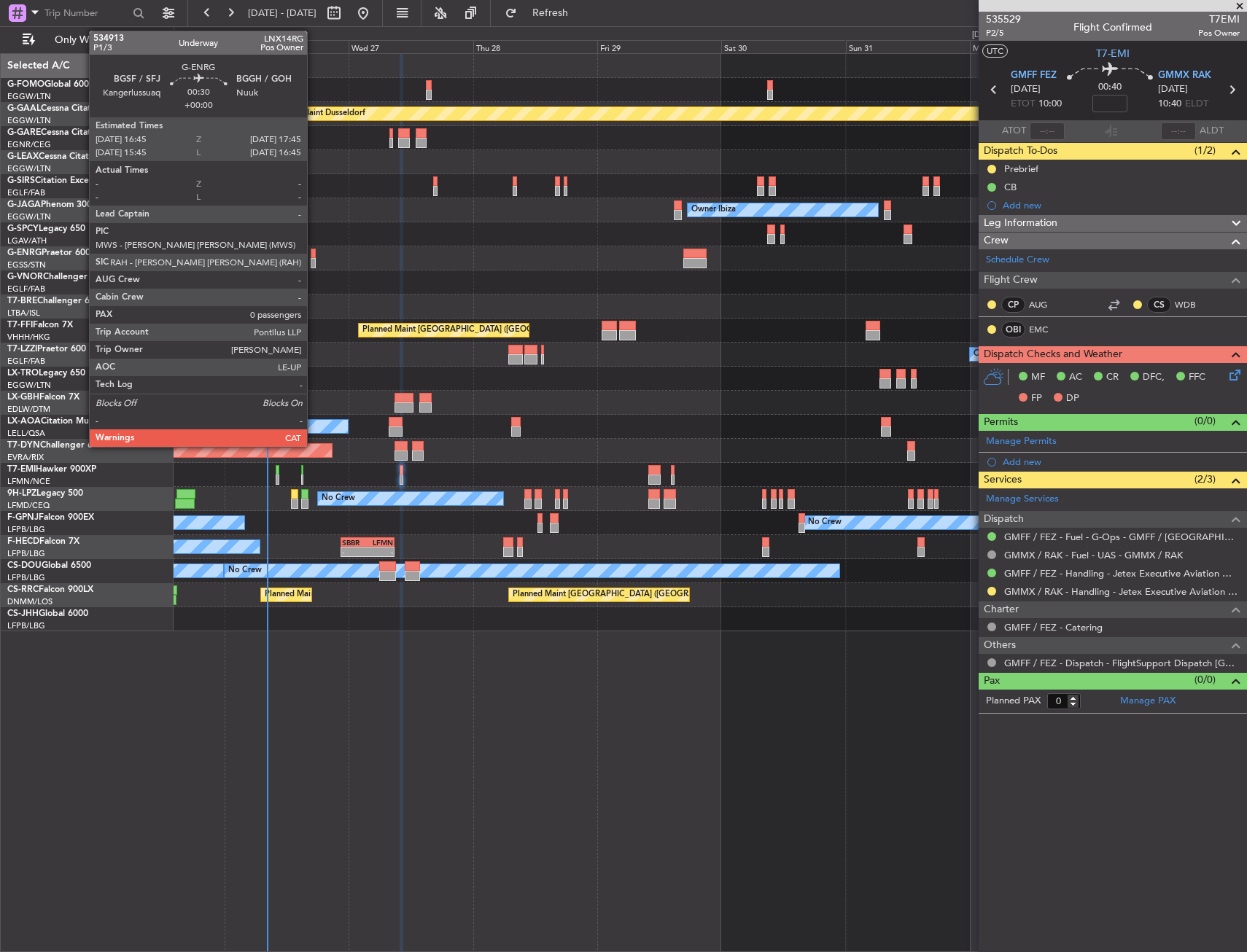
click at [314, 256] on div at bounding box center [314, 253] width 6 height 10
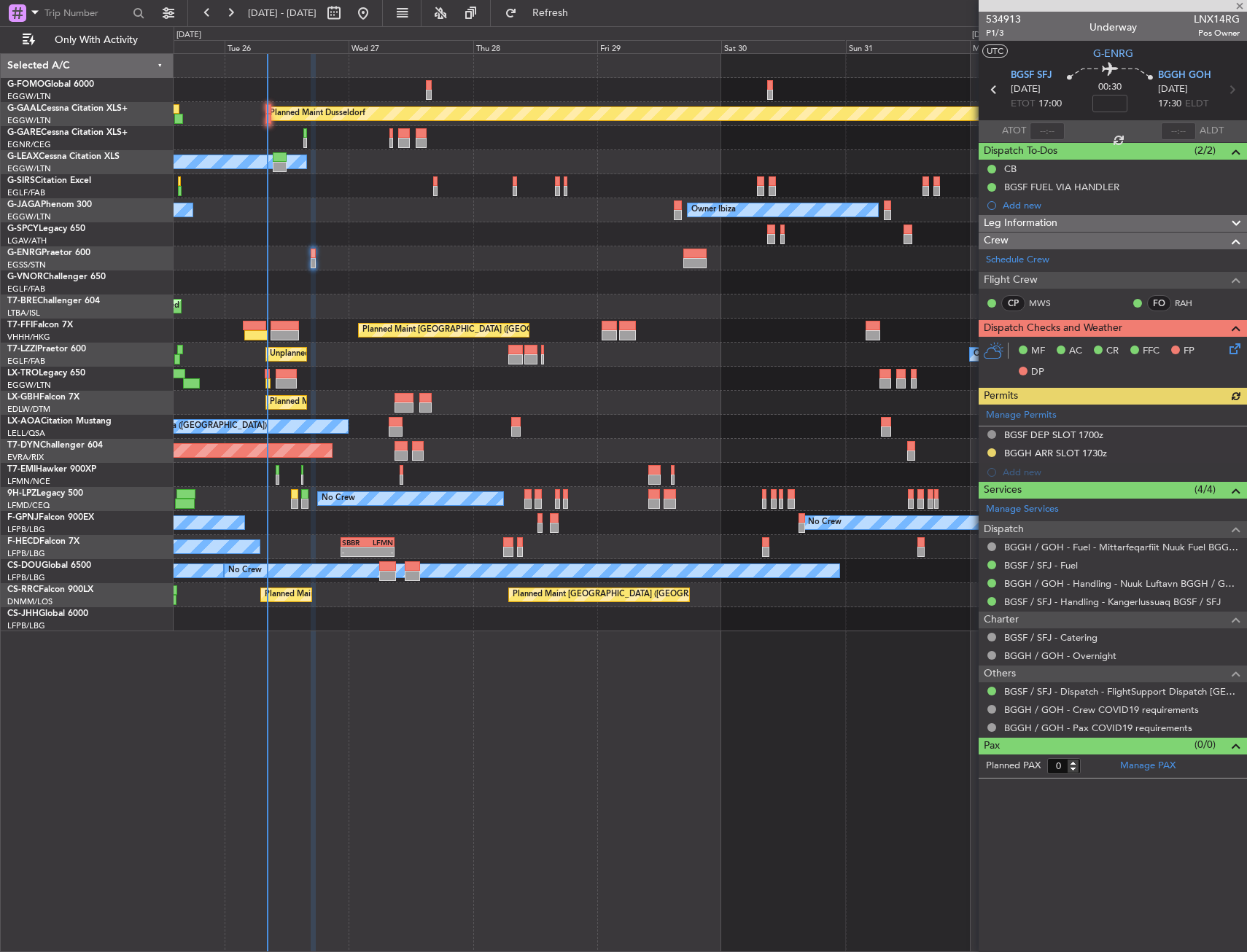
click at [612, 276] on div at bounding box center [709, 282] width 1073 height 24
click at [565, 27] on div "0 0 Mon 25 Tue 26 Wed 27 Thu 28 Fri 29 Sat 30 Sun 31 [DATE] Mon 1 [DATE] Wed 3" at bounding box center [710, 40] width 1072 height 26
click at [565, 25] on fb-refresh-button "Refresh" at bounding box center [541, 13] width 102 height 26
click at [567, 21] on button "Refresh" at bounding box center [541, 13] width 87 height 23
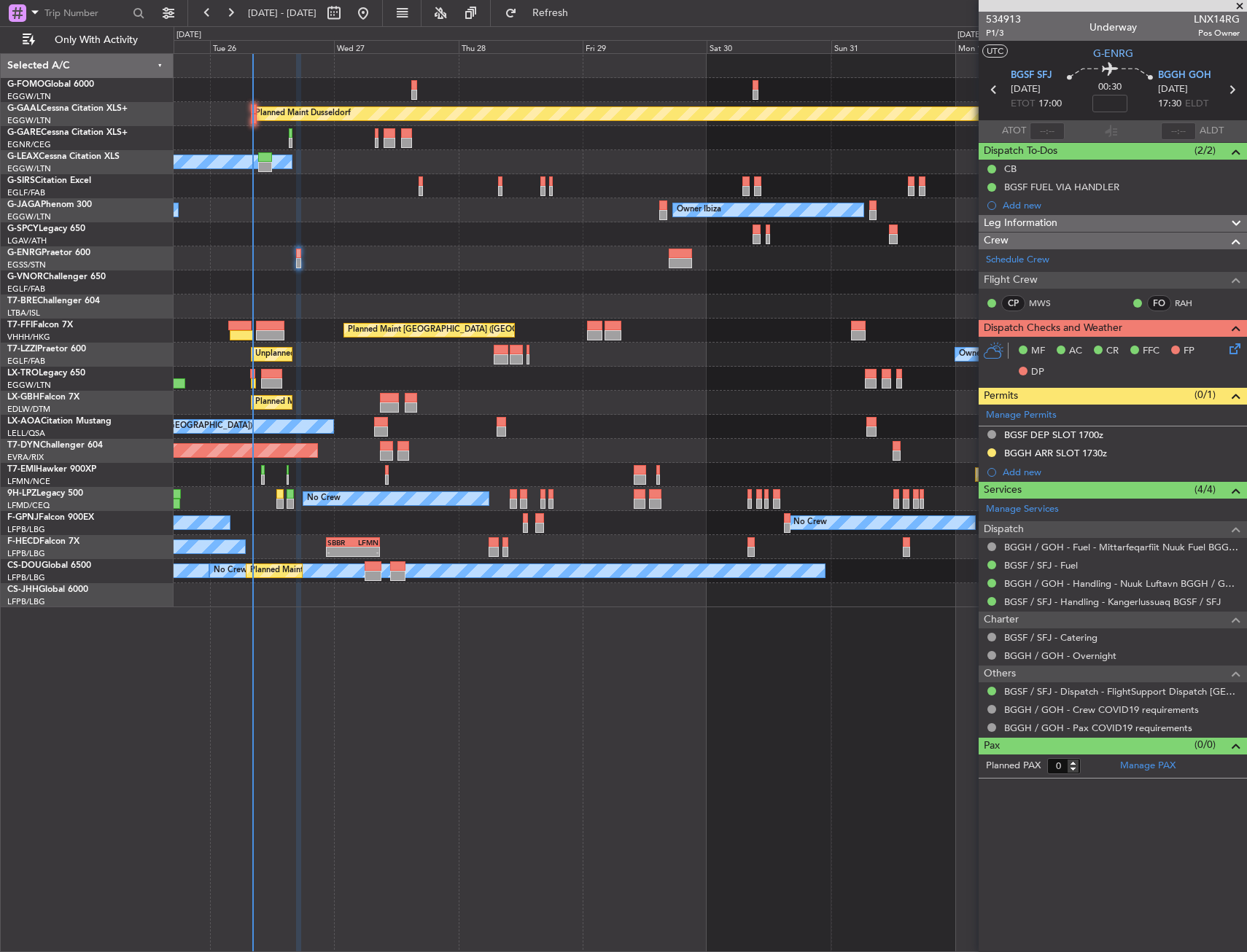
click at [350, 268] on div at bounding box center [709, 258] width 1073 height 24
drag, startPoint x: 350, startPoint y: 268, endPoint x: 362, endPoint y: 226, distance: 43.7
drag, startPoint x: 362, startPoint y: 227, endPoint x: 382, endPoint y: 217, distance: 22.4
drag, startPoint x: 342, startPoint y: 158, endPoint x: 332, endPoint y: 166, distance: 12.8
click at [327, 257] on div at bounding box center [709, 258] width 1073 height 24
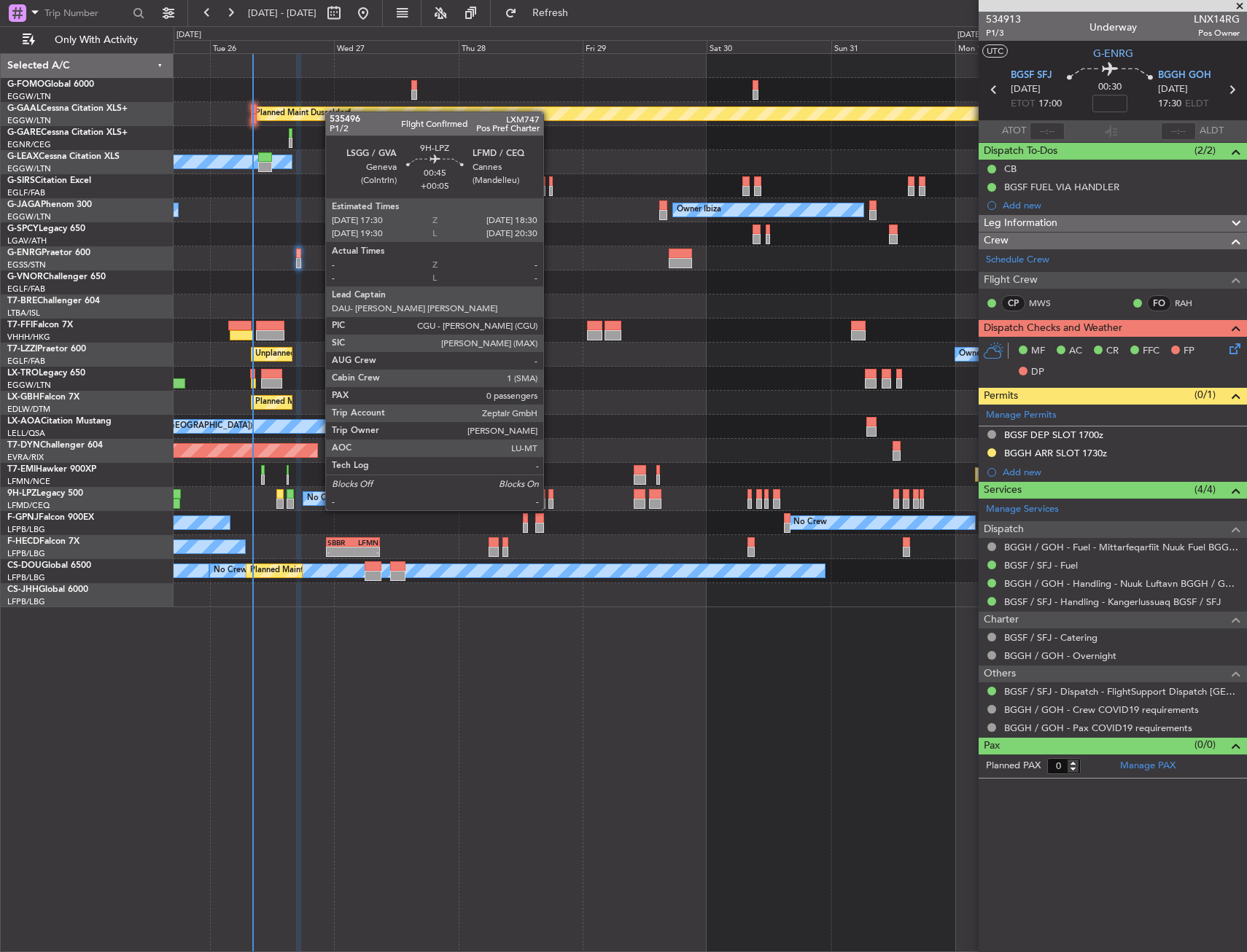
click at [550, 496] on div at bounding box center [551, 493] width 6 height 10
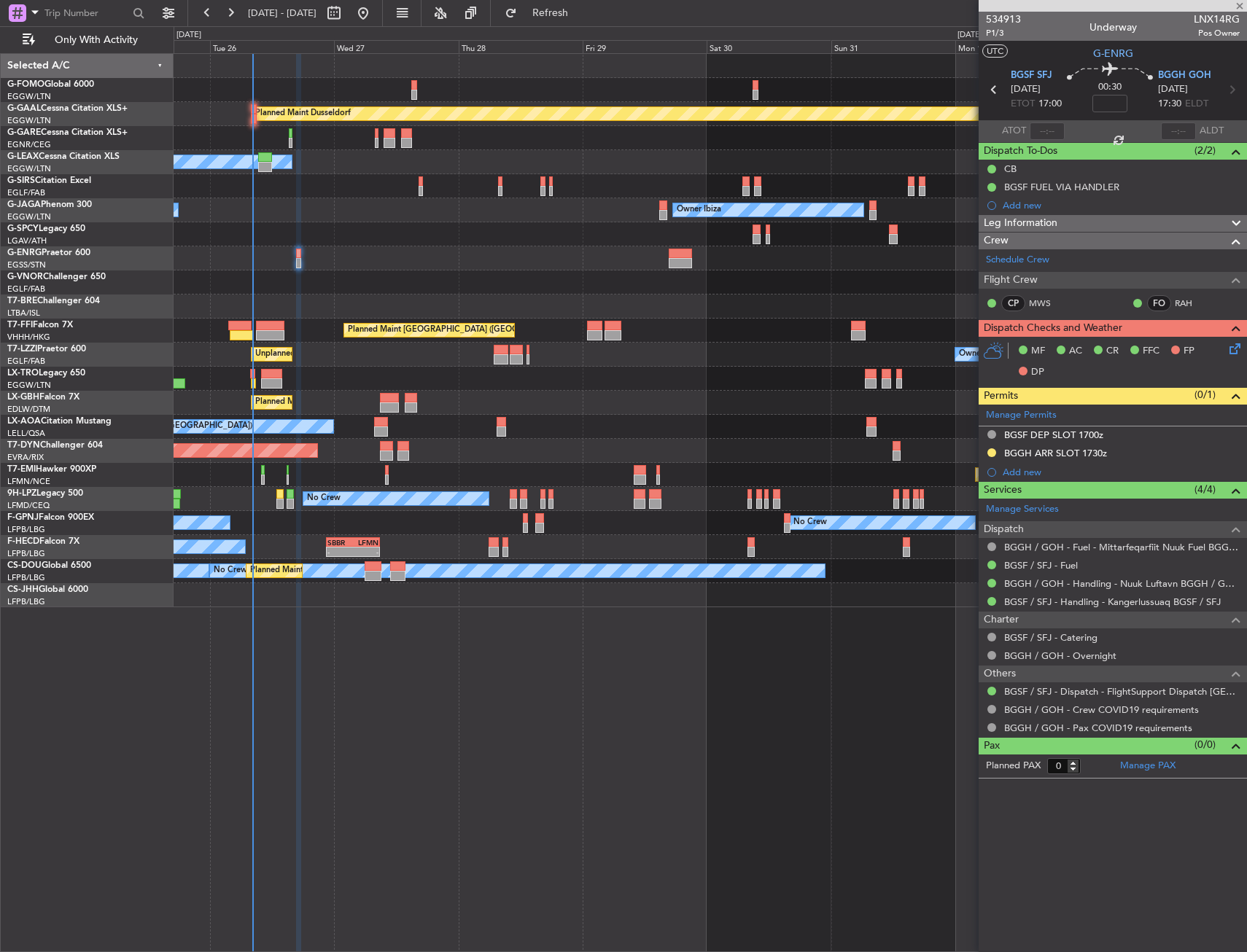
type input "+00:05"
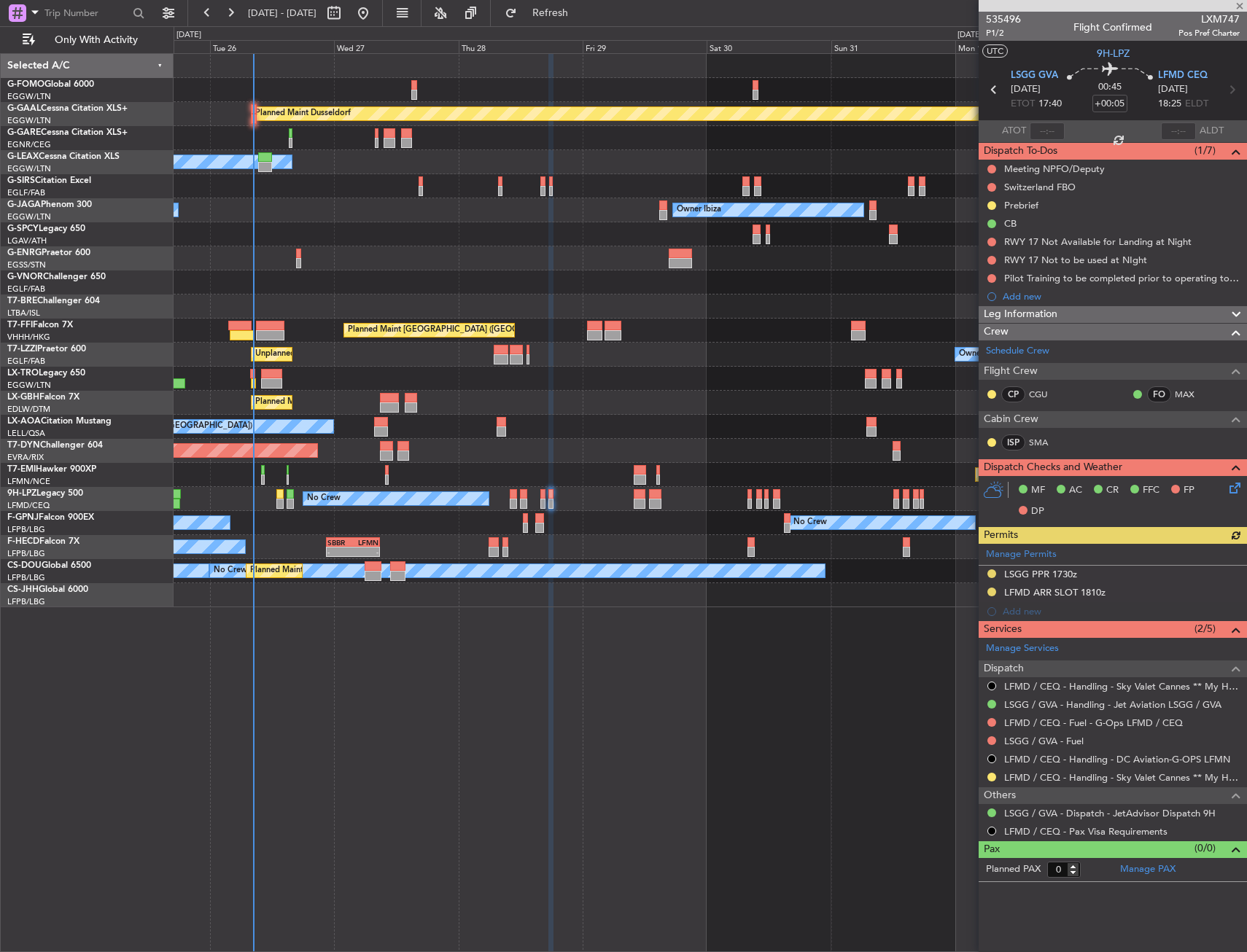
click at [419, 87] on div at bounding box center [709, 89] width 1073 height 24
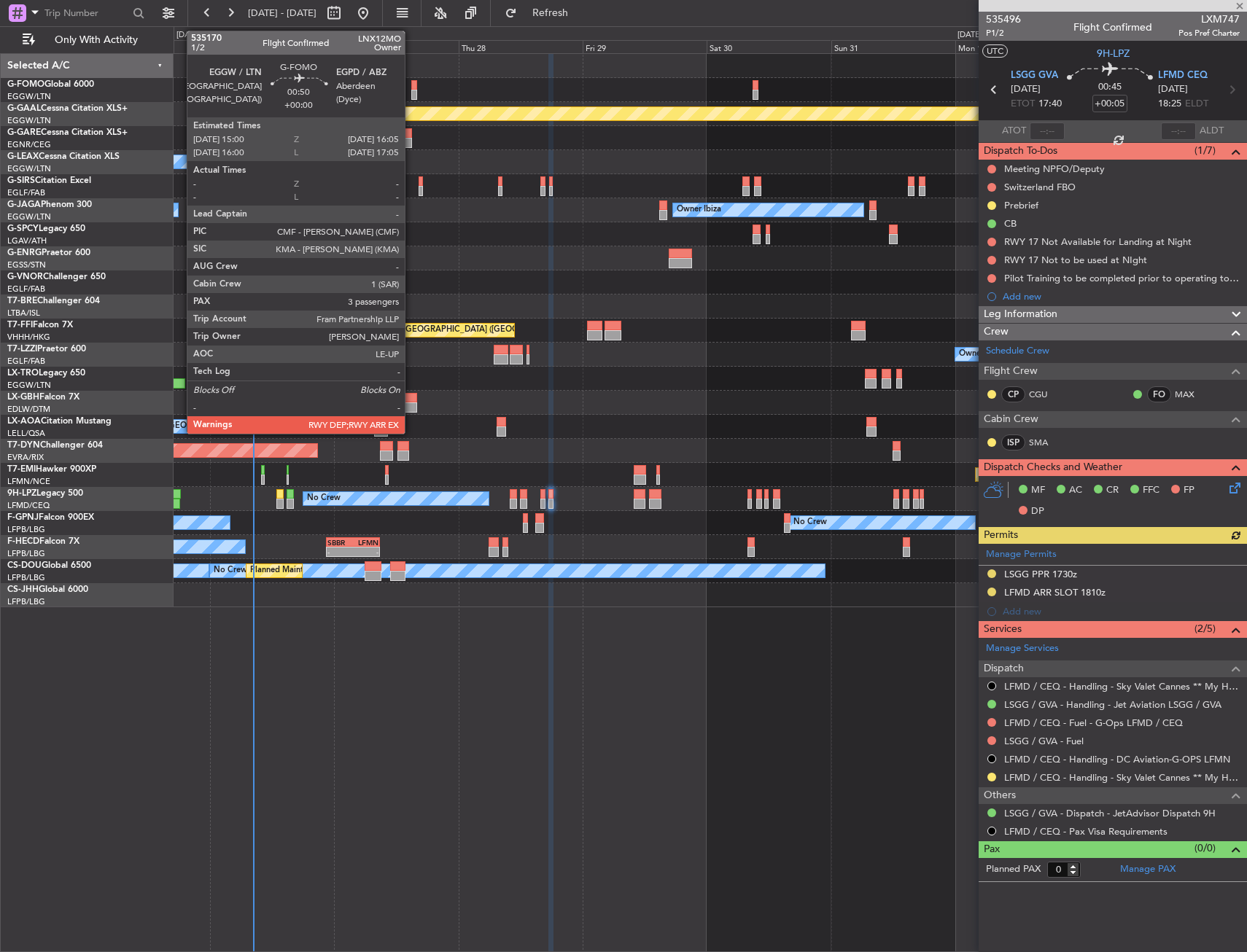
click at [411, 89] on div at bounding box center [414, 85] width 6 height 10
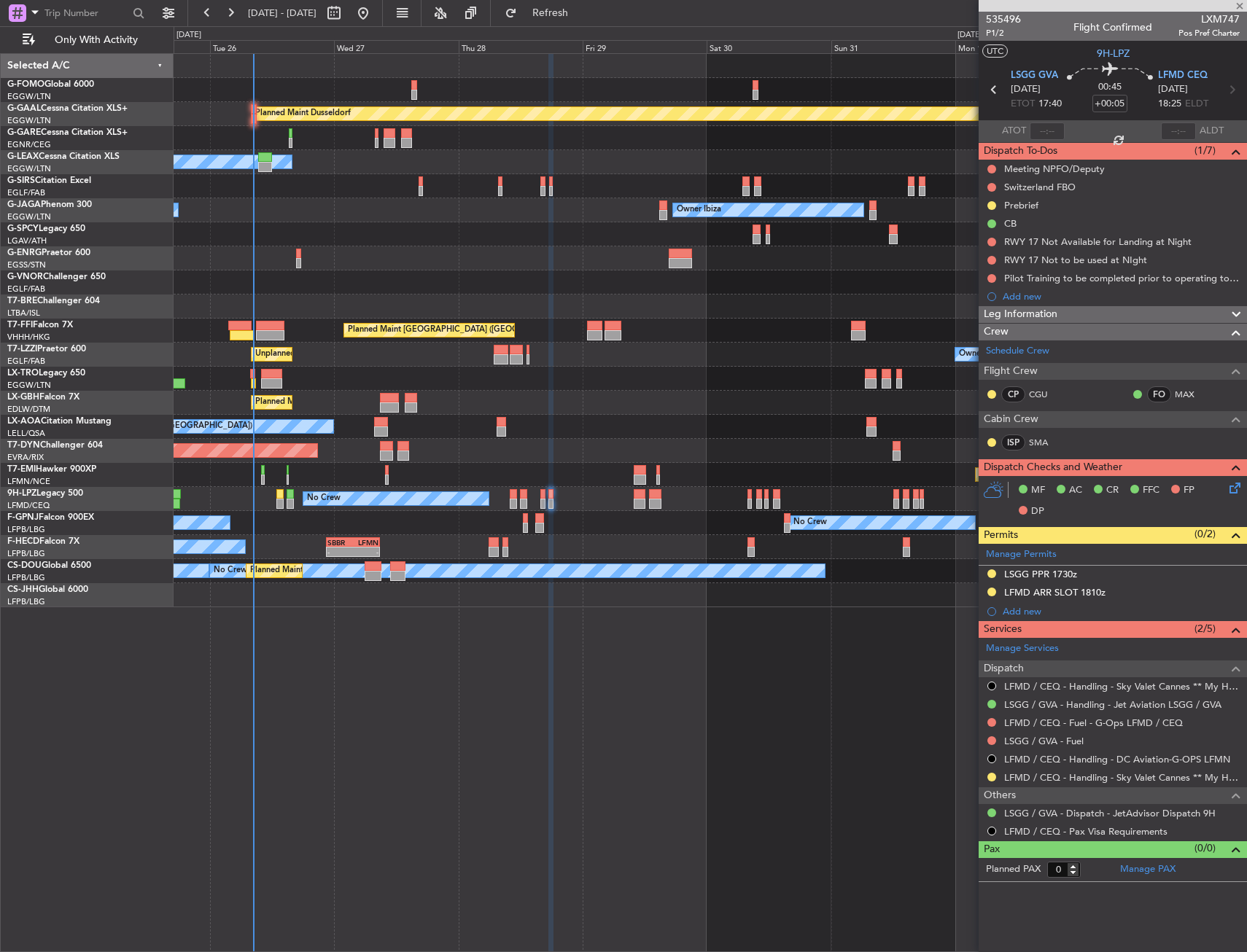
type input "3"
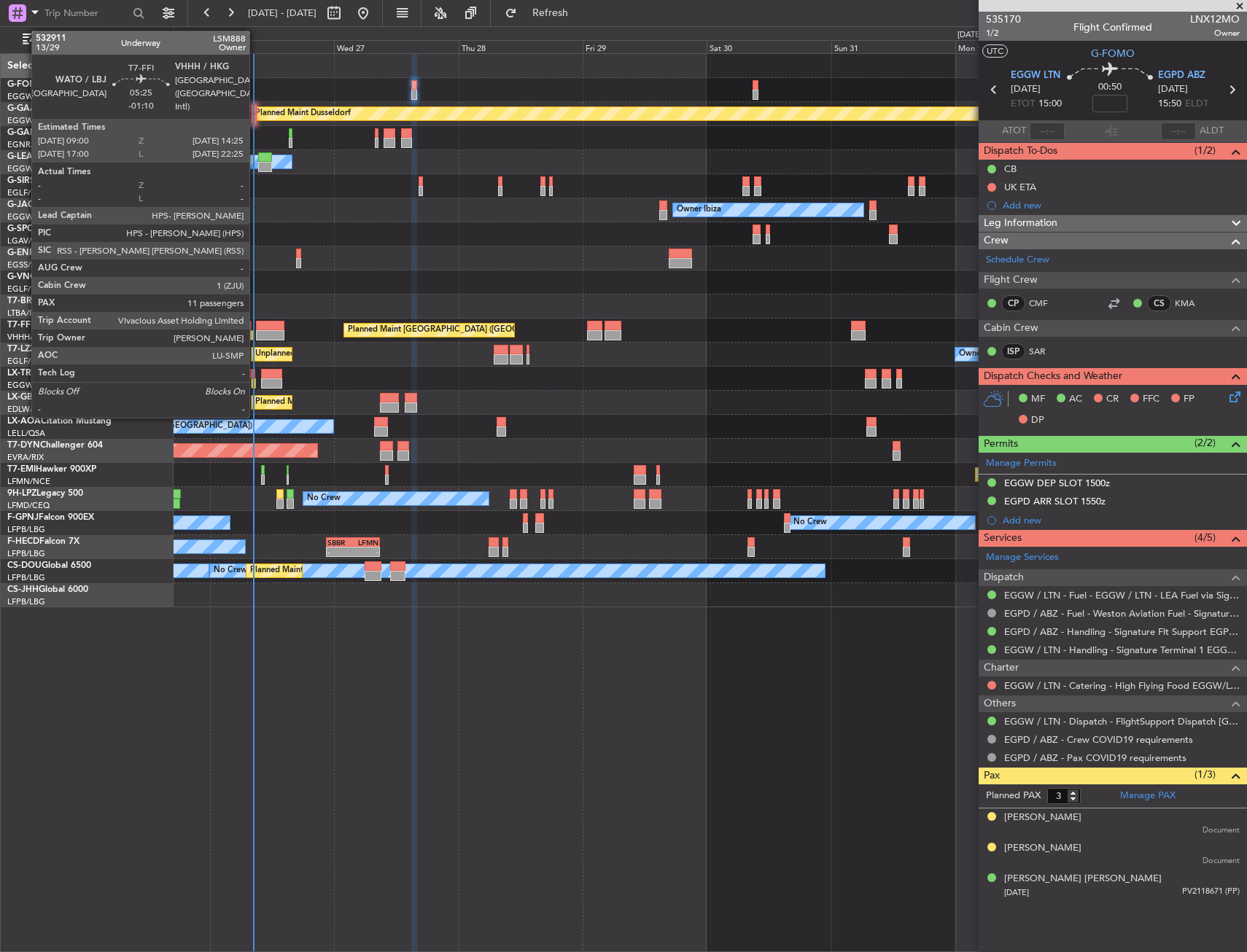
click at [252, 329] on div "Planned Maint [GEOGRAPHIC_DATA] ([GEOGRAPHIC_DATA] Intl)" at bounding box center [709, 330] width 1073 height 24
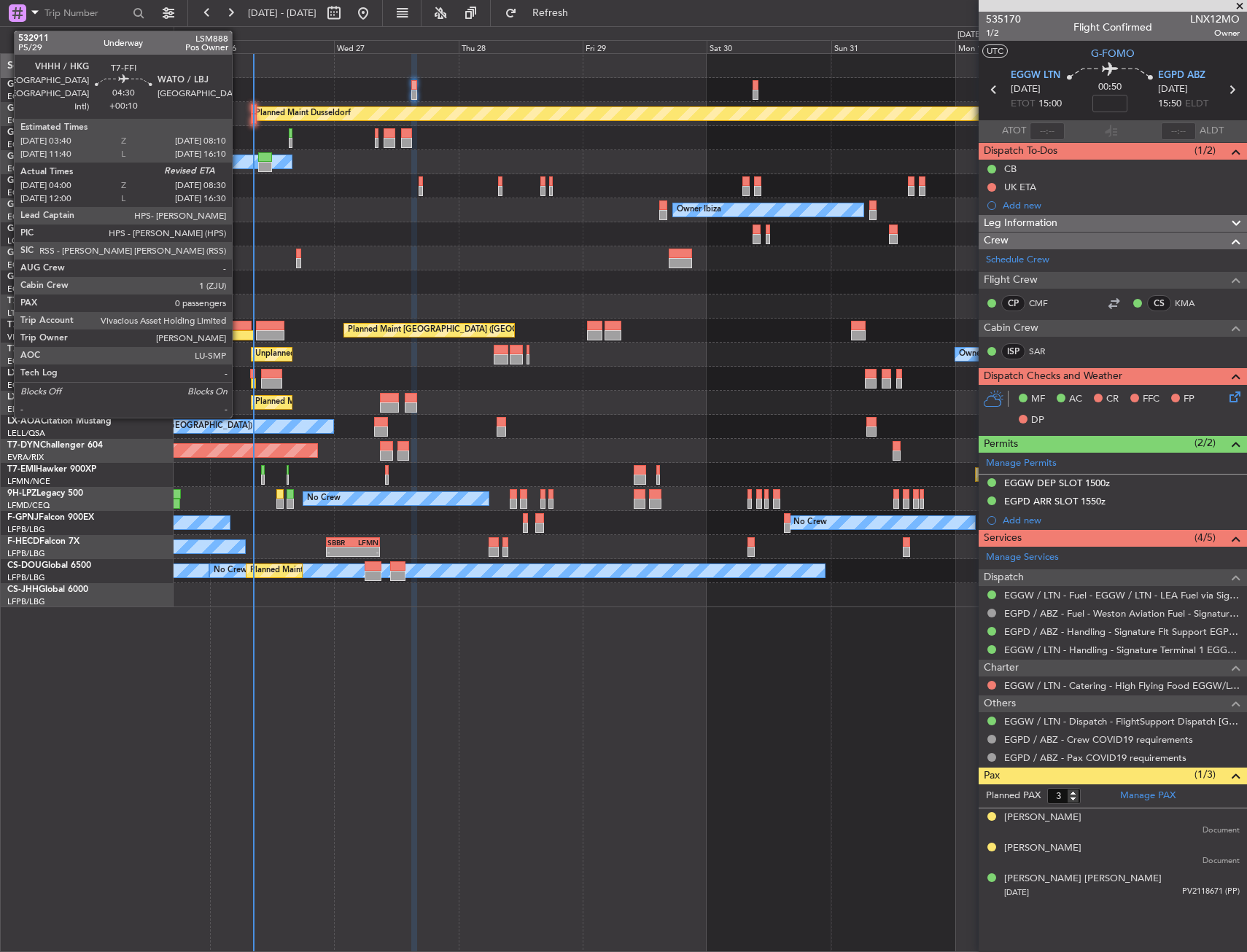
click at [238, 335] on div at bounding box center [241, 335] width 23 height 10
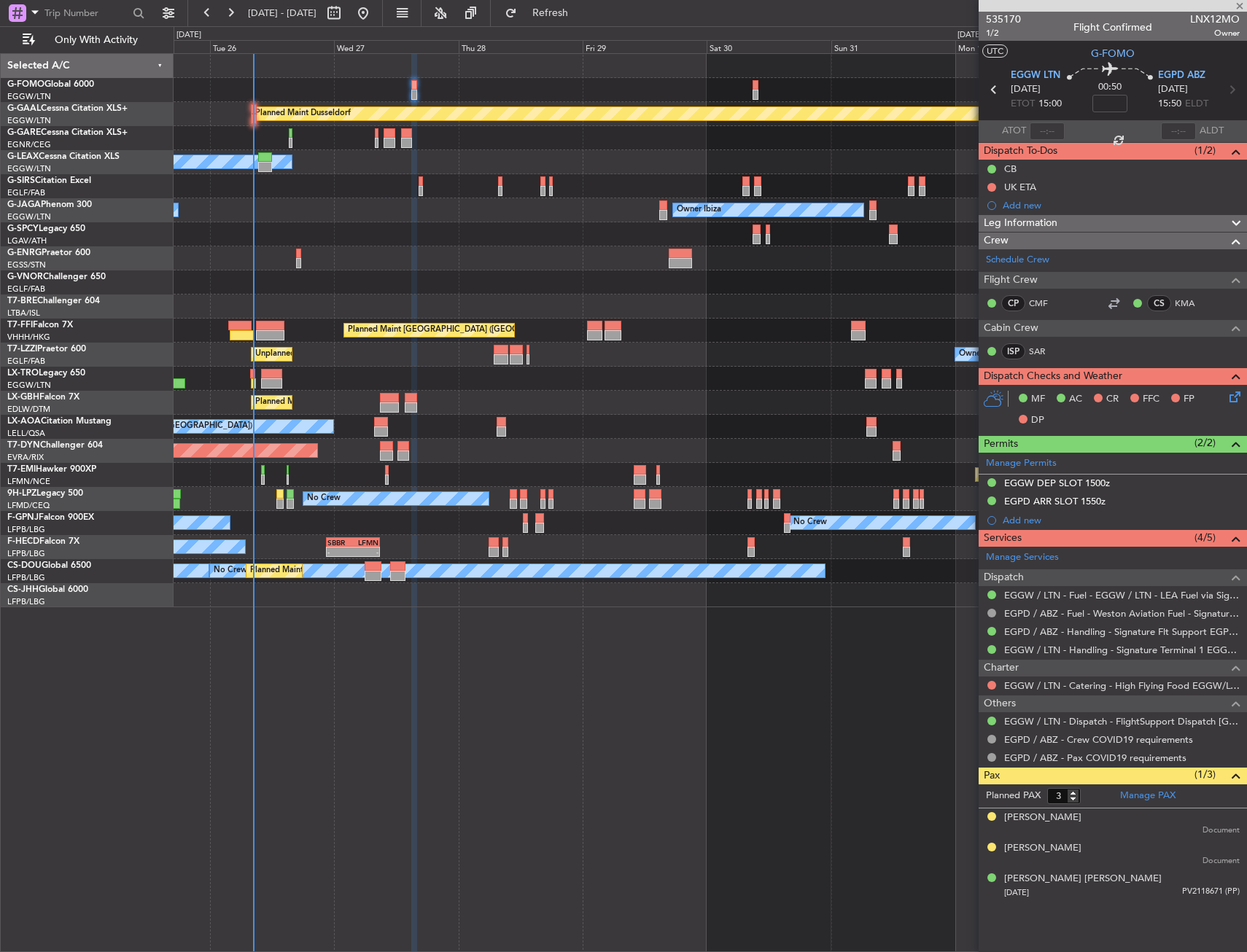
type input "+00:10"
type input "04:00"
type input "0"
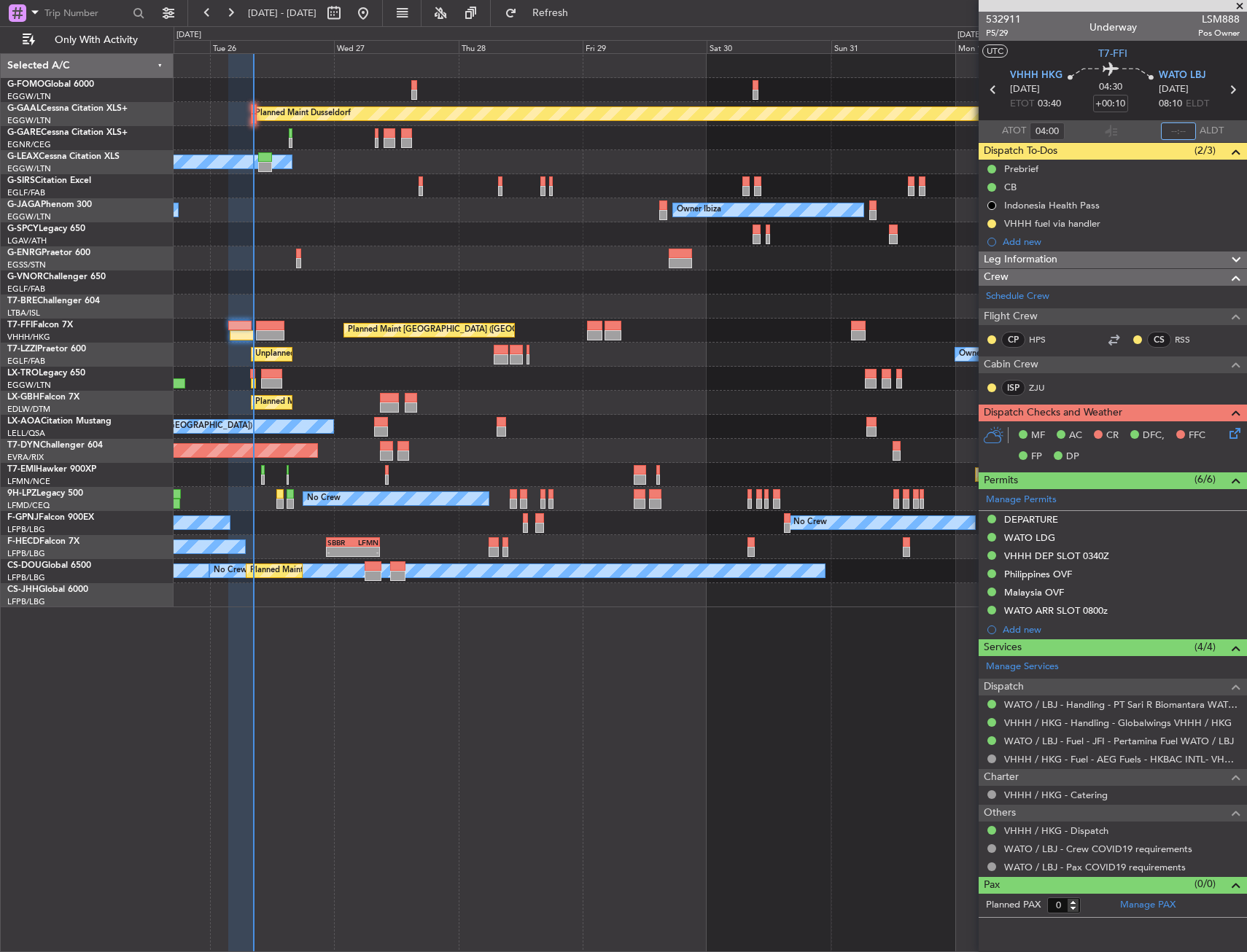
click at [1168, 136] on input "text" at bounding box center [1178, 131] width 35 height 18
click at [1144, 123] on section "ATOT 04:00 0819 ALDT" at bounding box center [1113, 131] width 268 height 22
type input "08:19"
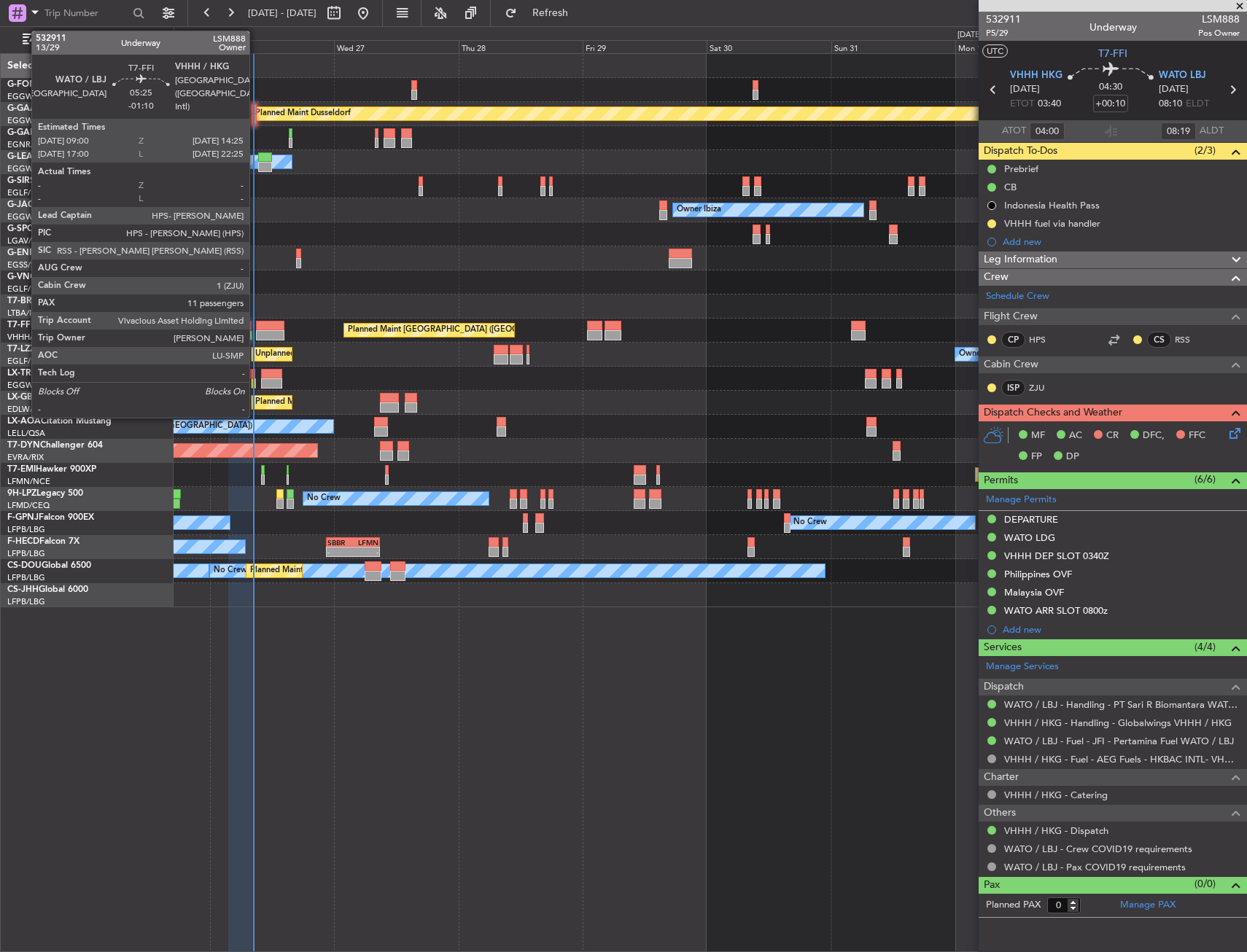
click at [256, 336] on div at bounding box center [270, 335] width 29 height 10
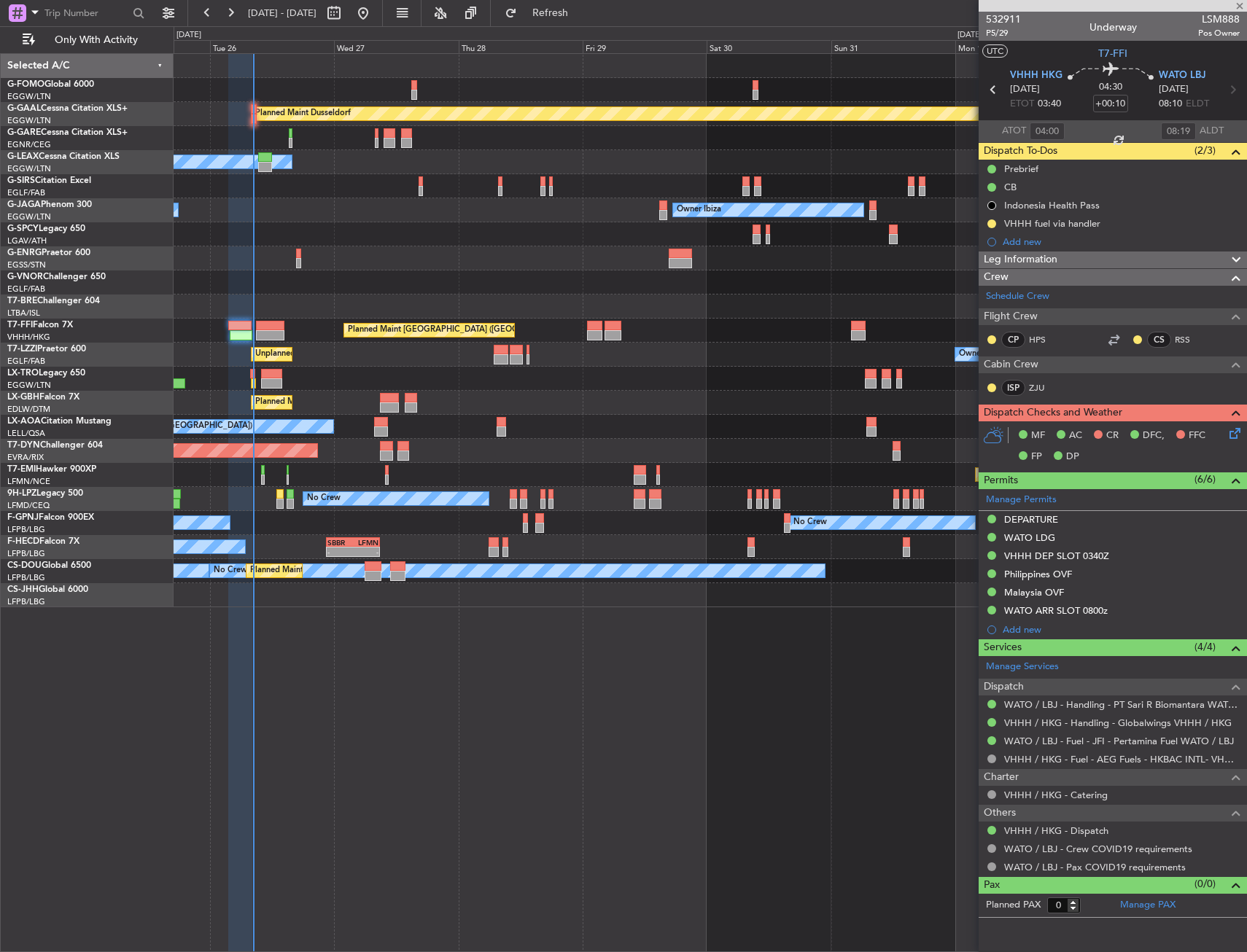
click at [262, 331] on div at bounding box center [270, 335] width 29 height 10
type input "-01:10"
type input "11"
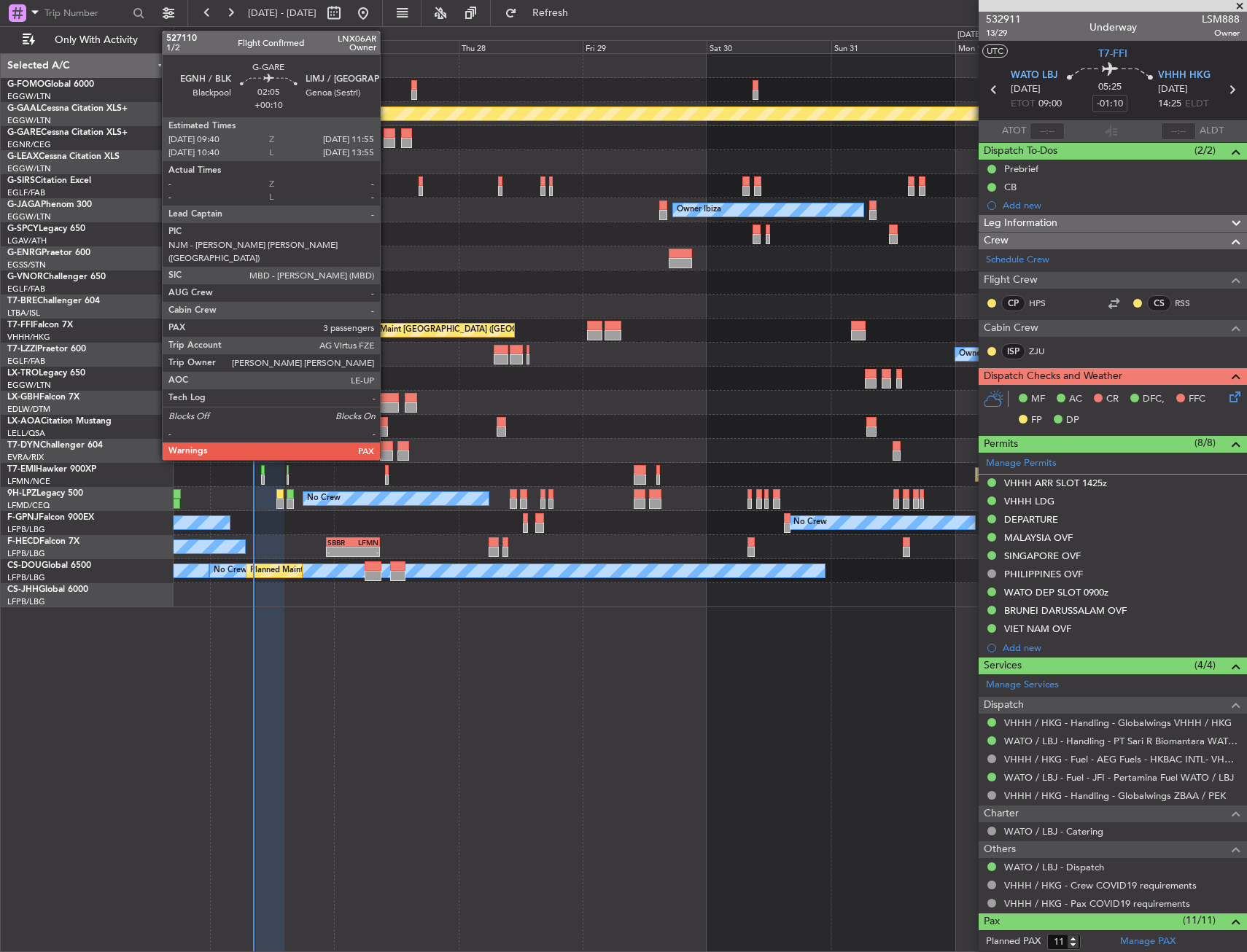
click at [386, 137] on div at bounding box center [389, 133] width 12 height 10
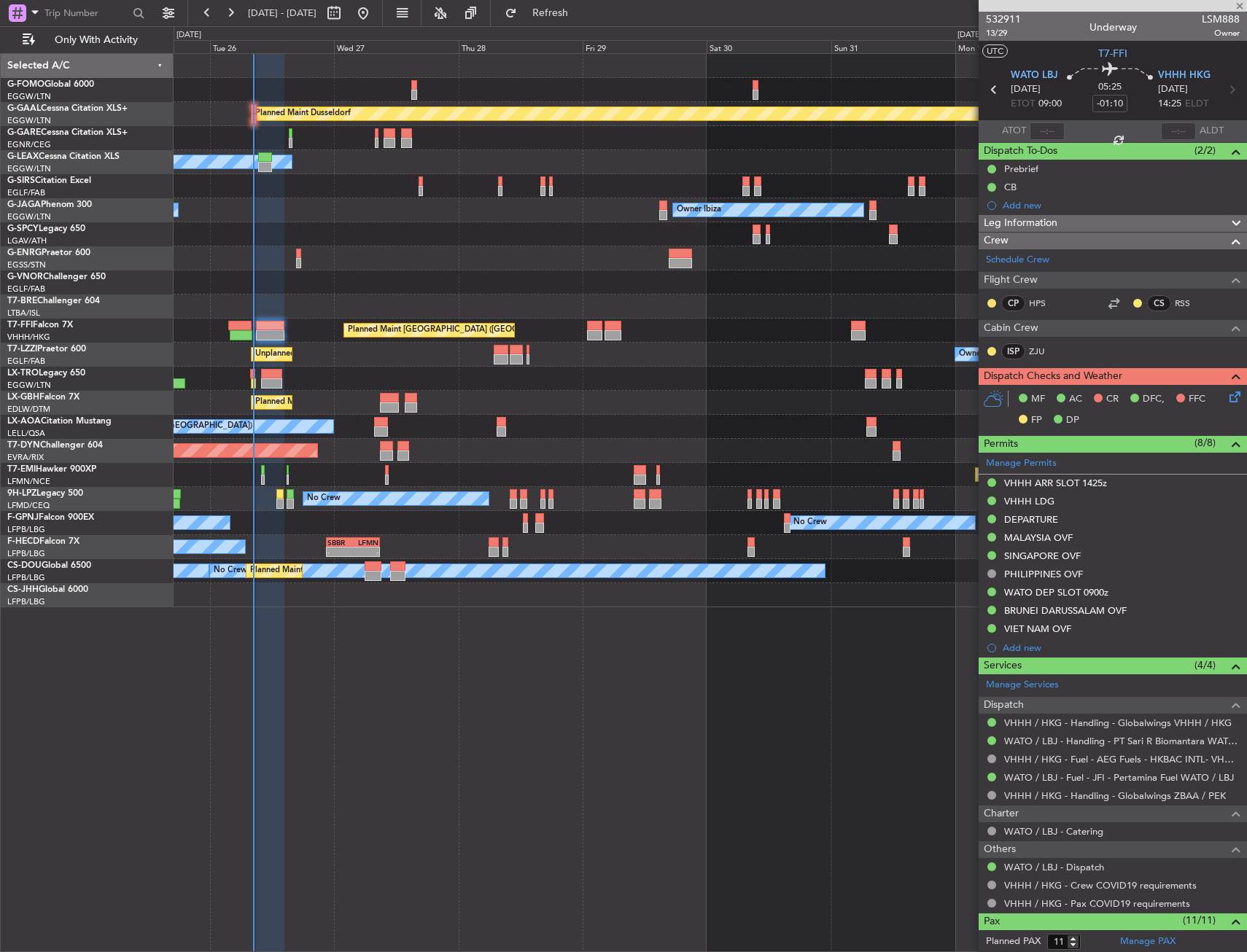
type input "+00:10"
type input "3"
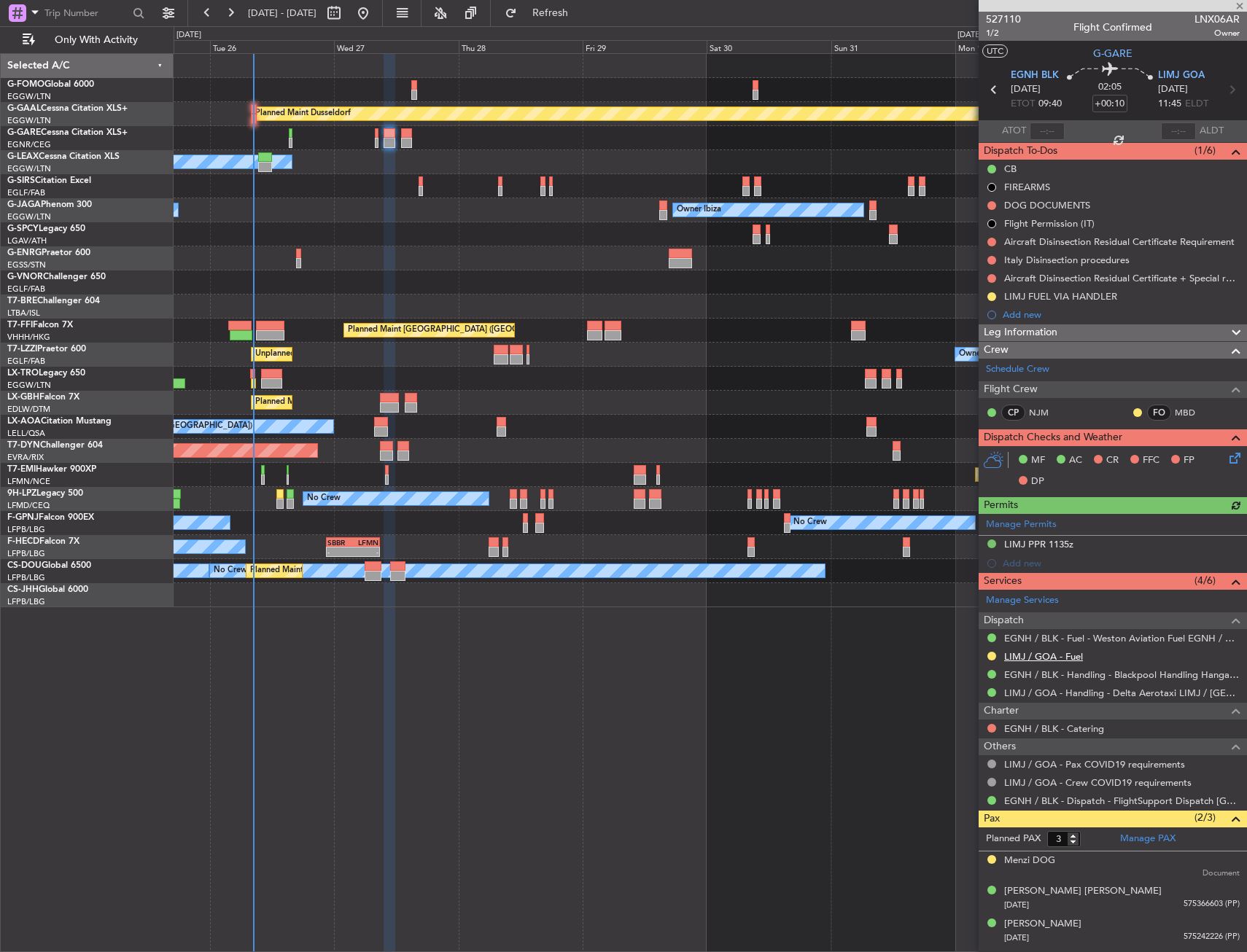
click at [1036, 658] on link "LIMJ / GOA - Fuel" at bounding box center [1043, 656] width 79 height 12
click at [1060, 284] on div "Aircraft Disinsection Residual Certificate + Special request" at bounding box center [1113, 278] width 268 height 19
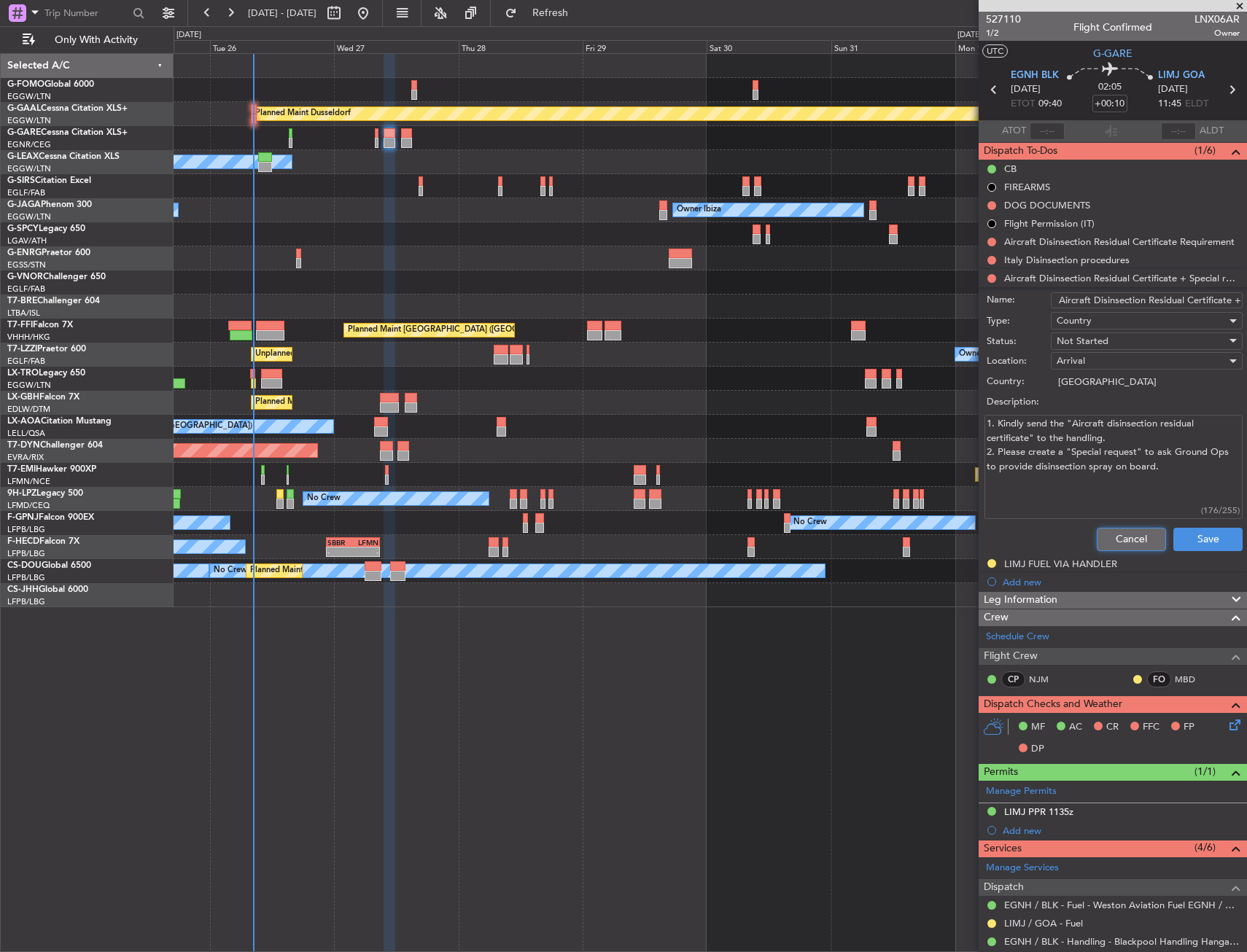
click at [1125, 534] on button "Cancel" at bounding box center [1131, 540] width 69 height 23
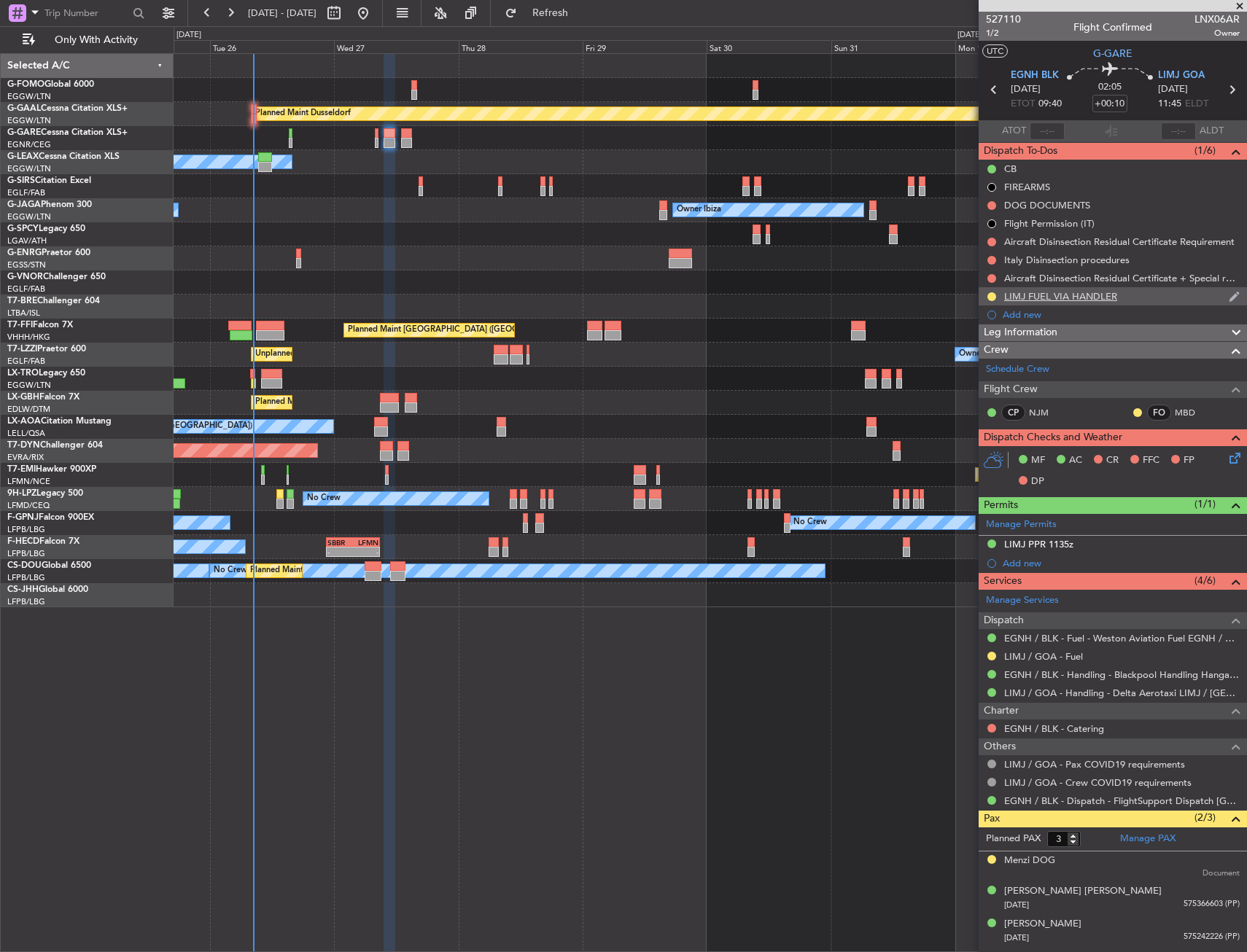
click at [1096, 292] on div "LIMJ FUEL VIA HANDLER" at bounding box center [1060, 296] width 113 height 12
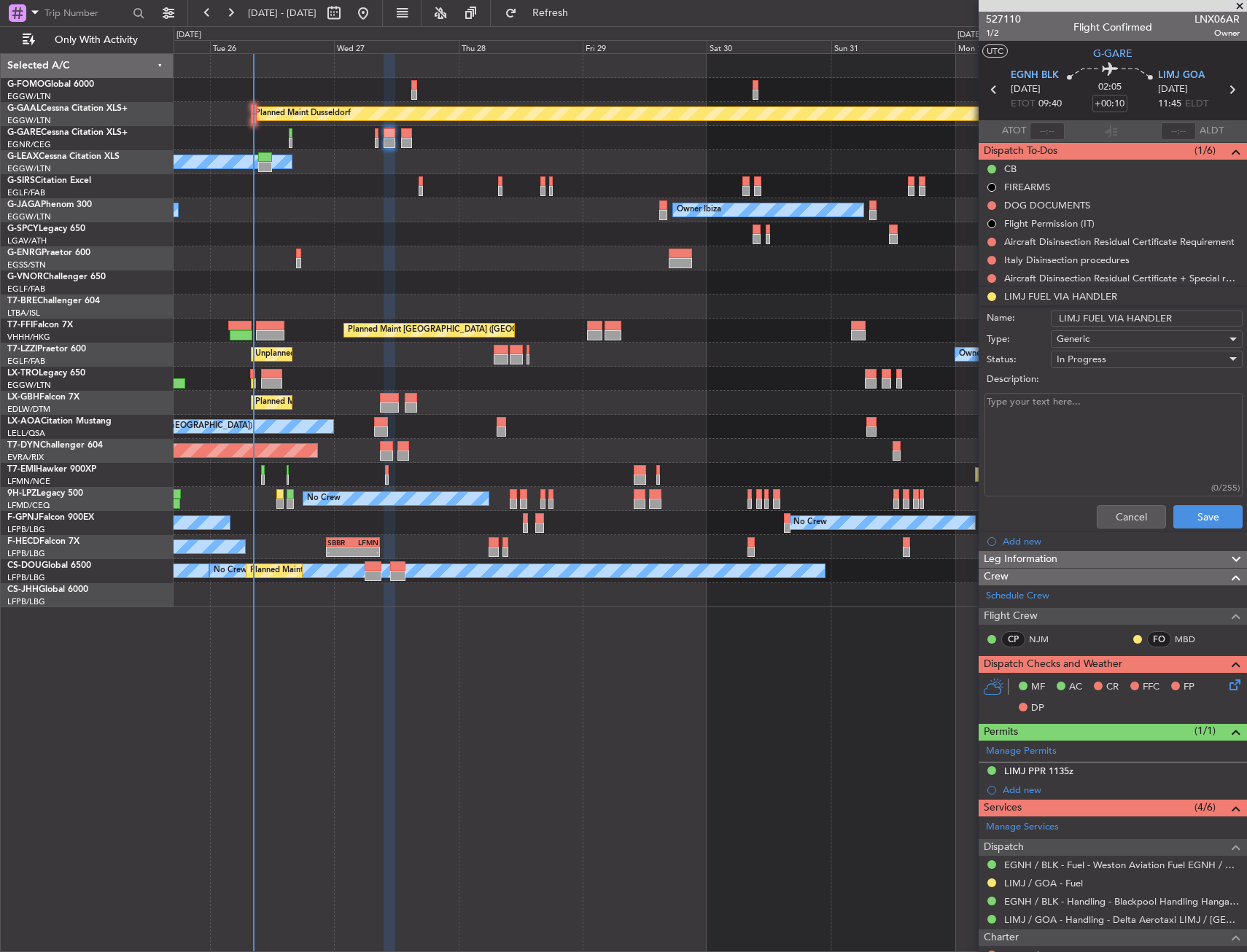
click at [1147, 315] on input "LIMJ FUEL VIA HANDLER" at bounding box center [1146, 318] width 192 height 16
type input "LIMJ FUEL VIA WFS"
drag, startPoint x: 1212, startPoint y: 506, endPoint x: 1213, endPoint y: 519, distance: 13.0
click at [1212, 506] on button "Save" at bounding box center [1208, 516] width 69 height 23
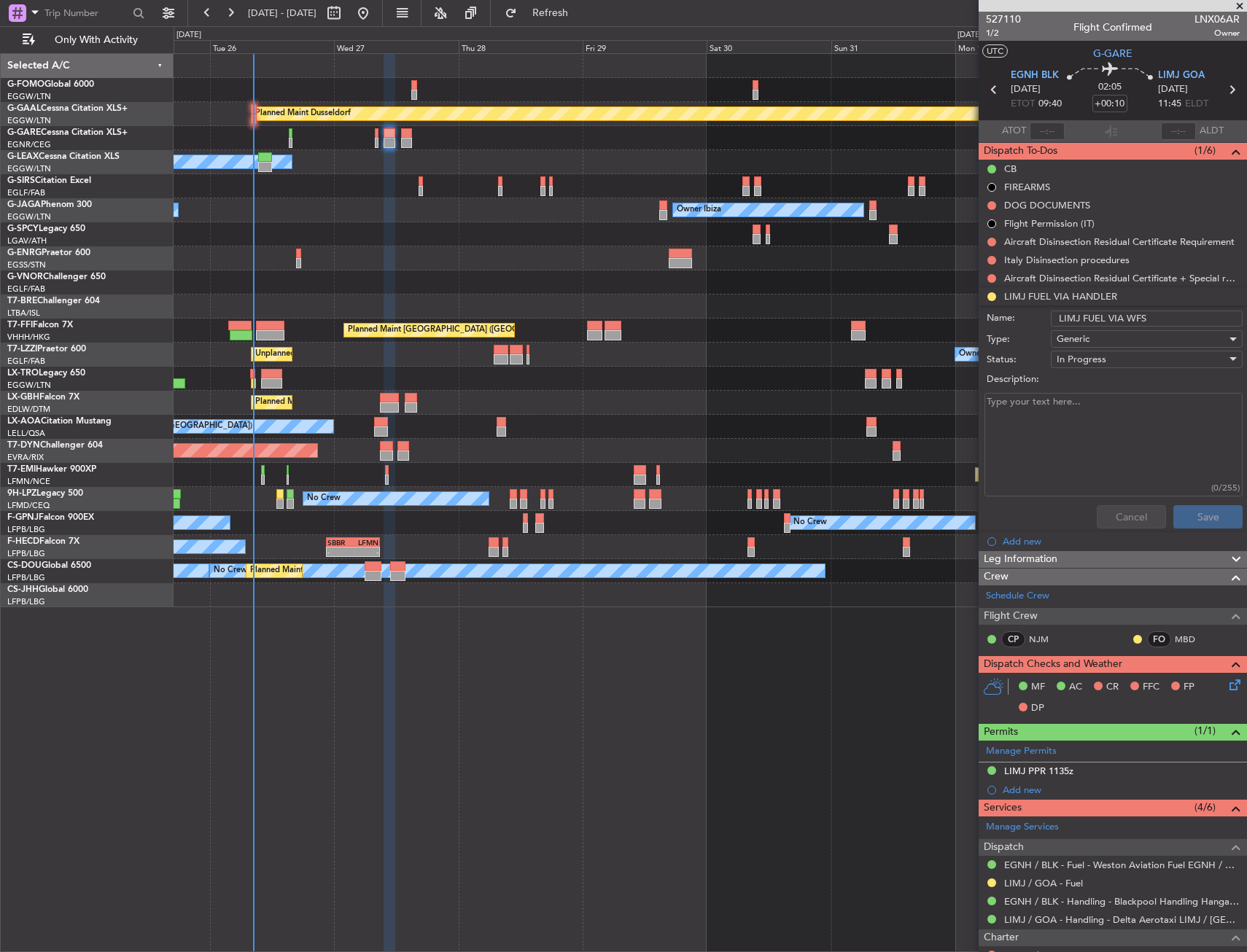
click at [1213, 521] on div "Cancel Save" at bounding box center [1108, 516] width 275 height 35
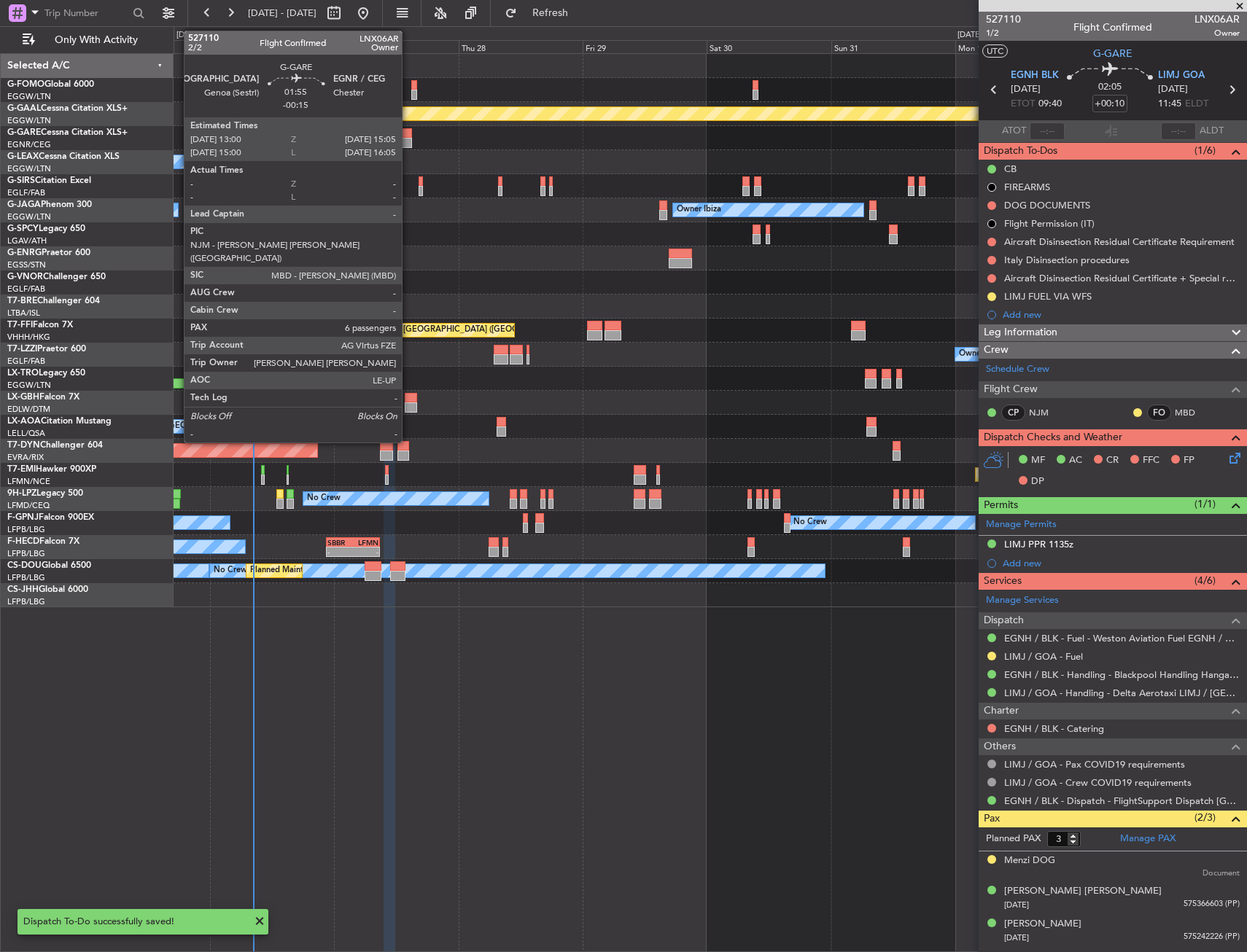
click at [408, 144] on div at bounding box center [406, 143] width 11 height 10
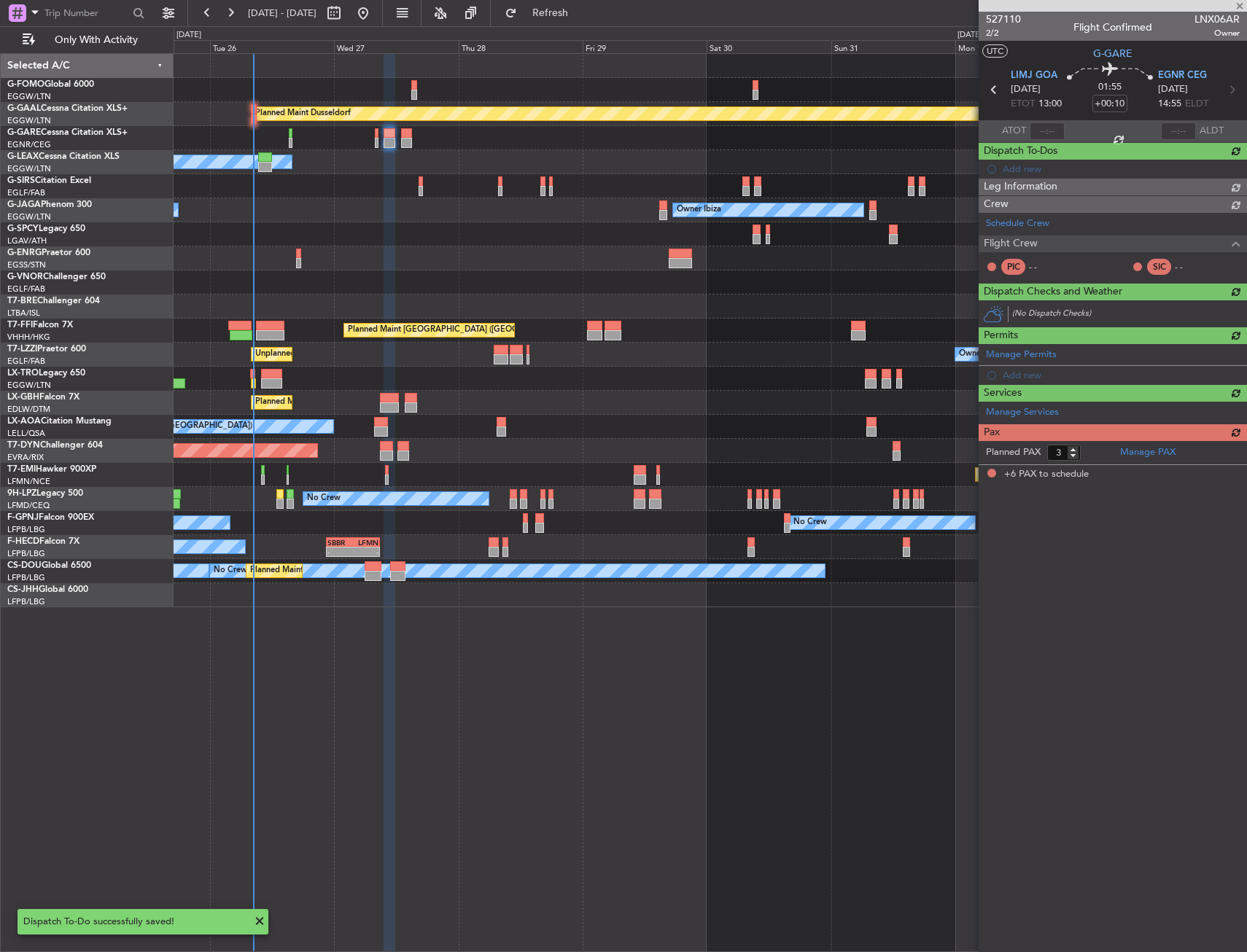
type input "-00:15"
type input "6"
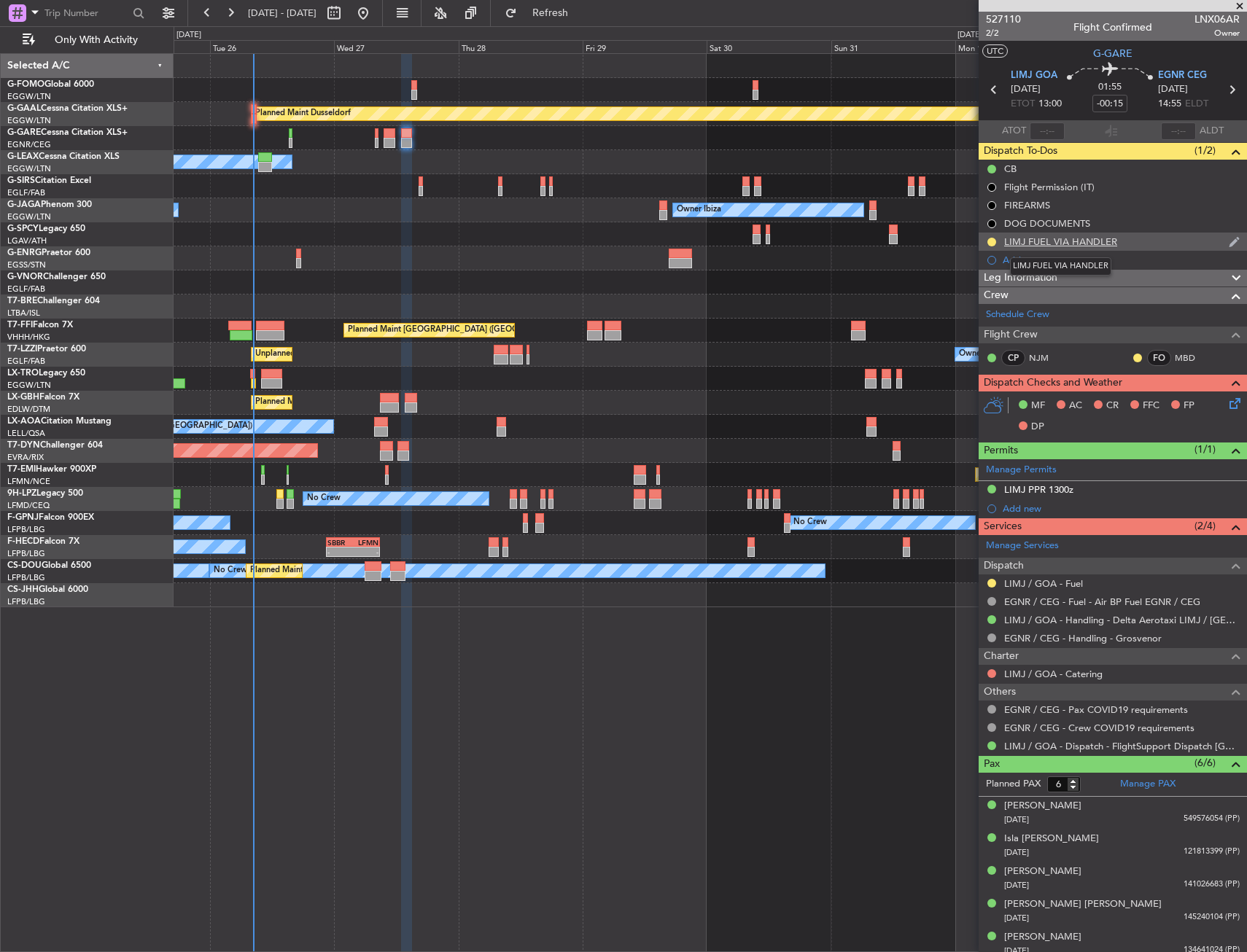
click at [1097, 246] on div "LIMJ FUEL VIA HANDLER" at bounding box center [1060, 241] width 113 height 12
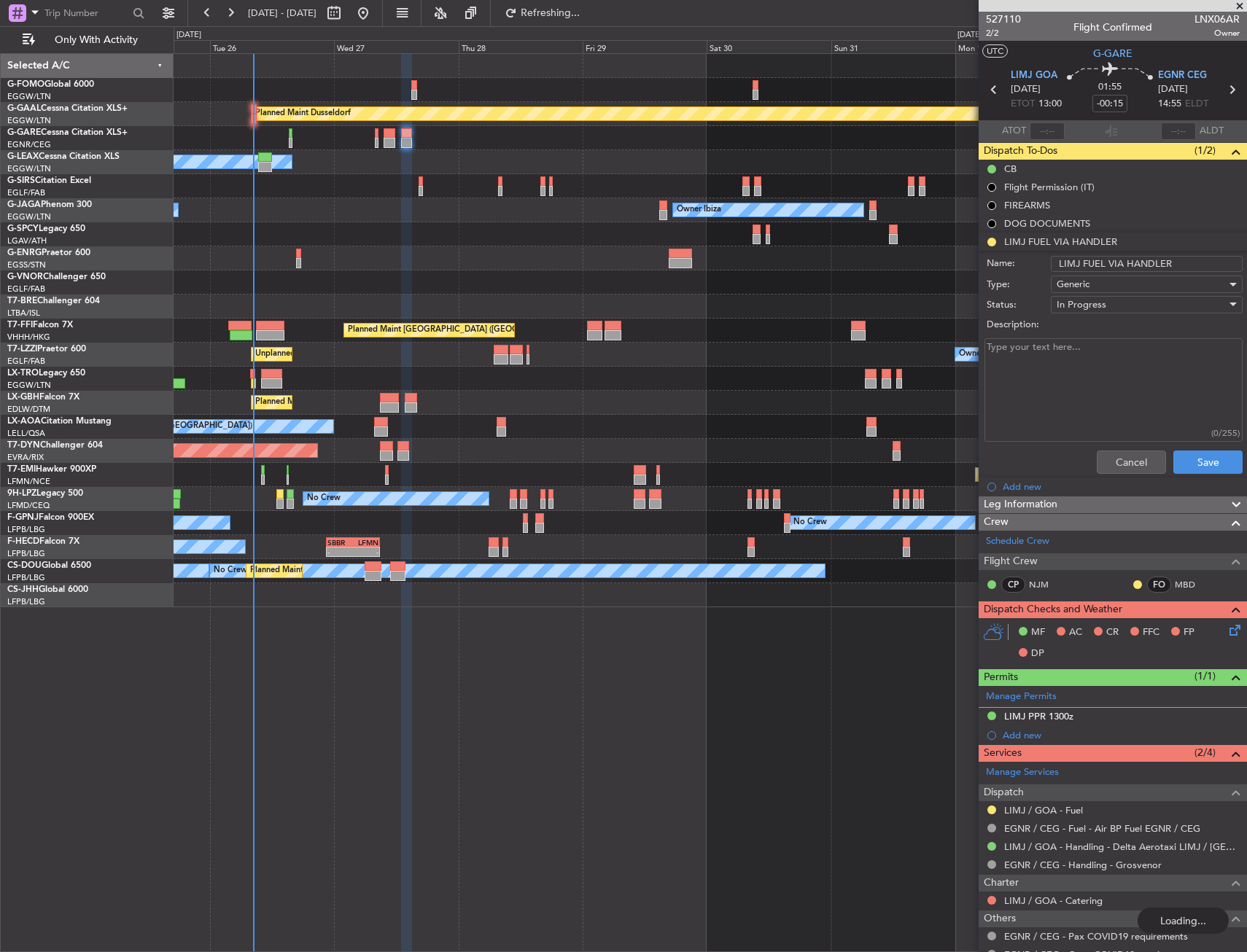
click at [1144, 267] on input "LIMJ FUEL VIA HANDLER" at bounding box center [1146, 264] width 192 height 16
type input "LIMJ FUEL VIA WFS"
click at [1195, 476] on div "Cancel Save" at bounding box center [1108, 462] width 275 height 35
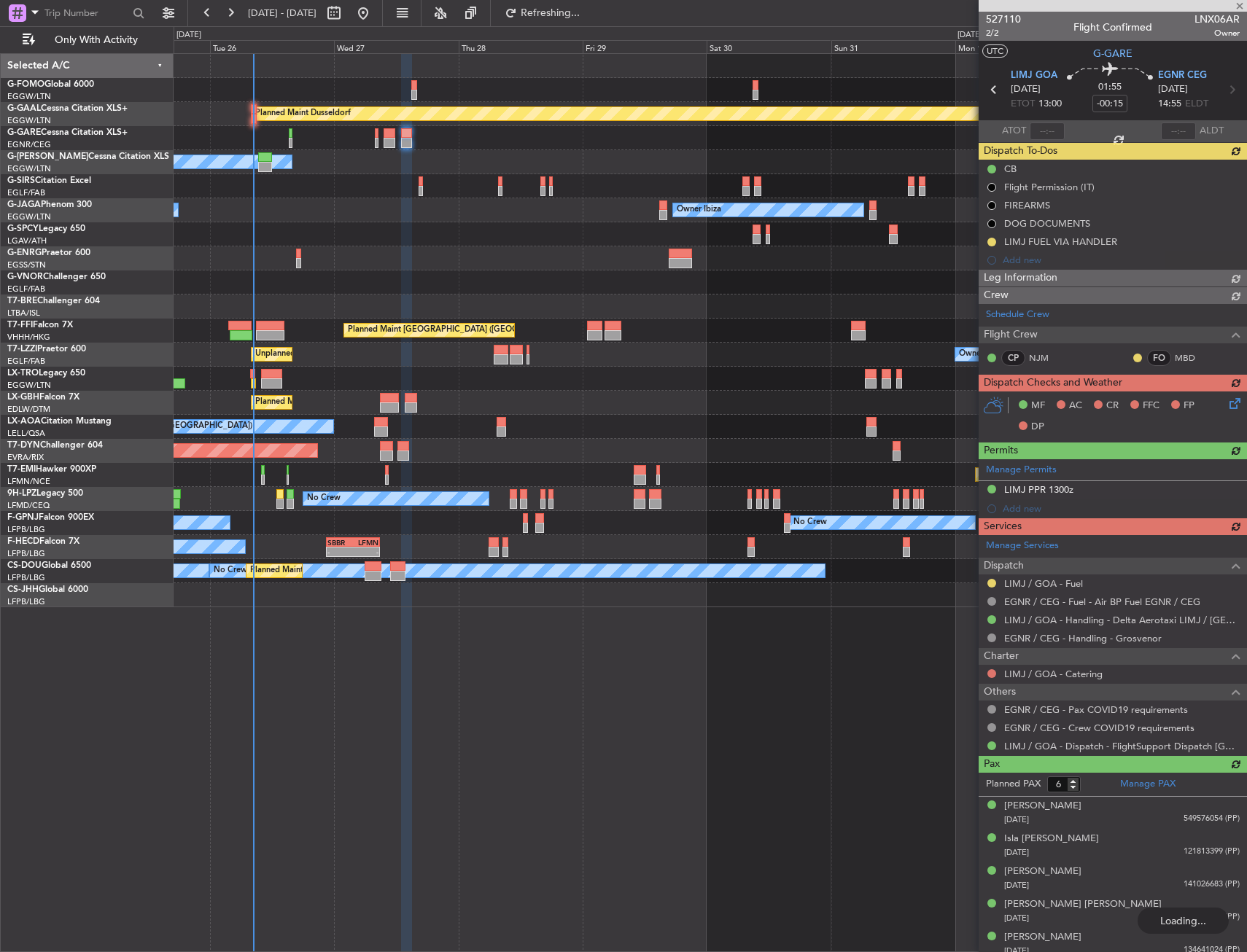
click at [1195, 459] on div "Manage Permits LIMJ PPR 1300z Add new" at bounding box center [1113, 489] width 268 height 59
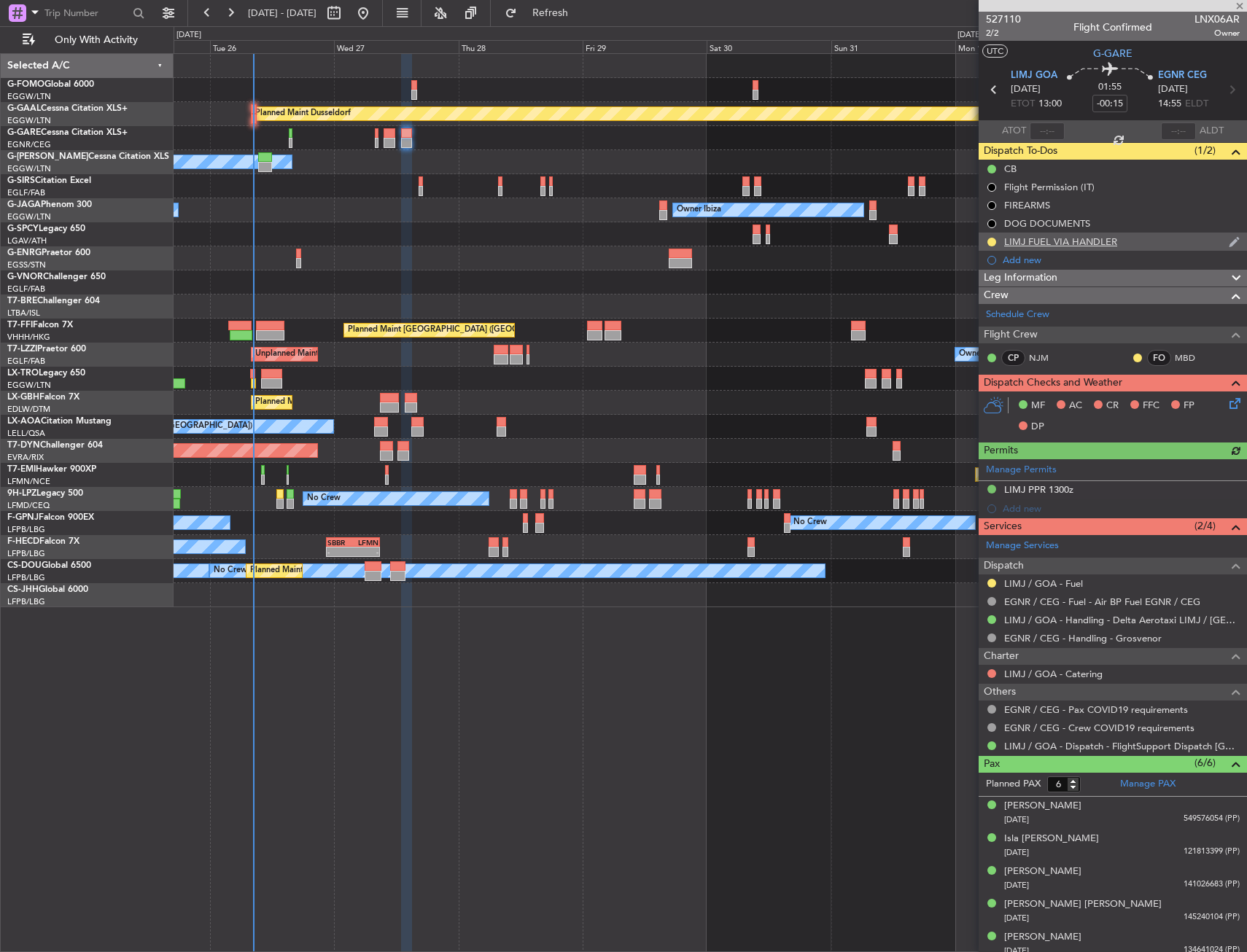
click at [1112, 238] on div "LIMJ FUEL VIA HANDLER" at bounding box center [1060, 241] width 113 height 12
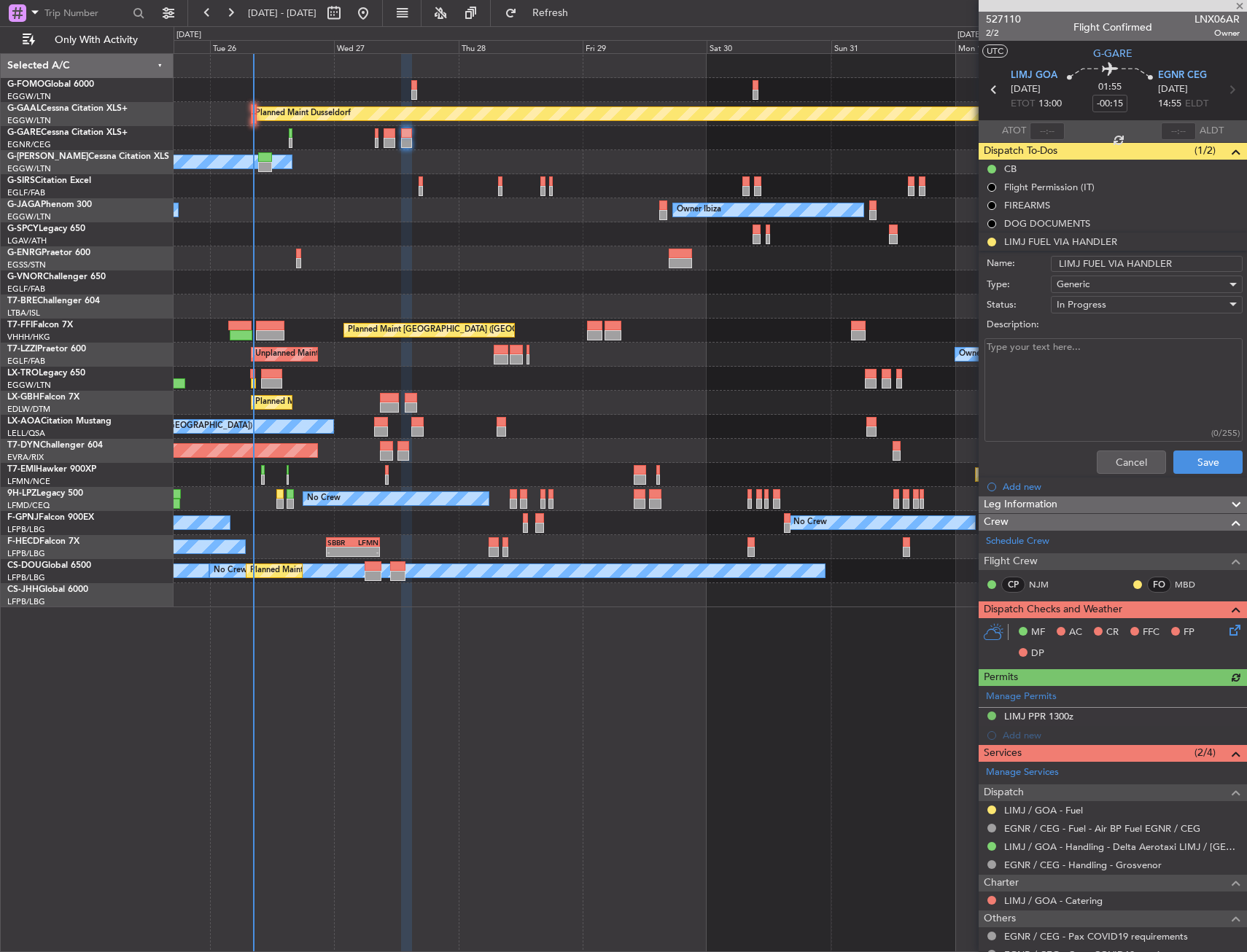
click at [1153, 270] on input "LIMJ FUEL VIA HANDLER" at bounding box center [1146, 264] width 192 height 16
type input "LIMJ FUEL VIA WFS"
click at [1201, 452] on button "Save" at bounding box center [1208, 462] width 69 height 23
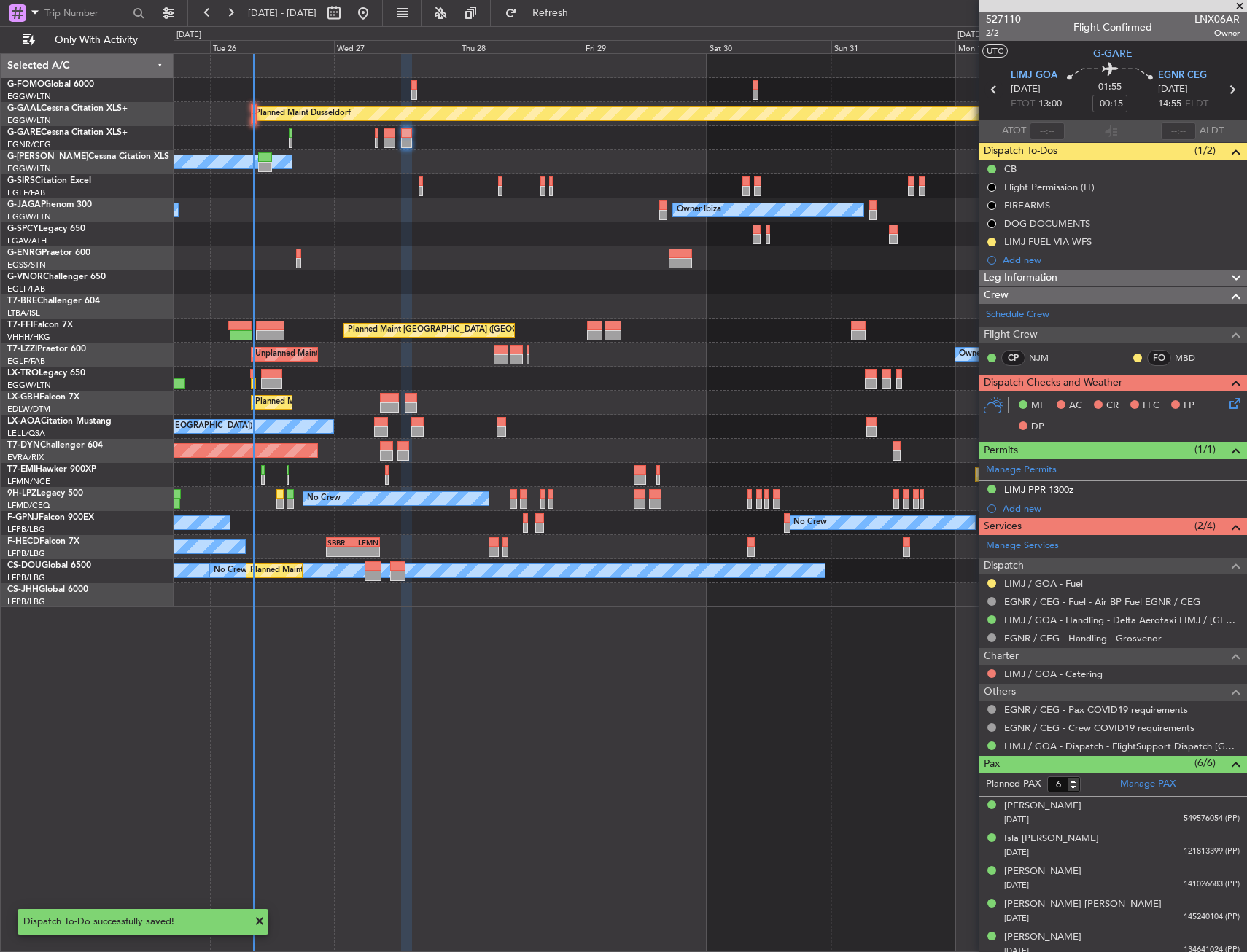
click at [996, 94] on icon at bounding box center [993, 89] width 19 height 19
type input "+00:10"
type input "3"
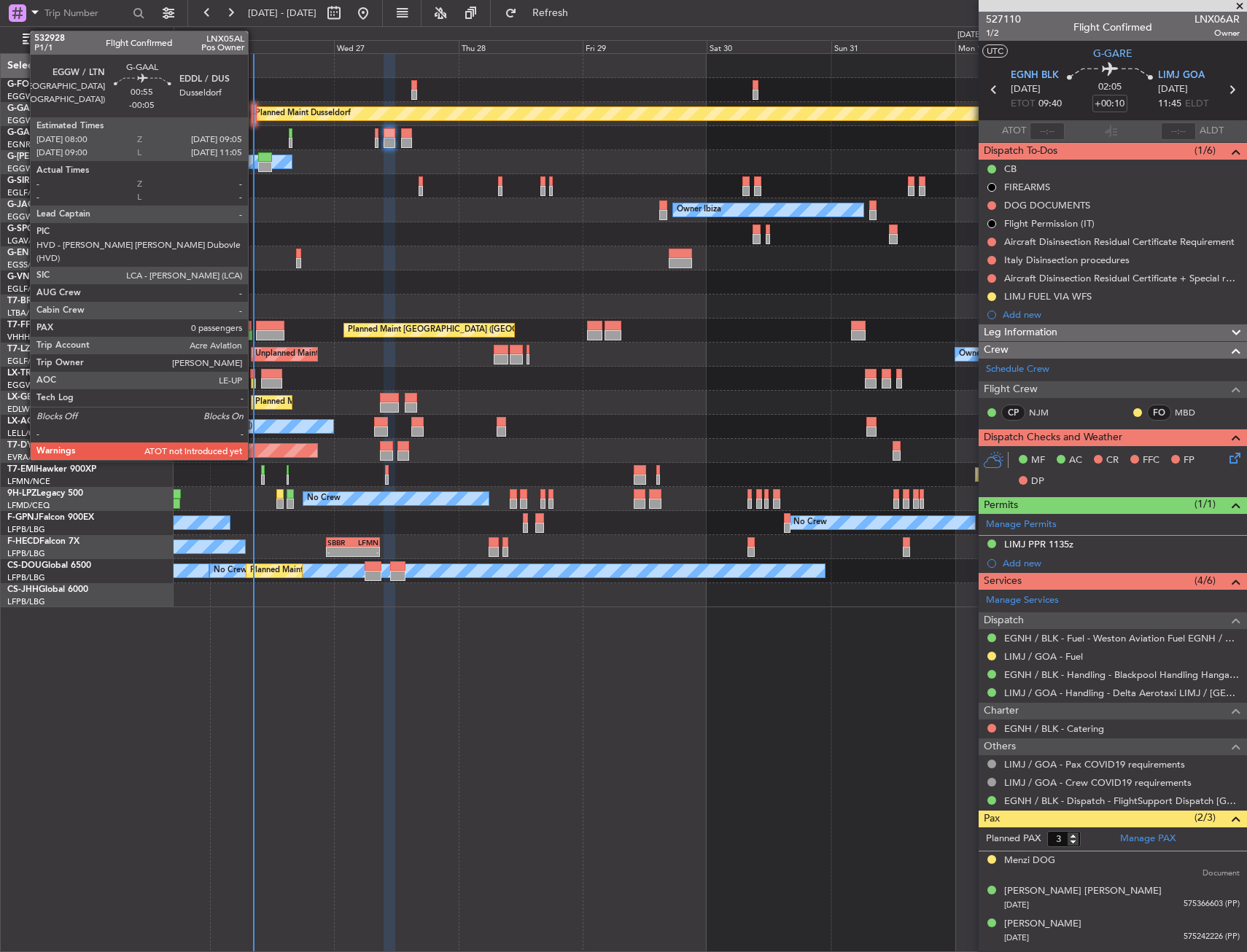
click at [254, 120] on div at bounding box center [254, 118] width 6 height 10
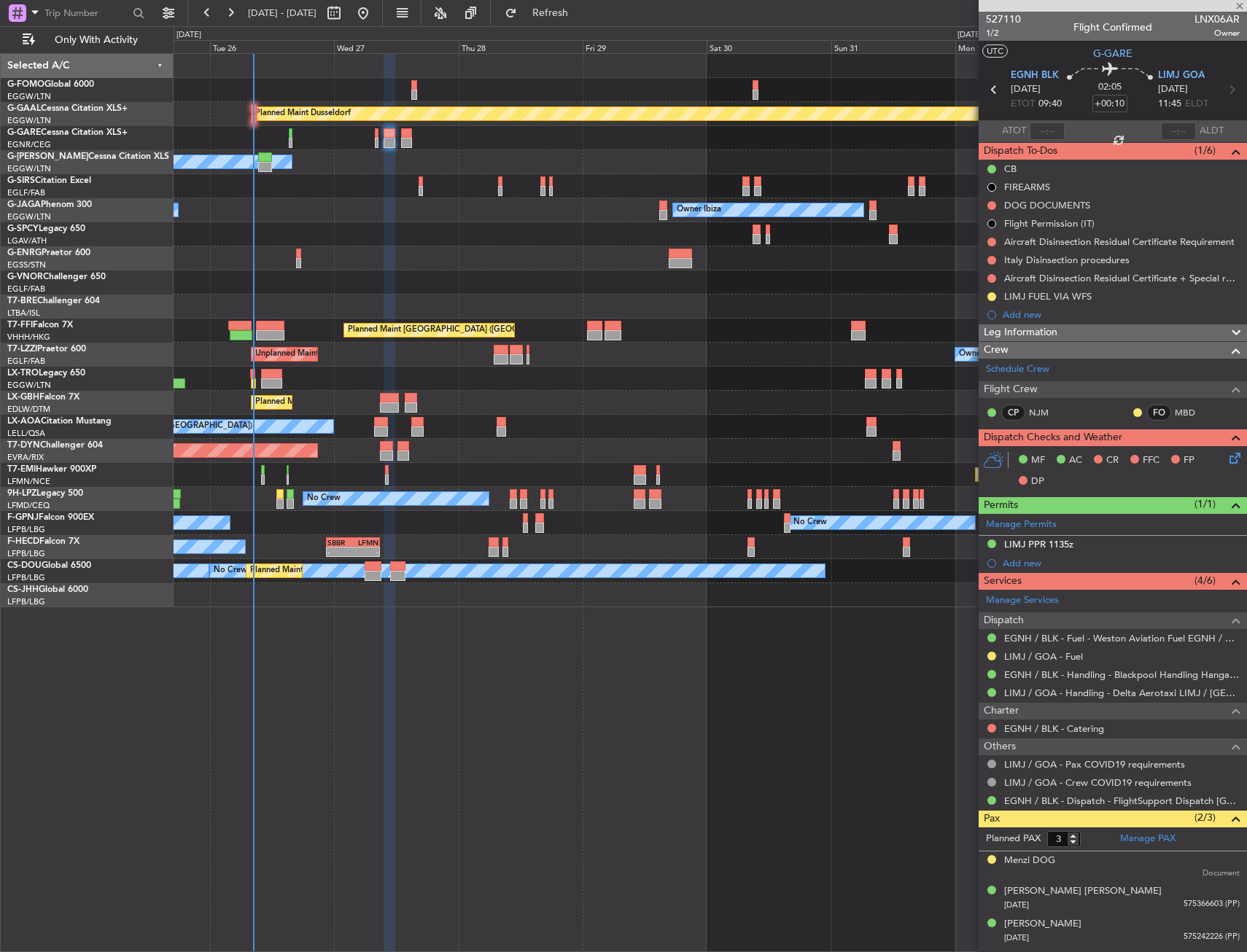
type input "-00:05"
type input "0"
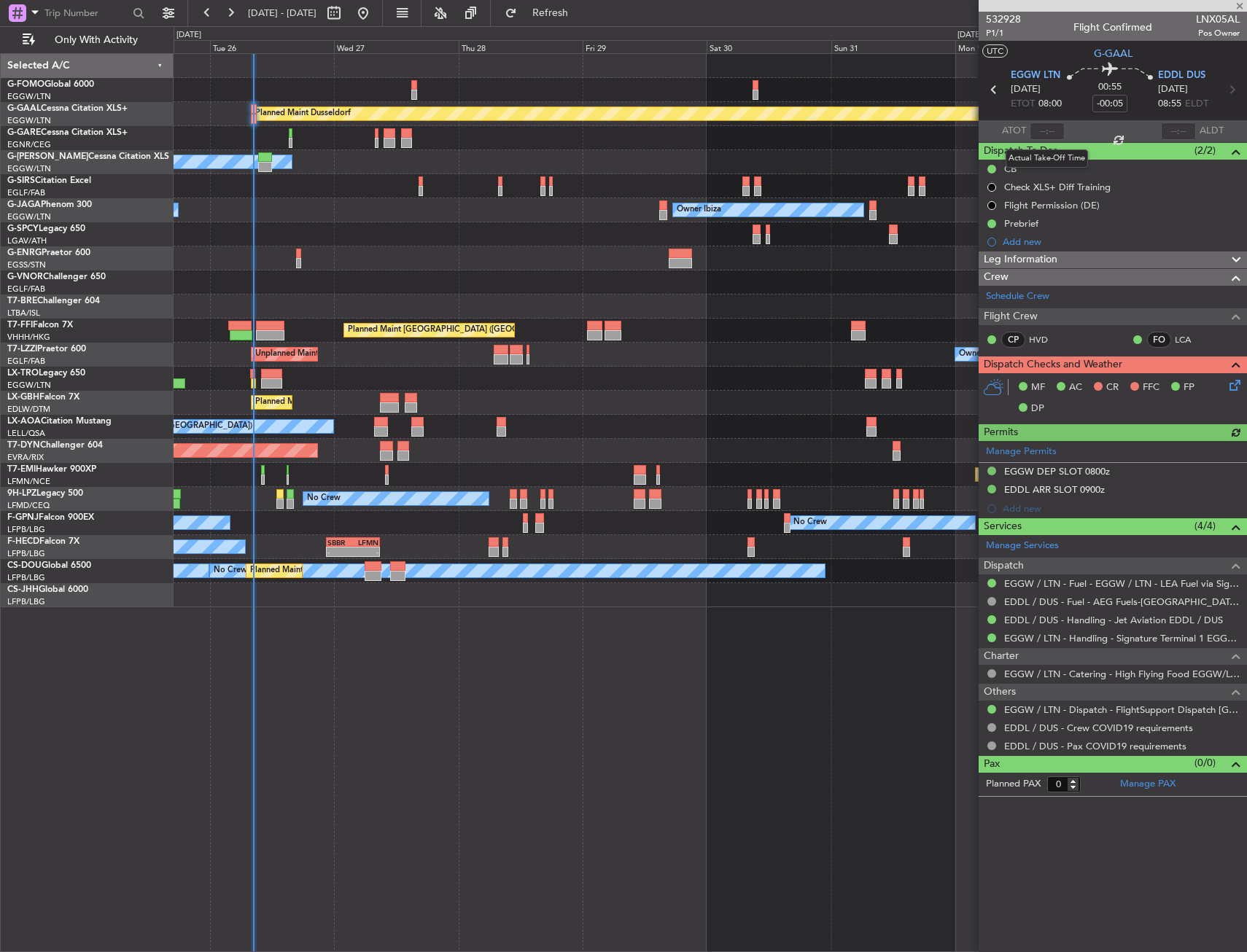
click at [1039, 133] on div at bounding box center [1046, 131] width 35 height 18
click at [1043, 133] on div at bounding box center [1046, 131] width 35 height 18
click at [1045, 133] on div at bounding box center [1046, 131] width 35 height 18
click at [1046, 132] on div at bounding box center [1046, 131] width 35 height 18
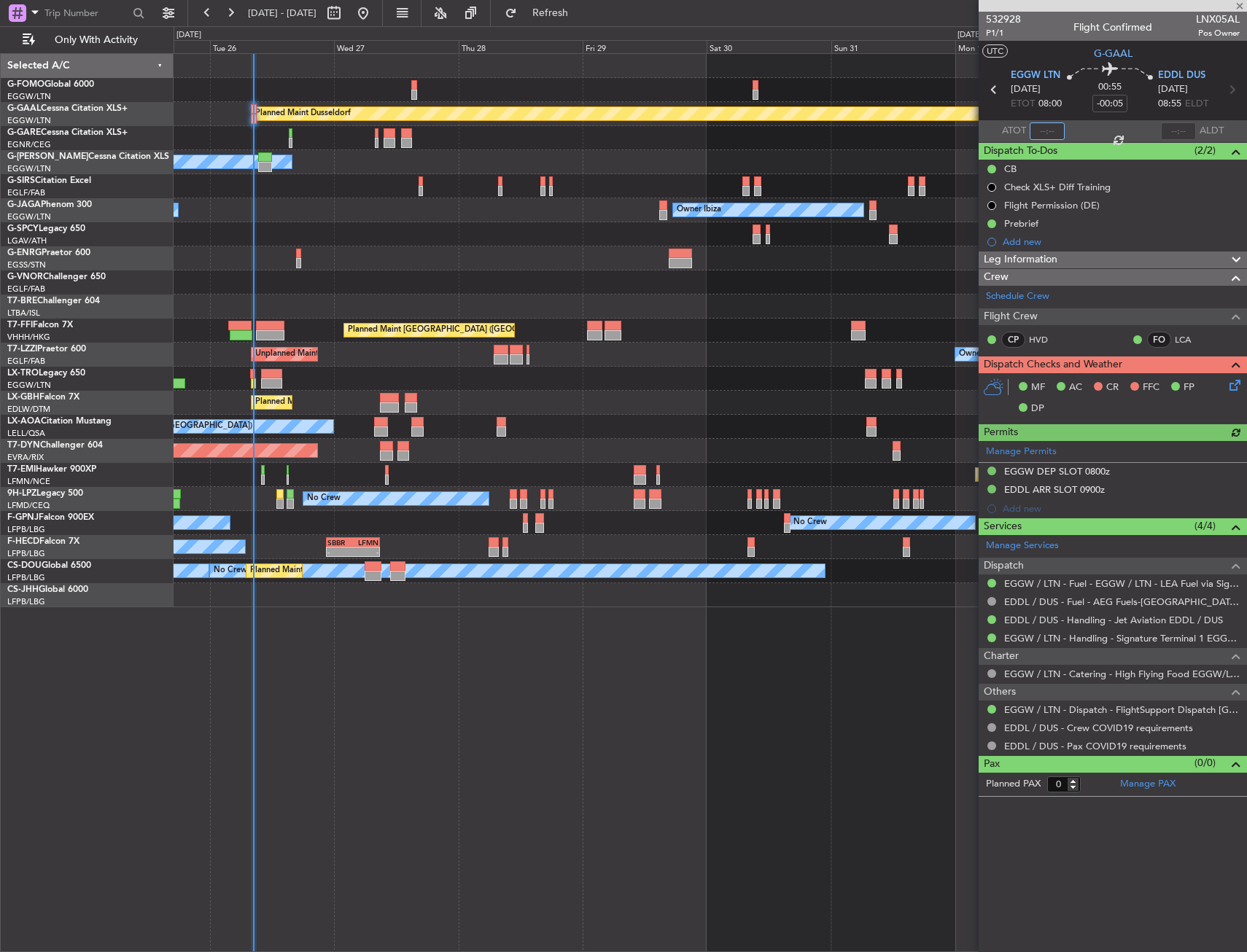
click at [1046, 132] on input "text" at bounding box center [1046, 131] width 35 height 18
click at [1057, 106] on span "08:00" at bounding box center [1050, 104] width 23 height 15
type input "08:25"
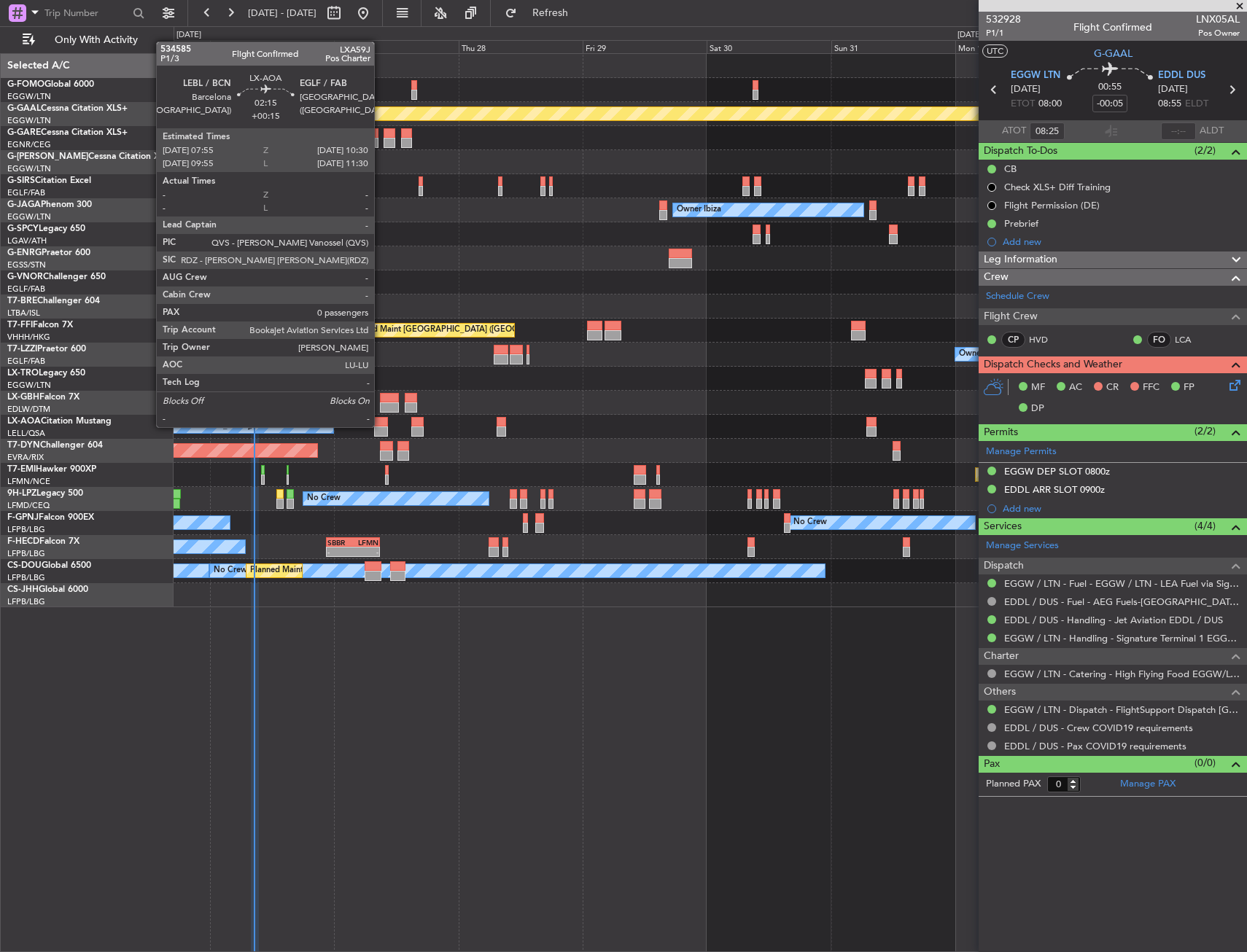
click at [381, 426] on div at bounding box center [381, 422] width 14 height 10
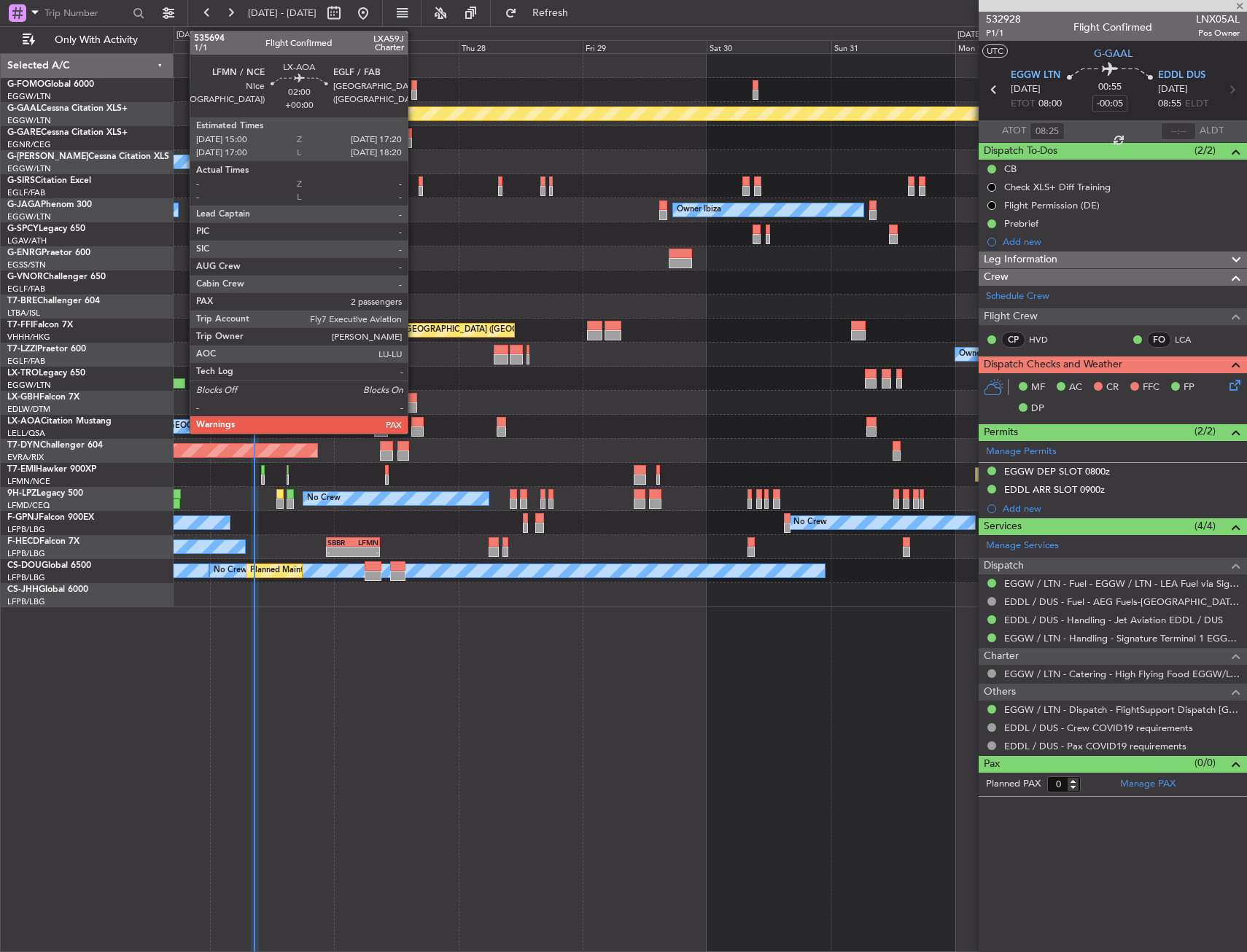
type input "+00:15"
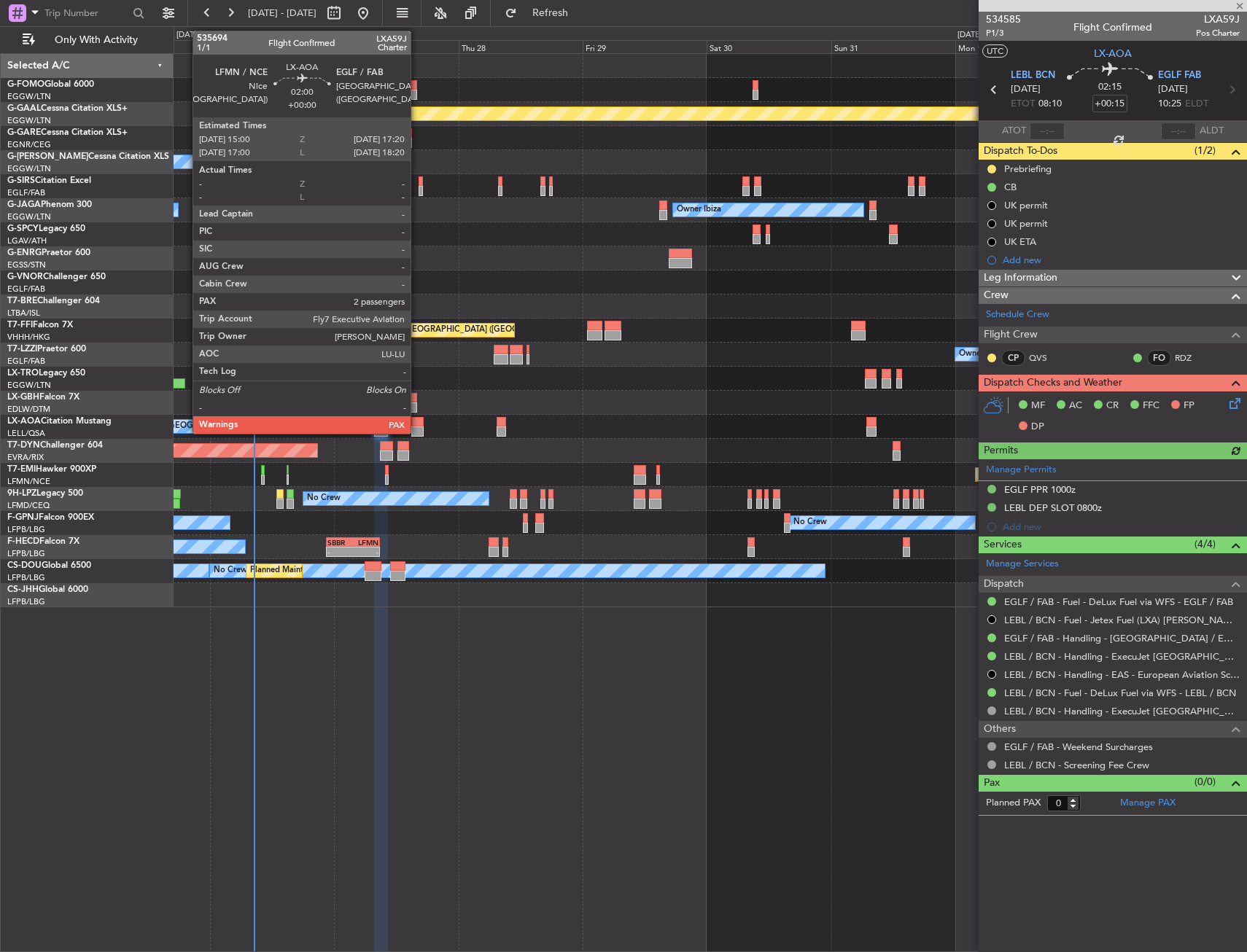
click at [417, 426] on div at bounding box center [417, 422] width 12 height 10
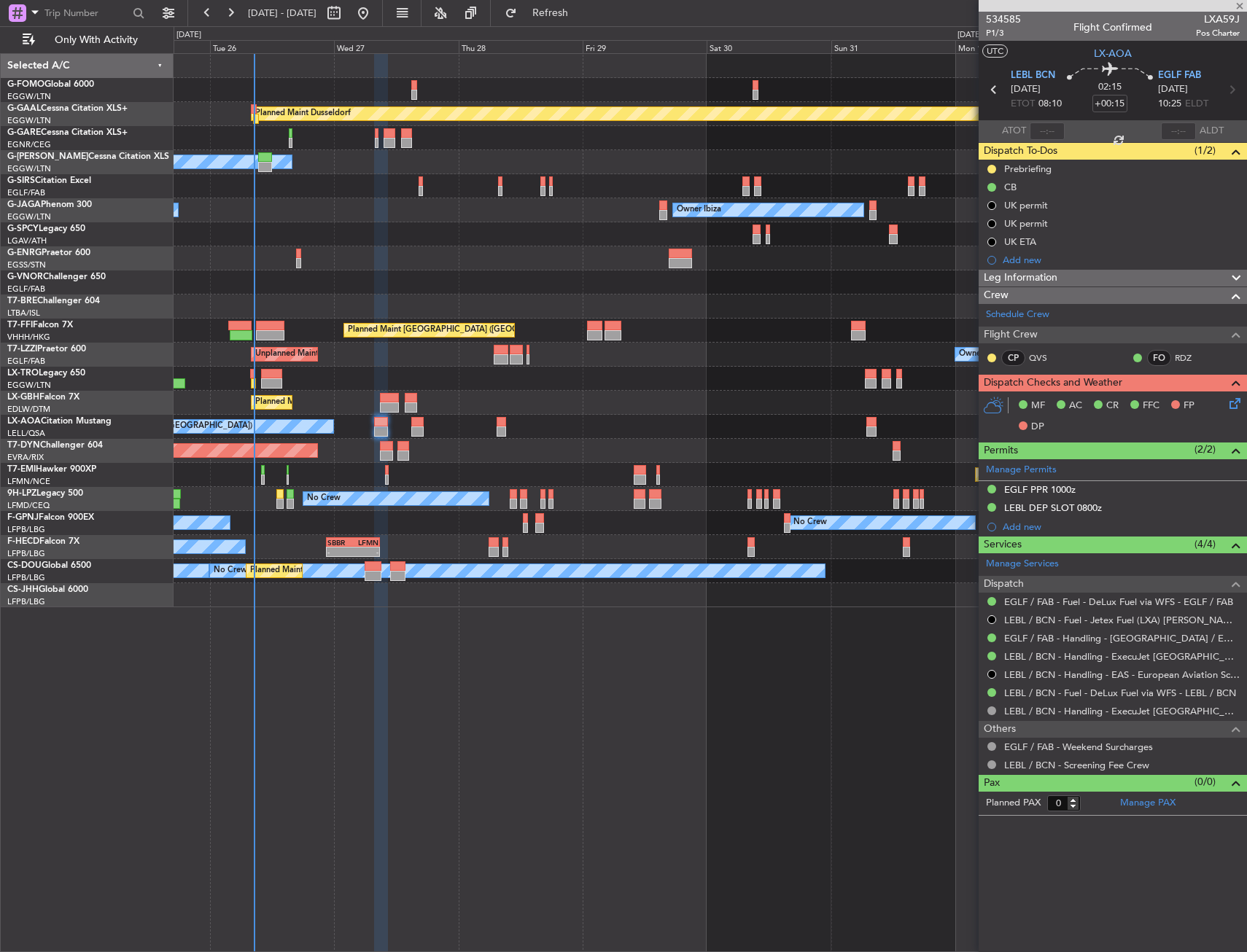
type input "2"
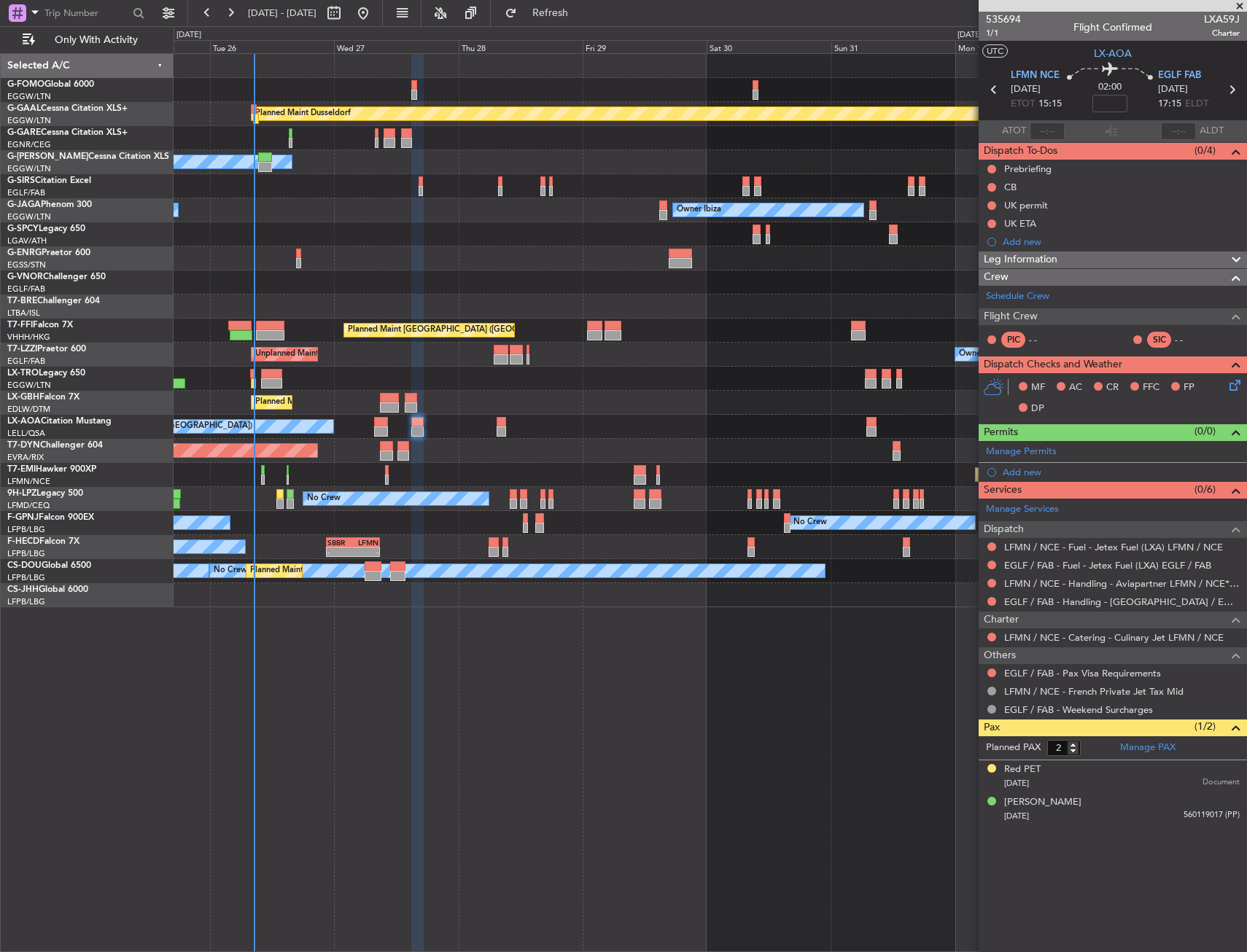
click at [516, 670] on div "Planned Maint Dusseldorf Owner Unplanned Maint [GEOGRAPHIC_DATA] ([GEOGRAPHIC_D…" at bounding box center [710, 503] width 1073 height 899
click at [1081, 806] on div "[PERSON_NAME]" at bounding box center [1043, 802] width 77 height 15
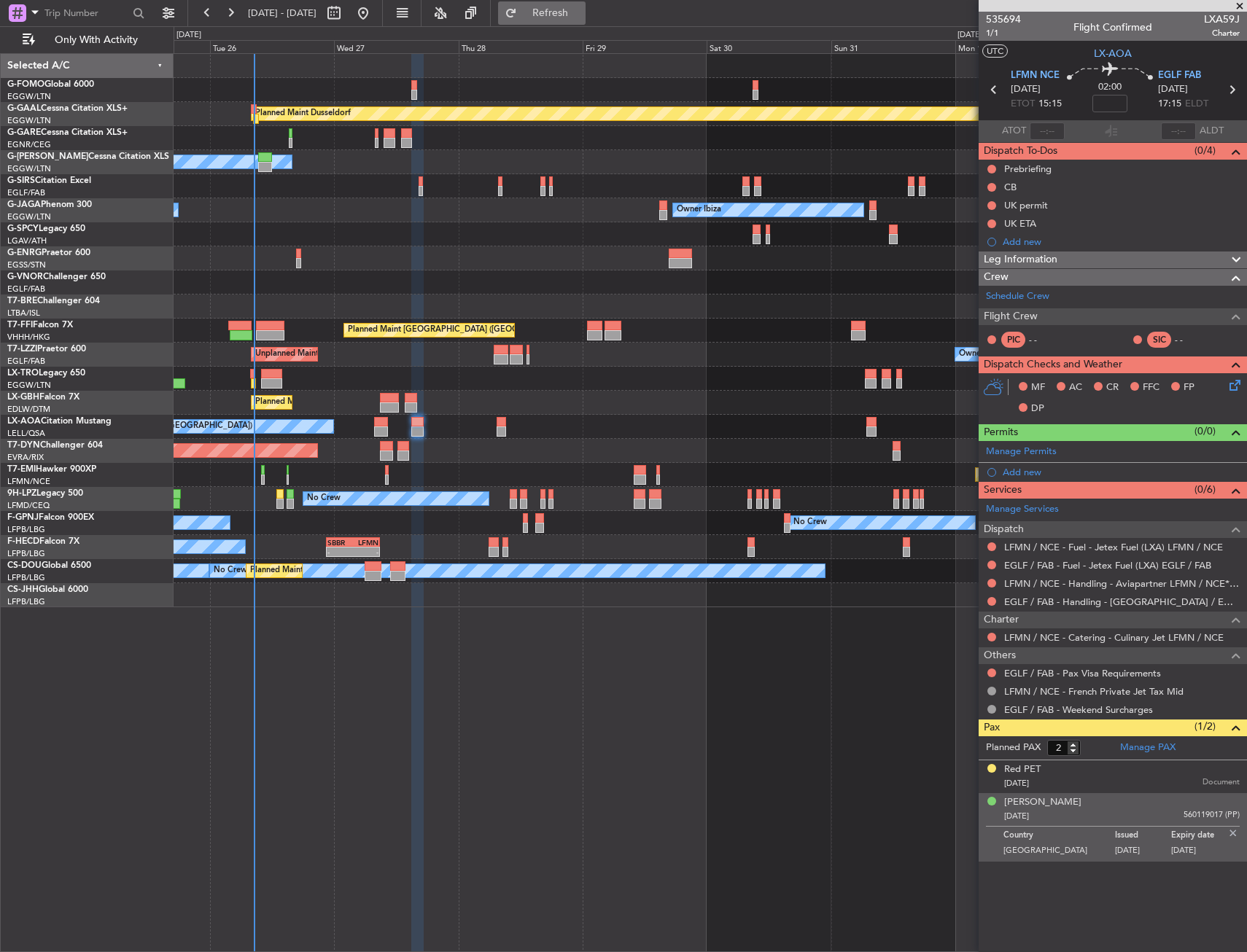
click at [569, 15] on span "Refresh" at bounding box center [550, 12] width 61 height 10
click at [1230, 833] on img at bounding box center [1232, 833] width 13 height 13
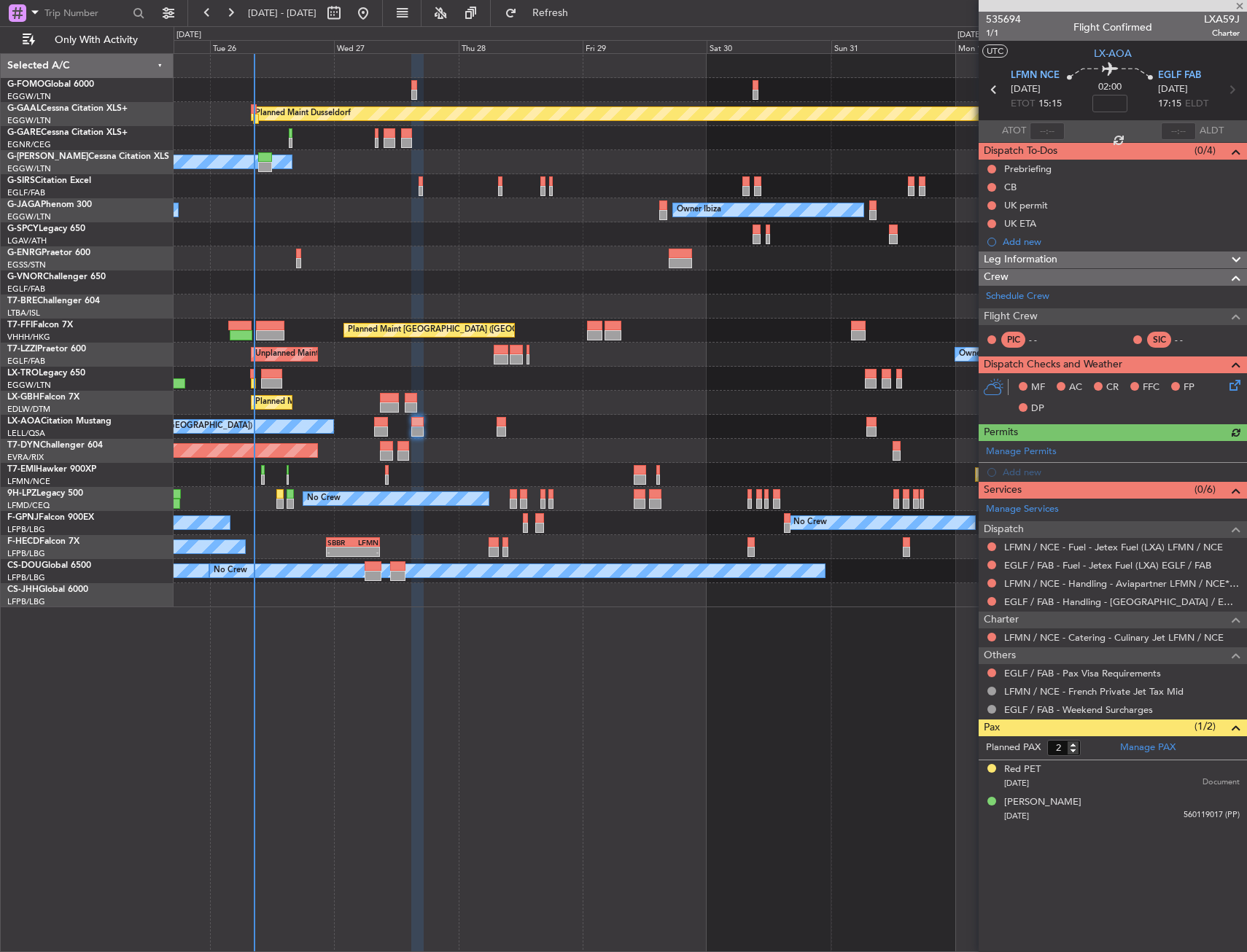
click at [513, 789] on div "Planned Maint Dusseldorf Owner Unplanned Maint [GEOGRAPHIC_DATA] ([GEOGRAPHIC_D…" at bounding box center [710, 503] width 1073 height 899
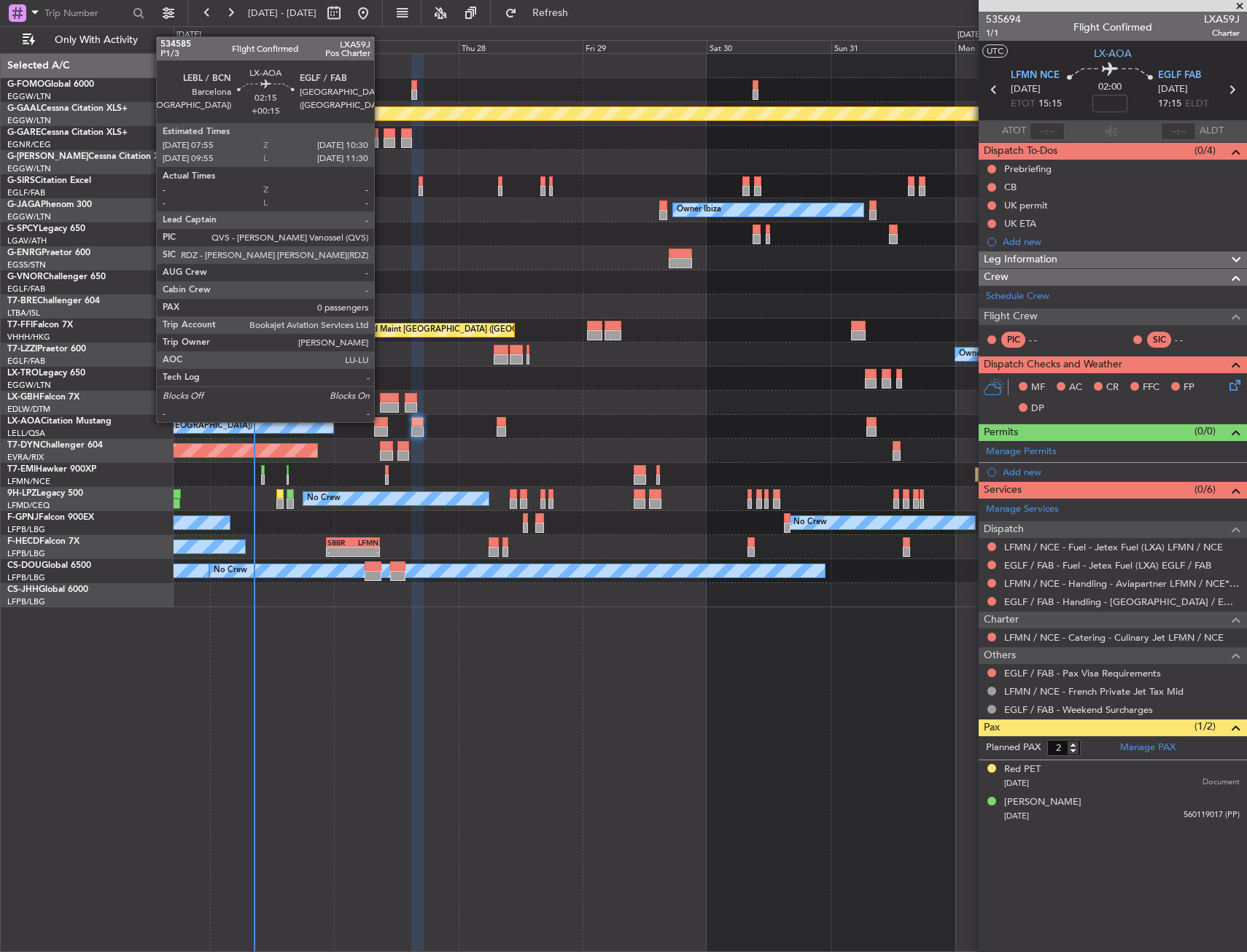
click at [381, 421] on div at bounding box center [381, 422] width 14 height 10
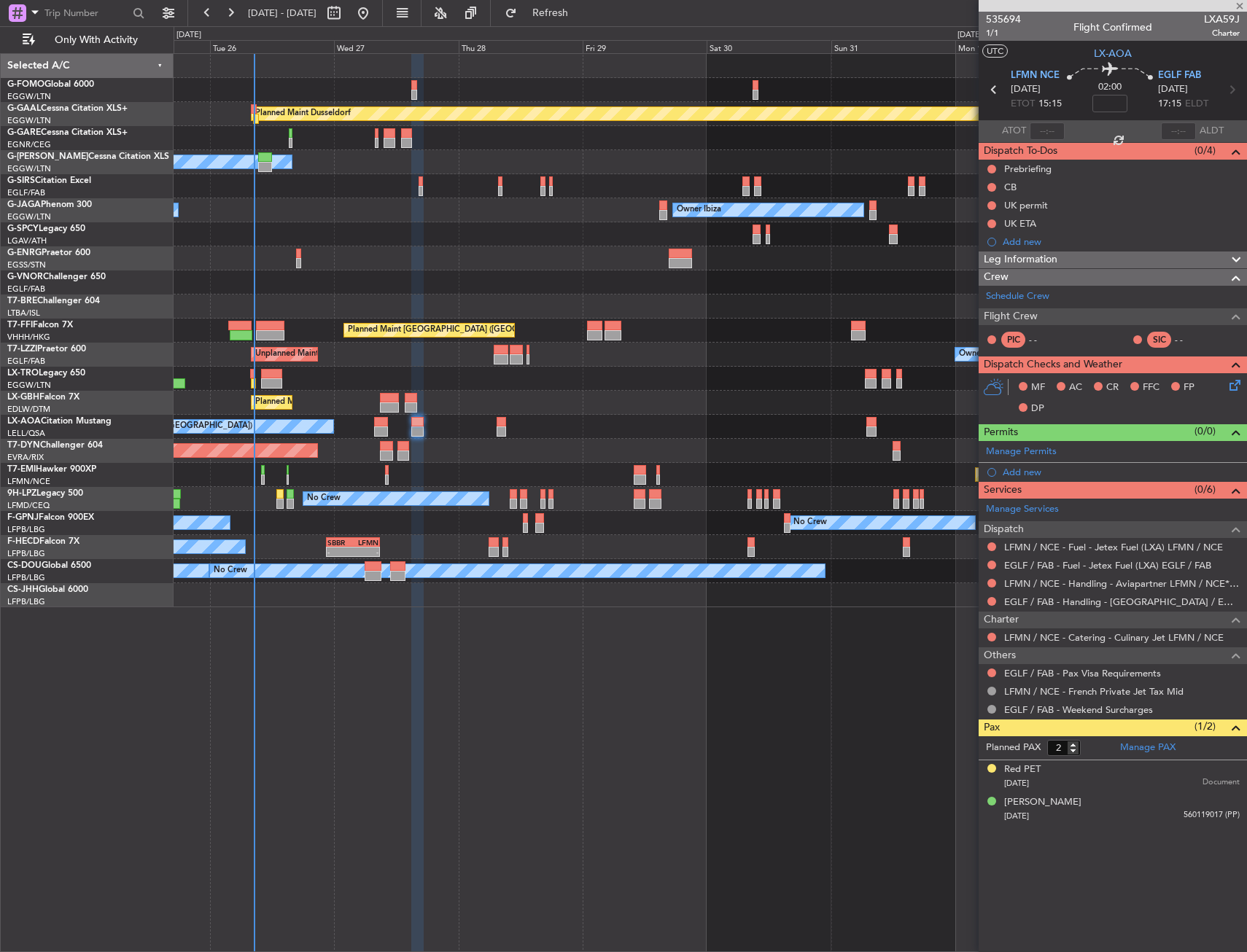
type input "+00:15"
type input "0"
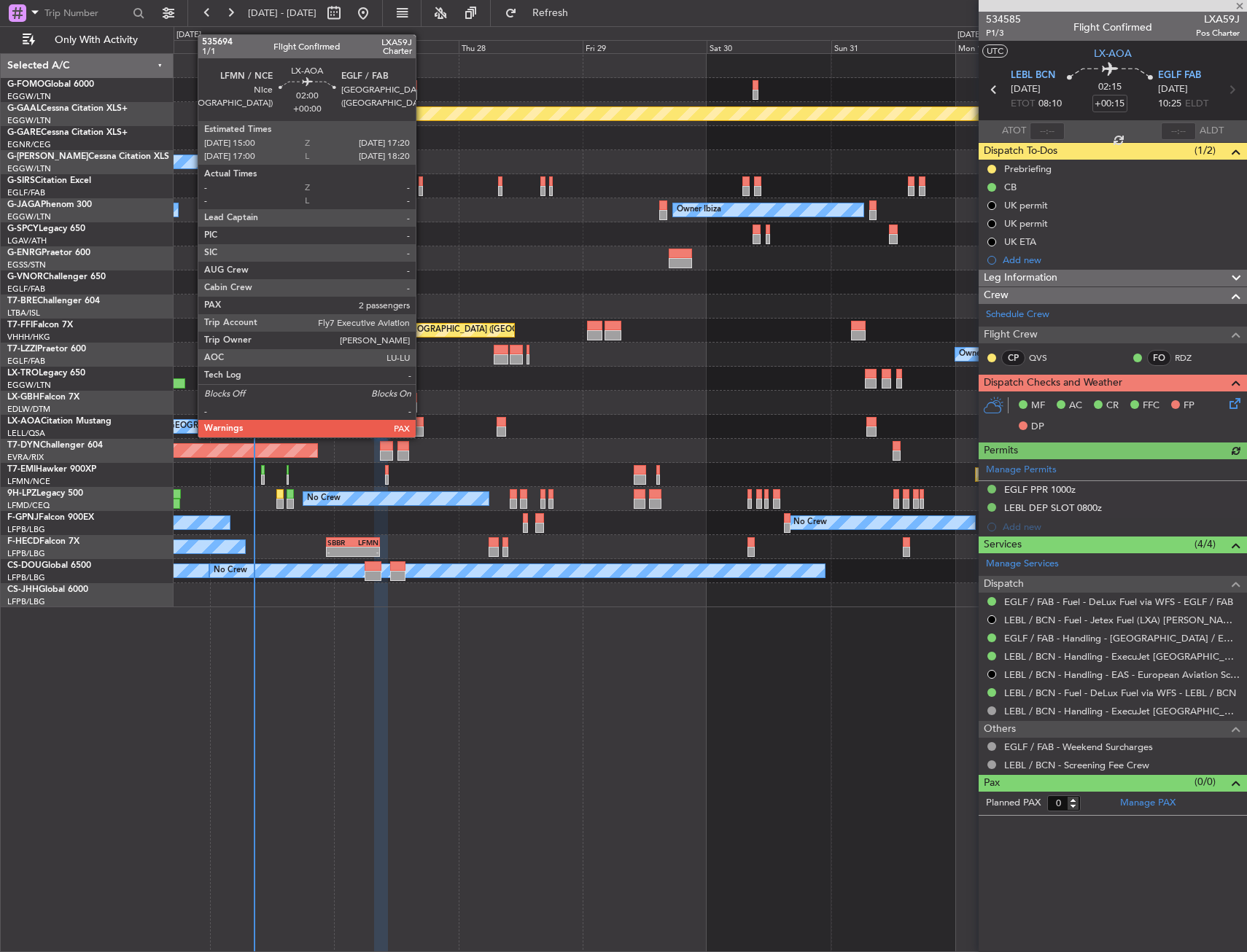
click at [422, 436] on div at bounding box center [417, 431] width 12 height 10
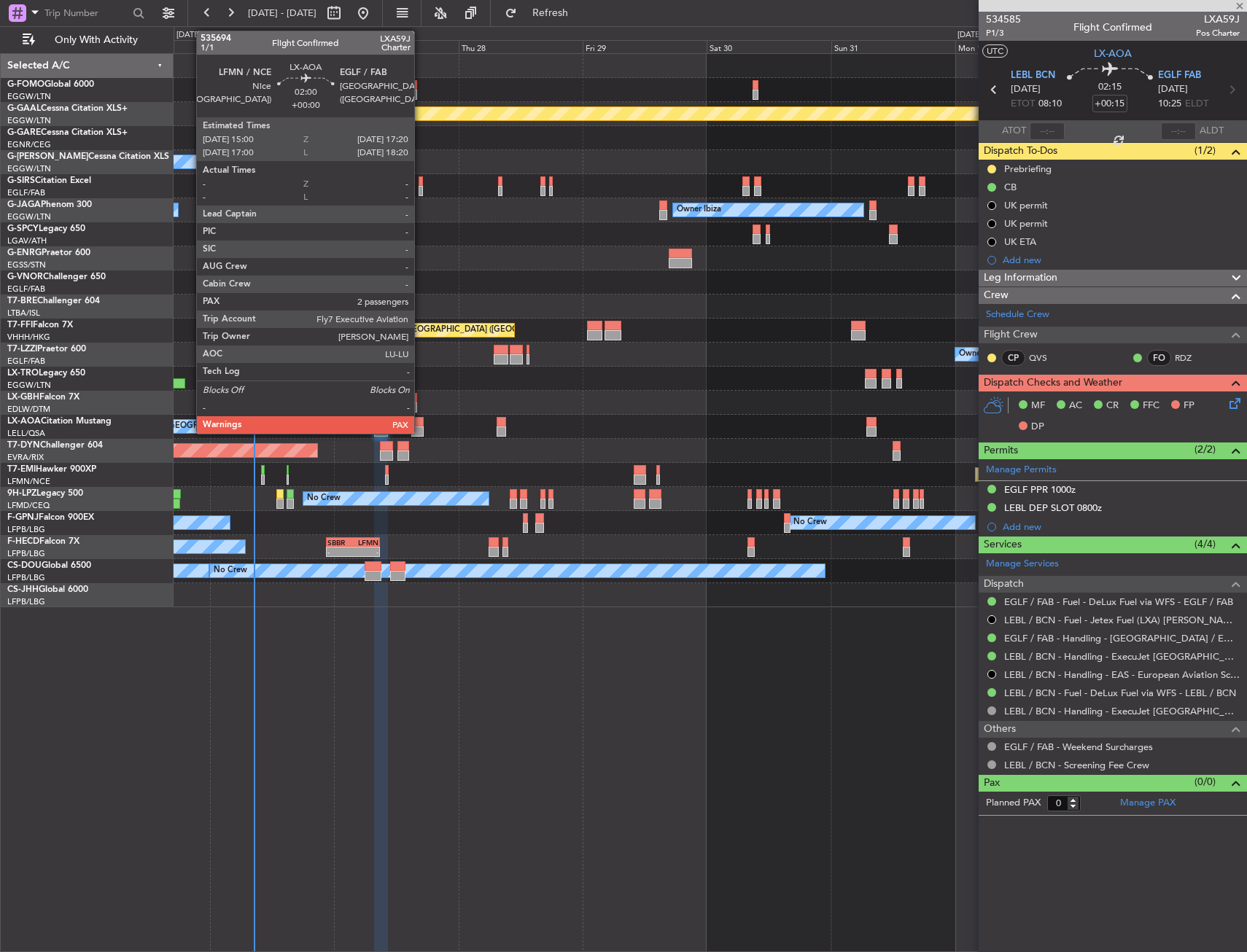
type input "2"
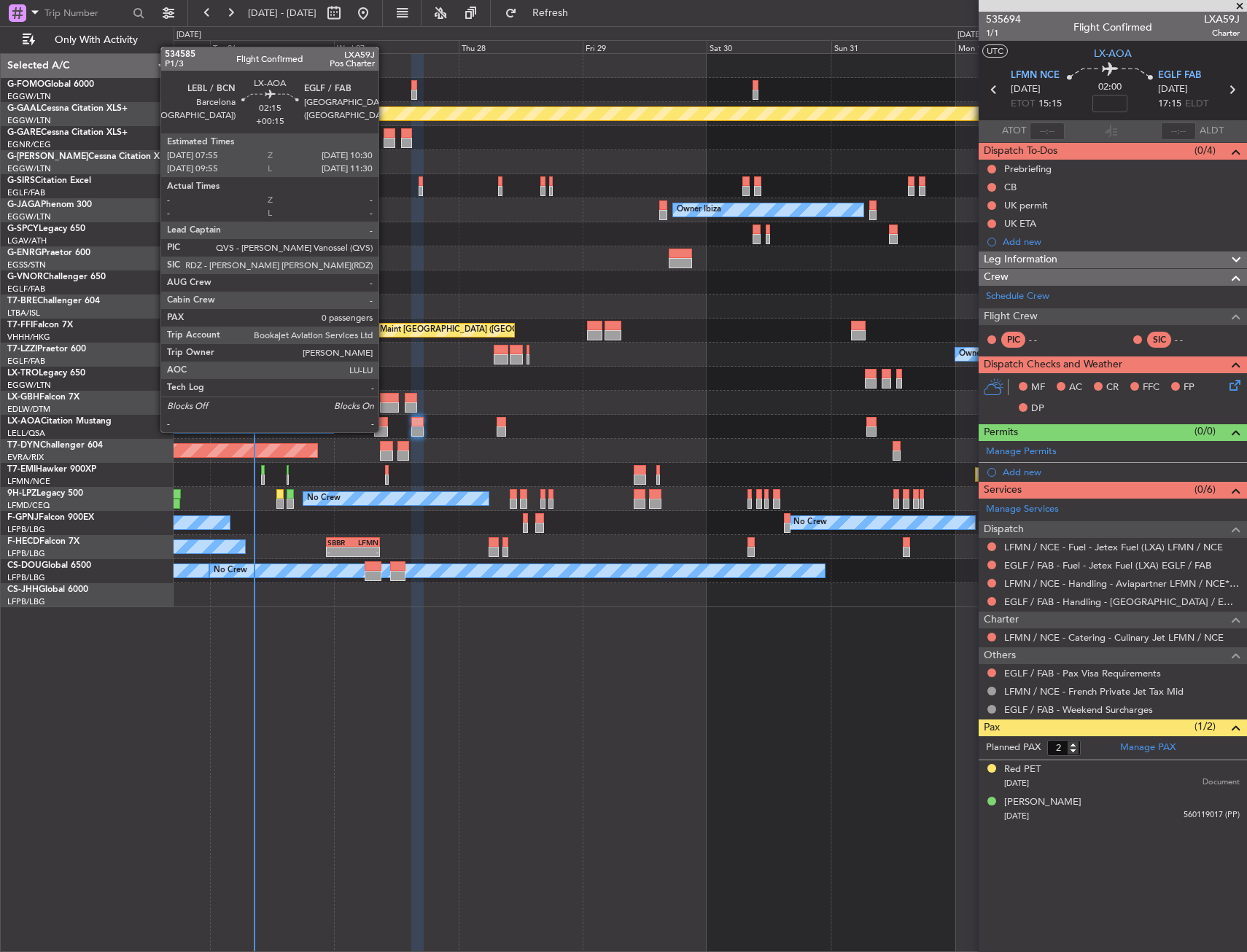
click at [385, 431] on div at bounding box center [381, 431] width 14 height 10
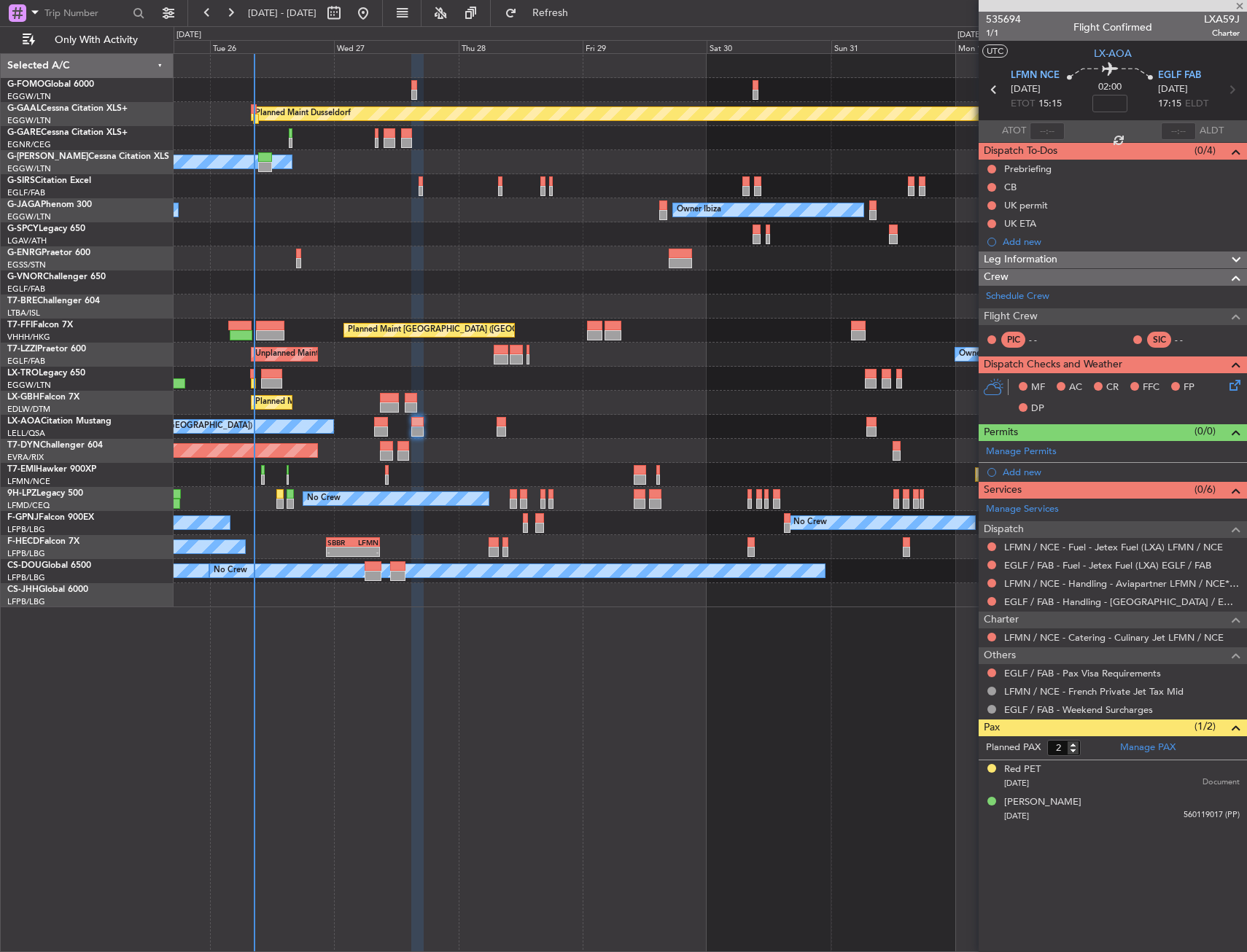
type input "+00:15"
type input "0"
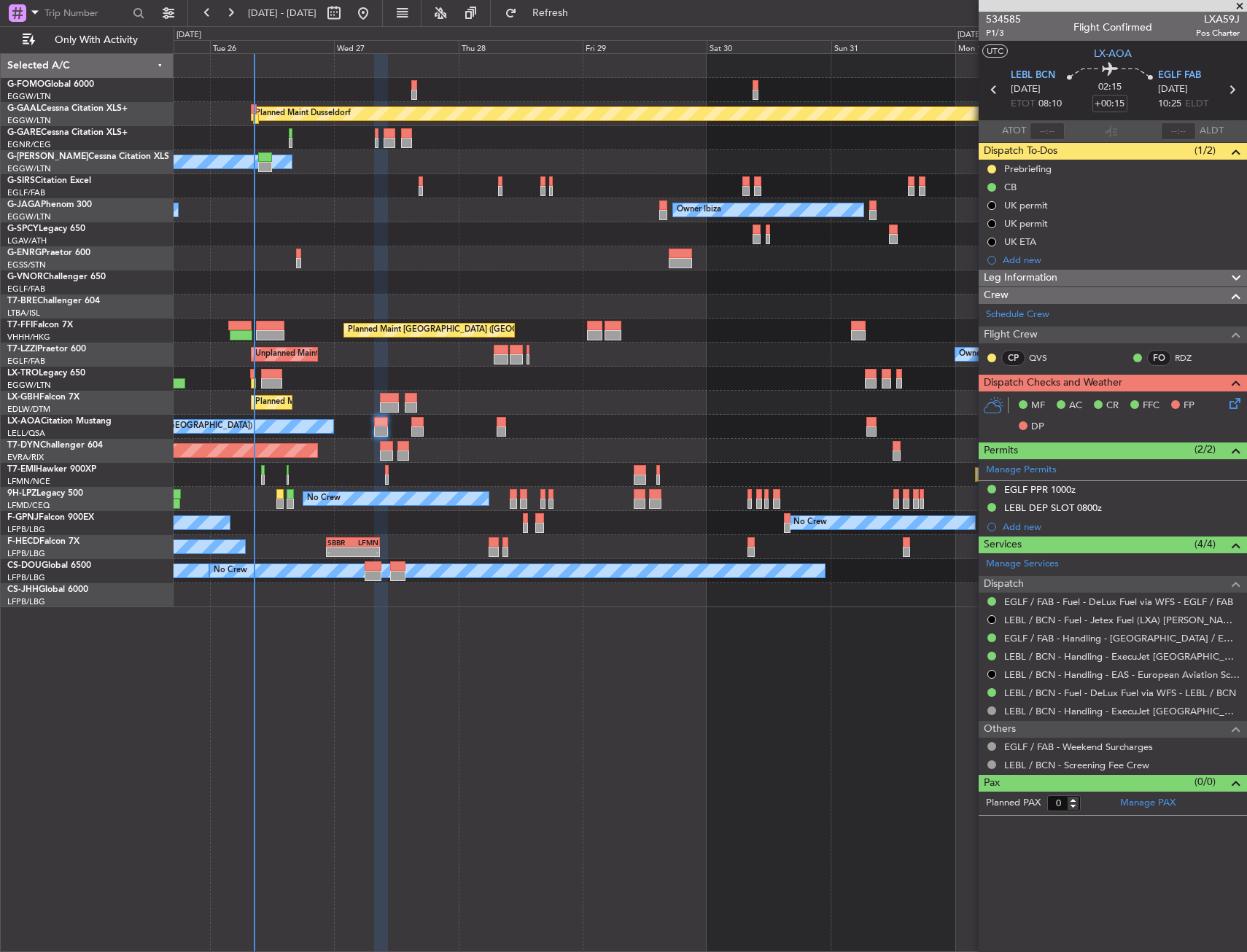
click at [463, 396] on div "Planned Maint Nice ([GEOGRAPHIC_DATA])" at bounding box center [709, 402] width 1073 height 24
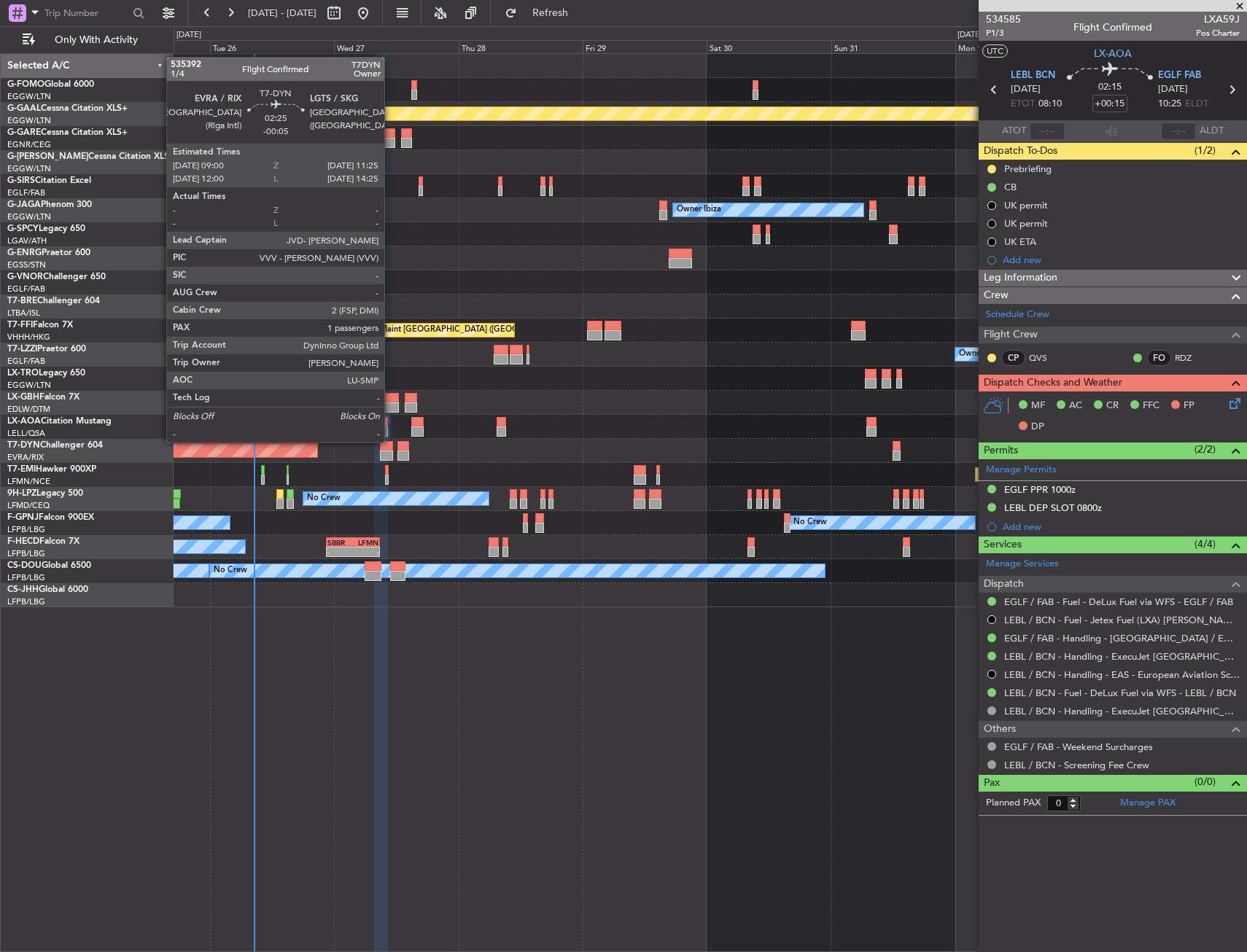
click at [391, 455] on div at bounding box center [386, 455] width 13 height 10
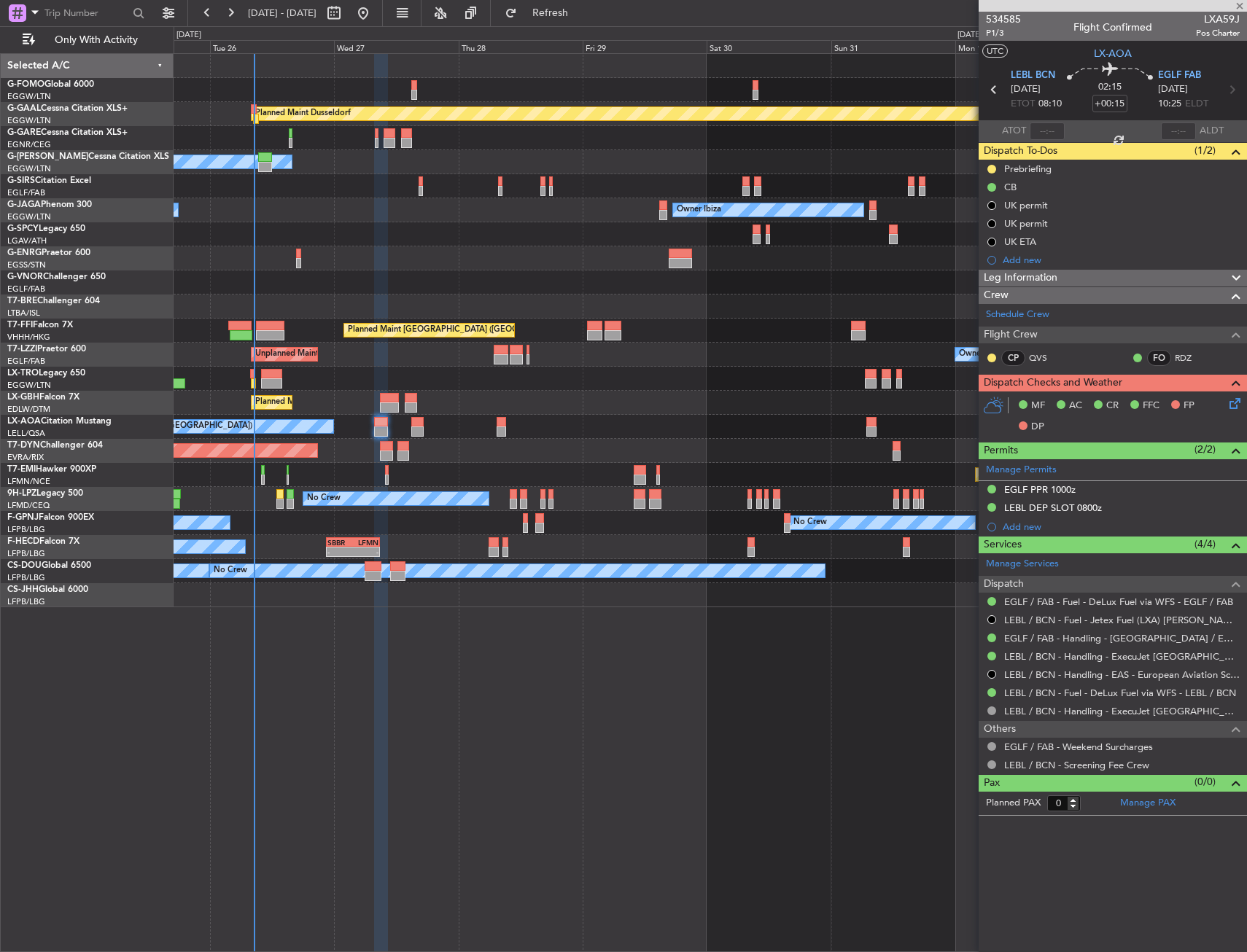
type input "-00:05"
type input "1"
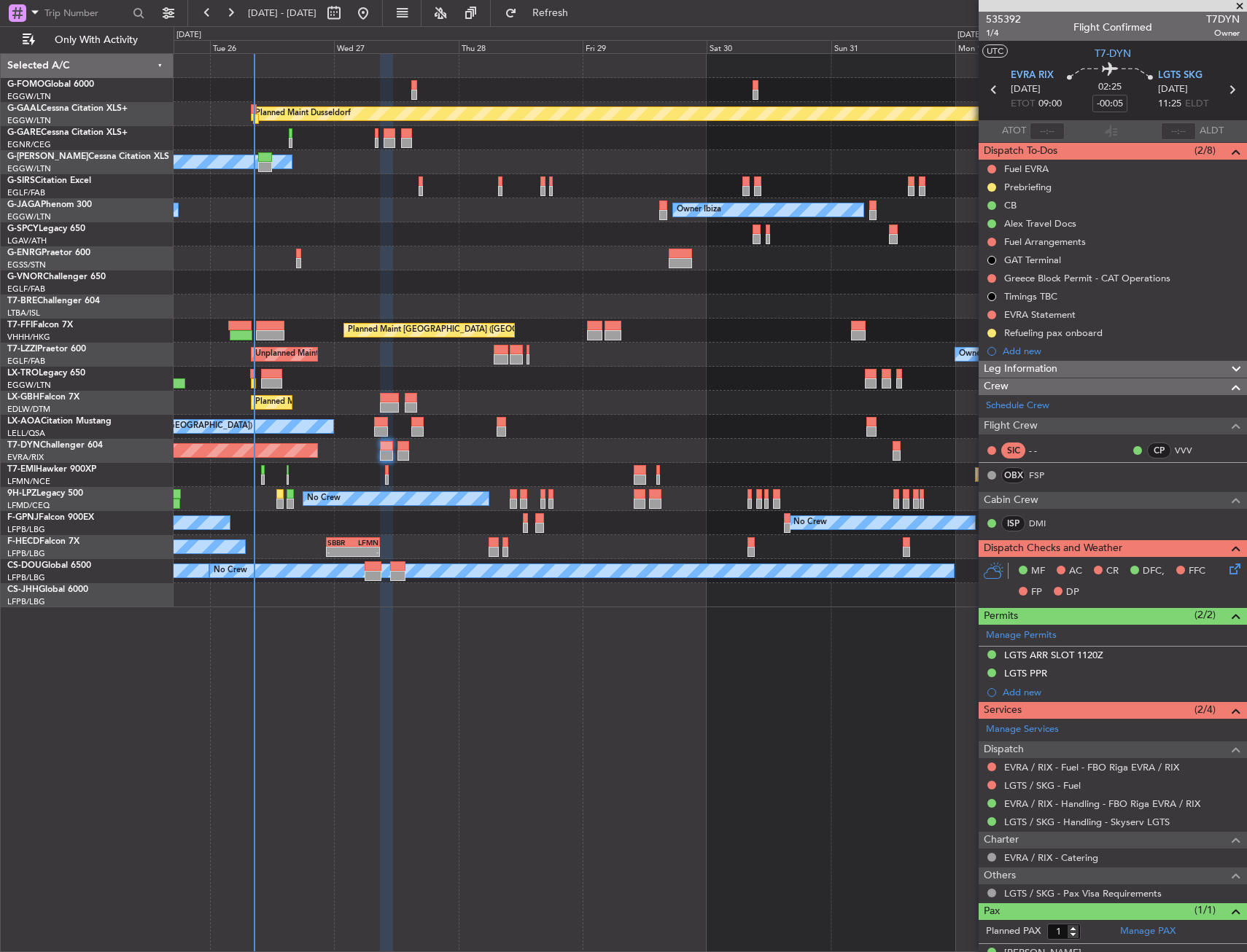
click at [364, 257] on div at bounding box center [709, 258] width 1073 height 24
click at [574, 7] on button "Refresh" at bounding box center [541, 13] width 87 height 23
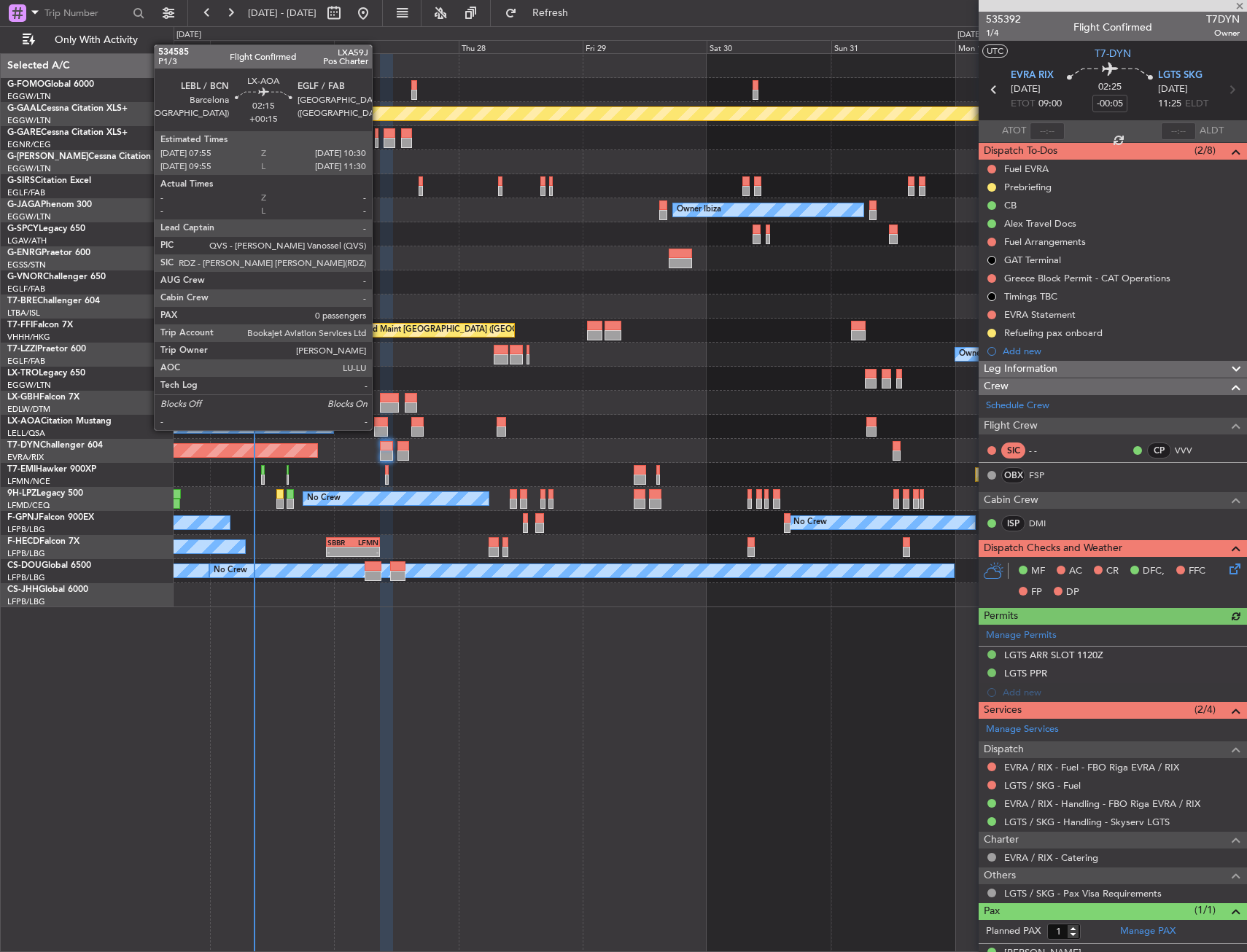
click at [372, 429] on div "No Crew Barcelona ([GEOGRAPHIC_DATA])" at bounding box center [709, 426] width 1073 height 24
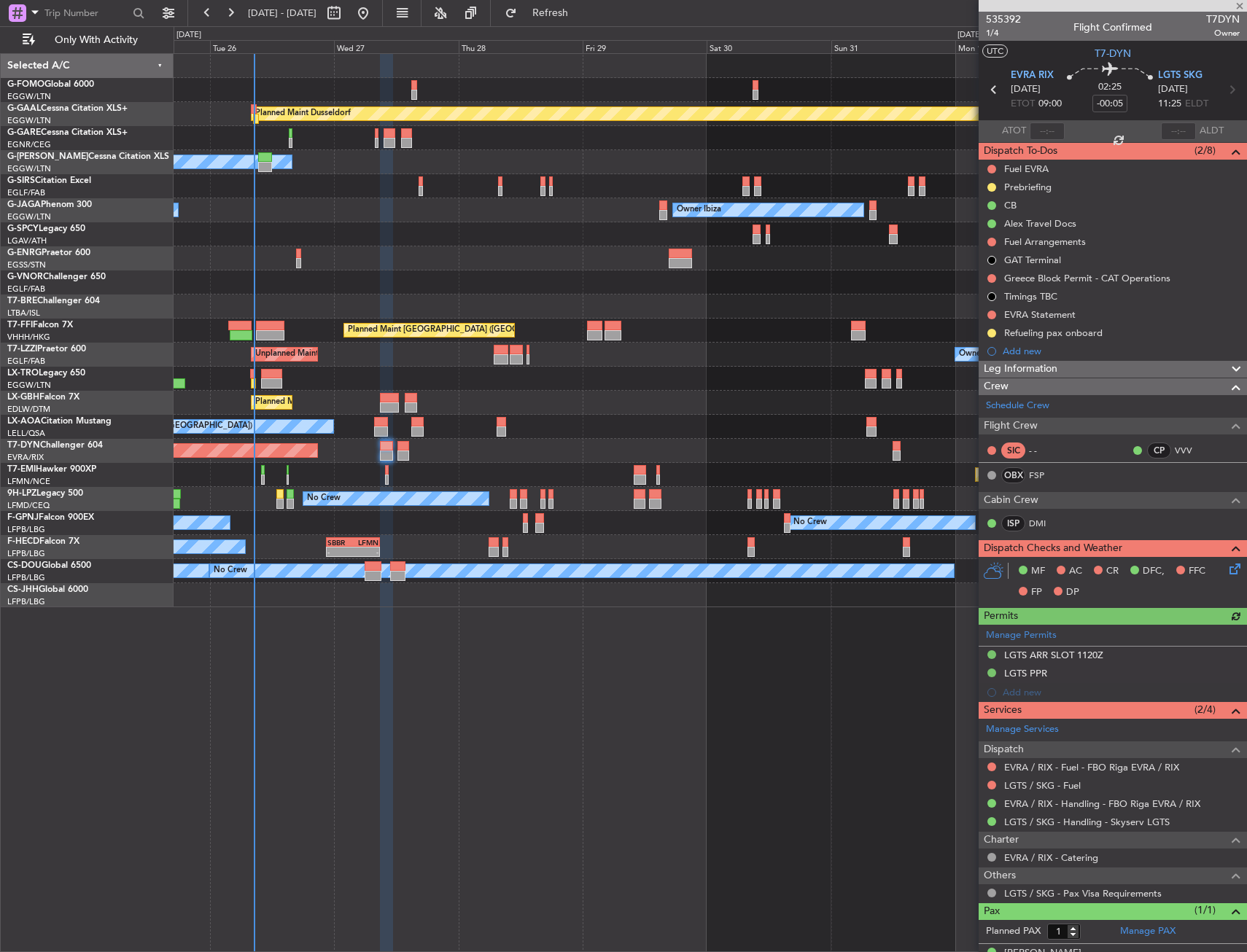
click at [382, 423] on div at bounding box center [381, 422] width 14 height 10
type input "+00:15"
type input "0"
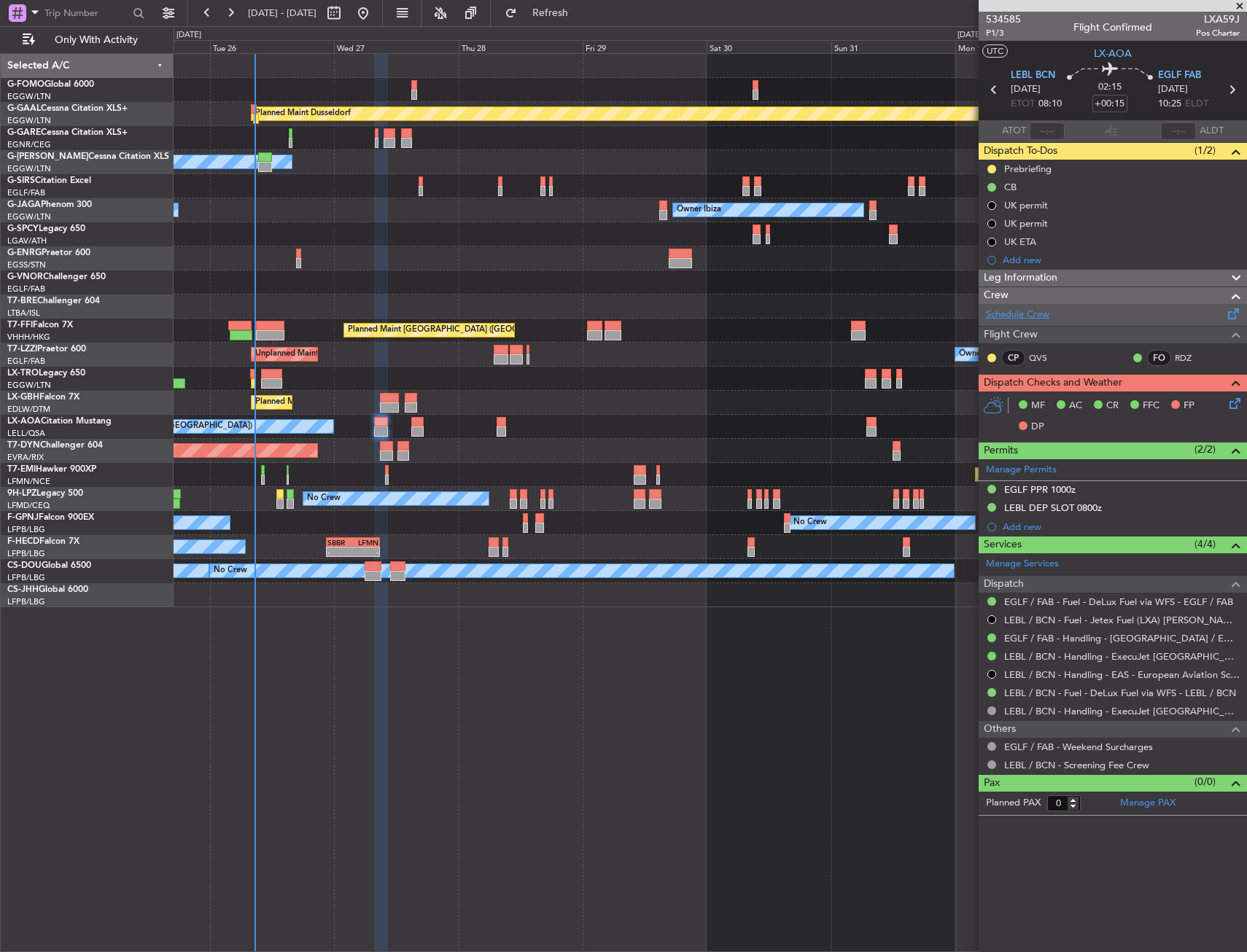
click at [994, 313] on link "Schedule Crew" at bounding box center [1017, 315] width 63 height 15
click at [1091, 321] on div "Schedule Crew" at bounding box center [1113, 315] width 268 height 22
click at [342, 357] on div "Unplanned Maint London (Farnborough) Owner London (Farnborough)" at bounding box center [709, 354] width 1073 height 24
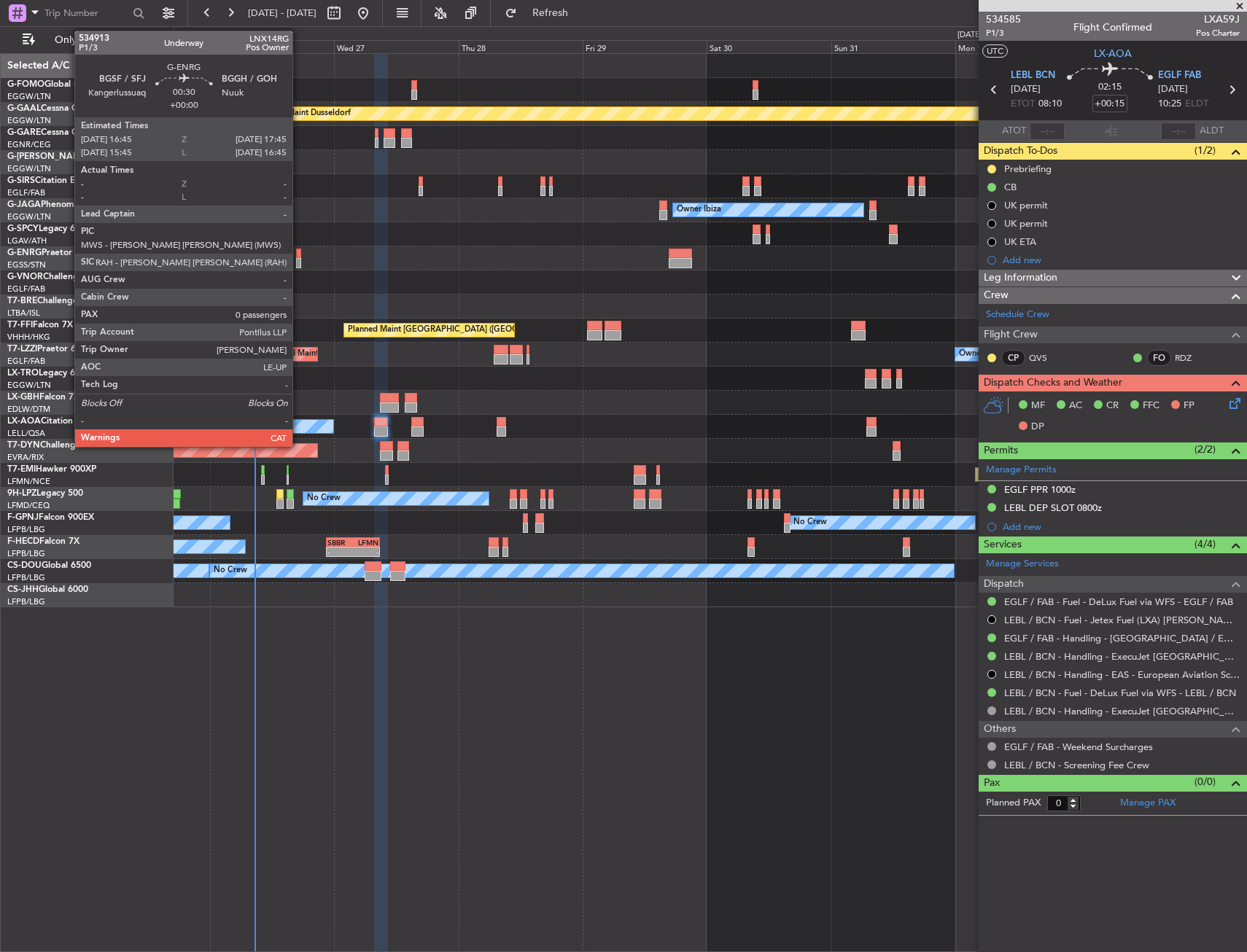
click at [299, 260] on div at bounding box center [299, 263] width 6 height 10
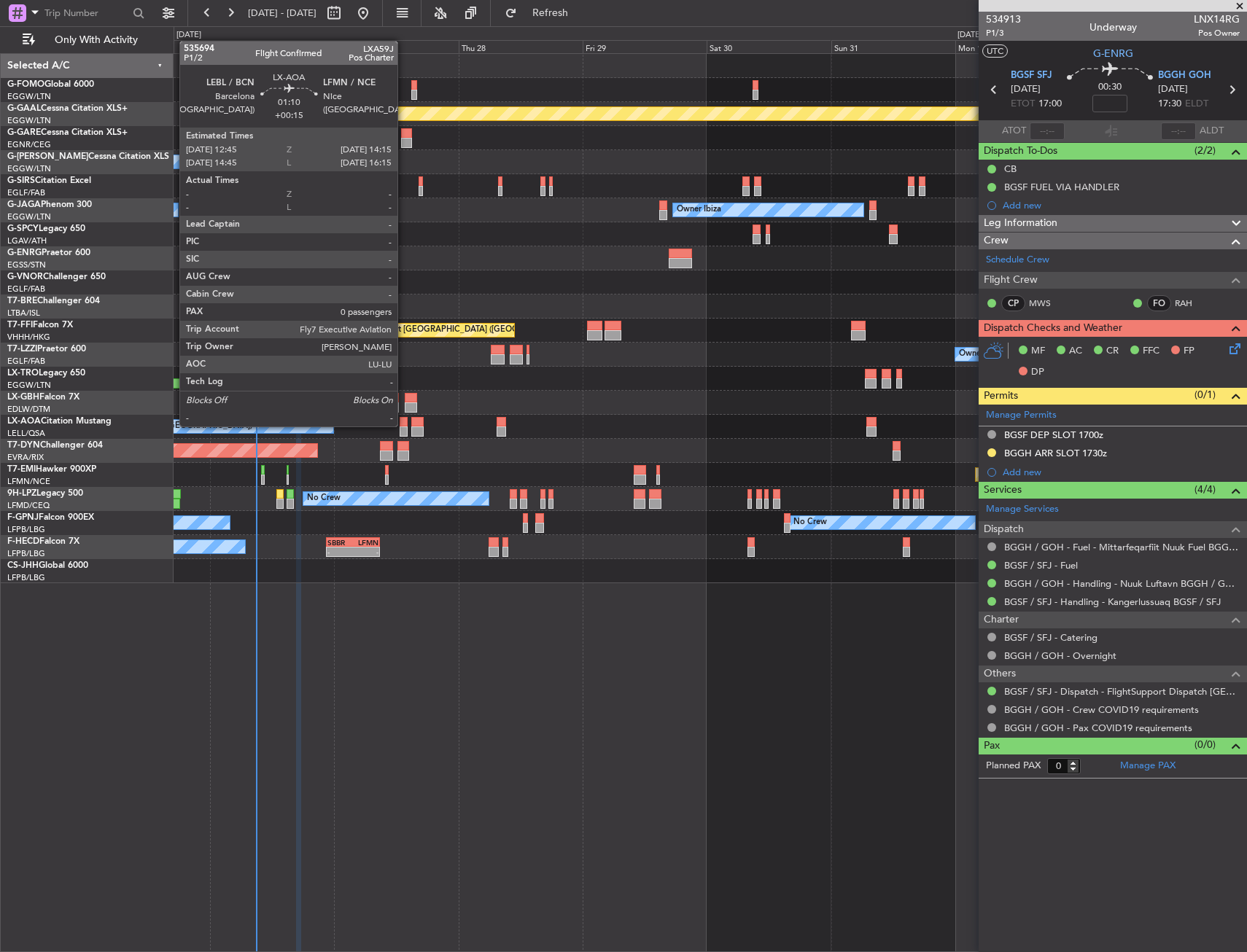
click at [404, 425] on div at bounding box center [403, 422] width 8 height 10
type input "+00:15"
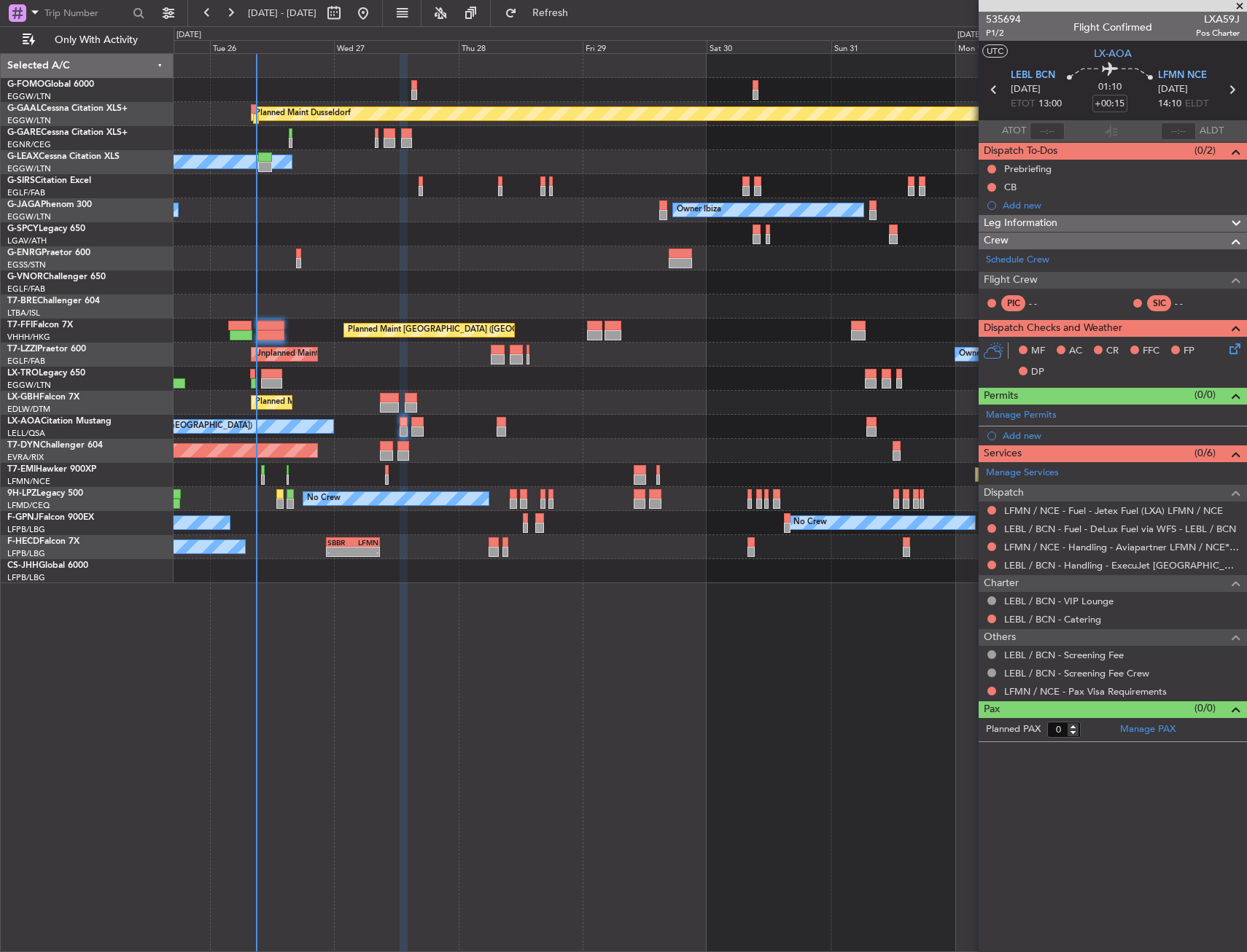
drag, startPoint x: 1030, startPoint y: 252, endPoint x: 943, endPoint y: 288, distance: 94.2
click at [935, 294] on fb-app "[DATE] - [DATE] Refresh Quick Links Only With Activity Planned [GEOGRAPHIC_DATA…" at bounding box center [623, 481] width 1247 height 941
drag, startPoint x: 1030, startPoint y: 256, endPoint x: 825, endPoint y: 309, distance: 211.7
click at [825, 309] on fb-app "[DATE] - [DATE] Refresh Quick Links Only With Activity Planned [GEOGRAPHIC_DATA…" at bounding box center [623, 481] width 1247 height 941
click at [696, 379] on div at bounding box center [709, 378] width 1073 height 24
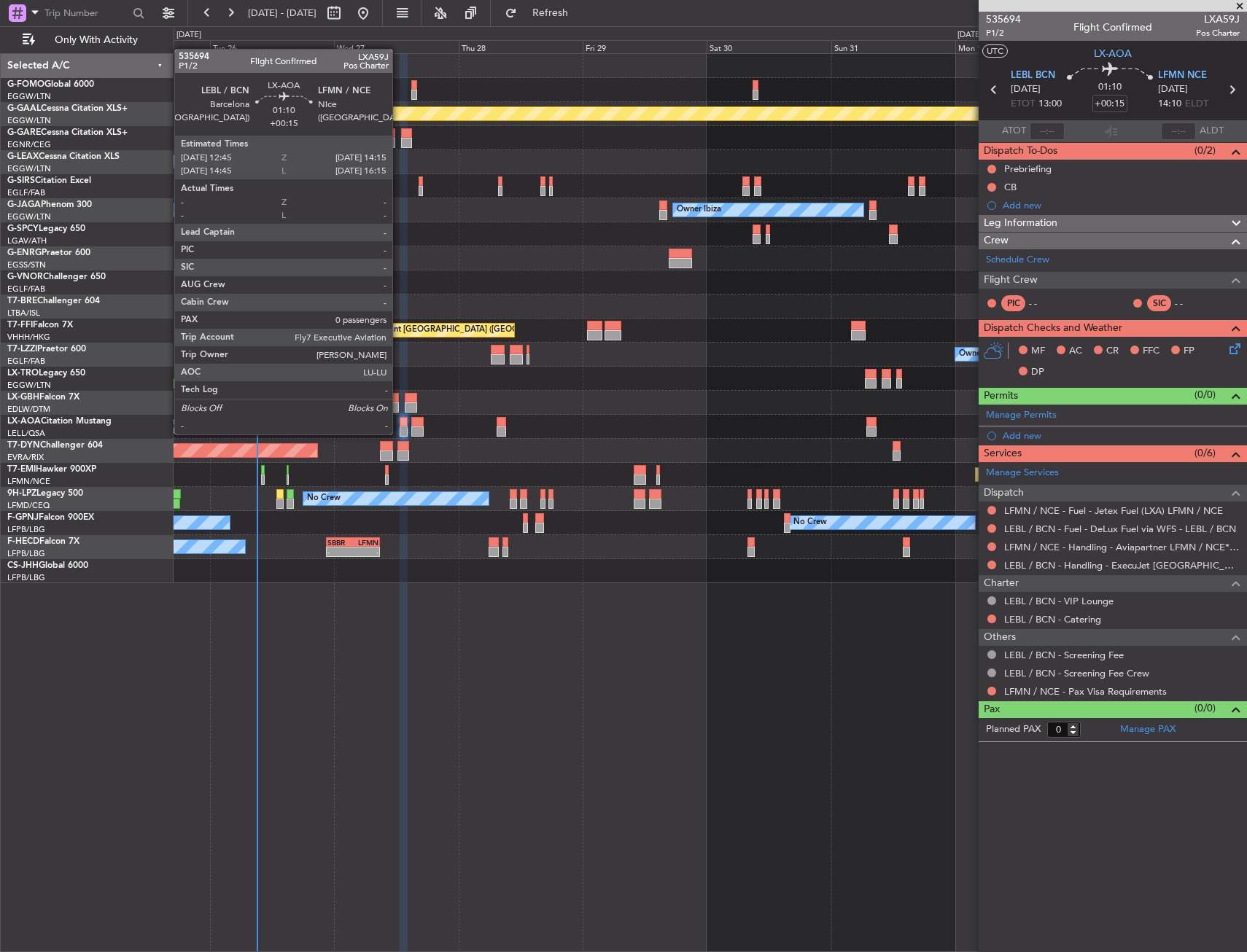
click at [400, 430] on div at bounding box center [403, 431] width 8 height 10
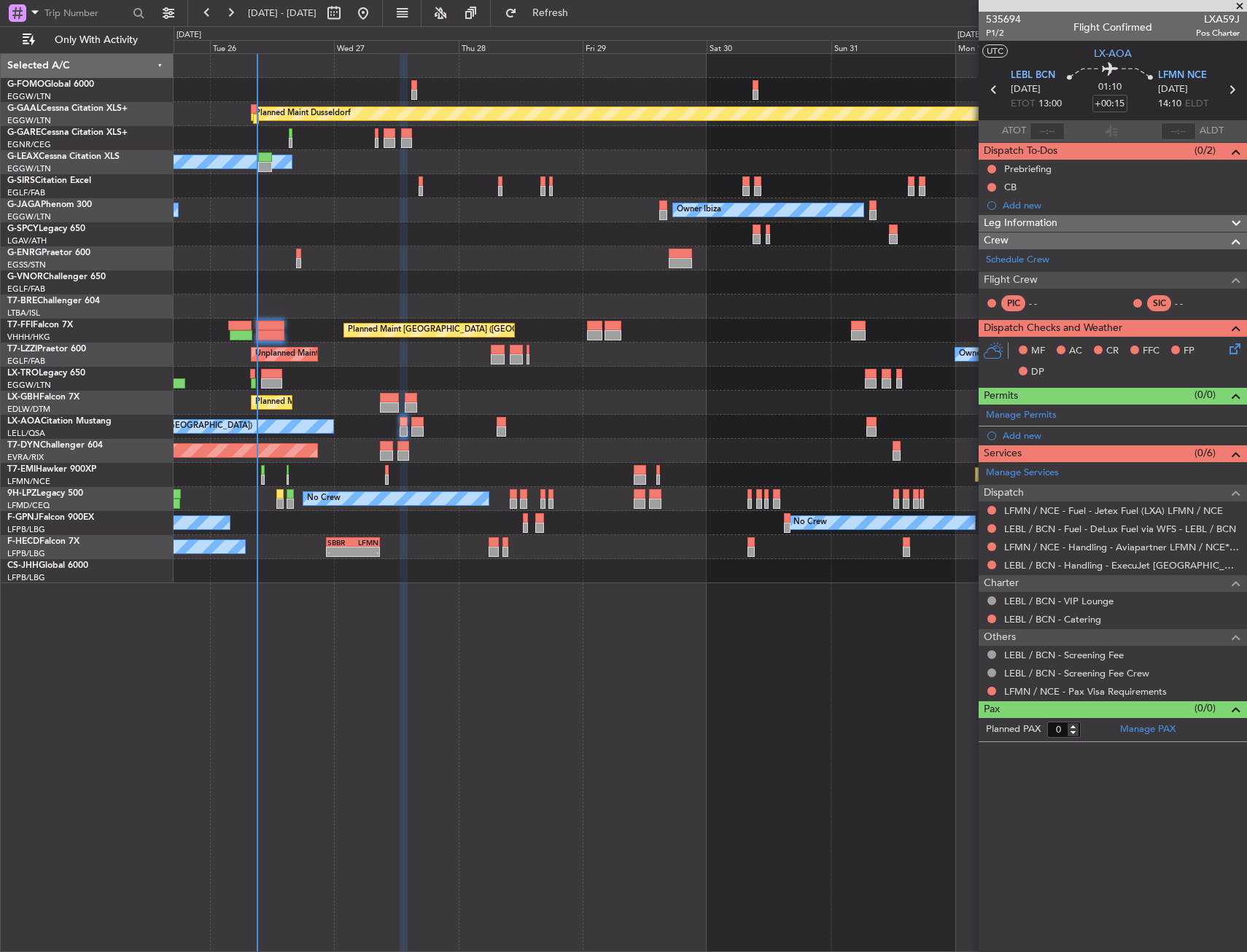
click at [1224, 15] on span "LXA59J" at bounding box center [1218, 19] width 44 height 15
copy span "LXA59J"
click at [413, 271] on div at bounding box center [709, 282] width 1073 height 24
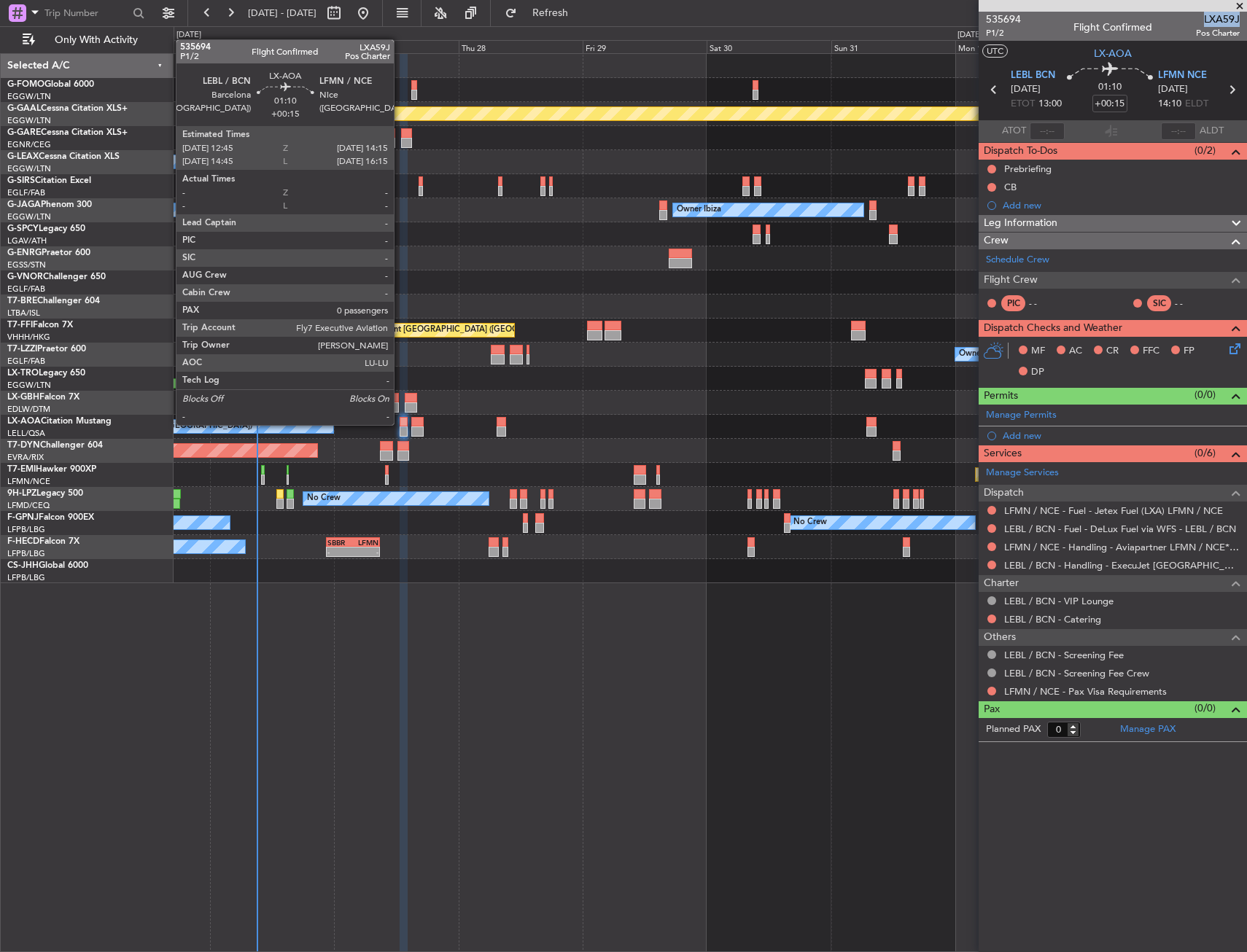
click at [400, 423] on div at bounding box center [403, 422] width 8 height 10
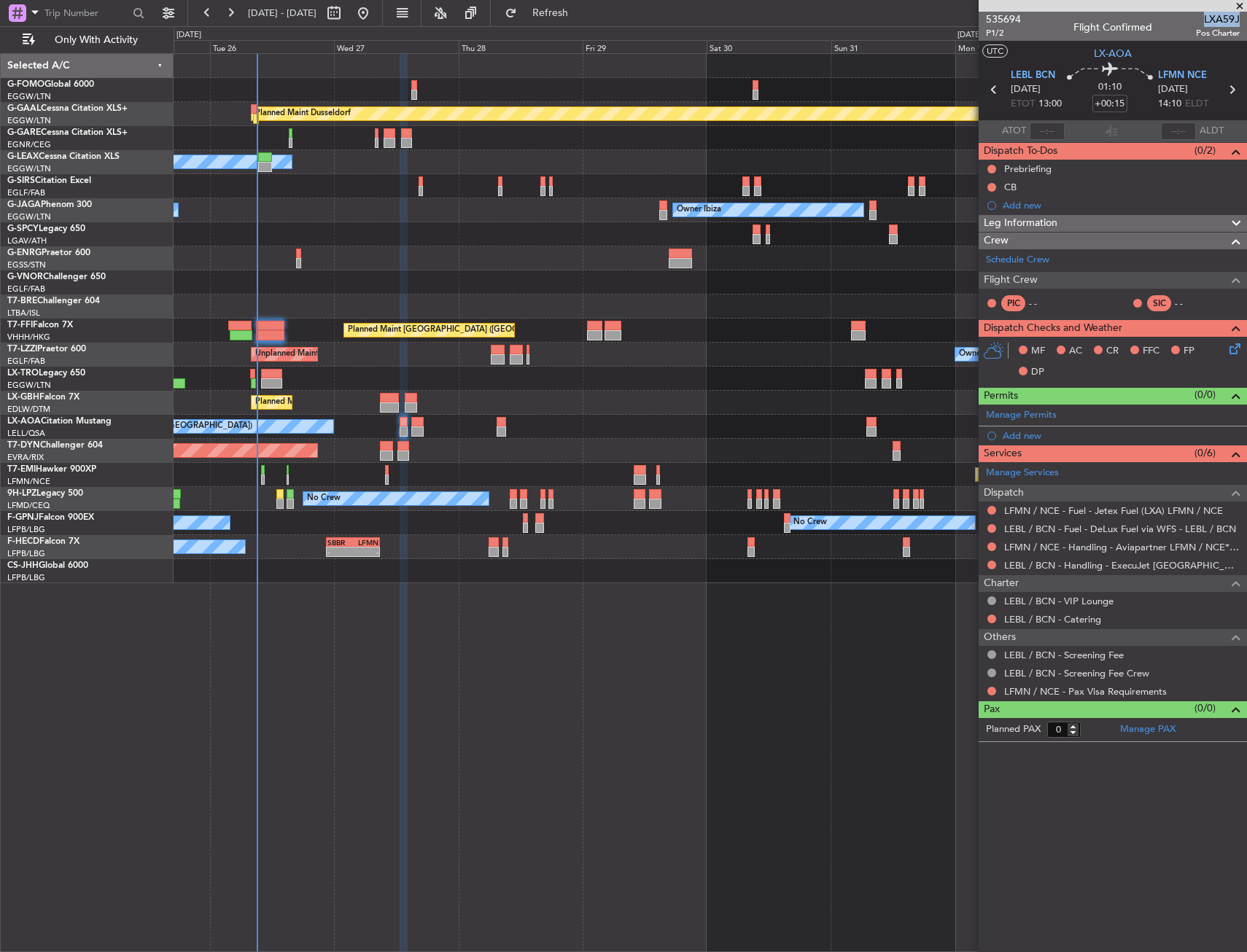
click at [654, 627] on div "Planned Maint Dusseldorf Owner Unplanned Maint [GEOGRAPHIC_DATA] ([GEOGRAPHIC_D…" at bounding box center [710, 503] width 1073 height 899
click at [1009, 263] on link "Schedule Crew" at bounding box center [1017, 260] width 63 height 15
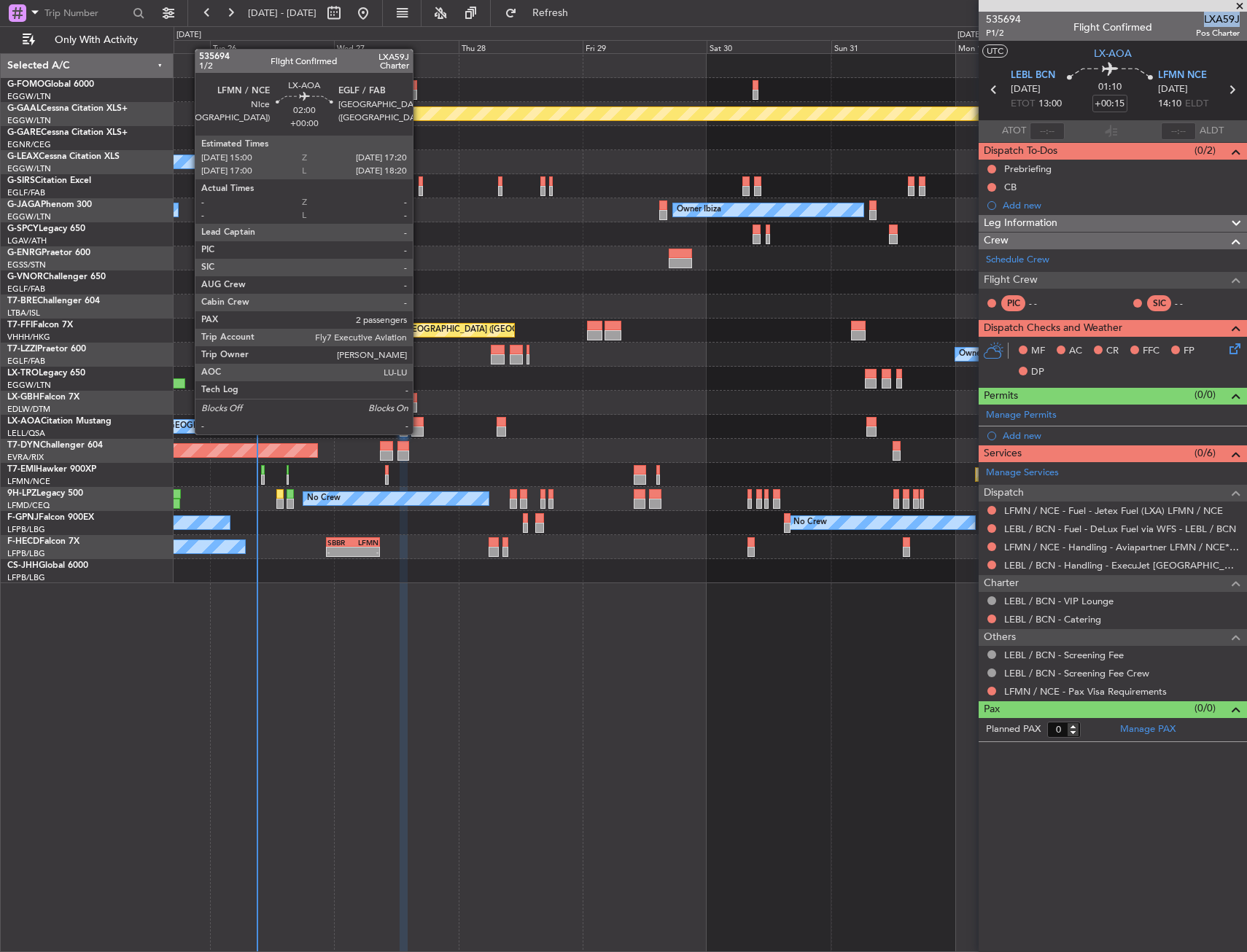
click at [420, 433] on div at bounding box center [417, 431] width 12 height 10
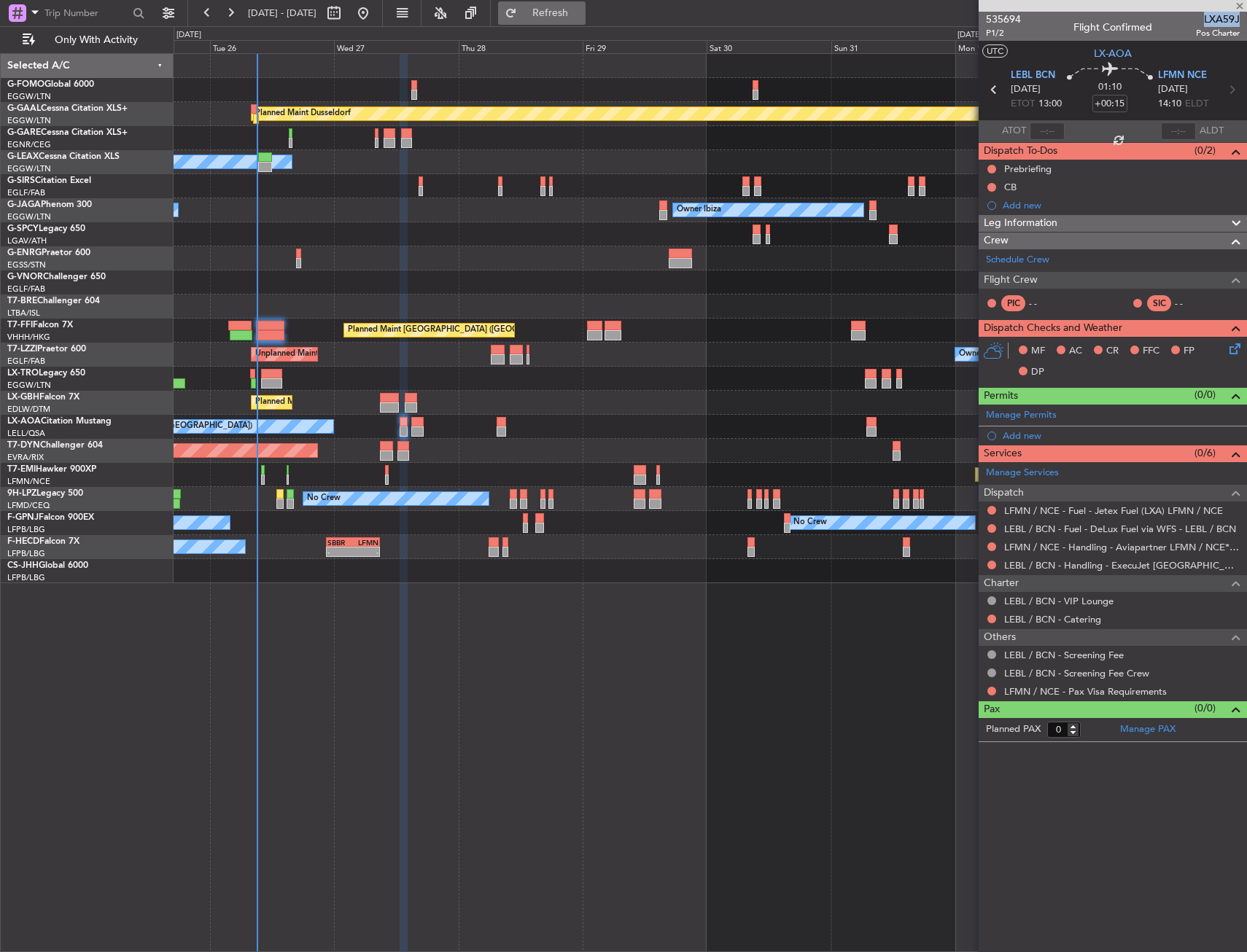
type input "2"
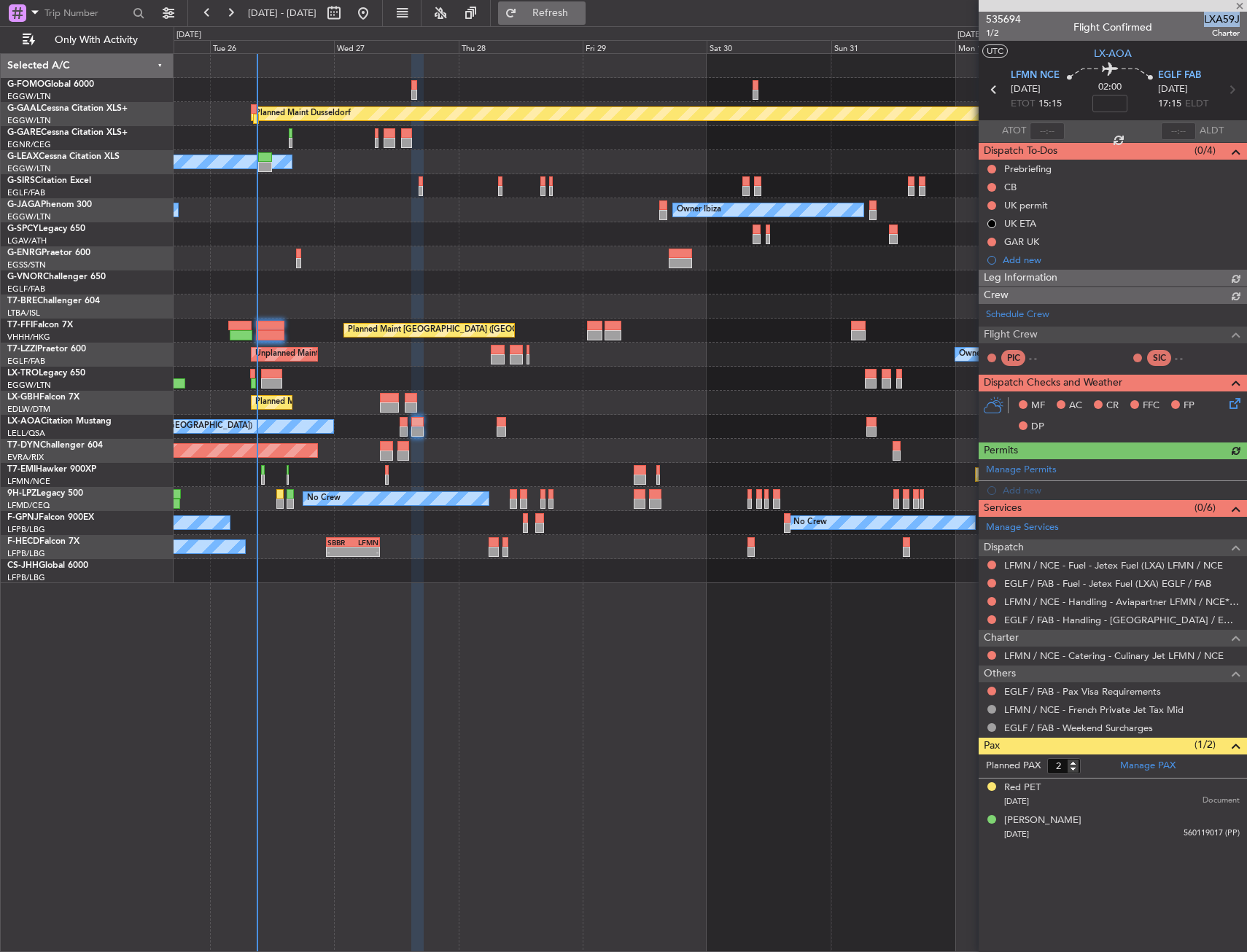
click at [571, 23] on button "Refresh" at bounding box center [541, 13] width 87 height 23
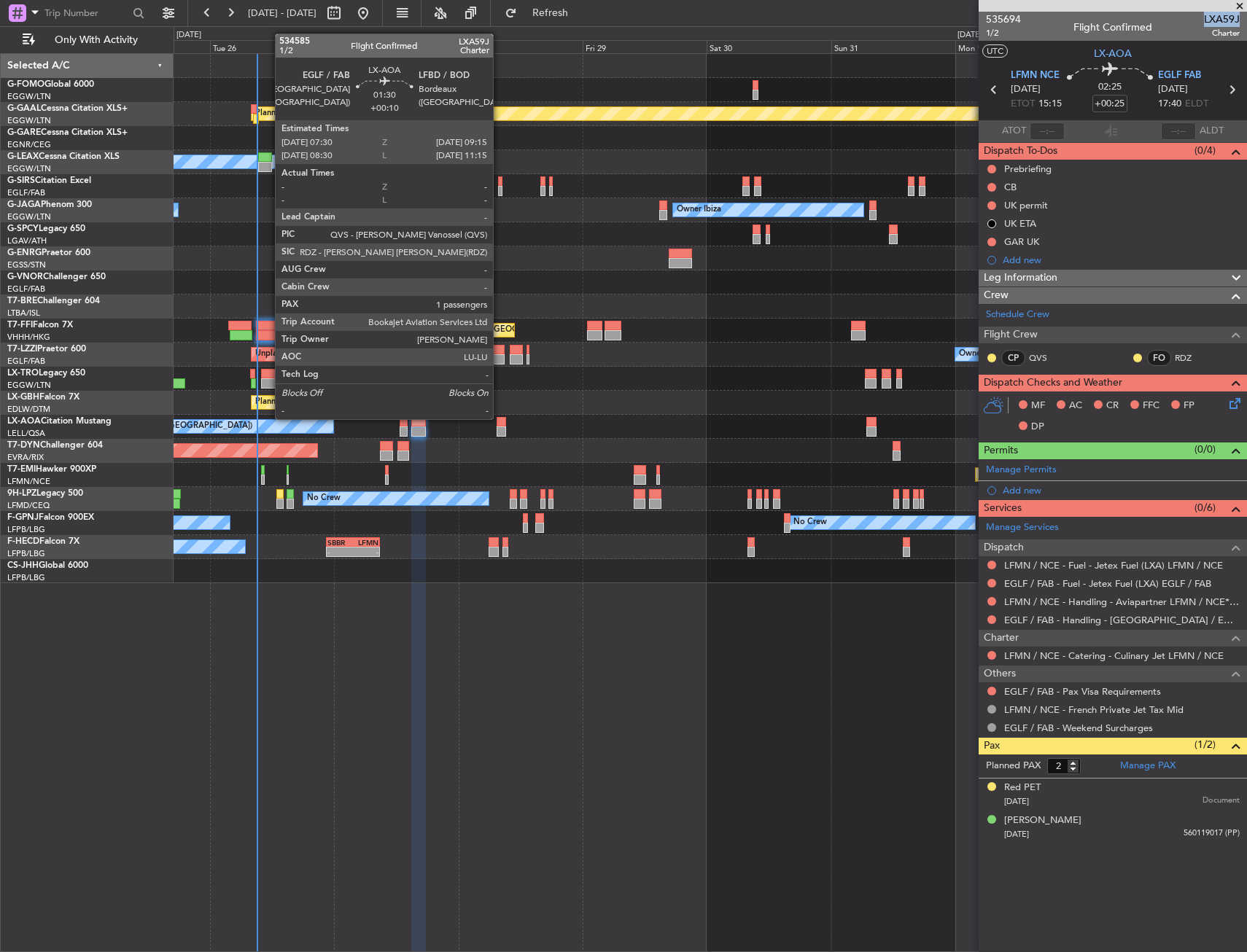
click at [500, 418] on div at bounding box center [501, 422] width 9 height 10
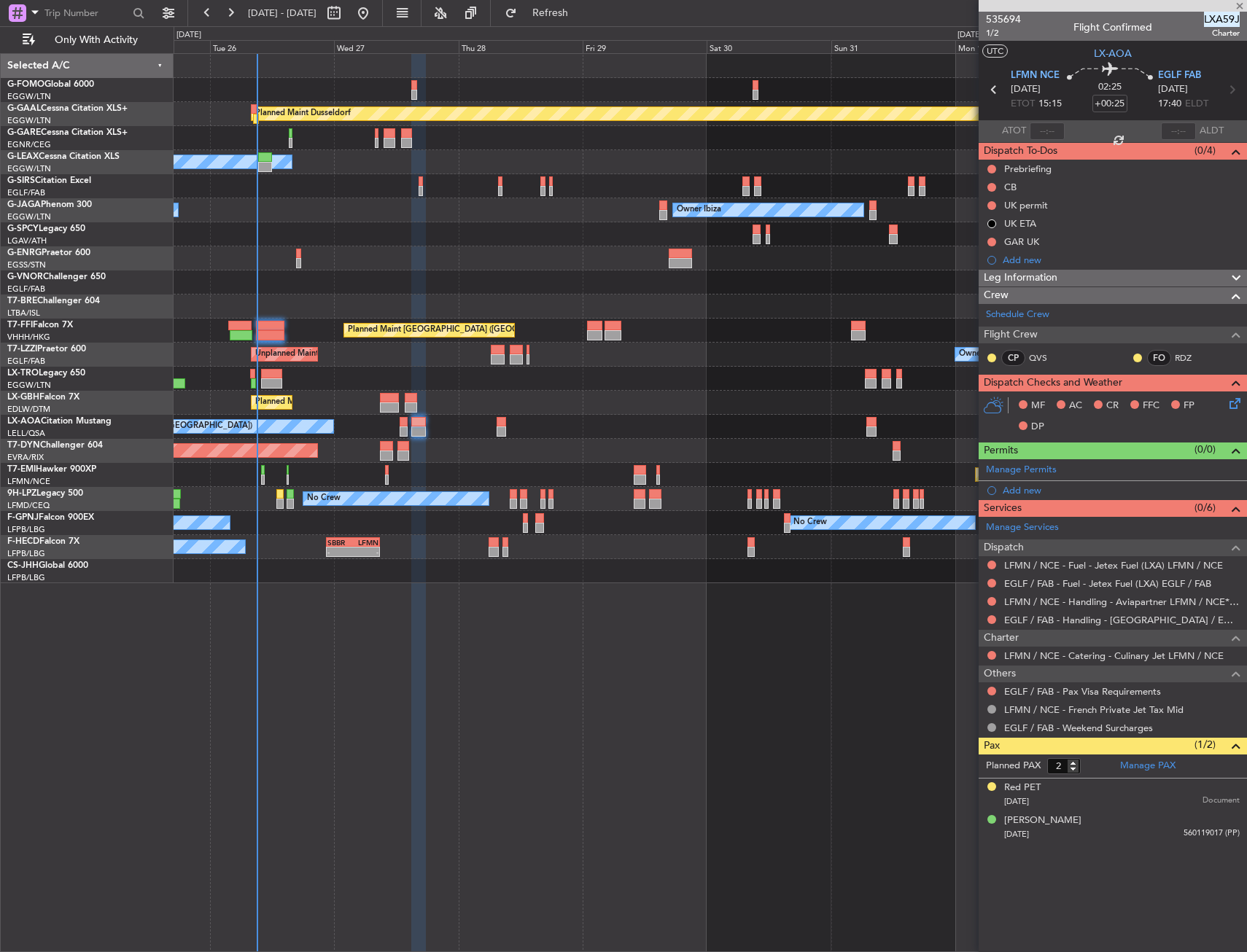
type input "+00:10"
type input "1"
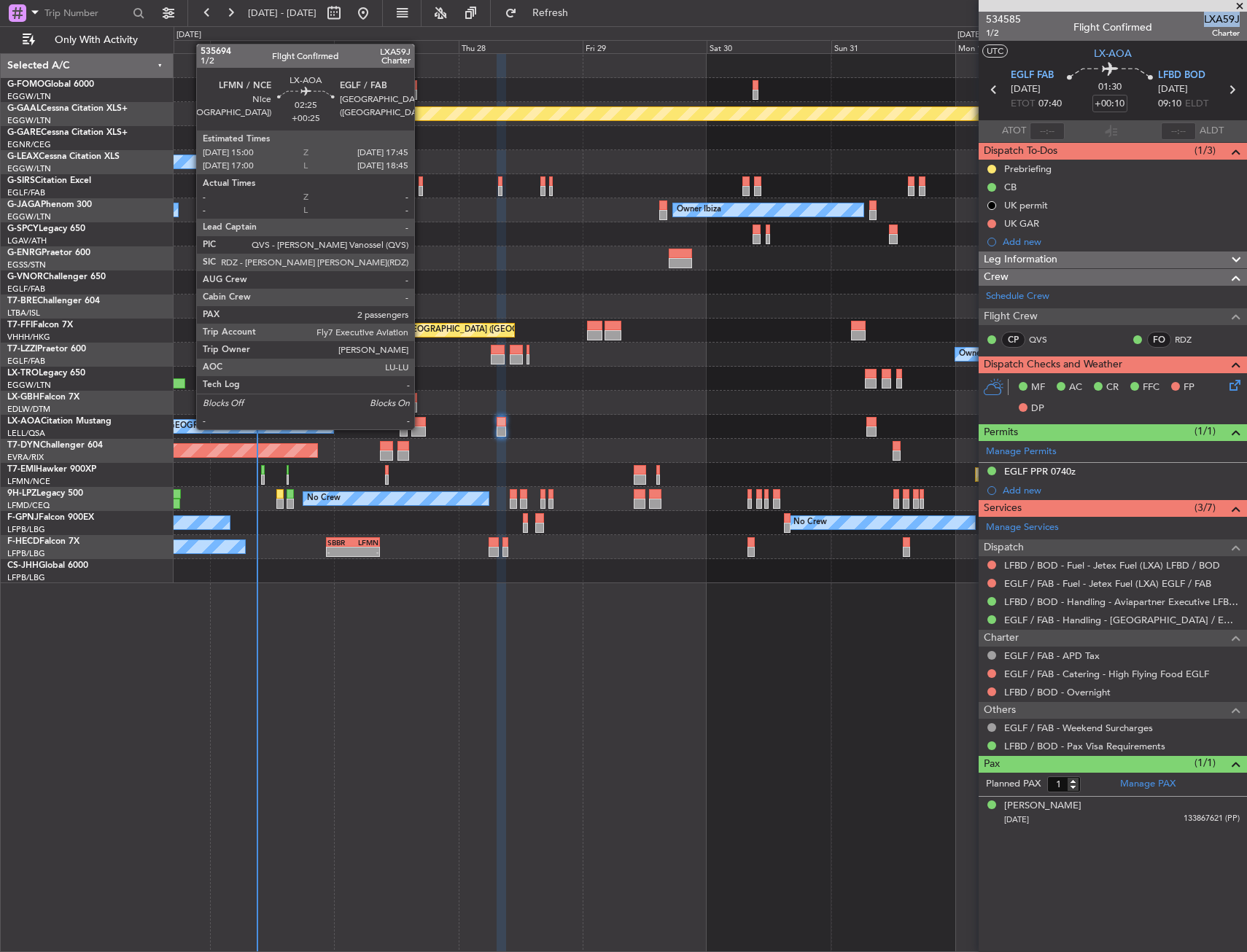
click at [421, 428] on div at bounding box center [418, 431] width 15 height 10
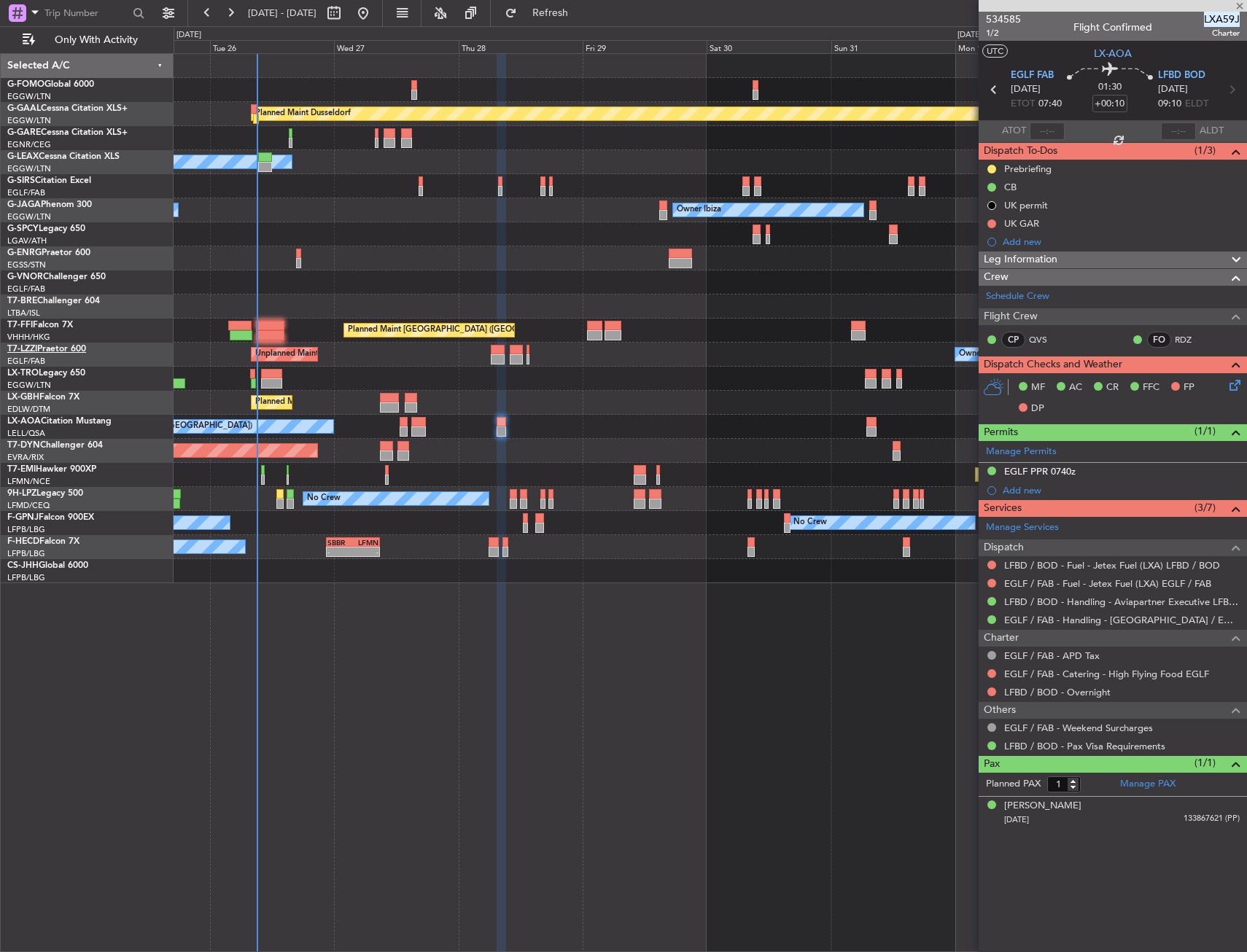
type input "+00:25"
type input "2"
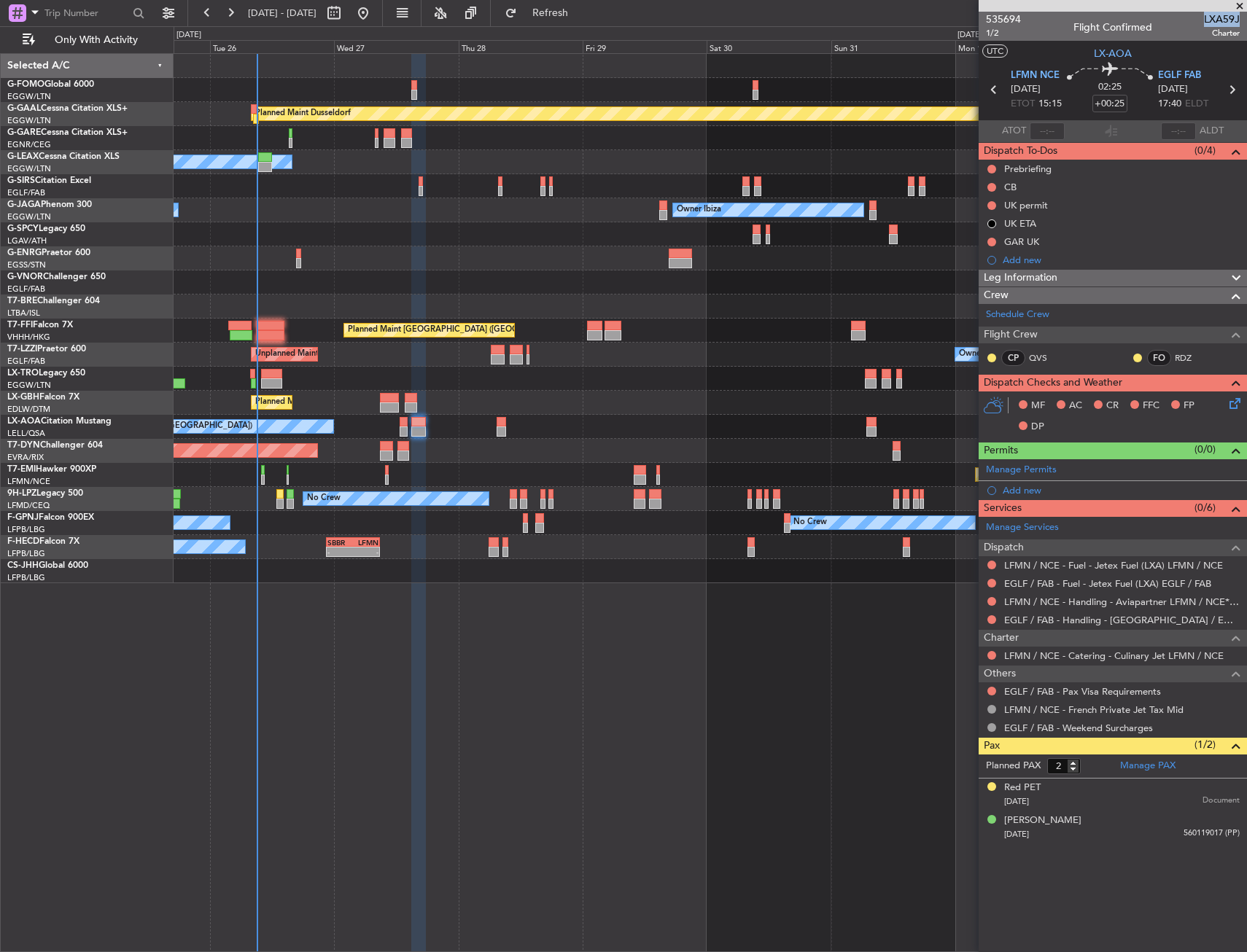
click at [541, 628] on div "Planned Maint Dusseldorf Owner Unplanned Maint [GEOGRAPHIC_DATA] ([GEOGRAPHIC_D…" at bounding box center [710, 503] width 1073 height 899
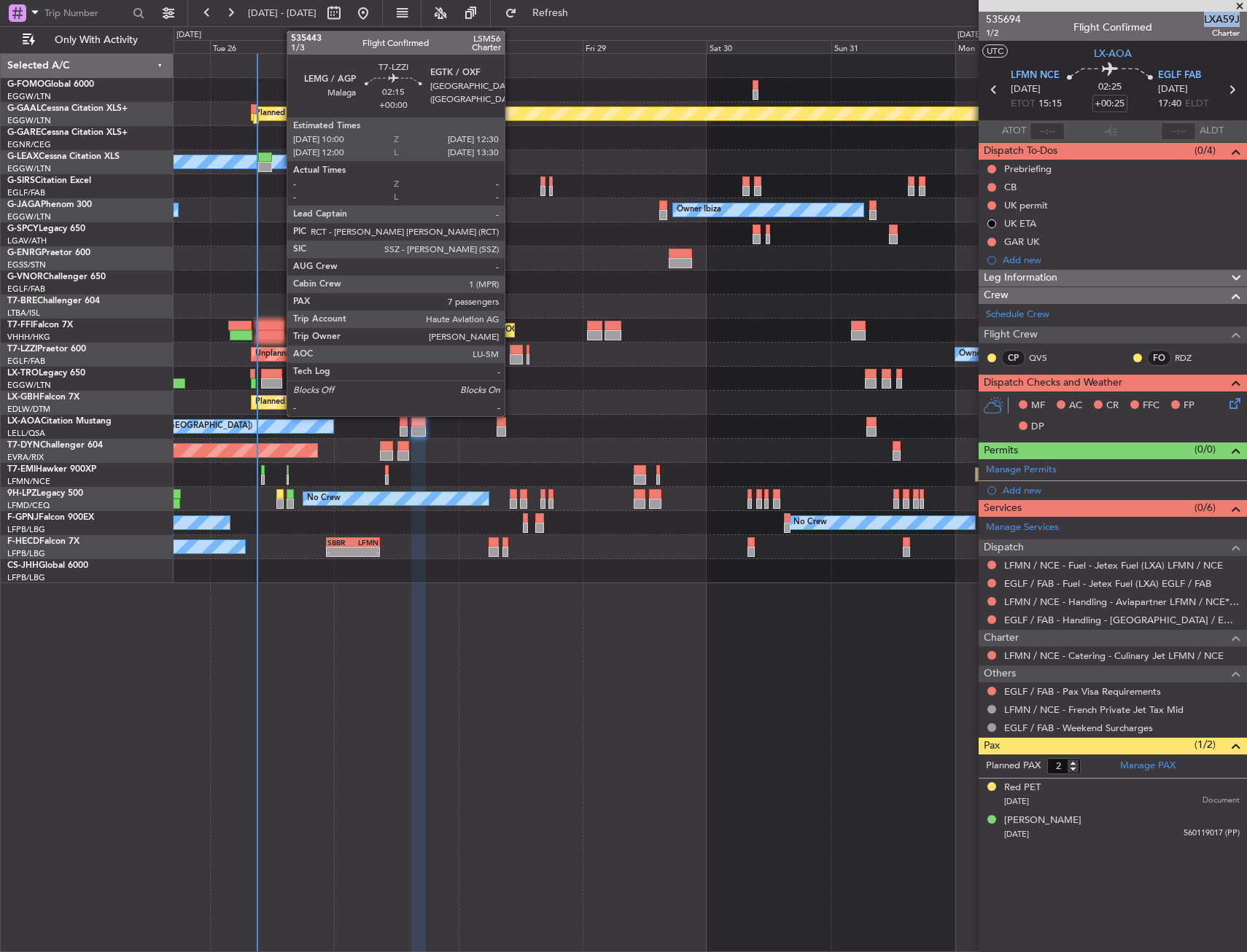
click at [511, 351] on div at bounding box center [516, 349] width 13 height 10
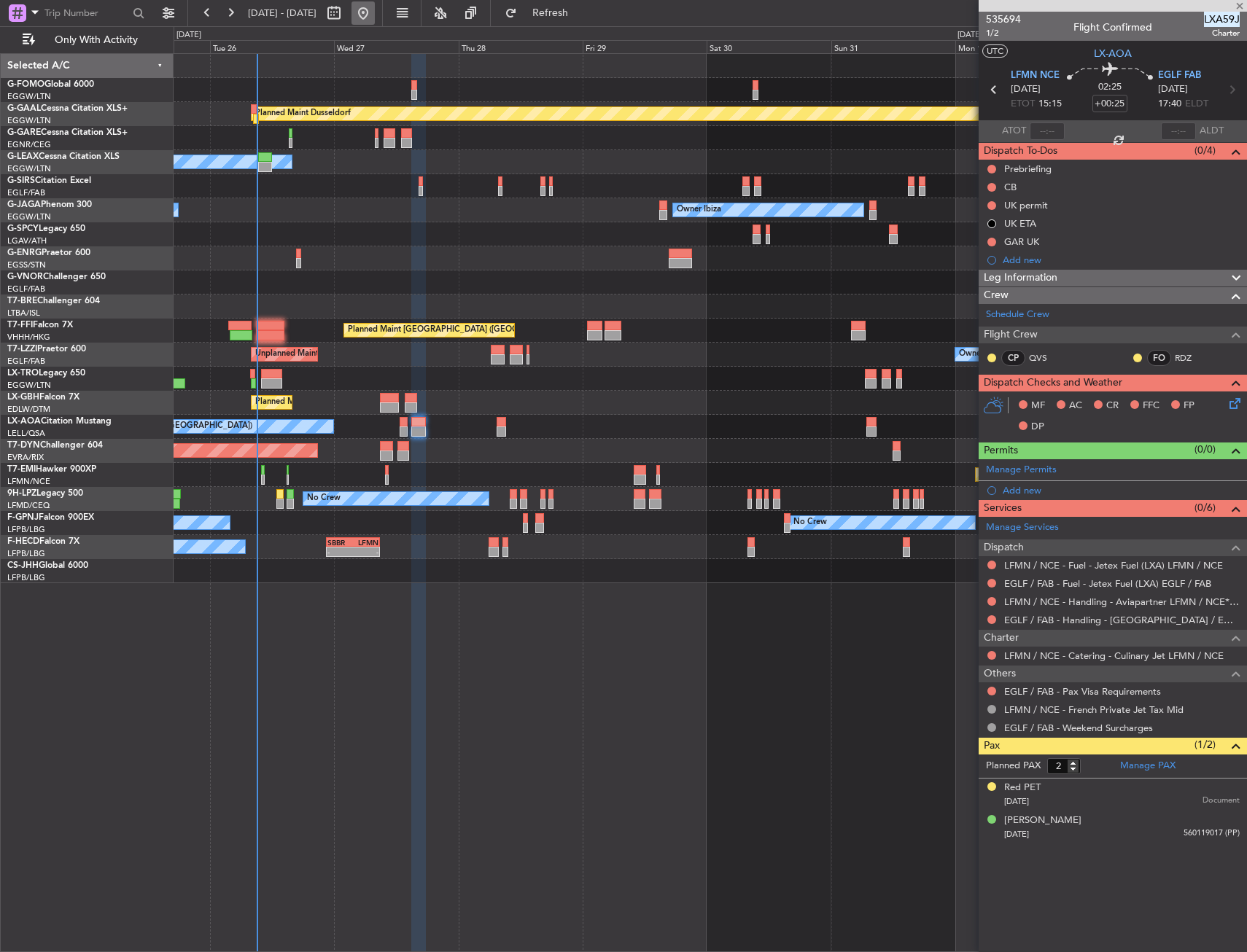
type input "7"
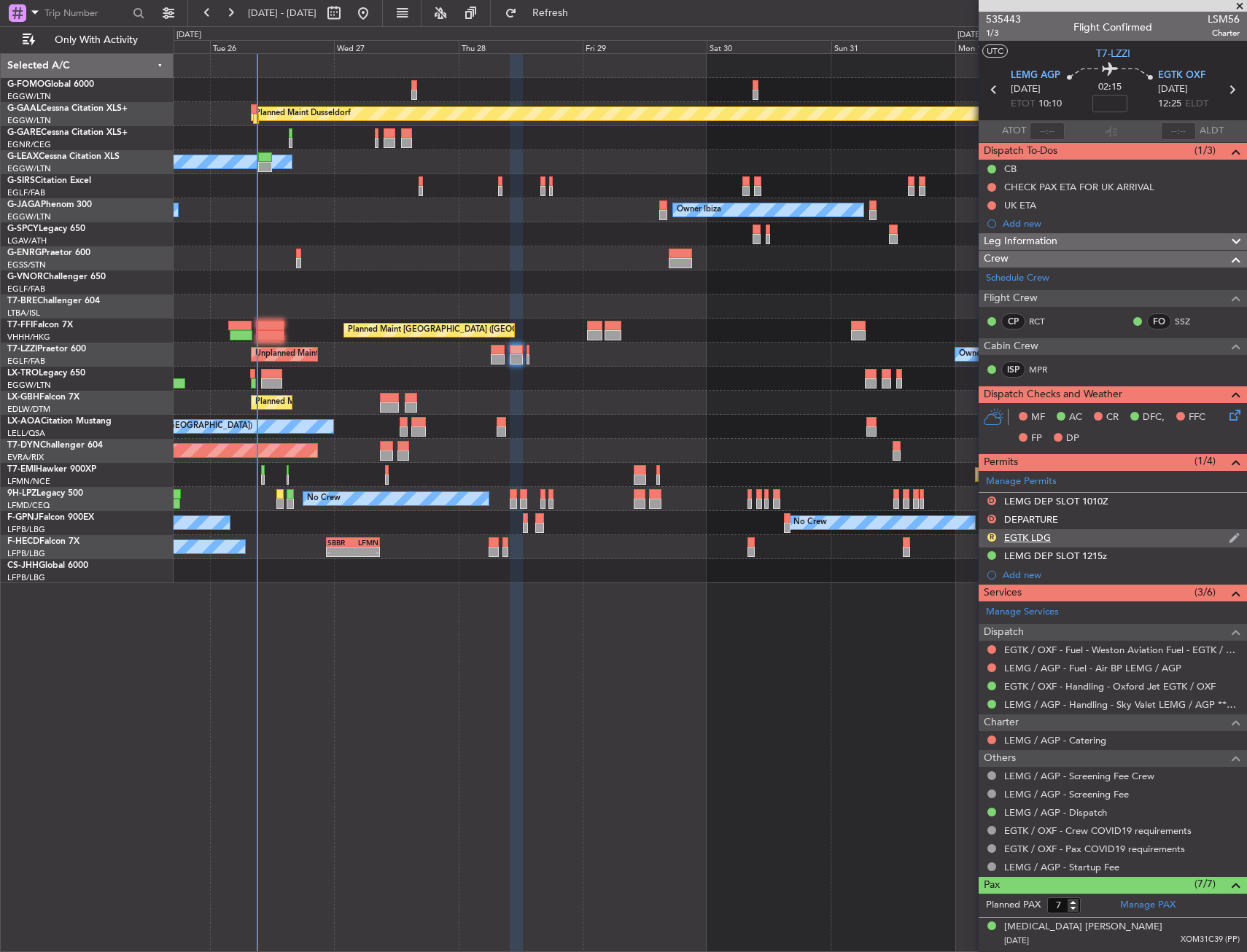
click at [1028, 536] on div "EGTK LDG" at bounding box center [1027, 537] width 47 height 12
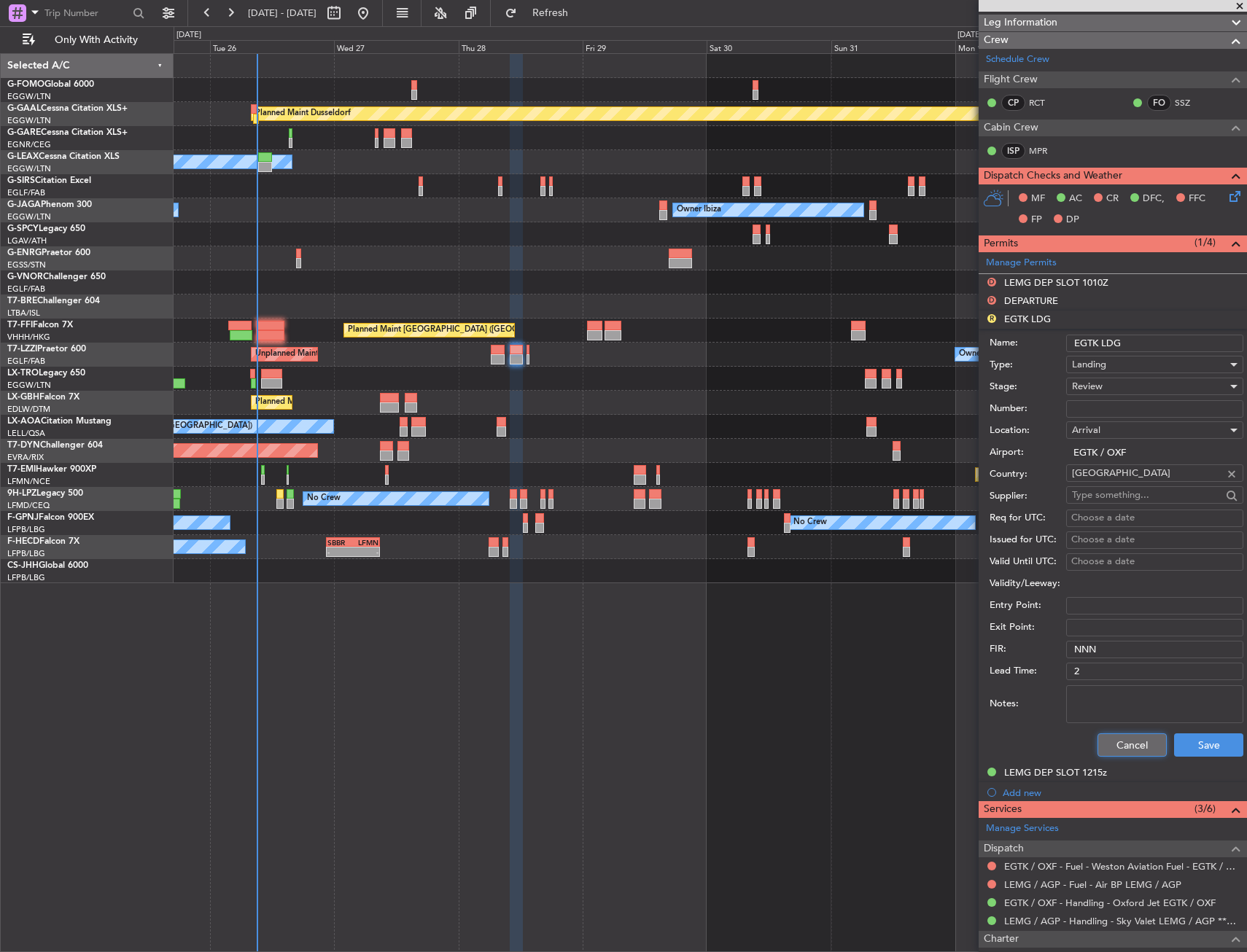
click at [1104, 748] on button "Cancel" at bounding box center [1132, 745] width 69 height 23
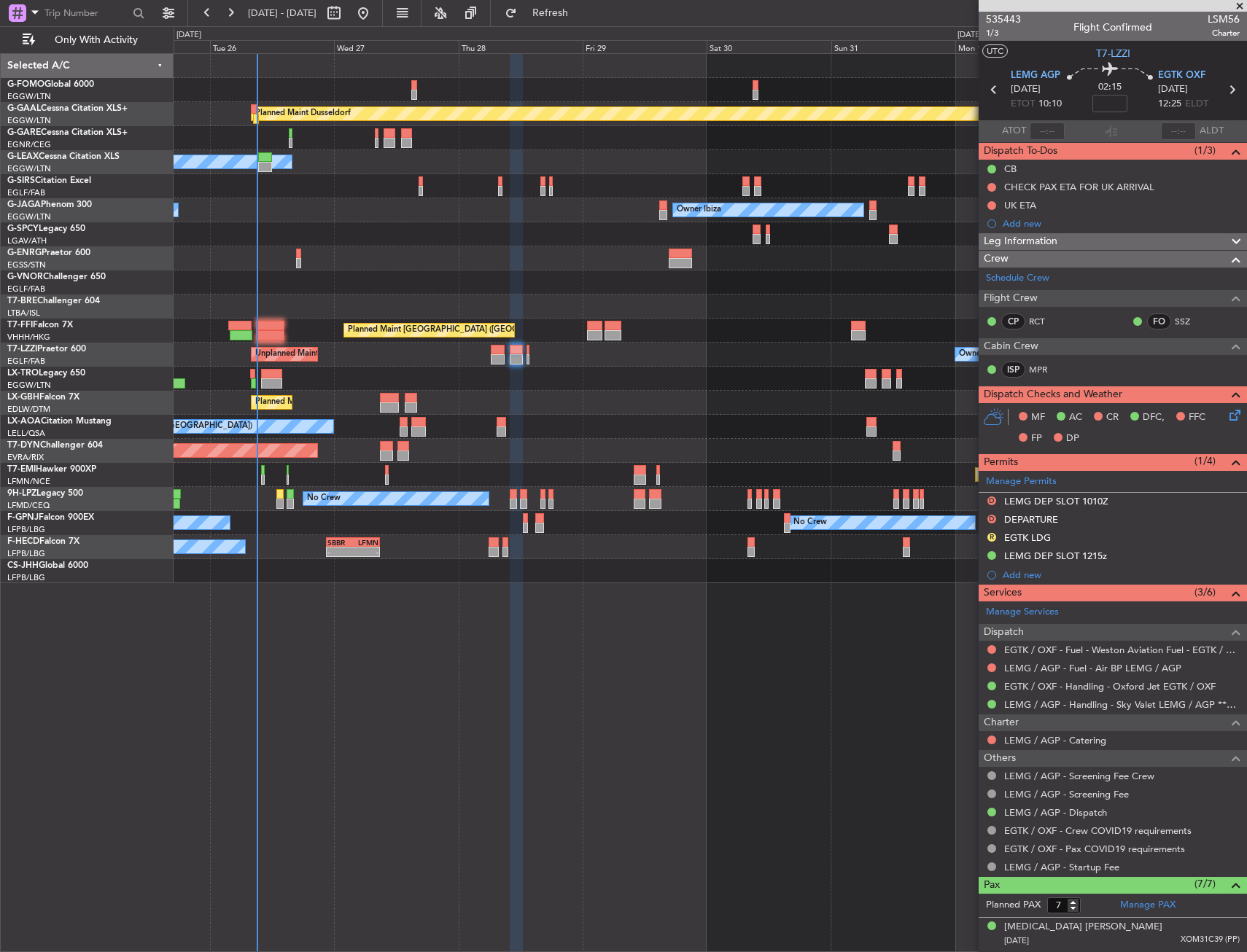
click at [597, 700] on div "Planned Maint Dusseldorf Owner Unplanned Maint [GEOGRAPHIC_DATA] ([GEOGRAPHIC_D…" at bounding box center [710, 503] width 1073 height 899
click at [581, 13] on span "Refresh" at bounding box center [550, 12] width 61 height 10
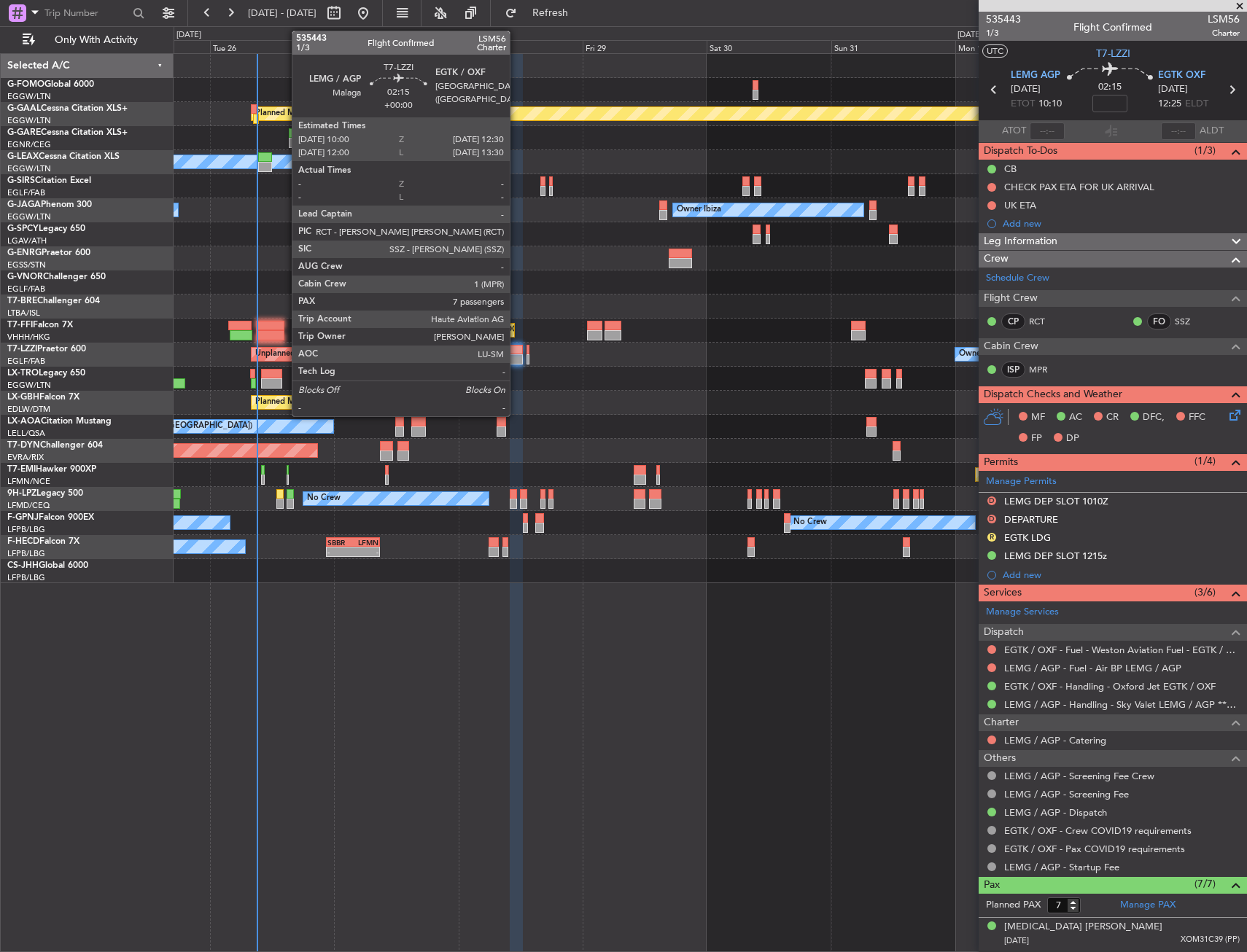
click at [516, 353] on div at bounding box center [516, 349] width 13 height 10
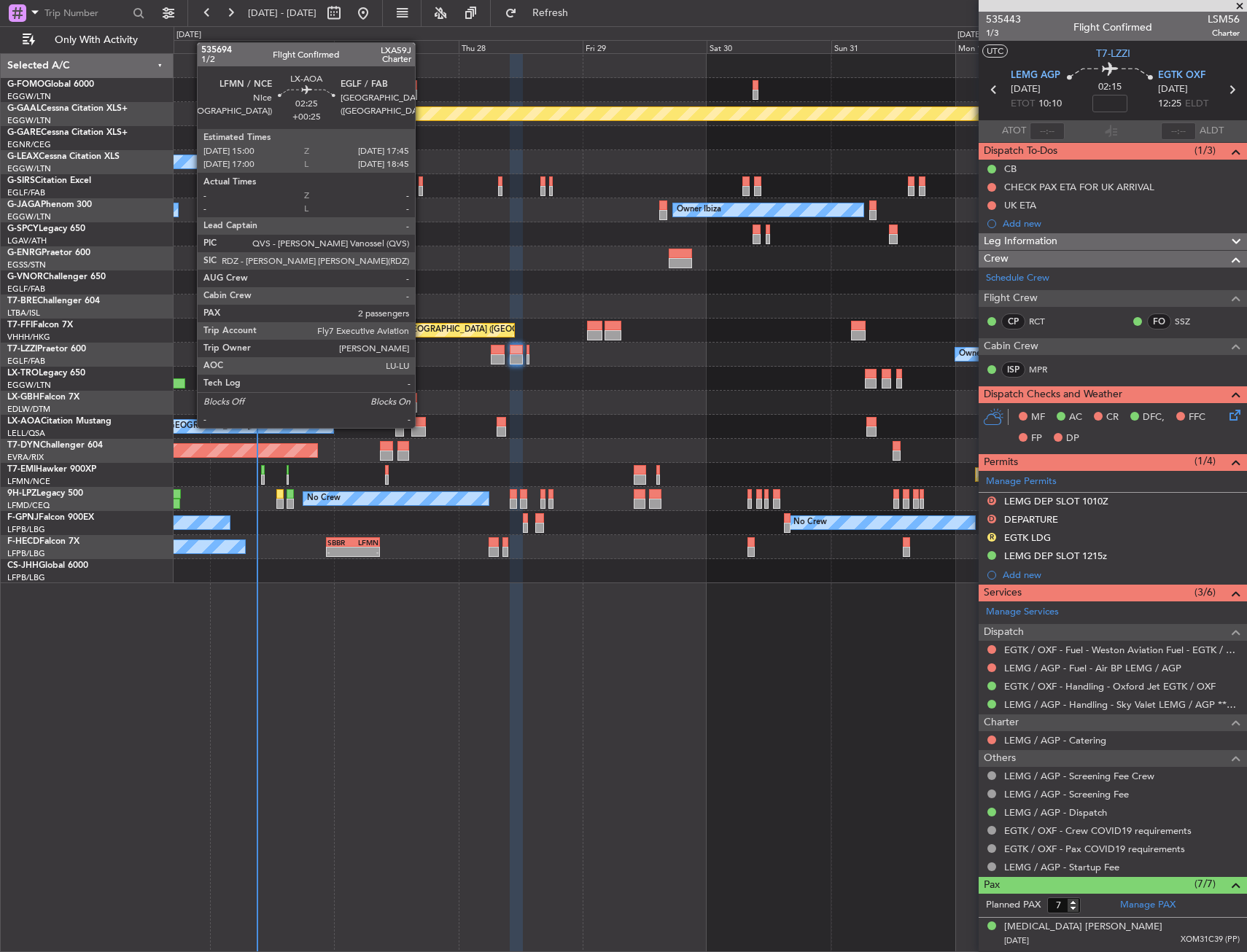
click at [421, 426] on div at bounding box center [418, 431] width 15 height 10
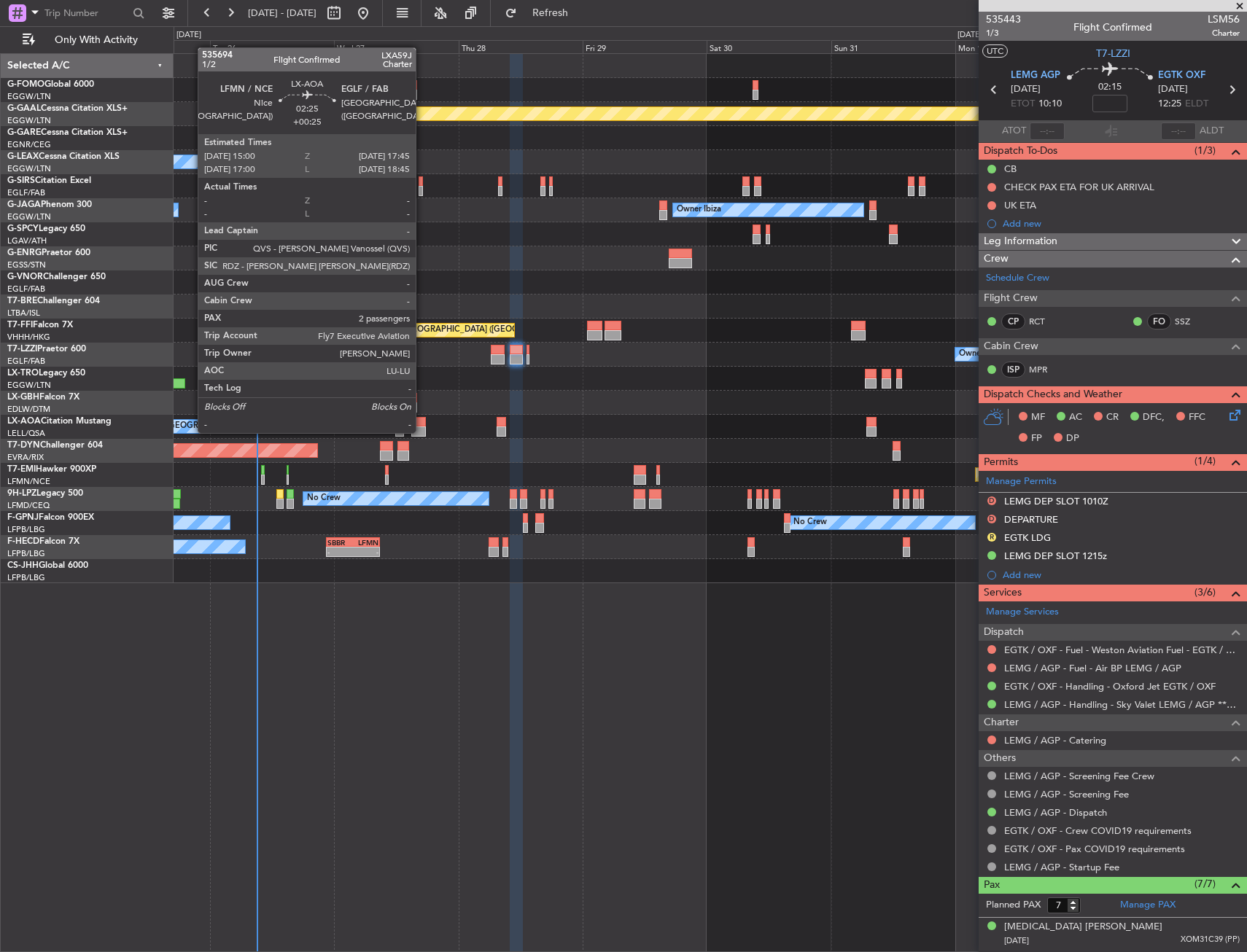
click at [422, 432] on div at bounding box center [418, 431] width 15 height 10
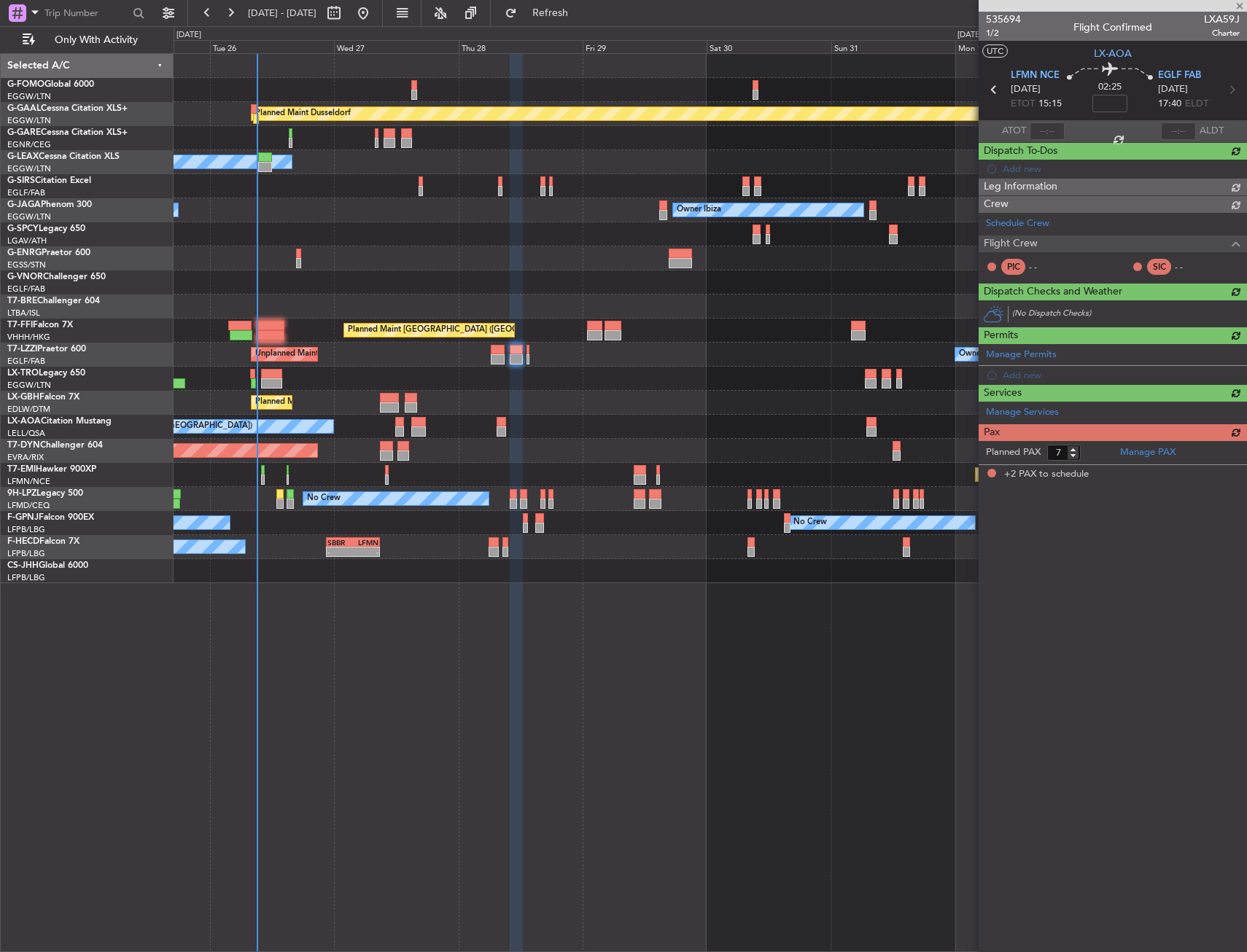
type input "+00:25"
type input "2"
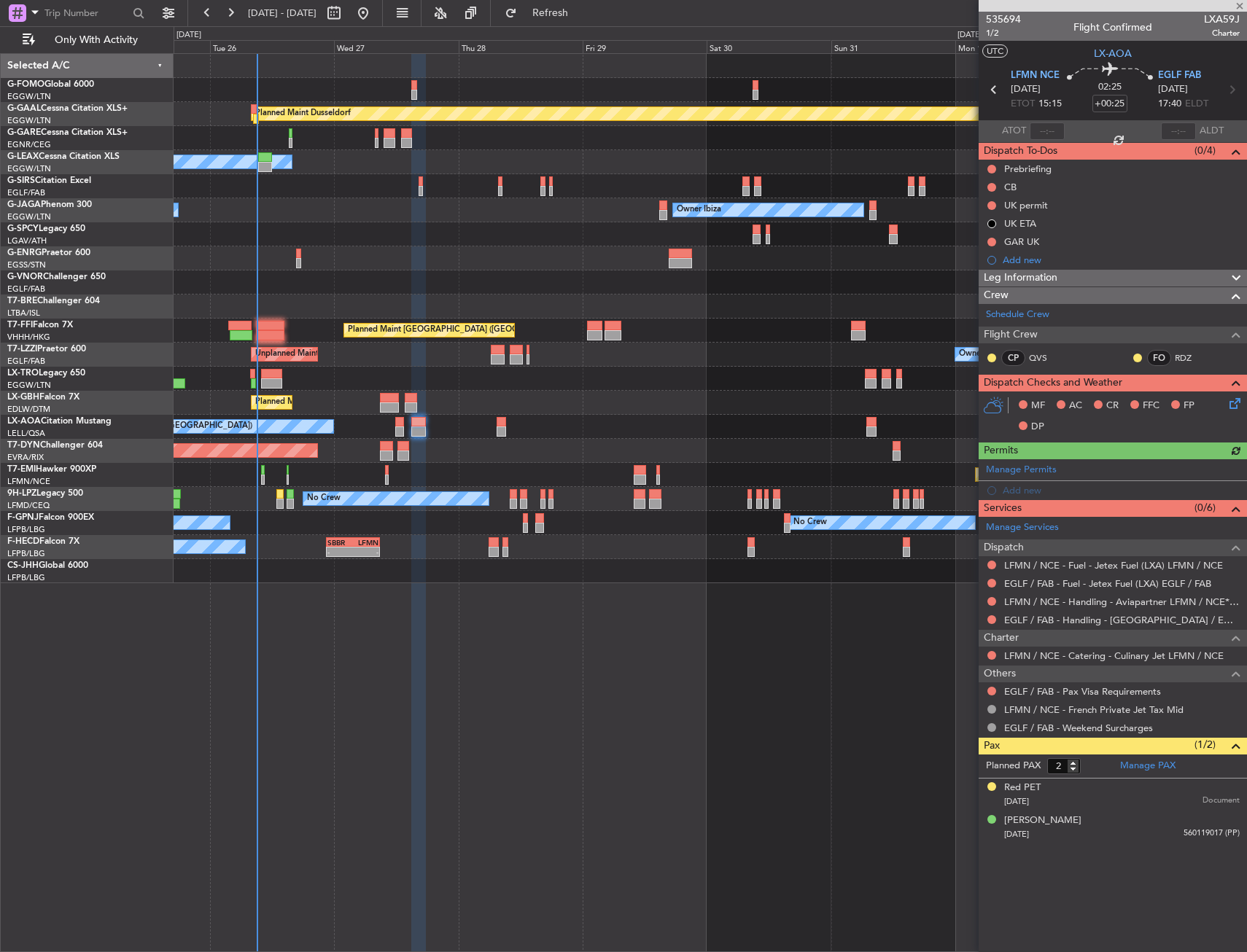
click at [490, 387] on div at bounding box center [709, 378] width 1073 height 24
drag, startPoint x: 591, startPoint y: 19, endPoint x: 595, endPoint y: 57, distance: 38.2
click at [581, 19] on span "Refresh" at bounding box center [550, 12] width 61 height 10
click at [988, 185] on button at bounding box center [991, 187] width 8 height 8
drag, startPoint x: 981, startPoint y: 255, endPoint x: 982, endPoint y: 240, distance: 15.0
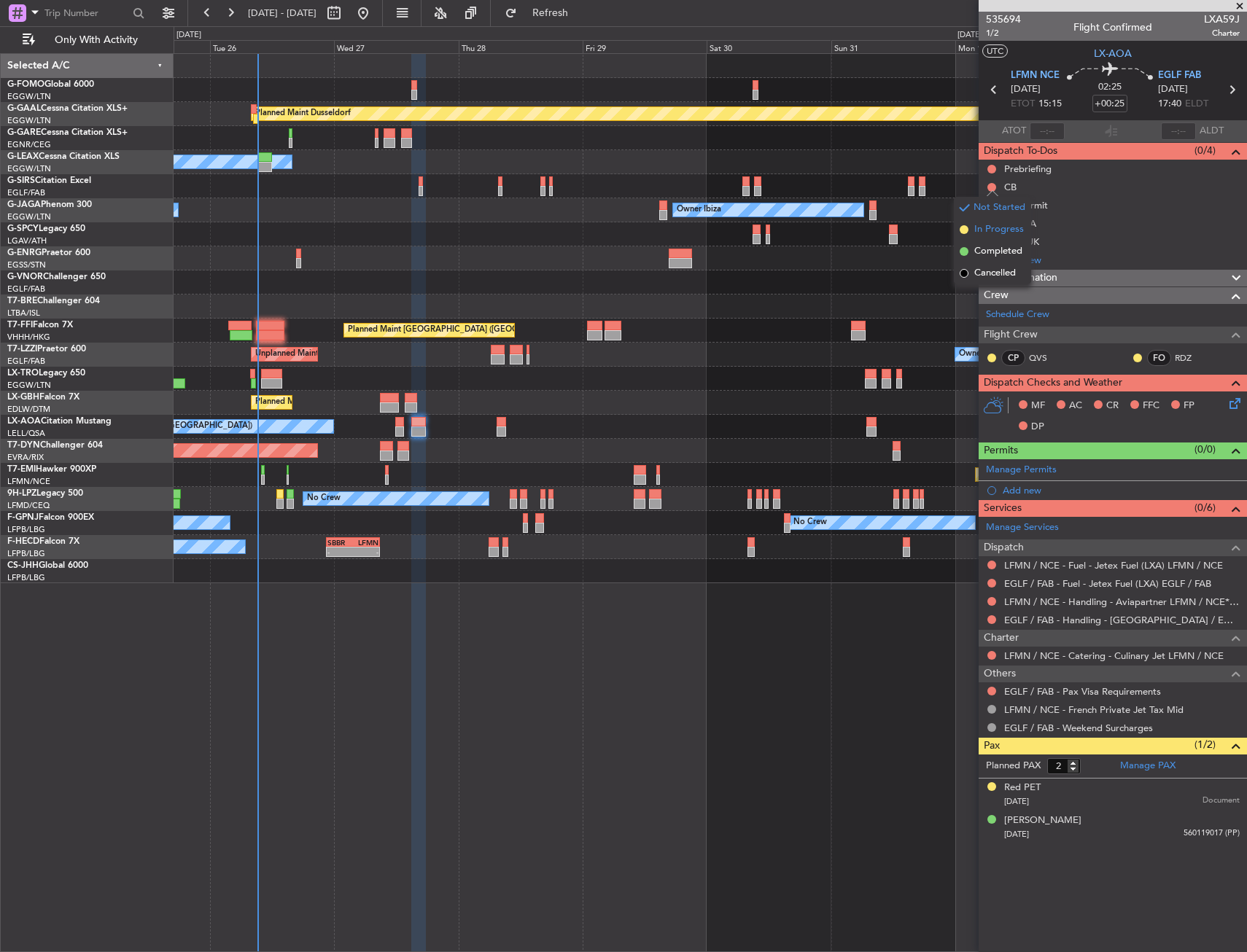
click at [982, 240] on ul "Not Started In Progress Completed Cancelled" at bounding box center [993, 240] width 77 height 87
click at [982, 255] on span "Completed" at bounding box center [998, 251] width 48 height 15
click at [990, 165] on button at bounding box center [991, 169] width 8 height 8
click at [976, 211] on span "In Progress" at bounding box center [999, 211] width 49 height 15
click at [1111, 106] on input "+00:25" at bounding box center [1109, 103] width 35 height 18
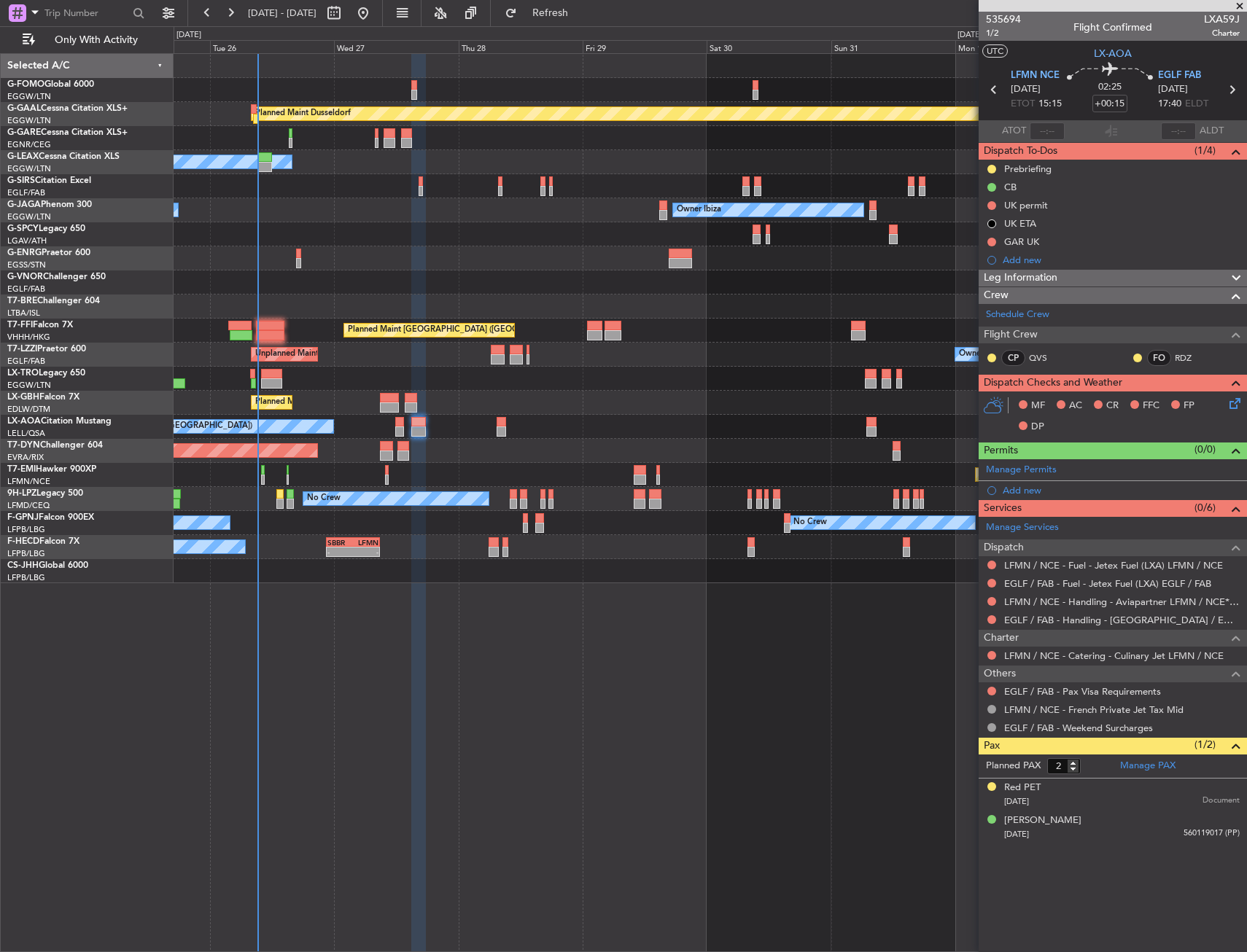
click at [1140, 106] on div "02:25 +00:15" at bounding box center [1110, 89] width 96 height 54
click at [568, 237] on div at bounding box center [709, 234] width 1073 height 24
click at [1120, 103] on input "+00:15" at bounding box center [1109, 103] width 35 height 18
click at [1175, 118] on section "LFMN NCE [DATE] ETOT 15:15 02:15 +00:10 EGLF FAB [DATE] 17:30 ELDT" at bounding box center [1113, 91] width 268 height 58
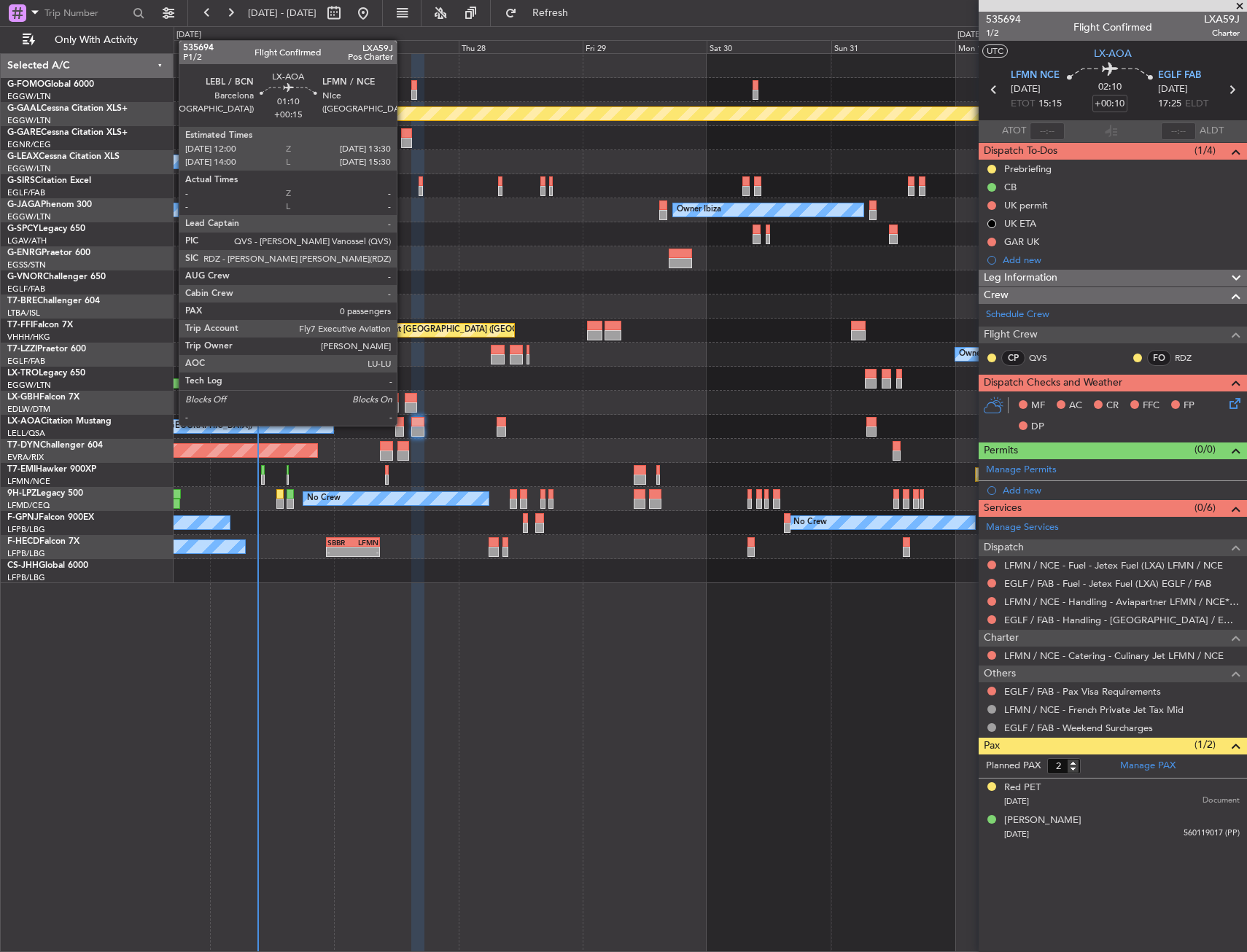
click at [403, 424] on div at bounding box center [399, 422] width 8 height 10
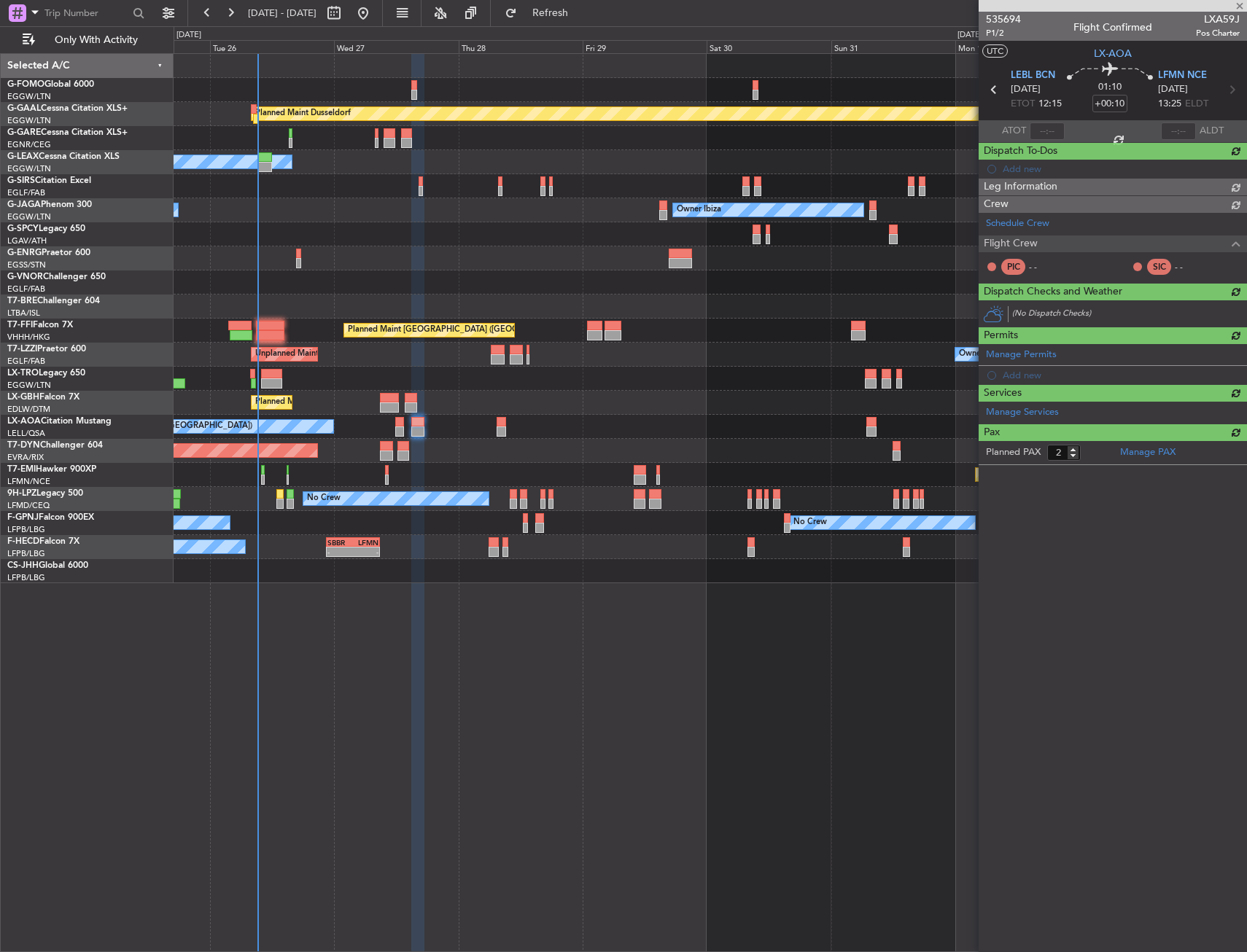
type input "+00:15"
type input "0"
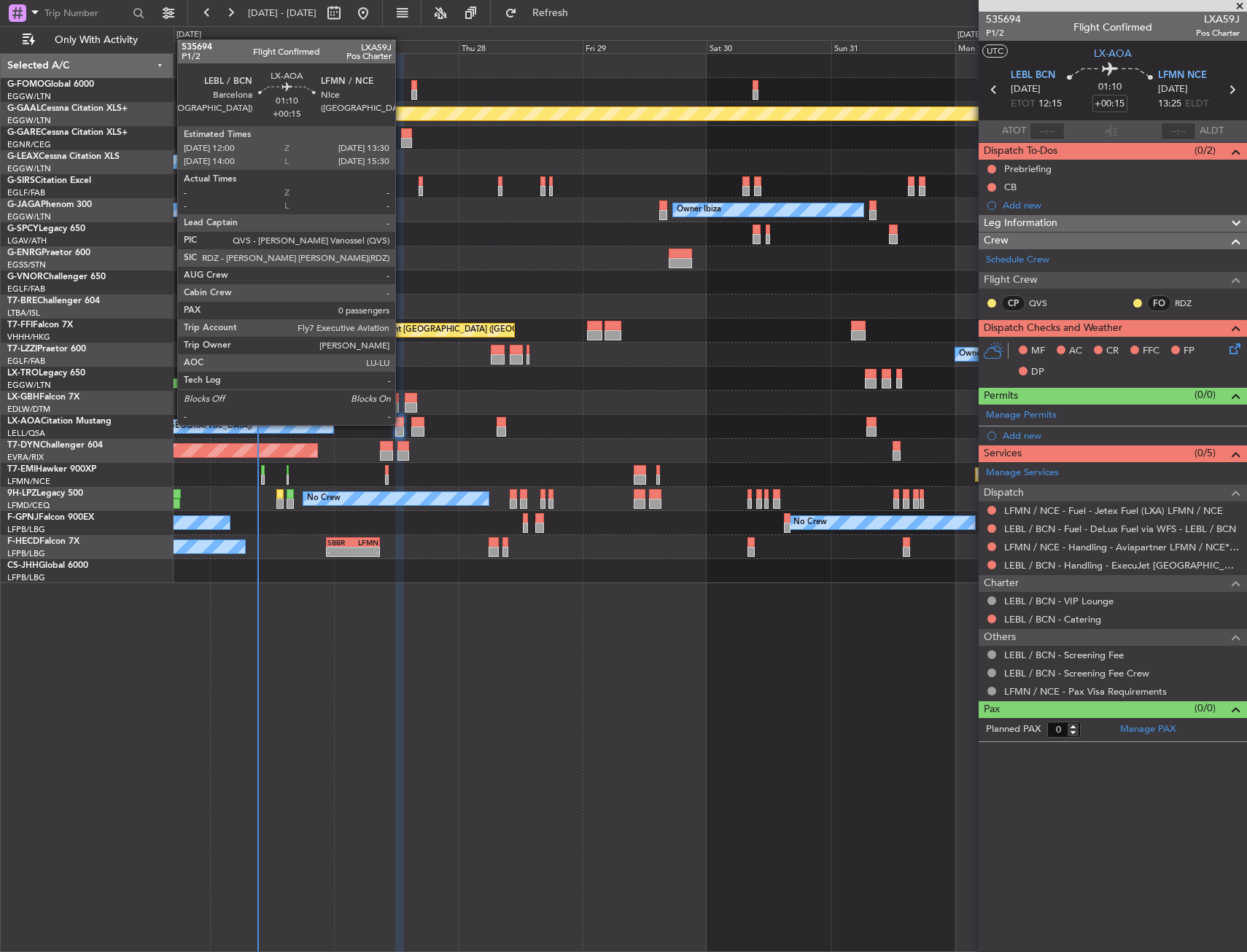
click at [402, 423] on div at bounding box center [399, 422] width 8 height 10
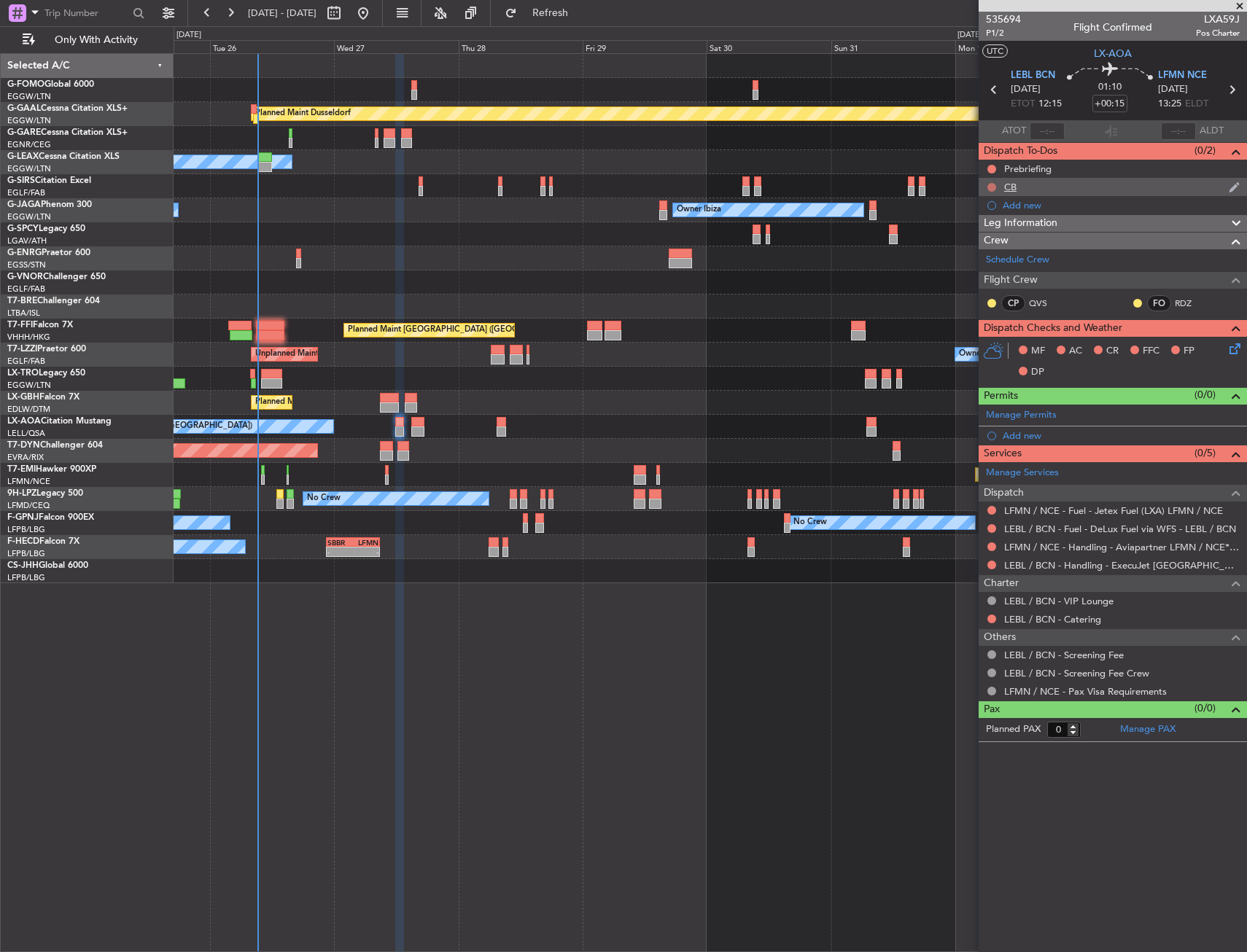
click at [991, 187] on button at bounding box center [991, 187] width 8 height 8
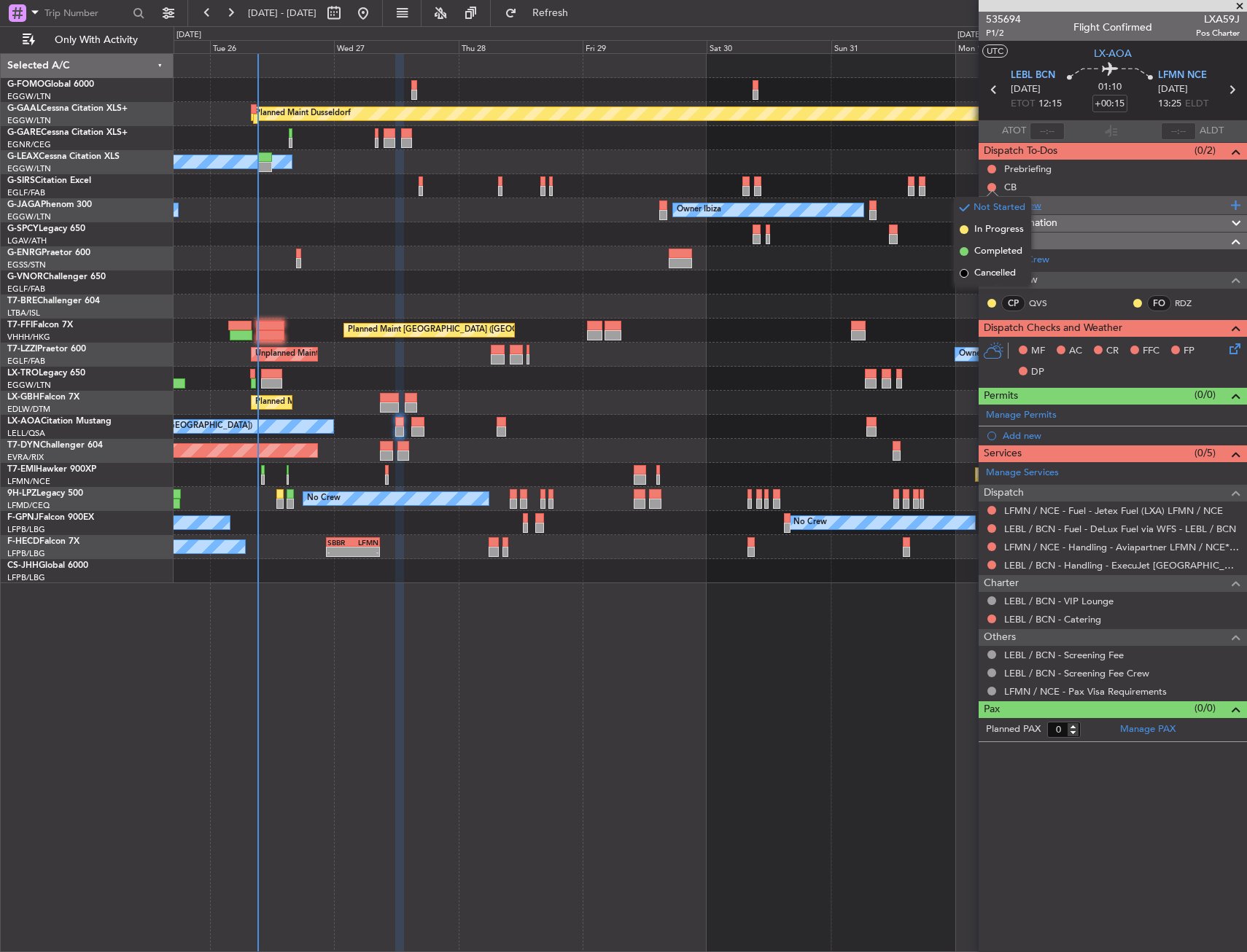
drag, startPoint x: 992, startPoint y: 253, endPoint x: 989, endPoint y: 204, distance: 49.1
click at [991, 251] on span "Completed" at bounding box center [998, 251] width 48 height 15
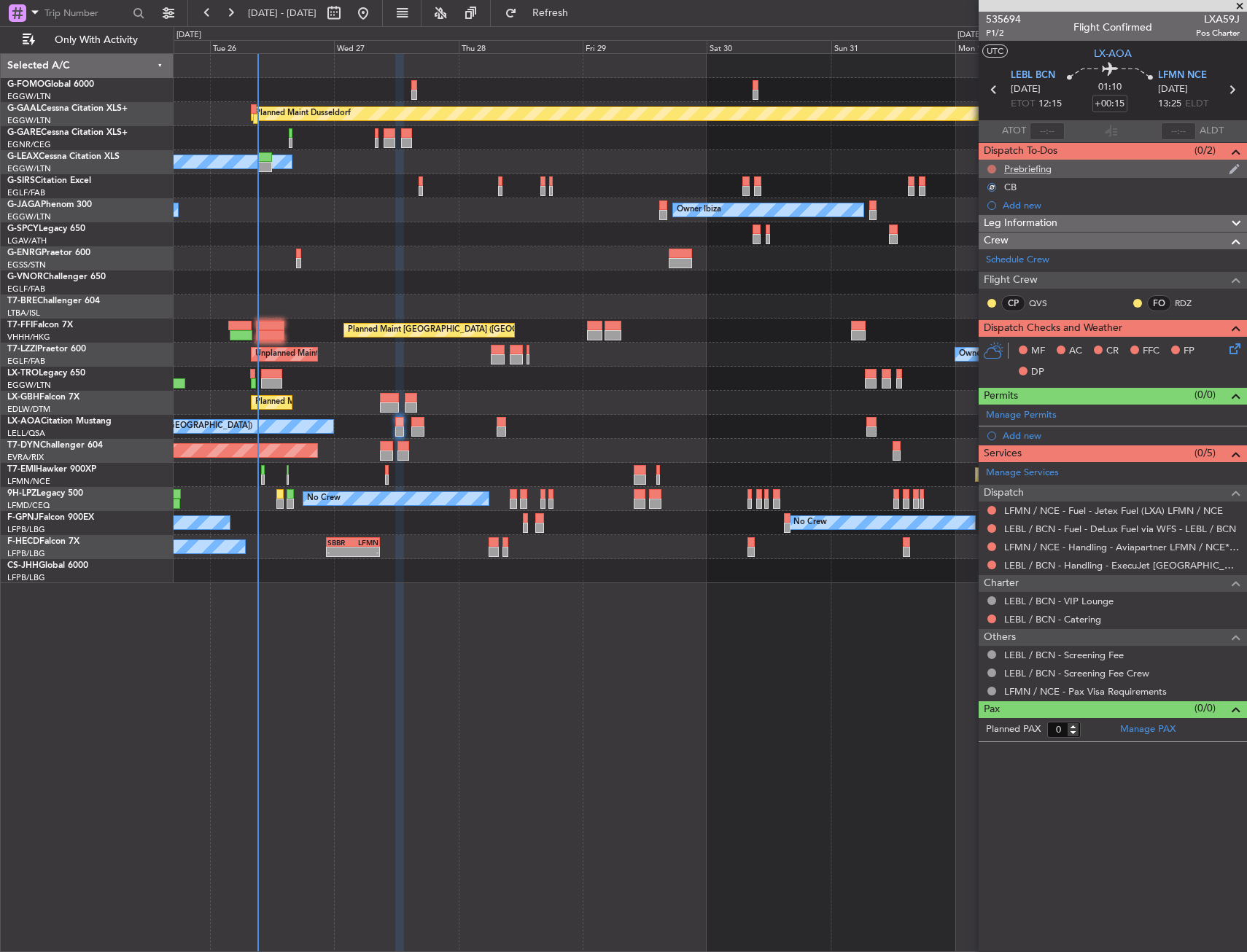
click at [995, 169] on button at bounding box center [991, 169] width 8 height 8
click at [992, 221] on li "In Progress" at bounding box center [993, 211] width 77 height 22
click at [1228, 346] on icon at bounding box center [1232, 346] width 12 height 12
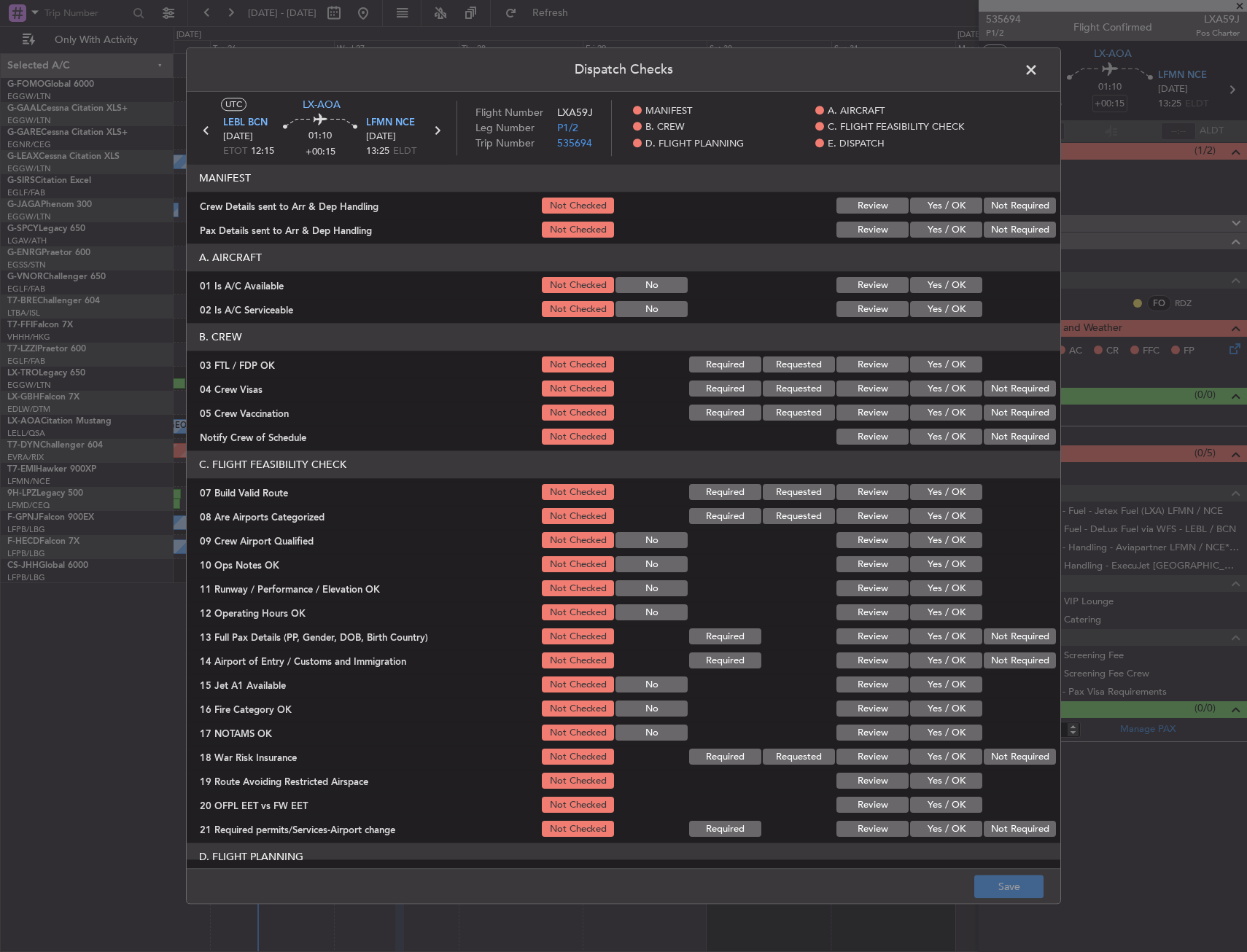
click at [935, 287] on button "Yes / OK" at bounding box center [946, 285] width 72 height 16
drag, startPoint x: 936, startPoint y: 311, endPoint x: 948, endPoint y: 341, distance: 32.3
click at [940, 318] on div "Yes / OK" at bounding box center [944, 310] width 73 height 20
click at [951, 359] on button "Yes / OK" at bounding box center [946, 365] width 72 height 16
click at [999, 383] on button "Not Required" at bounding box center [1020, 389] width 72 height 16
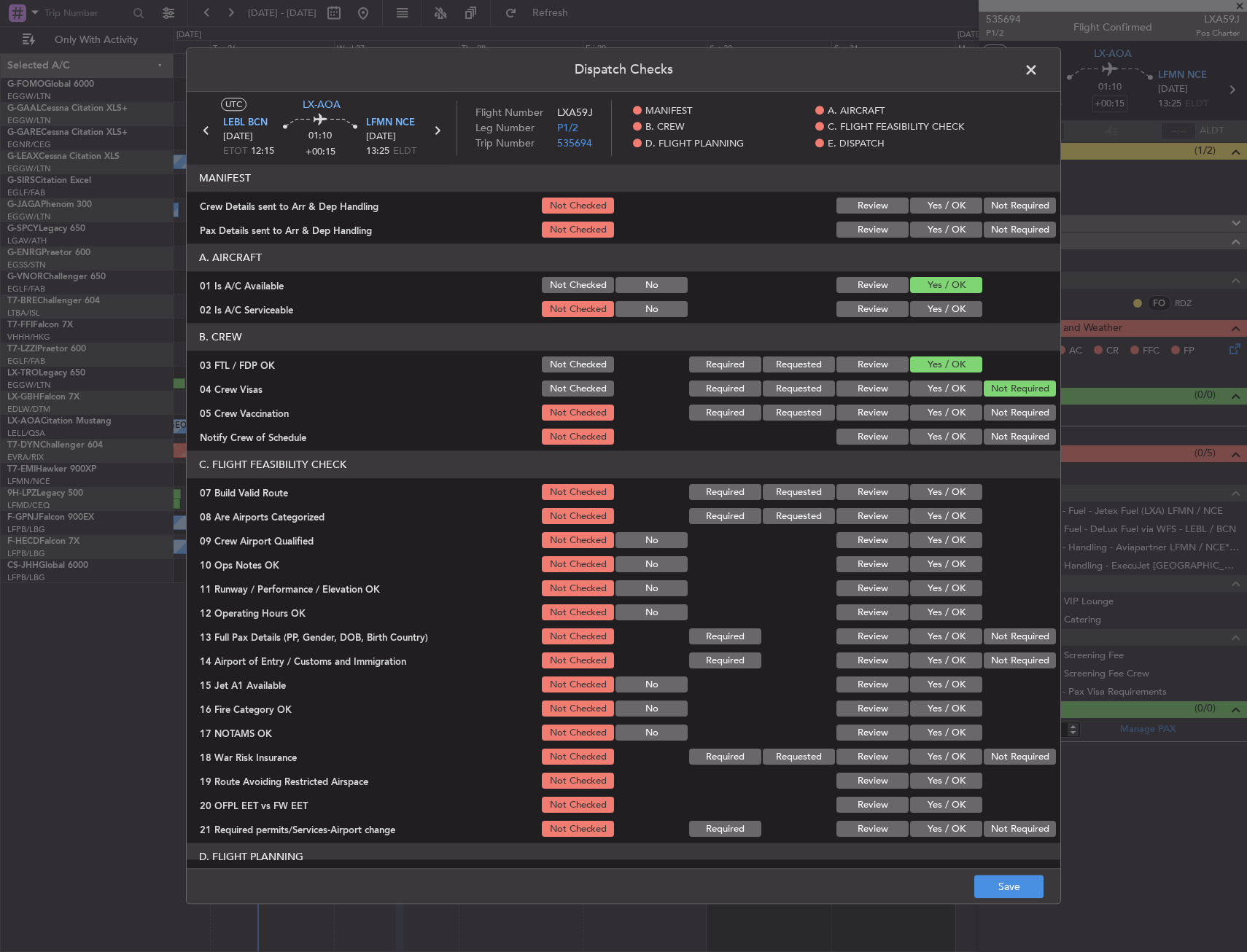
drag, startPoint x: 992, startPoint y: 407, endPoint x: 964, endPoint y: 431, distance: 36.9
click at [992, 408] on button "Not Required" at bounding box center [1020, 413] width 72 height 16
click at [962, 431] on button "Yes / OK" at bounding box center [946, 437] width 72 height 16
drag, startPoint x: 942, startPoint y: 479, endPoint x: 939, endPoint y: 503, distance: 24.2
click at [942, 480] on section "C. FLIGHT FEASIBILITY CHECK 07 Build Valid Route Not Checked Required Requested…" at bounding box center [623, 645] width 874 height 389
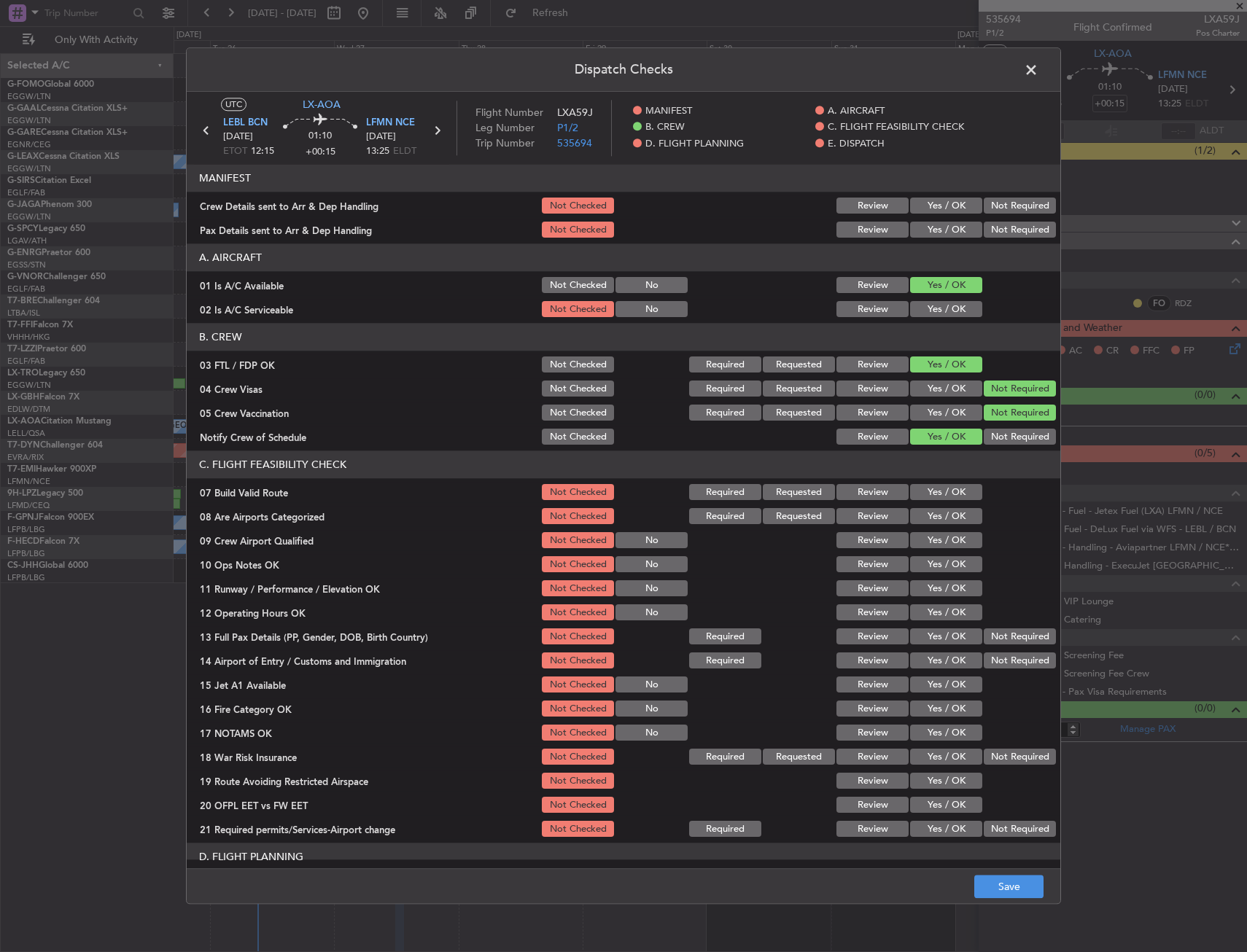
click at [939, 503] on section "C. FLIGHT FEASIBILITY CHECK 07 Build Valid Route Not Checked Required Requested…" at bounding box center [623, 645] width 874 height 389
click at [939, 506] on section "C. FLIGHT FEASIBILITY CHECK 07 Build Valid Route Not Checked Required Requested…" at bounding box center [623, 645] width 874 height 389
click at [942, 486] on button "Yes / OK" at bounding box center [946, 493] width 72 height 16
click at [935, 510] on button "Yes / OK" at bounding box center [946, 516] width 72 height 16
click at [935, 530] on section "C. FLIGHT FEASIBILITY CHECK 07 Build Valid Route Not Checked Required Requested…" at bounding box center [623, 645] width 874 height 389
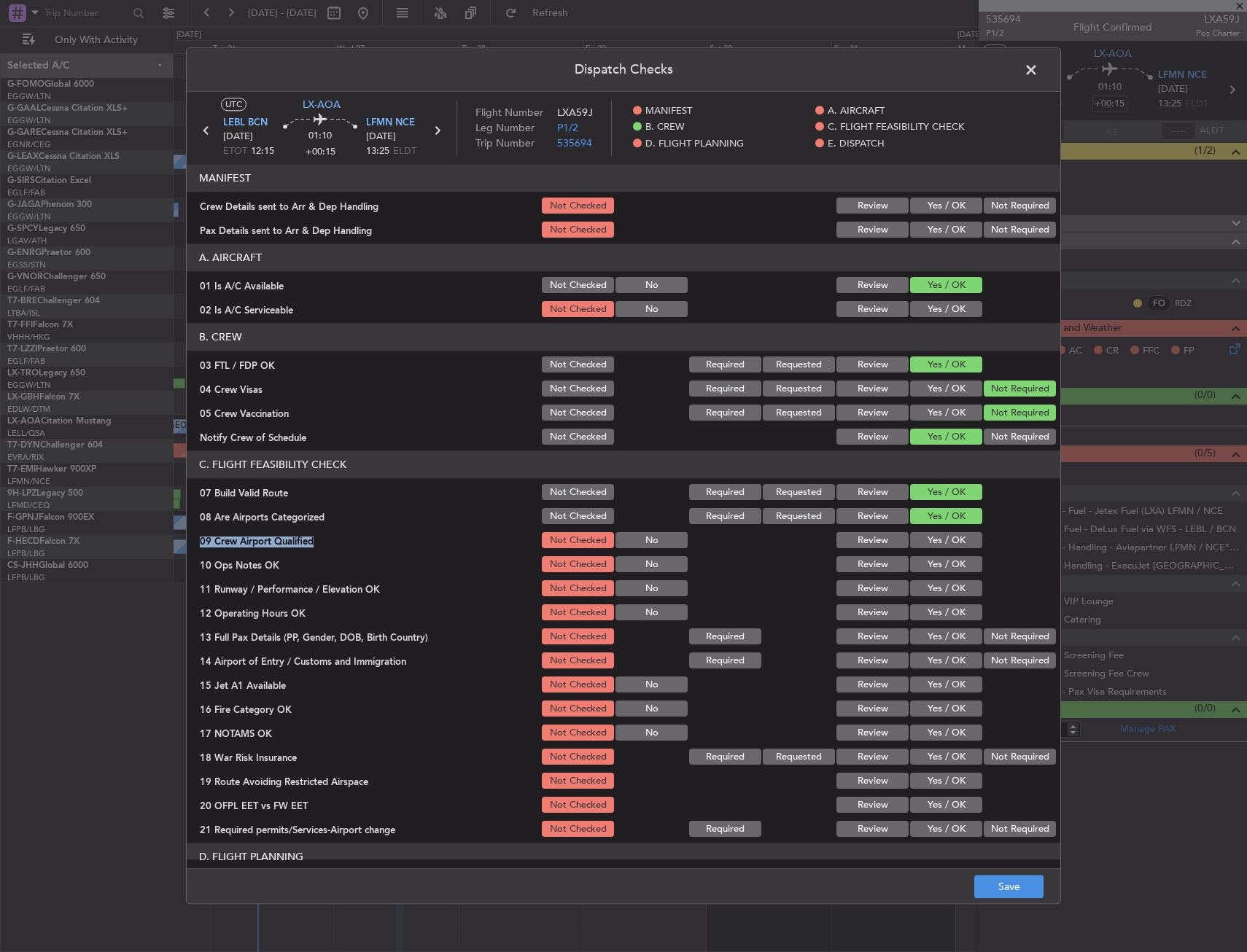
click at [931, 545] on button "Yes / OK" at bounding box center [946, 540] width 72 height 16
drag, startPoint x: 929, startPoint y: 560, endPoint x: 929, endPoint y: 580, distance: 20.0
click at [929, 560] on button "Yes / OK" at bounding box center [946, 564] width 72 height 16
click at [929, 569] on button "Yes / OK" at bounding box center [946, 564] width 72 height 16
click at [929, 586] on button "Yes / OK" at bounding box center [946, 589] width 72 height 16
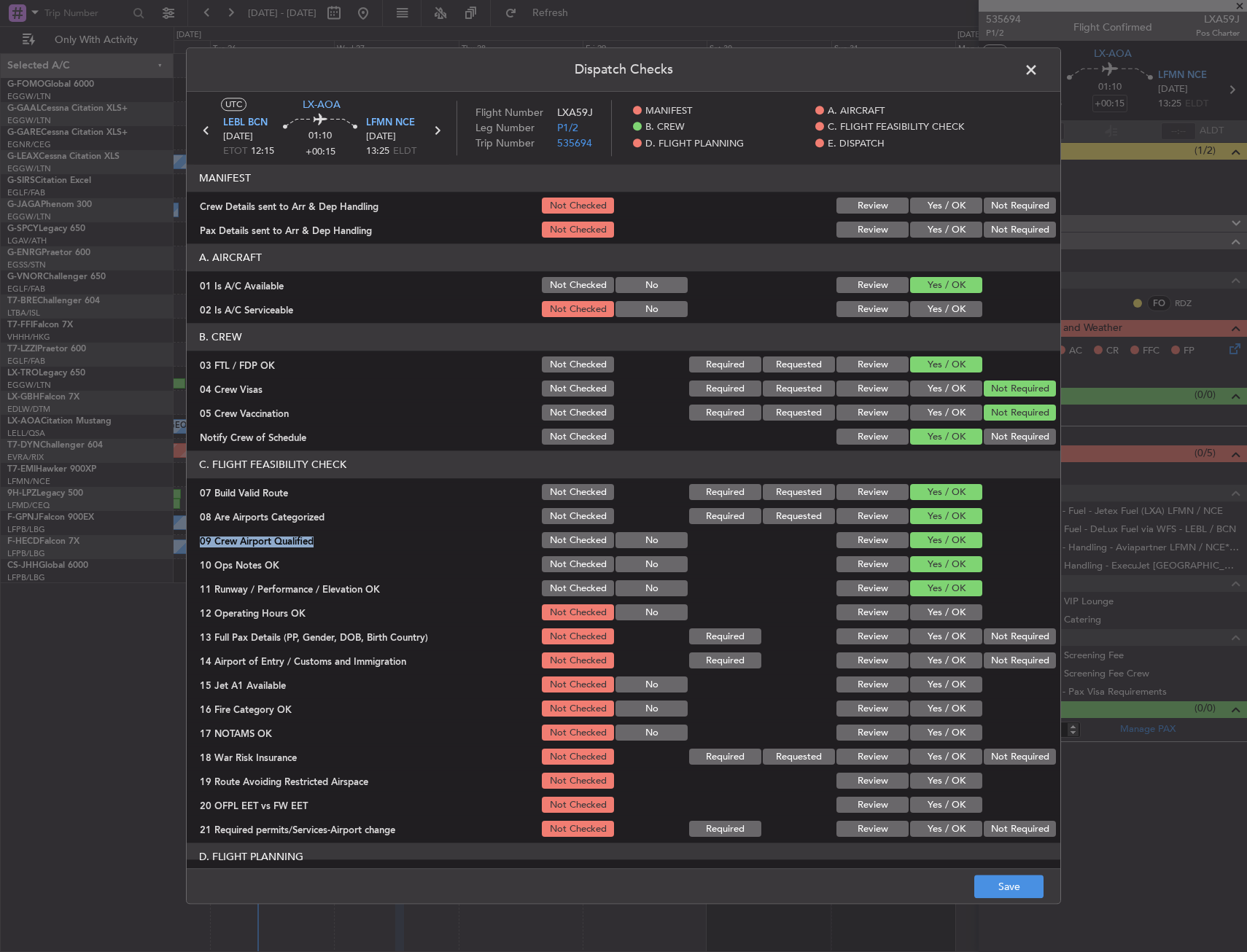
drag, startPoint x: 933, startPoint y: 607, endPoint x: 933, endPoint y: 614, distance: 7.0
click at [932, 606] on button "Yes / OK" at bounding box center [946, 613] width 72 height 16
click at [933, 614] on button "Yes / OK" at bounding box center [946, 613] width 72 height 16
drag, startPoint x: 933, startPoint y: 614, endPoint x: 941, endPoint y: 647, distance: 34.0
click at [934, 615] on button "Yes / OK" at bounding box center [946, 613] width 72 height 16
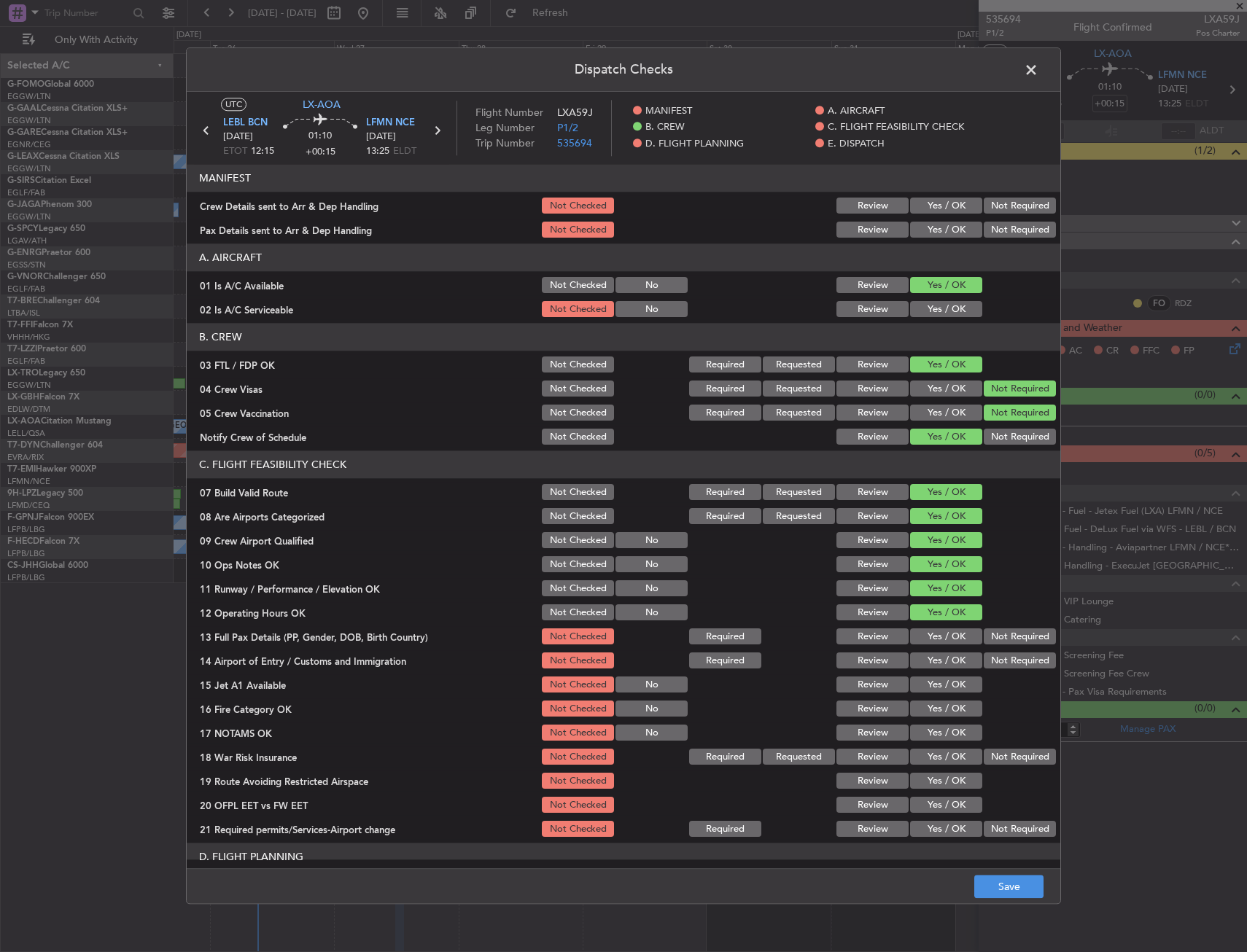
click at [940, 646] on div "Yes / OK" at bounding box center [944, 637] width 73 height 20
click at [935, 627] on div "Yes / OK" at bounding box center [944, 637] width 73 height 20
drag, startPoint x: 929, startPoint y: 638, endPoint x: 926, endPoint y: 658, distance: 20.2
click at [929, 644] on button "Yes / OK" at bounding box center [946, 637] width 72 height 16
drag, startPoint x: 926, startPoint y: 669, endPoint x: 925, endPoint y: 678, distance: 9.1
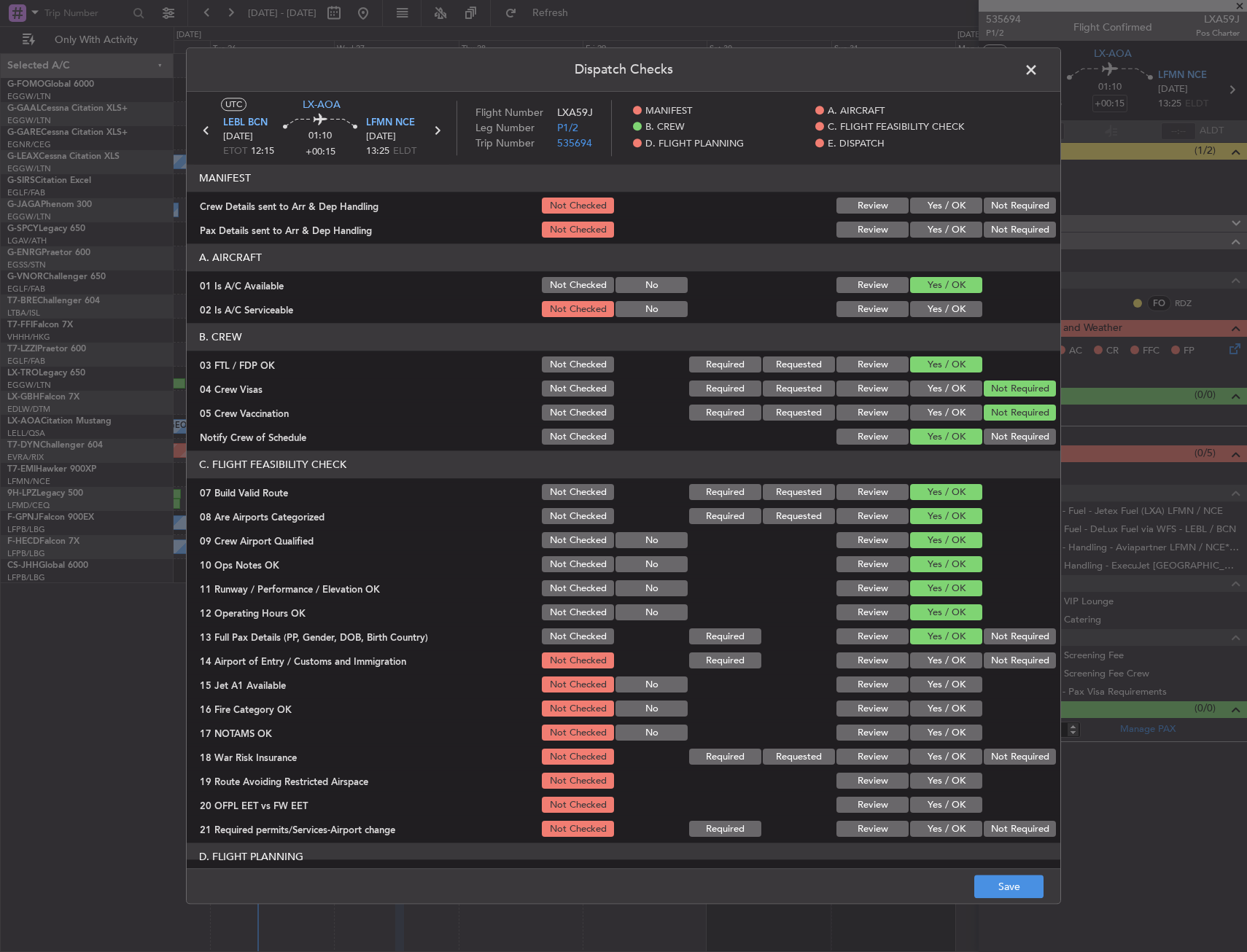
click at [925, 669] on div "Yes / OK" at bounding box center [944, 661] width 73 height 20
click at [920, 669] on div "Yes / OK" at bounding box center [944, 661] width 73 height 20
click at [930, 666] on button "Yes / OK" at bounding box center [946, 661] width 72 height 16
click at [924, 692] on button "Yes / OK" at bounding box center [946, 685] width 72 height 16
click at [931, 714] on button "Yes / OK" at bounding box center [946, 709] width 72 height 16
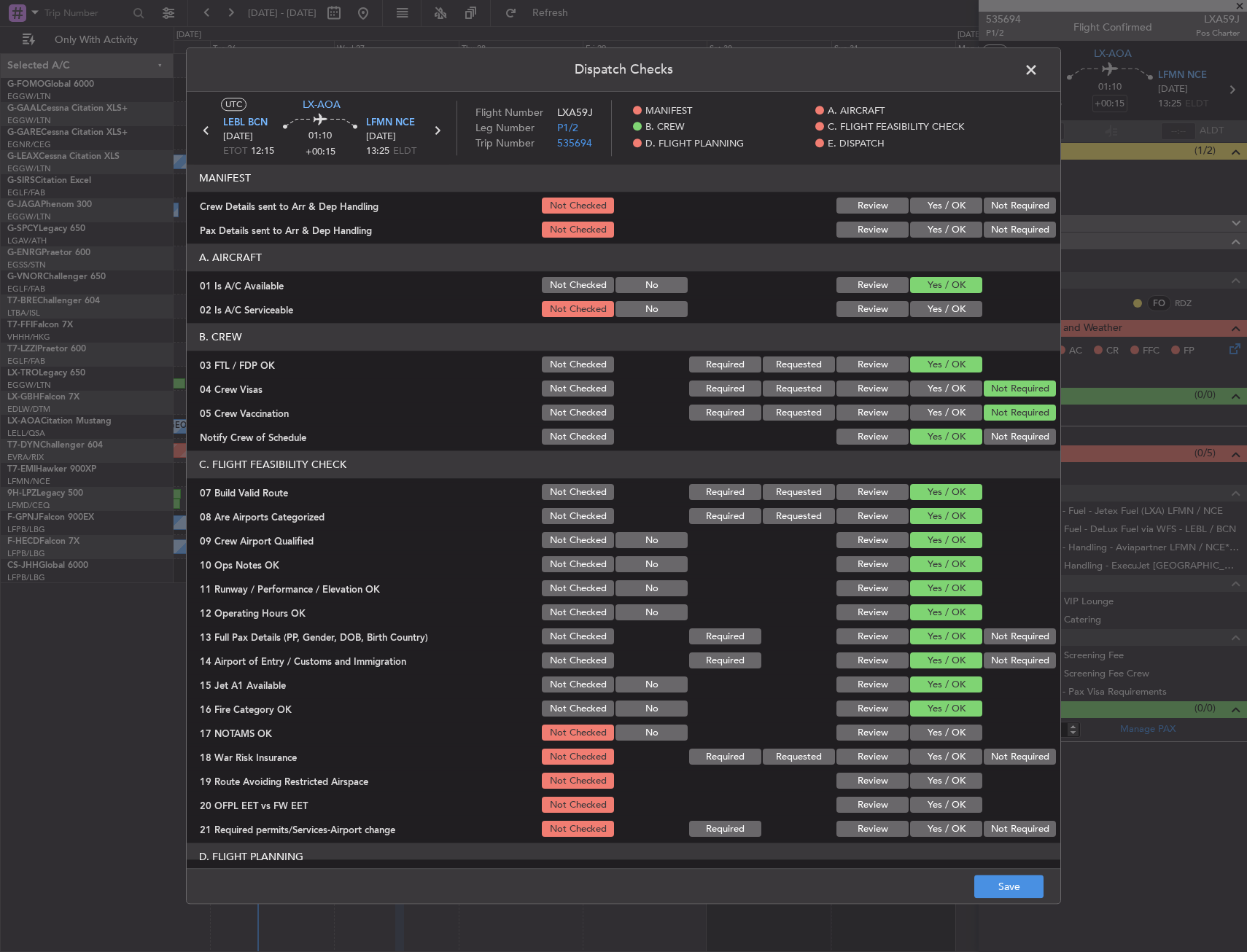
click at [931, 728] on button "Yes / OK" at bounding box center [946, 733] width 72 height 16
click at [1010, 760] on button "Not Required" at bounding box center [1020, 757] width 72 height 16
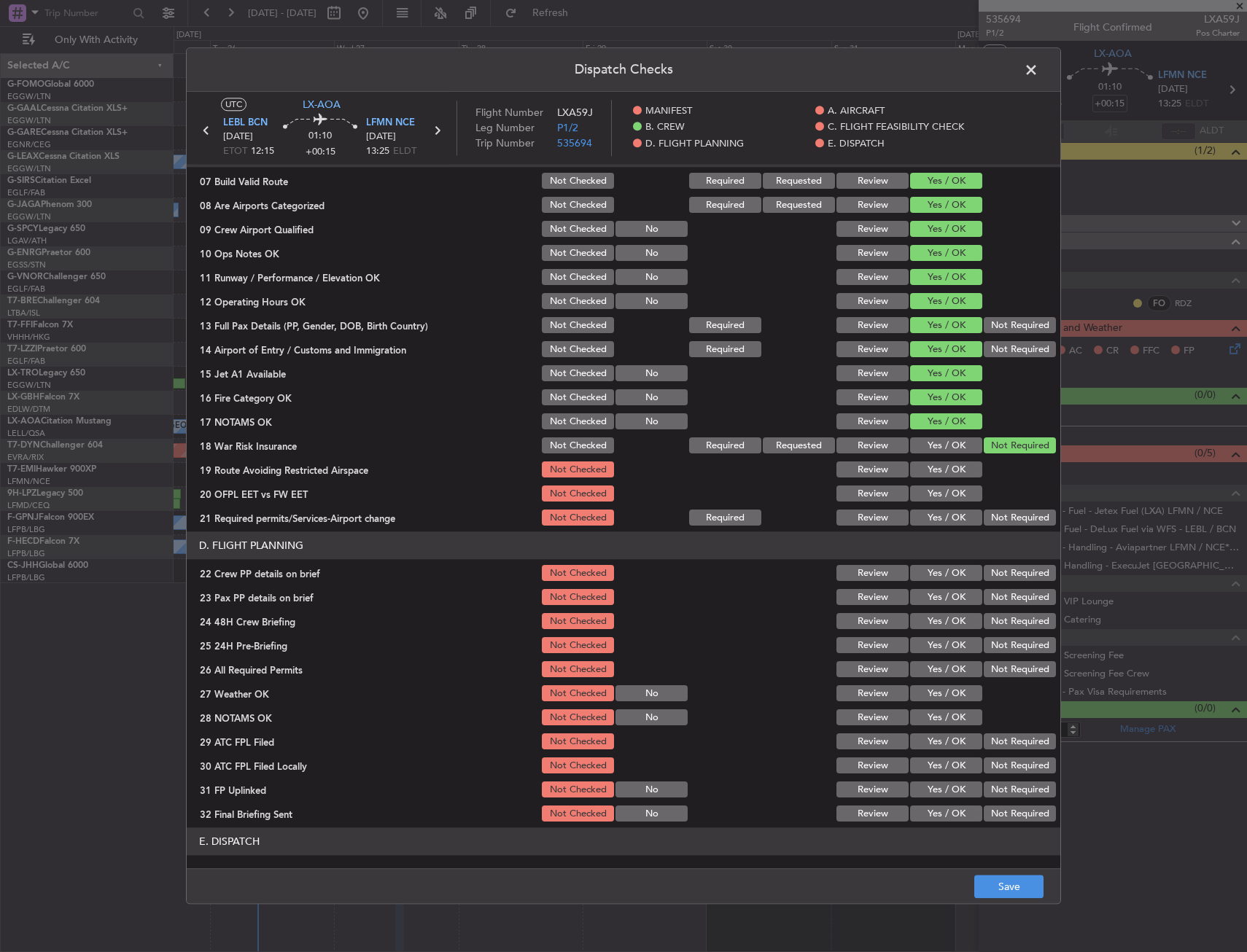
scroll to position [365, 0]
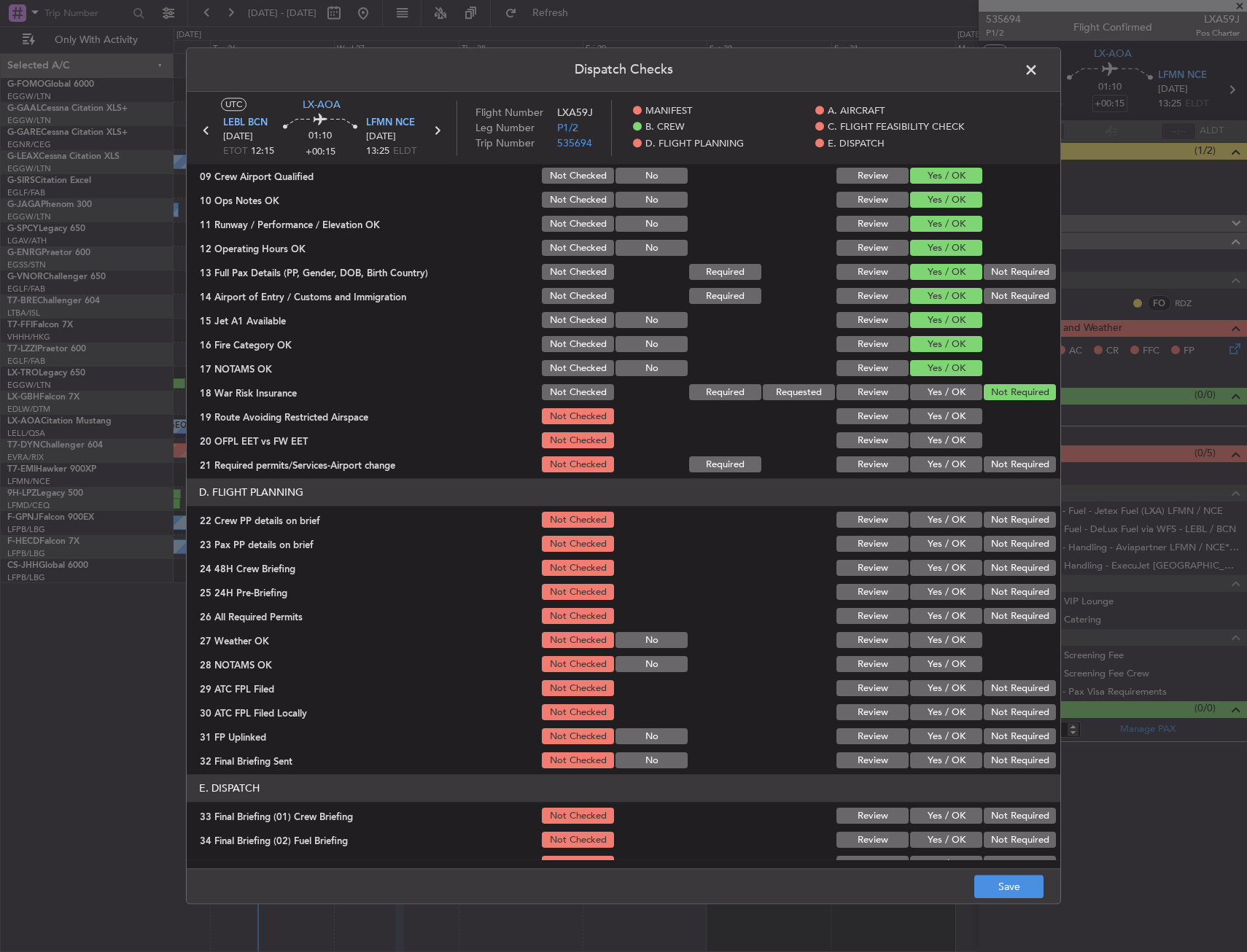
click at [935, 413] on button "Yes / OK" at bounding box center [946, 416] width 72 height 16
drag, startPoint x: 929, startPoint y: 436, endPoint x: 928, endPoint y: 449, distance: 13.0
click at [929, 437] on button "Yes / OK" at bounding box center [946, 441] width 72 height 16
click at [928, 450] on div "Yes / OK" at bounding box center [944, 441] width 73 height 20
click at [927, 465] on button "Yes / OK" at bounding box center [946, 465] width 72 height 16
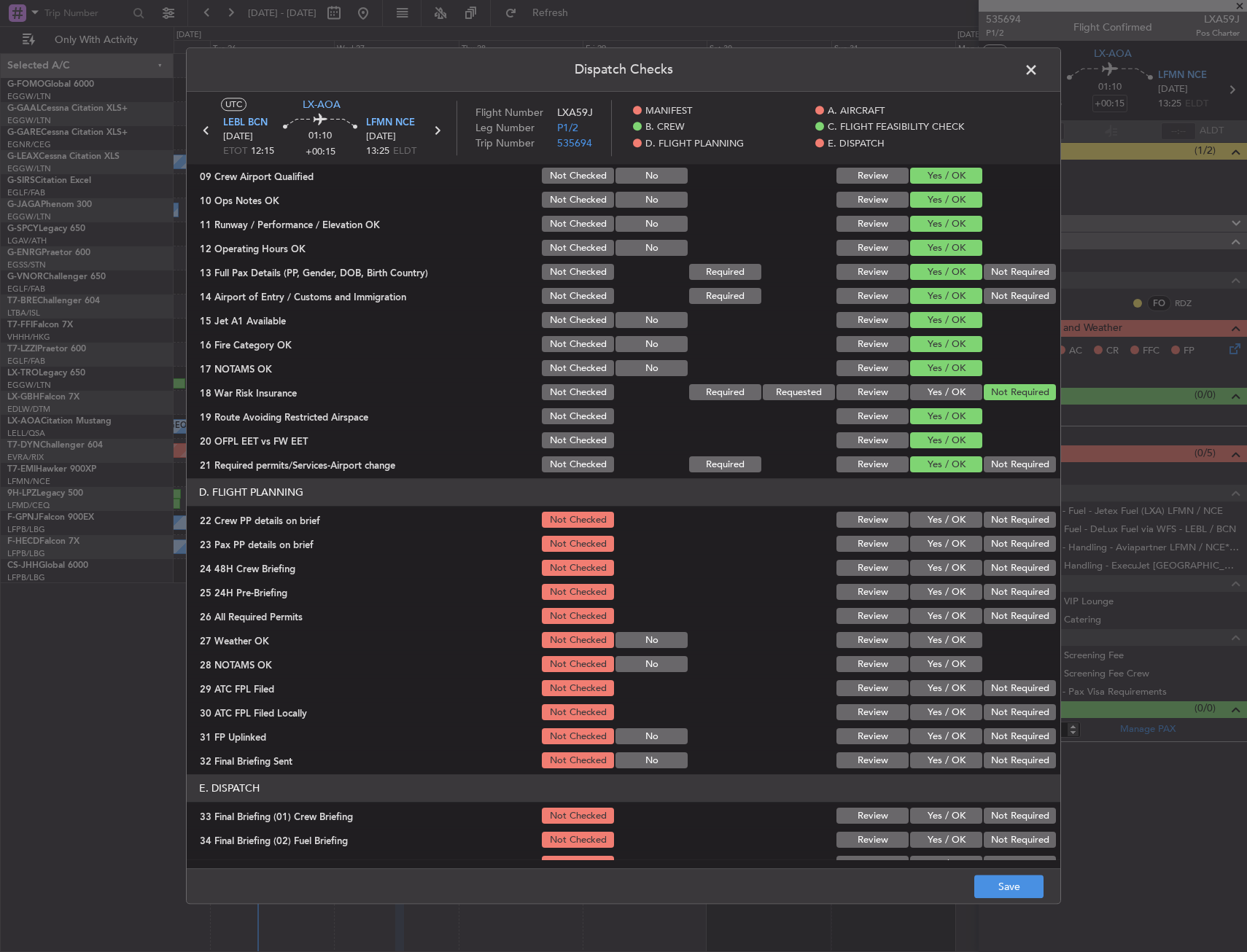
click at [929, 527] on button "Yes / OK" at bounding box center [946, 520] width 72 height 16
click at [929, 549] on button "Yes / OK" at bounding box center [946, 544] width 72 height 16
drag, startPoint x: 929, startPoint y: 567, endPoint x: 979, endPoint y: 591, distance: 55.5
click at [929, 567] on button "Yes / OK" at bounding box center [946, 568] width 72 height 16
click at [1008, 595] on button "Not Required" at bounding box center [1020, 592] width 72 height 16
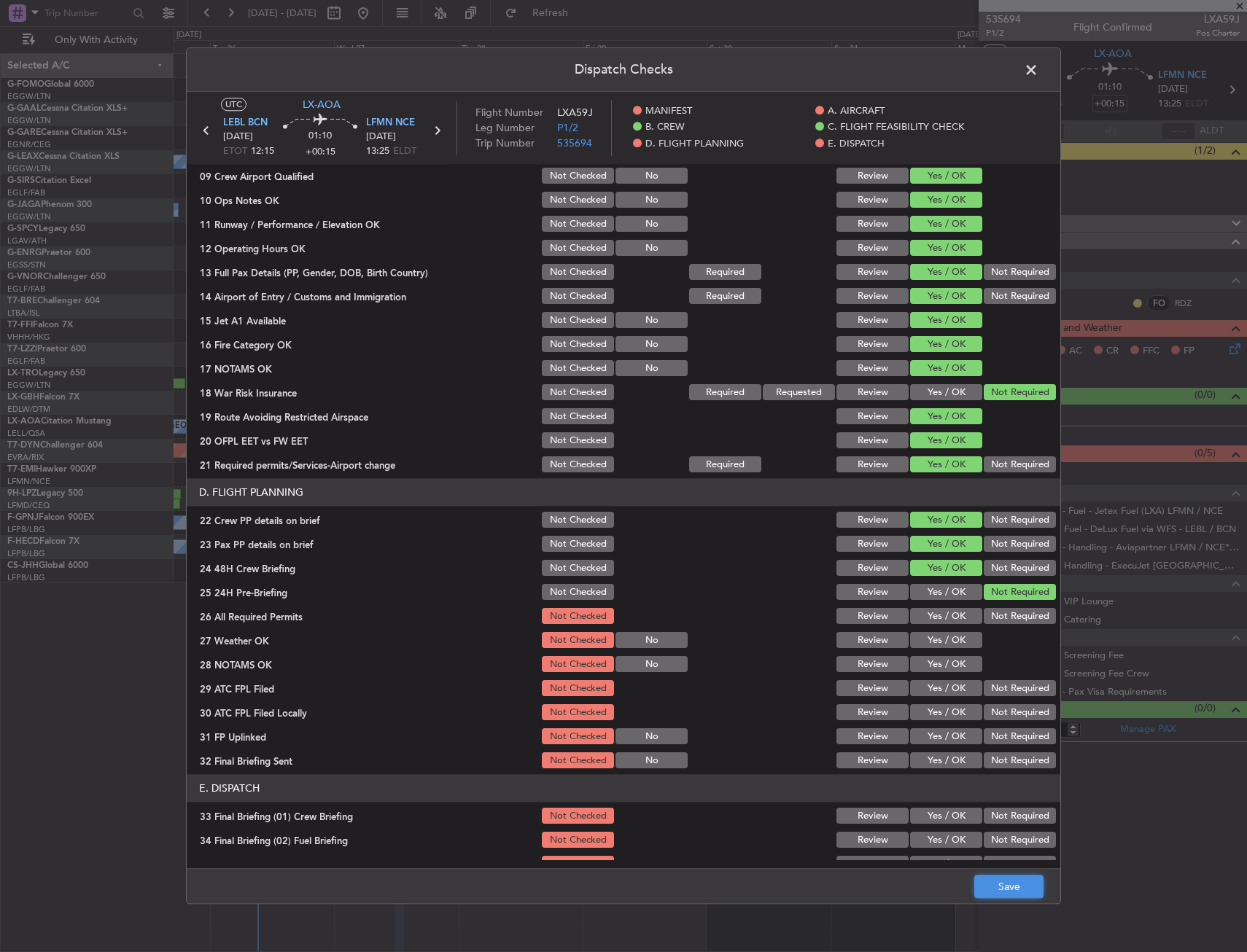
click at [996, 876] on button "Save" at bounding box center [1009, 887] width 69 height 23
click at [1038, 79] on span at bounding box center [1038, 74] width 0 height 29
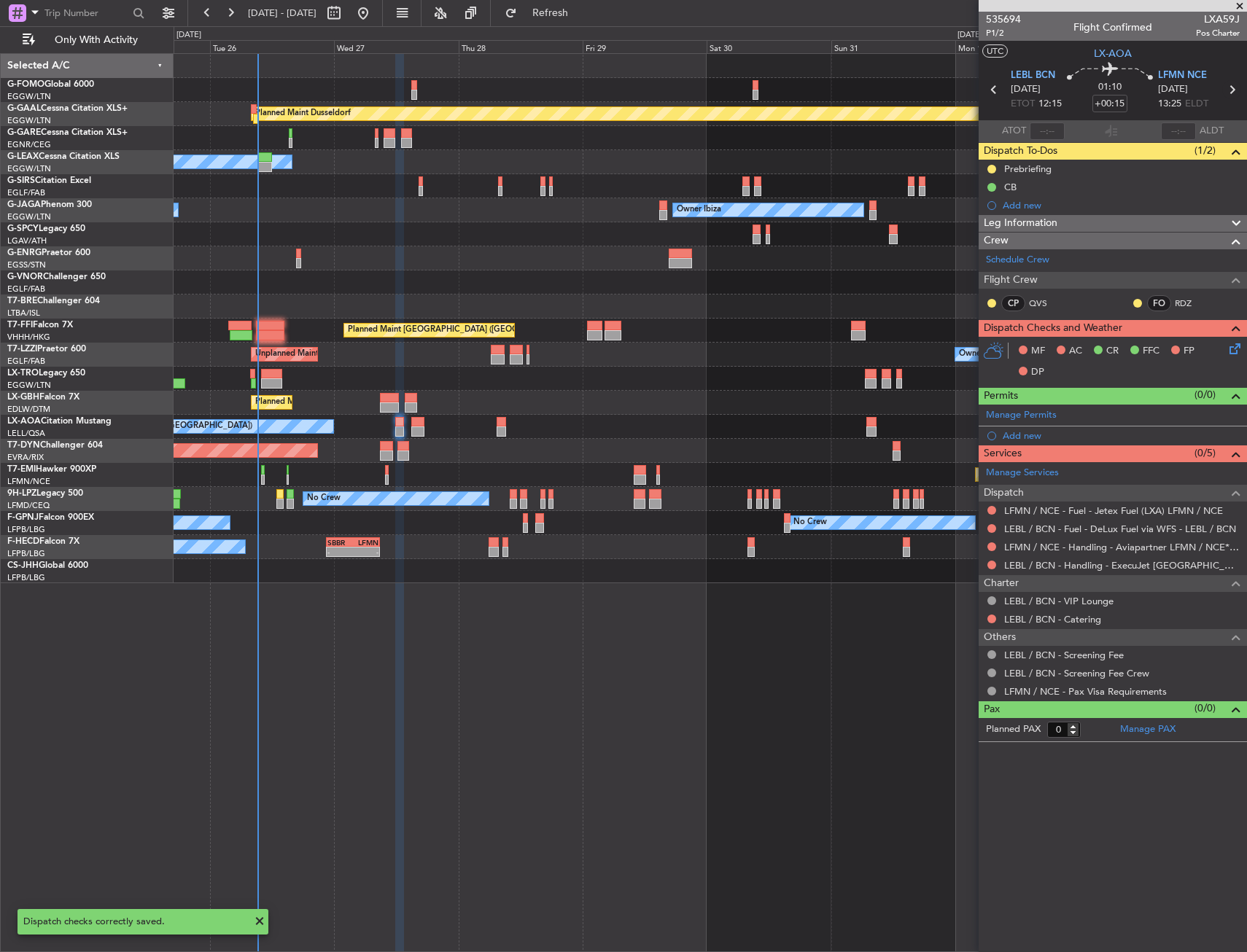
click at [1232, 90] on icon at bounding box center [1232, 89] width 19 height 19
click at [610, 608] on div "Planned Maint Dusseldorf Owner Unplanned Maint [GEOGRAPHIC_DATA] ([GEOGRAPHIC_D…" at bounding box center [710, 503] width 1073 height 899
type input "+00:10"
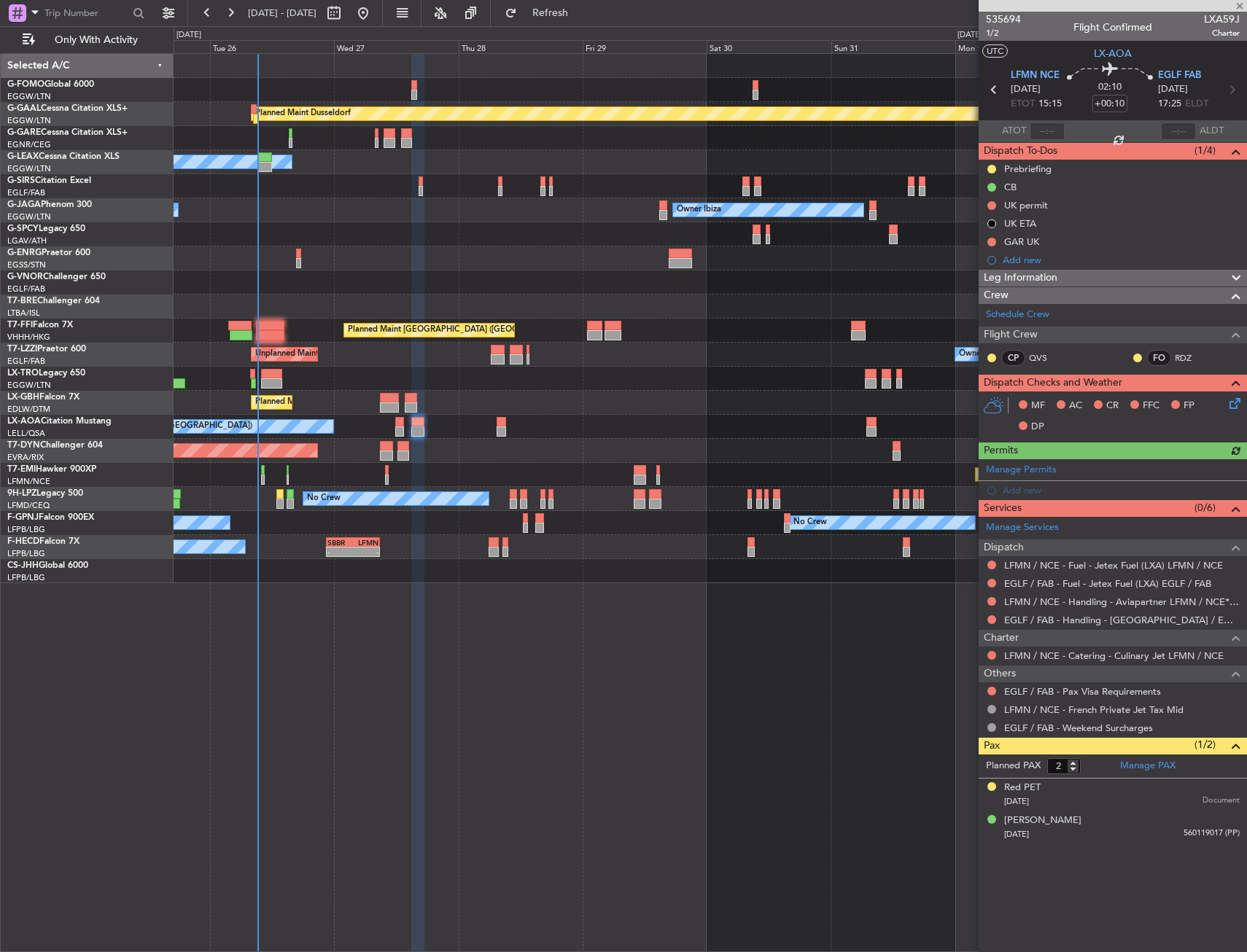
click at [1228, 401] on icon at bounding box center [1232, 400] width 12 height 12
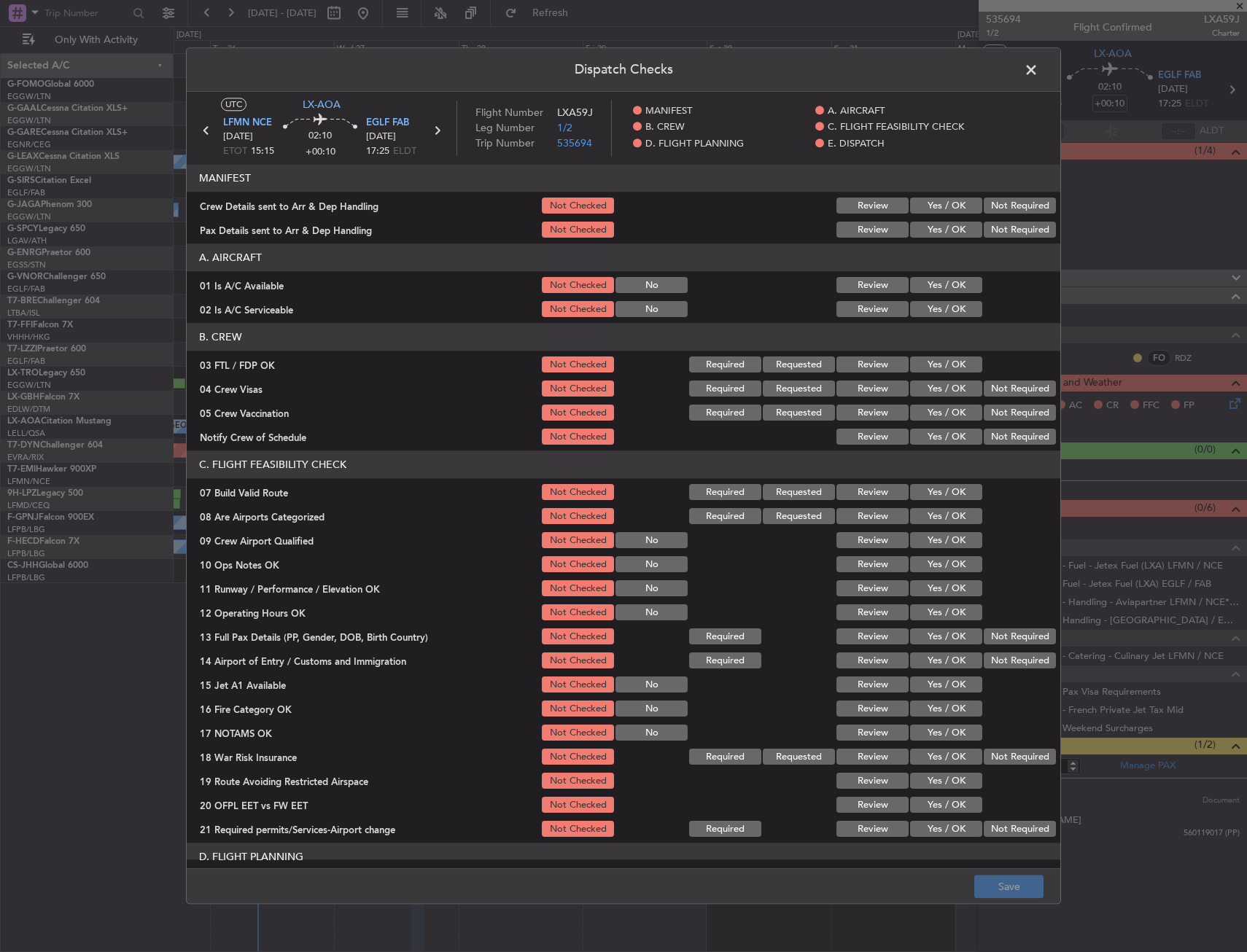
click at [938, 281] on button "Yes / OK" at bounding box center [946, 285] width 72 height 16
click at [934, 304] on button "Yes / OK" at bounding box center [946, 309] width 72 height 16
click at [935, 370] on button "Yes / OK" at bounding box center [946, 365] width 72 height 16
click at [1005, 391] on button "Not Required" at bounding box center [1020, 389] width 72 height 16
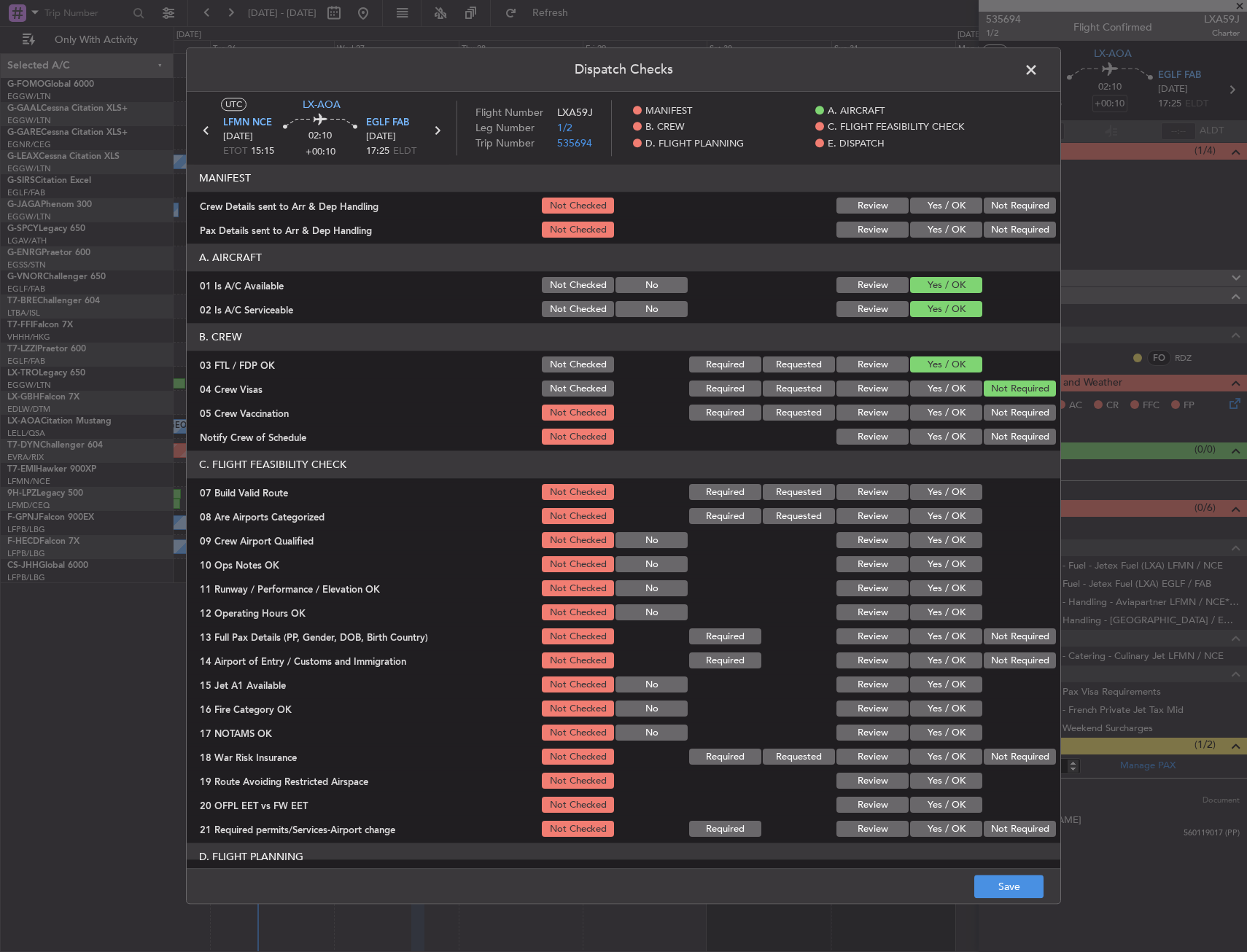
click at [996, 415] on button "Not Required" at bounding box center [1020, 413] width 72 height 16
click at [953, 439] on button "Yes / OK" at bounding box center [946, 437] width 72 height 16
drag, startPoint x: 936, startPoint y: 503, endPoint x: 932, endPoint y: 516, distance: 13.6
click at [935, 503] on section "C. FLIGHT FEASIBILITY CHECK 07 Build Valid Route Not Checked Required Requested…" at bounding box center [623, 645] width 874 height 389
click at [929, 533] on button "Yes / OK" at bounding box center [946, 540] width 72 height 16
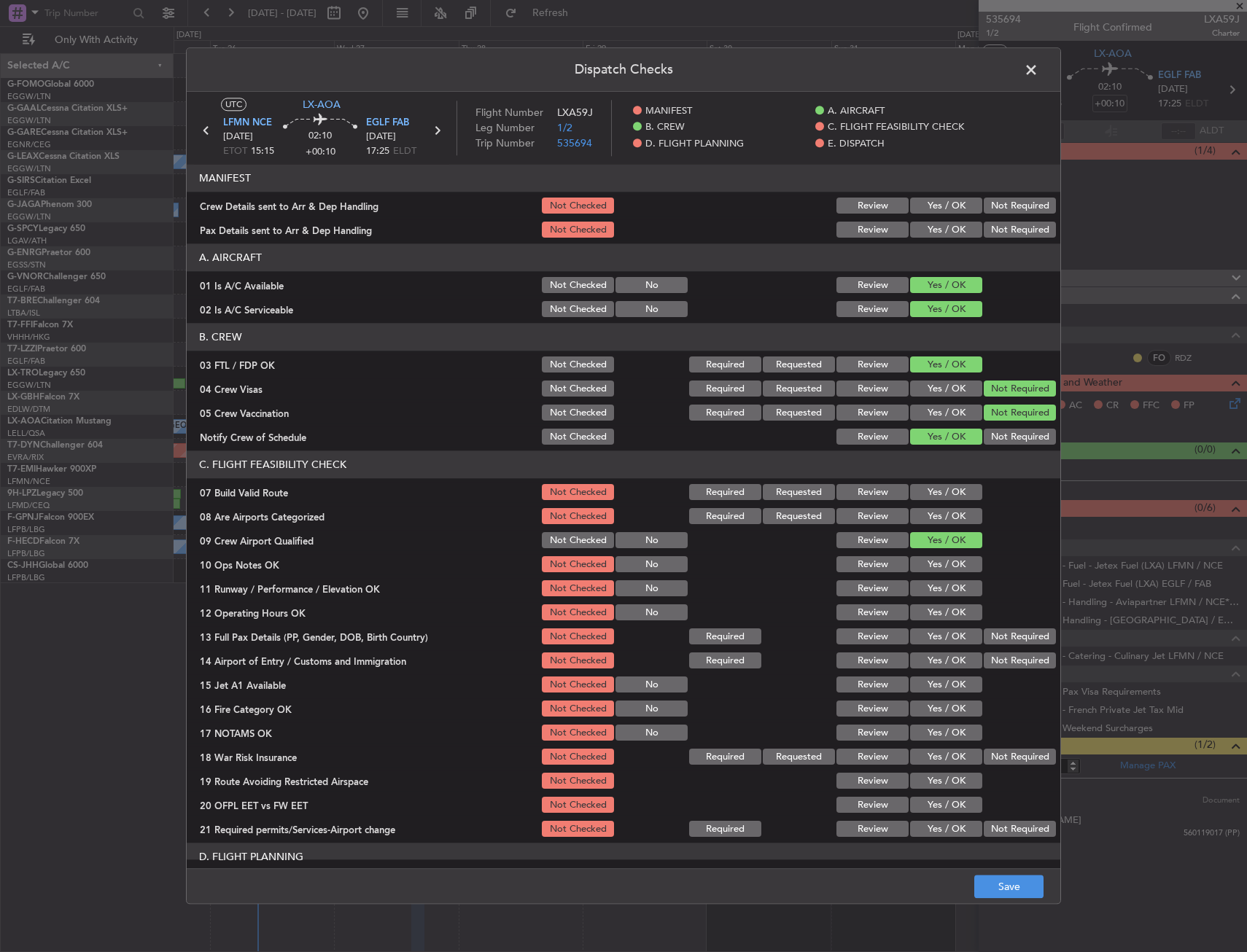
click at [931, 501] on div "Yes / OK" at bounding box center [944, 493] width 73 height 20
click at [916, 516] on button "Yes / OK" at bounding box center [946, 516] width 72 height 16
click at [917, 503] on section "C. FLIGHT FEASIBILITY CHECK 07 Build Valid Route Not Checked Required Requested…" at bounding box center [623, 645] width 874 height 389
click at [920, 496] on button "Yes / OK" at bounding box center [946, 493] width 72 height 16
drag, startPoint x: 916, startPoint y: 590, endPoint x: 918, endPoint y: 569, distance: 21.1
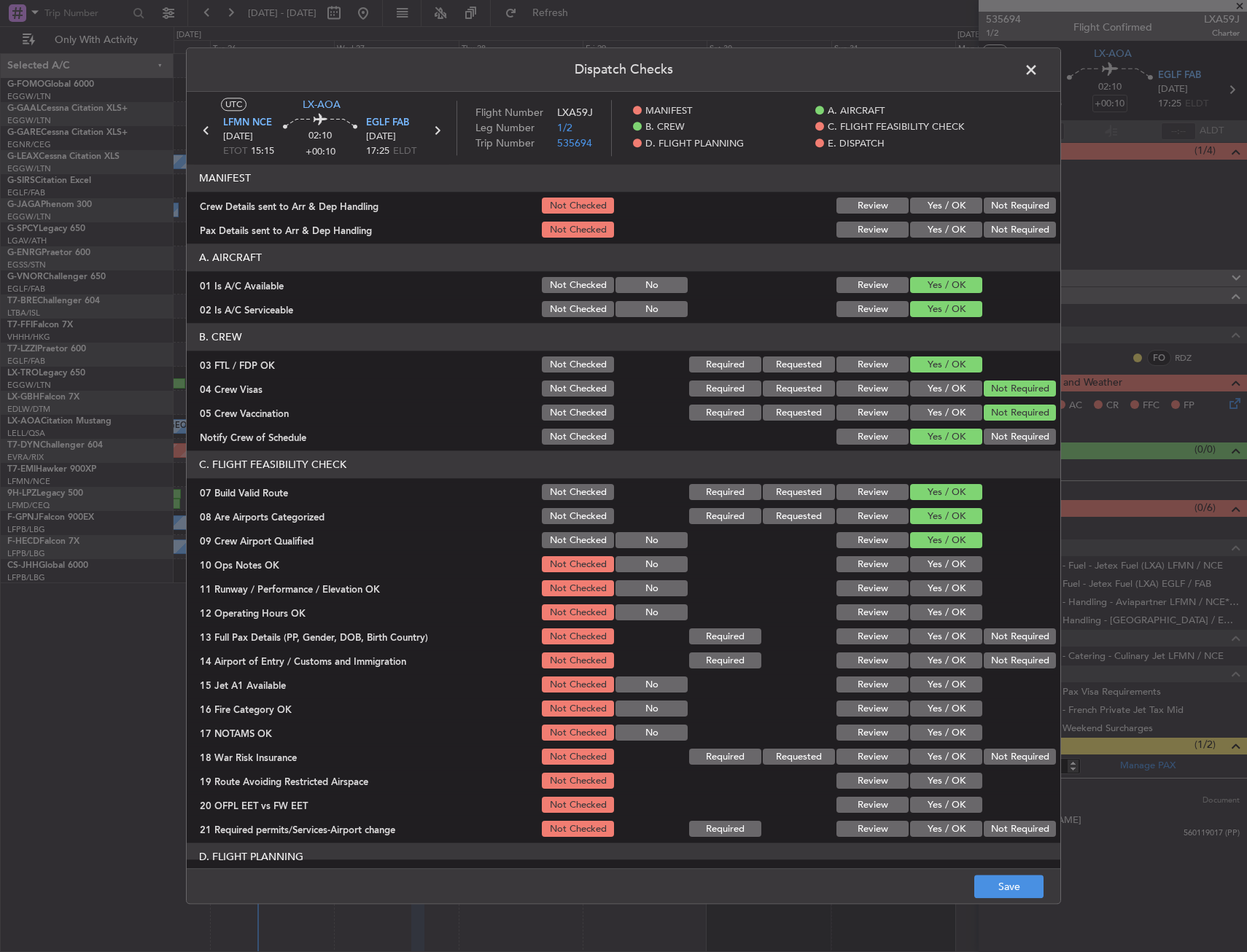
click at [915, 590] on button "Yes / OK" at bounding box center [946, 589] width 72 height 16
click at [920, 562] on button "Yes / OK" at bounding box center [946, 564] width 72 height 16
click at [929, 617] on button "Yes / OK" at bounding box center [946, 613] width 72 height 16
drag, startPoint x: 932, startPoint y: 652, endPoint x: 929, endPoint y: 672, distance: 20.2
click at [932, 657] on button "Yes / OK" at bounding box center [946, 661] width 72 height 16
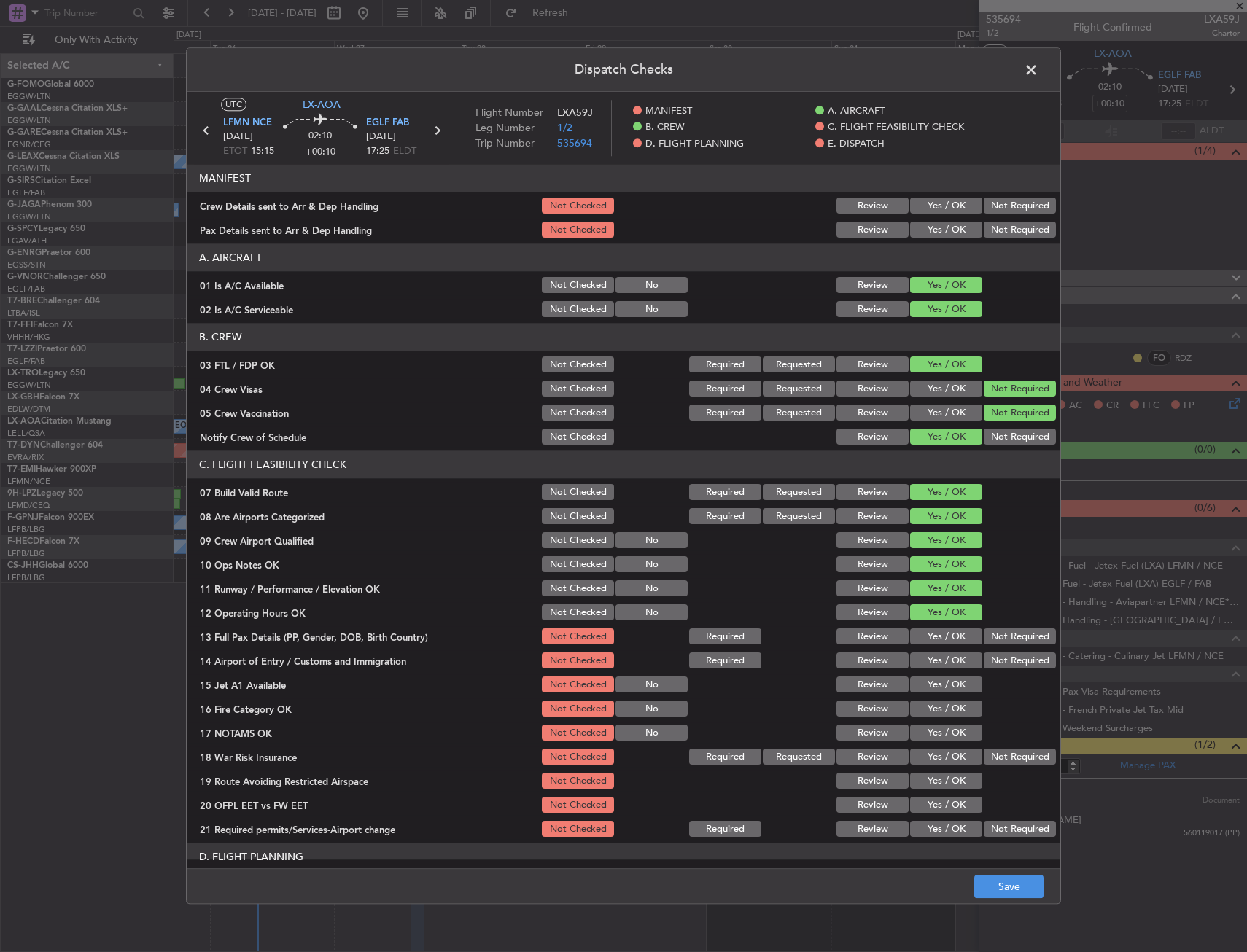
drag, startPoint x: 929, startPoint y: 672, endPoint x: 926, endPoint y: 686, distance: 14.3
click at [928, 674] on section "C. FLIGHT FEASIBILITY CHECK 07 Build Valid Route Not Checked Required Requested…" at bounding box center [623, 645] width 874 height 389
click at [924, 692] on button "Yes / OK" at bounding box center [946, 685] width 72 height 16
click at [924, 627] on div "Yes / OK" at bounding box center [944, 637] width 73 height 20
drag, startPoint x: 923, startPoint y: 692, endPoint x: 928, endPoint y: 706, distance: 14.9
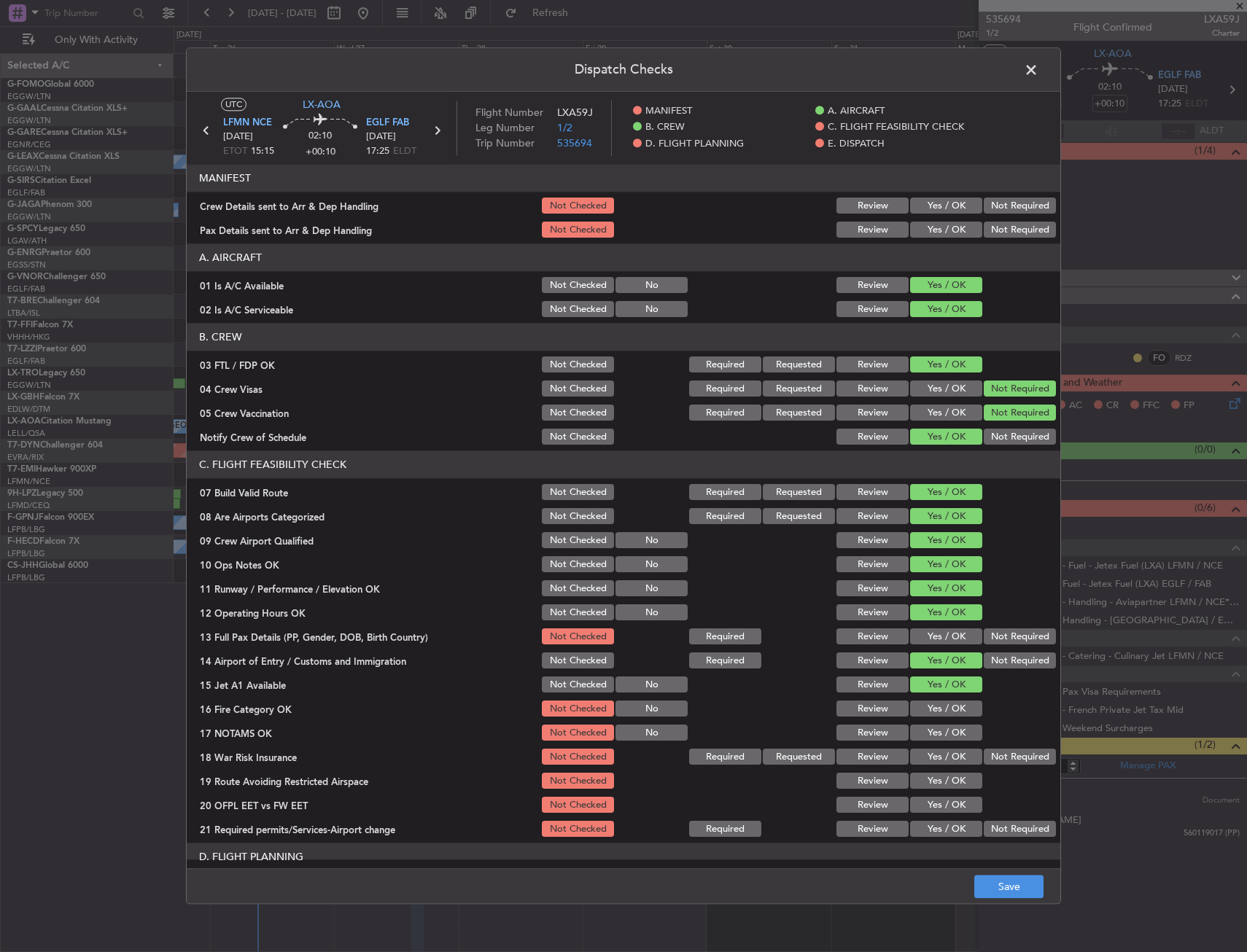
click at [923, 694] on div "Yes / OK" at bounding box center [944, 685] width 73 height 20
click at [929, 708] on button "Yes / OK" at bounding box center [946, 709] width 72 height 16
drag, startPoint x: 943, startPoint y: 624, endPoint x: 944, endPoint y: 635, distance: 11.0
click at [943, 625] on section "C. FLIGHT FEASIBILITY CHECK 07 Build Valid Route Not Checked Required Requested…" at bounding box center [623, 645] width 874 height 389
drag, startPoint x: 944, startPoint y: 635, endPoint x: 949, endPoint y: 643, distance: 9.4
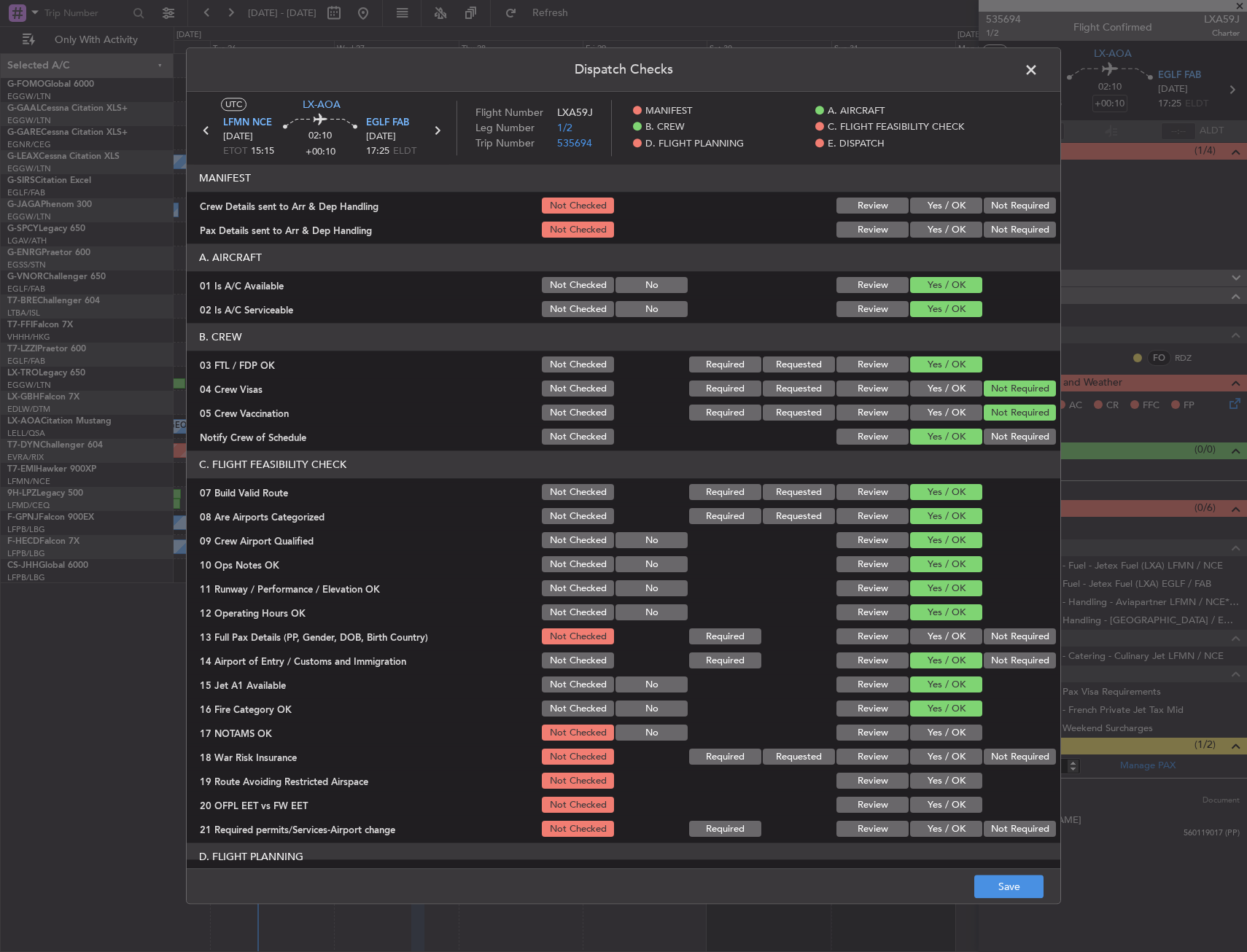
click at [944, 636] on button "Yes / OK" at bounding box center [946, 637] width 72 height 16
click at [996, 732] on div at bounding box center [1018, 733] width 73 height 20
click at [939, 723] on div "Yes / OK" at bounding box center [944, 733] width 73 height 20
click at [949, 736] on button "Yes / OK" at bounding box center [946, 733] width 72 height 16
click at [983, 750] on button "Not Required" at bounding box center [1020, 757] width 72 height 16
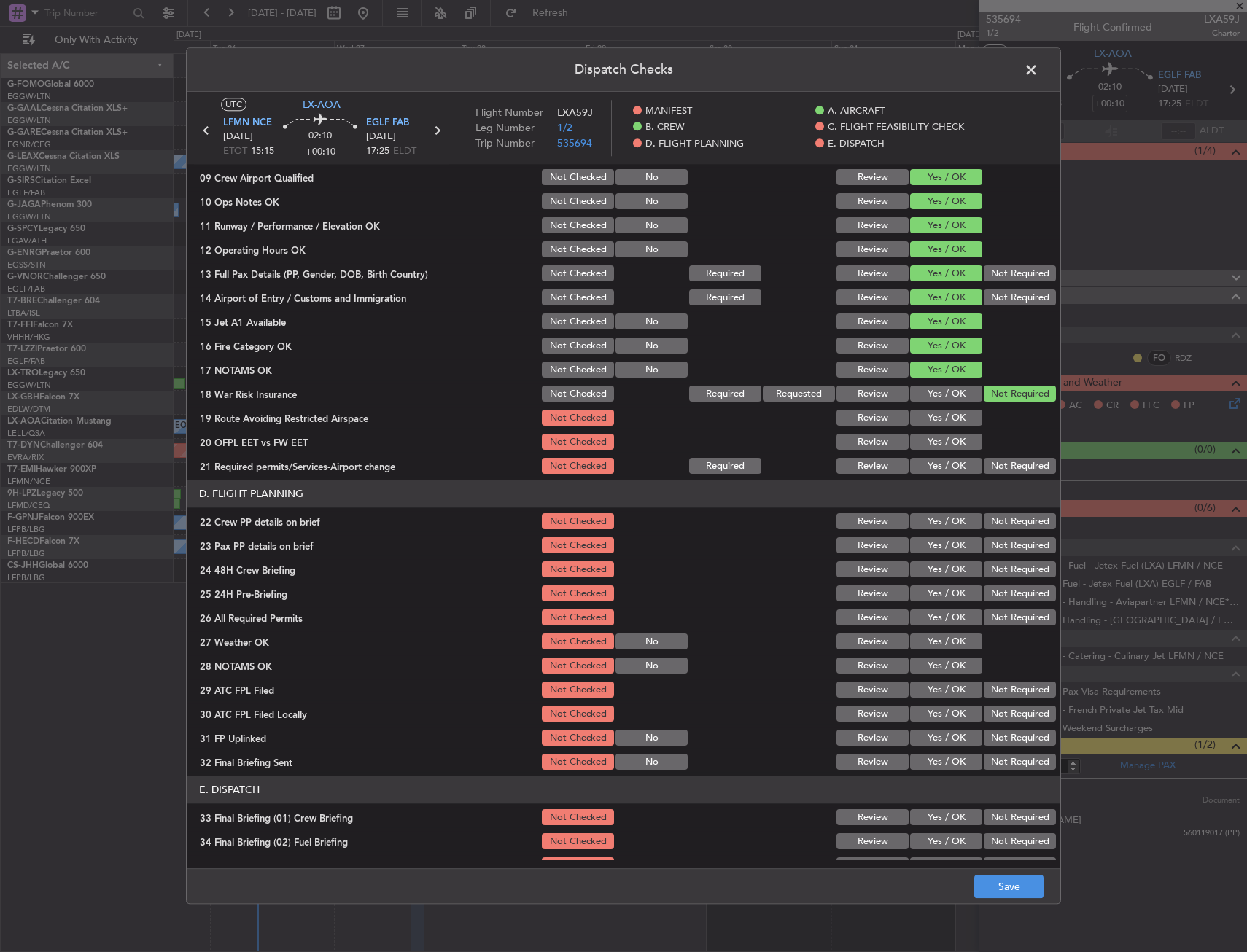
scroll to position [437, 0]
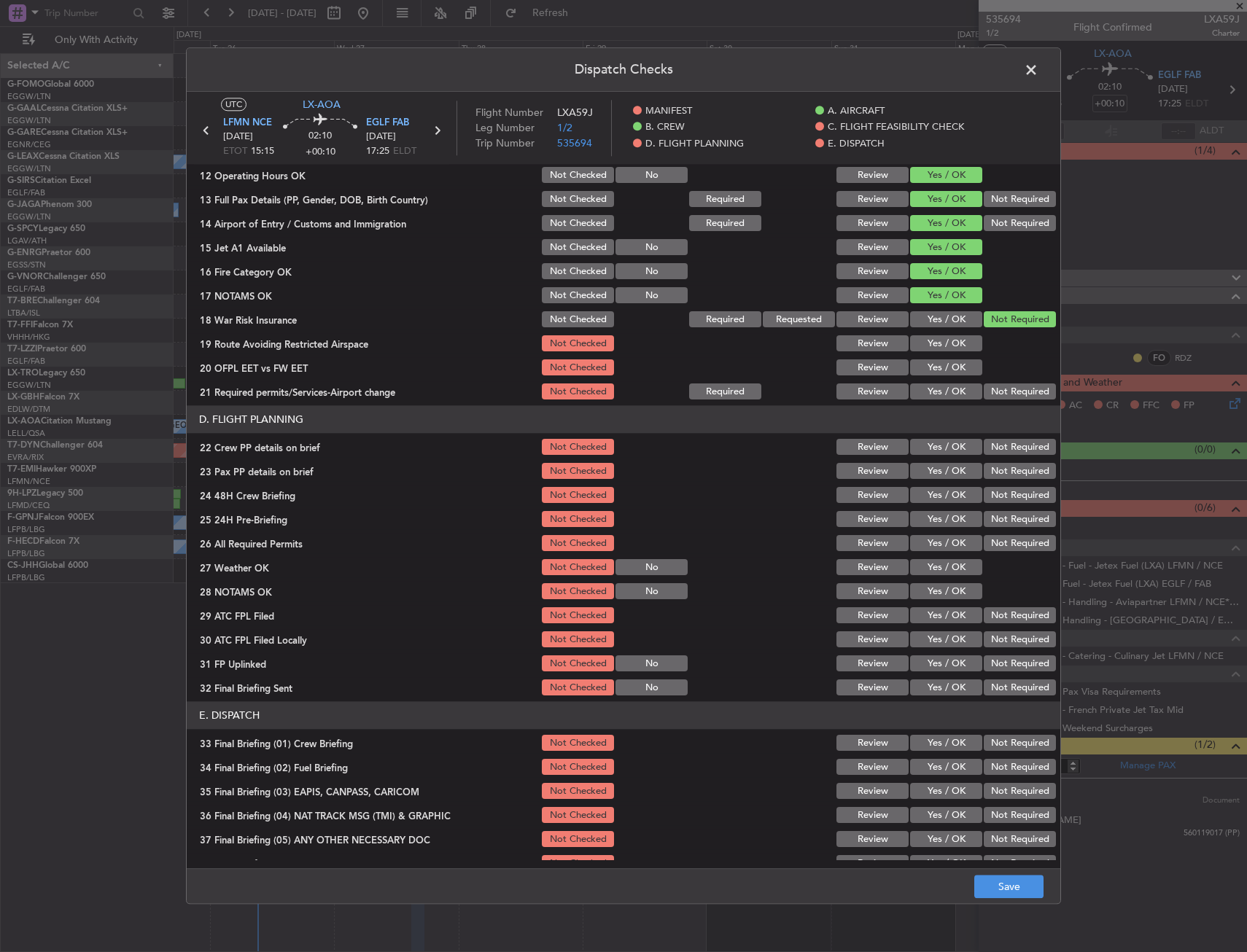
click at [943, 342] on button "Yes / OK" at bounding box center [946, 344] width 72 height 16
click at [930, 367] on button "Yes / OK" at bounding box center [946, 368] width 72 height 16
click at [929, 394] on button "Yes / OK" at bounding box center [946, 392] width 72 height 16
click at [936, 436] on section "D. FLIGHT PLANNING 22 Crew PP details on brief Not Checked Review Yes / OK Not …" at bounding box center [623, 552] width 874 height 292
click at [936, 461] on div "Yes / OK" at bounding box center [944, 471] width 73 height 20
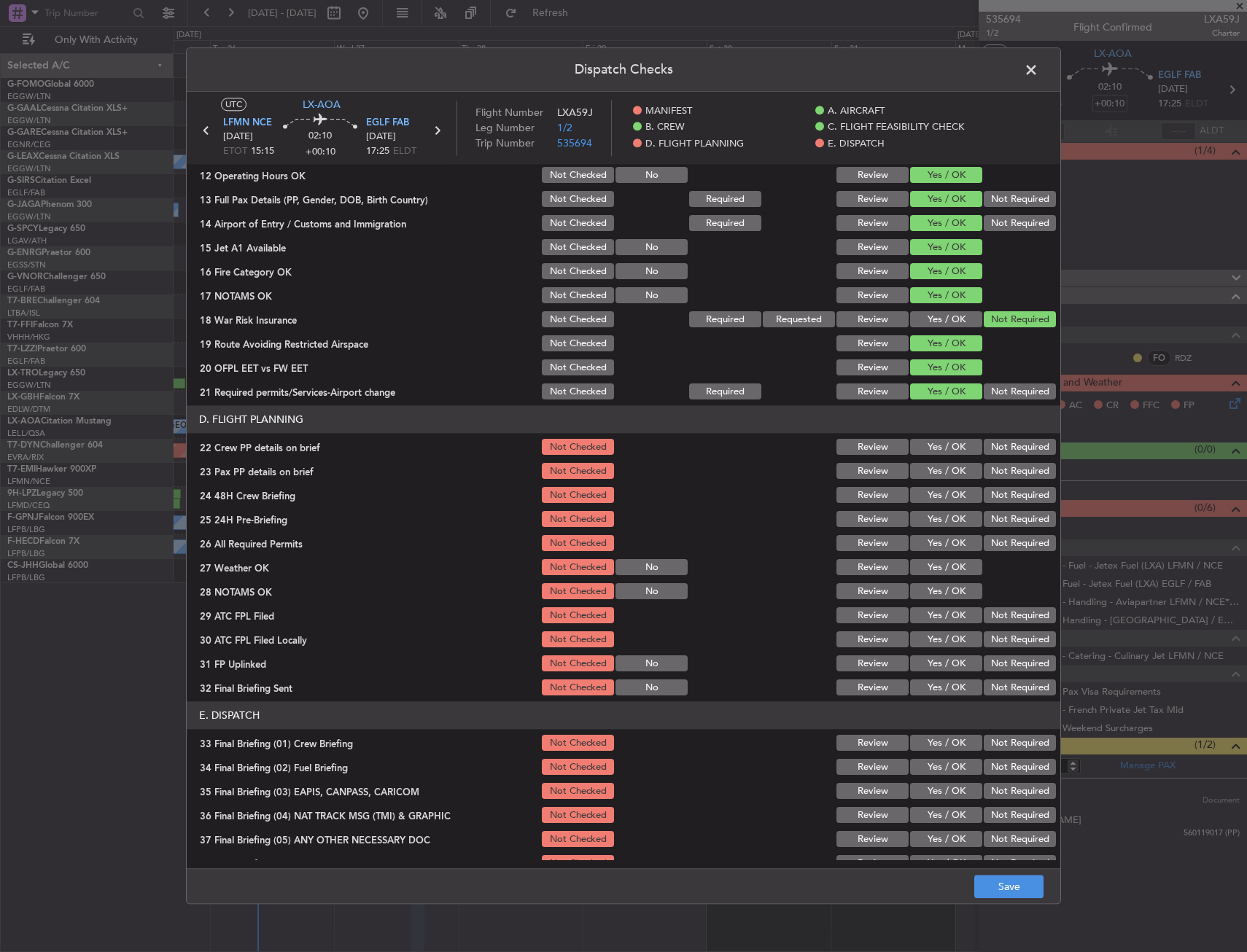
click at [934, 475] on button "Yes / OK" at bounding box center [946, 471] width 72 height 16
click at [933, 446] on button "Yes / OK" at bounding box center [946, 447] width 72 height 16
click at [935, 484] on section "D. FLIGHT PLANNING 22 Crew PP details on brief Not Checked Review Yes / OK Not …" at bounding box center [623, 552] width 874 height 292
click at [962, 495] on button "Yes / OK" at bounding box center [946, 496] width 72 height 16
click at [988, 514] on button "Not Required" at bounding box center [1020, 520] width 72 height 16
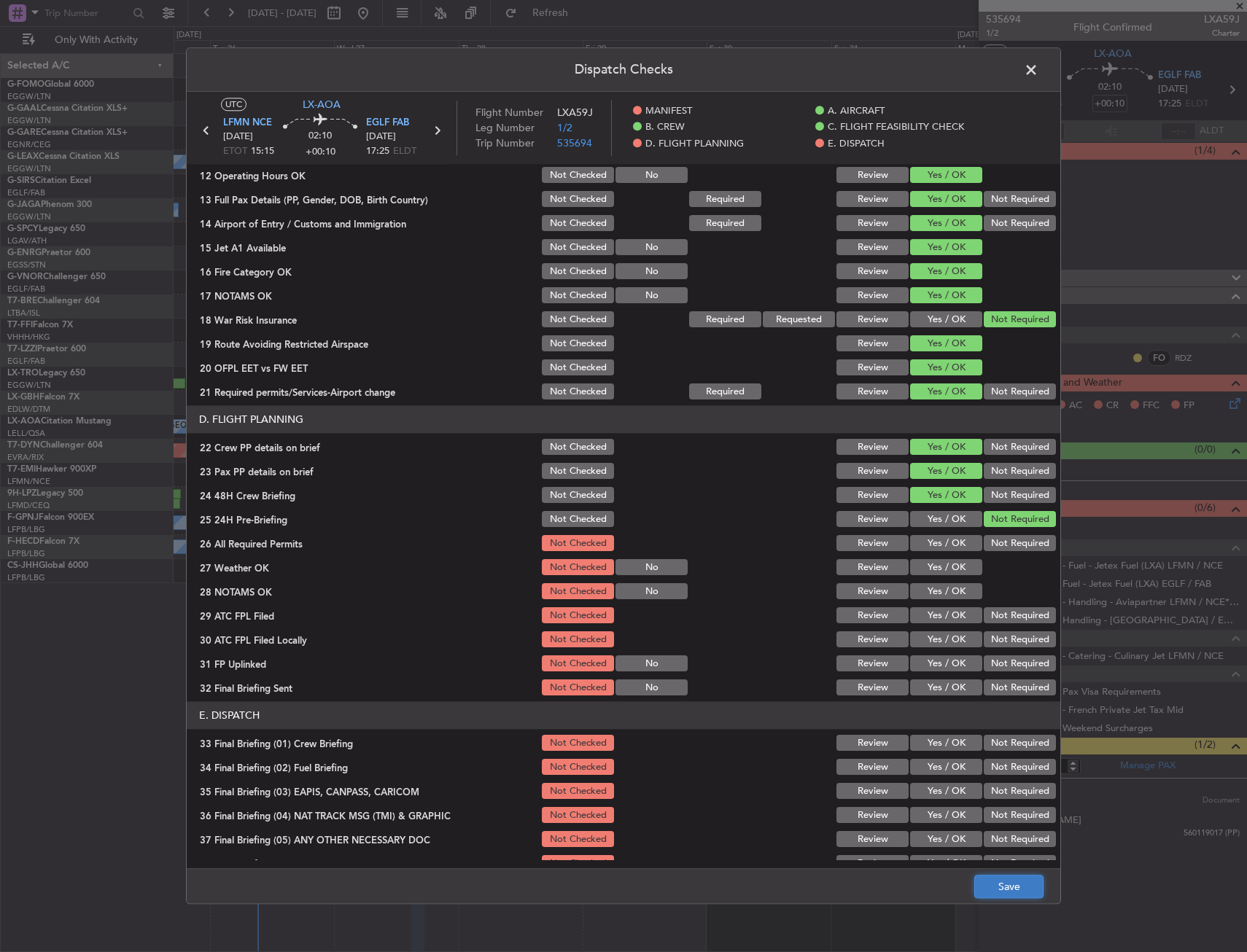
click at [1013, 886] on button "Save" at bounding box center [1009, 887] width 69 height 23
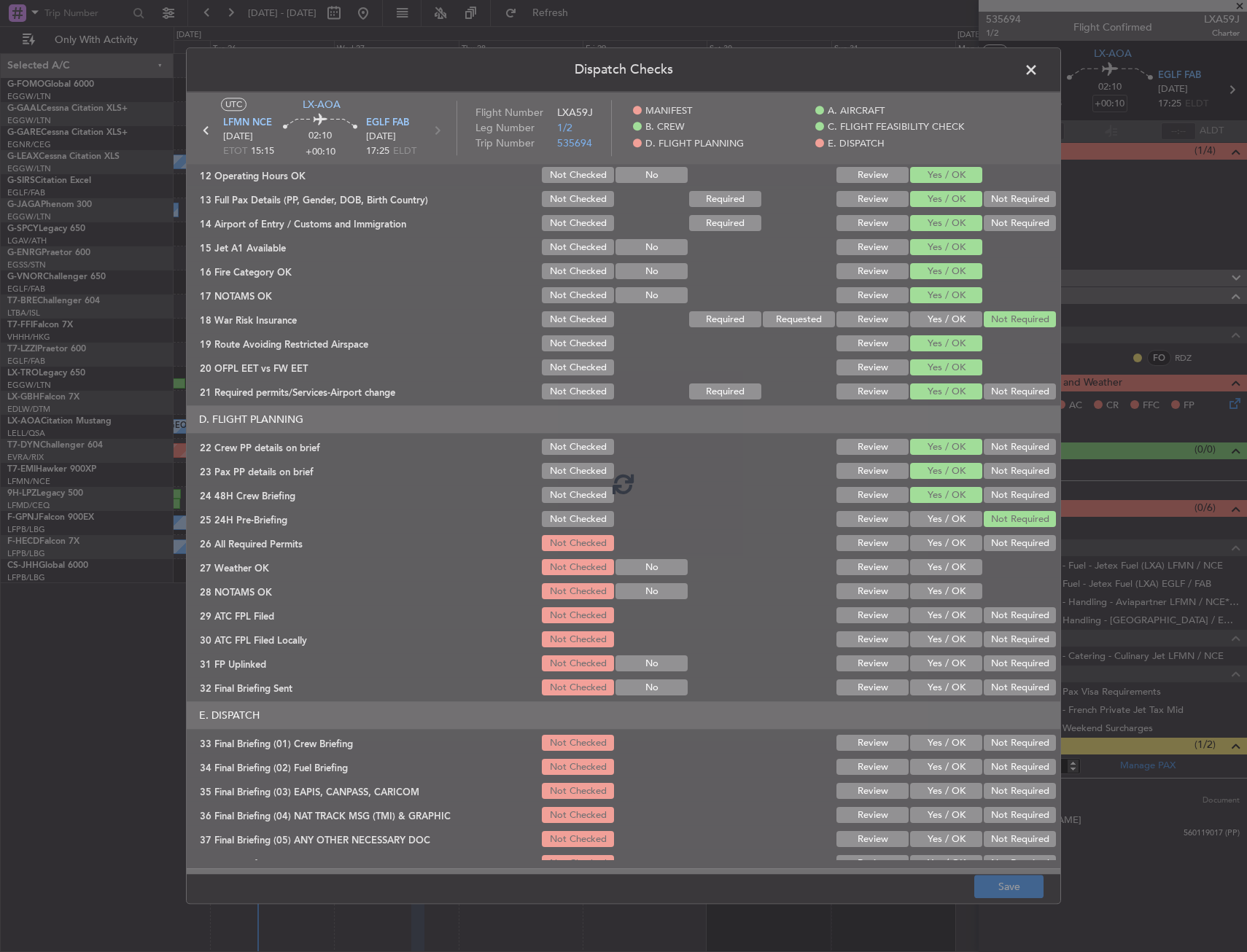
click at [904, 880] on footer "Save" at bounding box center [623, 886] width 874 height 35
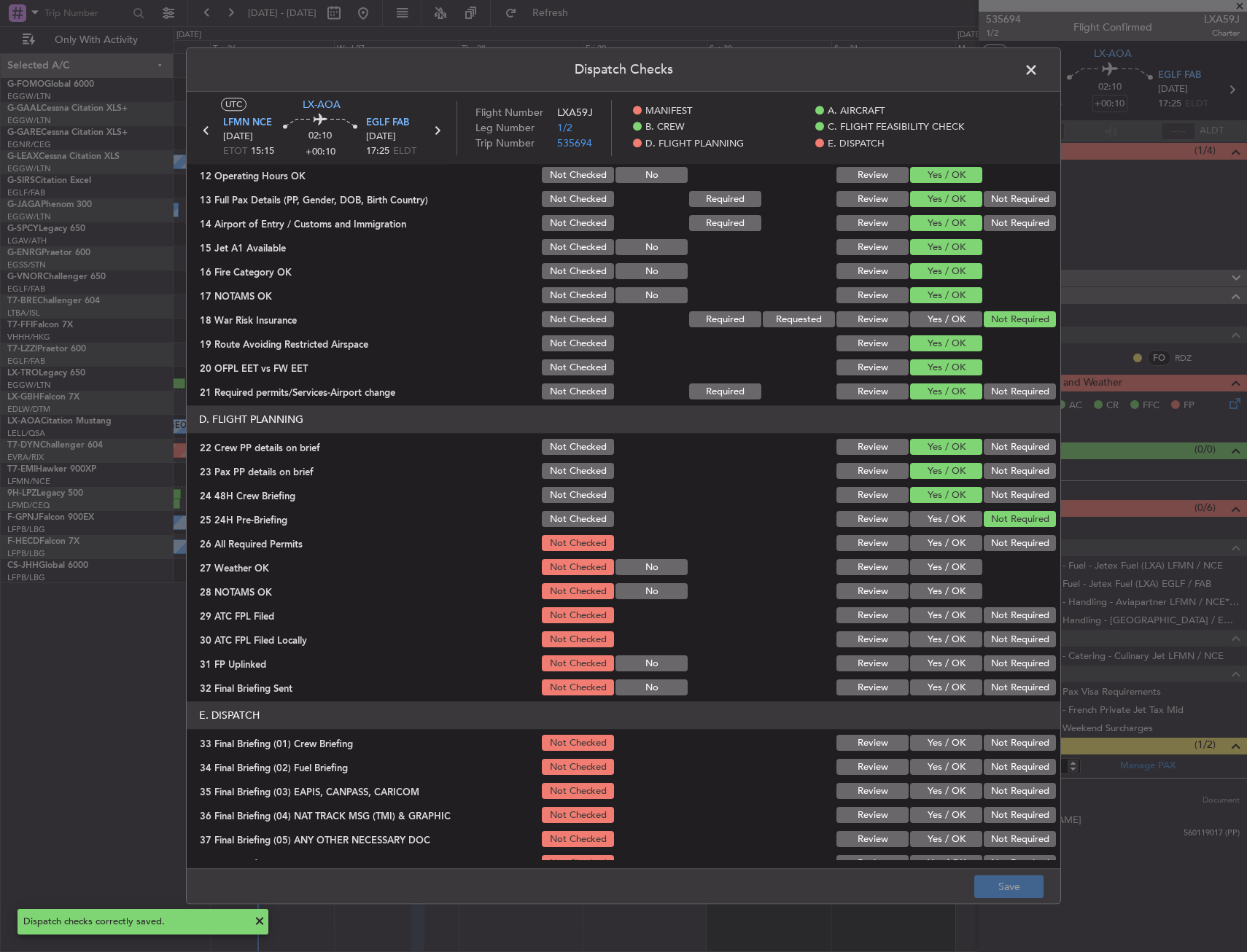
click at [1018, 67] on header "Dispatch Checks" at bounding box center [623, 69] width 874 height 44
click at [1046, 62] on header "Dispatch Checks" at bounding box center [623, 69] width 874 height 44
click at [1038, 64] on span at bounding box center [1038, 74] width 0 height 29
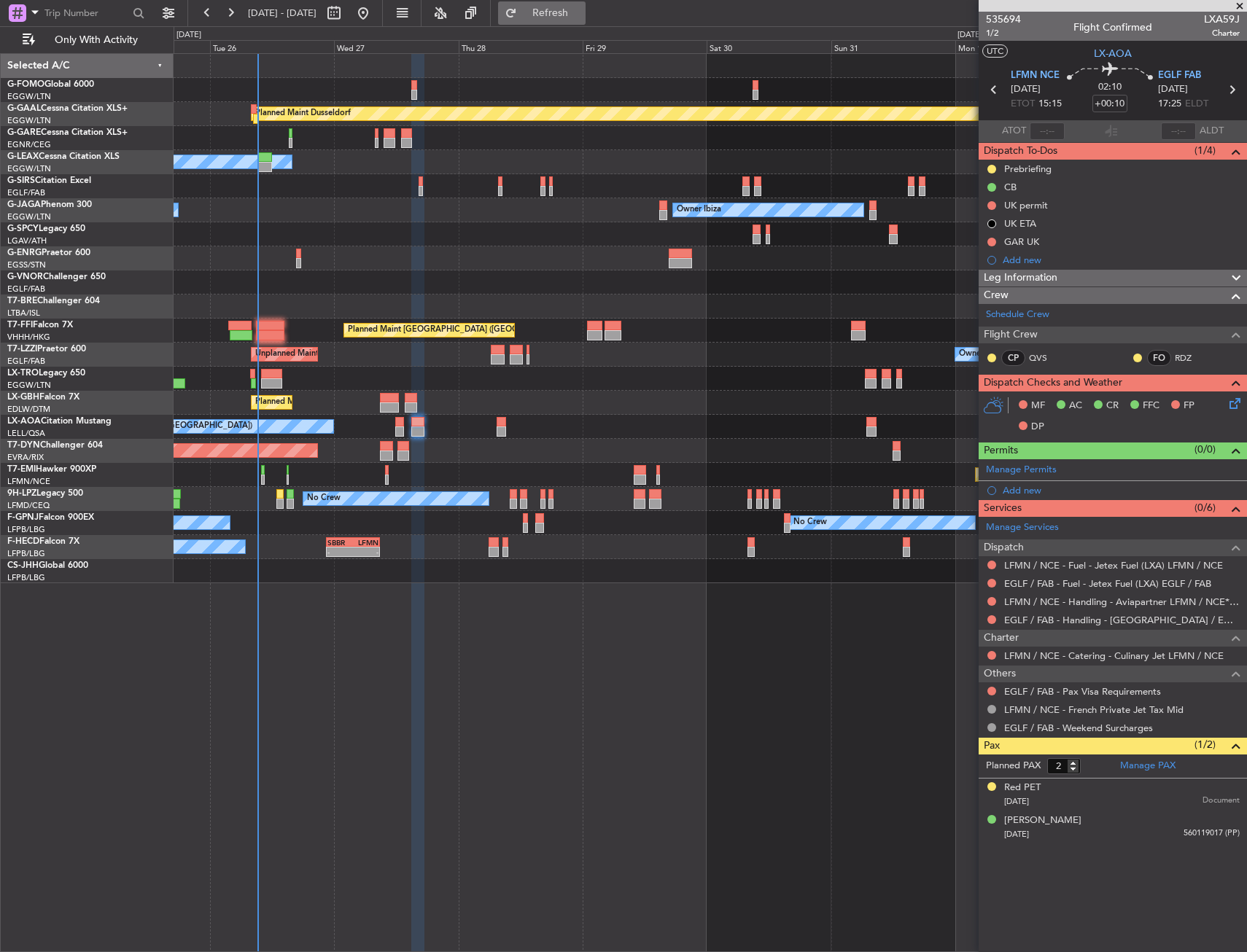
click at [581, 17] on span "Refresh" at bounding box center [550, 12] width 61 height 10
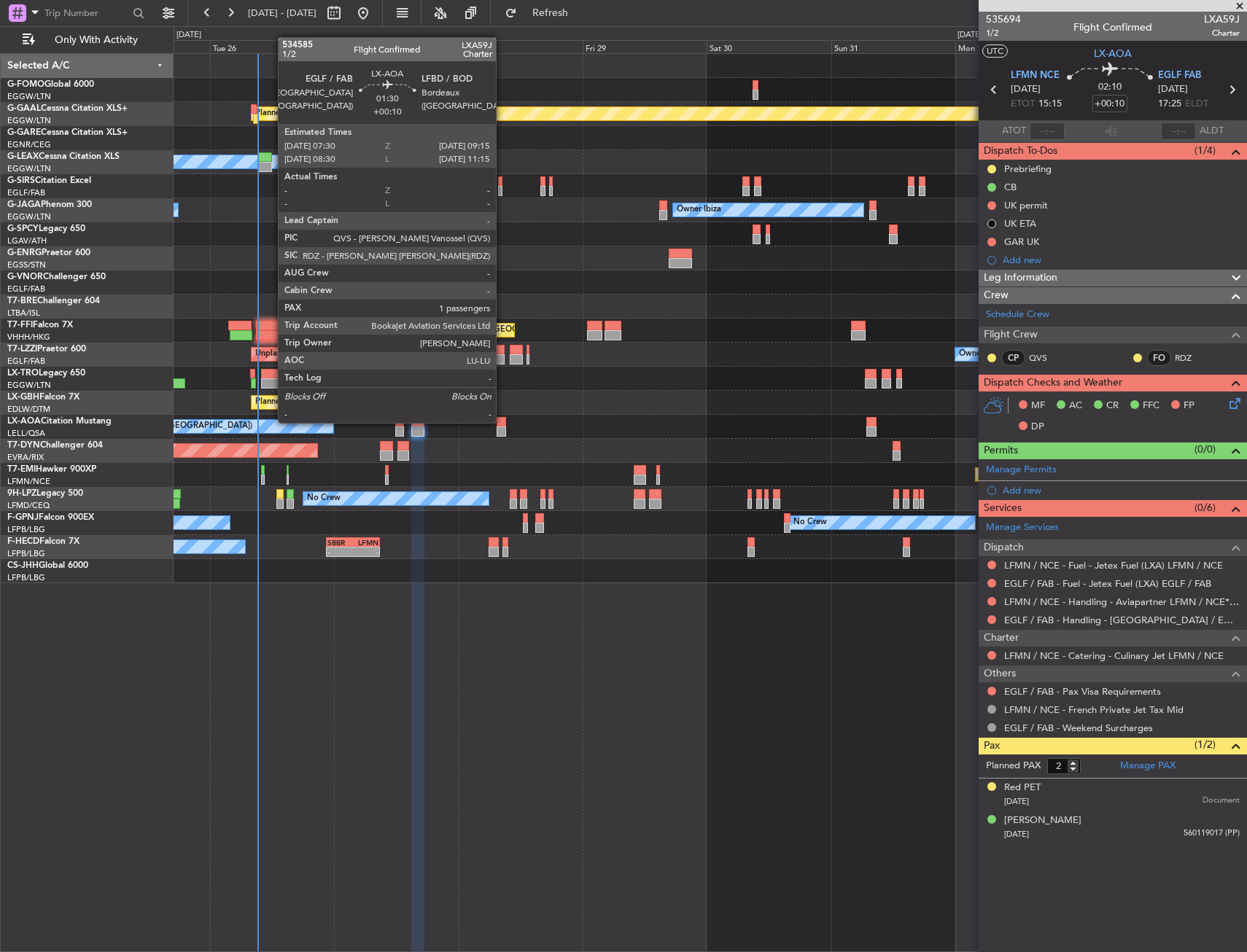
click at [502, 422] on div at bounding box center [501, 422] width 9 height 10
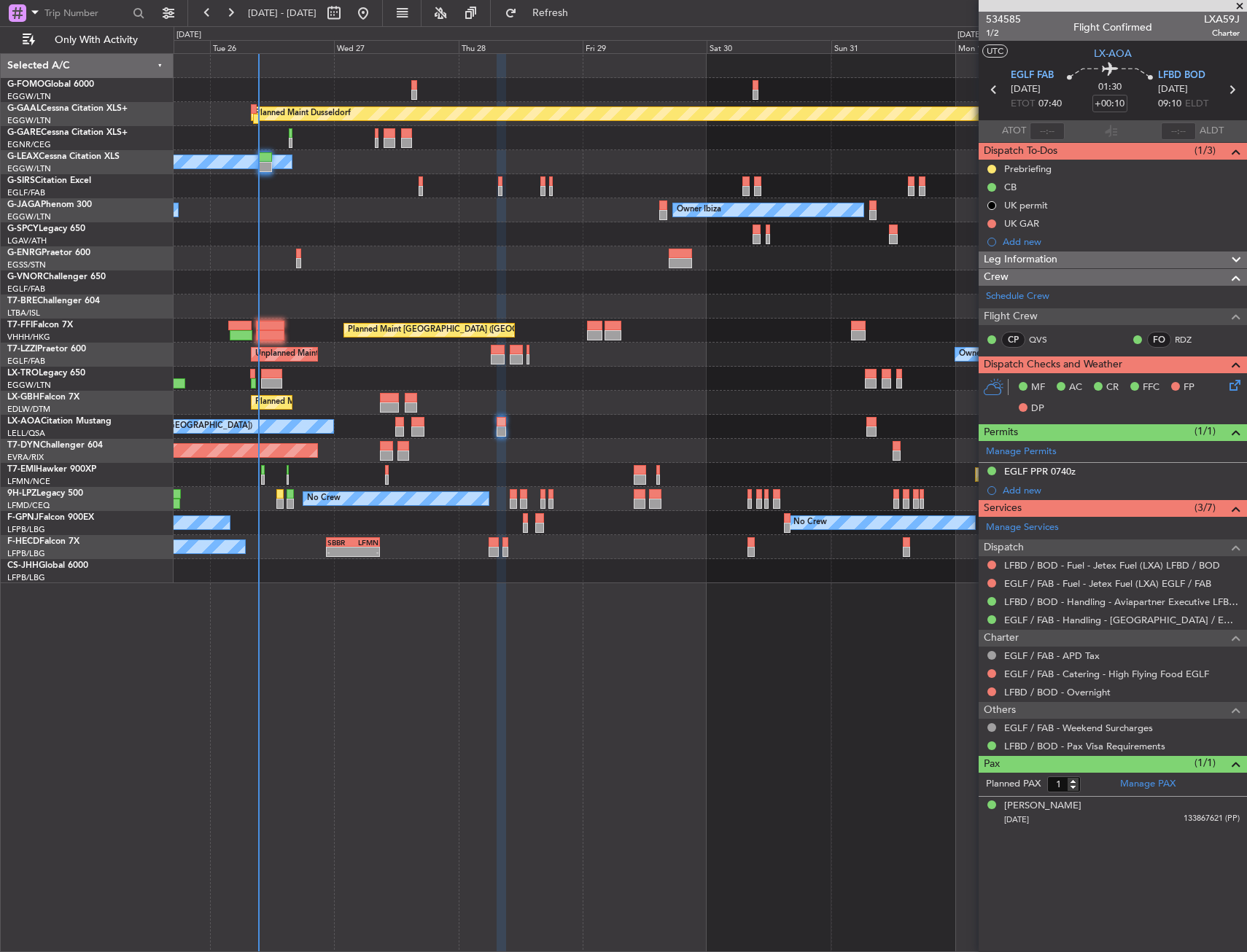
click at [571, 621] on div "Planned Maint Dusseldorf Owner Unplanned Maint [GEOGRAPHIC_DATA] ([GEOGRAPHIC_D…" at bounding box center [710, 503] width 1073 height 899
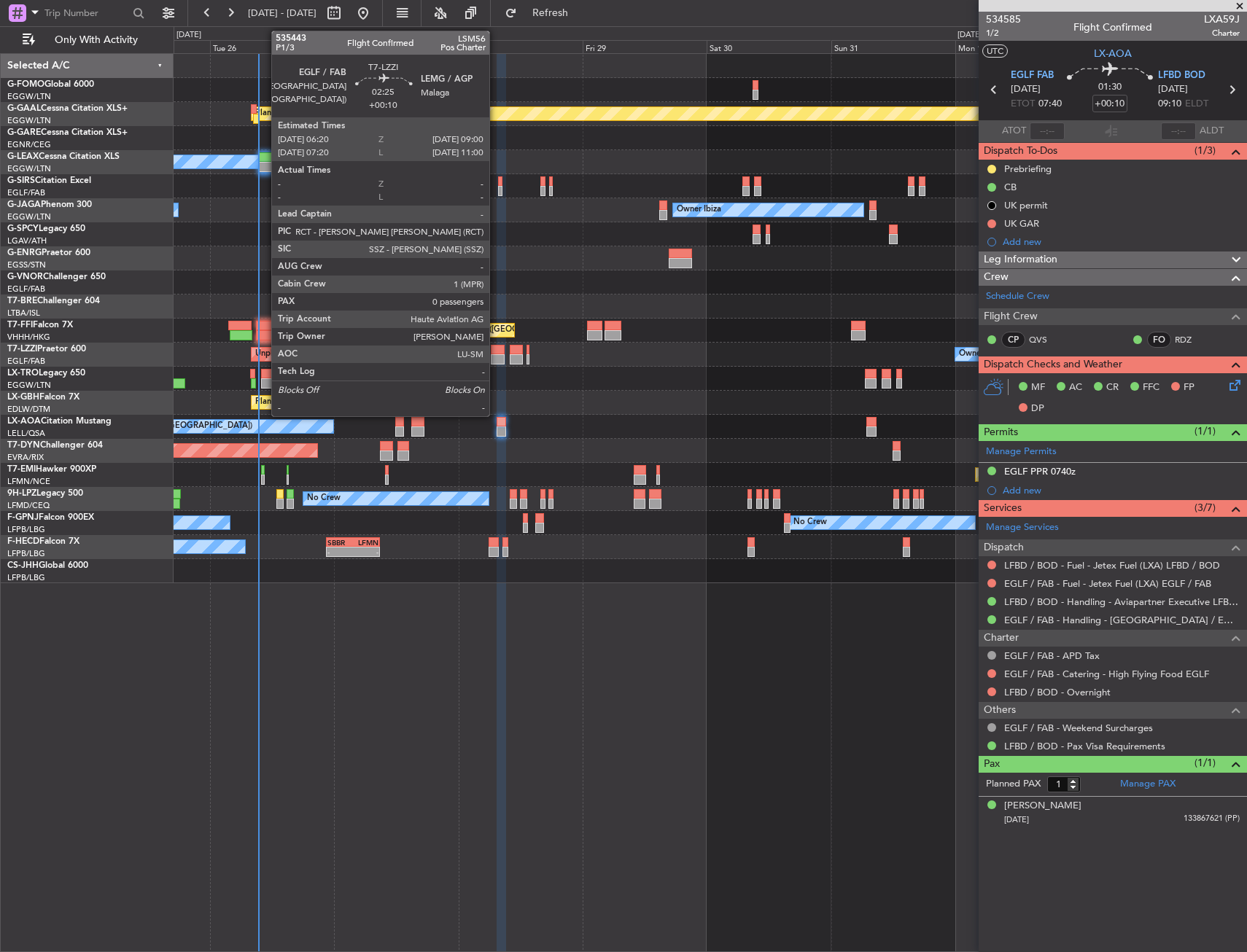
click at [496, 357] on div at bounding box center [497, 359] width 14 height 10
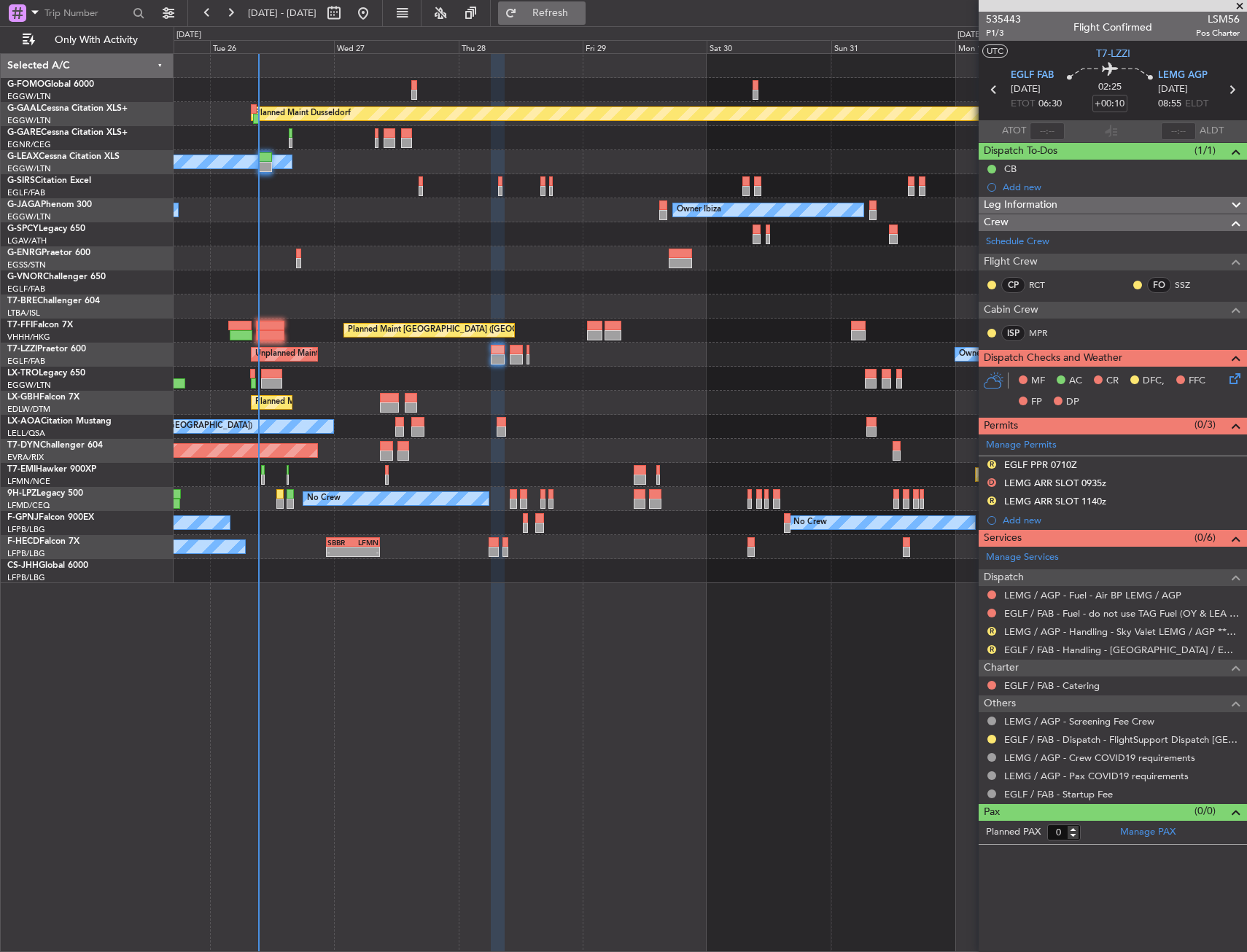
drag, startPoint x: 567, startPoint y: 15, endPoint x: 551, endPoint y: 10, distance: 16.8
click at [567, 15] on button "Refresh" at bounding box center [541, 13] width 87 height 23
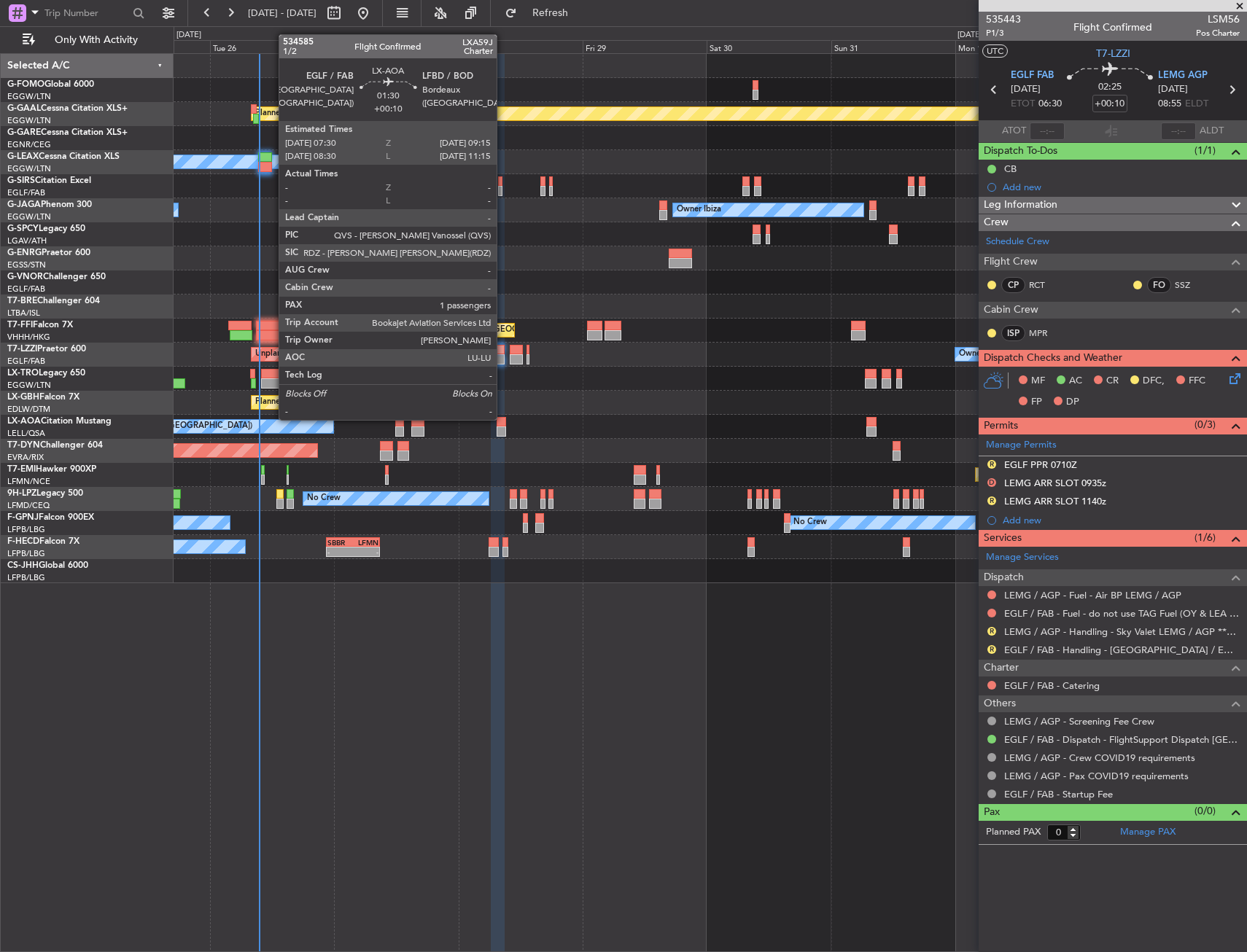
click at [503, 419] on div at bounding box center [501, 422] width 9 height 10
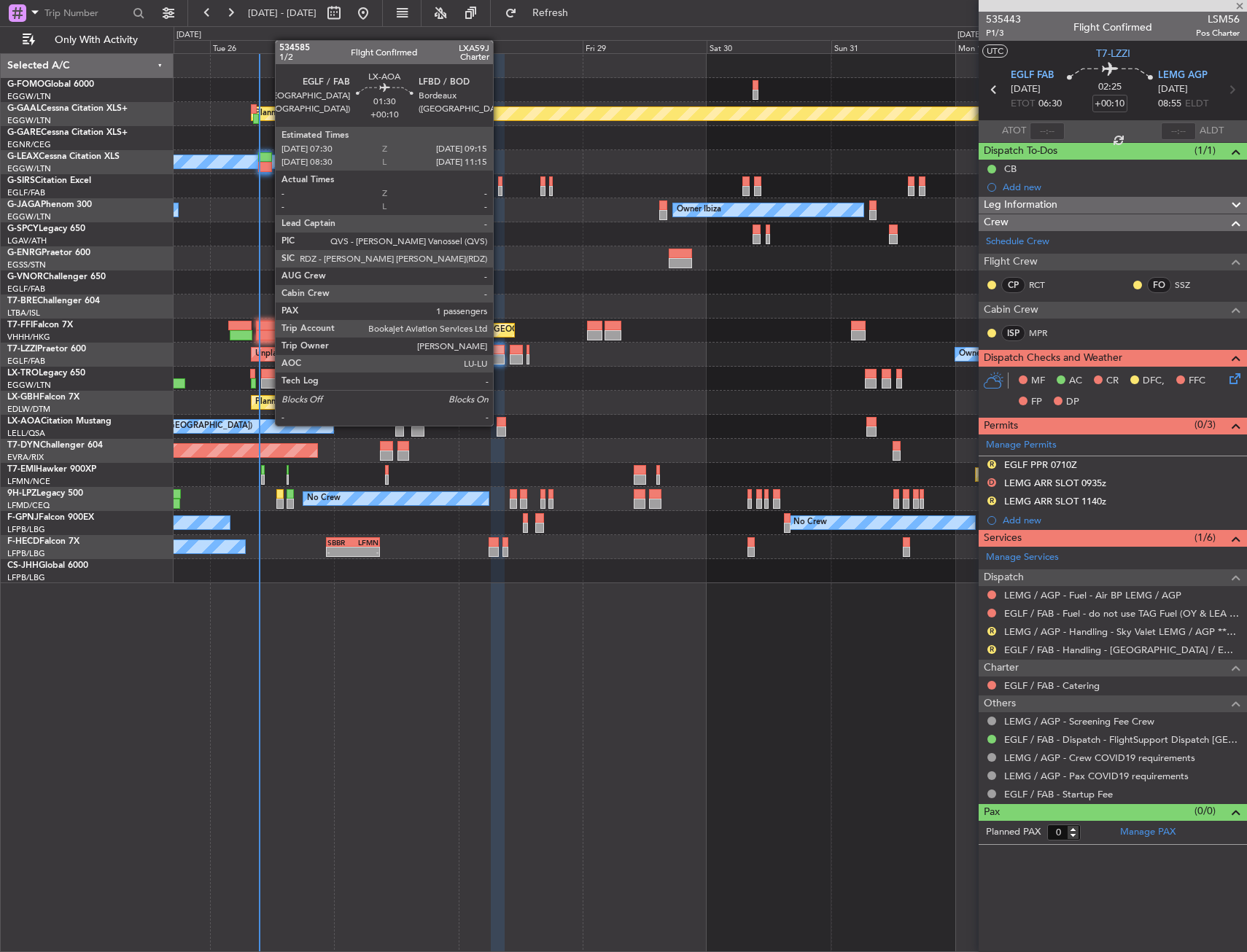
type input "1"
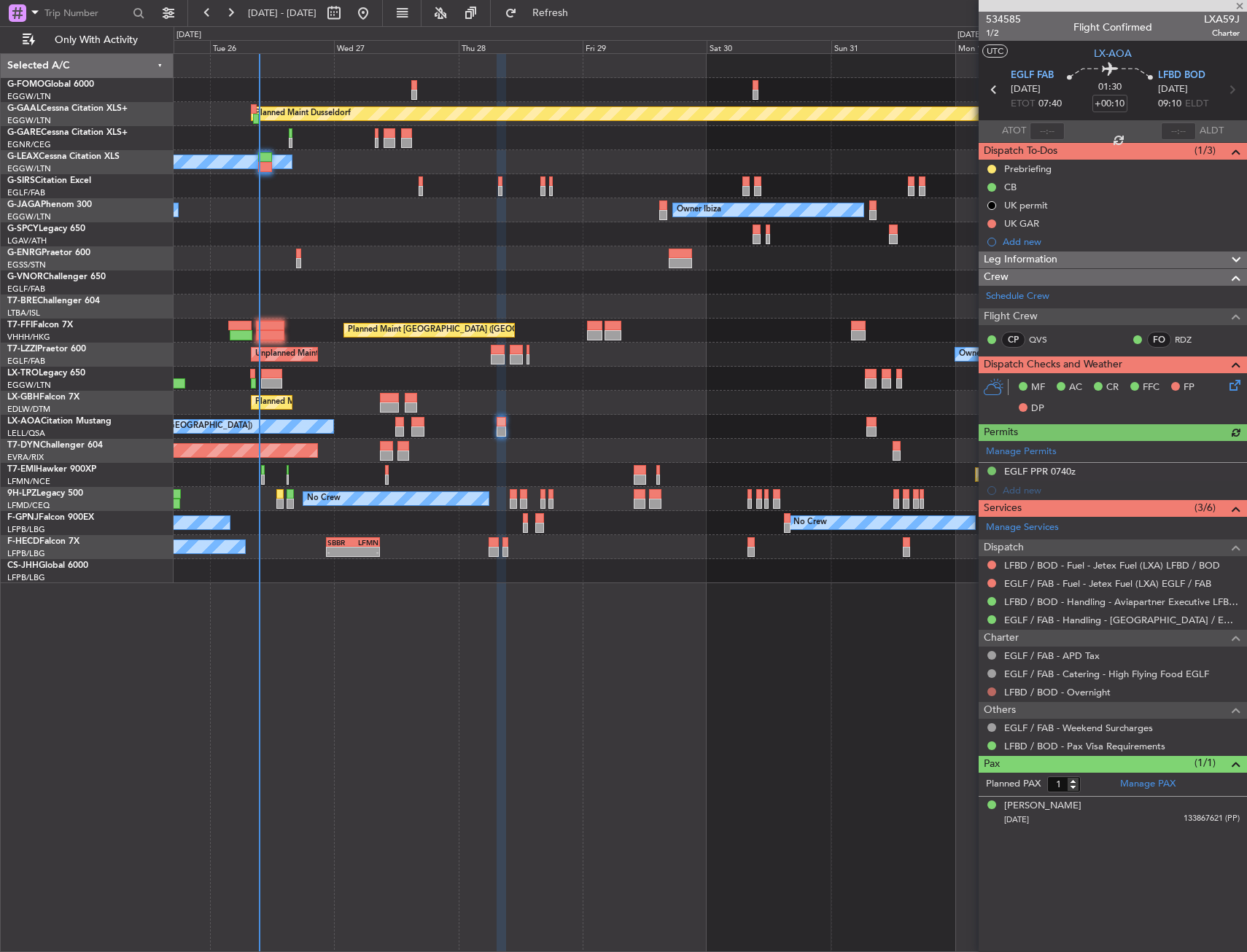
click at [993, 688] on button at bounding box center [991, 691] width 8 height 8
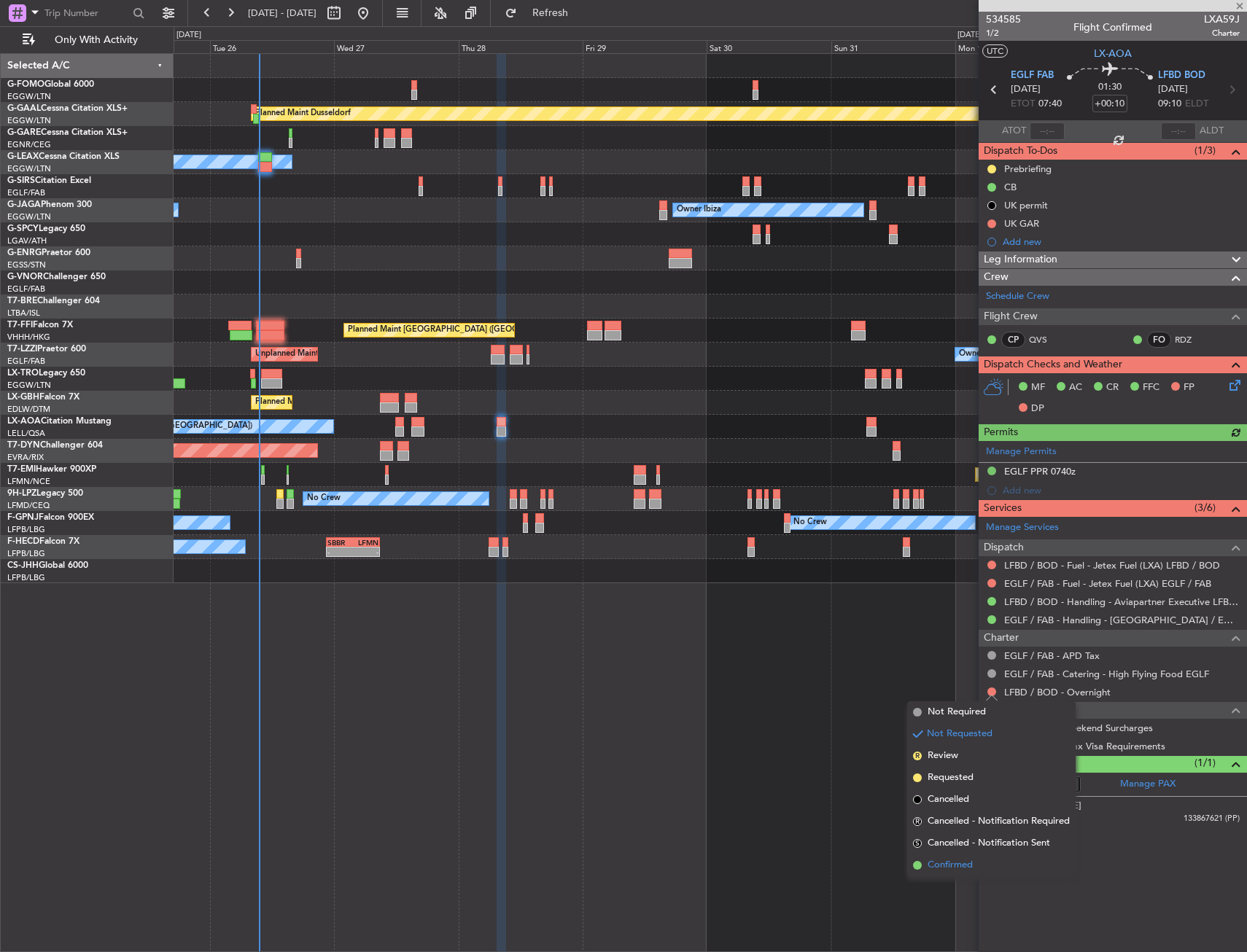
click at [959, 864] on span "Confirmed" at bounding box center [950, 865] width 45 height 15
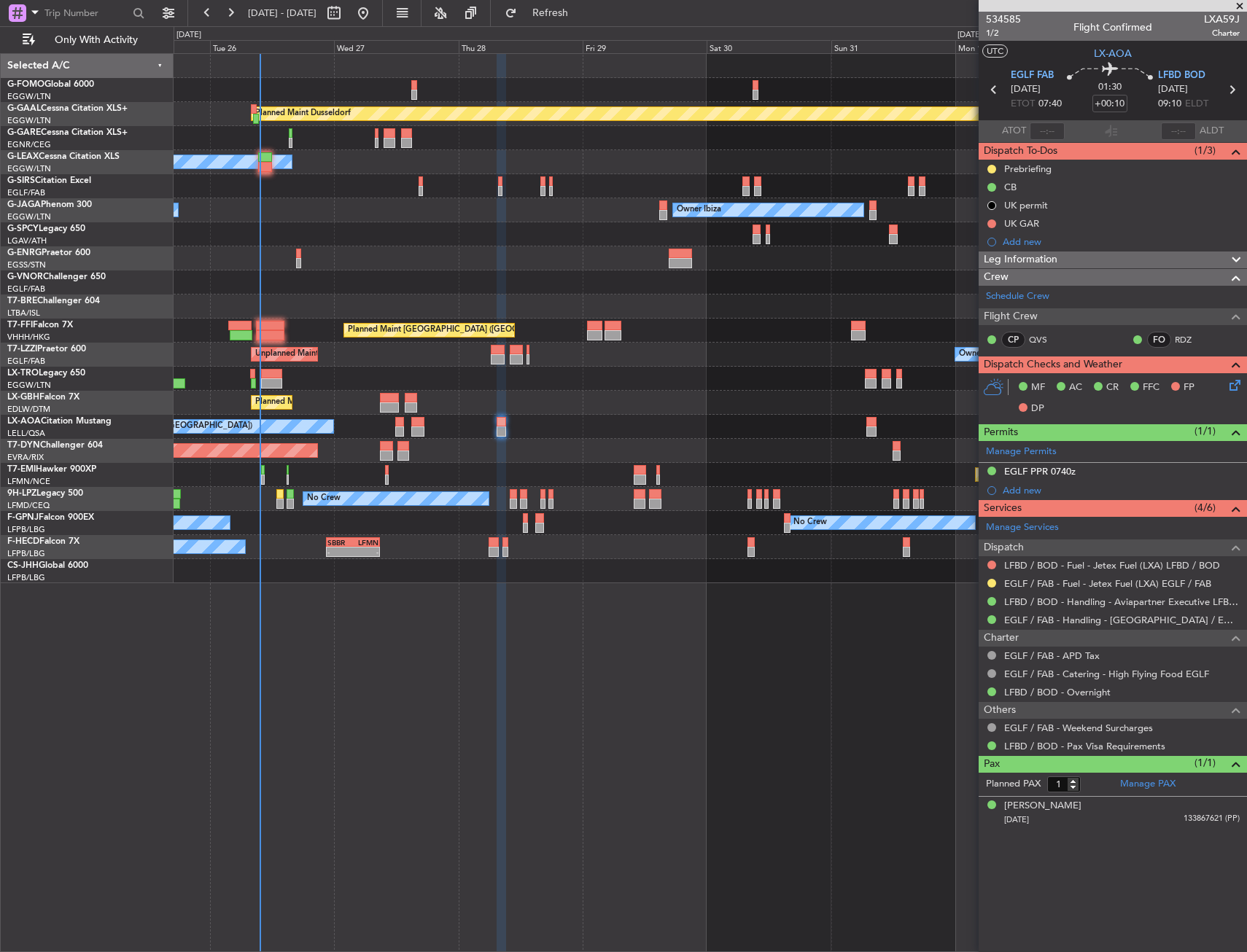
click at [268, 333] on div at bounding box center [270, 335] width 29 height 10
type input "-01:10"
type input "11"
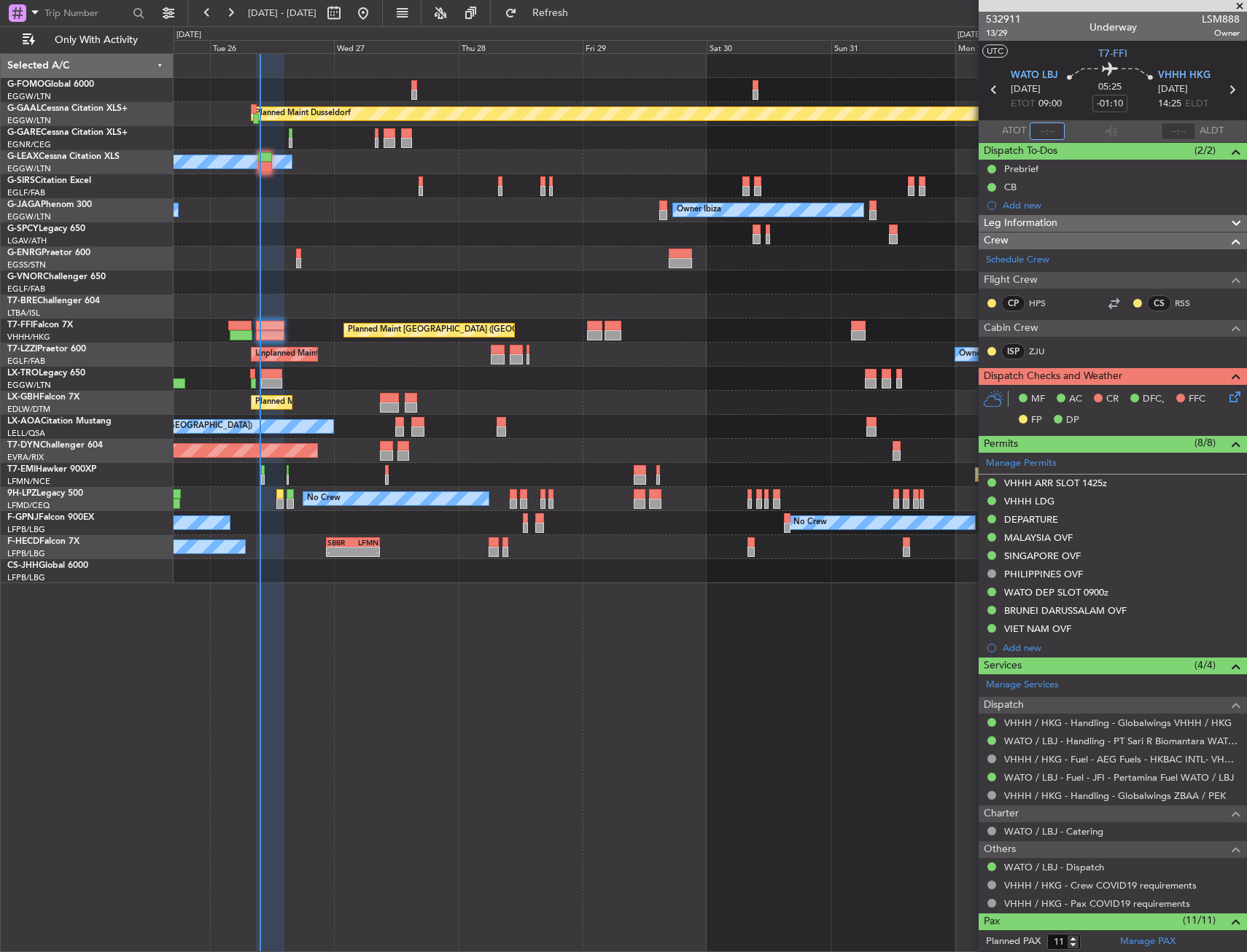
click at [1036, 126] on input "text" at bounding box center [1046, 131] width 35 height 18
drag, startPoint x: 1050, startPoint y: 133, endPoint x: 1053, endPoint y: 126, distance: 7.6
click at [1050, 131] on input "0936" at bounding box center [1046, 131] width 35 height 18
type input "09:36"
click at [1060, 116] on section "WATO LBJ [DATE] ETOT 09:00 05:25 -01:10 VHHH HKG [DATE] 14:25 ELDT" at bounding box center [1113, 91] width 268 height 58
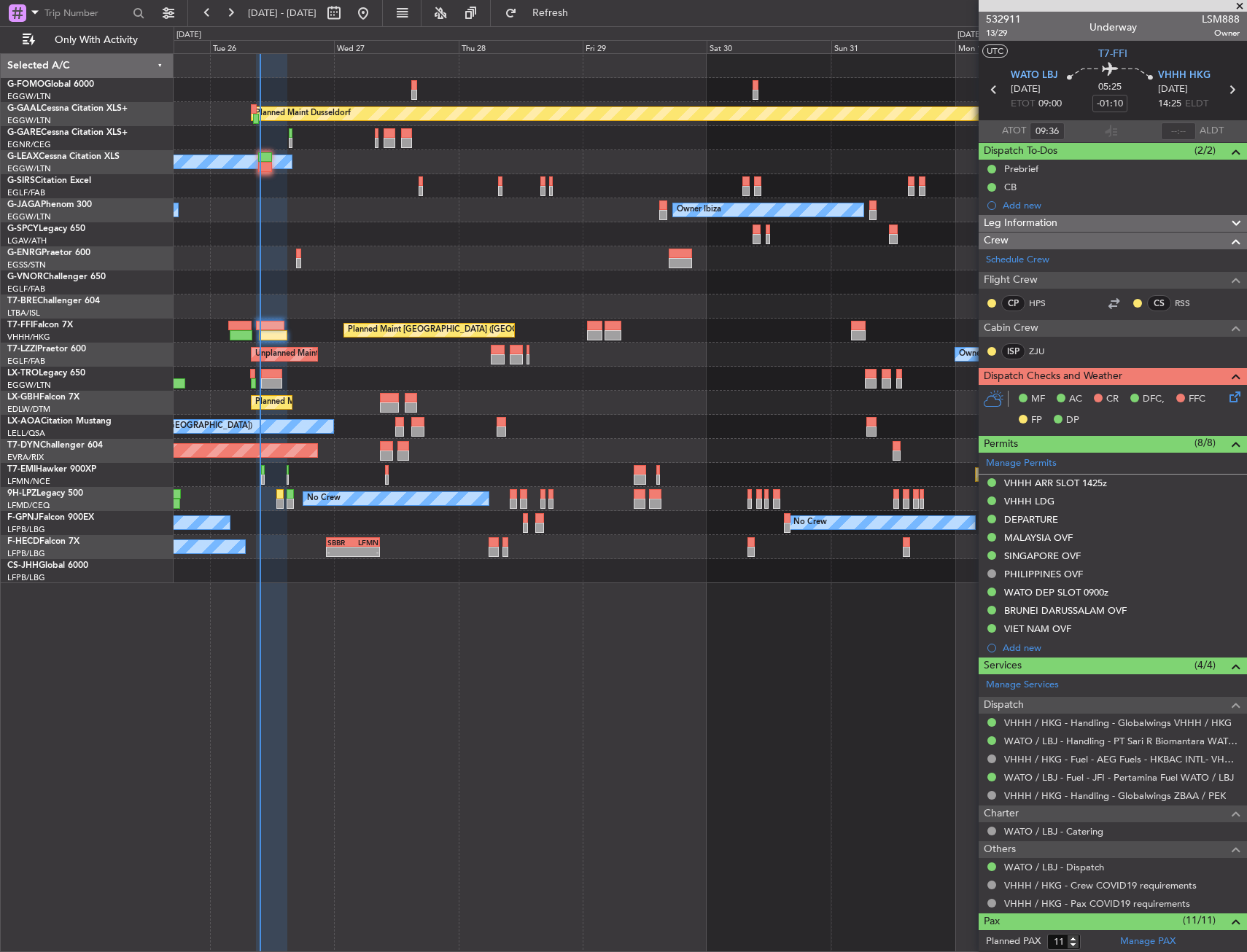
click at [599, 369] on div at bounding box center [709, 378] width 1073 height 24
click at [587, 25] on fb-flight-board "[DATE] - [DATE] Refresh Quick Links Only With Activity Planned [GEOGRAPHIC_DATA…" at bounding box center [623, 481] width 1247 height 941
click at [581, 12] on span "Refresh" at bounding box center [550, 12] width 61 height 10
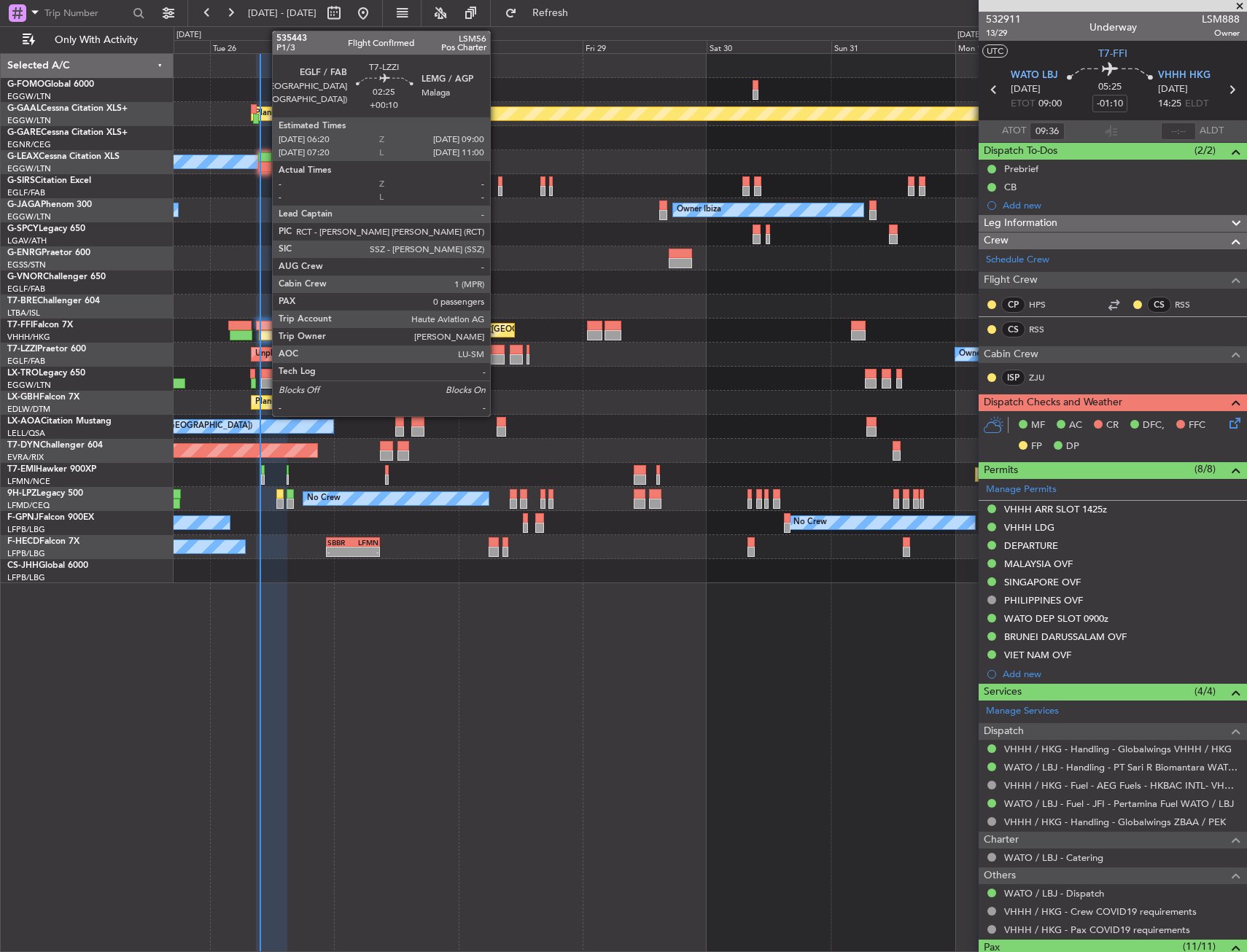
click at [497, 355] on div at bounding box center [497, 359] width 14 height 10
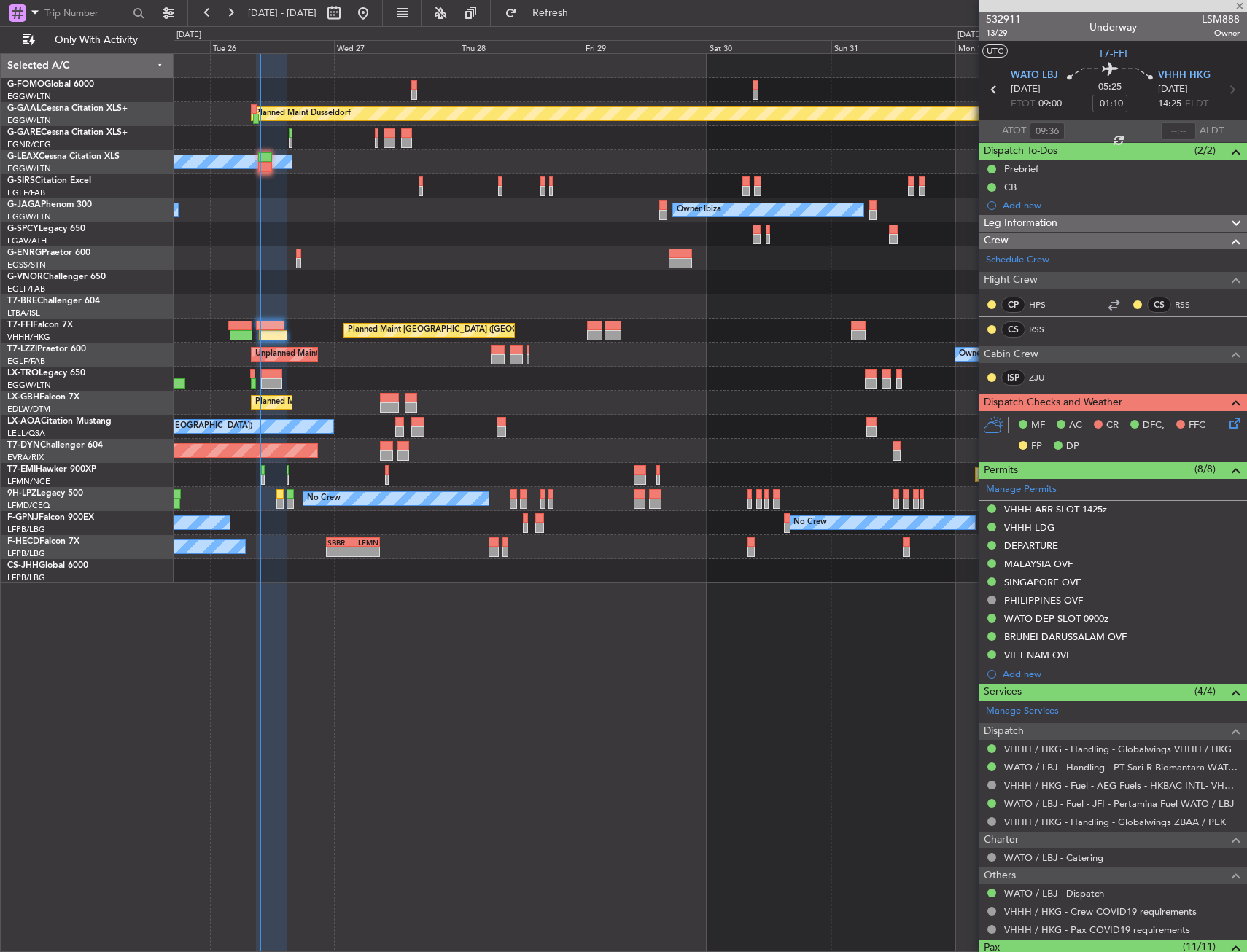
type input "+00:10"
type input "0"
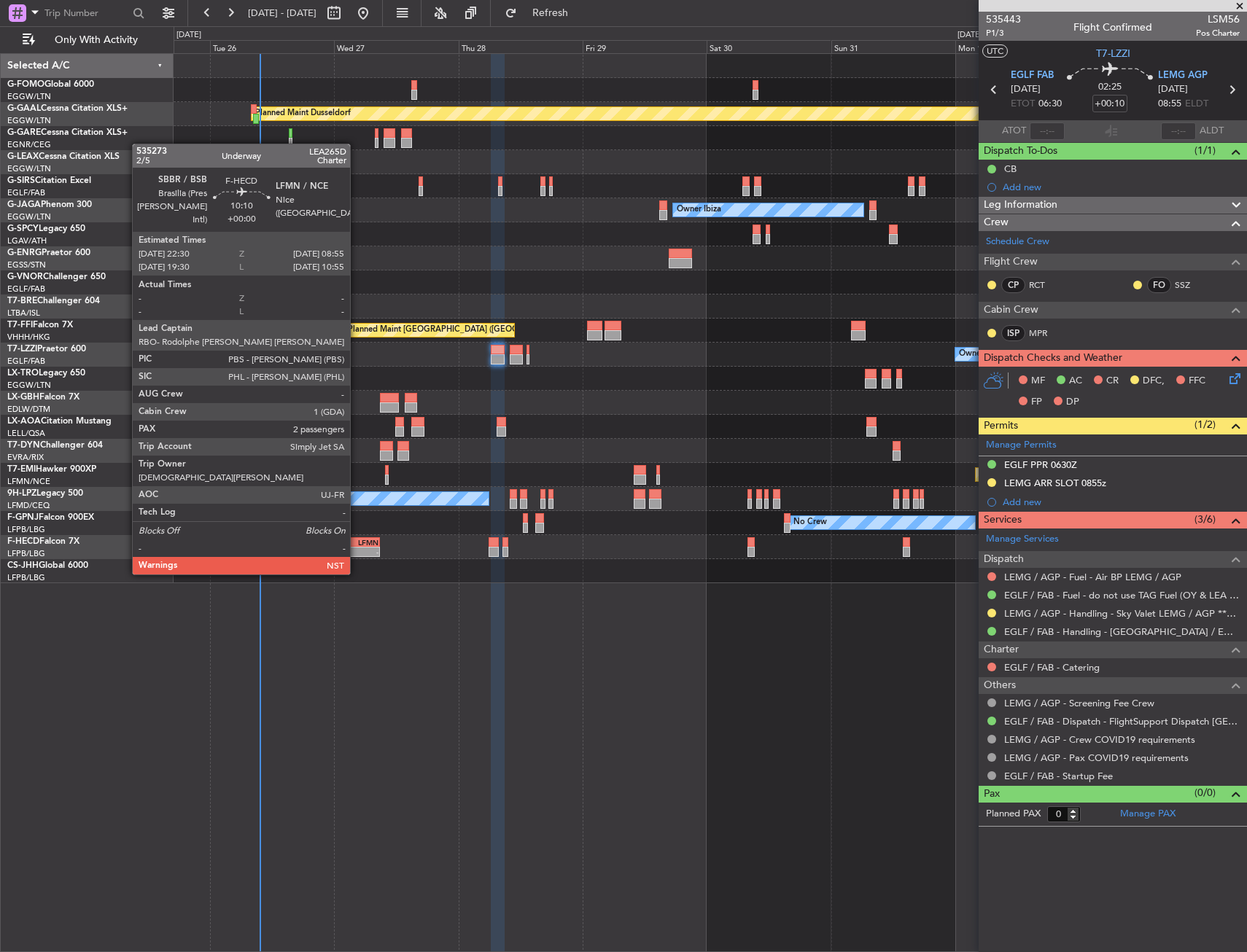
click at [356, 547] on div "- -" at bounding box center [353, 551] width 54 height 10
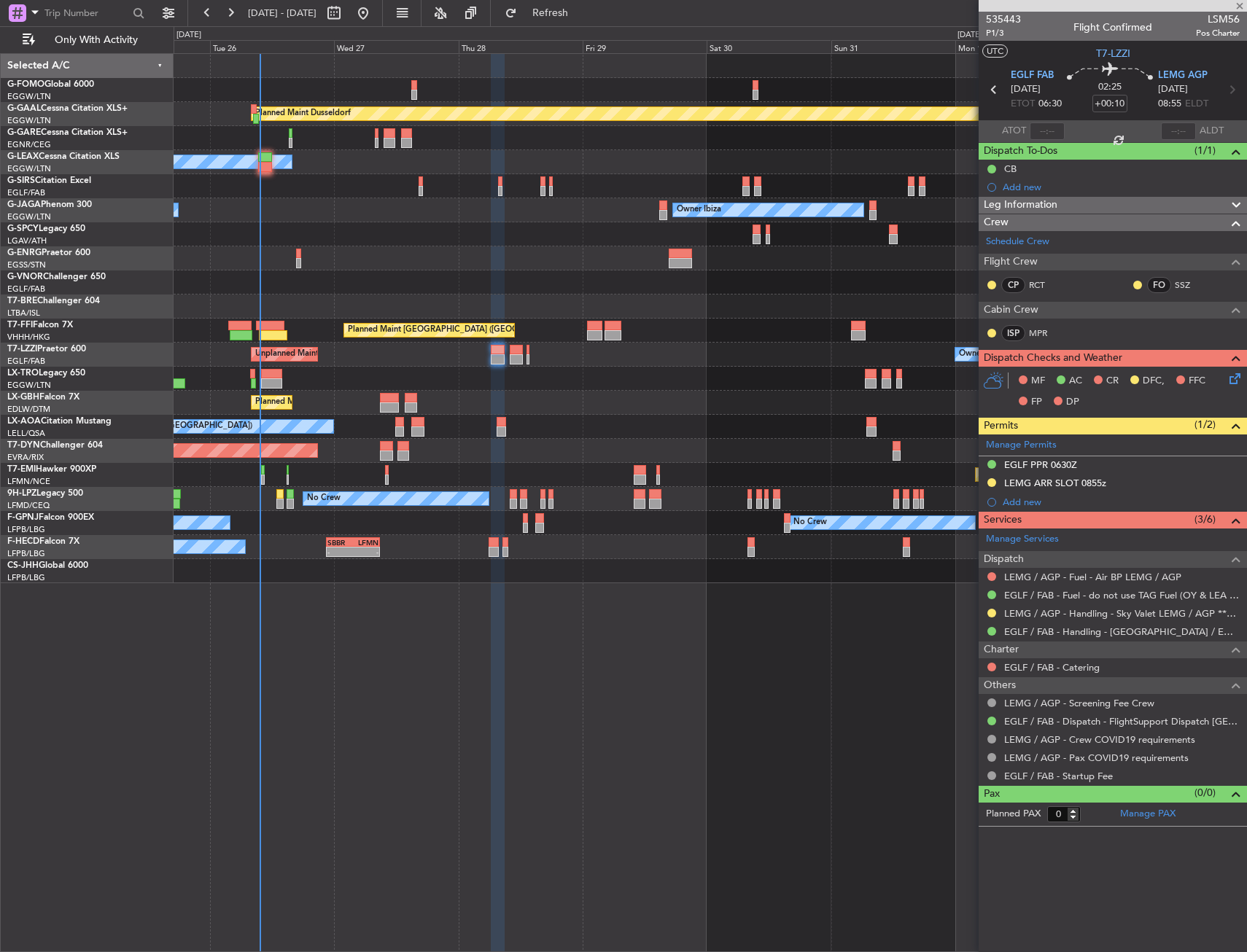
type input "2"
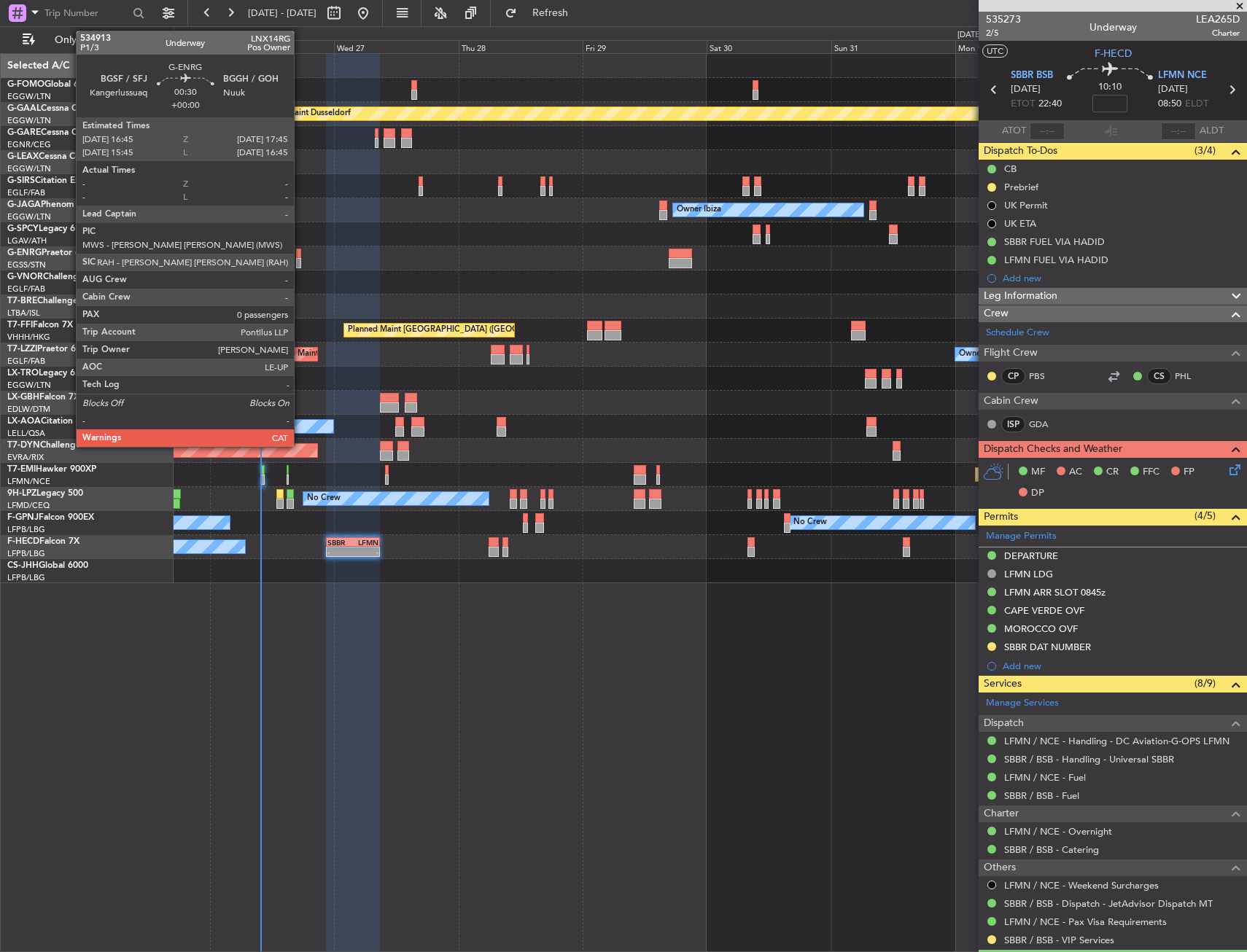
click at [301, 257] on div at bounding box center [299, 253] width 6 height 10
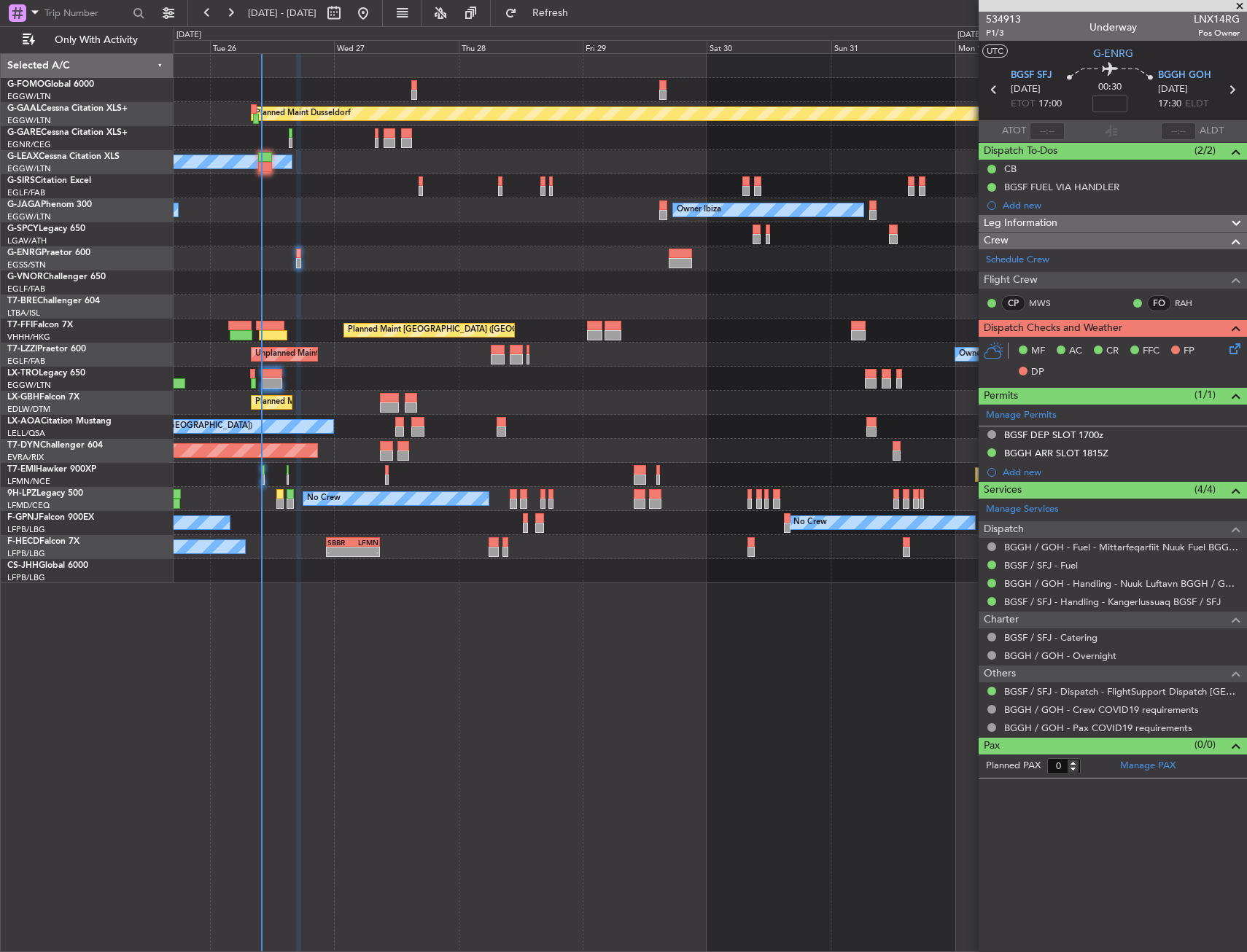
click at [258, 156] on div "Owner" at bounding box center [83, 161] width 418 height 13
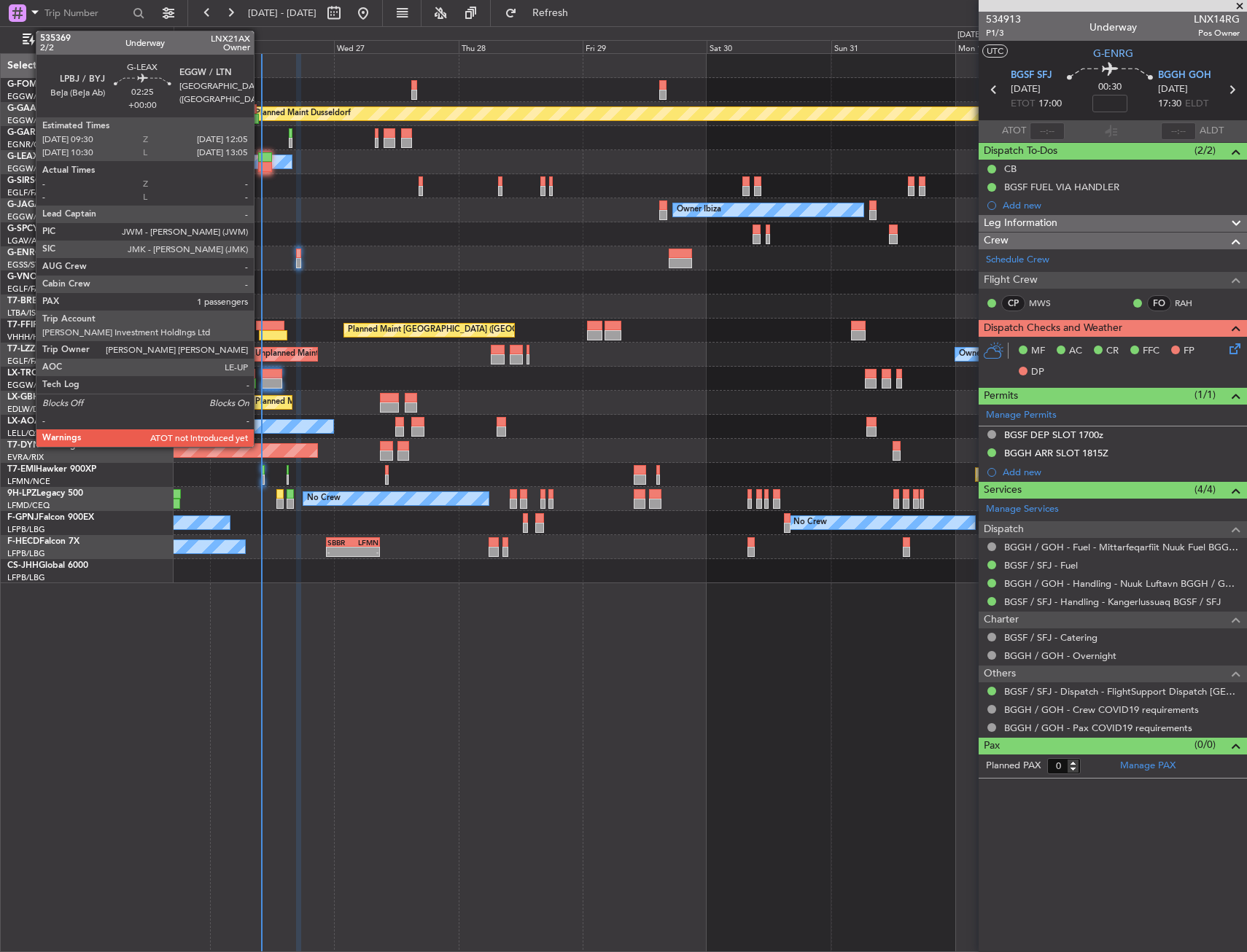
click at [261, 159] on div at bounding box center [265, 157] width 14 height 10
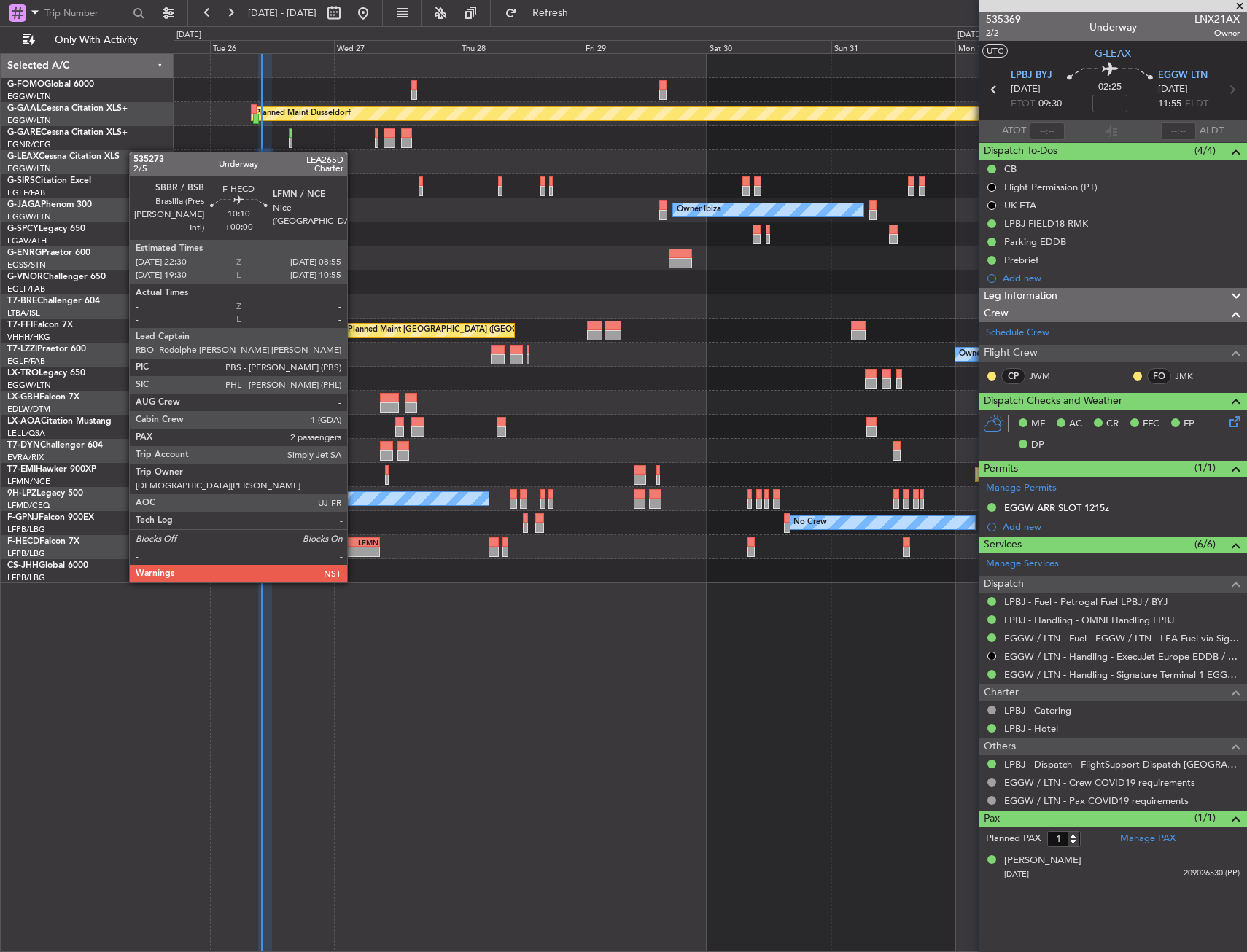
click at [354, 555] on div "-" at bounding box center [366, 551] width 25 height 8
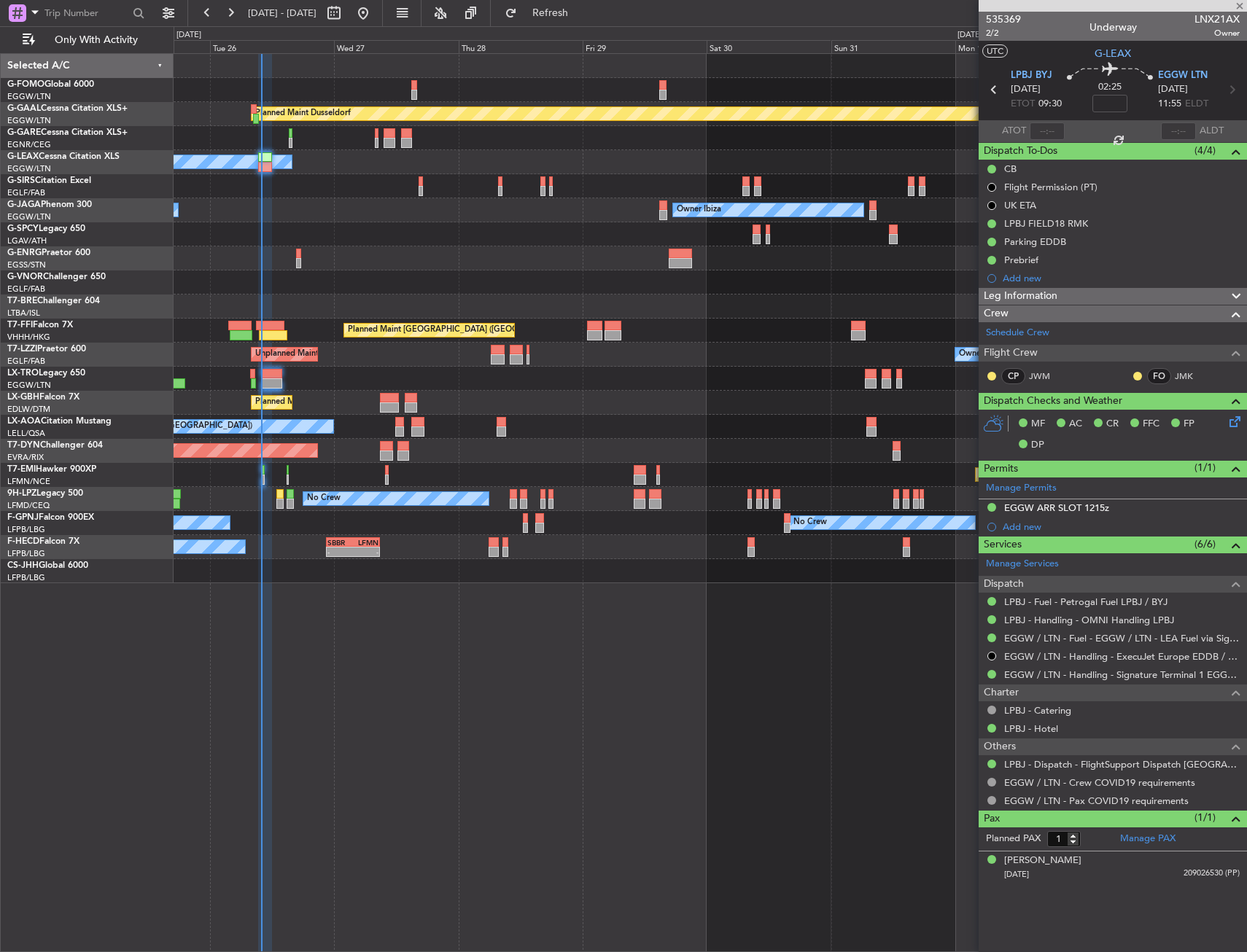
type input "2"
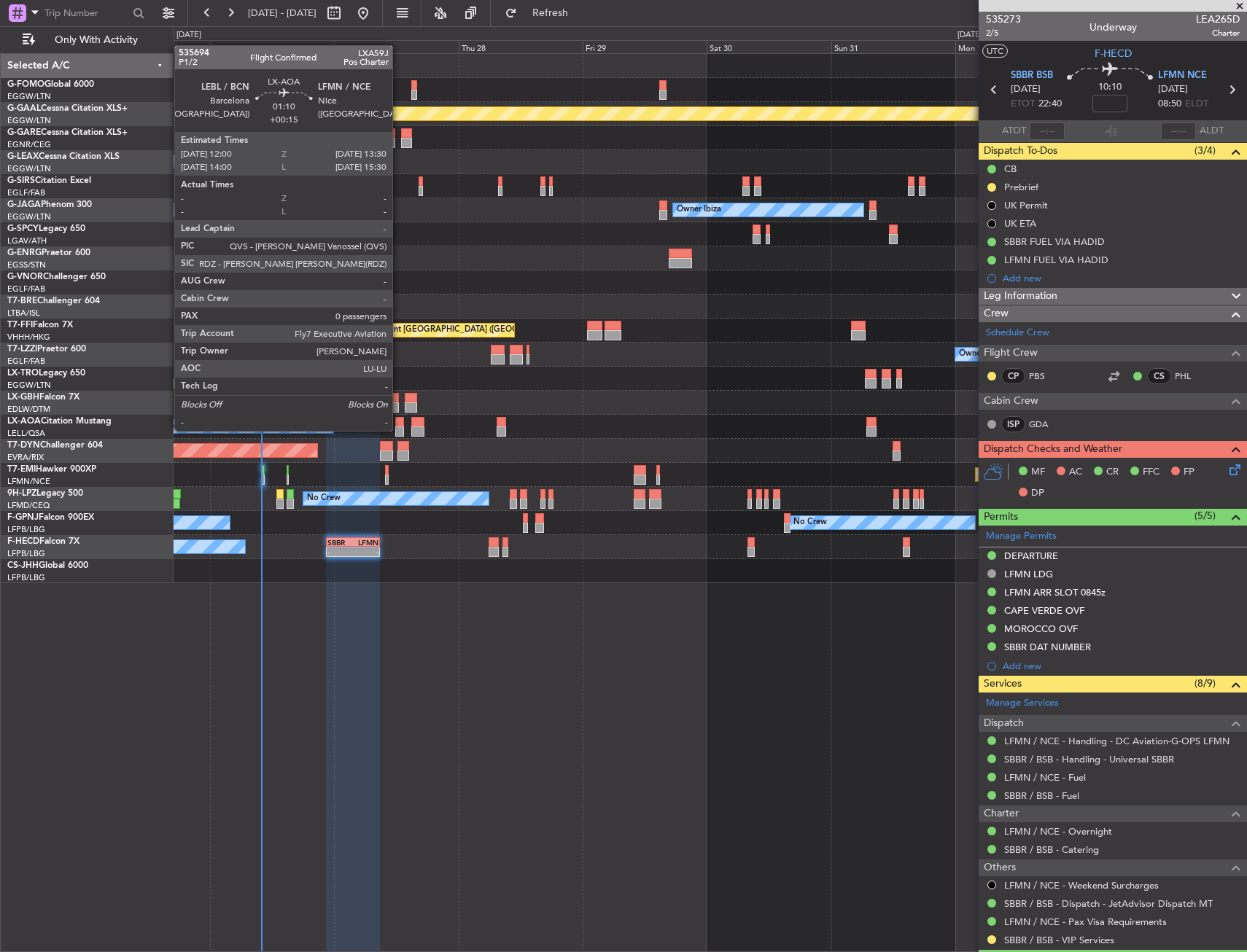
click at [399, 429] on div at bounding box center [399, 431] width 8 height 10
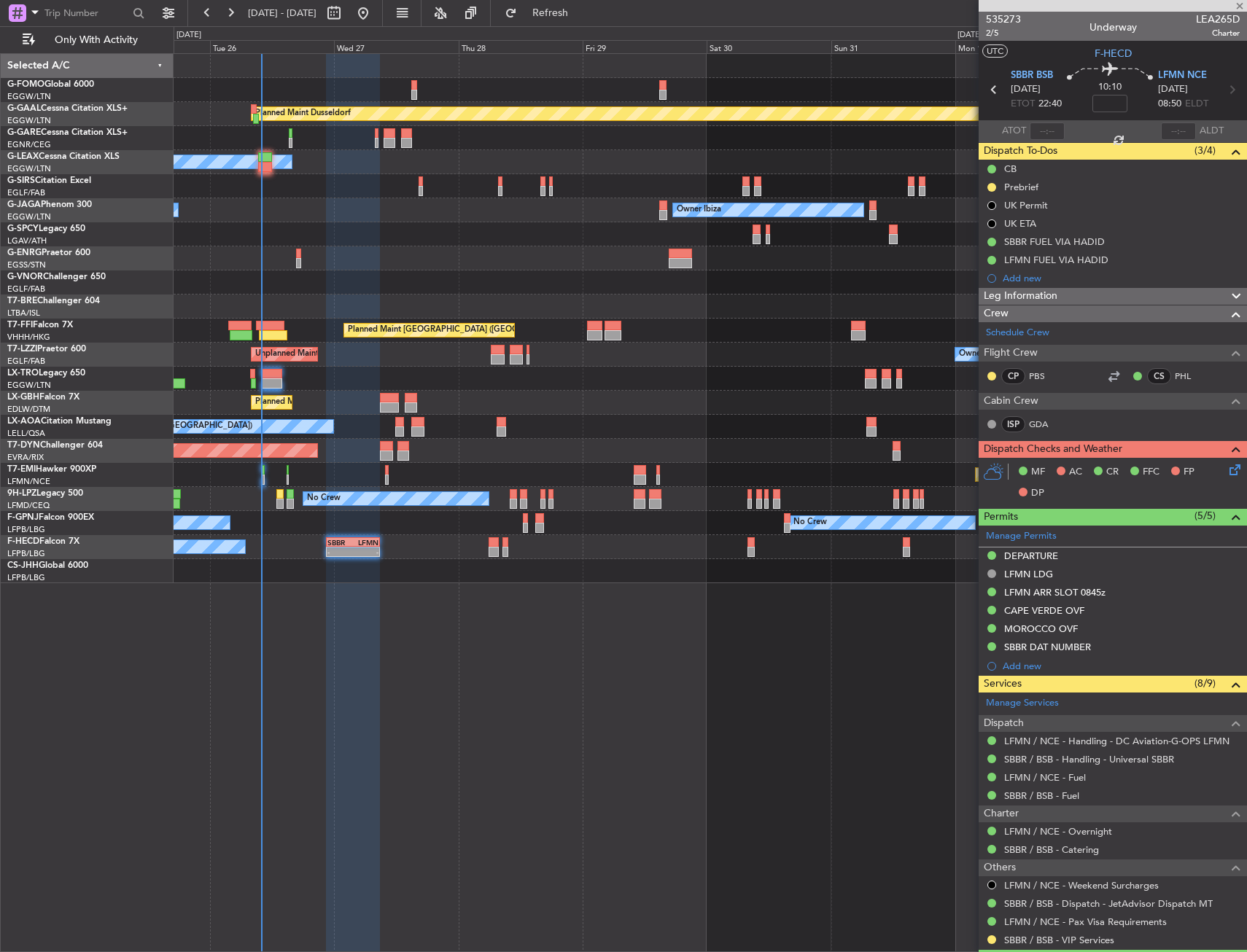
type input "+00:15"
type input "0"
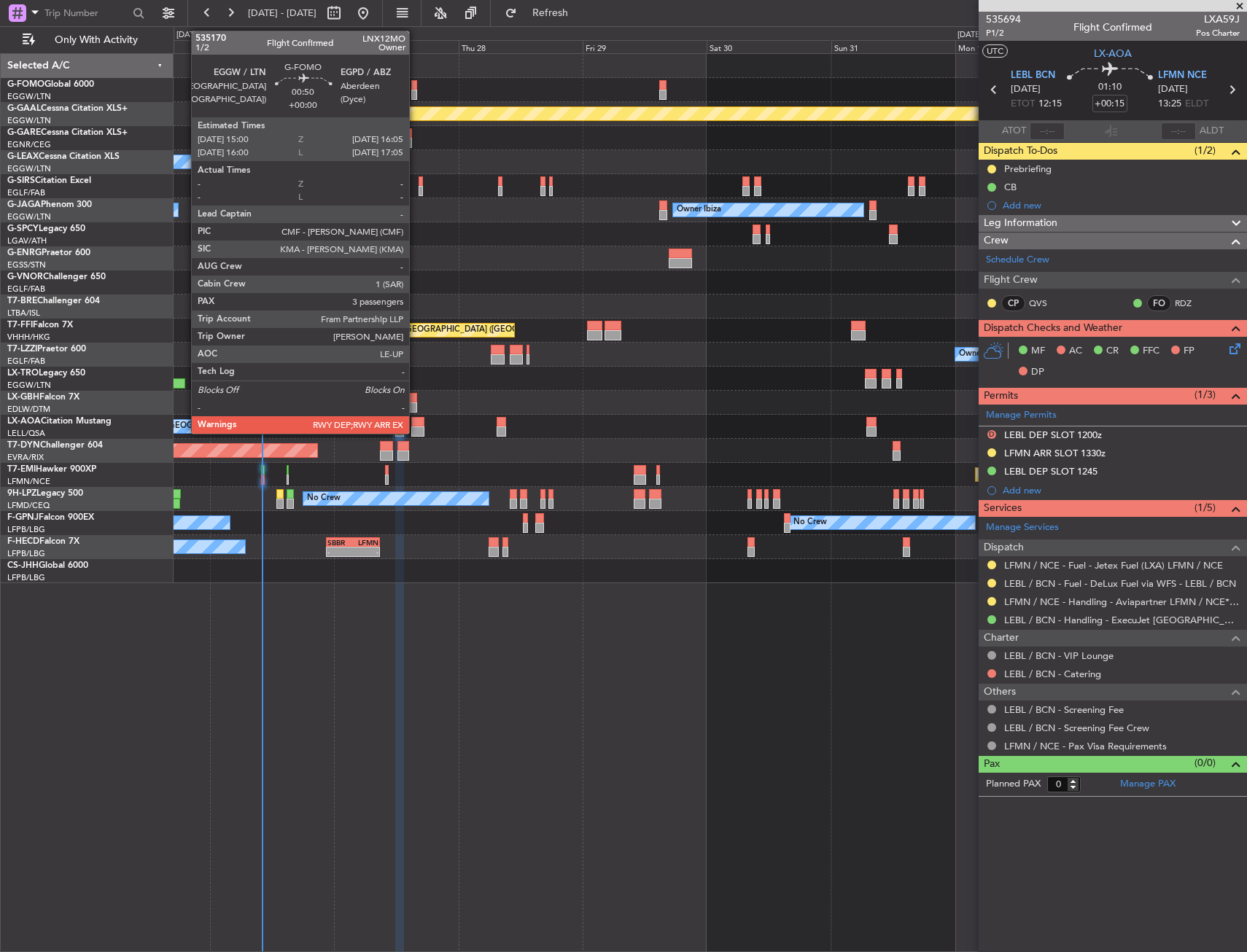
click at [416, 91] on div at bounding box center [414, 94] width 6 height 10
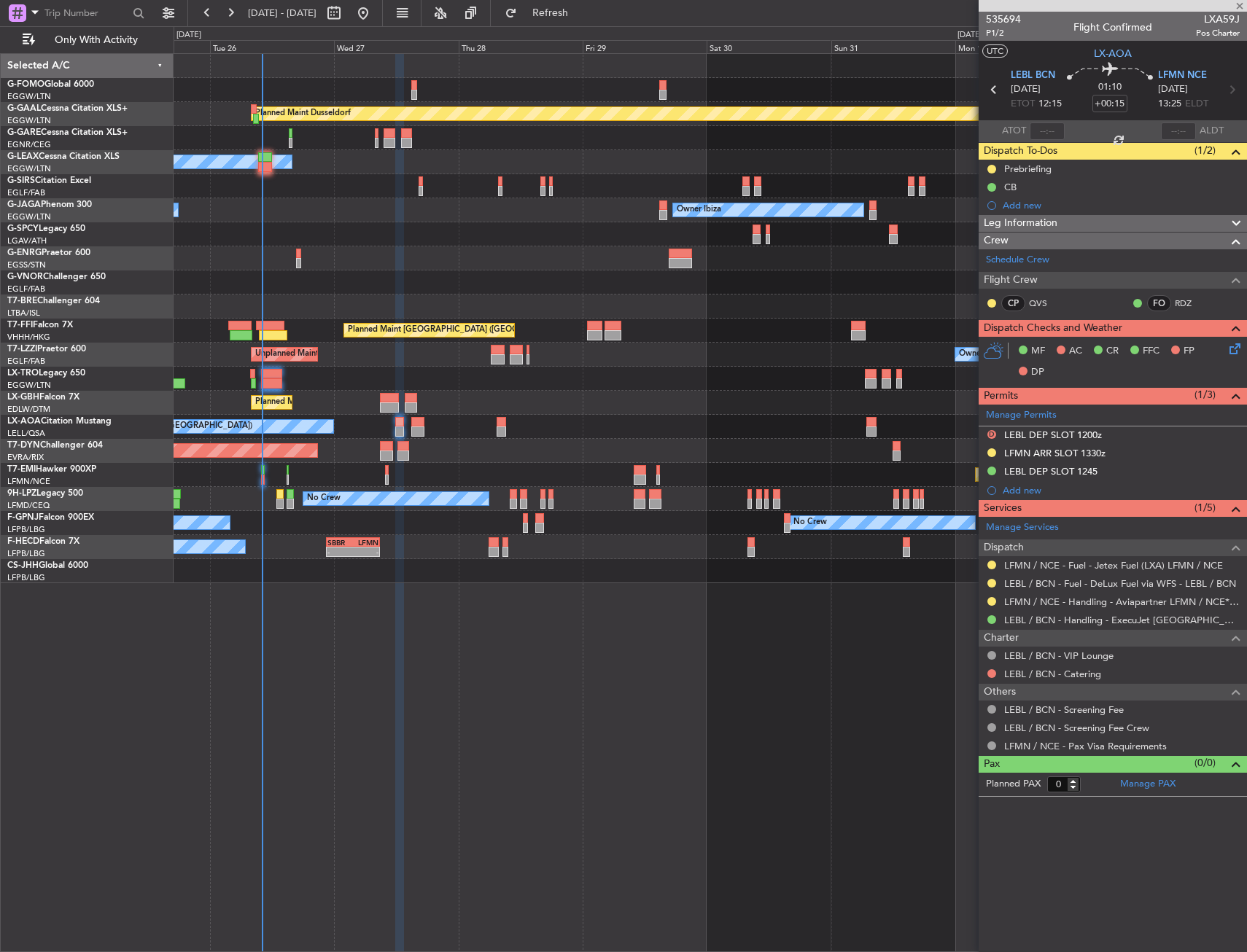
type input "3"
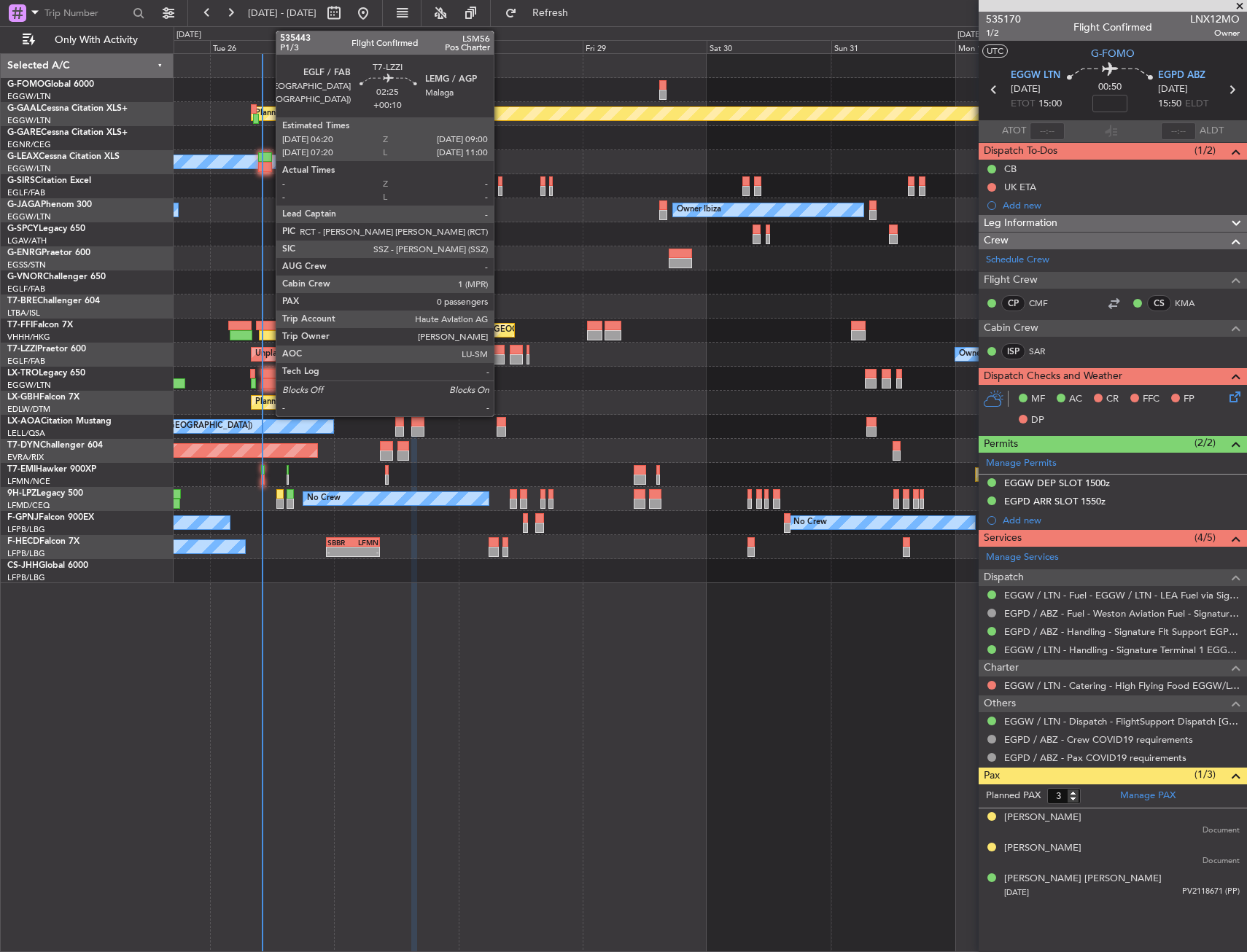
click at [500, 362] on div at bounding box center [497, 359] width 14 height 10
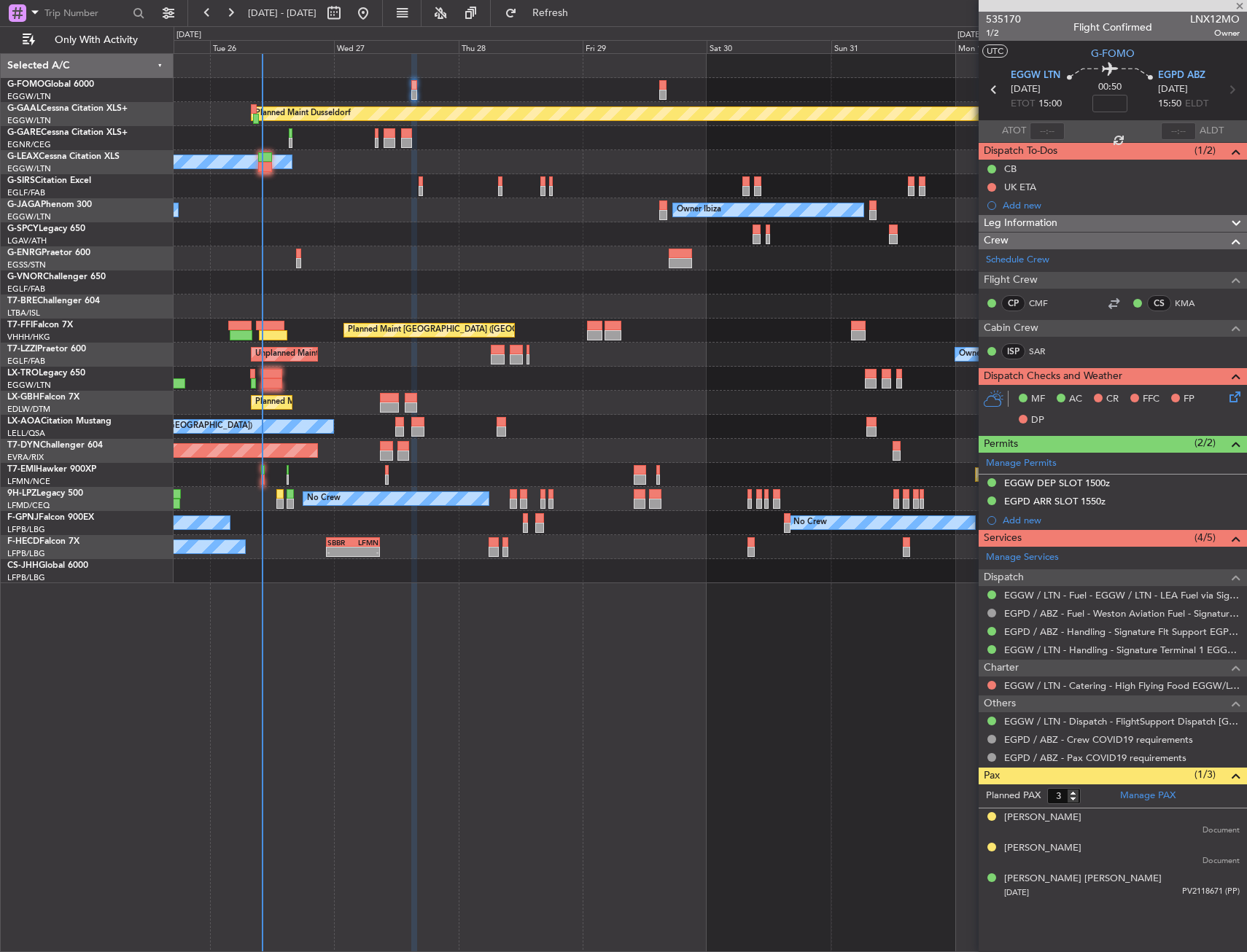
type input "+00:10"
type input "0"
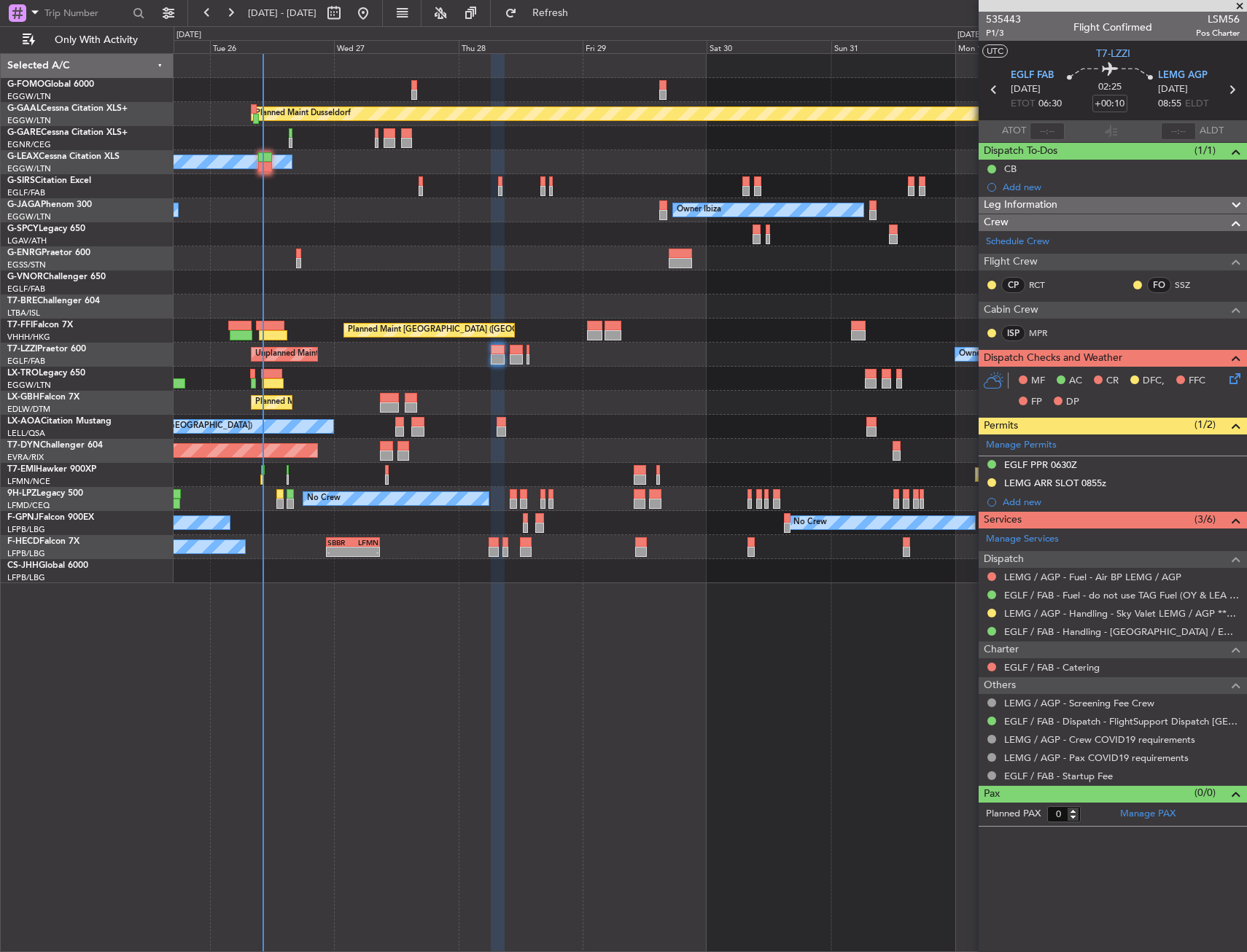
click at [275, 803] on div "Planned Maint Dusseldorf Owner Unplanned Maint Oxford (Kidlington) No Crew Cann…" at bounding box center [710, 503] width 1073 height 899
click at [690, 674] on div "Planned Maint Dusseldorf Owner Unplanned Maint Oxford (Kidlington) No Crew Cann…" at bounding box center [710, 503] width 1073 height 899
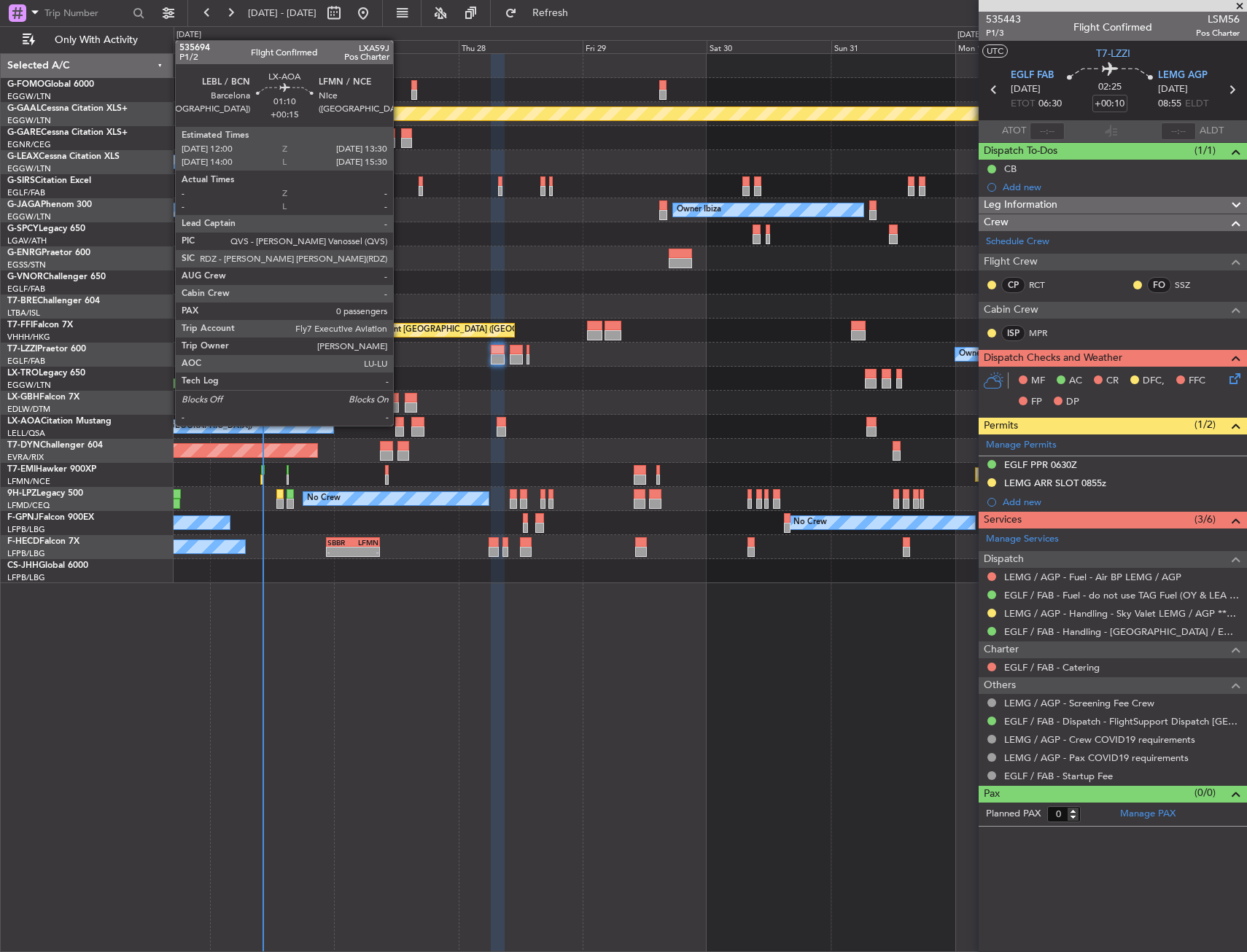
click at [399, 424] on div at bounding box center [399, 422] width 8 height 10
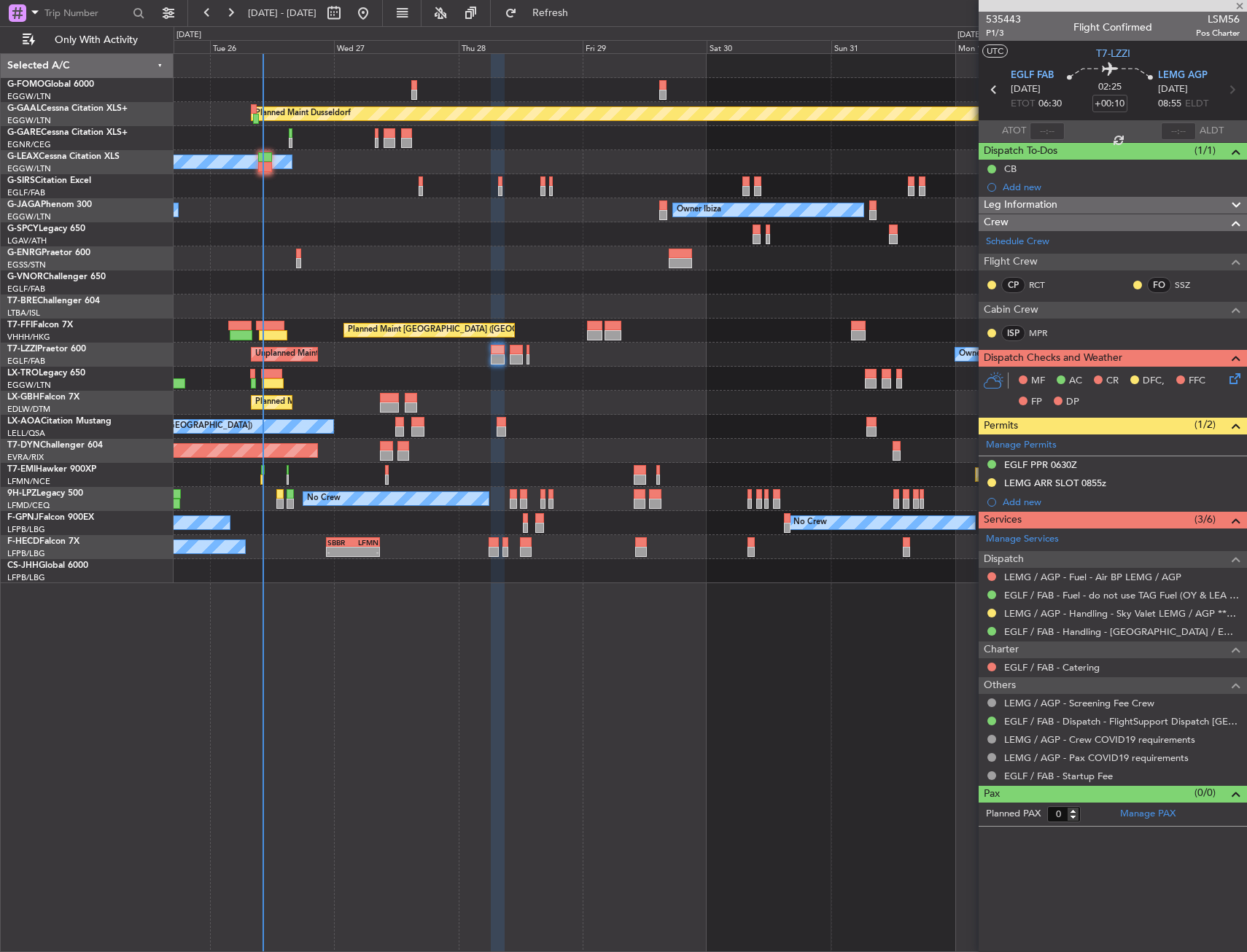
type input "+00:15"
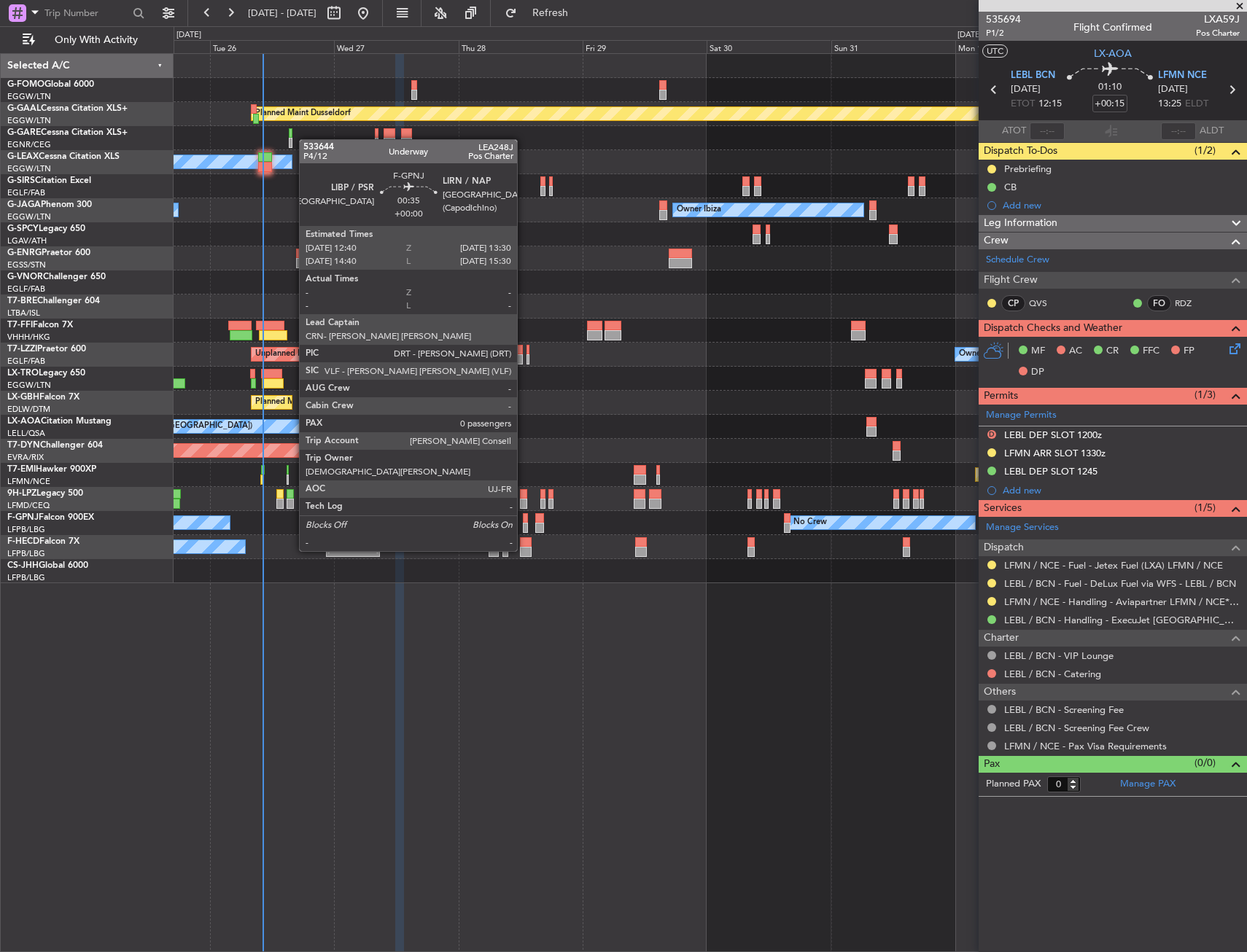
click at [524, 523] on div at bounding box center [525, 527] width 5 height 10
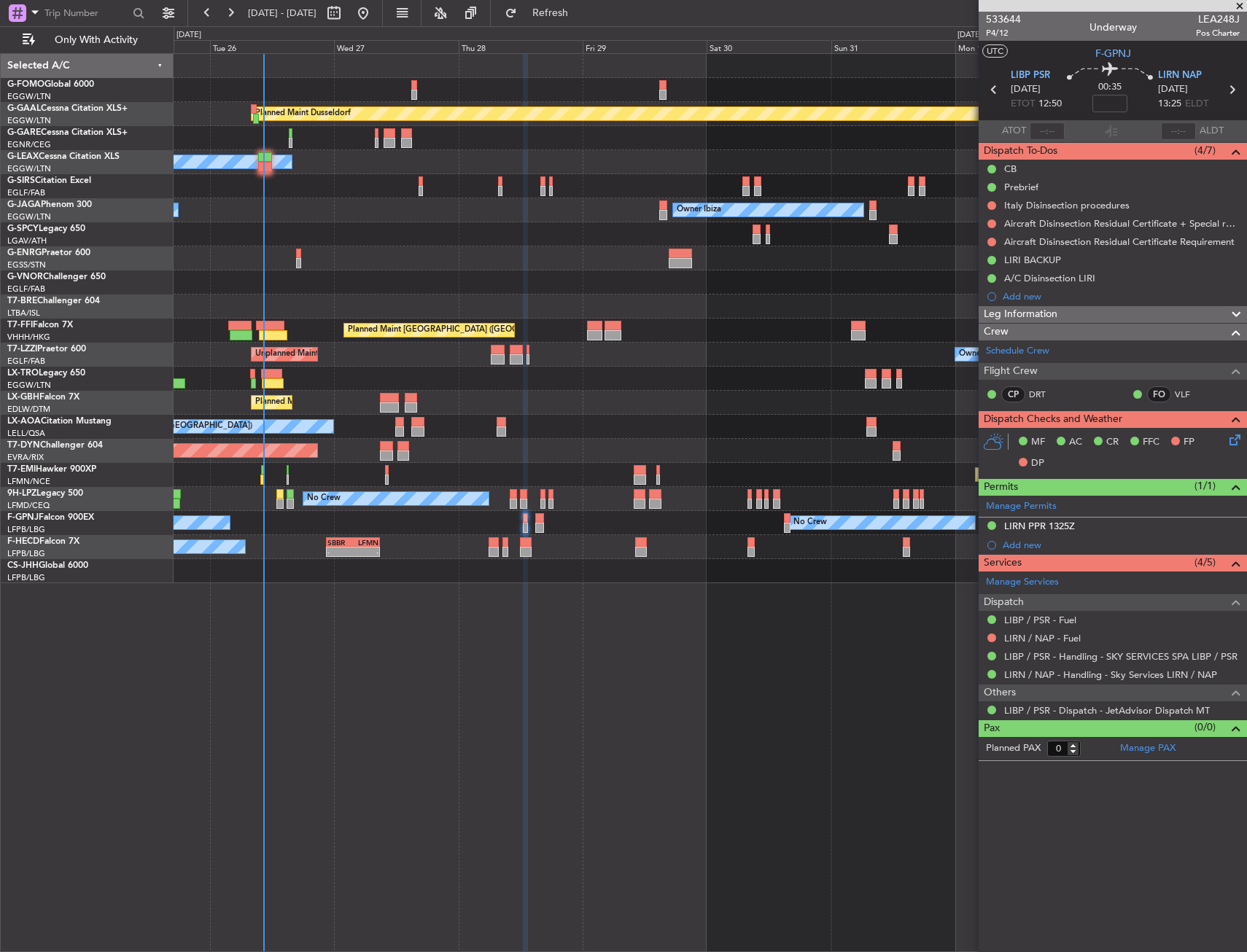
click at [614, 685] on div "Planned Maint Dusseldorf Owner Unplanned Maint Oxford (Kidlington) No Crew Cann…" at bounding box center [710, 503] width 1073 height 899
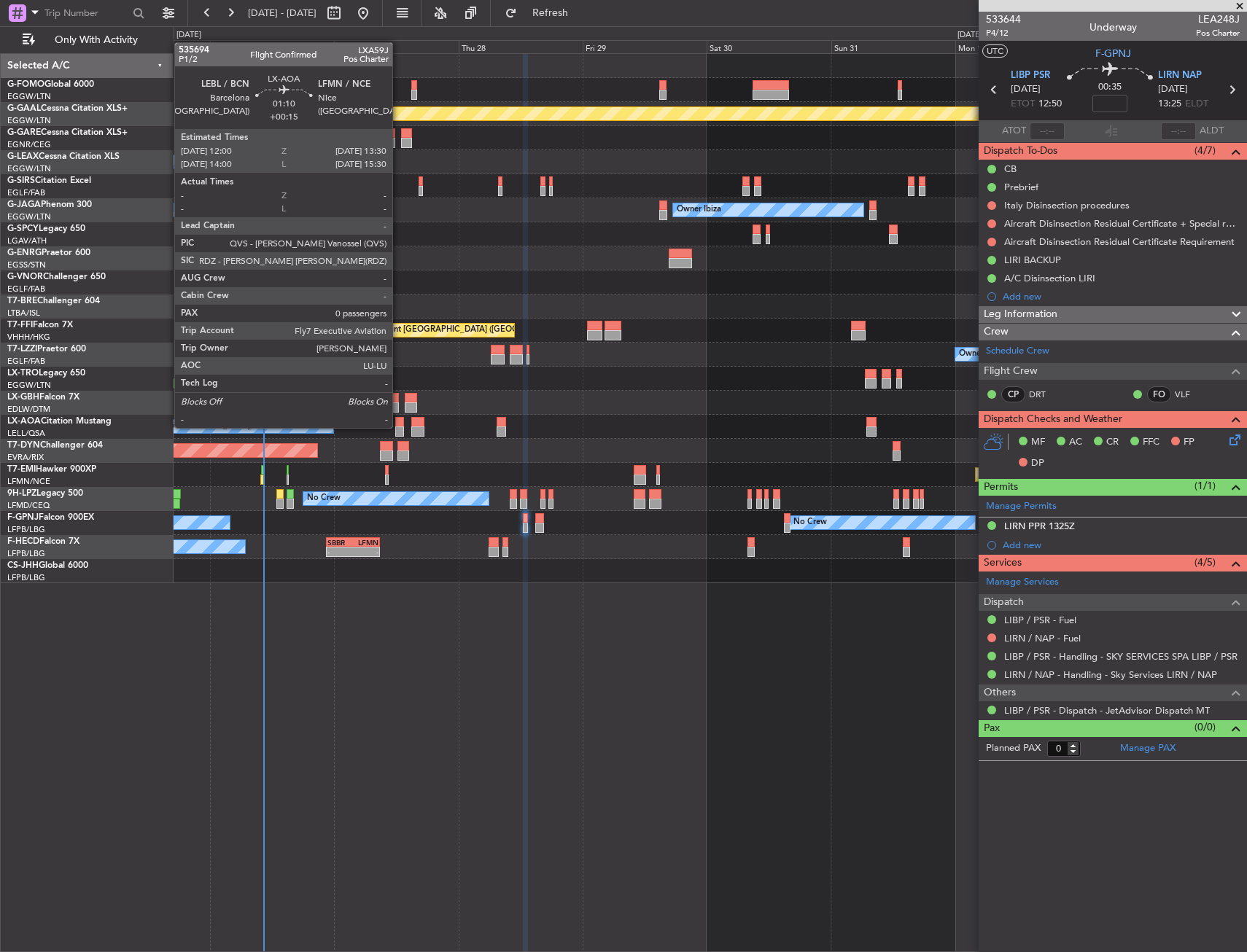
click at [399, 426] on div at bounding box center [399, 431] width 8 height 10
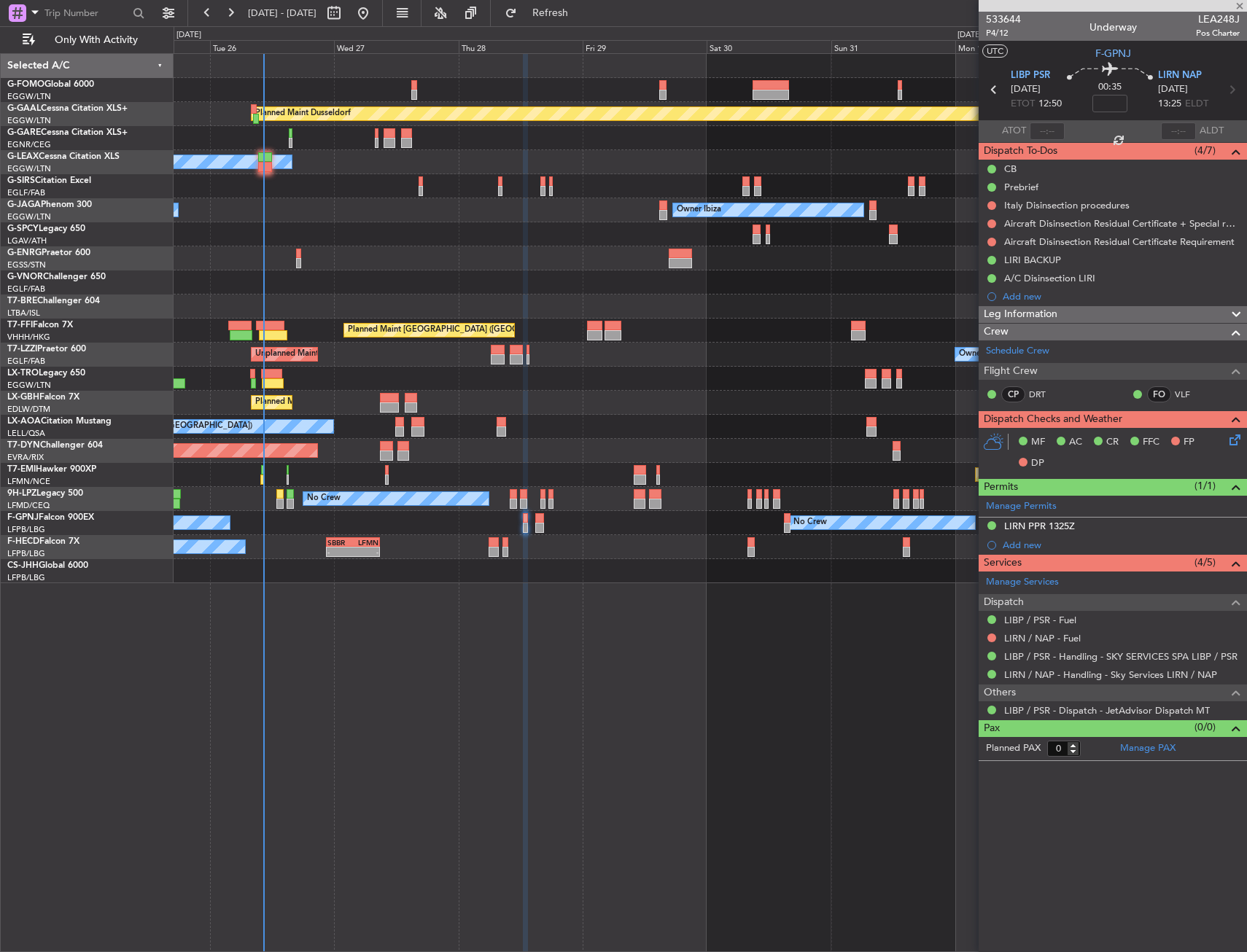
type input "+00:15"
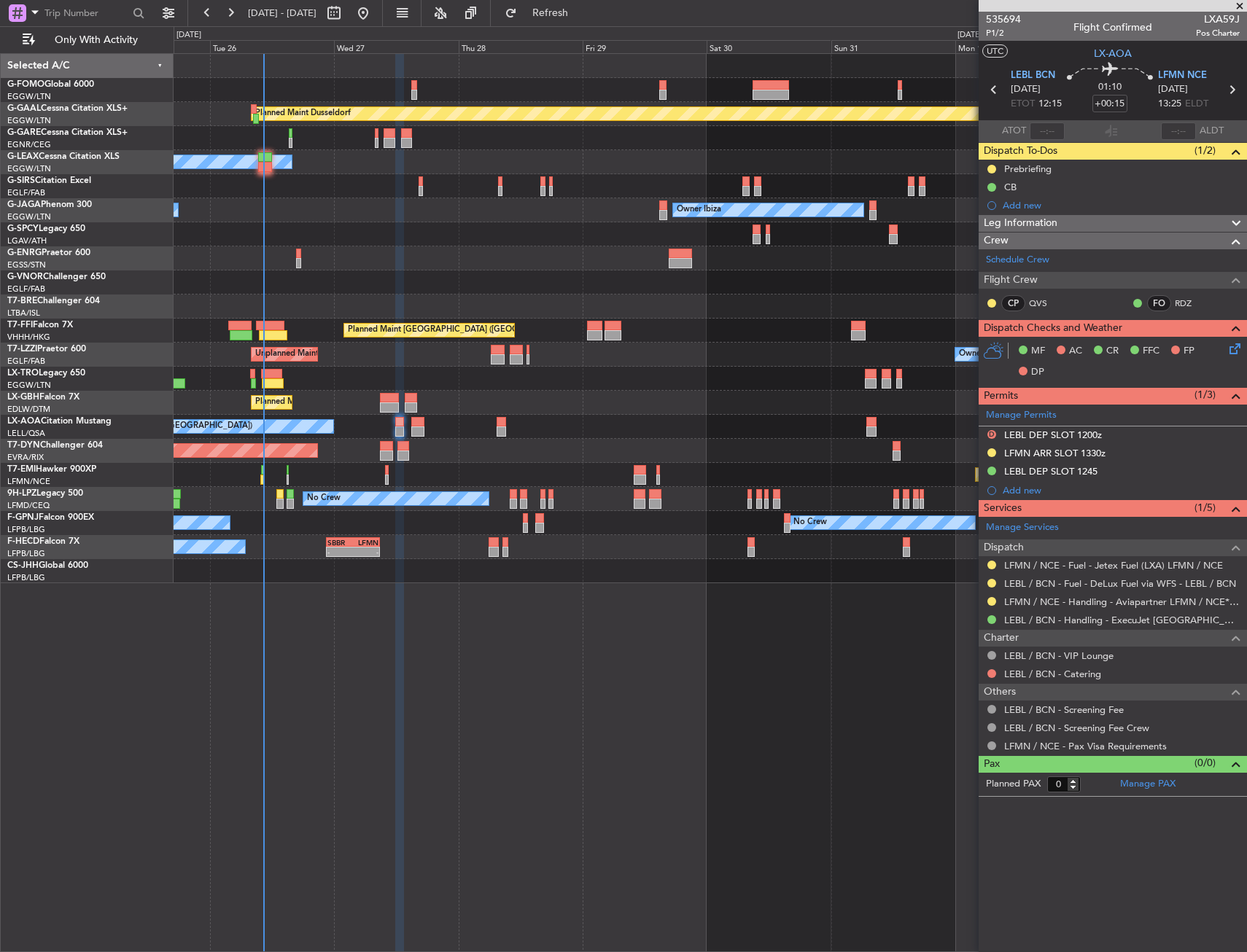
click at [635, 583] on div "Planned Maint Dusseldorf Owner Unplanned Maint Oxford (Kidlington) No Crew Cann…" at bounding box center [710, 503] width 1073 height 899
click at [1049, 421] on div "Manage Permits" at bounding box center [1113, 415] width 268 height 22
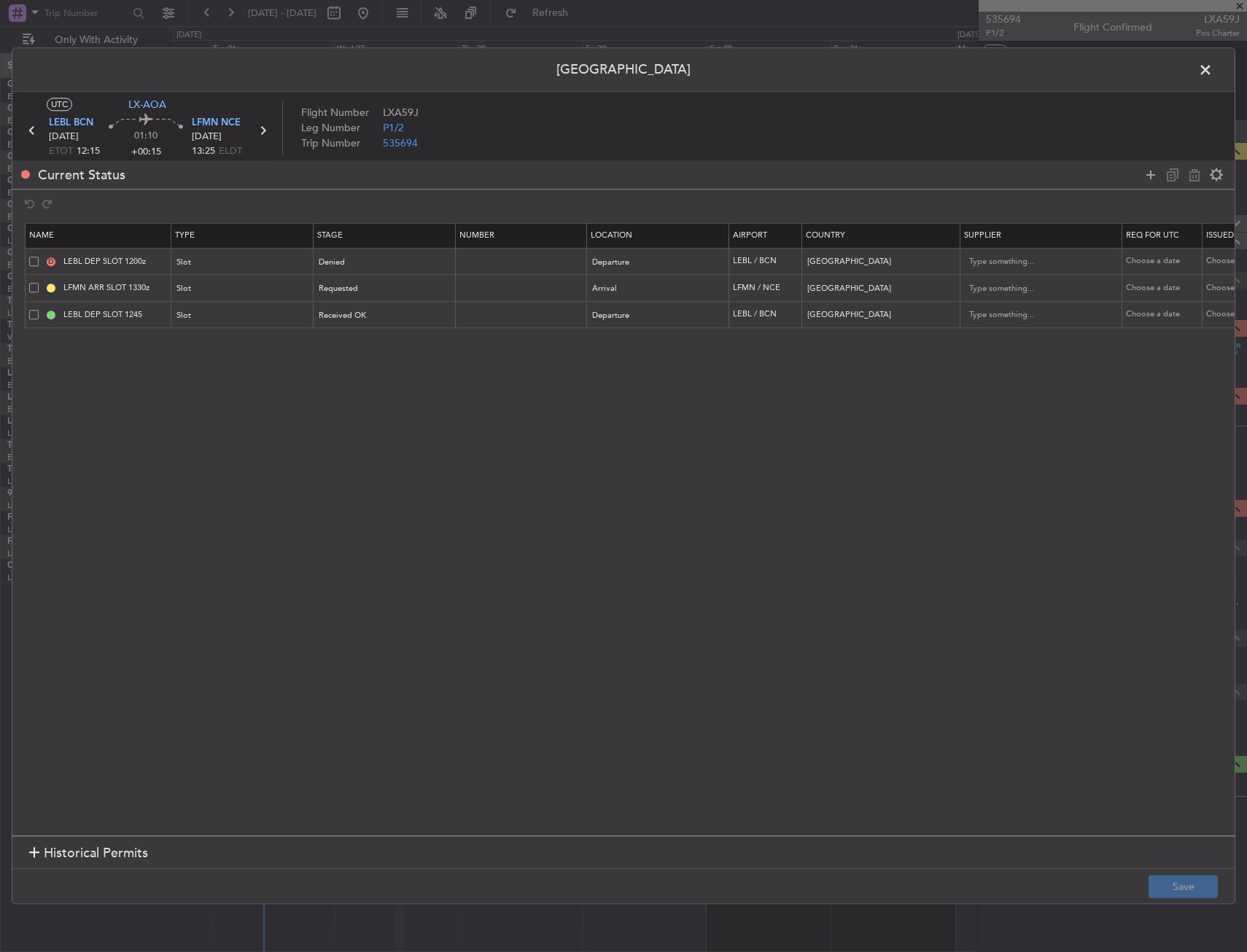
click at [1188, 63] on header "Permit Center" at bounding box center [623, 69] width 1222 height 44
click at [1212, 69] on span at bounding box center [1212, 74] width 0 height 29
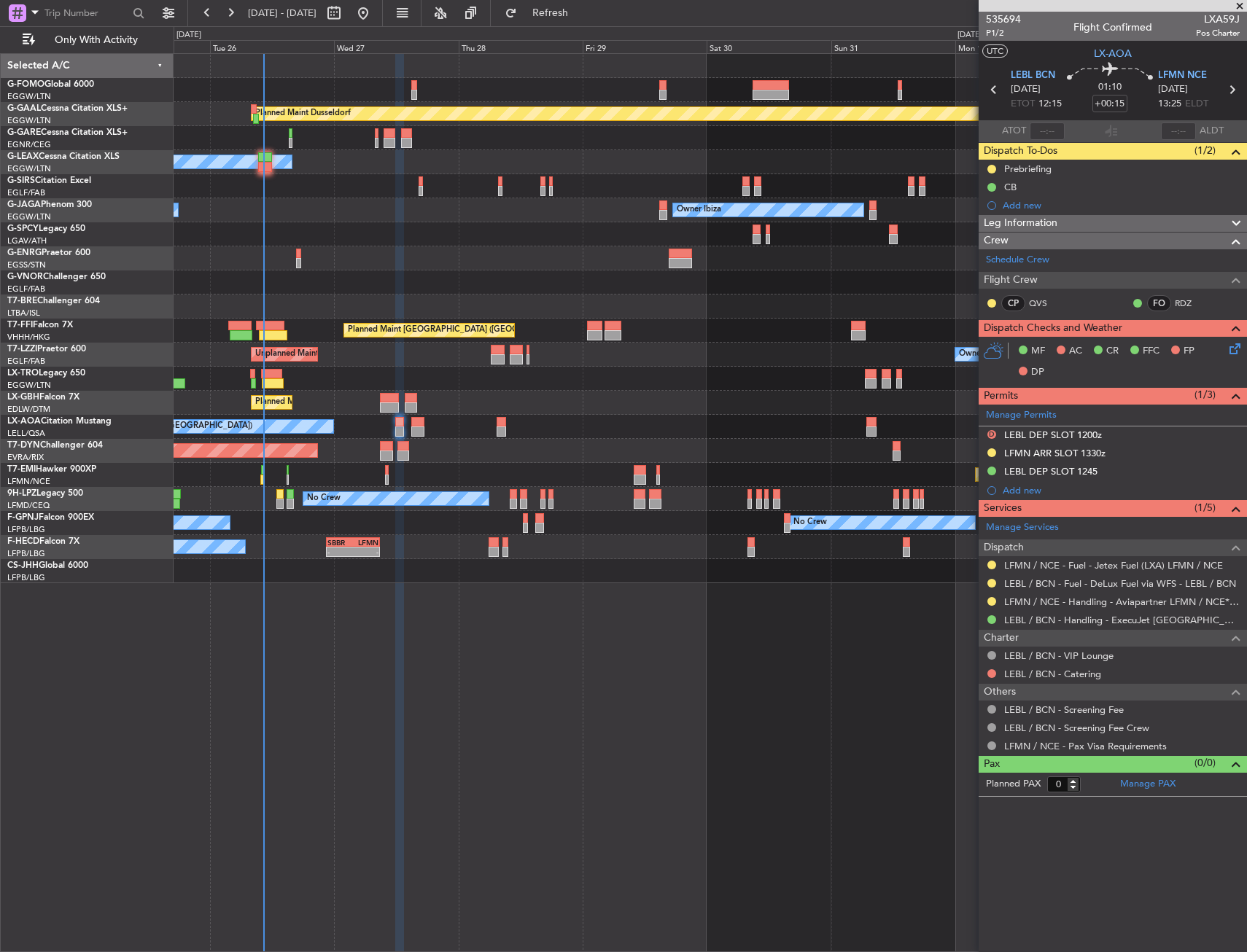
click at [315, 652] on div "Planned Maint Dusseldorf Owner Unplanned Maint Oxford (Kidlington) No Crew Cann…" at bounding box center [710, 503] width 1073 height 899
click at [581, 15] on span "Refresh" at bounding box center [550, 12] width 61 height 10
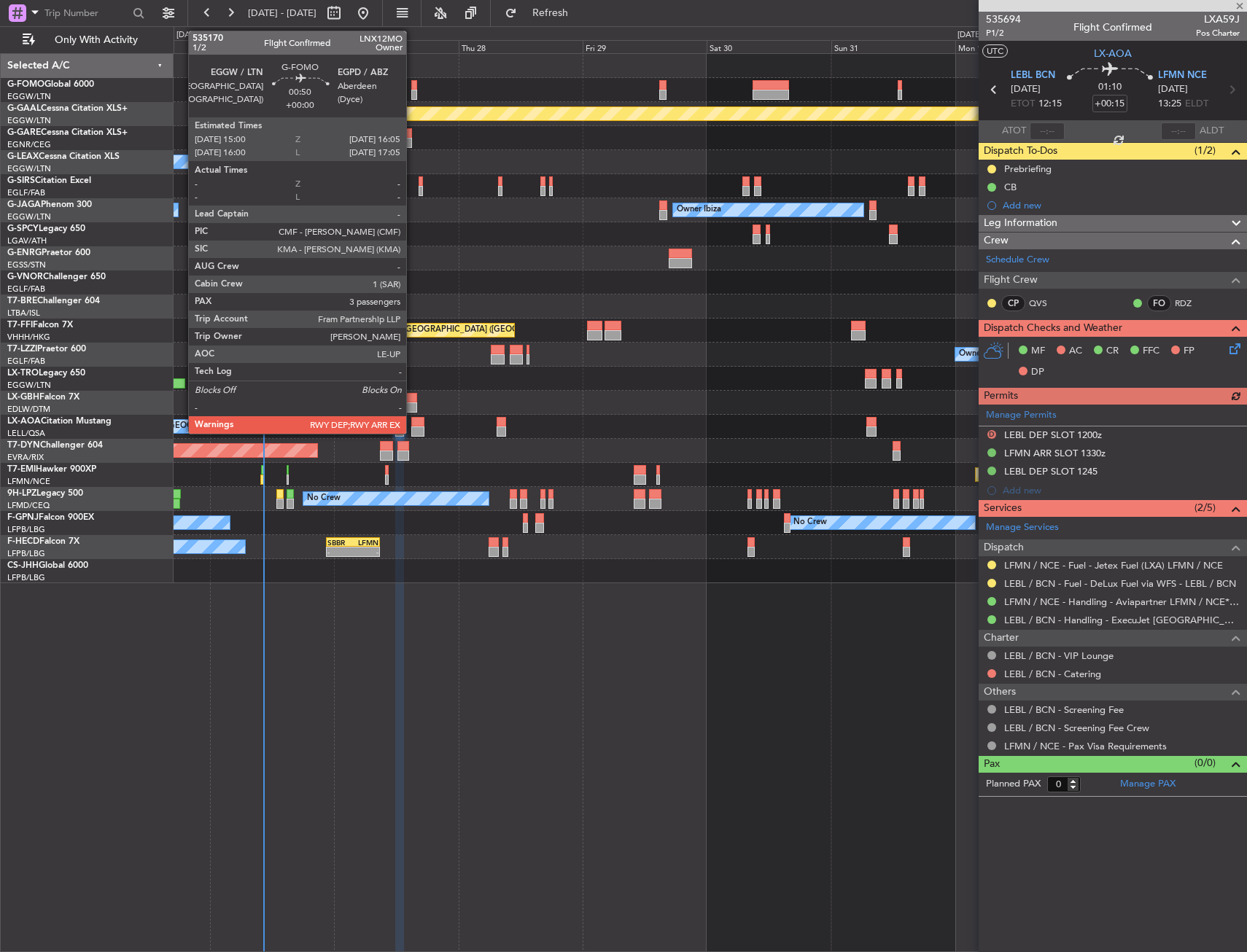
click at [405, 91] on div at bounding box center [709, 89] width 1073 height 24
click at [412, 88] on div at bounding box center [414, 85] width 6 height 10
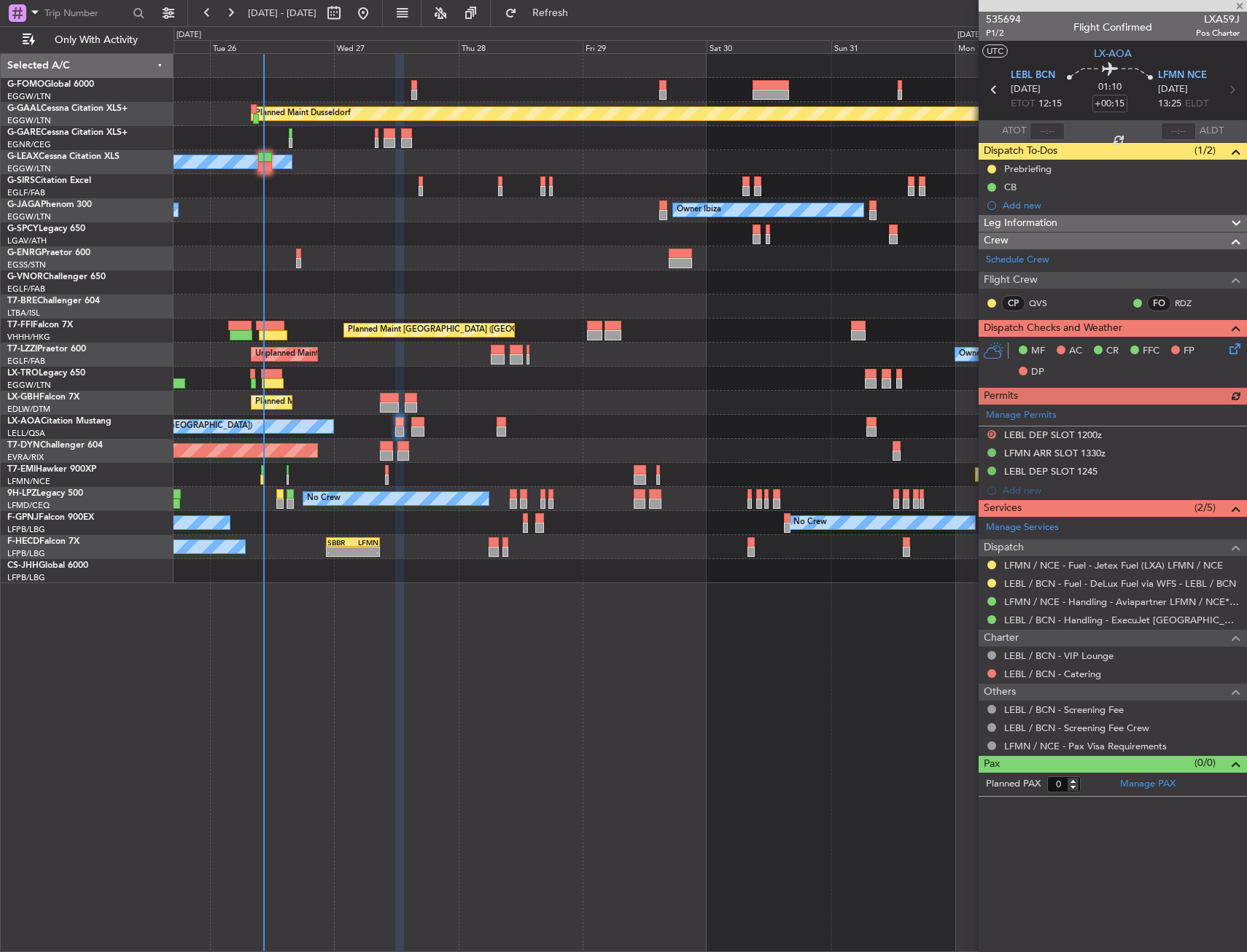
type input "3"
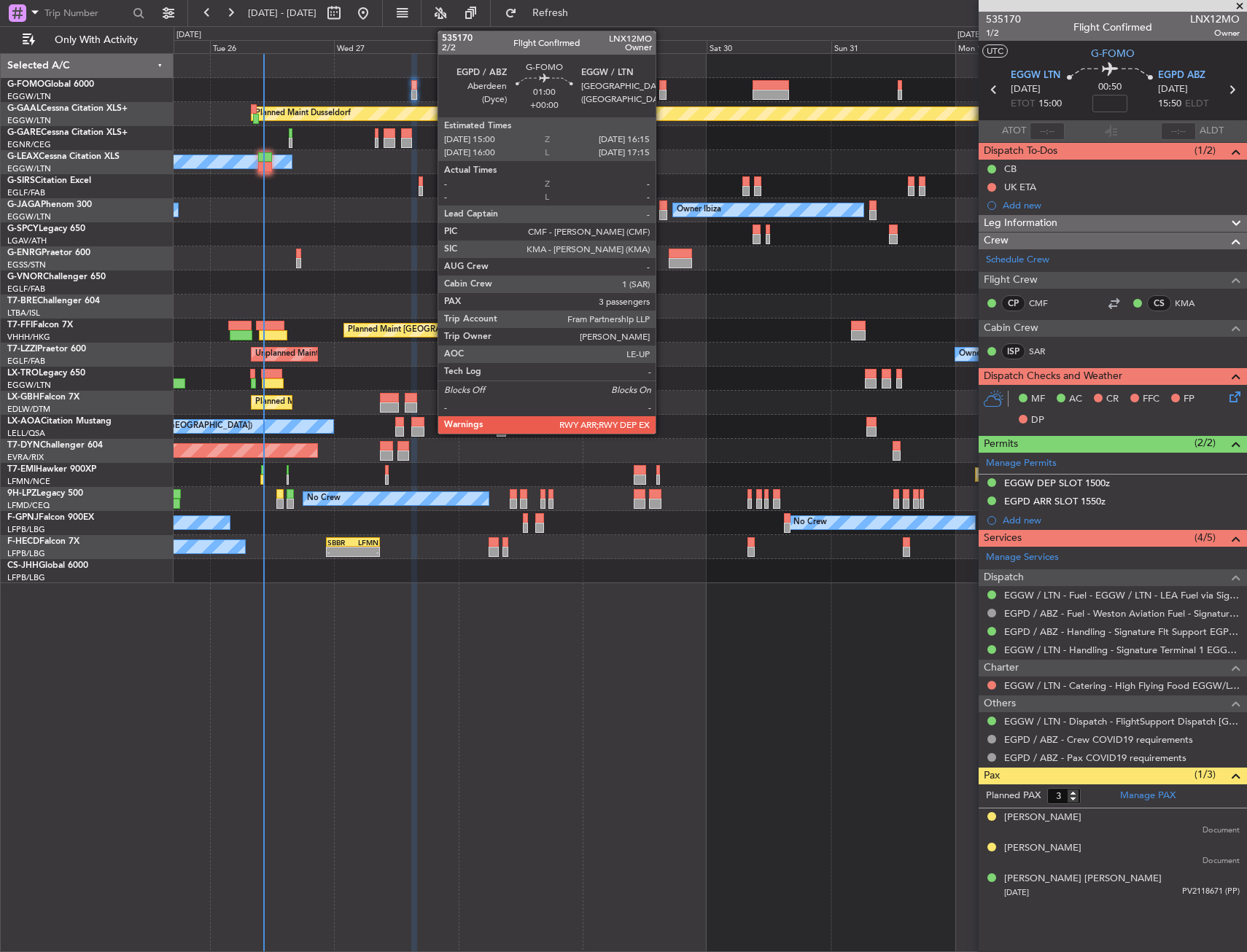
click at [662, 94] on div at bounding box center [662, 94] width 7 height 10
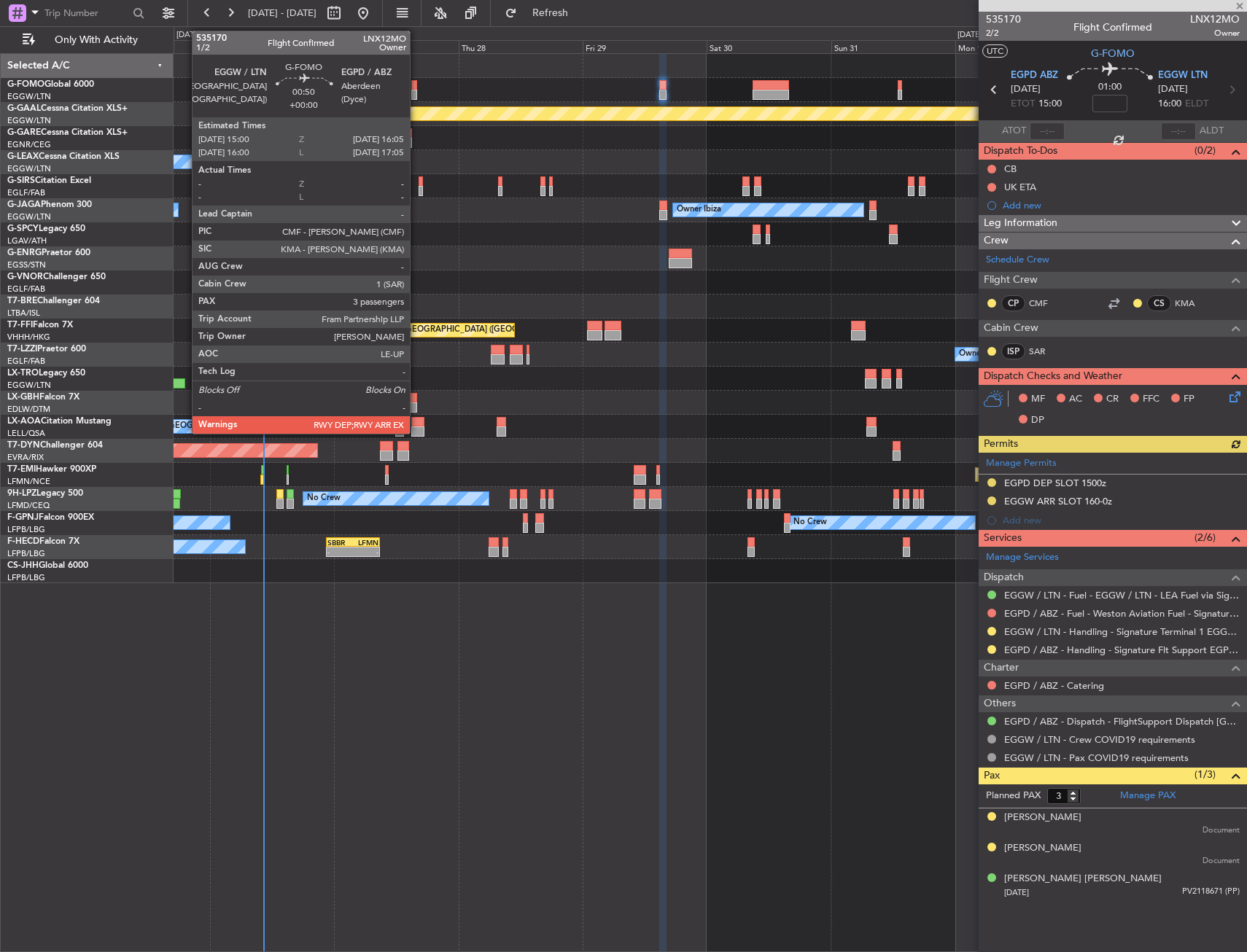
click at [413, 94] on div at bounding box center [414, 94] width 6 height 10
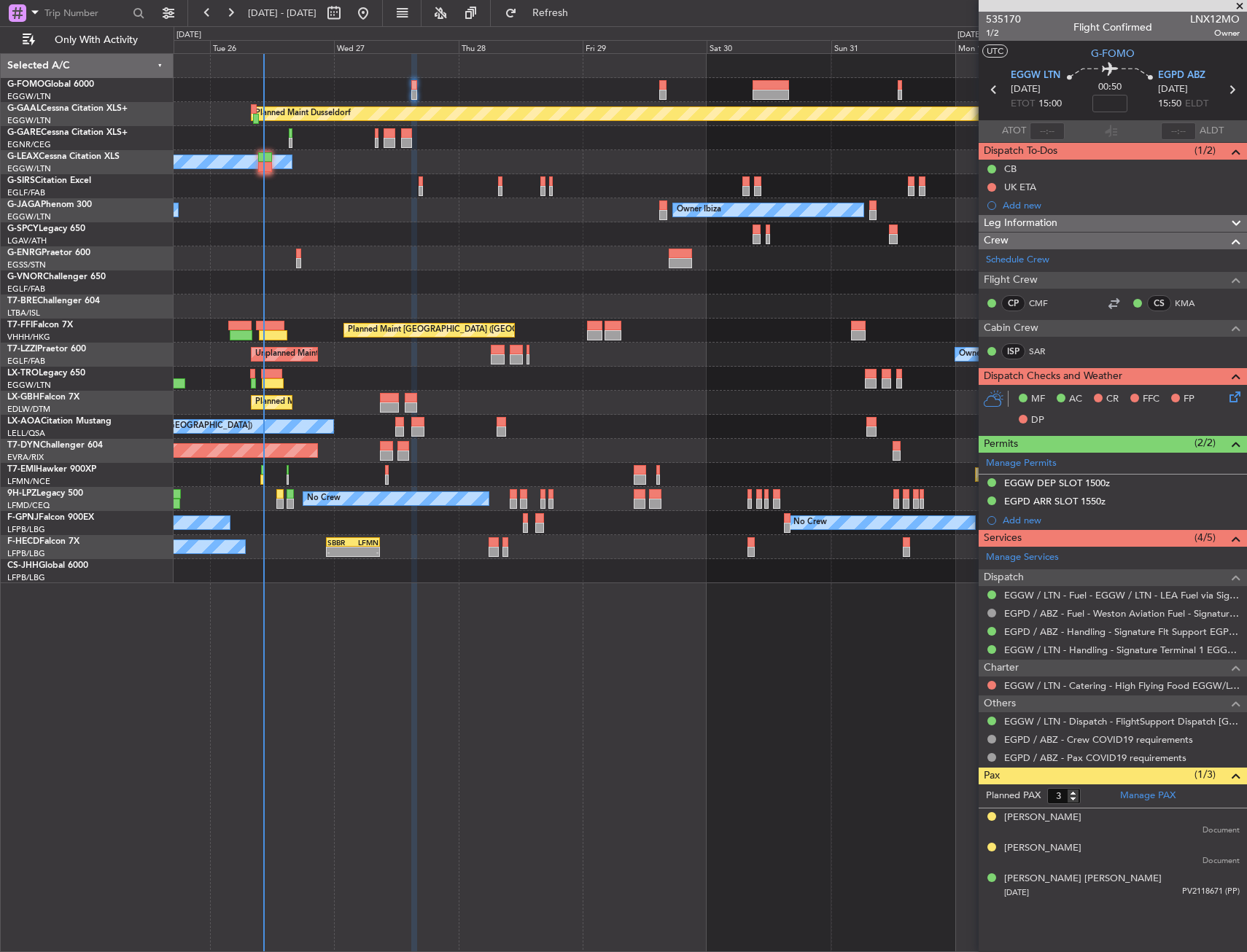
click at [394, 428] on div "No Crew Barcelona ([GEOGRAPHIC_DATA])" at bounding box center [709, 426] width 1073 height 24
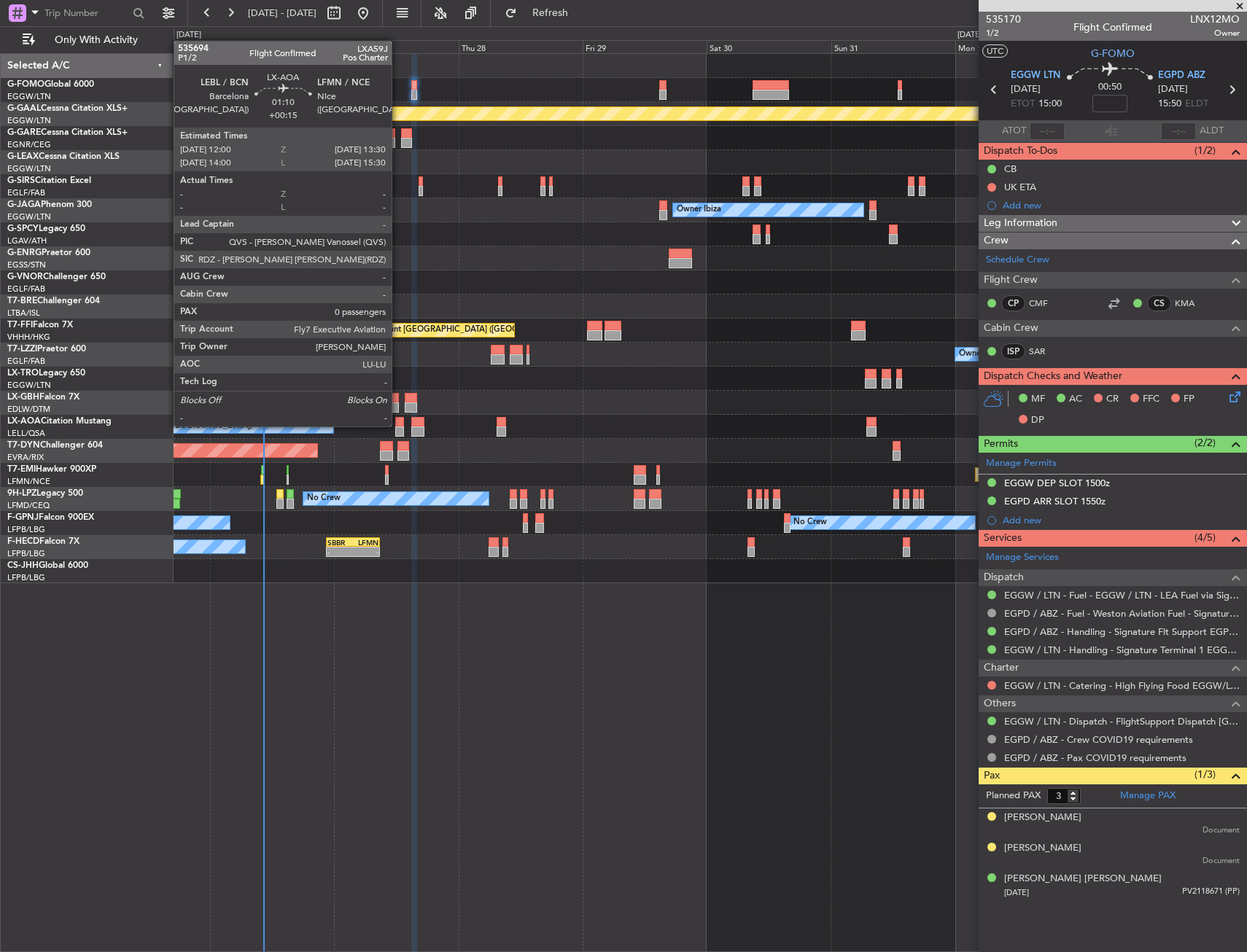
click at [398, 425] on div at bounding box center [399, 422] width 8 height 10
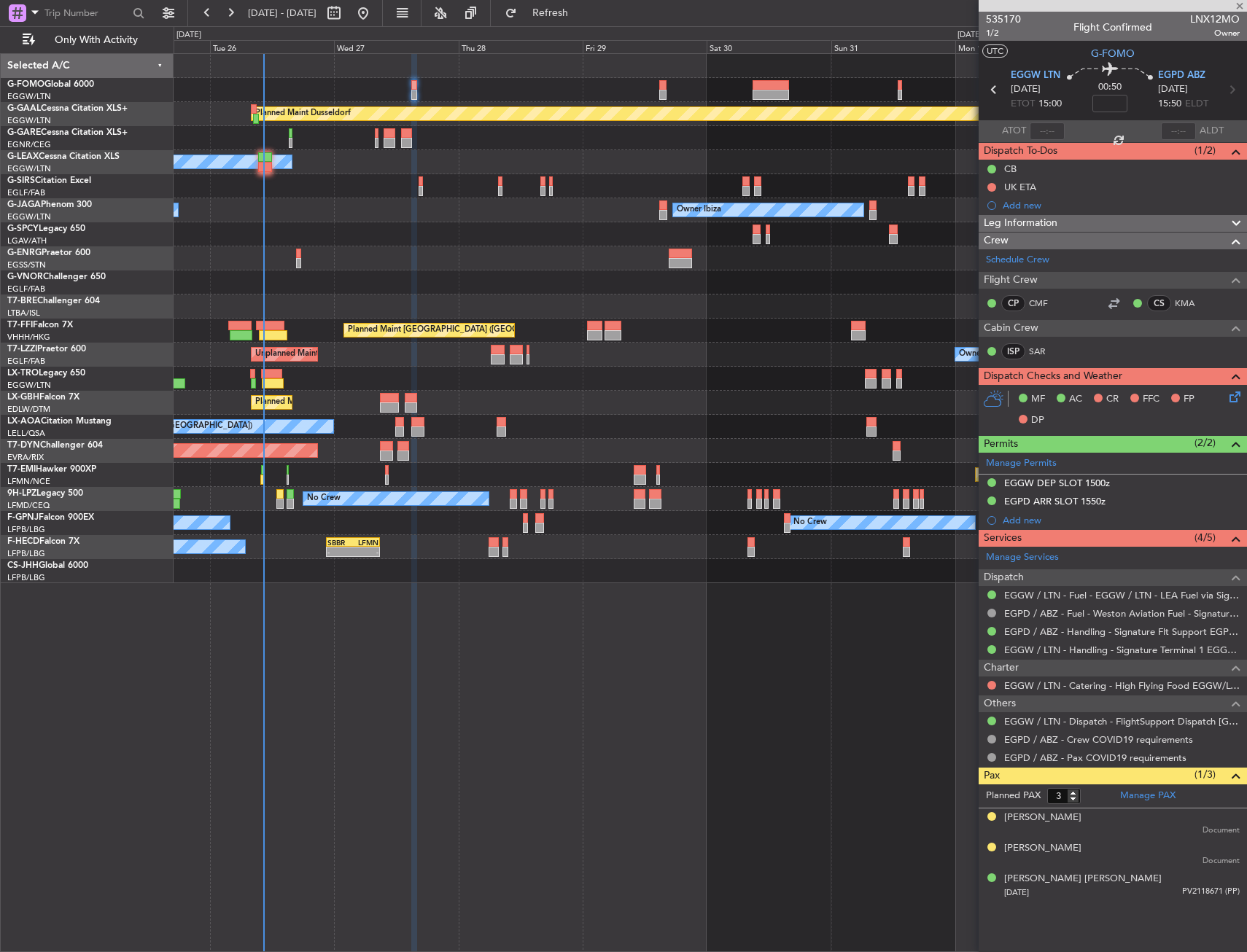
type input "+00:15"
type input "0"
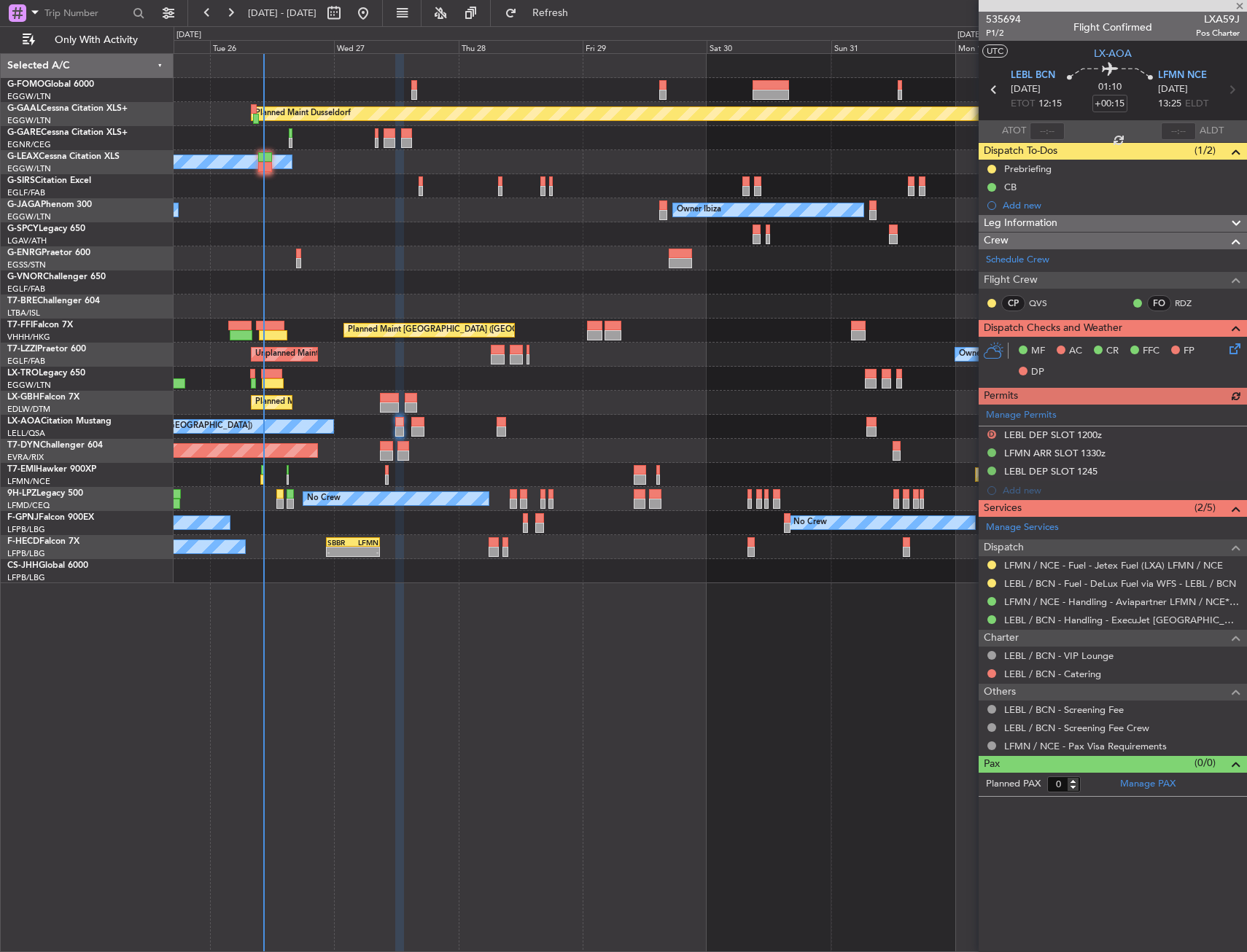
click at [1020, 416] on div "Manage Permits D LEBL DEP SLOT 1200z LFMN ARR SLOT 1330z LEBL DEP SLOT 1245 Add…" at bounding box center [1113, 452] width 268 height 96
click at [1025, 414] on link "Manage Permits" at bounding box center [1021, 415] width 71 height 15
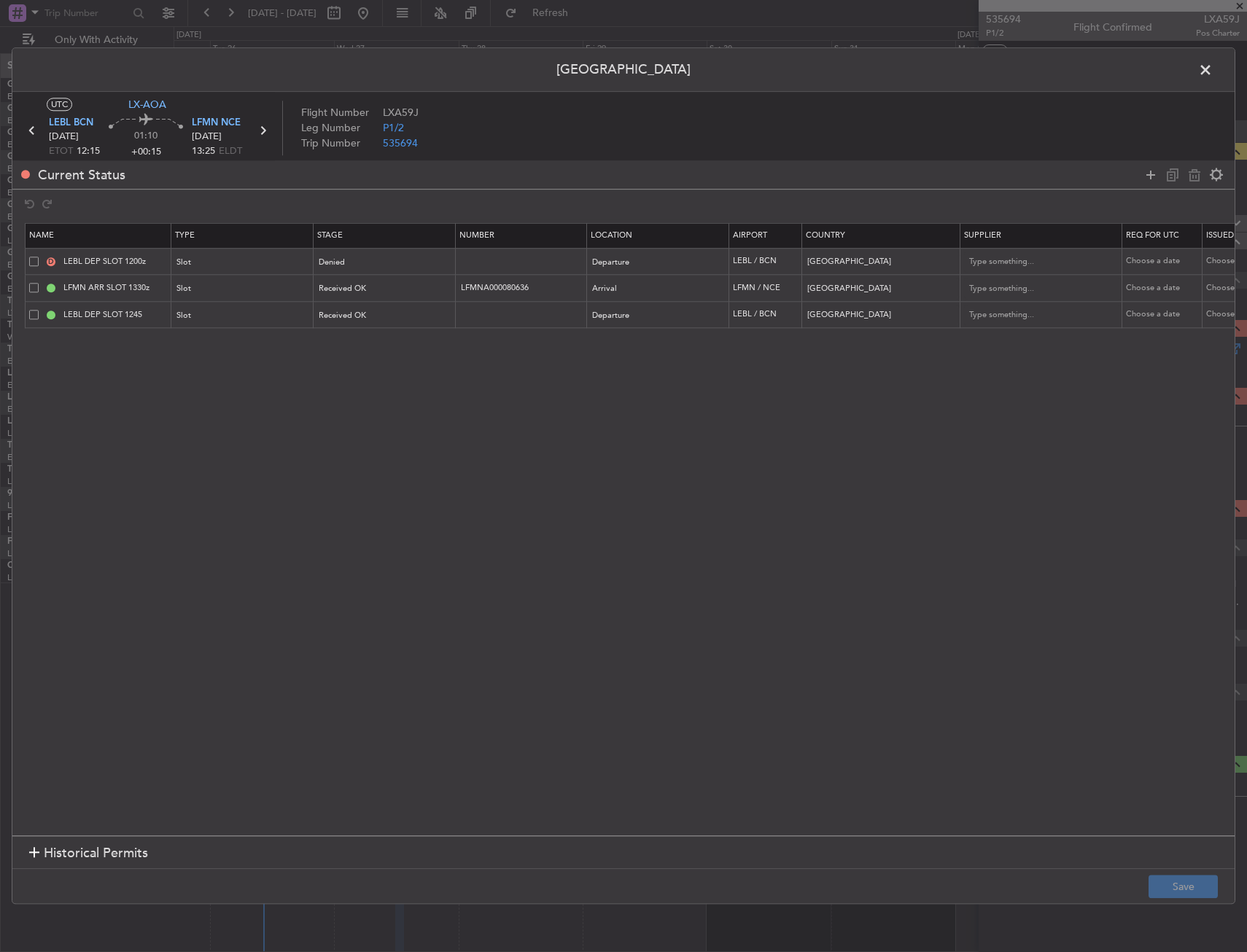
click at [36, 259] on span at bounding box center [34, 261] width 9 height 9
click at [39, 257] on input "checkbox" at bounding box center [39, 257] width 0 height 0
click at [1190, 170] on icon at bounding box center [1194, 175] width 18 height 18
type input "LFMN ARR SLOT 1330z"
type input "LFMNA000080636"
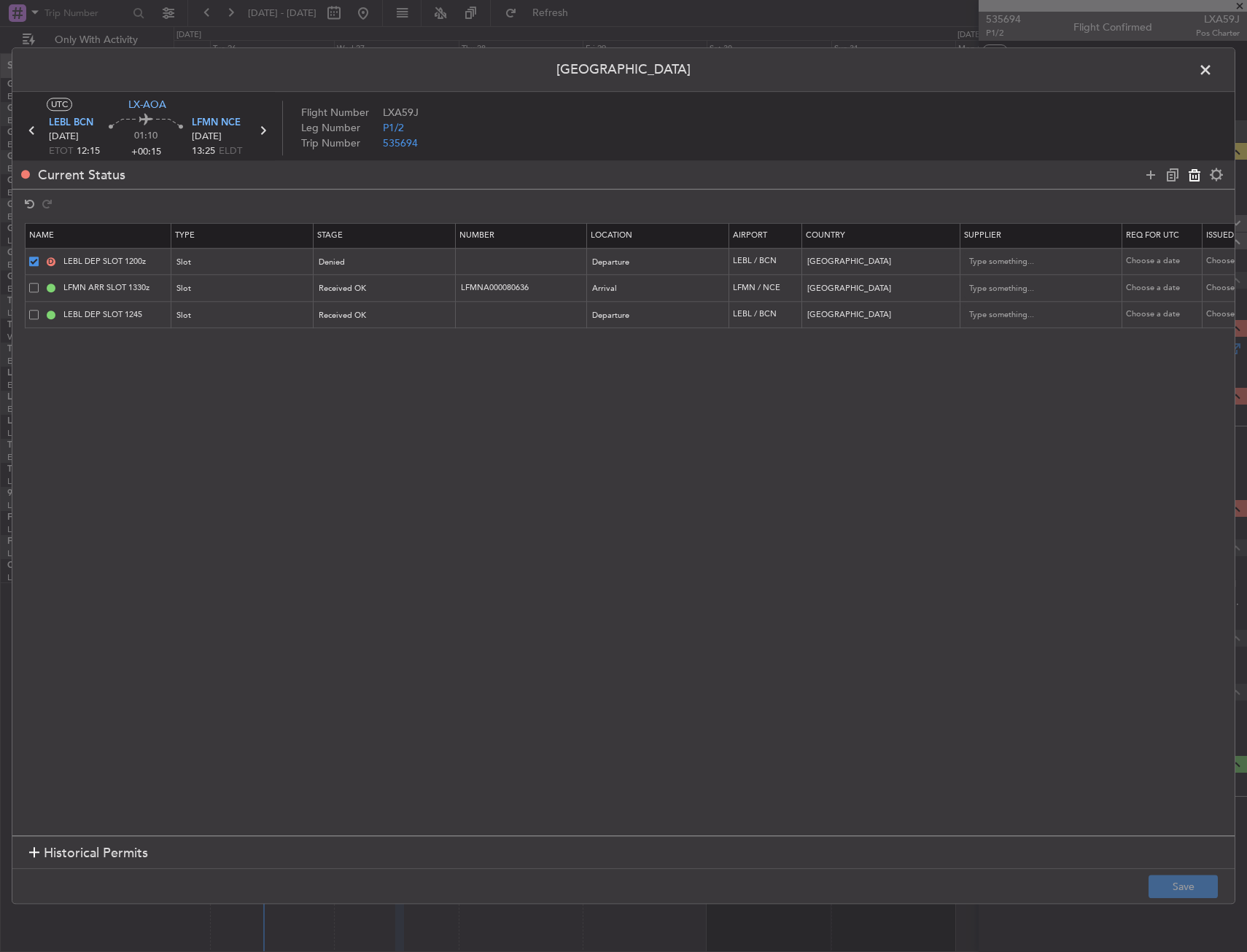
type input "[GEOGRAPHIC_DATA]"
type input "LEBL DEP SLOT 1245"
type input "[GEOGRAPHIC_DATA]"
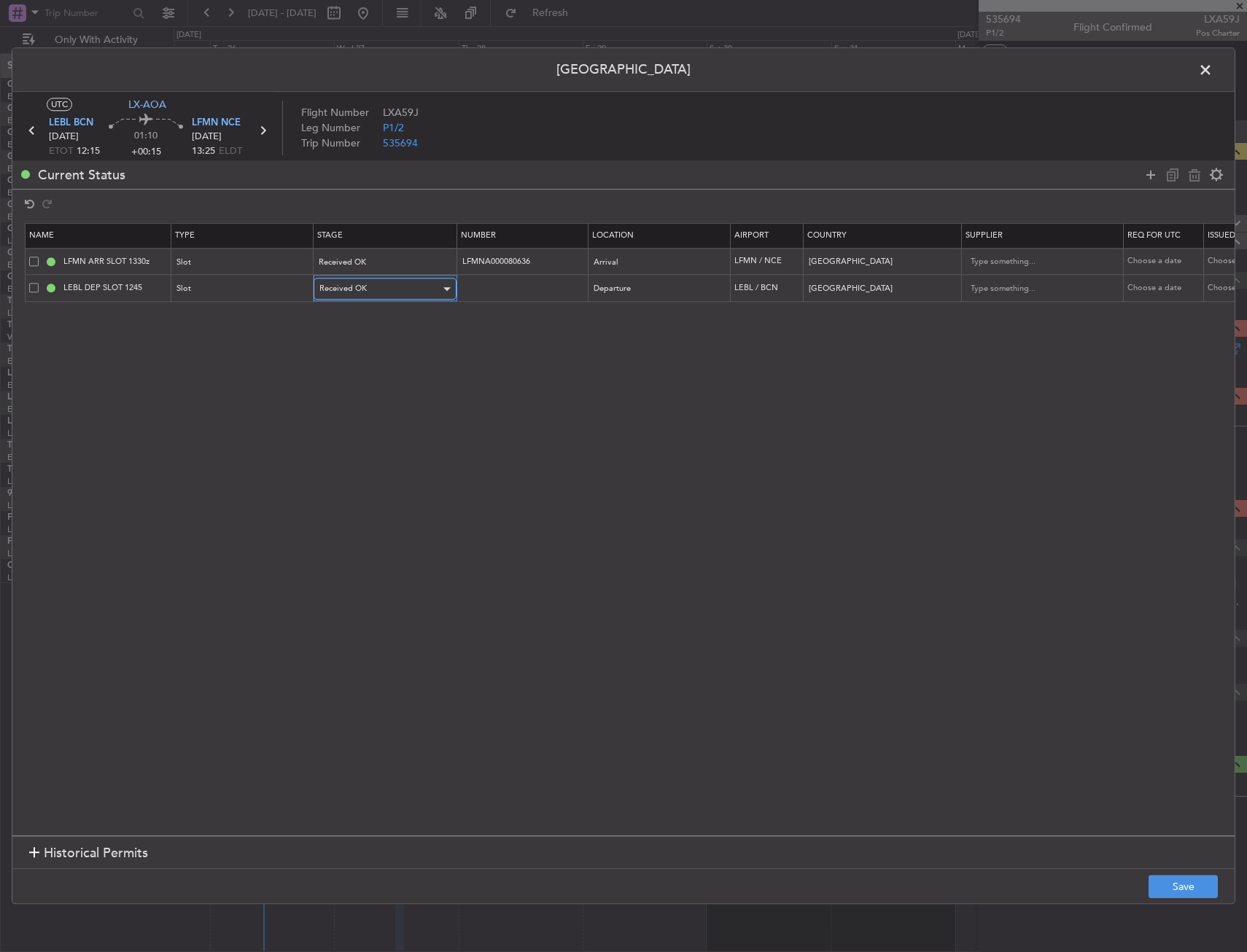
click at [374, 288] on div "Received OK" at bounding box center [379, 289] width 121 height 22
click at [354, 367] on span "Requested" at bounding box center [385, 369] width 130 height 22
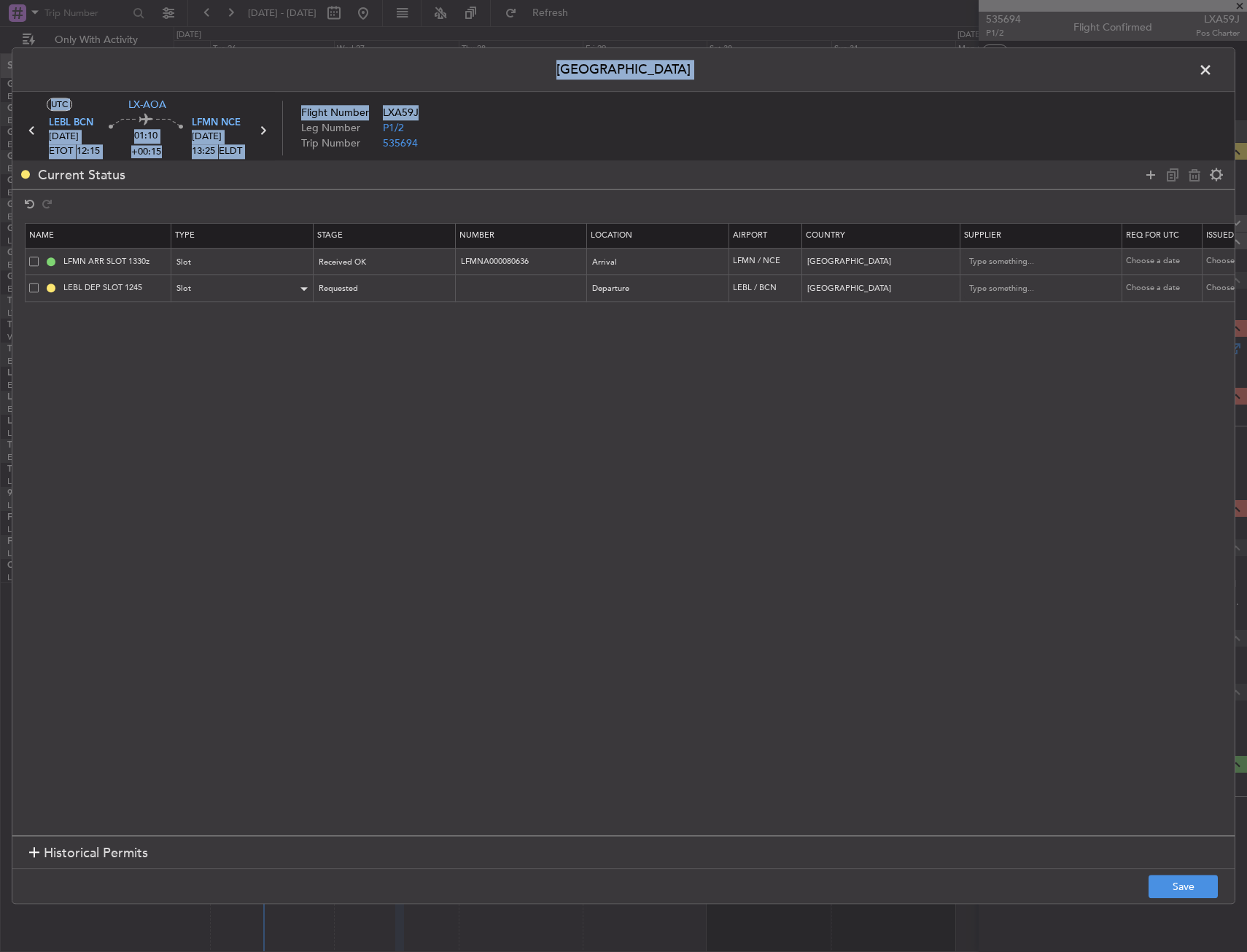
drag, startPoint x: 562, startPoint y: 73, endPoint x: 234, endPoint y: 288, distance: 392.2
click at [576, 104] on div "Permit Center UTC LX-AOA LEBL BCN 27/08/2025 ETOT 12:15 01:10 +00:15 LFMN NCE 2…" at bounding box center [623, 475] width 1224 height 856
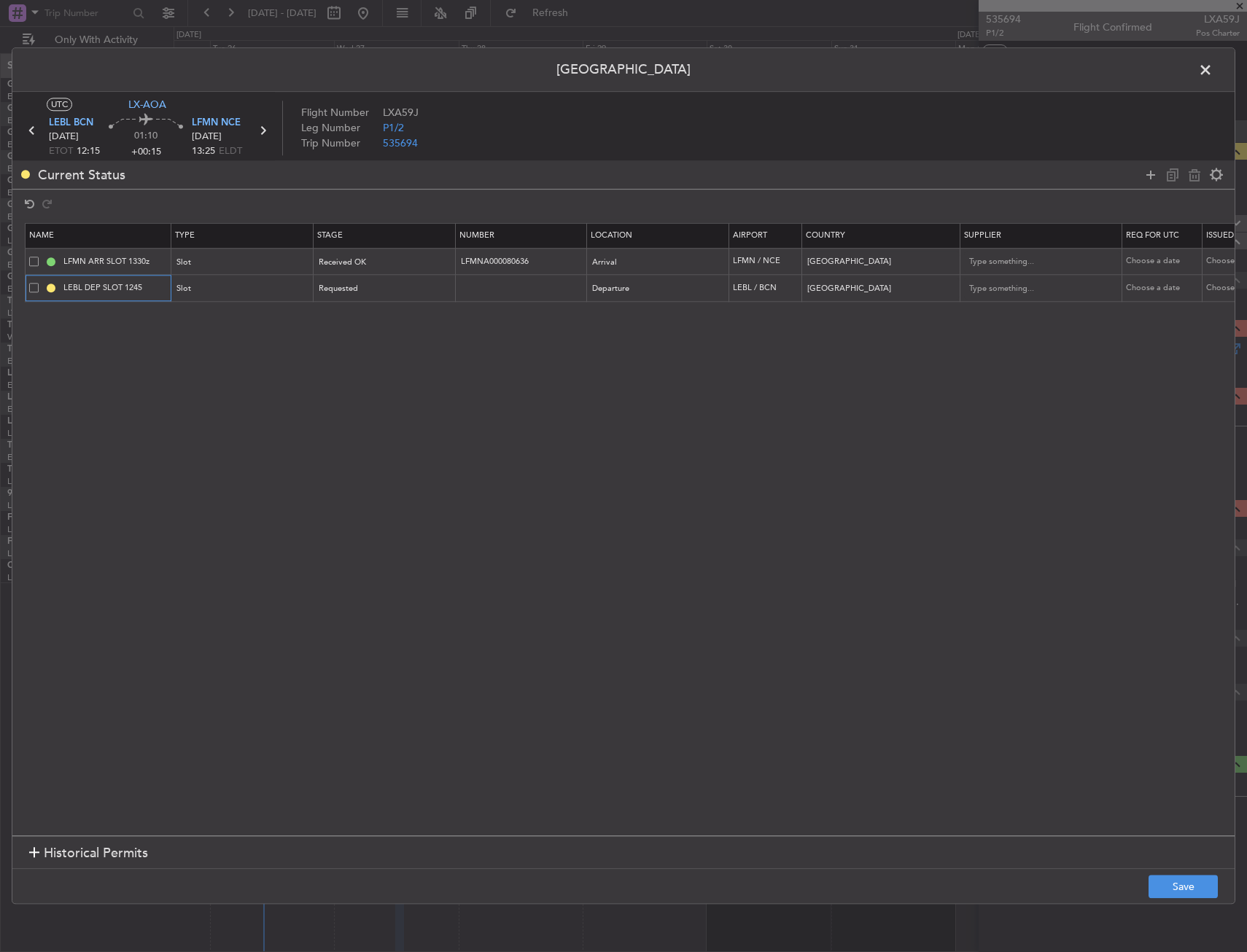
click at [153, 291] on input "LEBL DEP SLOT 1245" at bounding box center [115, 288] width 110 height 12
type input "LEBL DEP SLOT 1200z"
click at [1167, 896] on button "Save" at bounding box center [1183, 887] width 69 height 23
click at [1212, 73] on span at bounding box center [1212, 74] width 0 height 29
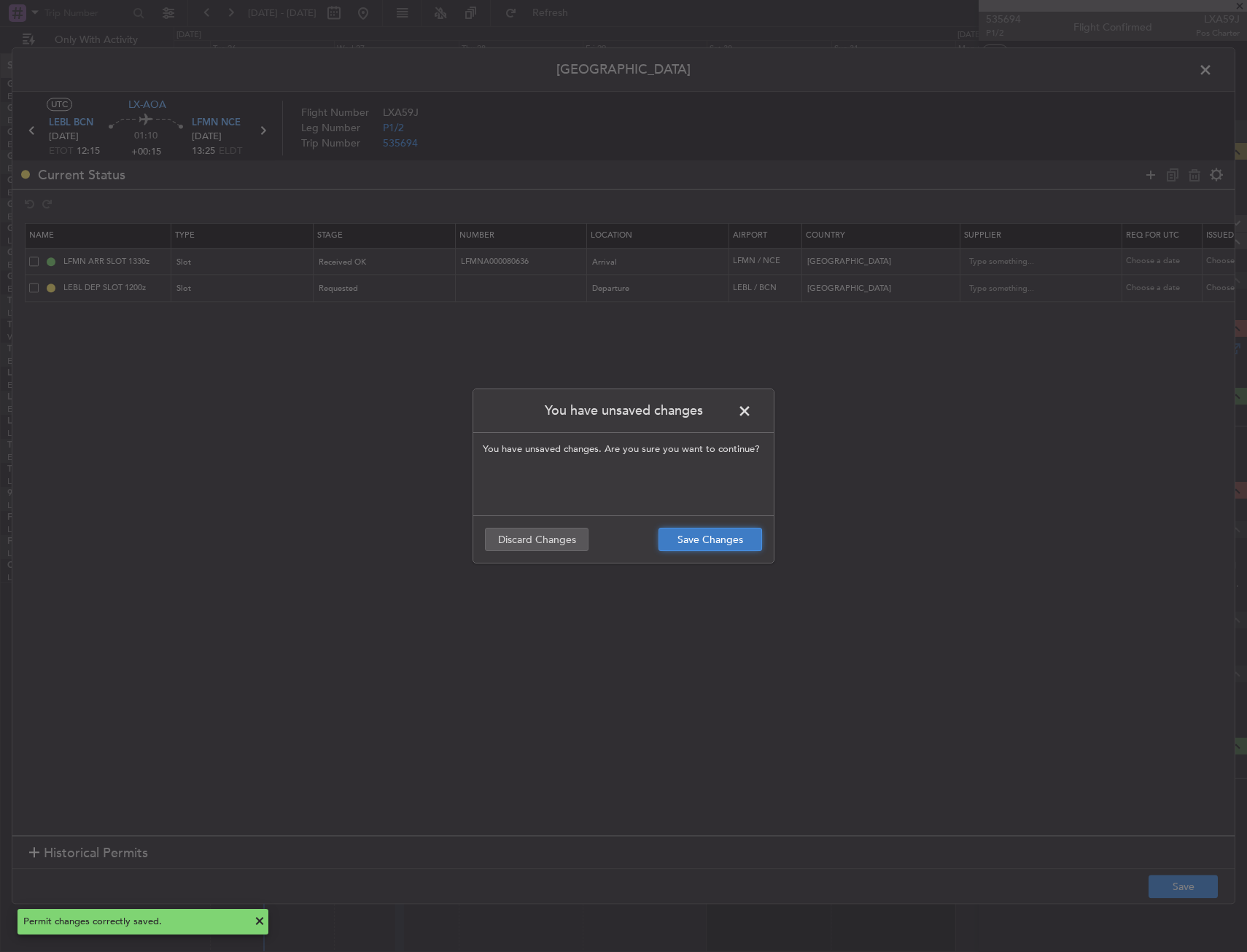
click at [692, 528] on button "Save Changes" at bounding box center [710, 540] width 103 height 23
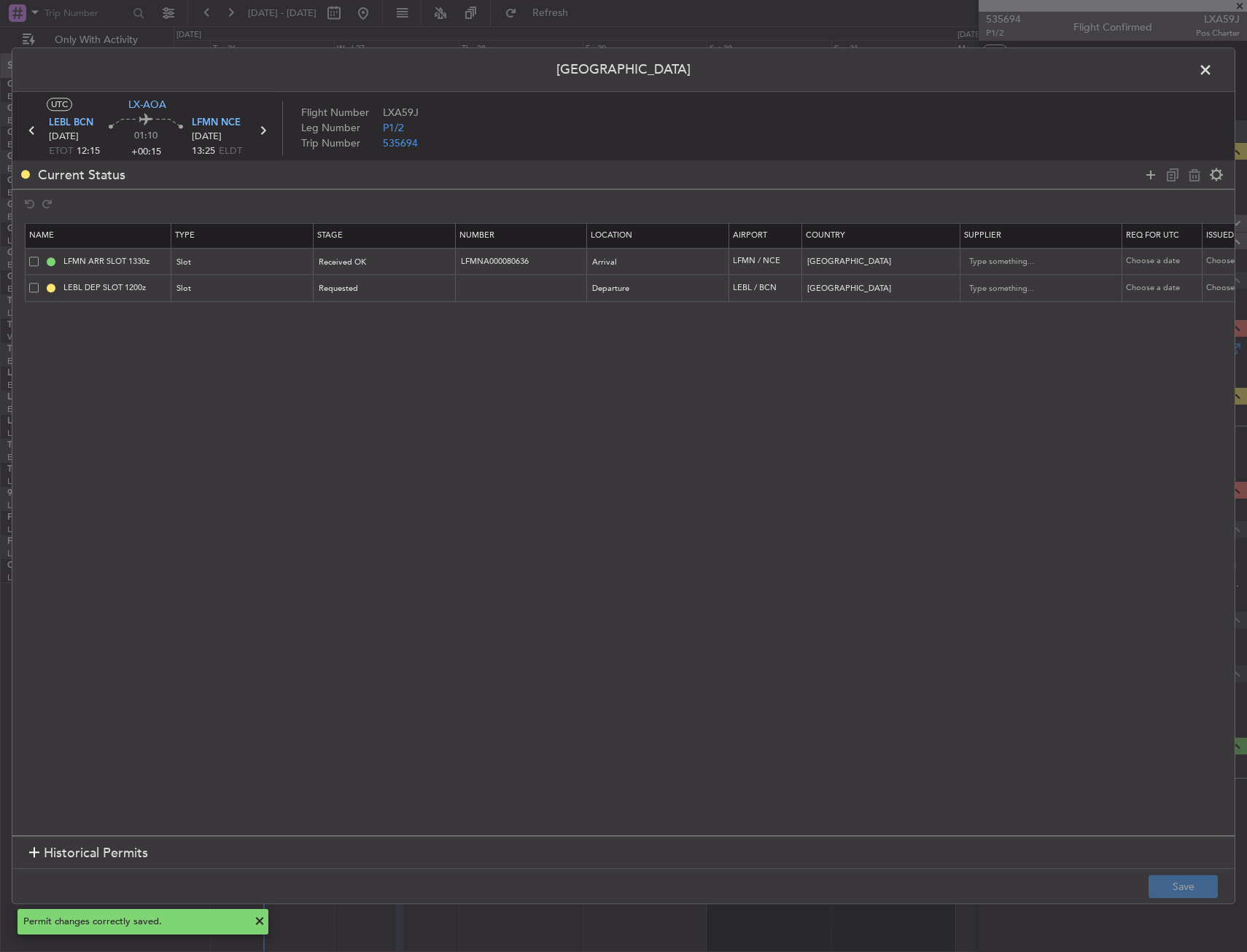
click at [1212, 66] on span at bounding box center [1212, 74] width 0 height 29
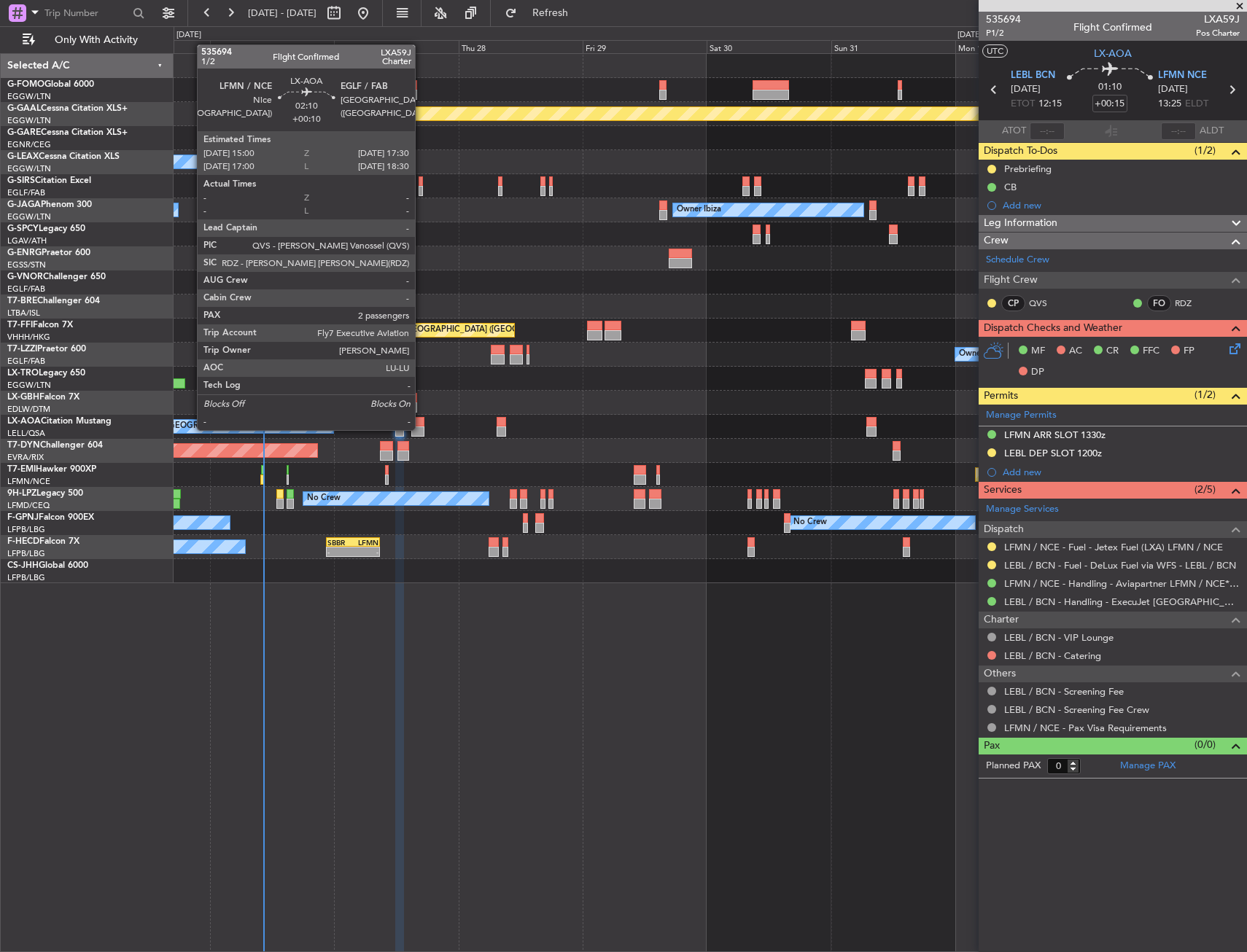
click at [421, 429] on div at bounding box center [417, 431] width 13 height 10
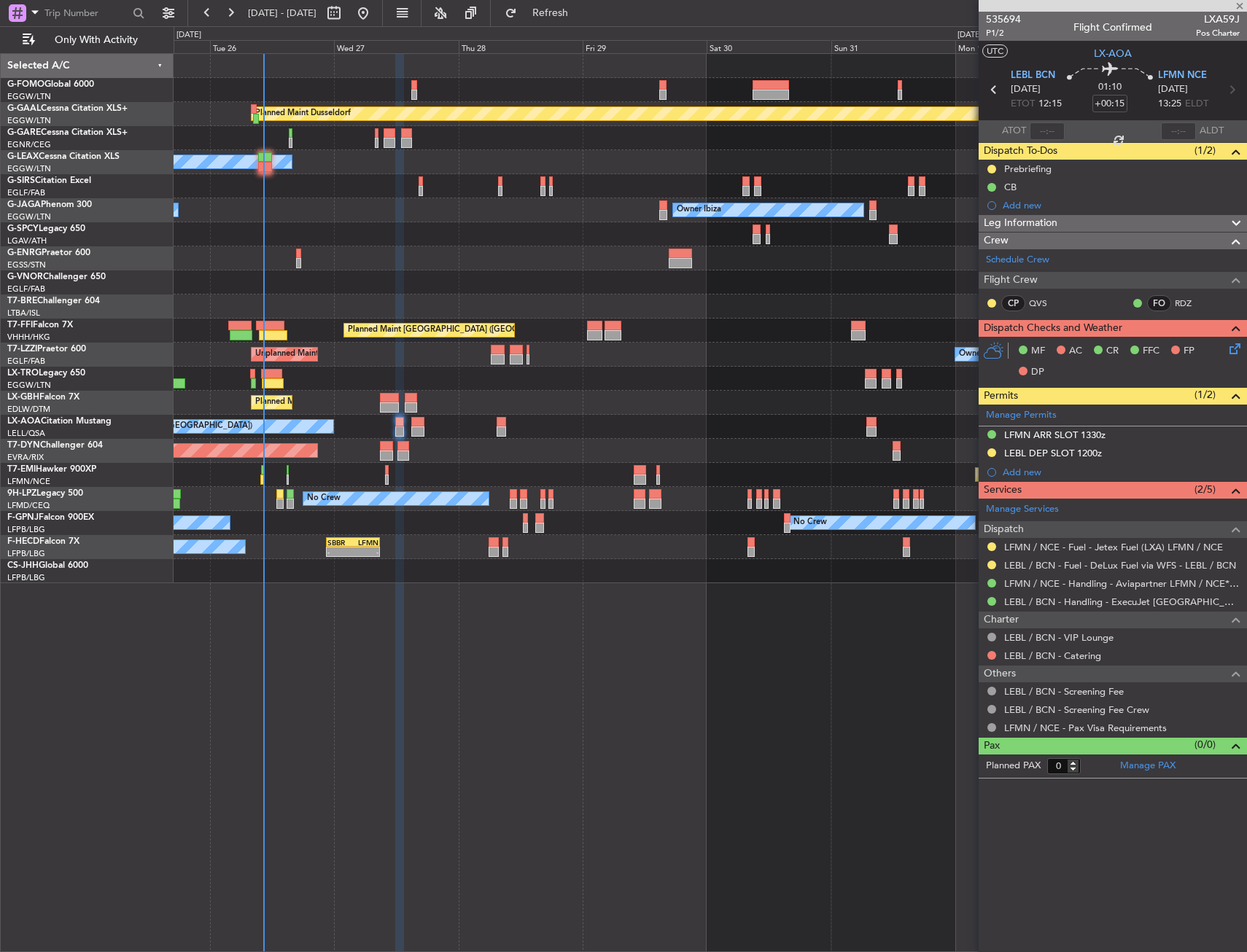
type input "+00:10"
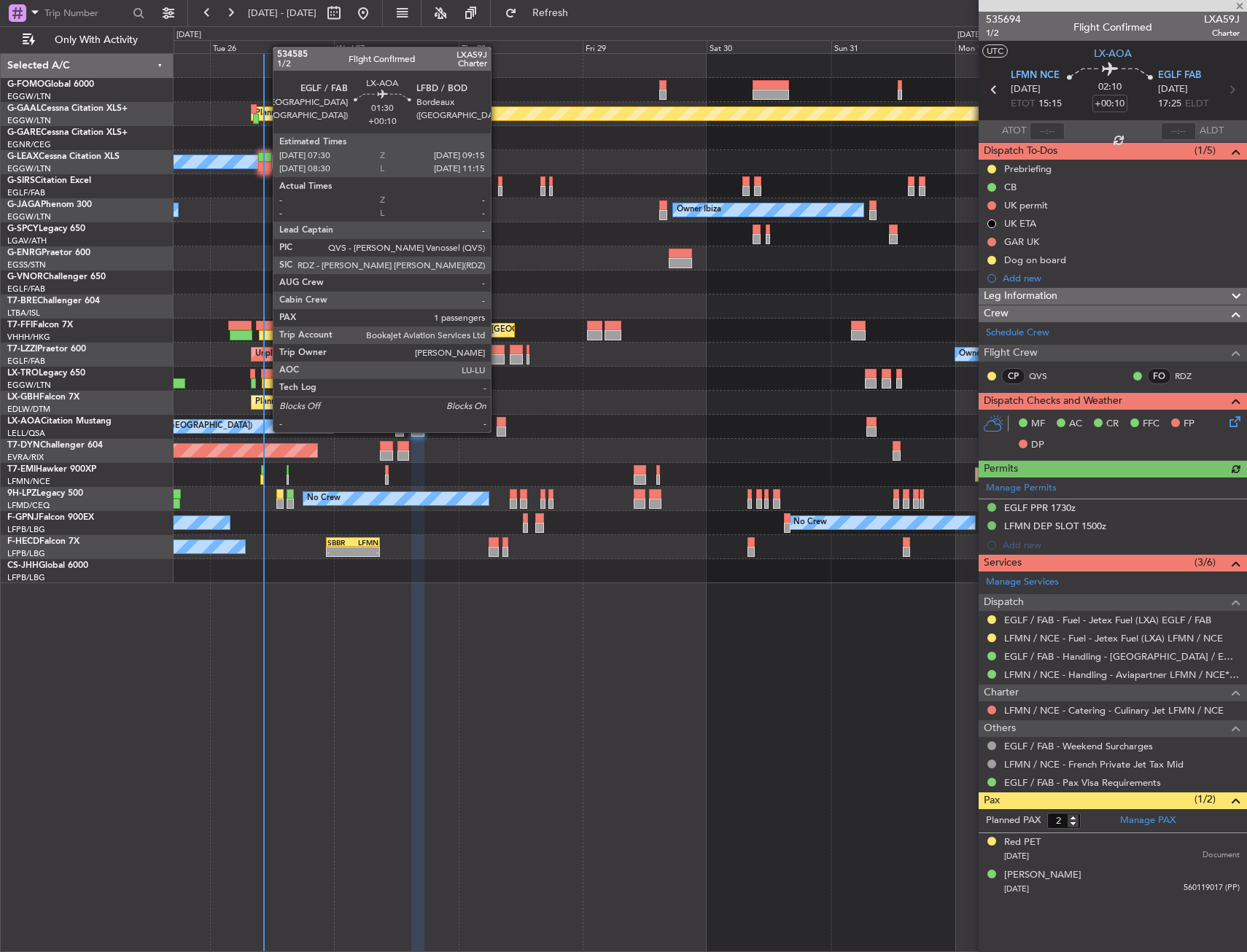
click at [497, 431] on div at bounding box center [501, 431] width 9 height 10
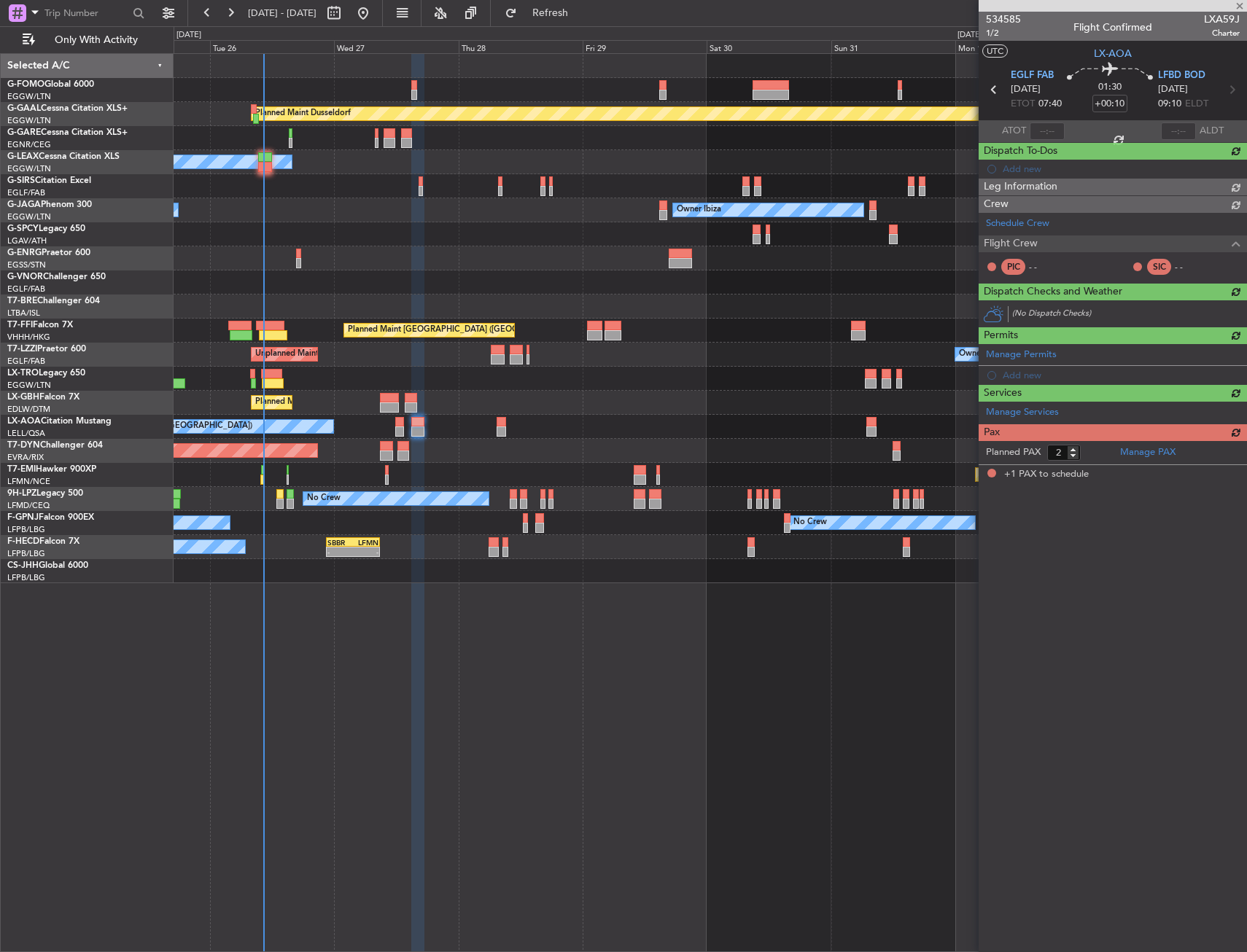
type input "1"
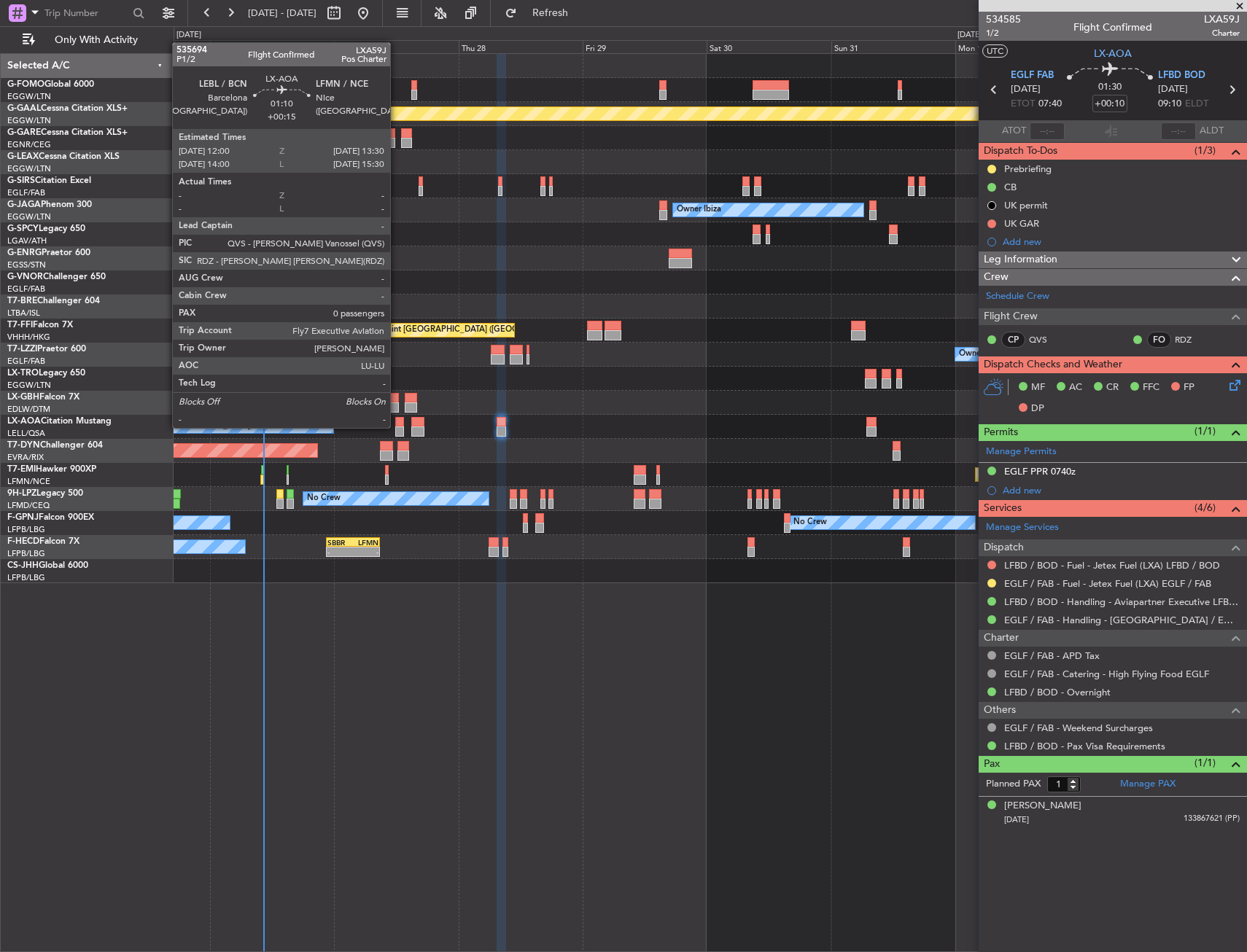
click at [396, 426] on div at bounding box center [399, 431] width 8 height 10
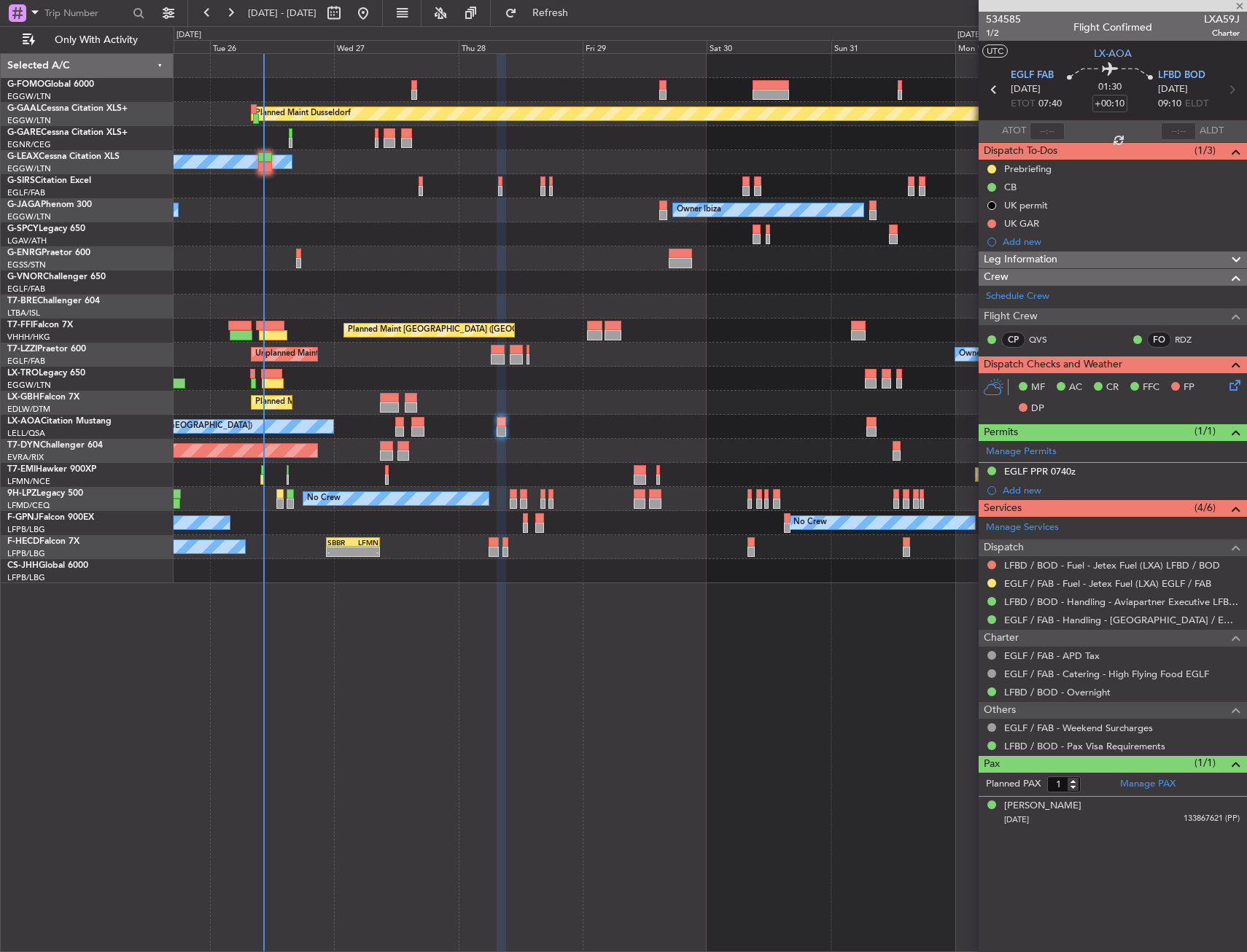
type input "+00:15"
type input "0"
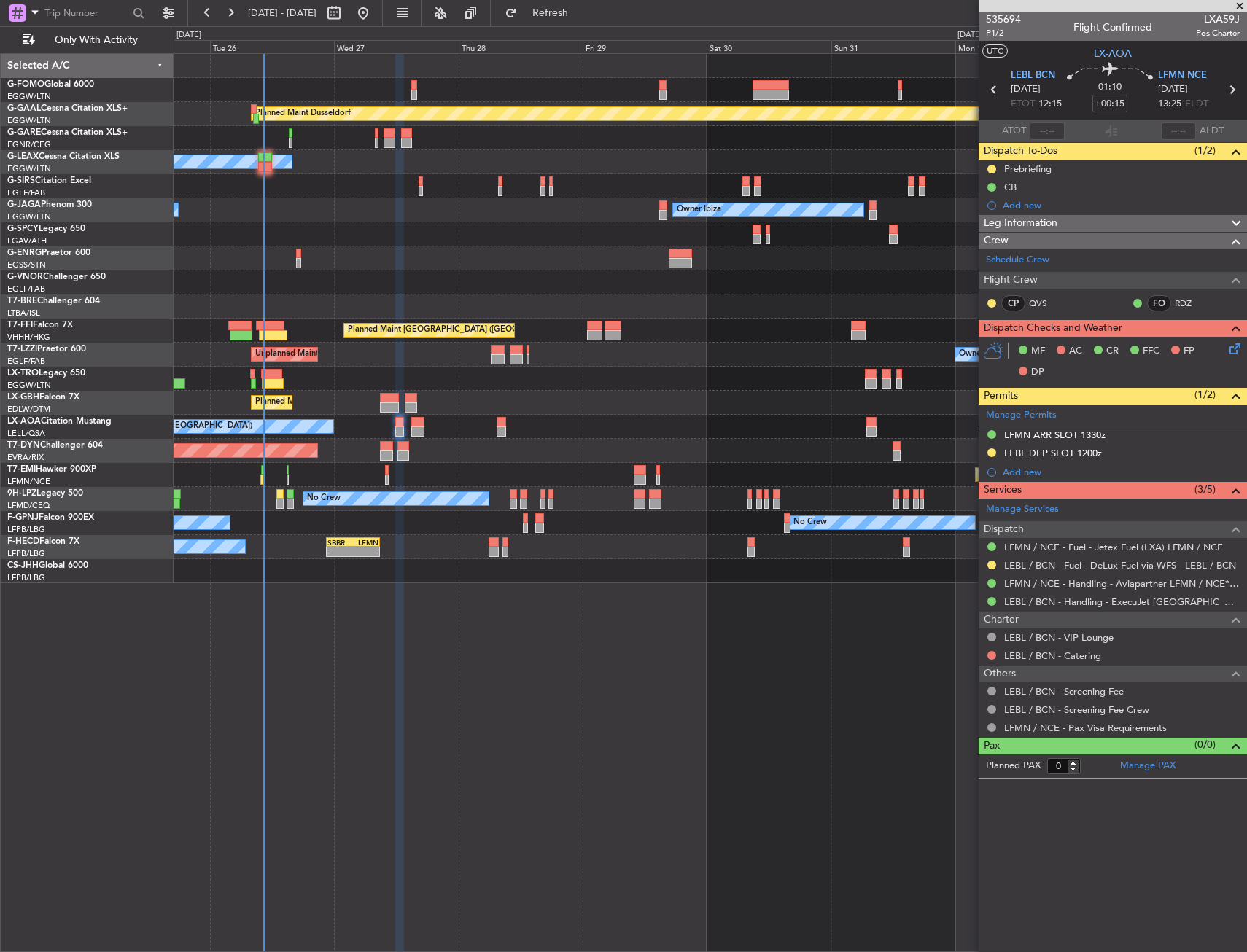
click at [545, 710] on div "Planned Maint Dusseldorf Owner Unplanned Maint Oxford (Kidlington) No Crew Cann…" at bounding box center [710, 503] width 1073 height 899
click at [422, 267] on div at bounding box center [709, 258] width 1073 height 24
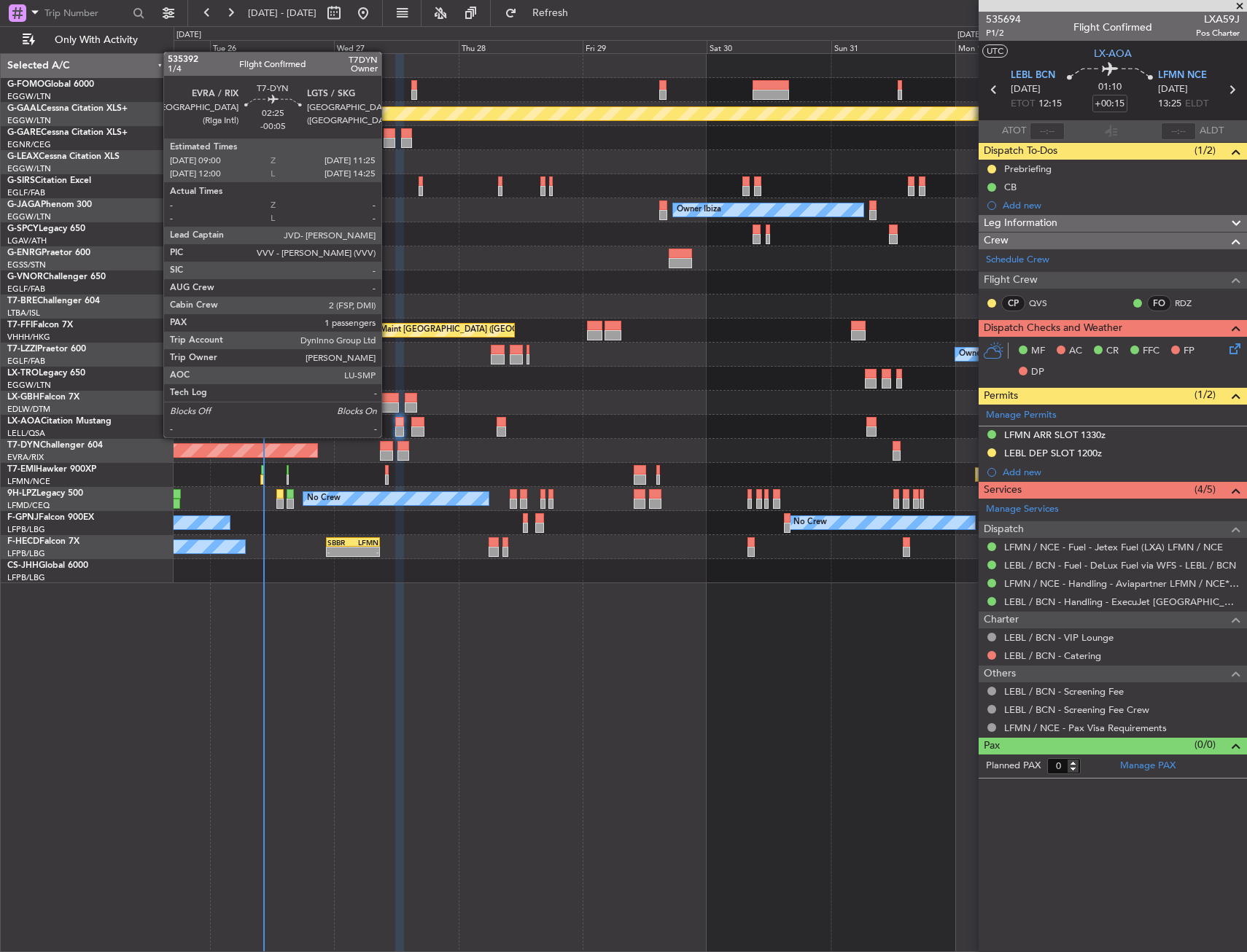
click at [388, 449] on div at bounding box center [386, 446] width 13 height 10
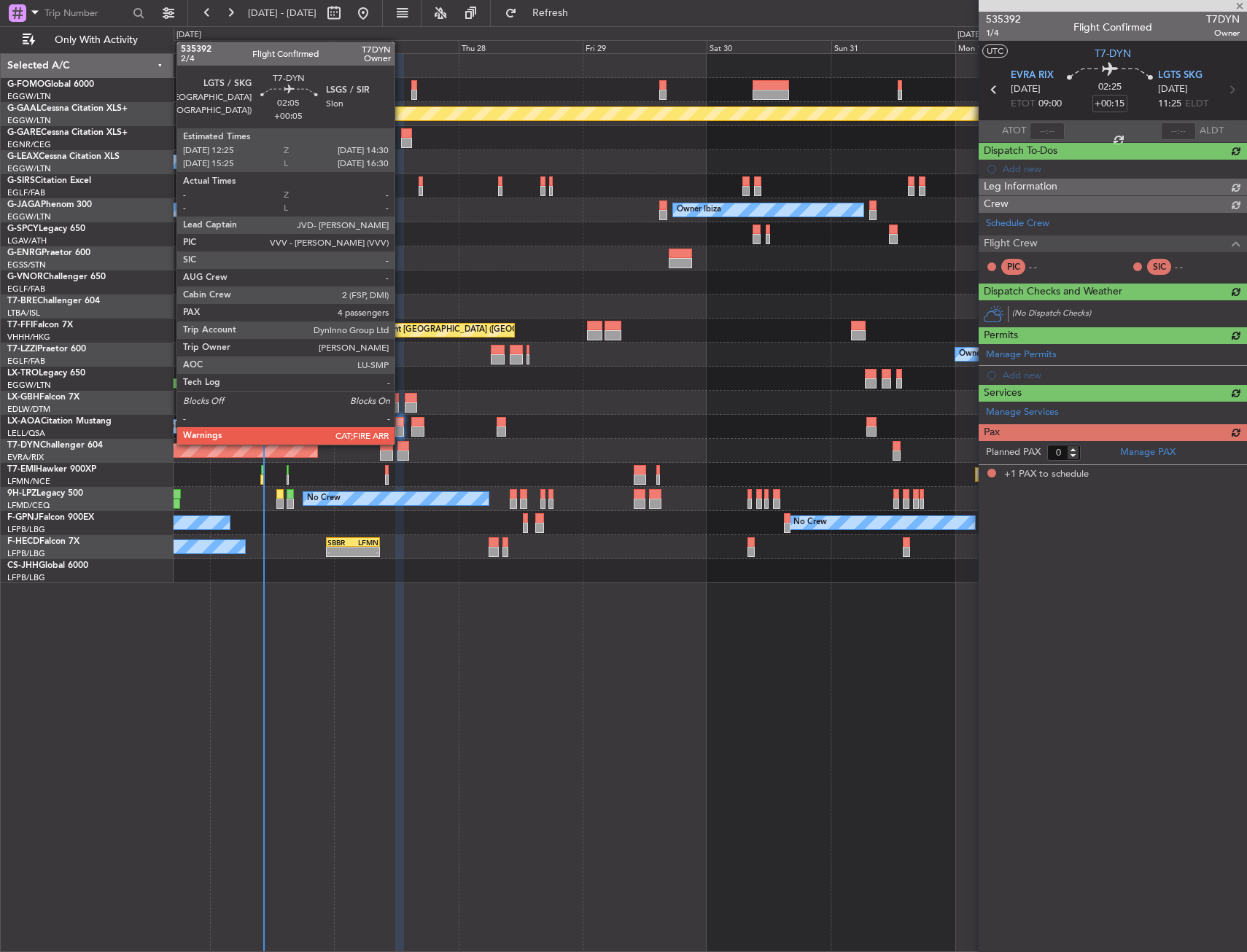
type input "-00:05"
type input "1"
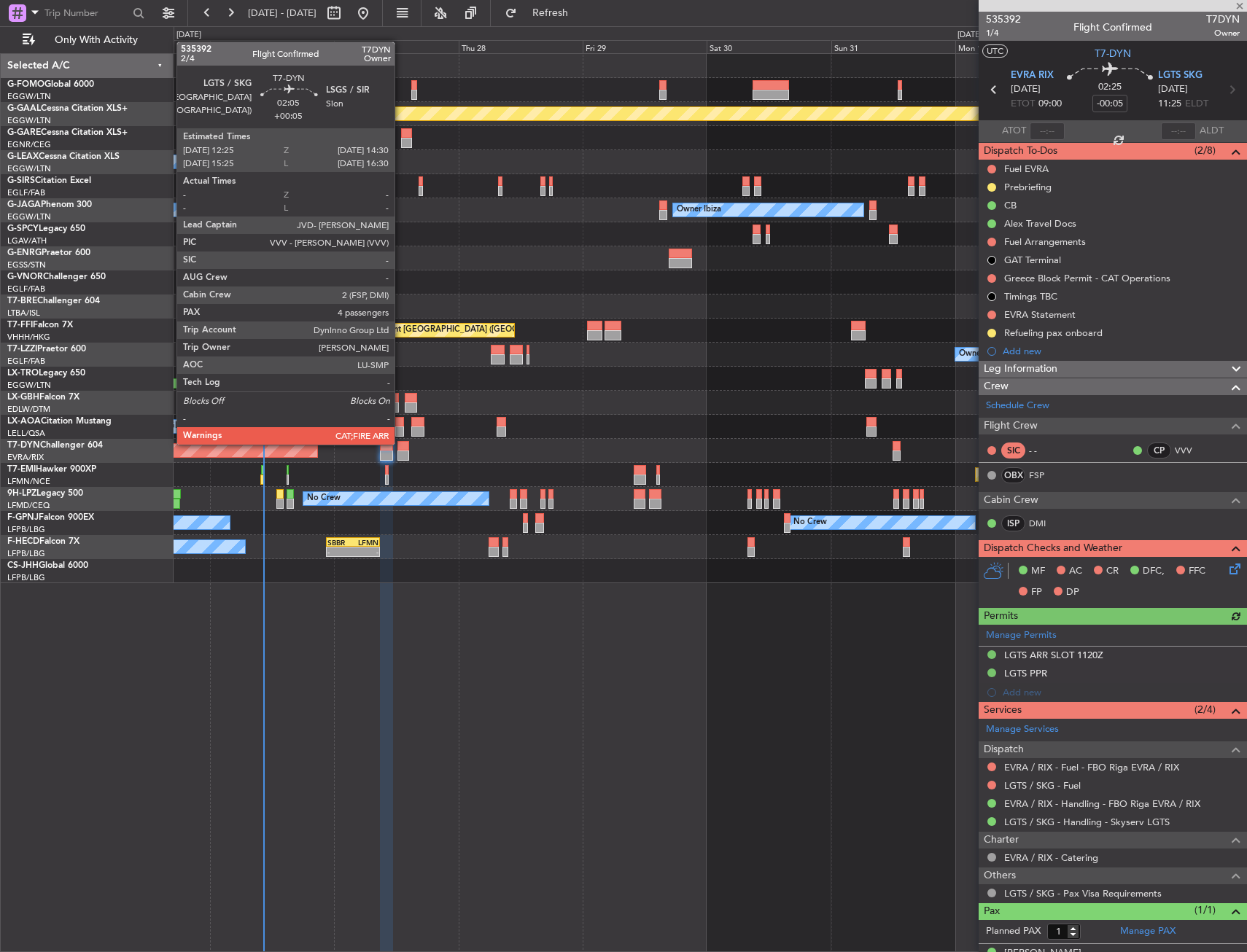
click at [401, 456] on div at bounding box center [403, 455] width 11 height 10
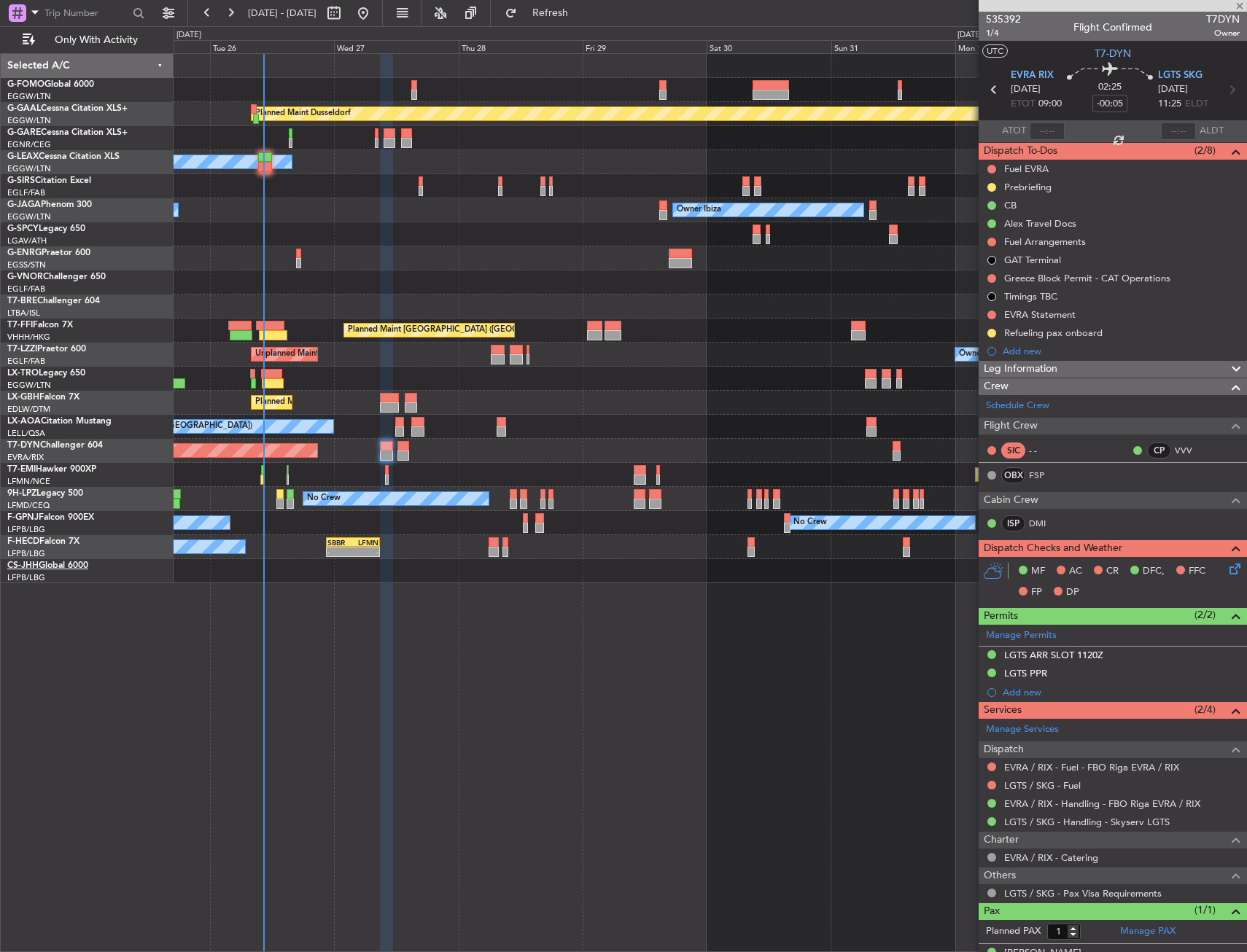
type input "+00:05"
type input "4"
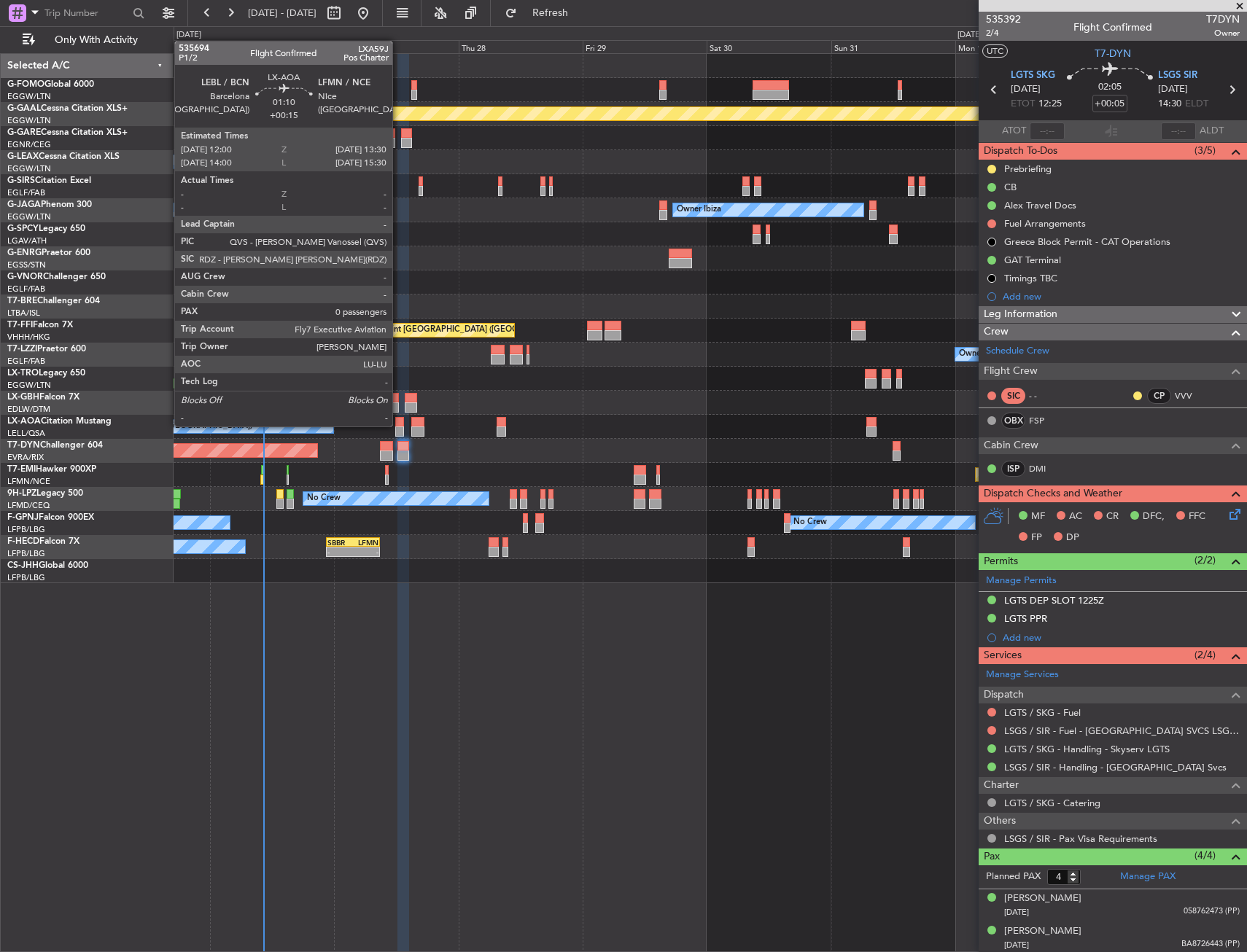
click at [399, 425] on div at bounding box center [399, 422] width 8 height 10
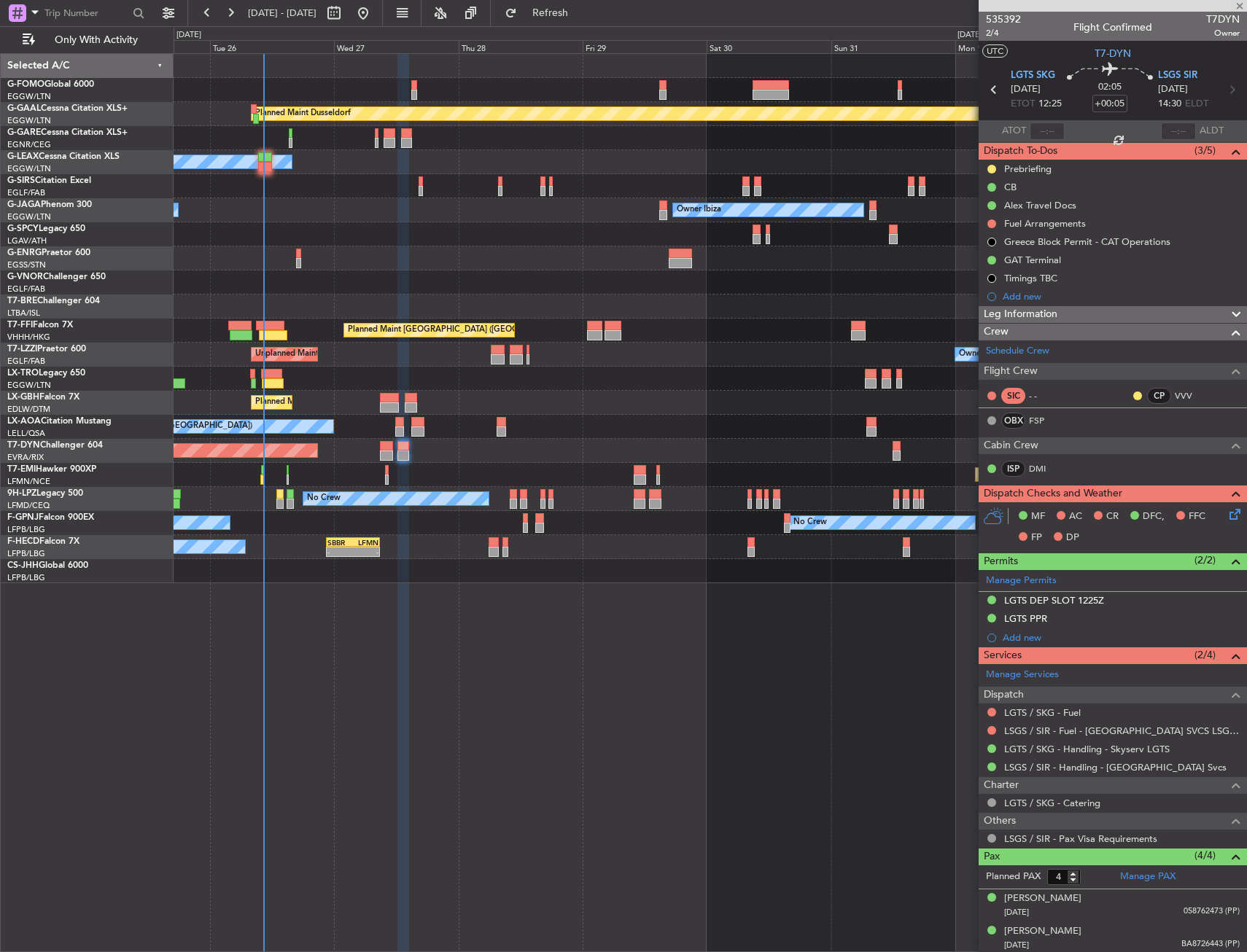
type input "+00:15"
type input "0"
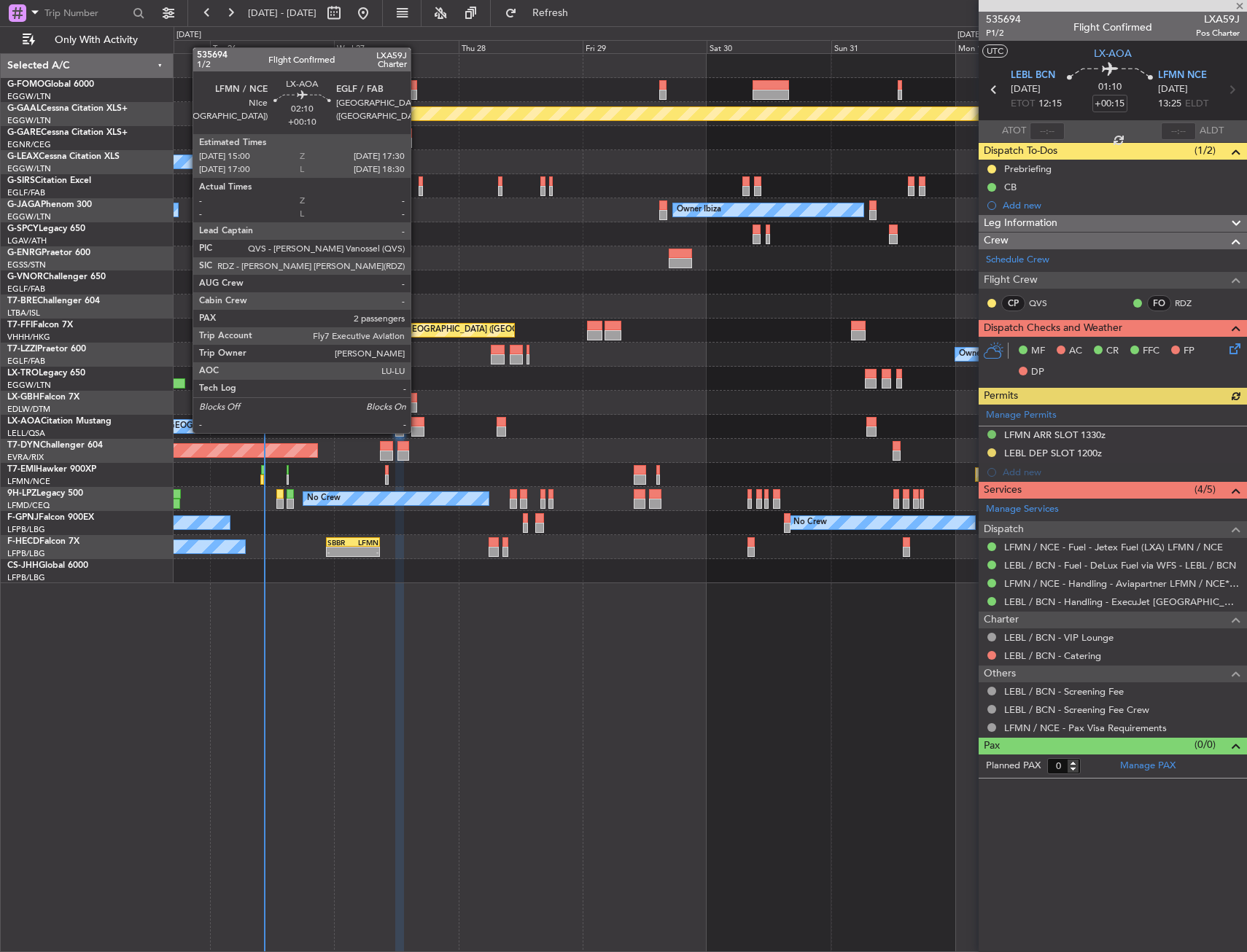
click at [417, 432] on div at bounding box center [417, 431] width 13 height 10
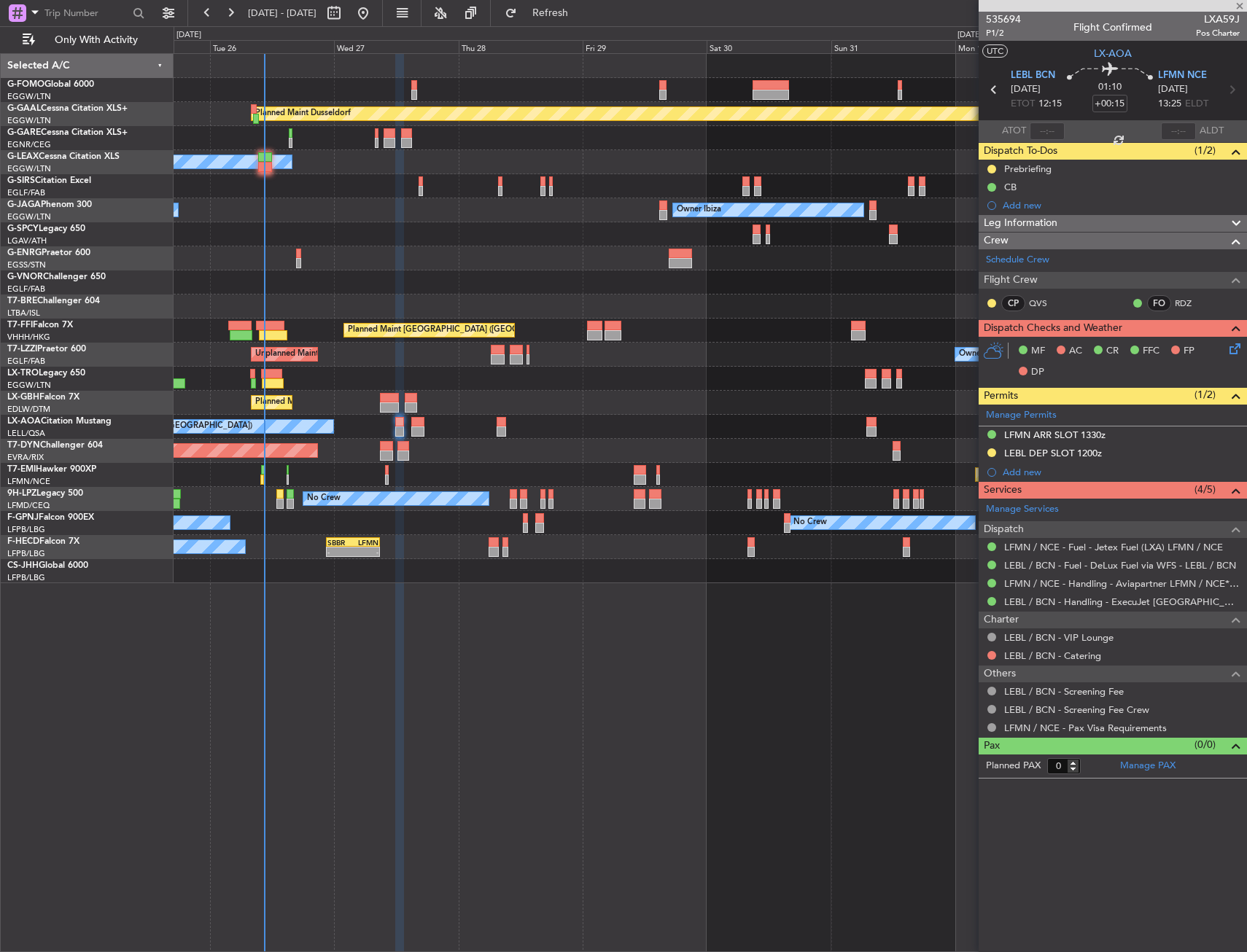
type input "+00:10"
type input "2"
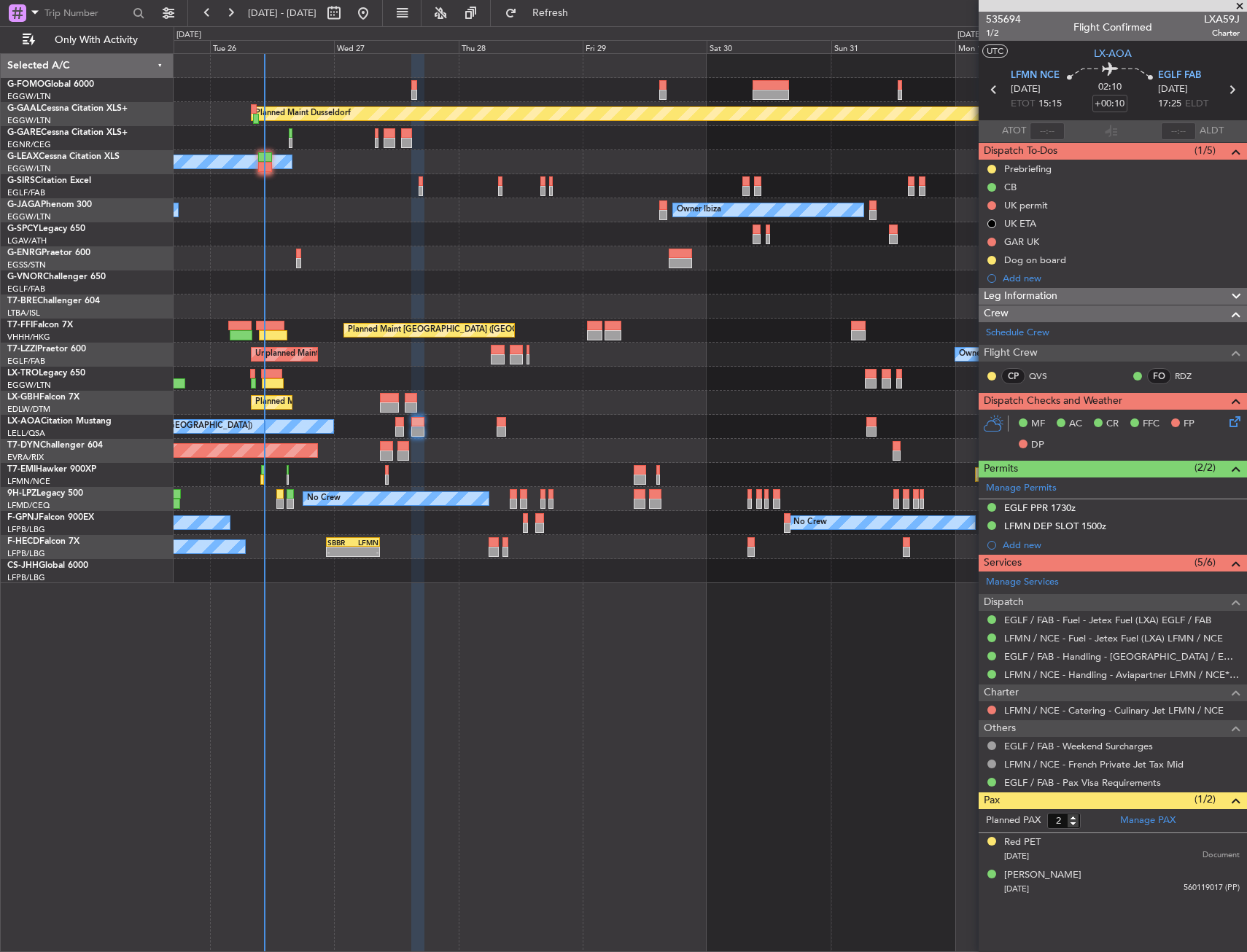
click at [378, 403] on div "Planned Maint Nice ([GEOGRAPHIC_DATA])" at bounding box center [709, 402] width 1073 height 24
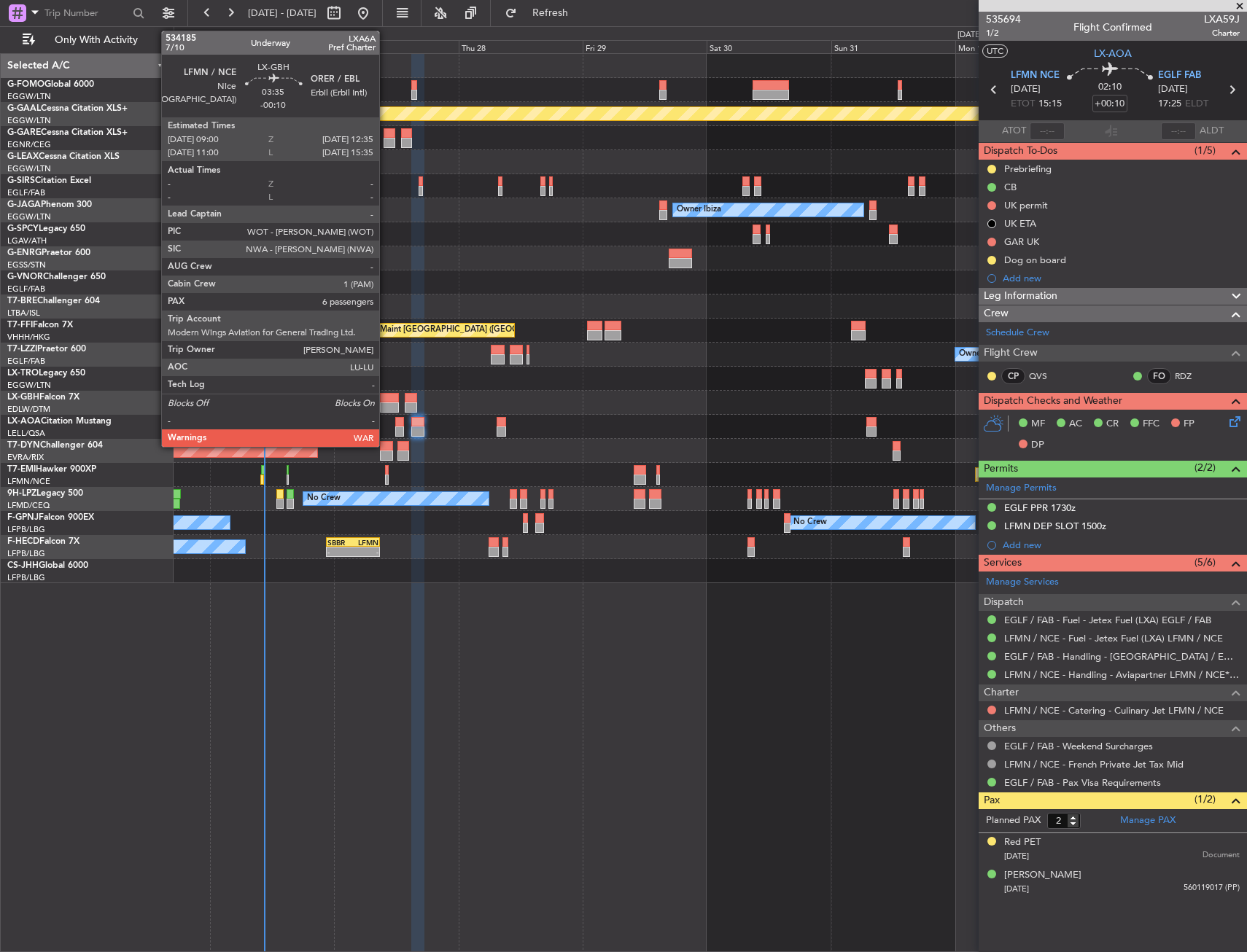
click at [386, 396] on div at bounding box center [389, 398] width 19 height 10
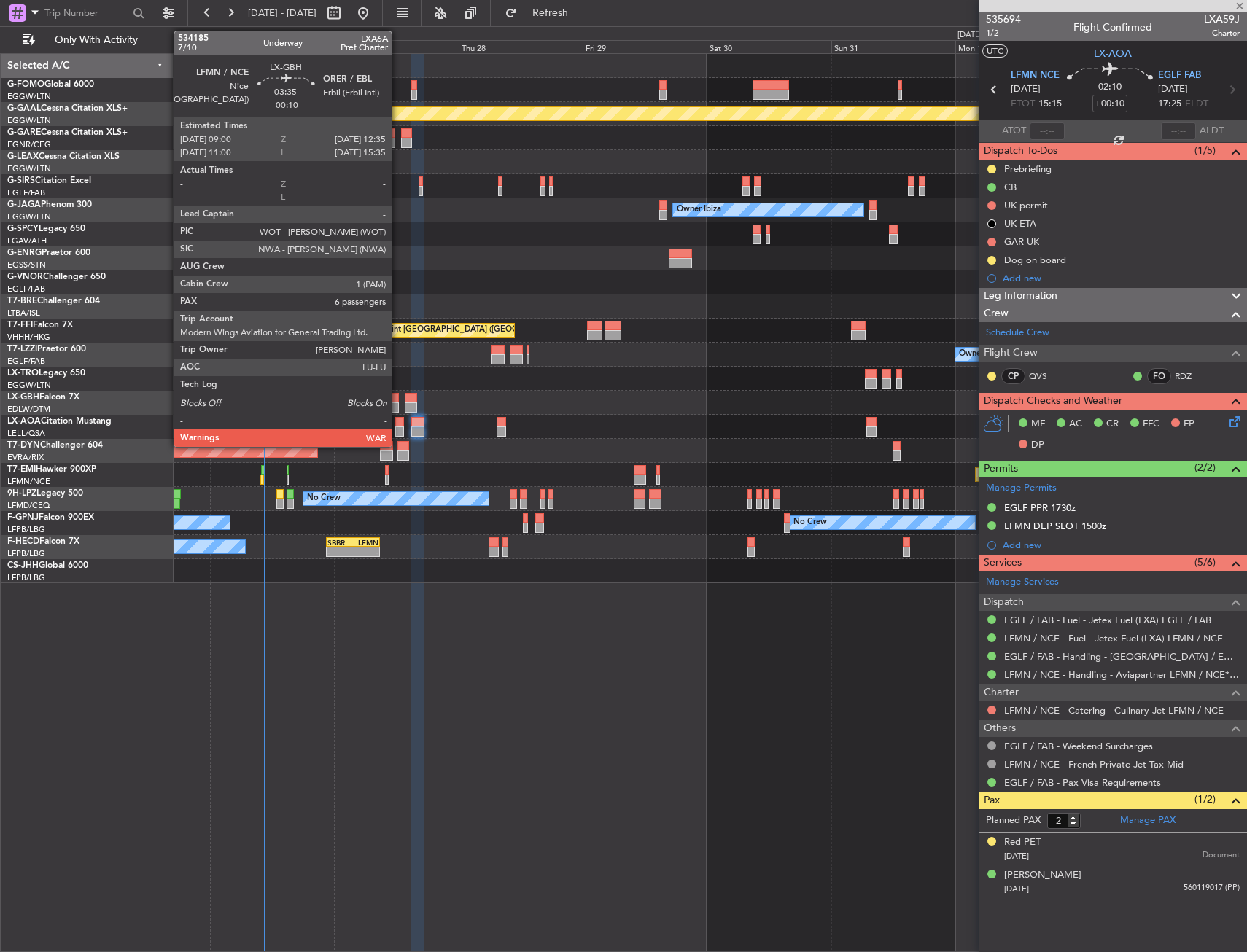
type input "-00:10"
type input "6"
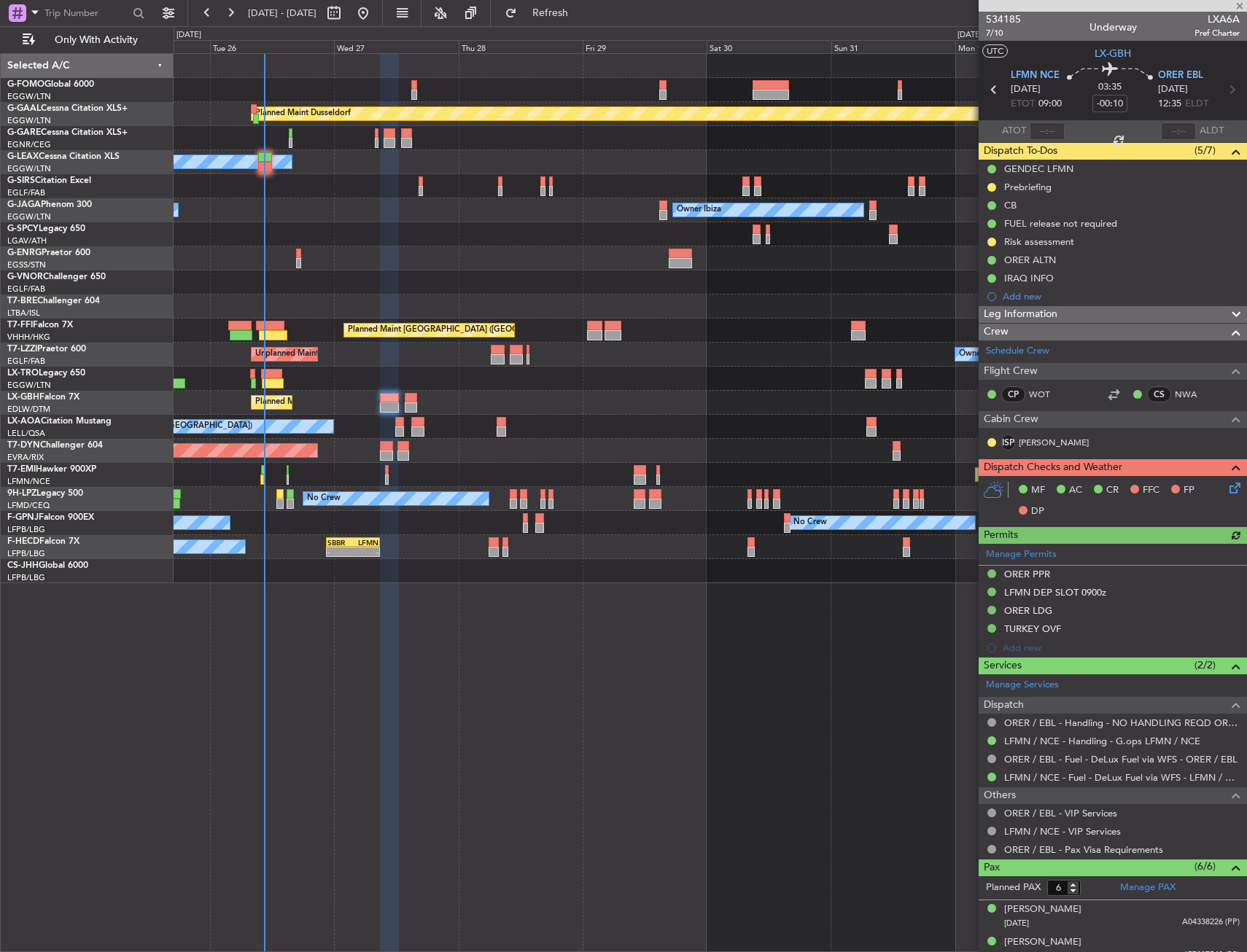
drag, startPoint x: 436, startPoint y: 462, endPoint x: 507, endPoint y: 637, distance: 188.9
click at [363, 607] on div "Planned Maint Dusseldorf Owner Unplanned Maint [GEOGRAPHIC_DATA] ([GEOGRAPHIC_D…" at bounding box center [710, 503] width 1073 height 899
click at [364, 589] on div "Planned Maint Dusseldorf Owner Unplanned Maint [GEOGRAPHIC_DATA] ([GEOGRAPHIC_D…" at bounding box center [710, 503] width 1073 height 899
click at [362, 555] on div "-" at bounding box center [366, 551] width 25 height 8
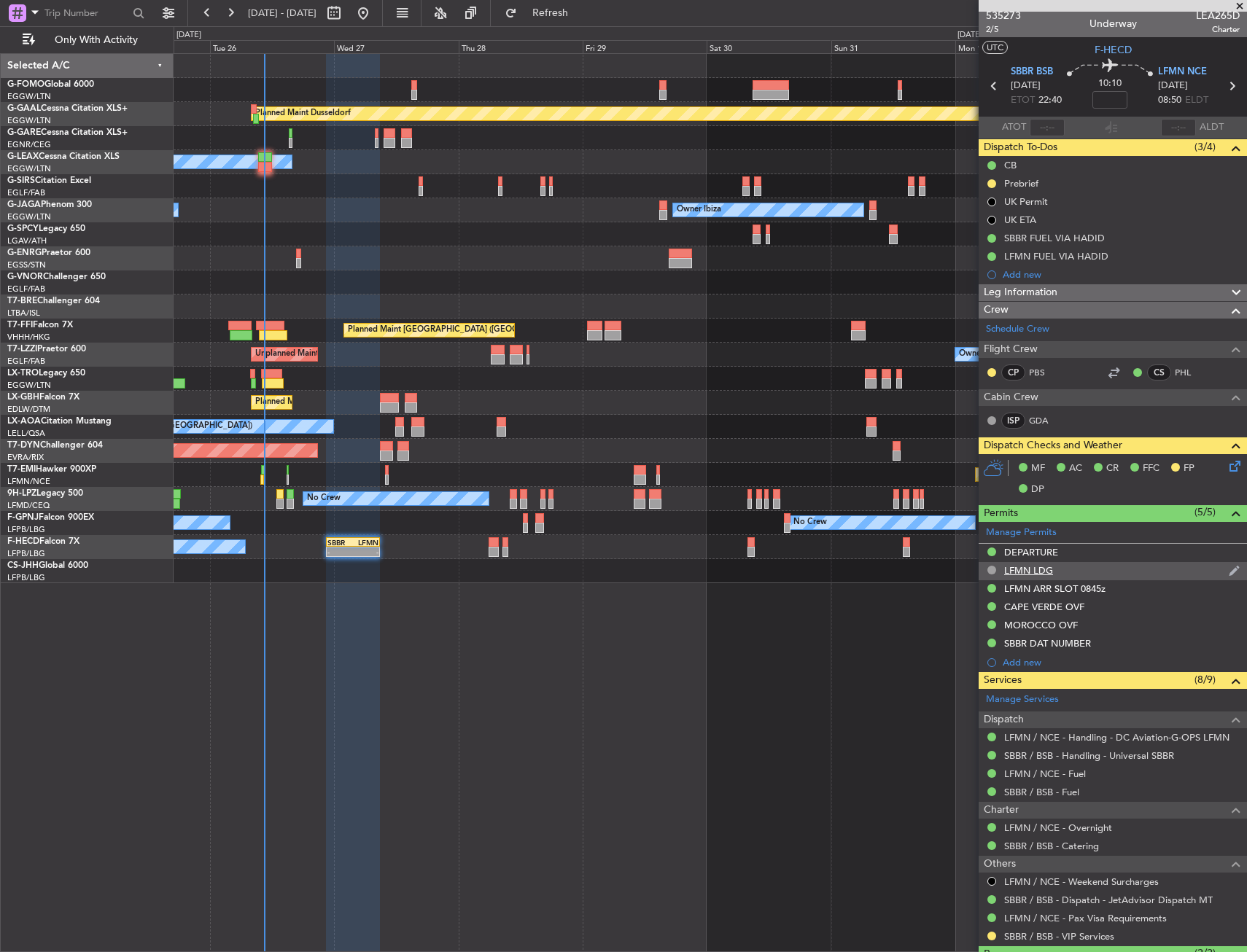
scroll to position [0, 0]
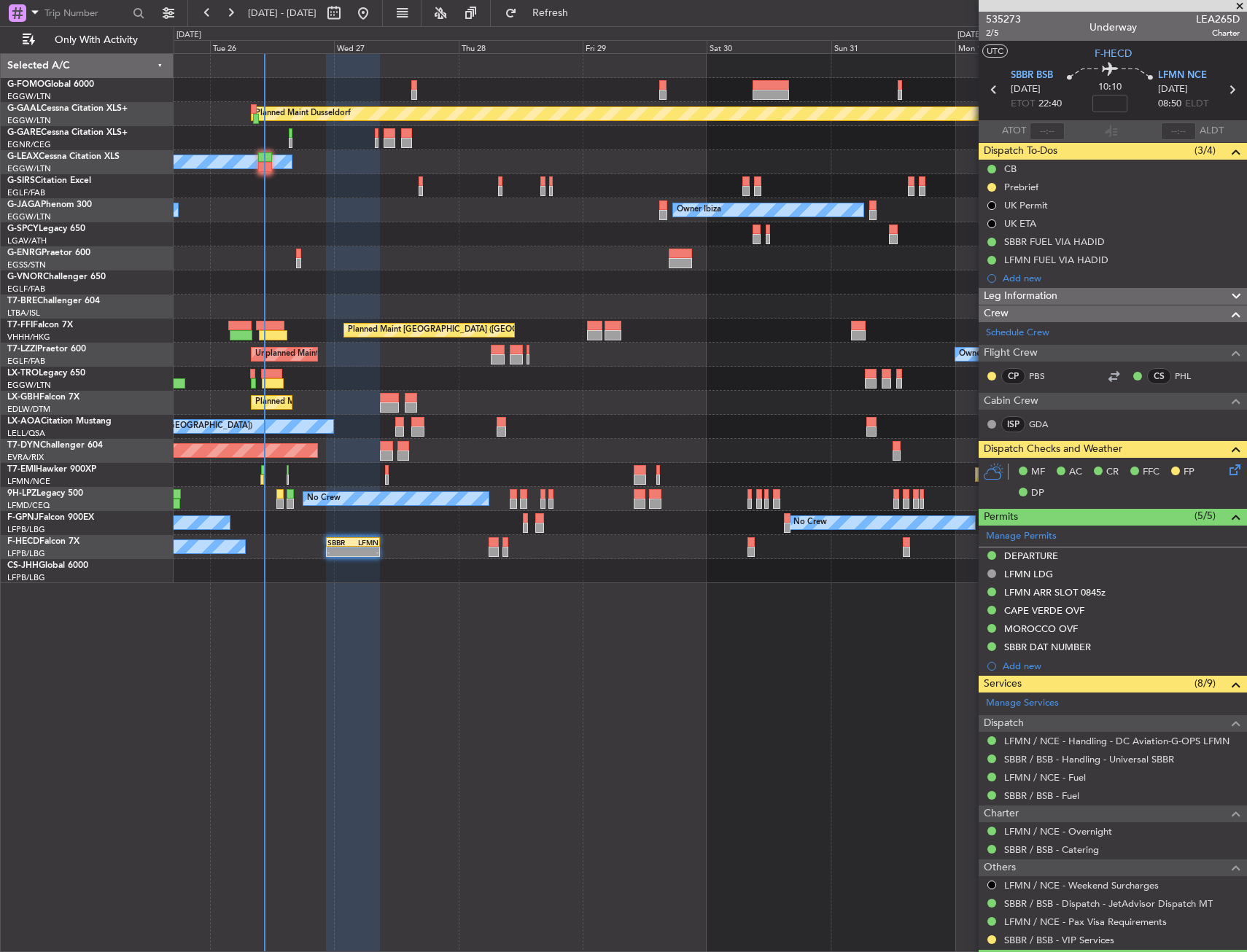
click at [617, 607] on div "Planned Maint Dusseldorf Owner Unplanned Maint [GEOGRAPHIC_DATA] ([GEOGRAPHIC_D…" at bounding box center [710, 503] width 1073 height 899
click at [298, 272] on div at bounding box center [709, 282] width 1073 height 24
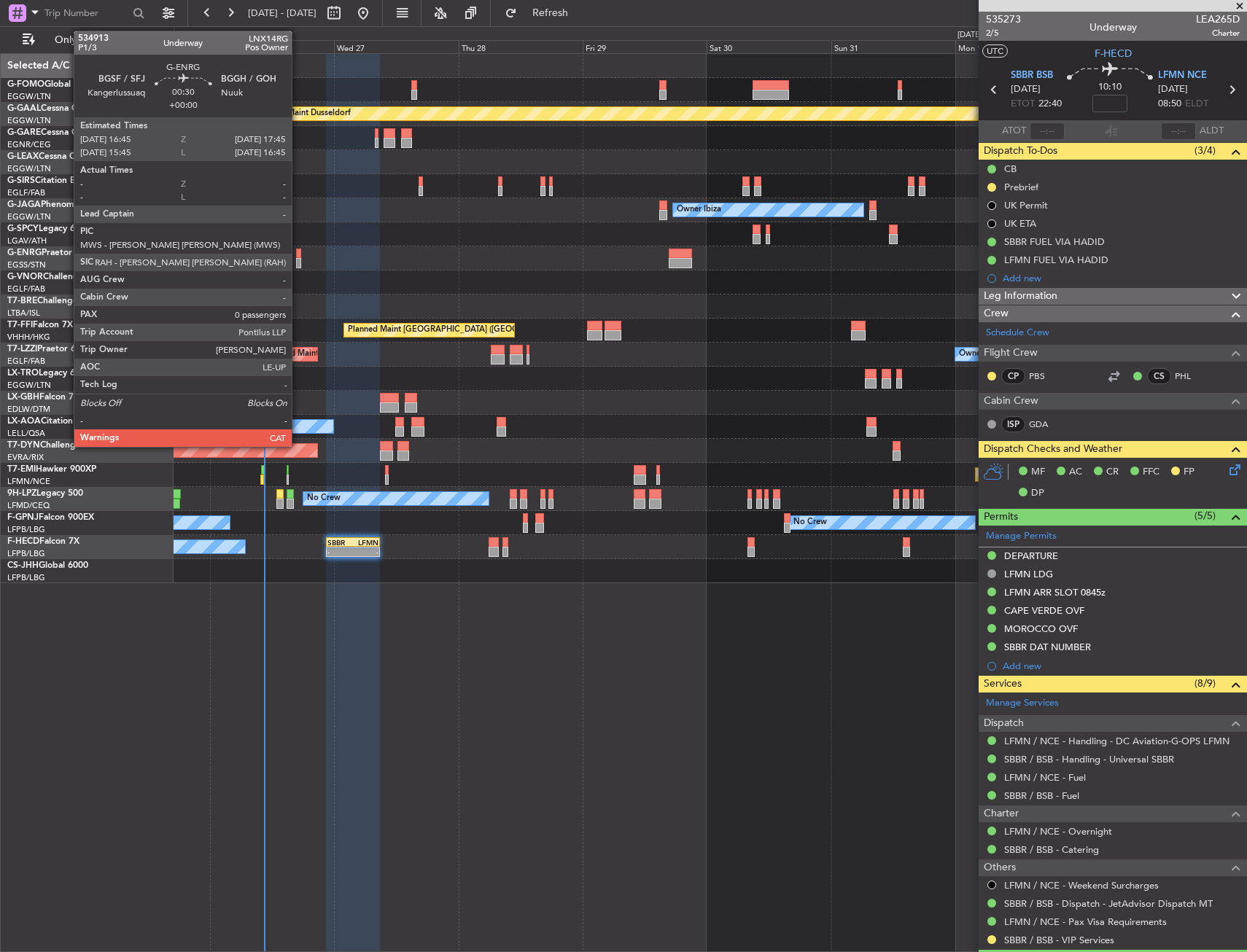
click at [298, 267] on div at bounding box center [299, 263] width 6 height 10
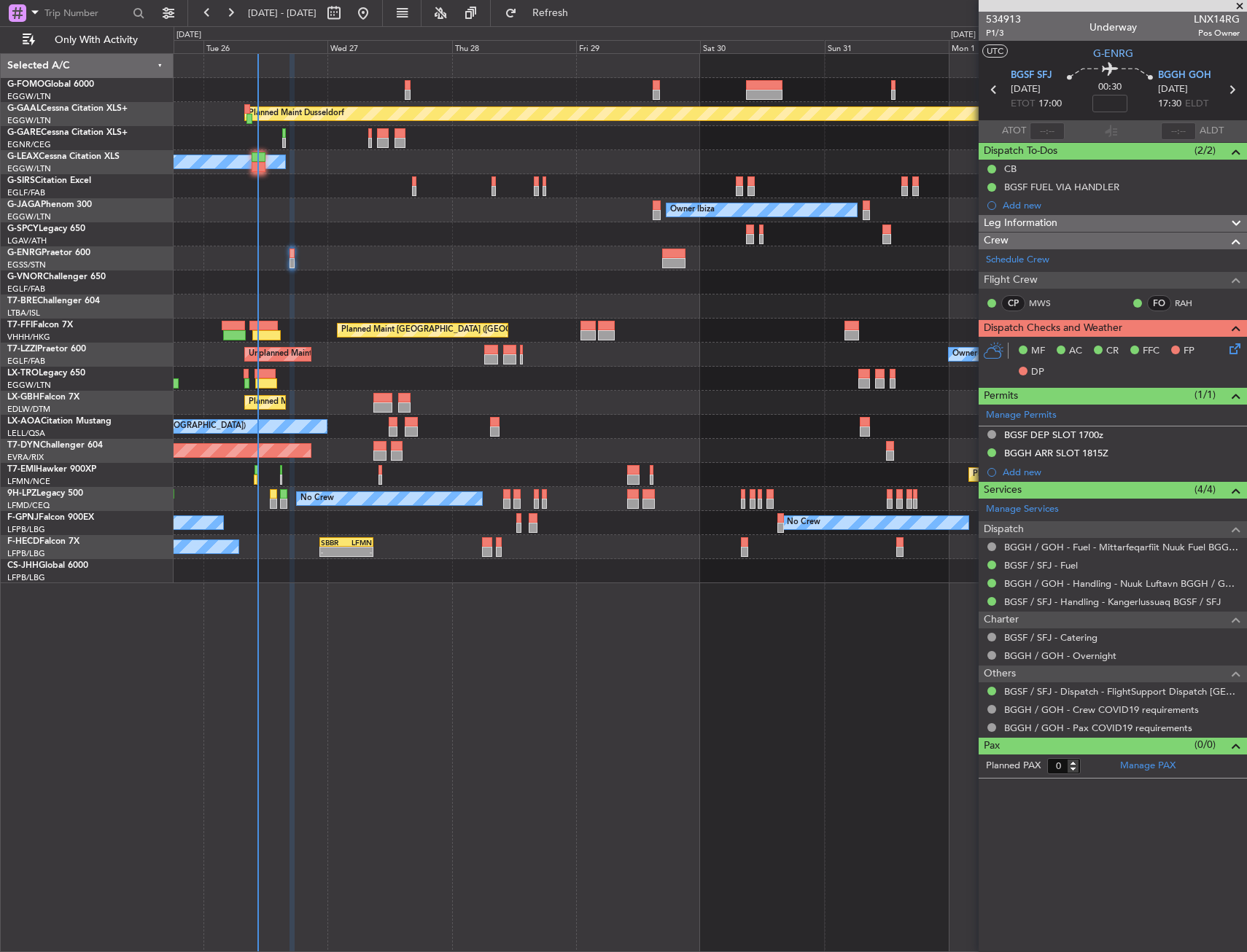
click at [426, 631] on div "Planned Maint Dusseldorf Owner Unplanned Maint [GEOGRAPHIC_DATA] ([GEOGRAPHIC_D…" at bounding box center [710, 503] width 1073 height 899
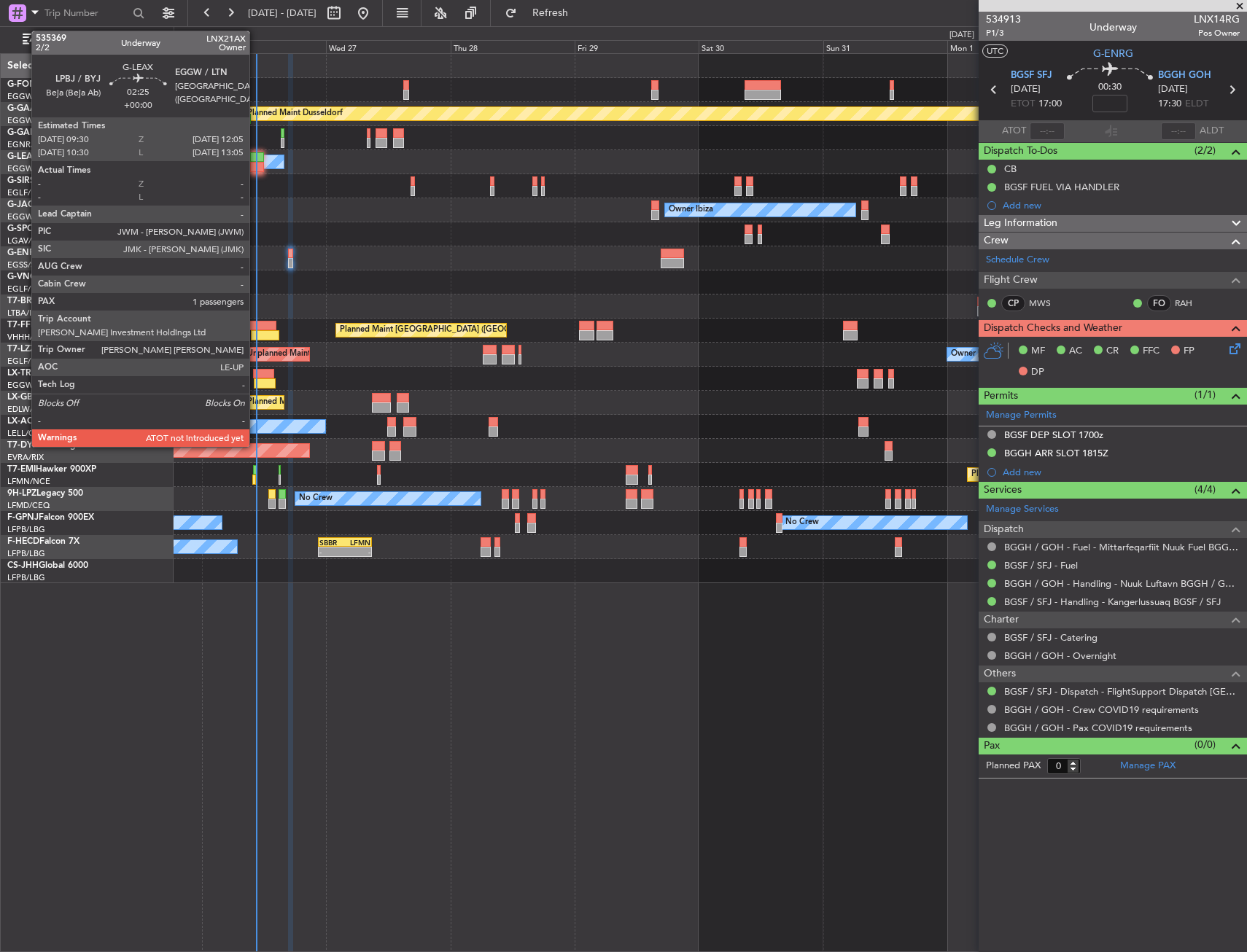
click at [256, 164] on div at bounding box center [257, 167] width 14 height 10
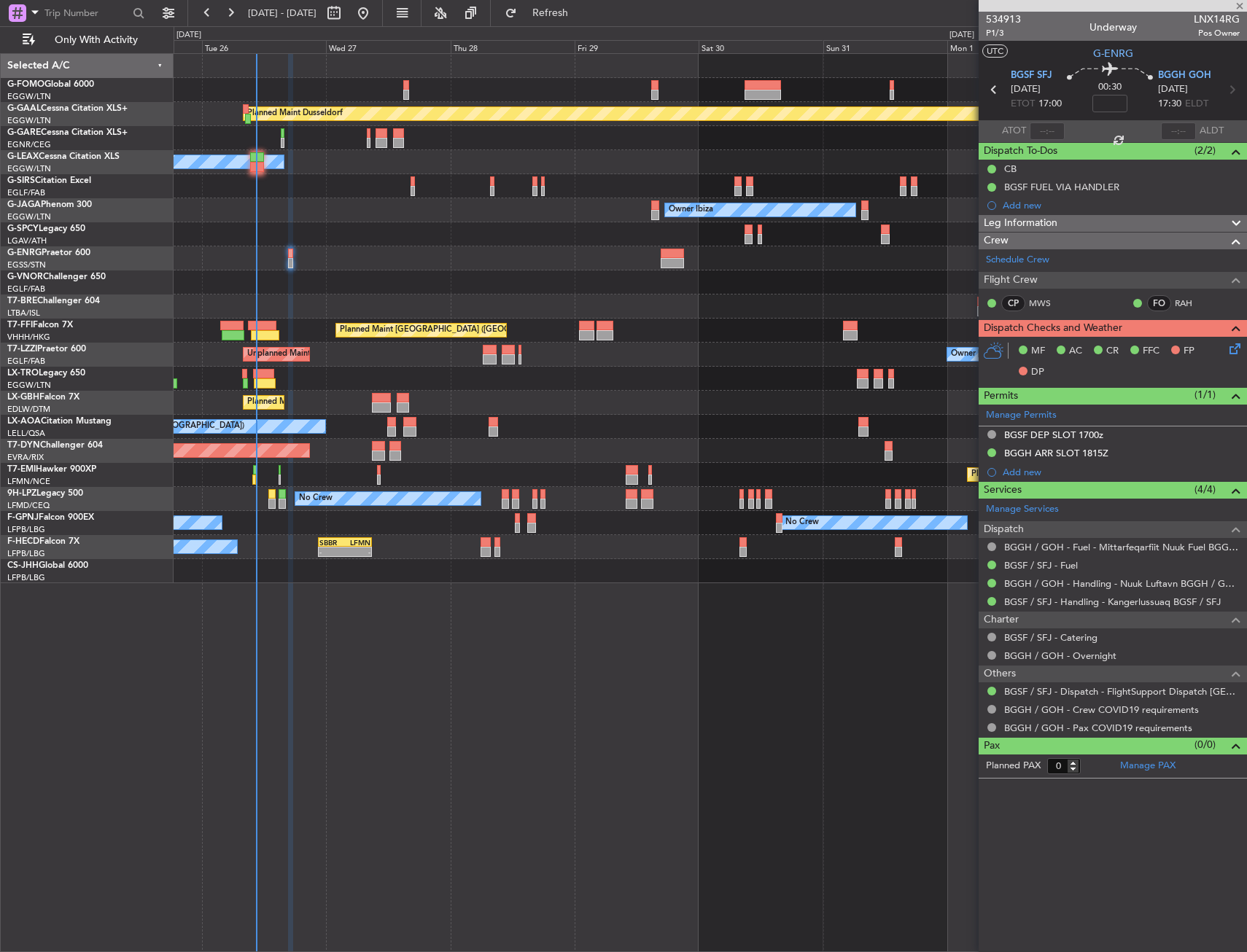
type input "1"
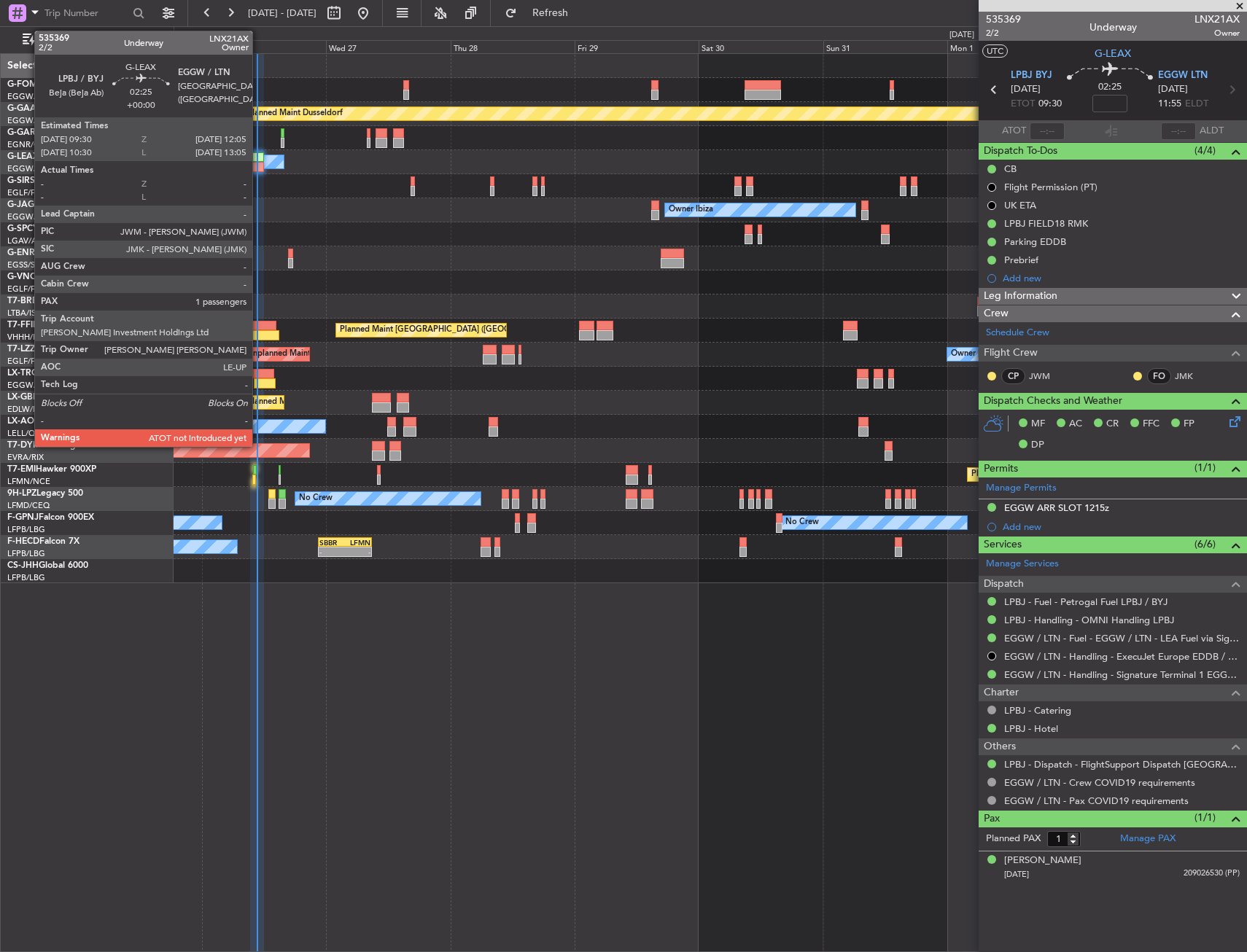
click at [259, 163] on div at bounding box center [257, 167] width 14 height 10
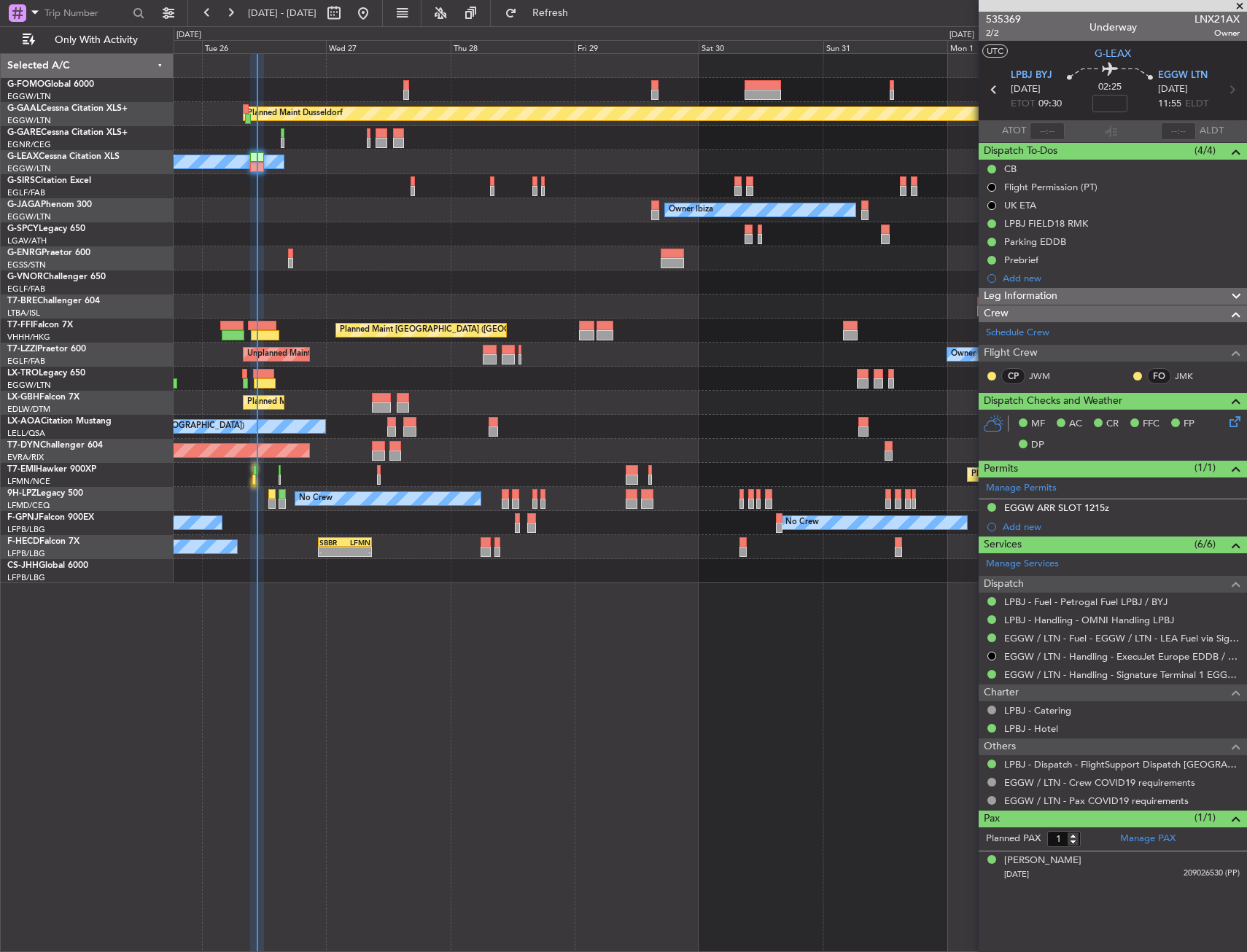
click at [316, 476] on div "Planned Maint Dusseldorf Owner Unplanned Maint Oxford (Kidlington) Planned Main…" at bounding box center [709, 318] width 1073 height 529
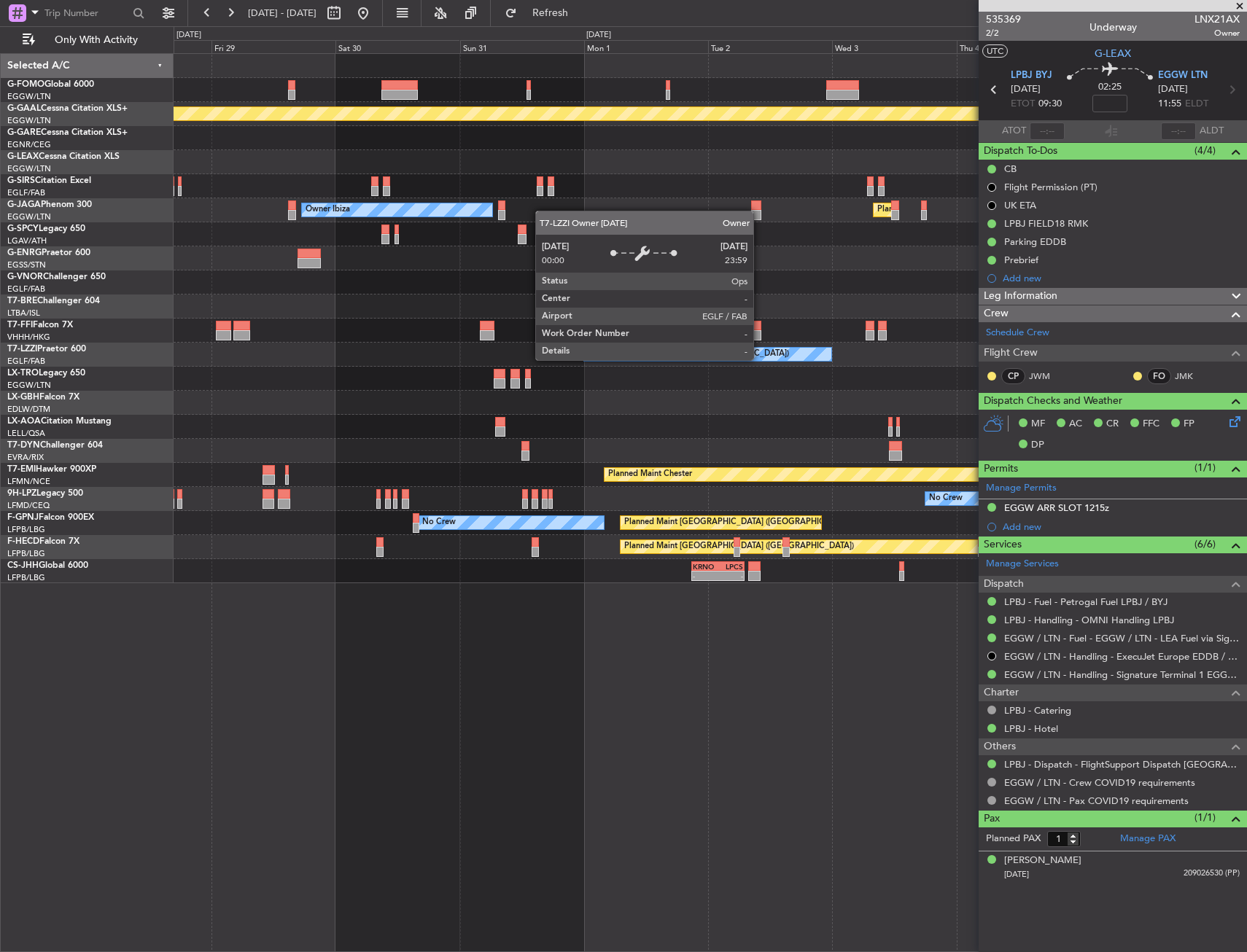
click at [345, 401] on div "Planned Maint Dusseldorf Owner Planned Maint London (Luton) Owner Ibiza Planned…" at bounding box center [709, 318] width 1073 height 529
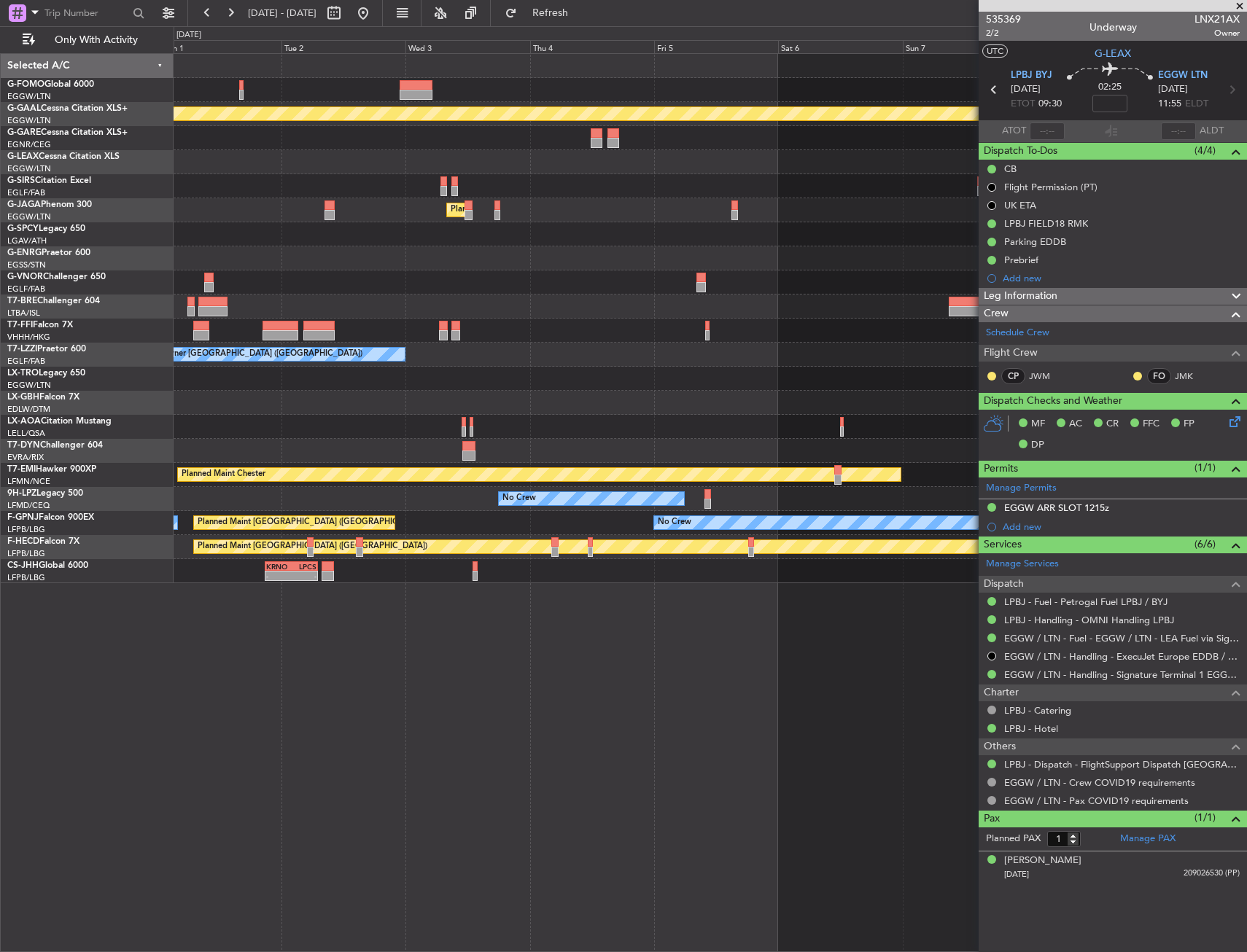
click at [0, 353] on html "25 Aug 2025 - 03 Sep 2025 Refresh Quick Links Only With Activity Planned Maint …" at bounding box center [623, 476] width 1247 height 952
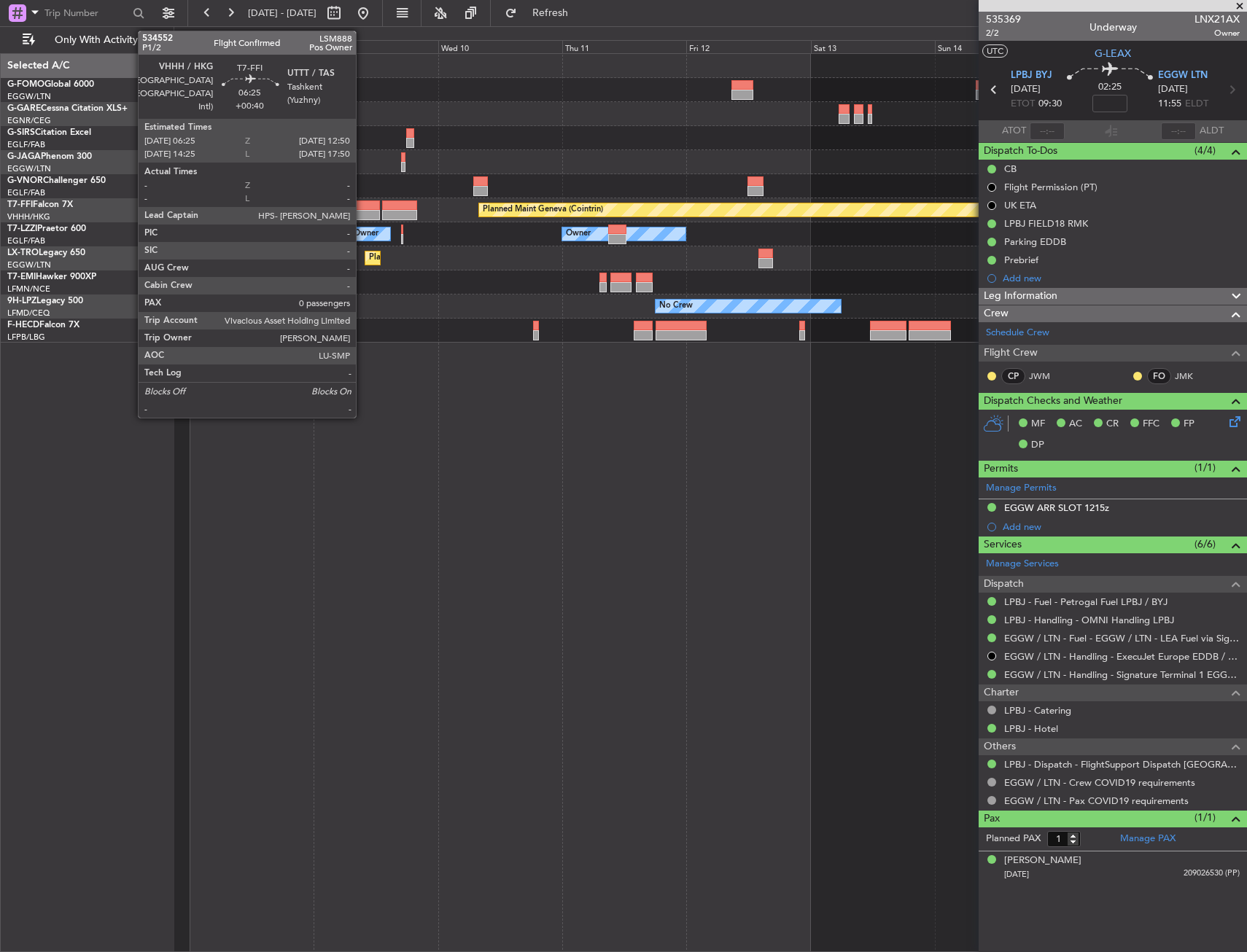
click at [362, 206] on div at bounding box center [362, 205] width 33 height 10
type input "+00:40"
type input "0"
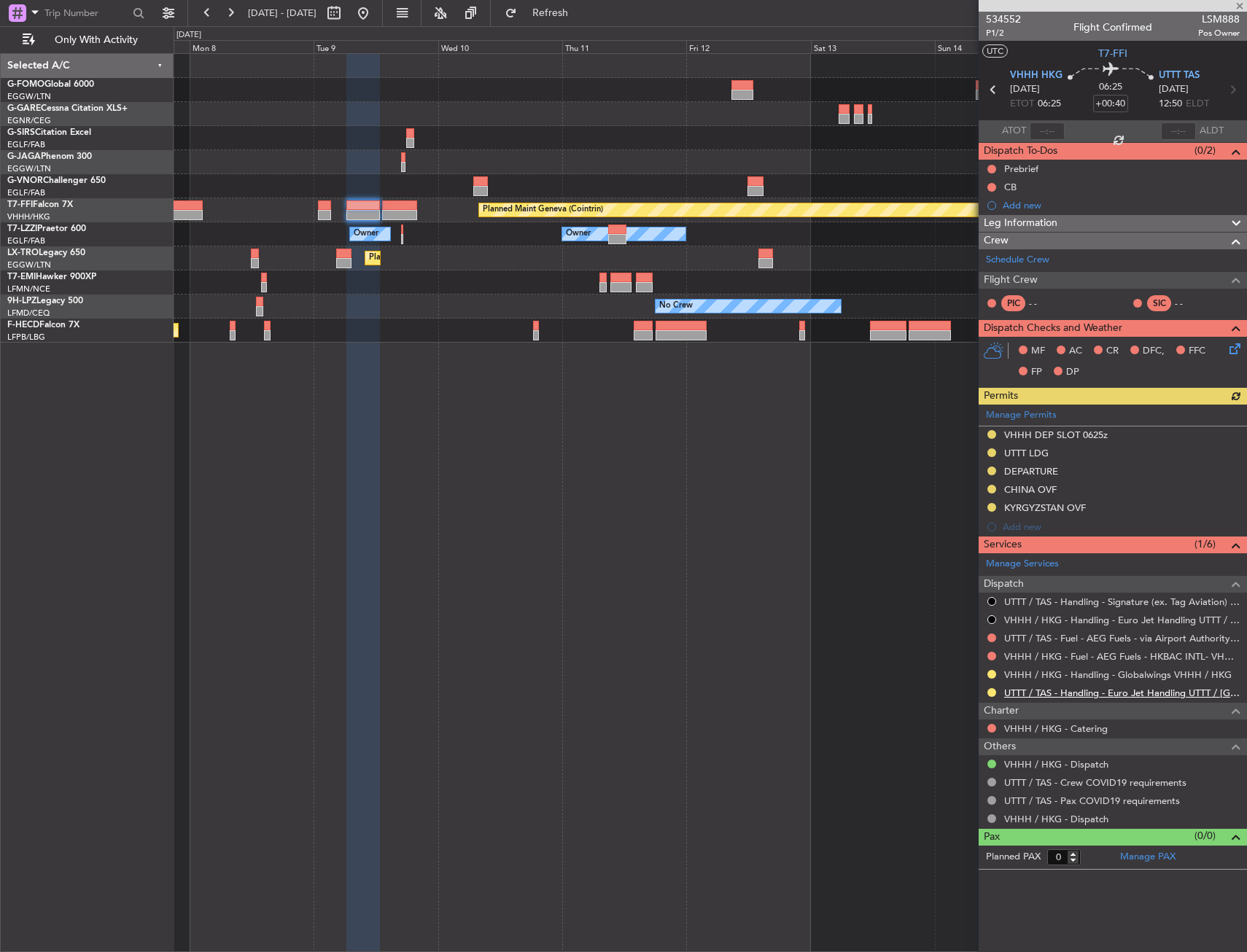
click at [1080, 692] on link "UTTT / TAS - Handling - Euro Jet Handling UTTT / [GEOGRAPHIC_DATA]" at bounding box center [1121, 693] width 235 height 12
click at [1144, 197] on fb-app "[DATE] - [DATE] Refresh Quick Links Only With Activity Planned Maint Geneva ([G…" at bounding box center [623, 481] width 1247 height 941
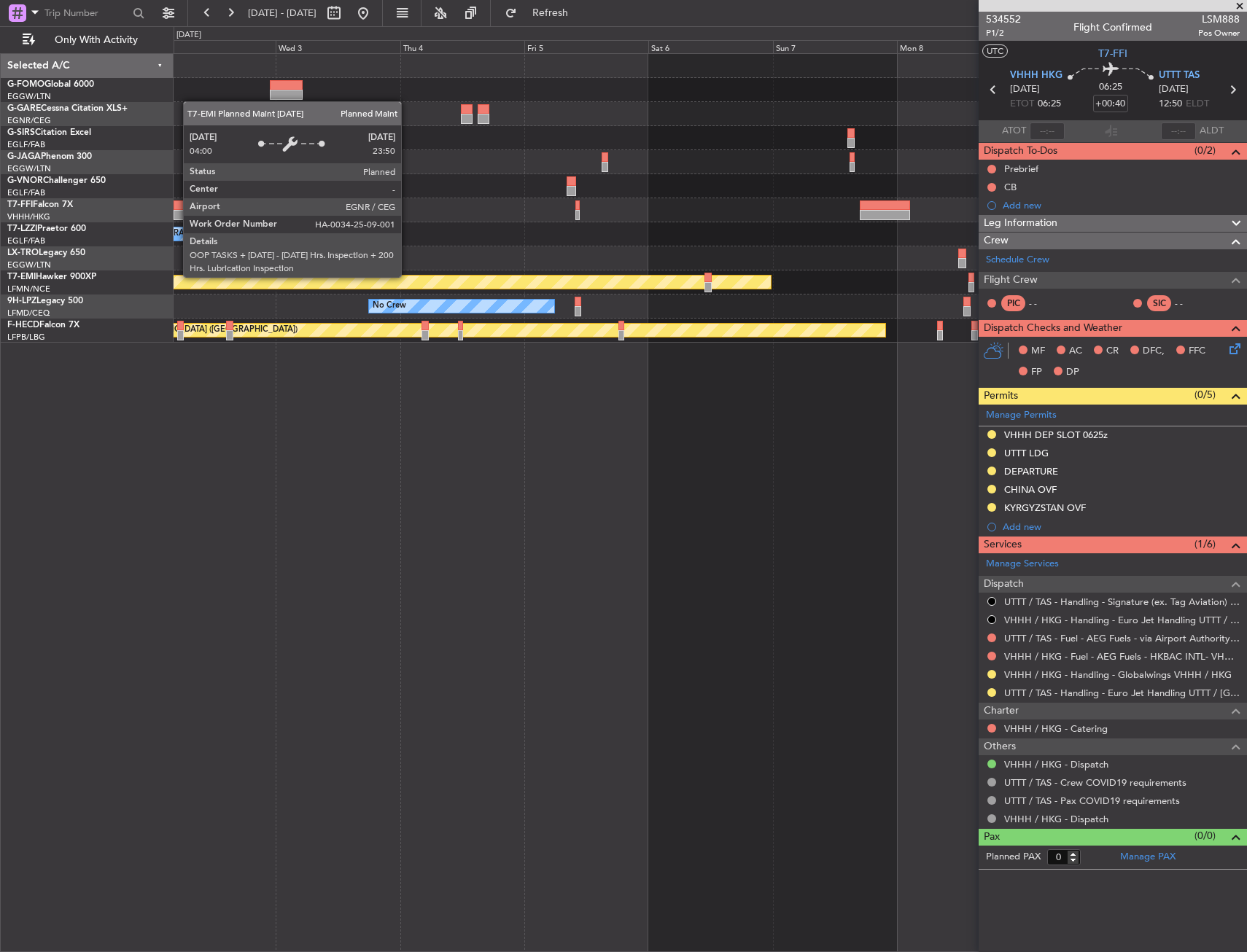
click at [895, 261] on div "Planned Maint [GEOGRAPHIC_DATA] ([GEOGRAPHIC_DATA]) Owner Ibiza Planned Maint G…" at bounding box center [709, 198] width 1073 height 288
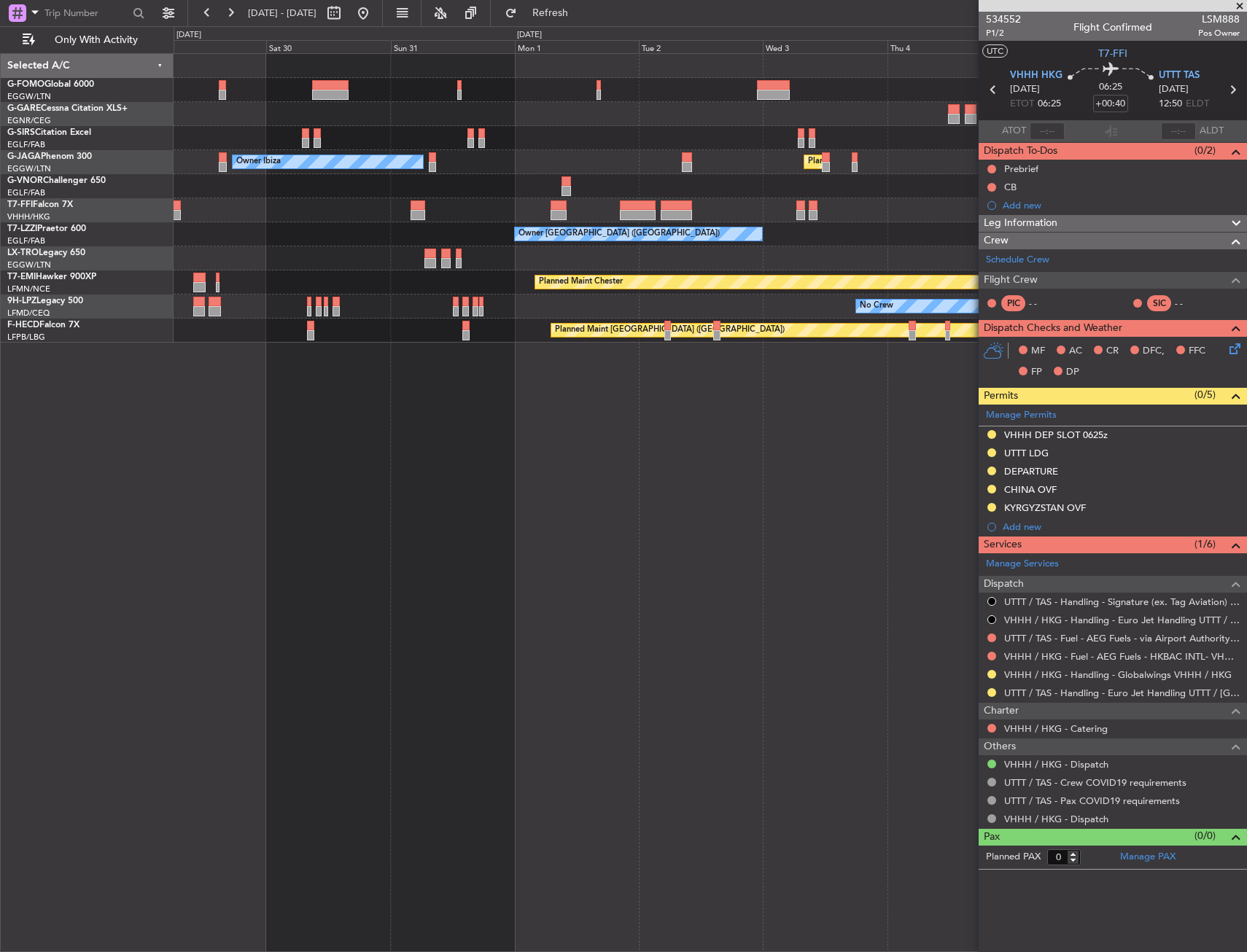
click at [467, 274] on div "Planned Maint Chester" at bounding box center [709, 282] width 1073 height 24
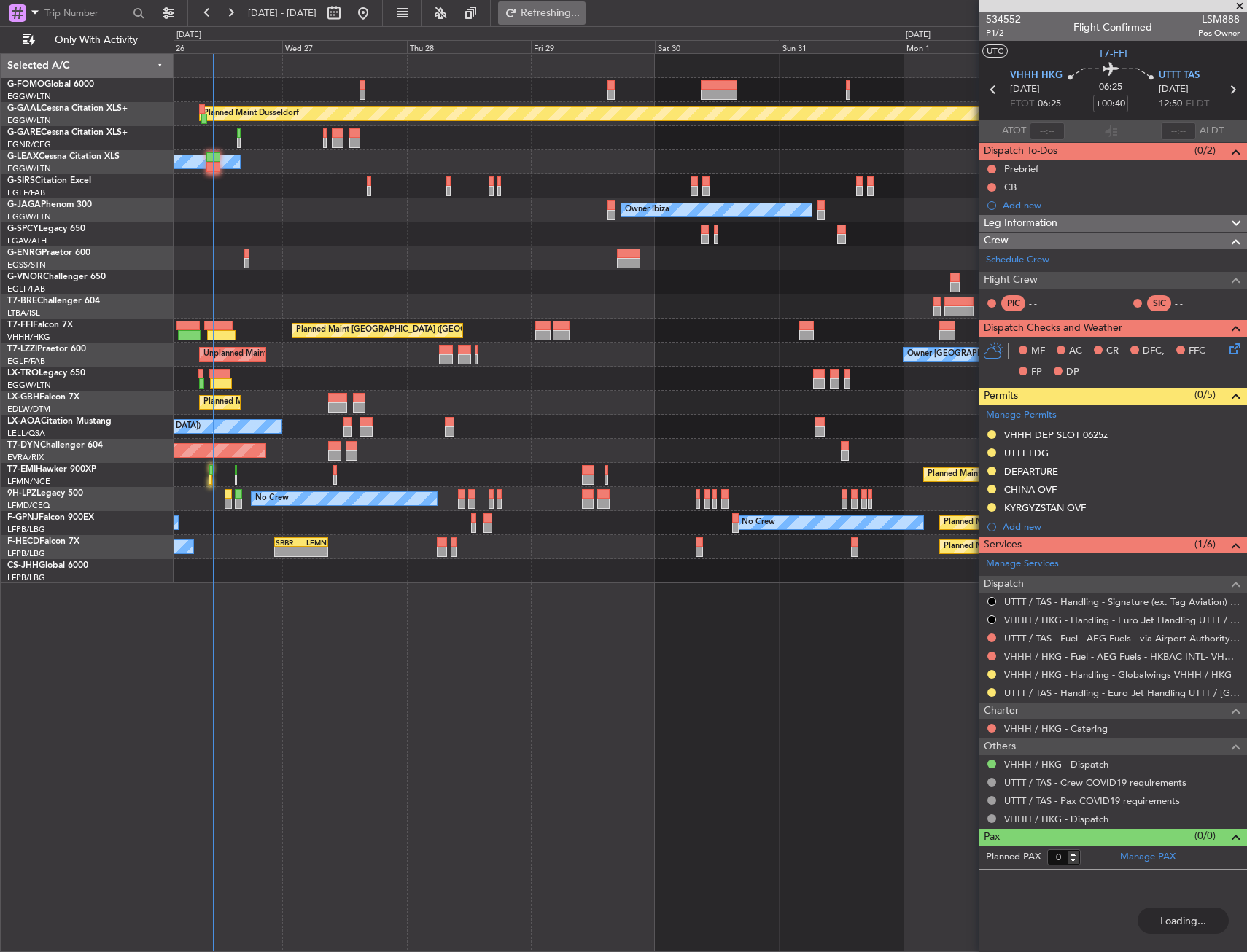
click at [581, 8] on span "Refreshing..." at bounding box center [550, 12] width 61 height 10
click at [581, 8] on span "Refresh" at bounding box center [550, 12] width 61 height 10
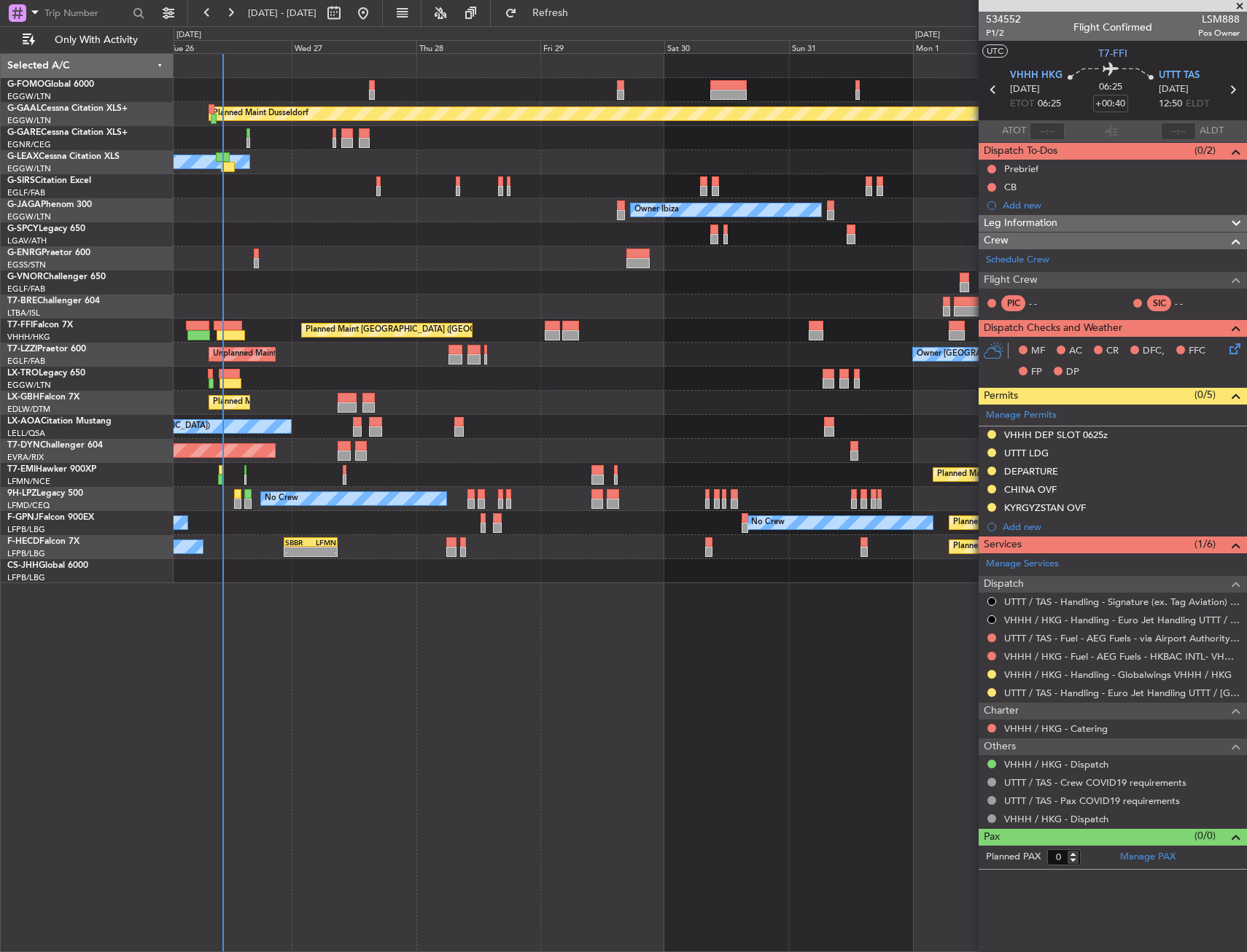
click at [258, 232] on div "Planned Maint Dusseldorf Owner Unplanned Maint [GEOGRAPHIC_DATA] ([GEOGRAPHIC_D…" at bounding box center [709, 318] width 1073 height 529
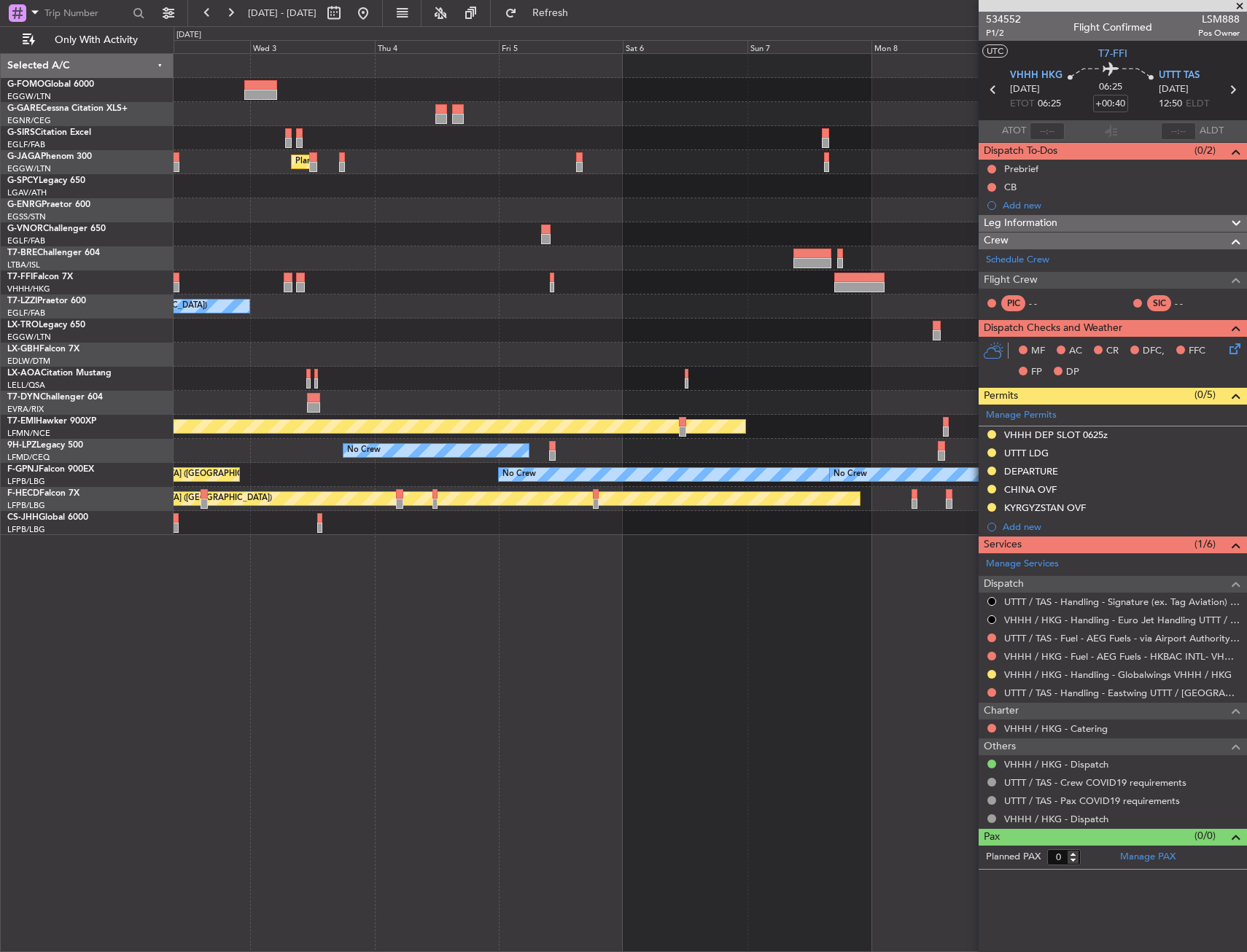
click at [62, 318] on div "Planned Maint [GEOGRAPHIC_DATA] ([GEOGRAPHIC_DATA]) Owner Ibiza Planned Maint G…" at bounding box center [623, 489] width 1247 height 926
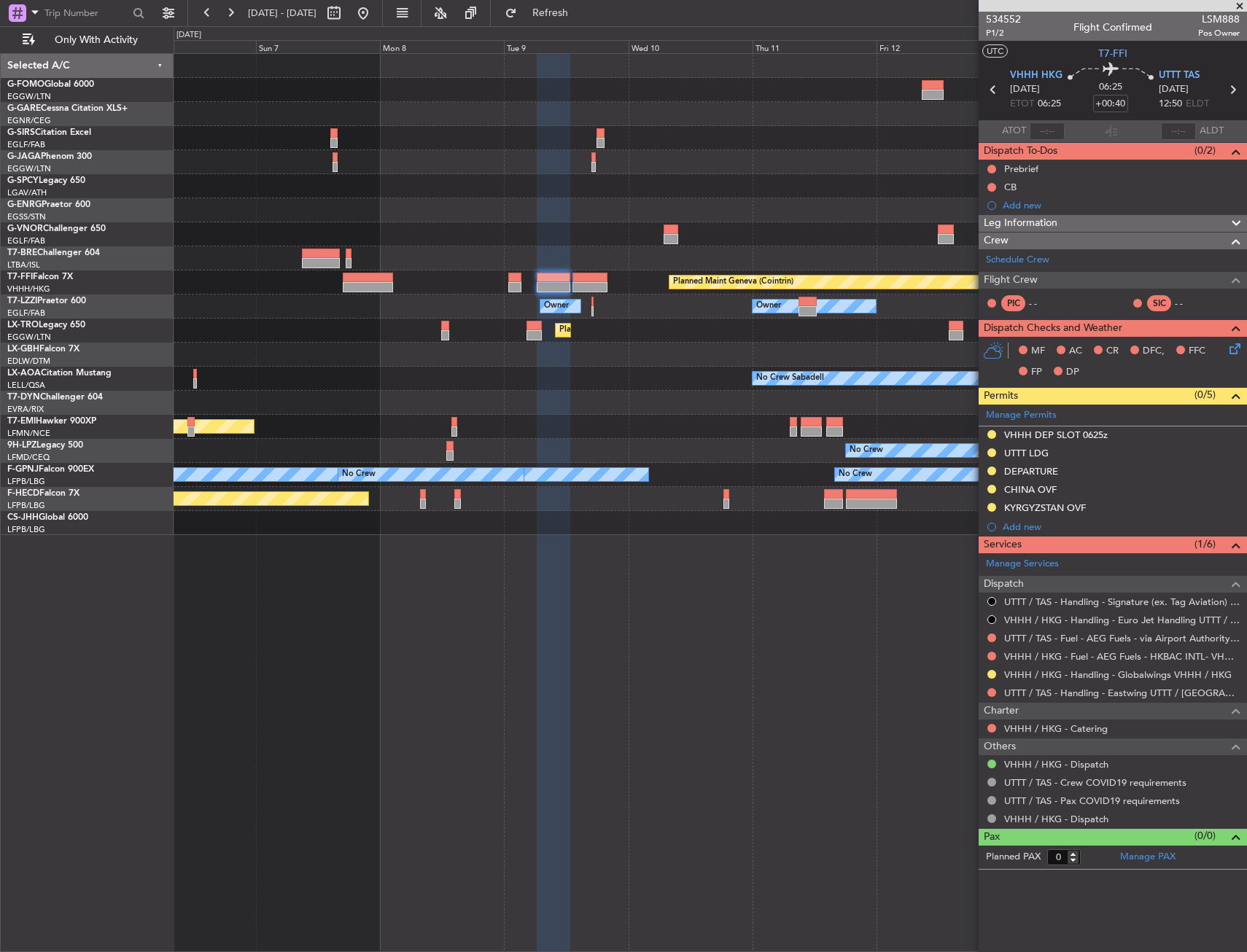
click at [599, 322] on div "Planned Maint Dusseldorf" at bounding box center [709, 330] width 1073 height 24
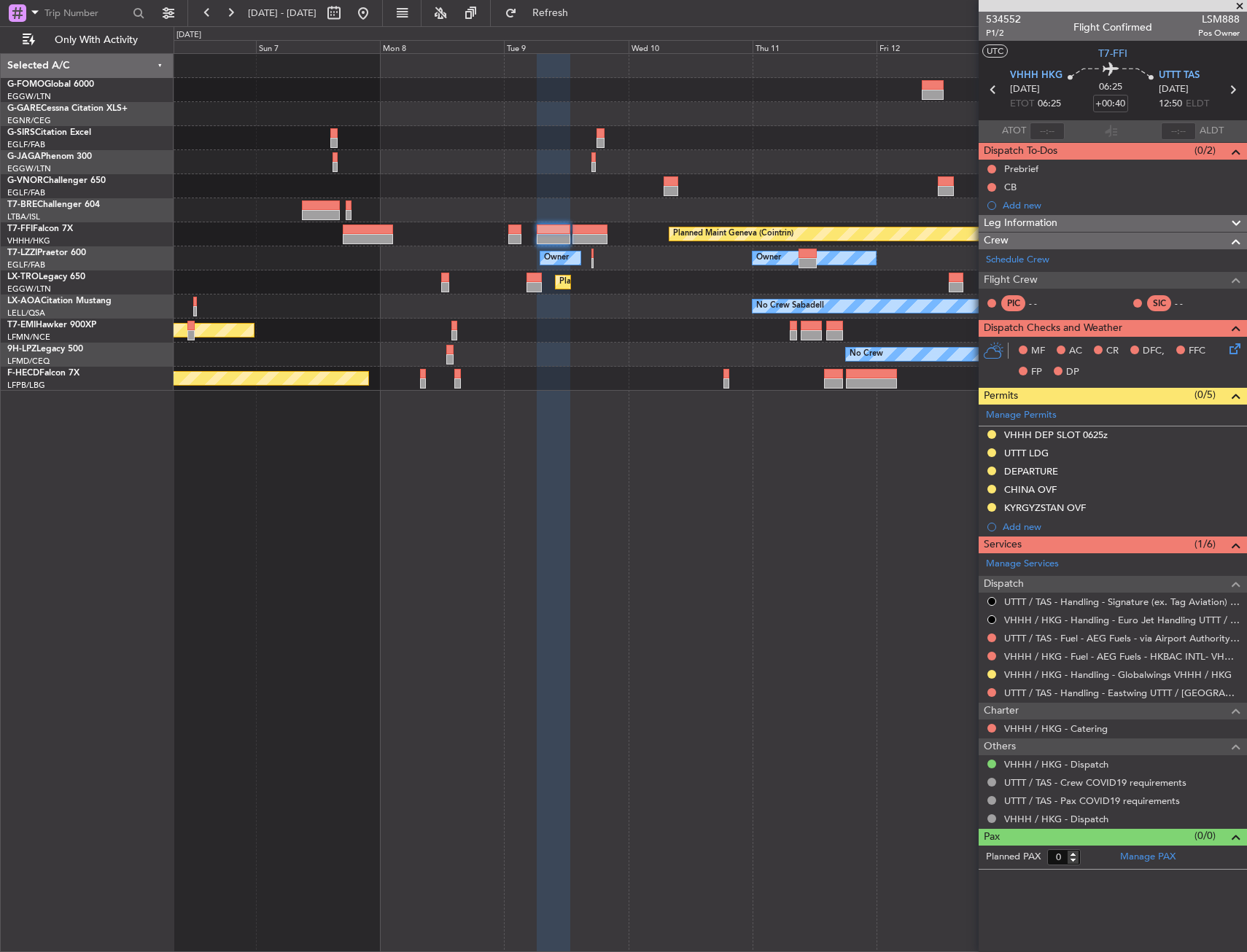
click at [993, 699] on div "UTTT / TAS - Handling - Eastwing UTTT / [GEOGRAPHIC_DATA]" at bounding box center [1113, 693] width 268 height 19
click at [991, 695] on button at bounding box center [991, 692] width 8 height 8
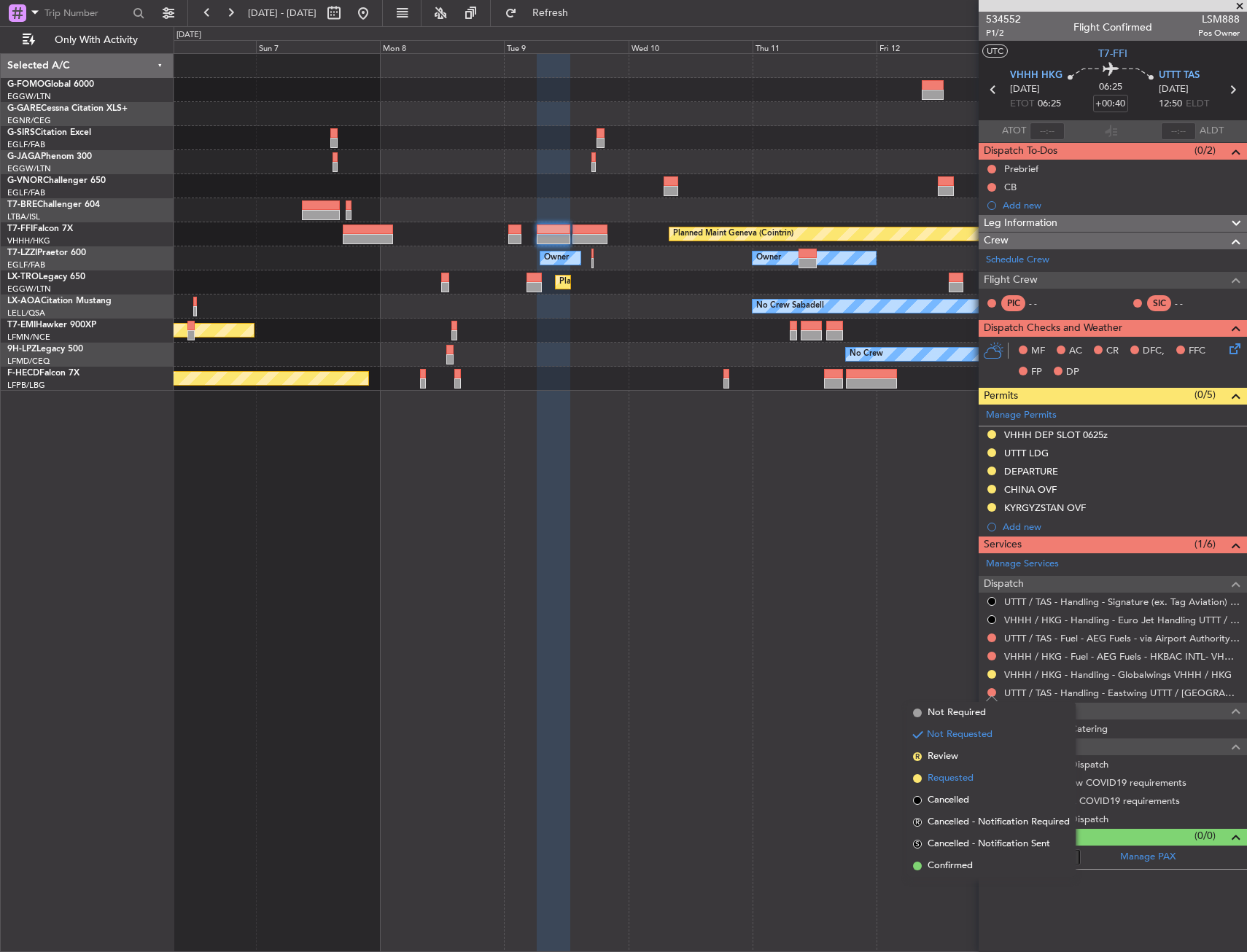
click at [967, 778] on span "Requested" at bounding box center [951, 778] width 46 height 15
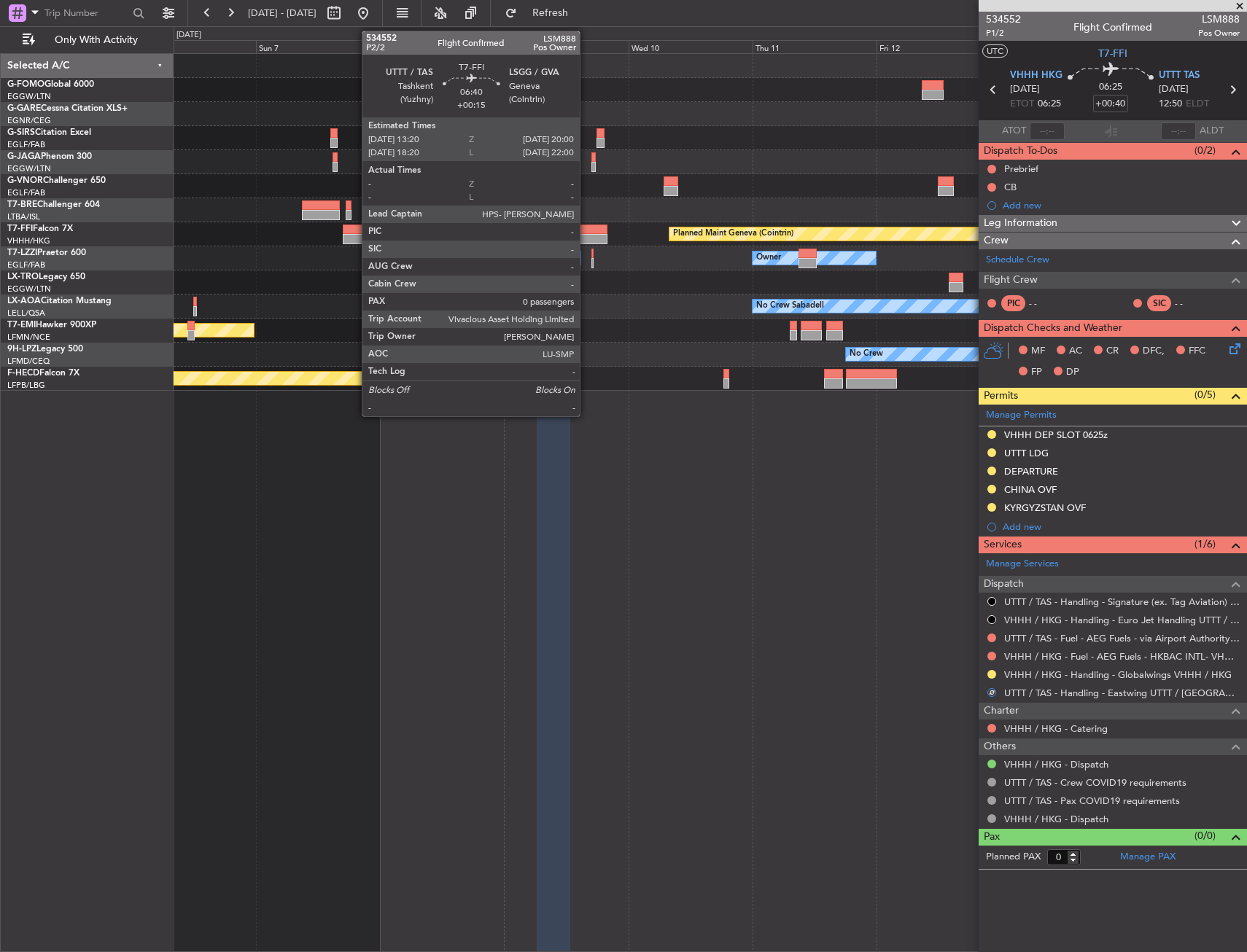
click at [586, 237] on div at bounding box center [589, 239] width 35 height 10
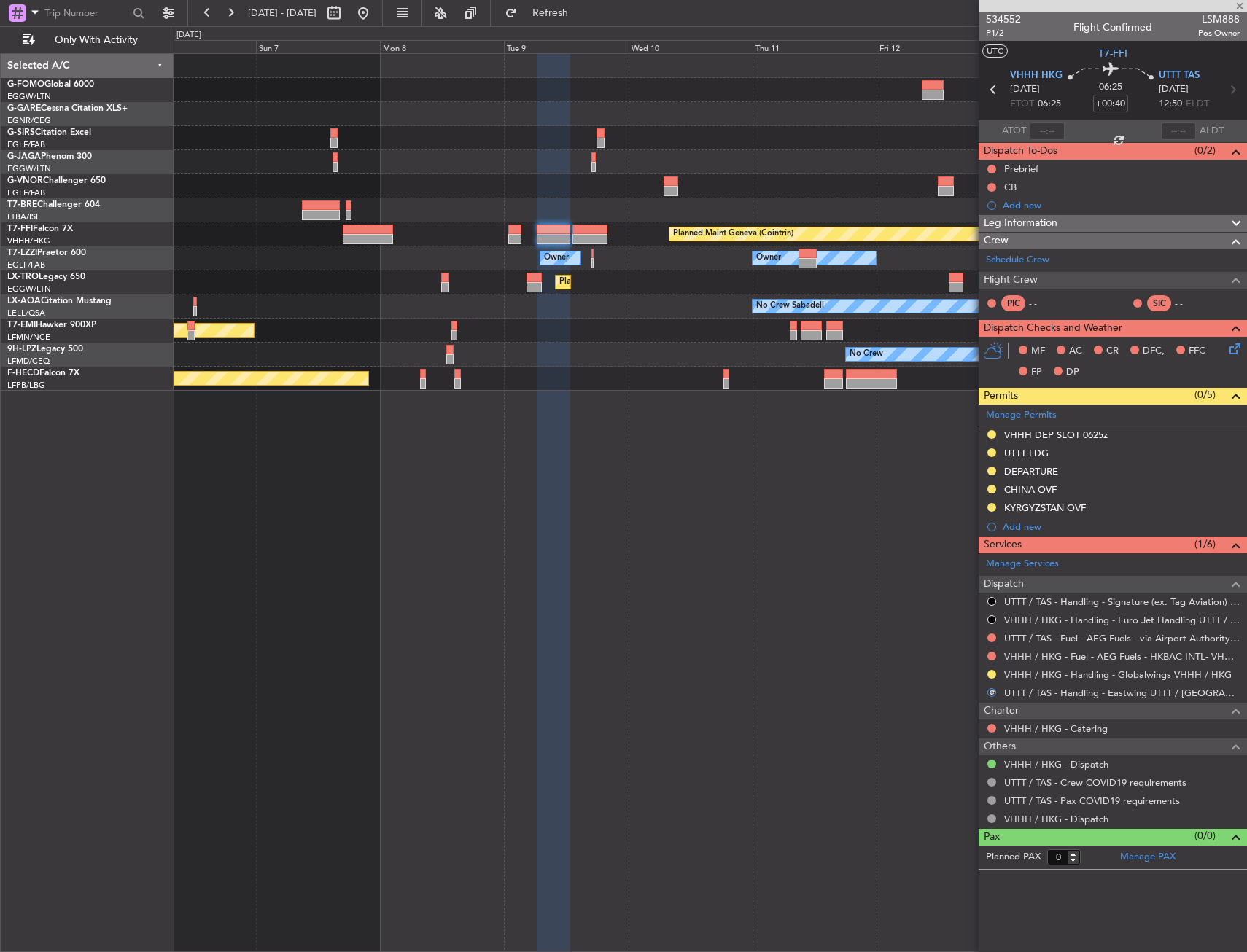
type input "+00:15"
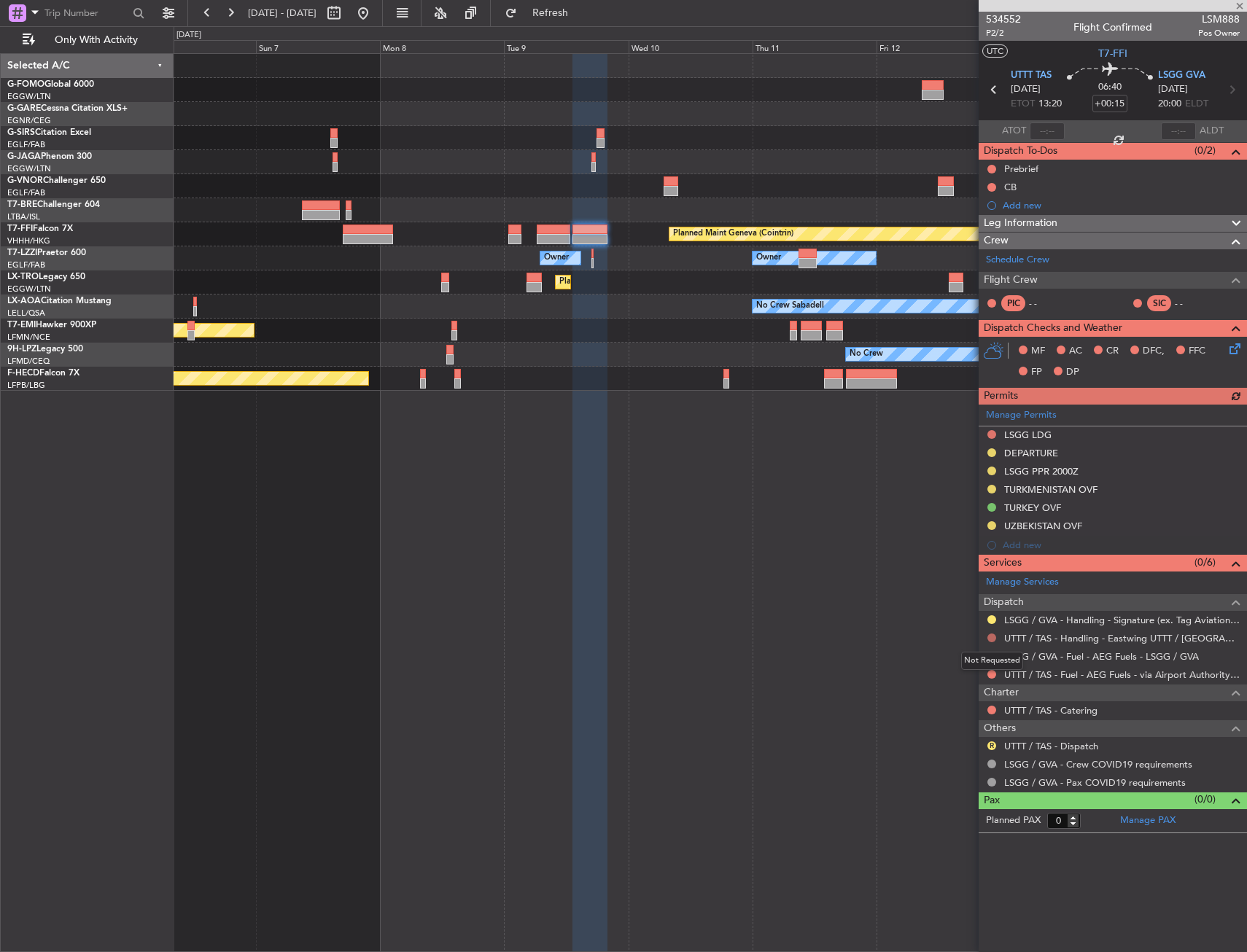
click at [990, 637] on button at bounding box center [991, 637] width 8 height 8
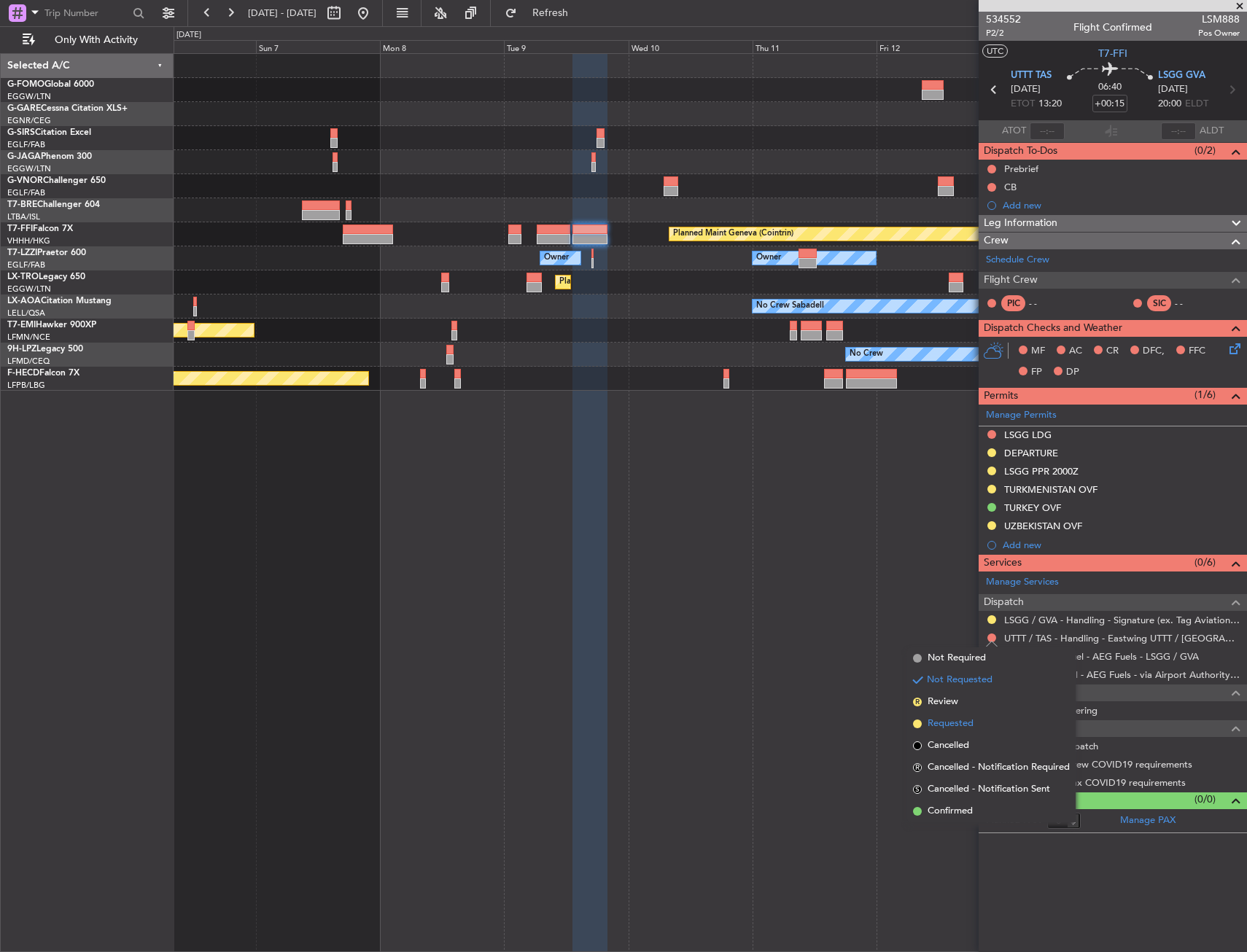
click at [941, 728] on span "Requested" at bounding box center [951, 723] width 46 height 15
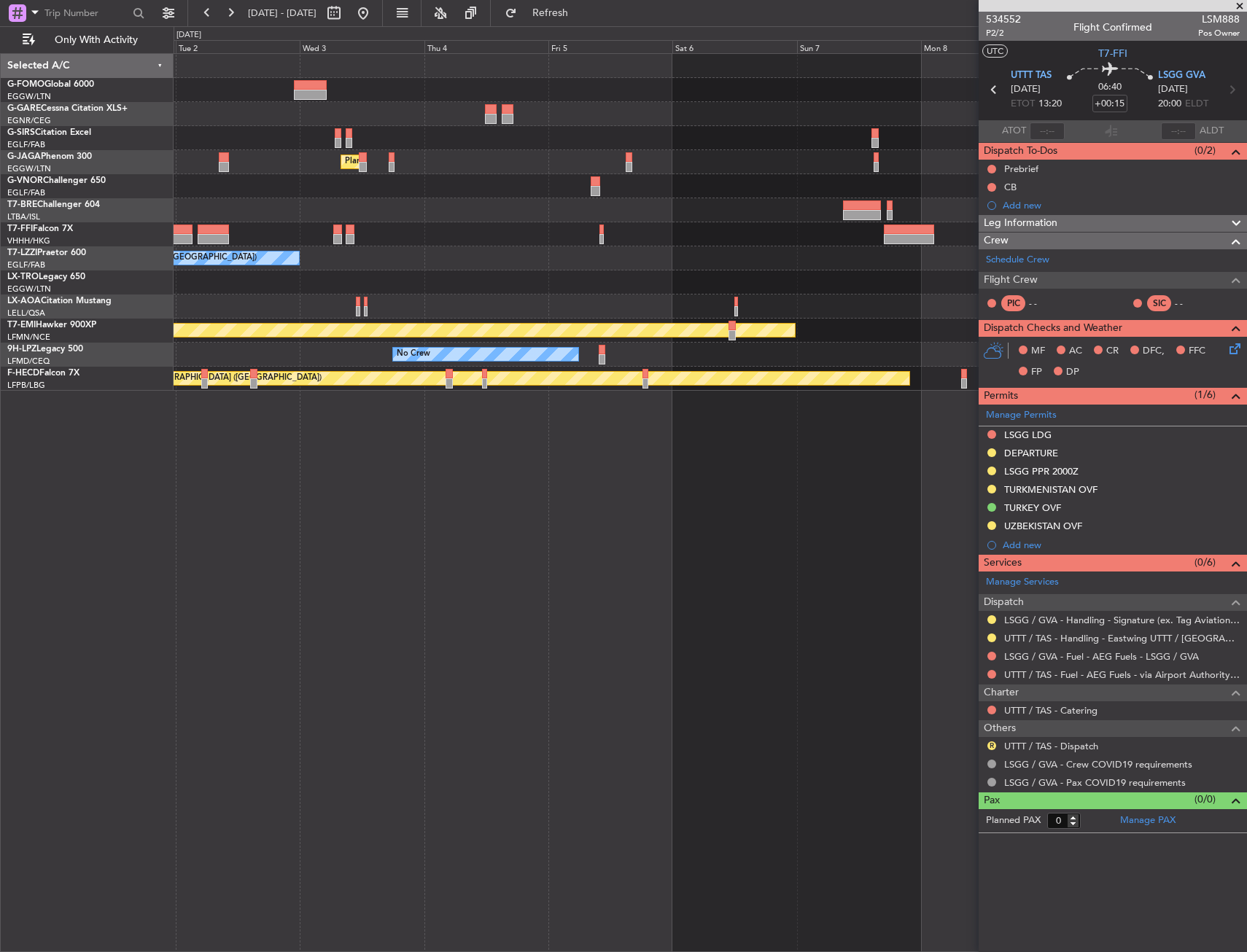
click at [922, 365] on div "No Crew No Crew" at bounding box center [709, 354] width 1073 height 24
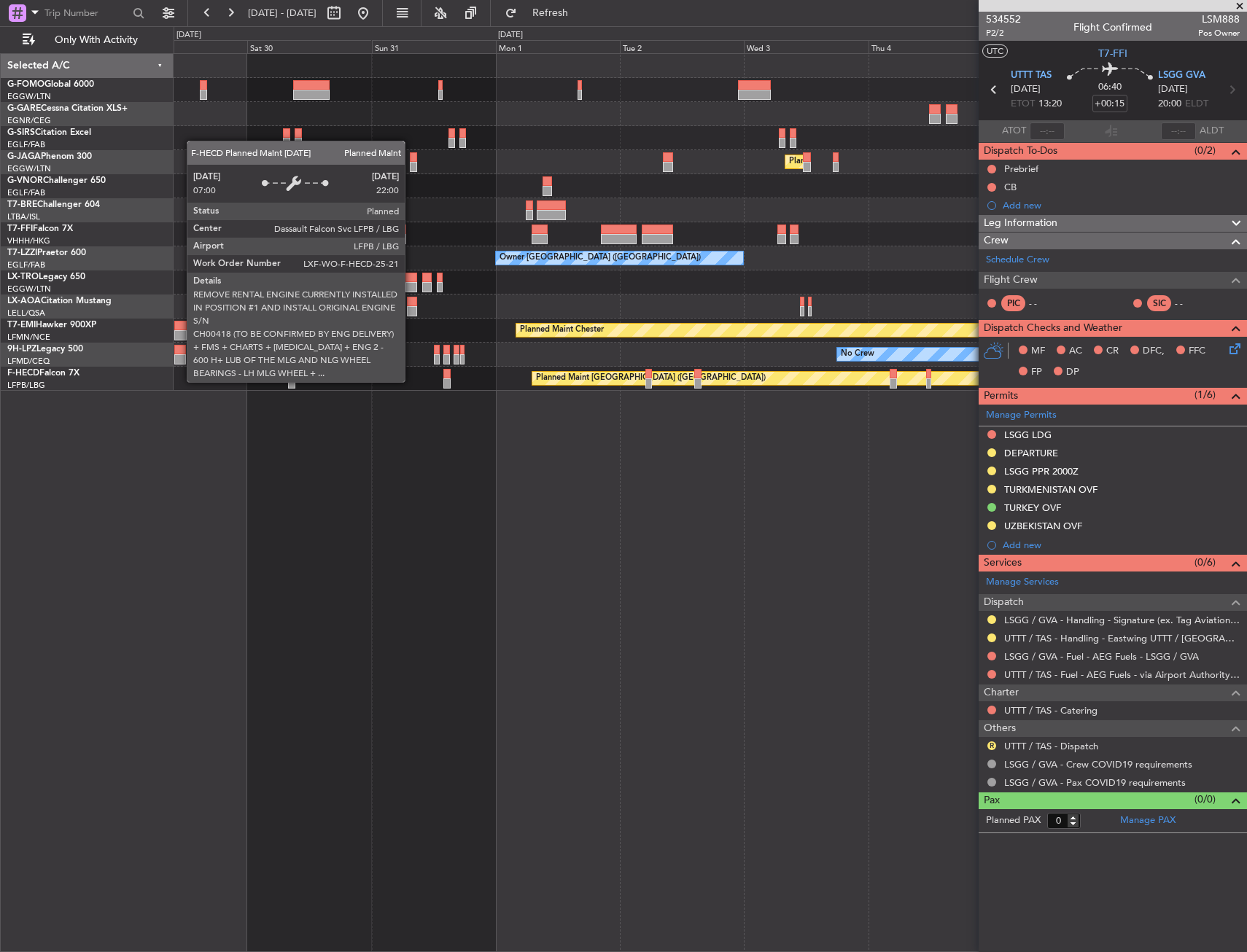
click at [836, 375] on div "Planned Maint [GEOGRAPHIC_DATA] ([GEOGRAPHIC_DATA])" at bounding box center [943, 378] width 822 height 13
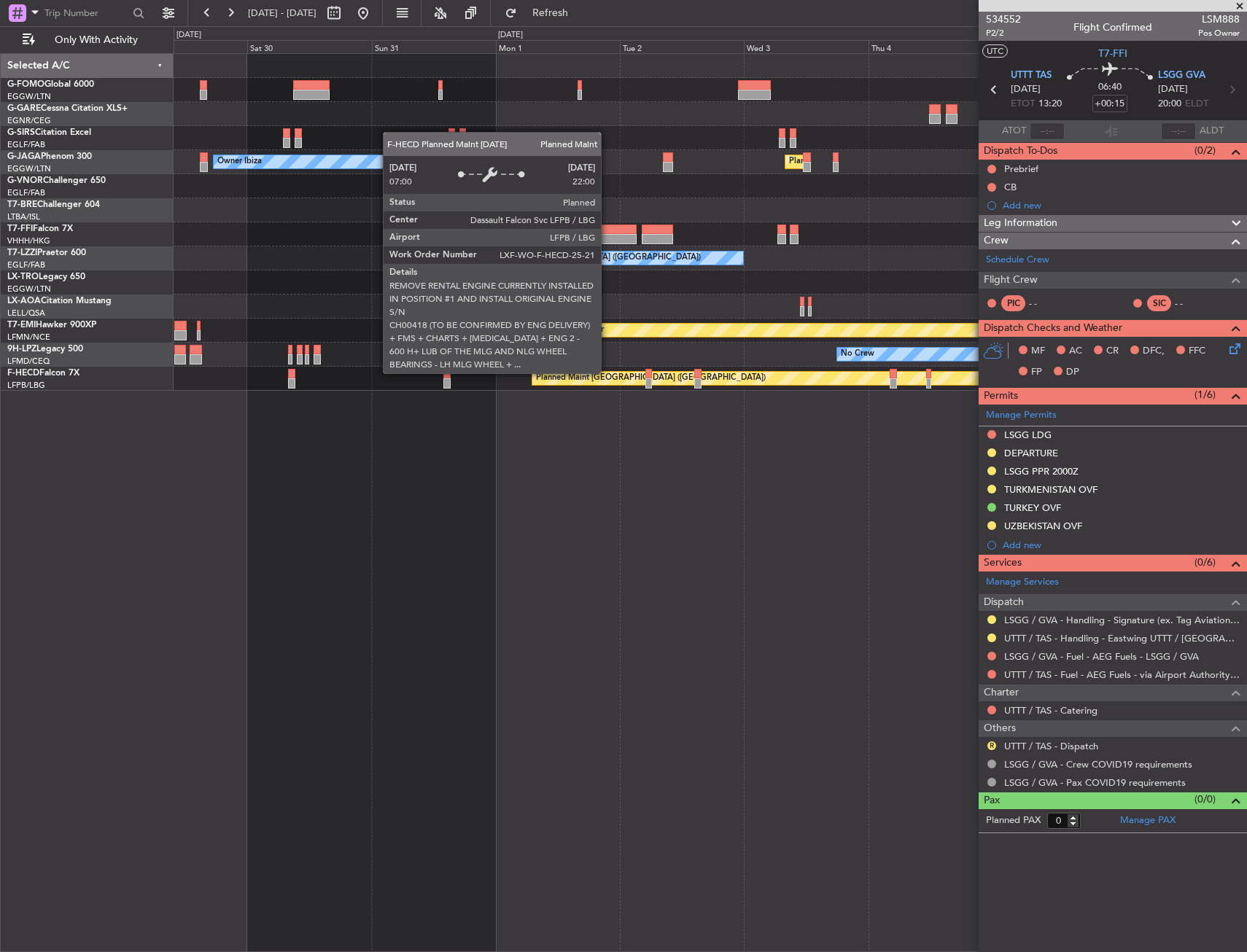
click at [766, 374] on div "Planned Maint [GEOGRAPHIC_DATA] ([GEOGRAPHIC_DATA])" at bounding box center [651, 378] width 230 height 22
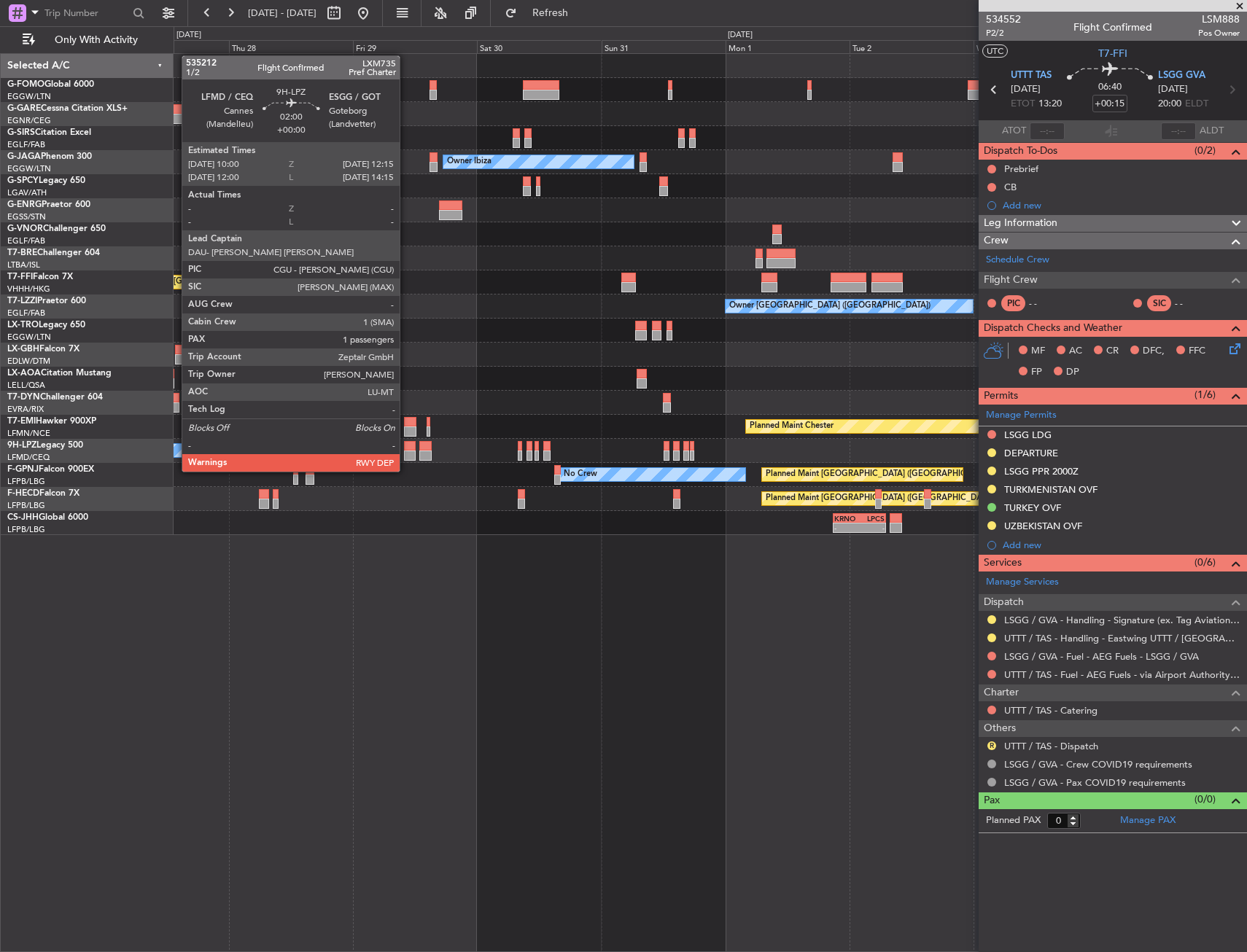
click at [407, 457] on div at bounding box center [409, 455] width 12 height 10
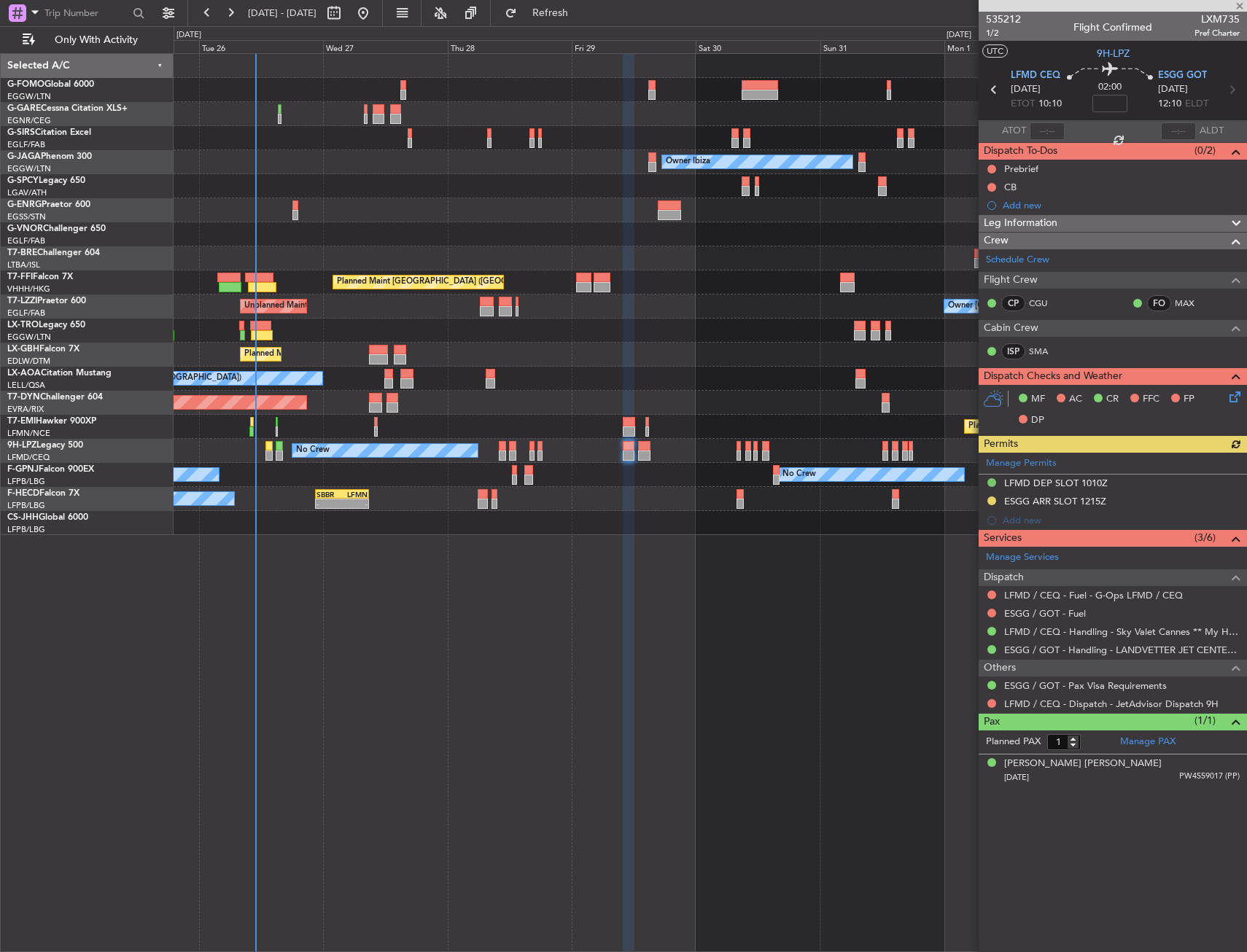
click at [672, 629] on div "Unplanned Maint Oxford ([GEOGRAPHIC_DATA]) Owner Ibiza Planned Maint [GEOGRAPHI…" at bounding box center [710, 503] width 1073 height 899
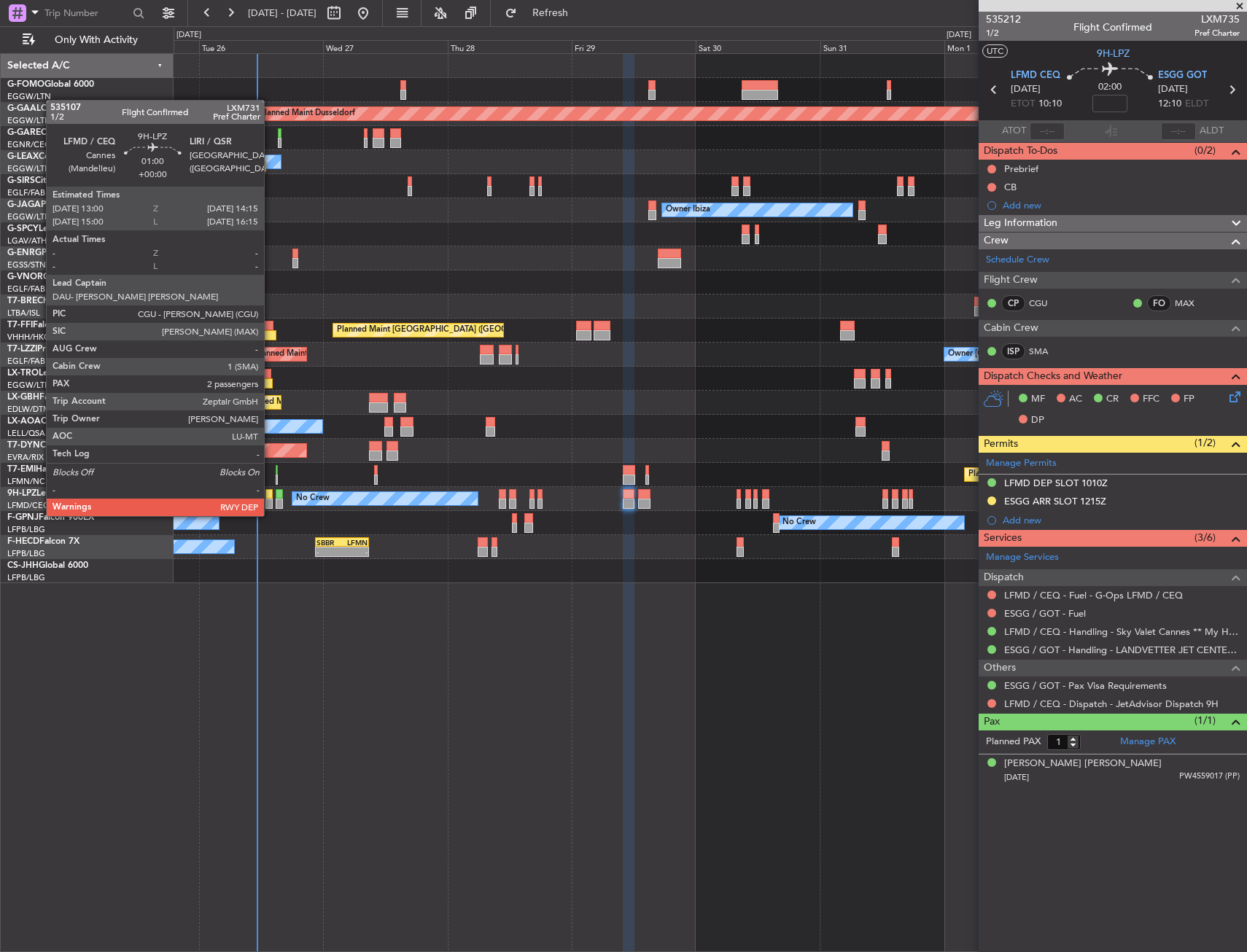
click at [271, 503] on div at bounding box center [268, 503] width 7 height 10
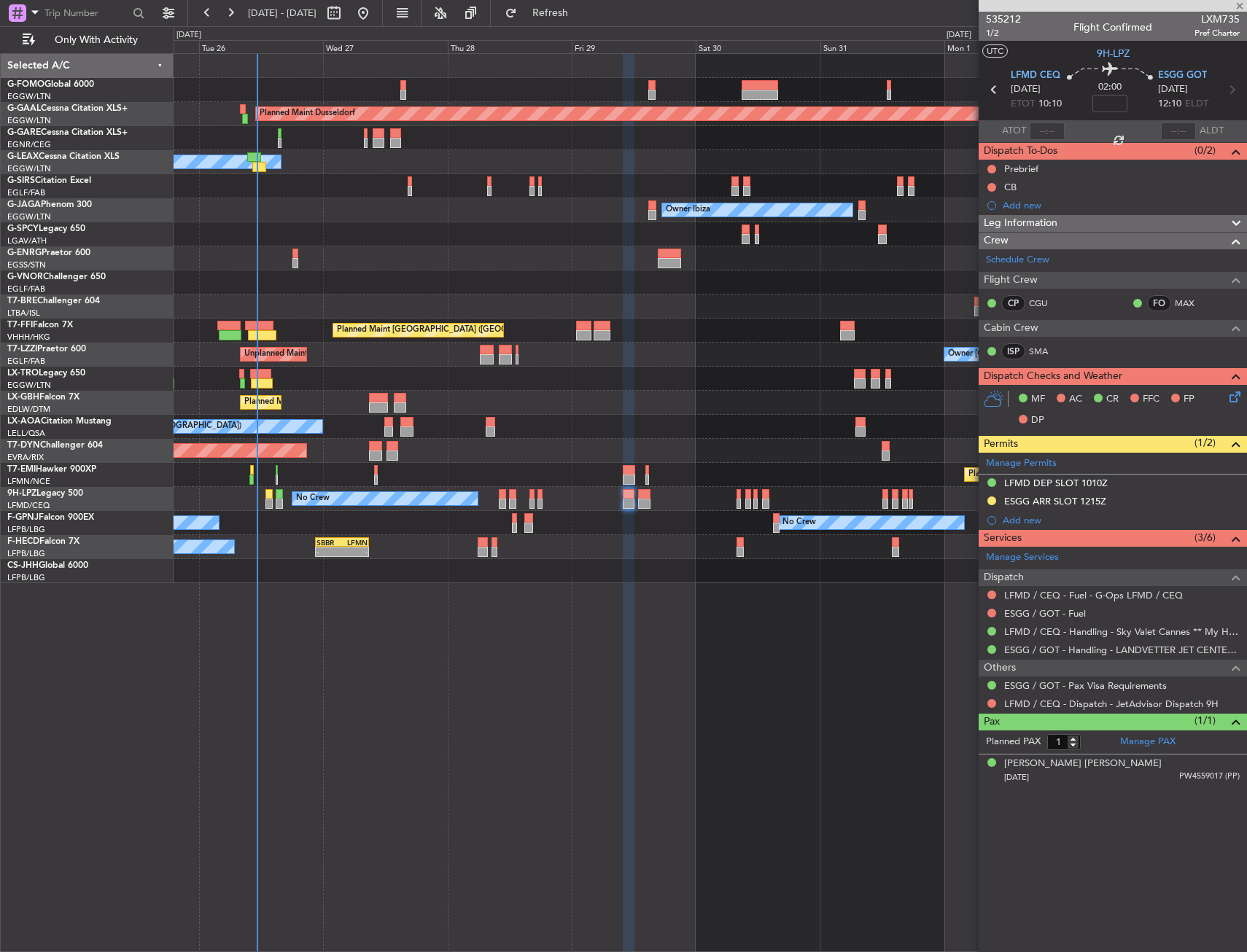
type input "2"
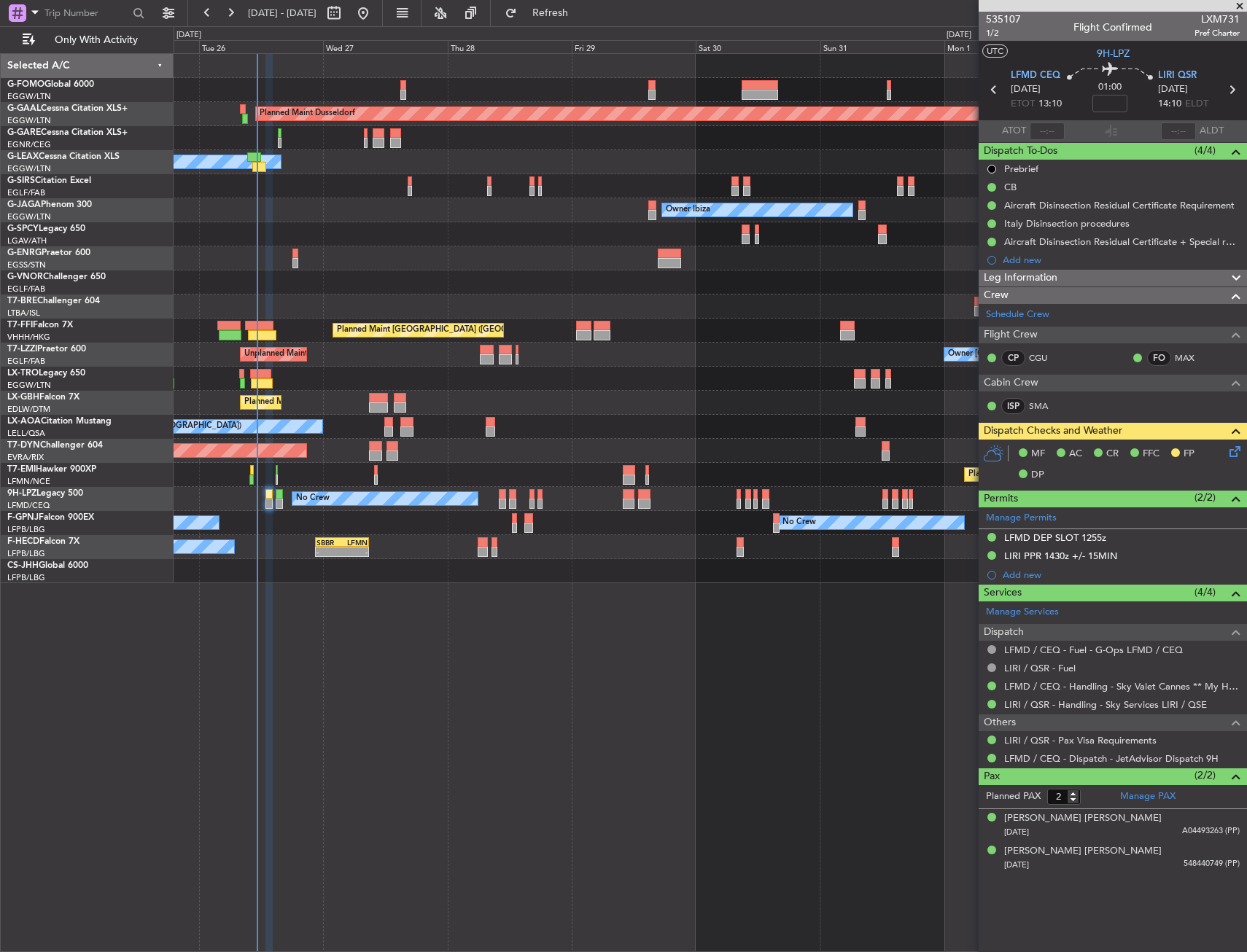
click at [663, 777] on div "Planned Maint Dusseldorf Owner Unplanned Maint [GEOGRAPHIC_DATA] ([GEOGRAPHIC_D…" at bounding box center [710, 503] width 1073 height 899
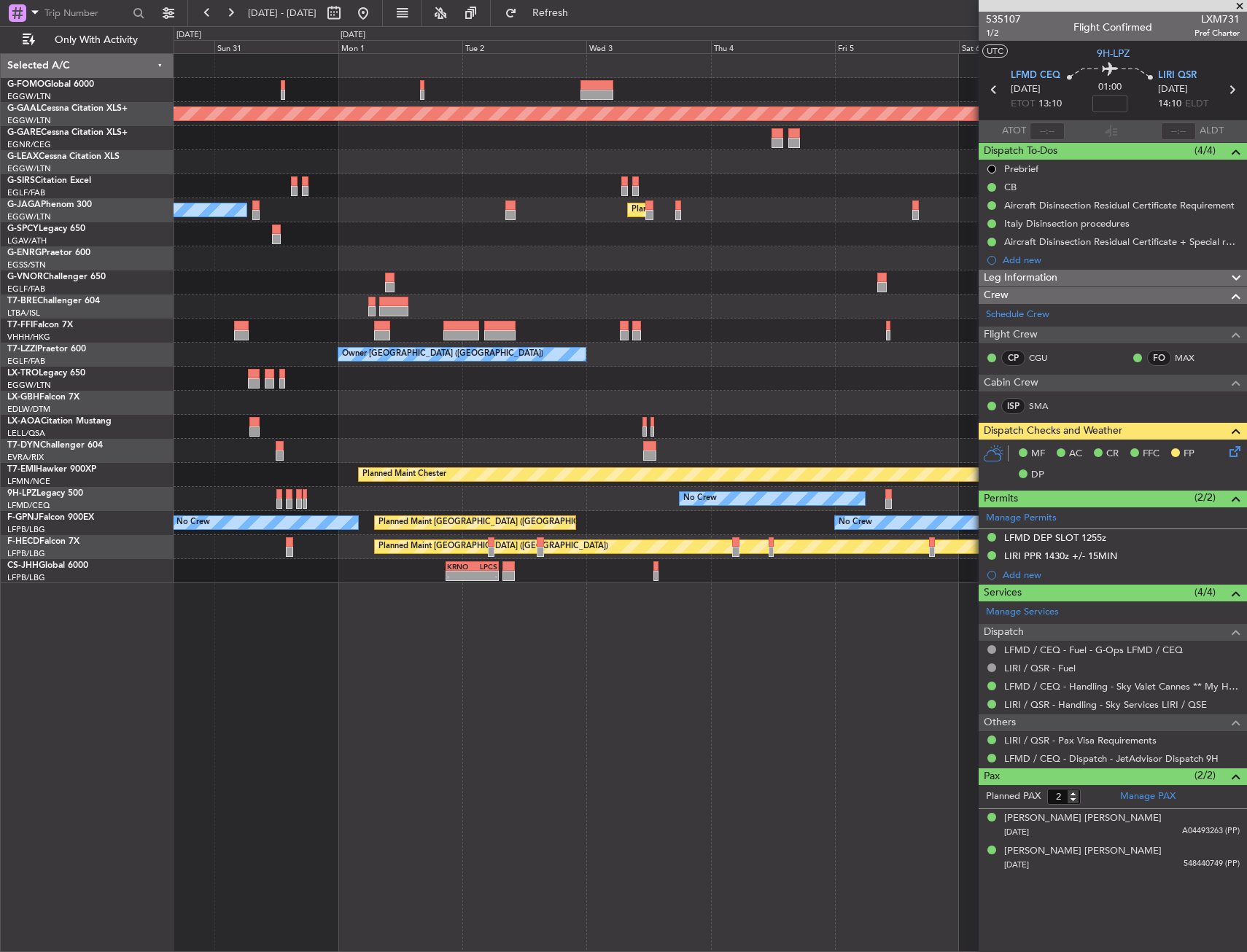
click at [160, 265] on div "Planned Maint Dusseldorf Owner Ibiza Planned Maint [GEOGRAPHIC_DATA] ([GEOGRAPH…" at bounding box center [623, 489] width 1247 height 926
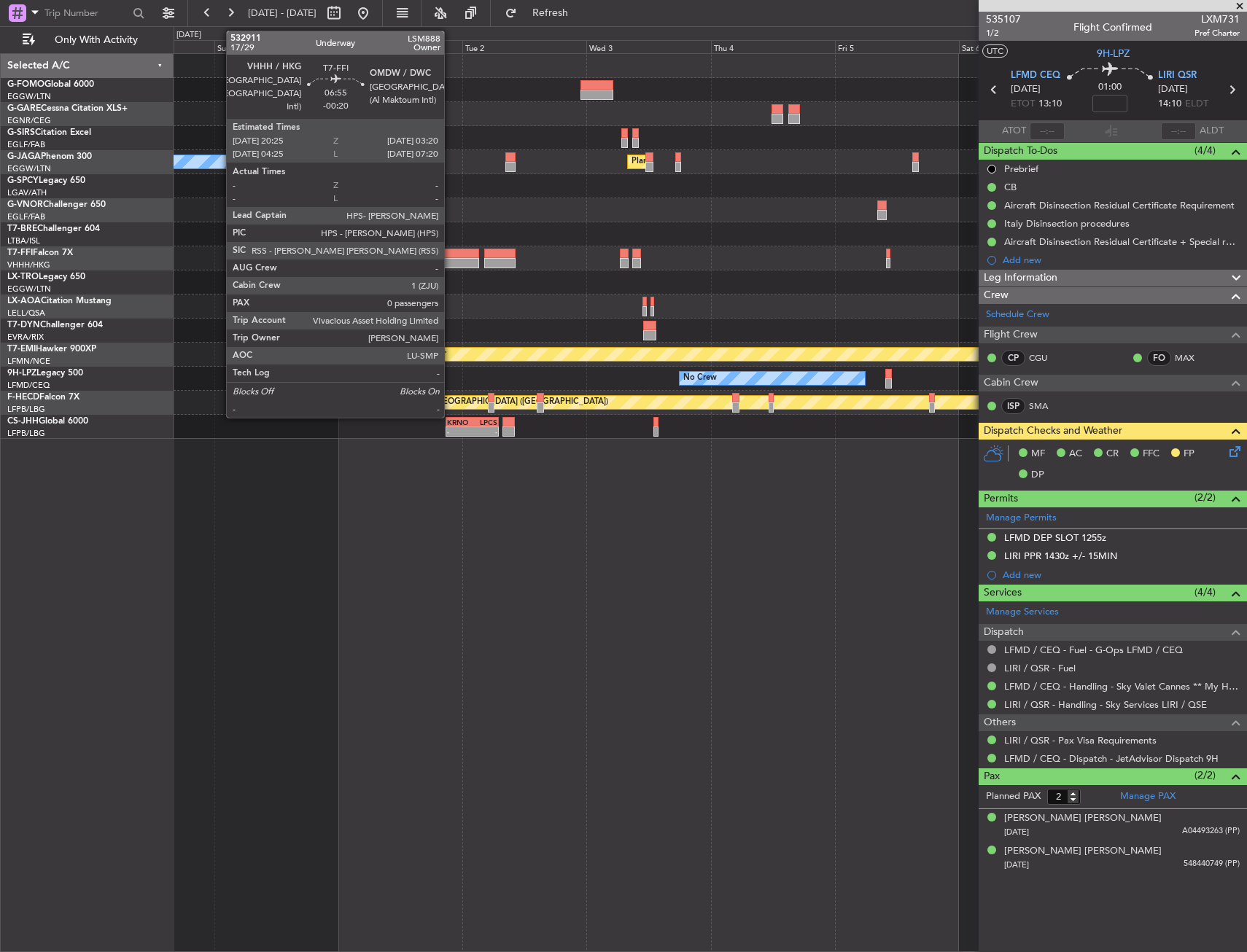
click at [450, 259] on div at bounding box center [461, 263] width 36 height 10
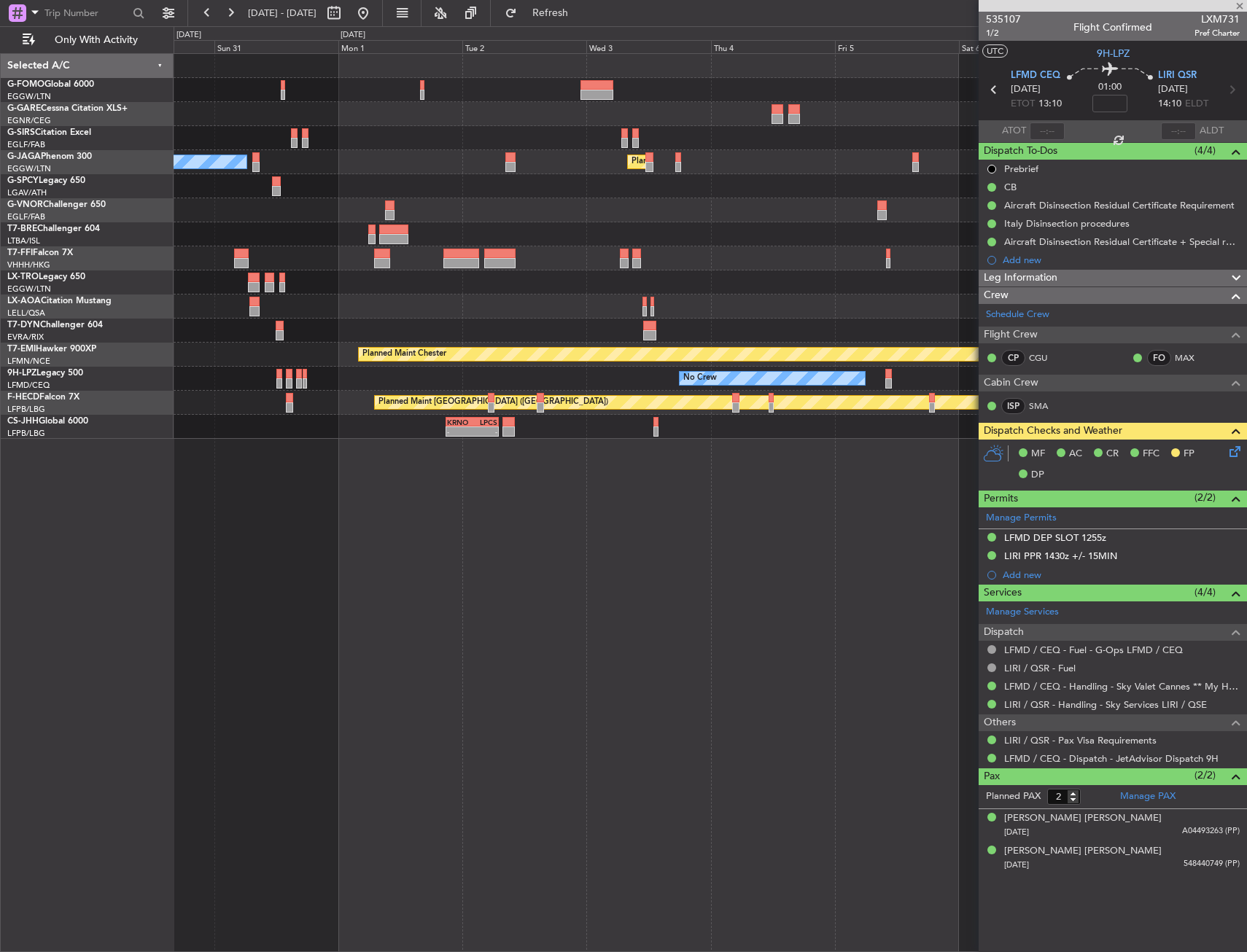
type input "-00:20"
type input "0"
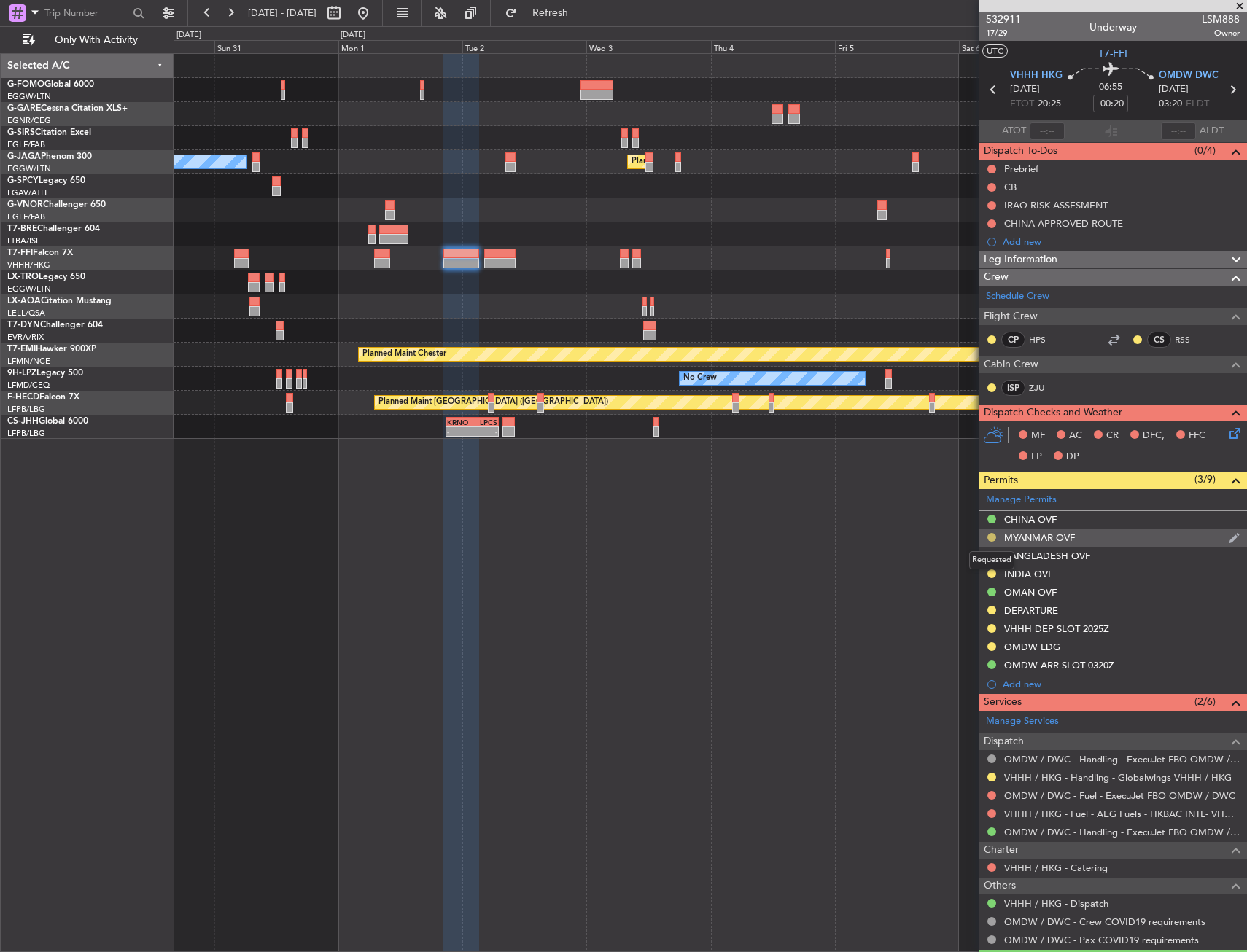
click at [992, 537] on button at bounding box center [991, 537] width 8 height 8
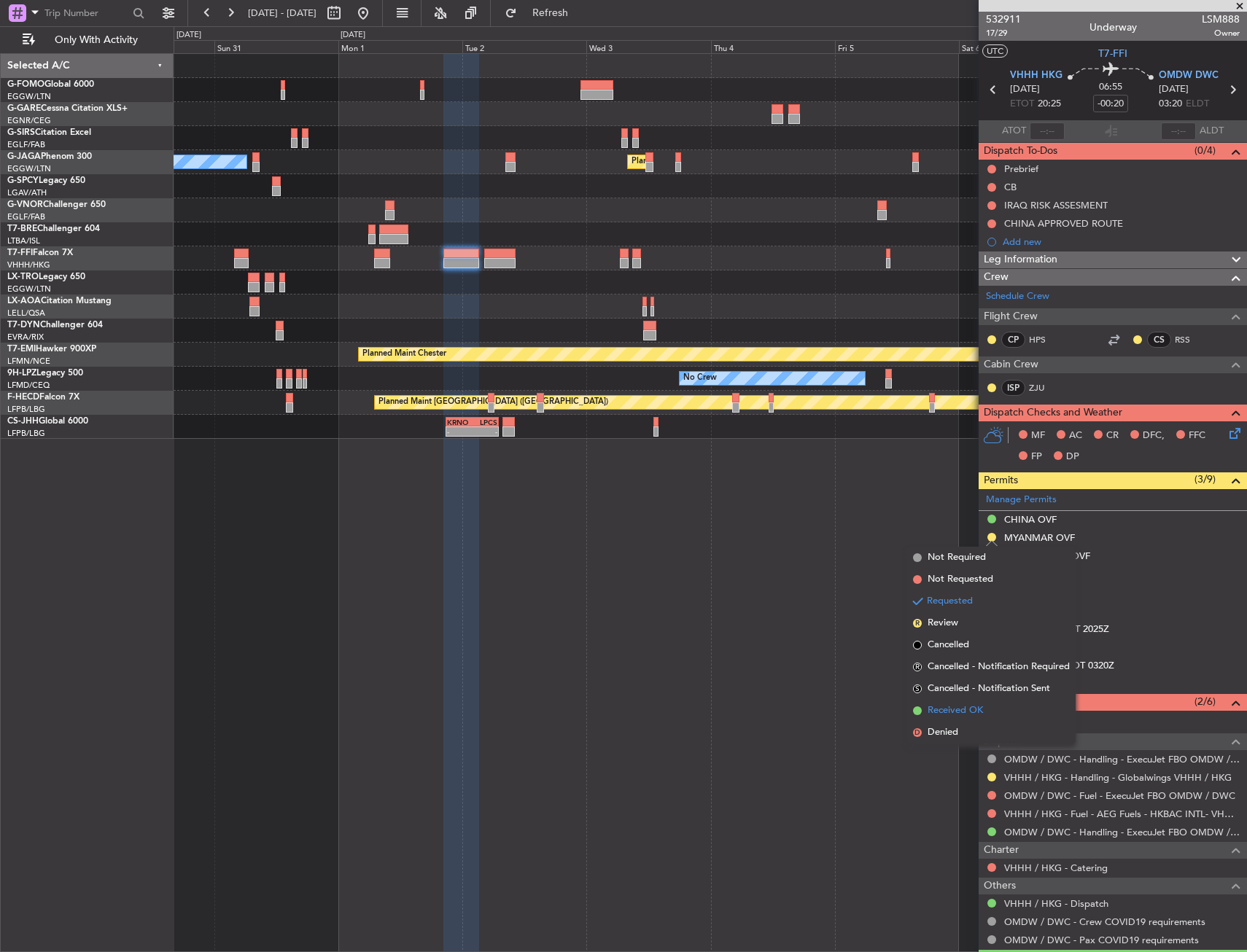
click at [990, 705] on li "Received OK" at bounding box center [991, 711] width 168 height 22
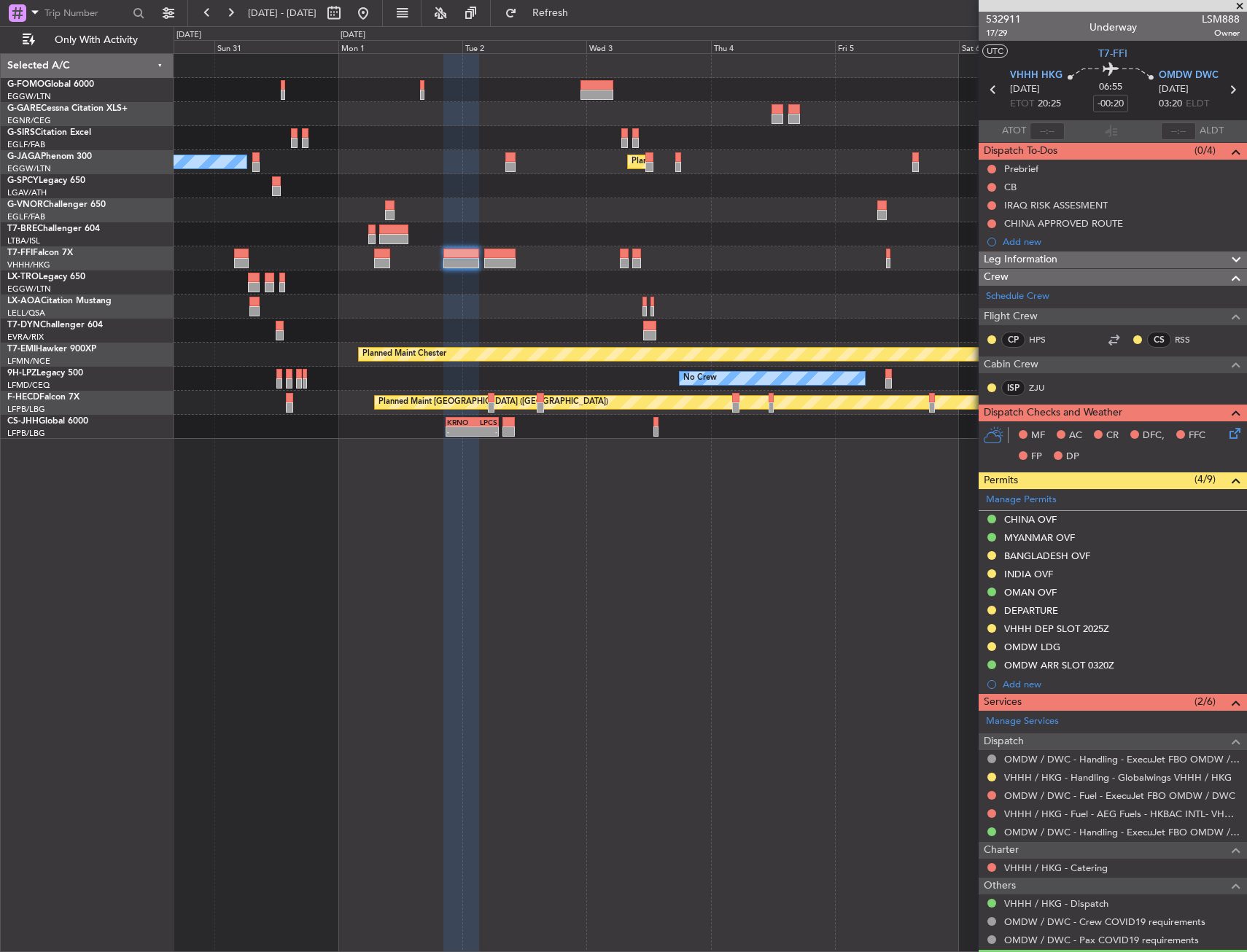
click at [510, 237] on div at bounding box center [709, 234] width 1073 height 24
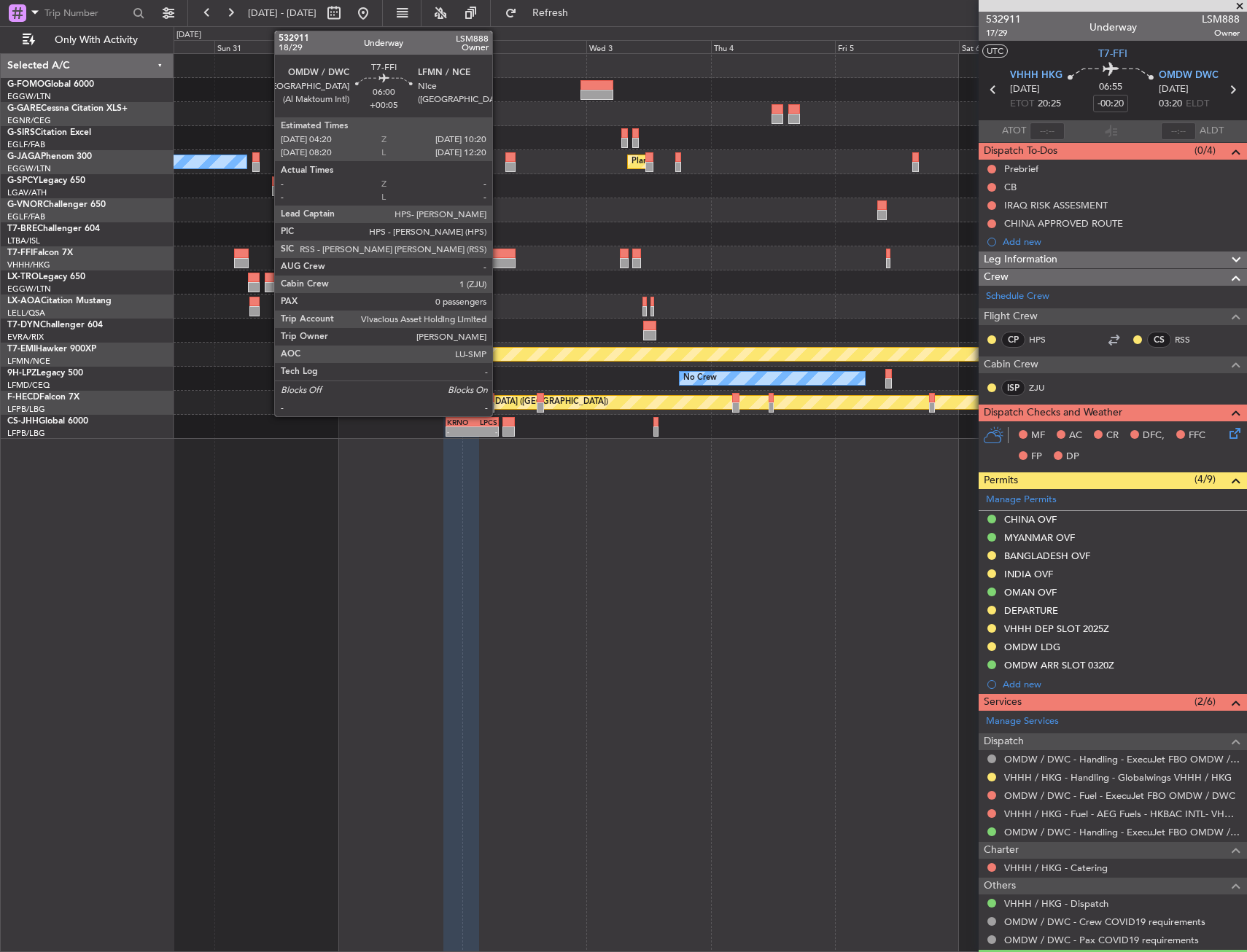
click at [499, 257] on div at bounding box center [500, 253] width 32 height 10
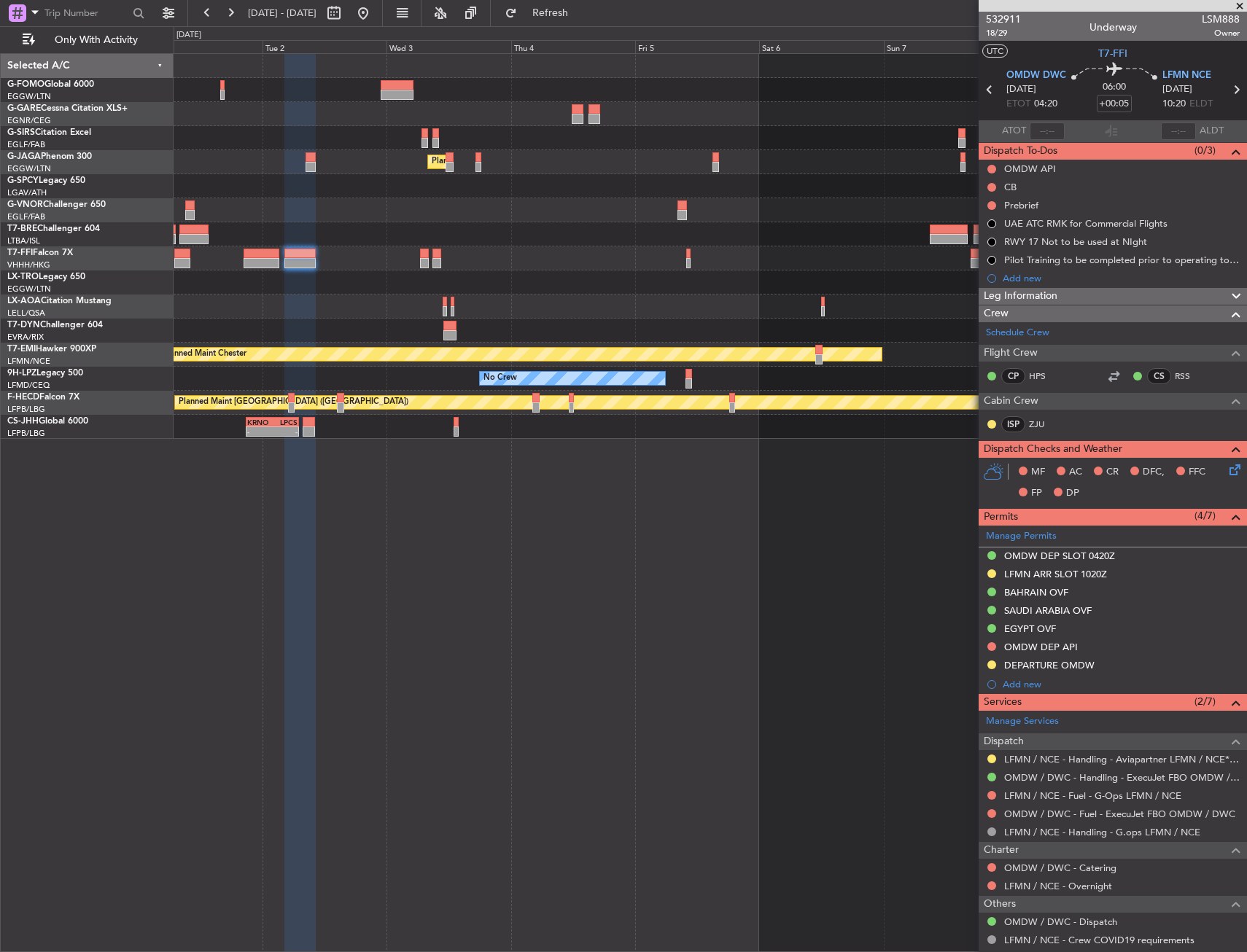
click at [451, 236] on div "Planned Maint [GEOGRAPHIC_DATA] ([GEOGRAPHIC_DATA]) Owner Ibiza Planned Maint G…" at bounding box center [709, 246] width 1073 height 385
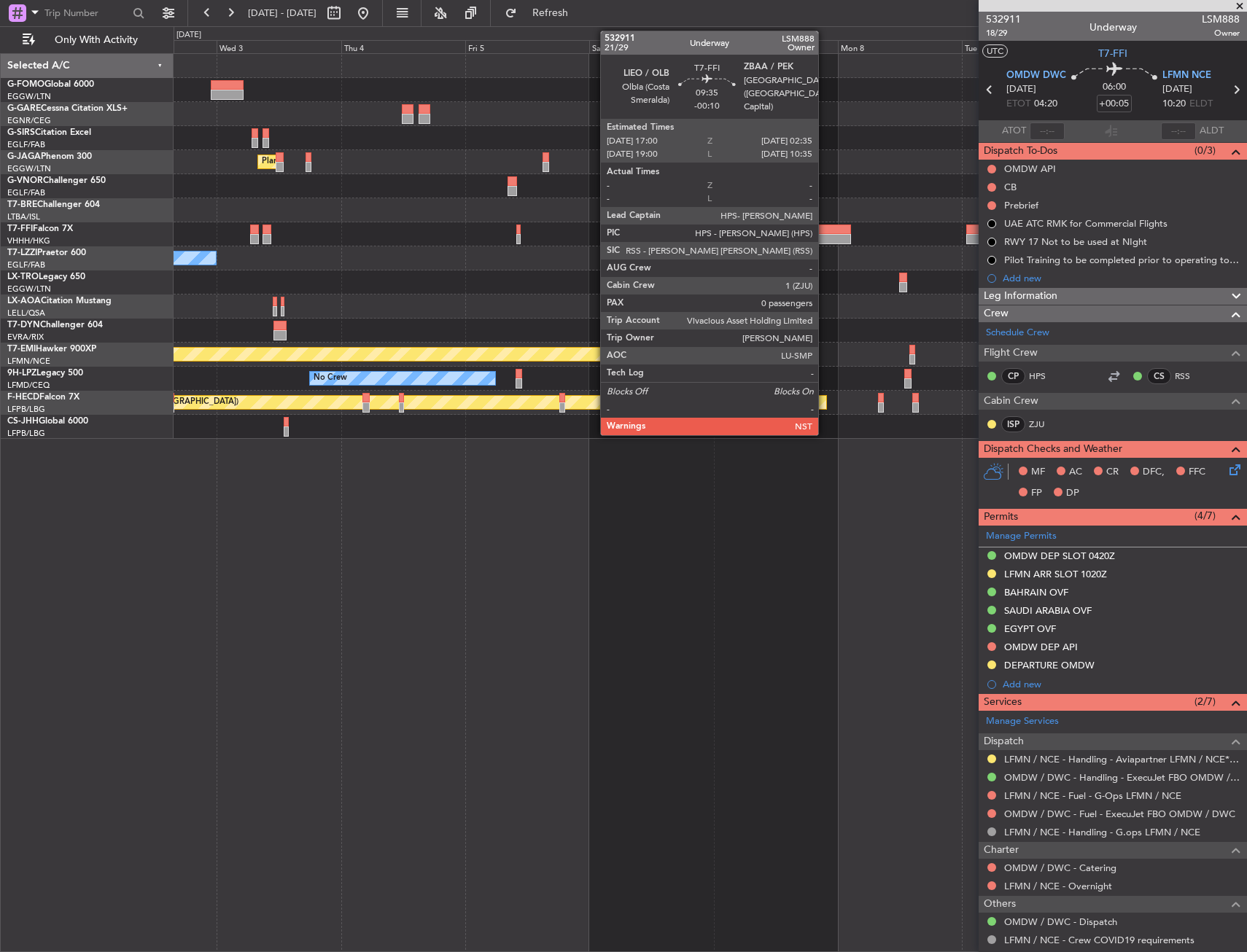
click at [824, 235] on div at bounding box center [825, 239] width 50 height 10
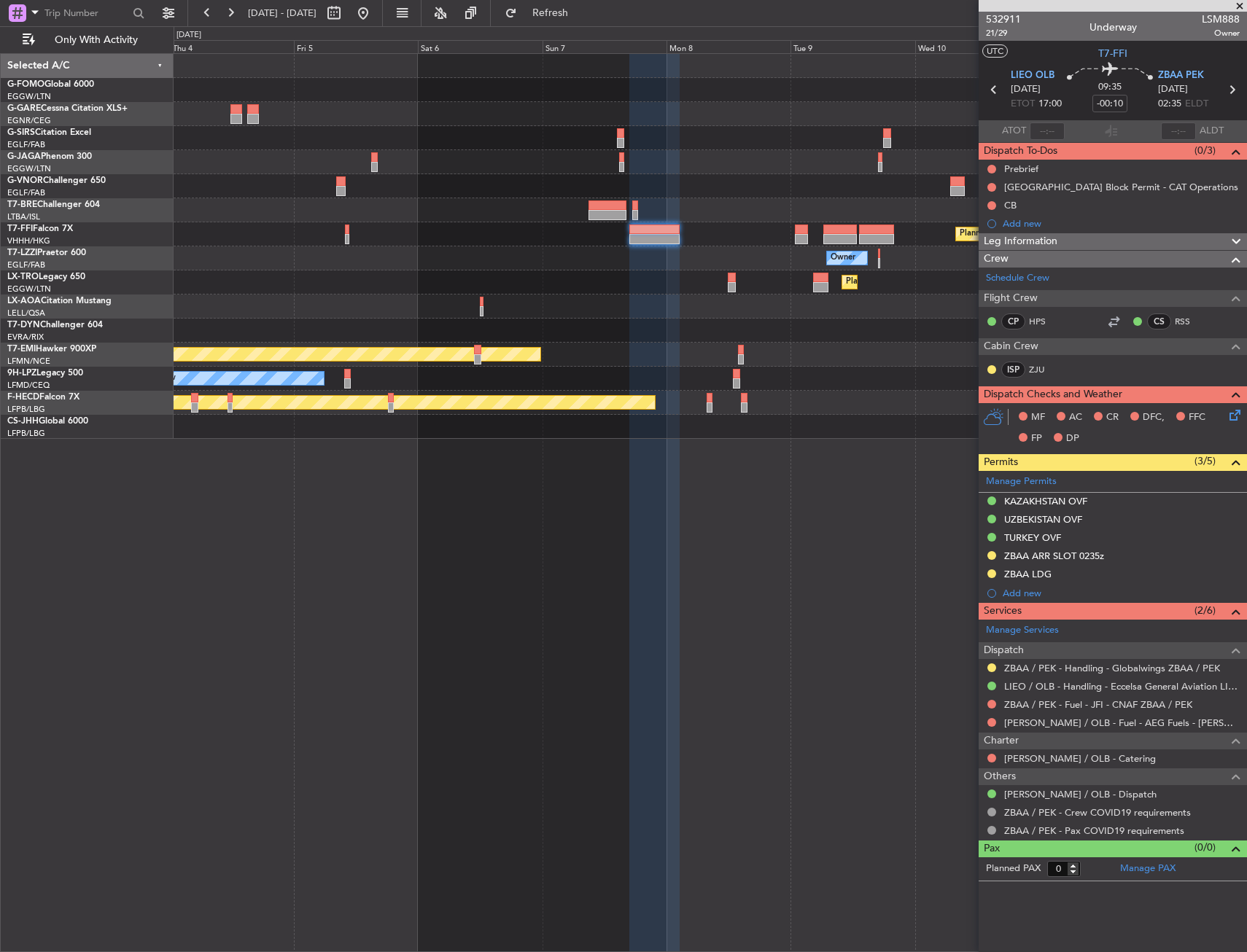
click at [730, 300] on div "Planned Maint [GEOGRAPHIC_DATA] ([GEOGRAPHIC_DATA]) Planned Maint Geneva ([GEOG…" at bounding box center [709, 246] width 1073 height 385
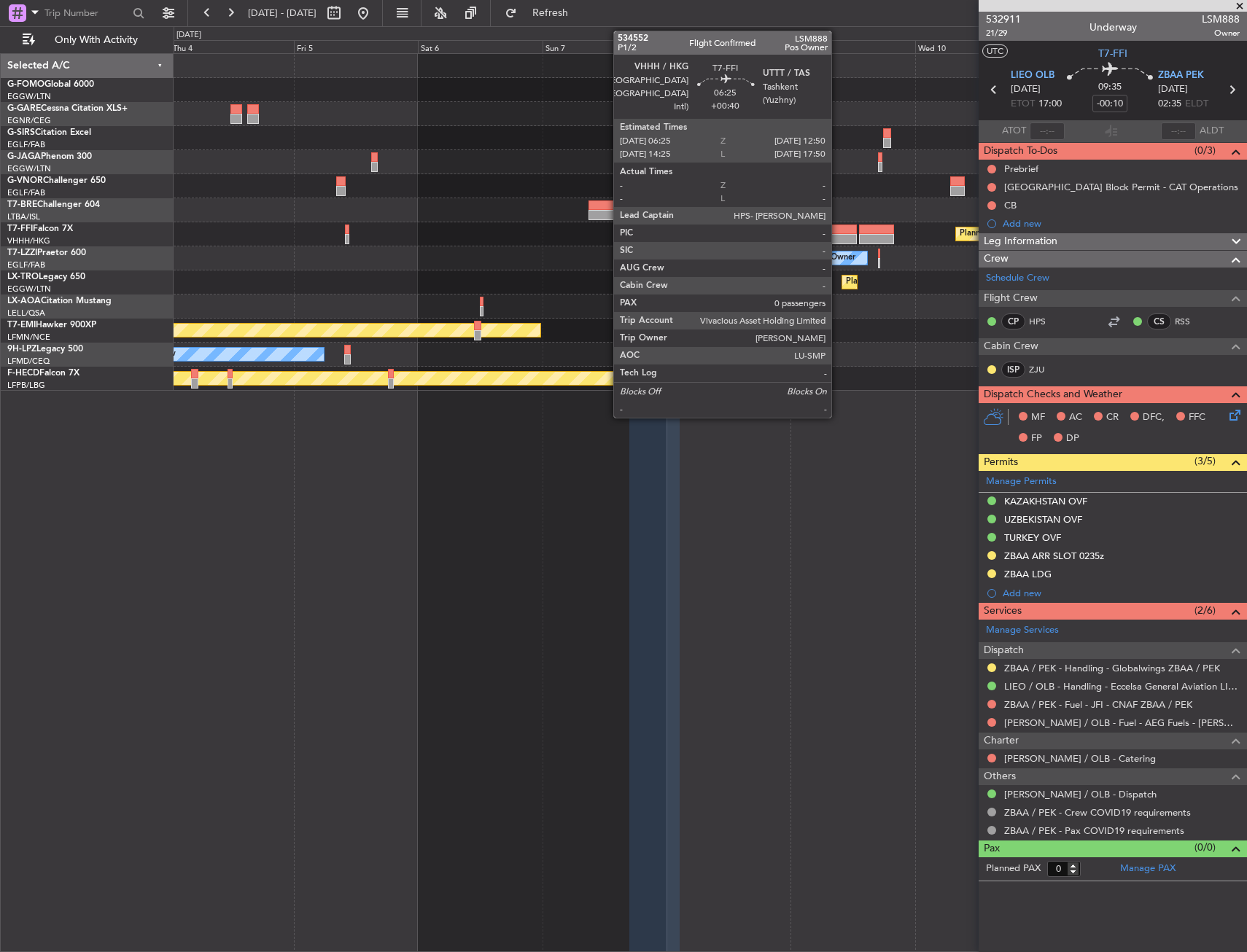
click at [838, 234] on div at bounding box center [839, 239] width 33 height 10
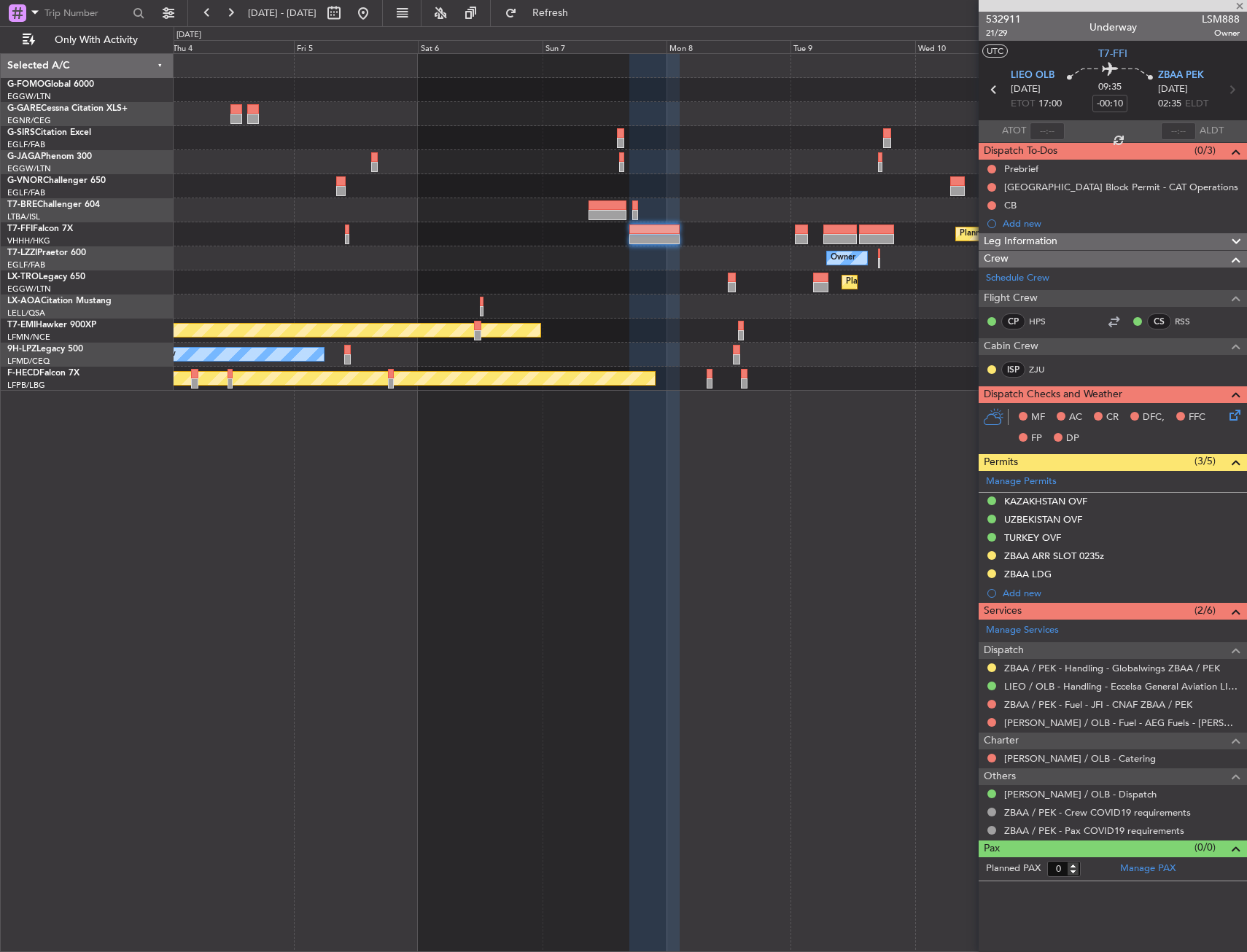
type input "+00:40"
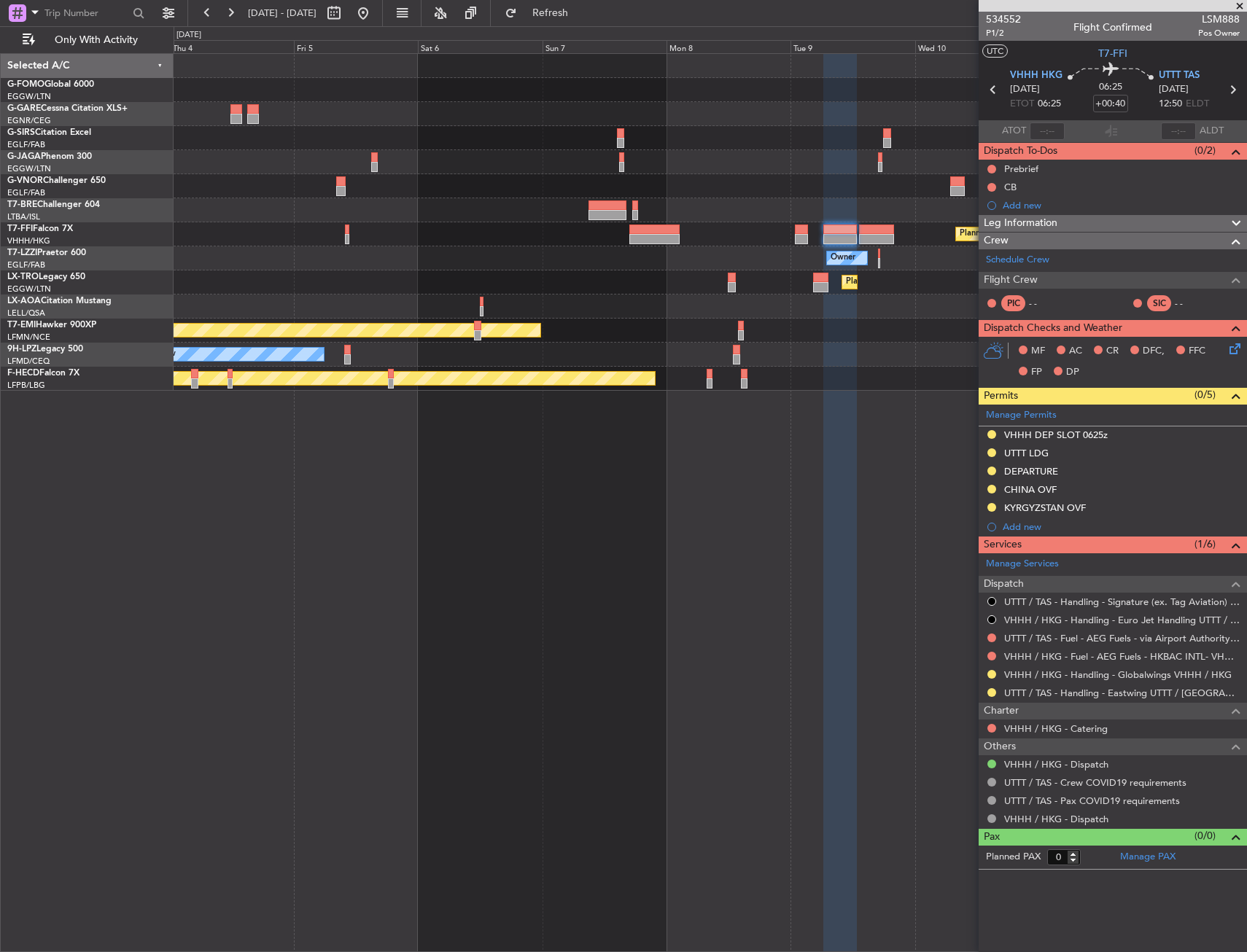
click at [1039, 511] on div "KYRGYZSTAN OVF" at bounding box center [1045, 507] width 82 height 12
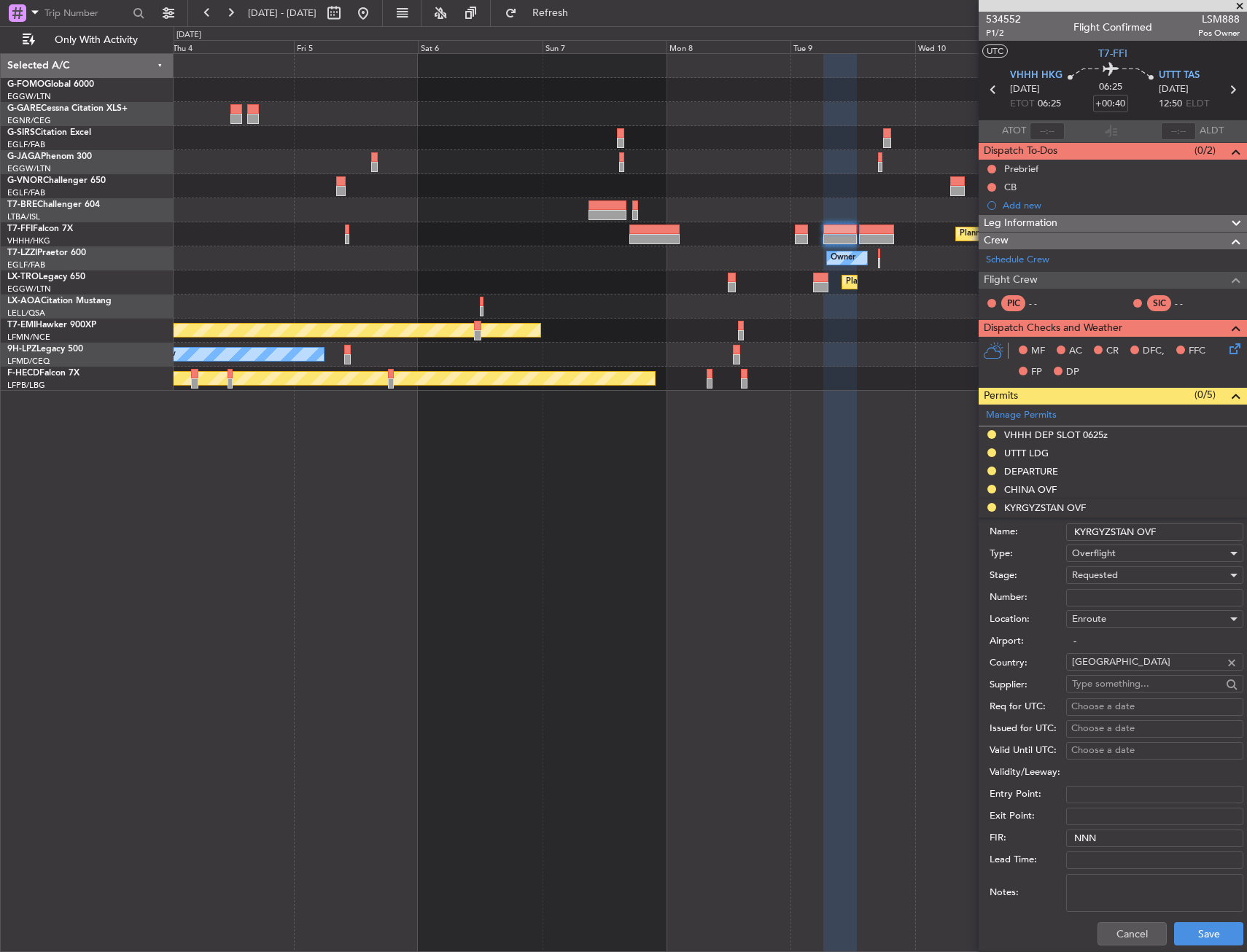
click at [1102, 608] on div "Enroute" at bounding box center [1149, 619] width 155 height 22
click at [1103, 600] on div at bounding box center [623, 476] width 1247 height 952
click at [1099, 601] on input "Number:" at bounding box center [1154, 597] width 177 height 18
paste input "N 19/2608/GCE"
type input "N 19/2608/GCE"
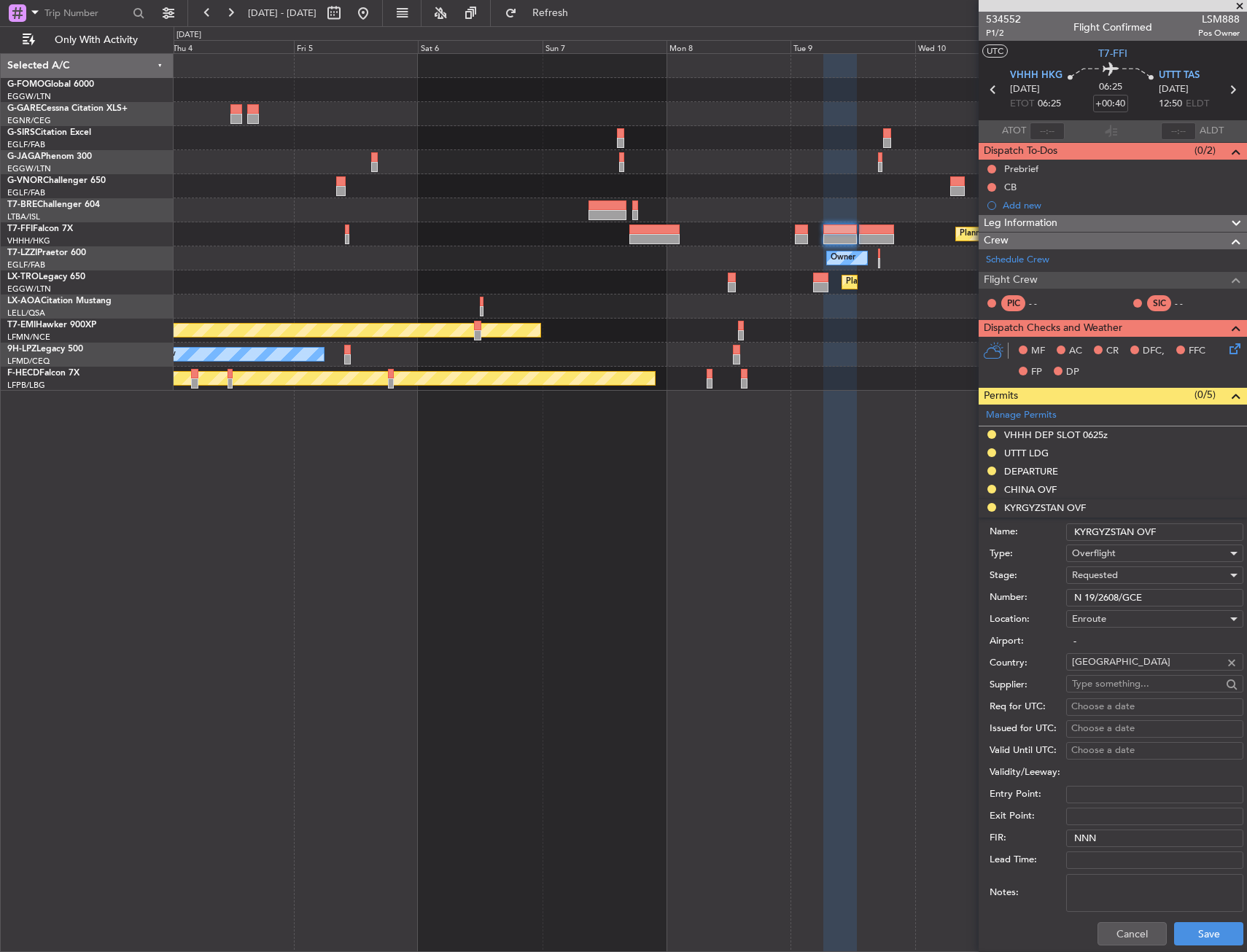
drag, startPoint x: 1114, startPoint y: 590, endPoint x: 1117, endPoint y: 577, distance: 13.3
click at [1117, 577] on span "Requested" at bounding box center [1095, 574] width 46 height 13
drag, startPoint x: 1115, startPoint y: 669, endPoint x: 1117, endPoint y: 688, distance: 19.1
click at [1117, 688] on div "Denied Not Requested Review Requested Received OK Cancelled Cancelled - Notific…" at bounding box center [1149, 681] width 178 height 175
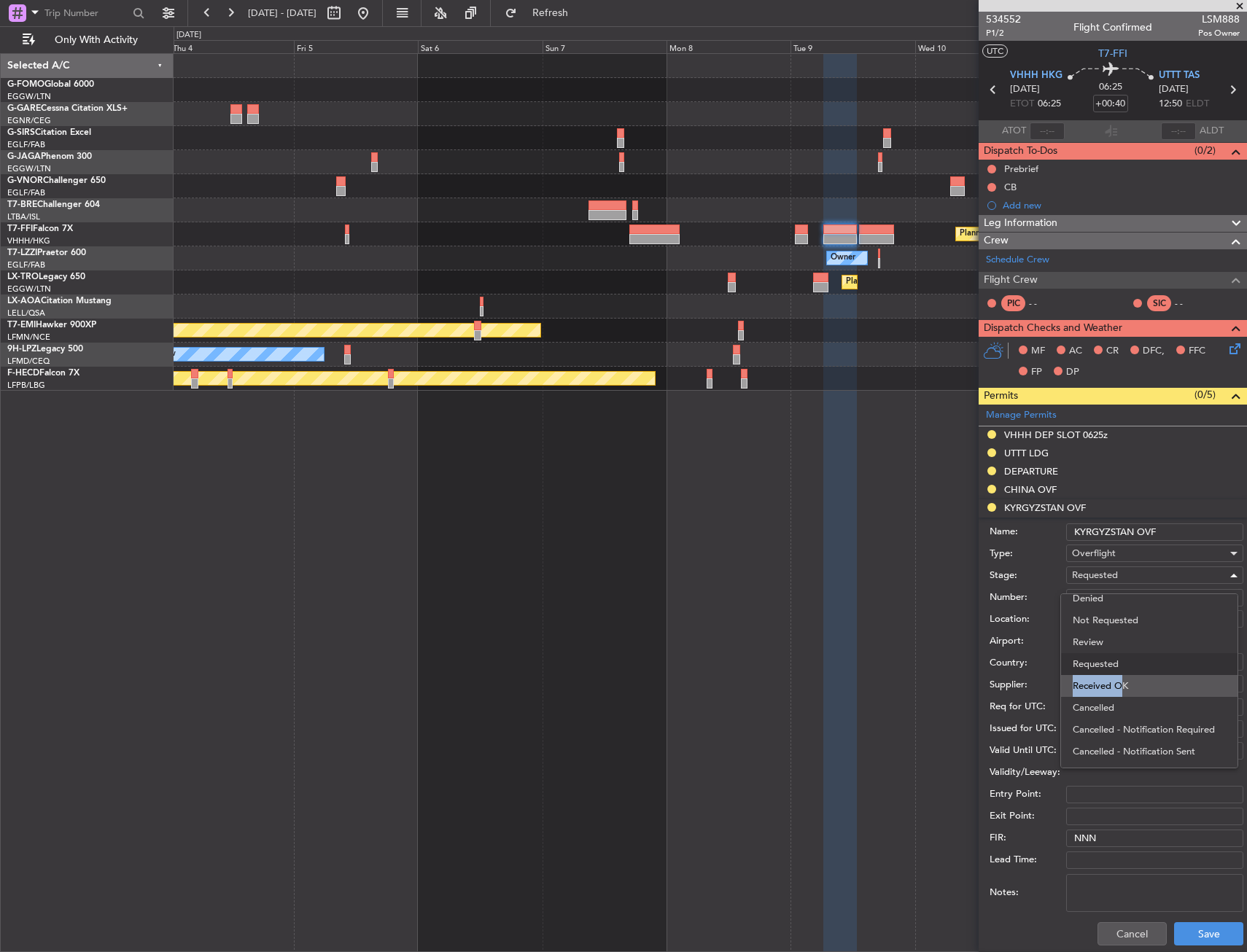
click at [1117, 688] on span "Received OK" at bounding box center [1149, 686] width 153 height 22
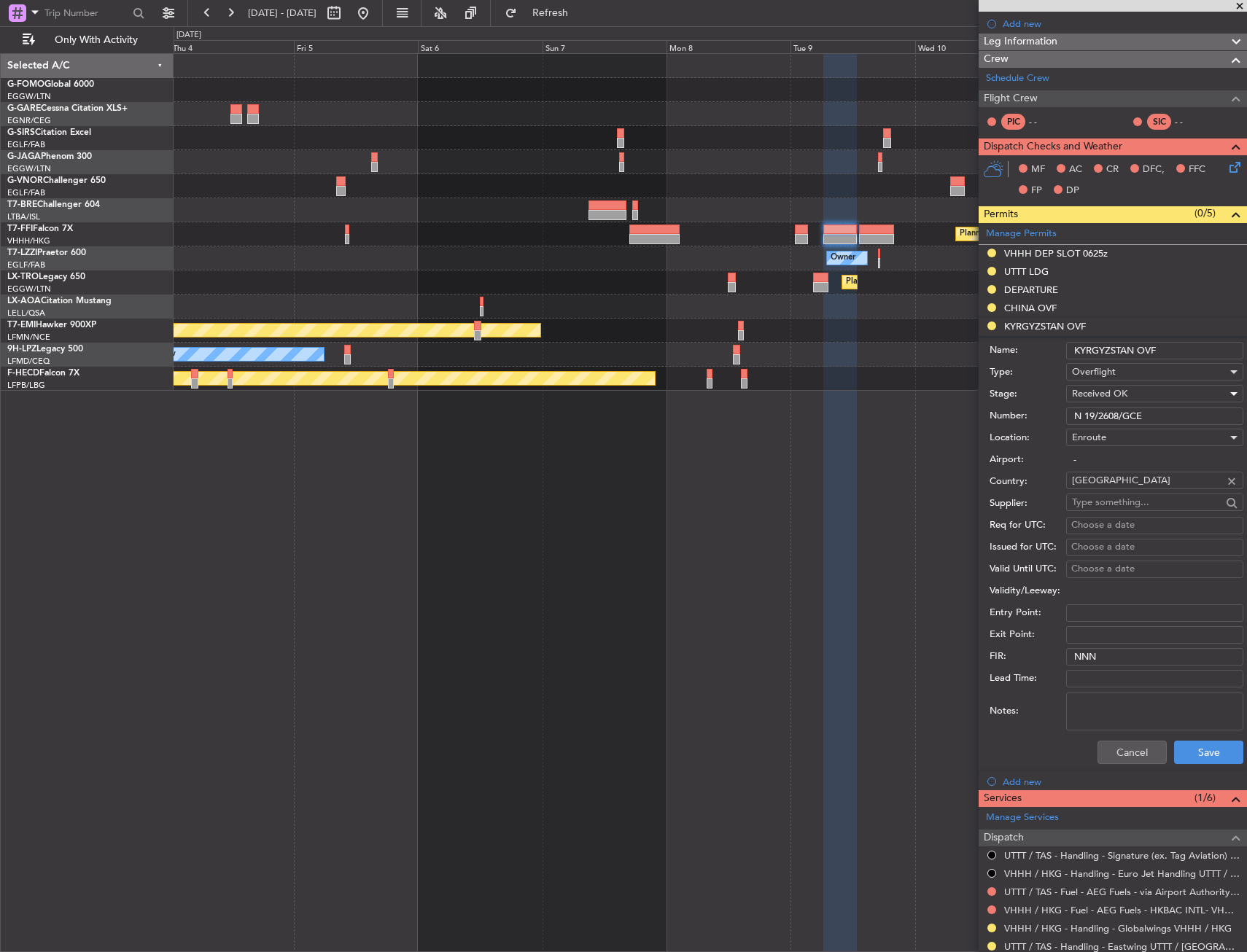
scroll to position [219, 0]
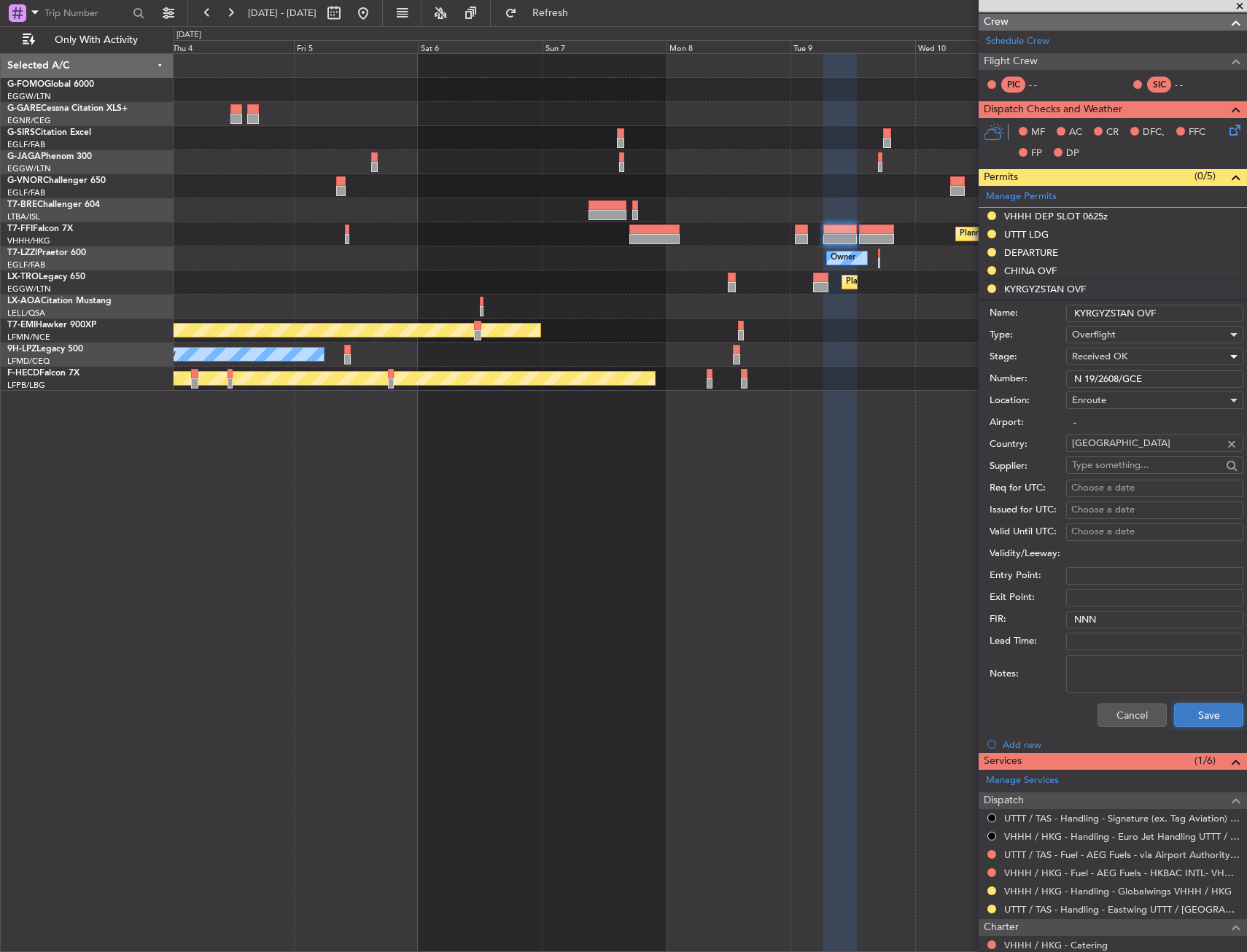
click at [1181, 709] on button "Save" at bounding box center [1208, 715] width 69 height 23
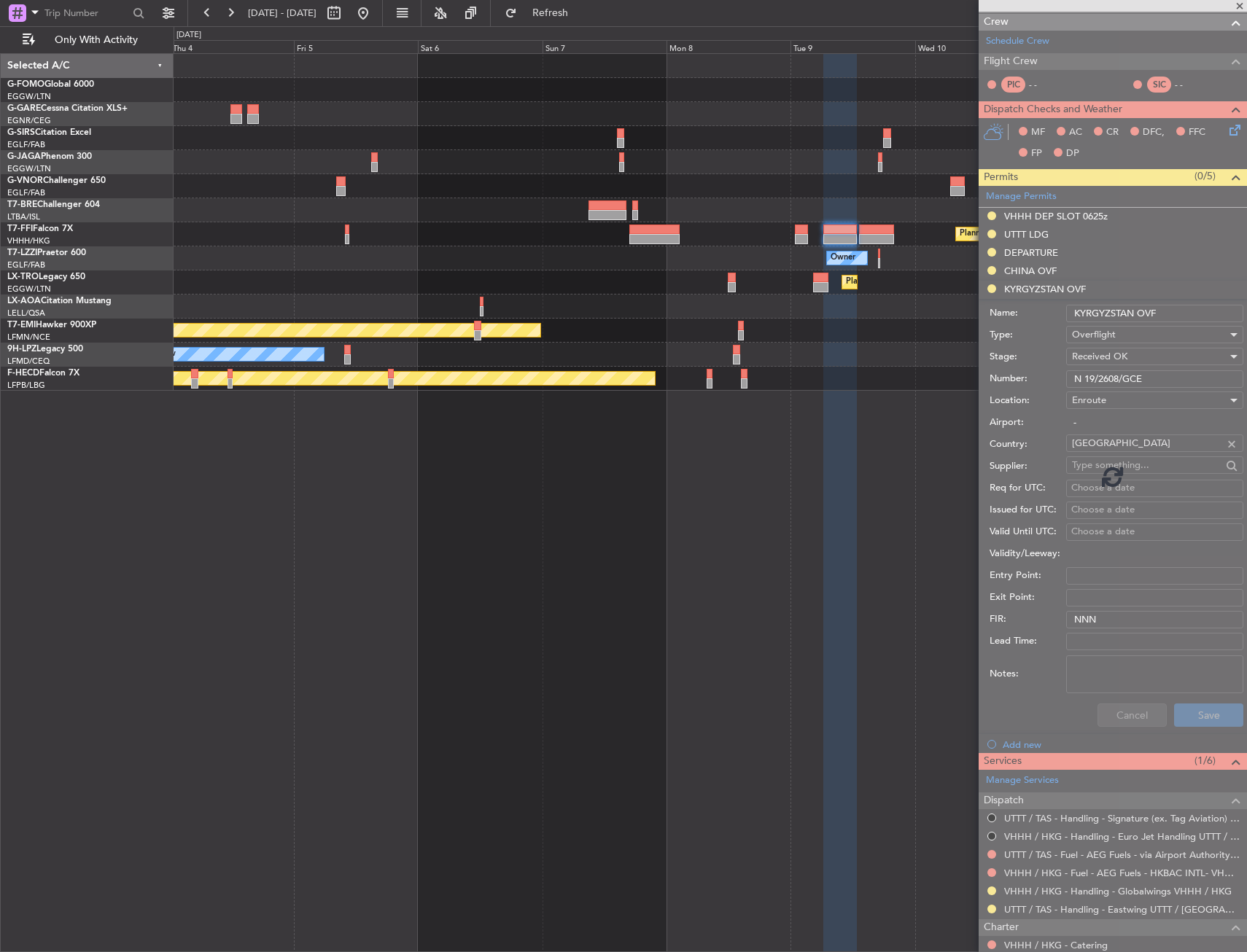
scroll to position [0, 0]
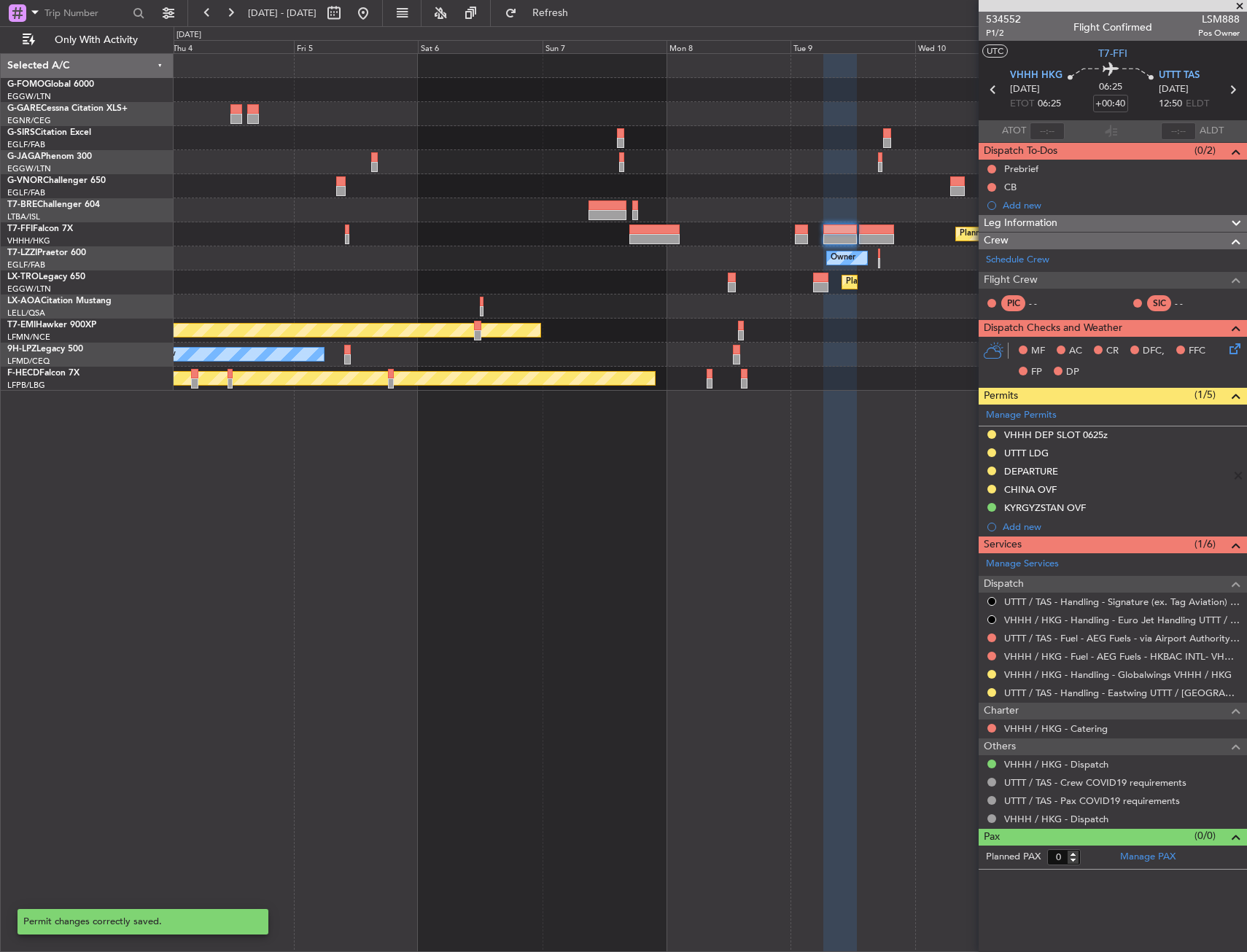
click at [809, 302] on div "No Crew Sabadell" at bounding box center [709, 306] width 1073 height 24
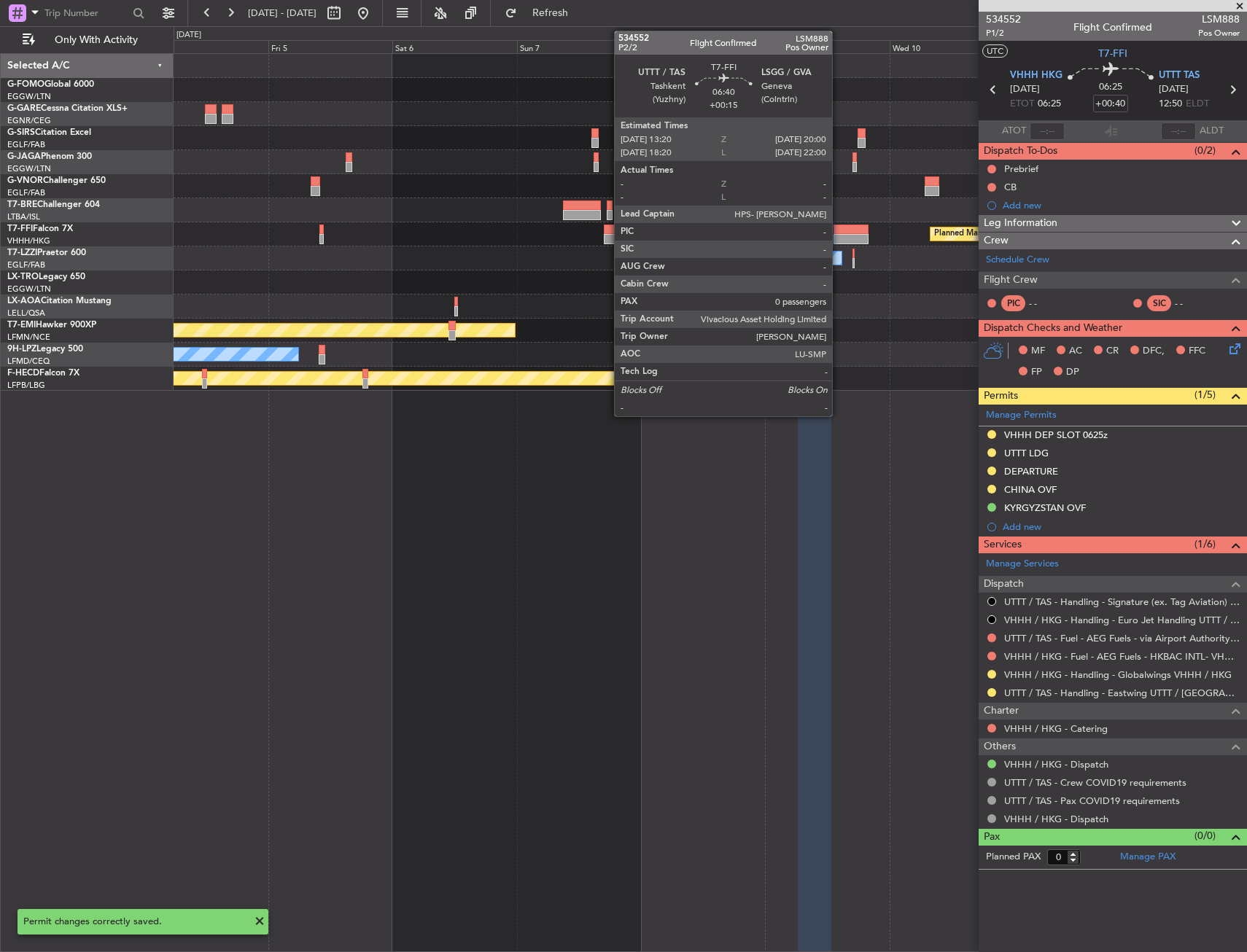
click at [838, 235] on div at bounding box center [851, 239] width 35 height 10
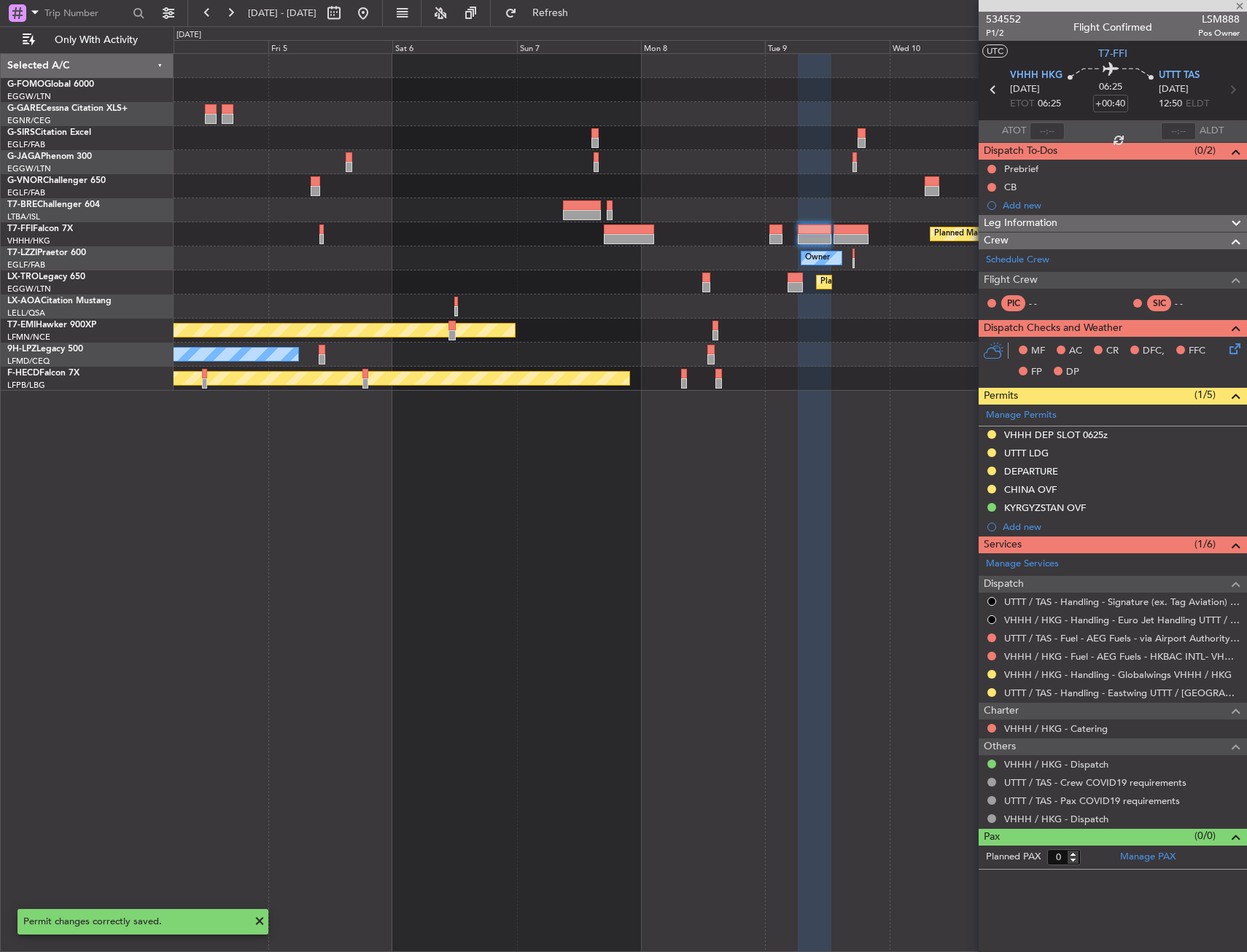
type input "+00:15"
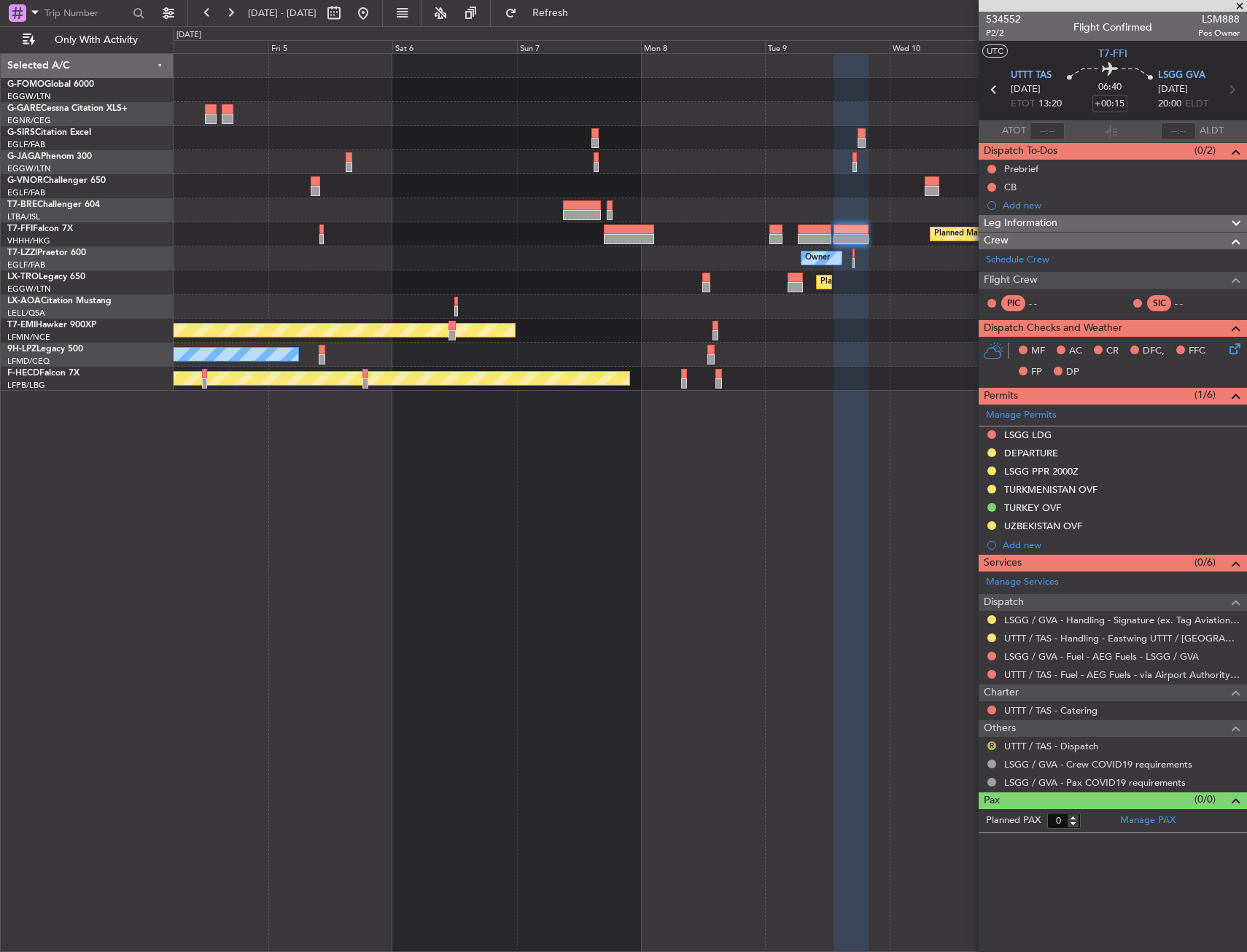
click at [989, 747] on button "R" at bounding box center [991, 745] width 8 height 8
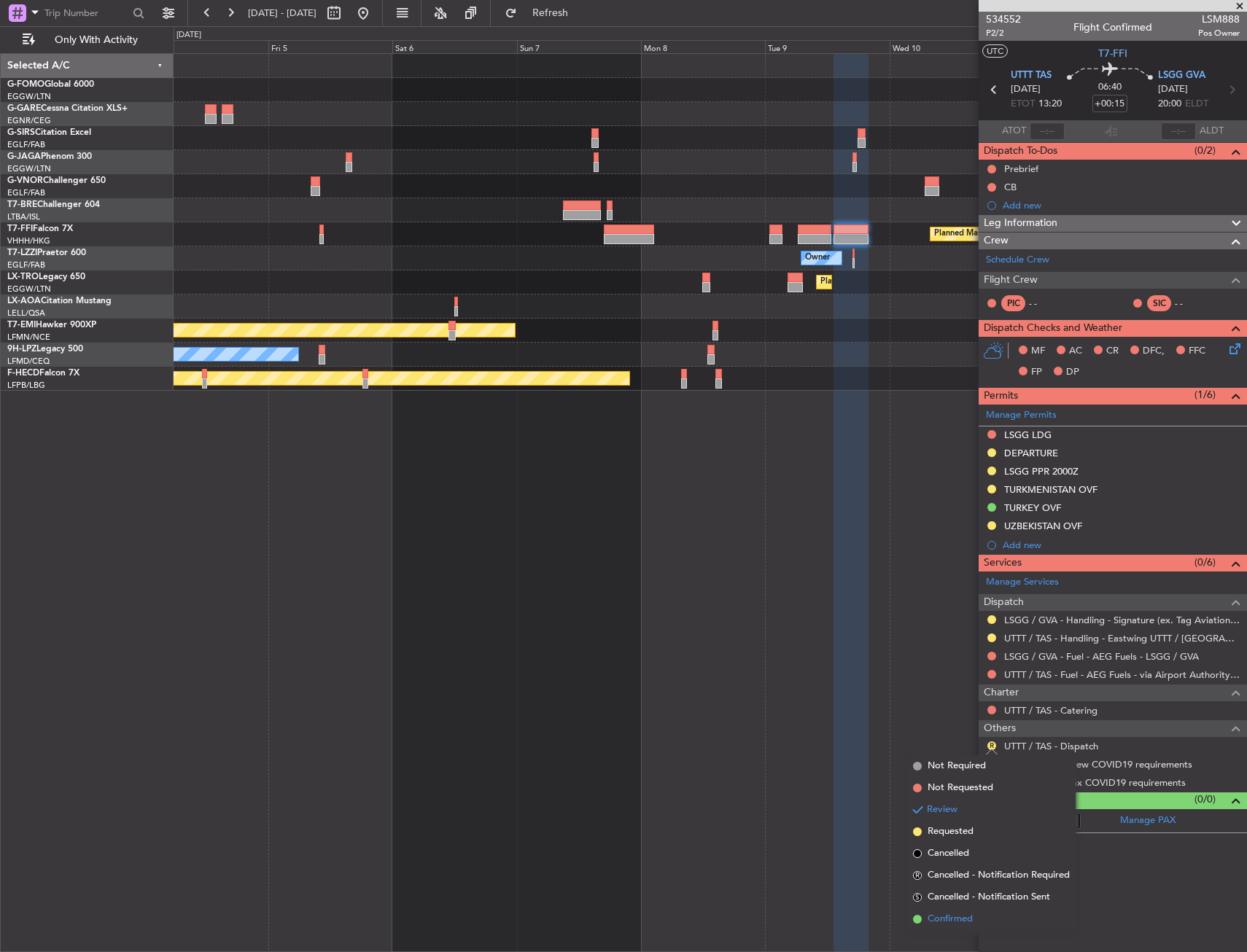
click at [955, 917] on span "Confirmed" at bounding box center [950, 919] width 45 height 15
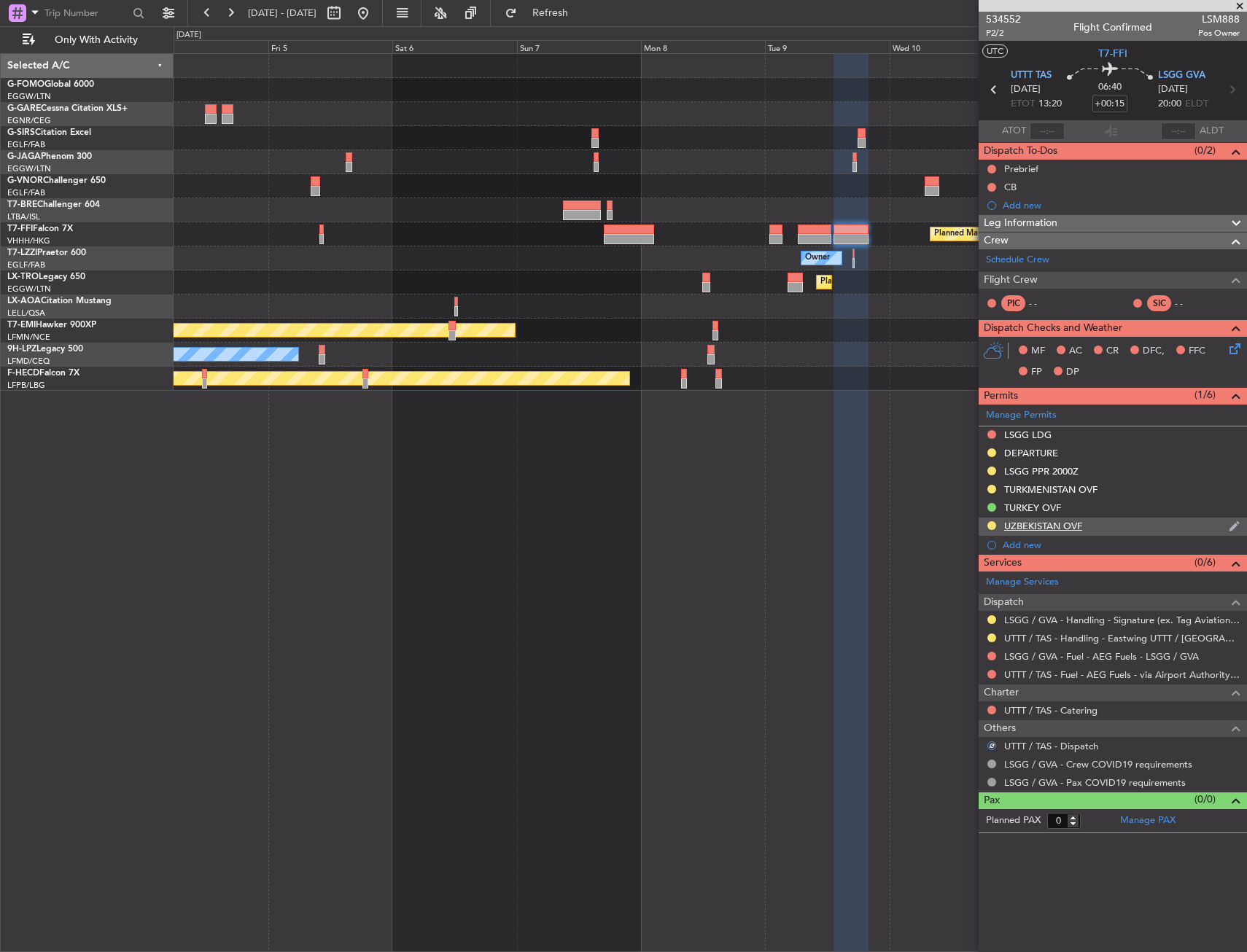
click at [1043, 534] on div "UZBEKISTAN OVF" at bounding box center [1113, 526] width 268 height 19
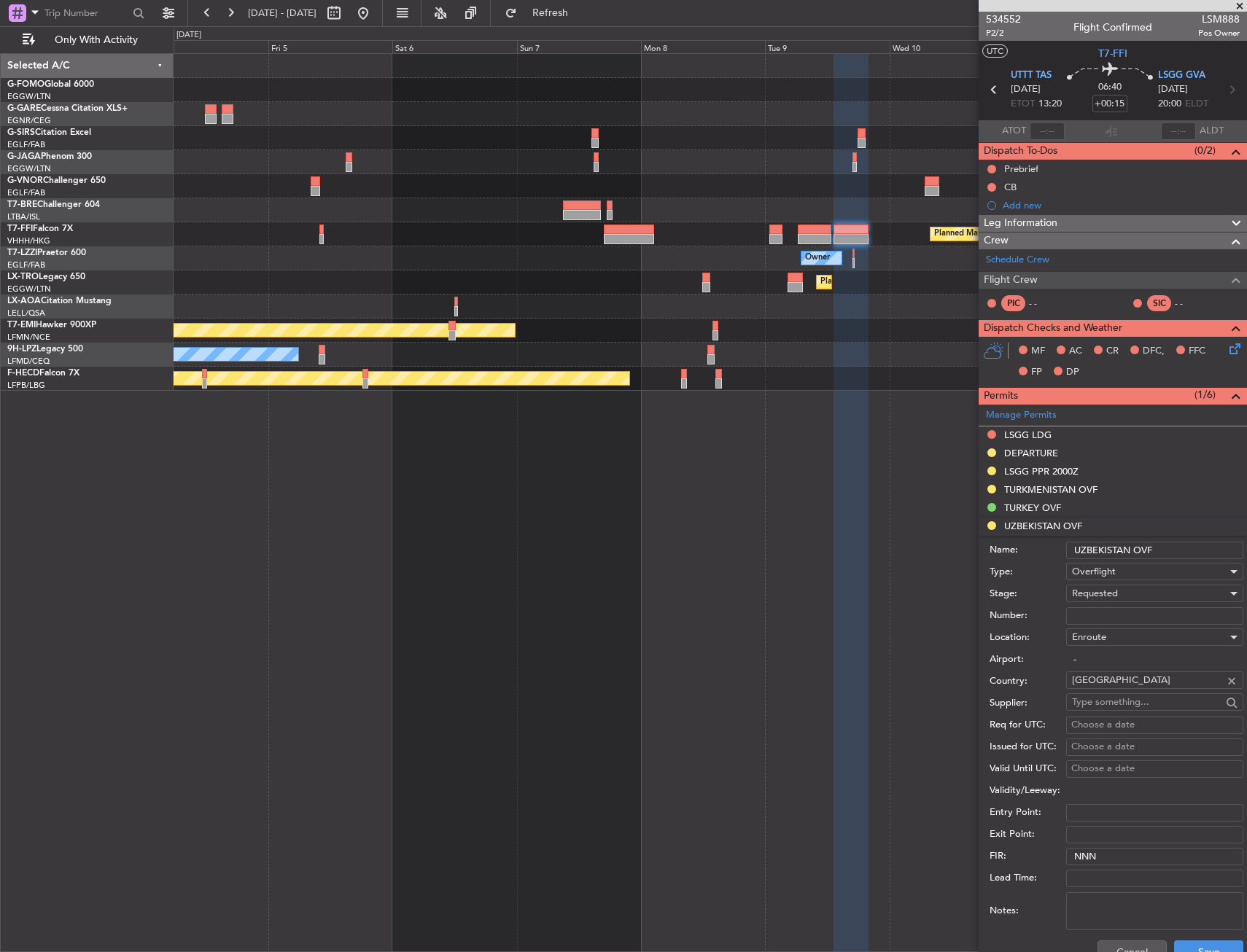
click at [1112, 695] on input "text" at bounding box center [1147, 701] width 150 height 22
click at [1111, 688] on body "04 Sep 2025 - 12 Sep 2025 Refresh Quick Links Only With Activity Planned Maint …" at bounding box center [623, 476] width 1247 height 952
click at [1111, 688] on div "Uzbekistan" at bounding box center [1149, 700] width 167 height 23
click at [1111, 685] on input "Uzbekistan" at bounding box center [1147, 680] width 150 height 22
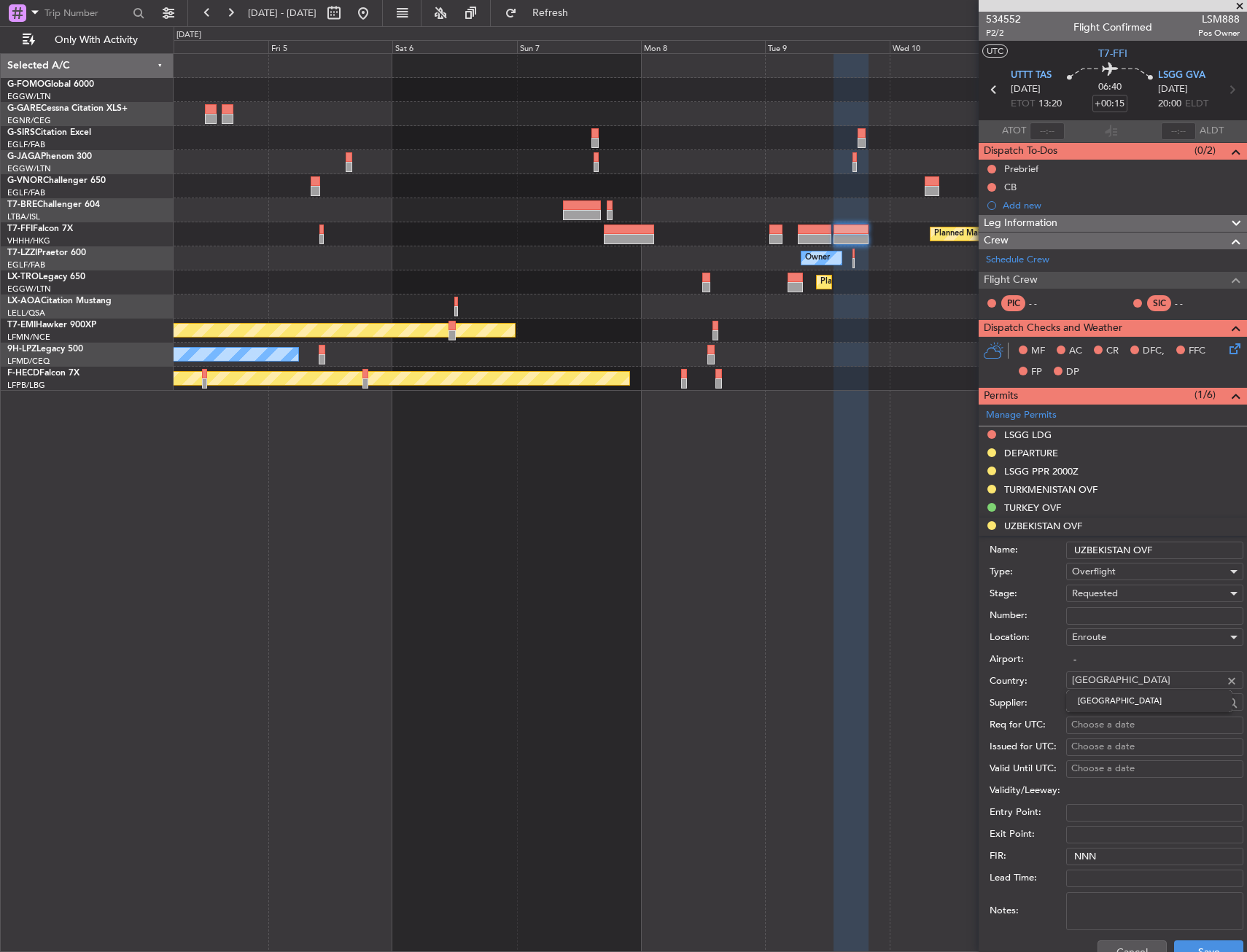
click at [1111, 685] on input "Uzbekistan" at bounding box center [1147, 680] width 150 height 22
click at [1132, 681] on input "Uzbekistan" at bounding box center [1147, 680] width 150 height 22
click at [1120, 702] on span "Kazakhstan" at bounding box center [1148, 701] width 143 height 22
type input "Kazakhstan"
click at [1093, 541] on input "UZBEKISTAN OVF" at bounding box center [1154, 550] width 177 height 18
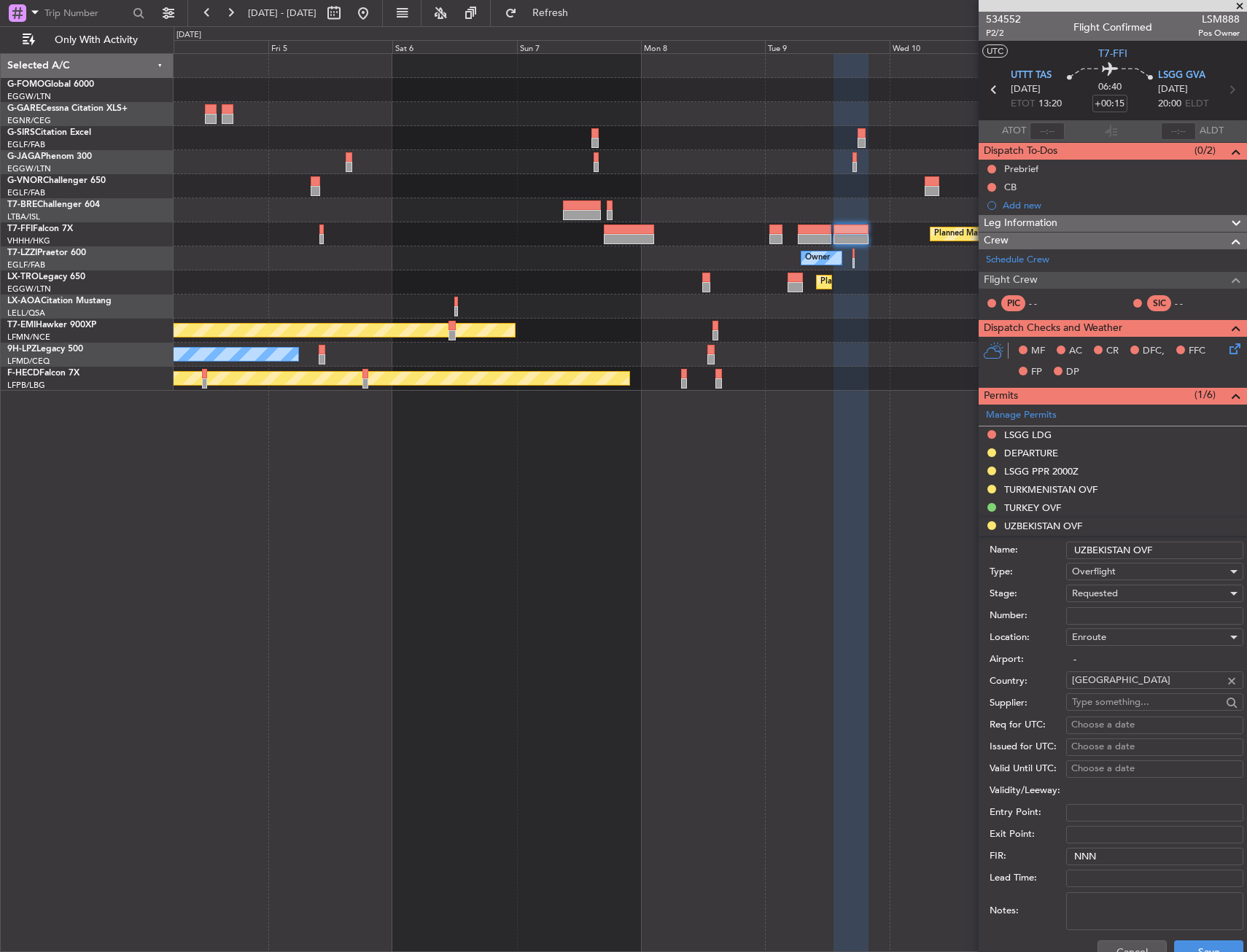
click at [1093, 541] on input "UZBEKISTAN OVF" at bounding box center [1154, 550] width 177 height 18
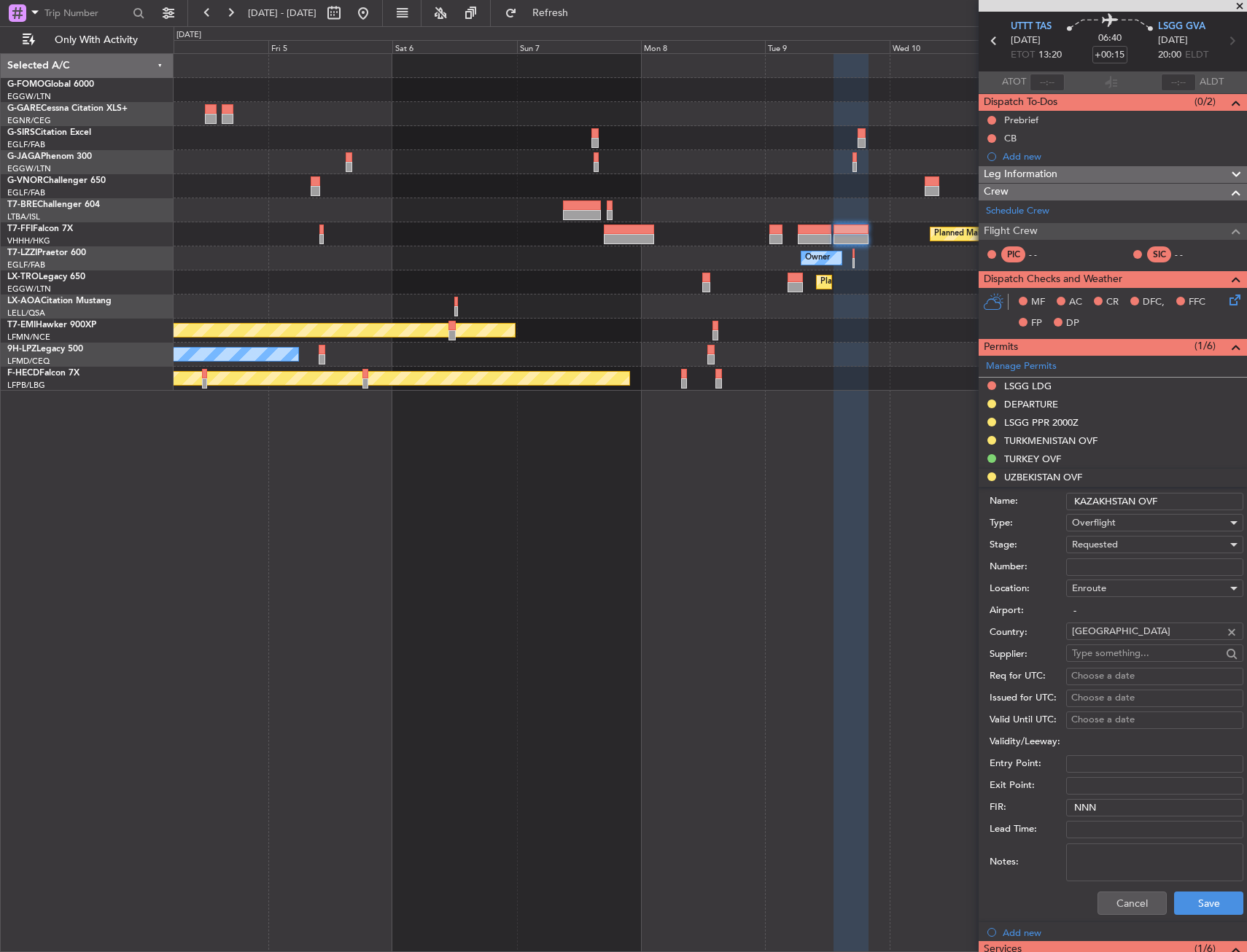
scroll to position [73, 0]
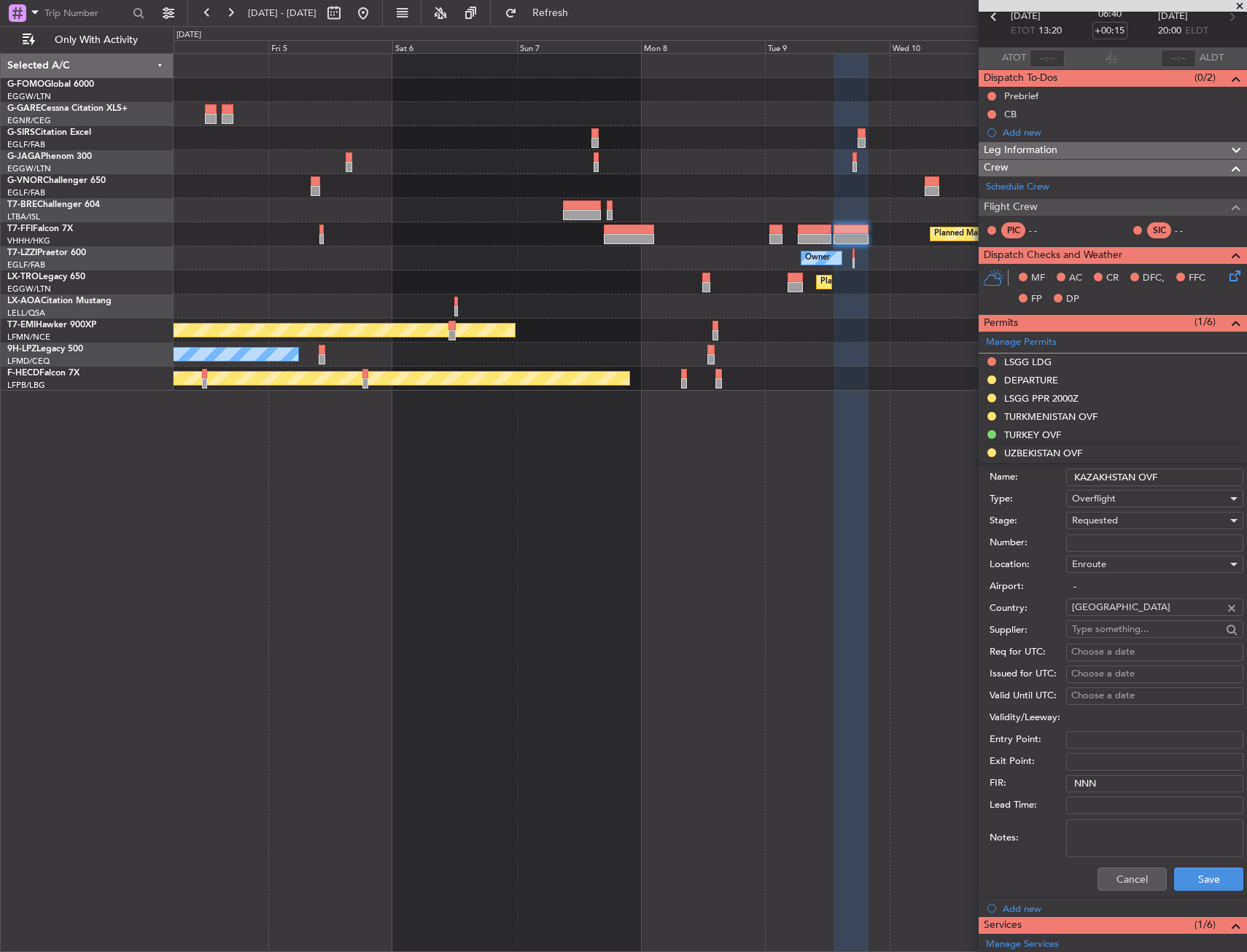
type input "KAZAKHSTAN OVF"
click at [1138, 516] on div "Requested" at bounding box center [1149, 520] width 155 height 22
click at [1119, 634] on span "Received OK" at bounding box center [1149, 631] width 153 height 22
click at [1190, 877] on button "Save" at bounding box center [1208, 879] width 69 height 23
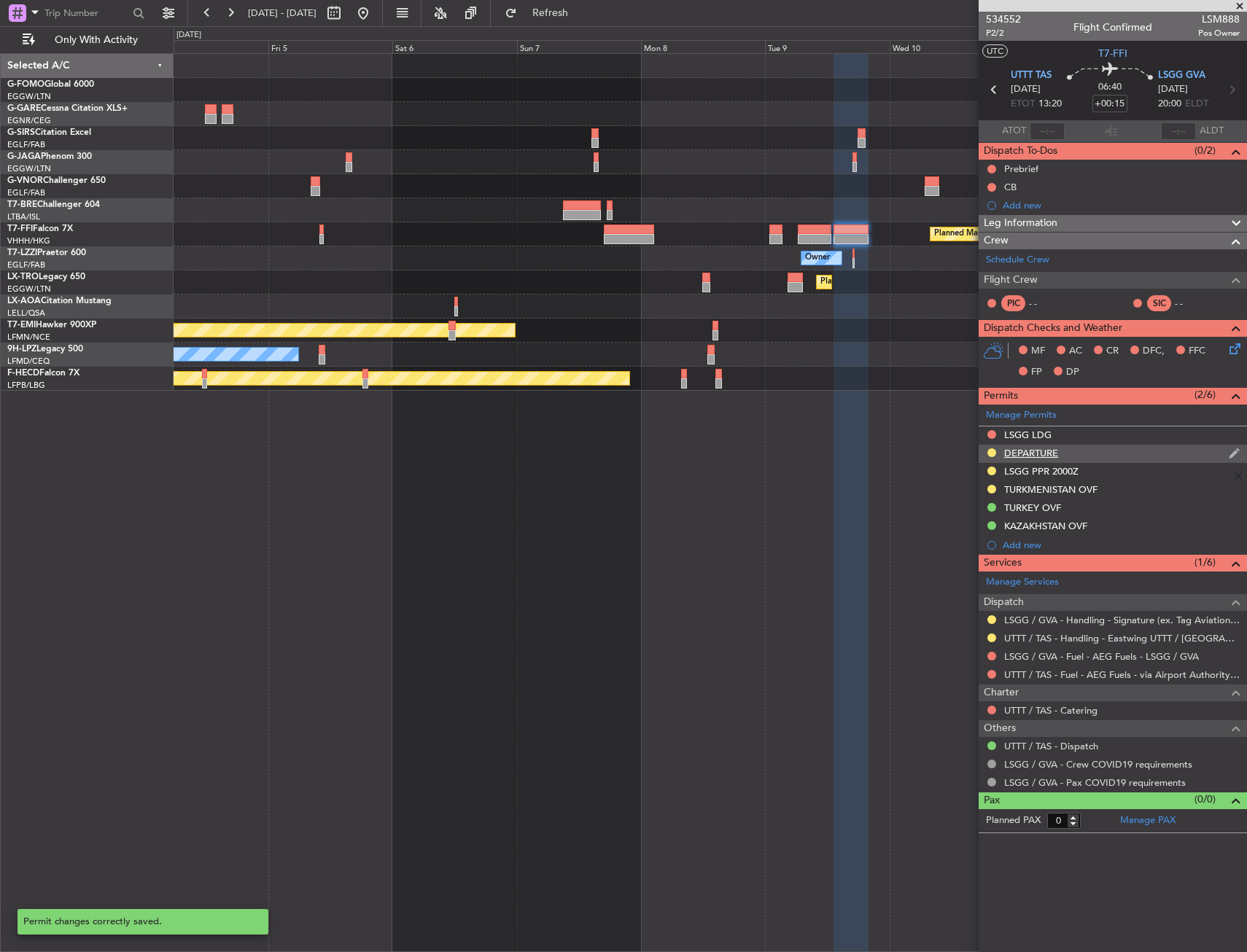
scroll to position [0, 0]
click at [1042, 493] on div "TURKMENISTAN OVF" at bounding box center [1050, 489] width 93 height 12
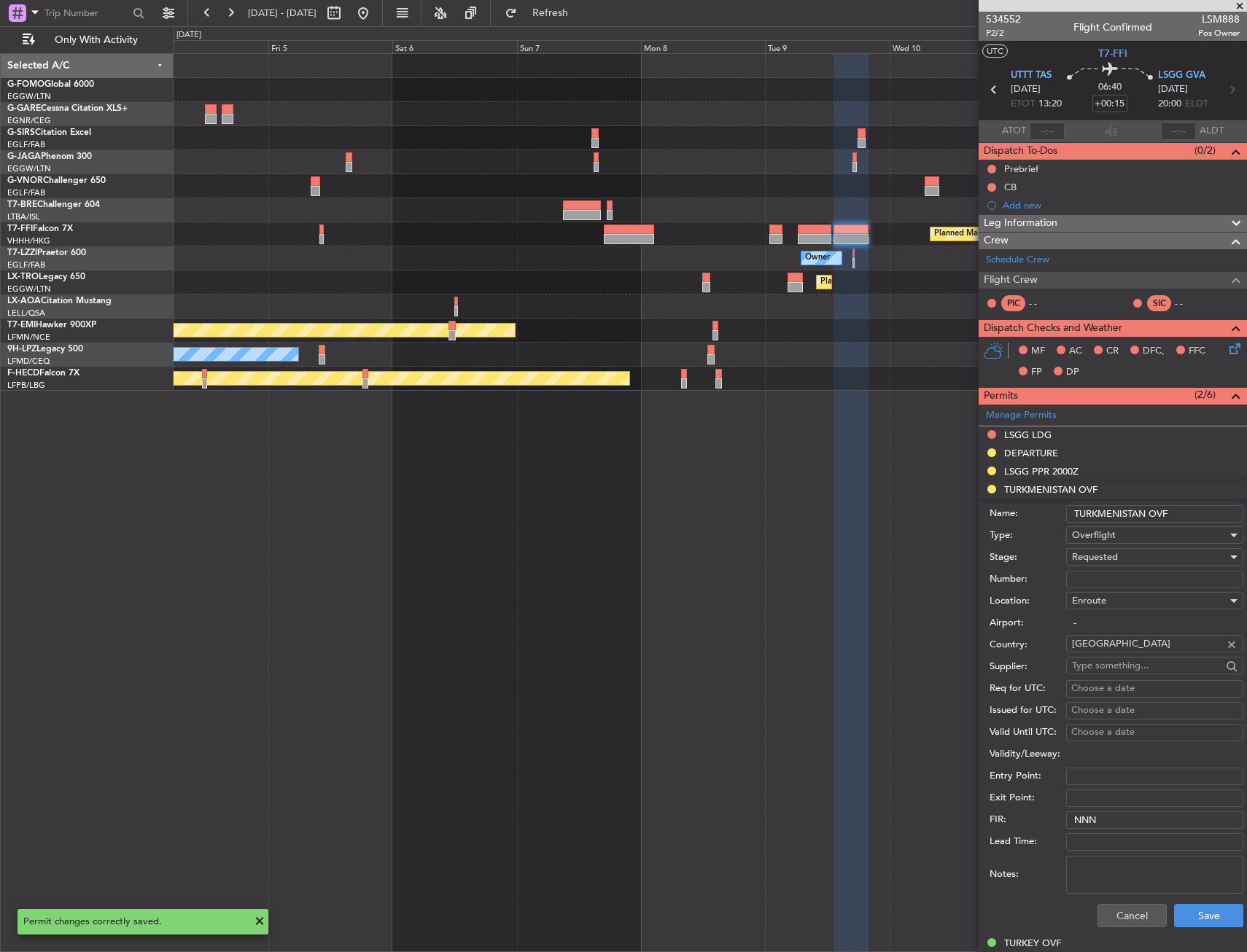
drag, startPoint x: 1093, startPoint y: 585, endPoint x: 1093, endPoint y: 560, distance: 25.0
click at [1093, 585] on input "Number:" at bounding box center [1154, 579] width 177 height 18
paste input "GC/146/9886/250825"
type input "GC/146/9886/250825"
click at [1093, 560] on span "Requested" at bounding box center [1095, 557] width 46 height 13
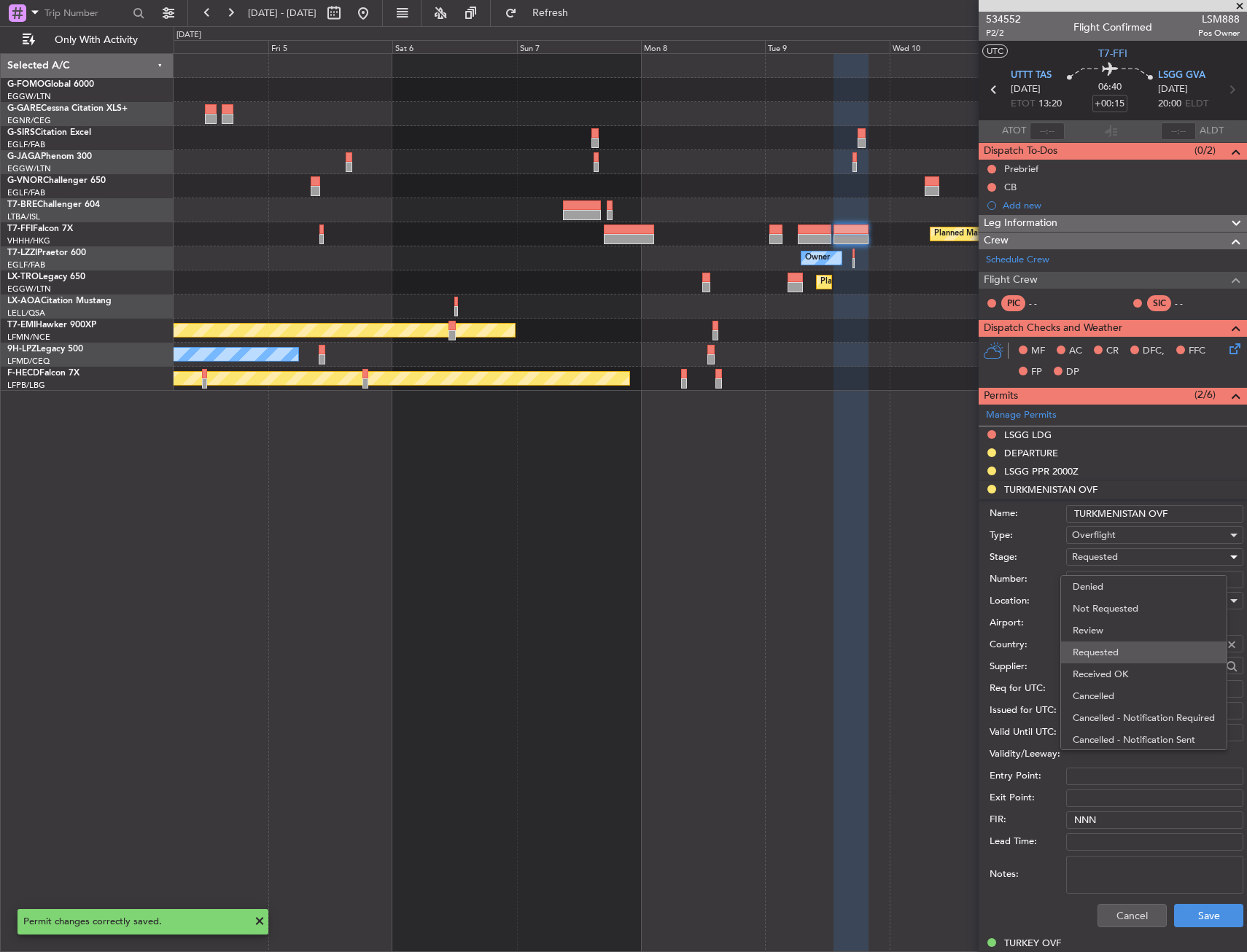
scroll to position [7, 0]
click at [1123, 665] on span "Received OK" at bounding box center [1149, 668] width 153 height 22
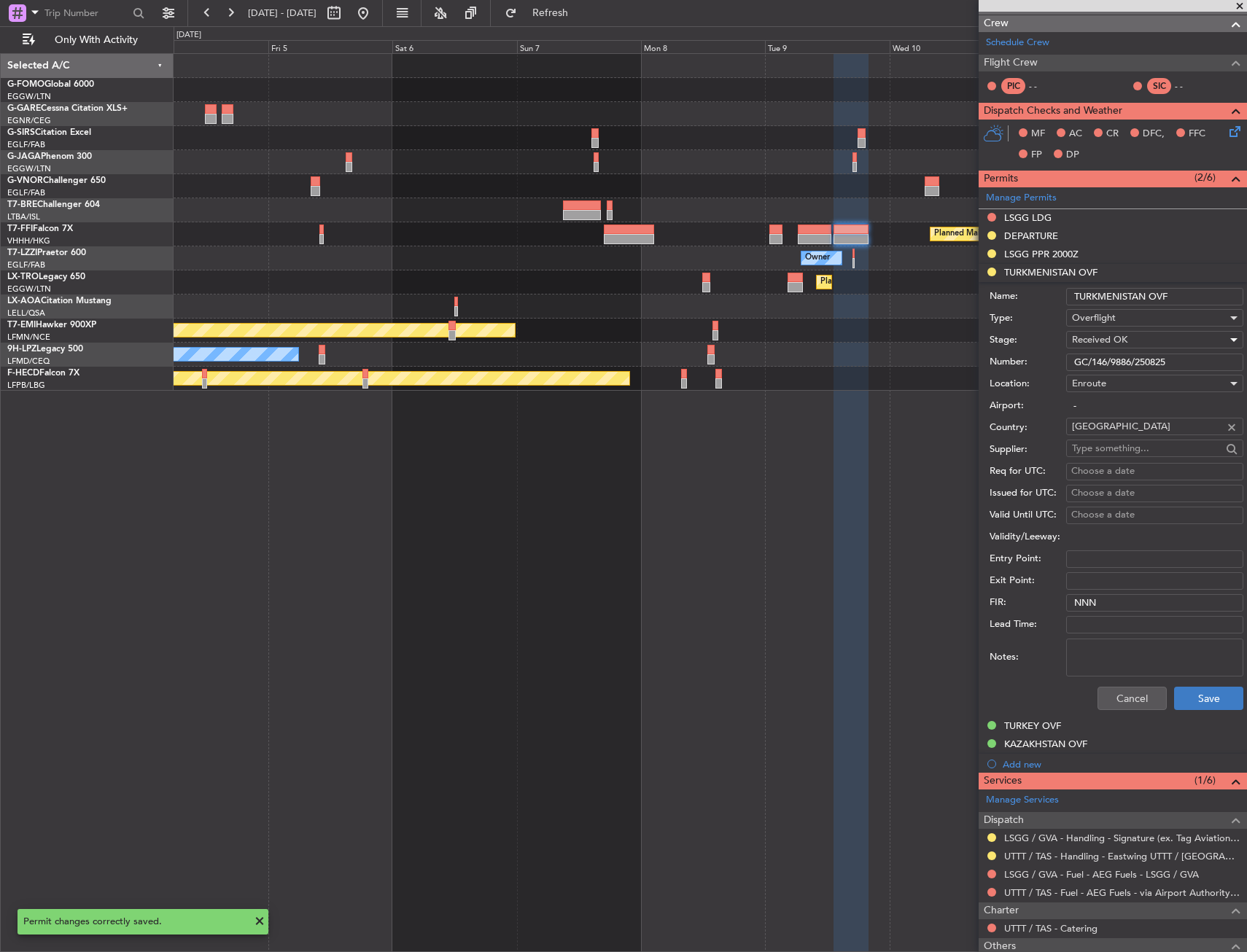
scroll to position [219, 0]
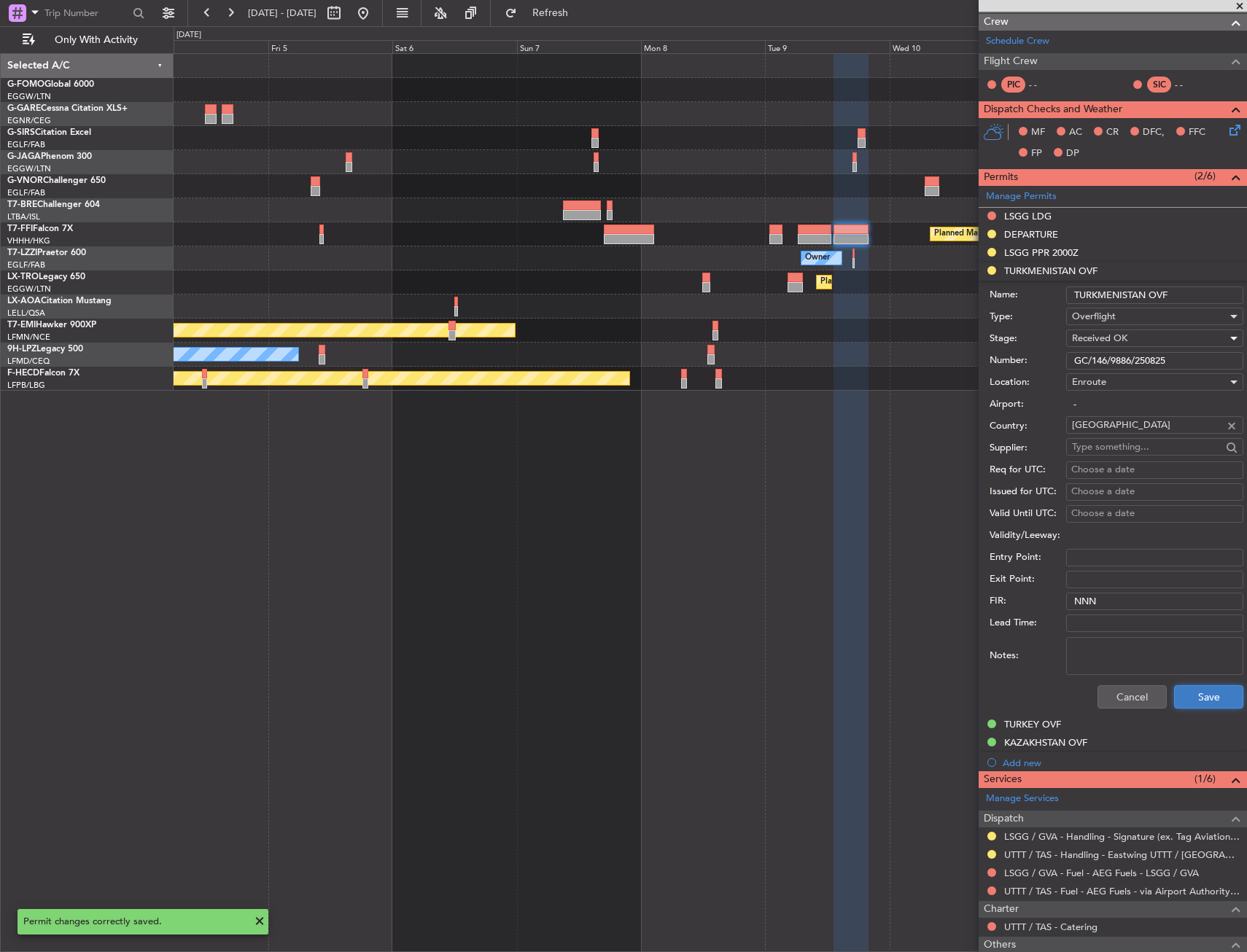
click at [1185, 705] on button "Save" at bounding box center [1208, 697] width 69 height 23
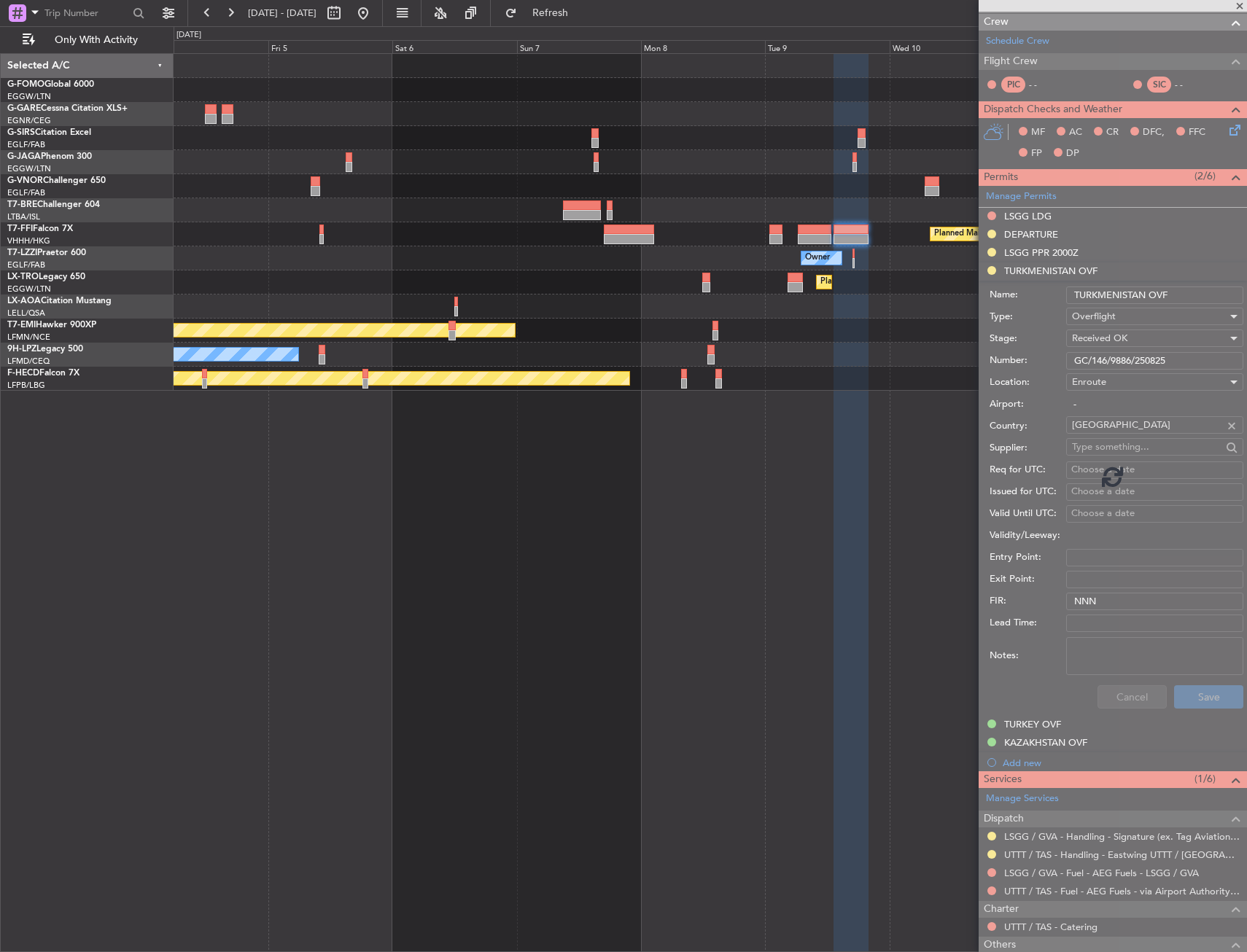
scroll to position [0, 0]
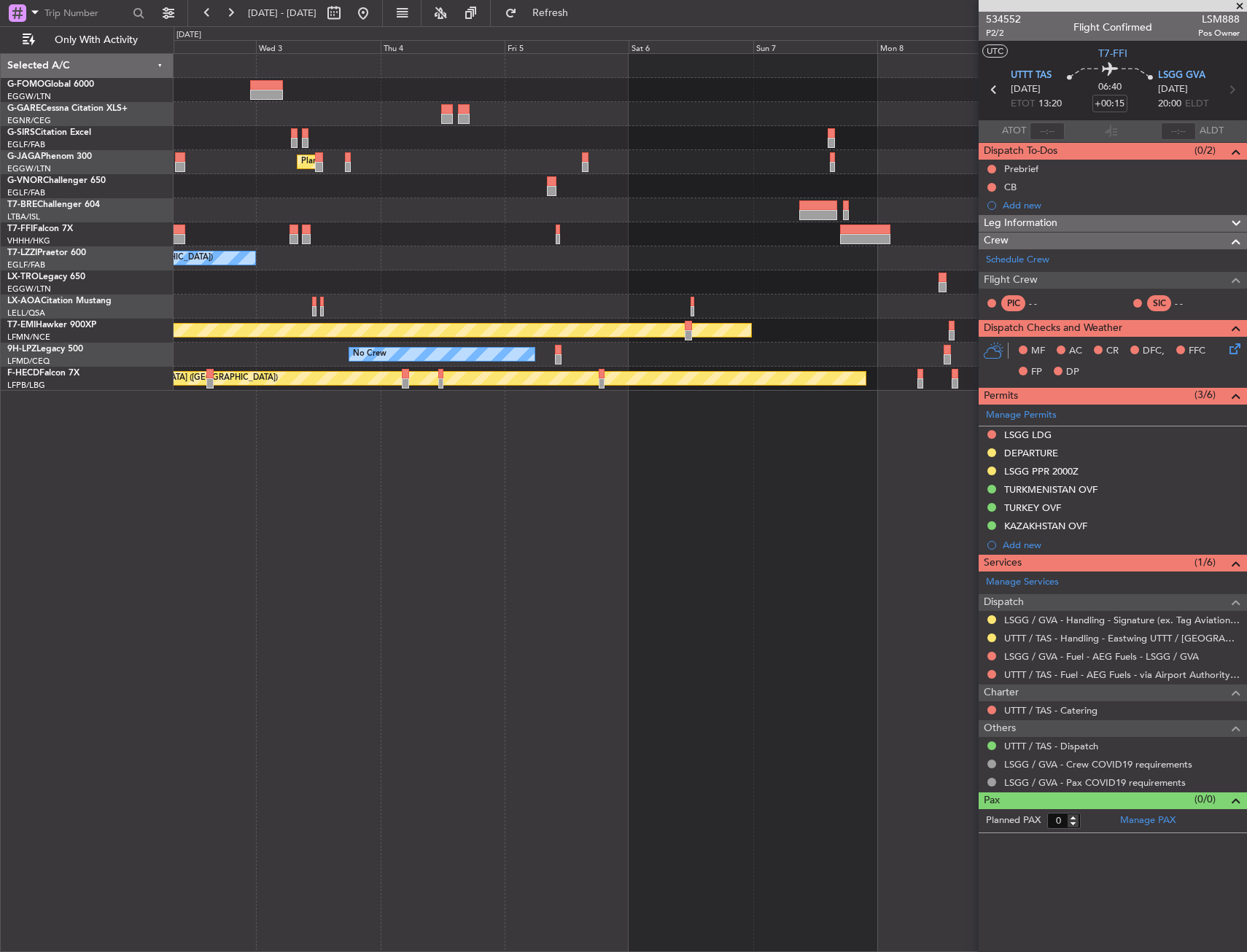
click at [1134, 252] on fb-app "04 Sep 2025 - 12 Sep 2025 Refresh Quick Links Only With Activity Planned Maint …" at bounding box center [623, 481] width 1247 height 941
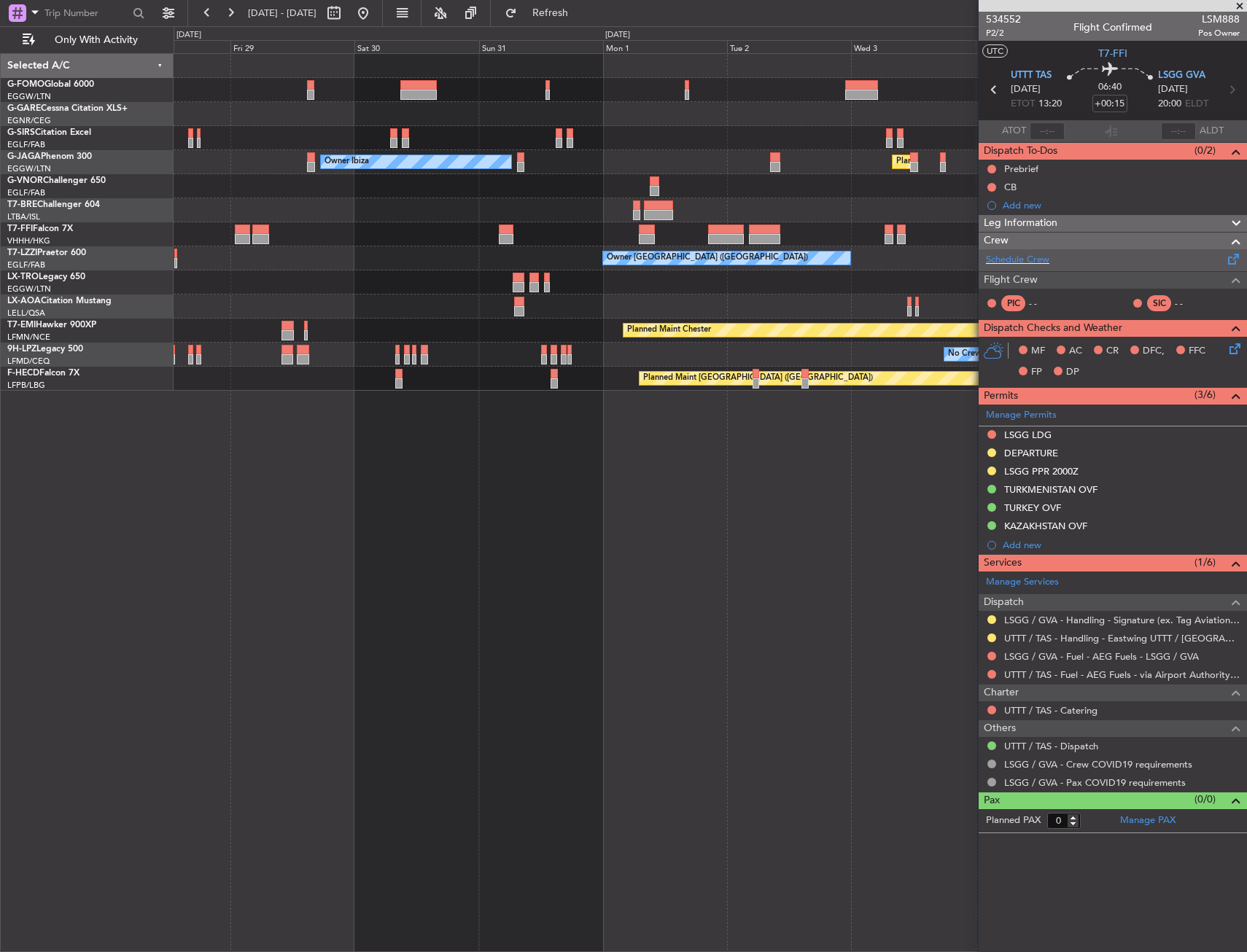
click at [1155, 249] on fb-app "04 Sep 2025 - 12 Sep 2025 Refresh Quick Links Only With Activity Planned Maint …" at bounding box center [623, 481] width 1247 height 941
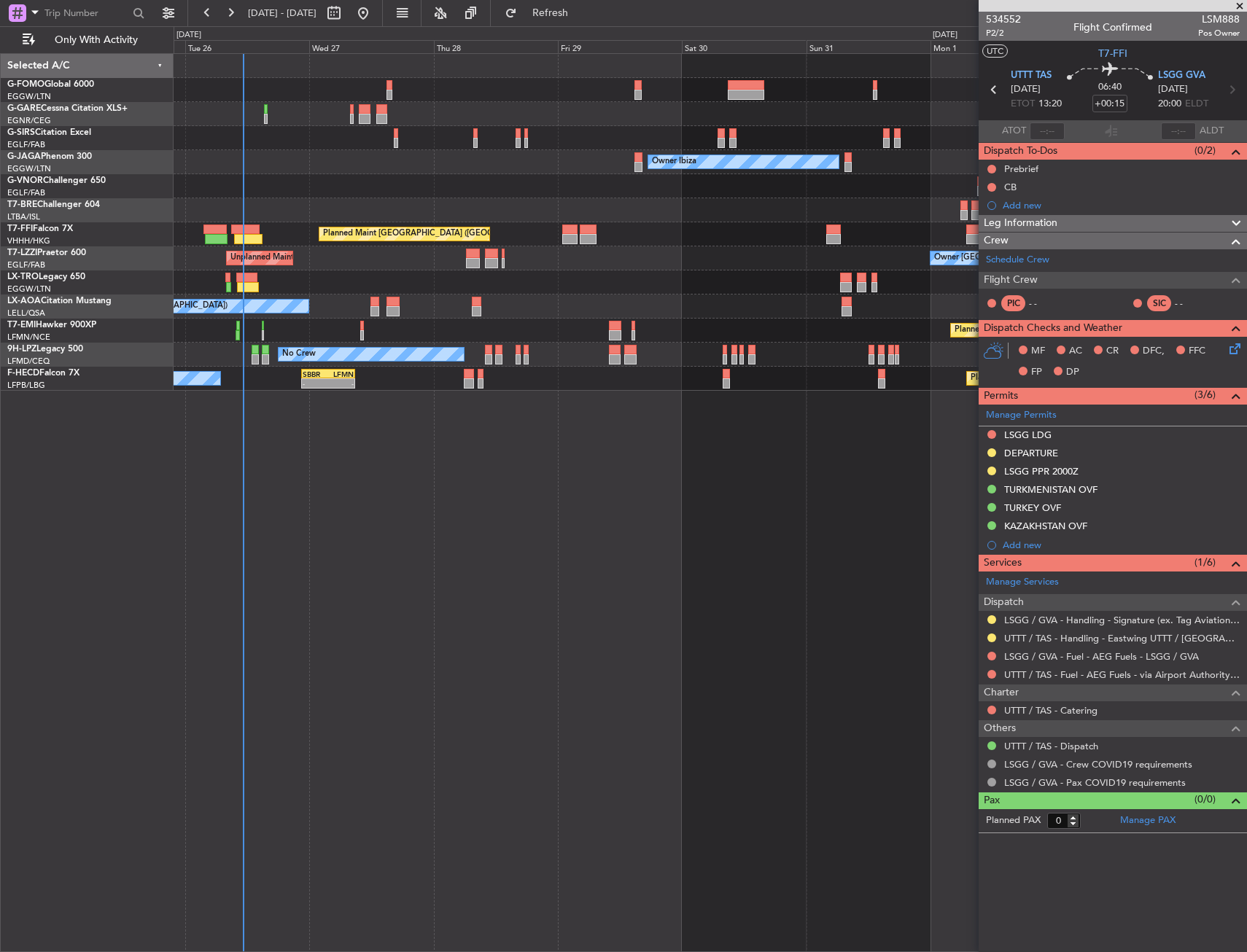
click at [506, 253] on div "Owner London (Farnborough) Unplanned Maint London (Farnborough)" at bounding box center [709, 258] width 1073 height 24
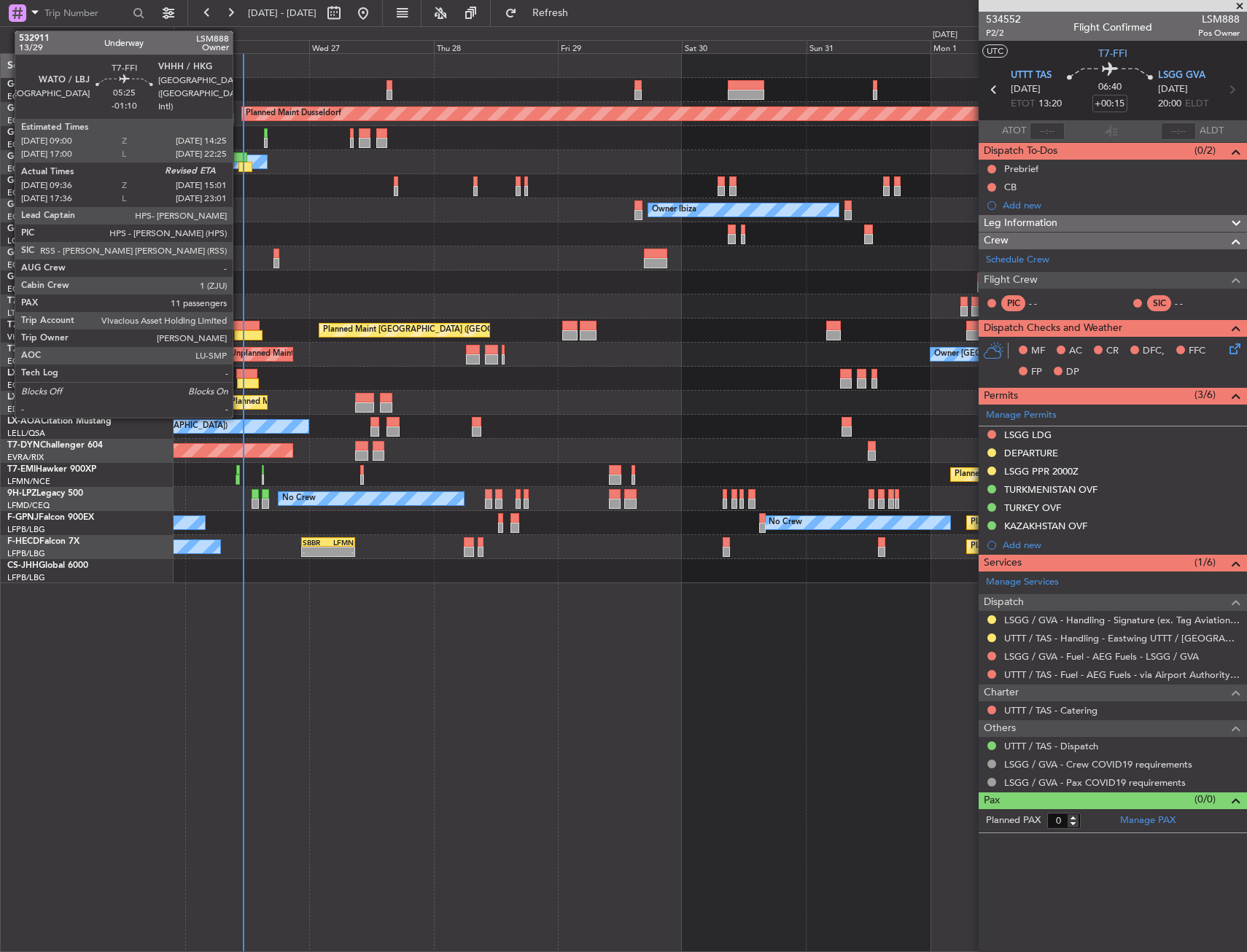
click at [239, 325] on div at bounding box center [245, 325] width 29 height 10
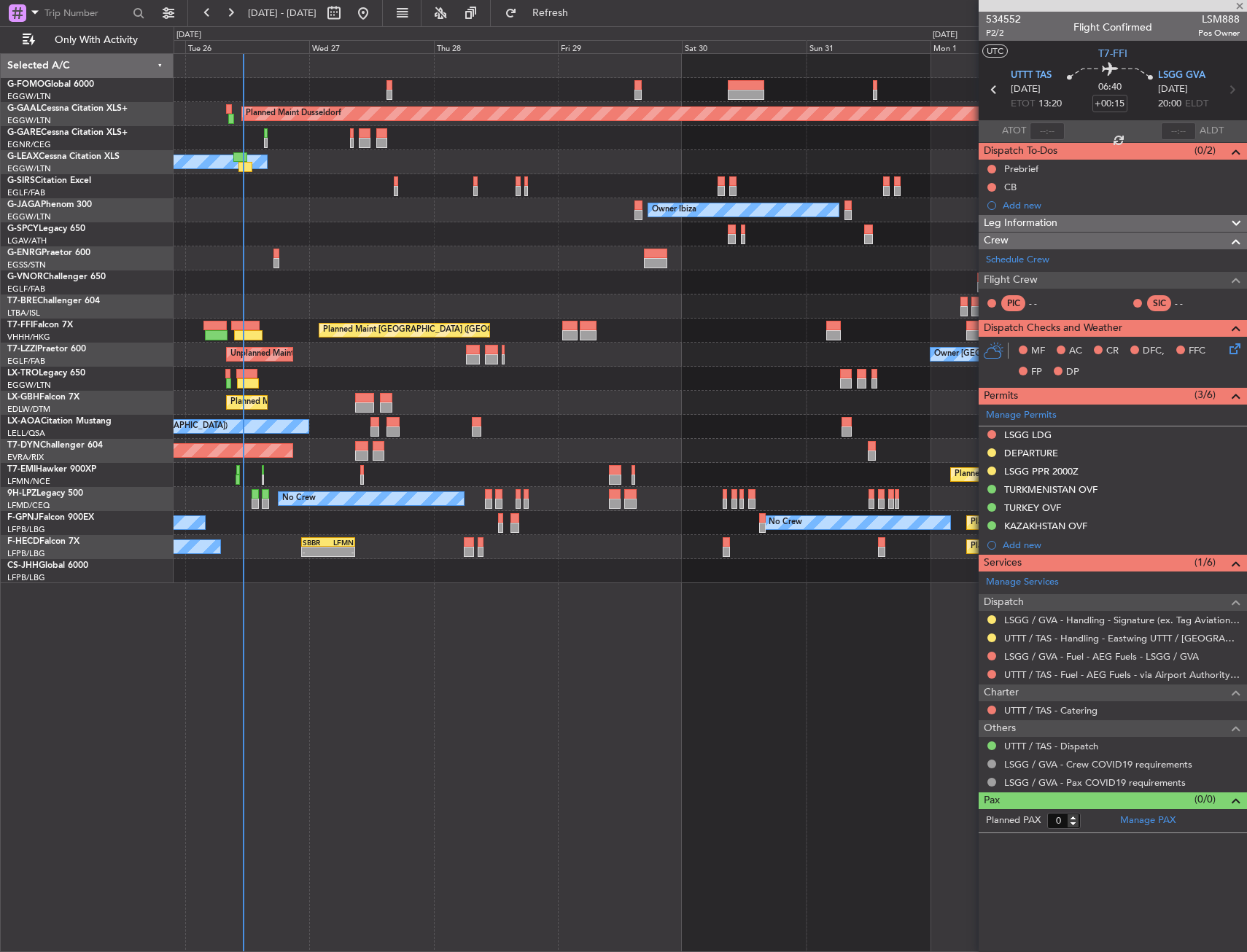
drag, startPoint x: 301, startPoint y: 282, endPoint x: 268, endPoint y: 268, distance: 35.8
click at [265, 269] on div at bounding box center [709, 258] width 1073 height 24
type input "-01:10"
type input "09:36"
type input "11"
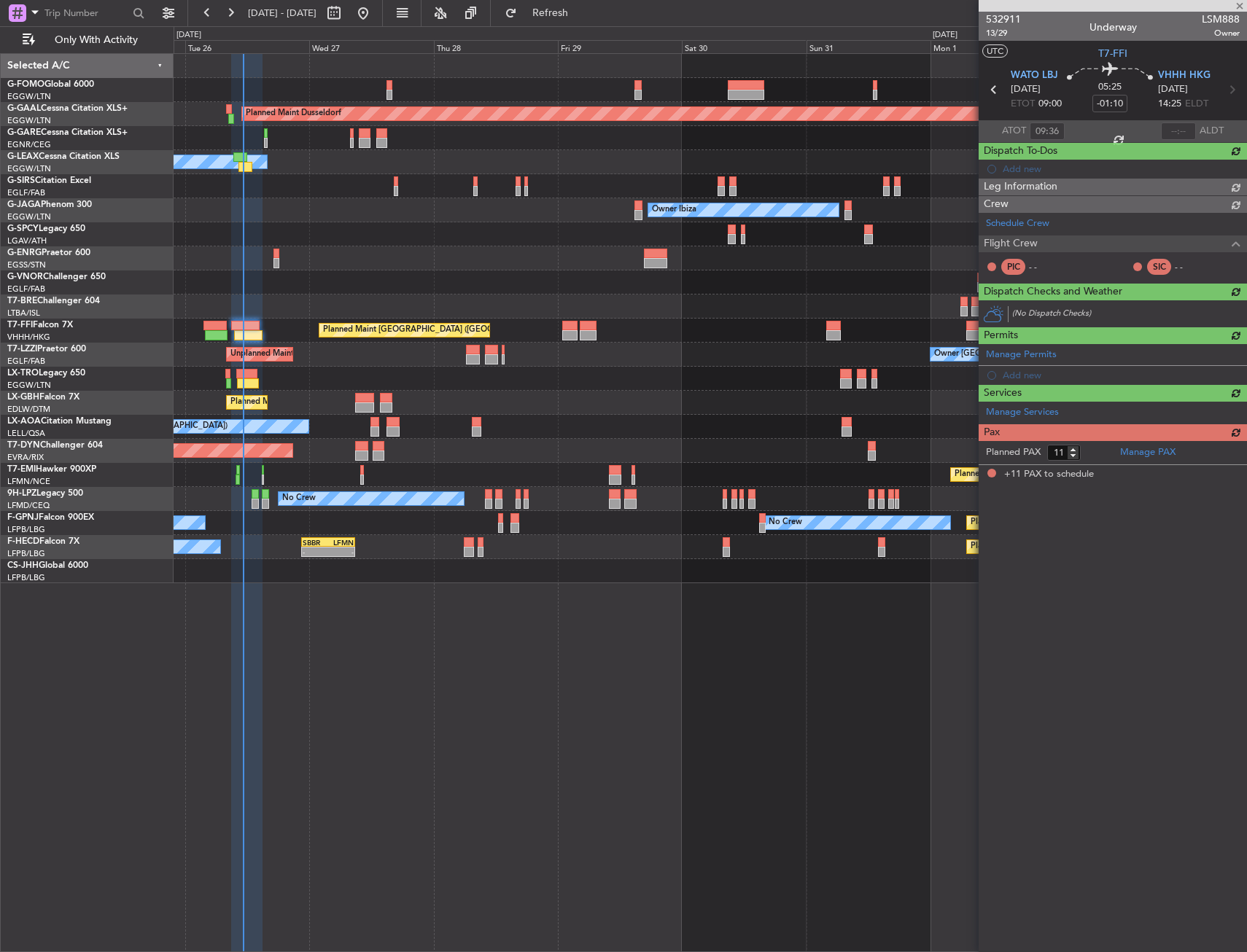
click at [239, 263] on div at bounding box center [709, 258] width 1073 height 24
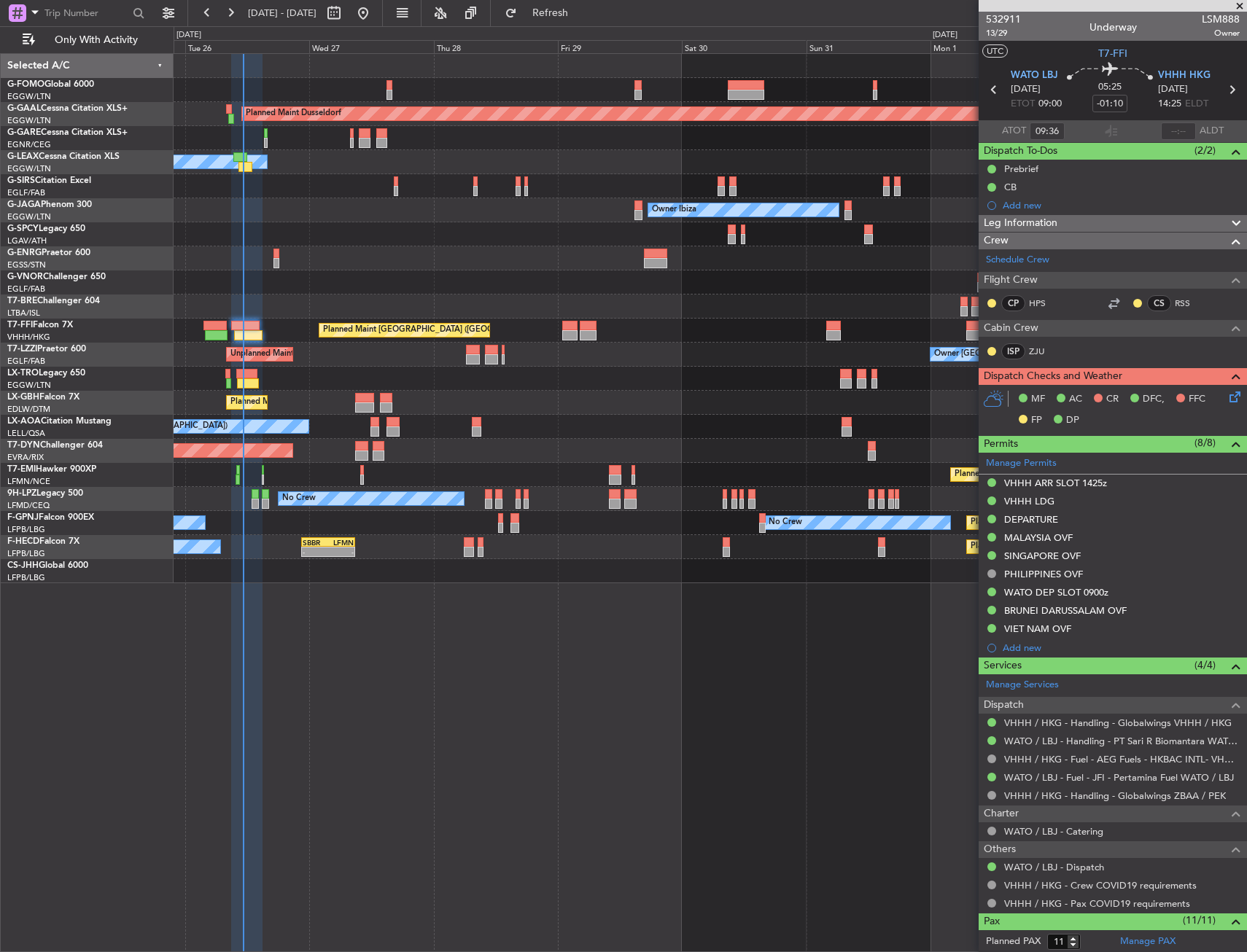
click at [1226, 399] on icon at bounding box center [1232, 394] width 12 height 12
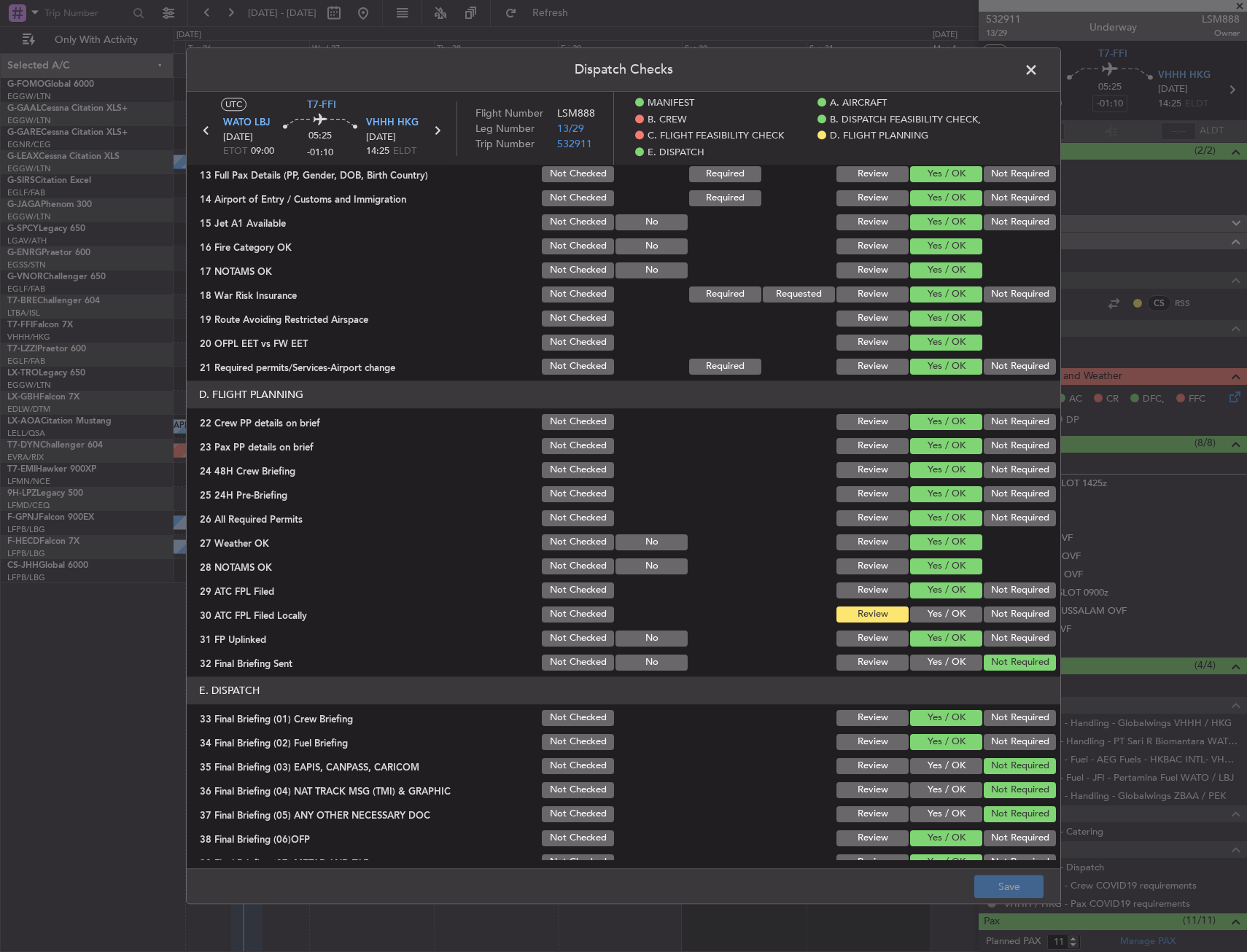
scroll to position [655, 0]
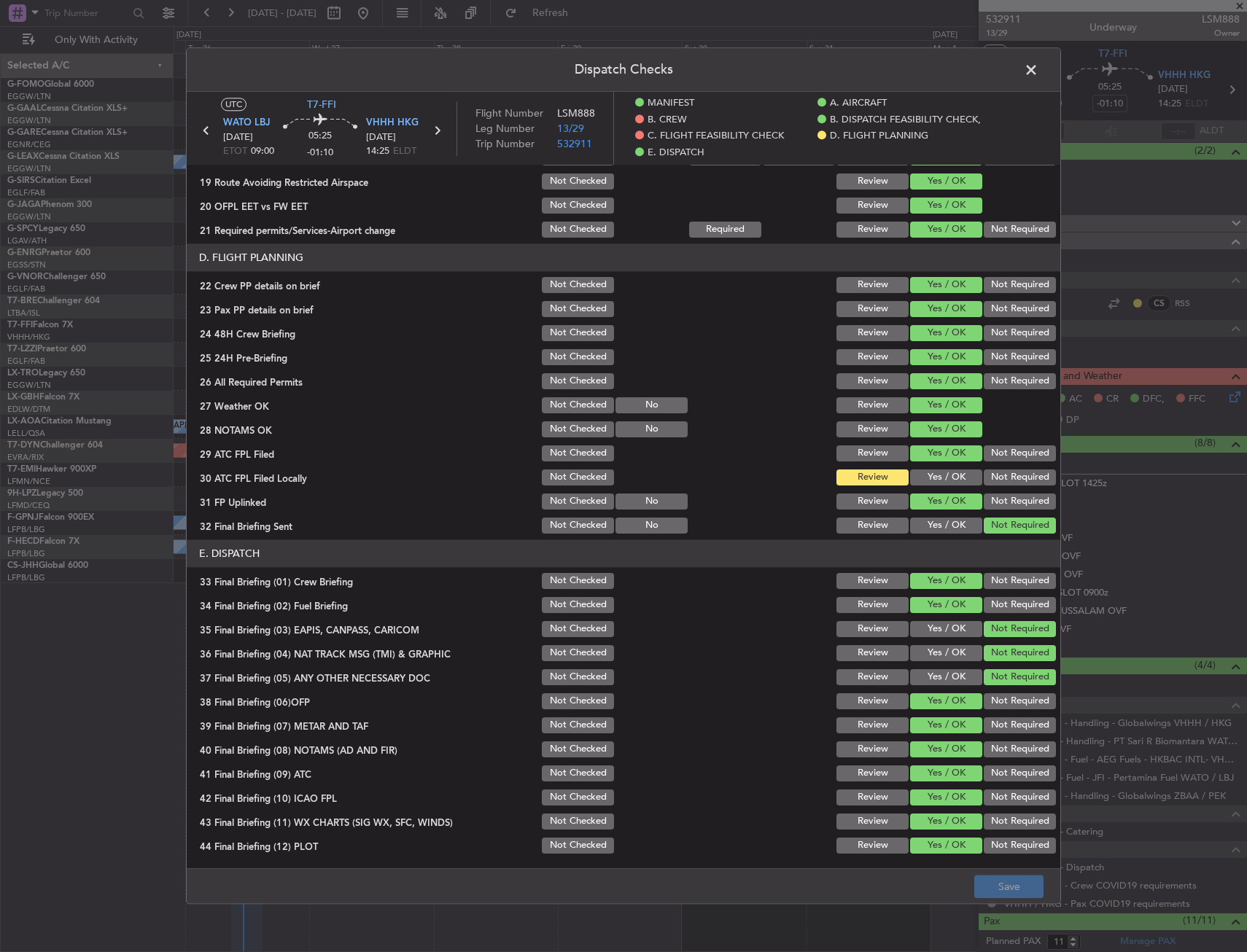
click at [932, 475] on button "Yes / OK" at bounding box center [946, 477] width 72 height 16
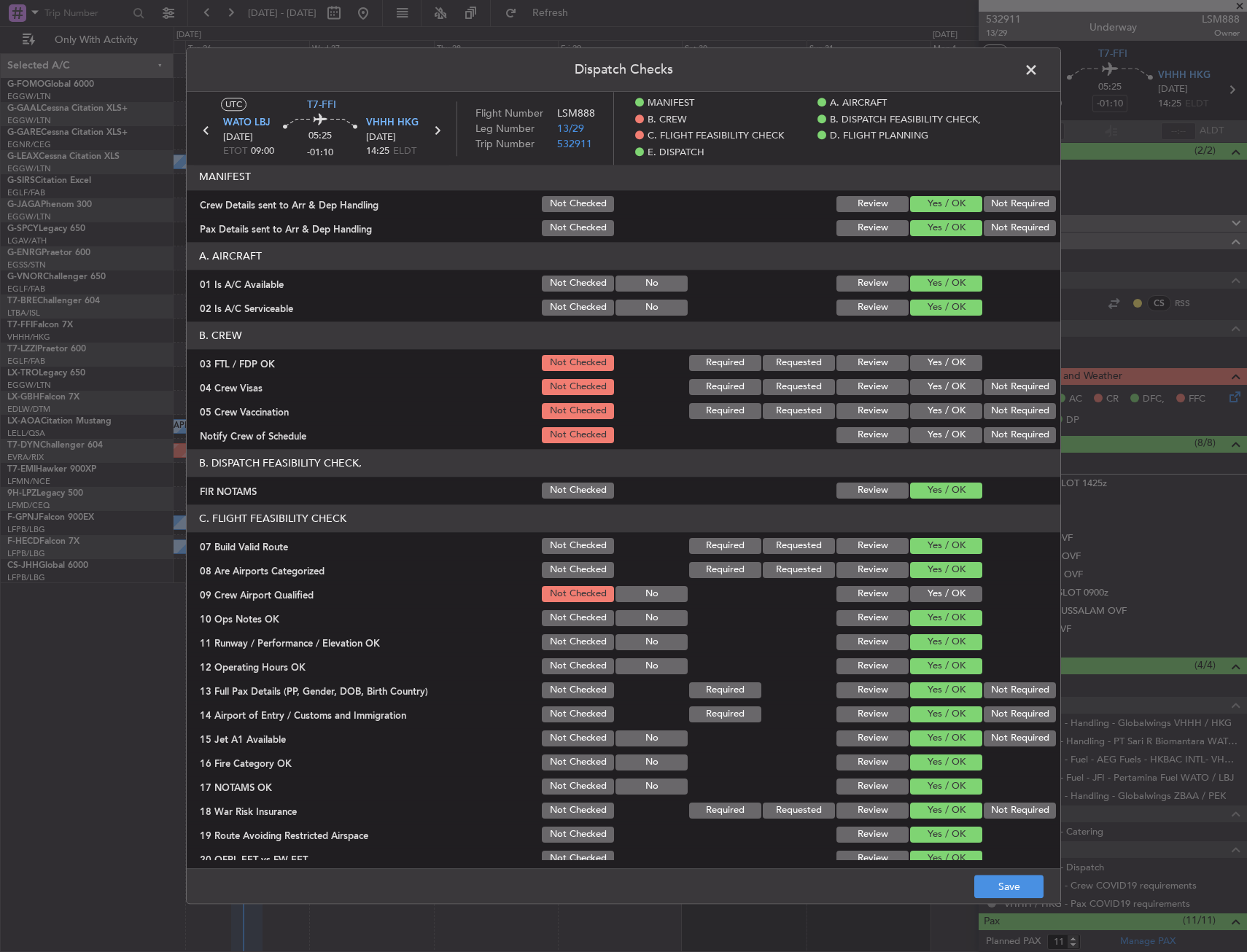
scroll to position [0, 0]
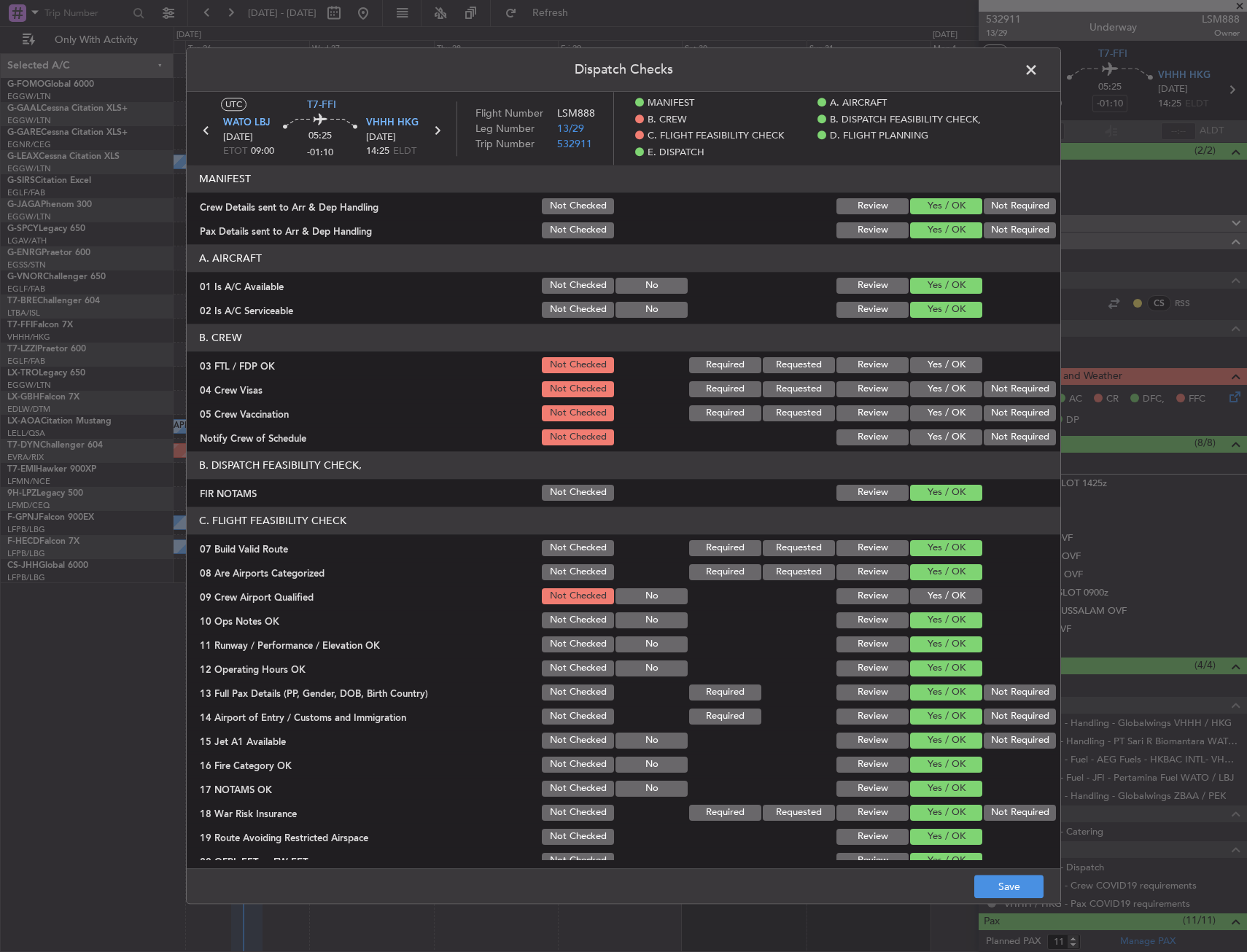
click at [939, 610] on div "Yes / OK" at bounding box center [944, 620] width 73 height 20
click at [946, 590] on button "Yes / OK" at bounding box center [946, 596] width 72 height 16
click at [993, 889] on button "Save" at bounding box center [1009, 887] width 69 height 23
drag, startPoint x: 1027, startPoint y: 63, endPoint x: 234, endPoint y: 829, distance: 1102.5
click at [1038, 63] on span at bounding box center [1038, 74] width 0 height 29
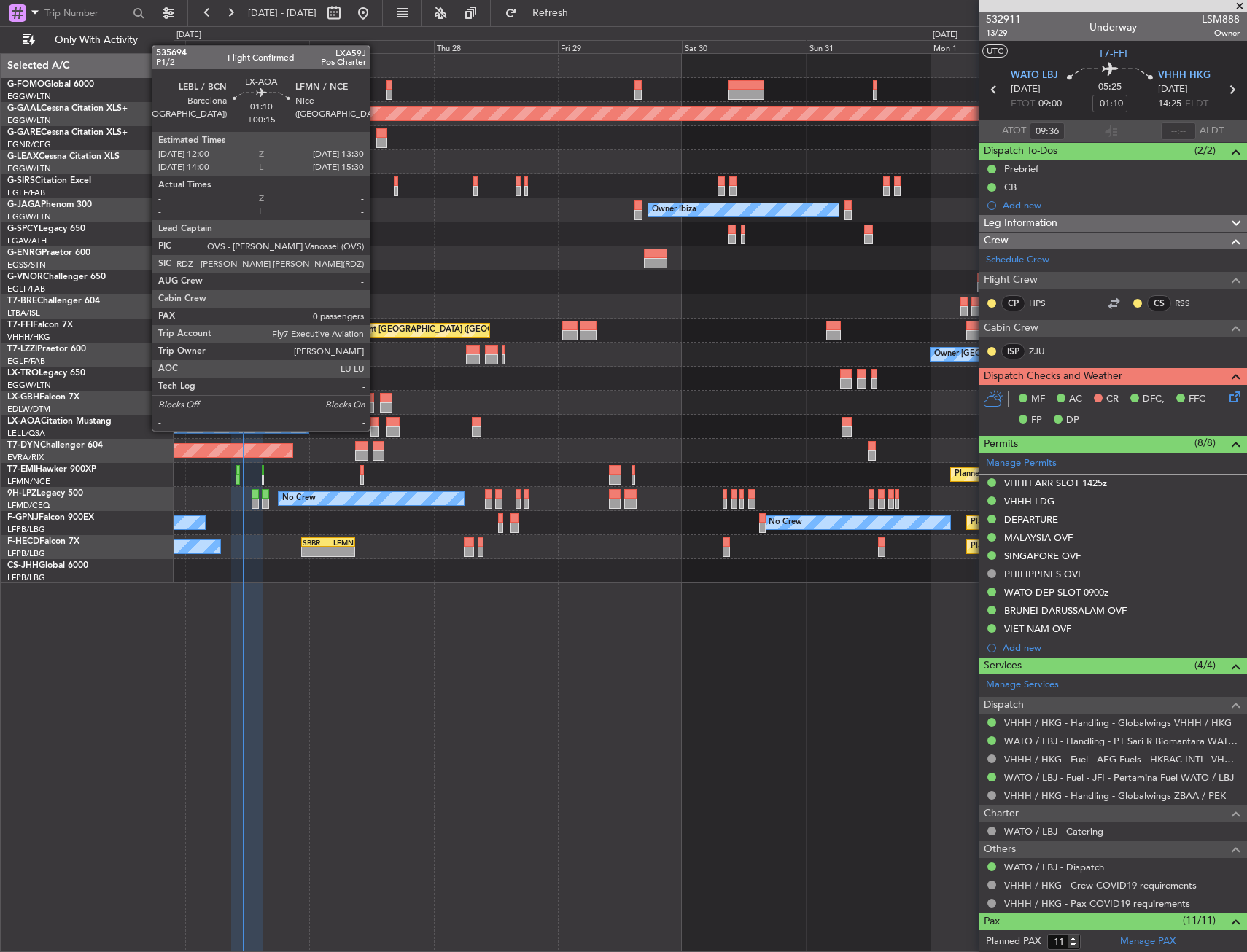
click at [376, 429] on div at bounding box center [374, 431] width 8 height 10
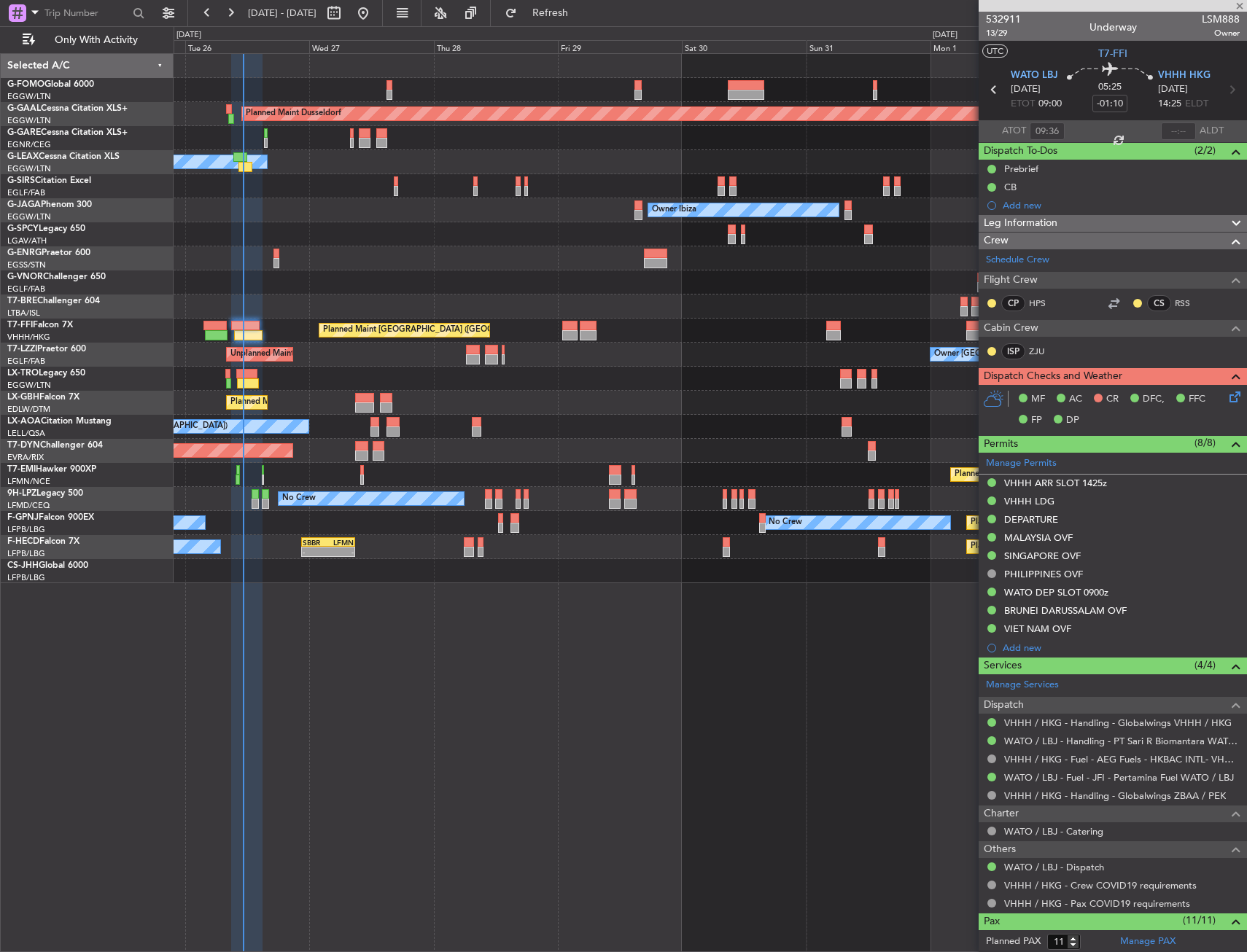
type input "+00:15"
type input "0"
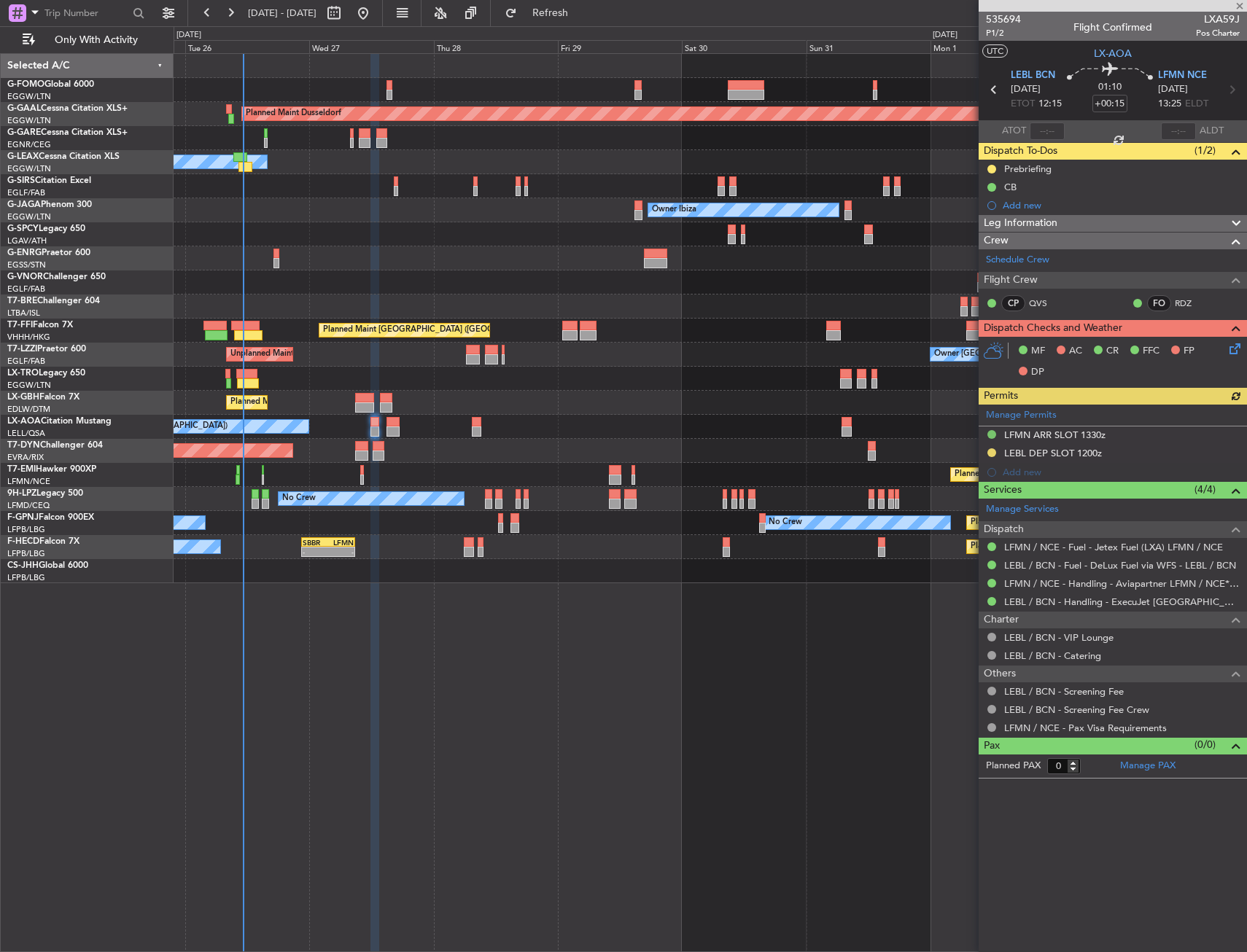
click at [1072, 449] on div "Manage Permits LFMN ARR SLOT 1330z LEBL DEP SLOT 1200z Add new" at bounding box center [1113, 443] width 268 height 77
click at [1072, 449] on div "LEBL DEP SLOT 1200z" at bounding box center [1053, 453] width 98 height 12
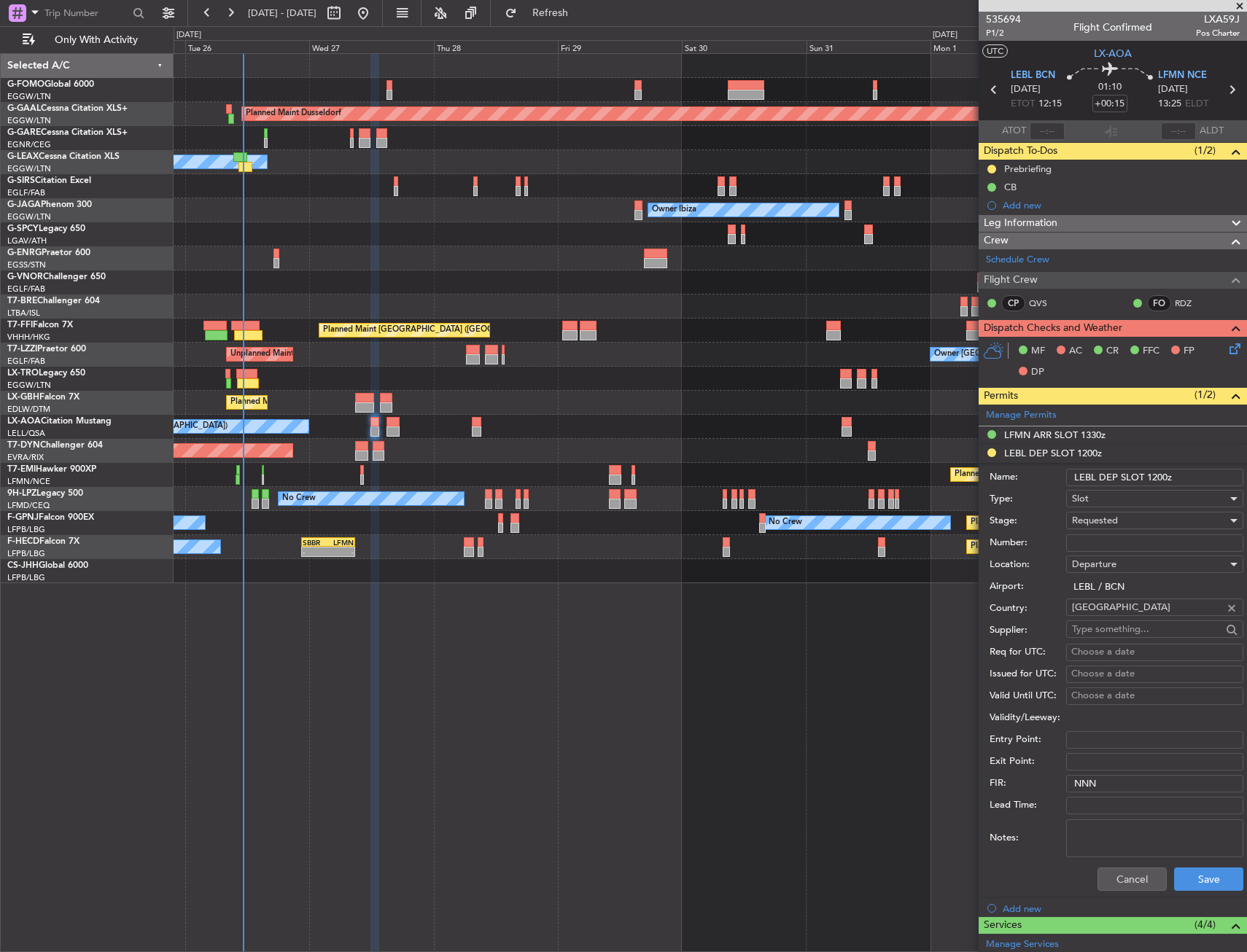
drag, startPoint x: 1150, startPoint y: 476, endPoint x: 1168, endPoint y: 476, distance: 18.0
click at [1168, 476] on input "LEBL DEP SLOT 1200z" at bounding box center [1154, 477] width 177 height 18
type input "LEBL DEP SLOT 1150z"
click at [1124, 515] on div "Requested" at bounding box center [1149, 520] width 155 height 22
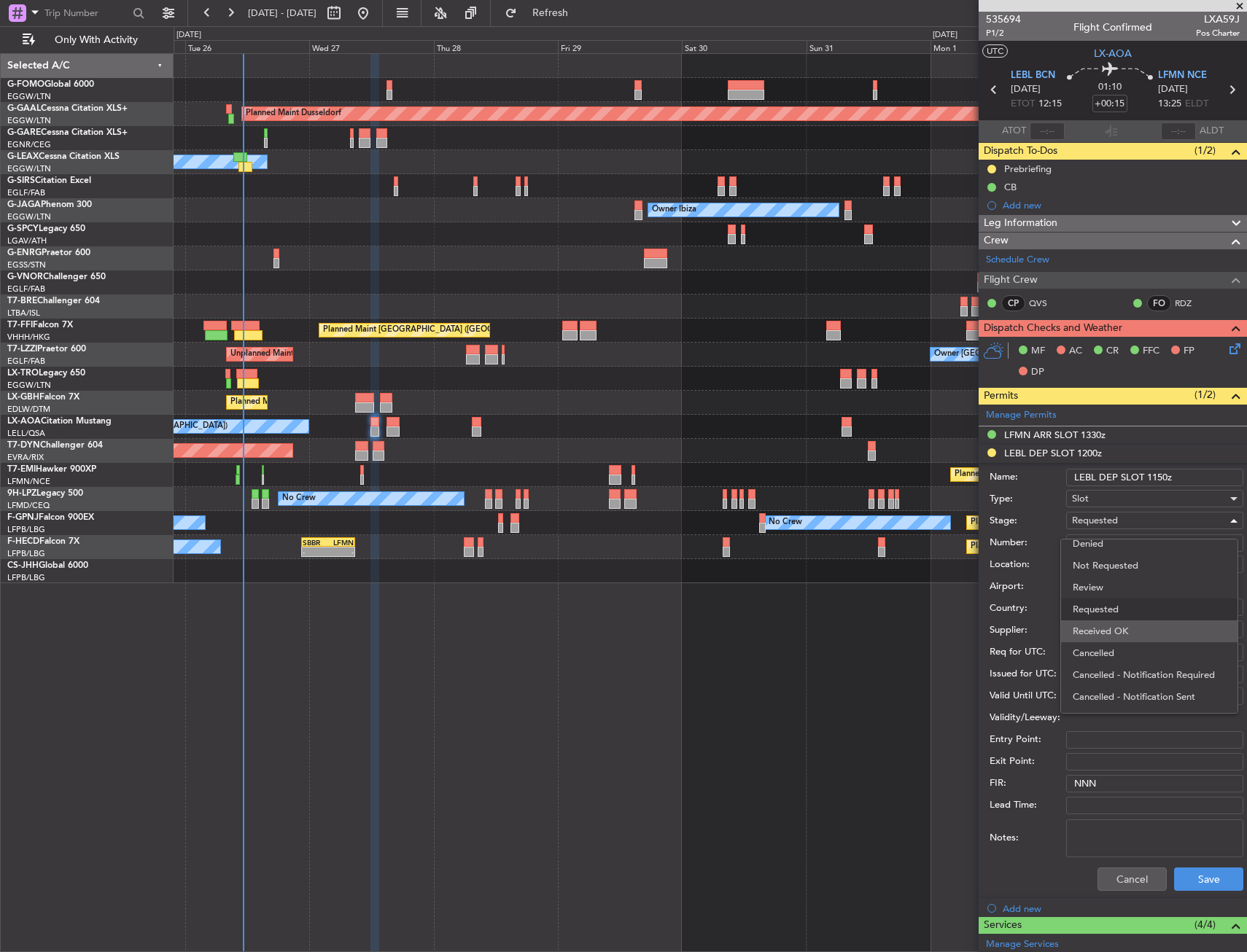
click at [1120, 628] on span "Received OK" at bounding box center [1149, 631] width 153 height 22
click at [1185, 871] on button "Save" at bounding box center [1208, 879] width 69 height 23
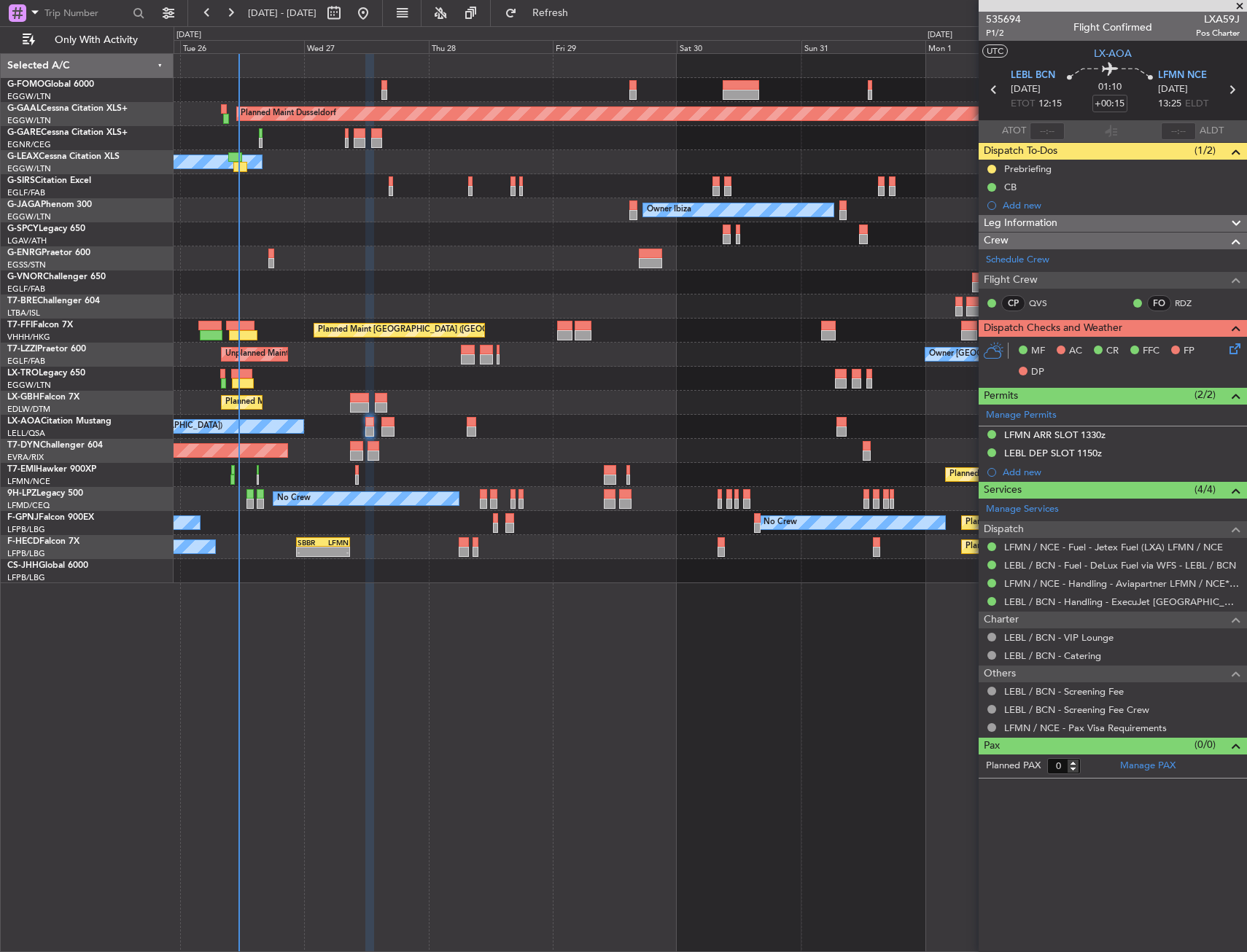
click at [263, 563] on div "- - KRNO 20:50 Z LPCS 07:05 Z 09:30 Z 20:55 Z EGGW 09:00 Z KRNO 20:05 Z" at bounding box center [709, 570] width 1073 height 24
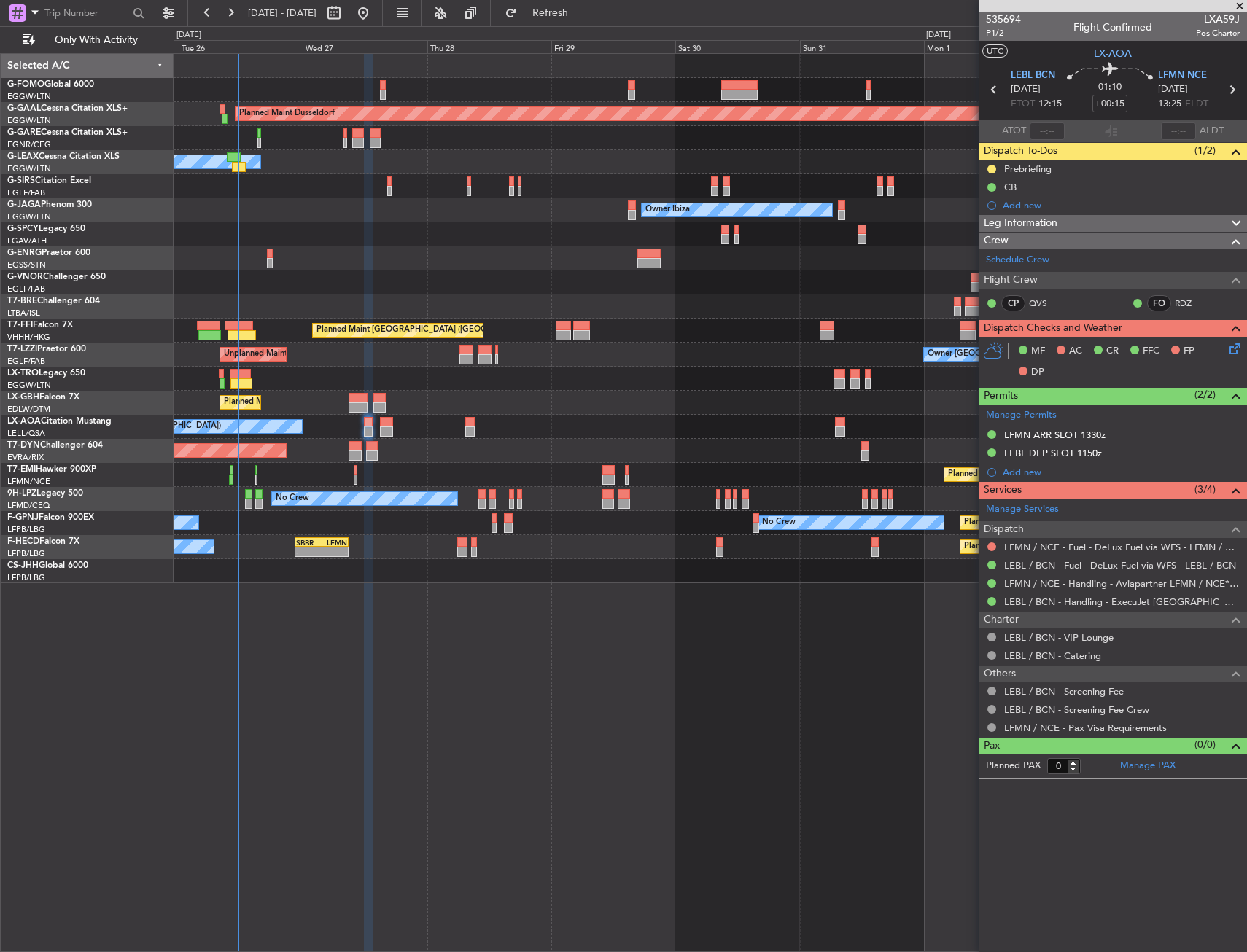
click at [455, 351] on div "Unplanned Maint London (Farnborough) Owner London (Farnborough)" at bounding box center [709, 354] width 1073 height 24
click at [461, 352] on div at bounding box center [467, 349] width 14 height 10
type input "+00:10"
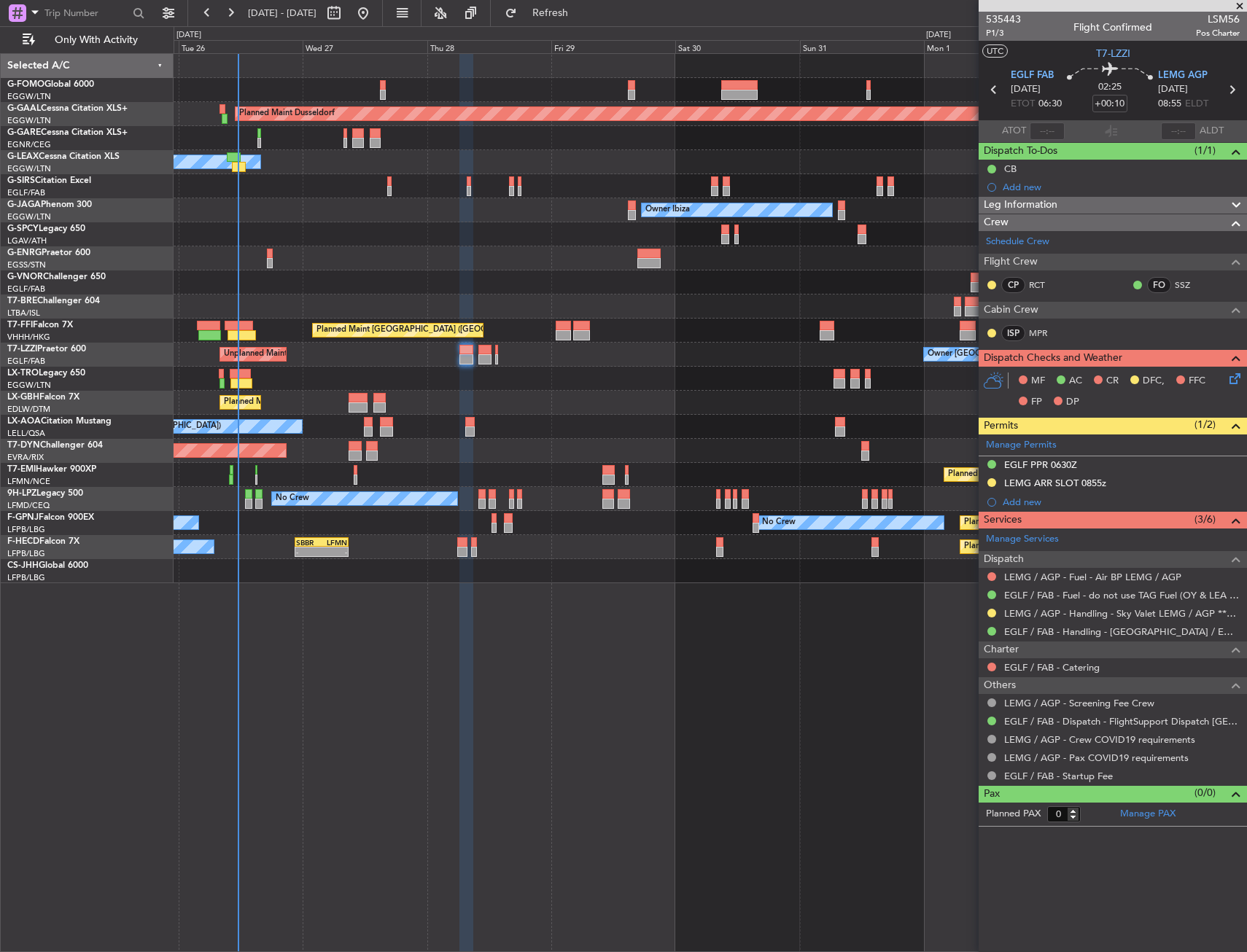
drag, startPoint x: 463, startPoint y: 399, endPoint x: 432, endPoint y: 392, distance: 31.8
click at [398, 373] on div at bounding box center [709, 378] width 1073 height 24
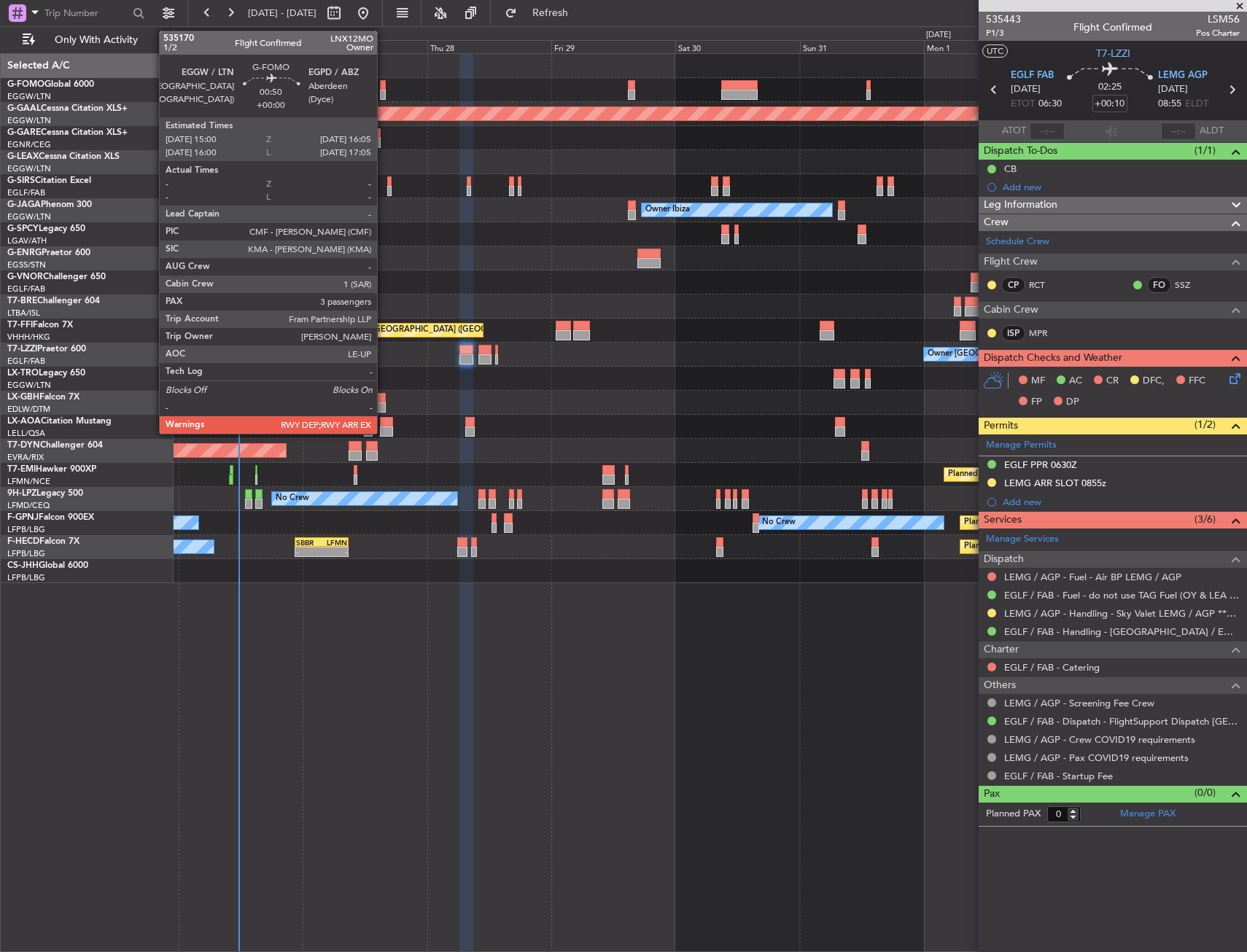
click at [383, 89] on div at bounding box center [383, 94] width 6 height 10
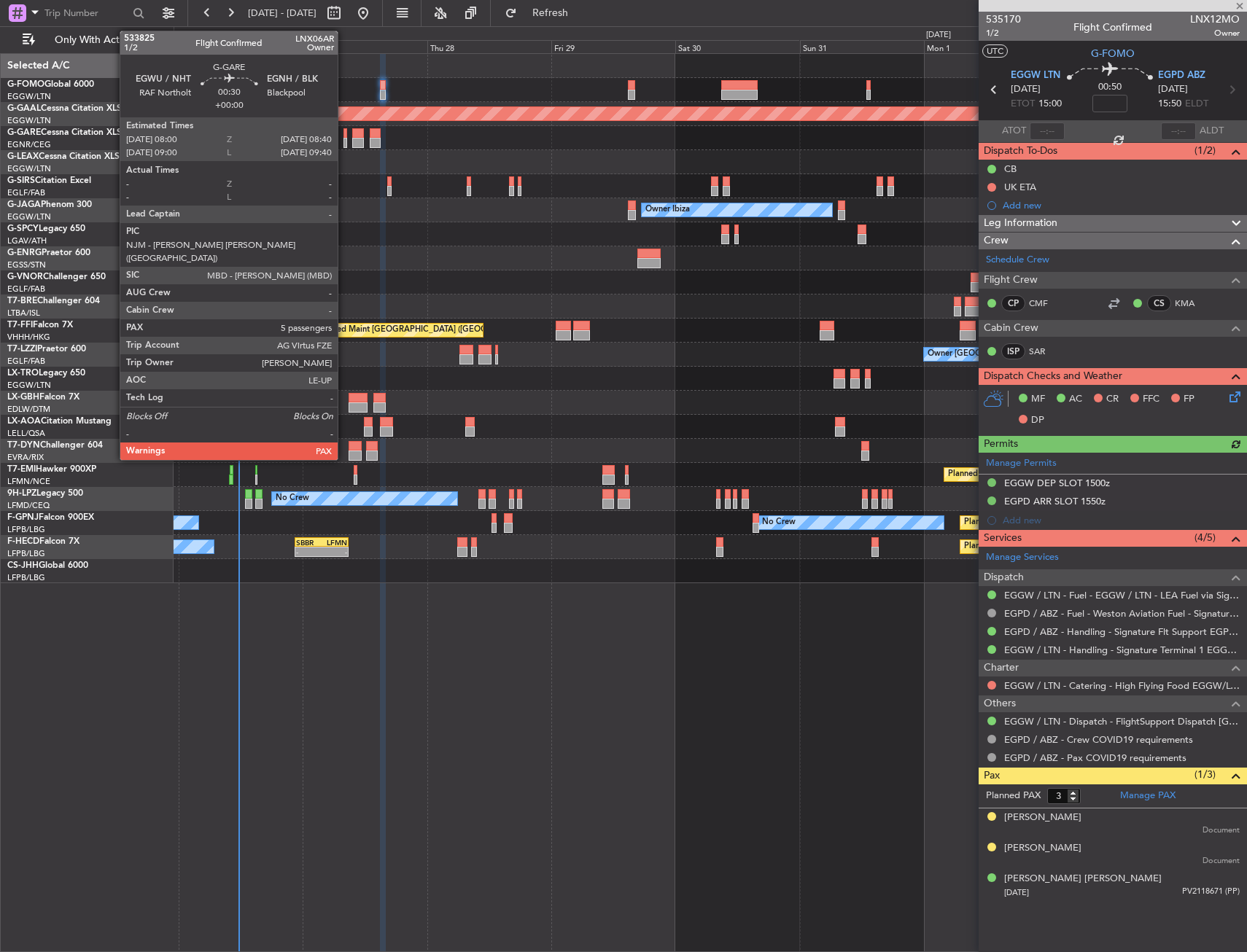
click at [344, 136] on div at bounding box center [345, 133] width 4 height 10
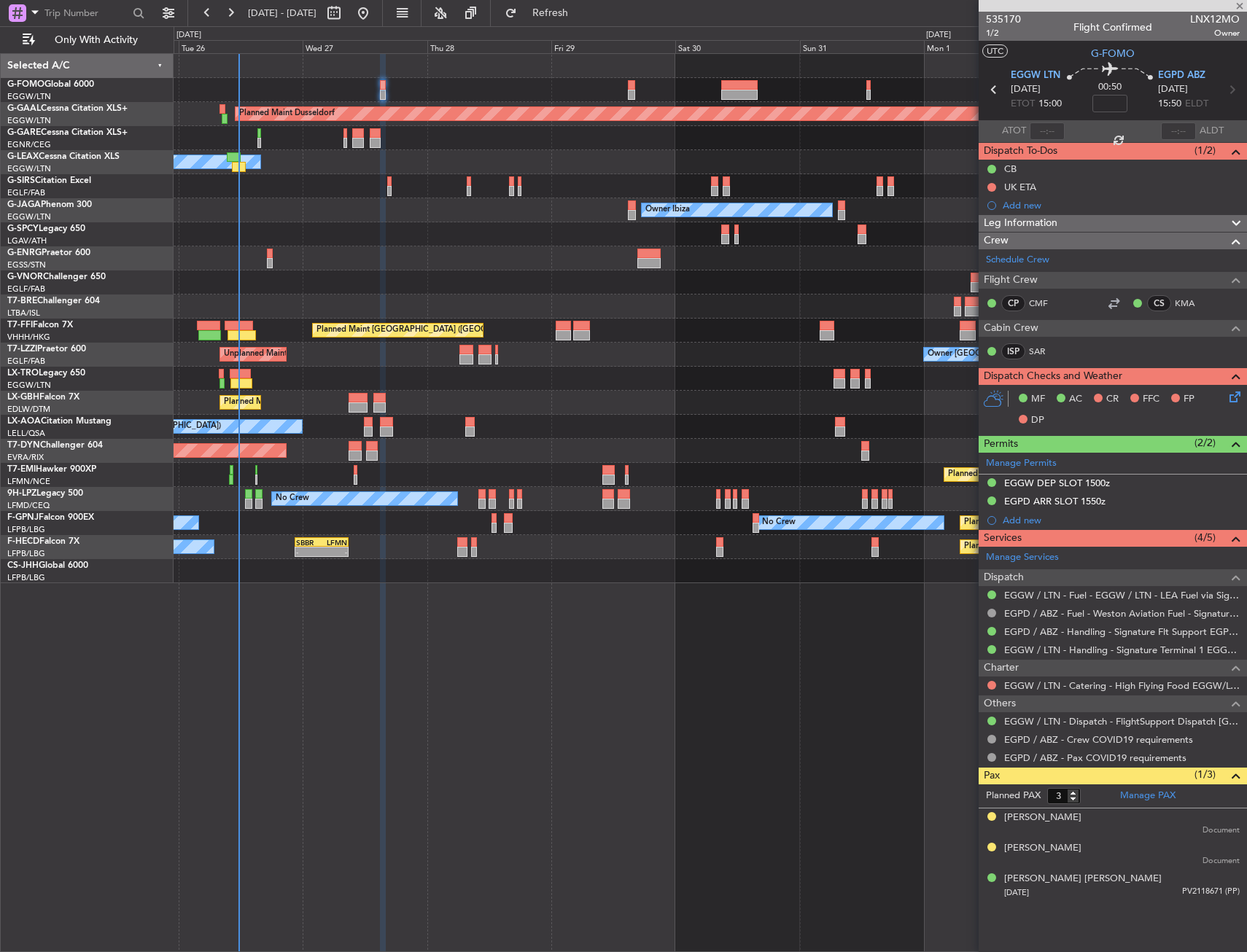
type input "5"
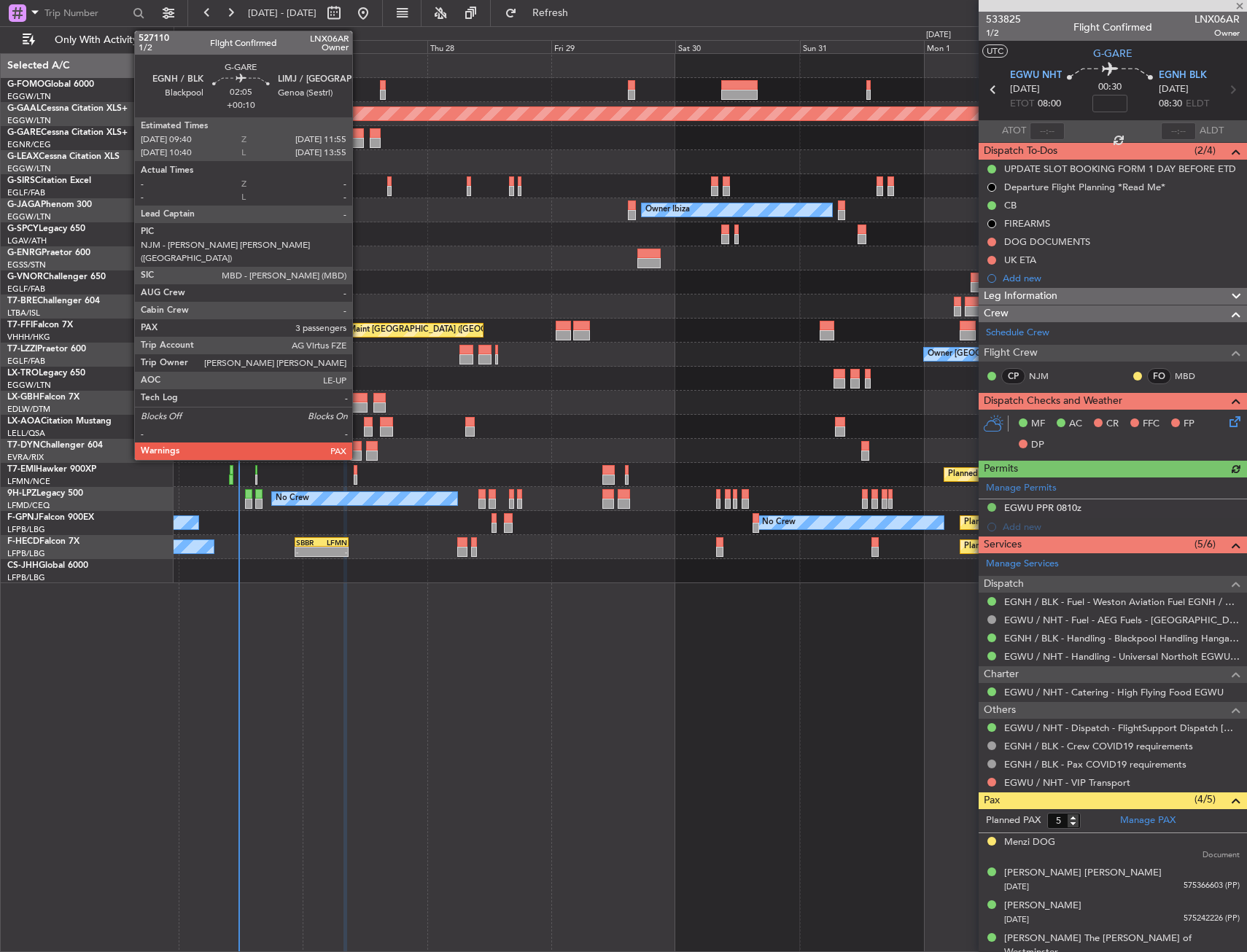
click at [359, 144] on div at bounding box center [358, 143] width 12 height 10
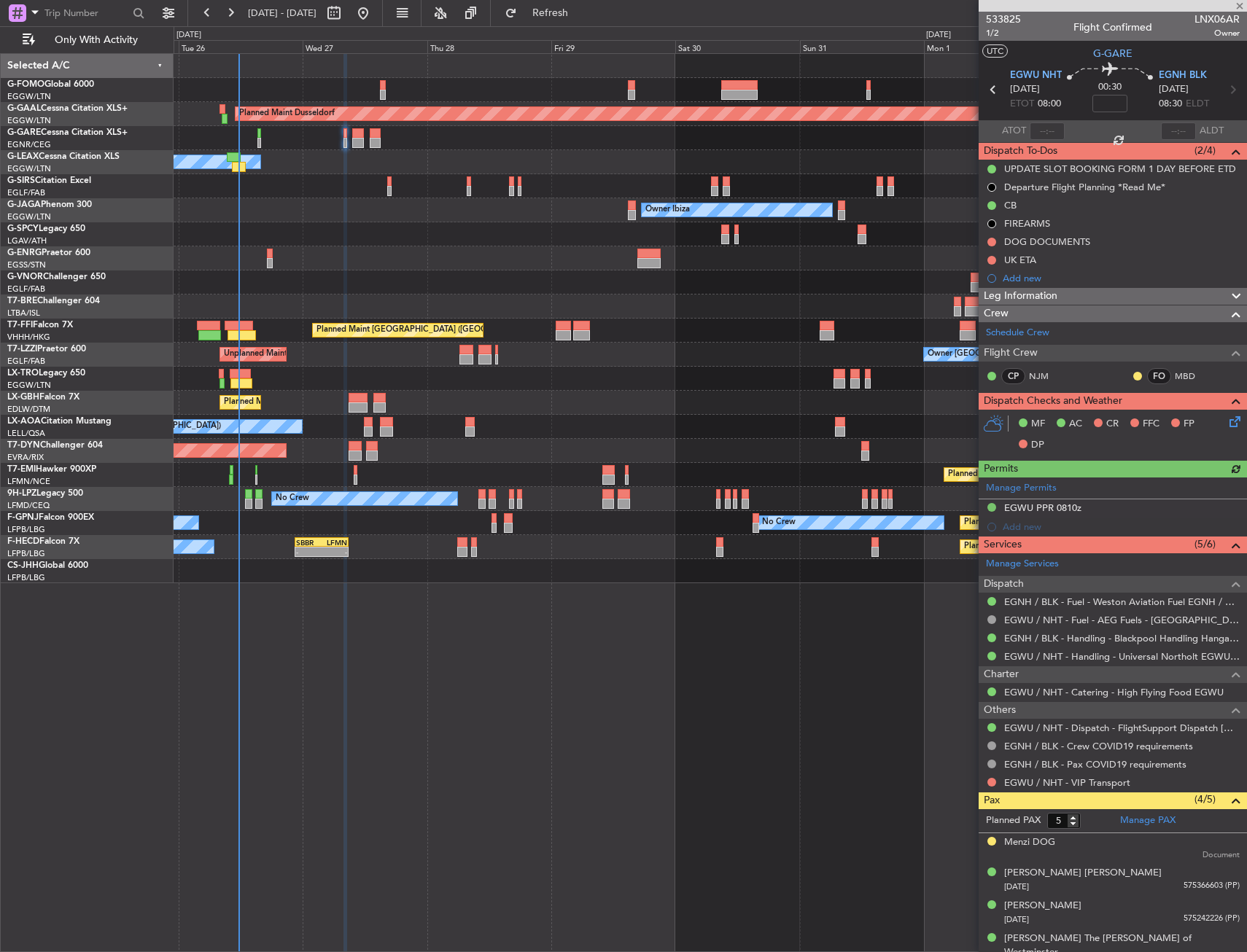
type input "+00:10"
type input "3"
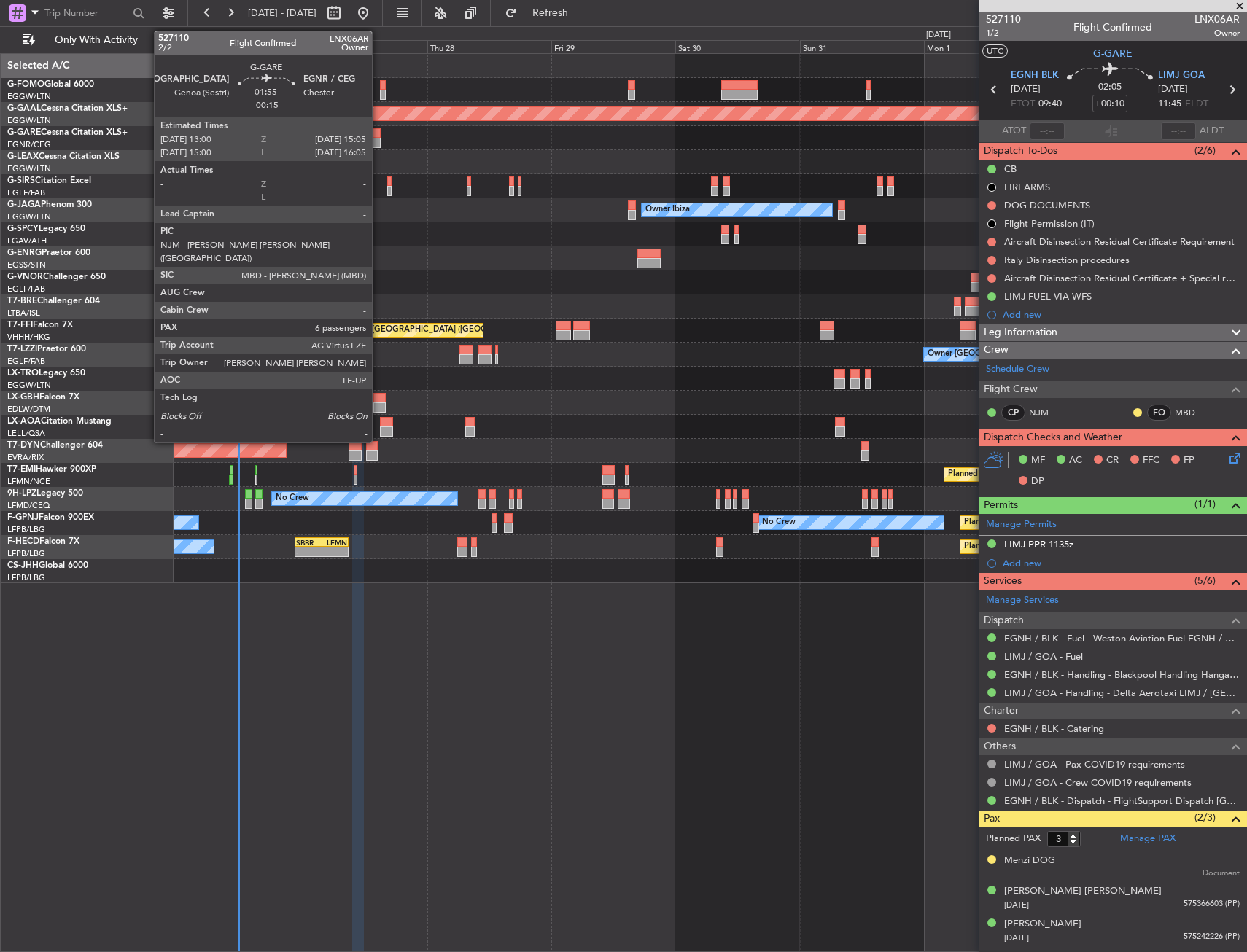
click at [378, 133] on div at bounding box center [375, 133] width 11 height 10
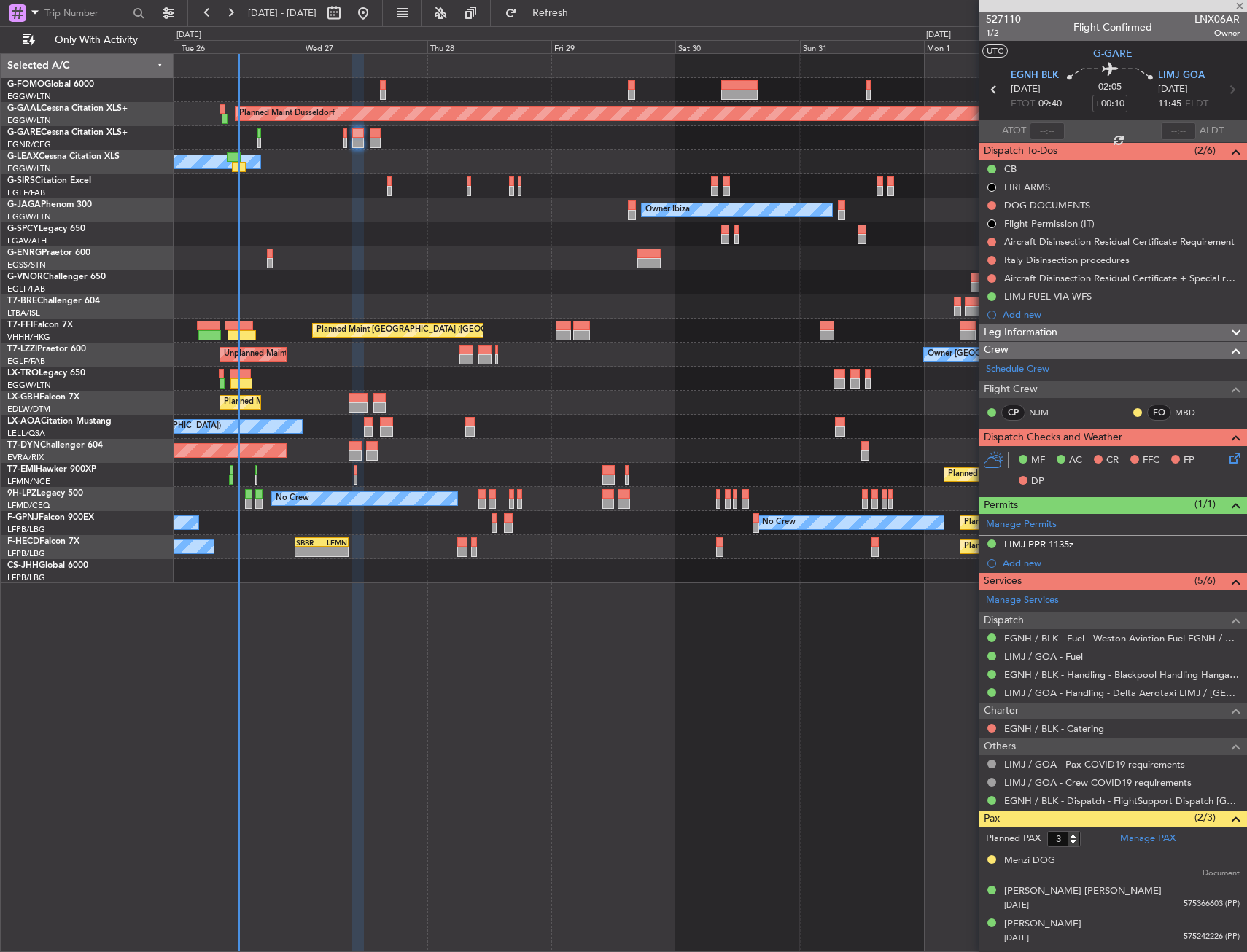
type input "-00:15"
type input "6"
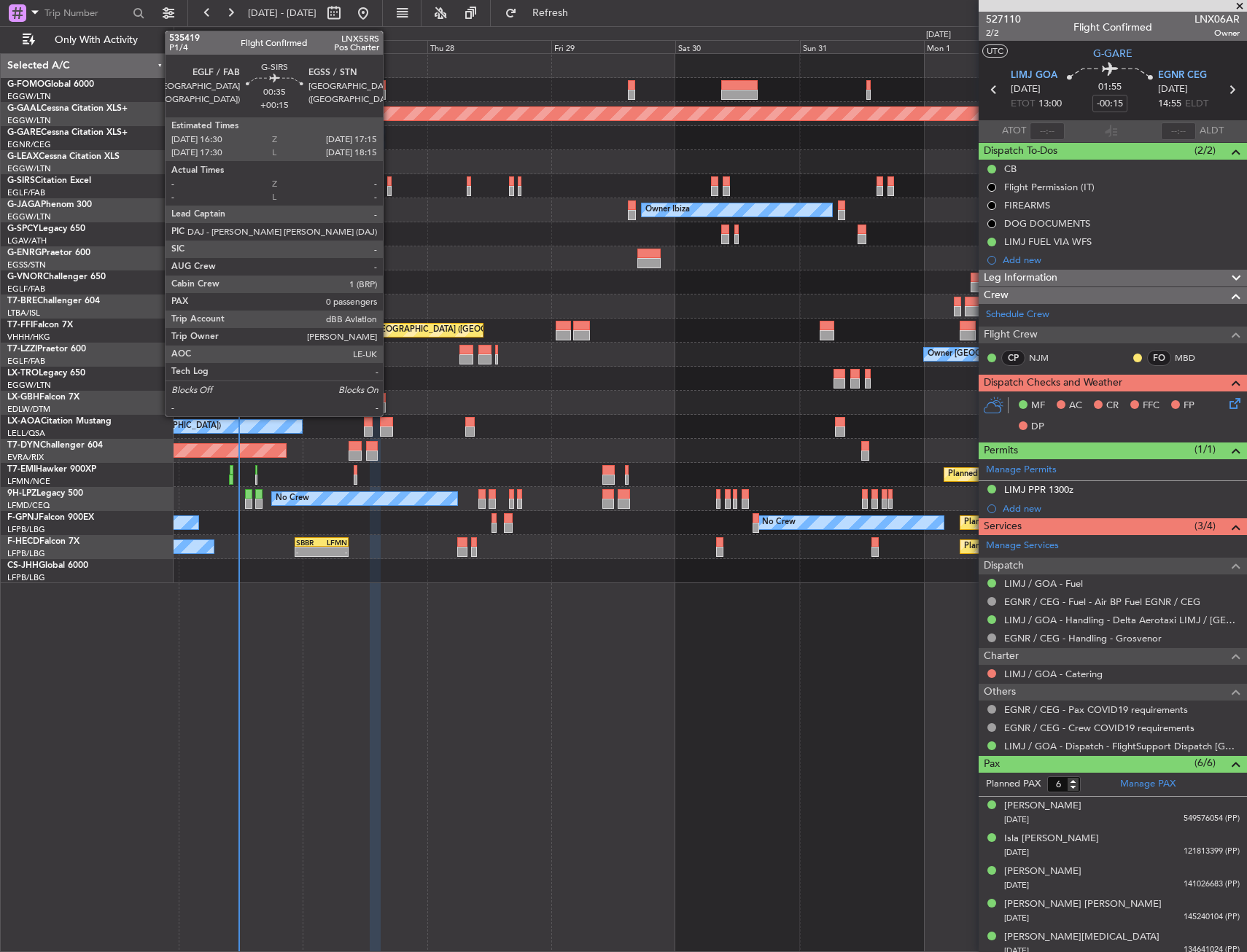
click at [389, 183] on div at bounding box center [389, 181] width 5 height 10
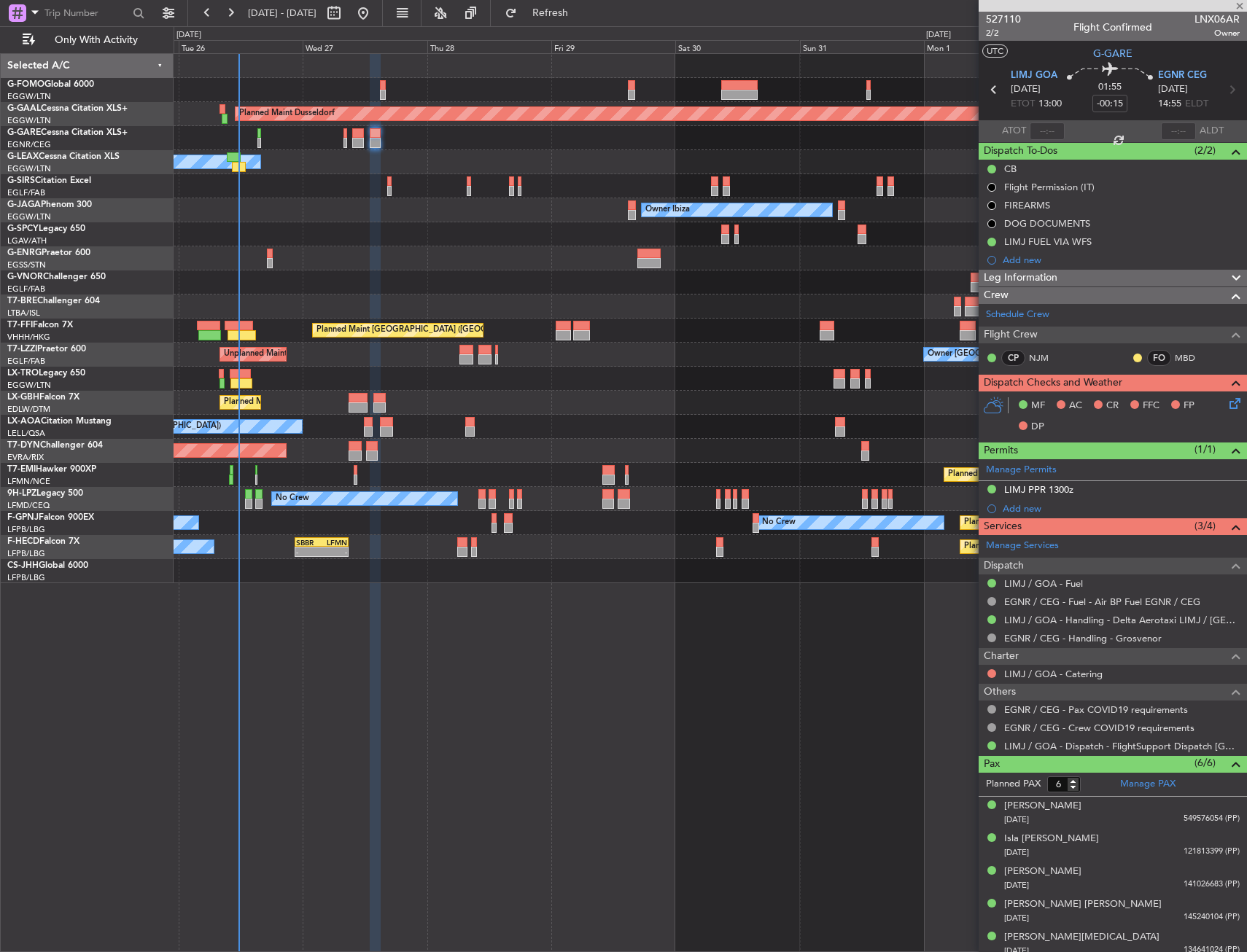
type input "+00:15"
type input "0"
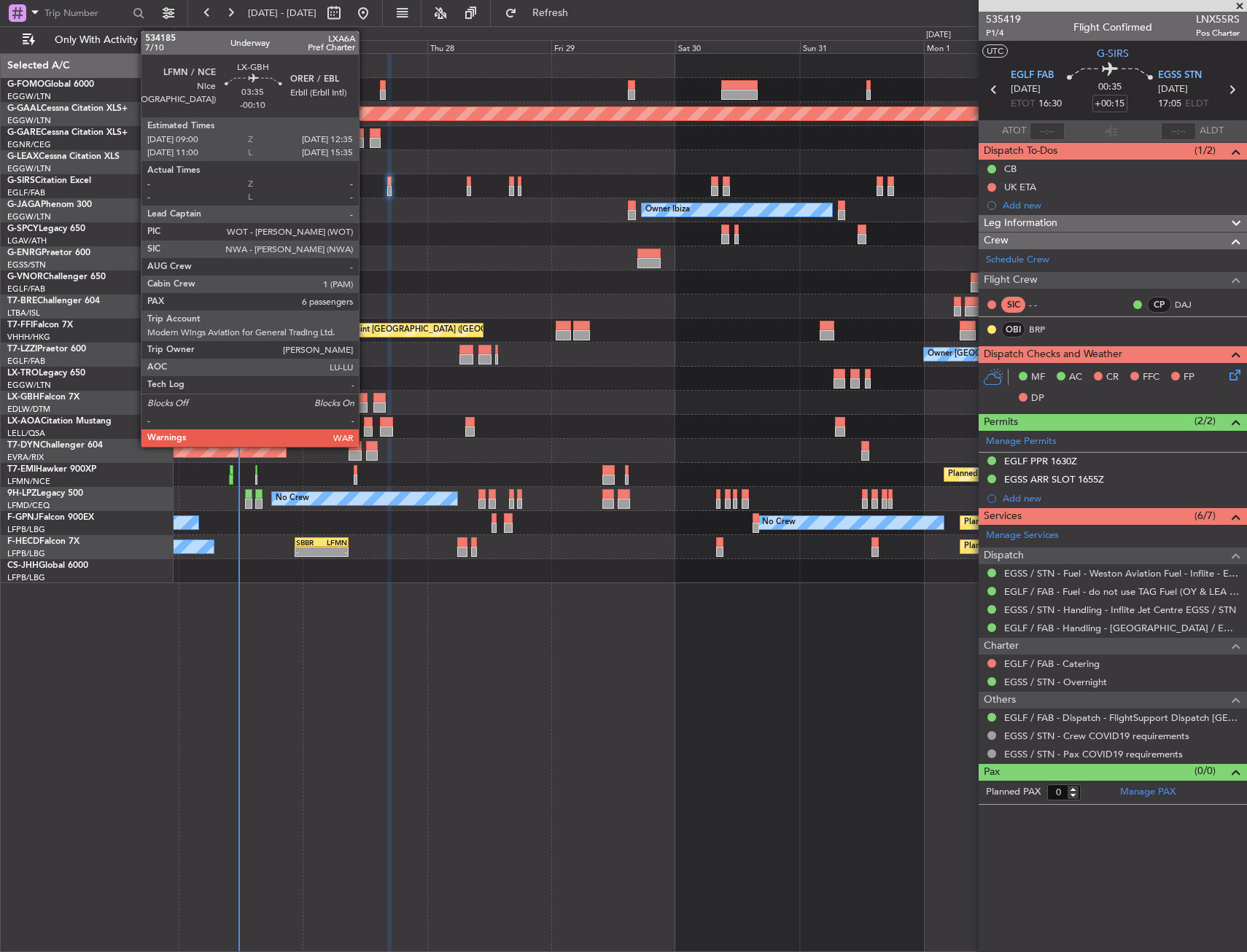
click at [366, 402] on div at bounding box center [358, 398] width 19 height 10
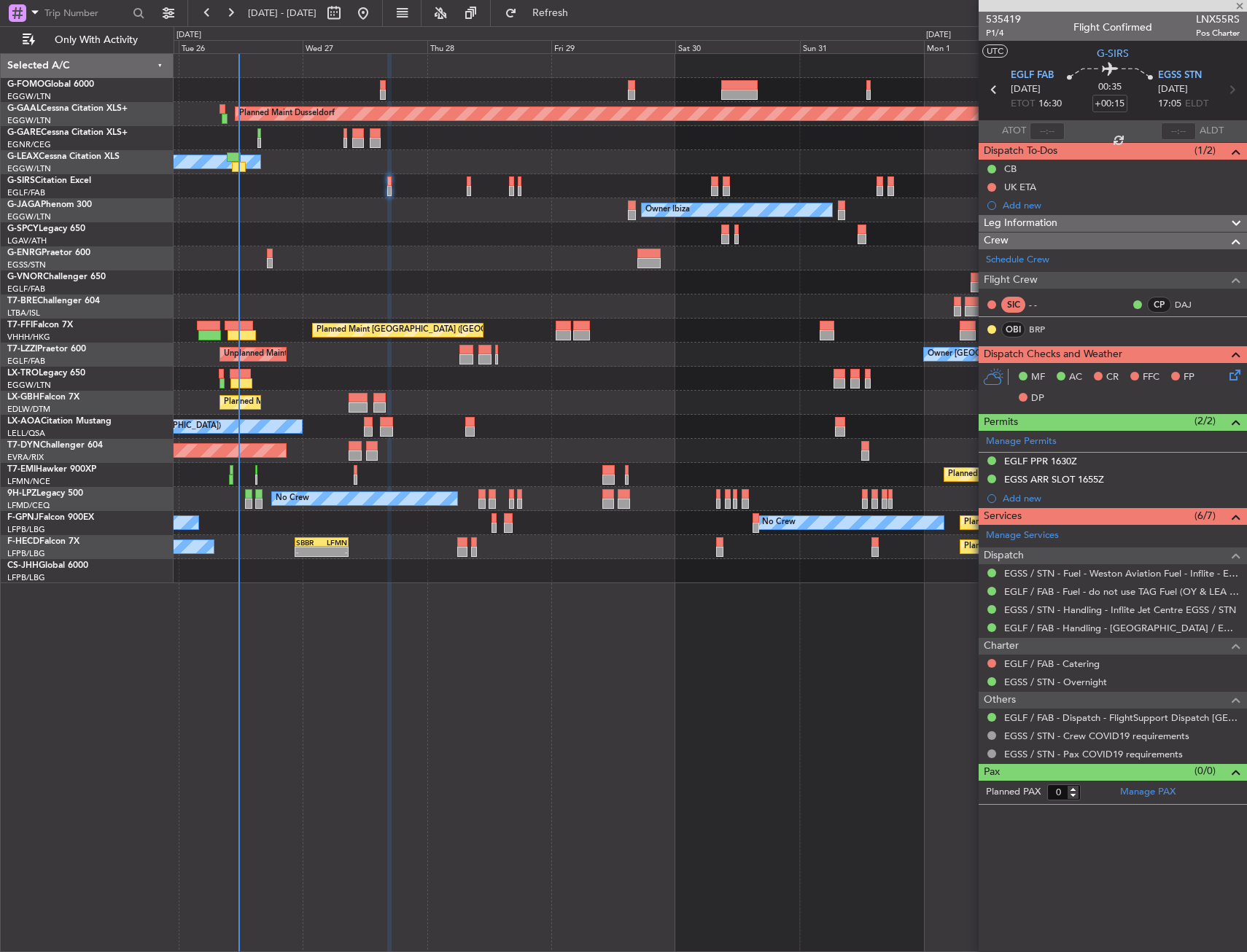
type input "-00:10"
type input "6"
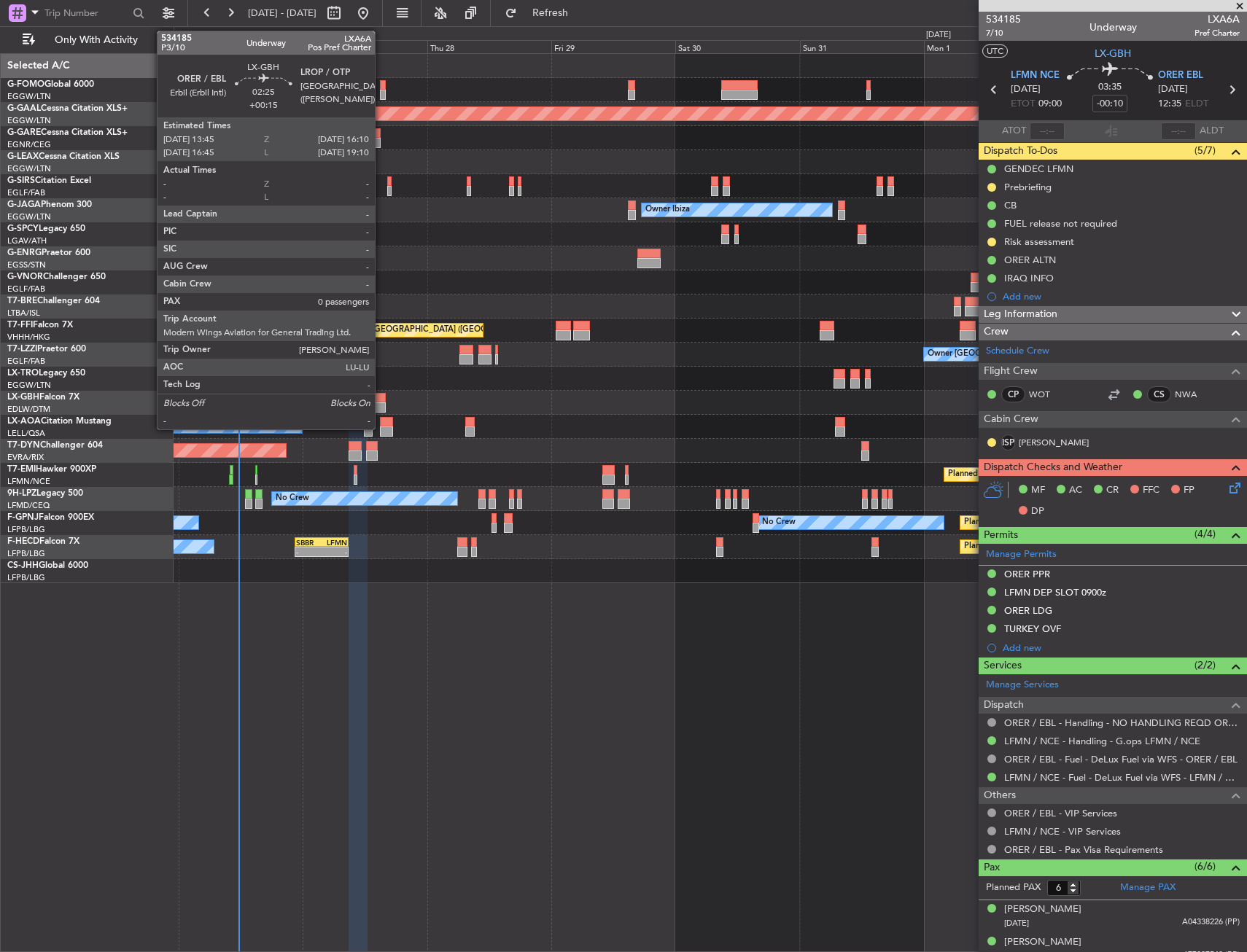
click at [381, 400] on div at bounding box center [379, 398] width 13 height 10
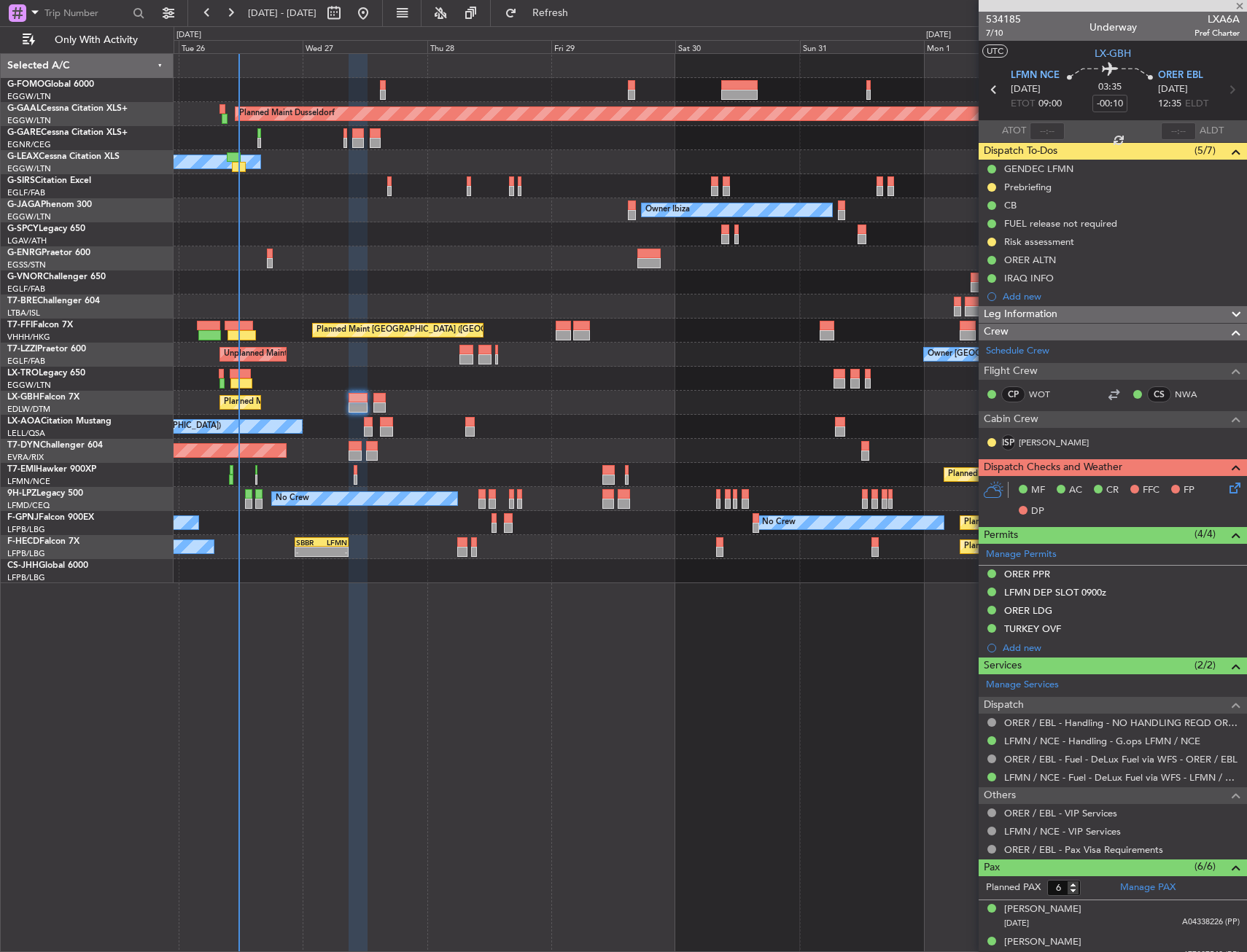
type input "+00:15"
type input "0"
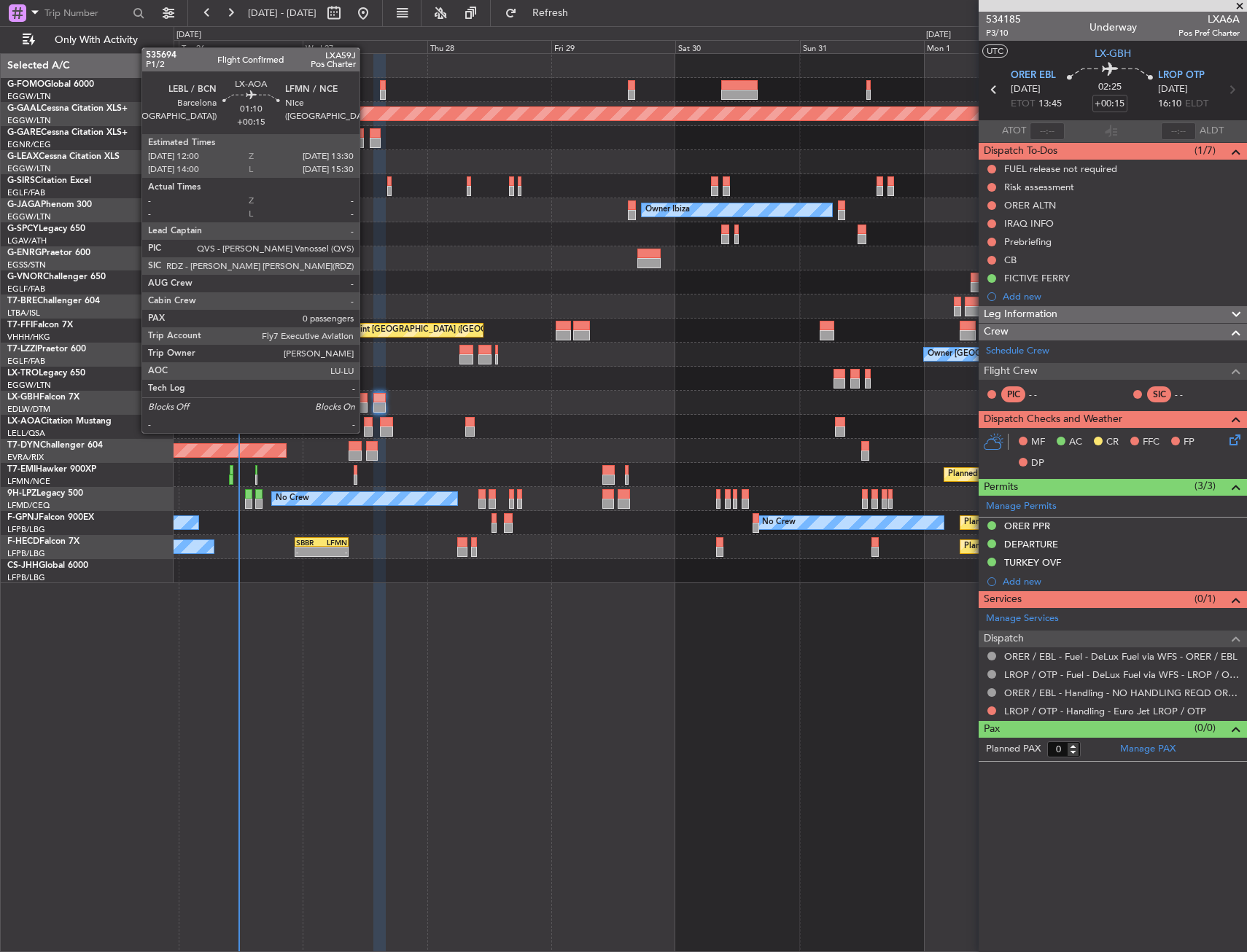
click at [366, 432] on div at bounding box center [368, 431] width 8 height 10
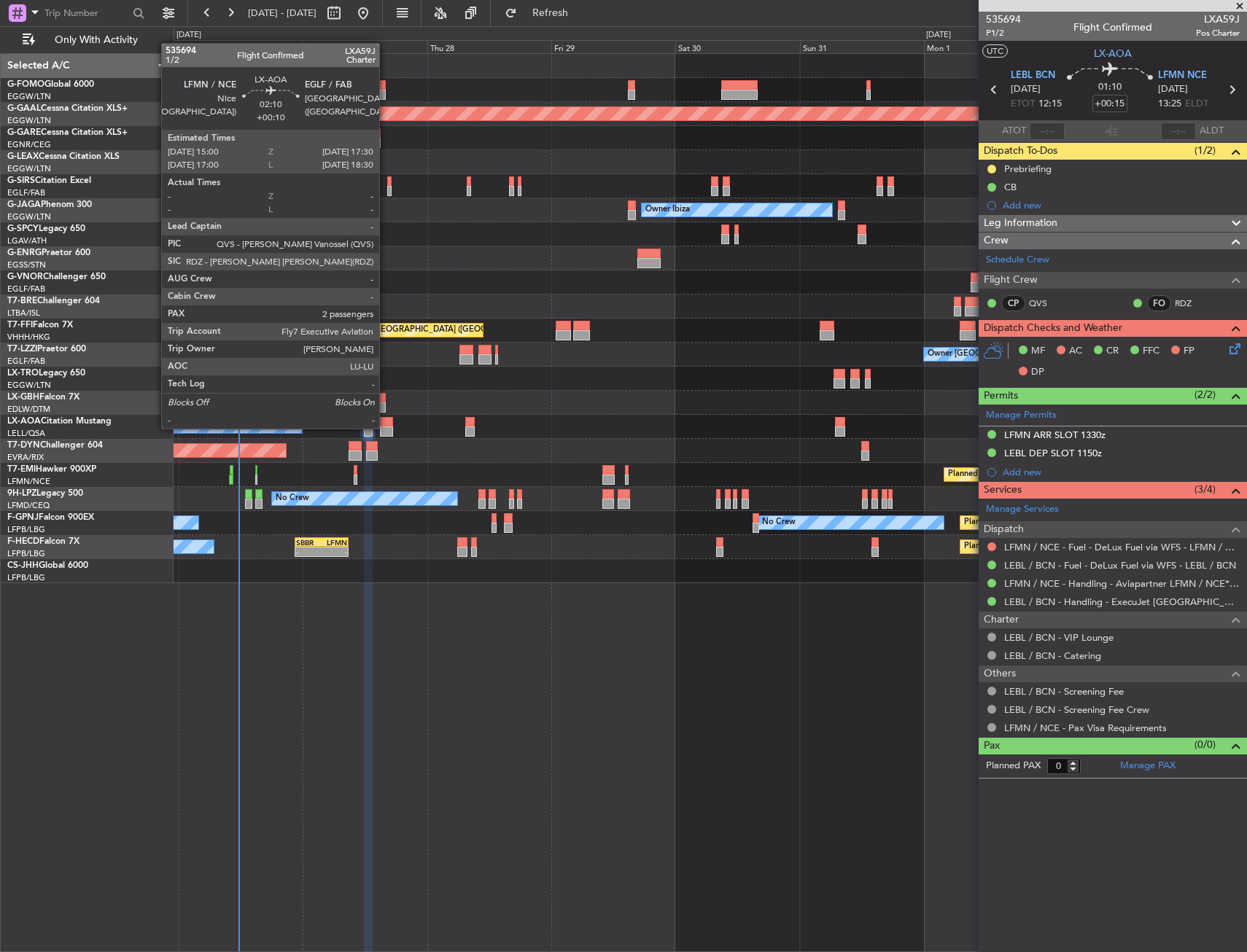
click at [386, 427] on div at bounding box center [386, 431] width 13 height 10
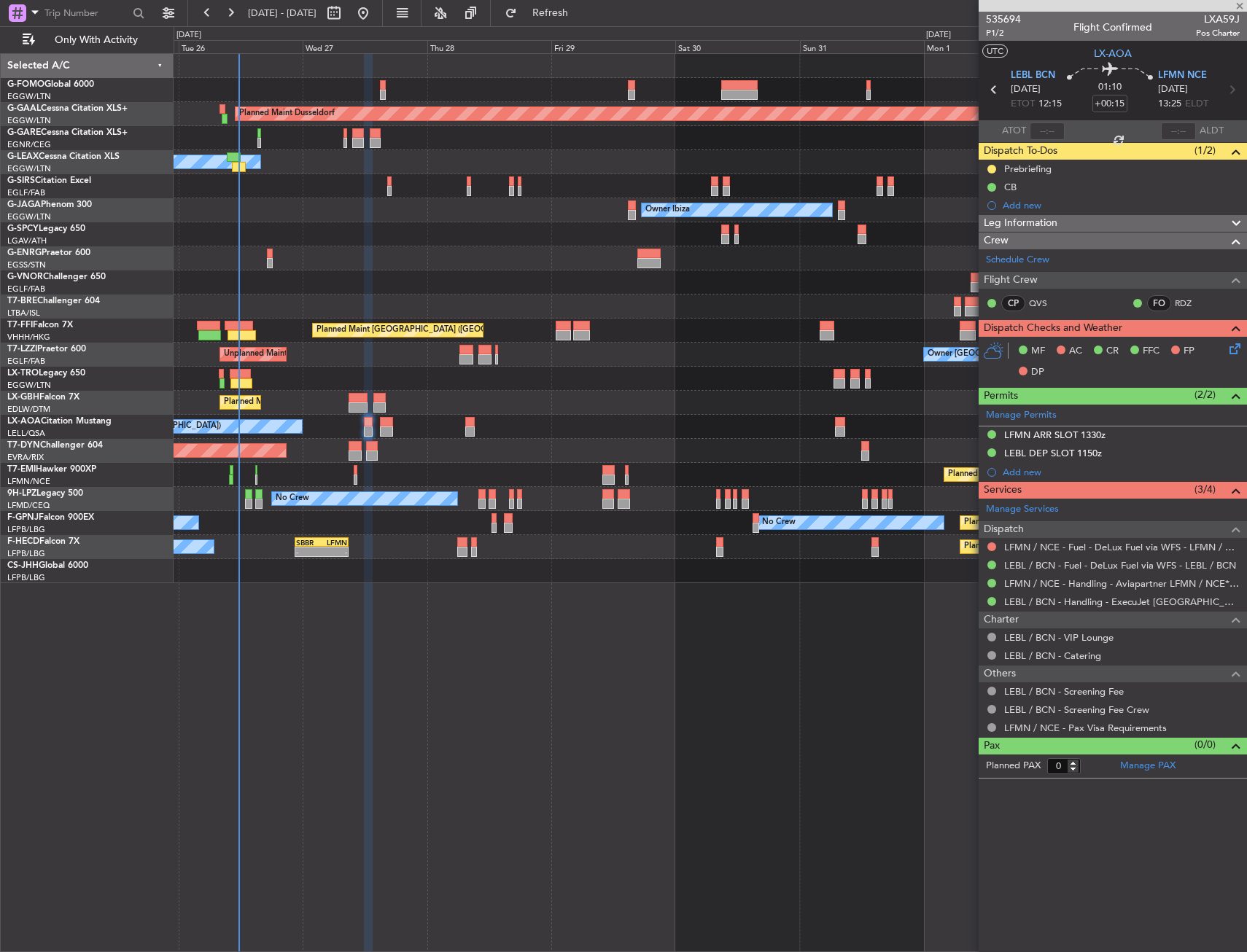
type input "+00:10"
type input "2"
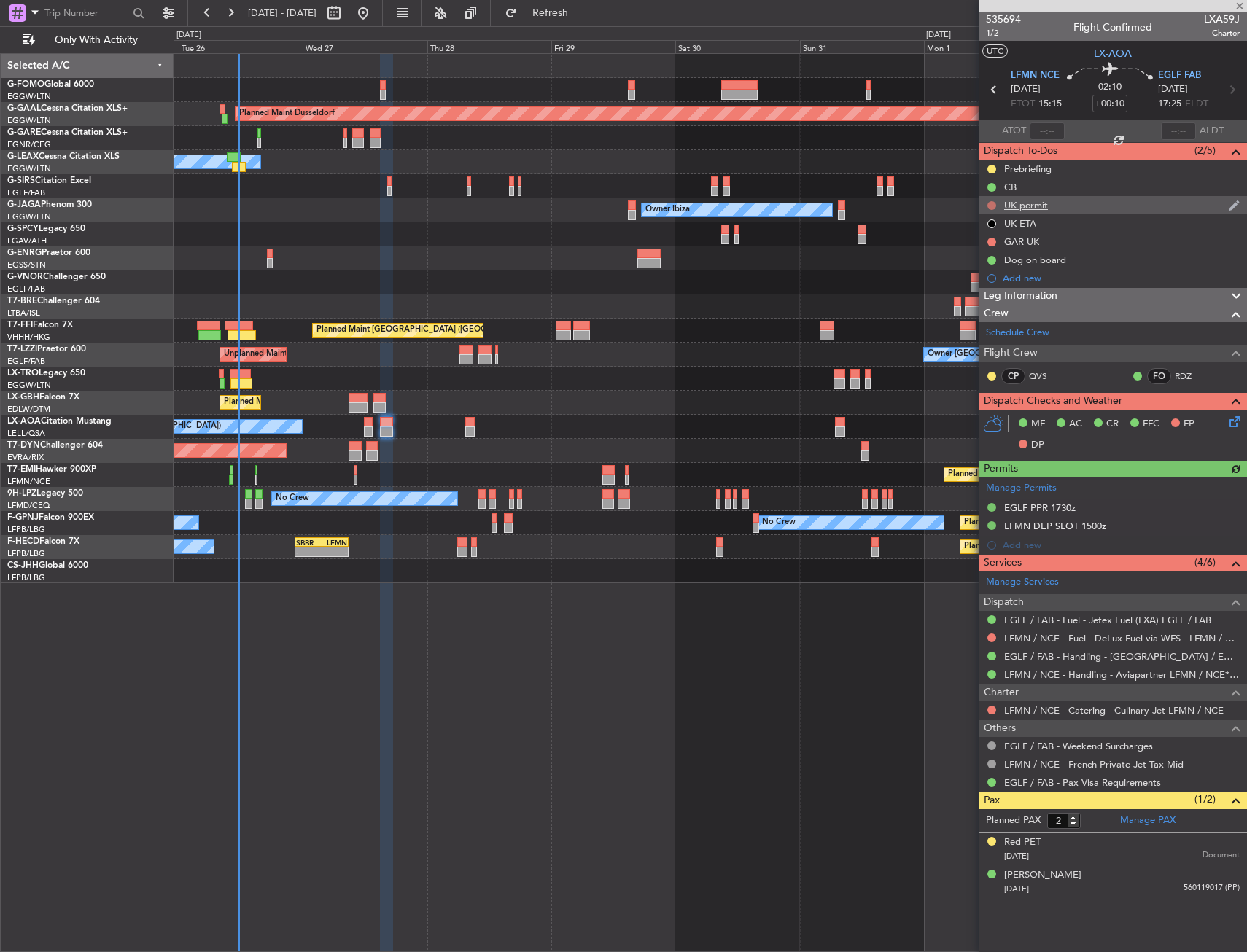
click at [993, 203] on button at bounding box center [991, 205] width 8 height 8
click at [996, 284] on ul "Not Started In Progress Completed Cancelled" at bounding box center [993, 258] width 77 height 87
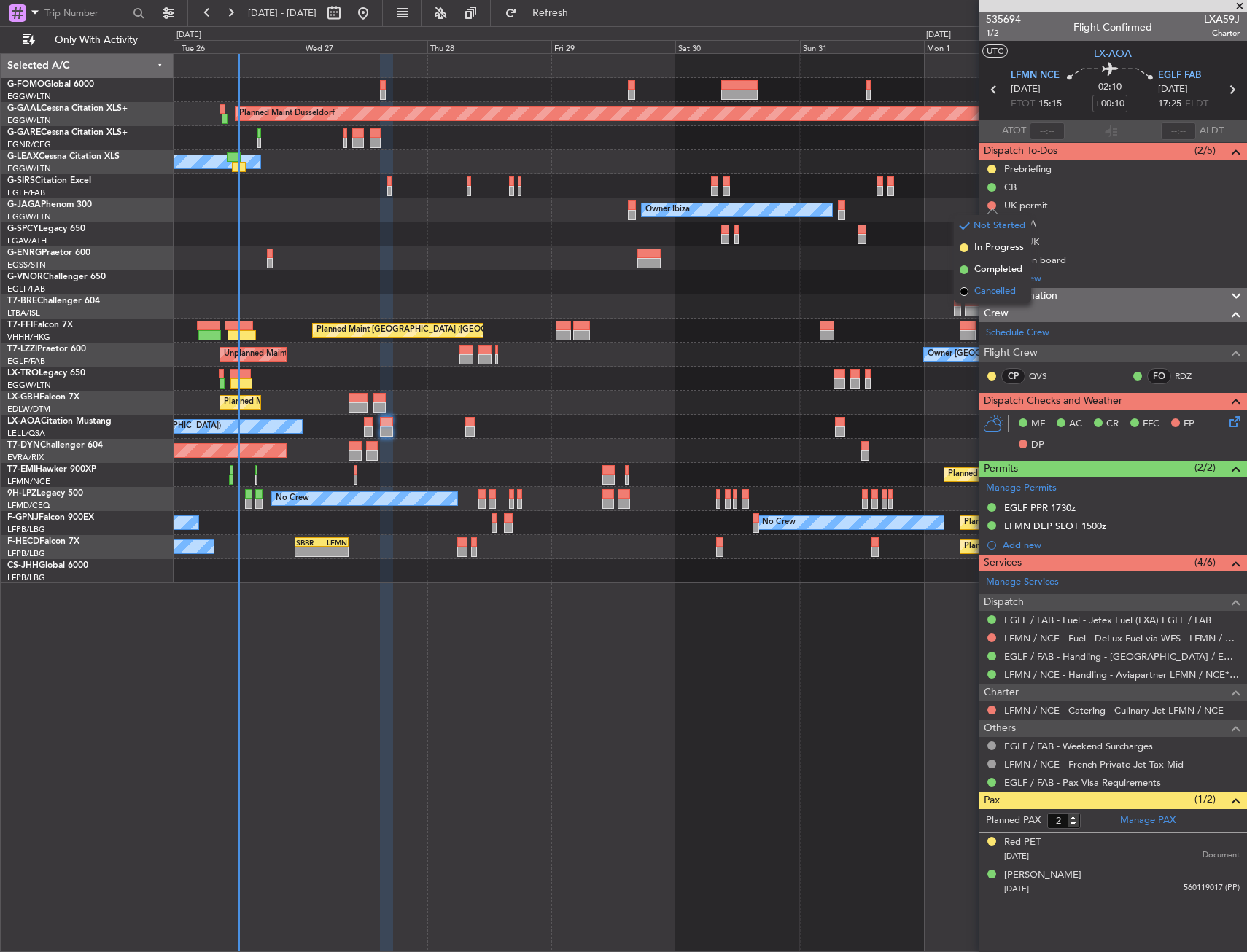
click at [996, 286] on span "Cancelled" at bounding box center [995, 291] width 42 height 15
click at [1230, 89] on icon at bounding box center [1232, 89] width 19 height 19
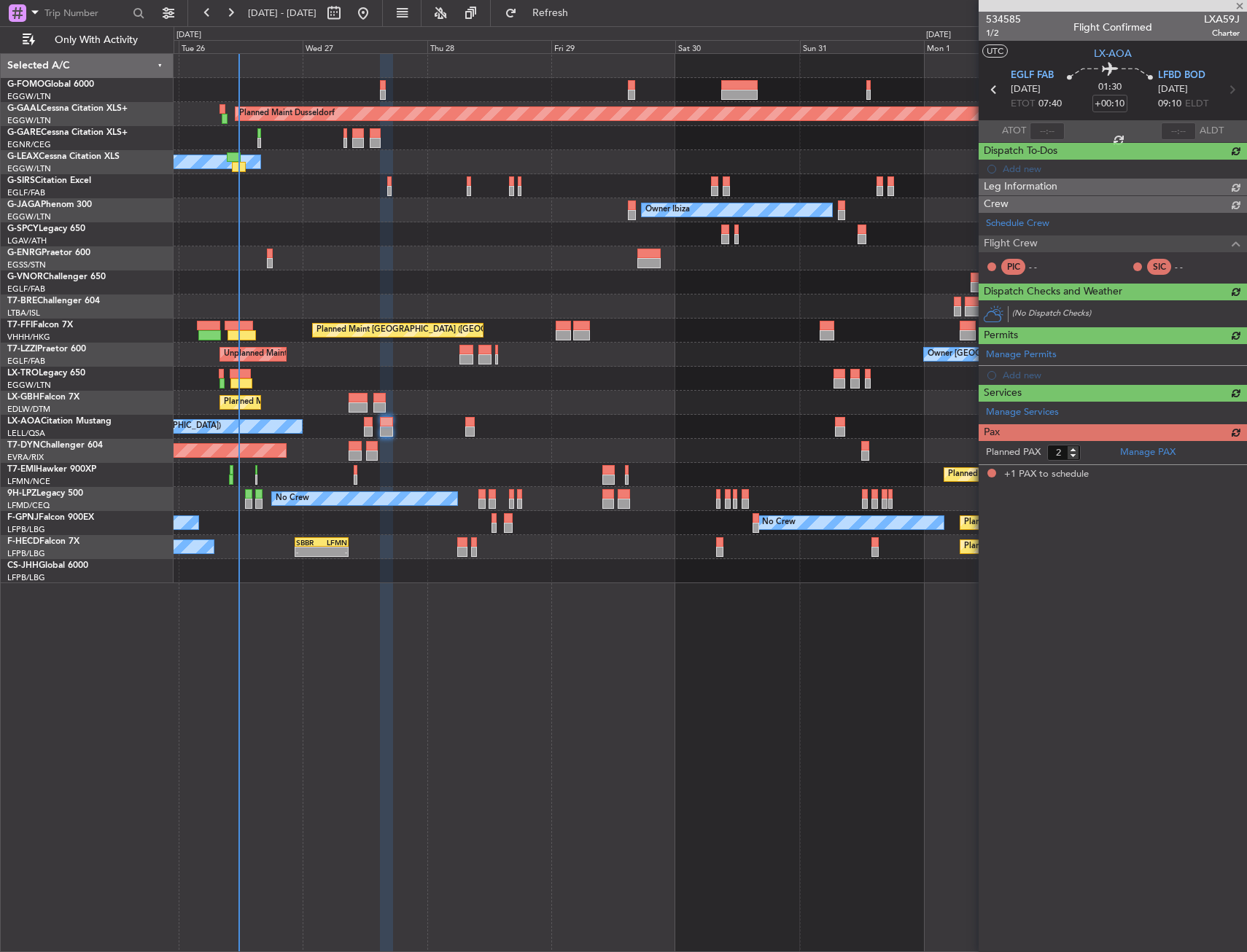
type input "1"
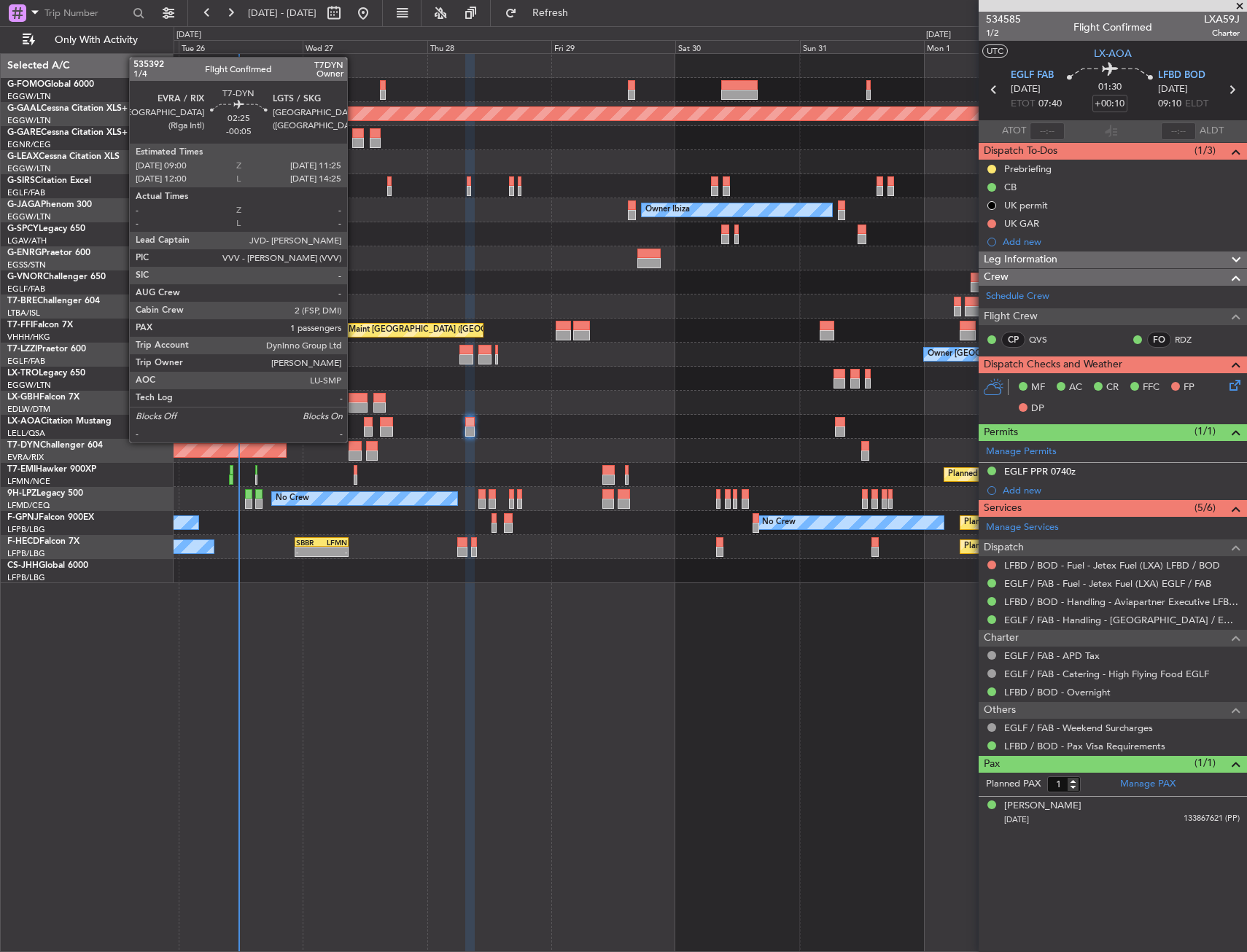
click at [354, 454] on div at bounding box center [355, 455] width 13 height 10
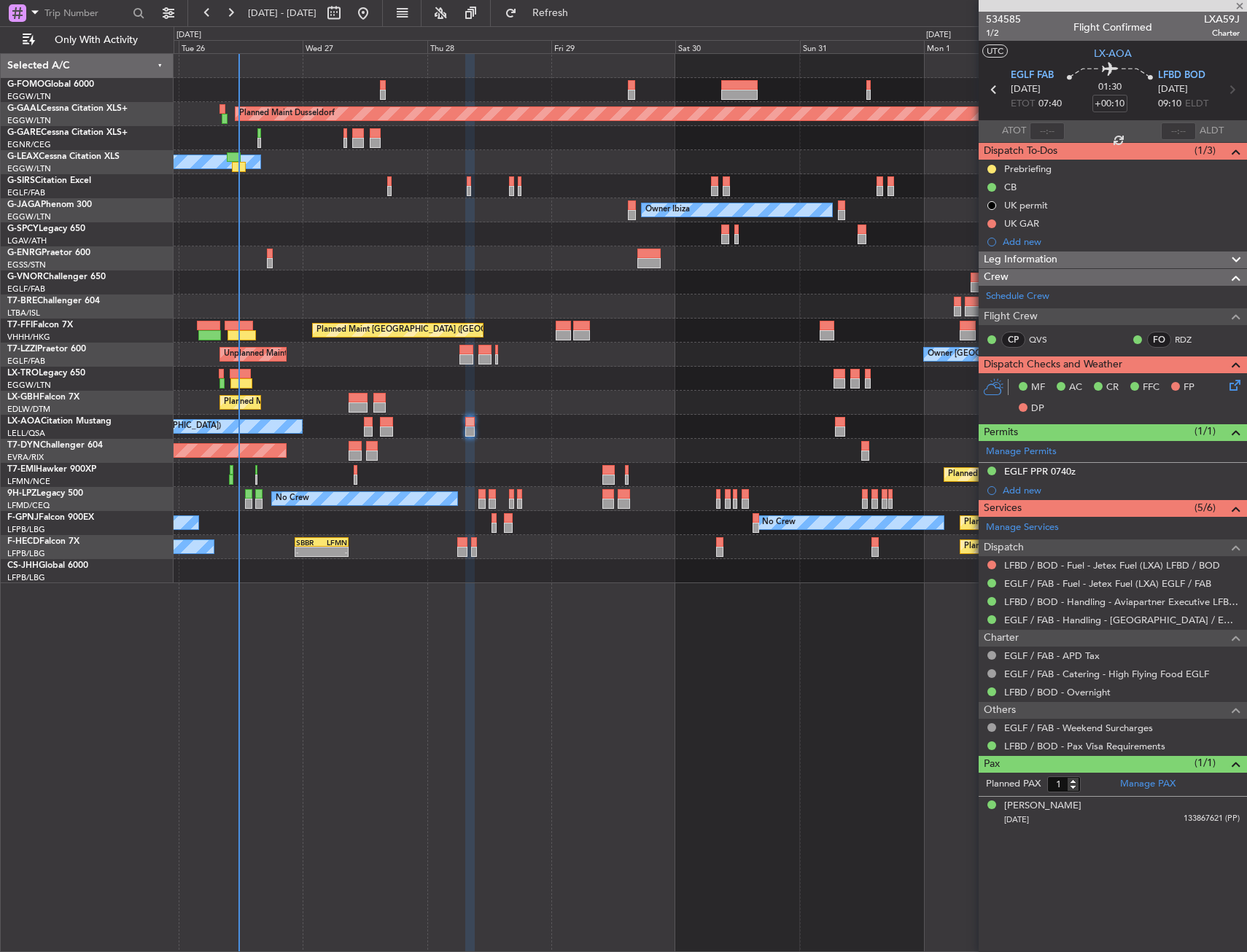
type input "-00:05"
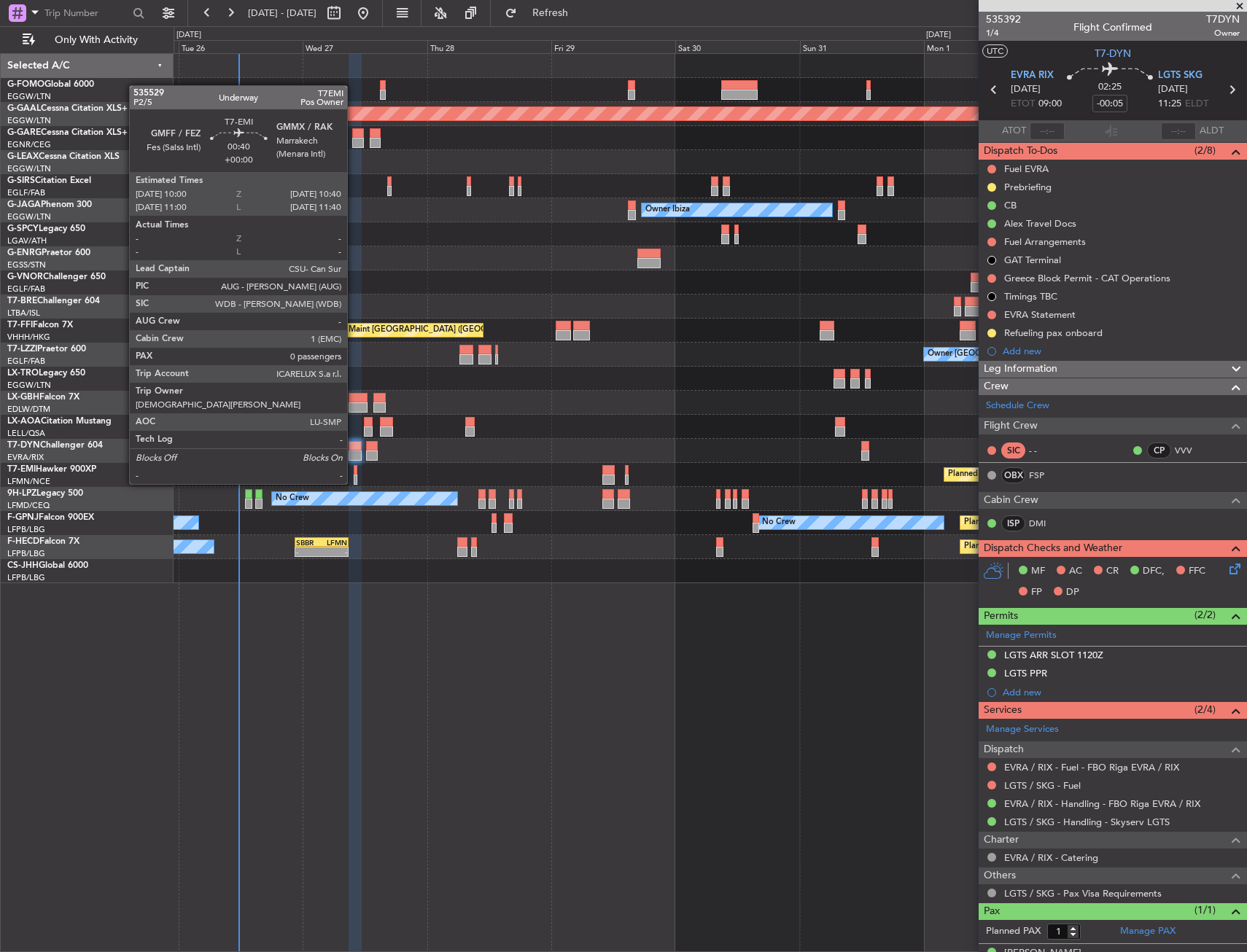
click at [354, 469] on div at bounding box center [356, 469] width 4 height 10
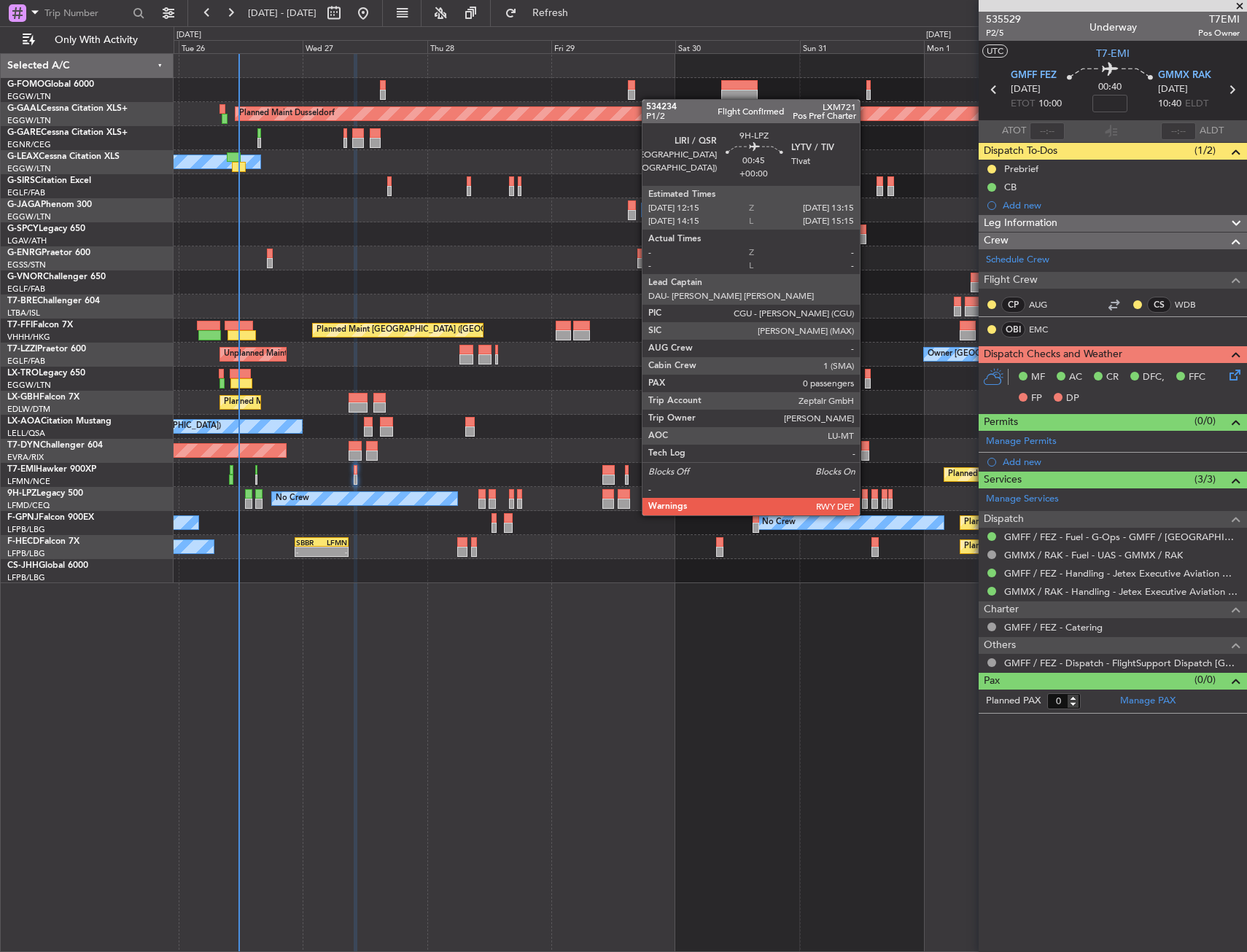
click at [866, 501] on div at bounding box center [865, 503] width 6 height 10
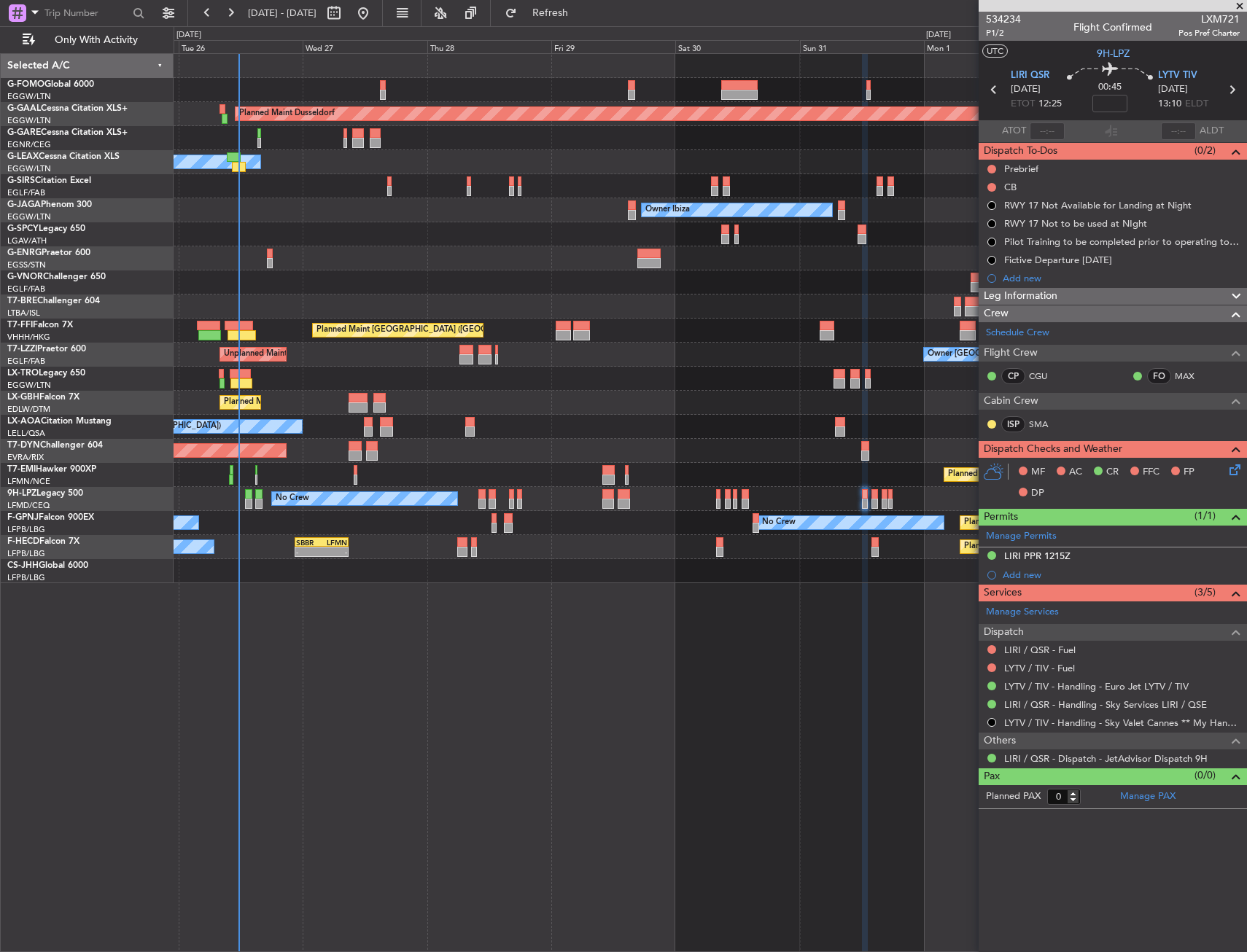
click at [201, 205] on div "Owner Ibiza Planned Maint [GEOGRAPHIC_DATA] ([GEOGRAPHIC_DATA]) No Crew Cannes …" at bounding box center [709, 210] width 1073 height 24
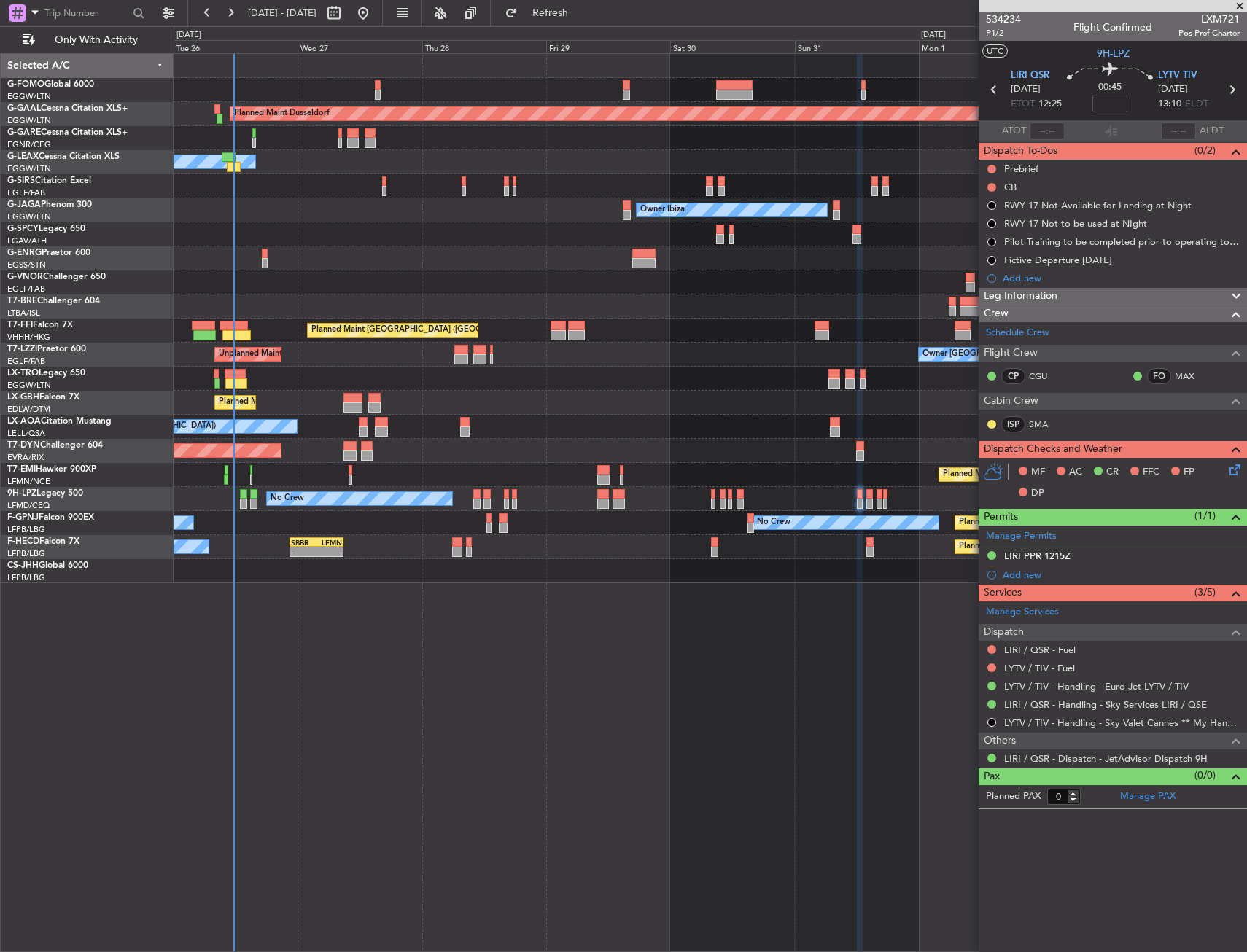
click at [478, 419] on div "No Crew Barcelona ([GEOGRAPHIC_DATA])" at bounding box center [709, 426] width 1073 height 24
click at [676, 690] on div "Planned Maint Dusseldorf Owner Unplanned Maint [GEOGRAPHIC_DATA] ([GEOGRAPHIC_D…" at bounding box center [710, 503] width 1073 height 899
click at [649, 658] on div "Planned Maint Dusseldorf Owner Unplanned Maint [GEOGRAPHIC_DATA] ([GEOGRAPHIC_D…" at bounding box center [710, 503] width 1073 height 899
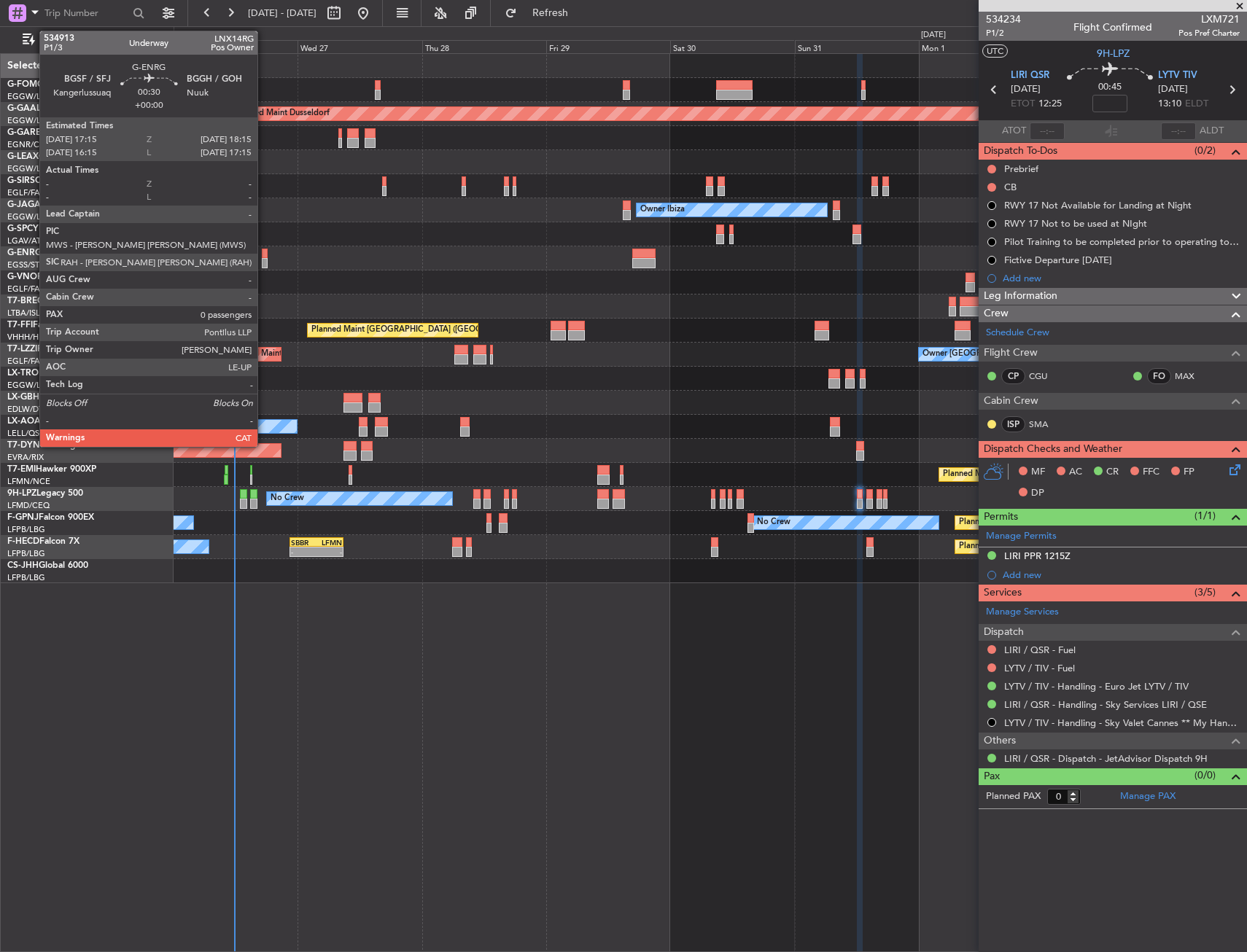
click at [264, 259] on div at bounding box center [265, 263] width 6 height 10
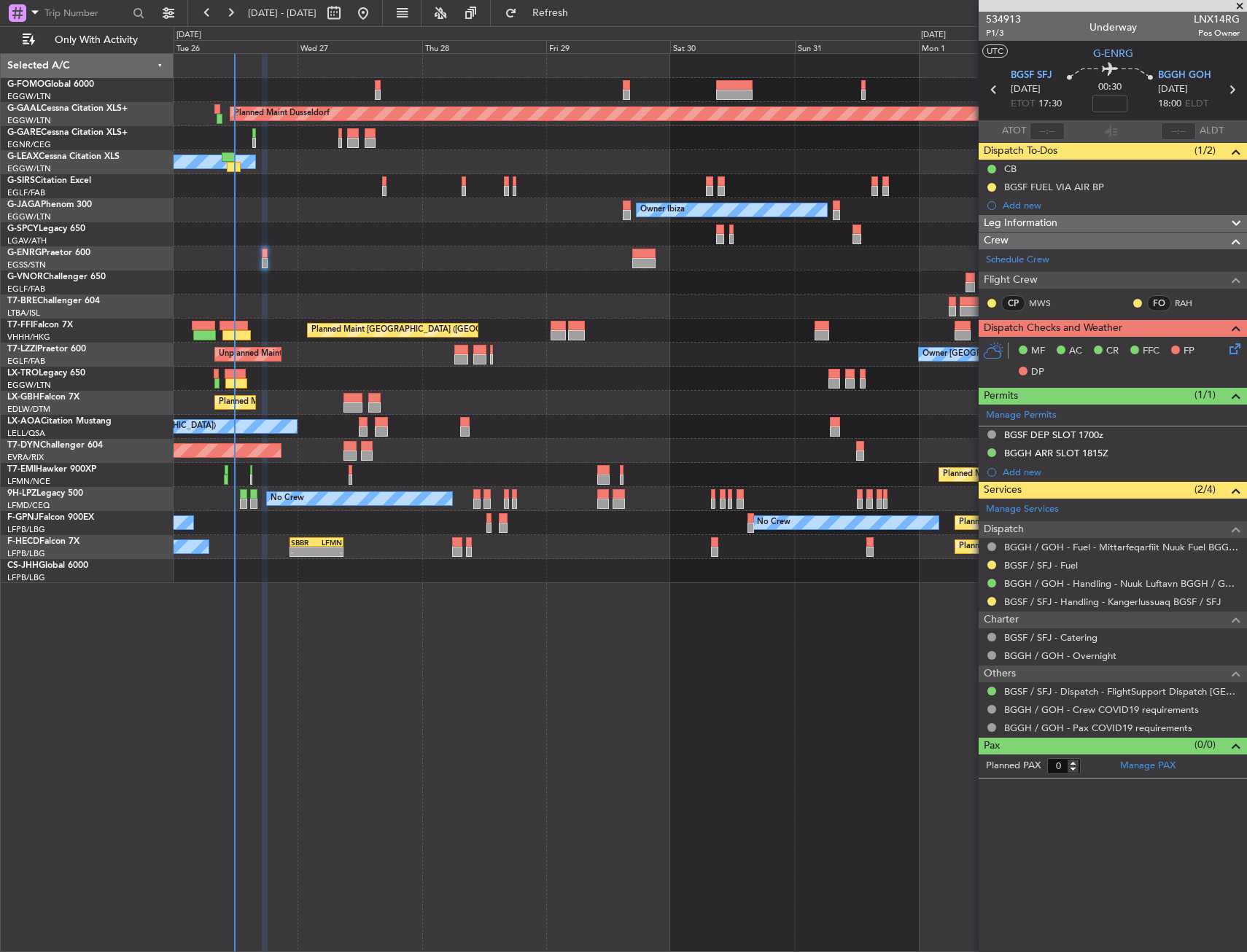
click at [550, 554] on div "Planned Maint Dusseldorf Owner Unplanned Maint [GEOGRAPHIC_DATA] ([GEOGRAPHIC_D…" at bounding box center [709, 318] width 1073 height 529
click at [261, 135] on div at bounding box center [709, 138] width 1073 height 24
drag, startPoint x: 396, startPoint y: 214, endPoint x: 358, endPoint y: 211, distance: 38.1
click at [358, 211] on div "Owner Ibiza Planned Maint [GEOGRAPHIC_DATA] ([GEOGRAPHIC_DATA]) No Crew Cannes …" at bounding box center [709, 210] width 1073 height 24
click at [312, 207] on div "Owner Ibiza Planned Maint [GEOGRAPHIC_DATA] ([GEOGRAPHIC_DATA]) No Crew Cannes …" at bounding box center [709, 210] width 1073 height 24
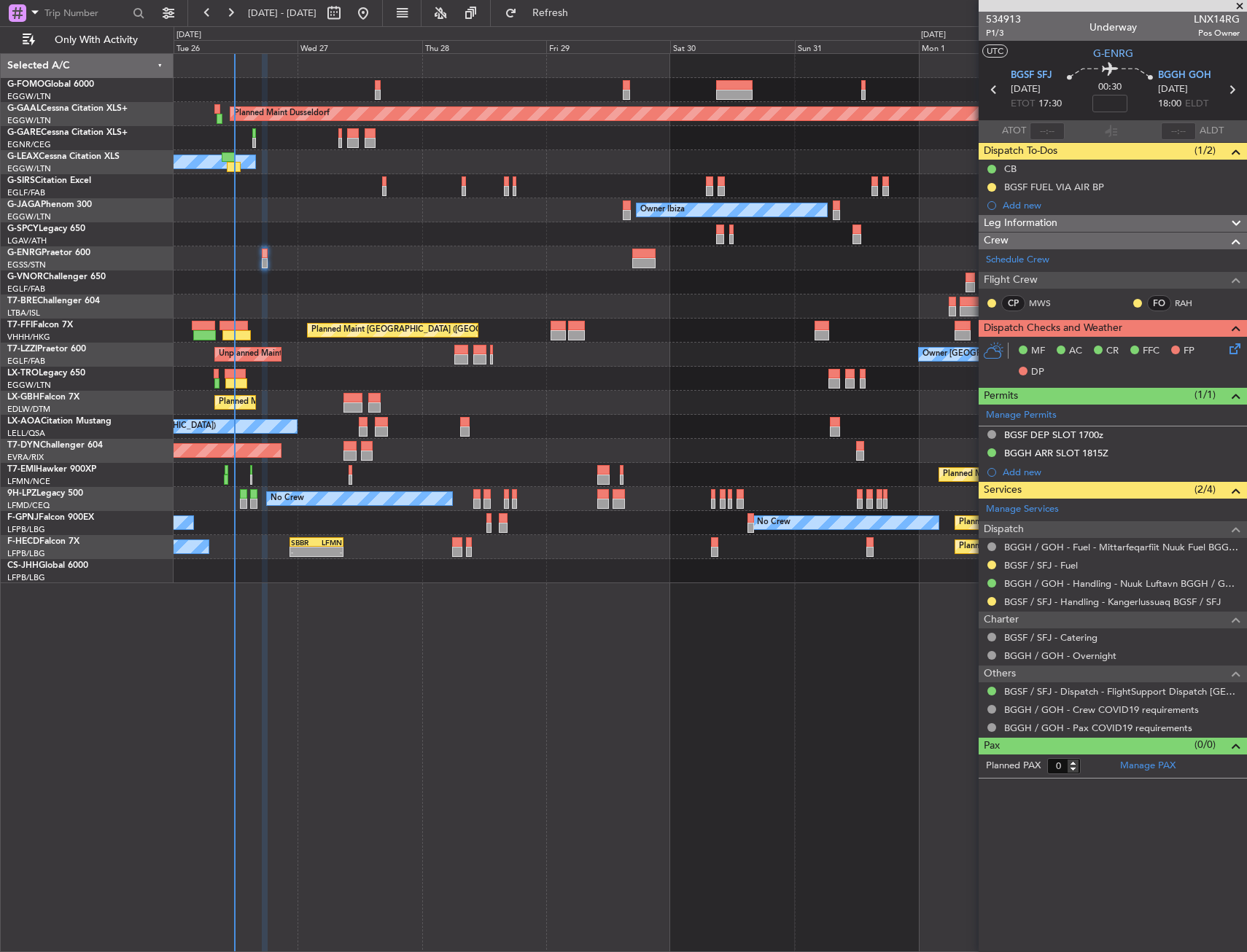
click at [295, 194] on div "Unplanned Maint Oxford ([GEOGRAPHIC_DATA])" at bounding box center [709, 186] width 1073 height 24
click at [275, 194] on div "Unplanned Maint Oxford ([GEOGRAPHIC_DATA])" at bounding box center [709, 186] width 1073 height 24
drag, startPoint x: 588, startPoint y: 24, endPoint x: 595, endPoint y: 15, distance: 11.4
click at [585, 24] on button "Refresh" at bounding box center [541, 13] width 87 height 23
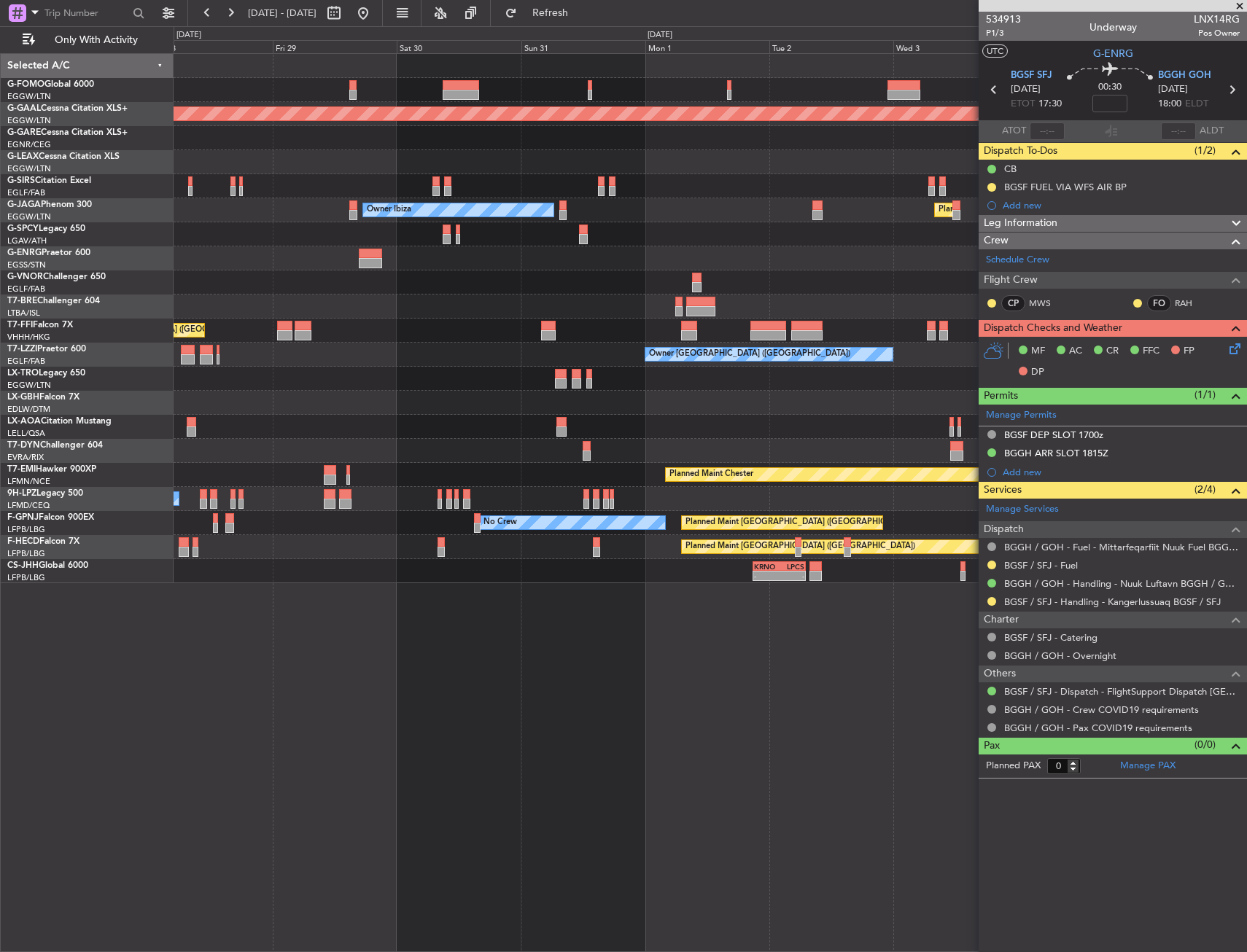
click at [286, 359] on div "Planned Maint Dusseldorf Owner Planned Maint [GEOGRAPHIC_DATA] ([GEOGRAPHIC_DAT…" at bounding box center [709, 318] width 1073 height 529
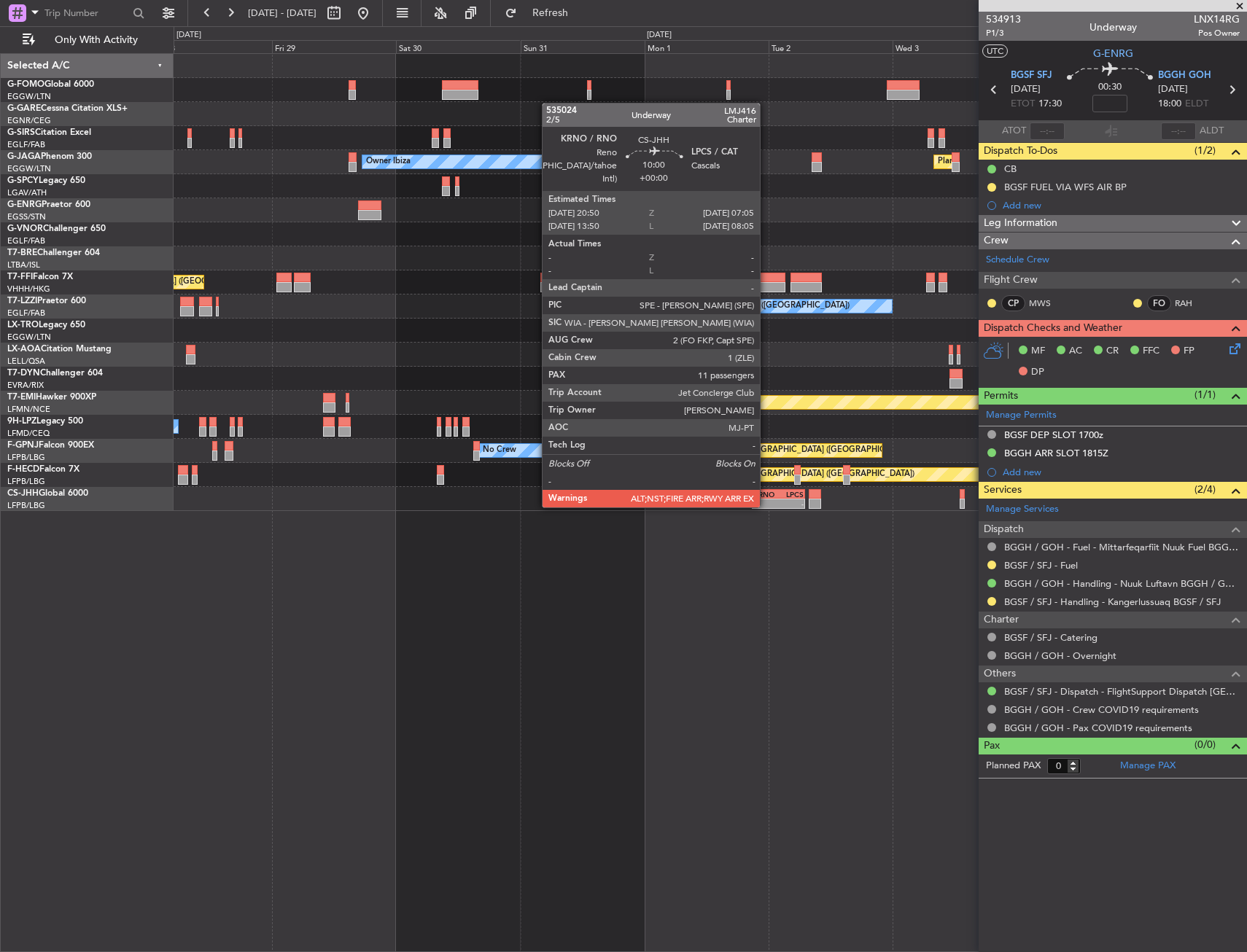
click at [767, 506] on div "-" at bounding box center [766, 503] width 25 height 8
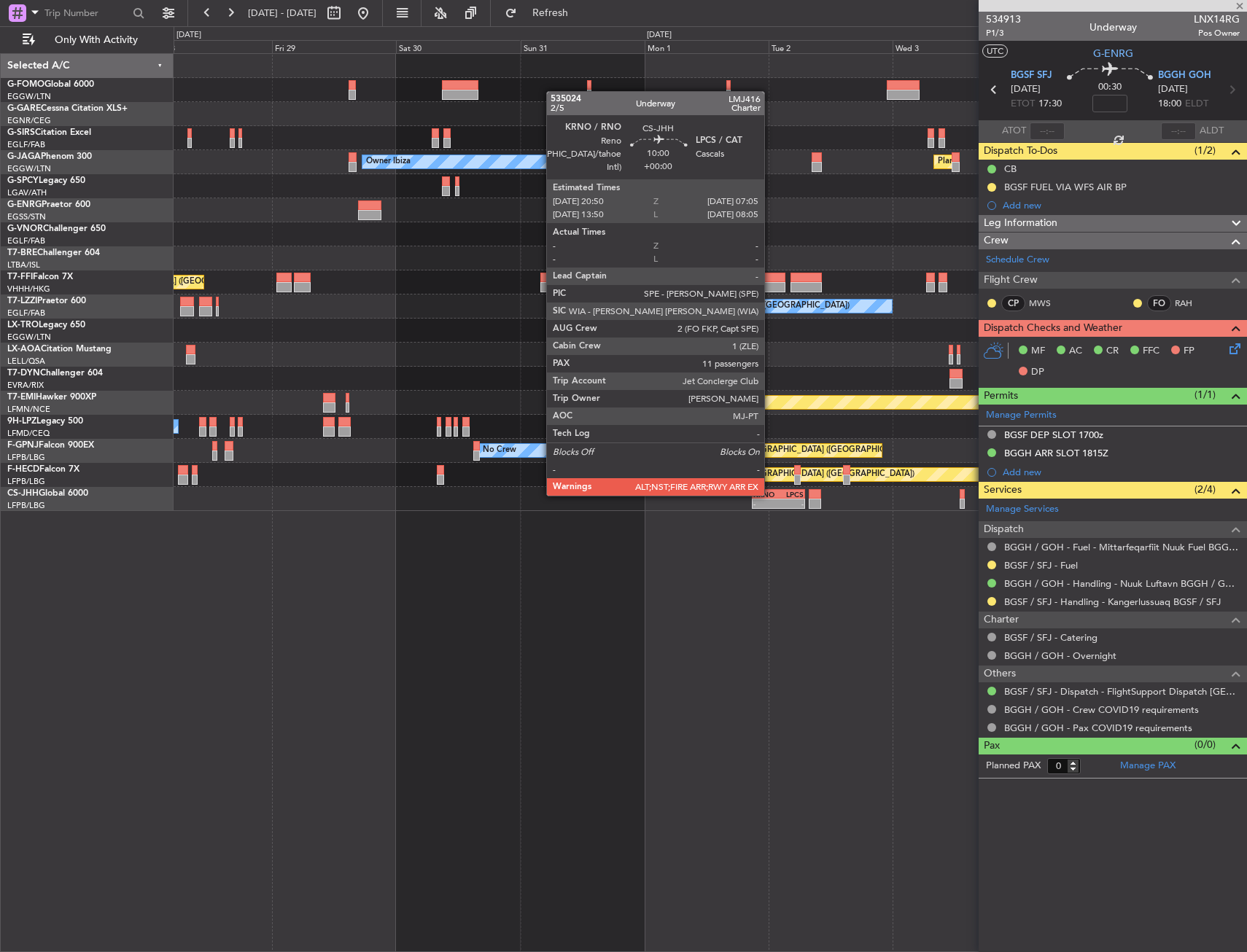
type input "11"
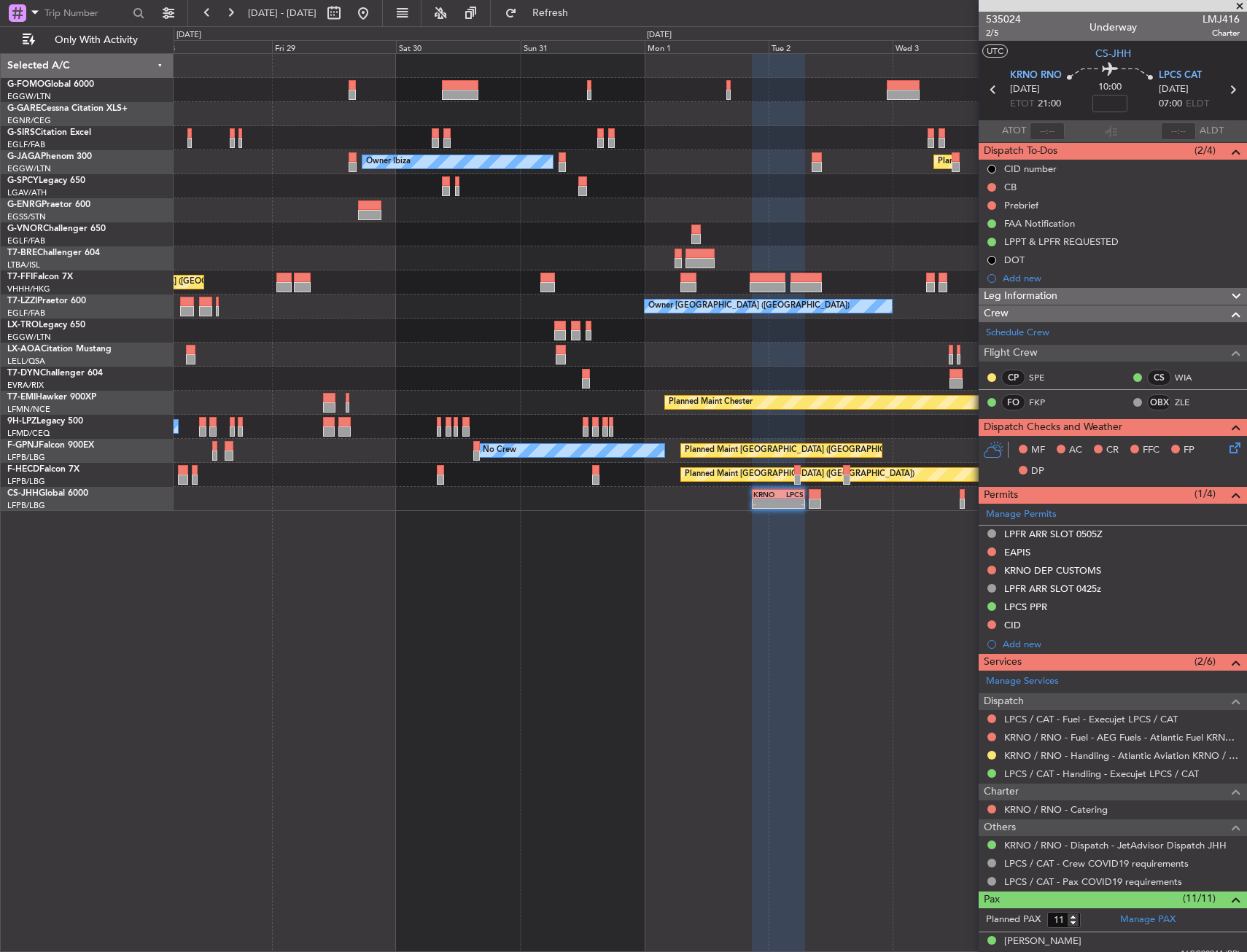
click at [1093, 609] on div "LPCS PPR" at bounding box center [1113, 607] width 268 height 19
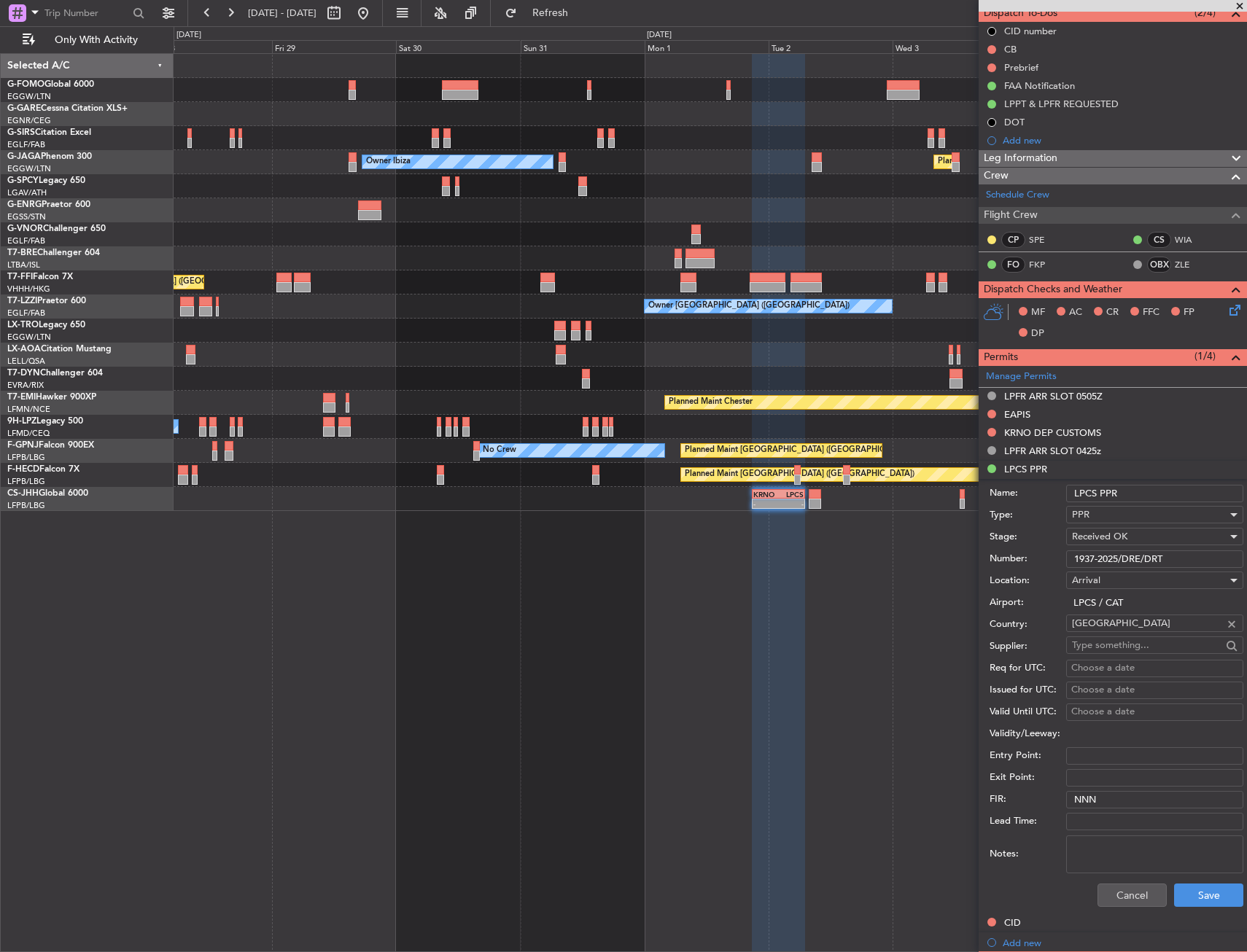
scroll to position [219, 0]
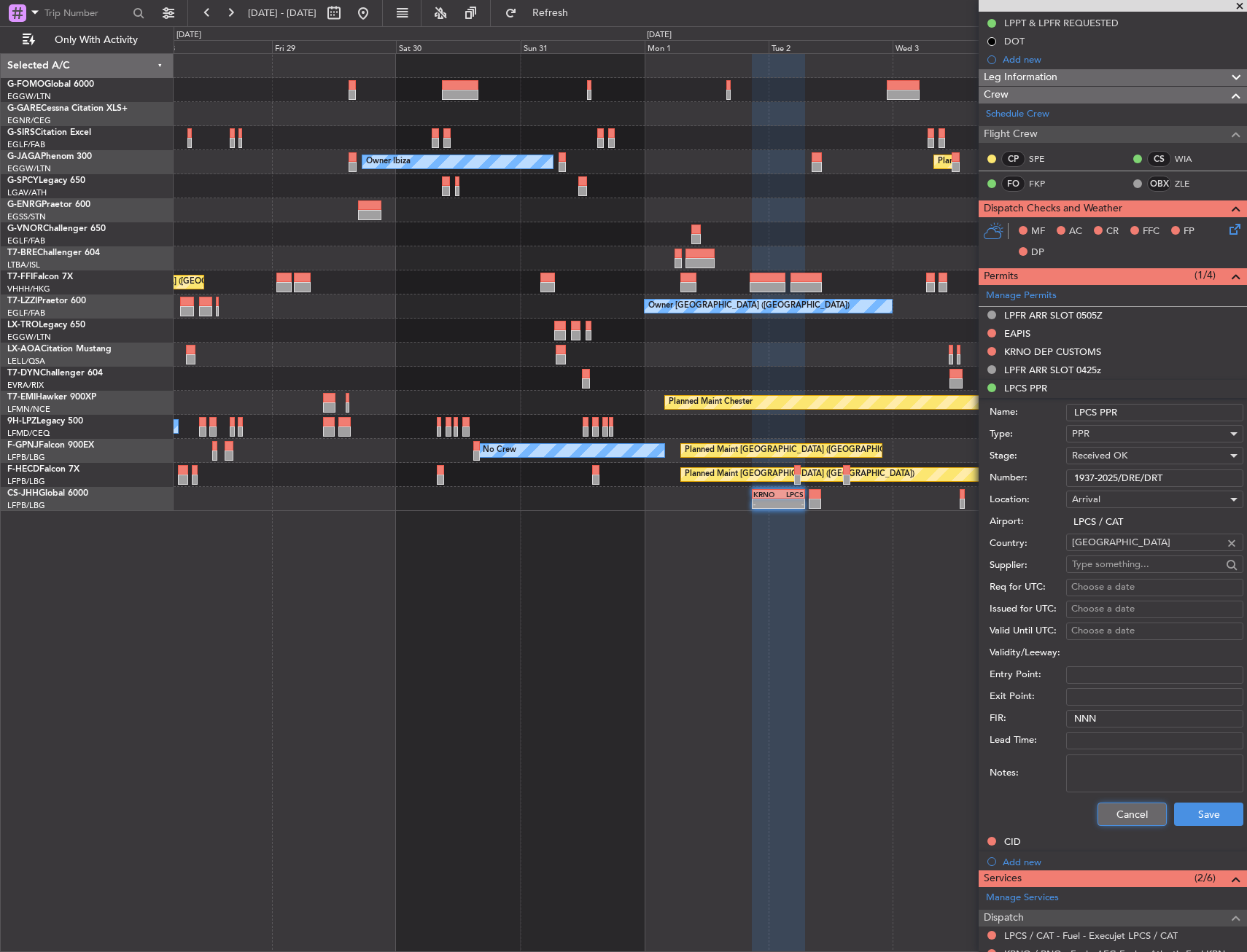
click at [1111, 813] on button "Cancel" at bounding box center [1132, 814] width 69 height 23
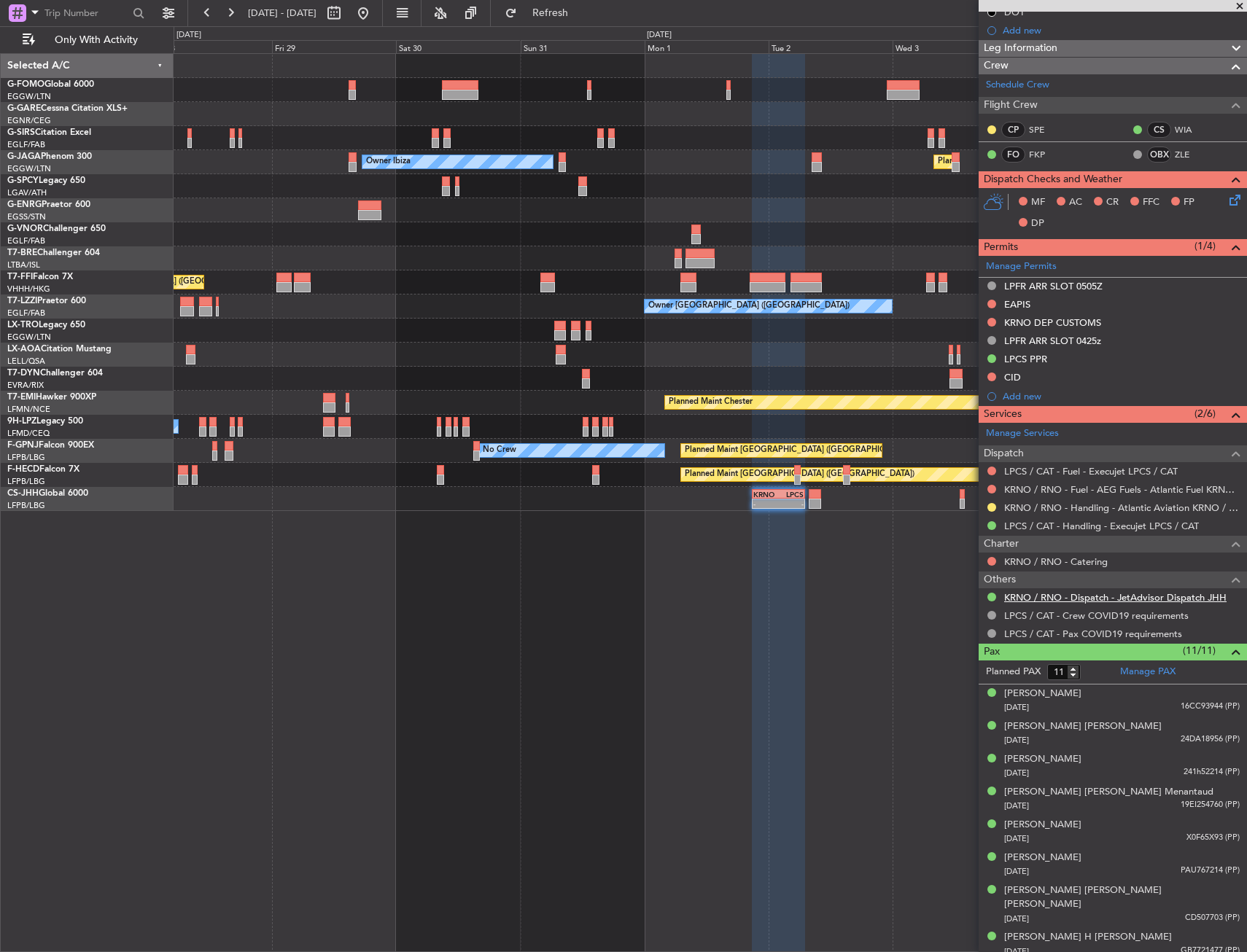
scroll to position [0, 0]
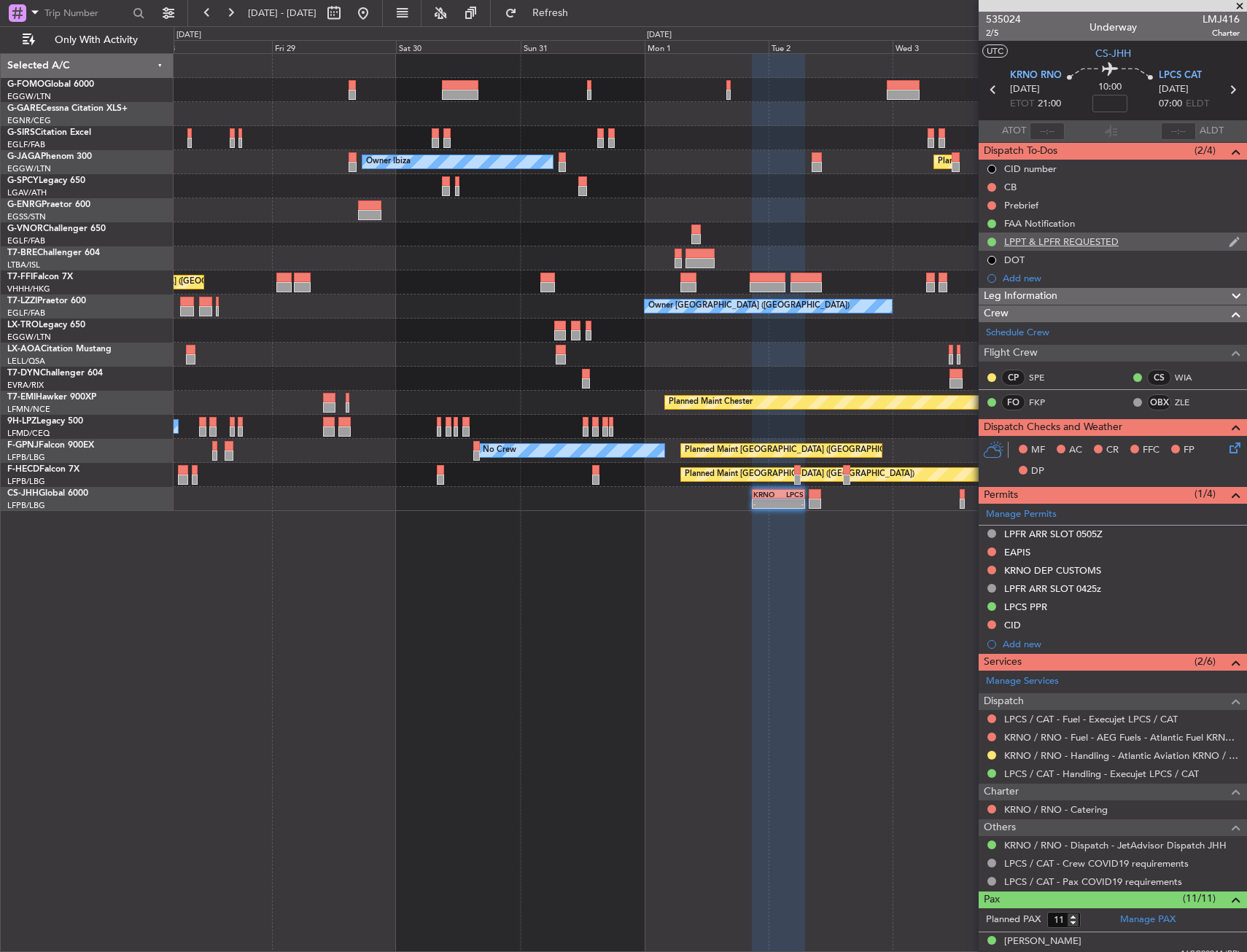
click at [1085, 243] on div "LPPT & LPFR REQUESTED" at bounding box center [1061, 241] width 114 height 12
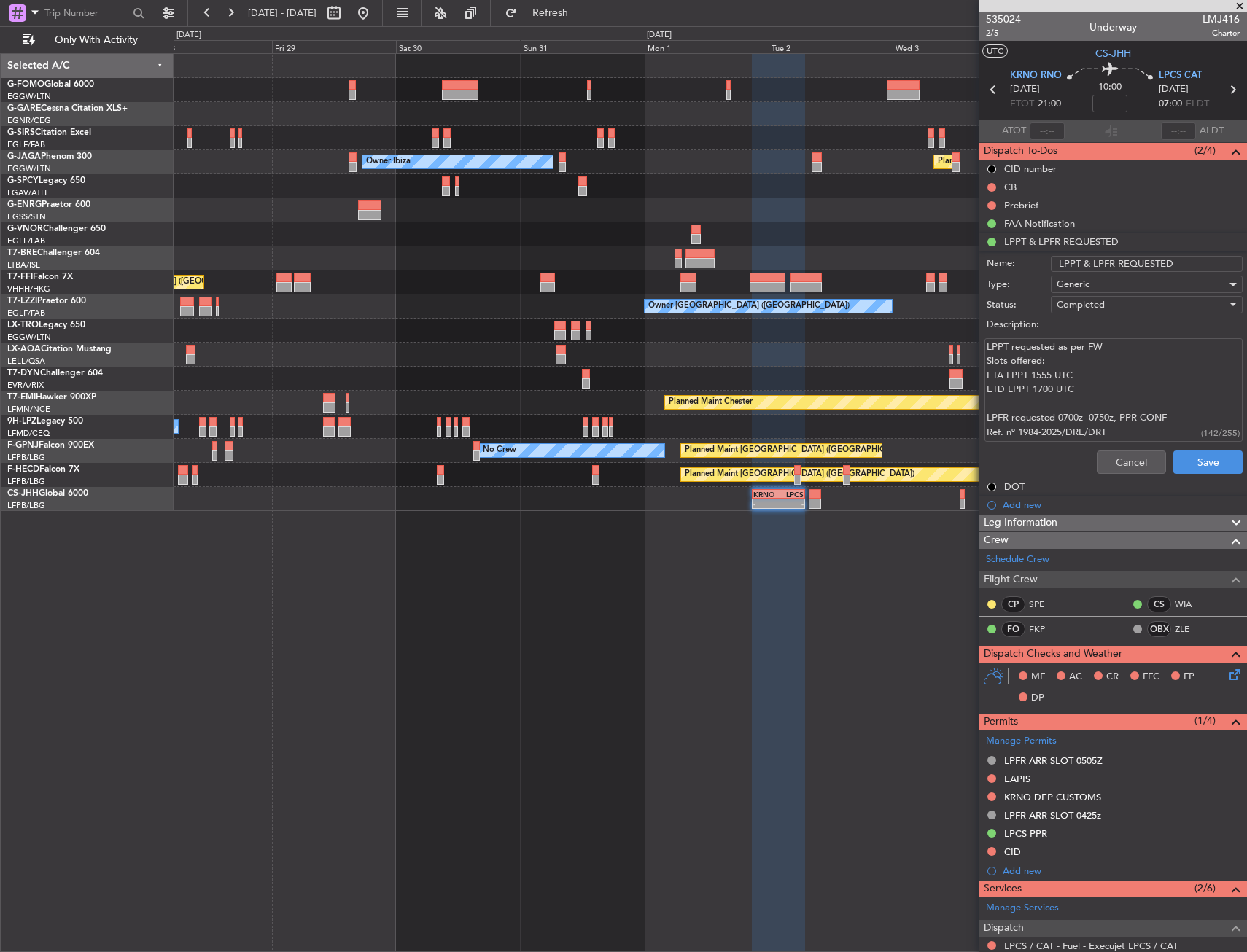
click at [1090, 400] on textarea "LPPT requested as per FW Slots offered: ETA LPPT 1555 UTC ETD LPPT 1700 UTC LPF…" at bounding box center [1113, 390] width 258 height 104
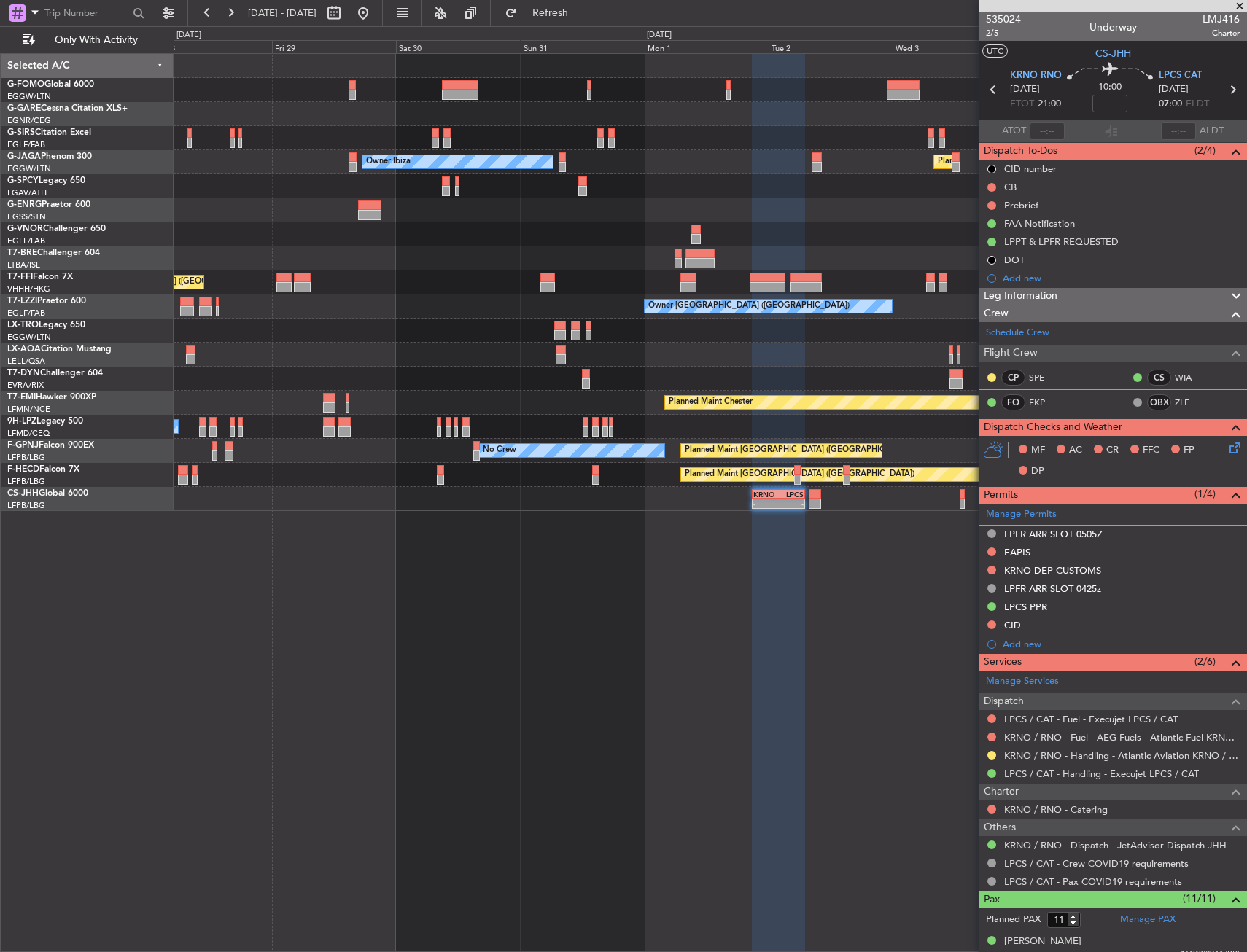
click at [742, 494] on div "- - KRNO 20:50 Z LPCS 07:05 Z" at bounding box center [709, 499] width 1073 height 24
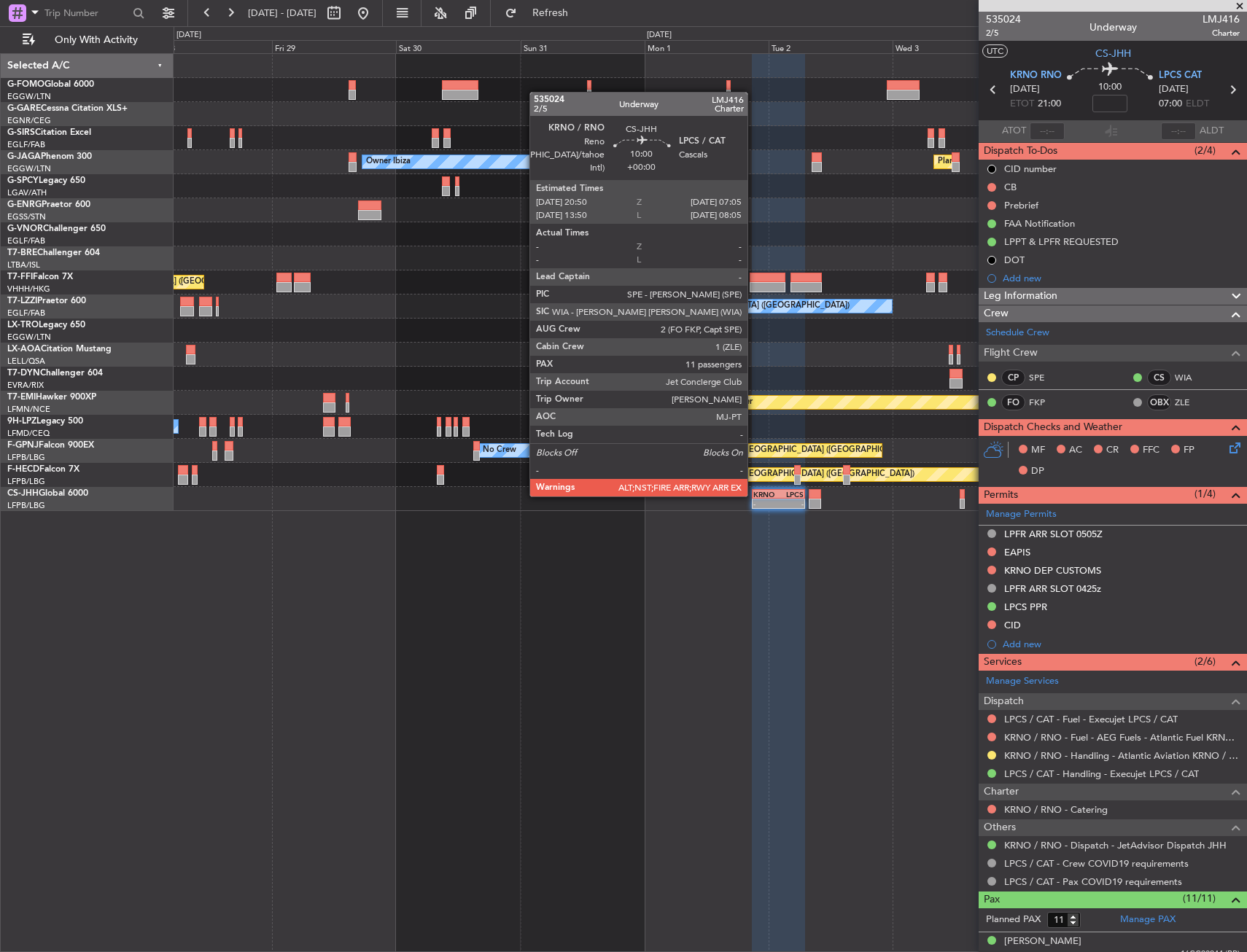
click at [754, 495] on div "KRNO" at bounding box center [766, 493] width 25 height 8
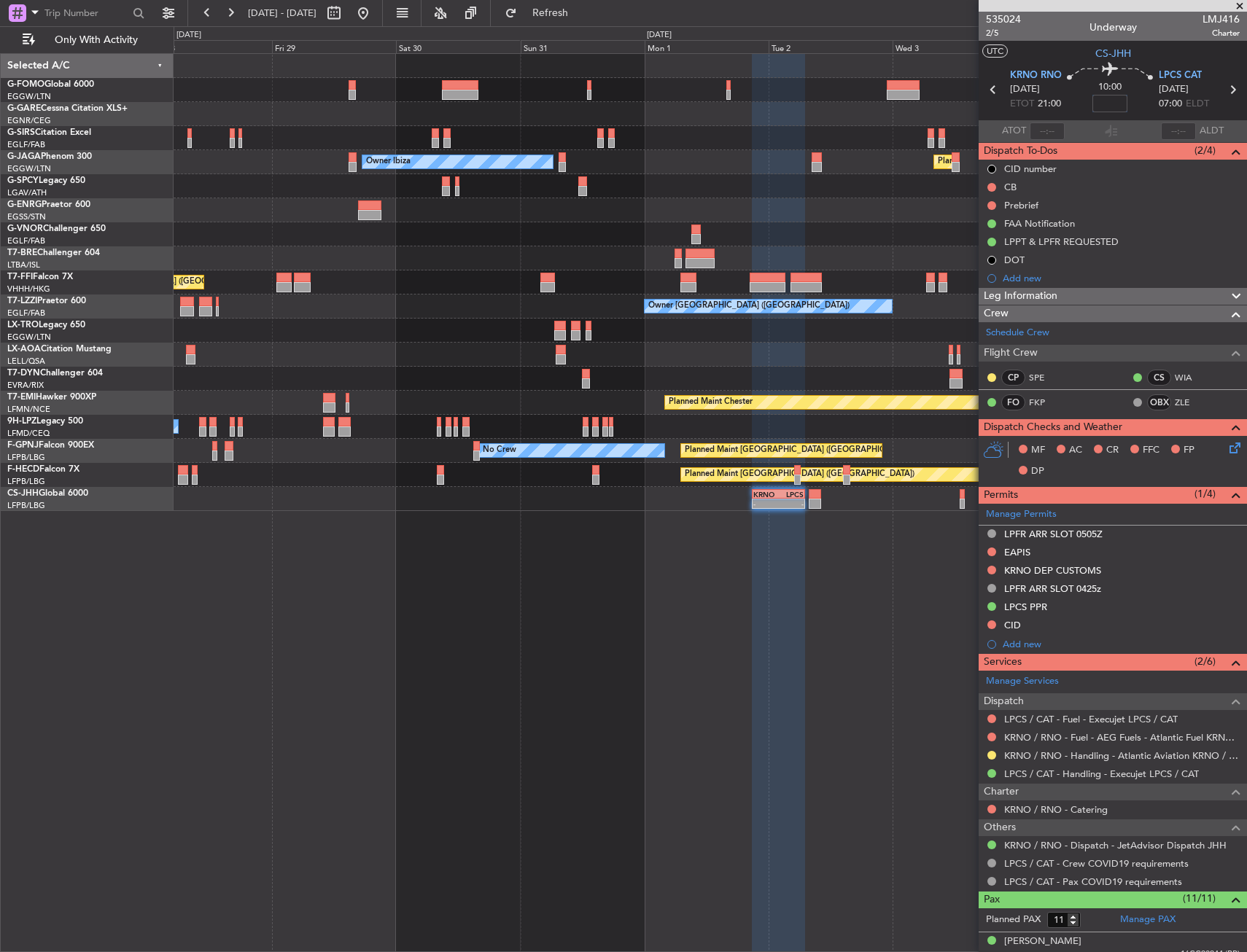
click at [1095, 108] on input at bounding box center [1109, 103] width 35 height 18
click at [1094, 109] on input at bounding box center [1109, 103] width 35 height 18
click at [1116, 113] on nimbus-time-variation "-40" at bounding box center [1109, 106] width 35 height 22
type input "-00:40"
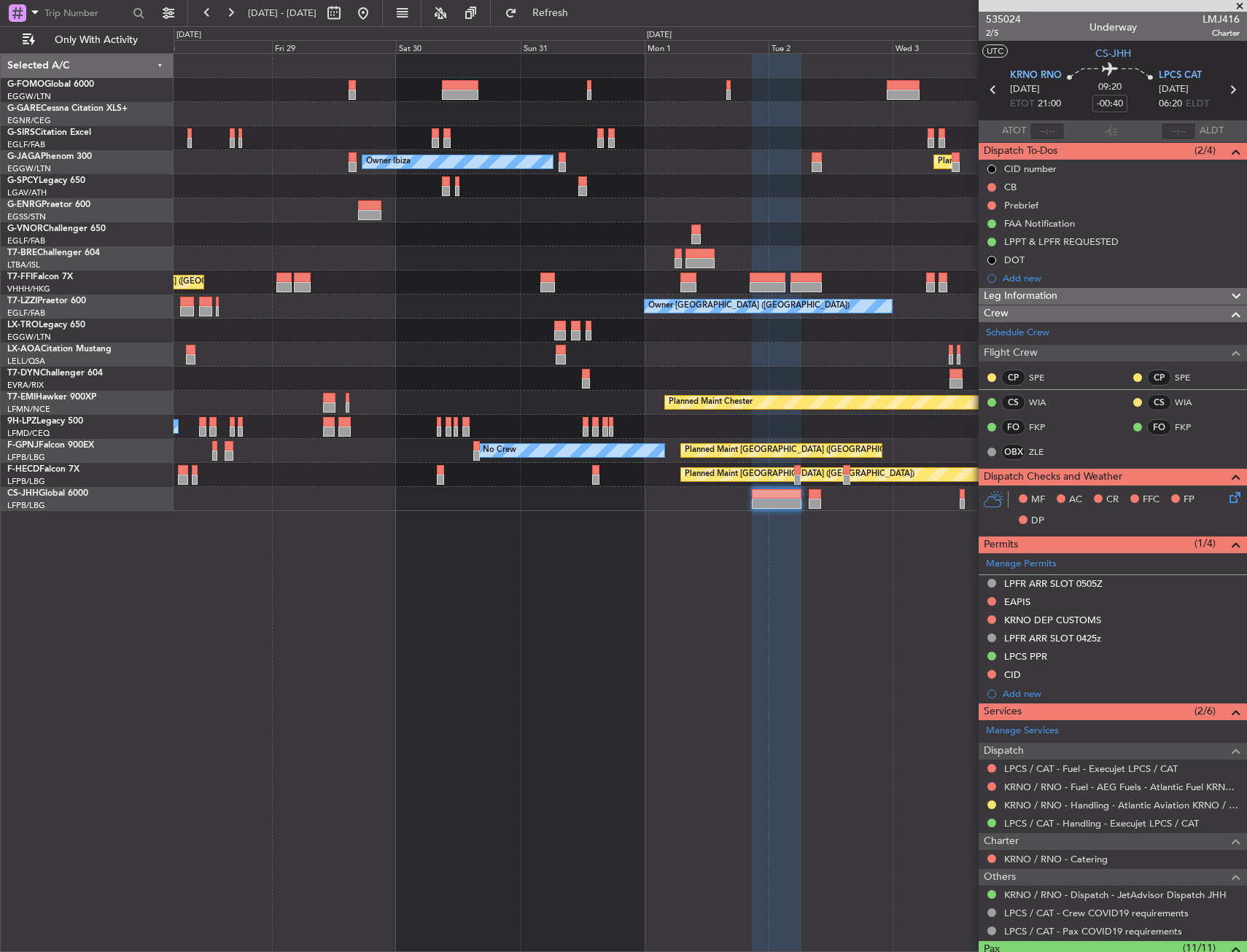
click at [656, 605] on div "Planned Maint [GEOGRAPHIC_DATA] ([GEOGRAPHIC_DATA]) Owner Ibiza Planned Maint […" at bounding box center [710, 503] width 1073 height 899
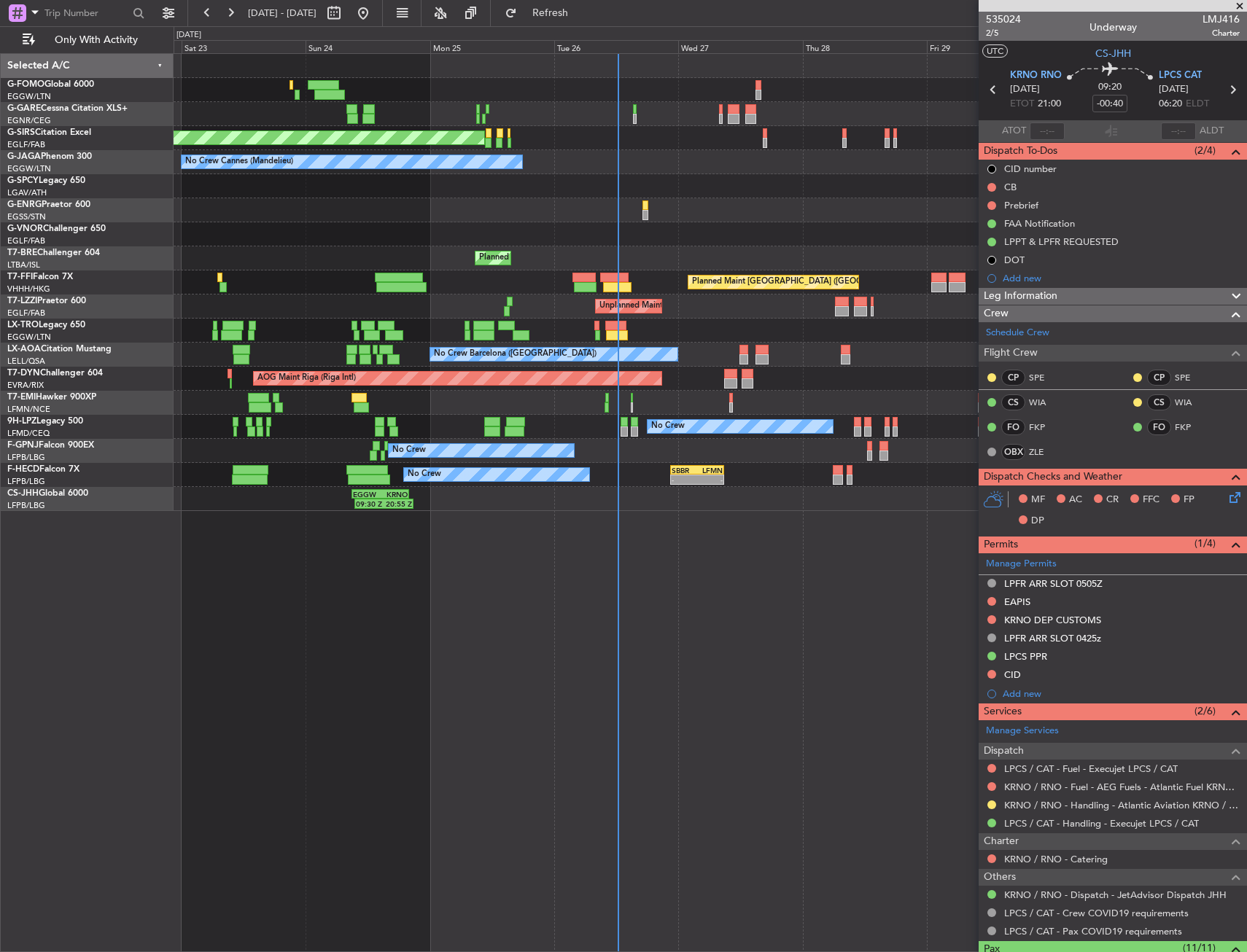
click at [860, 261] on div "Unplanned Maint Oxford ([GEOGRAPHIC_DATA]) Owner Ibiza No Crew Cannes ([GEOGRAP…" at bounding box center [709, 282] width 1073 height 457
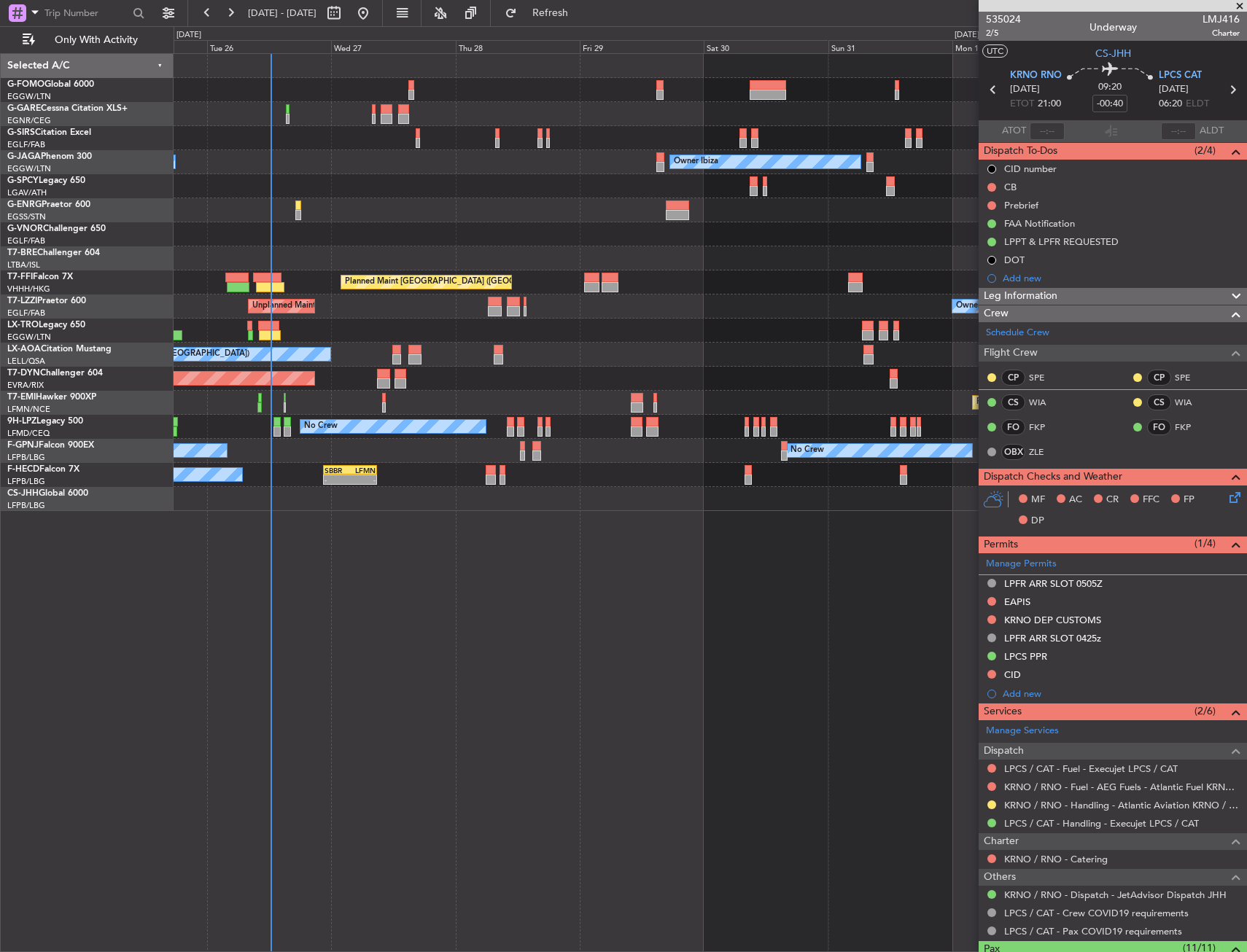
click at [104, 223] on div "Unplanned Maint Oxford ([GEOGRAPHIC_DATA]) Owner Ibiza No Crew Cannes ([GEOGRAP…" at bounding box center [623, 489] width 1247 height 926
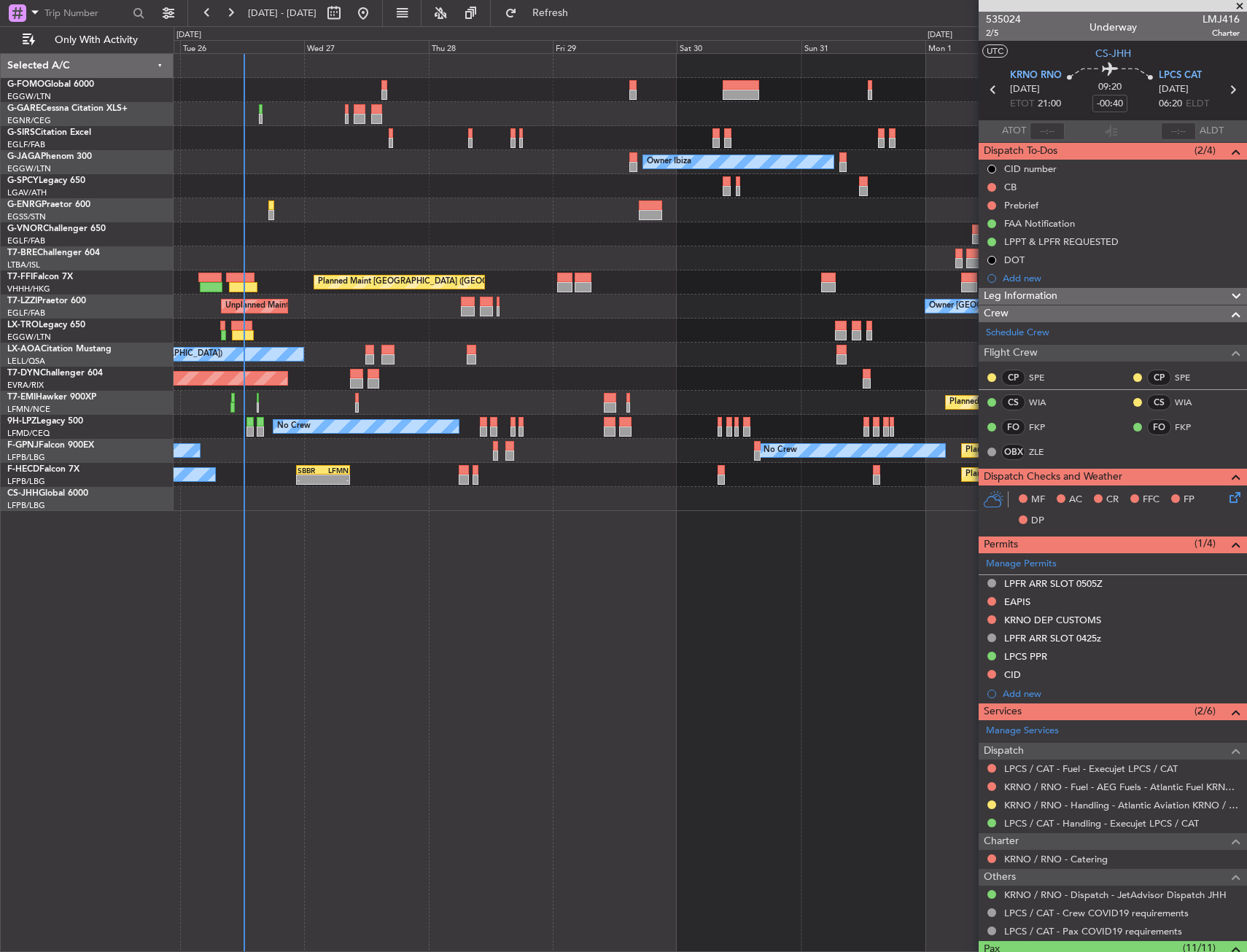
click at [383, 174] on div at bounding box center [709, 186] width 1073 height 24
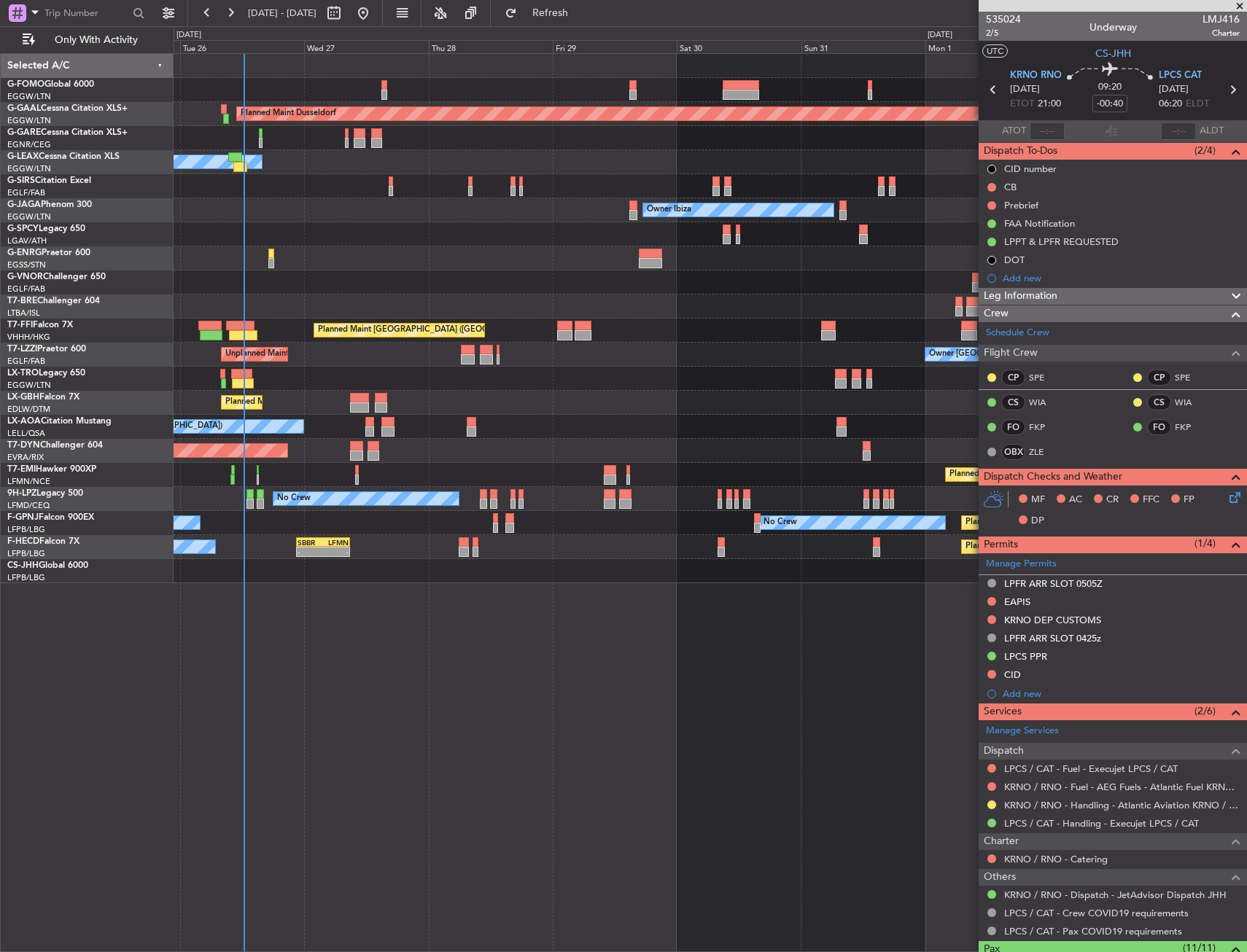
click at [436, 212] on div "Planned Maint [GEOGRAPHIC_DATA] ([GEOGRAPHIC_DATA]) Owner Ibiza No Crew Cannes …" at bounding box center [709, 210] width 1073 height 24
click at [585, 25] on fb-refresh-button "Refreshing..." at bounding box center [541, 13] width 102 height 26
click at [418, 271] on div at bounding box center [709, 282] width 1073 height 24
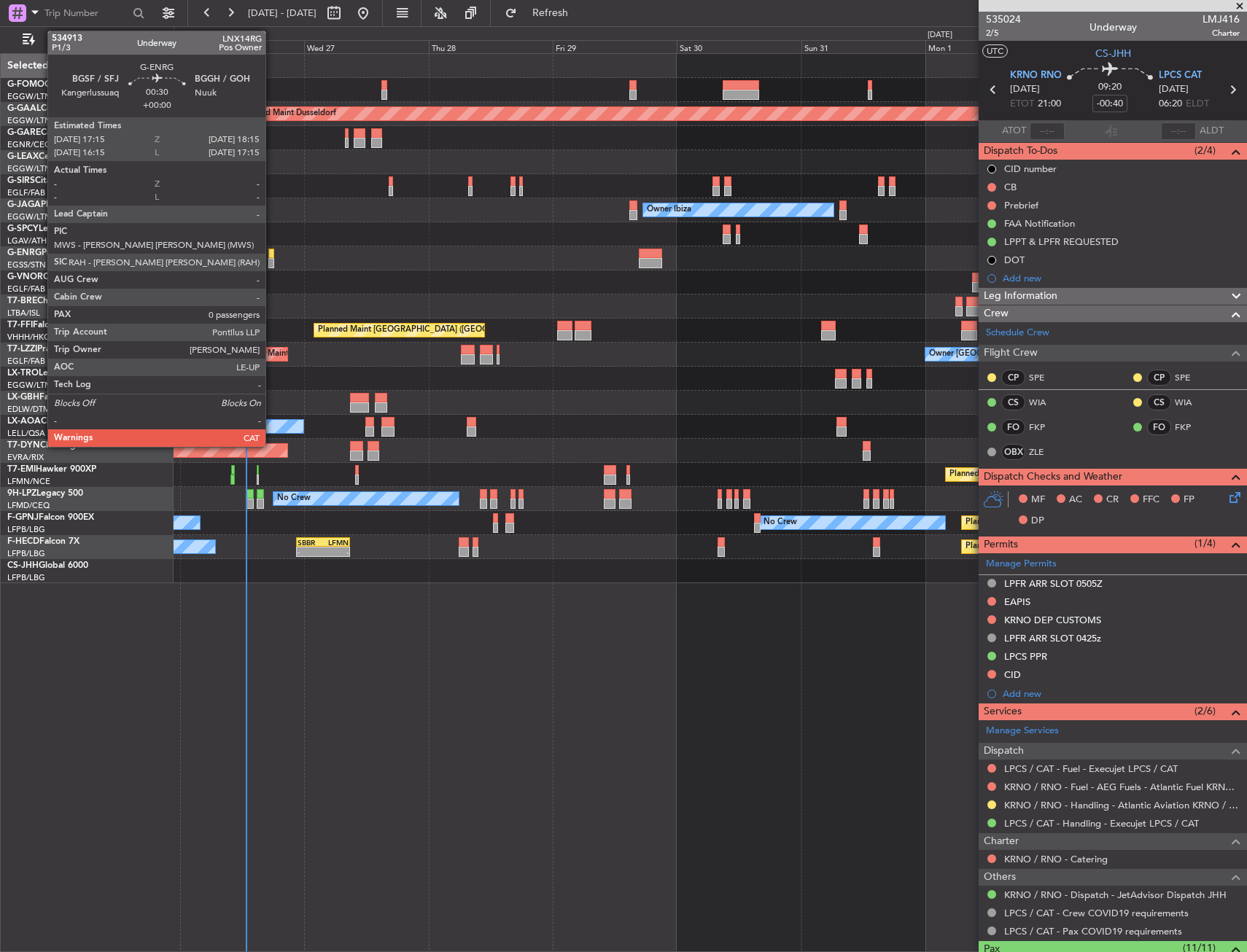
click at [272, 263] on div at bounding box center [271, 263] width 6 height 10
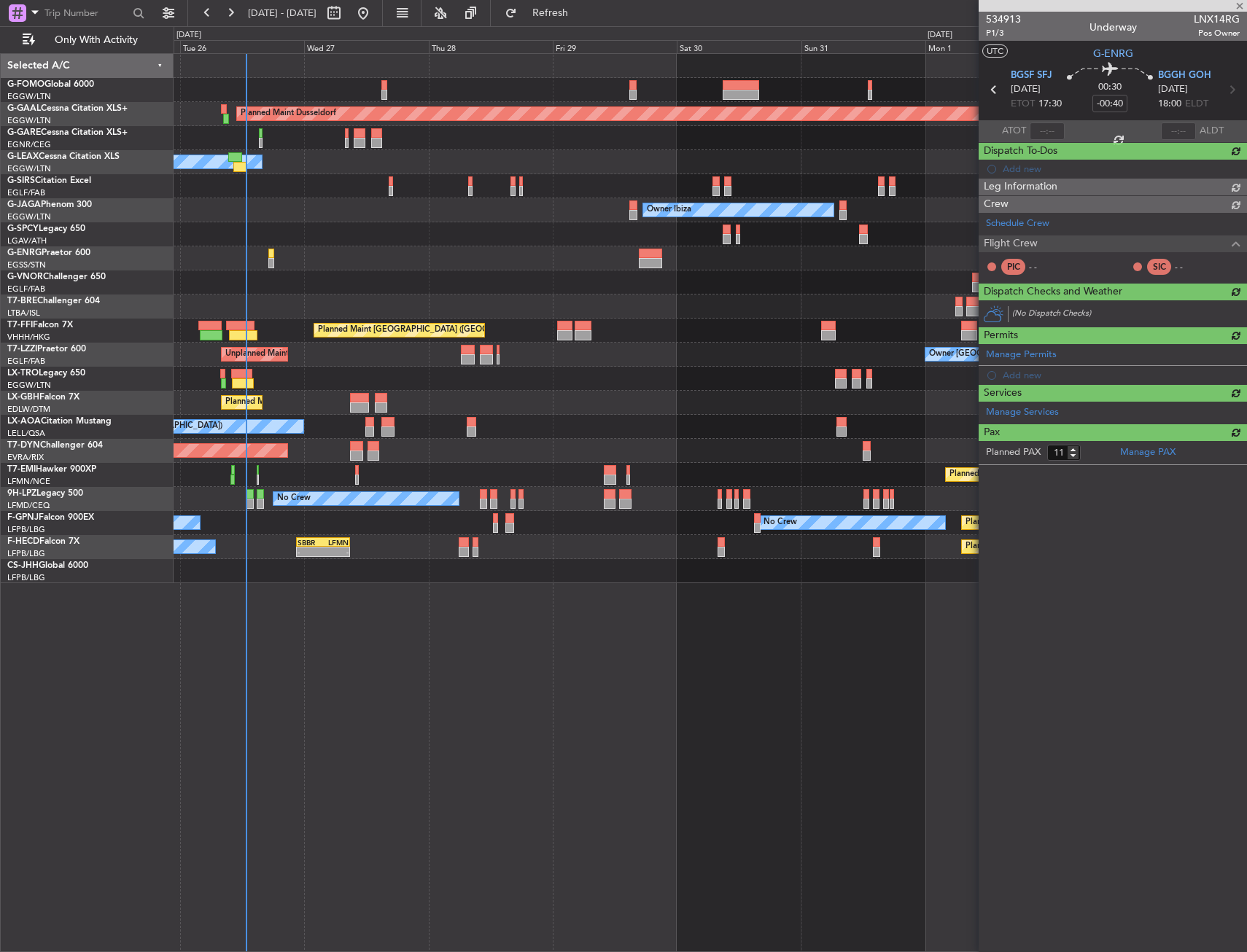
type input "0"
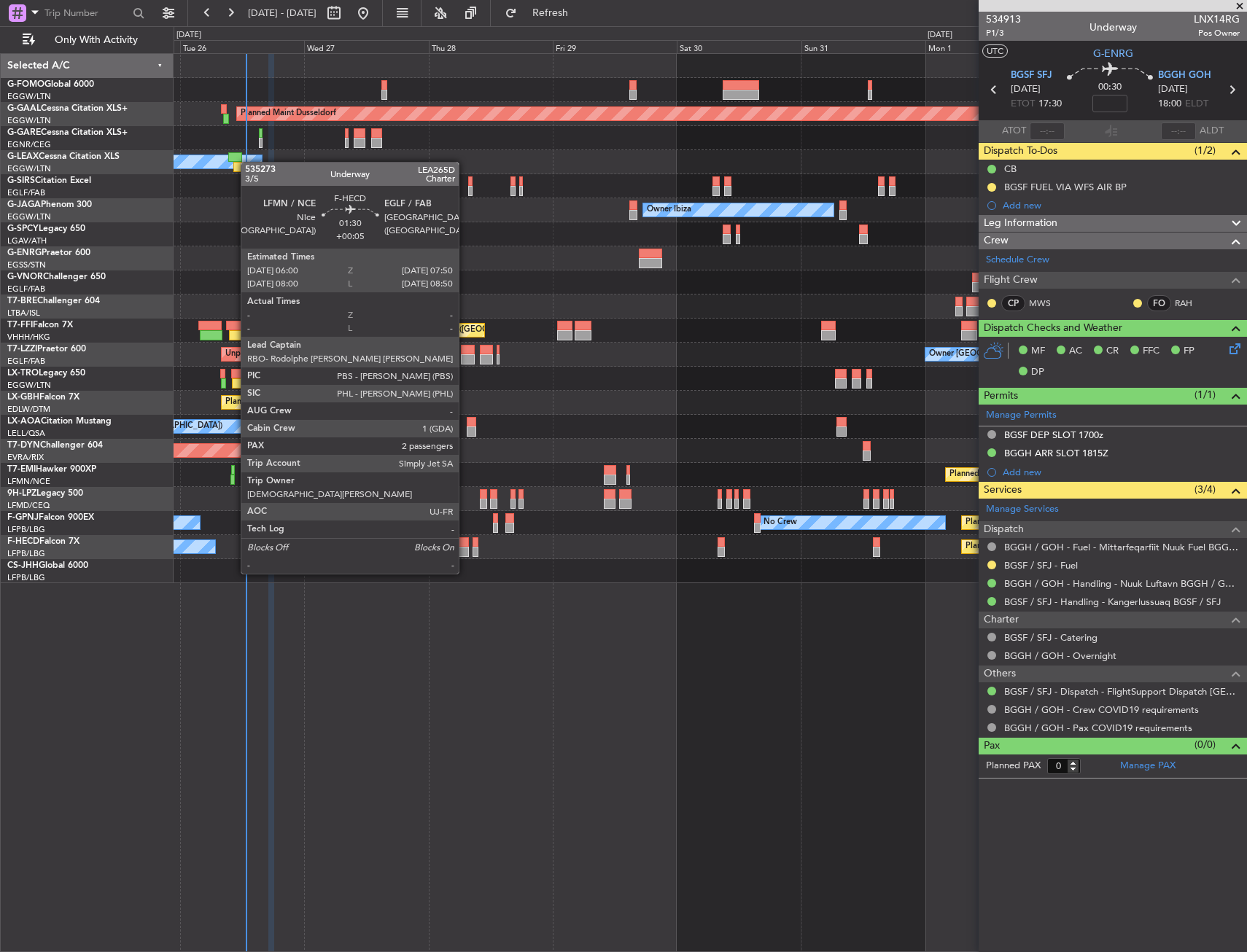
click at [465, 546] on div at bounding box center [463, 542] width 10 height 10
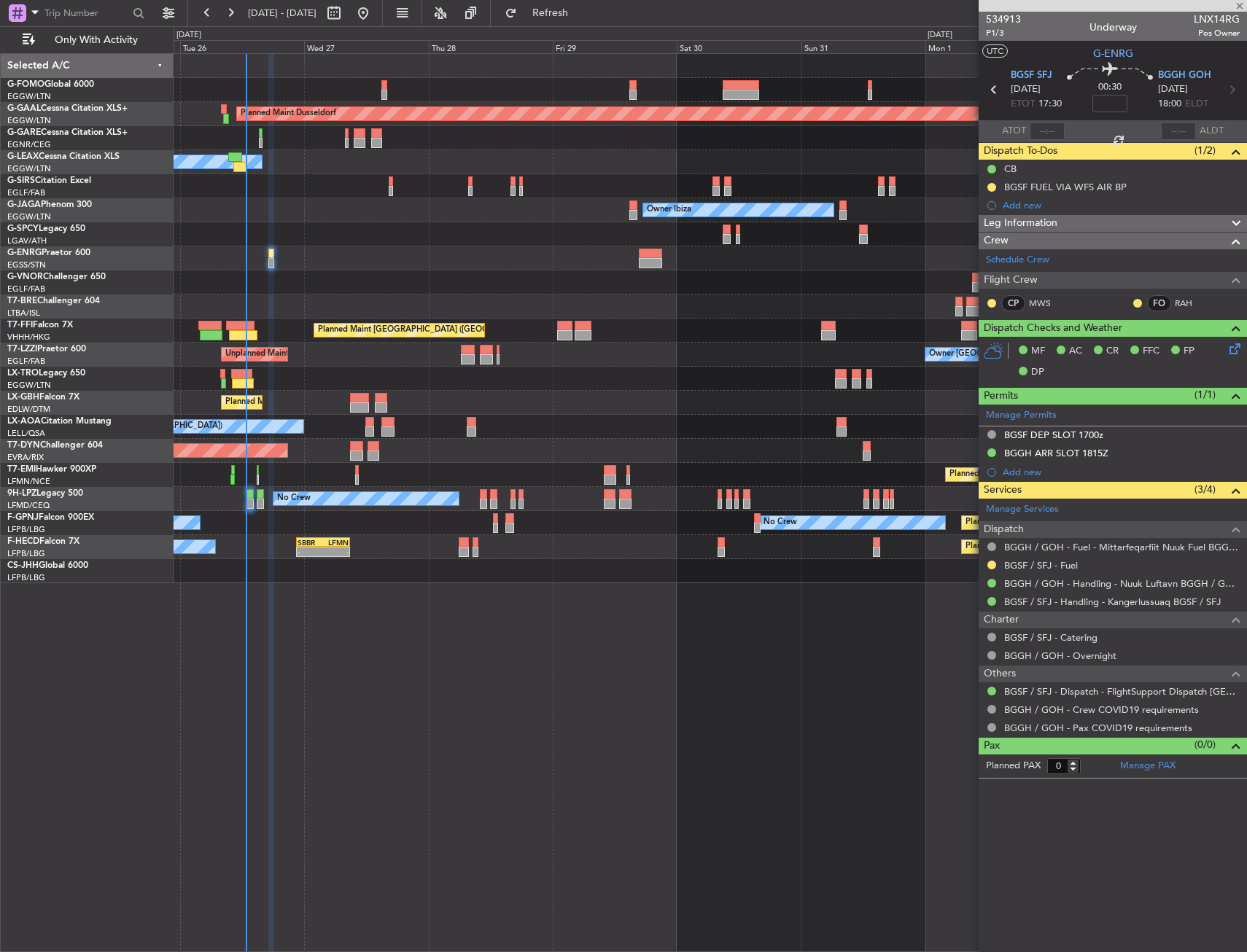
type input "+00:05"
type input "2"
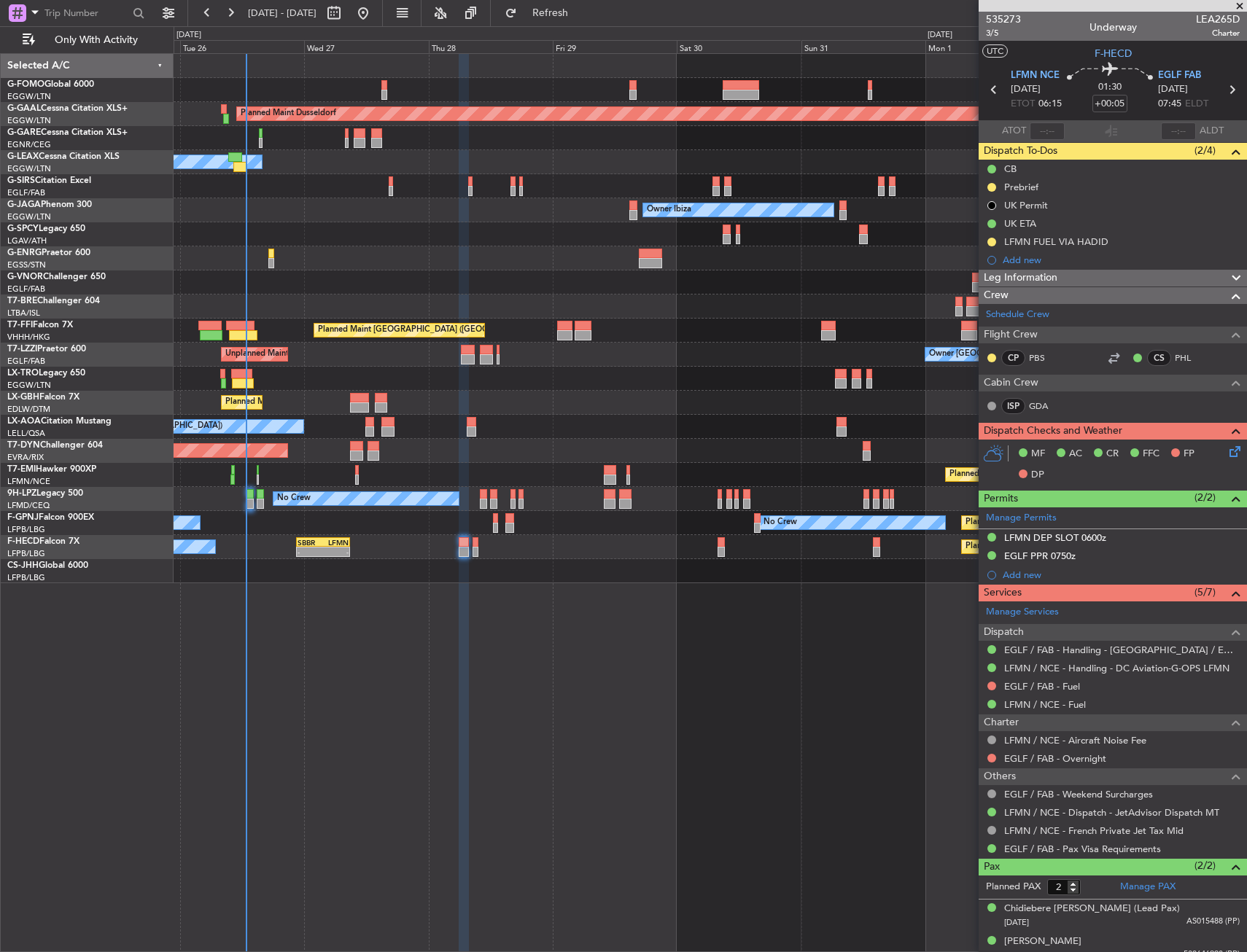
click at [315, 240] on div at bounding box center [709, 234] width 1073 height 24
click at [290, 262] on div at bounding box center [709, 258] width 1073 height 24
click at [362, 205] on div "Planned Maint [GEOGRAPHIC_DATA] ([GEOGRAPHIC_DATA]) Owner Ibiza No Crew Cannes …" at bounding box center [709, 210] width 1073 height 24
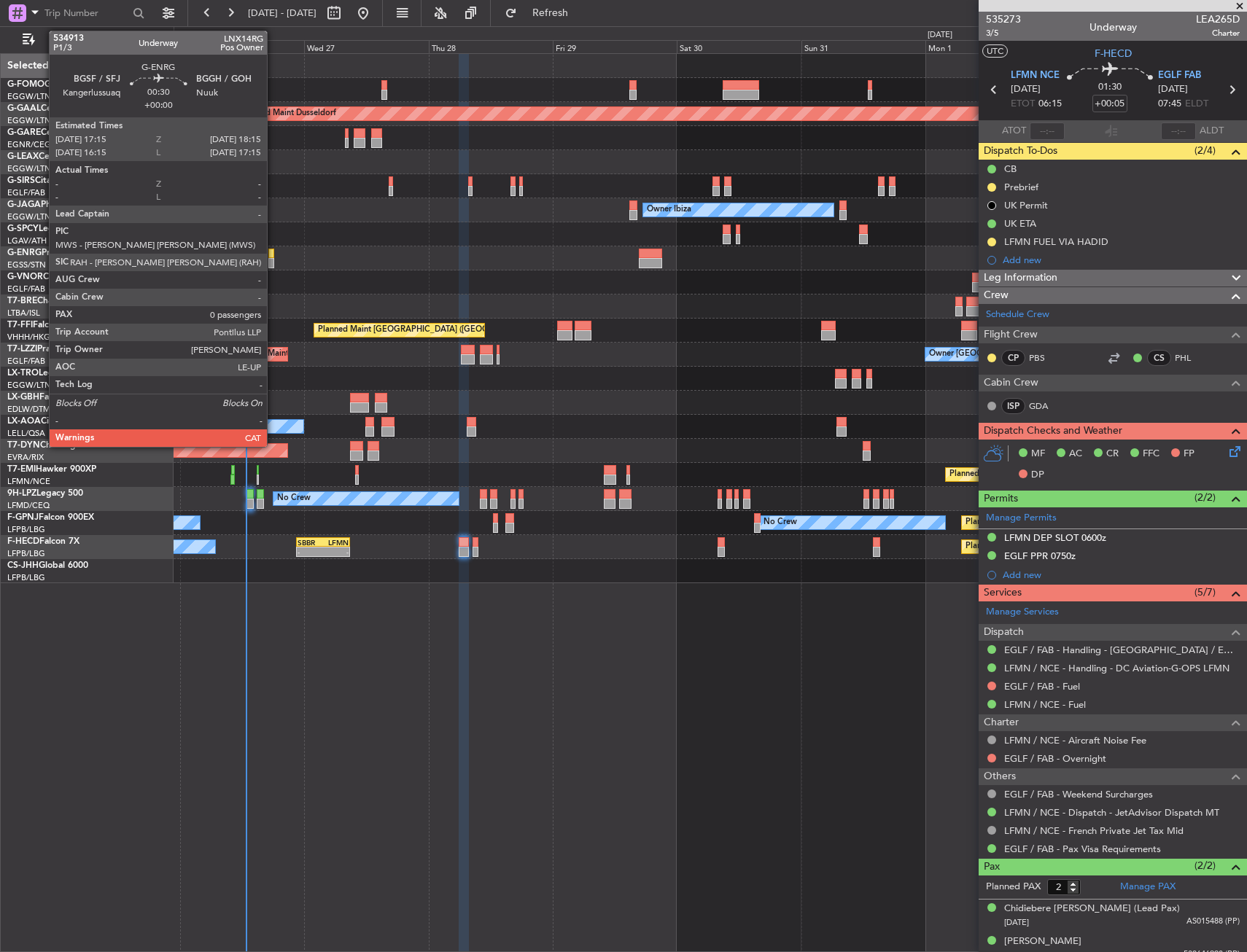
click at [274, 255] on div at bounding box center [271, 253] width 6 height 10
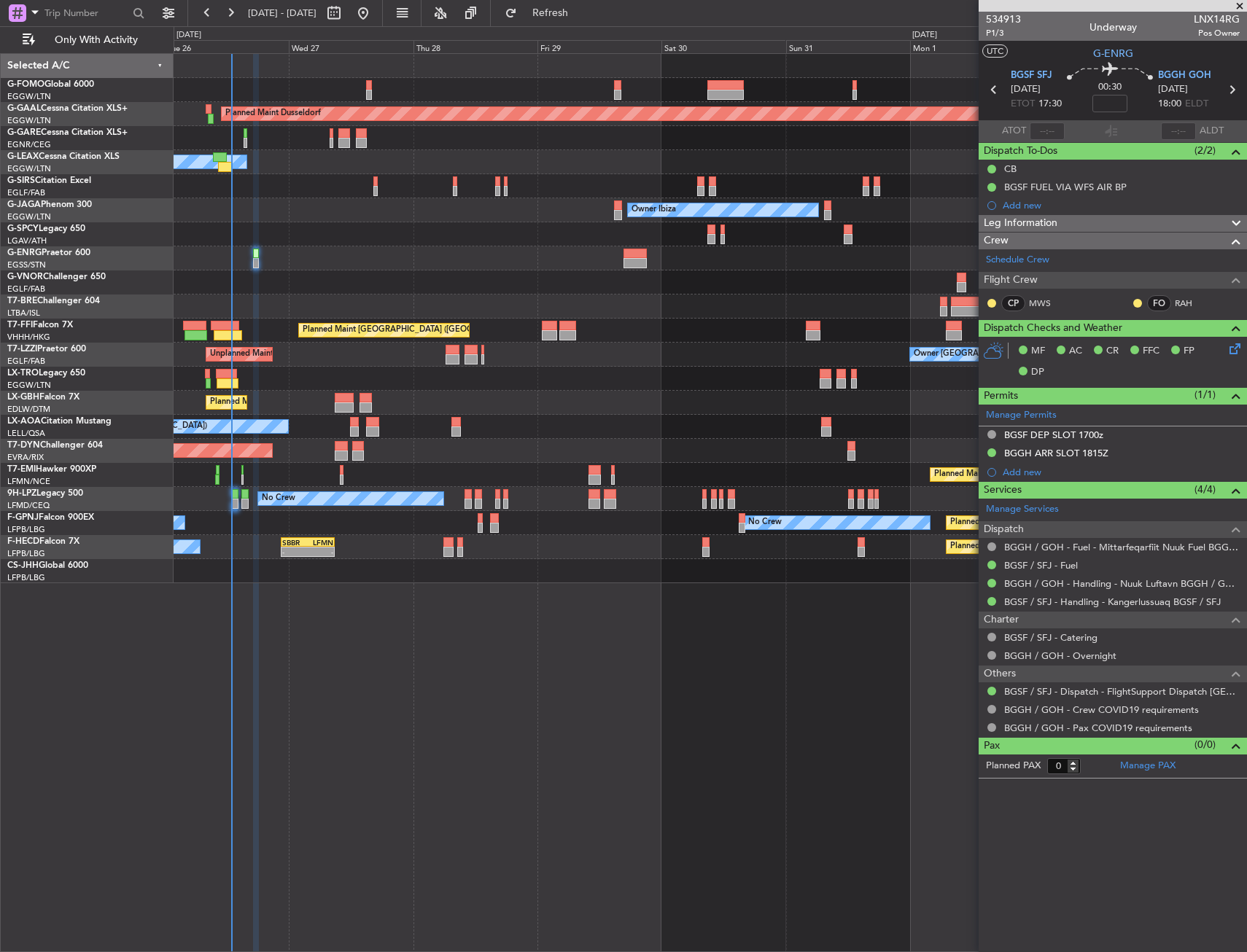
click at [372, 289] on div at bounding box center [709, 282] width 1073 height 24
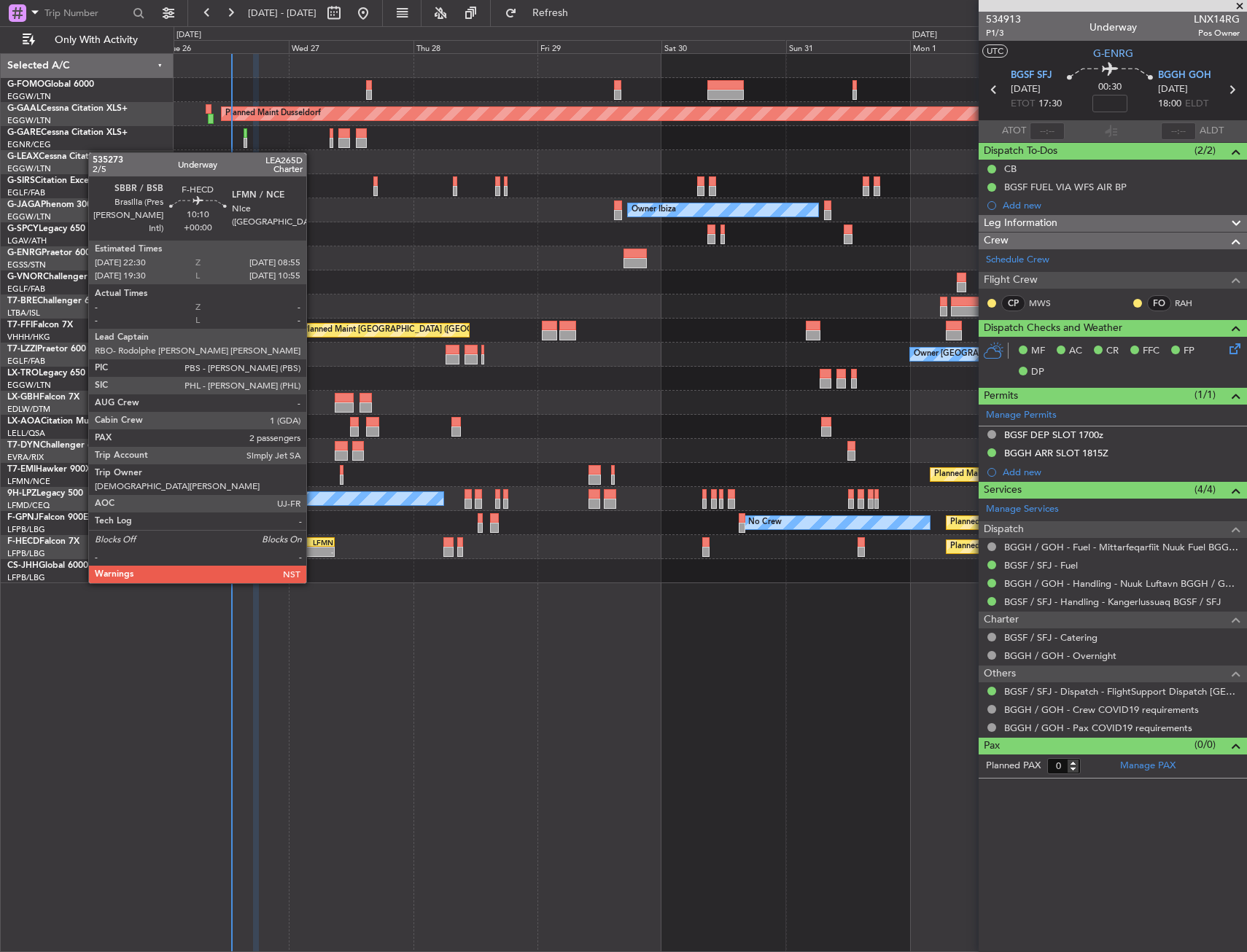
click at [313, 556] on div "- -" at bounding box center [308, 551] width 54 height 10
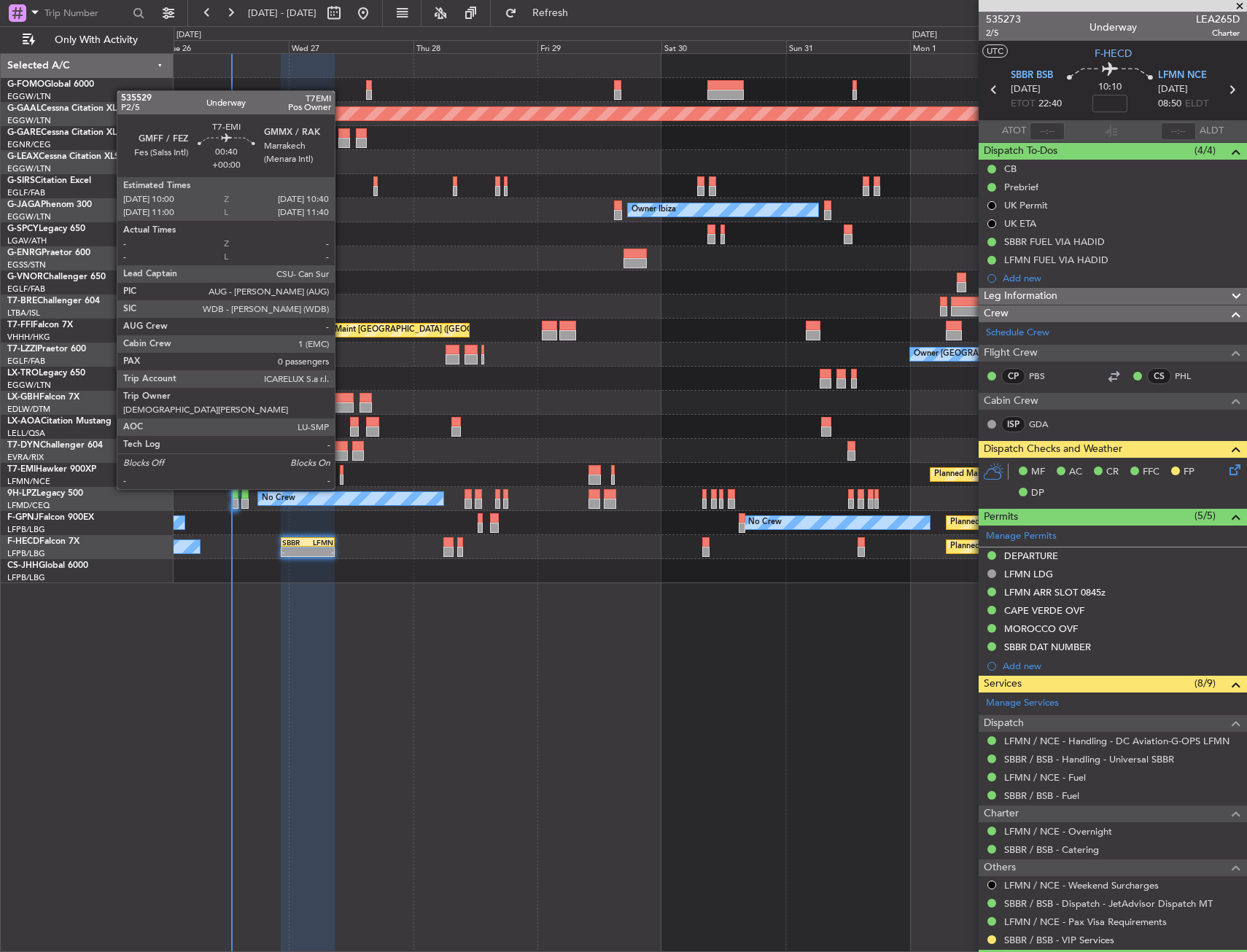
click at [341, 475] on div at bounding box center [342, 479] width 4 height 10
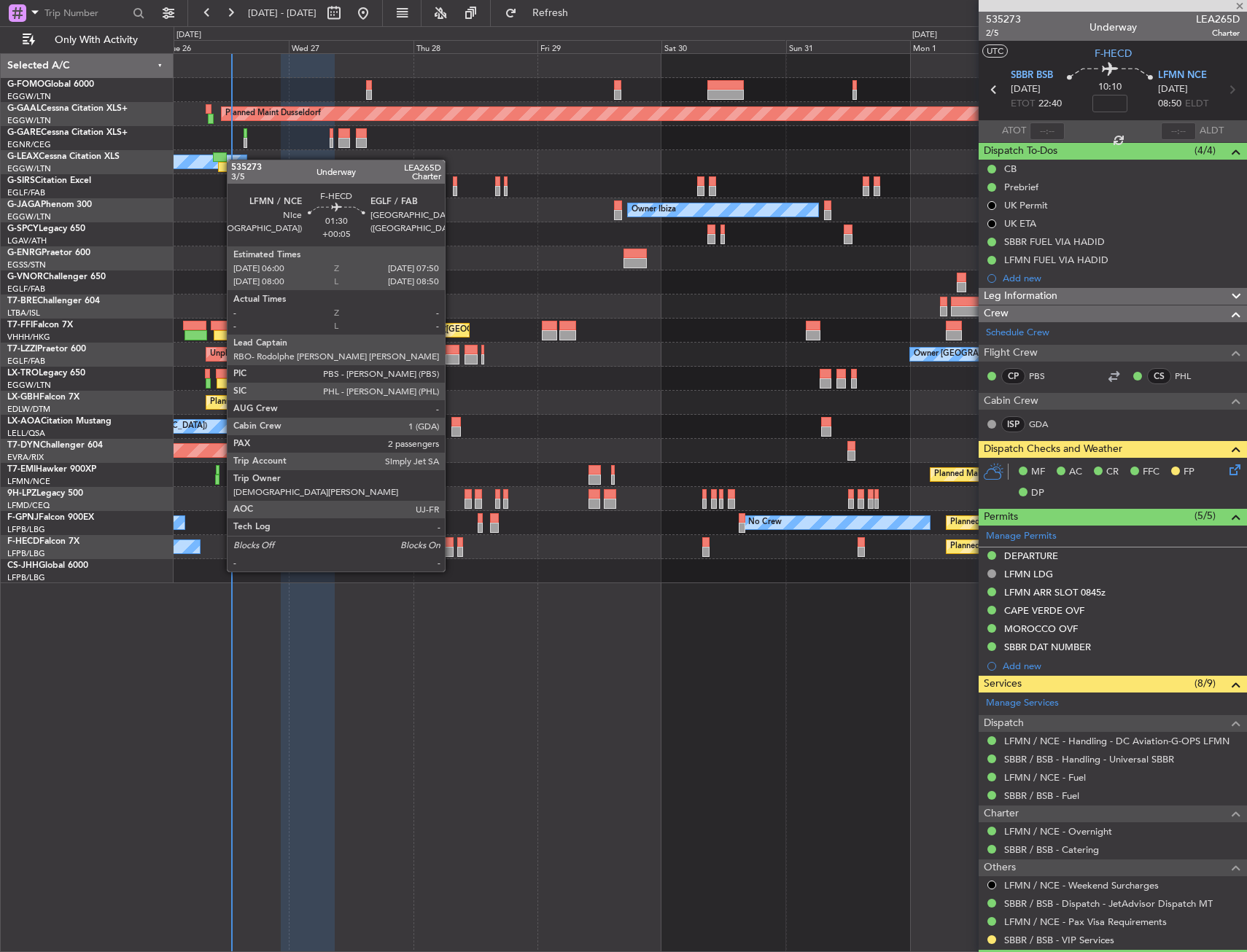
type input "0"
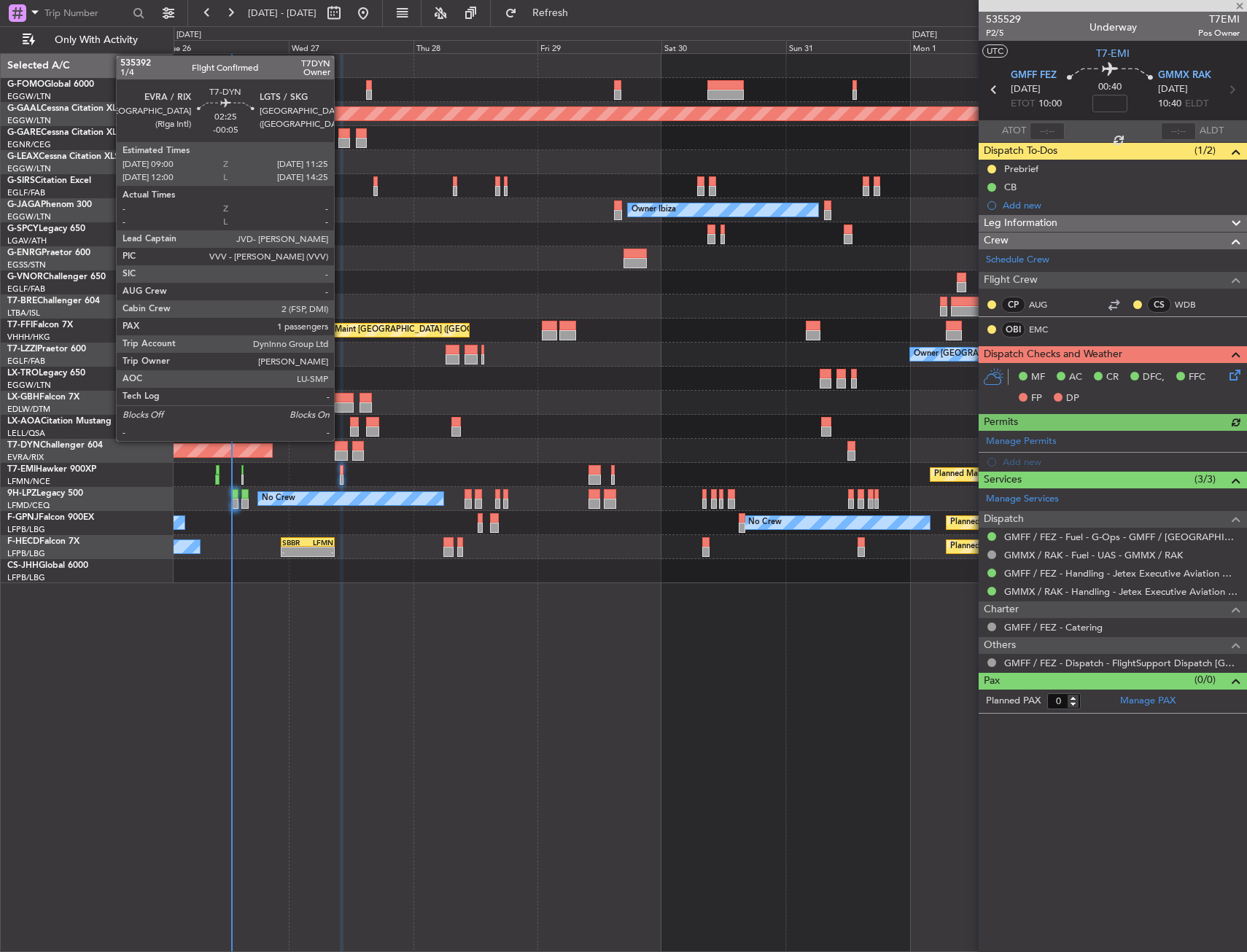
click at [341, 452] on div at bounding box center [341, 455] width 13 height 10
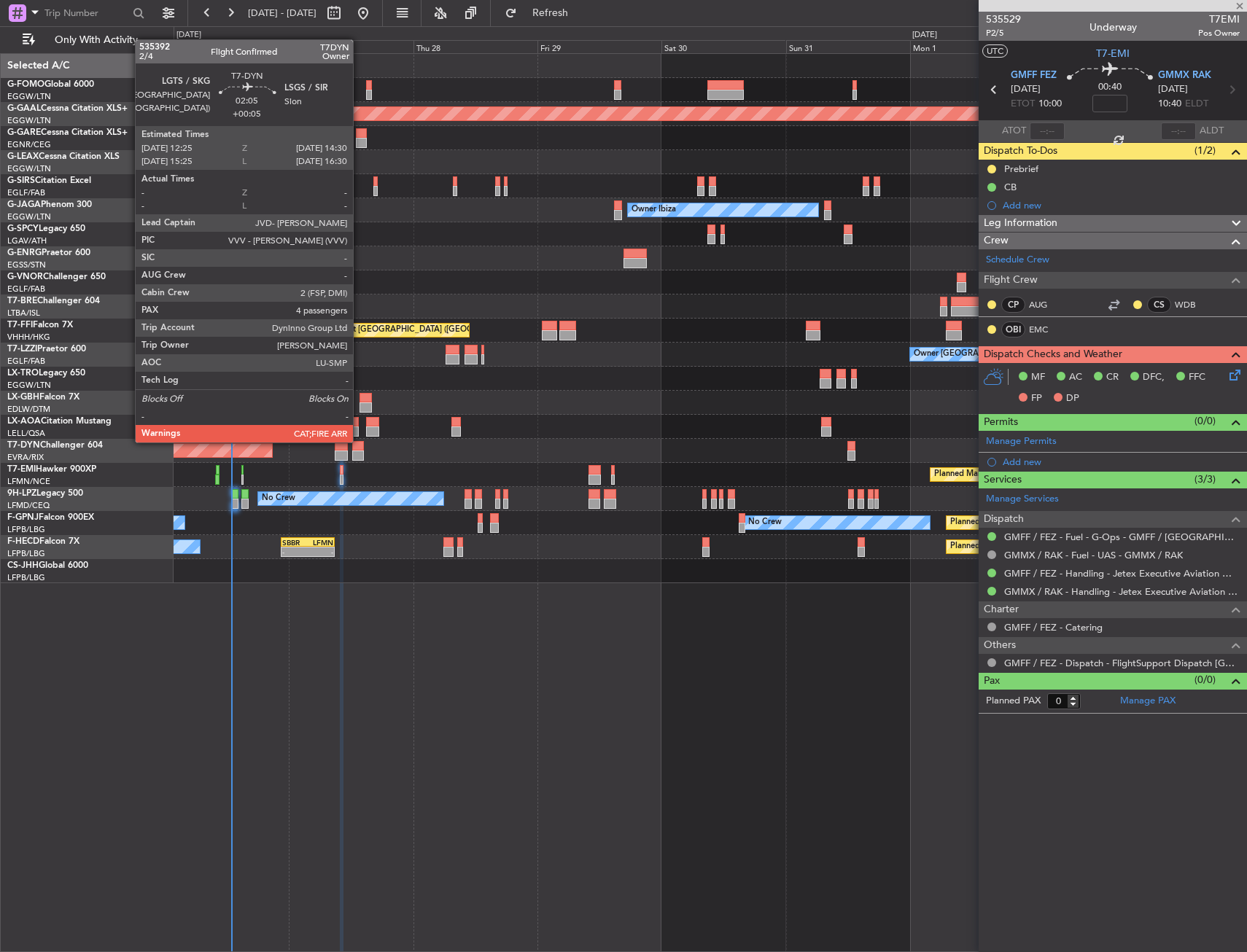
type input "-00:05"
type input "1"
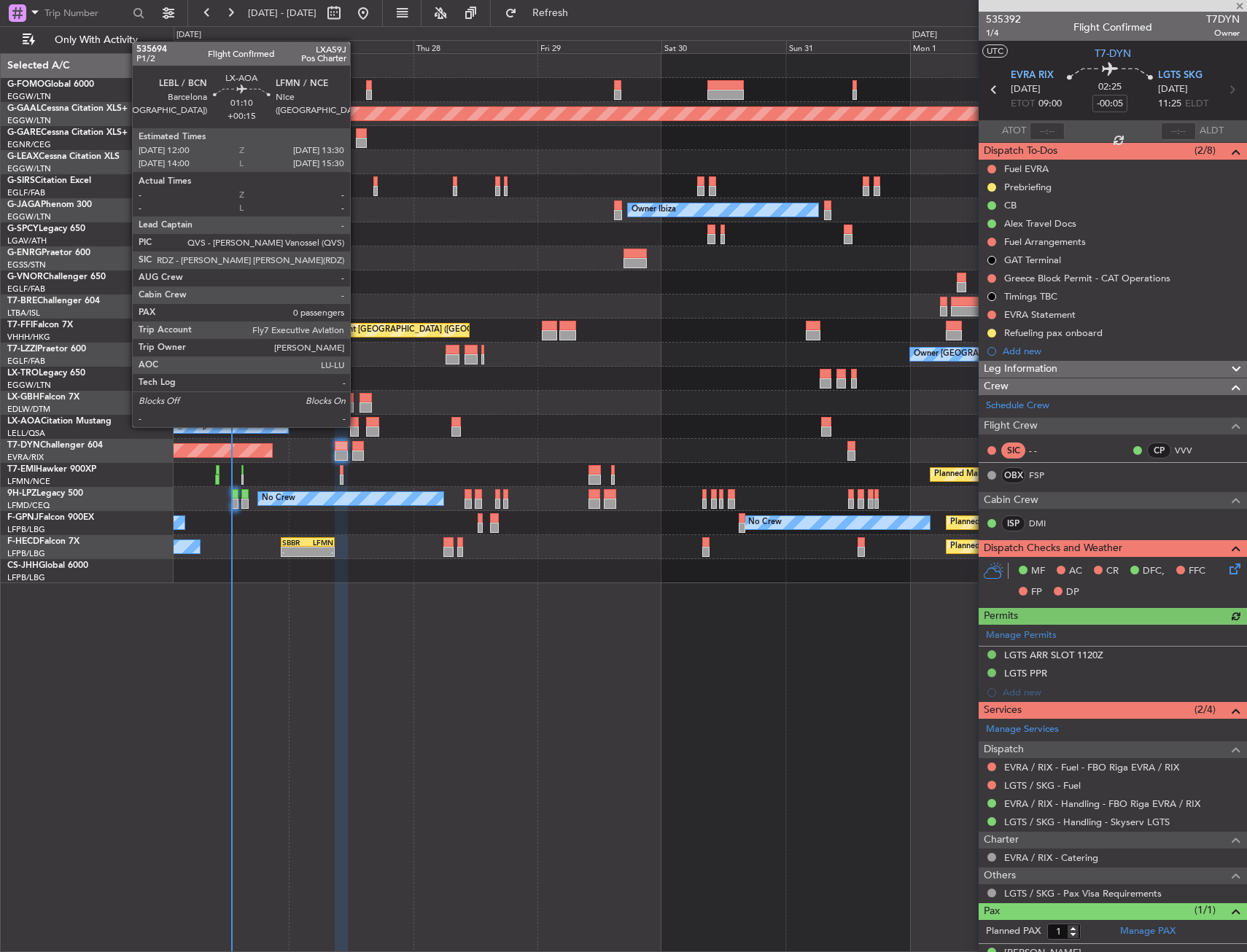
click at [356, 426] on div at bounding box center [354, 422] width 8 height 10
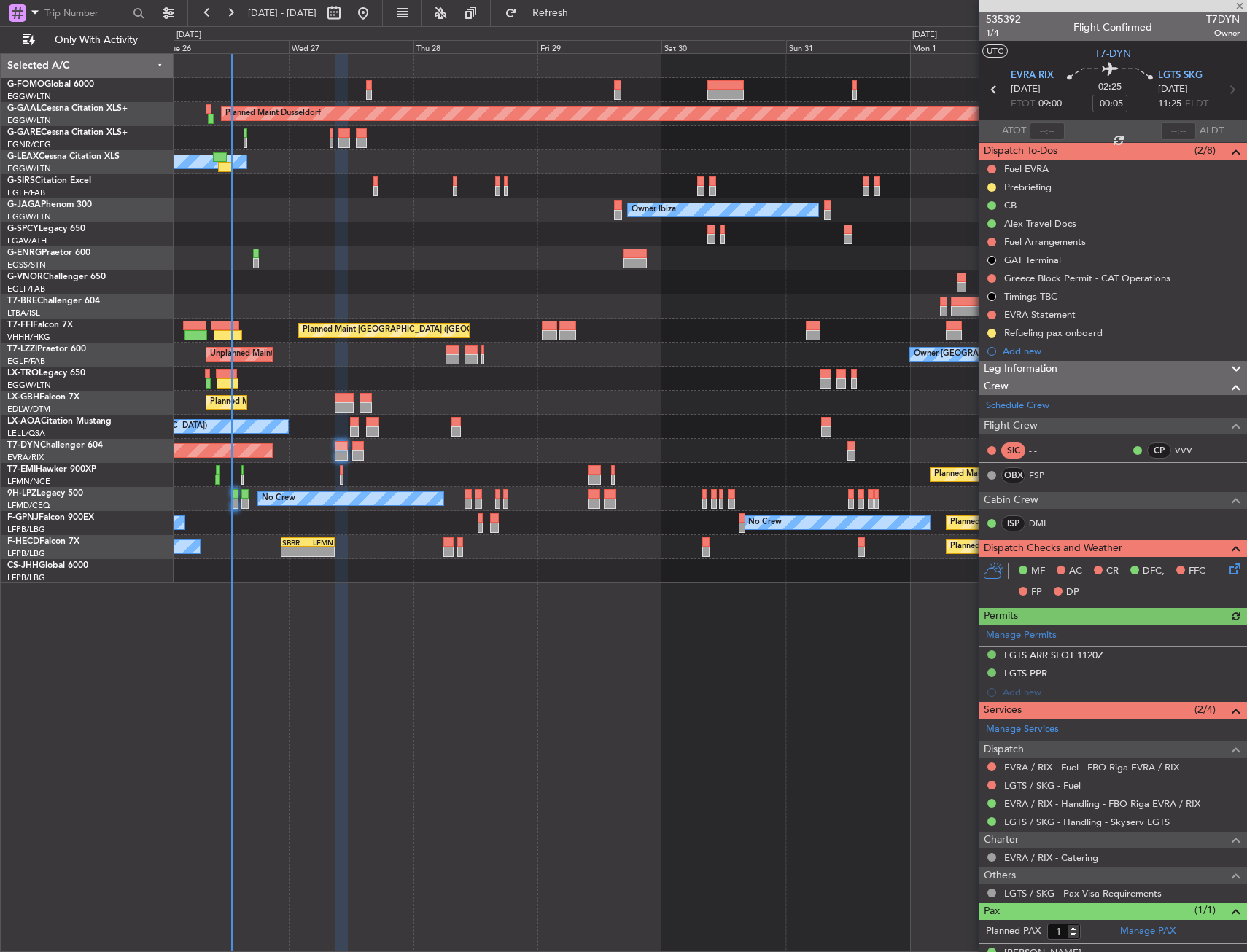
type input "+00:15"
type input "0"
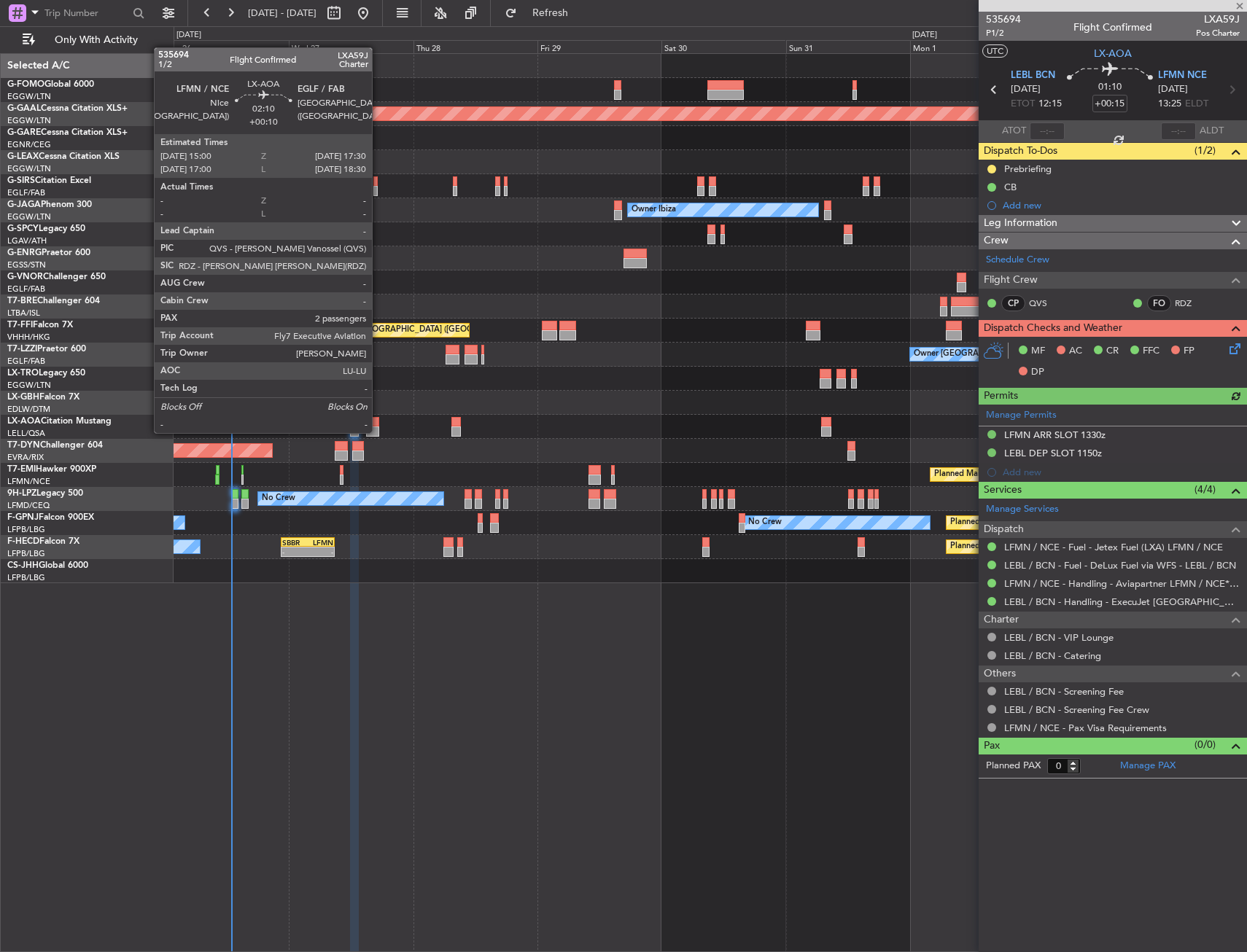
click at [379, 432] on div at bounding box center [372, 431] width 13 height 10
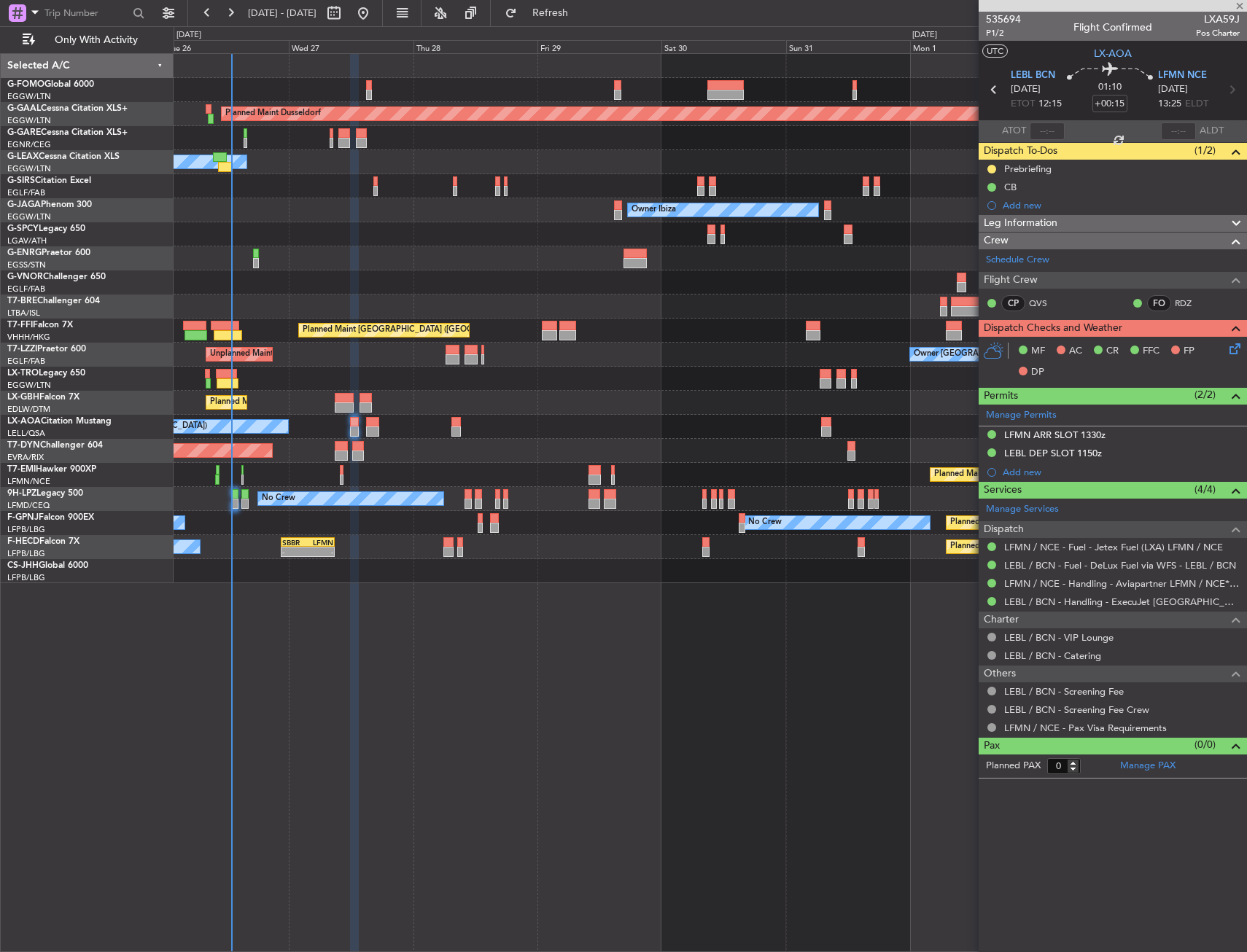
type input "+00:10"
type input "2"
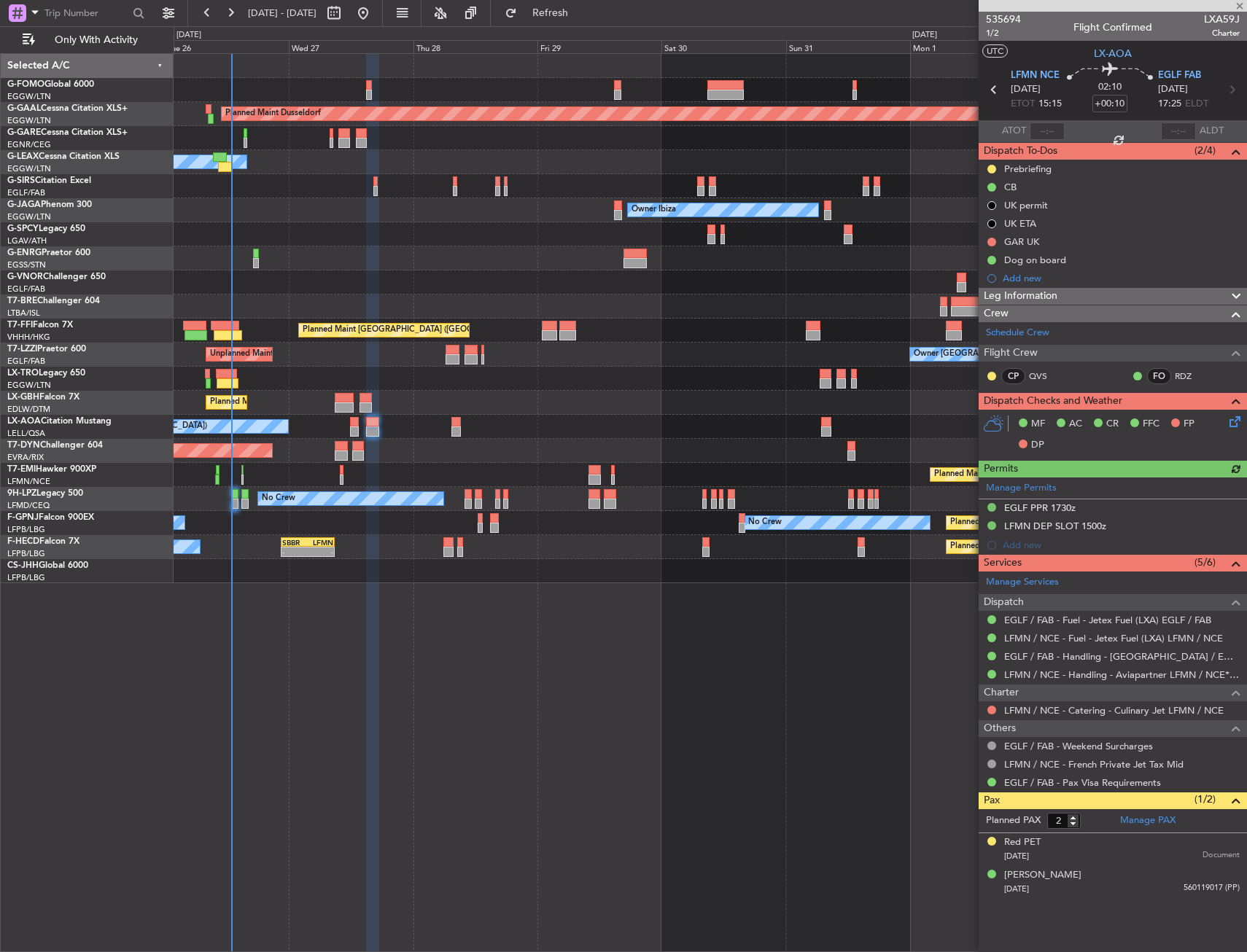
click at [991, 89] on icon at bounding box center [993, 89] width 19 height 19
type input "+00:15"
type input "0"
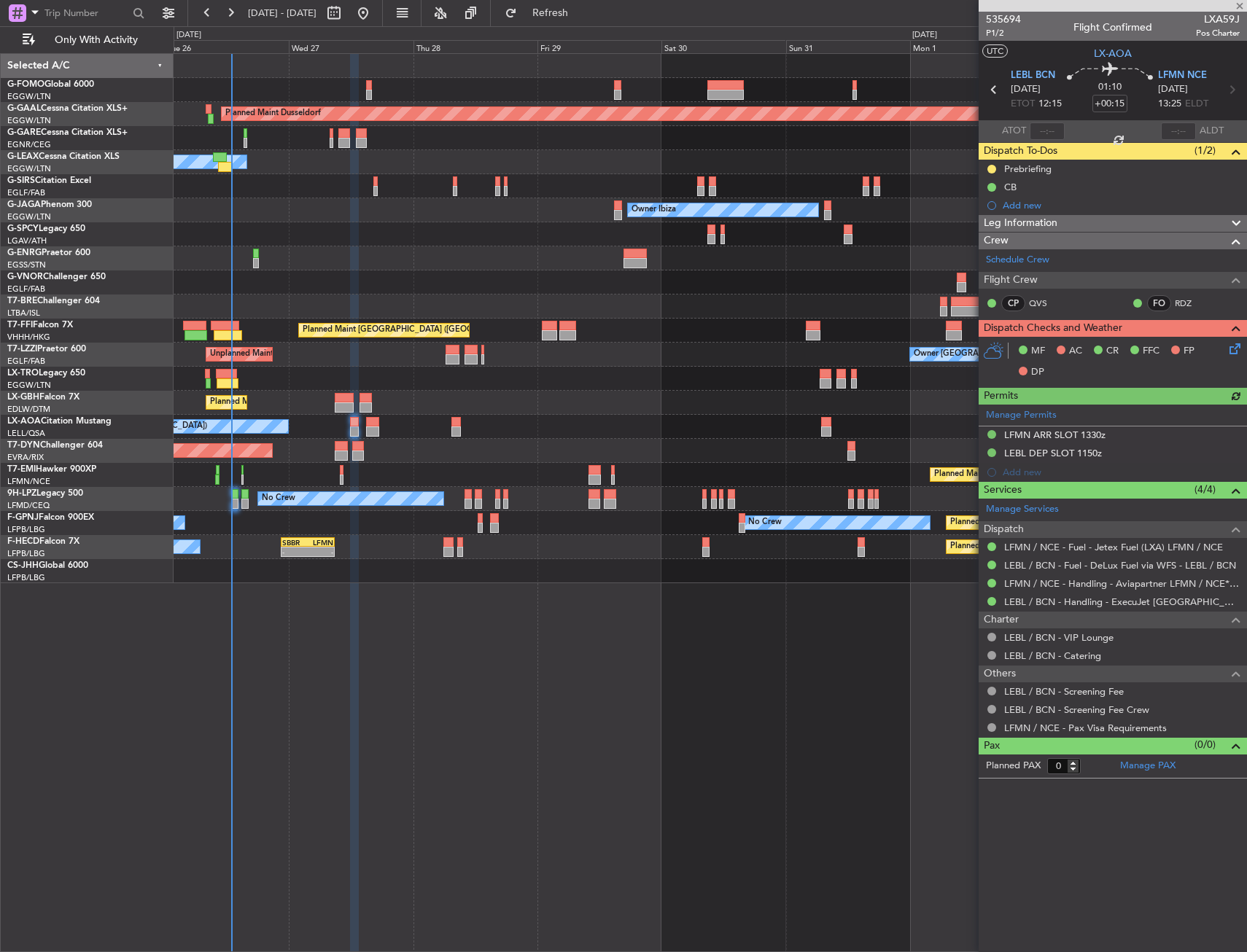
click at [1228, 352] on icon at bounding box center [1232, 346] width 12 height 12
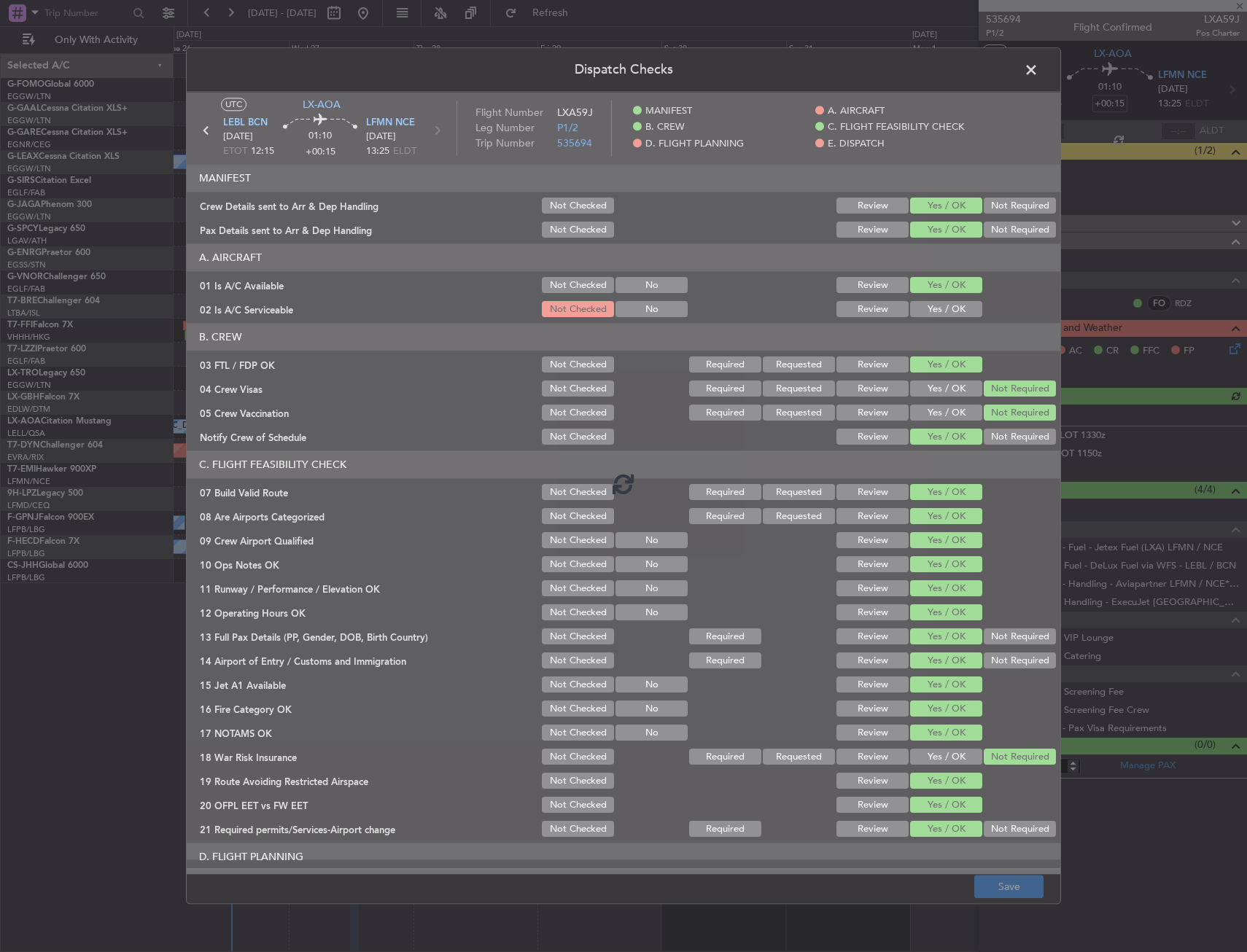
click at [936, 309] on div at bounding box center [623, 483] width 874 height 782
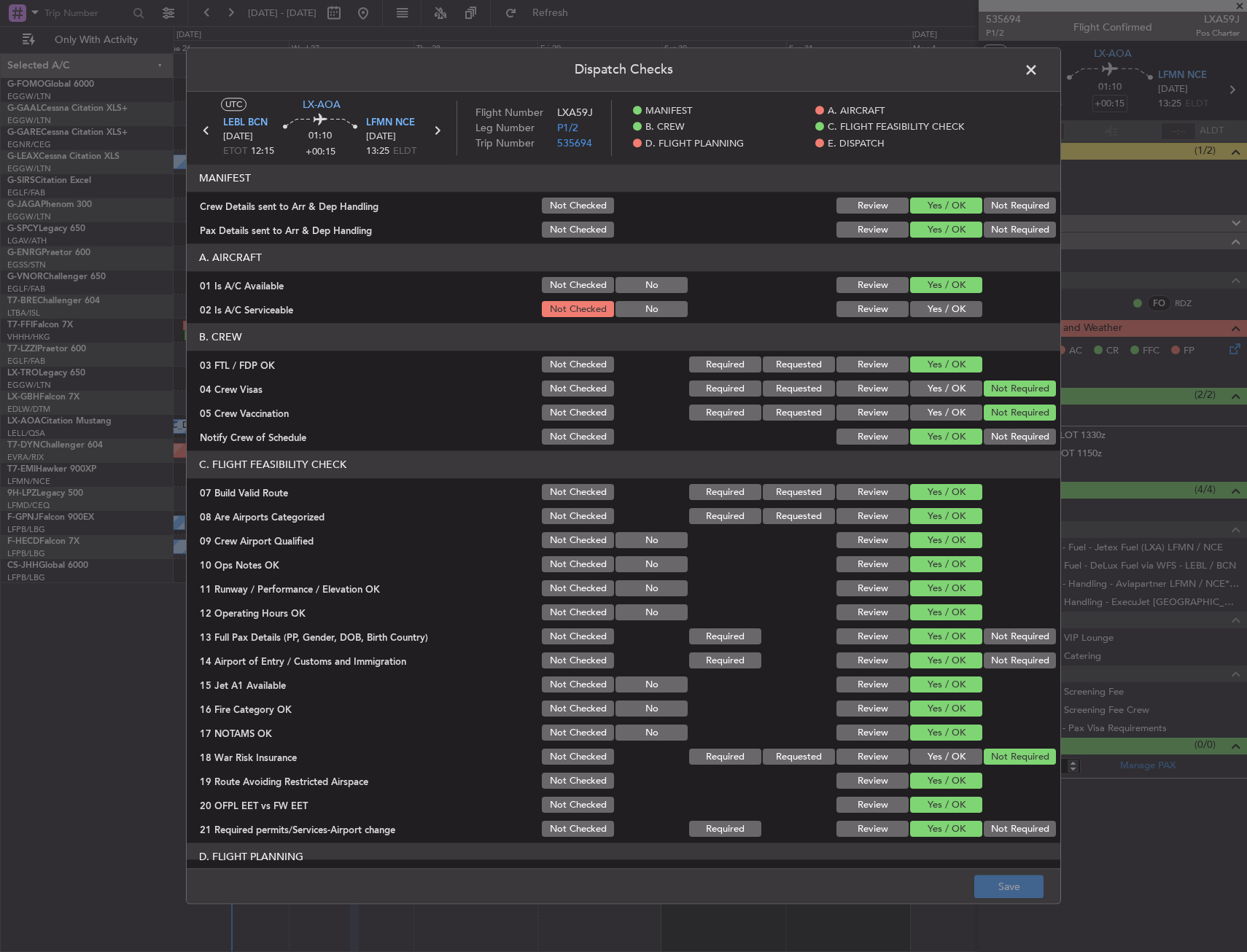
click at [938, 308] on button "Yes / OK" at bounding box center [946, 309] width 72 height 16
click at [1016, 880] on button "Save" at bounding box center [1009, 887] width 69 height 23
drag, startPoint x: 1026, startPoint y: 76, endPoint x: 742, endPoint y: 155, distance: 294.8
click at [1038, 76] on span at bounding box center [1038, 74] width 0 height 29
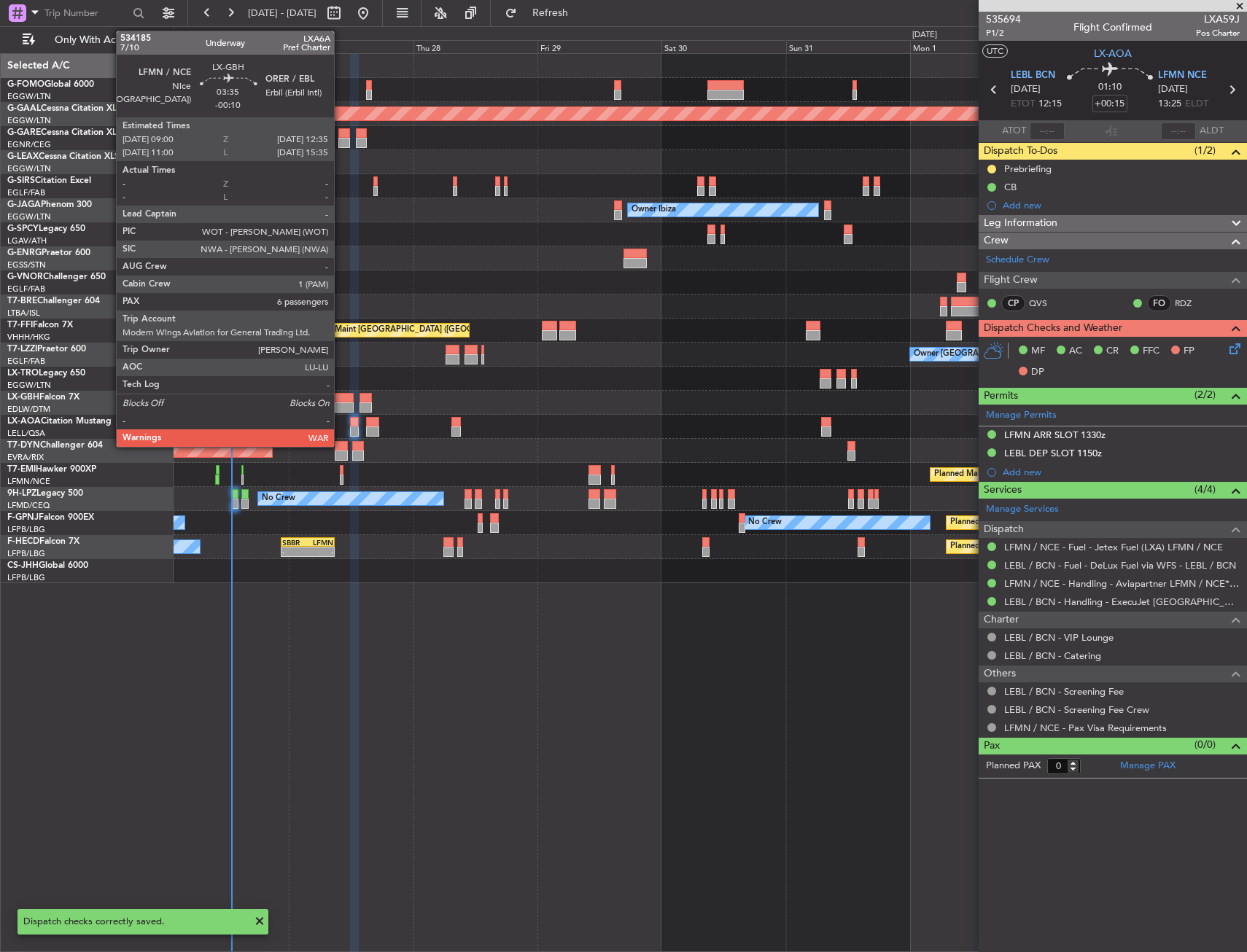
click at [341, 402] on div at bounding box center [344, 398] width 19 height 10
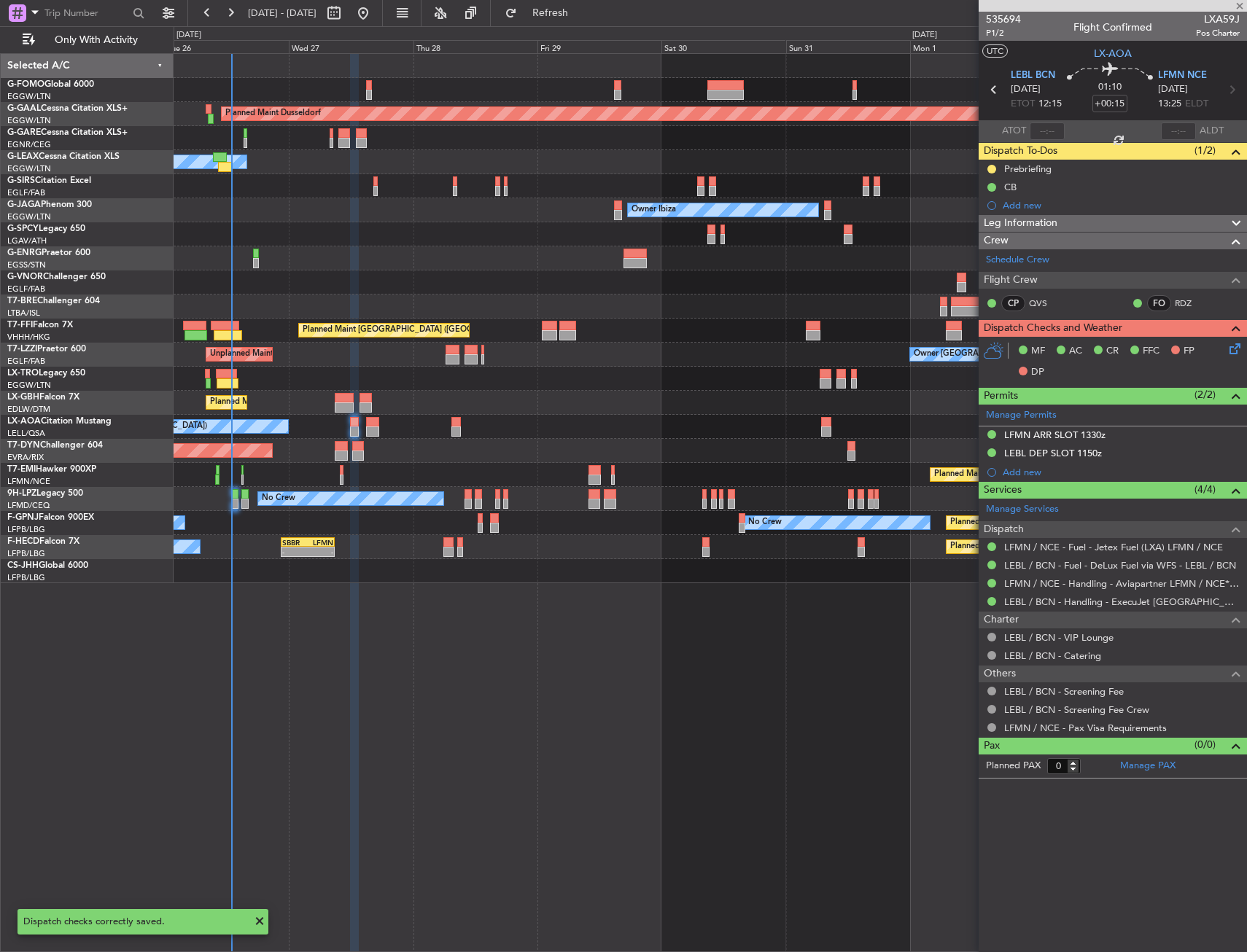
type input "-00:10"
type input "6"
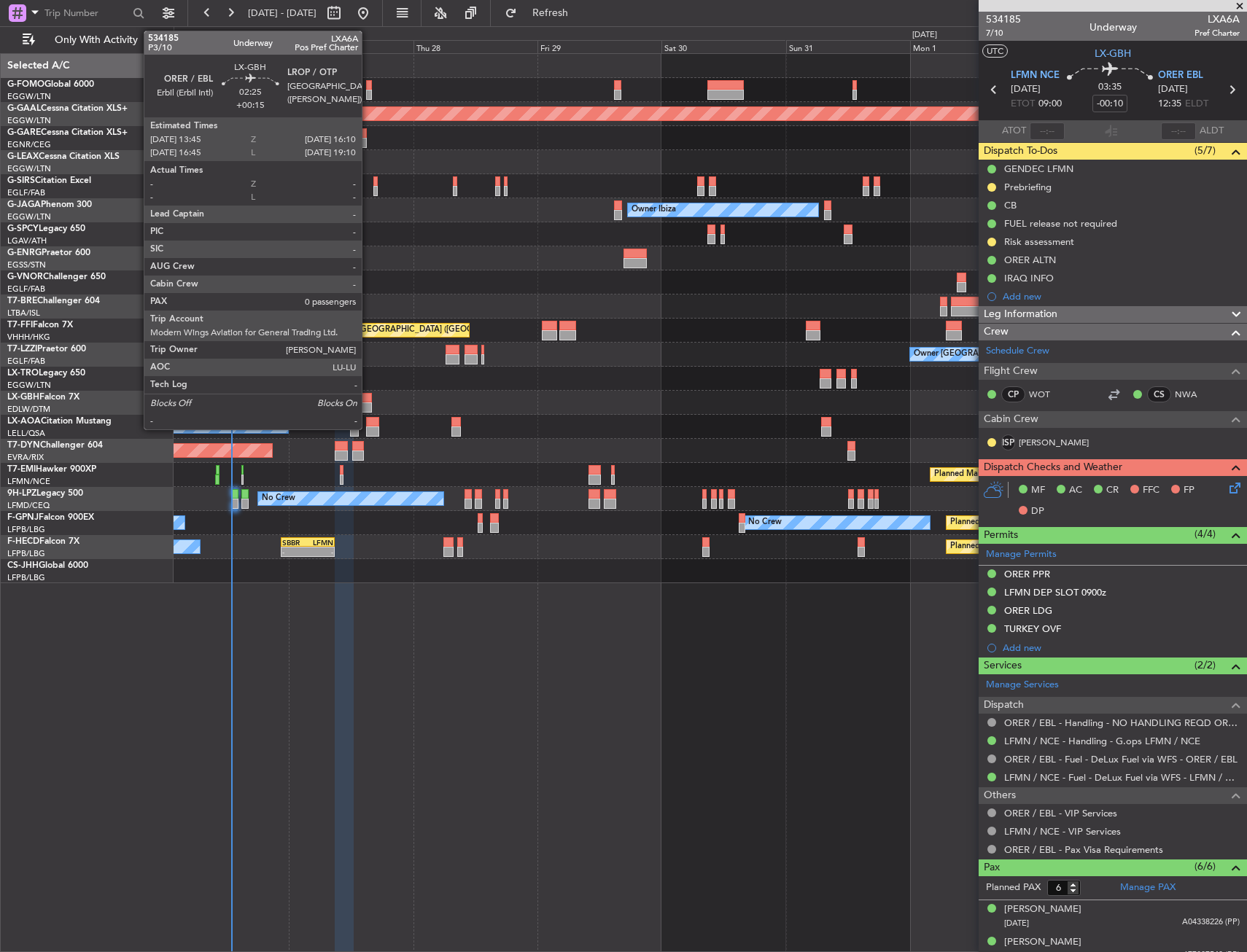
click at [368, 401] on div at bounding box center [366, 398] width 13 height 10
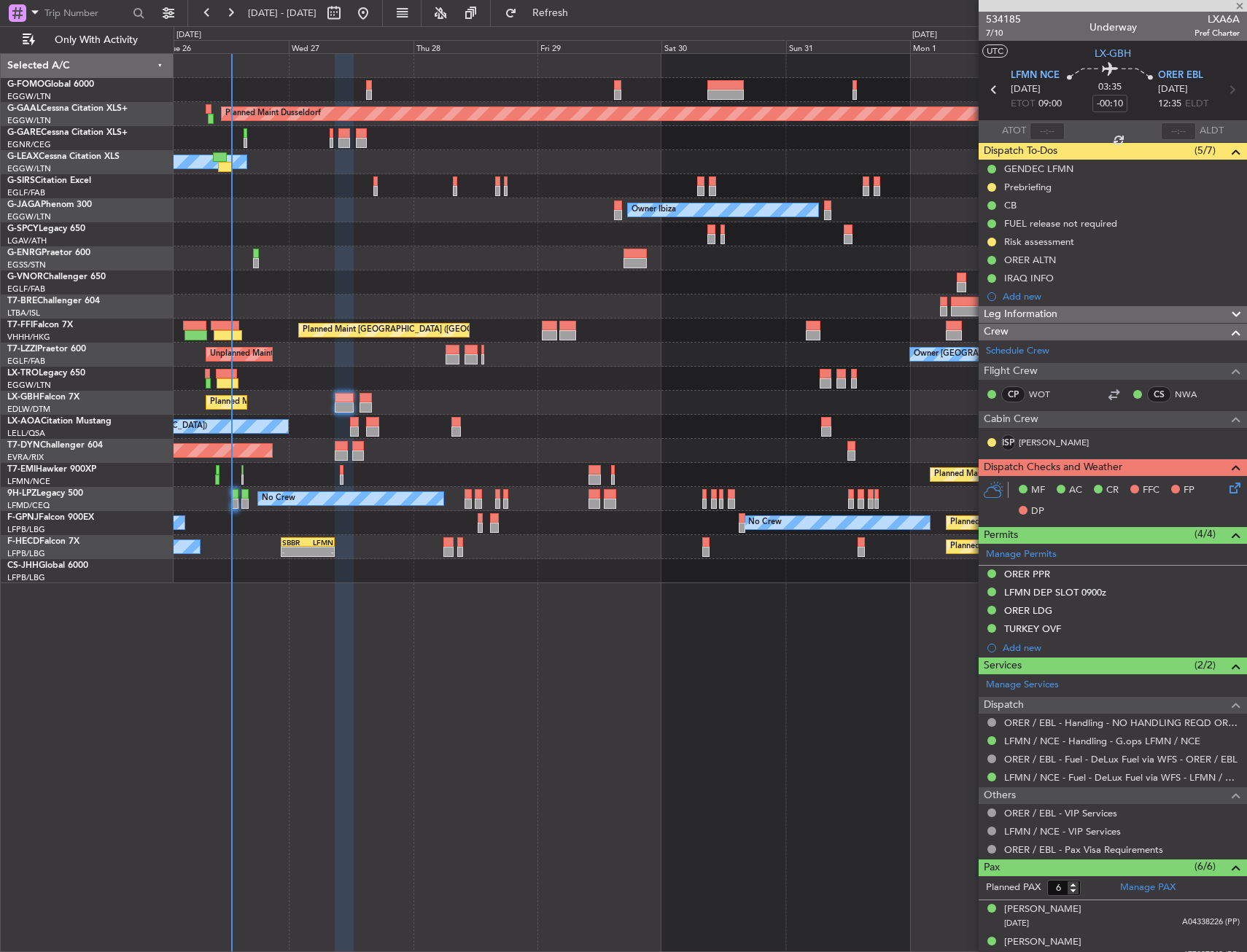
type input "+00:15"
type input "0"
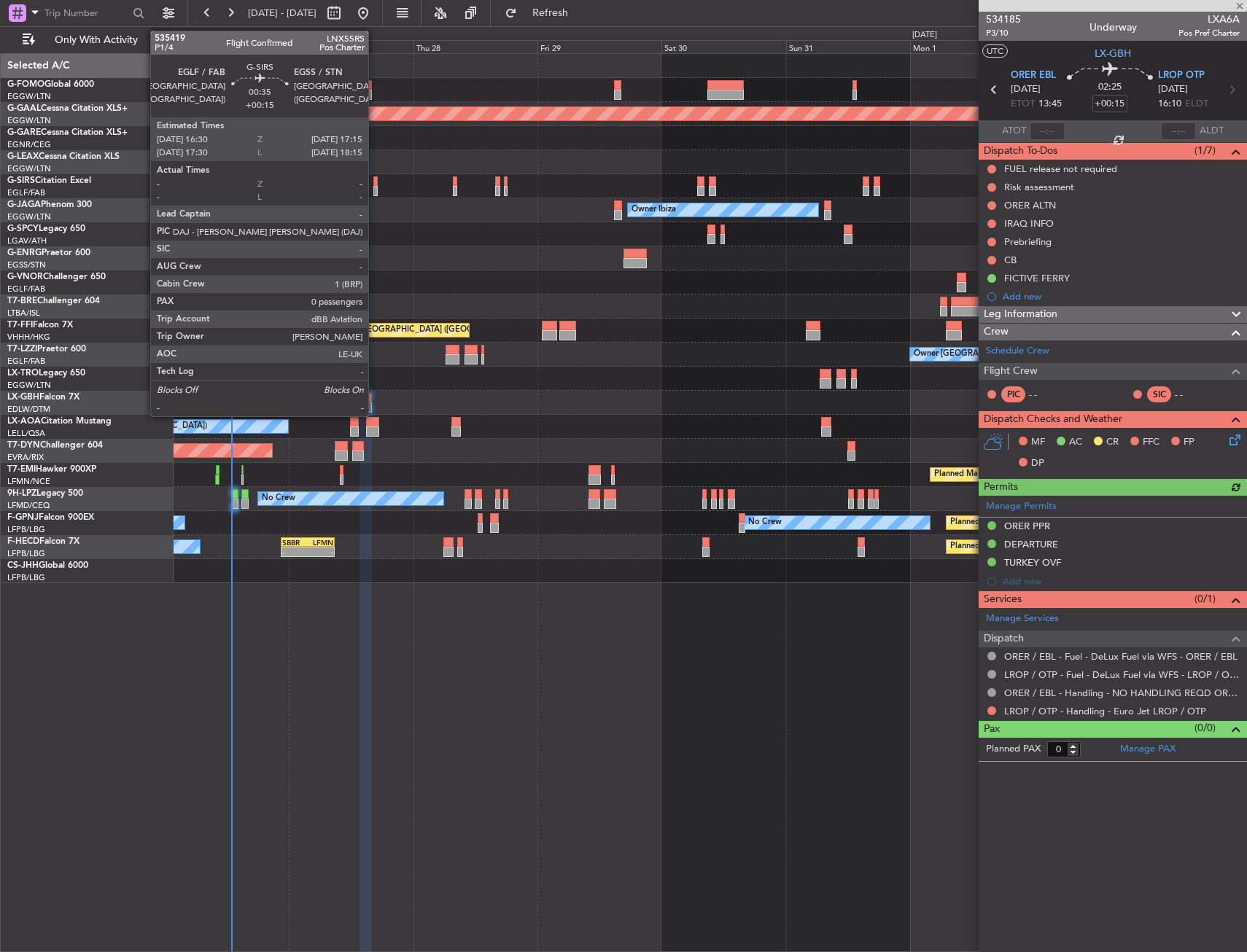
click at [375, 188] on div at bounding box center [376, 190] width 5 height 10
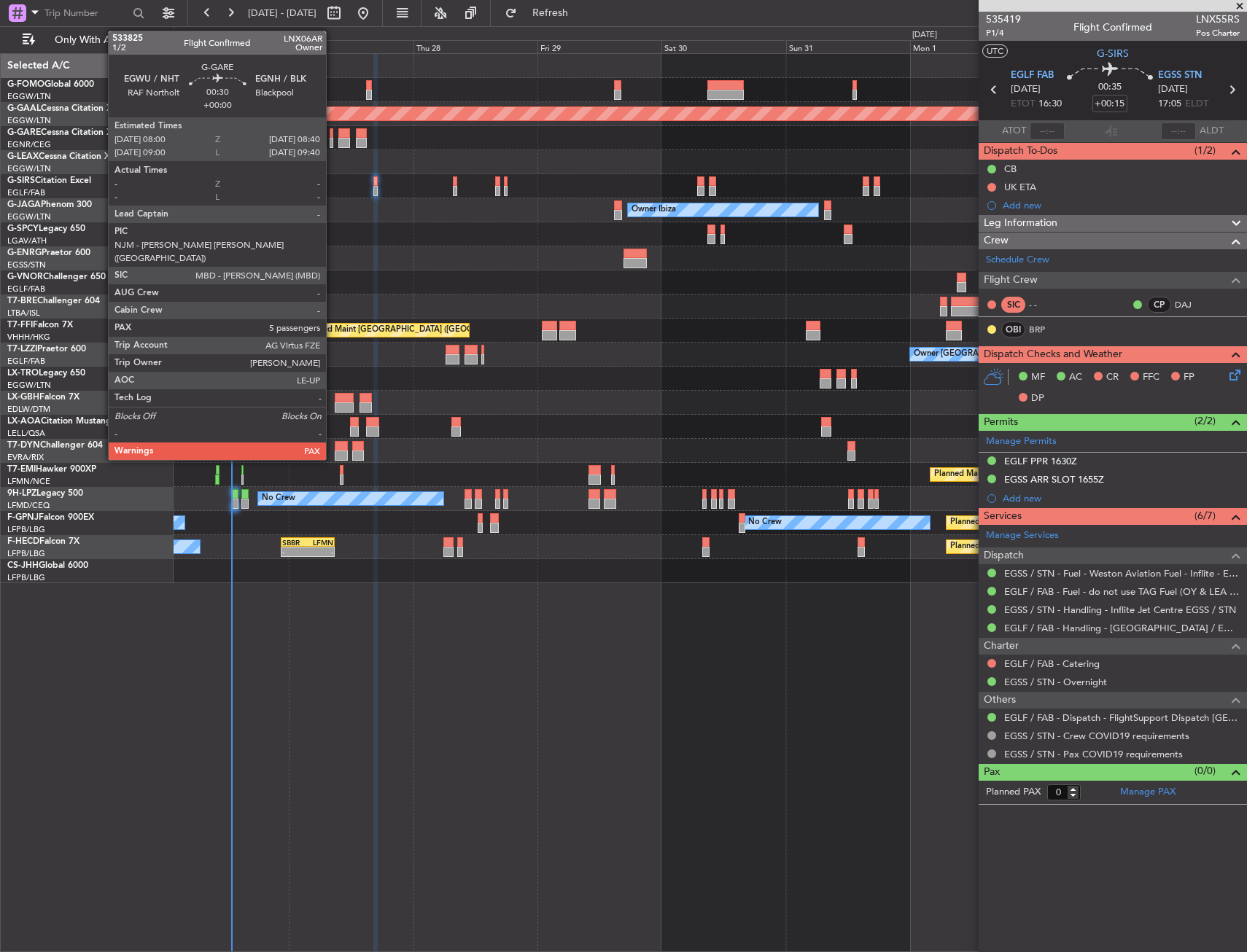
click at [332, 146] on div at bounding box center [331, 143] width 4 height 10
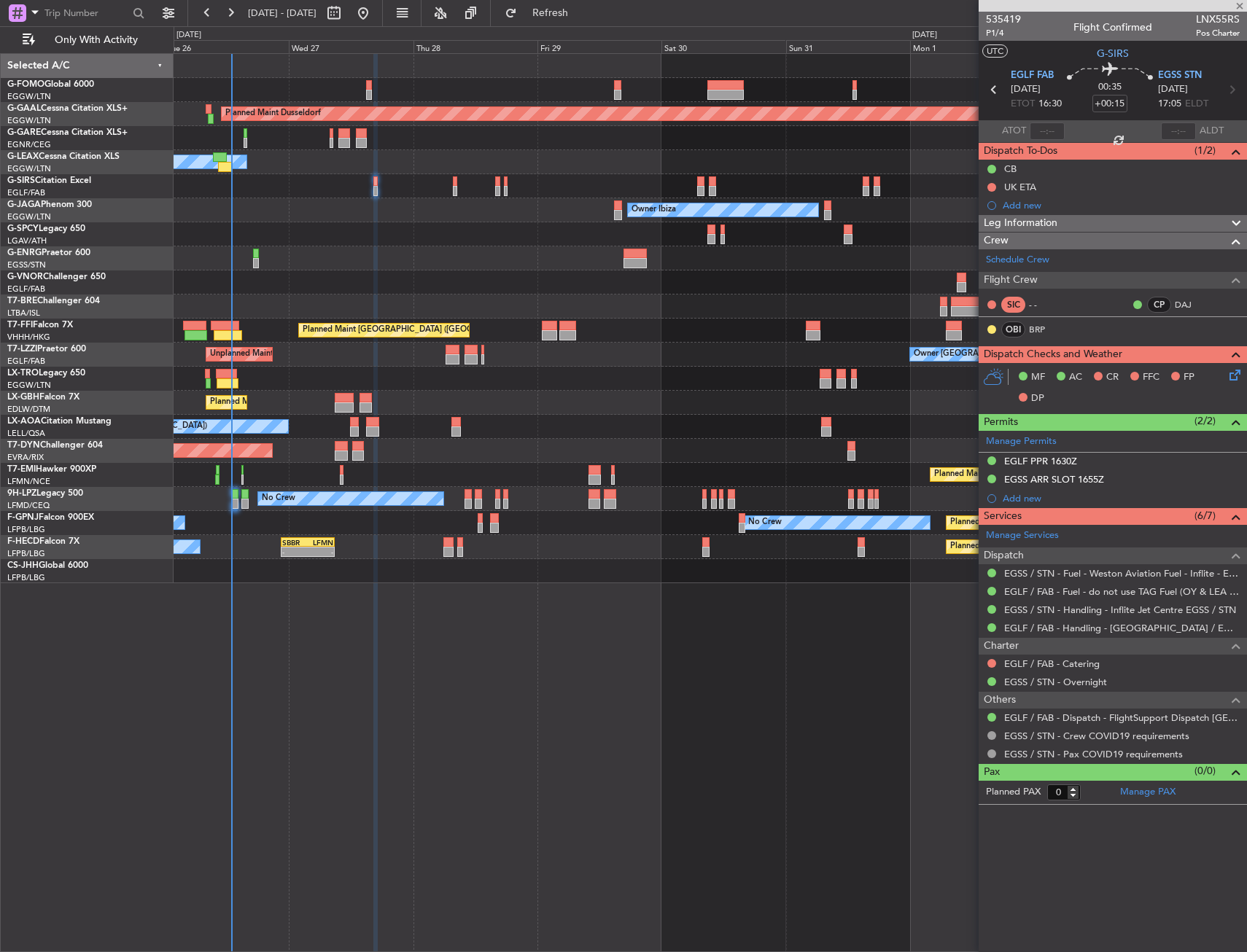
type input "5"
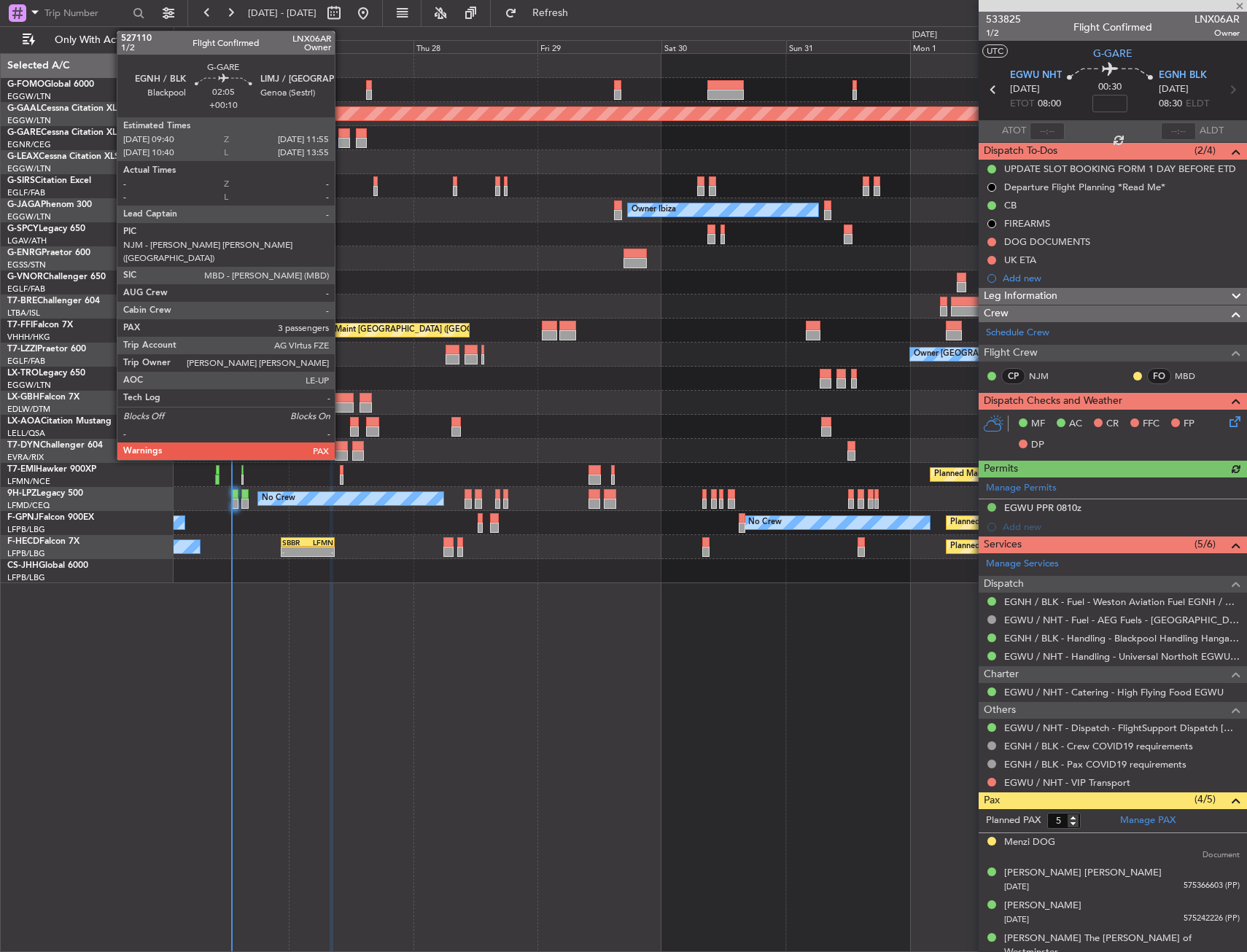
click at [341, 136] on div at bounding box center [344, 133] width 12 height 10
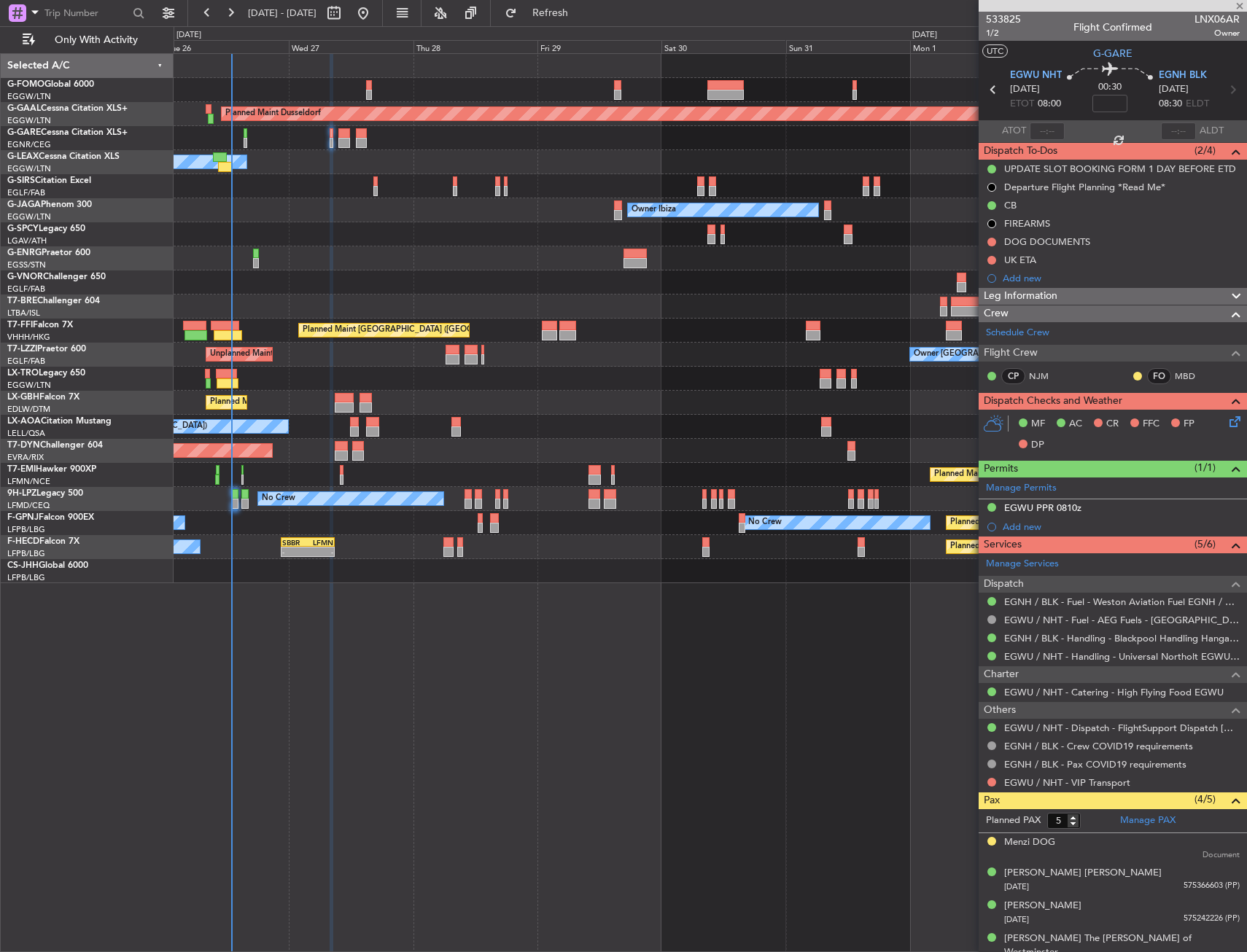
type input "+00:10"
type input "3"
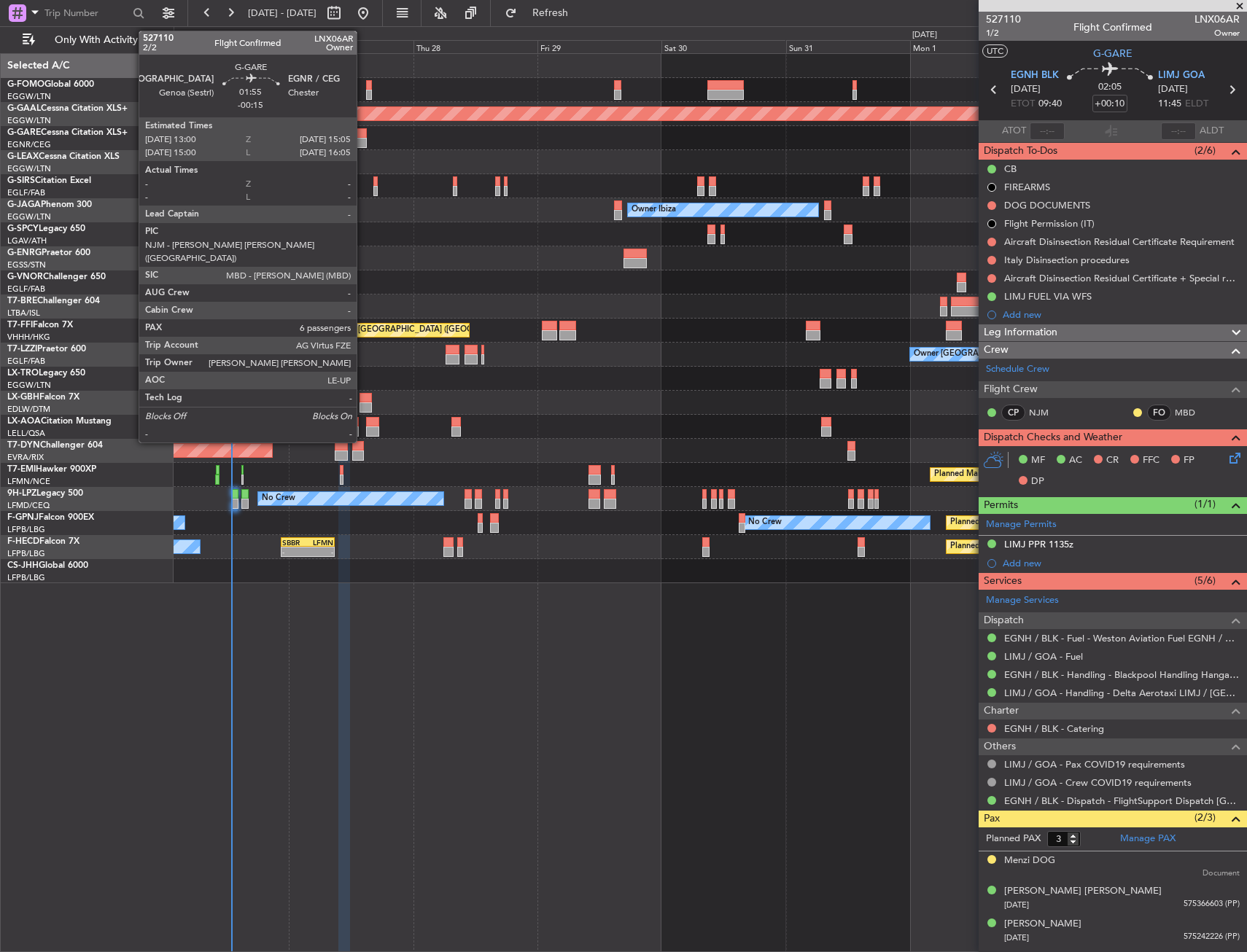
click at [363, 133] on div at bounding box center [361, 133] width 11 height 10
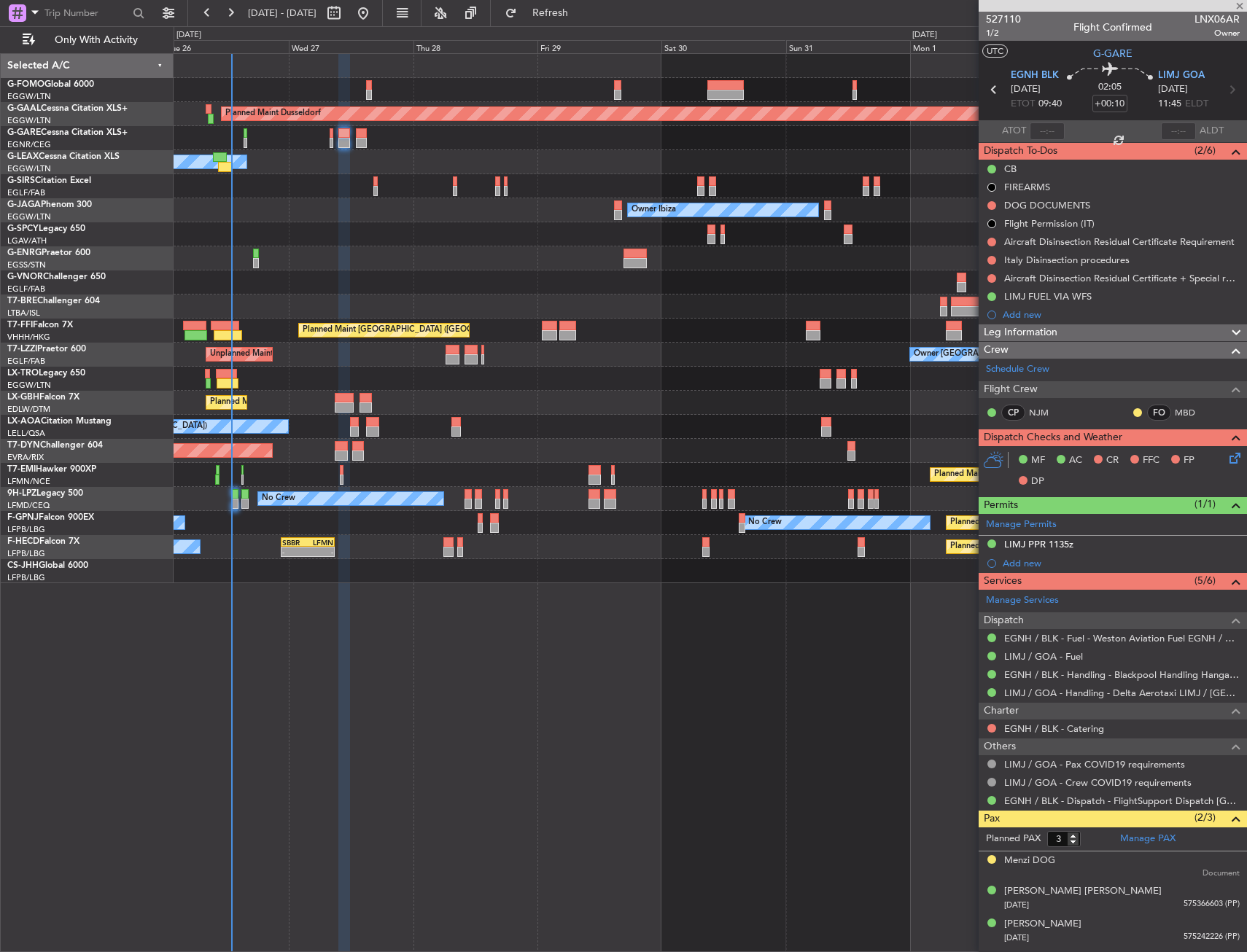
type input "-00:15"
type input "6"
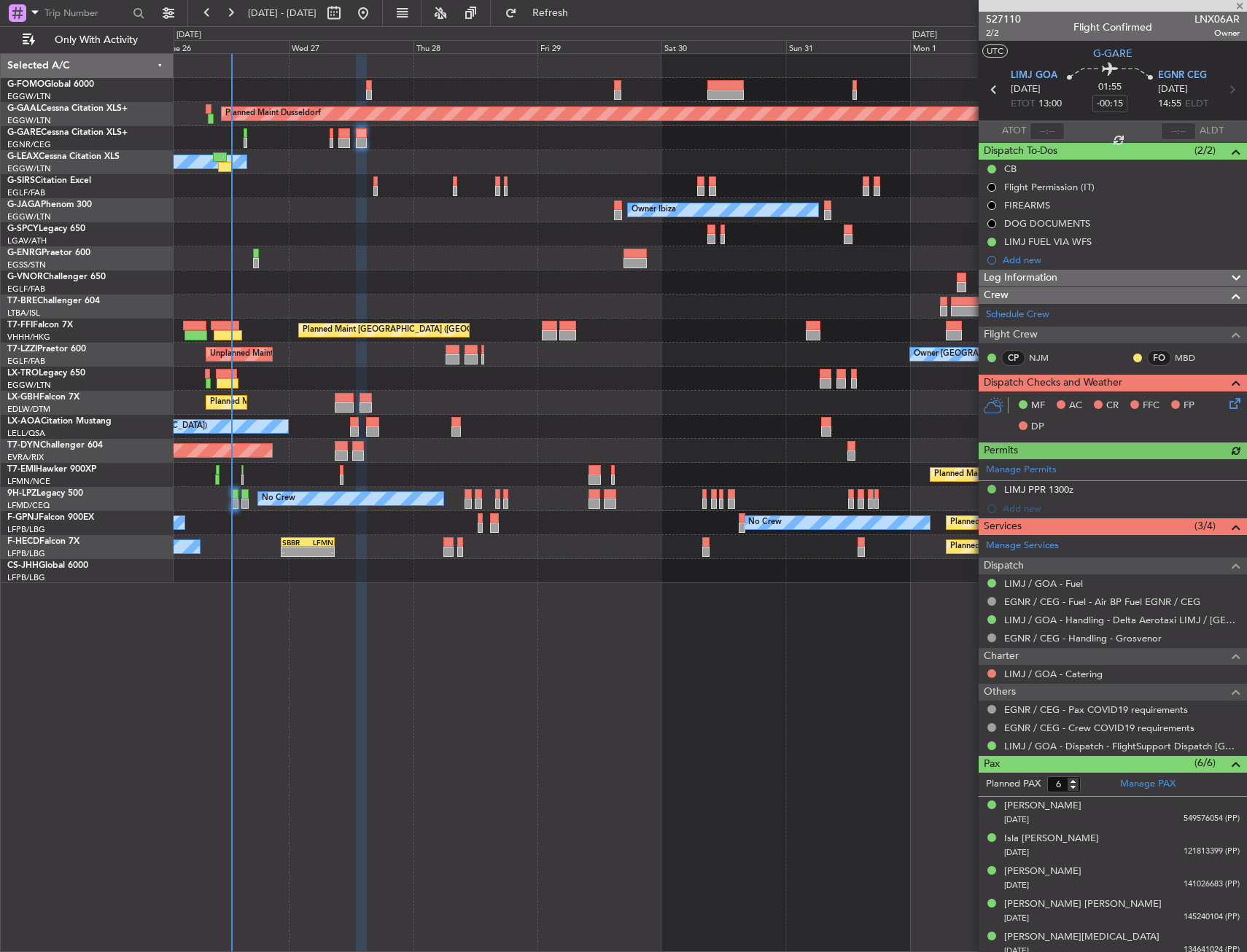
click at [376, 89] on div at bounding box center [709, 89] width 1073 height 24
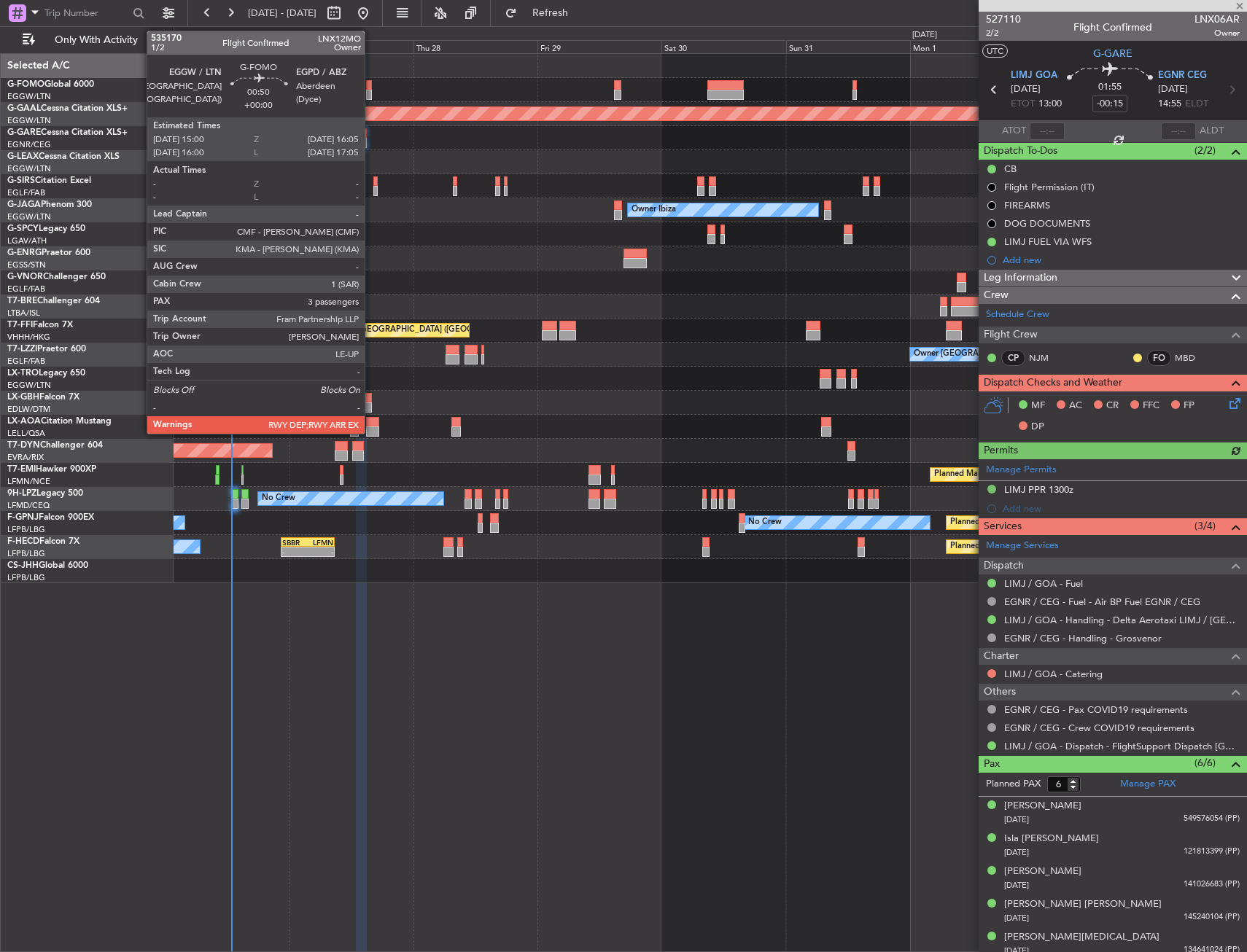
click at [371, 90] on div at bounding box center [369, 94] width 6 height 10
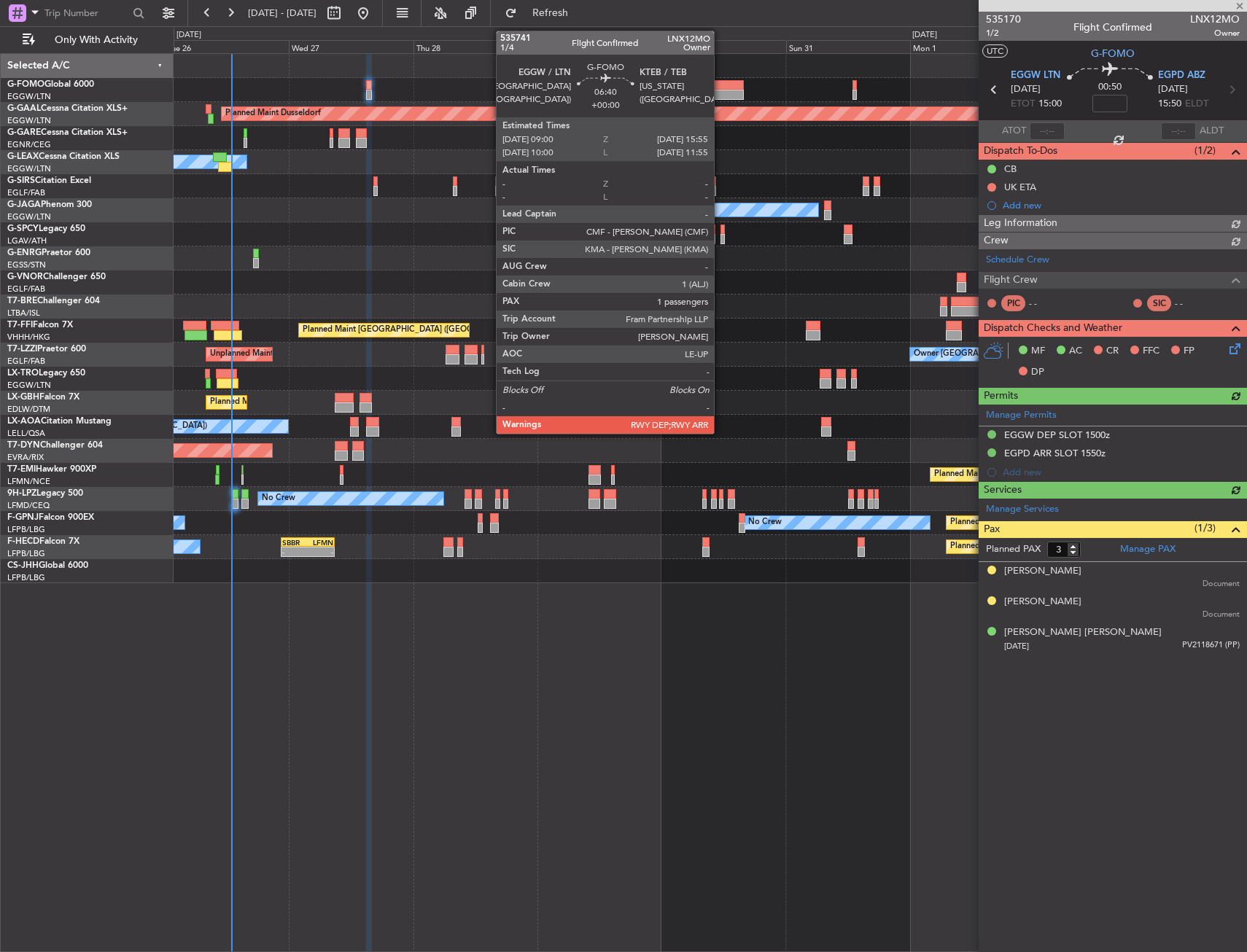
click at [720, 94] on div at bounding box center [725, 94] width 36 height 10
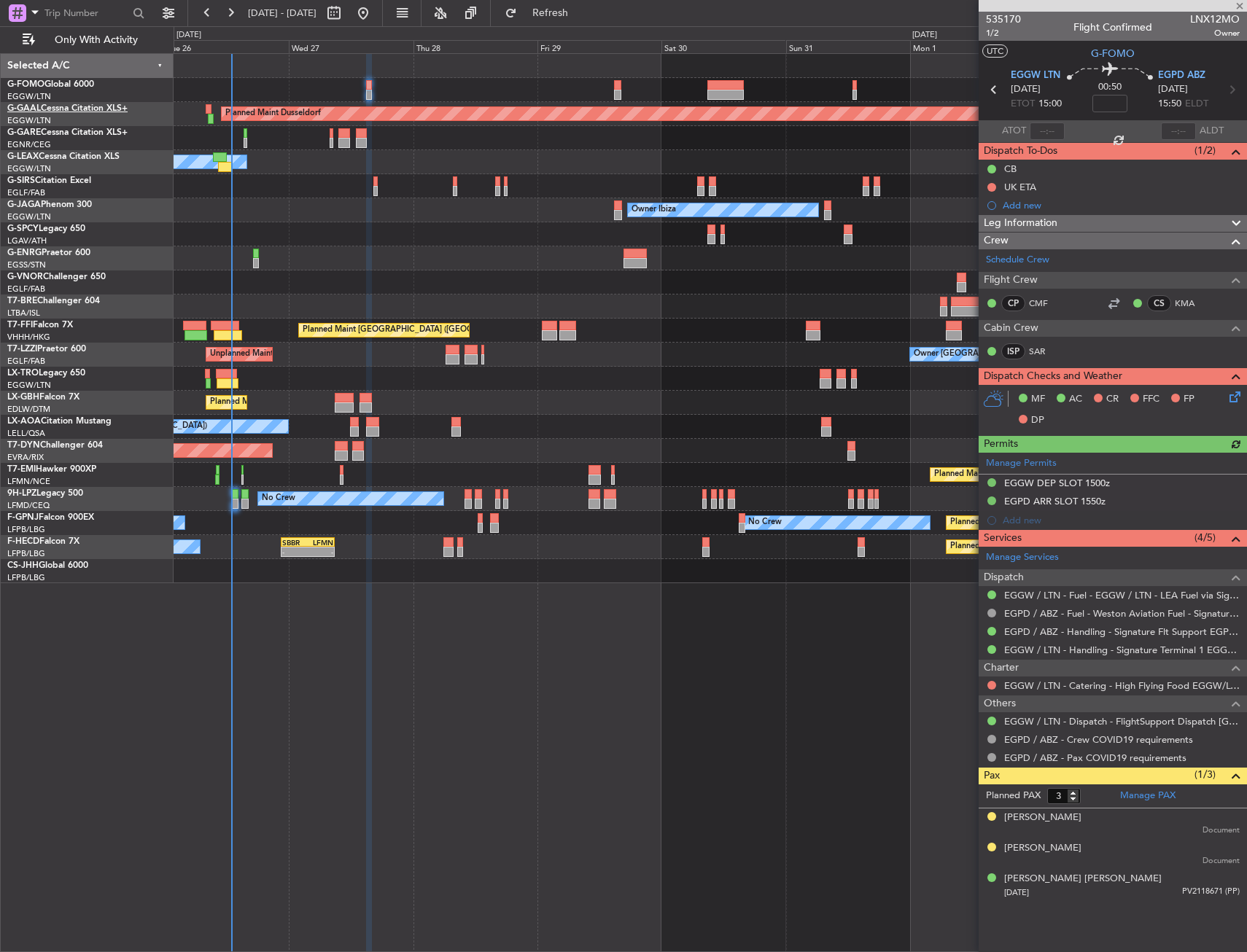
type input "1"
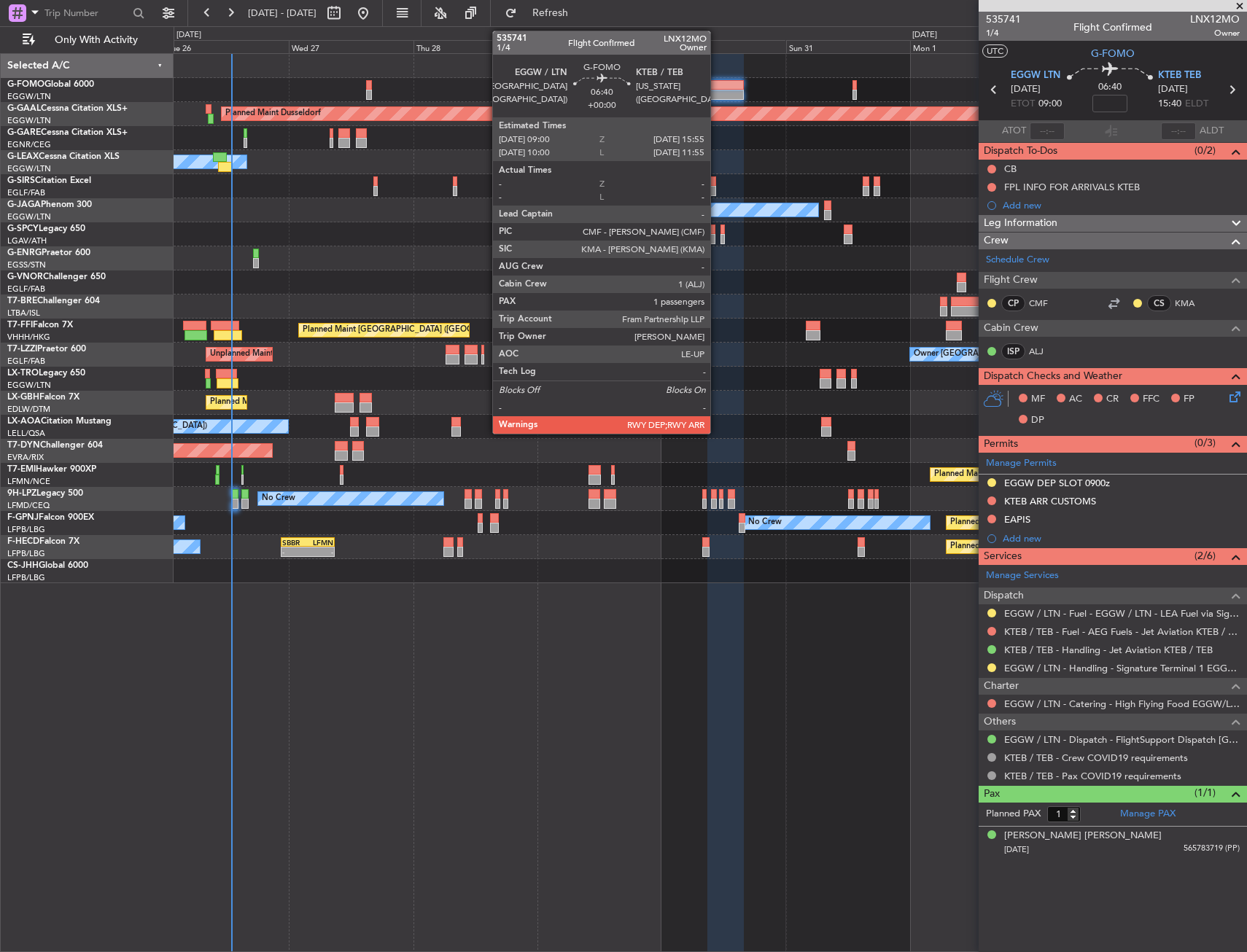
click at [716, 86] on div at bounding box center [725, 85] width 36 height 10
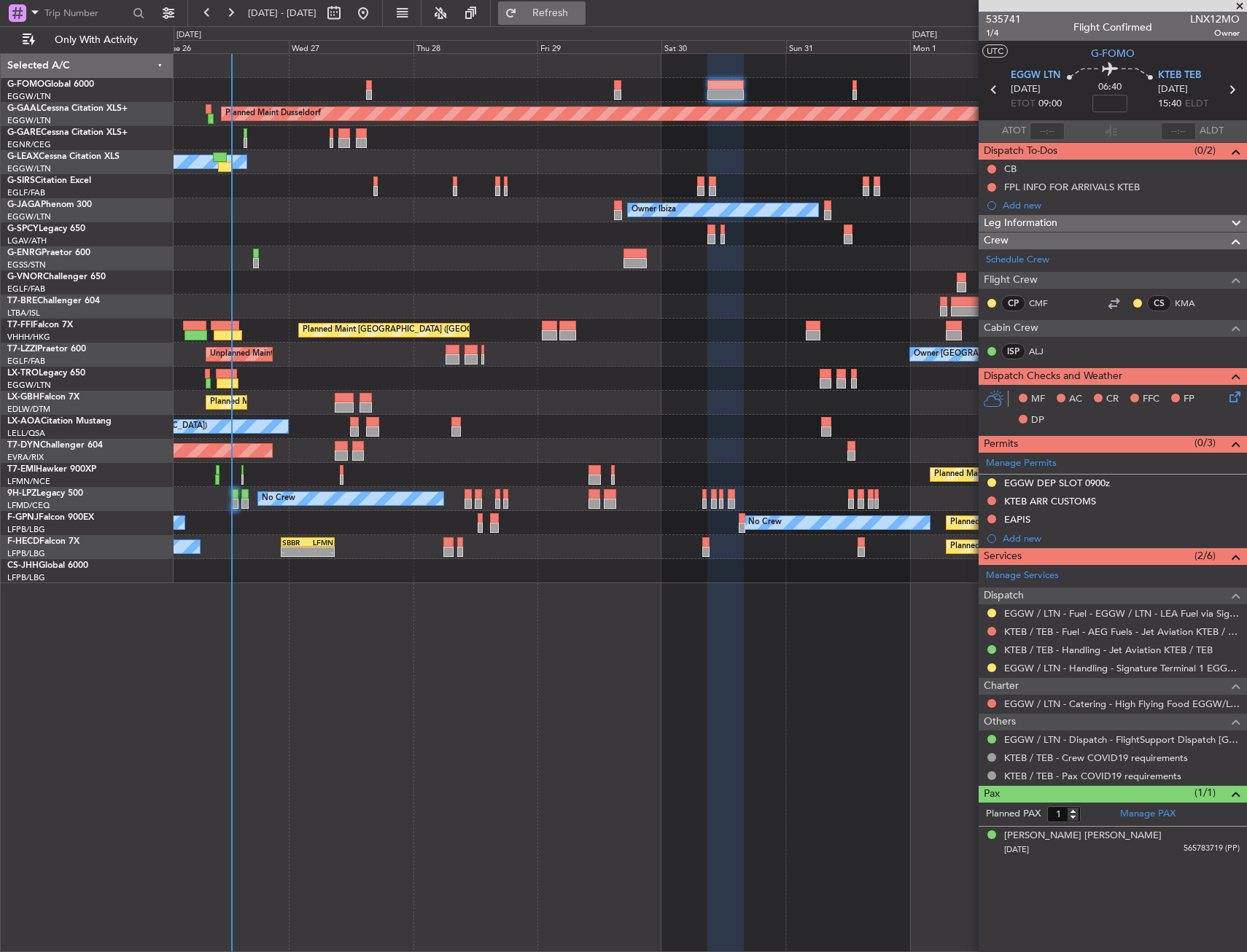
click at [581, 8] on span "Refresh" at bounding box center [550, 12] width 61 height 10
drag, startPoint x: 1129, startPoint y: 95, endPoint x: 1117, endPoint y: 103, distance: 14.4
click at [1129, 95] on div "06:40" at bounding box center [1110, 89] width 96 height 54
click at [1107, 109] on input at bounding box center [1109, 103] width 35 height 18
click at [1140, 103] on div "06:40 10" at bounding box center [1110, 89] width 96 height 54
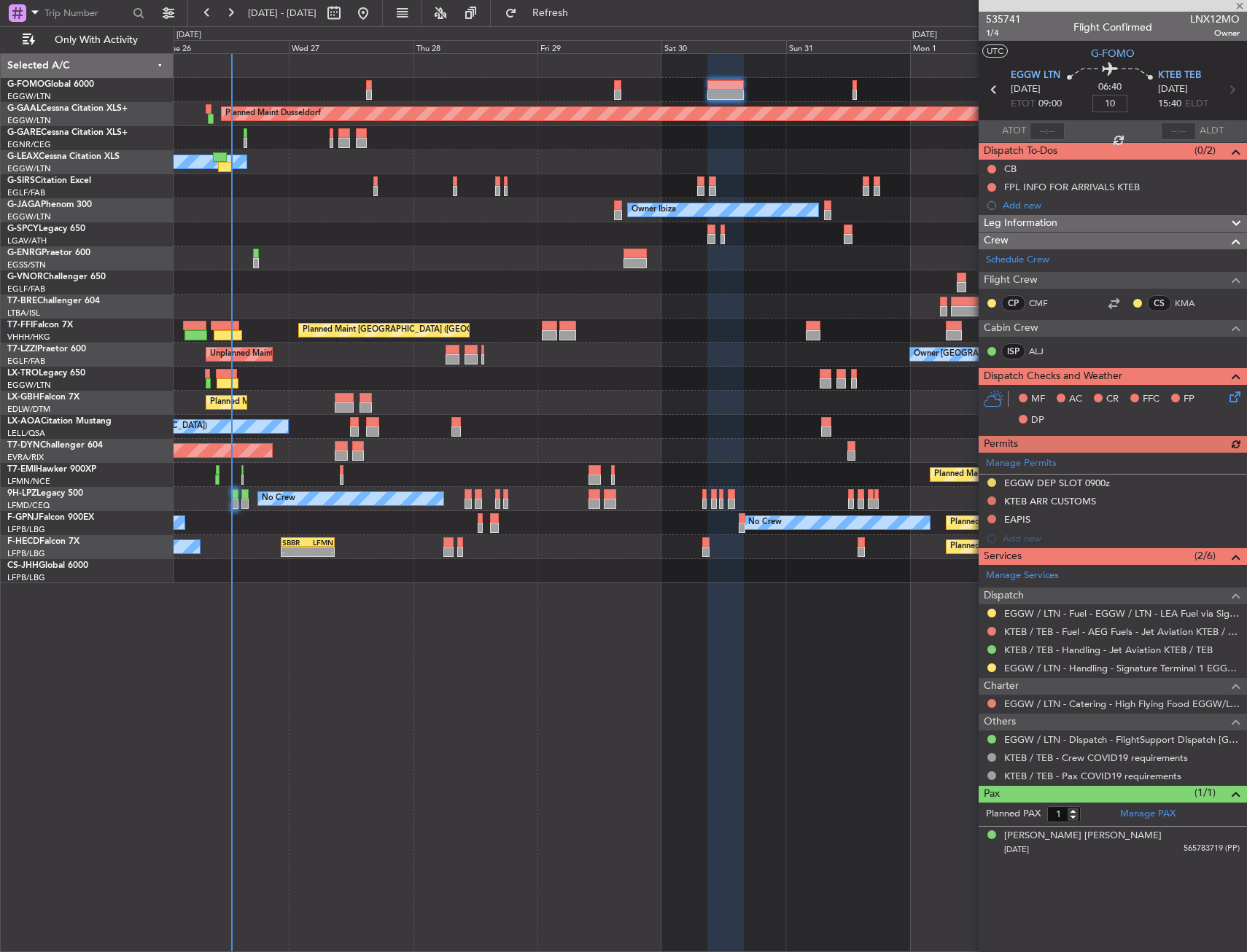
type input "+00:10"
click at [673, 629] on div "Planned Maint Dusseldorf Owner Unplanned Maint [GEOGRAPHIC_DATA] ([GEOGRAPHIC_D…" at bounding box center [710, 503] width 1073 height 899
click at [994, 616] on button at bounding box center [991, 612] width 8 height 8
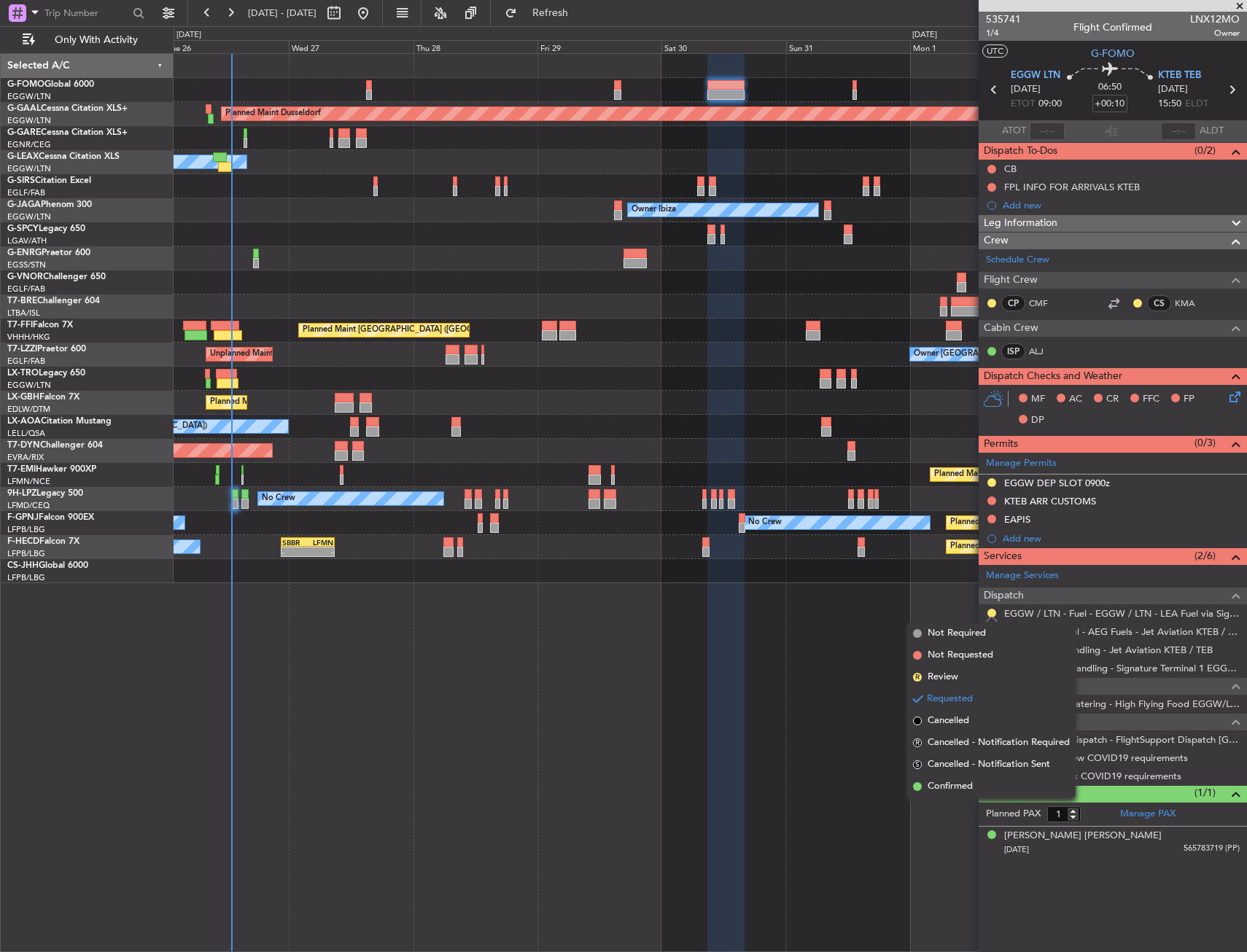
click at [966, 788] on span "Confirmed" at bounding box center [950, 786] width 45 height 15
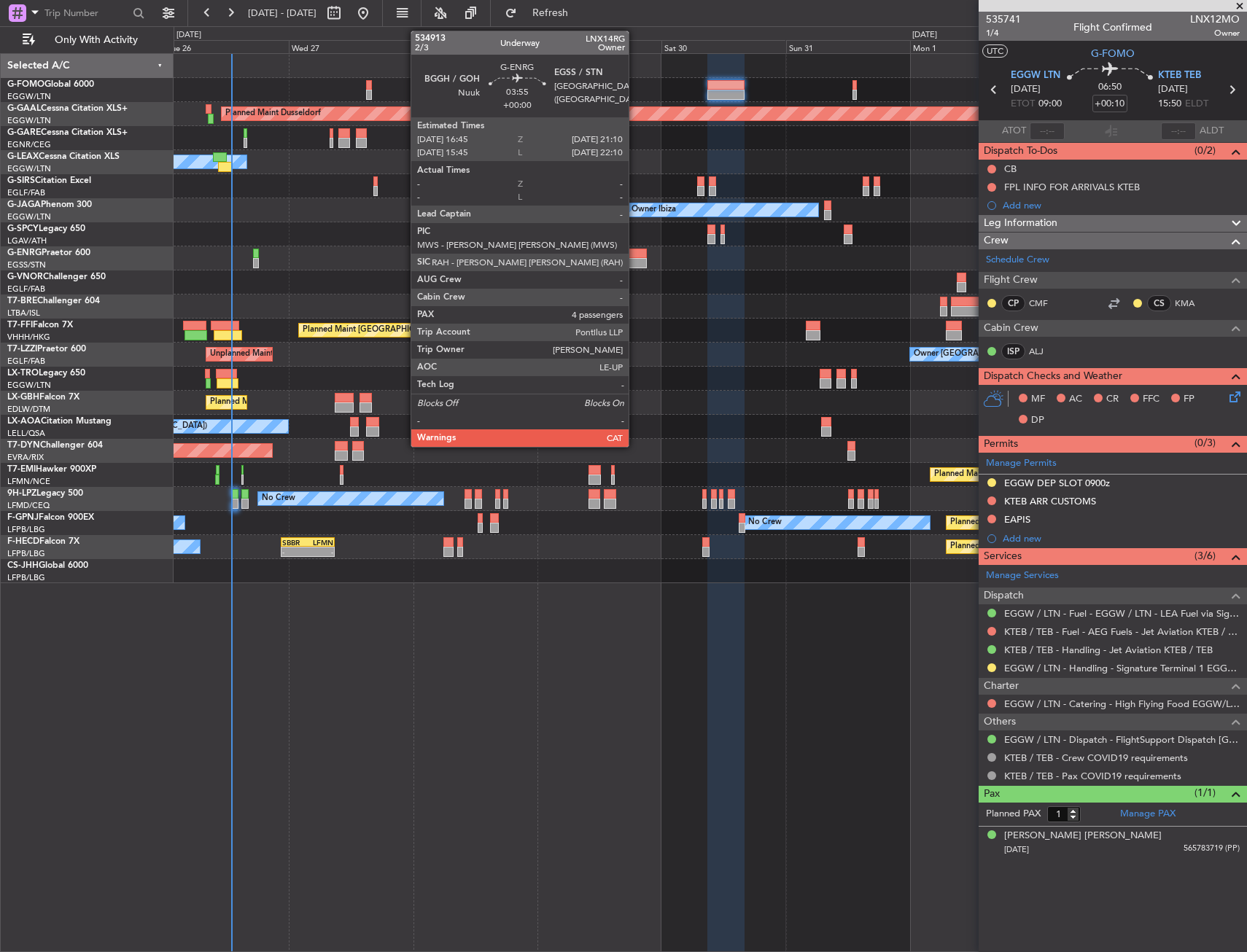
click at [635, 259] on div at bounding box center [635, 263] width 23 height 10
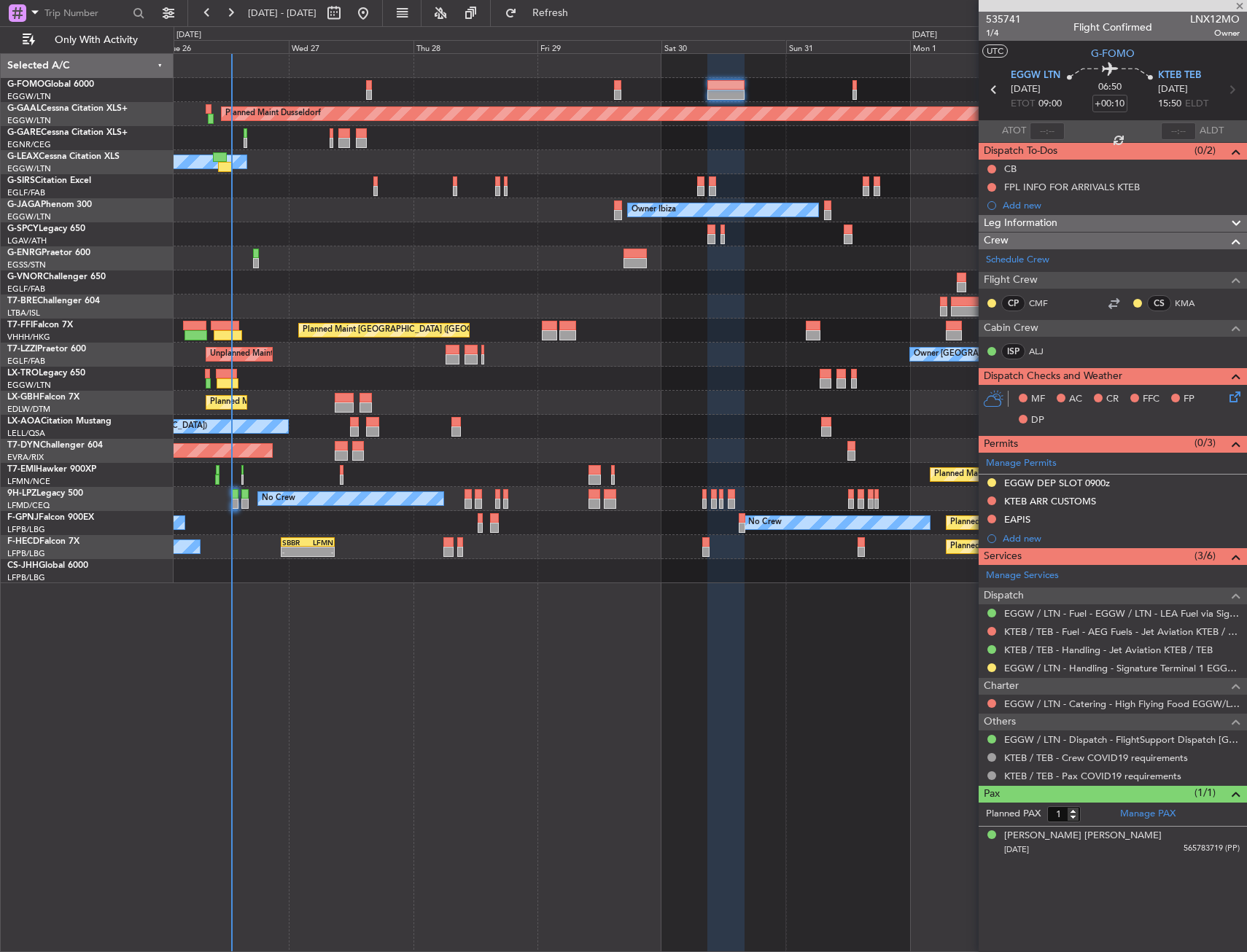
type input "4"
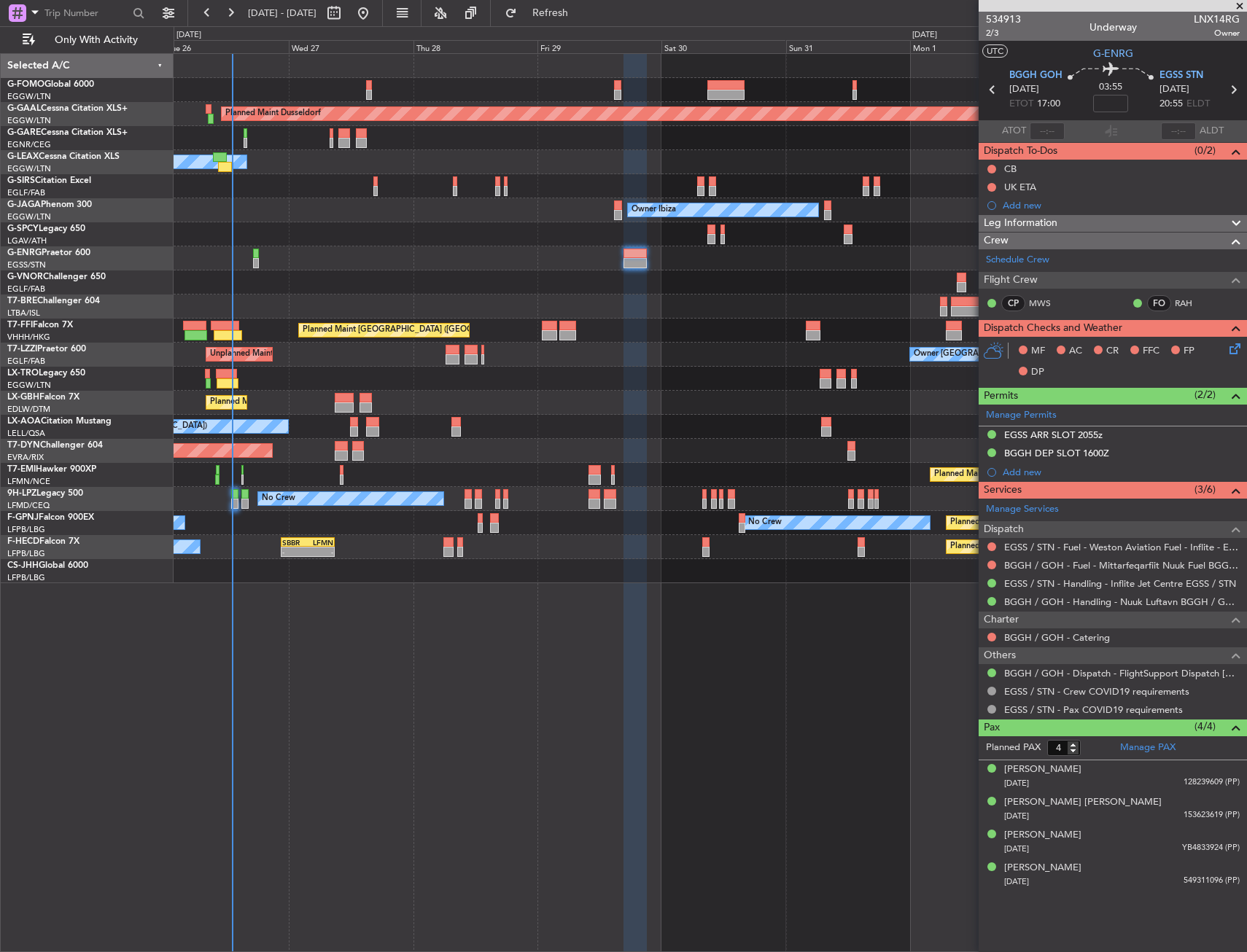
click at [352, 196] on div "Unplanned Maint Oxford ([GEOGRAPHIC_DATA])" at bounding box center [709, 186] width 1073 height 24
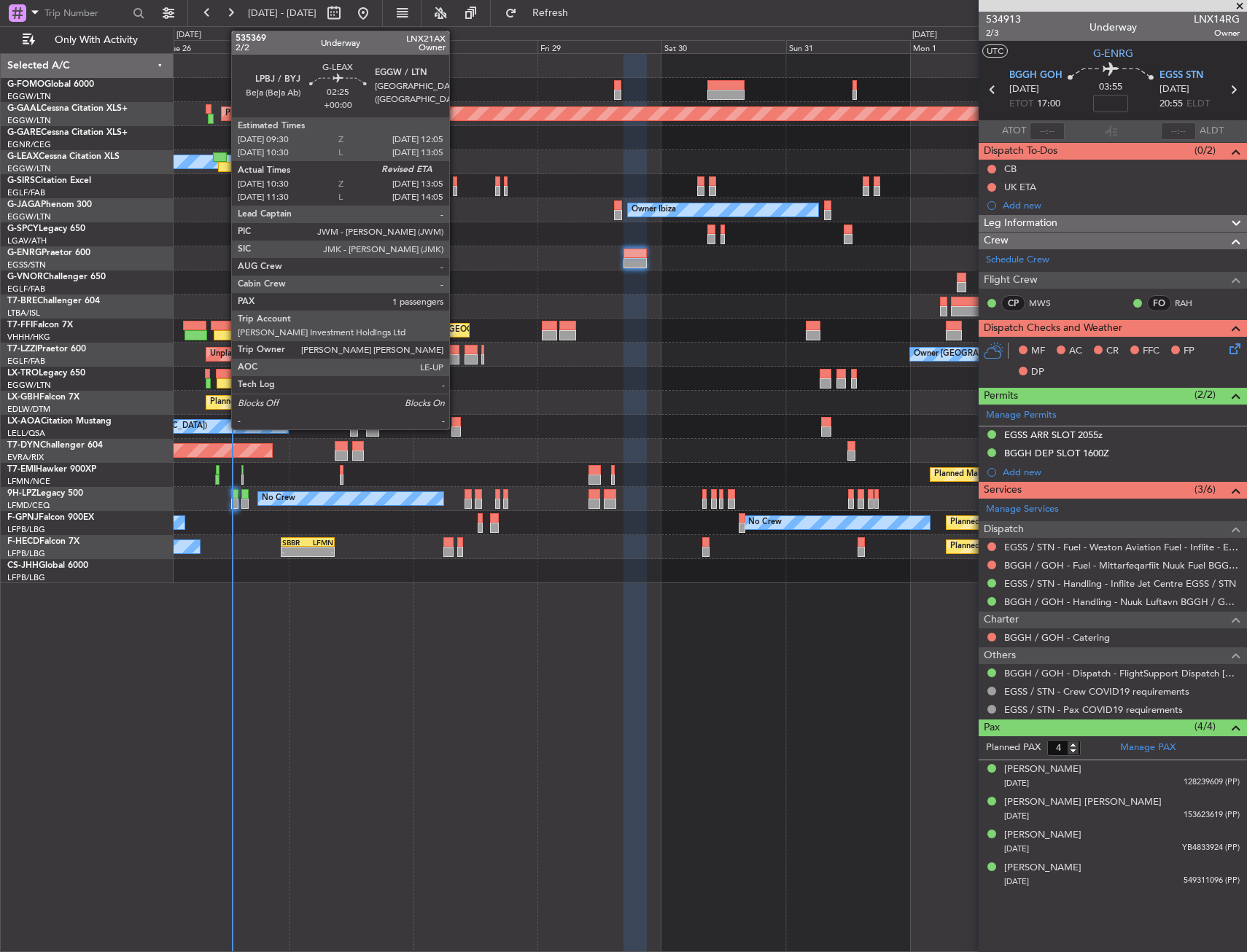
click at [224, 159] on div at bounding box center [220, 157] width 14 height 10
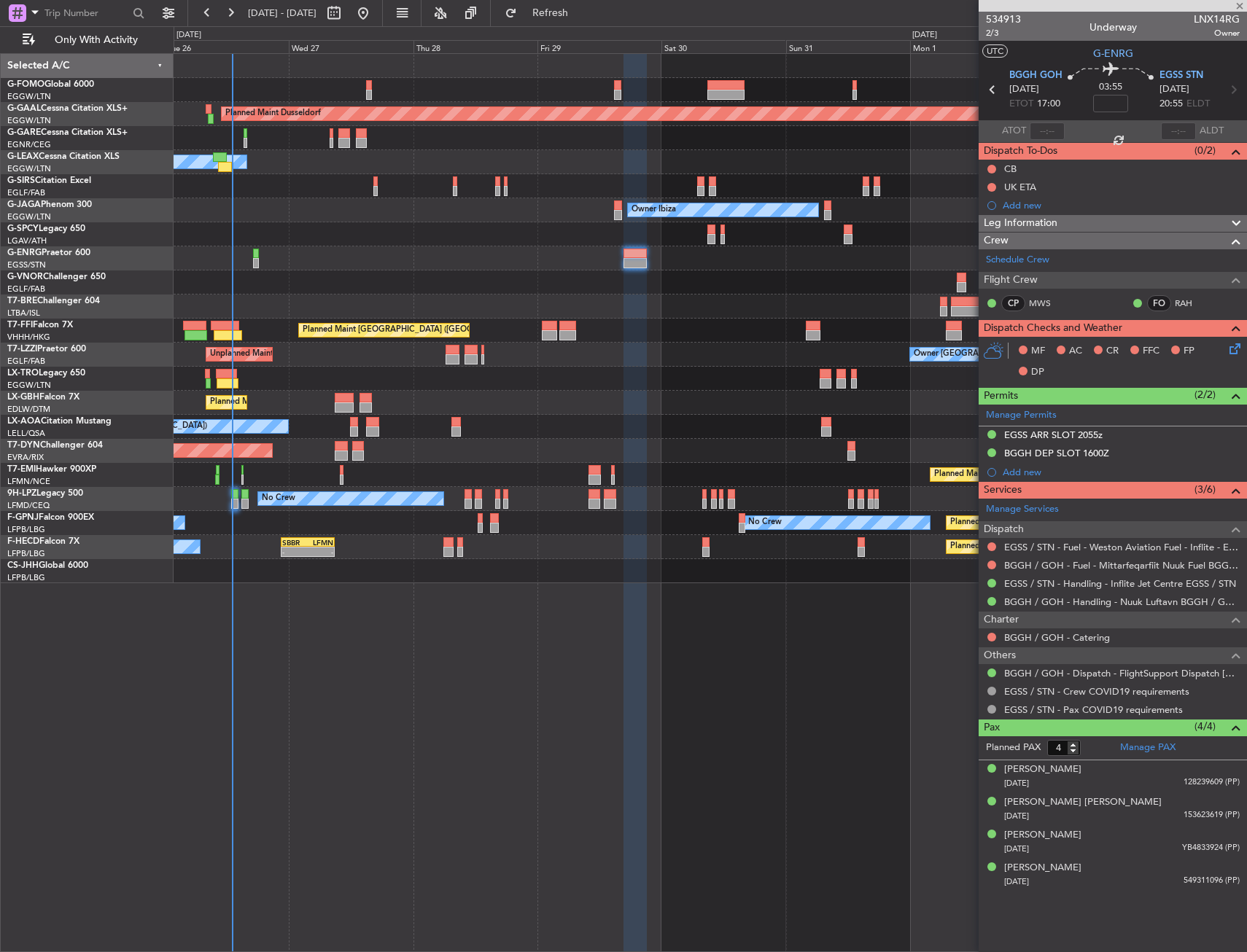
type input "10:30"
type input "1"
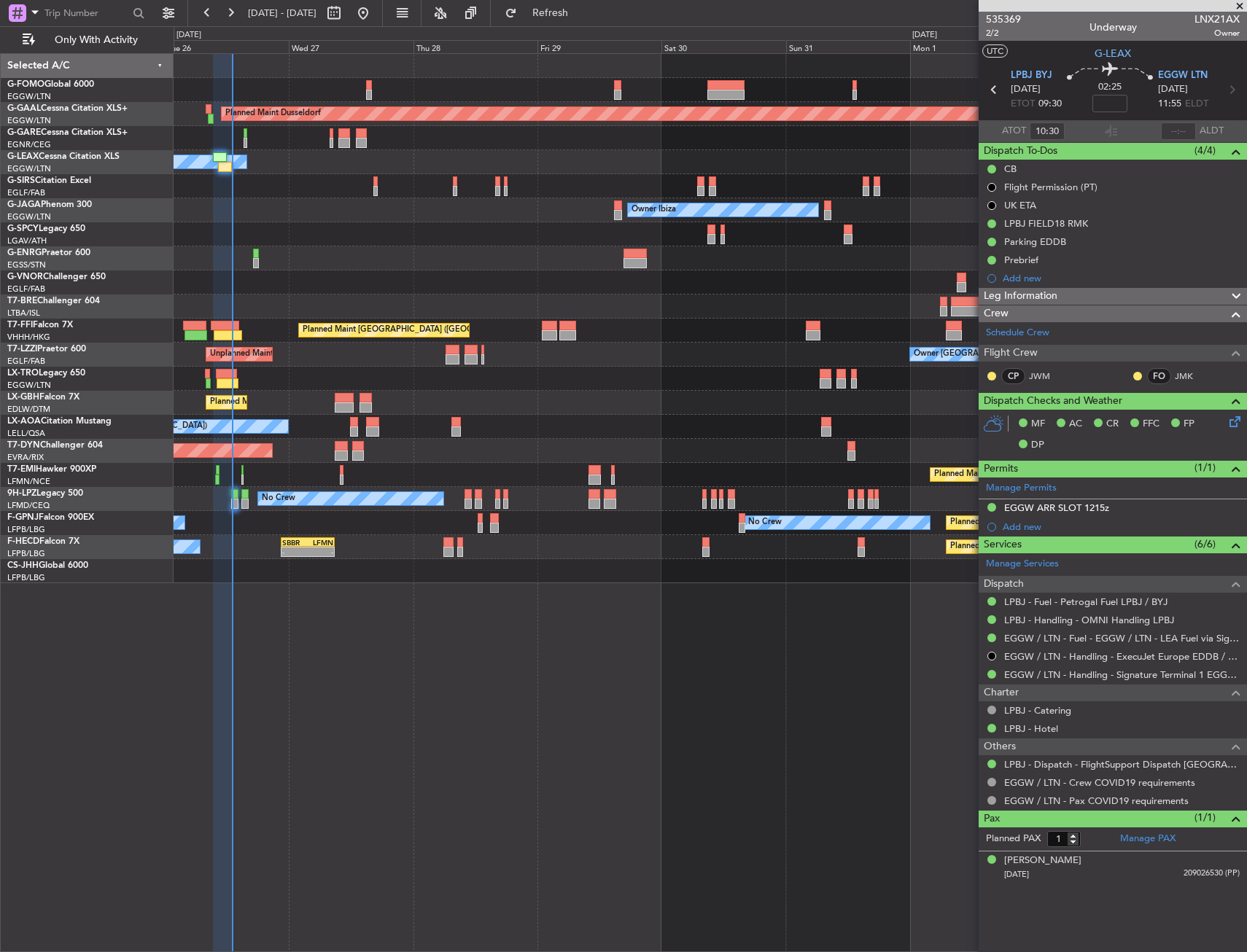
click at [635, 465] on div "Planned Maint Dusseldorf Owner Unplanned Maint [GEOGRAPHIC_DATA] ([GEOGRAPHIC_D…" at bounding box center [709, 318] width 1073 height 529
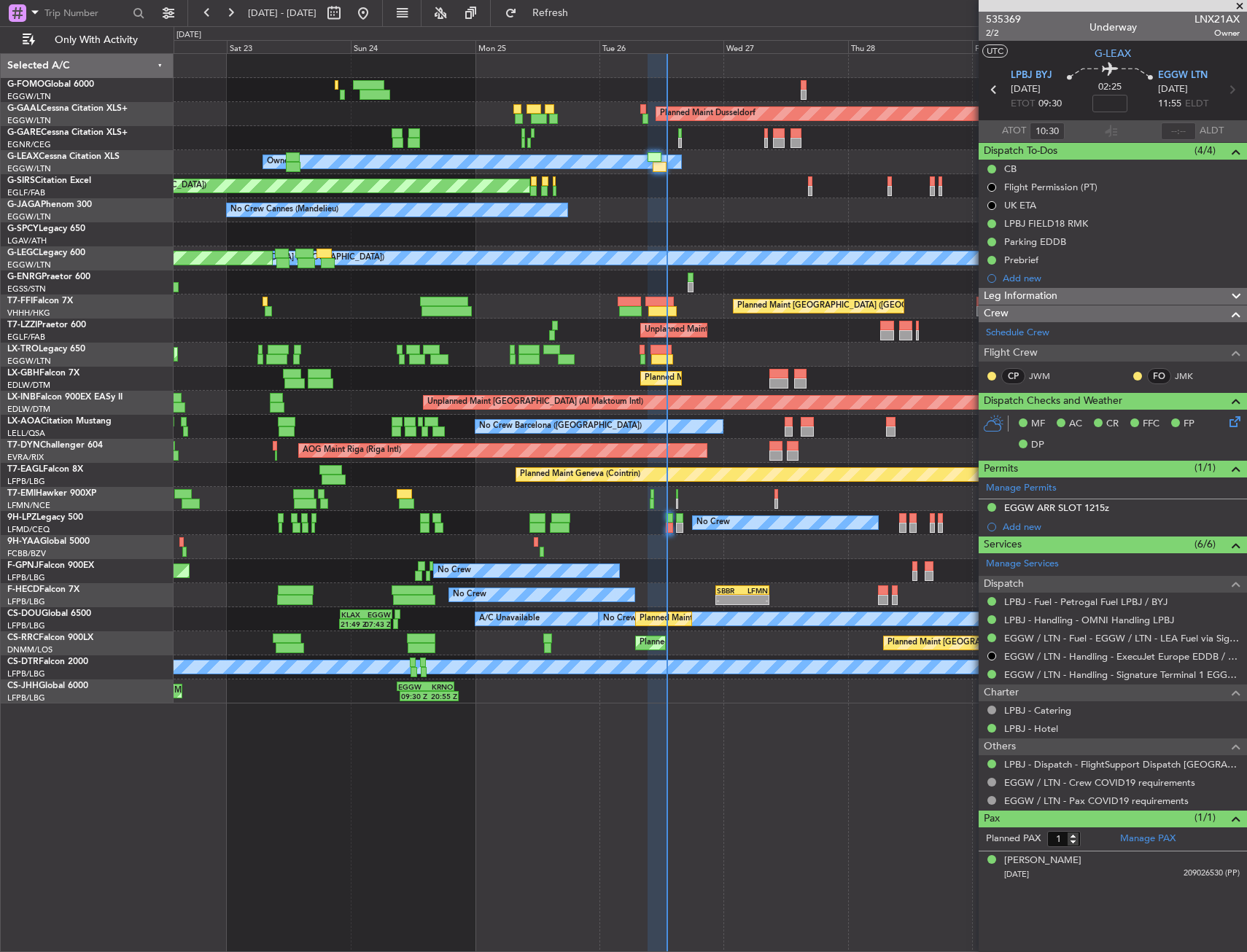
click at [277, 449] on div "AOG Maint Riga (Riga Intl) Planned Maint [GEOGRAPHIC_DATA]-[GEOGRAPHIC_DATA]" at bounding box center [709, 450] width 1073 height 24
click at [275, 450] on div "AOG Maint Riga (Riga Intl) Planned Maint [GEOGRAPHIC_DATA]-[GEOGRAPHIC_DATA]" at bounding box center [709, 450] width 1073 height 24
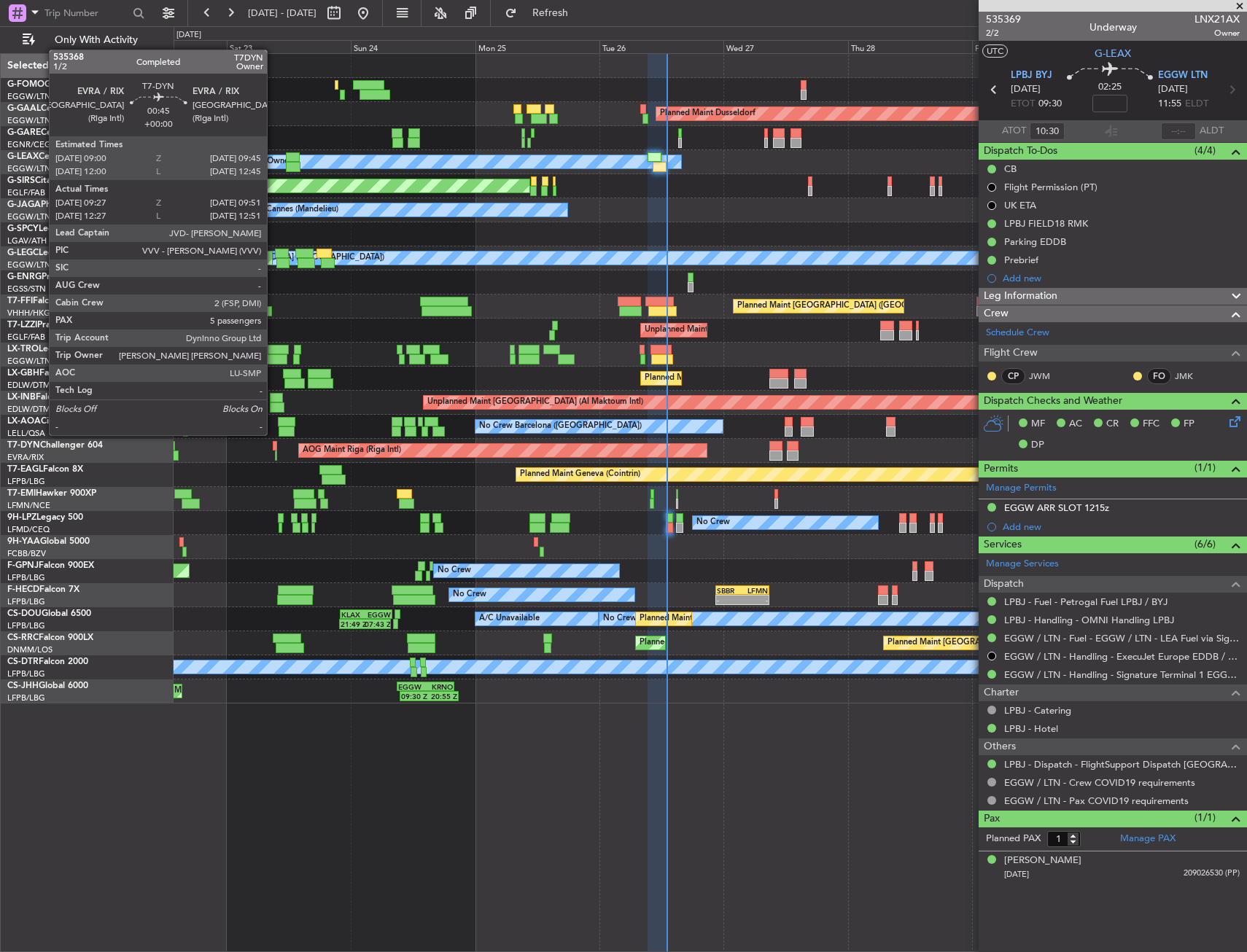
click at [274, 447] on div at bounding box center [275, 446] width 5 height 10
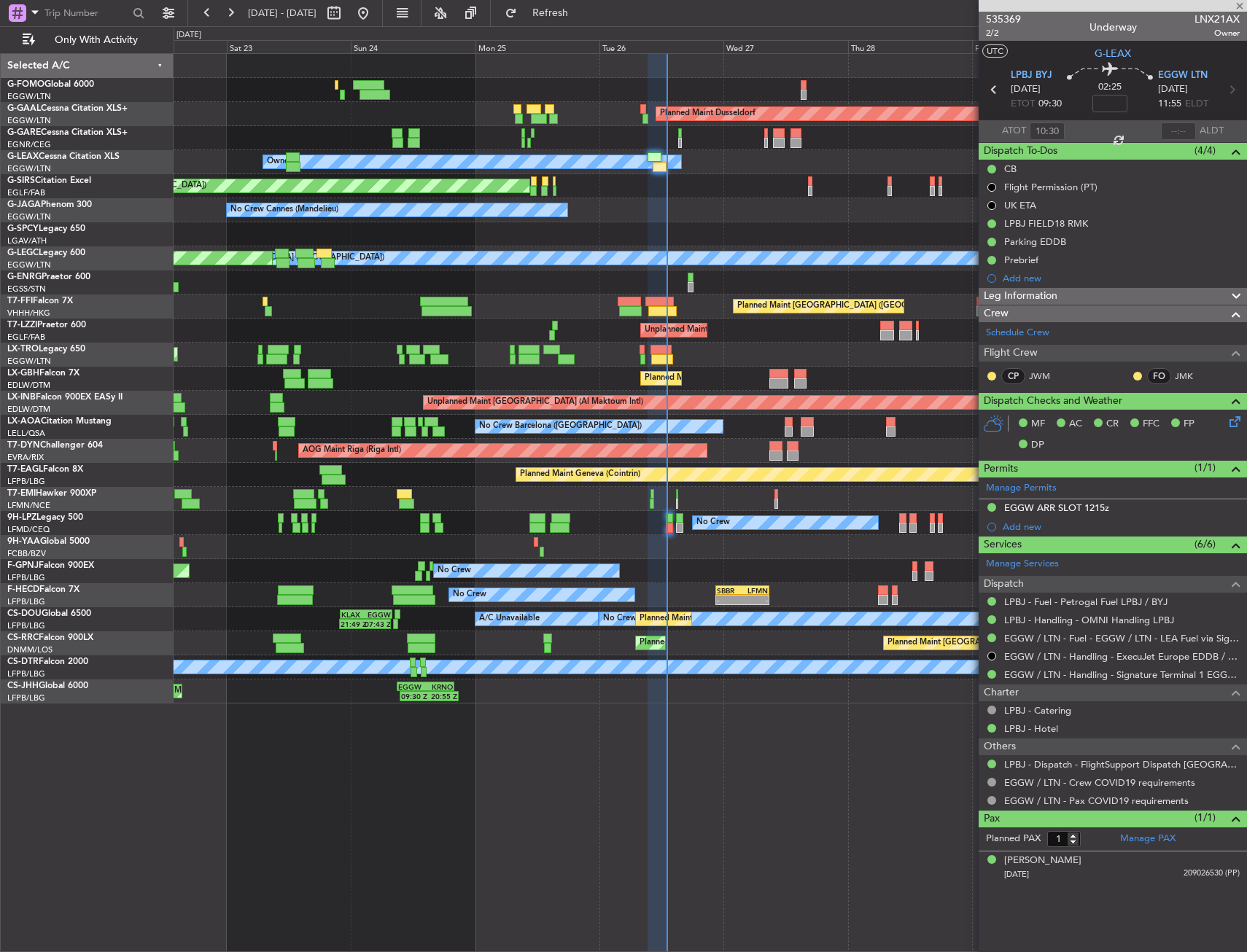
type input "09:27"
type input "09:51"
type input "5"
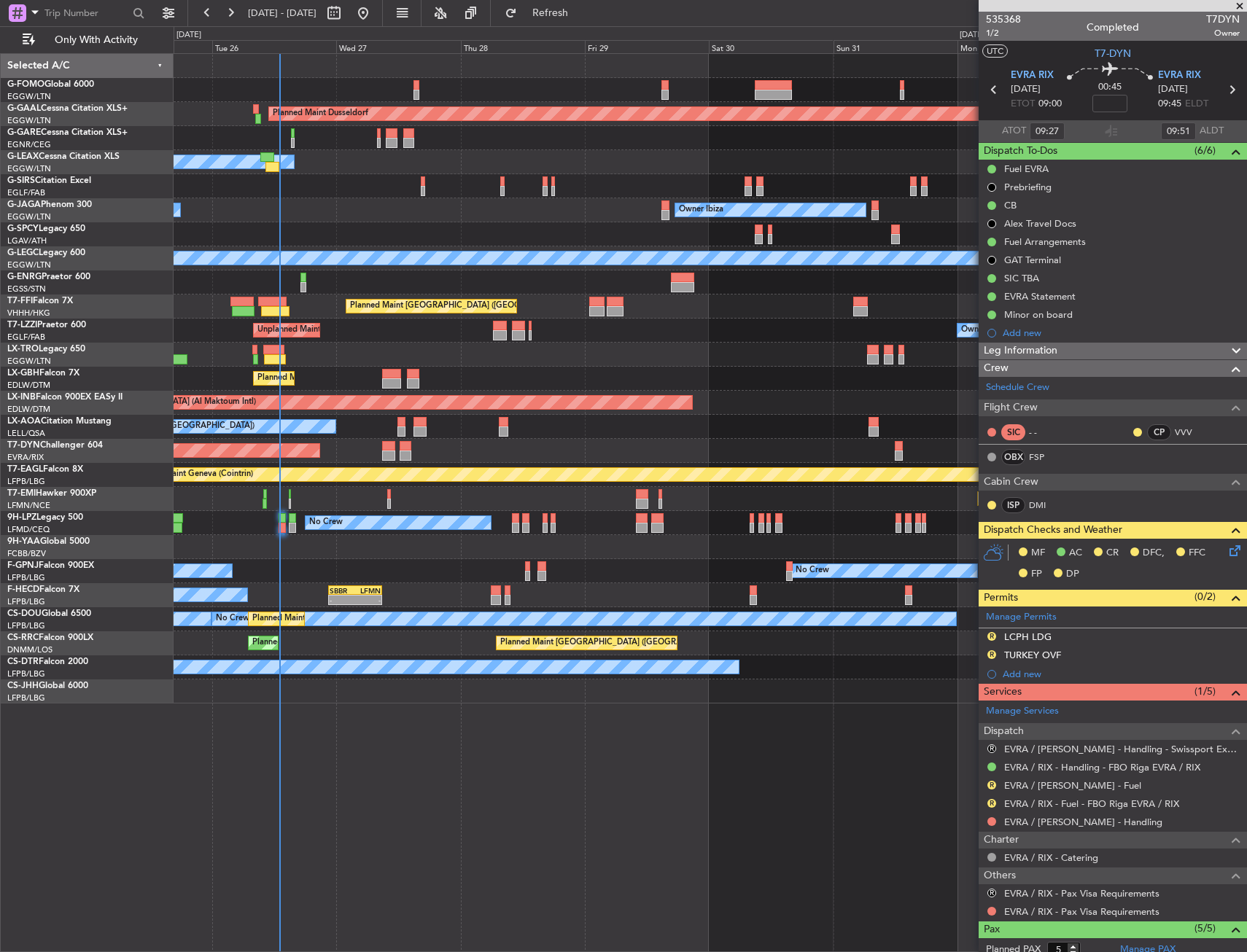
click at [356, 463] on div "Planned Maint Dusseldorf Owner Unplanned Maint [GEOGRAPHIC_DATA] ([GEOGRAPHIC_D…" at bounding box center [709, 378] width 1073 height 649
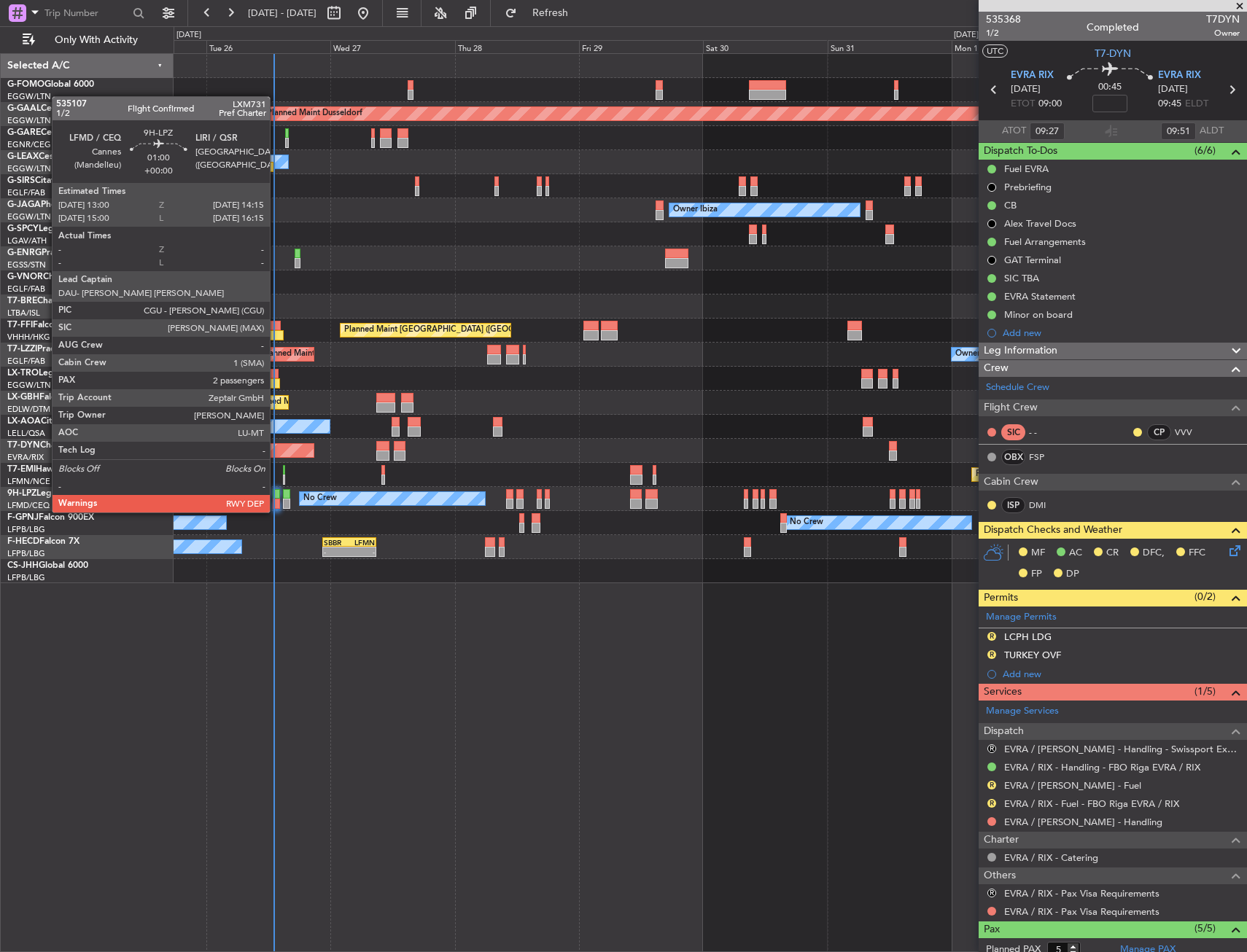
click at [276, 498] on div at bounding box center [276, 493] width 7 height 10
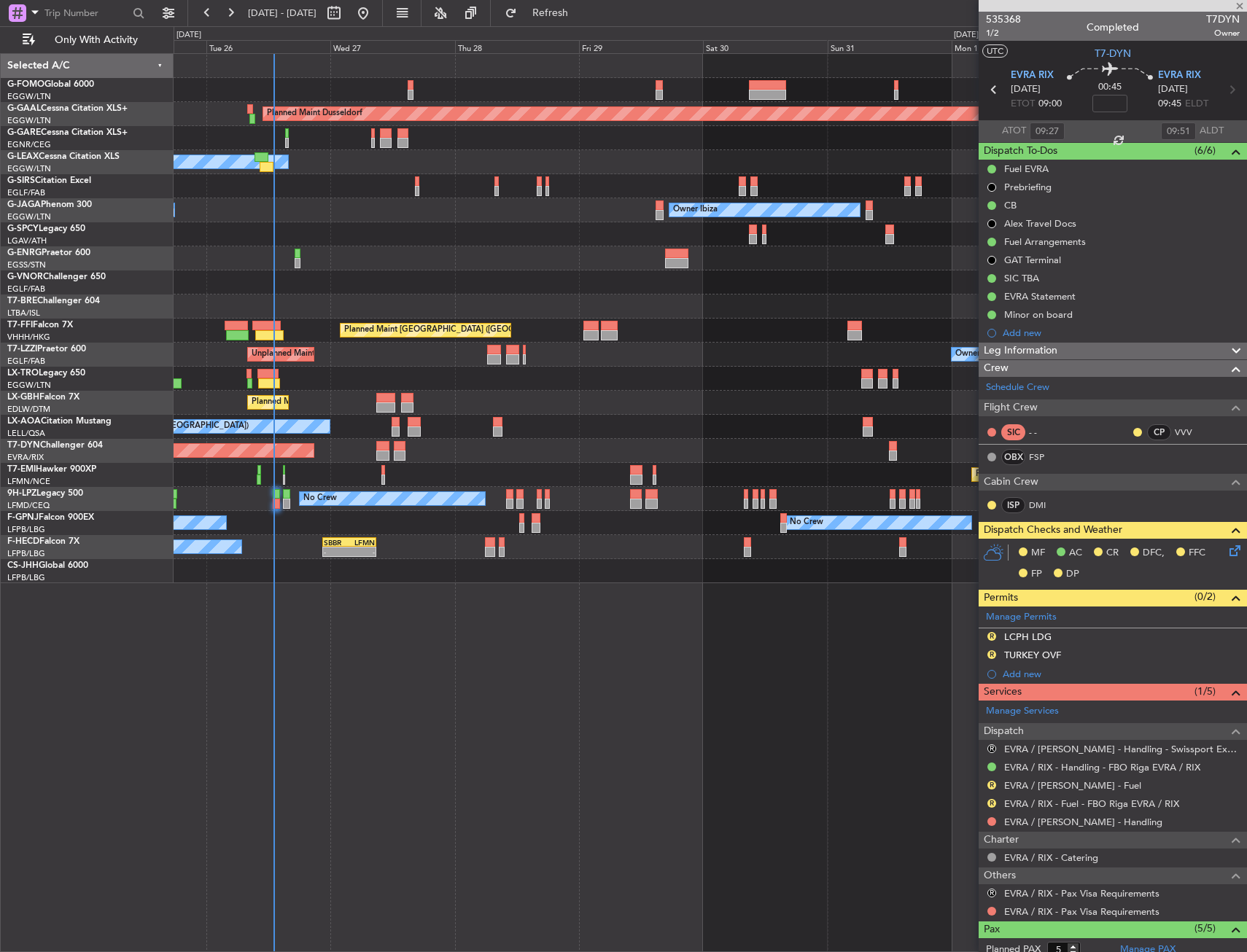
type input "2"
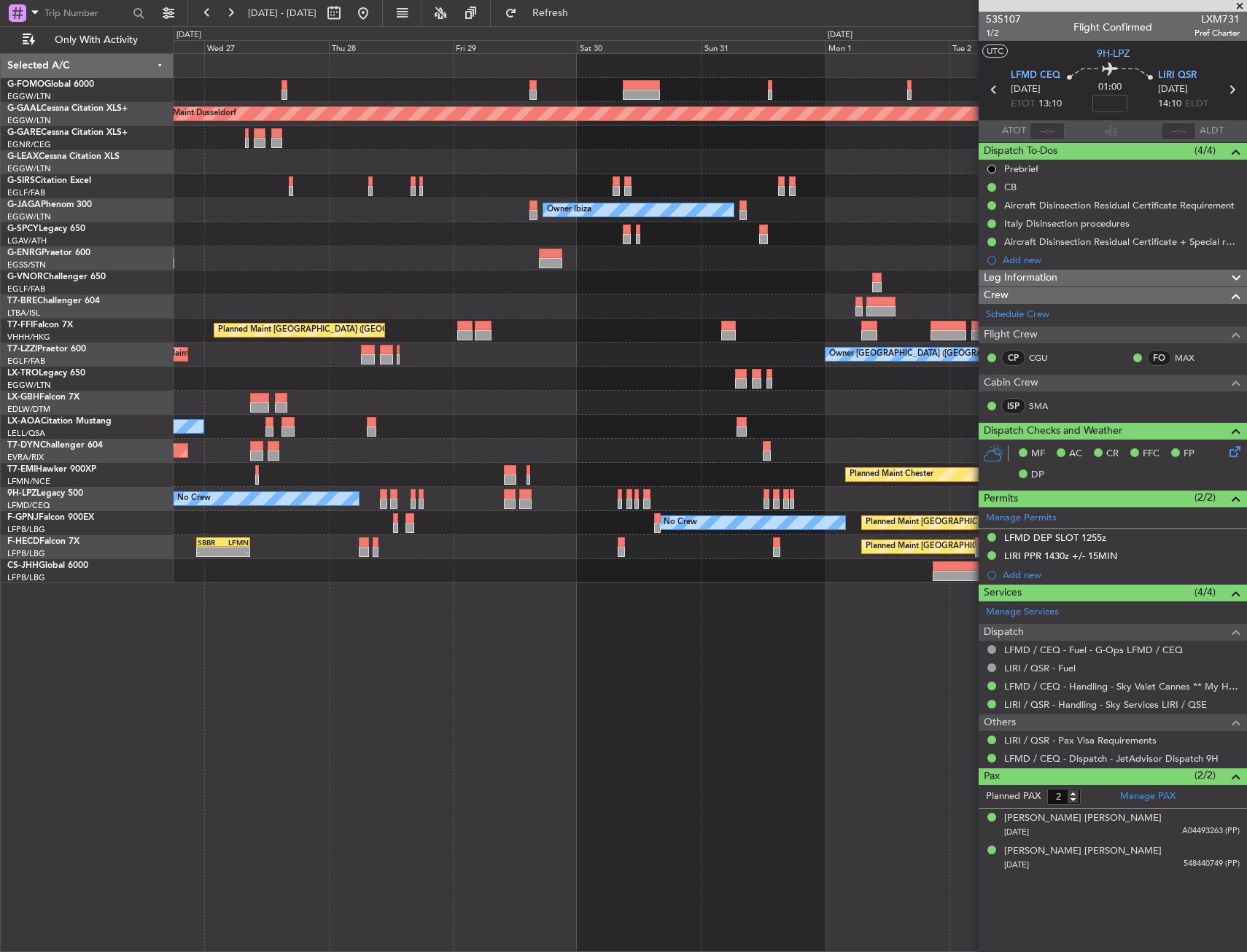
click at [686, 293] on div "Planned Maint Dusseldorf Owner Unplanned Maint [GEOGRAPHIC_DATA] ([GEOGRAPHIC_D…" at bounding box center [709, 318] width 1073 height 529
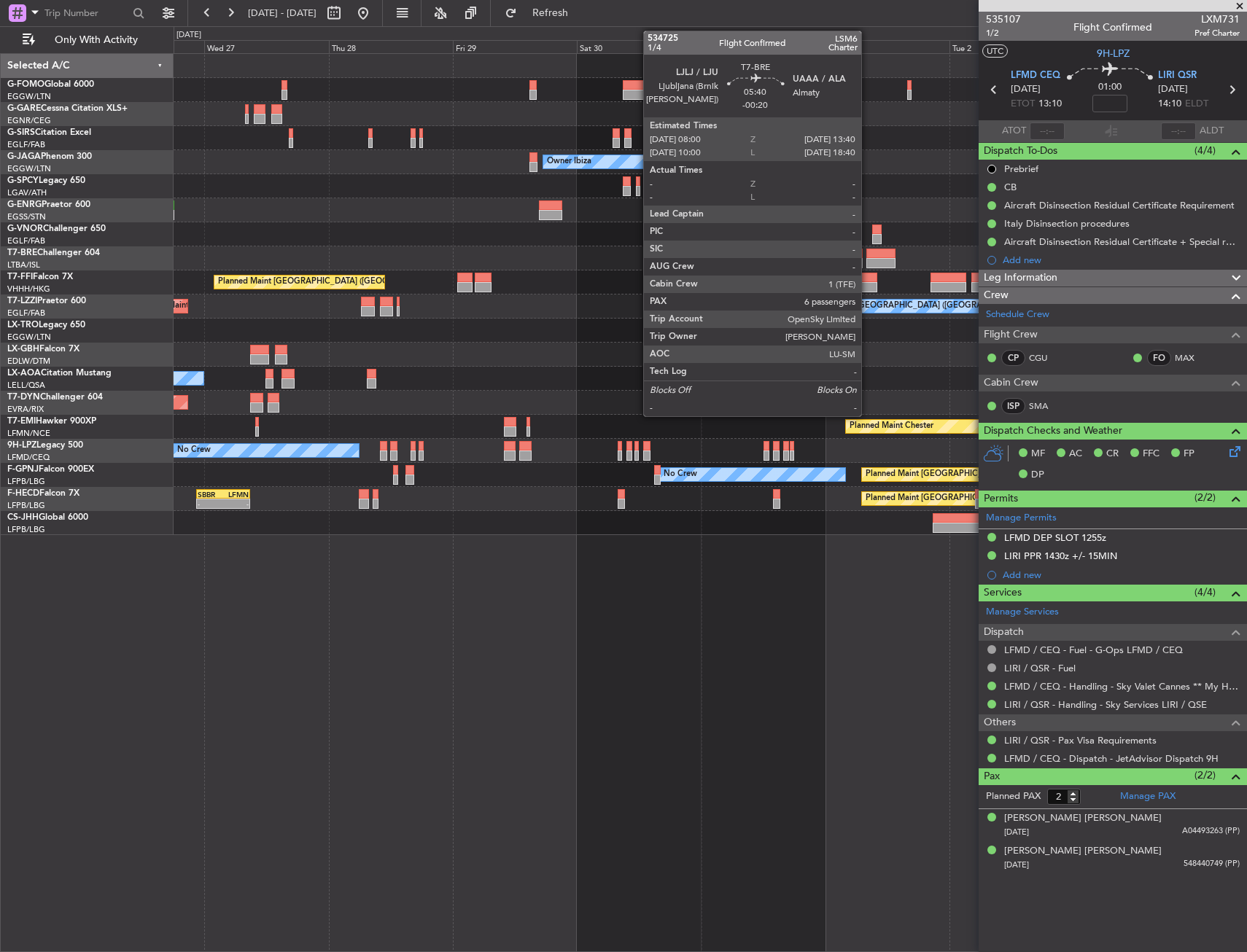
click at [868, 261] on div at bounding box center [881, 263] width 30 height 10
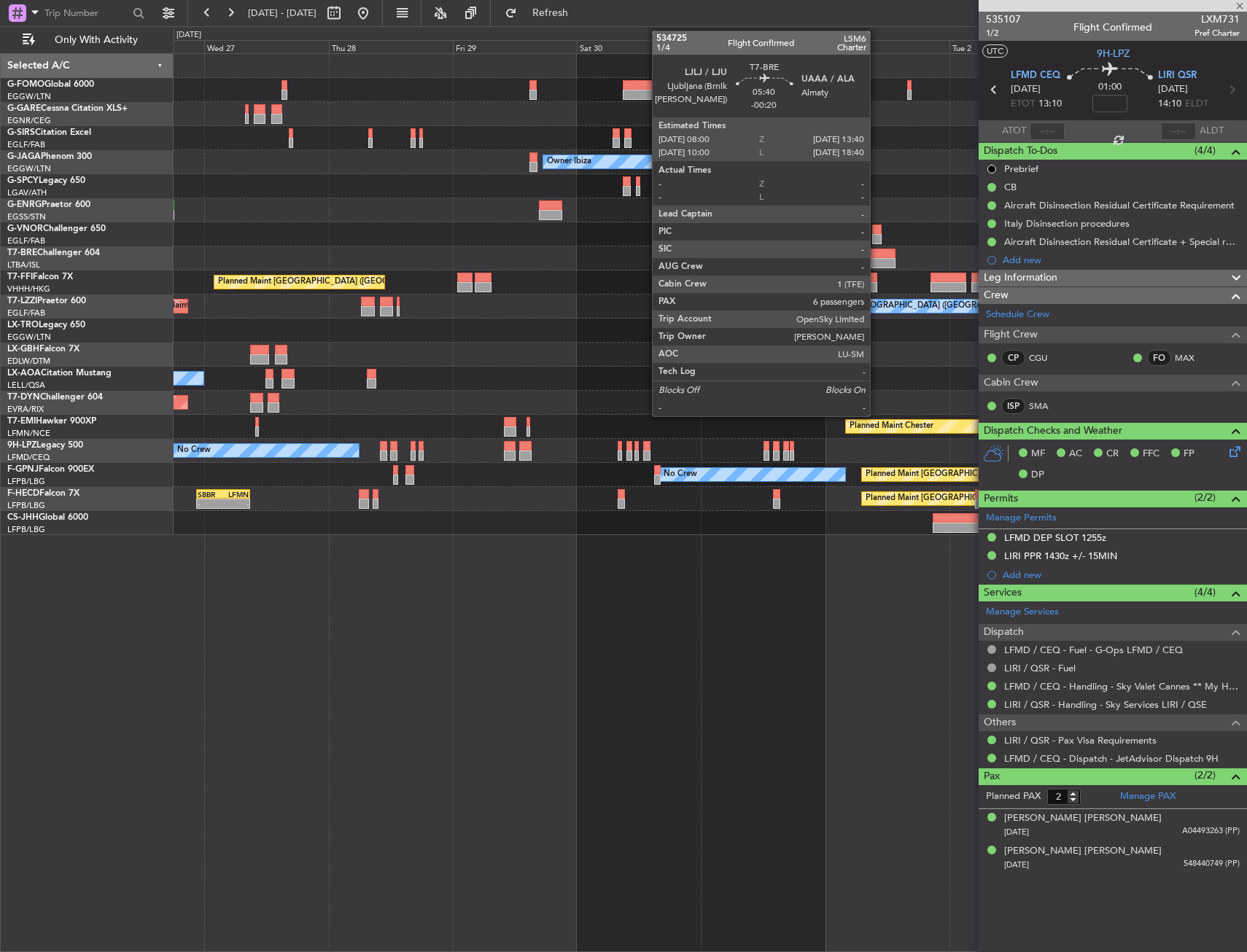
type input "-00:20"
type input "6"
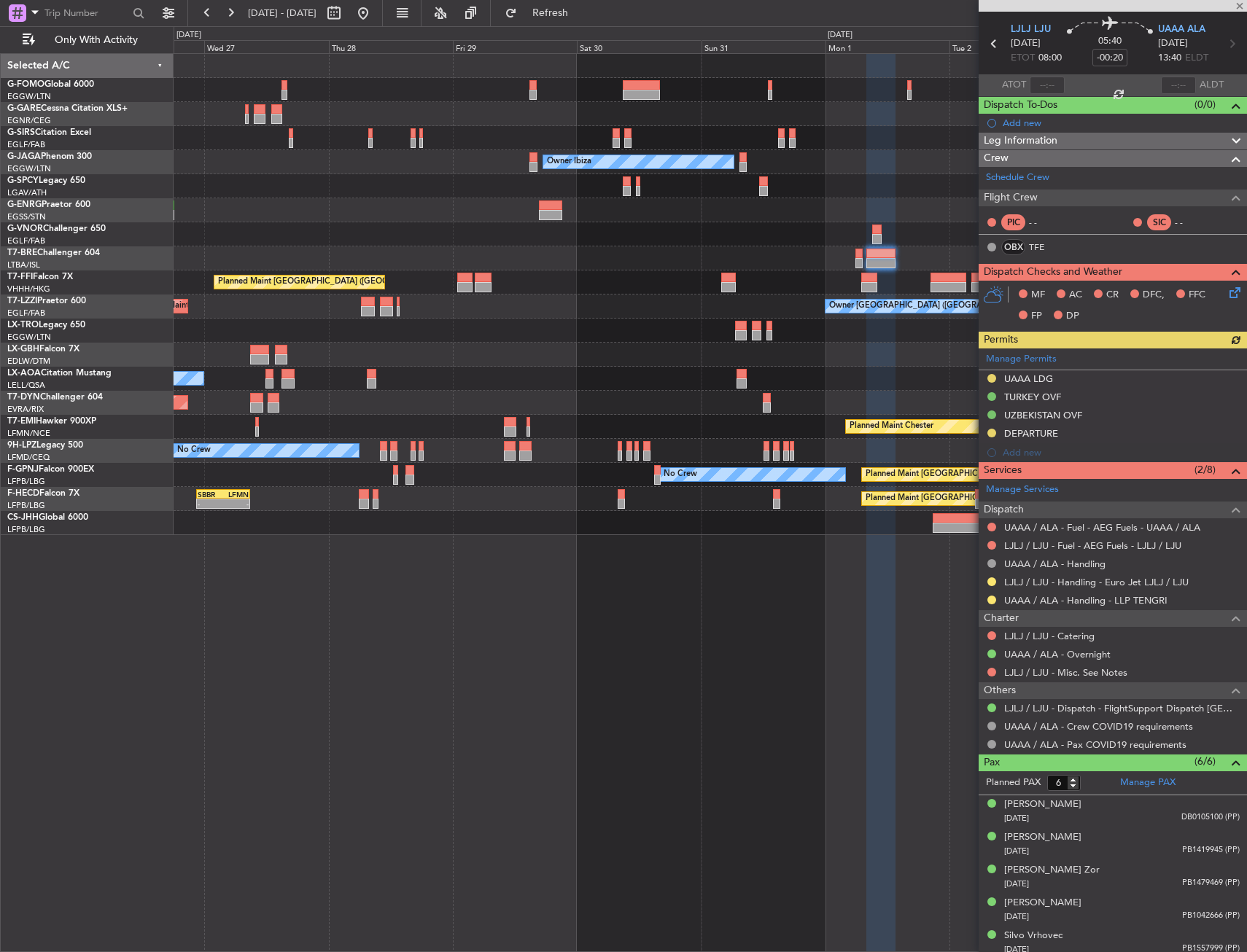
scroll to position [86, 0]
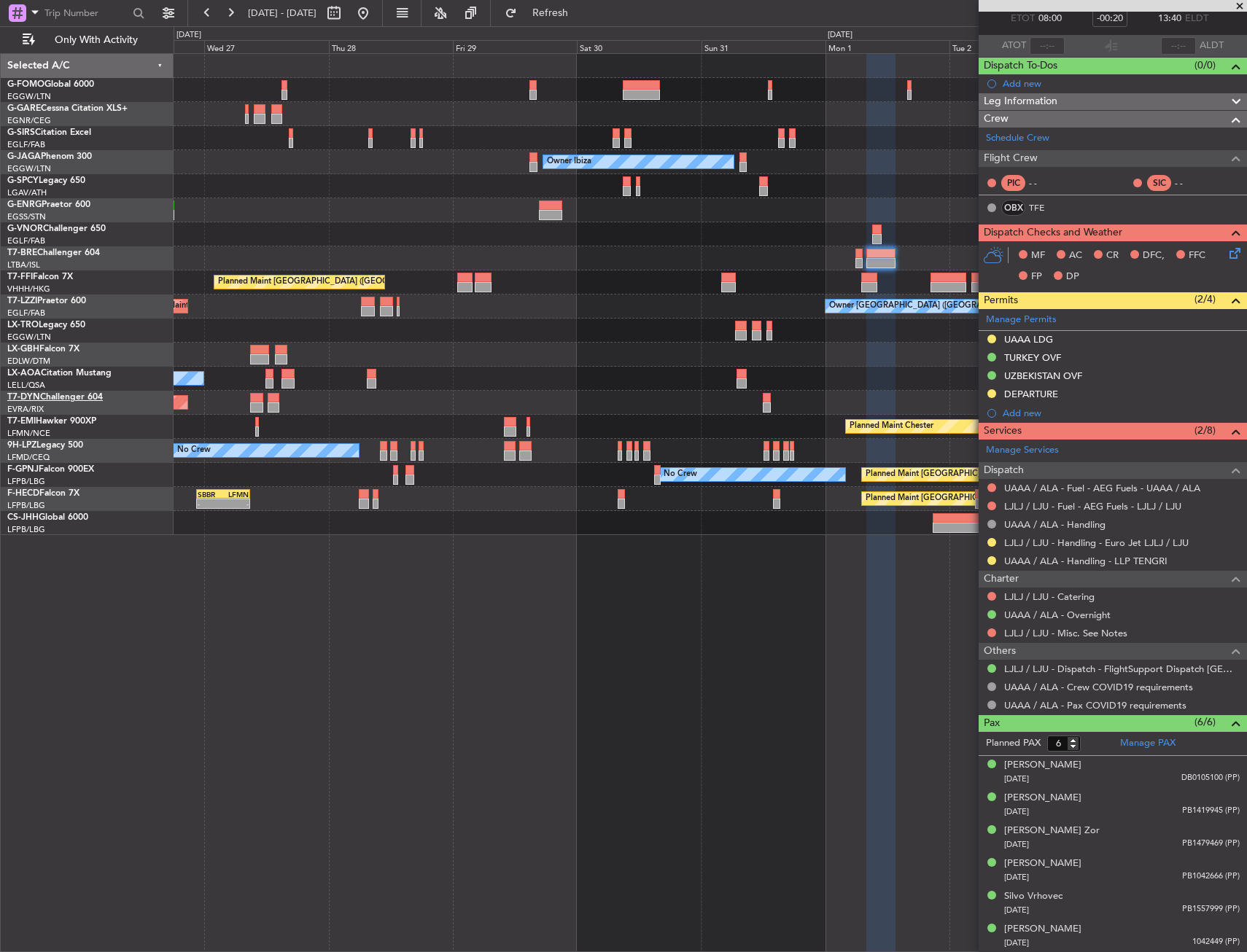
click at [59, 394] on link "T7-DYN Challenger 604" at bounding box center [55, 397] width 96 height 8
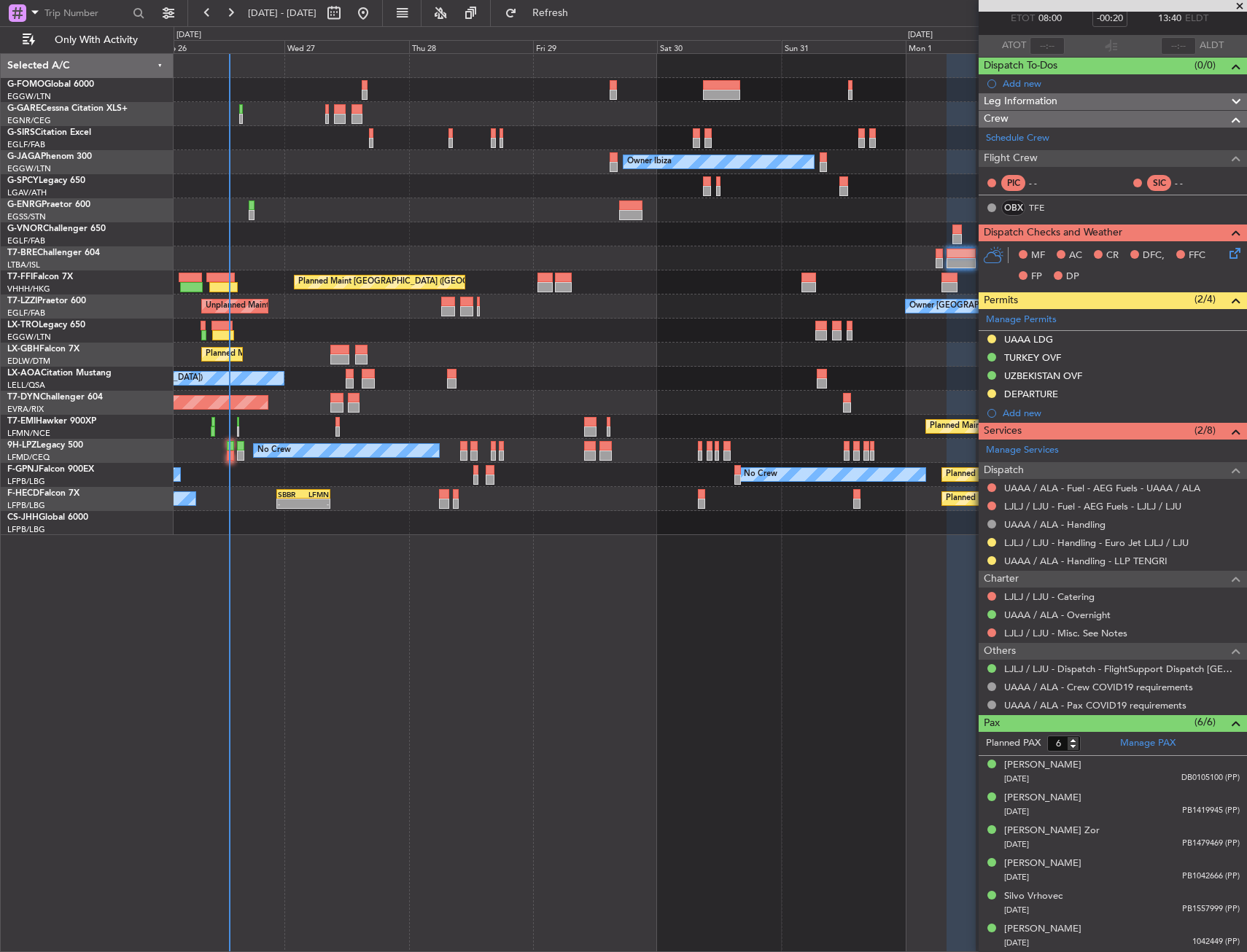
click at [388, 176] on div "Unplanned Maint Oxford ([GEOGRAPHIC_DATA]) Owner Ibiza Planned Maint [GEOGRAPHI…" at bounding box center [709, 294] width 1073 height 481
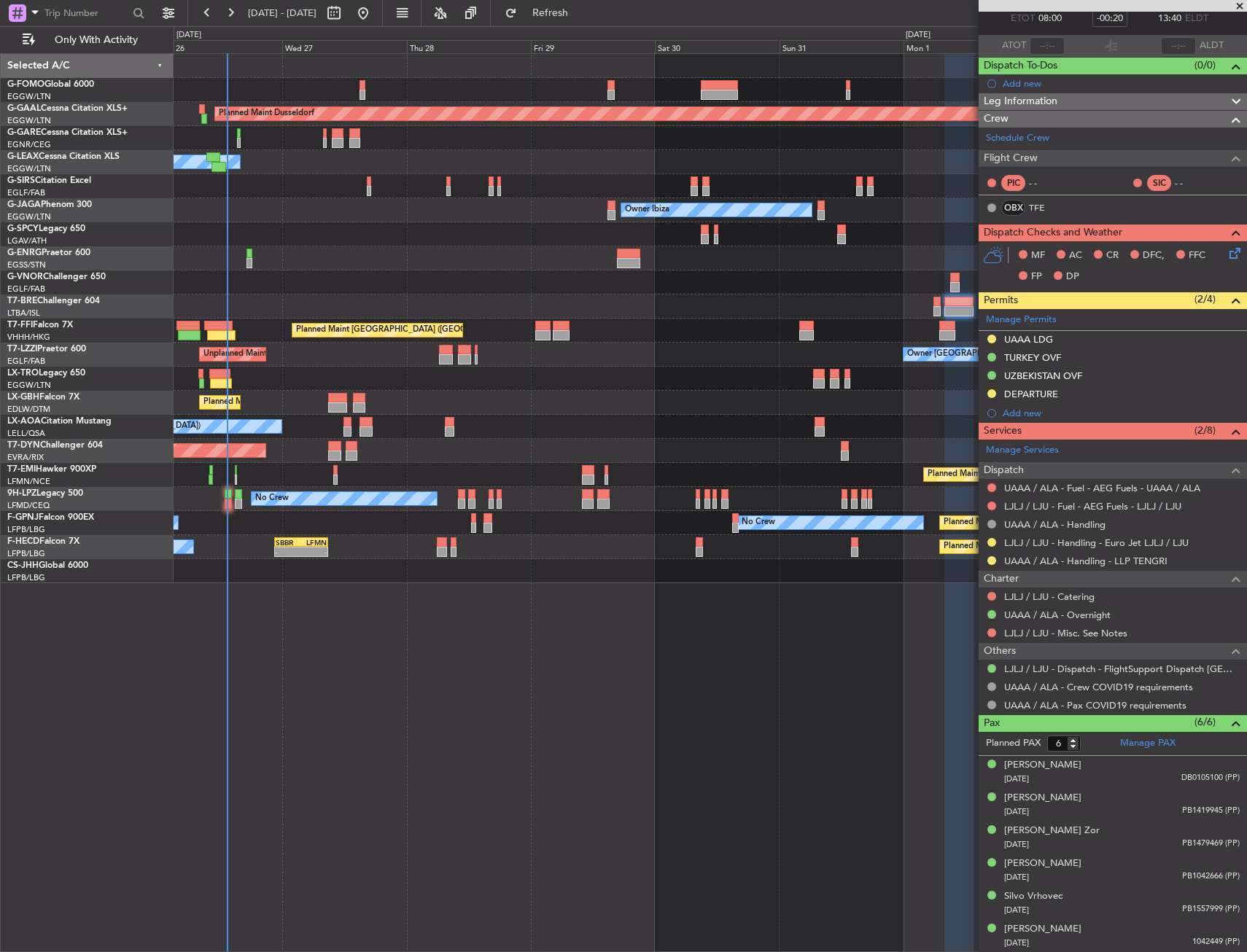
click at [565, 740] on div "Planned Maint Dusseldorf Owner Unplanned Maint [GEOGRAPHIC_DATA] ([GEOGRAPHIC_D…" at bounding box center [710, 503] width 1073 height 899
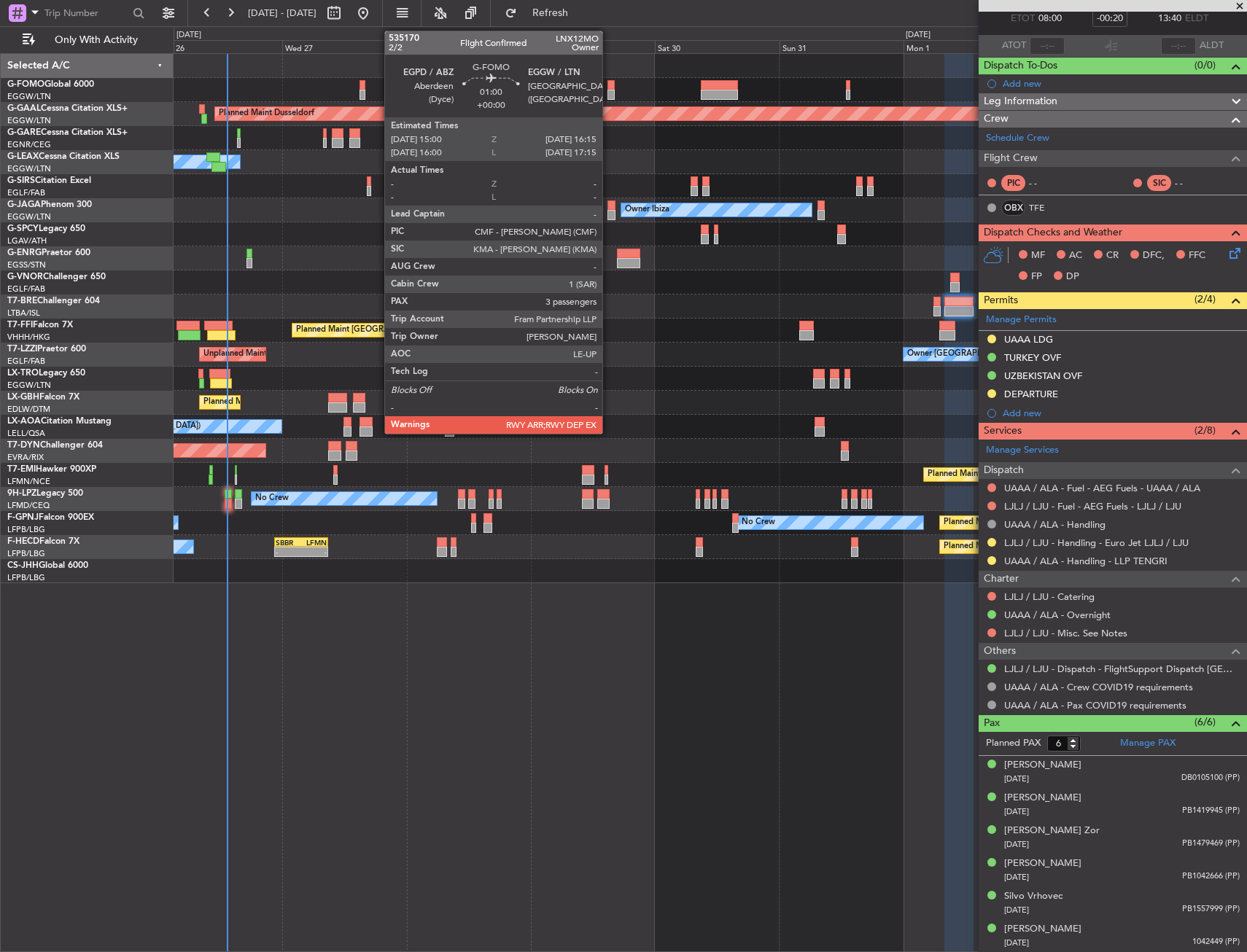
click at [608, 84] on div at bounding box center [611, 85] width 7 height 10
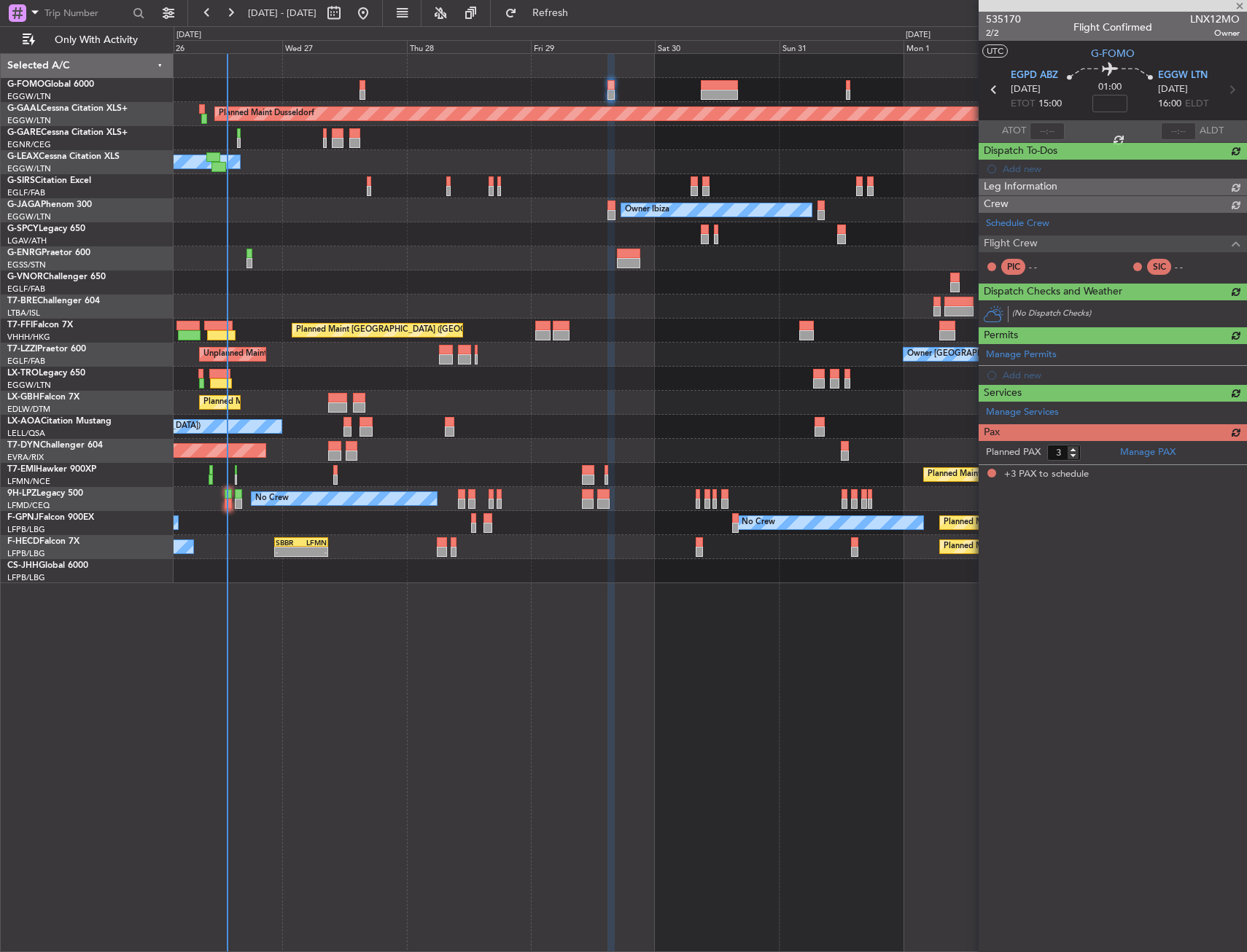
scroll to position [0, 0]
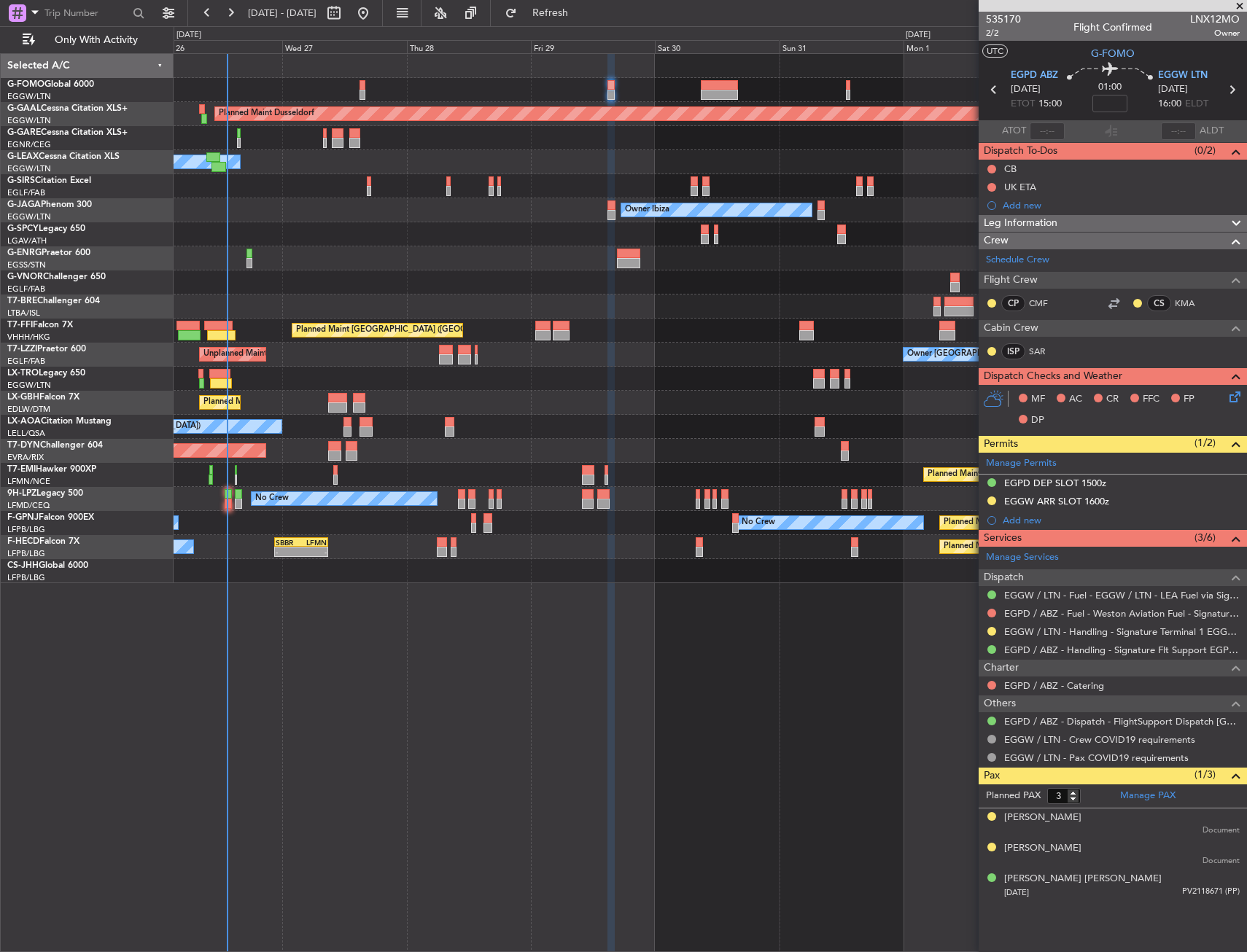
click at [689, 177] on div "Unplanned Maint Oxford ([GEOGRAPHIC_DATA])" at bounding box center [709, 186] width 1073 height 24
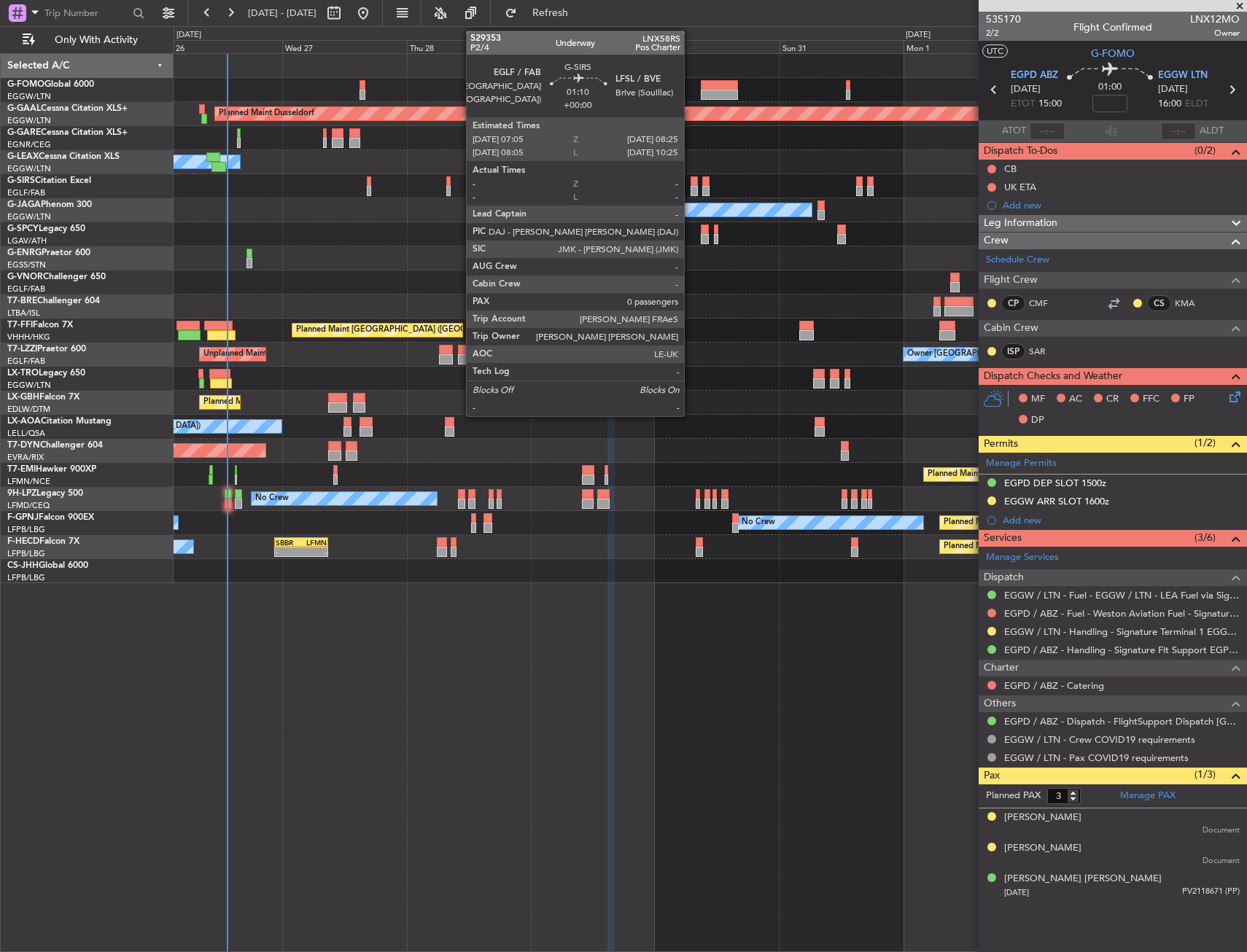
click at [703, 183] on div at bounding box center [706, 181] width 7 height 10
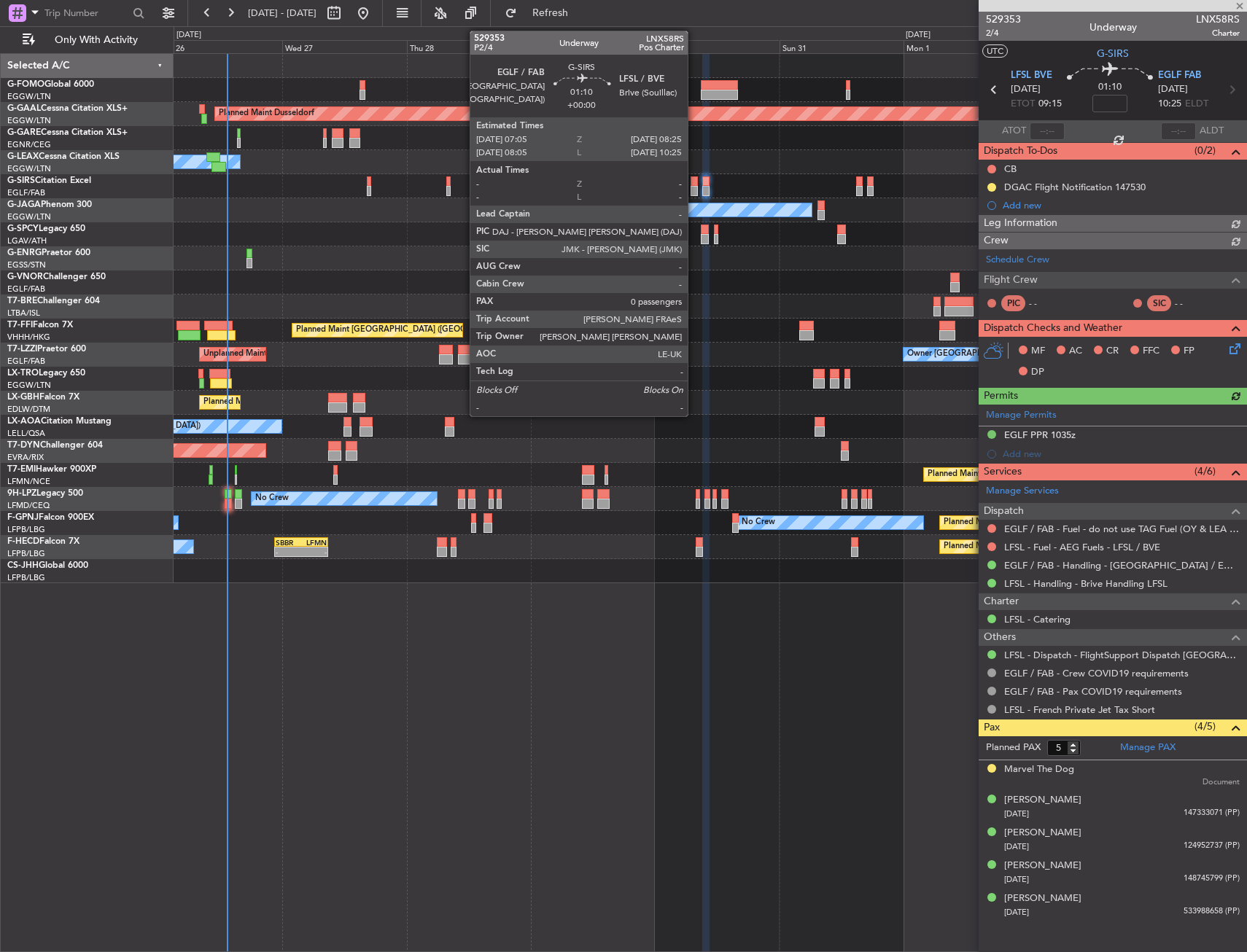
click at [694, 184] on div at bounding box center [693, 181] width 7 height 10
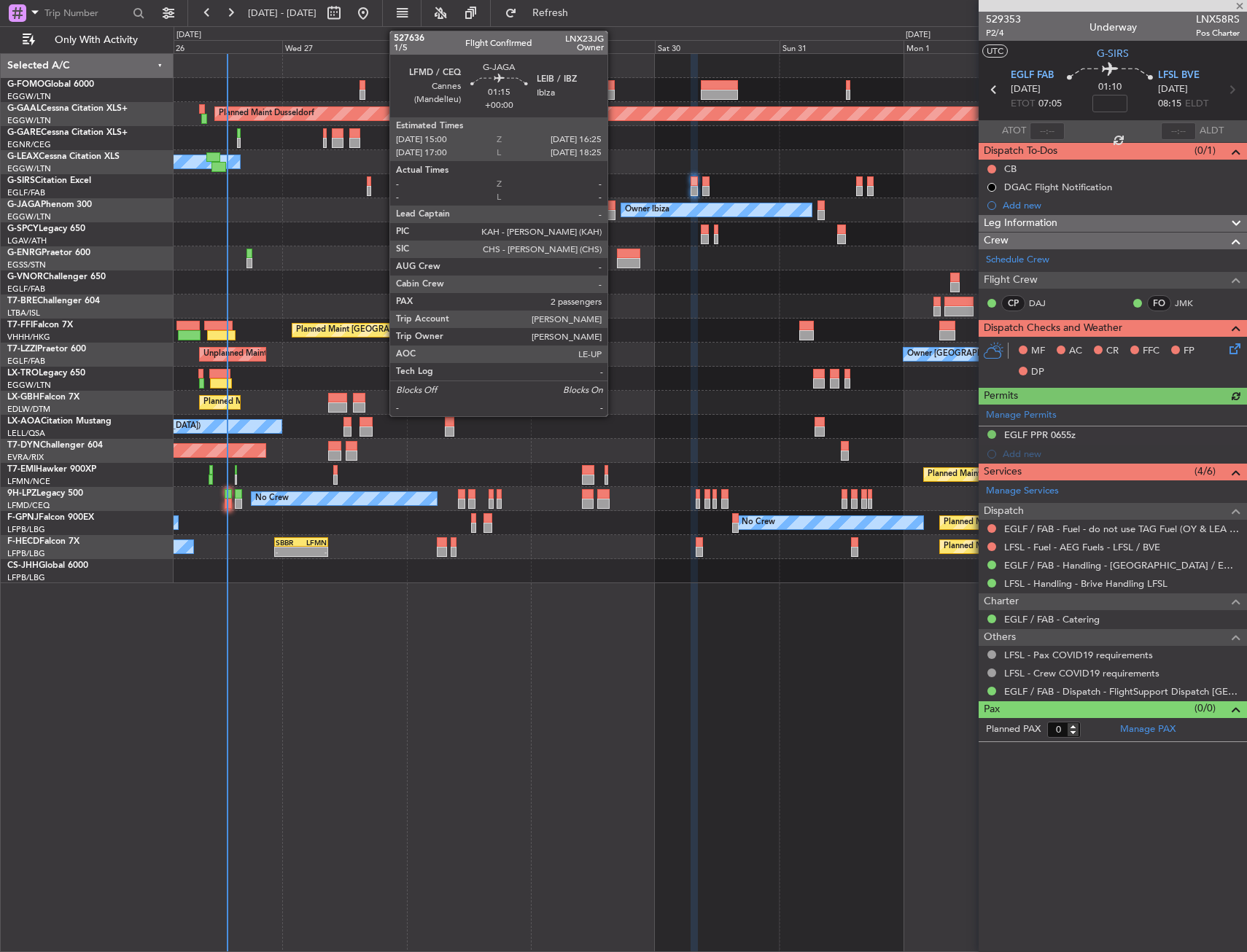
click at [614, 214] on div at bounding box center [612, 214] width 8 height 10
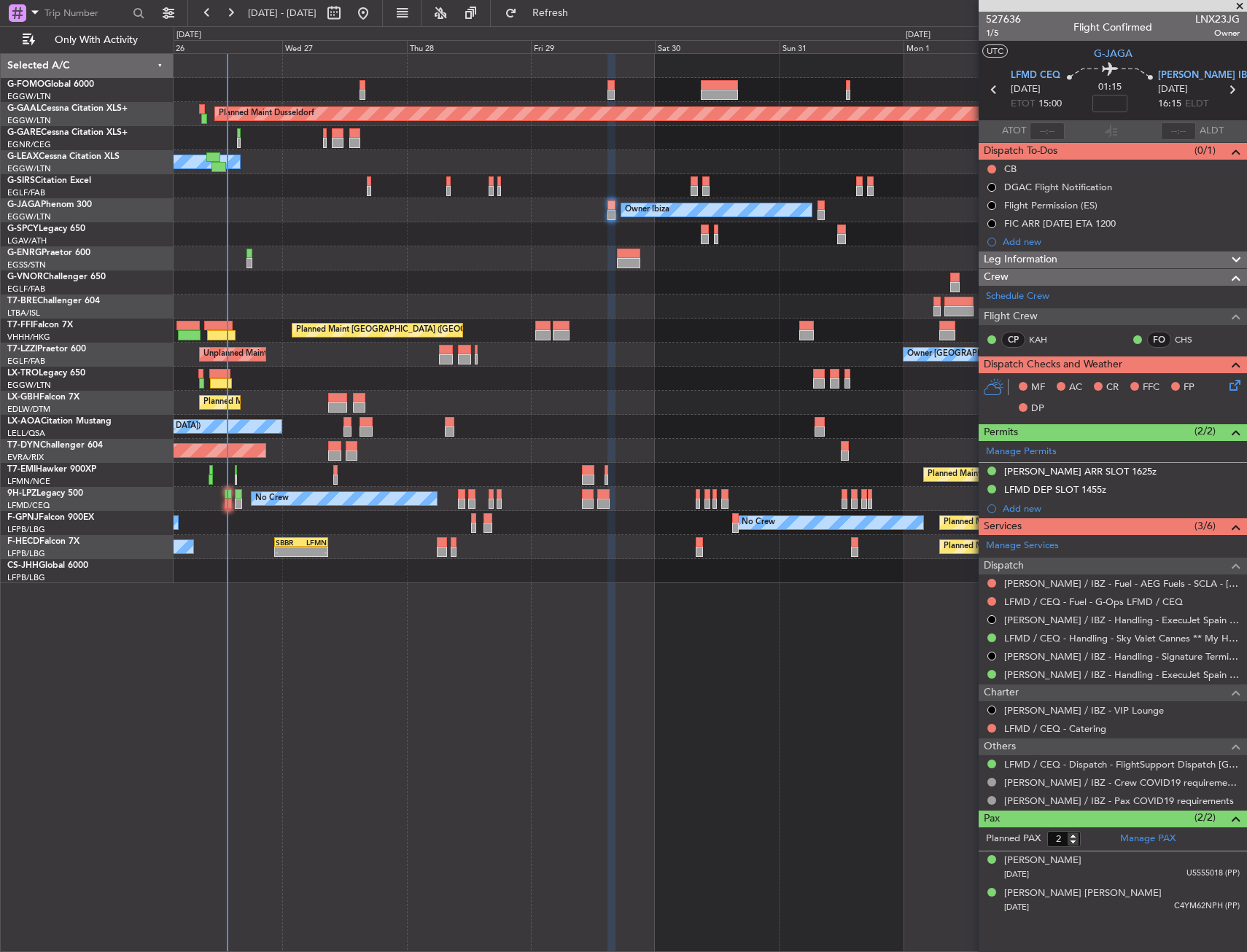
click at [811, 372] on div at bounding box center [709, 378] width 1073 height 24
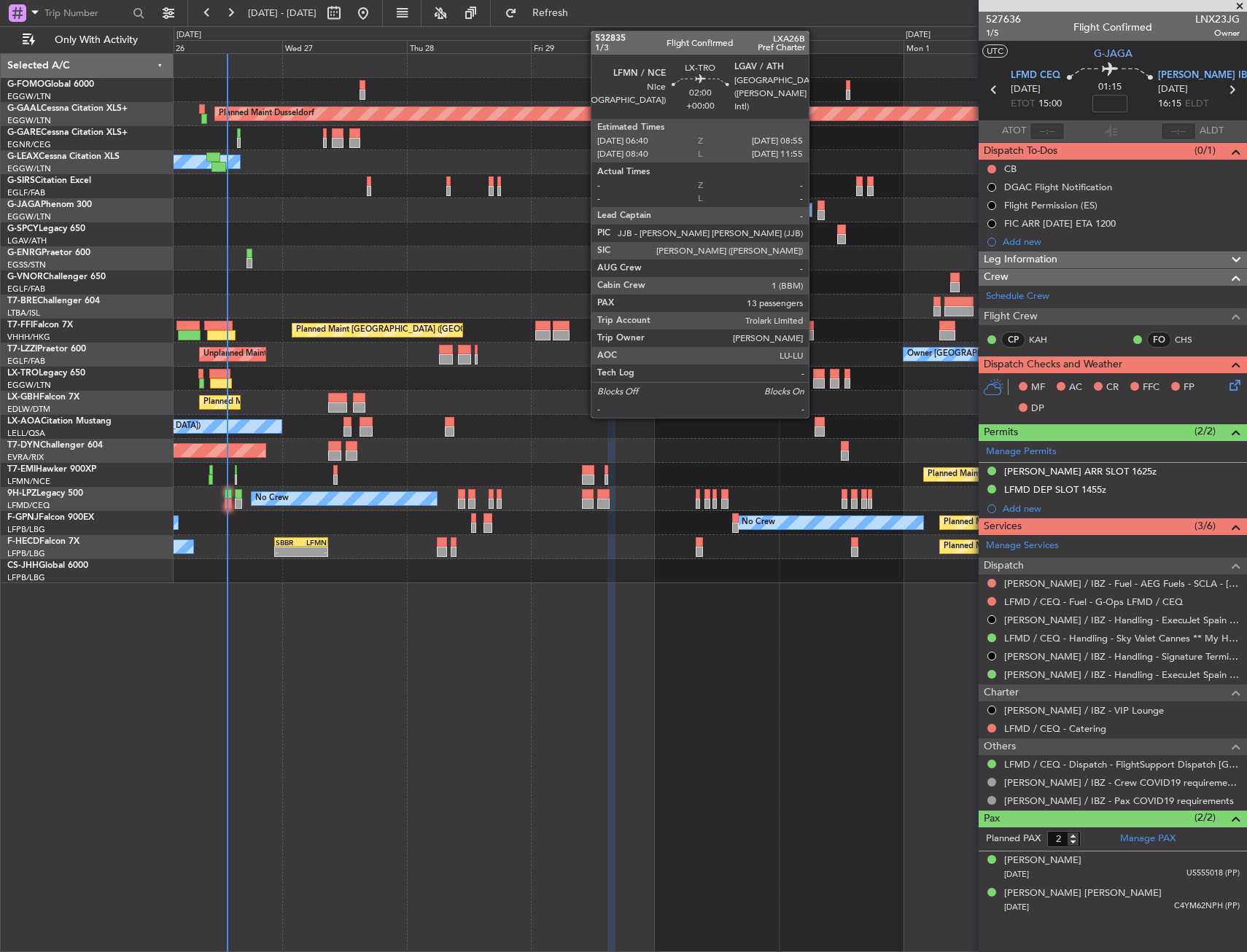
click at [815, 372] on div at bounding box center [818, 373] width 12 height 10
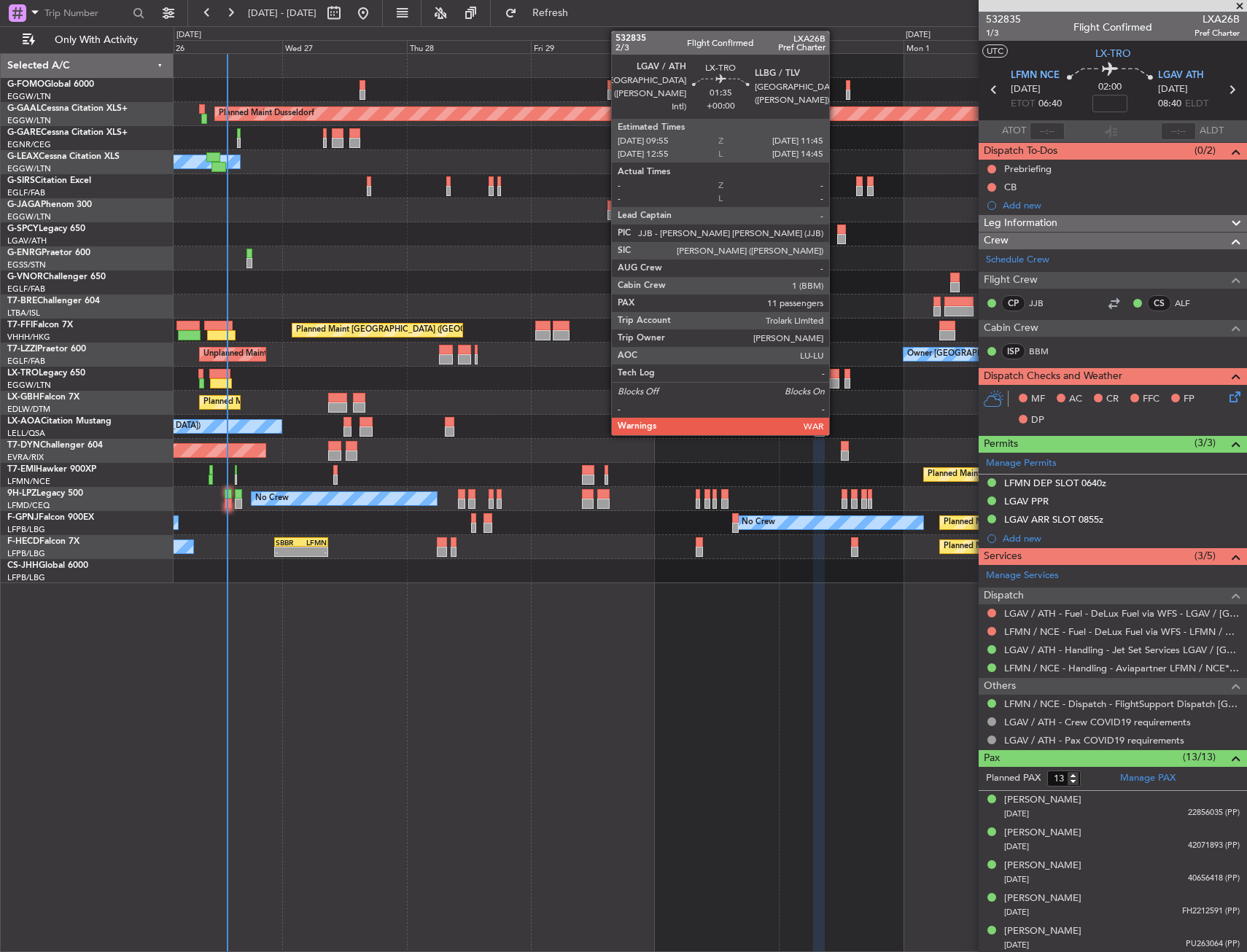
click at [838, 375] on div at bounding box center [834, 373] width 10 height 10
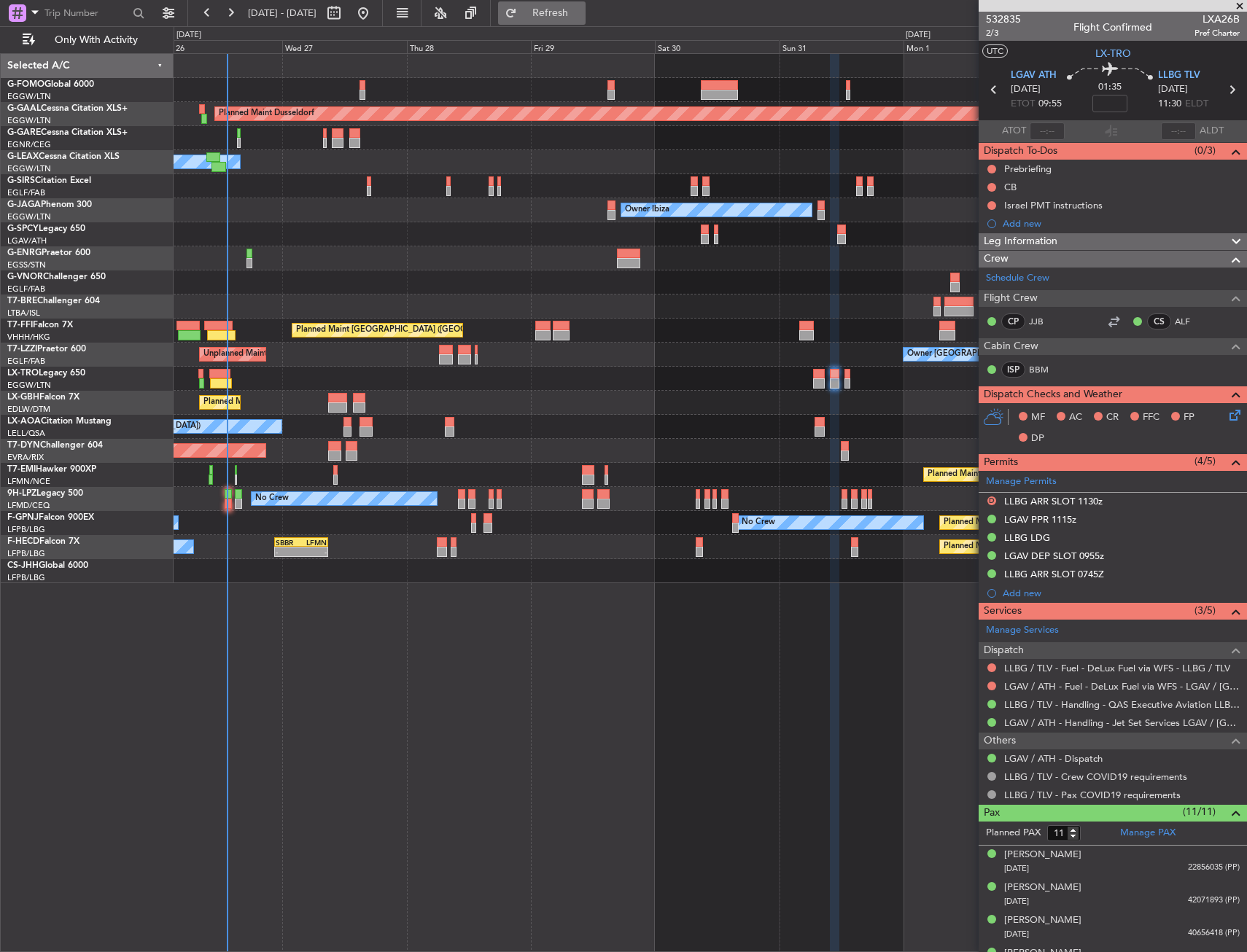
click at [581, 17] on span "Refresh" at bounding box center [550, 12] width 61 height 10
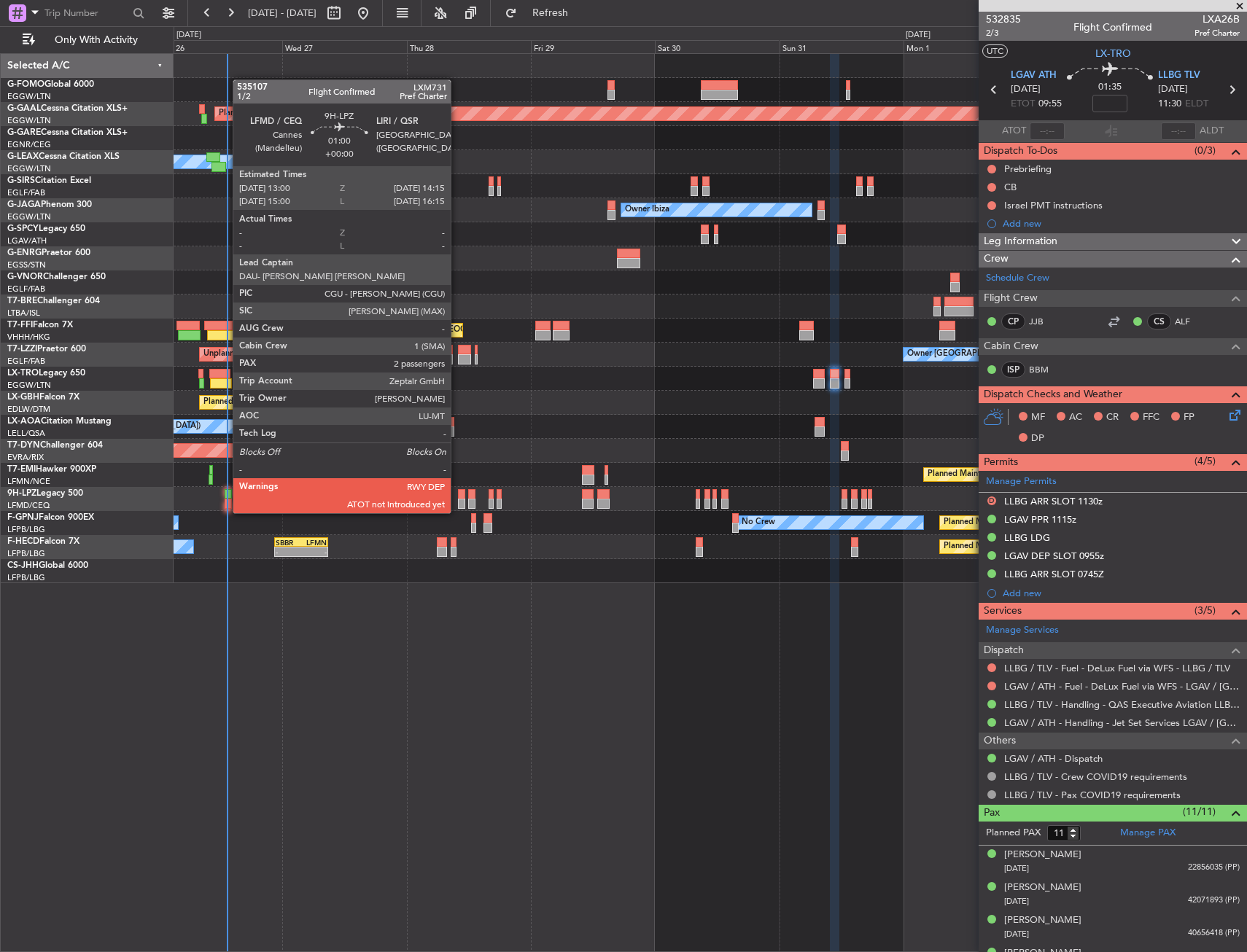
click at [225, 499] on div at bounding box center [227, 503] width 7 height 10
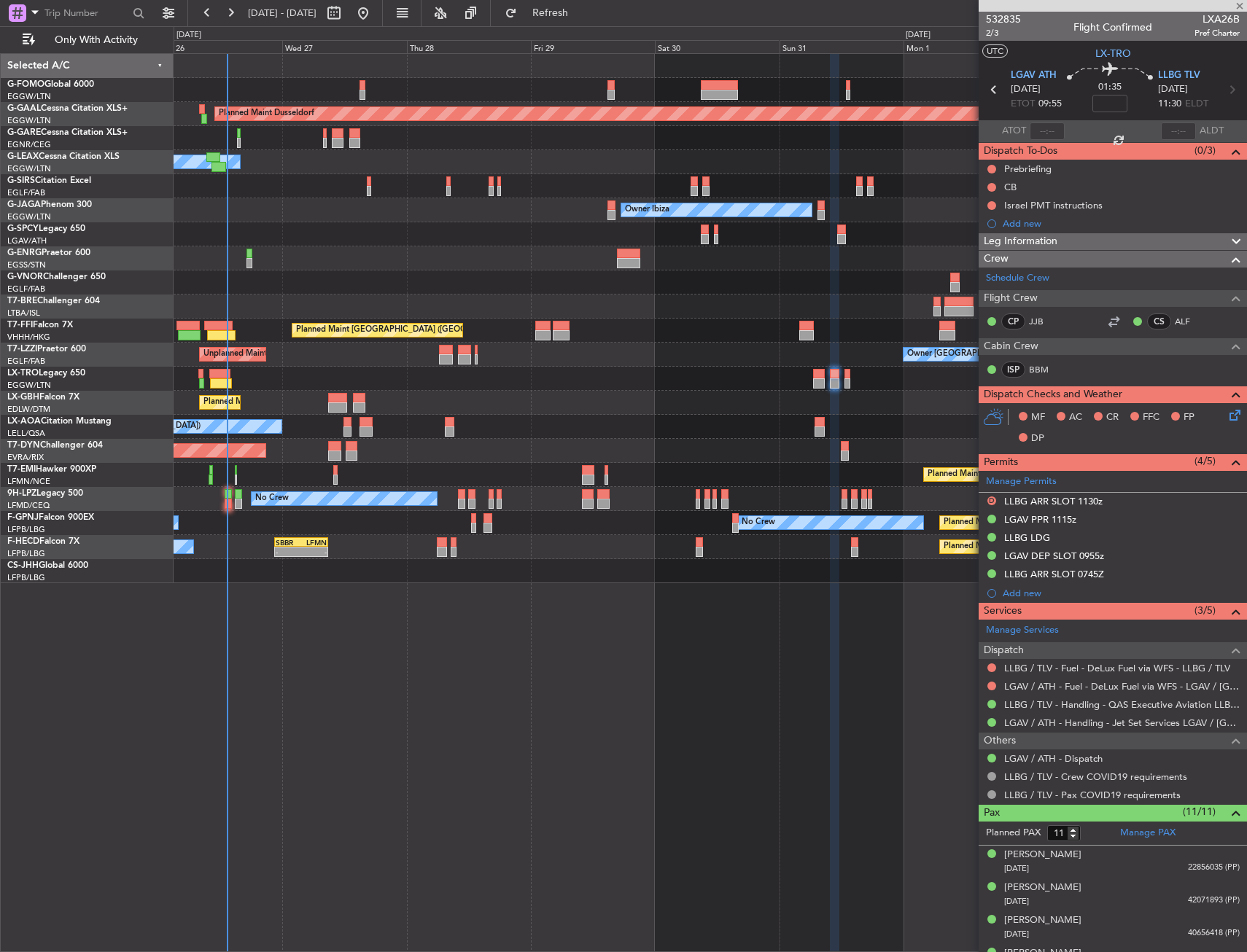
type input "2"
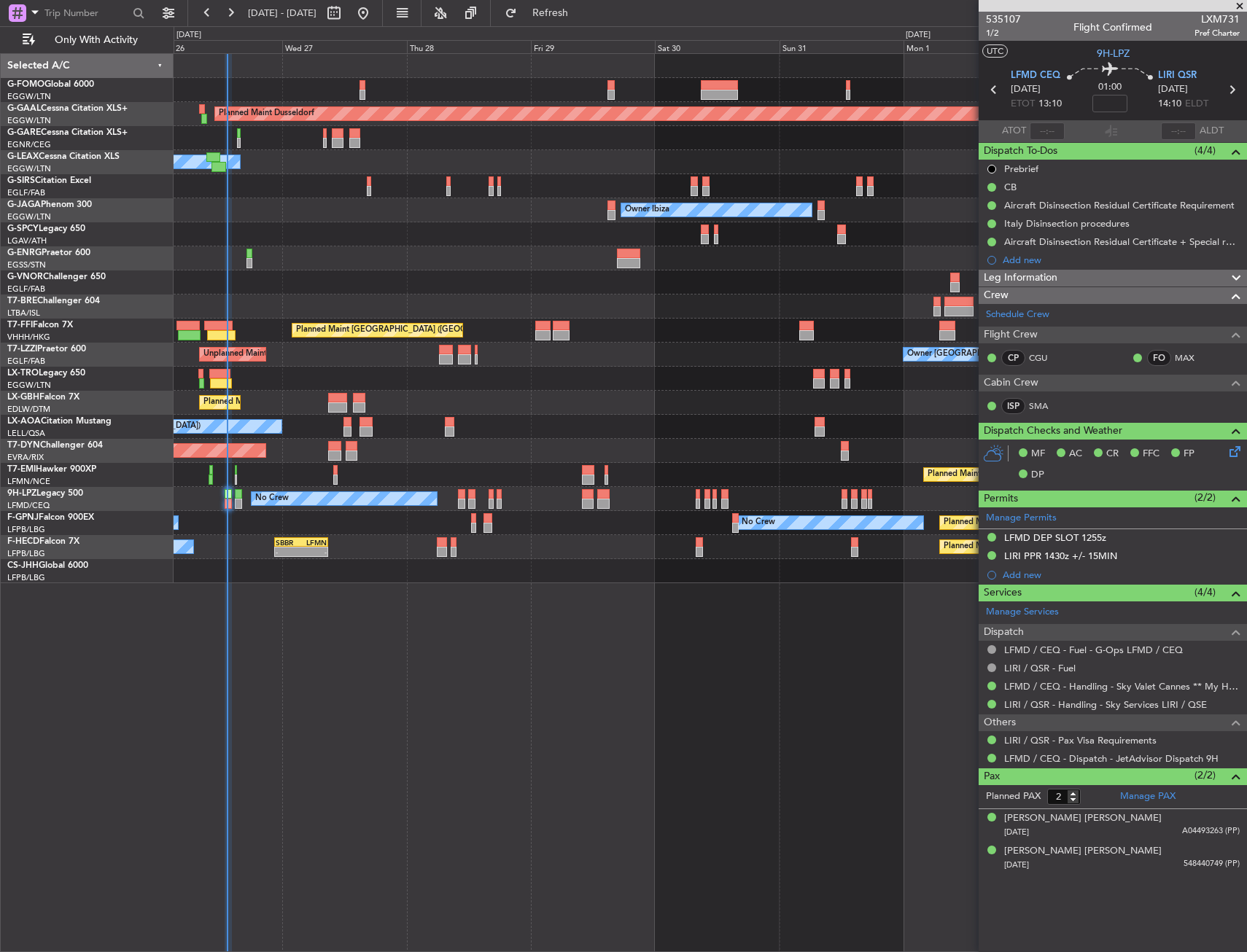
click at [358, 60] on div at bounding box center [709, 66] width 1073 height 24
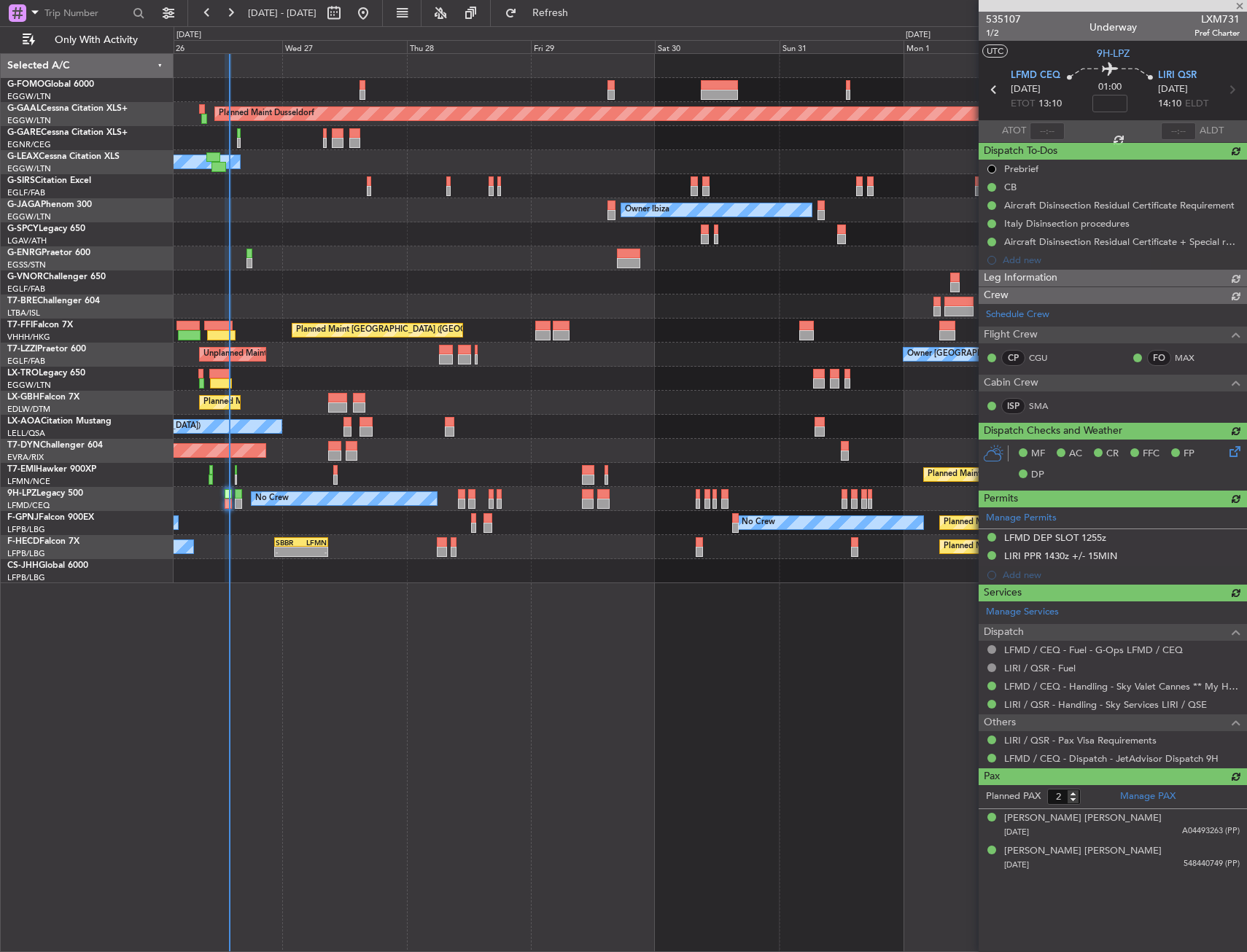
type input "13:44"
